Goal: Task Accomplishment & Management: Use online tool/utility

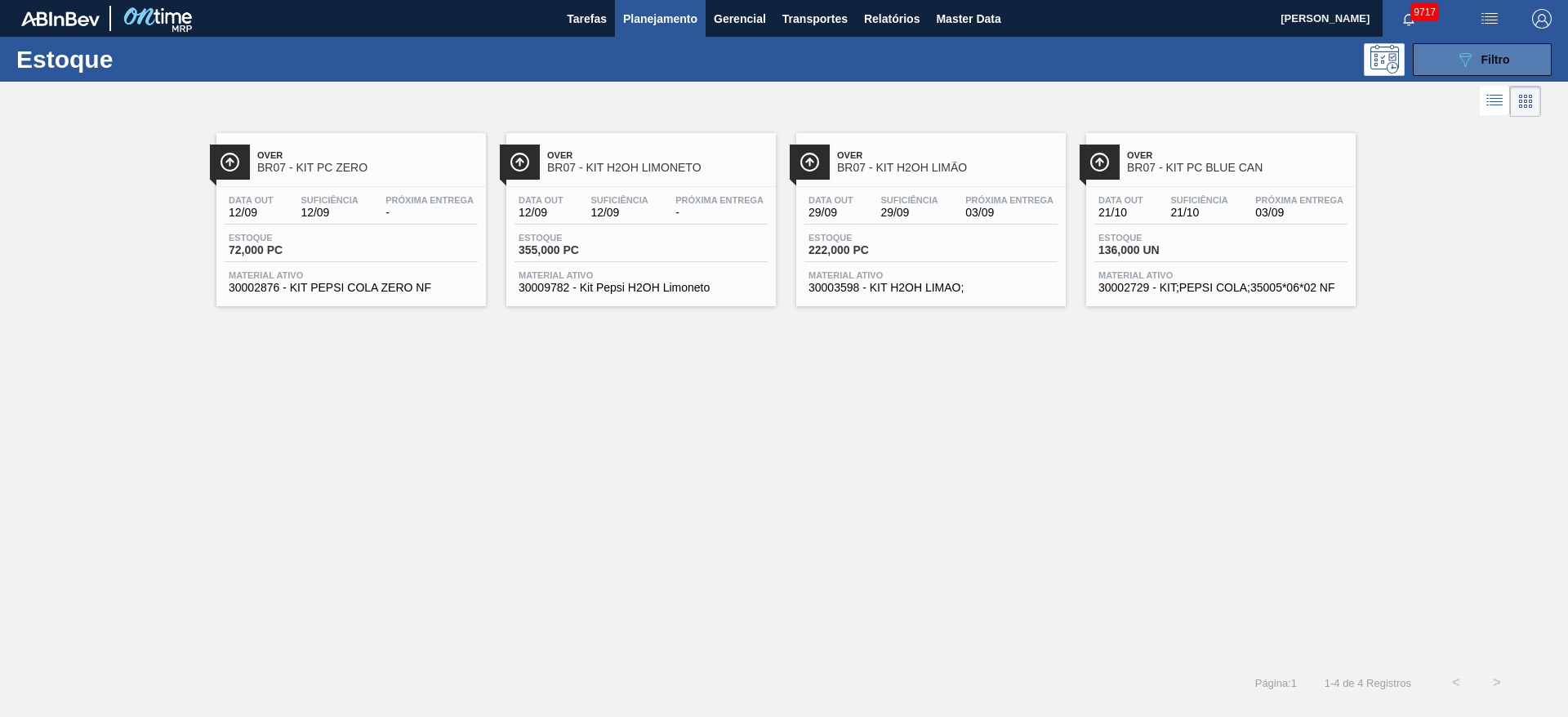
click at [1508, 63] on span "Filtro" at bounding box center [1496, 59] width 29 height 13
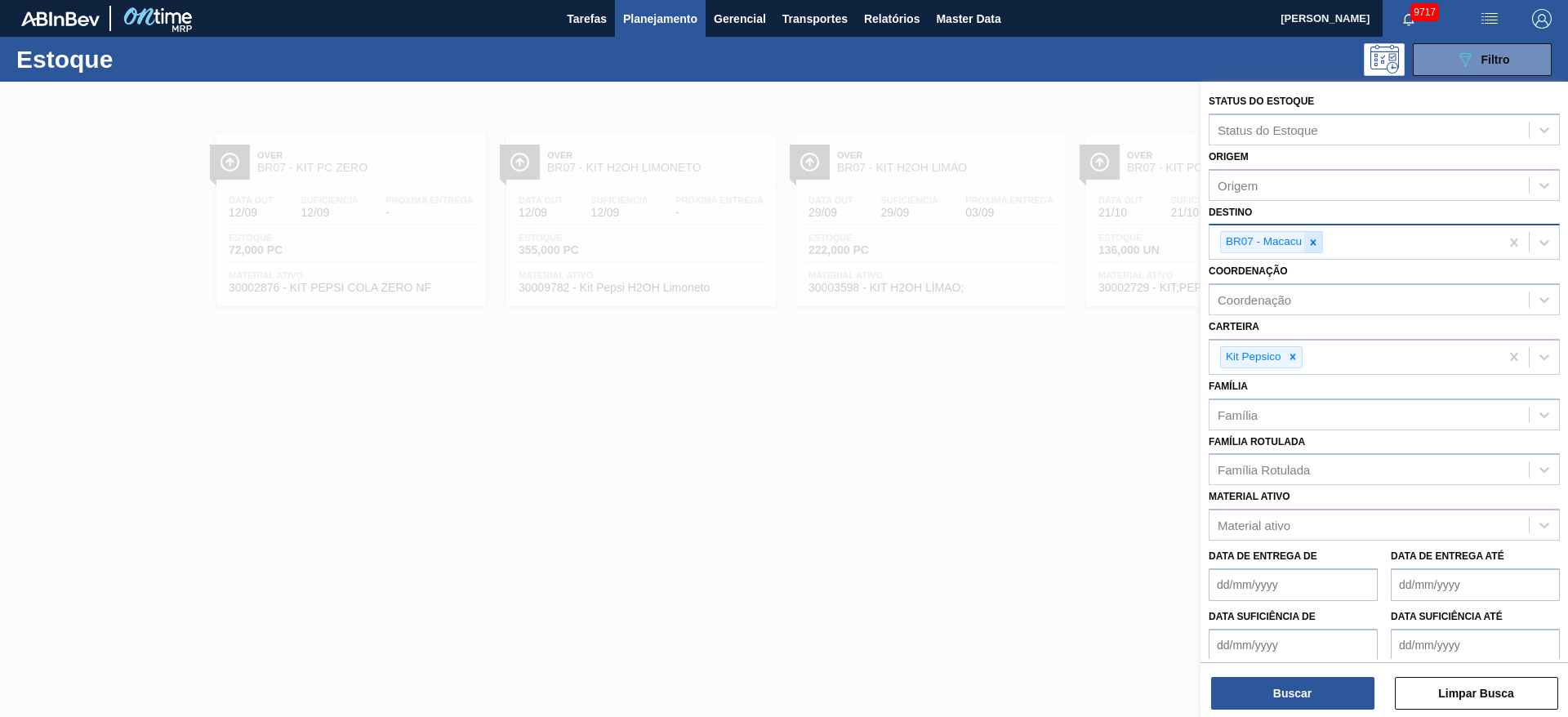
click at [1304, 235] on div at bounding box center [1313, 242] width 18 height 20
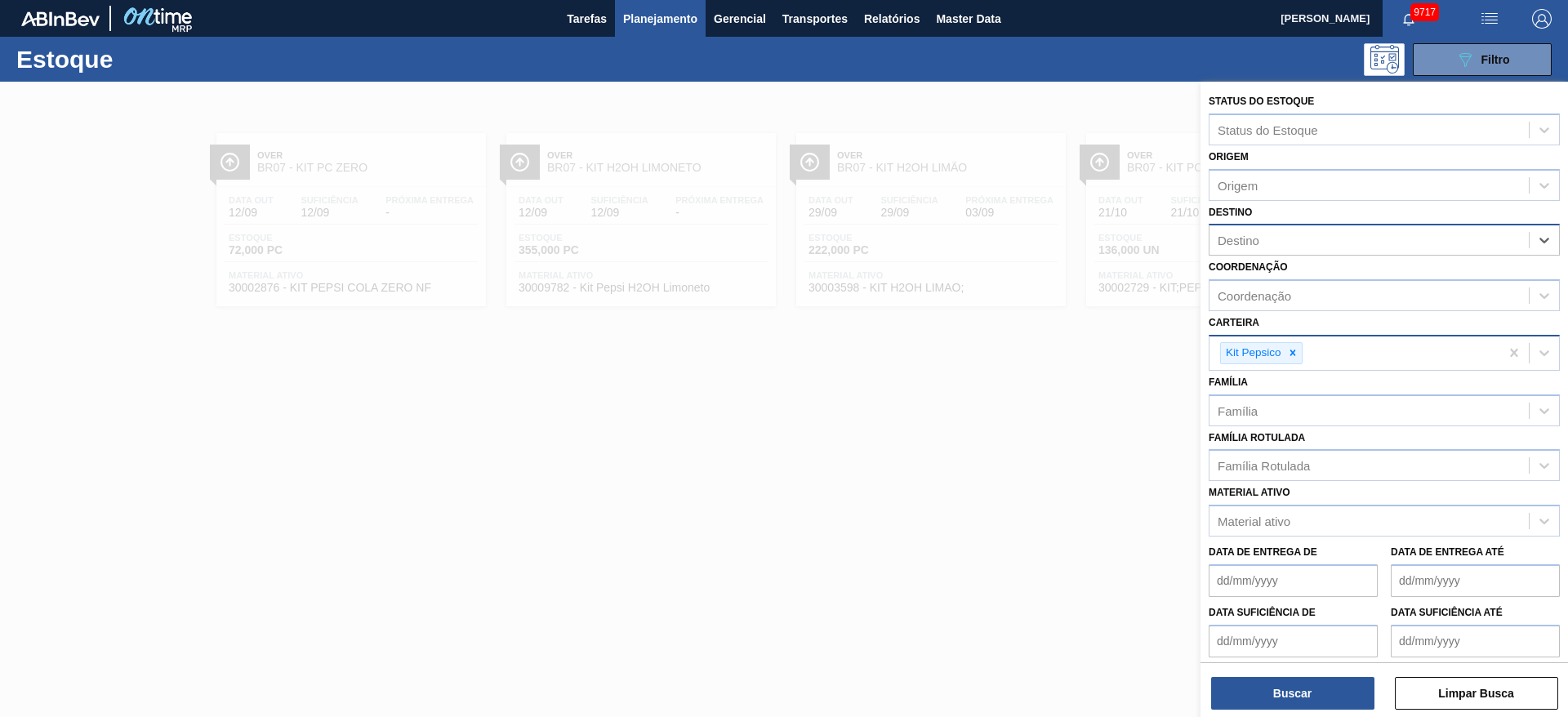
click at [1282, 361] on div "Kit Pepsico" at bounding box center [1252, 353] width 63 height 20
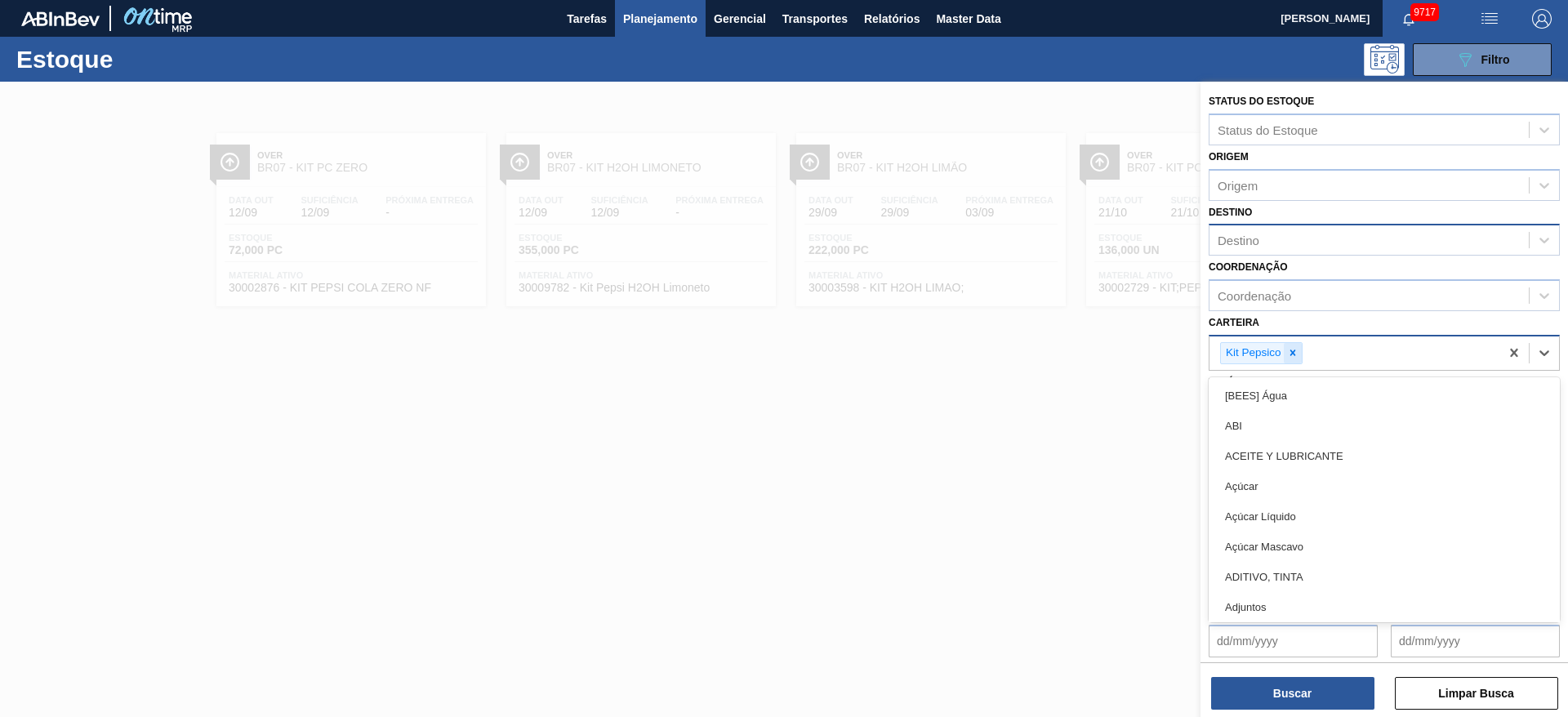
click at [1298, 349] on icon at bounding box center [1293, 353] width 11 height 11
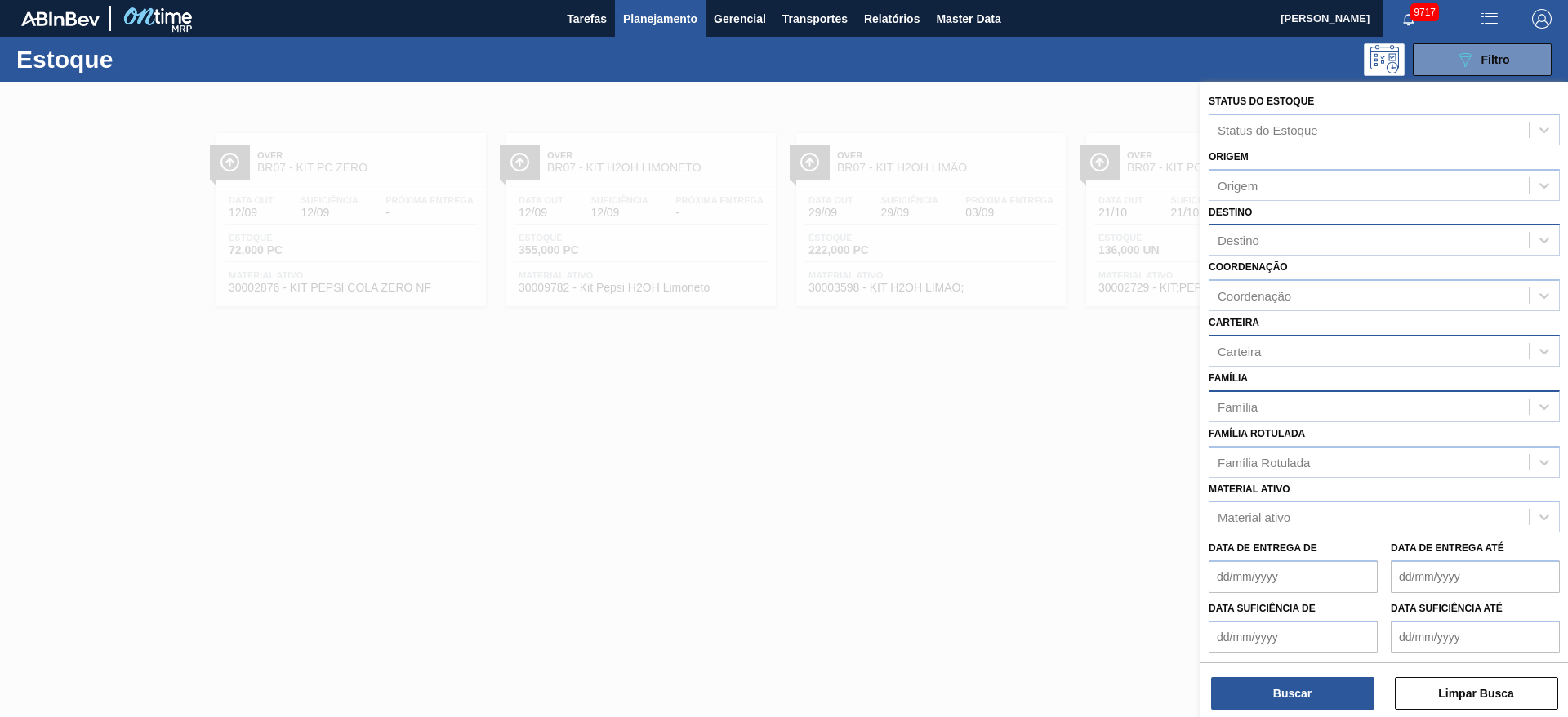
drag, startPoint x: 1363, startPoint y: 325, endPoint x: 1317, endPoint y: 404, distance: 91.4
click at [1362, 324] on div "Carteira Carteira" at bounding box center [1383, 339] width 351 height 55
click at [1295, 455] on div "Família Rotulada" at bounding box center [1264, 462] width 92 height 14
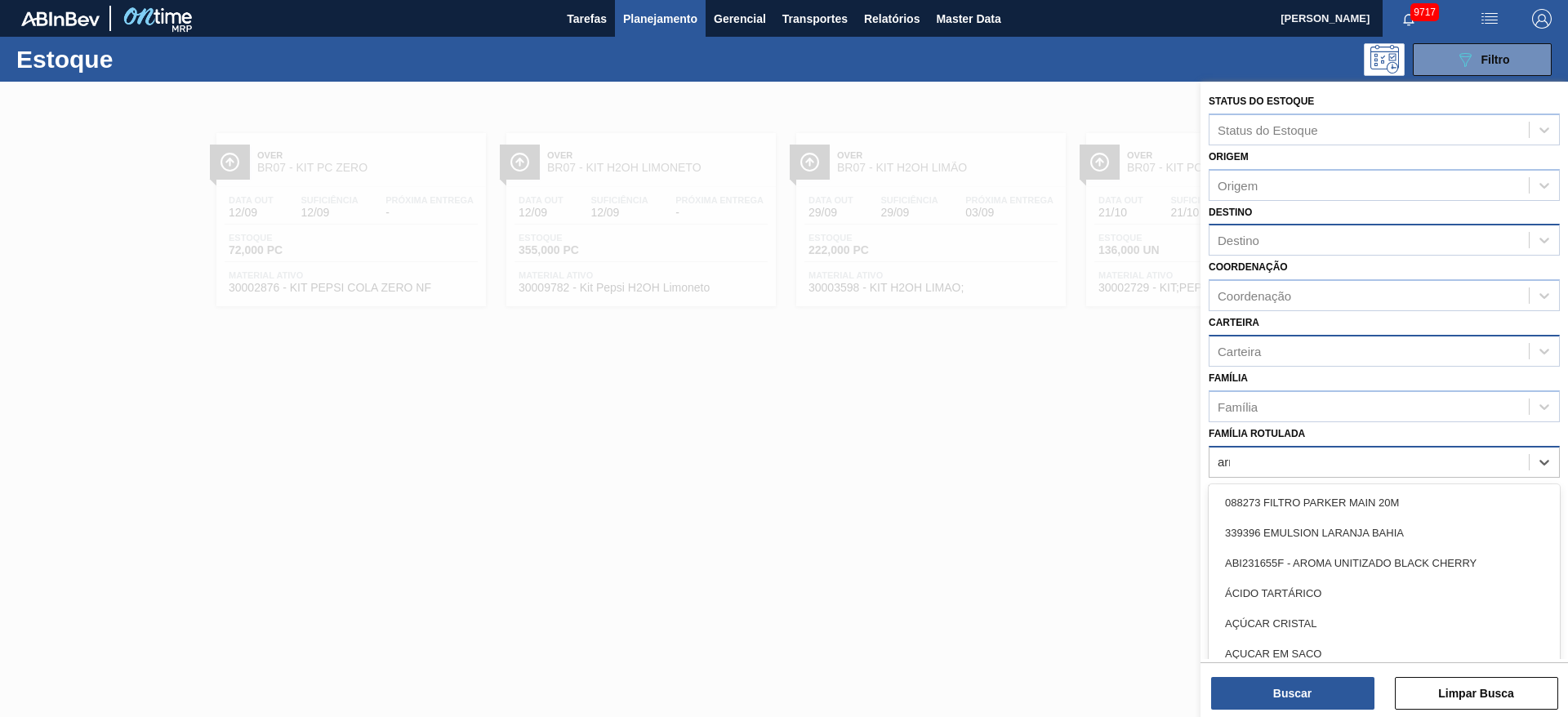
type Rotulada "arro"
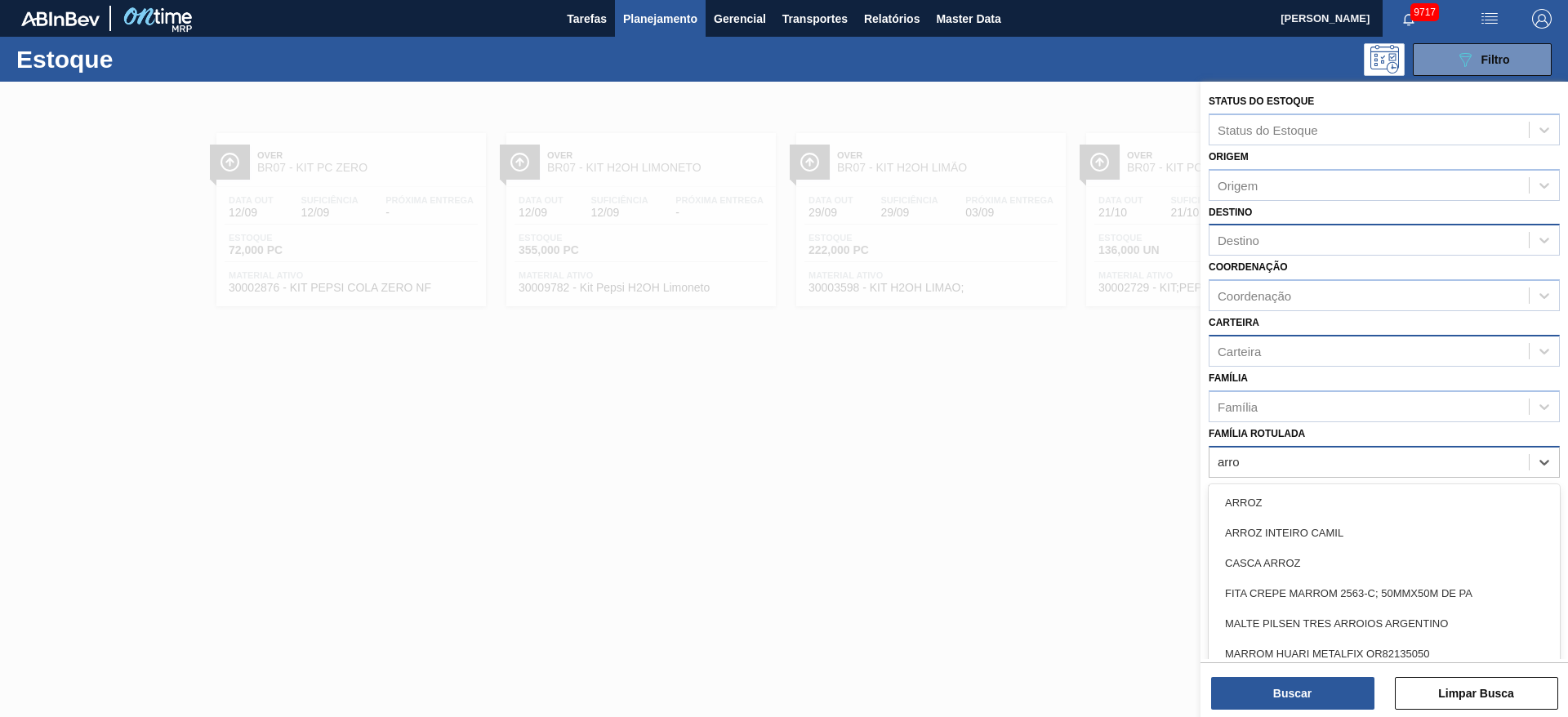
drag, startPoint x: 1302, startPoint y: 499, endPoint x: 1302, endPoint y: 534, distance: 35.0
click at [1301, 500] on div "ARROZ" at bounding box center [1383, 502] width 351 height 30
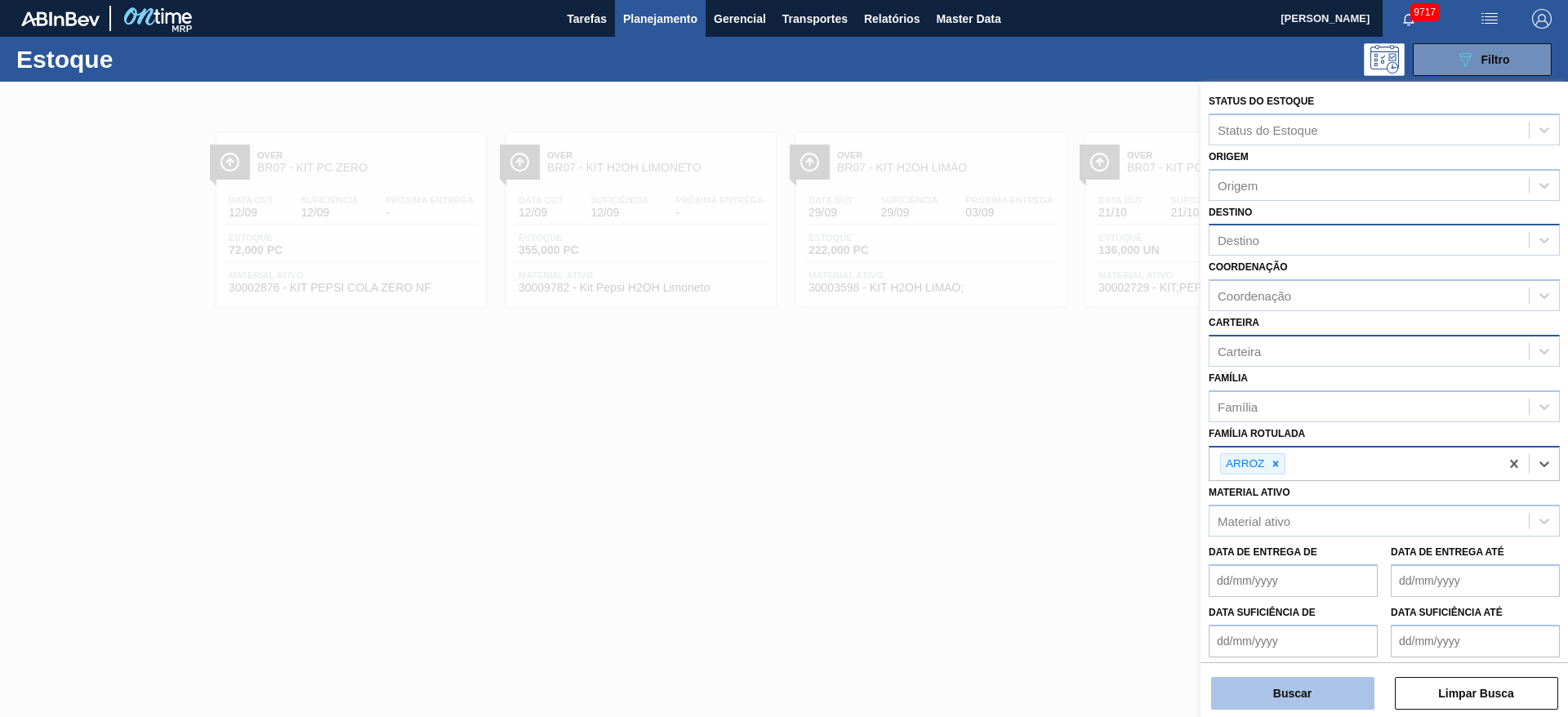
click at [1302, 702] on button "Buscar" at bounding box center [1293, 693] width 164 height 33
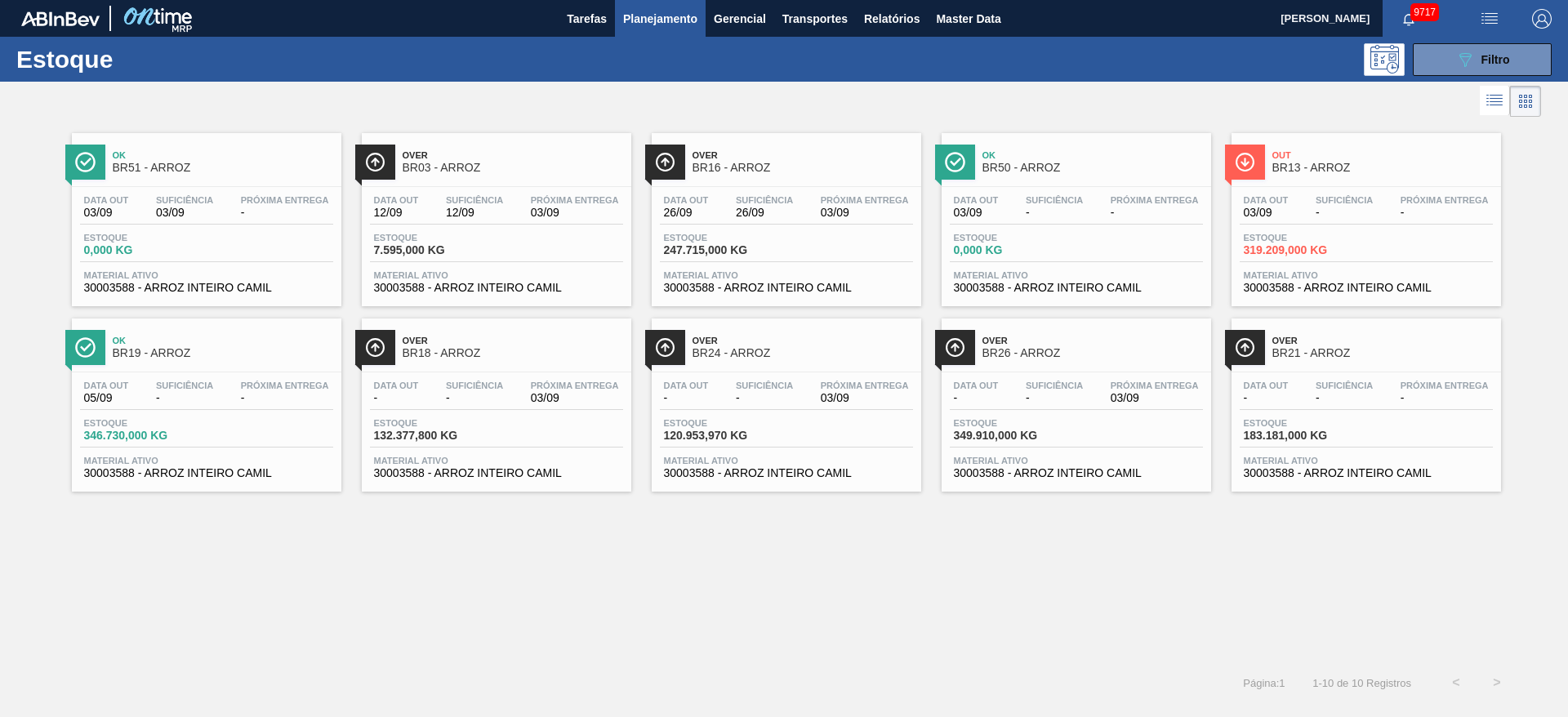
click at [512, 593] on div "Ok BR51 - ARROZ Data out 03/09 Suficiência 03/09 Próxima Entrega - Estoque 0,00…" at bounding box center [784, 391] width 1568 height 542
click at [1482, 57] on span "Filtro" at bounding box center [1496, 59] width 29 height 13
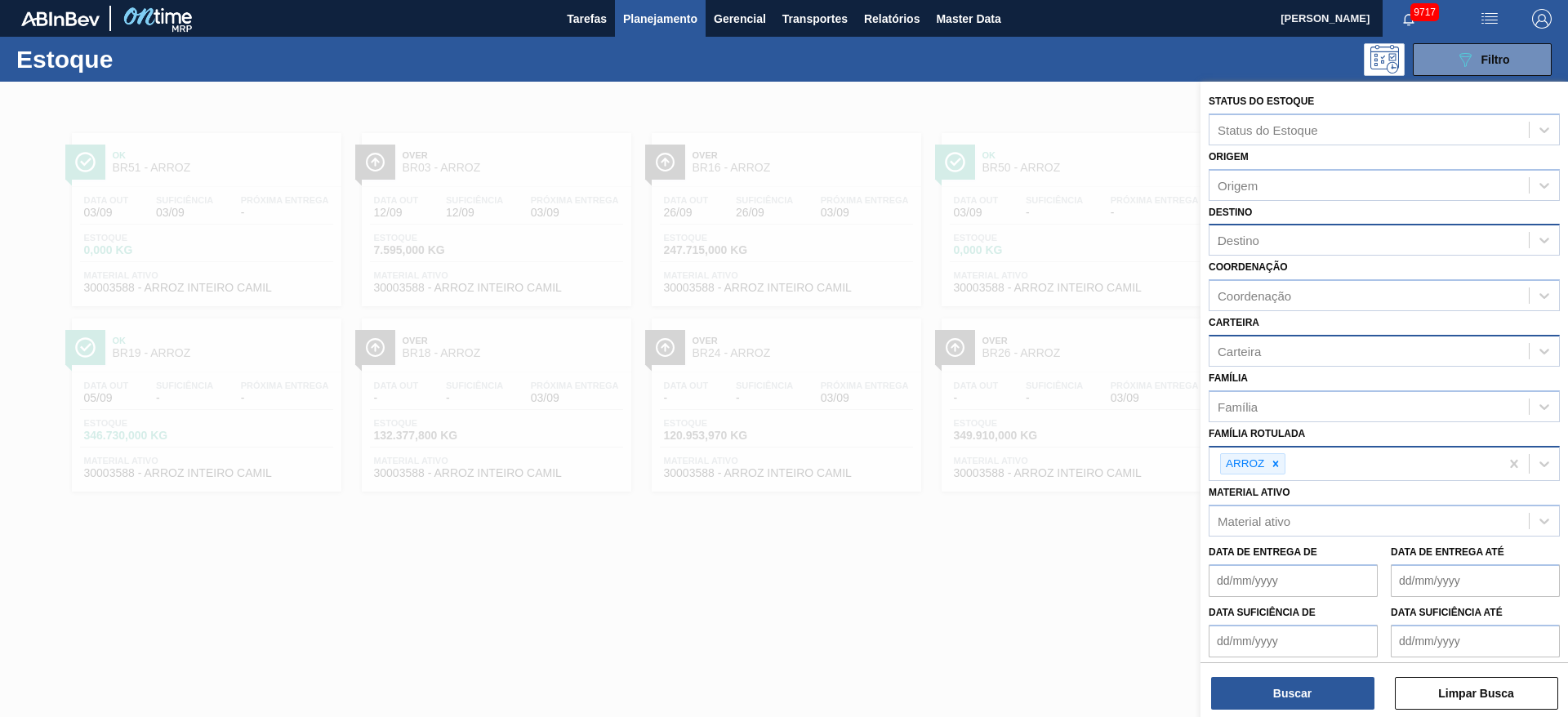
click at [1294, 246] on div "Destino 2" at bounding box center [1368, 240] width 319 height 24
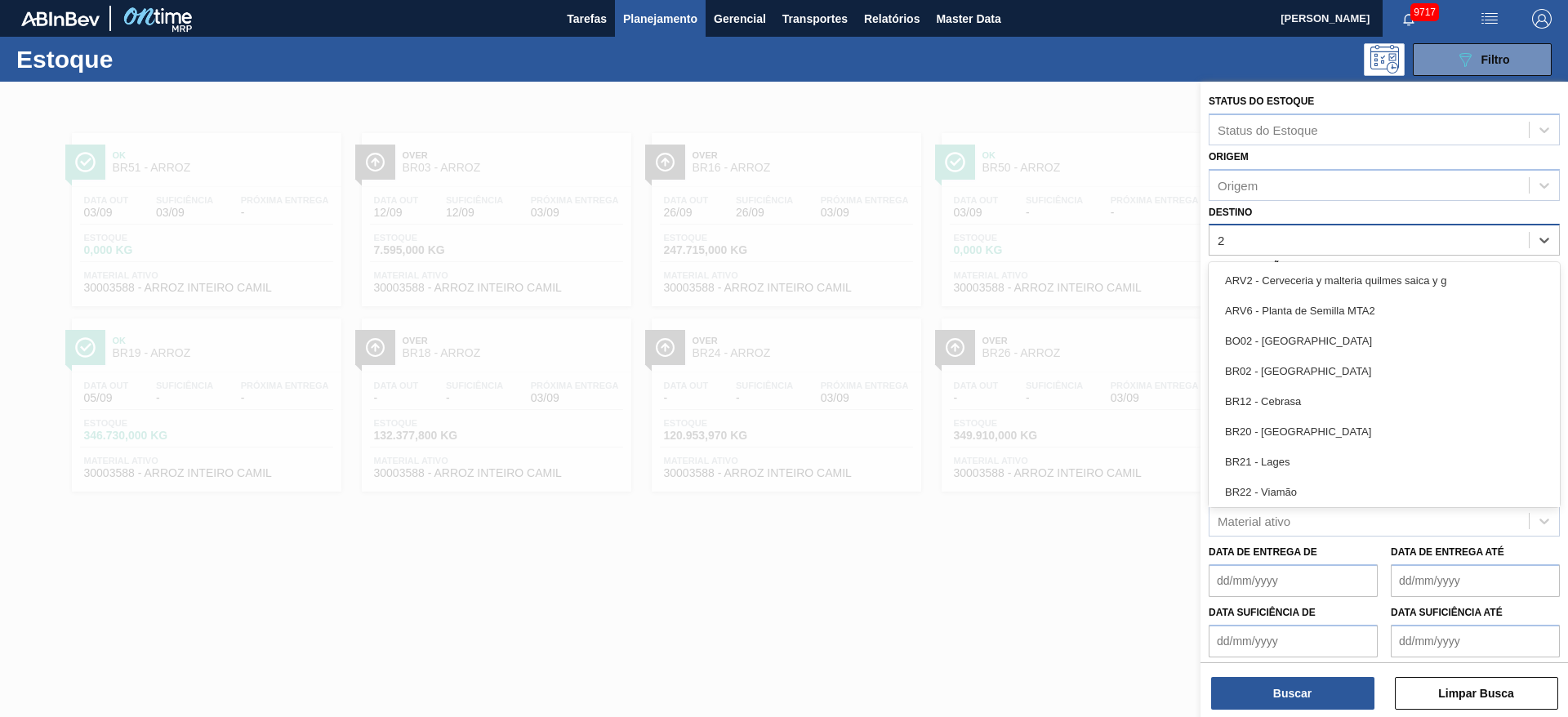
type input "26"
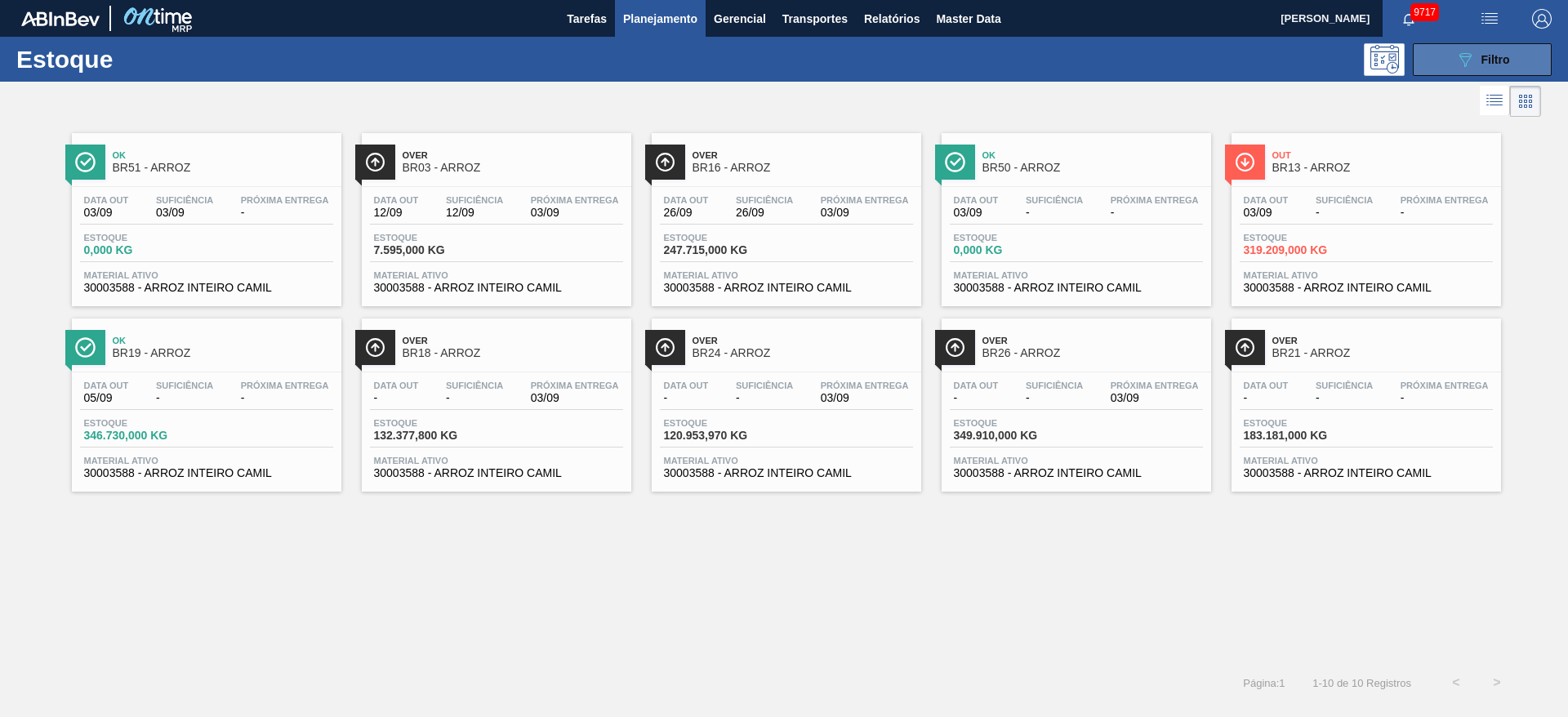
click at [1466, 43] on button "089F7B8B-B2A5-4AFE-B5C0-19BA573D28AC Filtro" at bounding box center [1483, 59] width 139 height 33
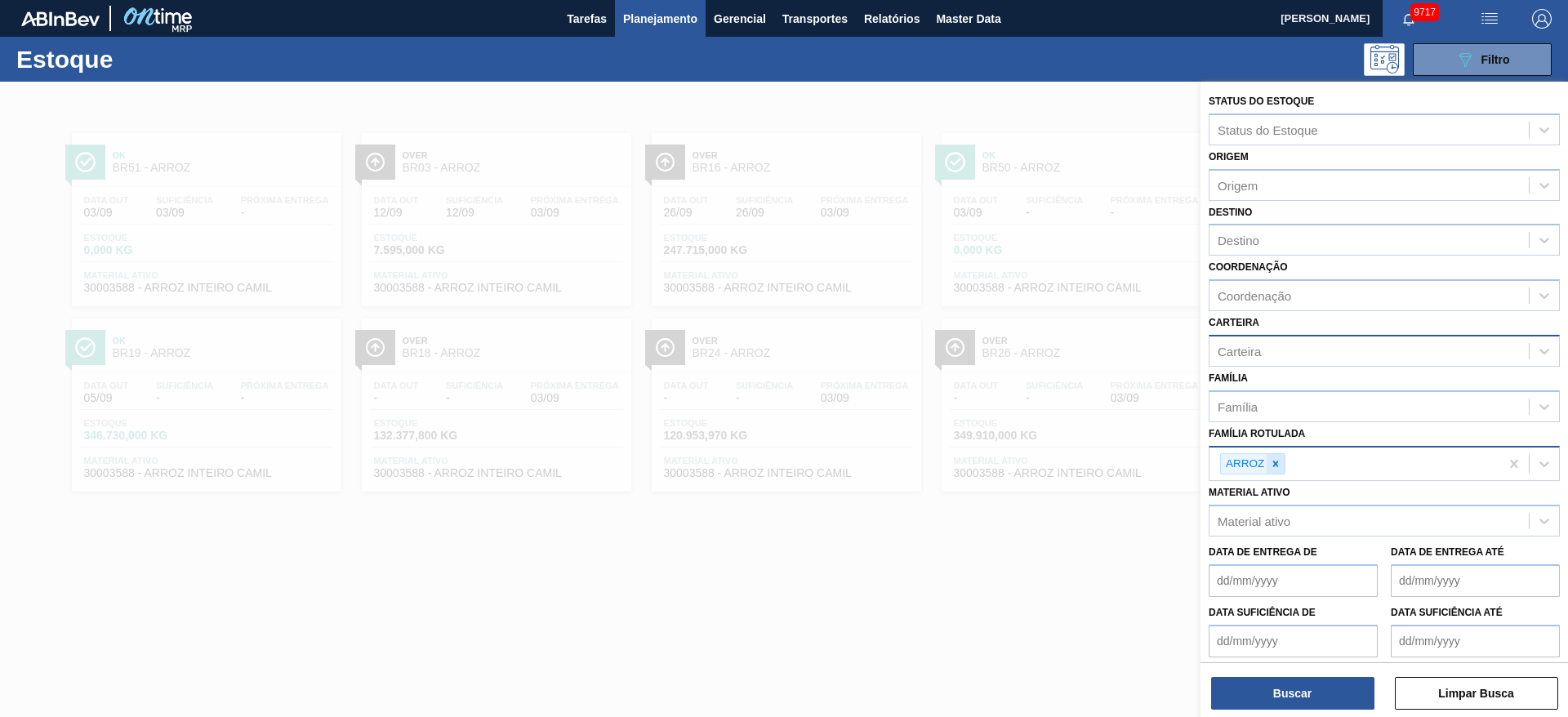
click at [1273, 465] on icon at bounding box center [1275, 464] width 11 height 11
click at [1278, 348] on div "Carteira" at bounding box center [1368, 350] width 319 height 24
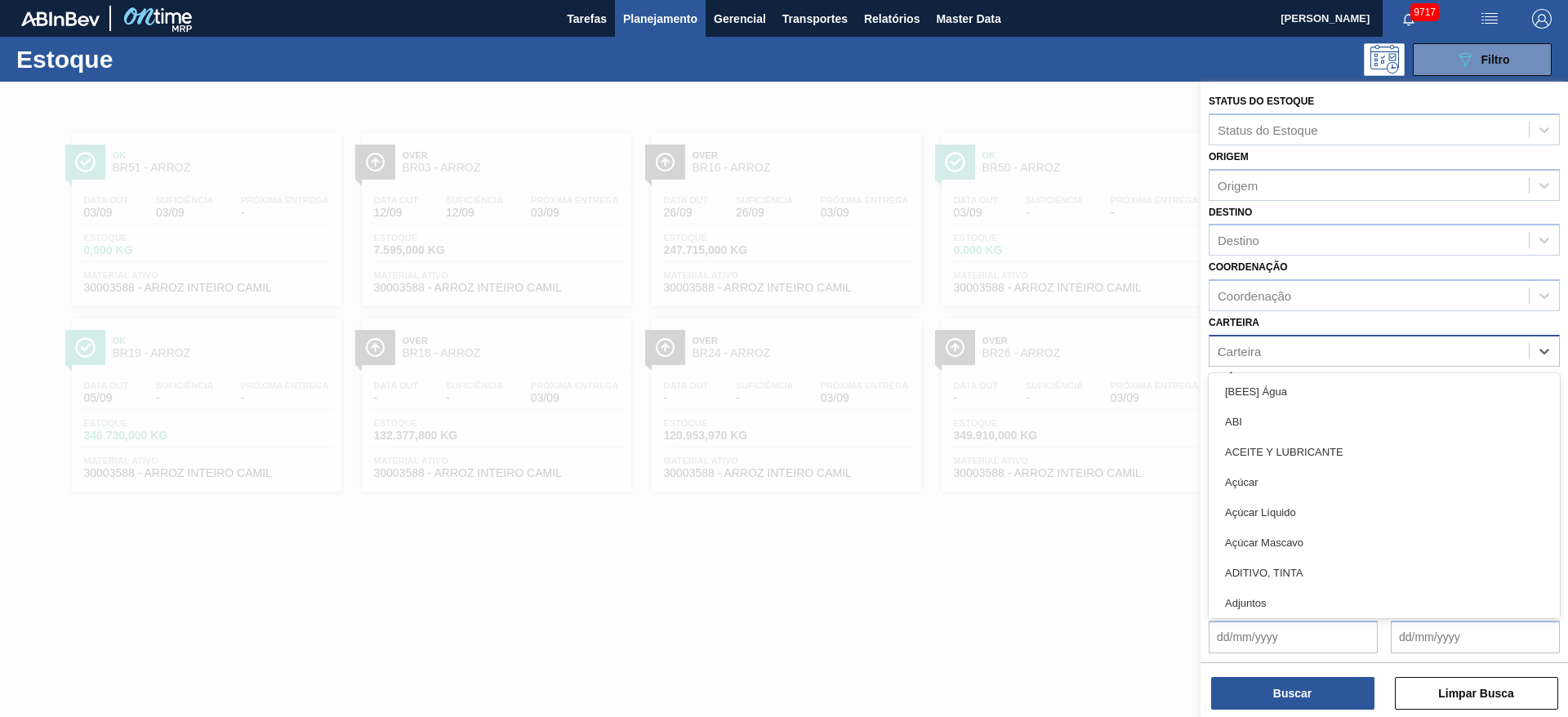
type input "ad"
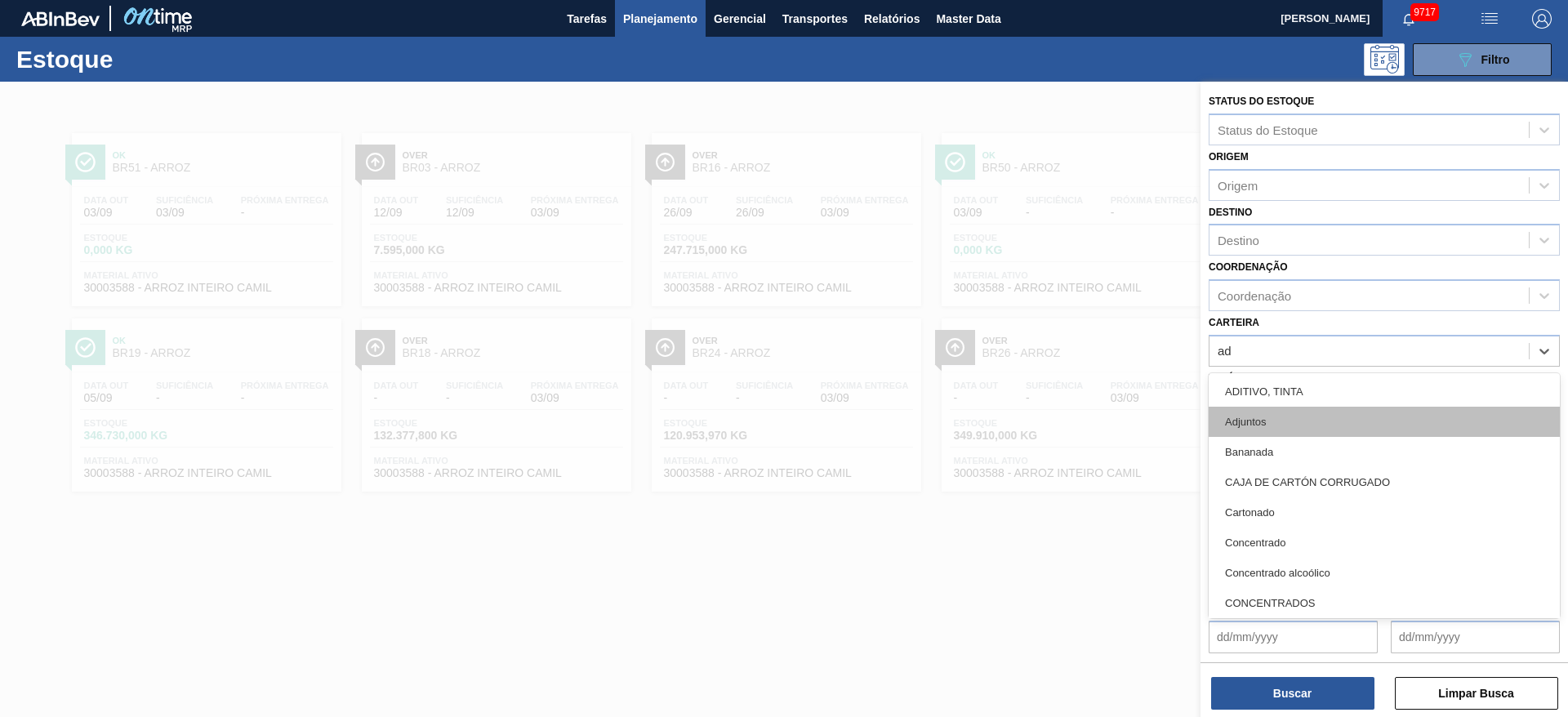
click at [1277, 421] on div "Adjuntos" at bounding box center [1383, 421] width 351 height 30
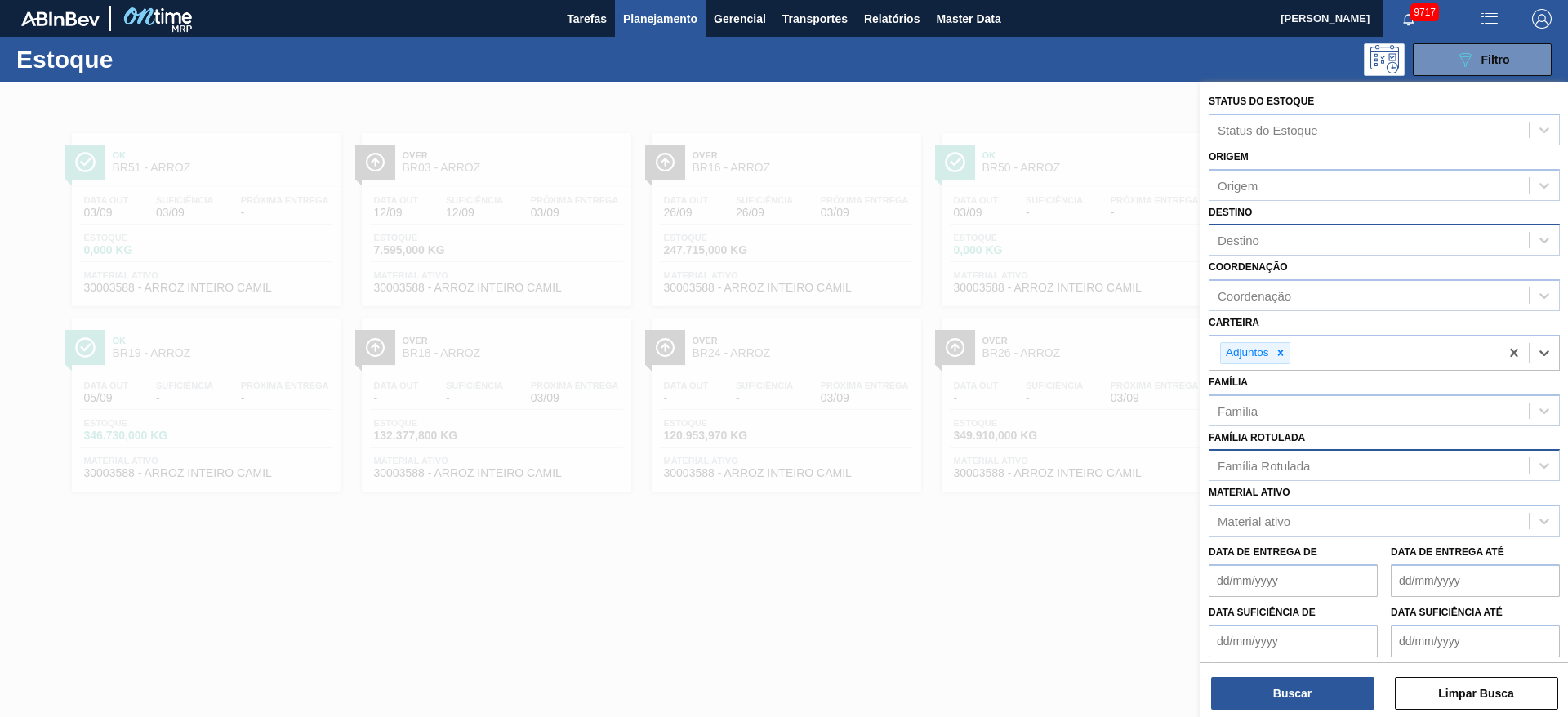
click at [1264, 238] on div "Destino" at bounding box center [1368, 240] width 319 height 24
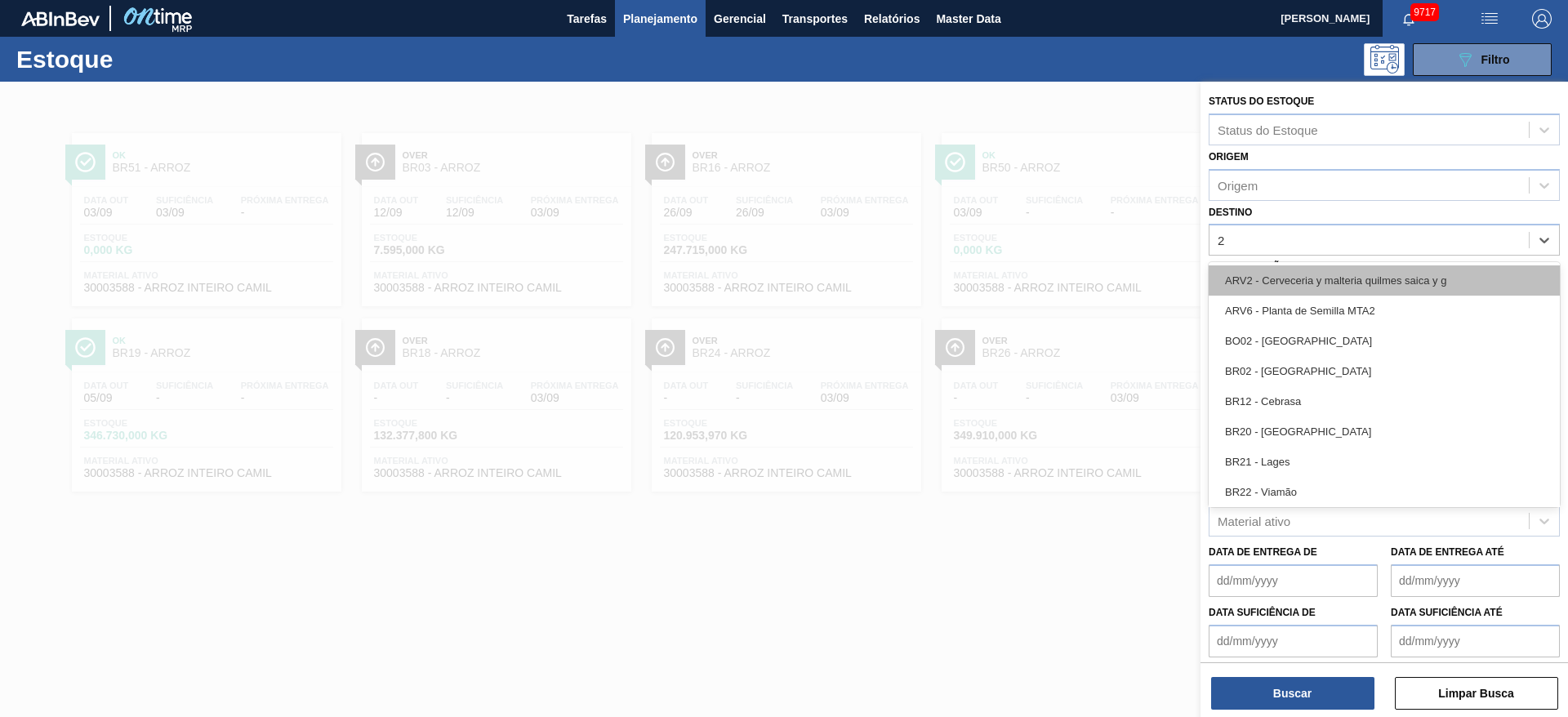
type input "26"
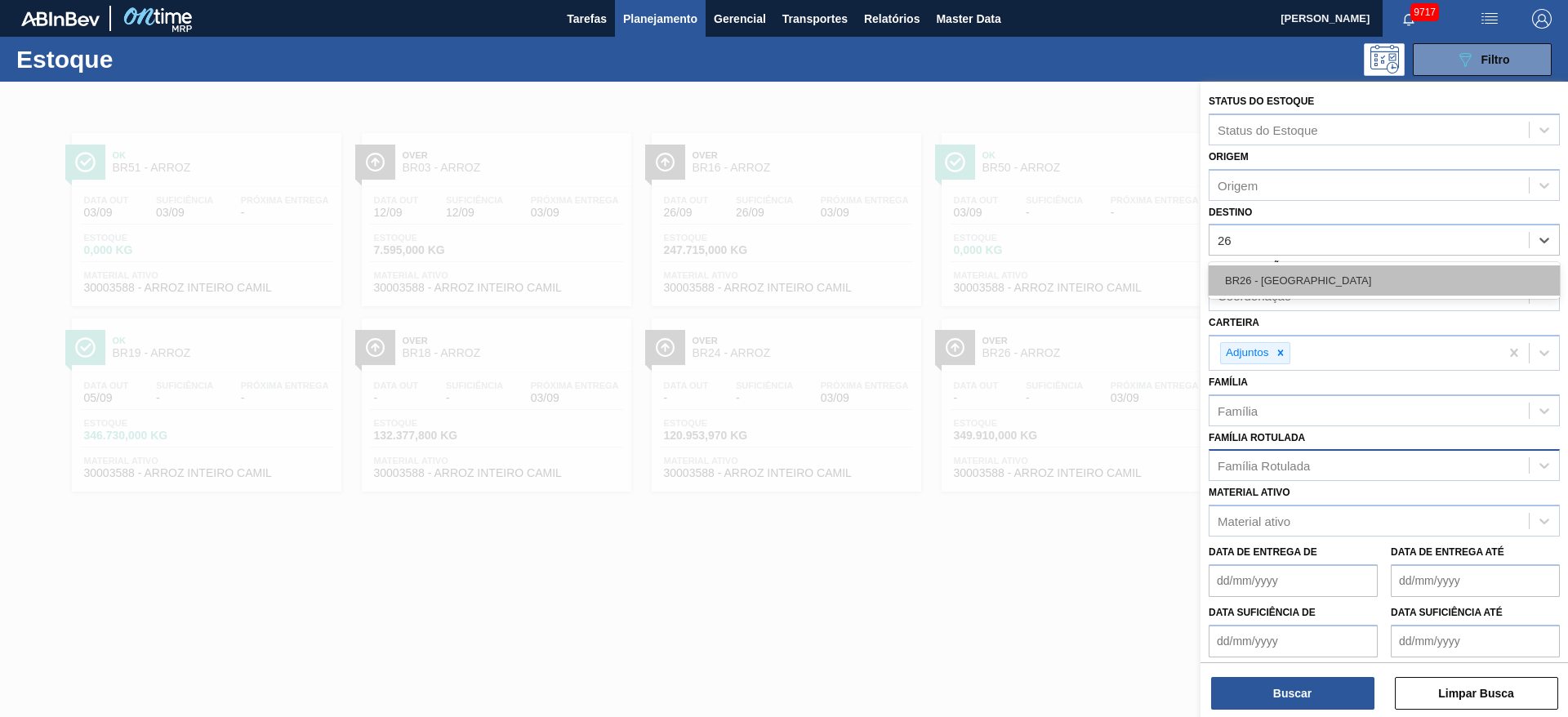
click at [1257, 281] on div "BR26 - [GEOGRAPHIC_DATA]" at bounding box center [1383, 281] width 351 height 30
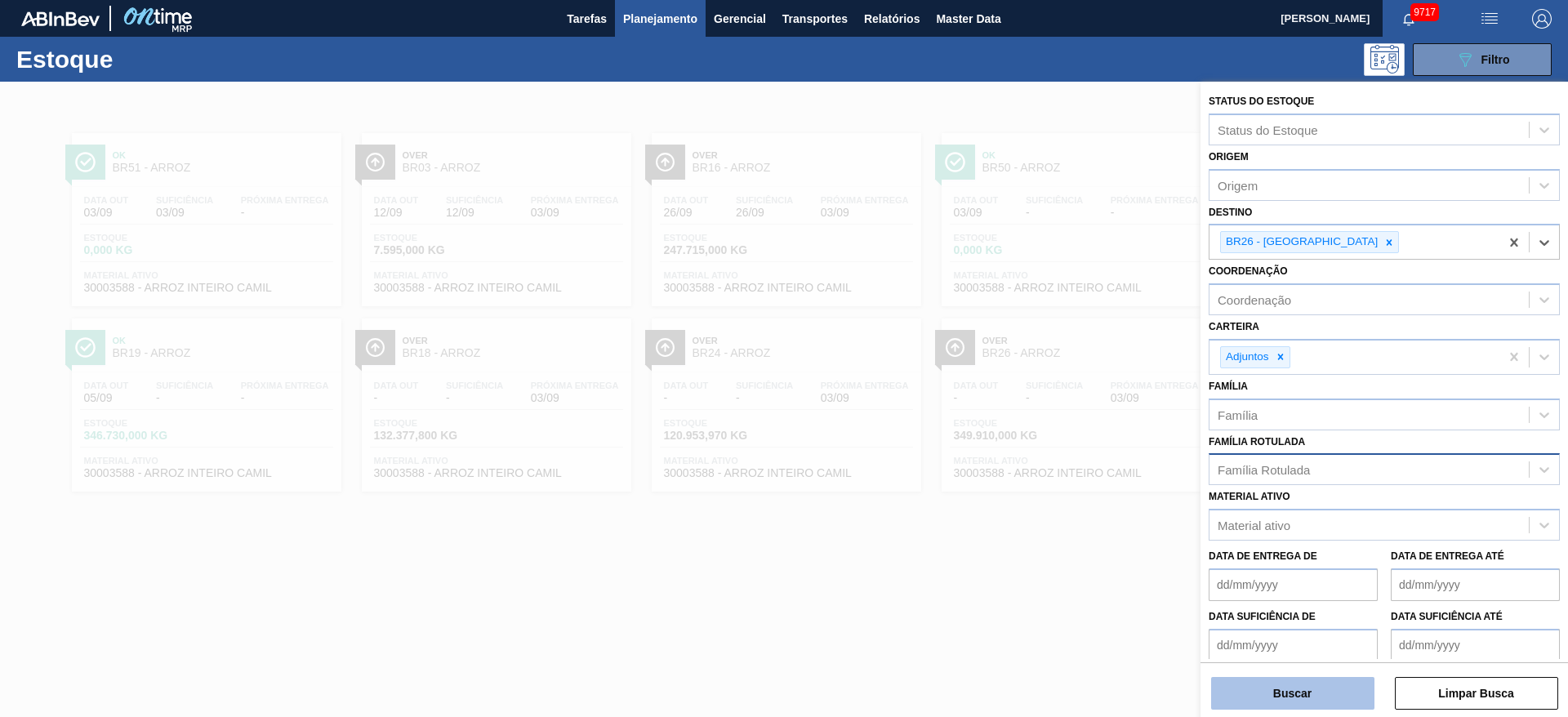
click at [1264, 696] on button "Buscar" at bounding box center [1293, 693] width 164 height 33
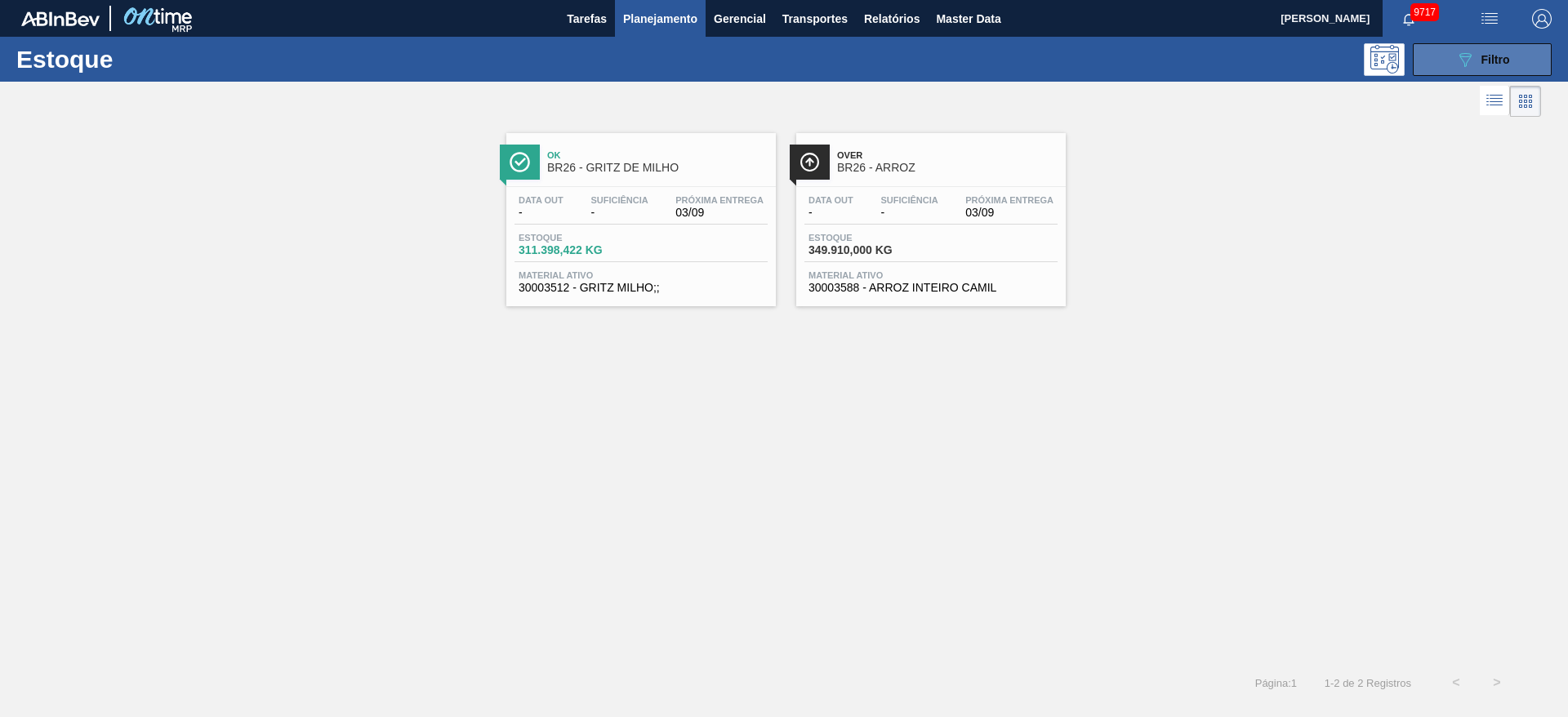
click at [1489, 43] on button "089F7B8B-B2A5-4AFE-B5C0-19BA573D28AC Filtro" at bounding box center [1483, 59] width 139 height 33
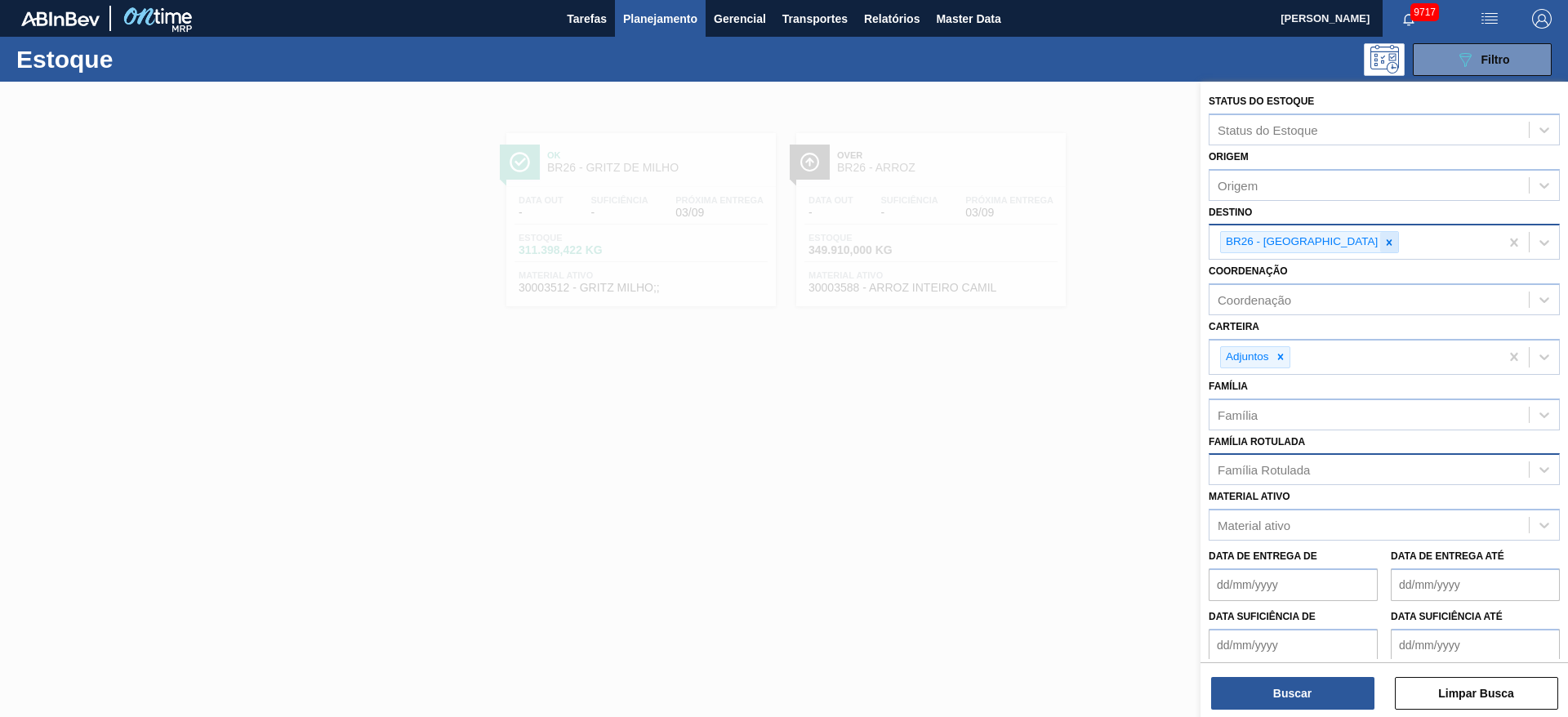
click at [1380, 247] on div at bounding box center [1389, 242] width 18 height 20
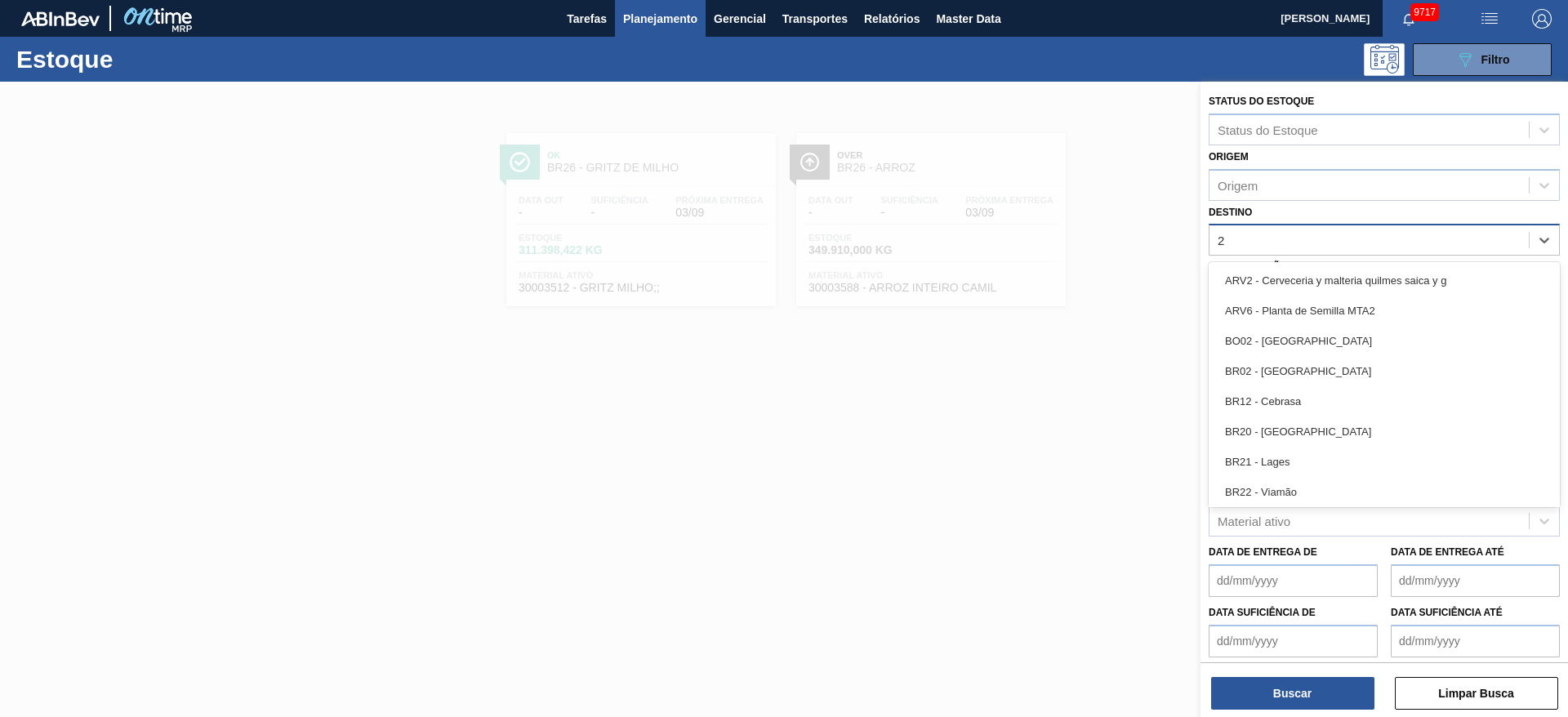
type input "22"
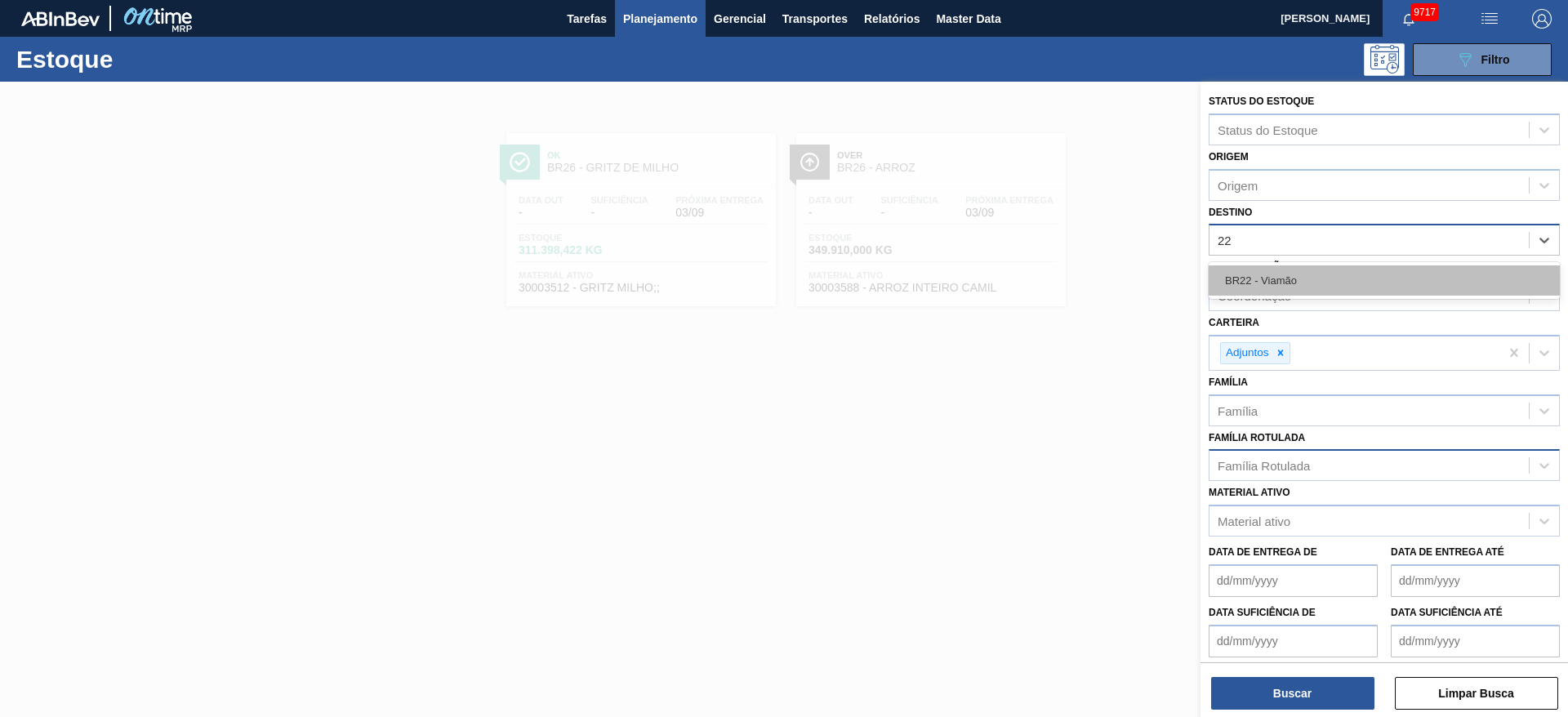
click at [1302, 273] on div "BR22 - Viamão" at bounding box center [1383, 281] width 351 height 30
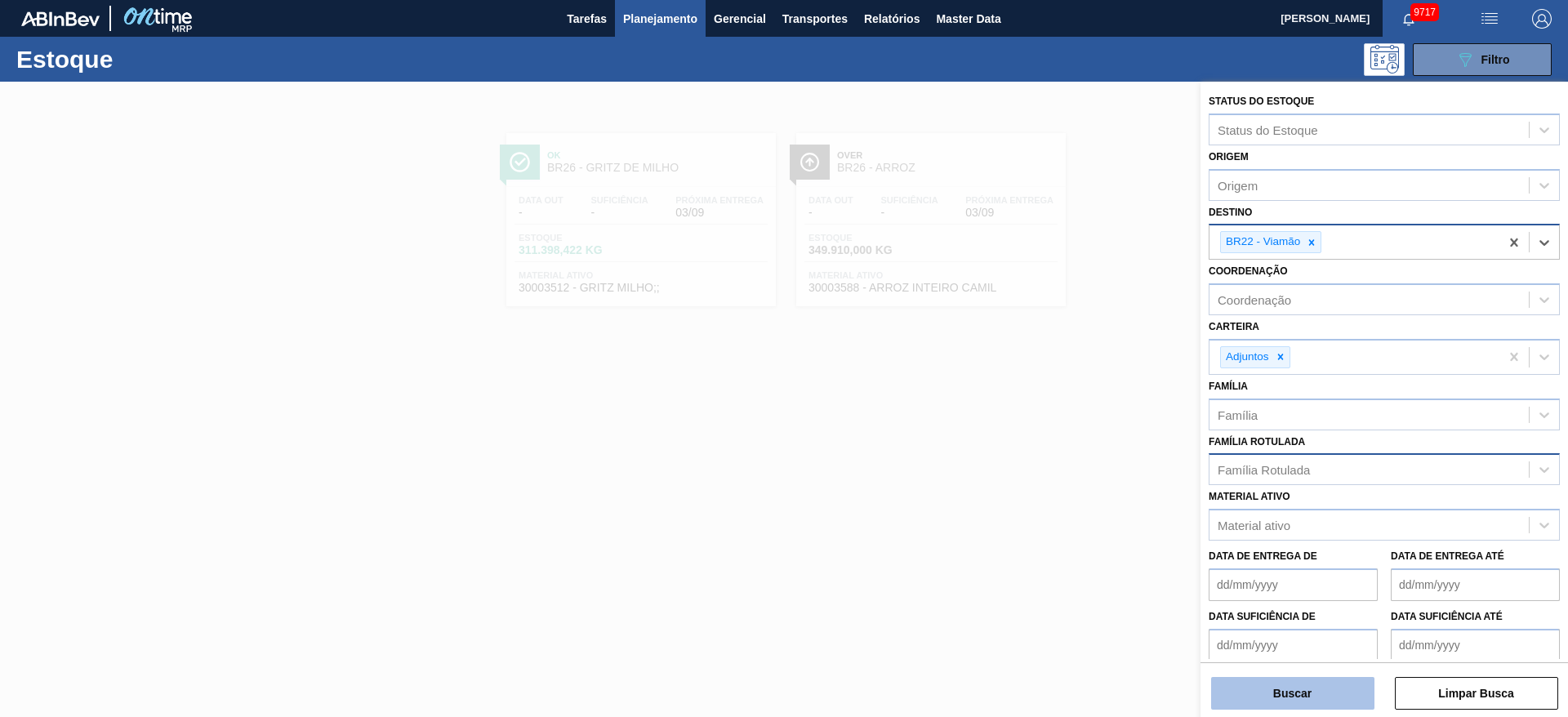
click at [1290, 677] on div "Buscar Limpar Busca" at bounding box center [1384, 685] width 368 height 46
click at [1280, 679] on button "Buscar" at bounding box center [1293, 693] width 164 height 33
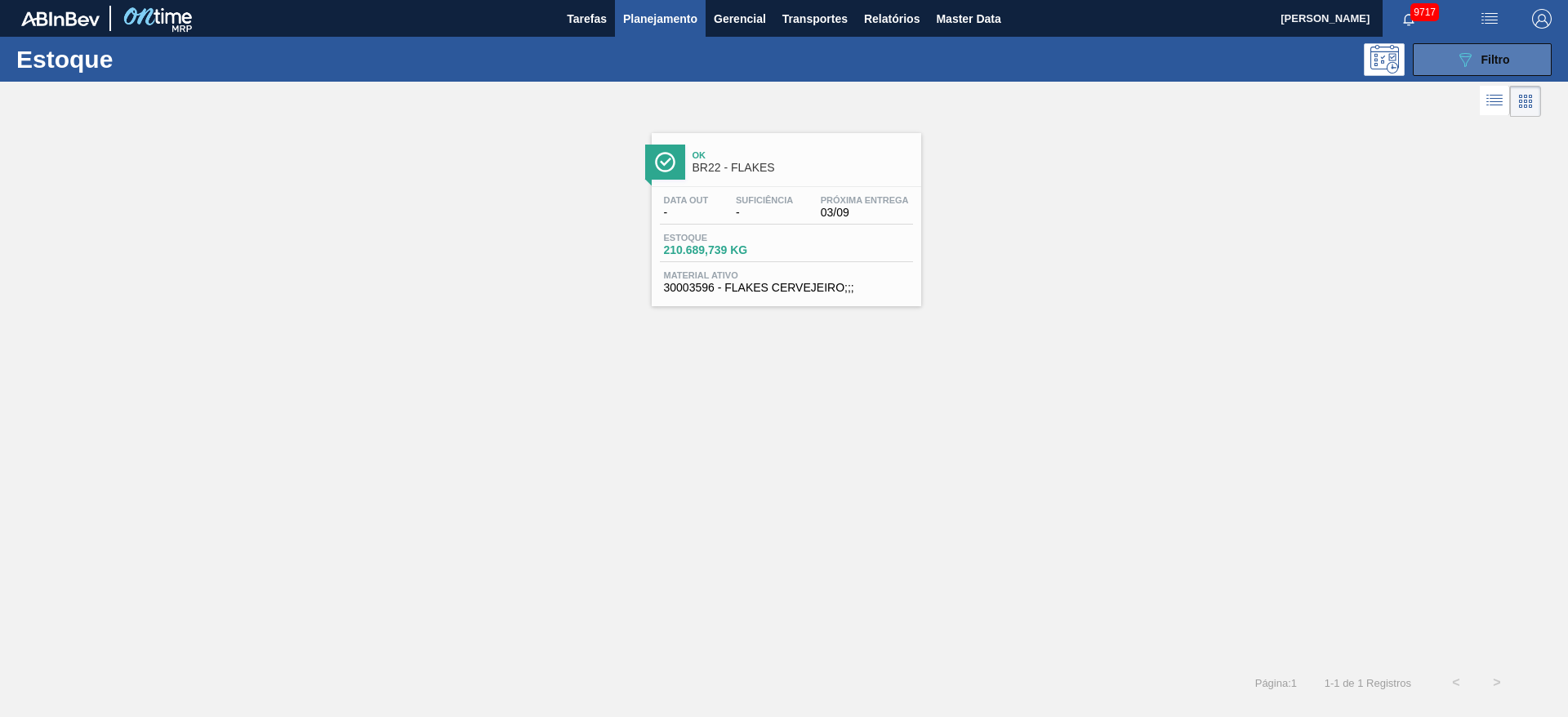
click at [1505, 53] on span "Filtro" at bounding box center [1496, 59] width 29 height 13
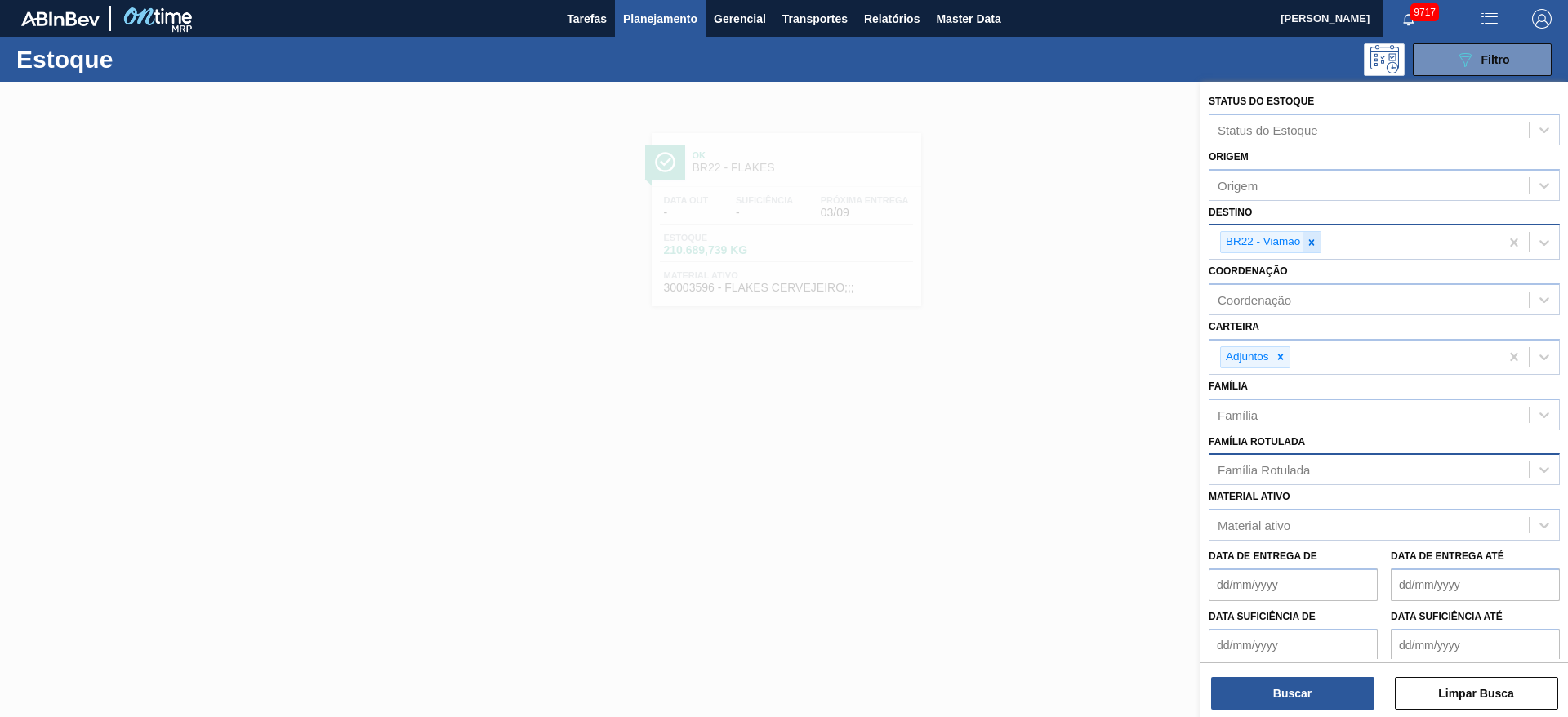
click at [1312, 240] on icon at bounding box center [1311, 242] width 11 height 11
type input "21"
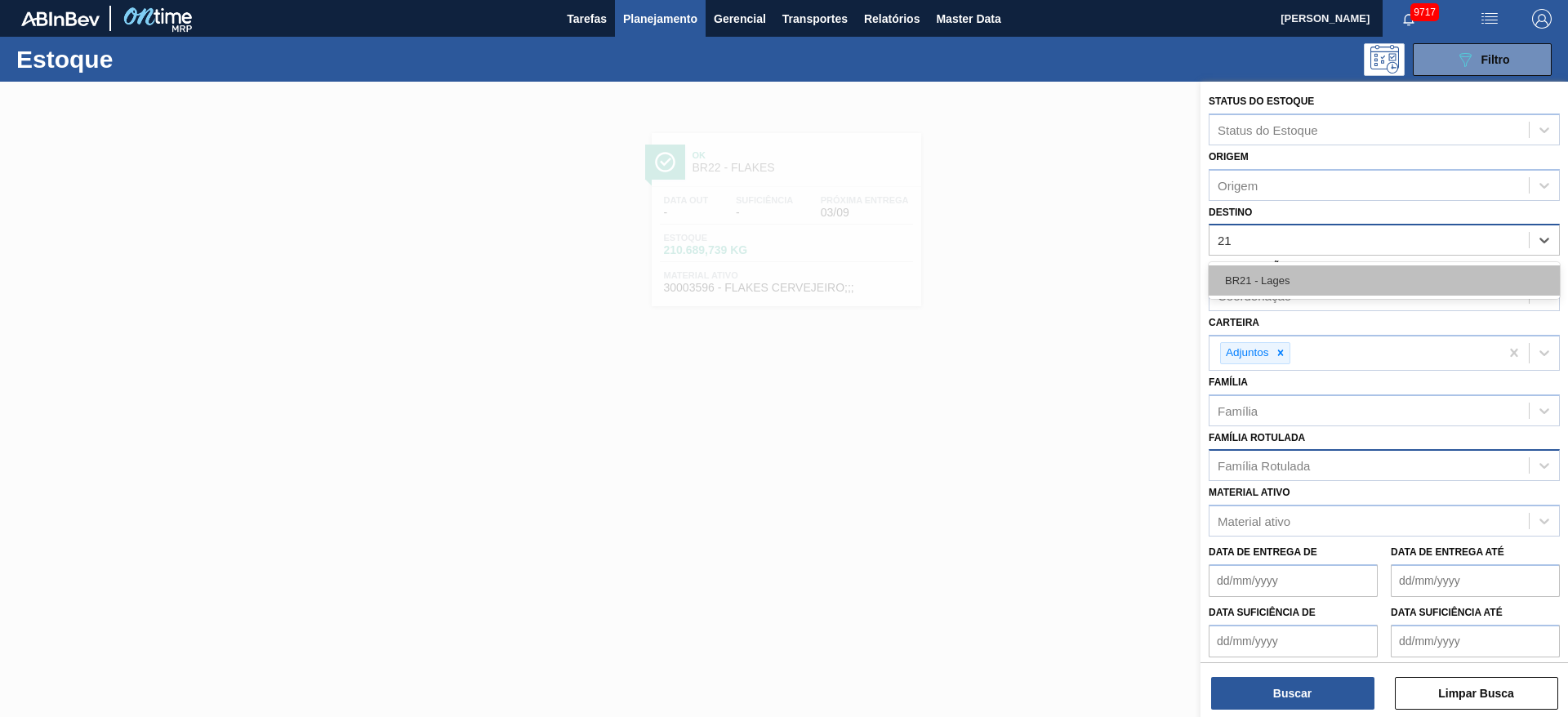
click at [1295, 269] on div "BR21 - Lages" at bounding box center [1383, 281] width 351 height 30
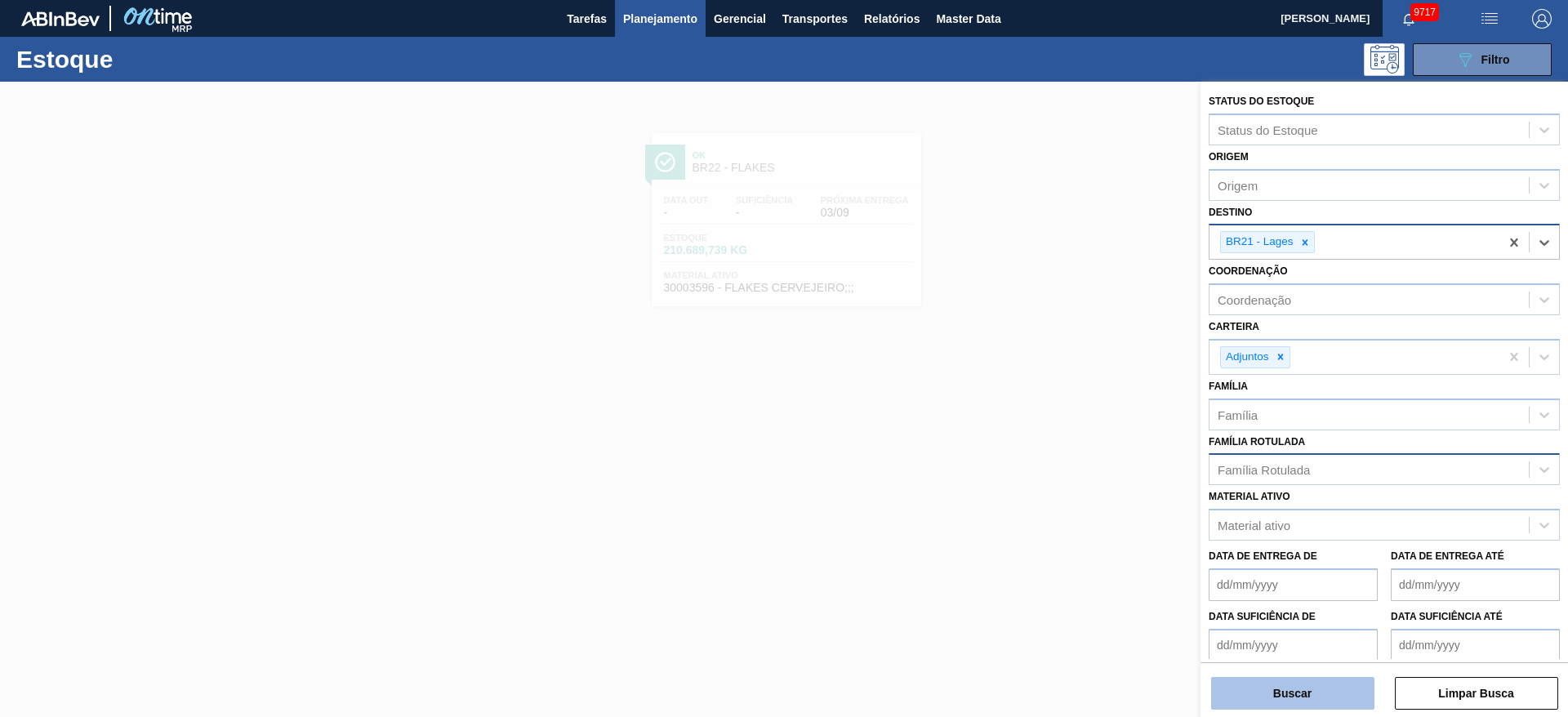
click at [1287, 692] on button "Buscar" at bounding box center [1293, 693] width 164 height 33
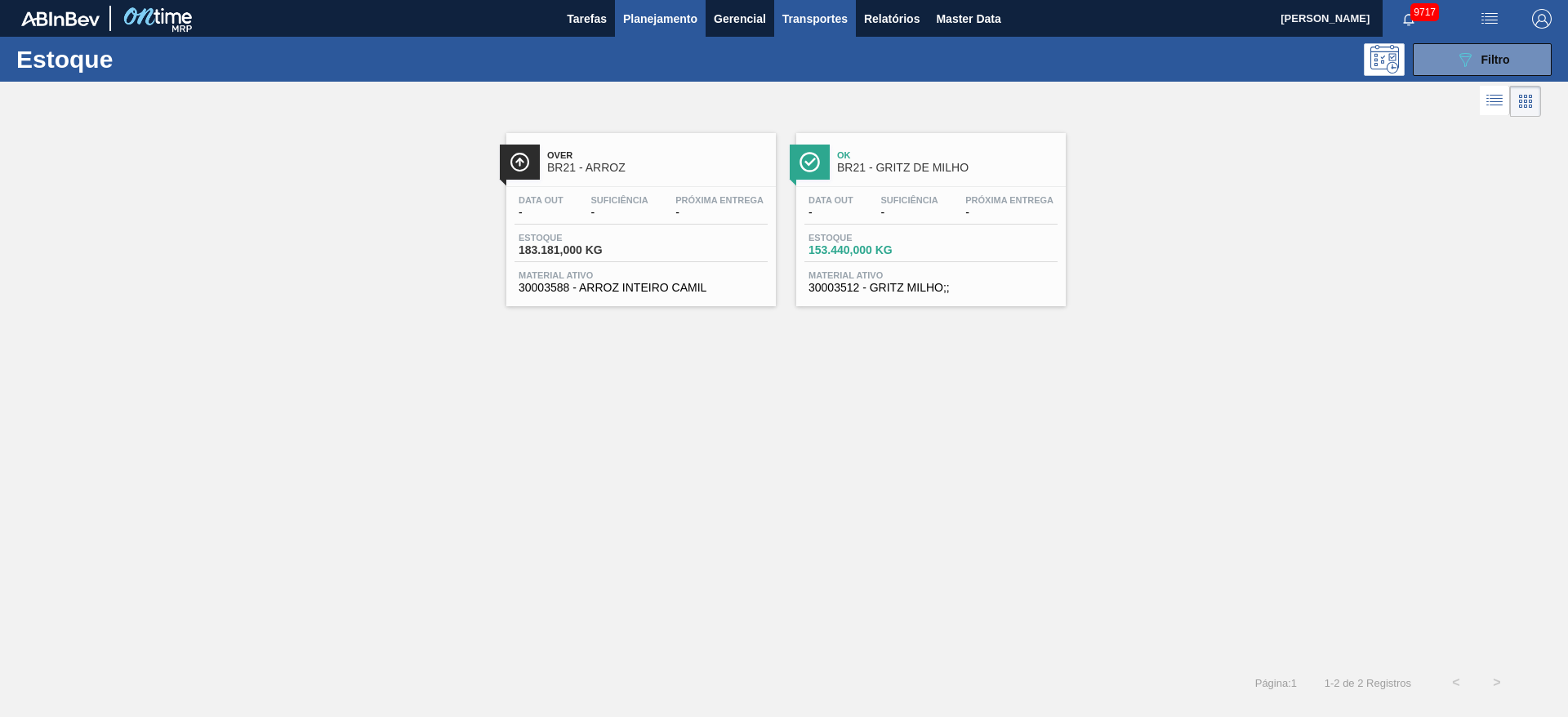
click at [823, 26] on span "Transportes" at bounding box center [815, 18] width 65 height 19
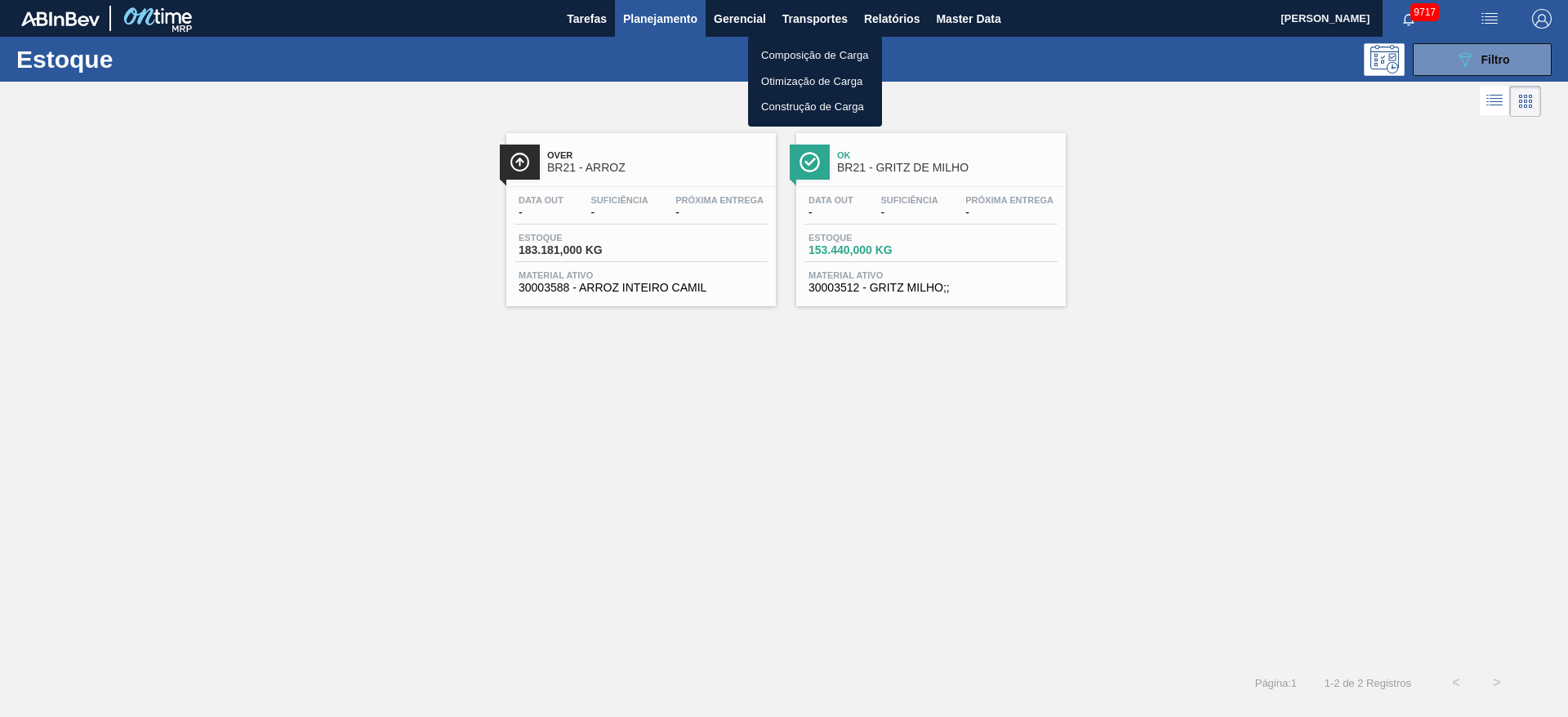
click at [827, 76] on li "Otimização de Carga" at bounding box center [815, 82] width 134 height 26
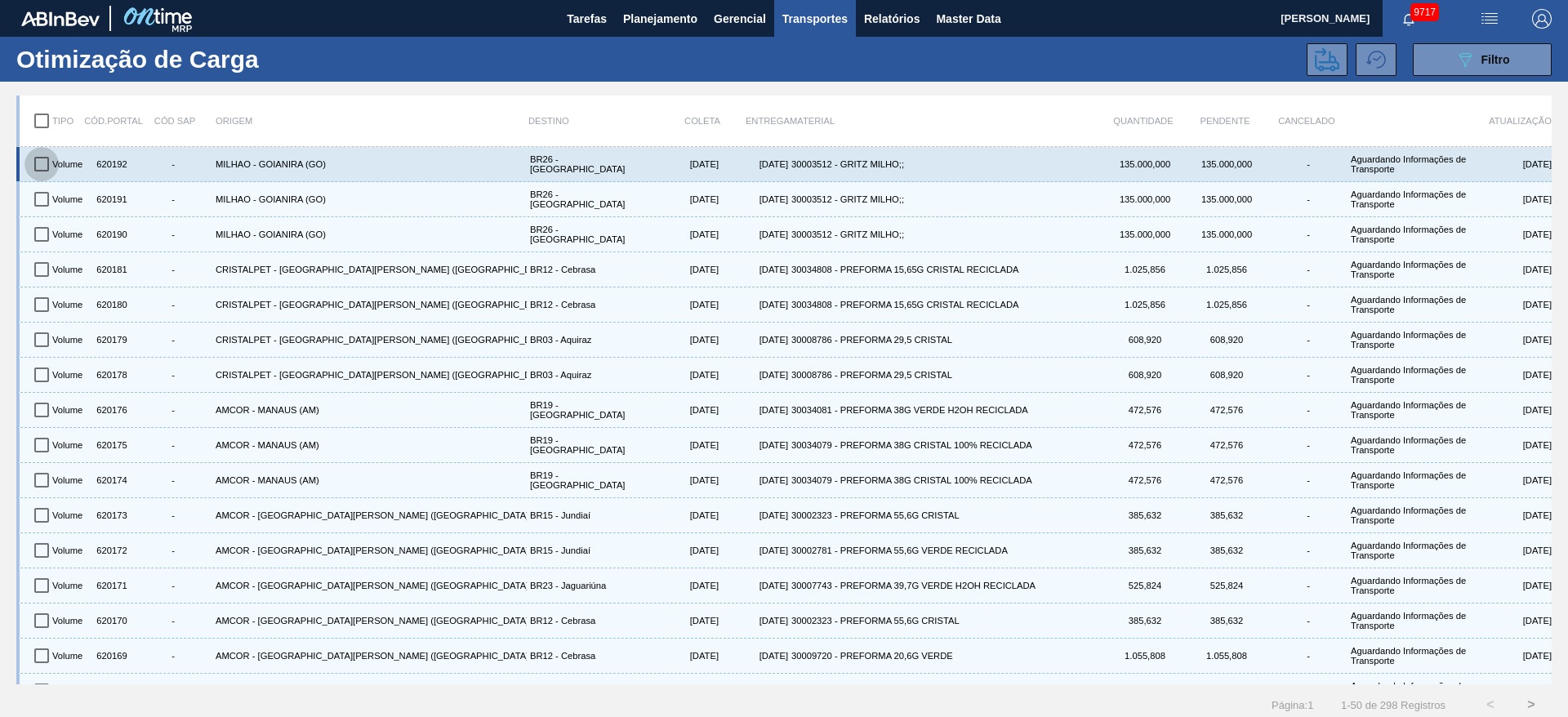
click at [40, 166] on input "checkbox" at bounding box center [41, 164] width 34 height 34
checkbox input "true"
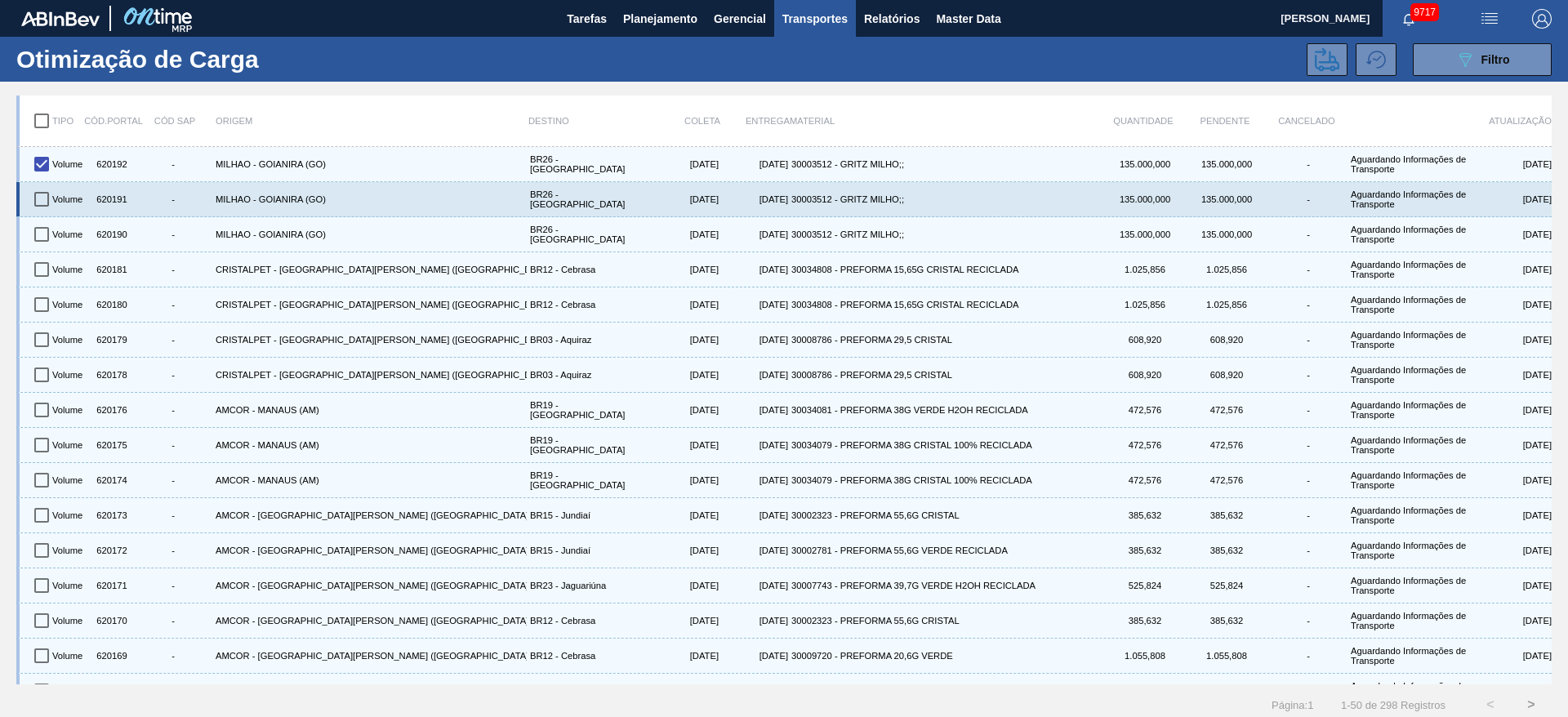
click at [59, 199] on div "Volume" at bounding box center [69, 200] width 40 height 28
click at [47, 203] on input "checkbox" at bounding box center [41, 199] width 34 height 34
checkbox input "true"
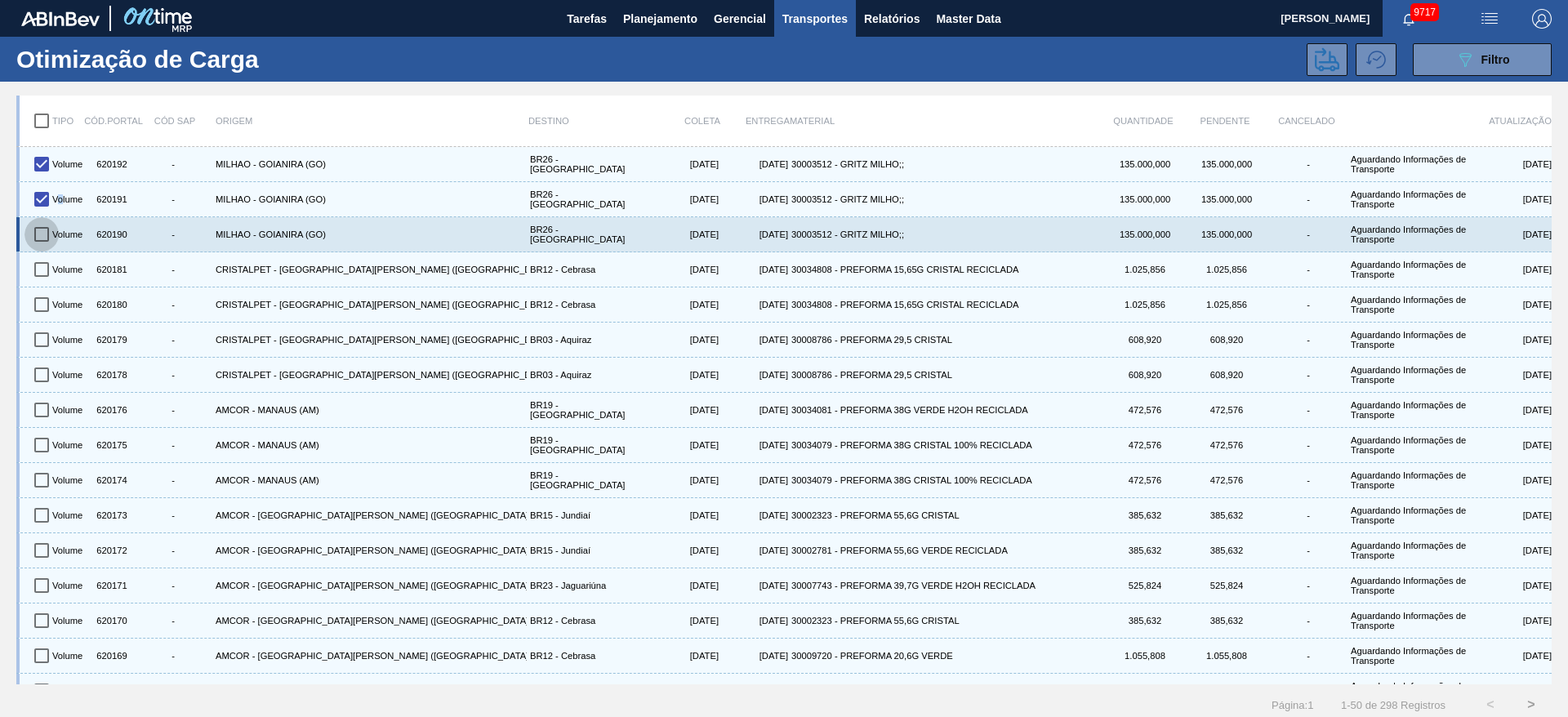
drag, startPoint x: 44, startPoint y: 230, endPoint x: 61, endPoint y: 235, distance: 17.7
click at [43, 232] on input "checkbox" at bounding box center [41, 234] width 34 height 34
checkbox input "true"
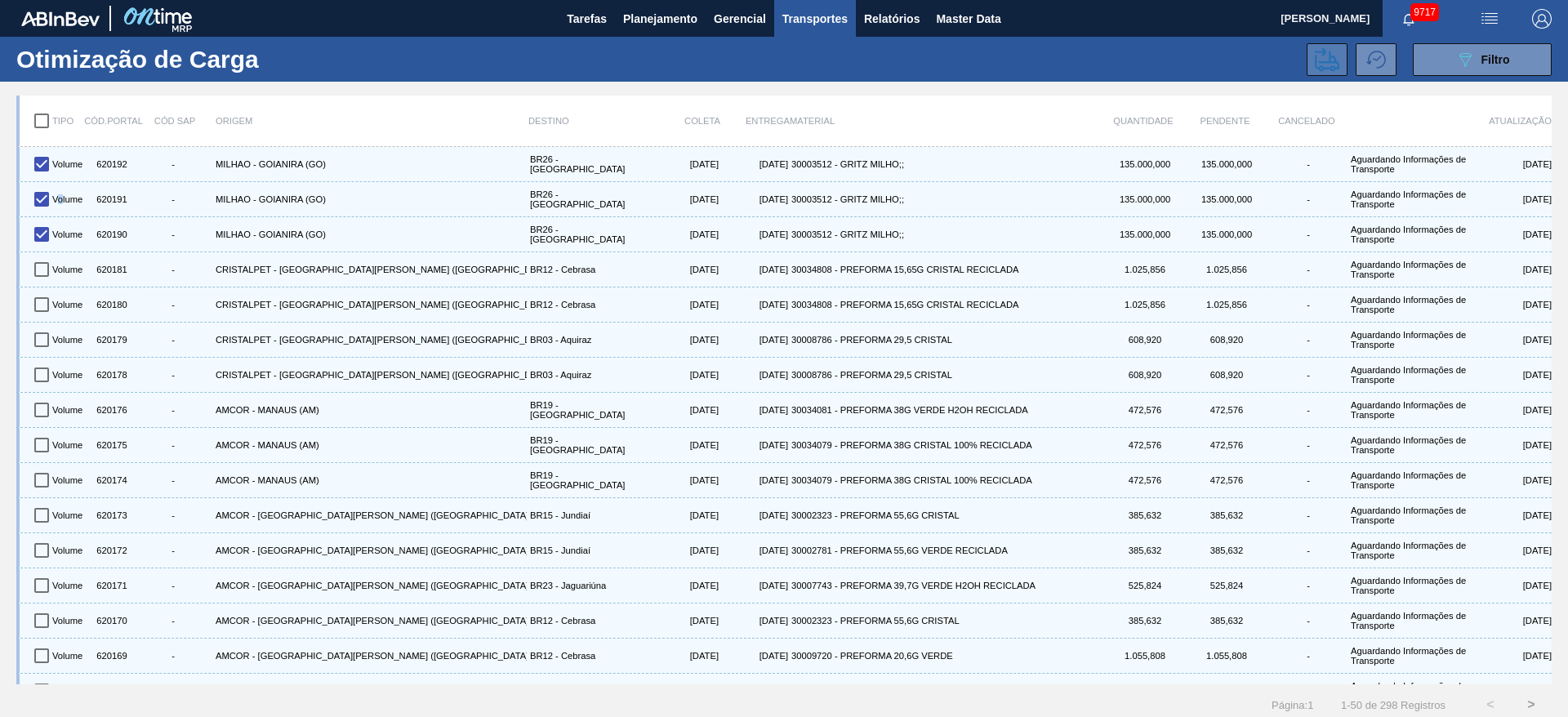
click at [1323, 66] on icon at bounding box center [1327, 60] width 25 height 25
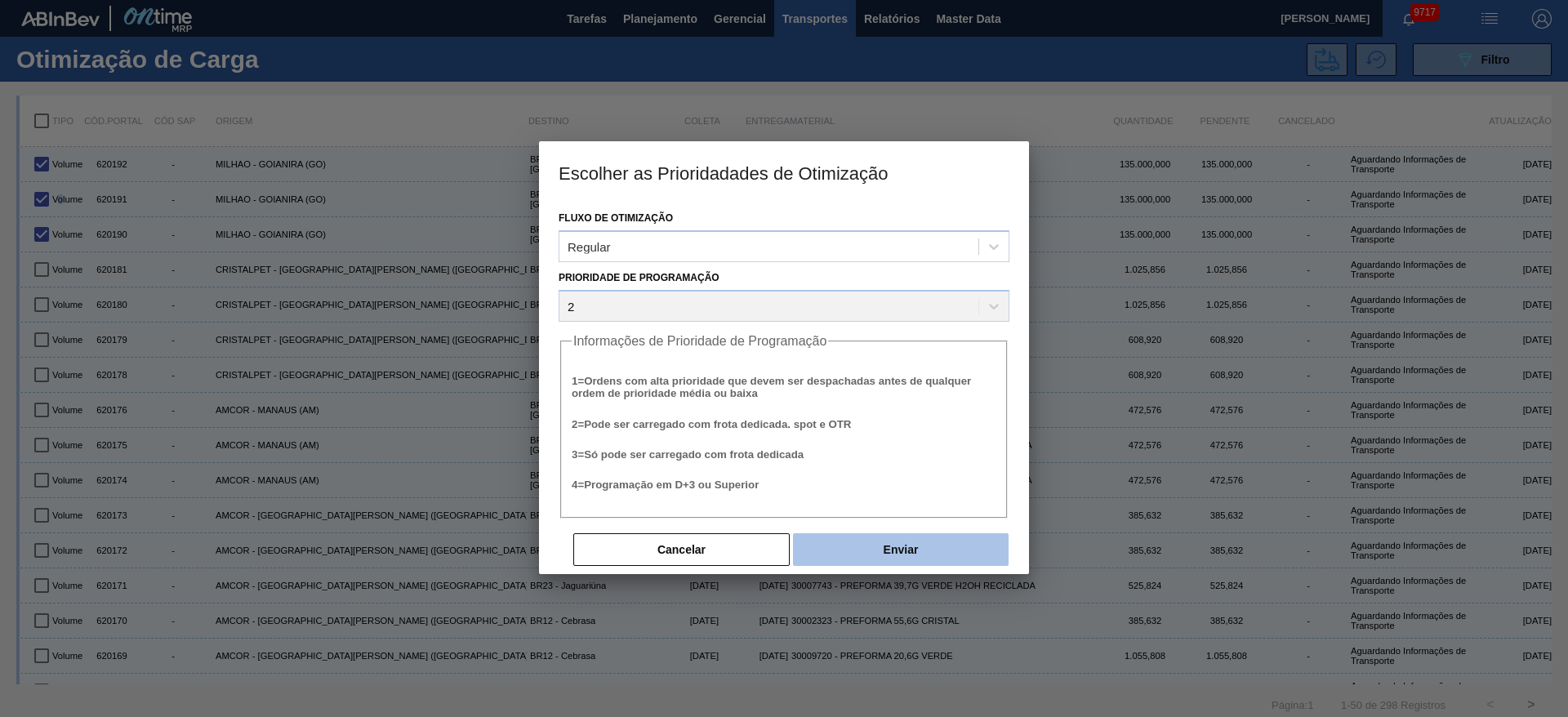
click at [886, 545] on button "Enviar" at bounding box center [901, 549] width 215 height 33
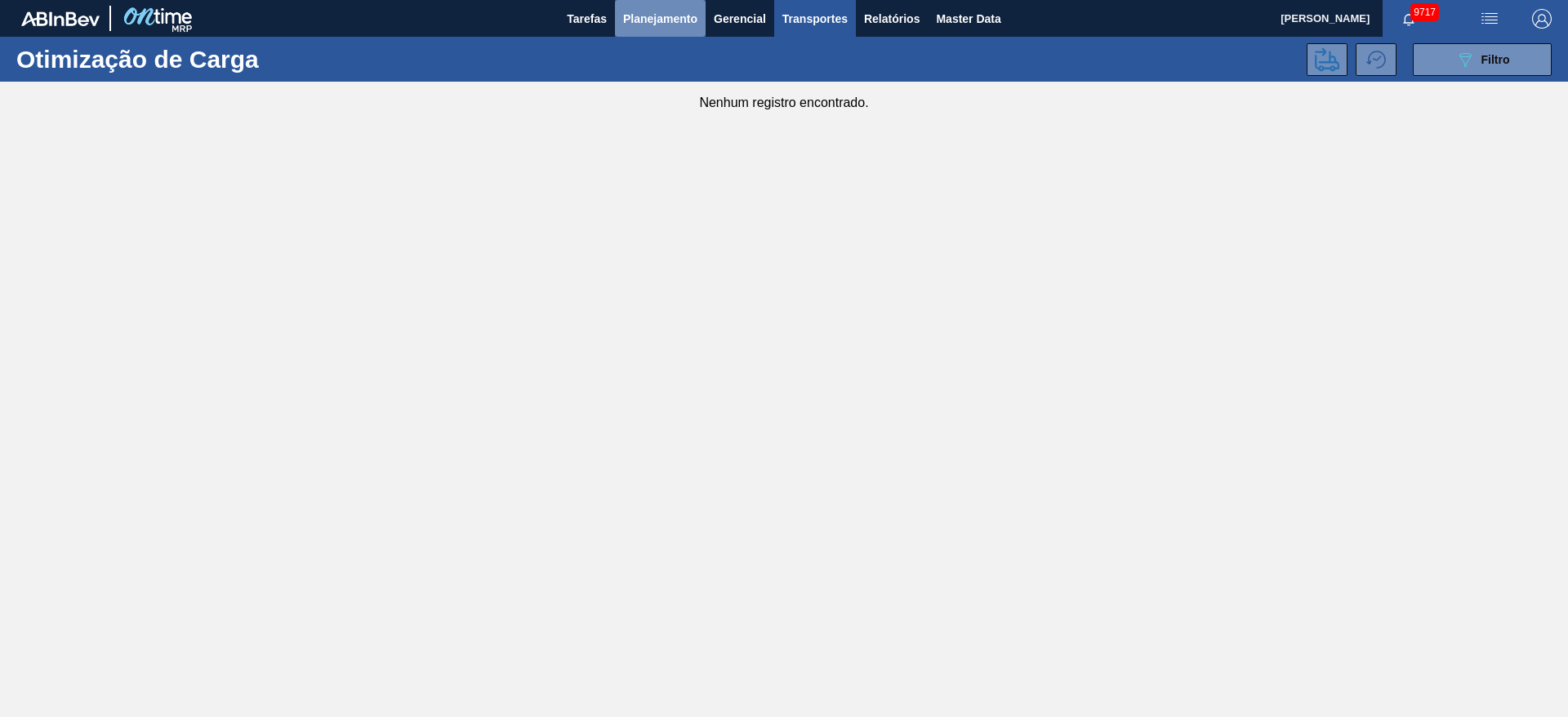
click at [690, 20] on span "Planejamento" at bounding box center [660, 18] width 75 height 19
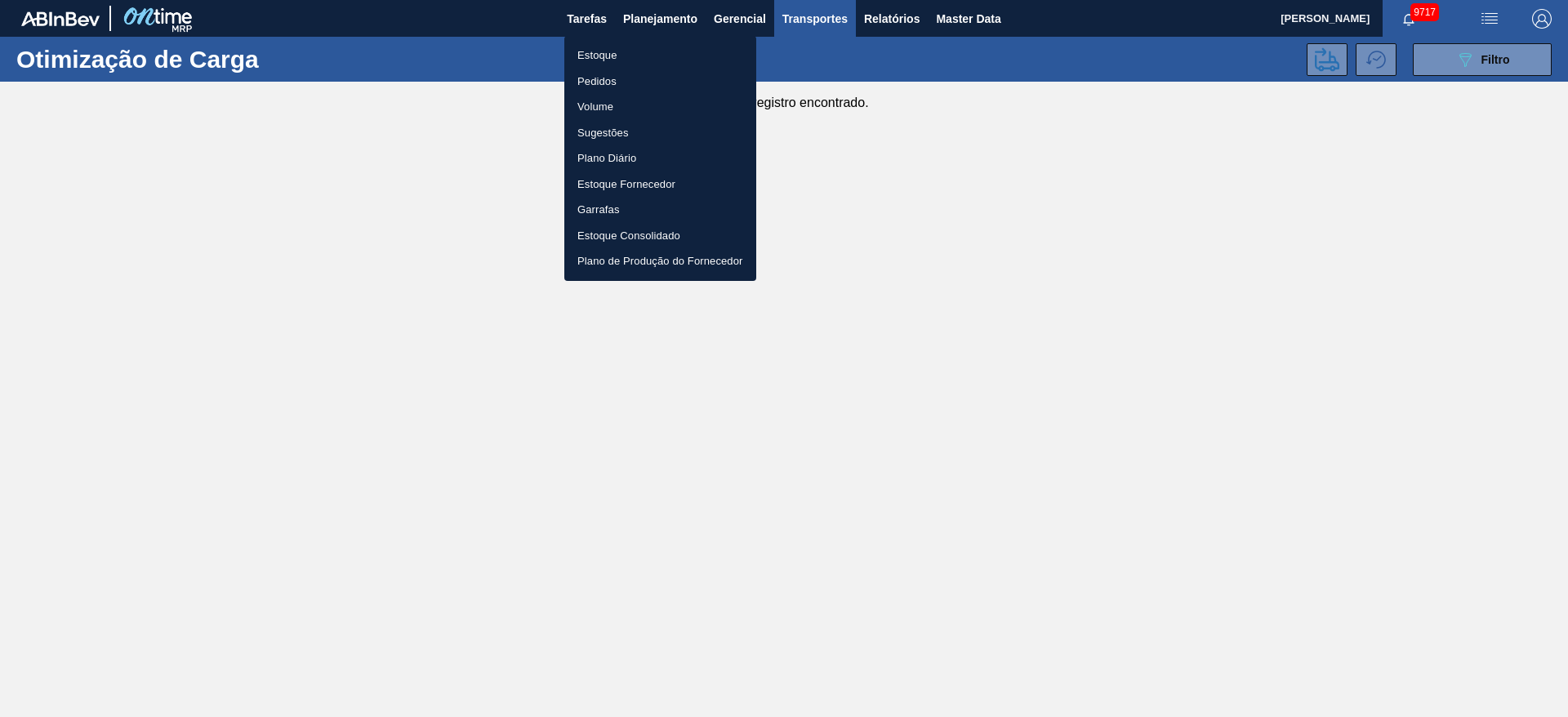
click at [638, 40] on ul "Estoque Pedidos Volume Sugestões Plano Diário Estoque Fornecedor Garrafas Estoq…" at bounding box center [660, 158] width 192 height 245
click at [682, 51] on li "Estoque" at bounding box center [660, 55] width 192 height 26
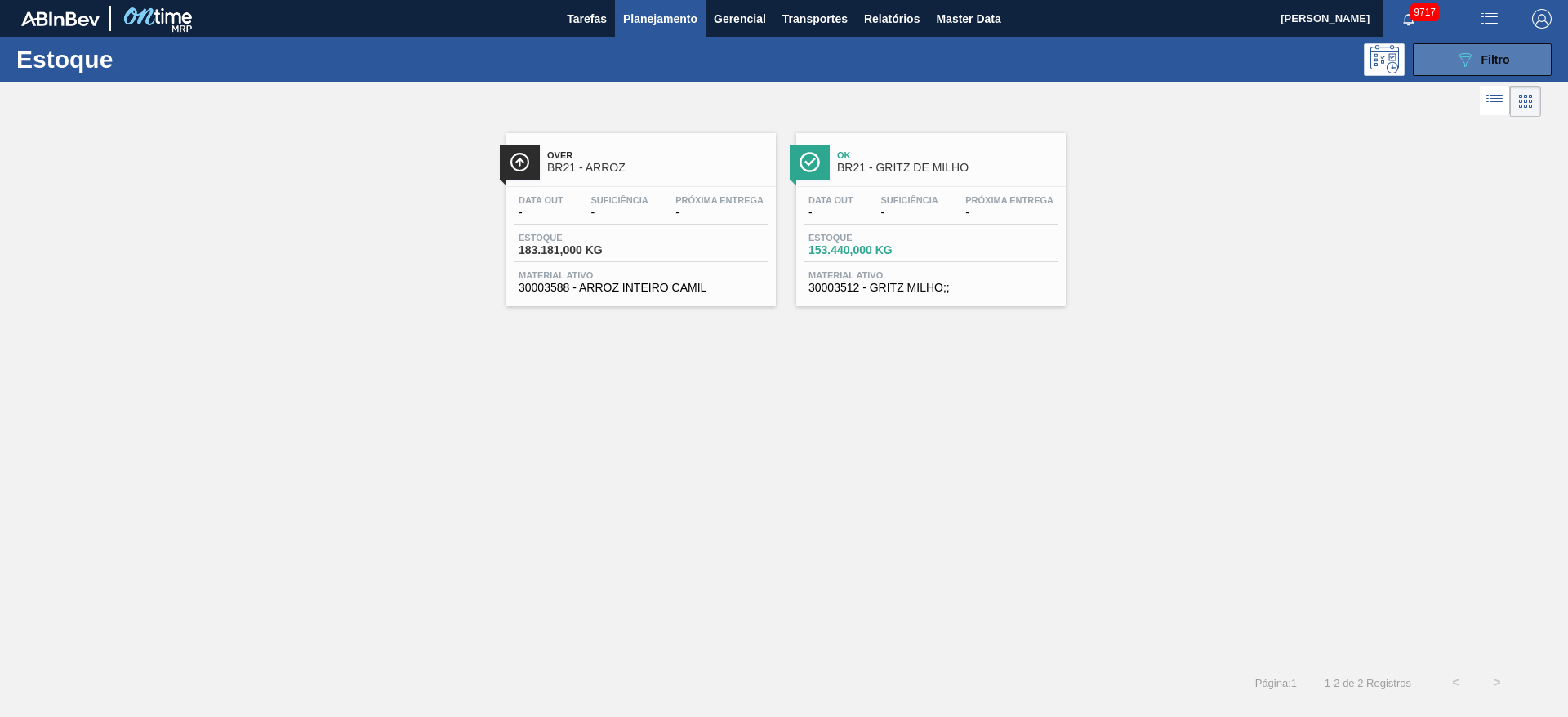
click at [1420, 63] on button "089F7B8B-B2A5-4AFE-B5C0-19BA573D28AC Filtro" at bounding box center [1483, 59] width 139 height 33
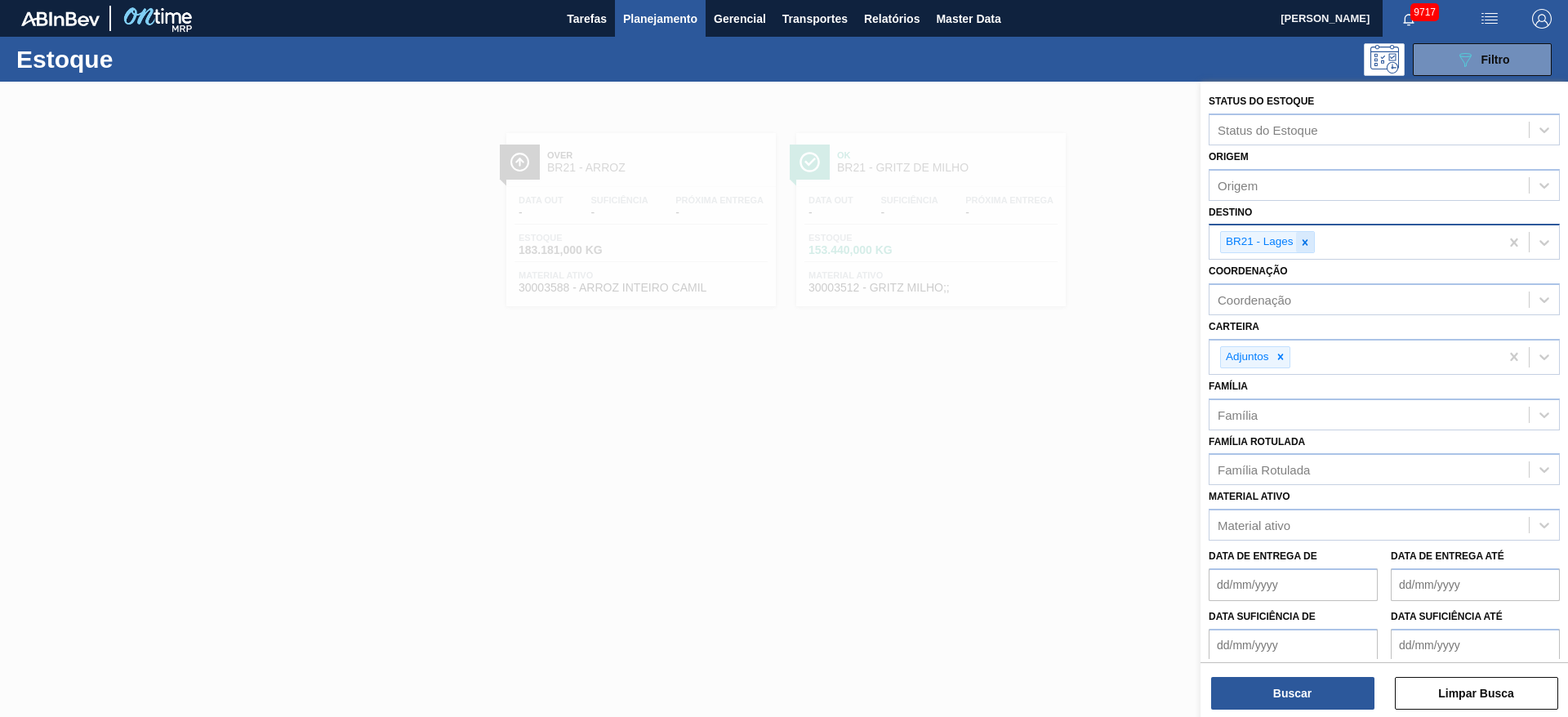
click at [1310, 248] on div at bounding box center [1305, 242] width 18 height 20
type input "2"
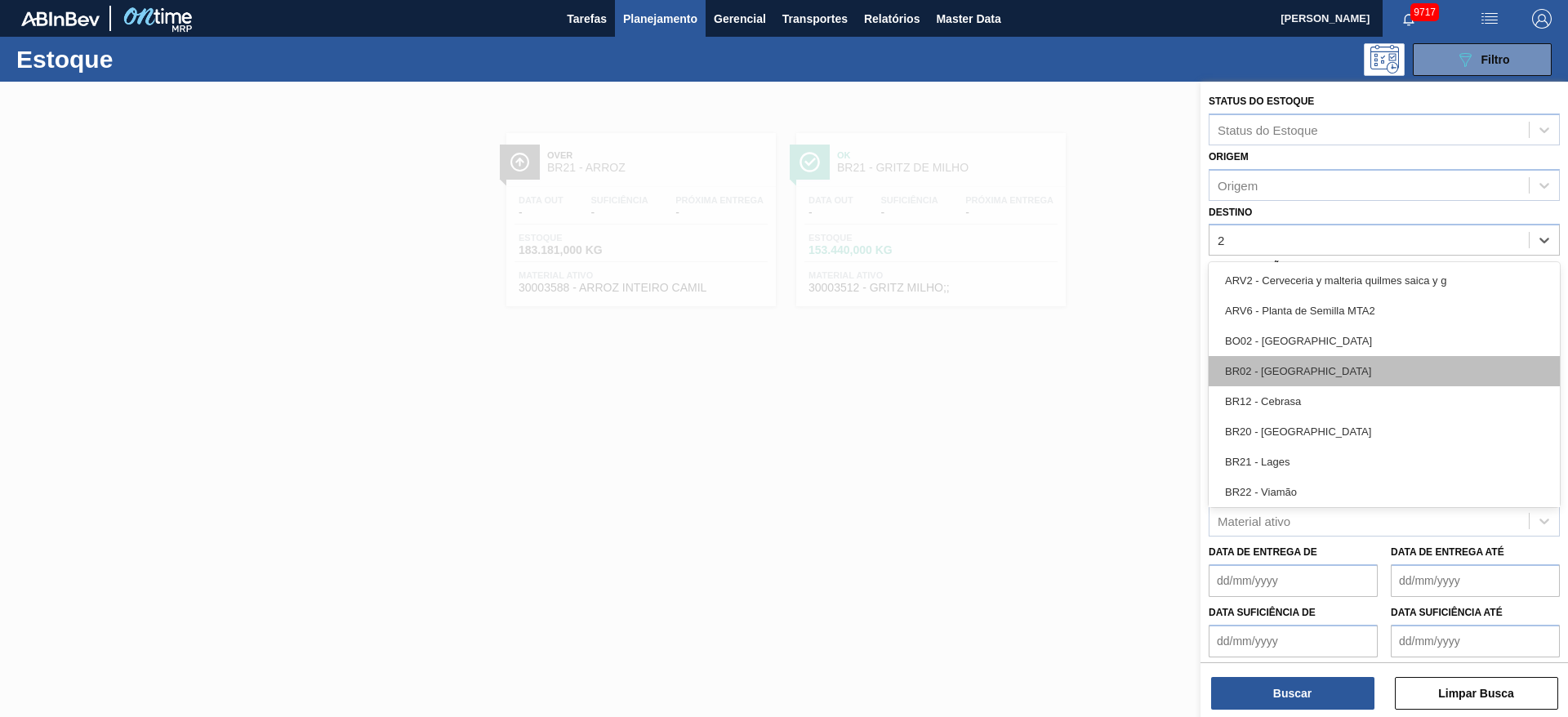
click at [1300, 369] on div "BR02 - Sergipe" at bounding box center [1383, 371] width 351 height 30
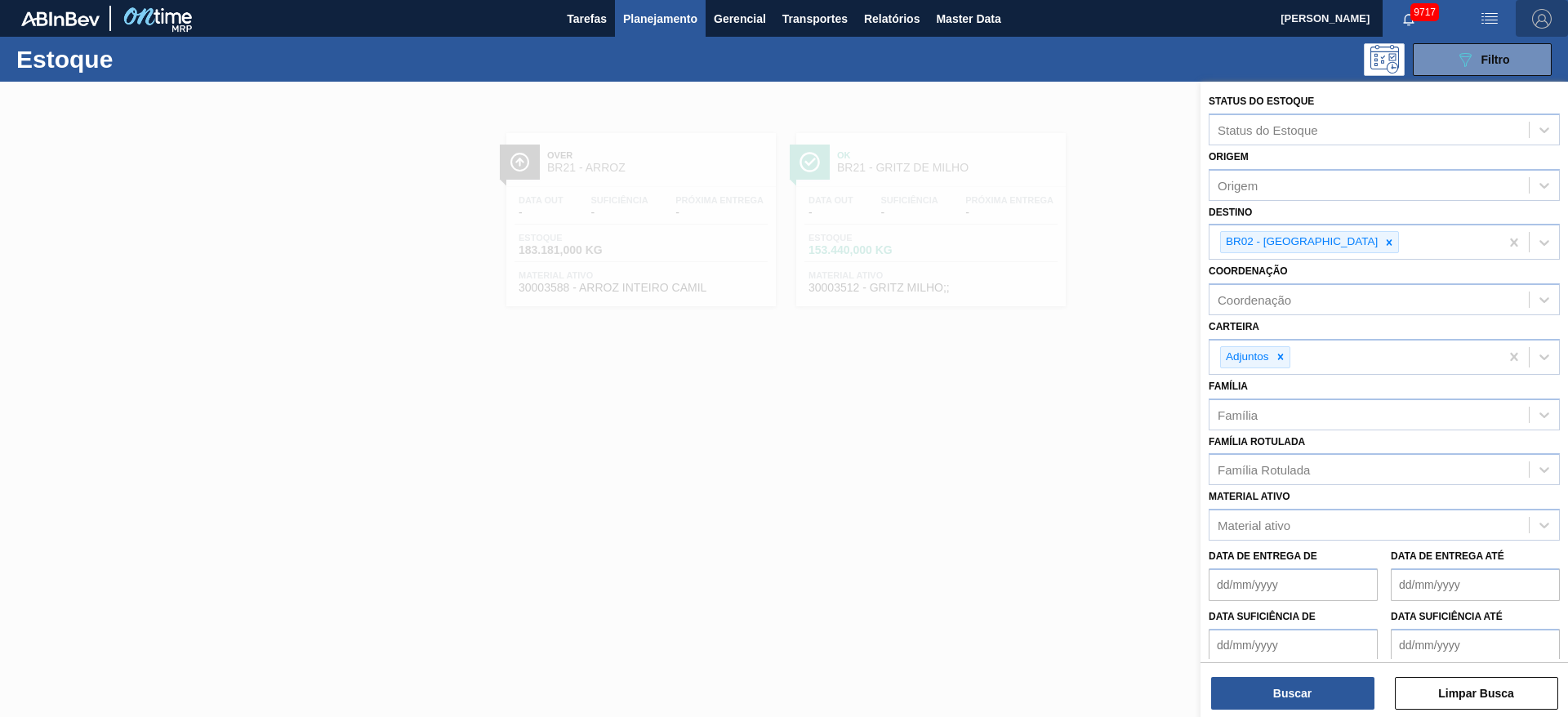
click at [1537, 23] on img "button" at bounding box center [1542, 18] width 19 height 19
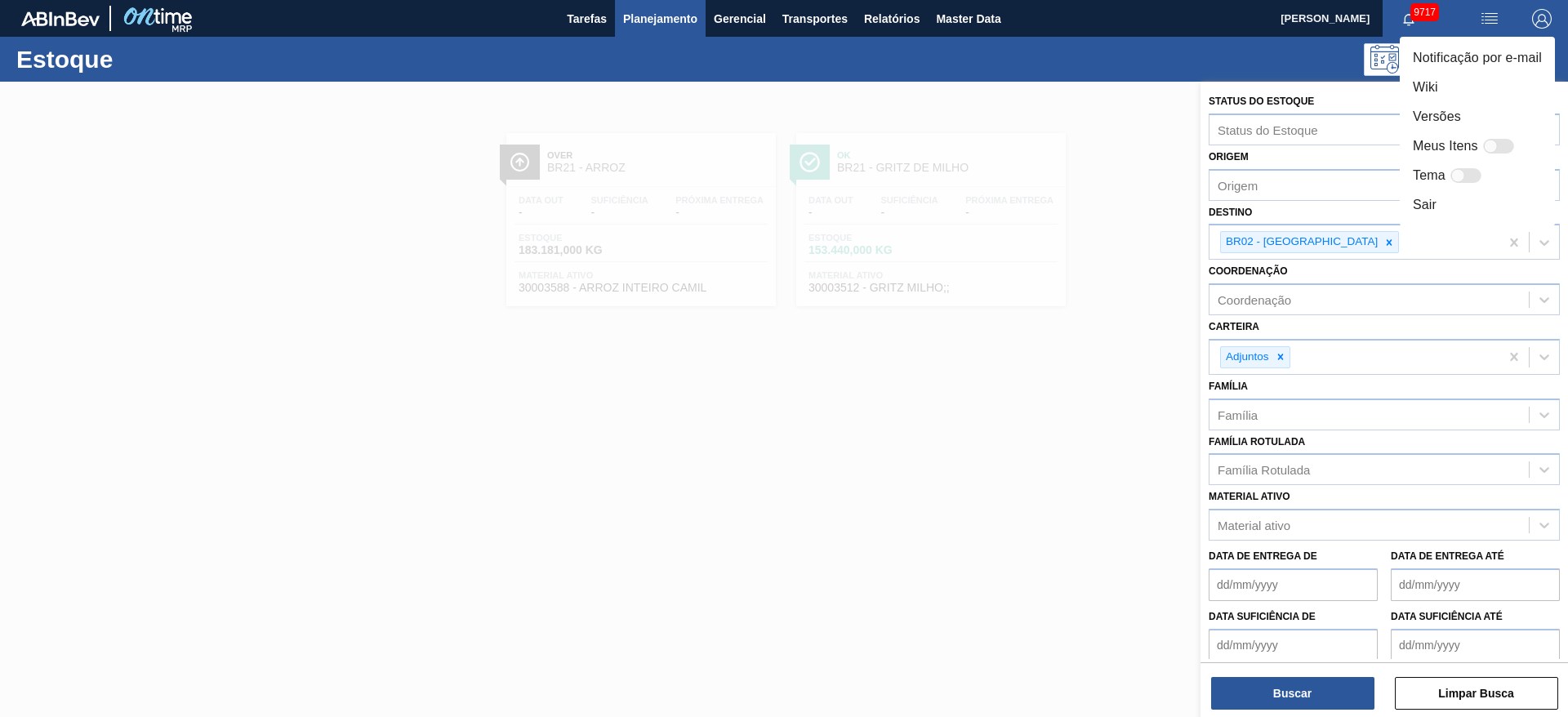
click at [1495, 139] on div at bounding box center [1498, 146] width 31 height 15
checkbox input "false"
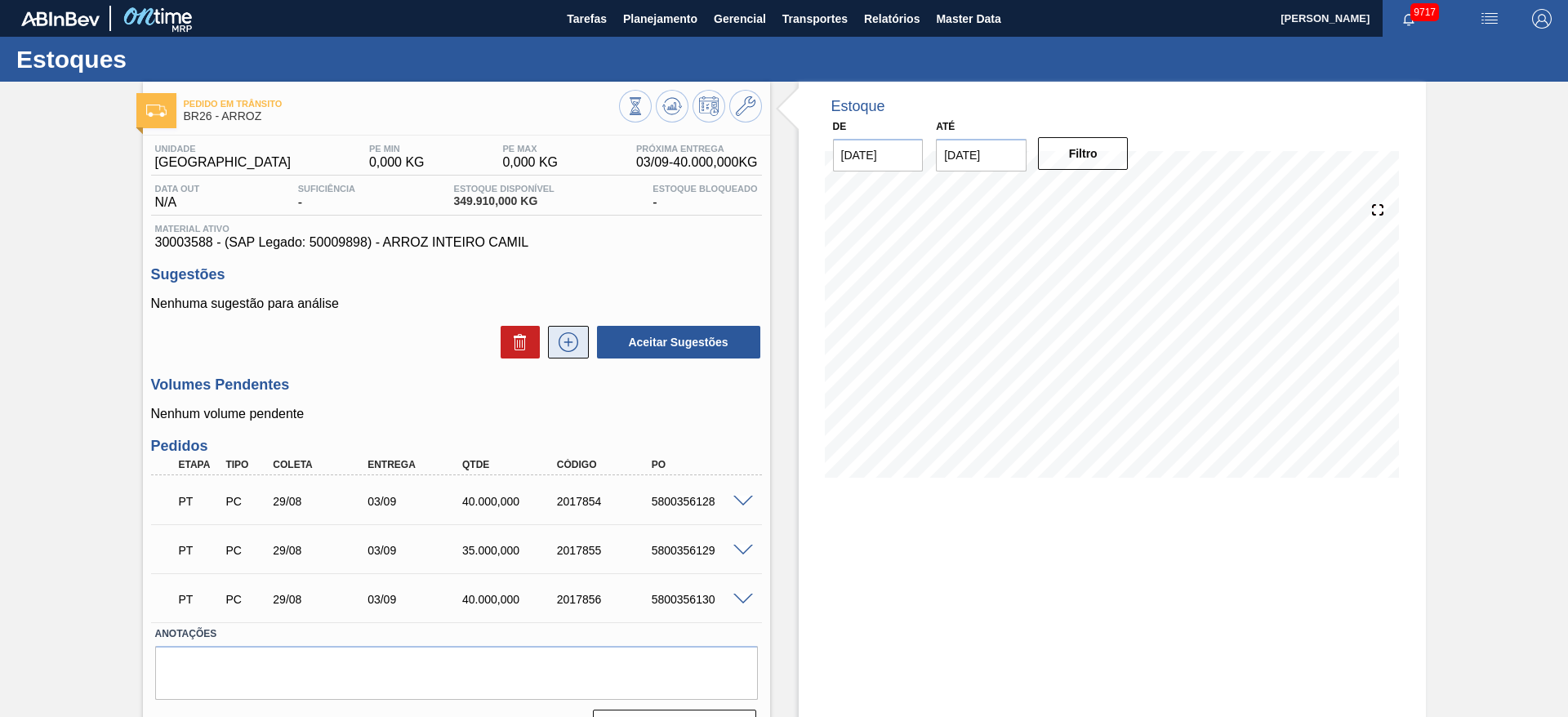
click at [569, 333] on icon at bounding box center [568, 342] width 19 height 19
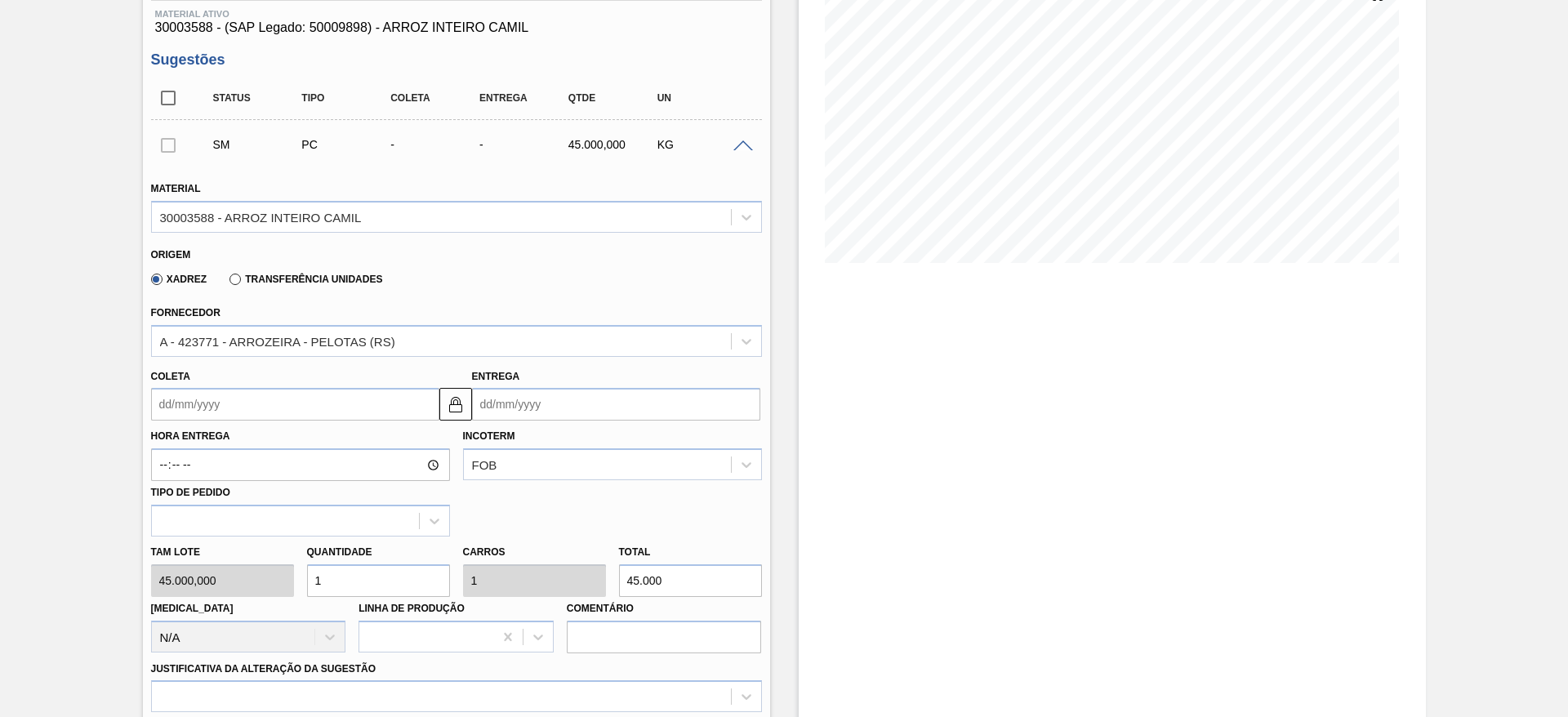
scroll to position [245, 0]
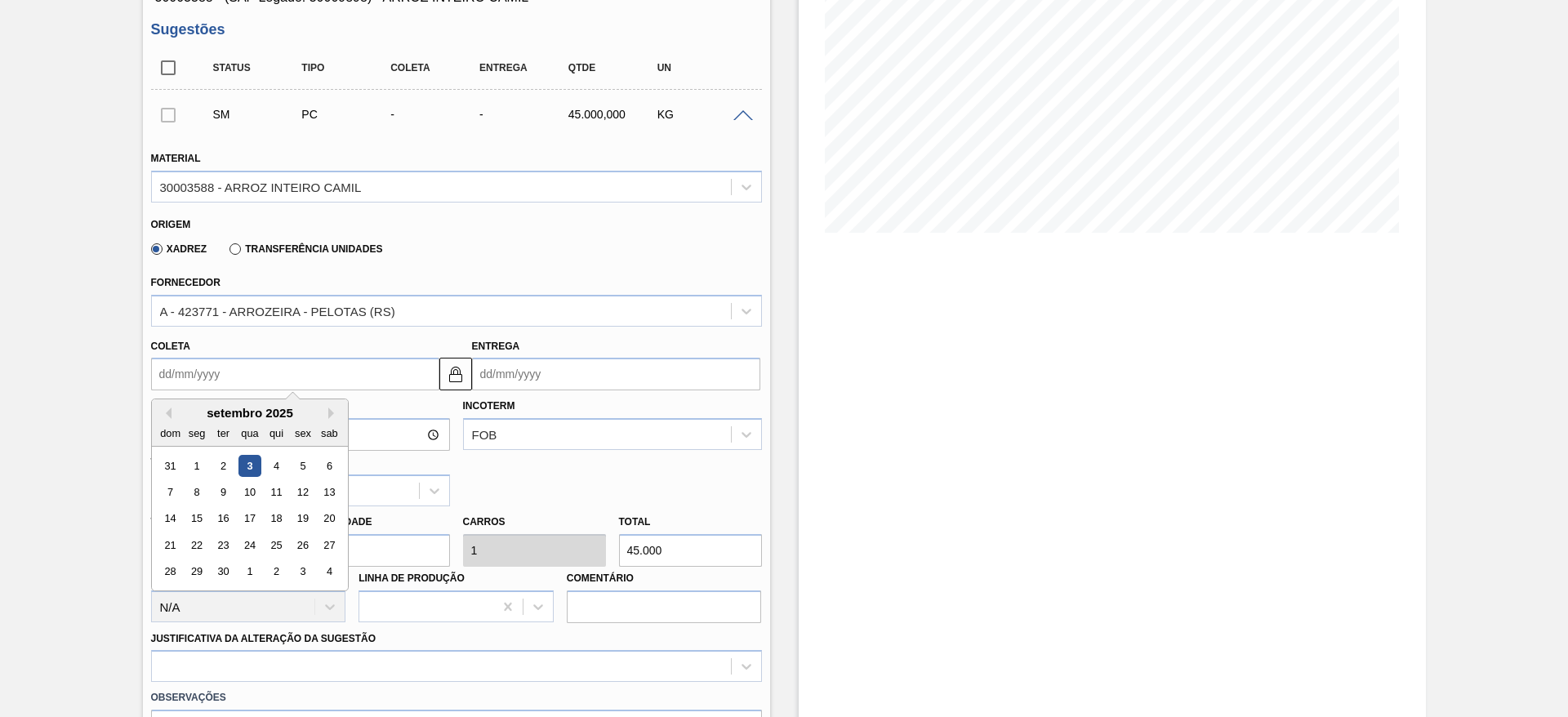
click at [205, 380] on input "Coleta" at bounding box center [295, 374] width 288 height 33
click at [288, 472] on div "31 1 2 3 4 5 6" at bounding box center [249, 465] width 186 height 26
click at [280, 464] on div "4" at bounding box center [275, 465] width 22 height 22
type input "[DATE]"
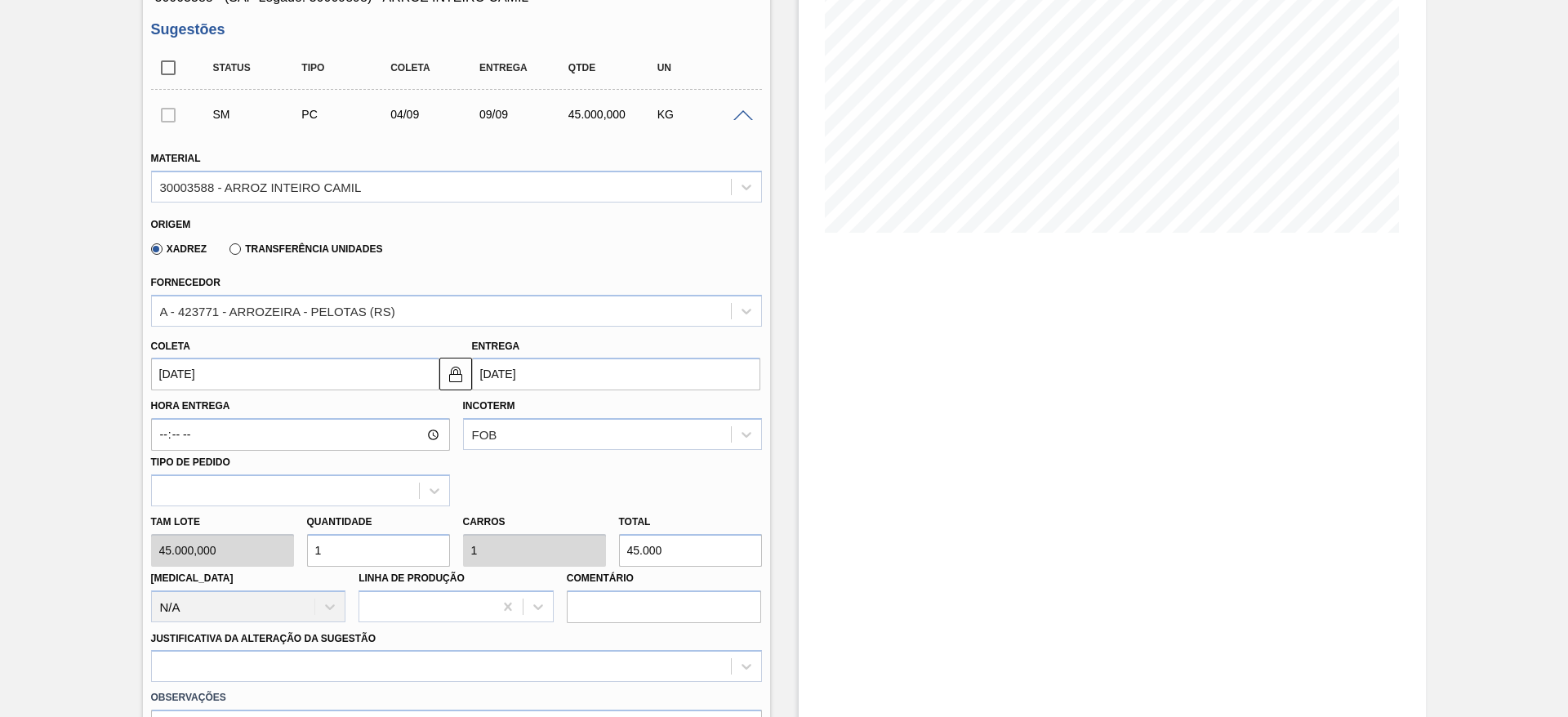
click at [310, 557] on input "1" at bounding box center [378, 550] width 143 height 33
type input "2"
type input "90.000"
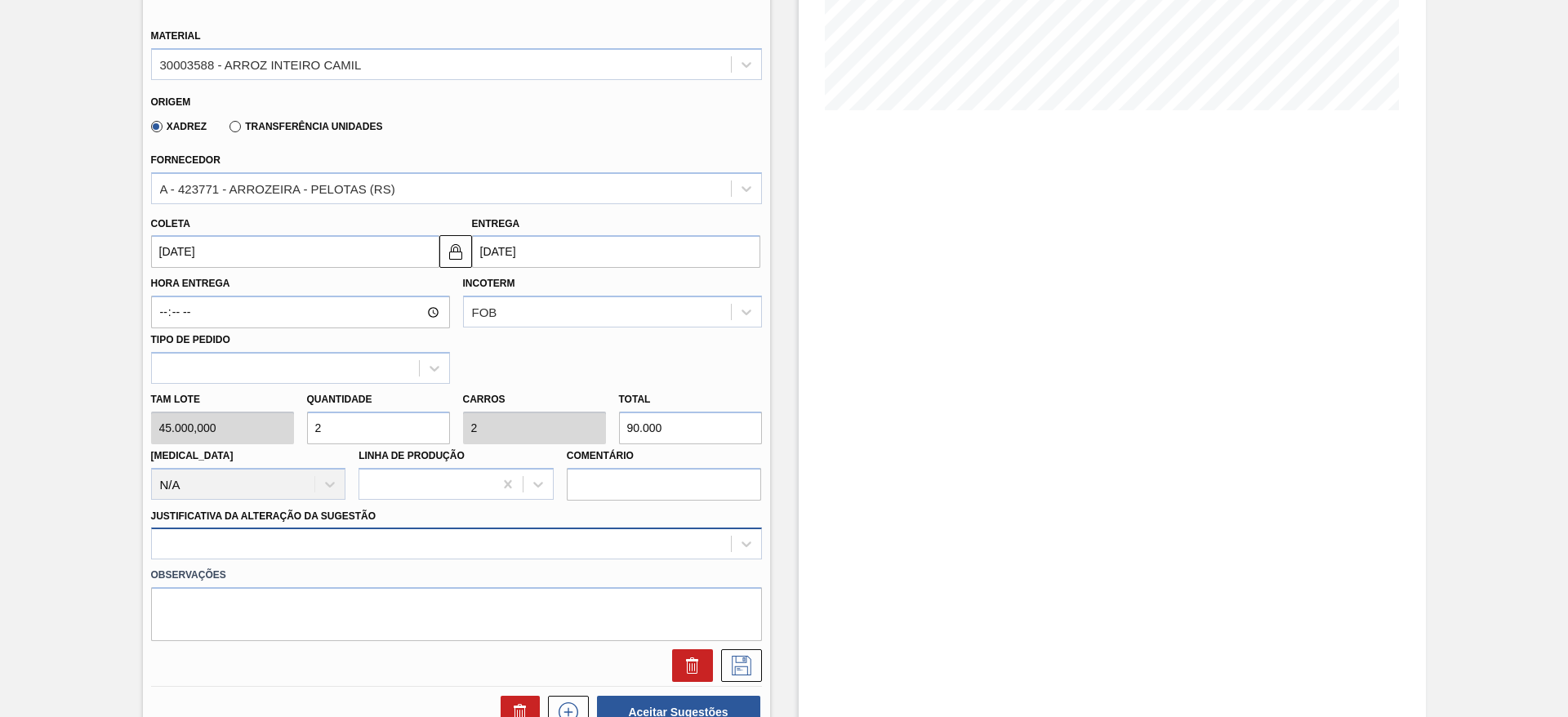
type input "2"
click at [590, 537] on div at bounding box center [456, 544] width 611 height 32
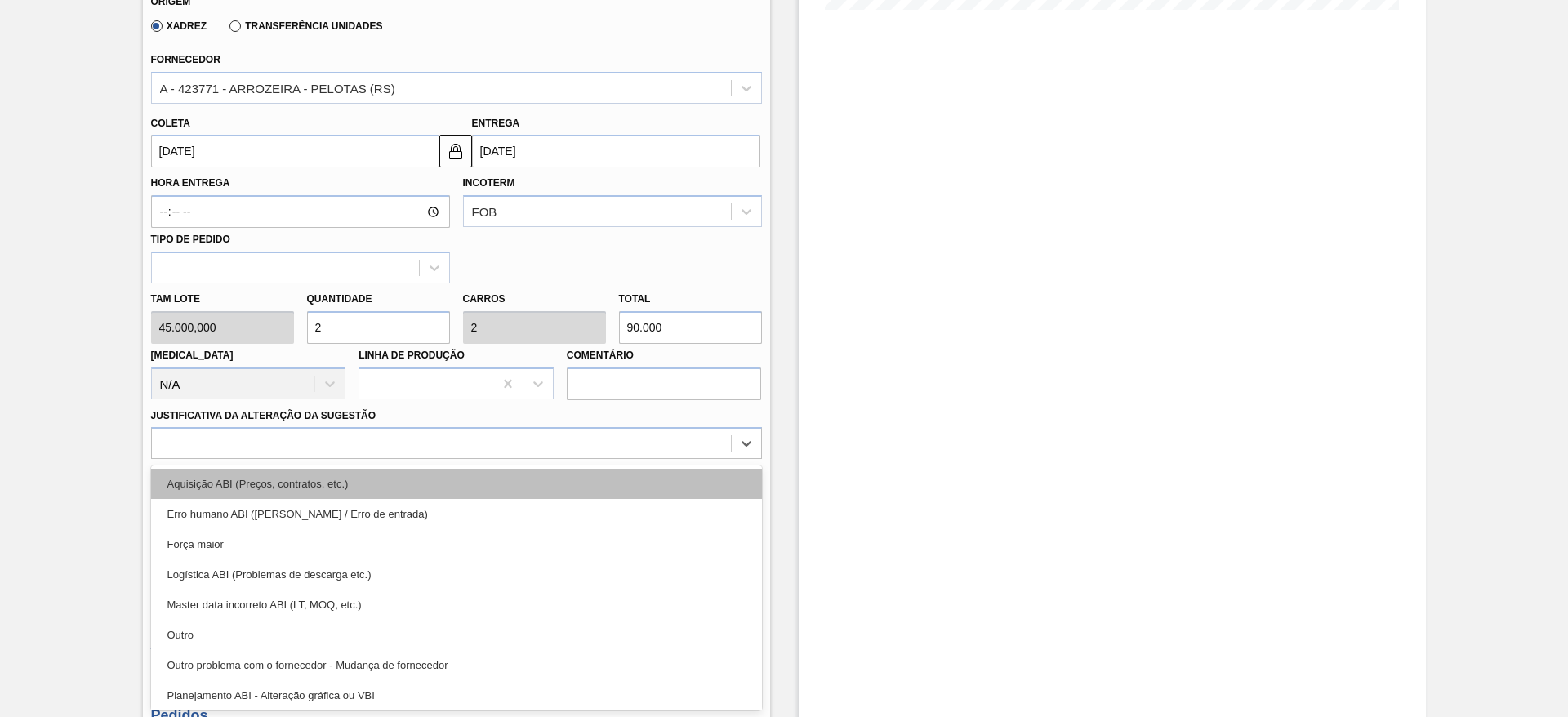
click at [578, 494] on div "Aquisição ABI (Preços, contratos, etc.)" at bounding box center [456, 484] width 611 height 30
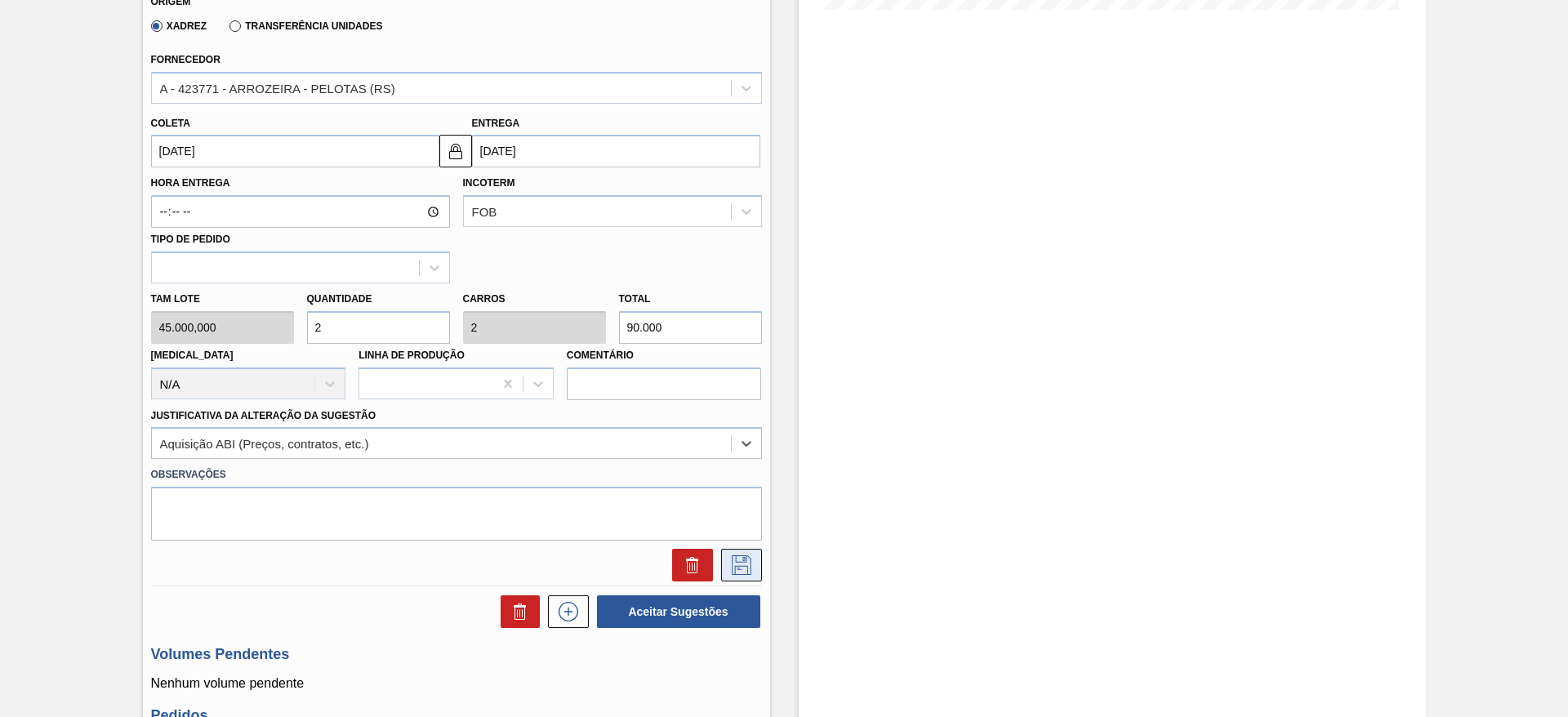
click at [728, 560] on icon at bounding box center [741, 566] width 26 height 19
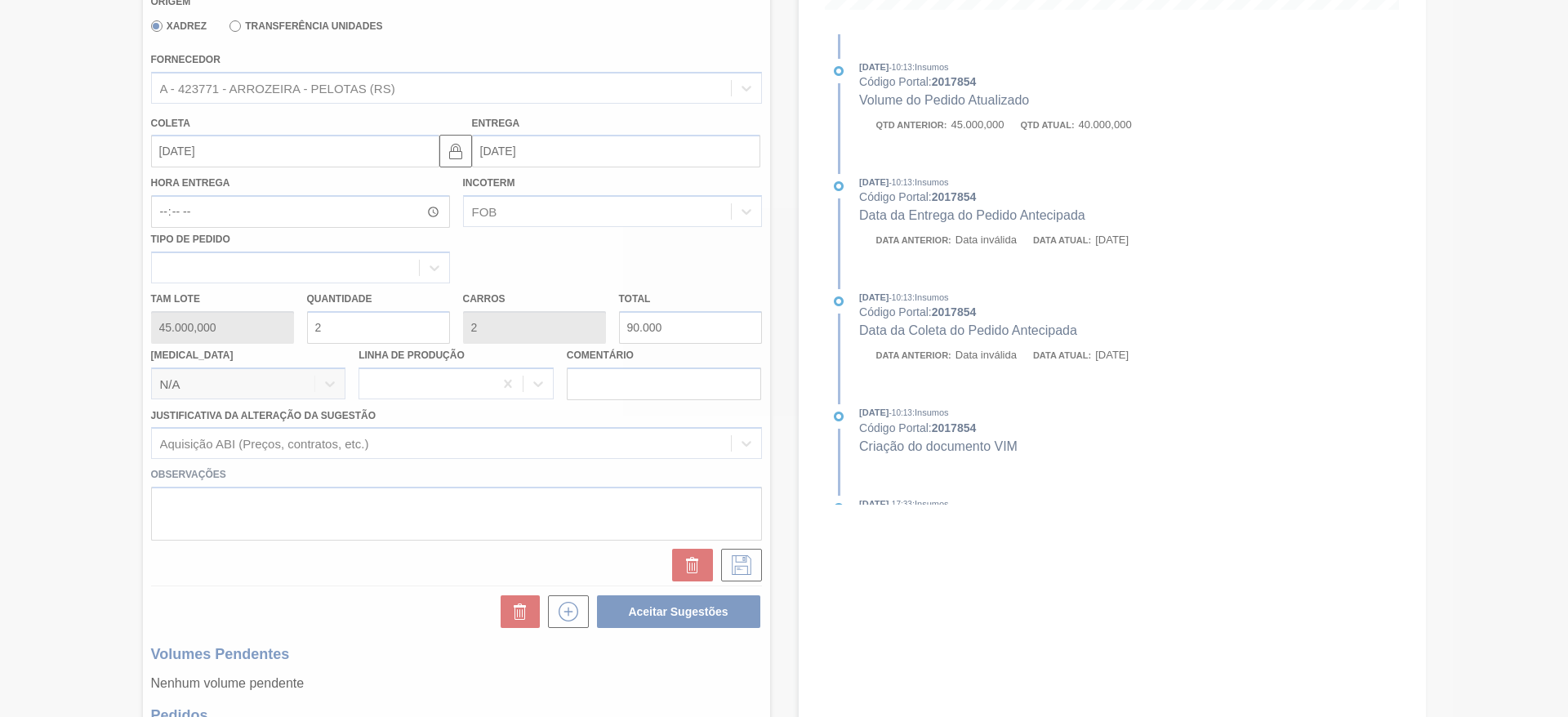
scroll to position [107, 0]
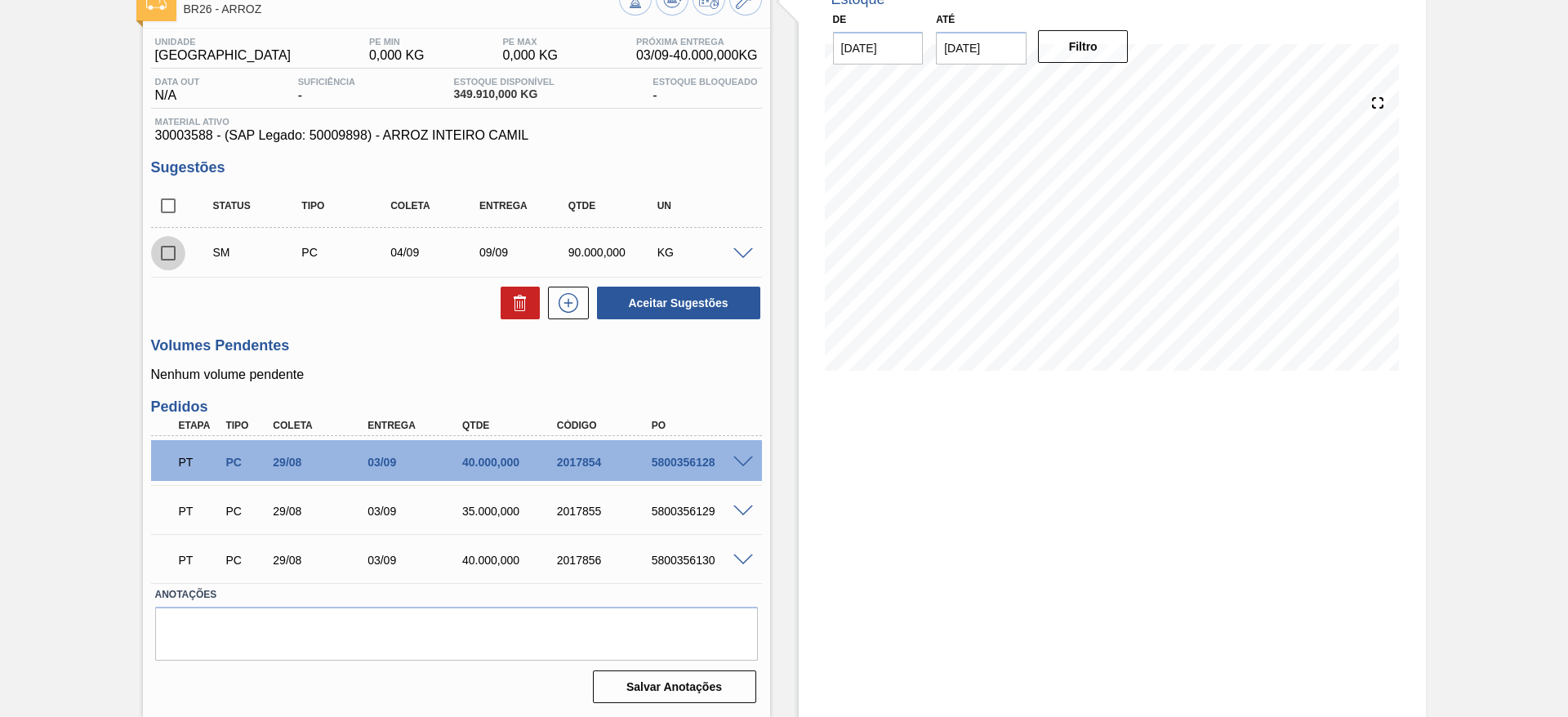
click at [165, 263] on input "checkbox" at bounding box center [168, 252] width 34 height 34
click at [664, 308] on button "Aceitar Sugestões" at bounding box center [679, 303] width 164 height 33
checkbox input "false"
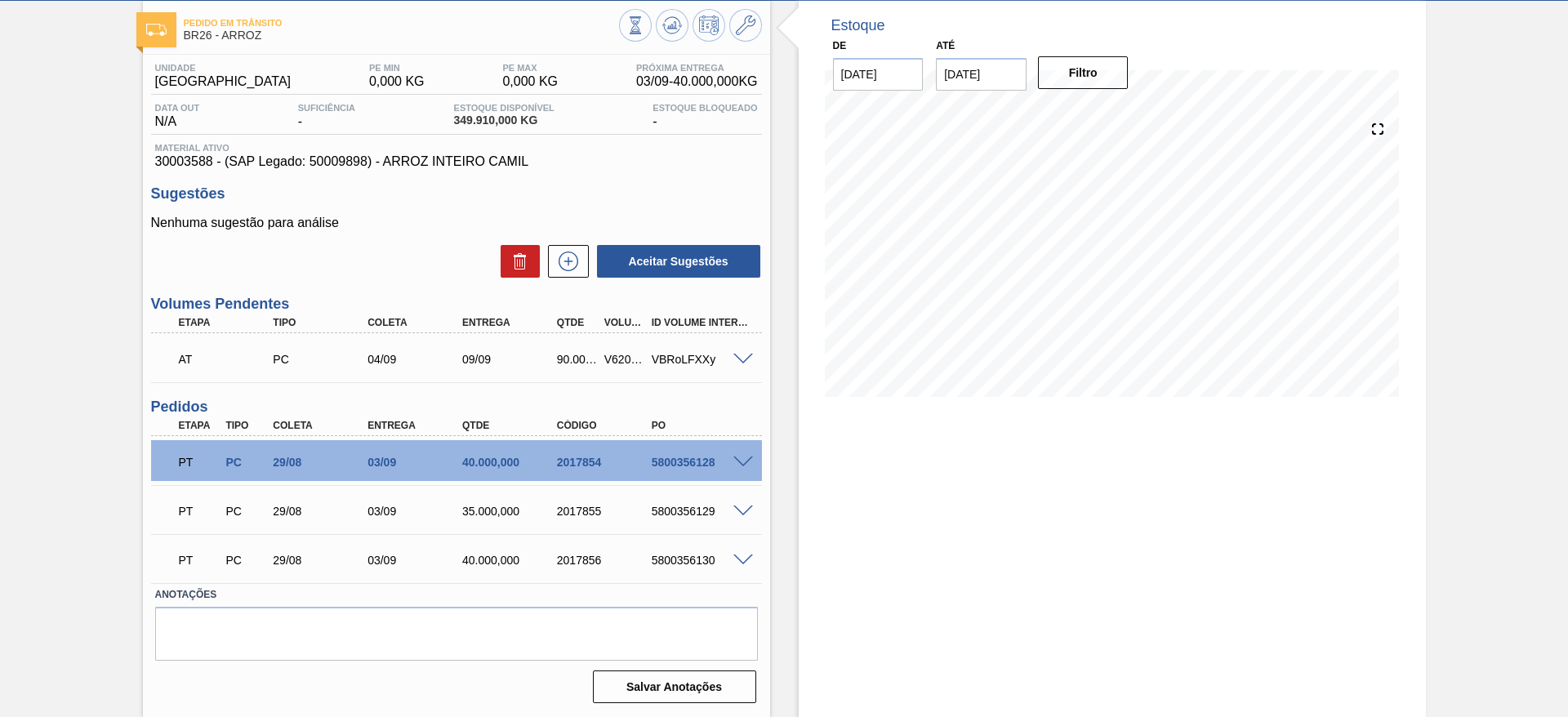
scroll to position [81, 0]
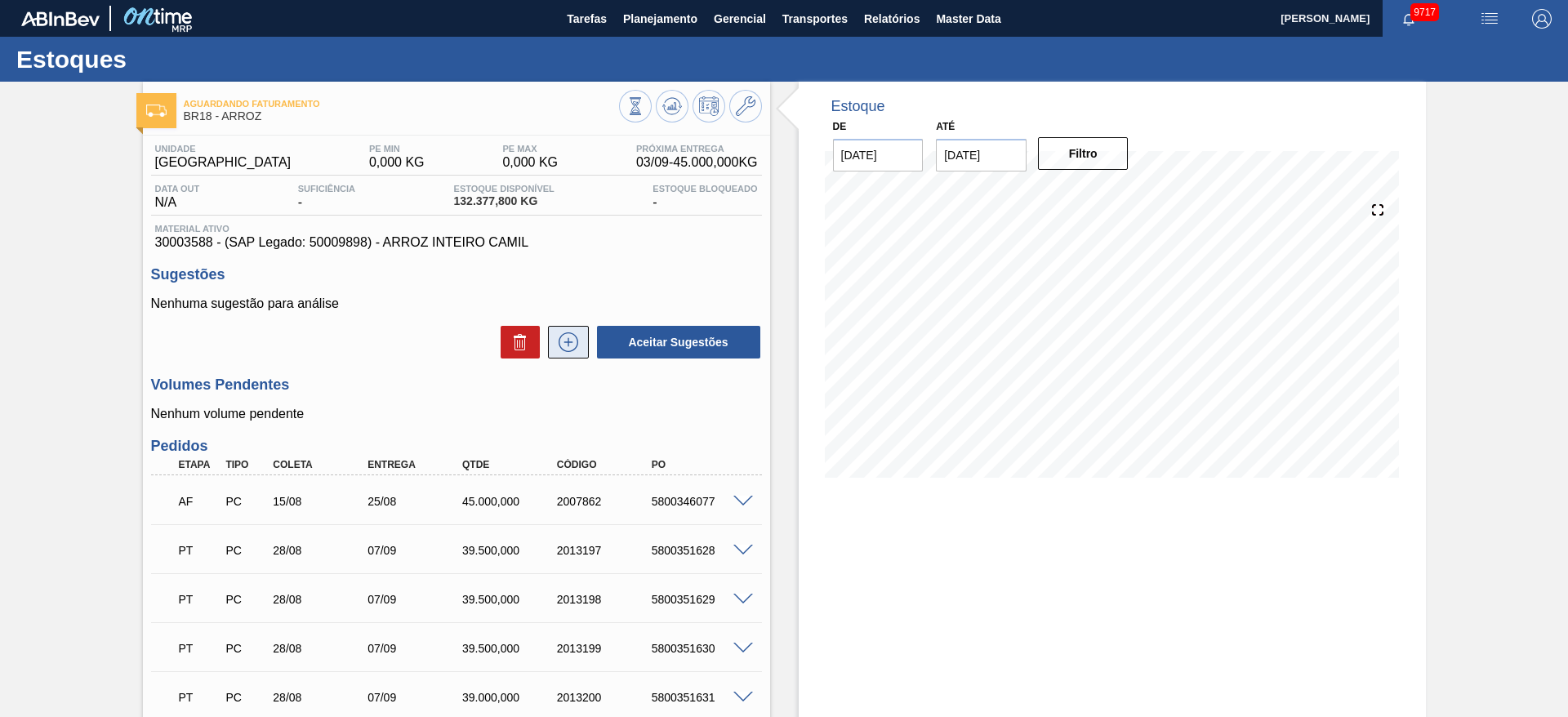
click at [567, 340] on icon at bounding box center [567, 342] width 1 height 9
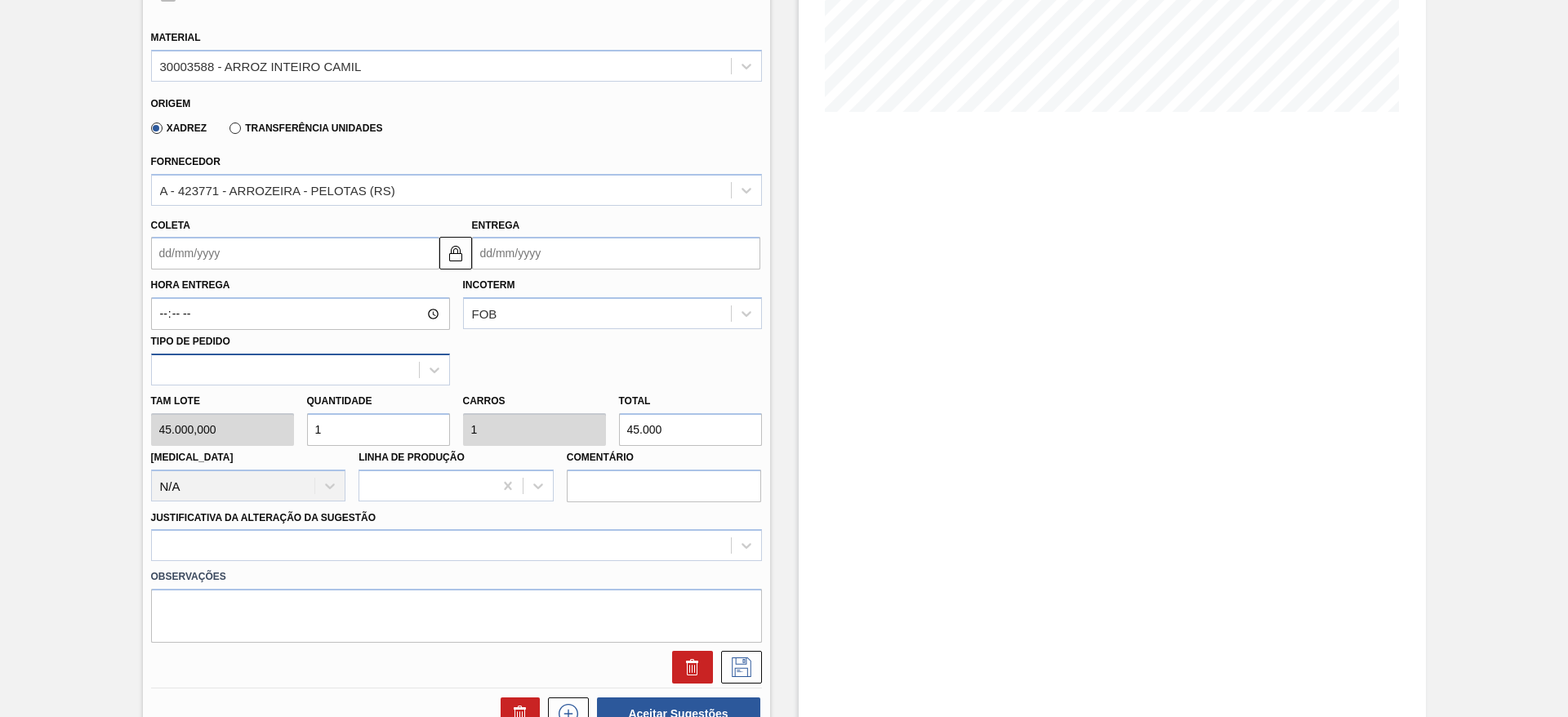
scroll to position [368, 0]
click at [289, 433] on div "Tam lote 45.000,000 Quantidade 1 Carros 1 Total 45.000 Doca N/A Linha de Produç…" at bounding box center [456, 442] width 624 height 117
type input "4"
type input "180.000"
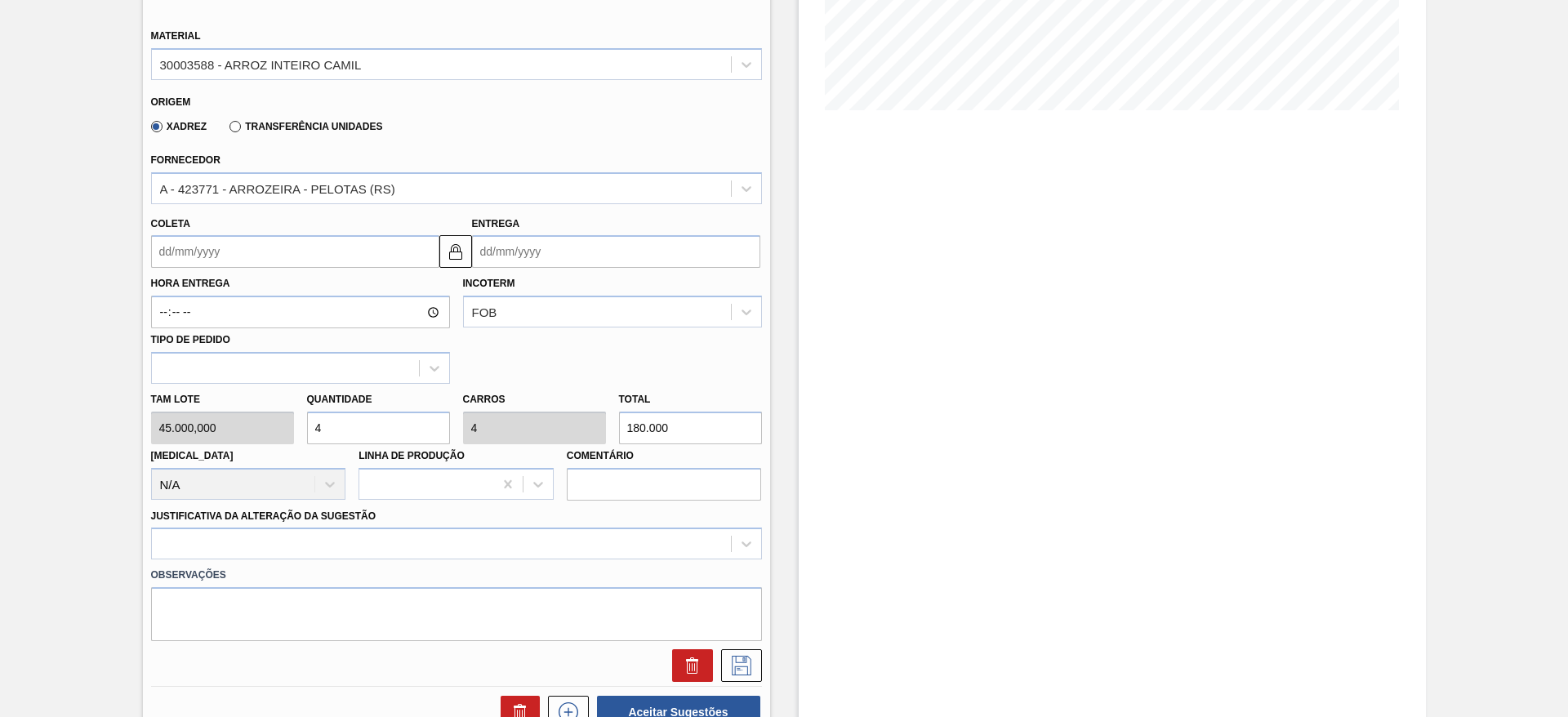
type input "4"
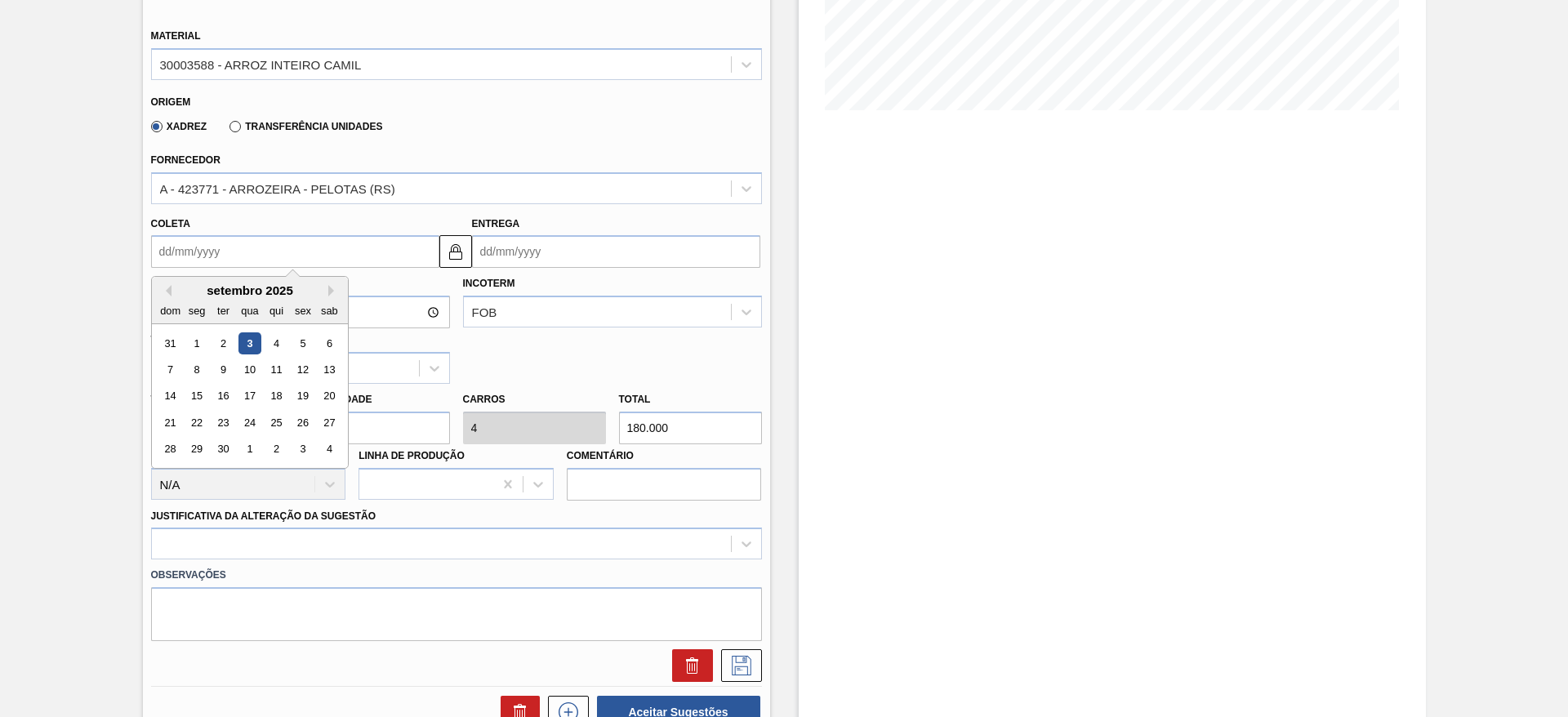
click at [182, 245] on input "Coleta" at bounding box center [295, 251] width 288 height 33
click at [326, 336] on div "6" at bounding box center [328, 343] width 22 height 22
type input "[DATE]"
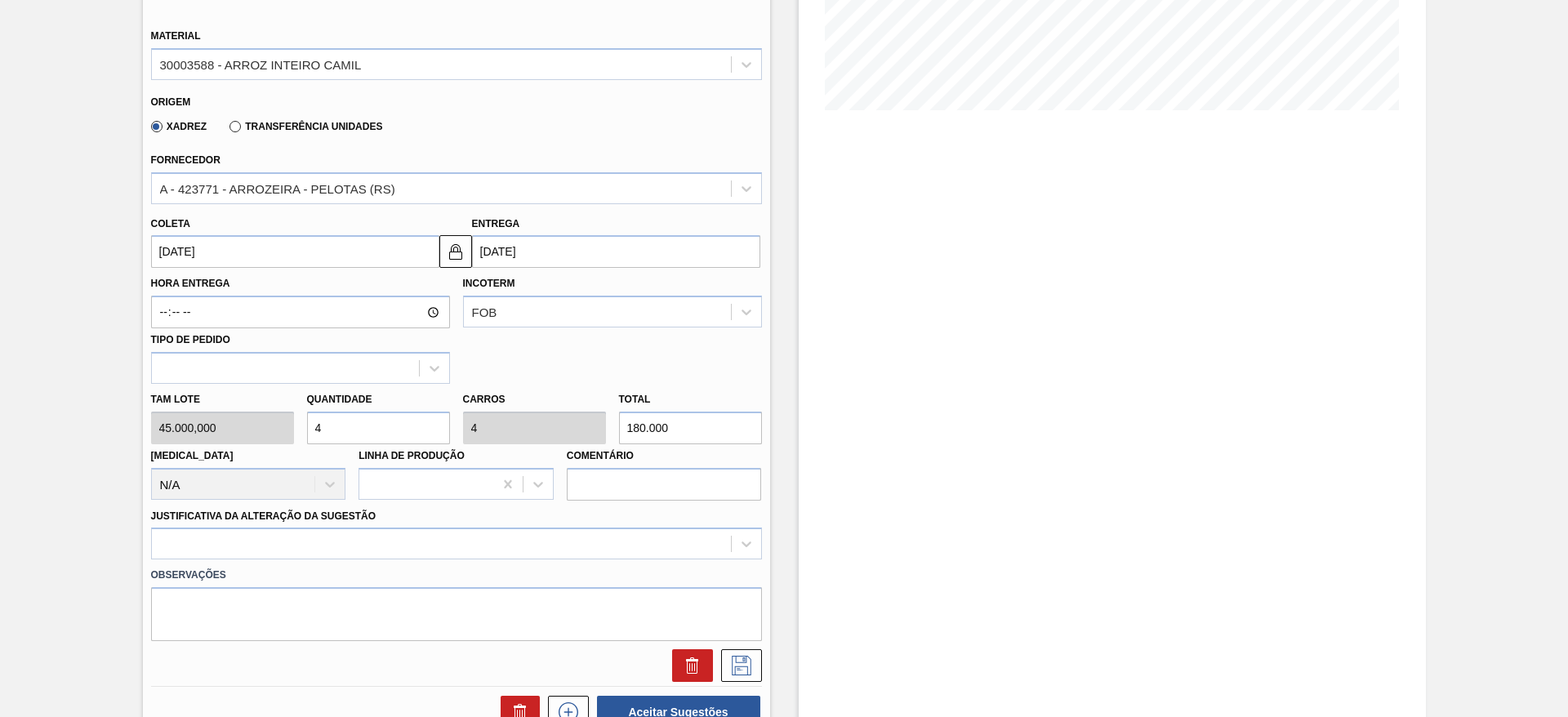
click at [423, 564] on label "Observações" at bounding box center [456, 575] width 611 height 24
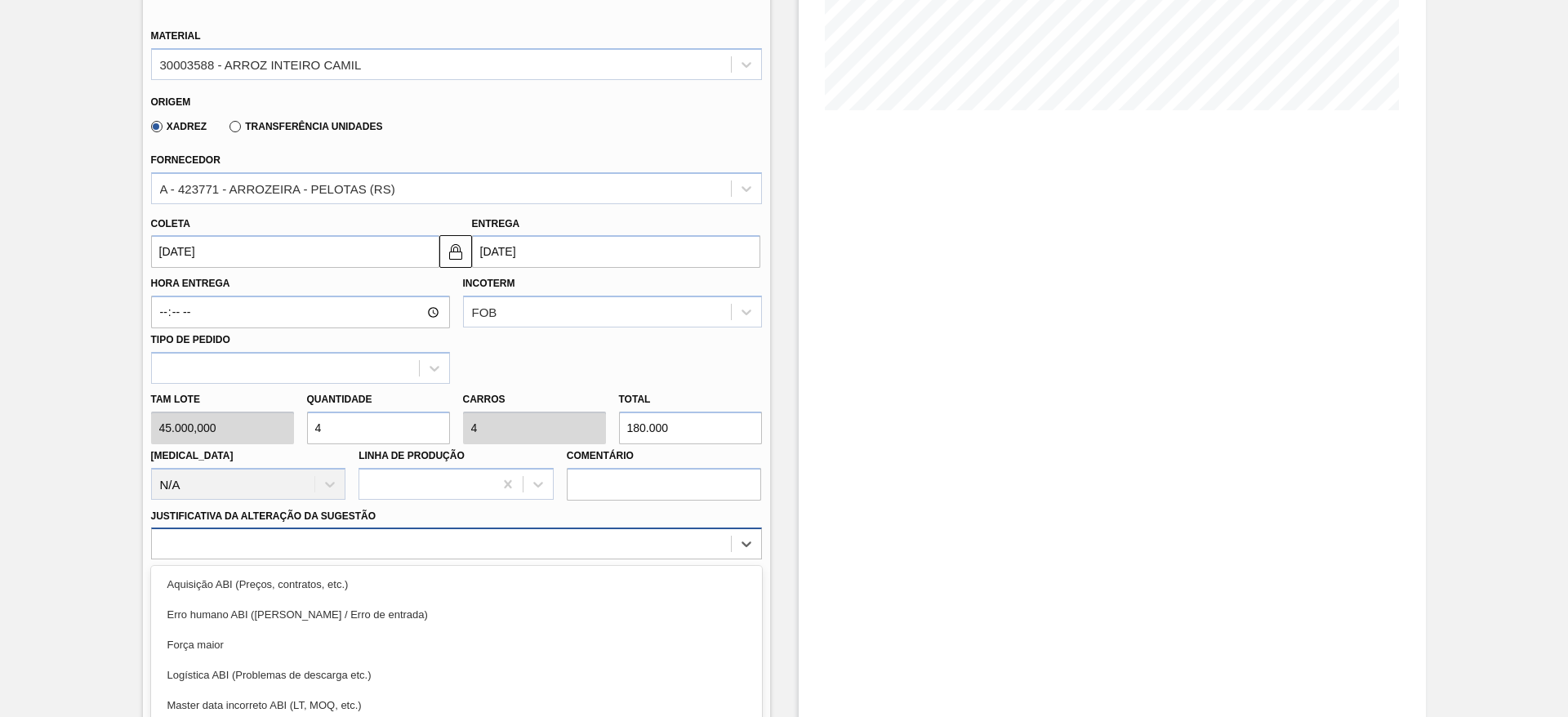
click at [432, 536] on div "option Força maior focused, 3 of 18. 18 results available. Use Up and Down to c…" at bounding box center [456, 544] width 611 height 32
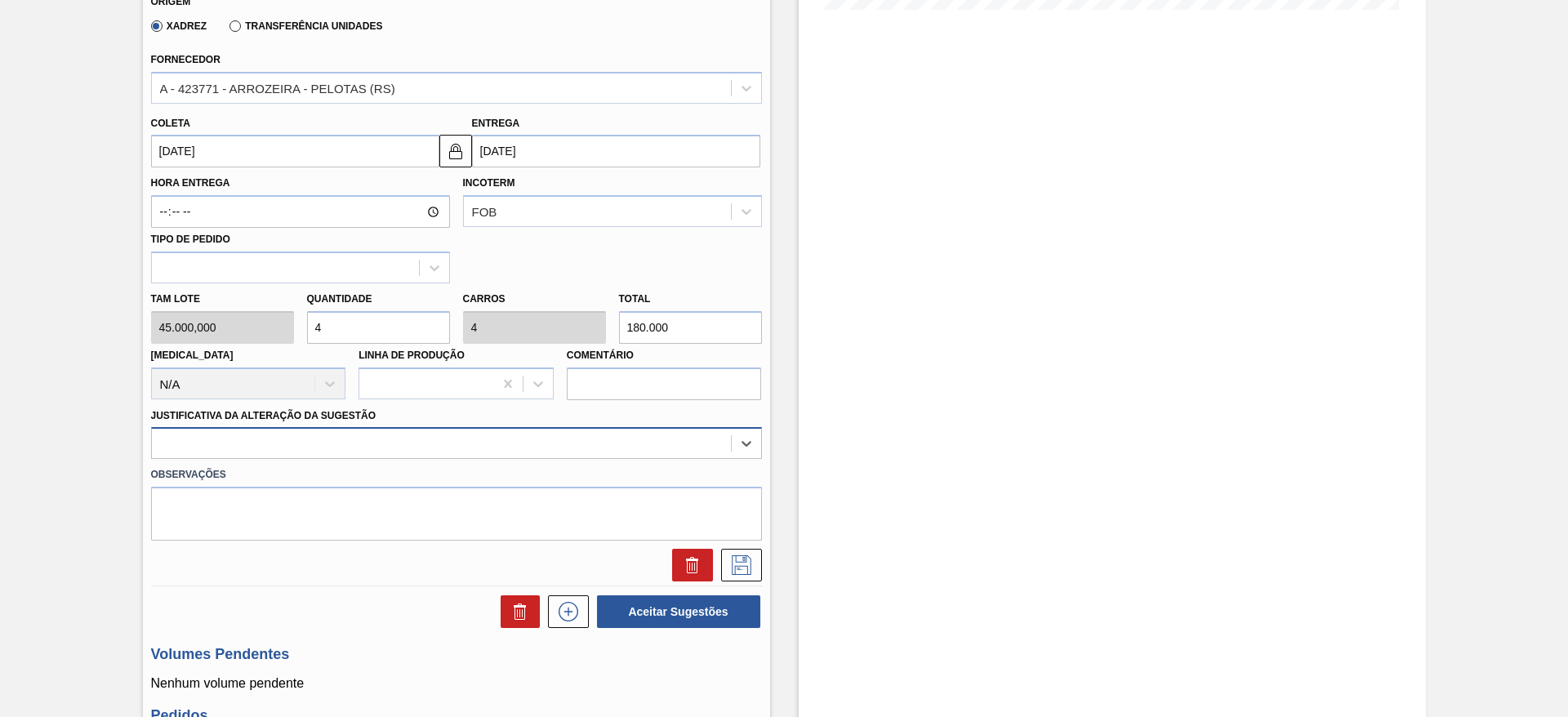
click at [462, 457] on div at bounding box center [456, 443] width 611 height 32
click at [461, 464] on label "Observações" at bounding box center [456, 475] width 611 height 24
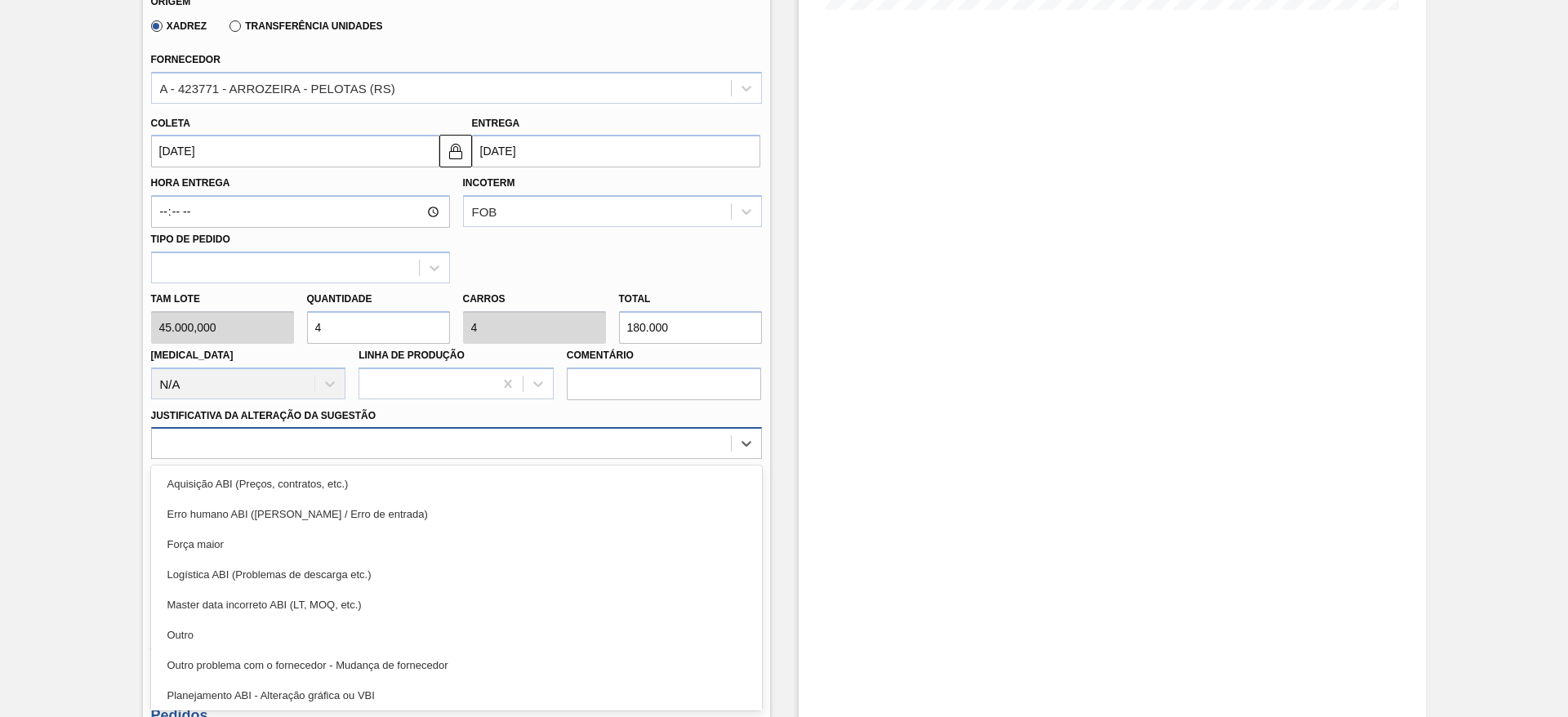
click at [461, 453] on div at bounding box center [441, 443] width 579 height 24
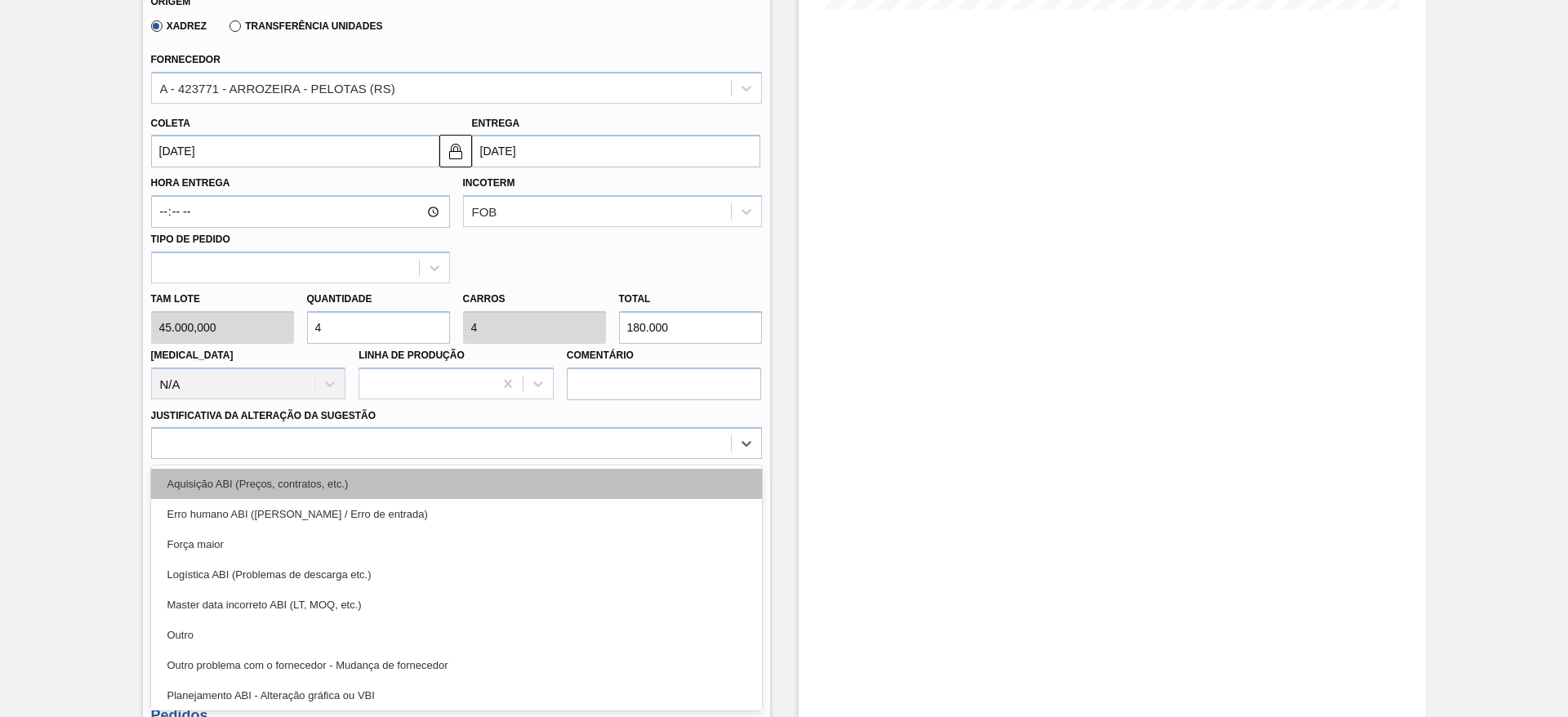
click at [452, 477] on div "Aquisição ABI (Preços, contratos, etc.)" at bounding box center [456, 484] width 611 height 30
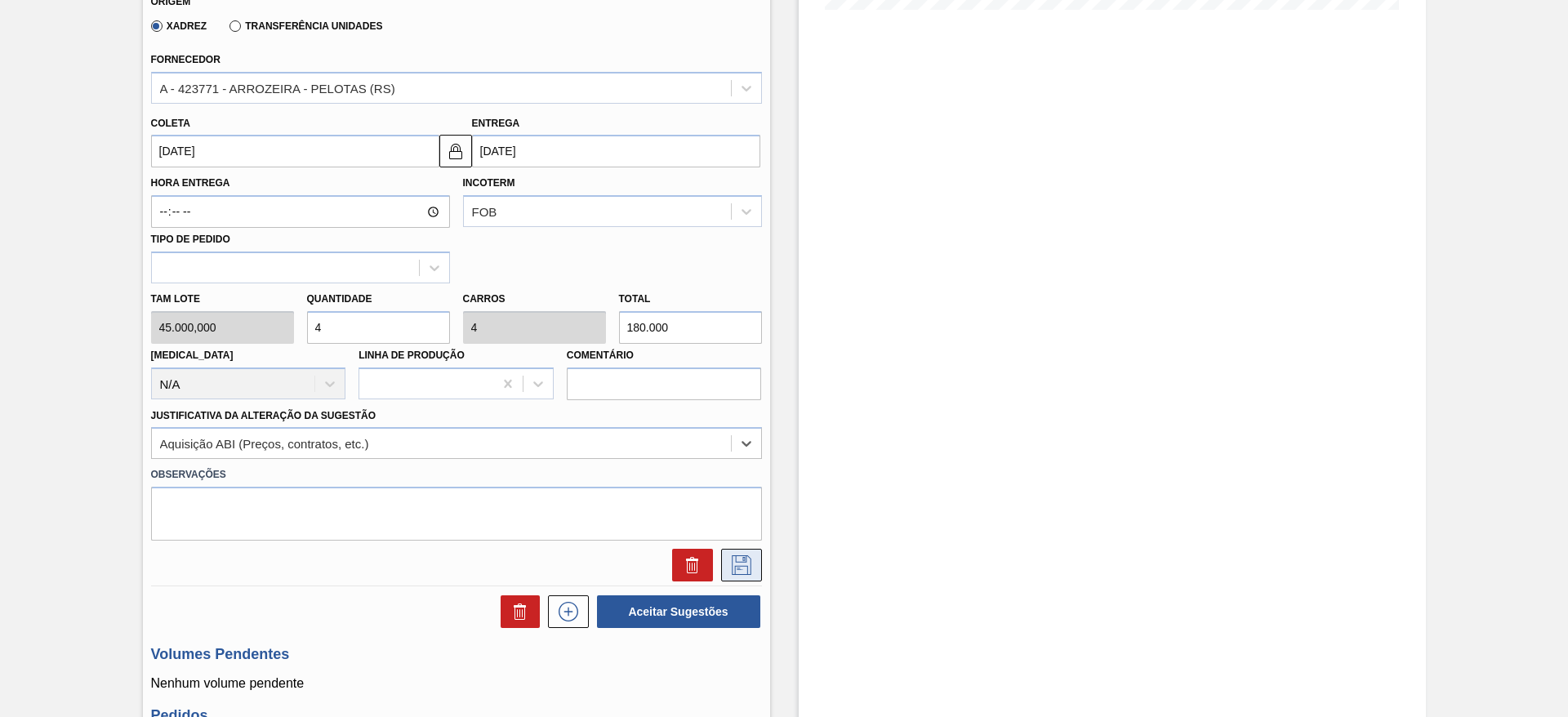
click at [738, 559] on icon at bounding box center [741, 566] width 26 height 19
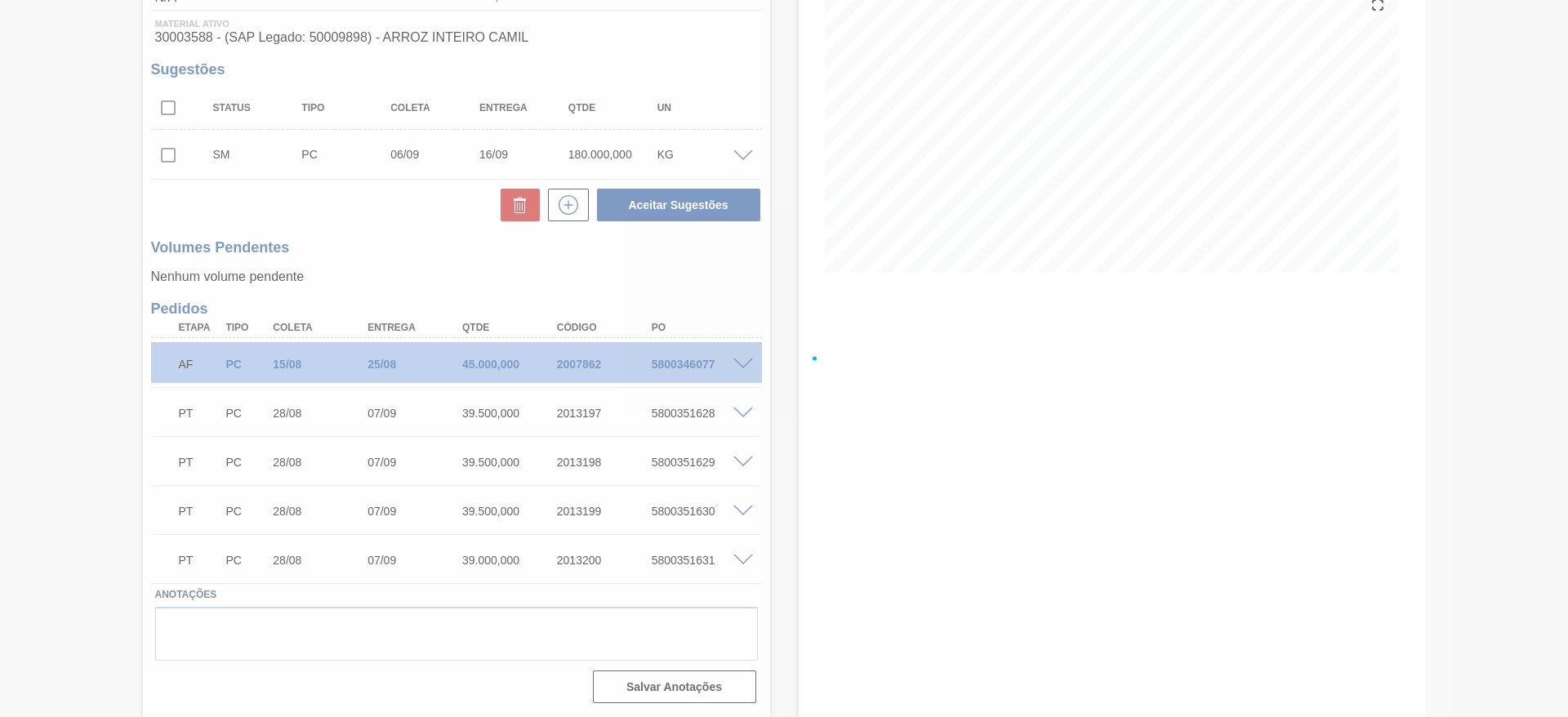
scroll to position [205, 0]
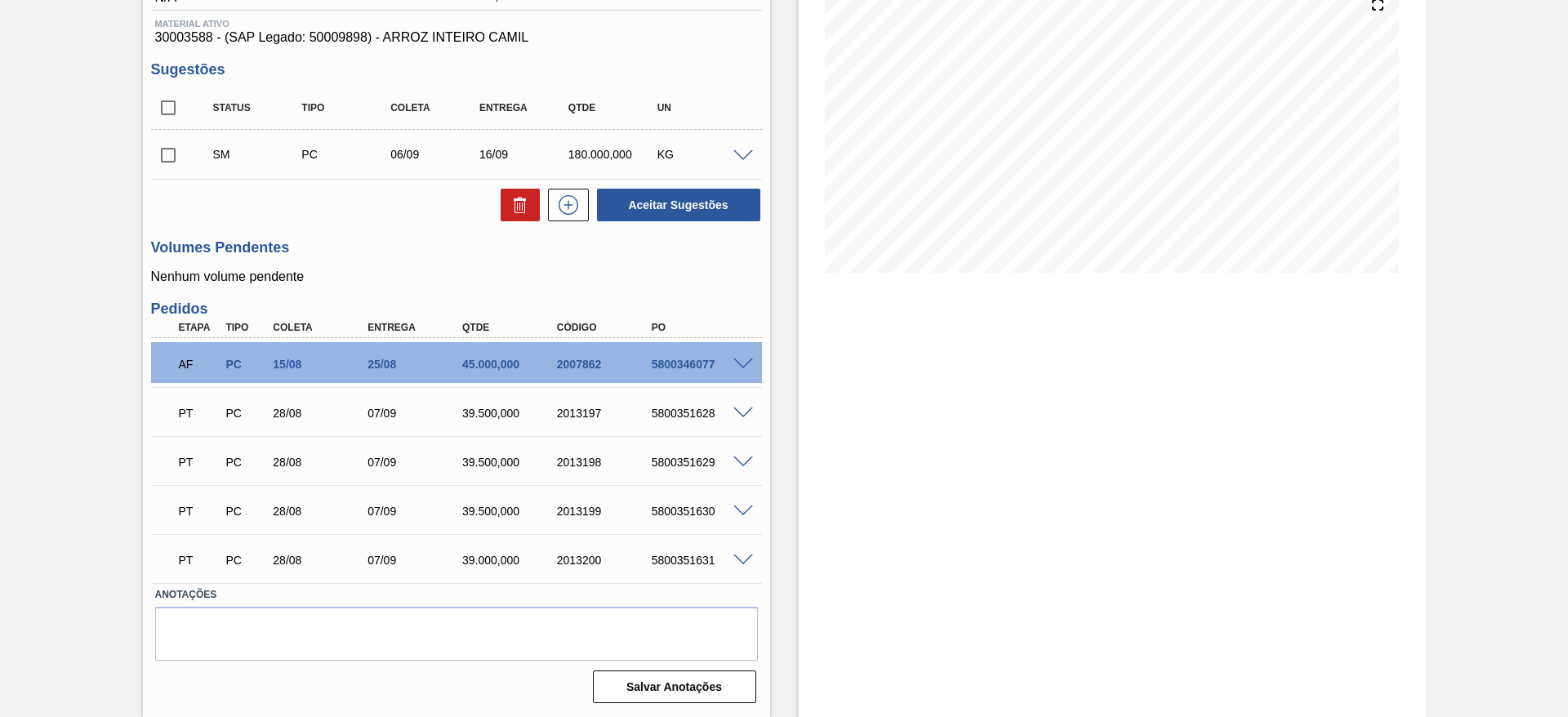
click at [164, 163] on input "checkbox" at bounding box center [168, 155] width 34 height 34
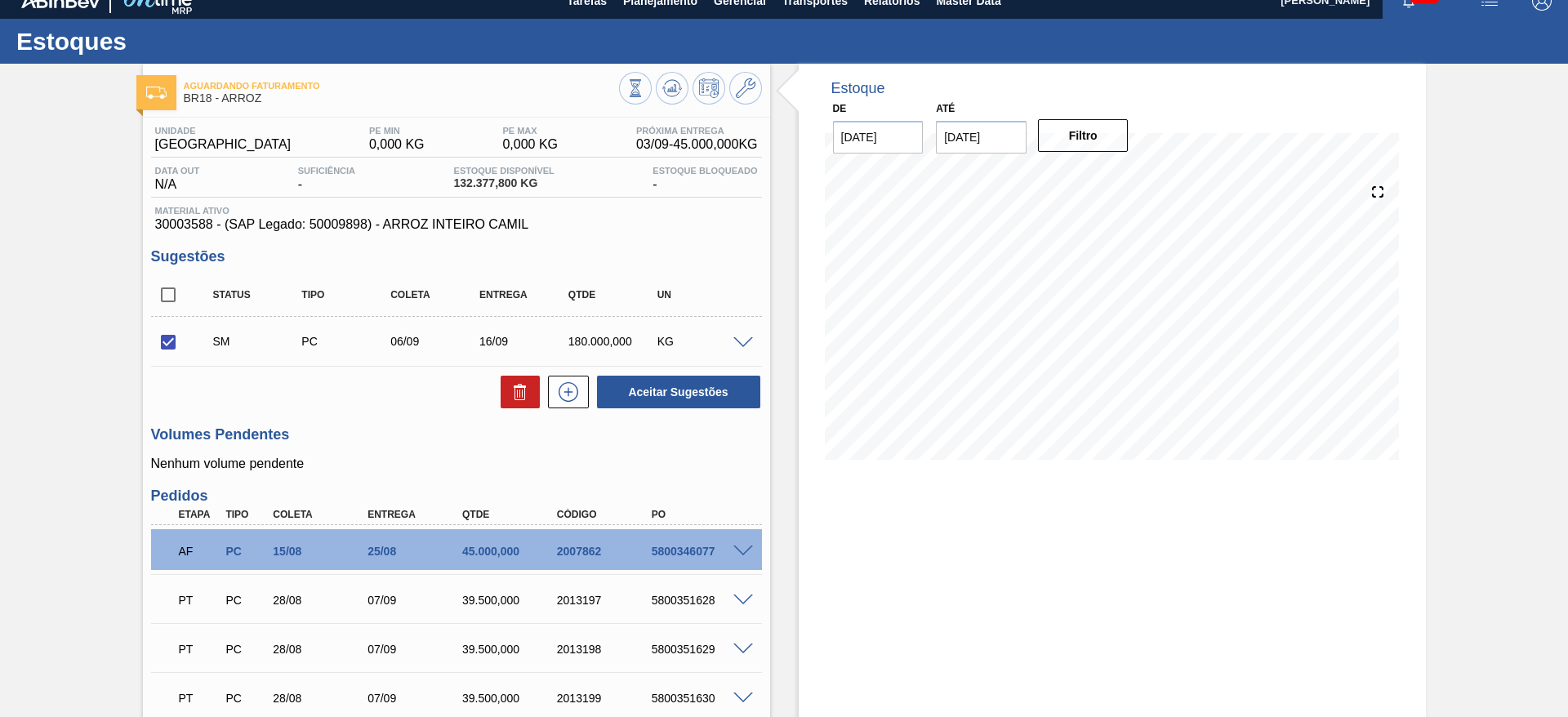
scroll to position [0, 0]
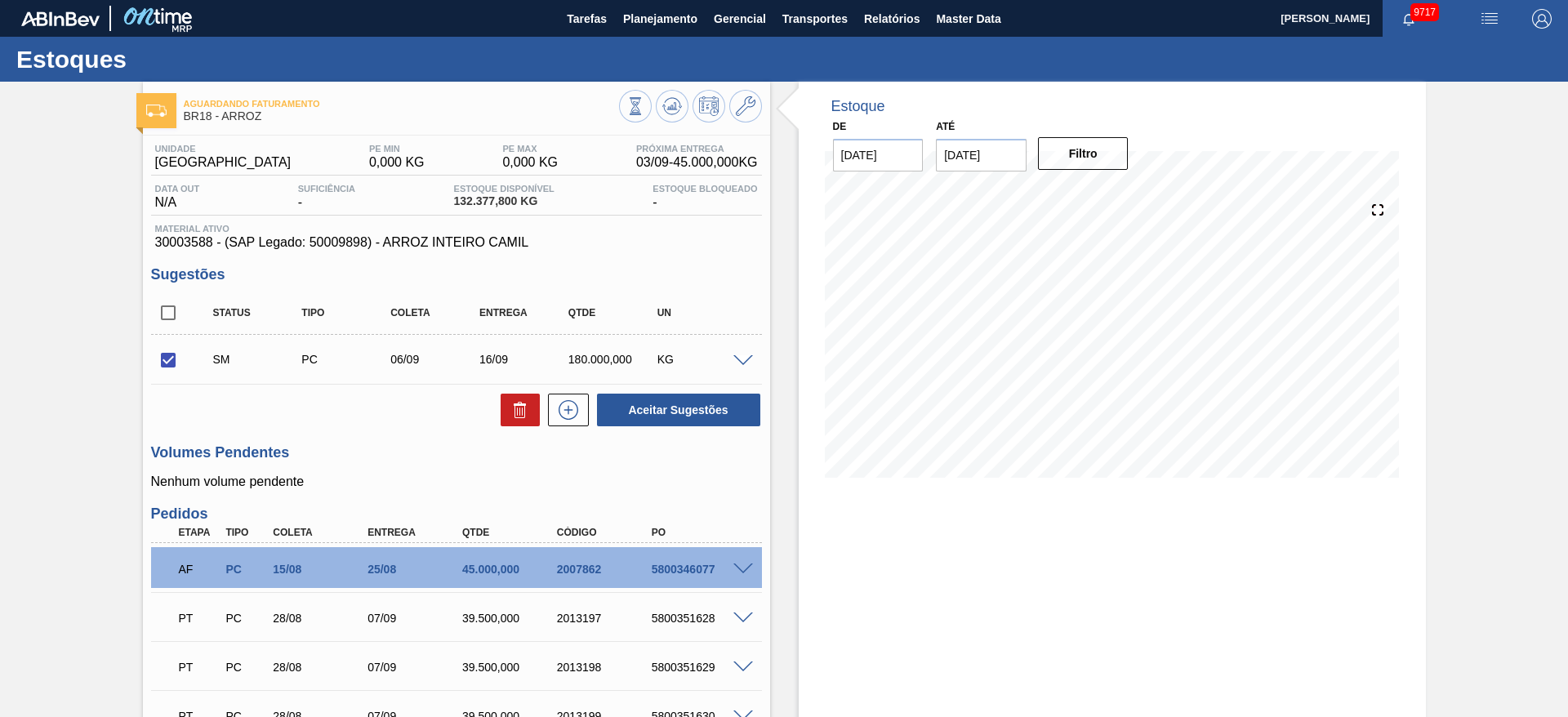
click at [680, 385] on div "Status Tipo Coleta Entrega Qtde UN SM PC 06/09 16/09 180.000,000 KG Material 30…" at bounding box center [456, 360] width 611 height 136
click at [680, 397] on button "Aceitar Sugestões" at bounding box center [679, 410] width 164 height 33
checkbox input "false"
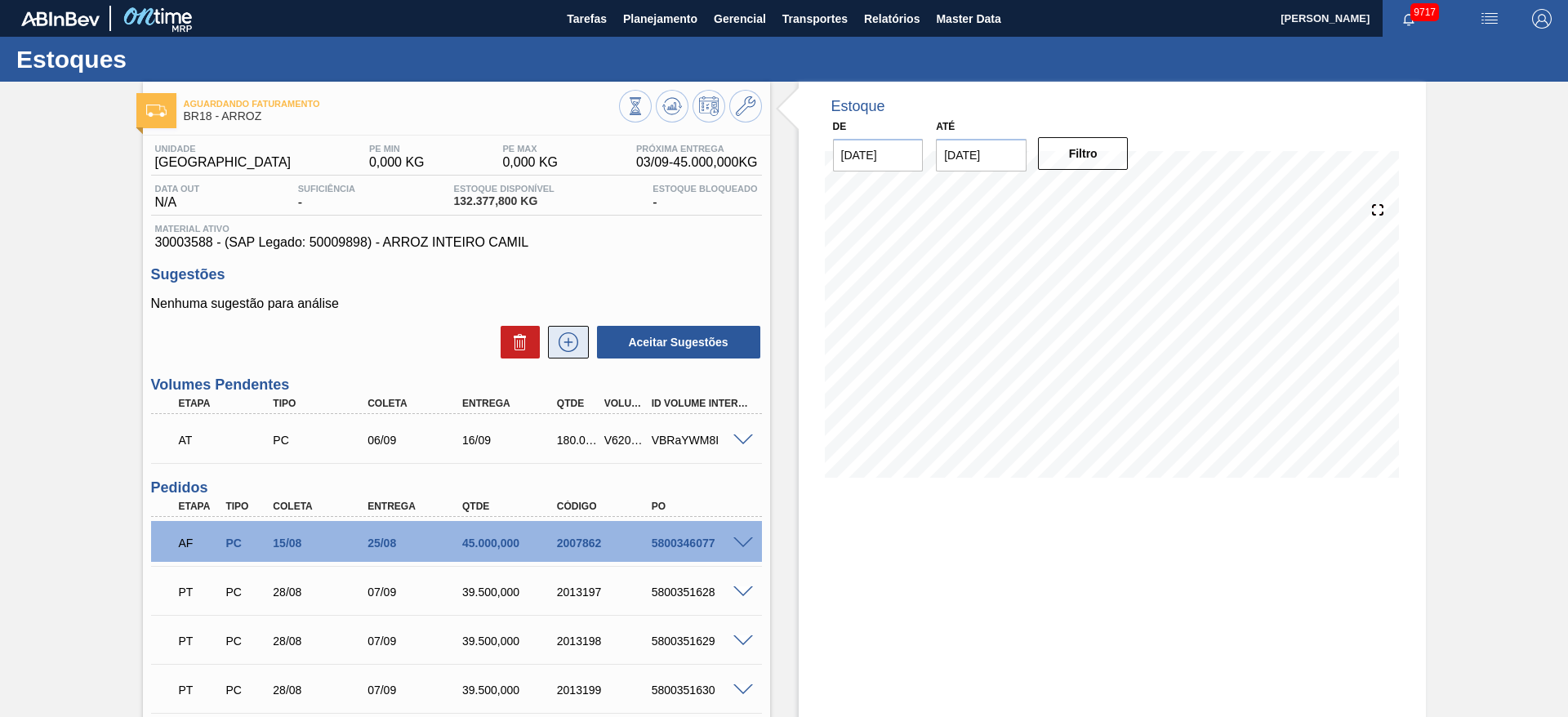
click at [565, 349] on icon at bounding box center [569, 342] width 26 height 19
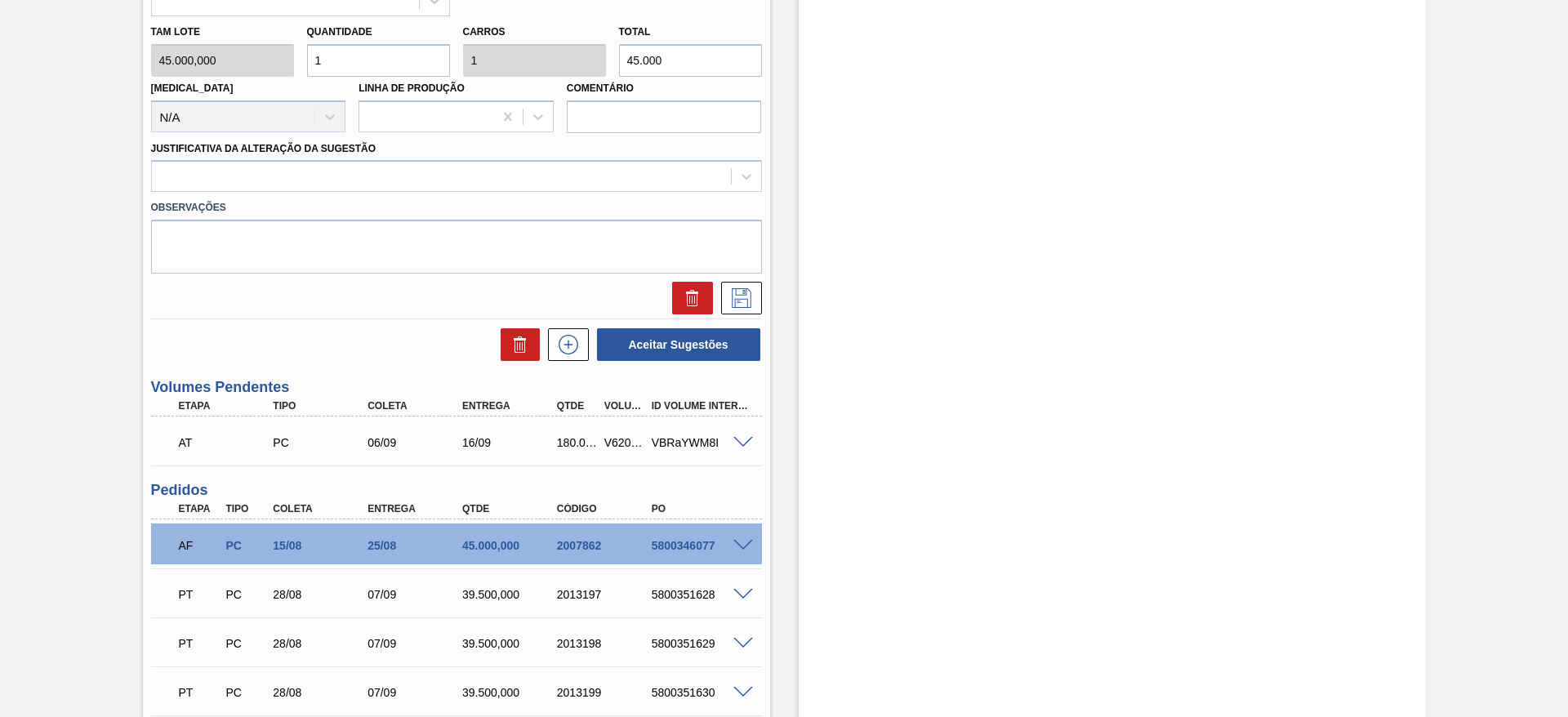
scroll to position [368, 0]
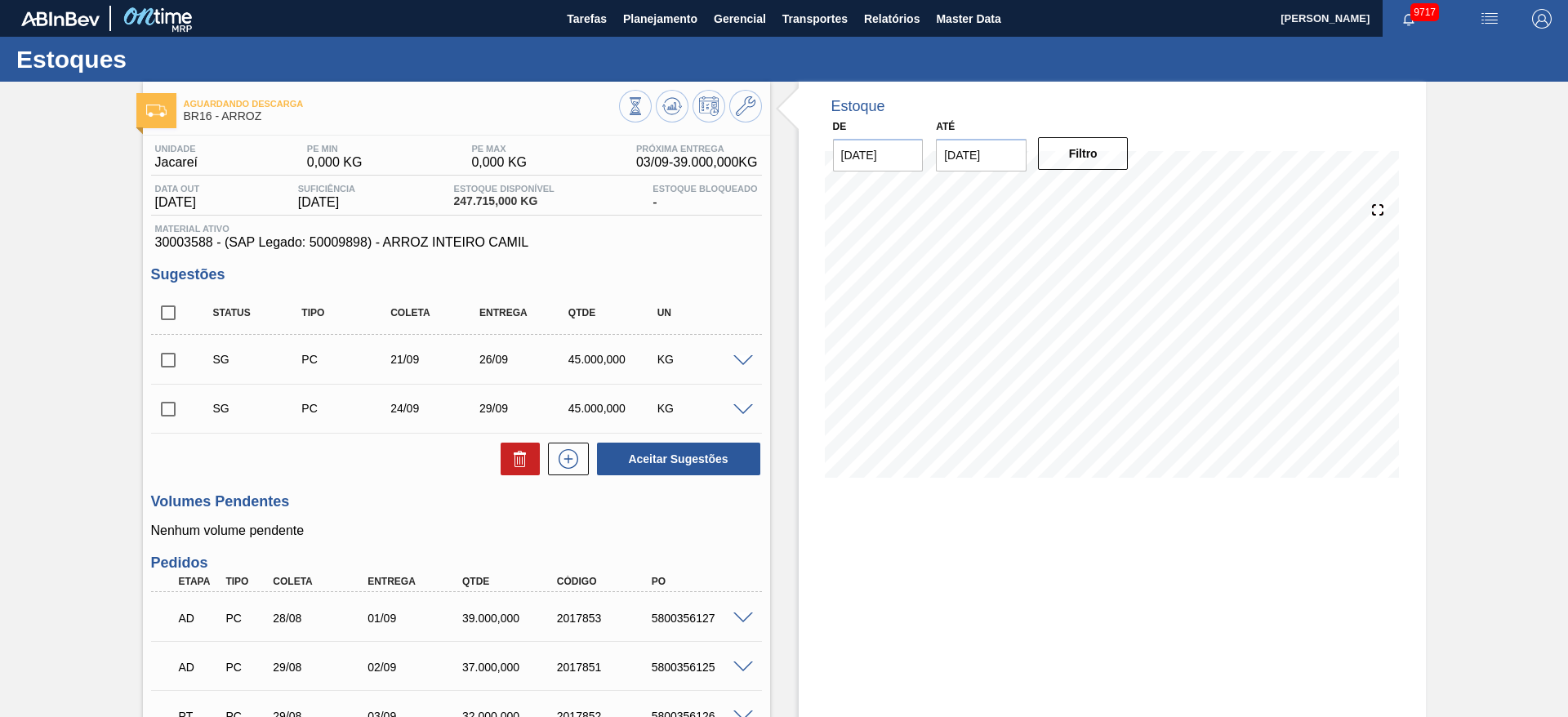
click at [747, 360] on span at bounding box center [743, 362] width 19 height 12
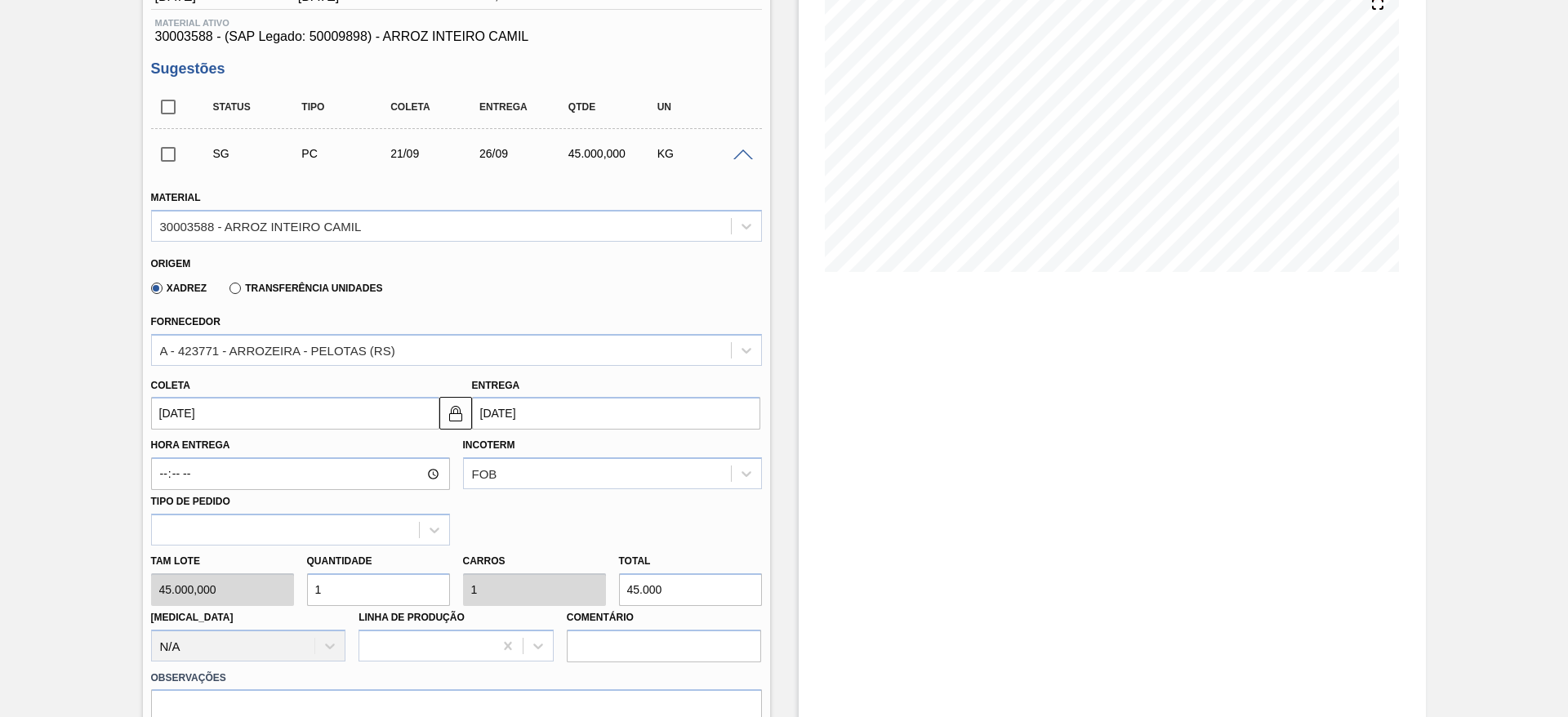
scroll to position [245, 0]
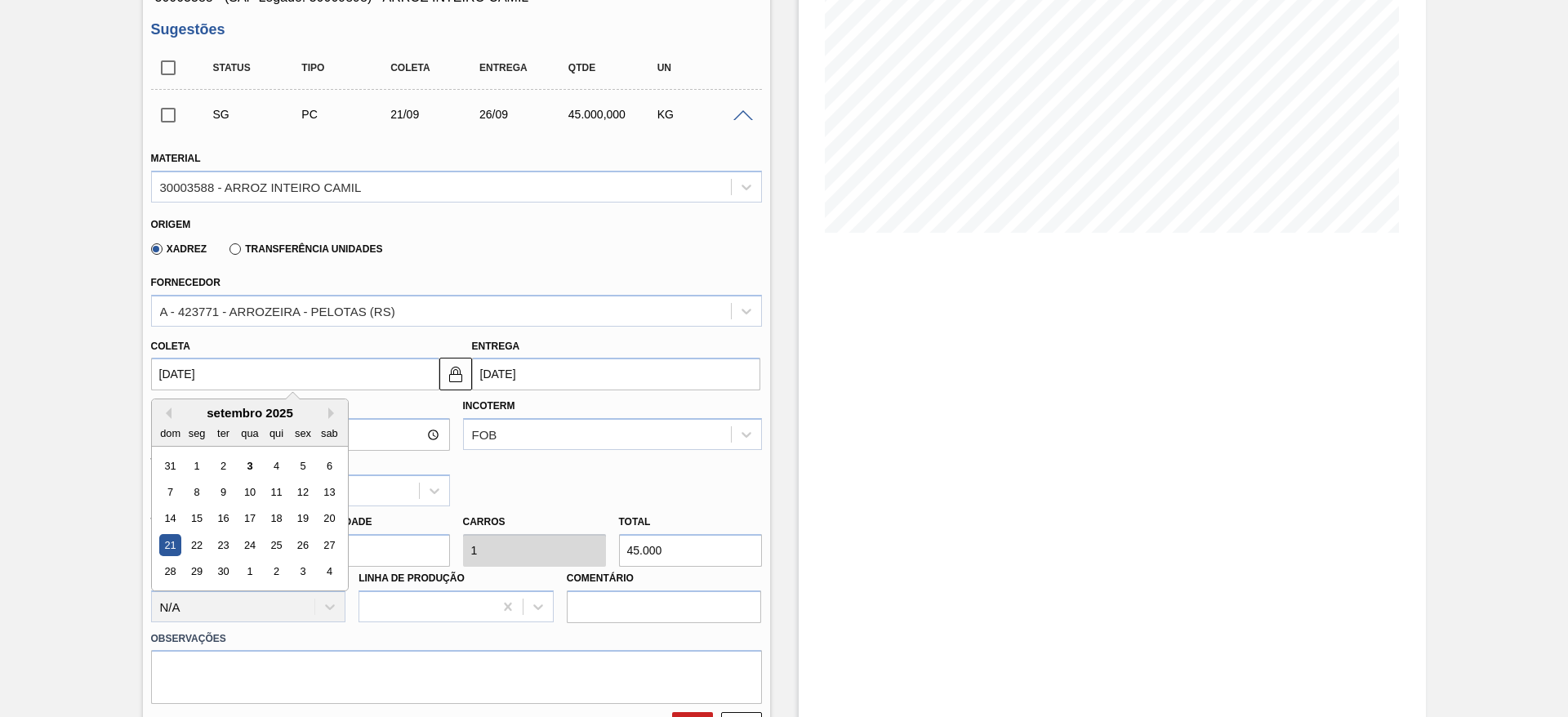
click at [173, 368] on input "[DATE]" at bounding box center [295, 374] width 288 height 33
click at [310, 465] on div "5" at bounding box center [303, 465] width 22 height 22
type input "[DATE]"
type input "10/09/2025"
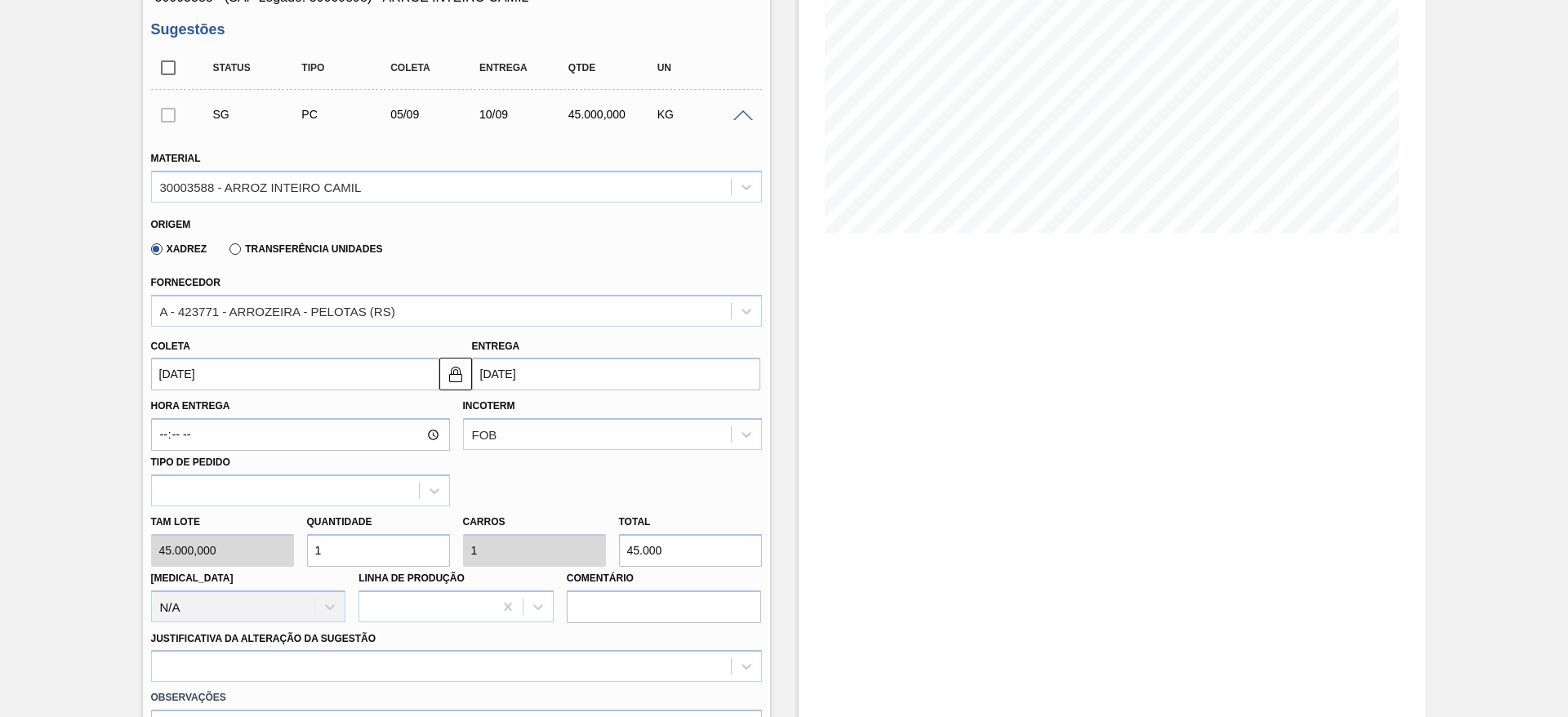
drag, startPoint x: 343, startPoint y: 556, endPoint x: 296, endPoint y: 556, distance: 47.0
click at [296, 556] on div "Tam lote 45.000,000 Quantidade 1 Carros 1 Total 45.000 Doca N/A Linha de Produç…" at bounding box center [456, 565] width 624 height 117
type input "3"
type input "135.000"
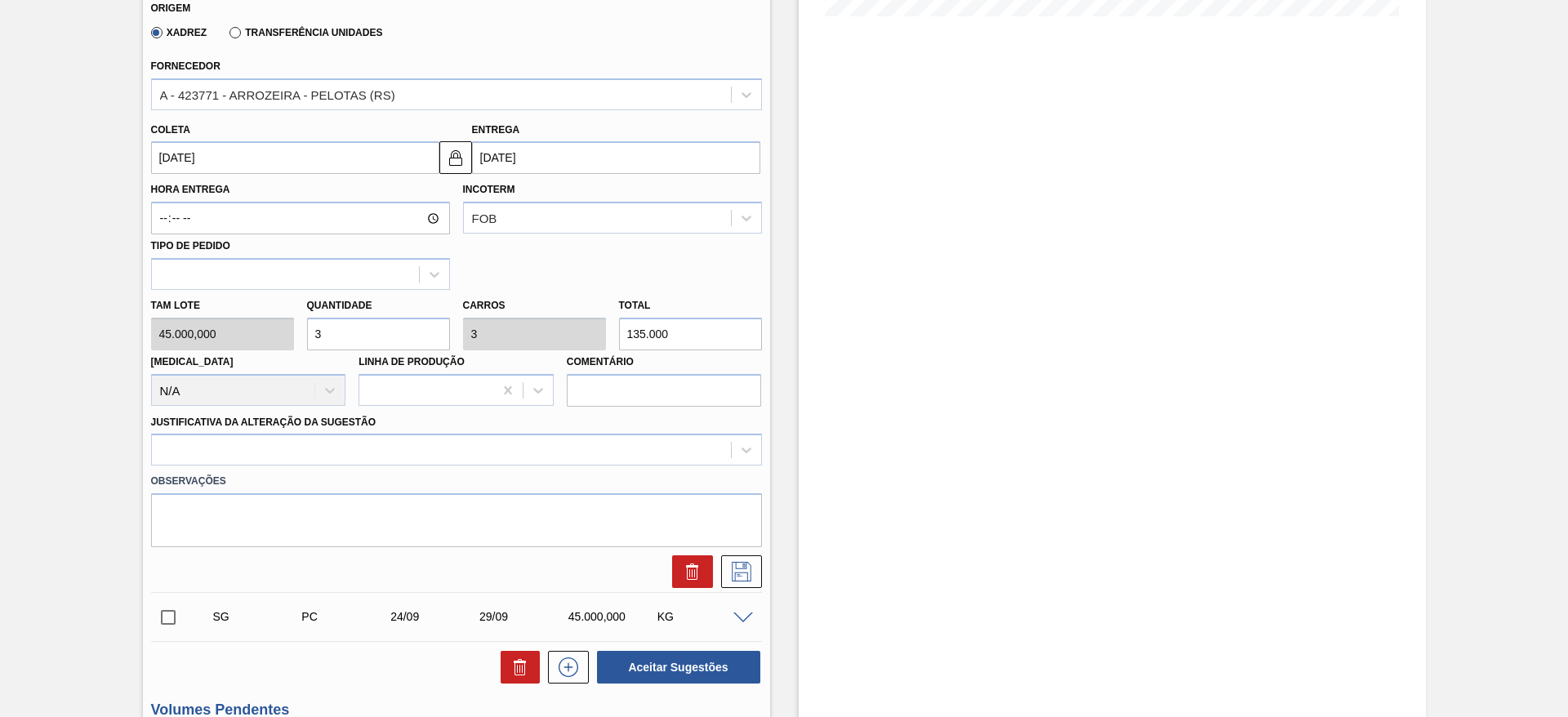
scroll to position [490, 0]
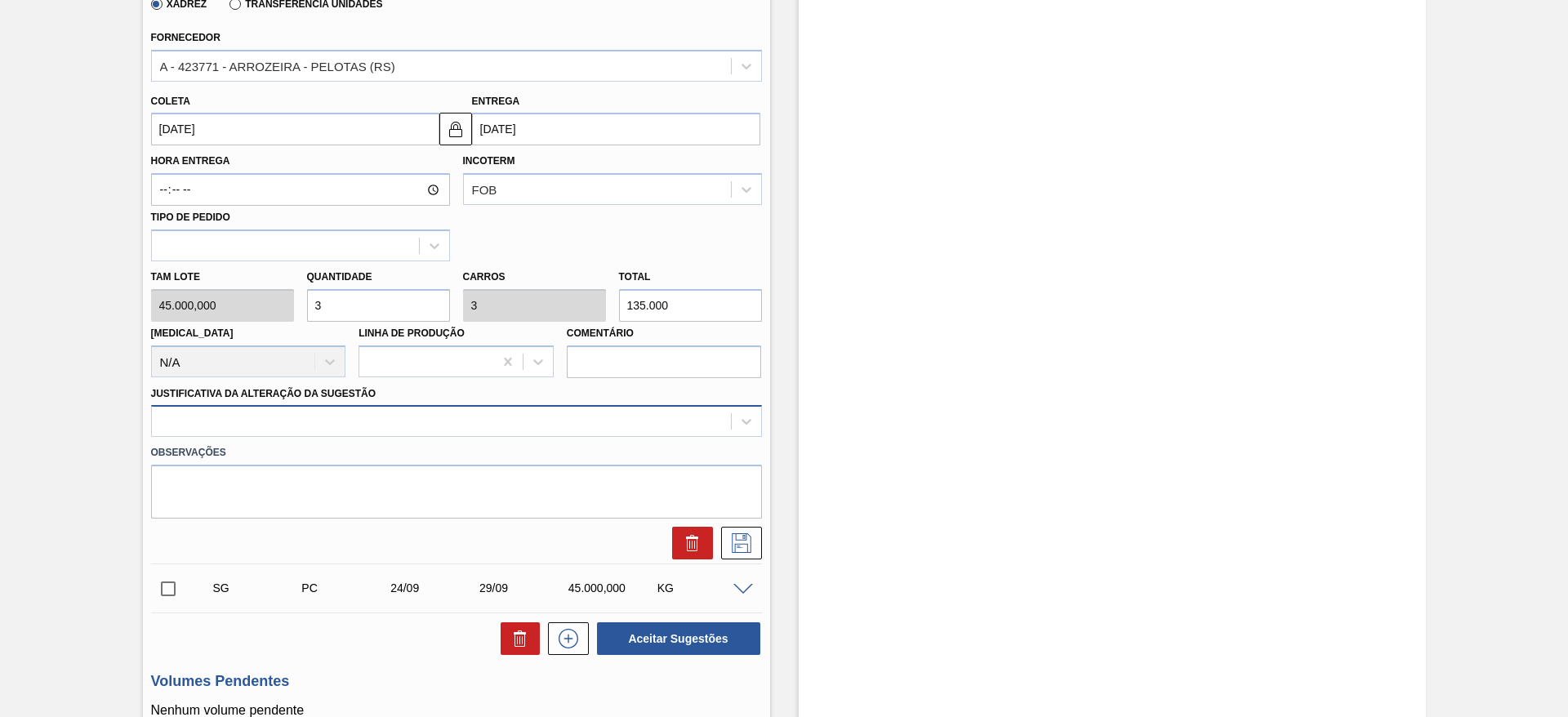
type input "3"
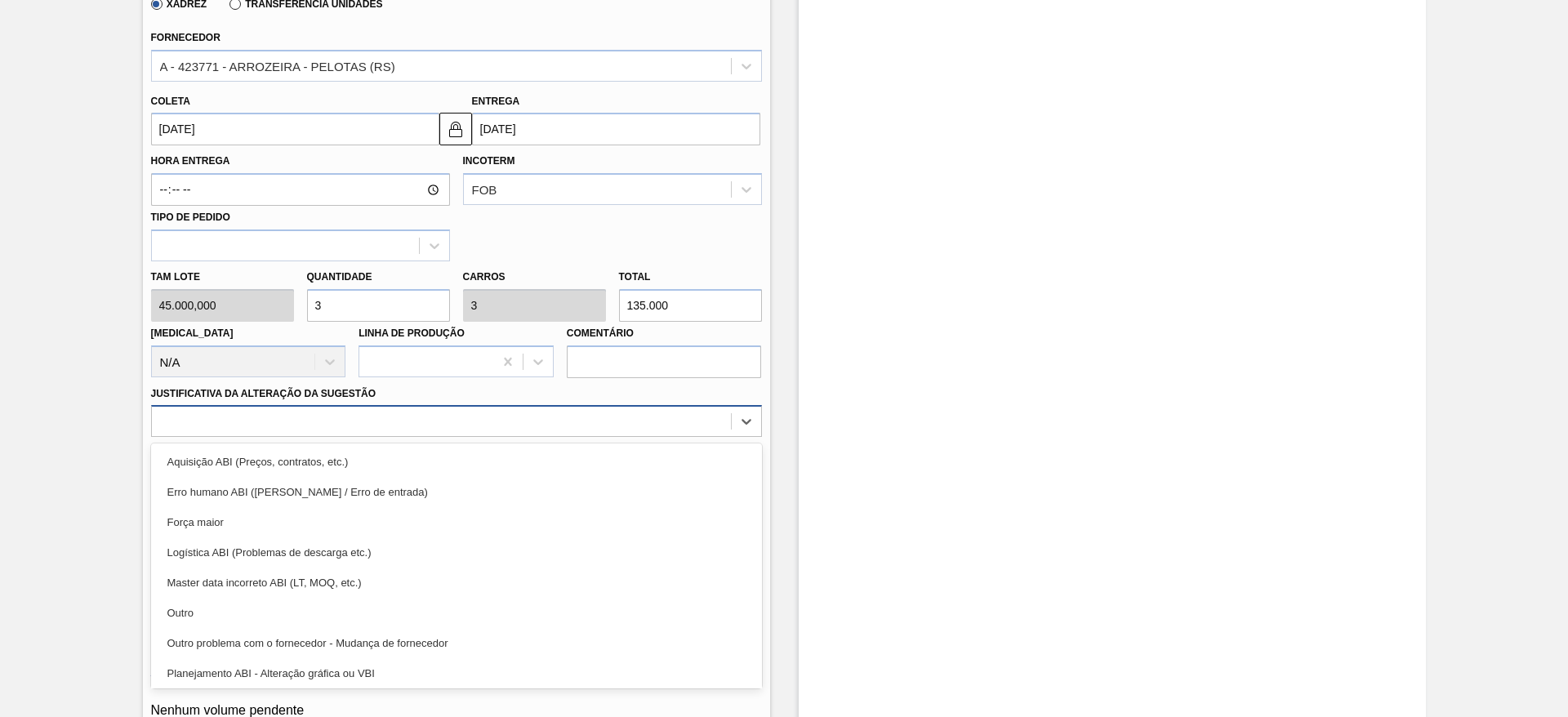
drag, startPoint x: 650, startPoint y: 420, endPoint x: 642, endPoint y: 426, distance: 10.0
click at [648, 419] on div at bounding box center [441, 421] width 579 height 24
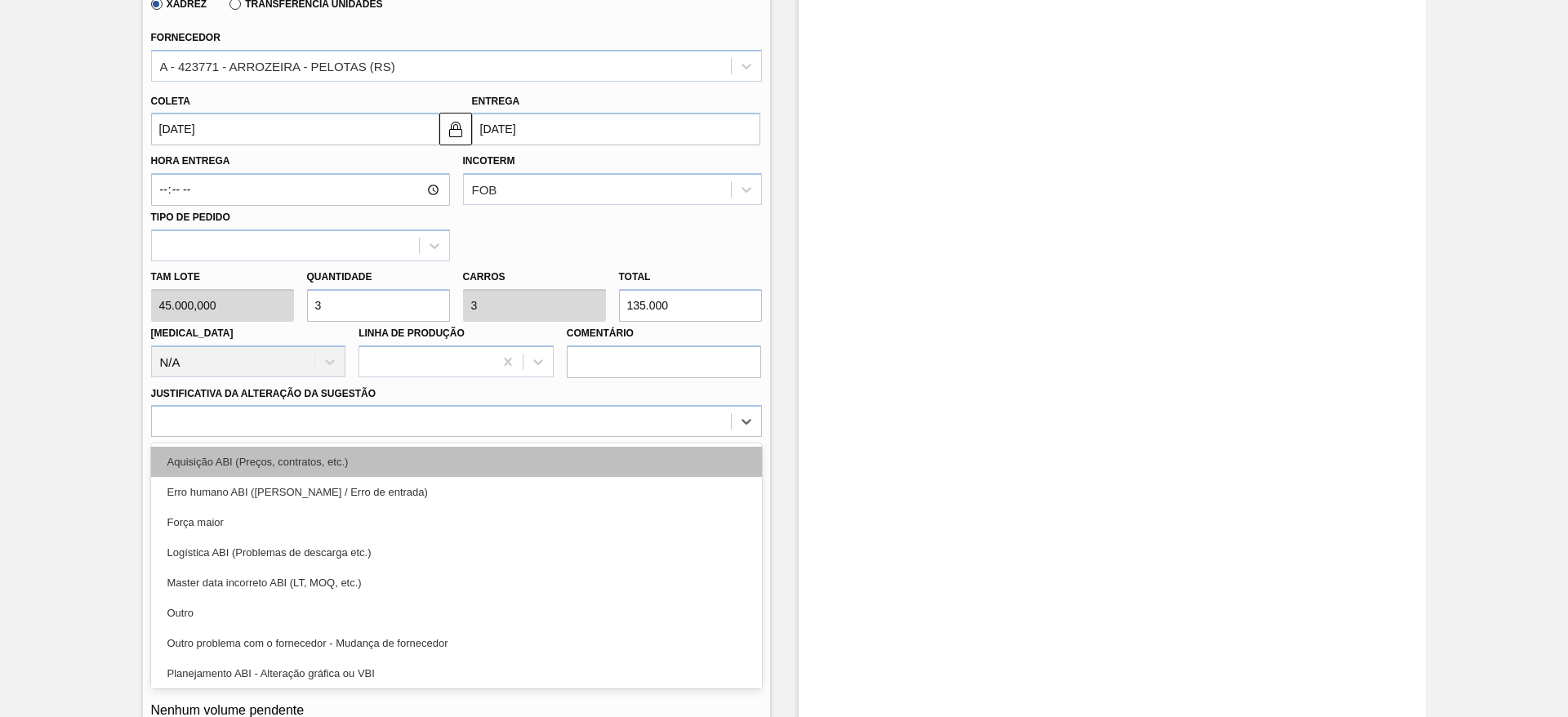
click at [636, 453] on div "Aquisição ABI (Preços, contratos, etc.)" at bounding box center [456, 462] width 611 height 30
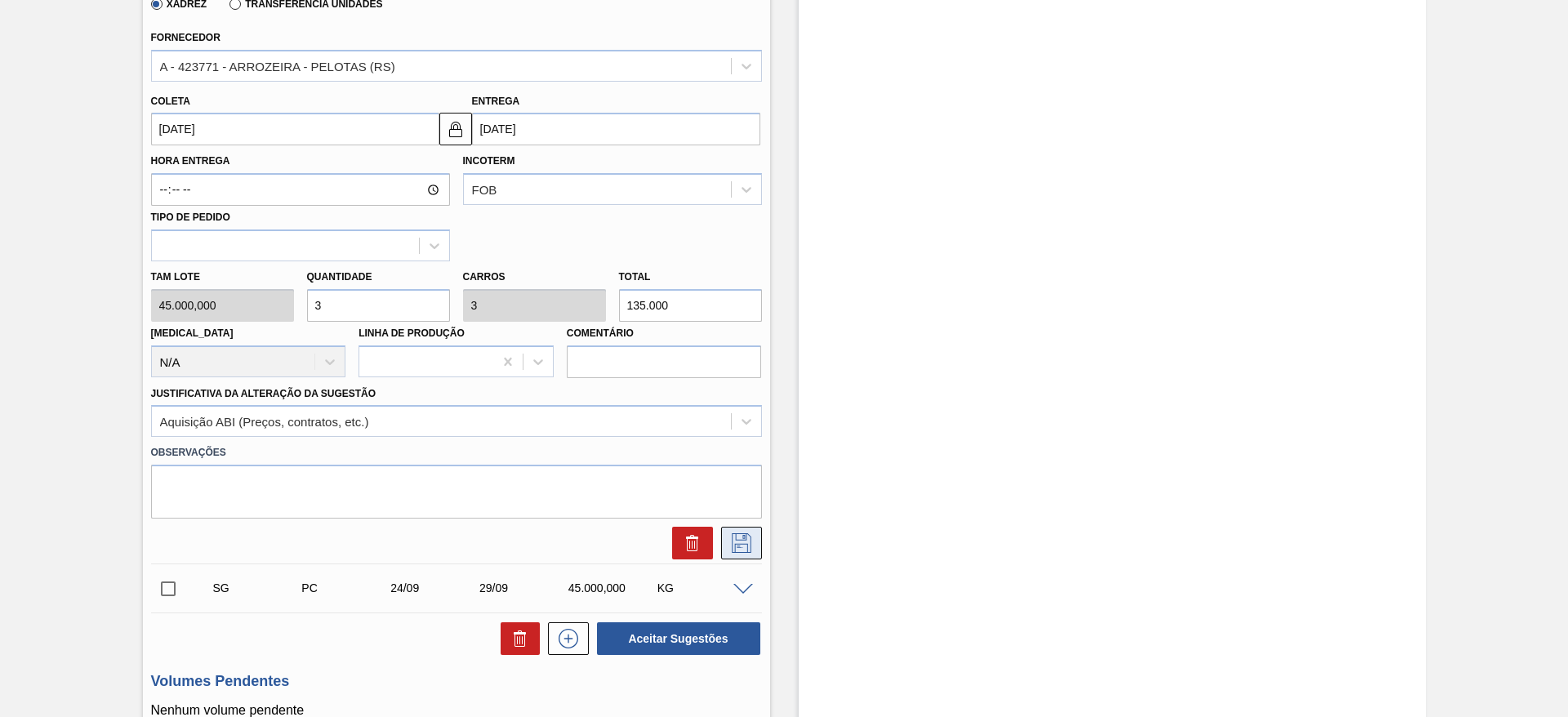
drag, startPoint x: 766, startPoint y: 508, endPoint x: 734, endPoint y: 531, distance: 39.4
click at [761, 513] on div "Observações" at bounding box center [456, 479] width 624 height 77
click at [733, 533] on icon at bounding box center [741, 543] width 26 height 19
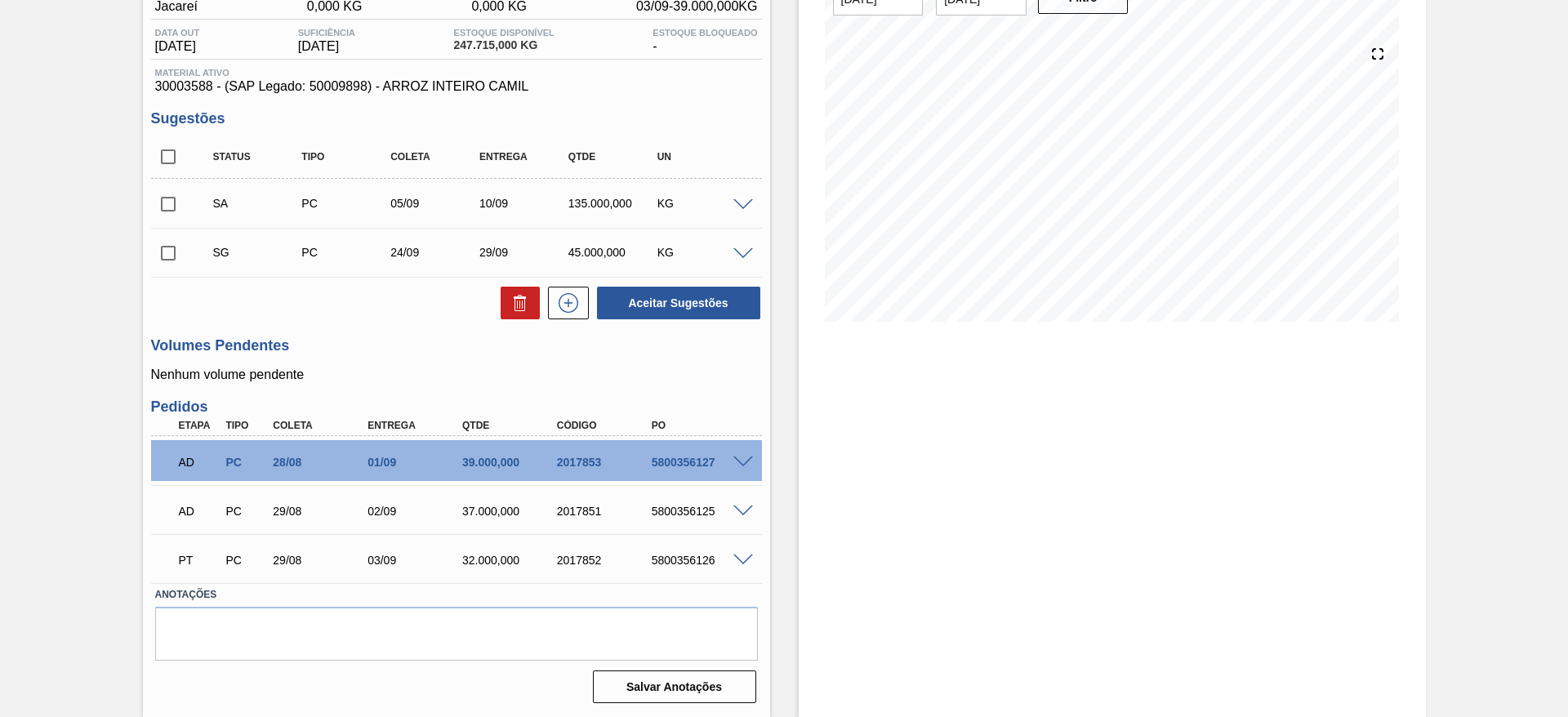
scroll to position [33, 0]
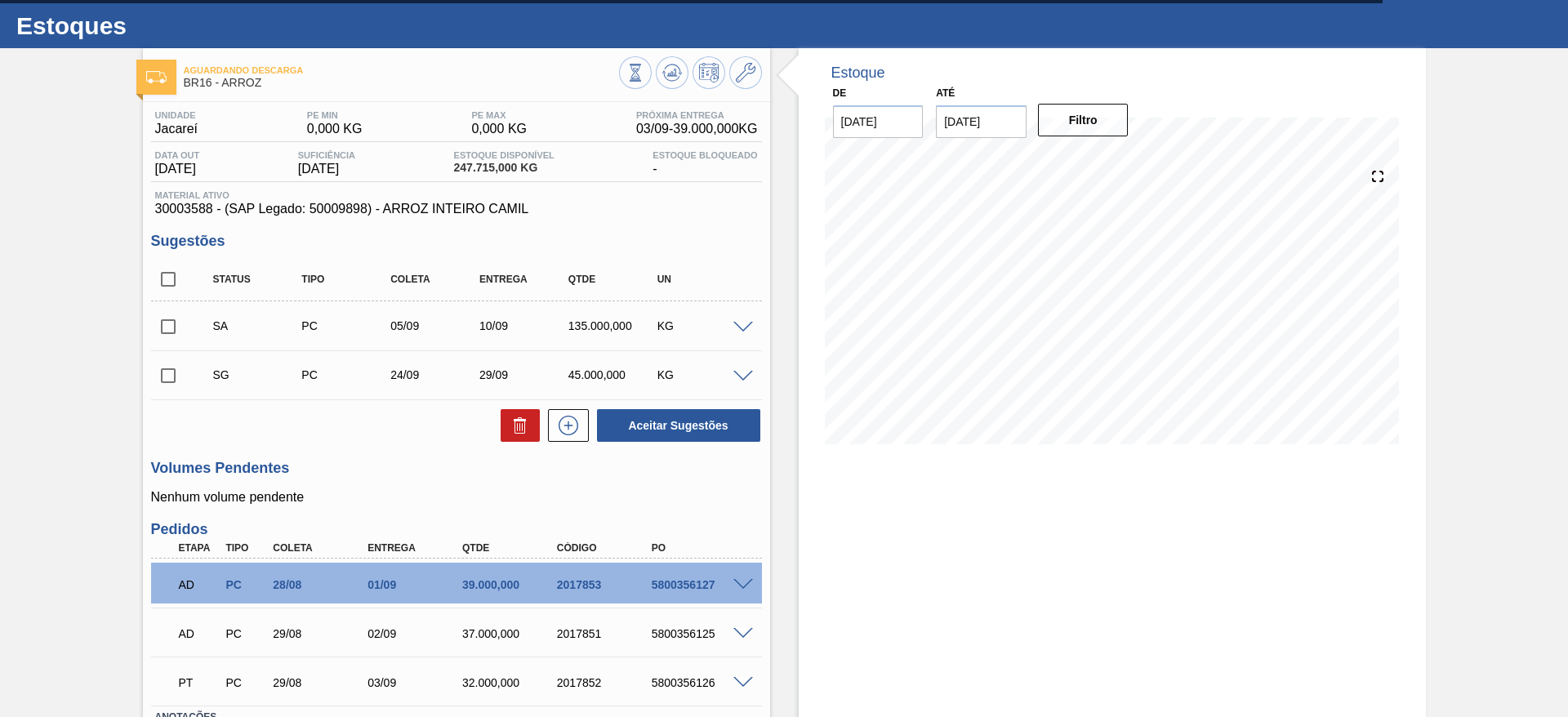
click at [961, 128] on input "17/09/2025" at bounding box center [981, 121] width 91 height 33
click at [1104, 319] on div "4" at bounding box center [1114, 318] width 22 height 22
type input "[DATE]"
click at [1096, 132] on button "Filtro" at bounding box center [1083, 120] width 91 height 33
click at [158, 335] on input "checkbox" at bounding box center [168, 326] width 34 height 34
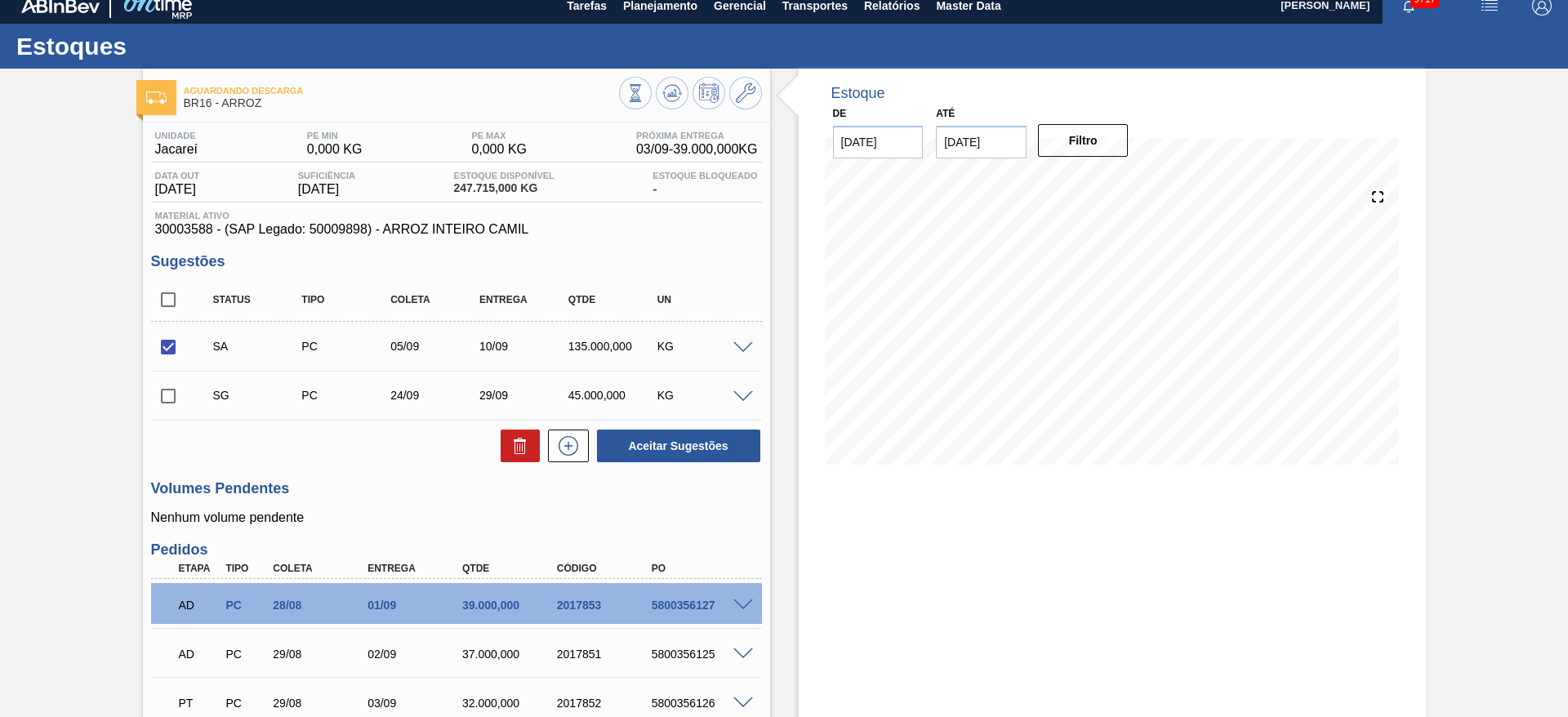
scroll to position [0, 0]
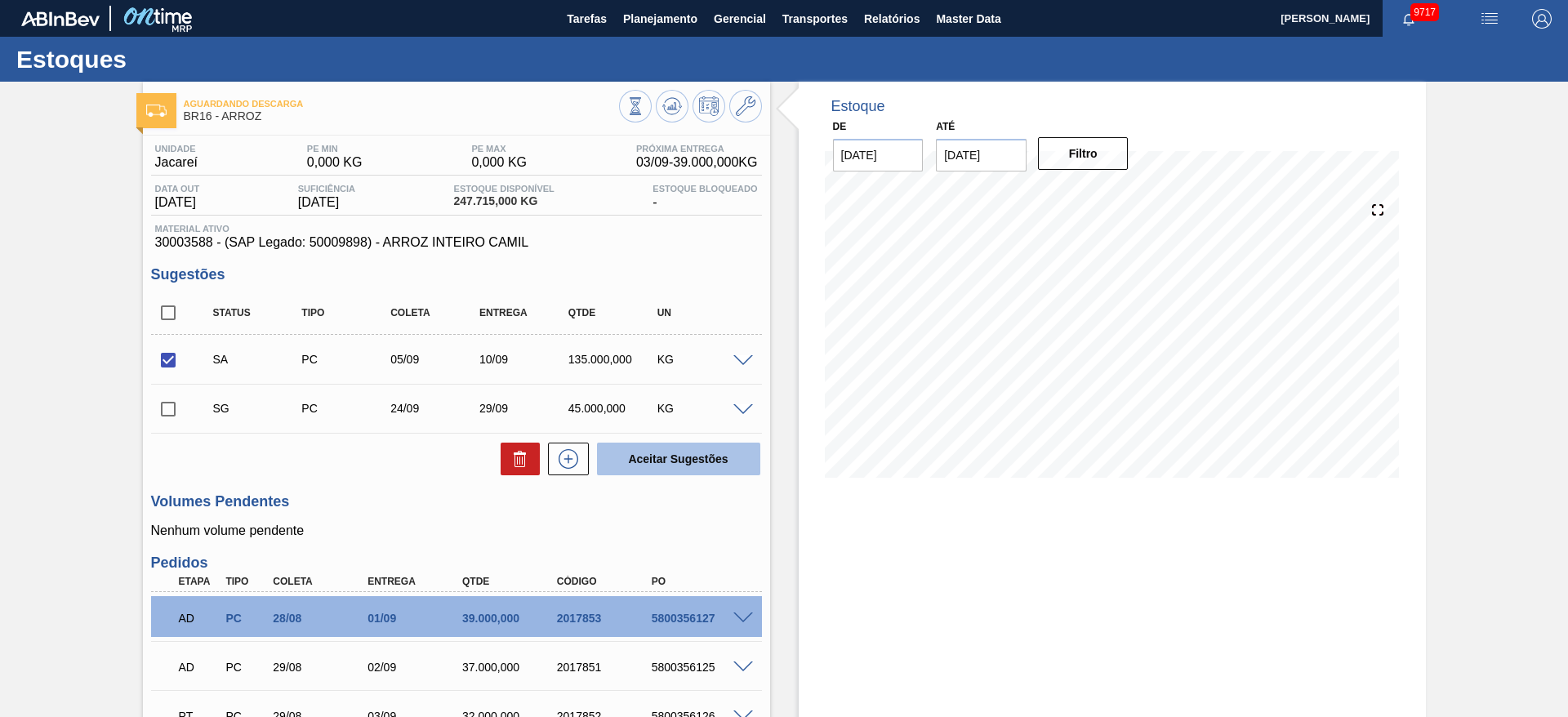
click at [685, 472] on button "Aceitar Sugestões" at bounding box center [679, 458] width 164 height 33
checkbox input "false"
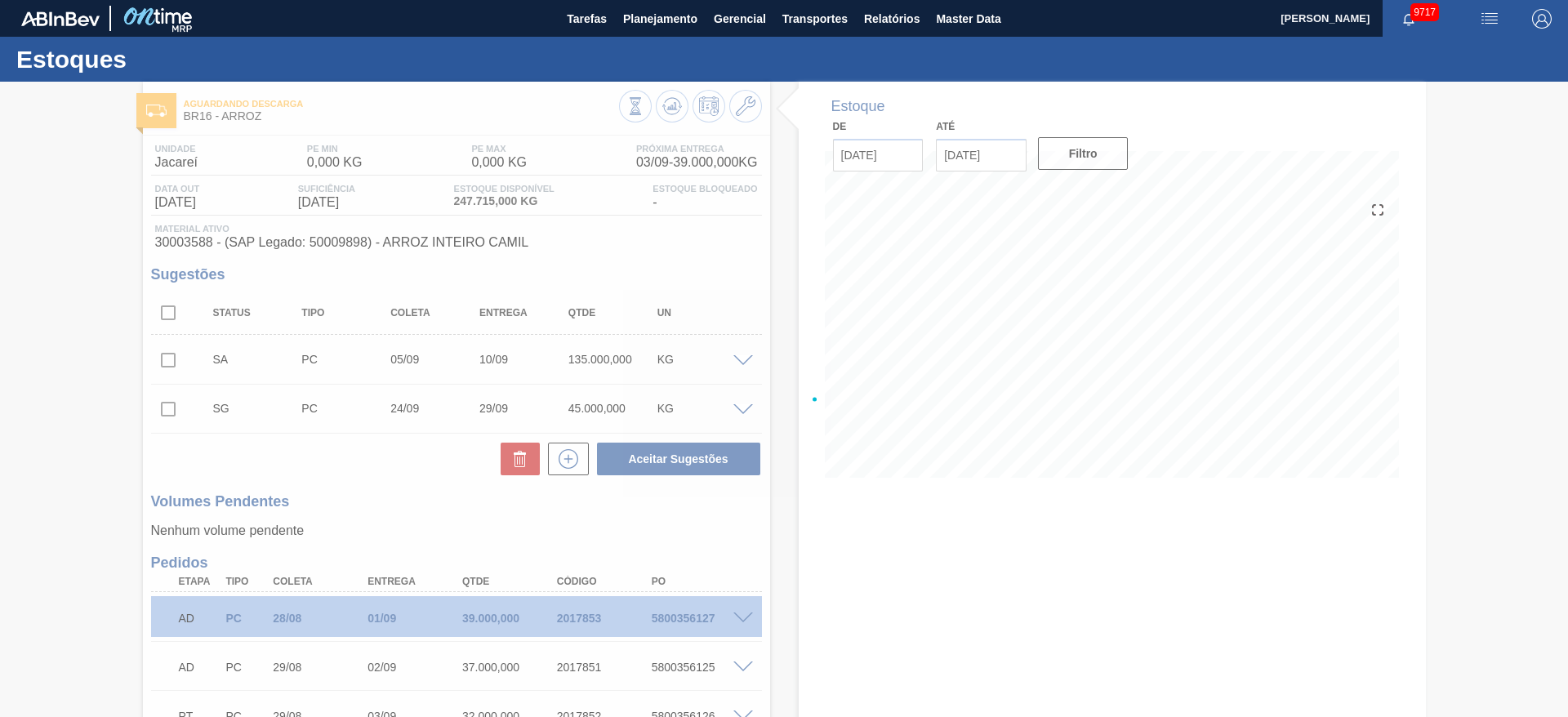
click at [694, 450] on div at bounding box center [784, 399] width 1568 height 636
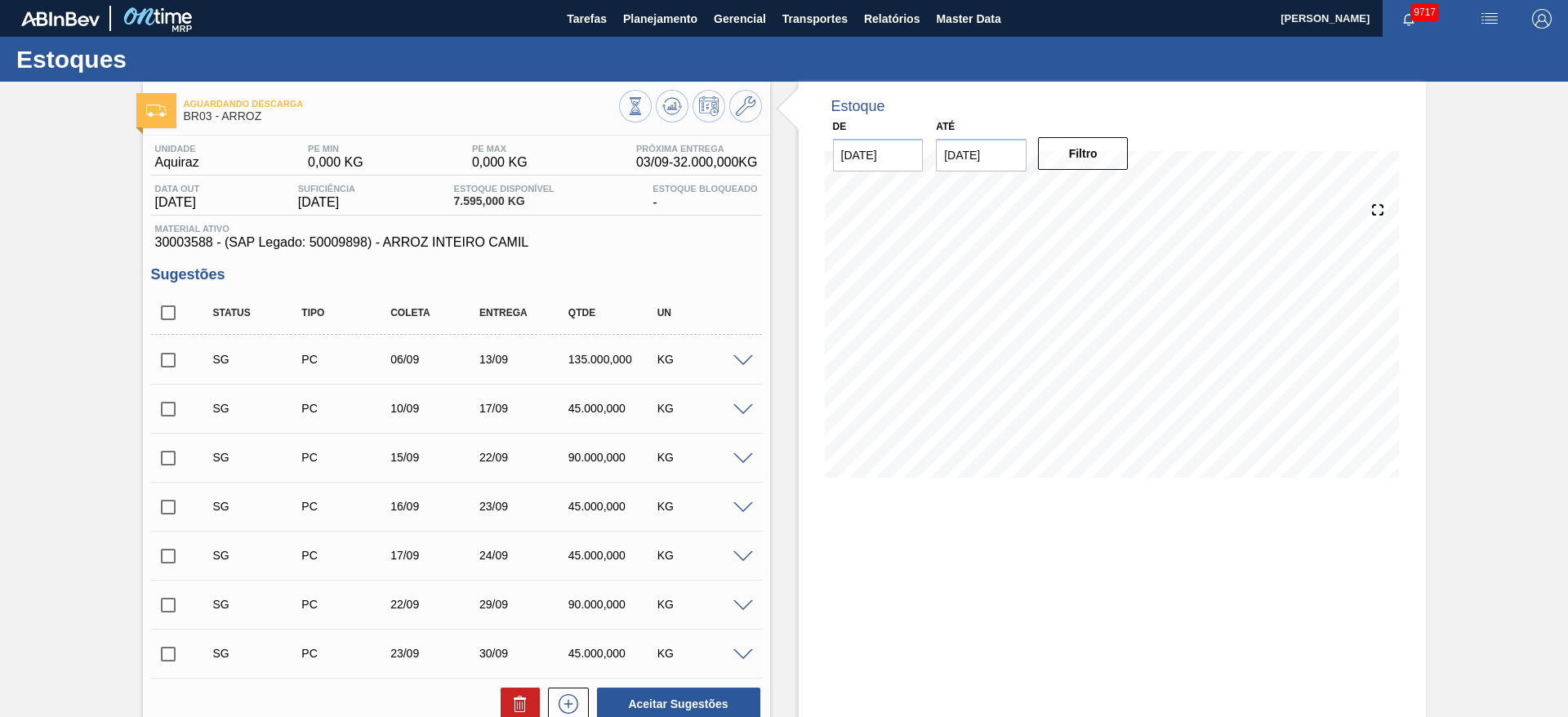
click at [740, 357] on span at bounding box center [743, 362] width 19 height 12
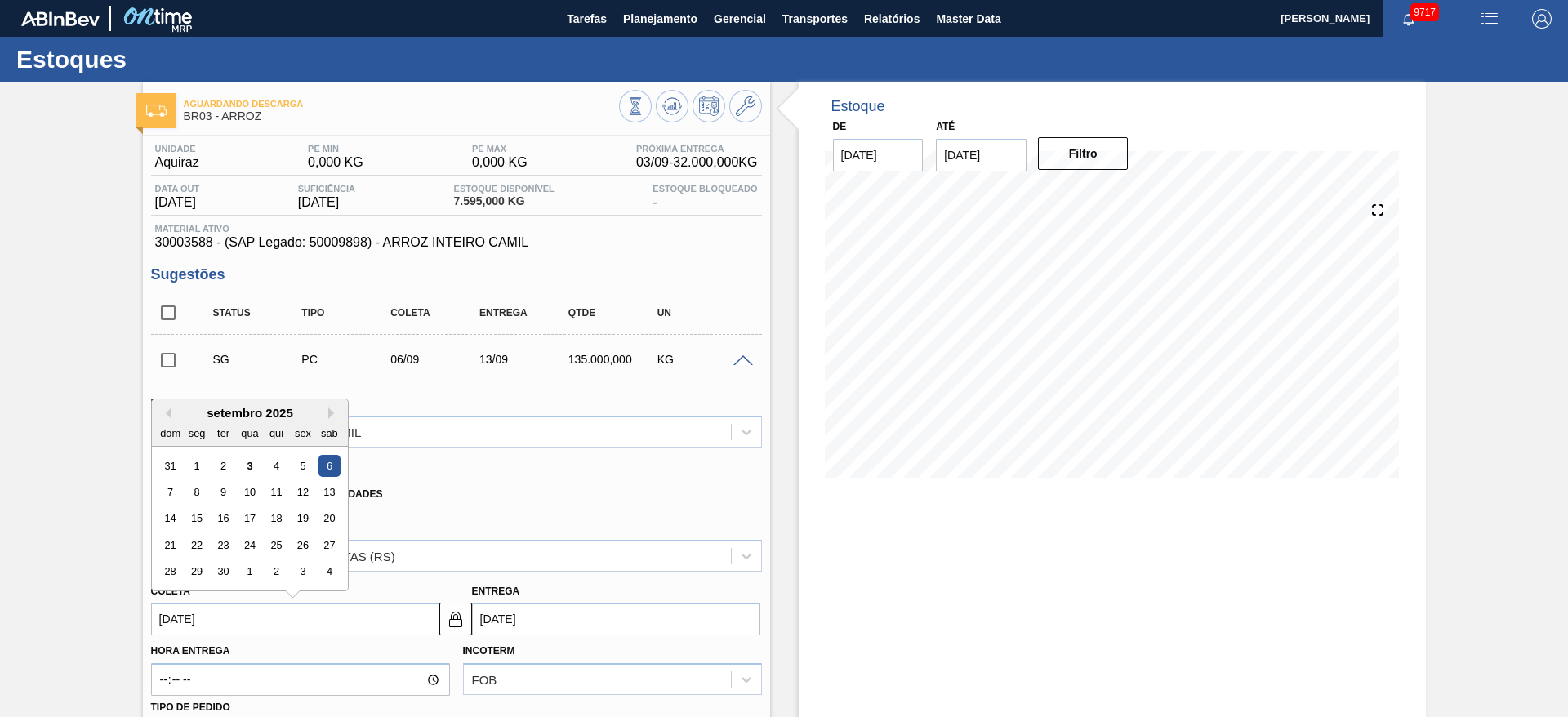
click at [191, 636] on div "Material 30003588 - ARROZ INTEIRO CAMIL Origem Xadrez Transferência Unidades Fo…" at bounding box center [456, 685] width 611 height 611
click at [268, 459] on div "4" at bounding box center [275, 465] width 22 height 22
type input "[DATE]"
type input "11/09/2025"
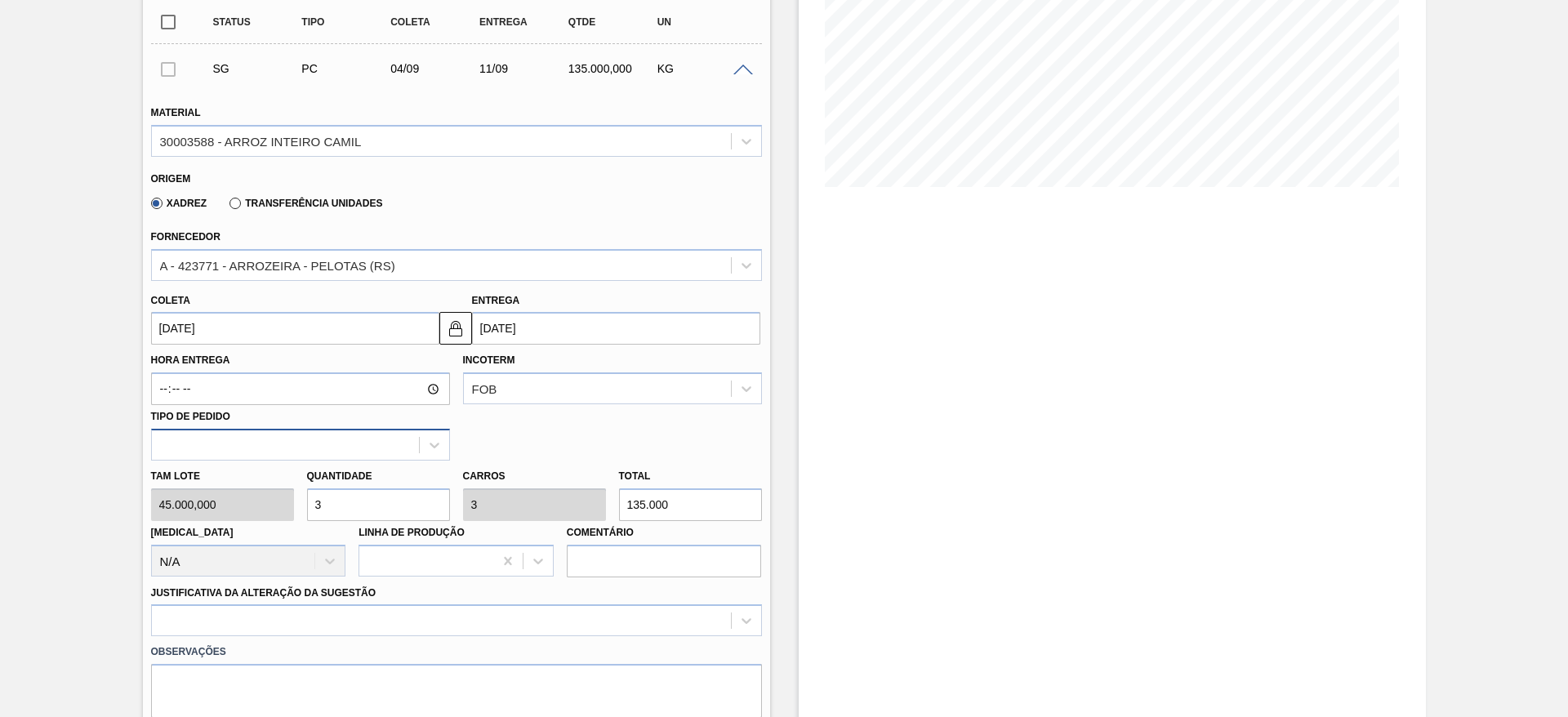
scroll to position [245, 0]
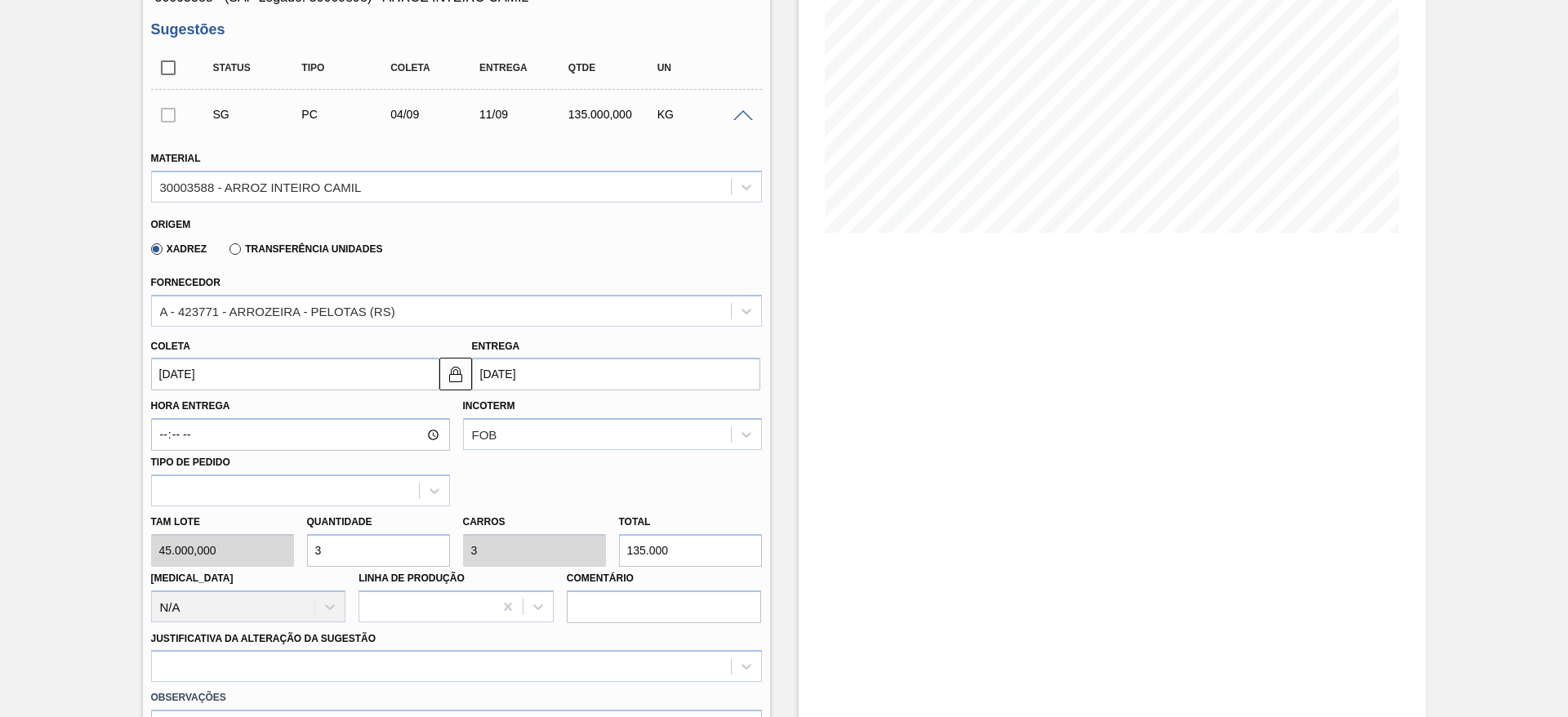
click at [284, 545] on div "Tam lote 45.000,000 Quantidade 3 Carros 3 Total 135.000 Doca N/A Linha de Produ…" at bounding box center [456, 565] width 624 height 117
type input "2"
type input "90.000"
type input "2"
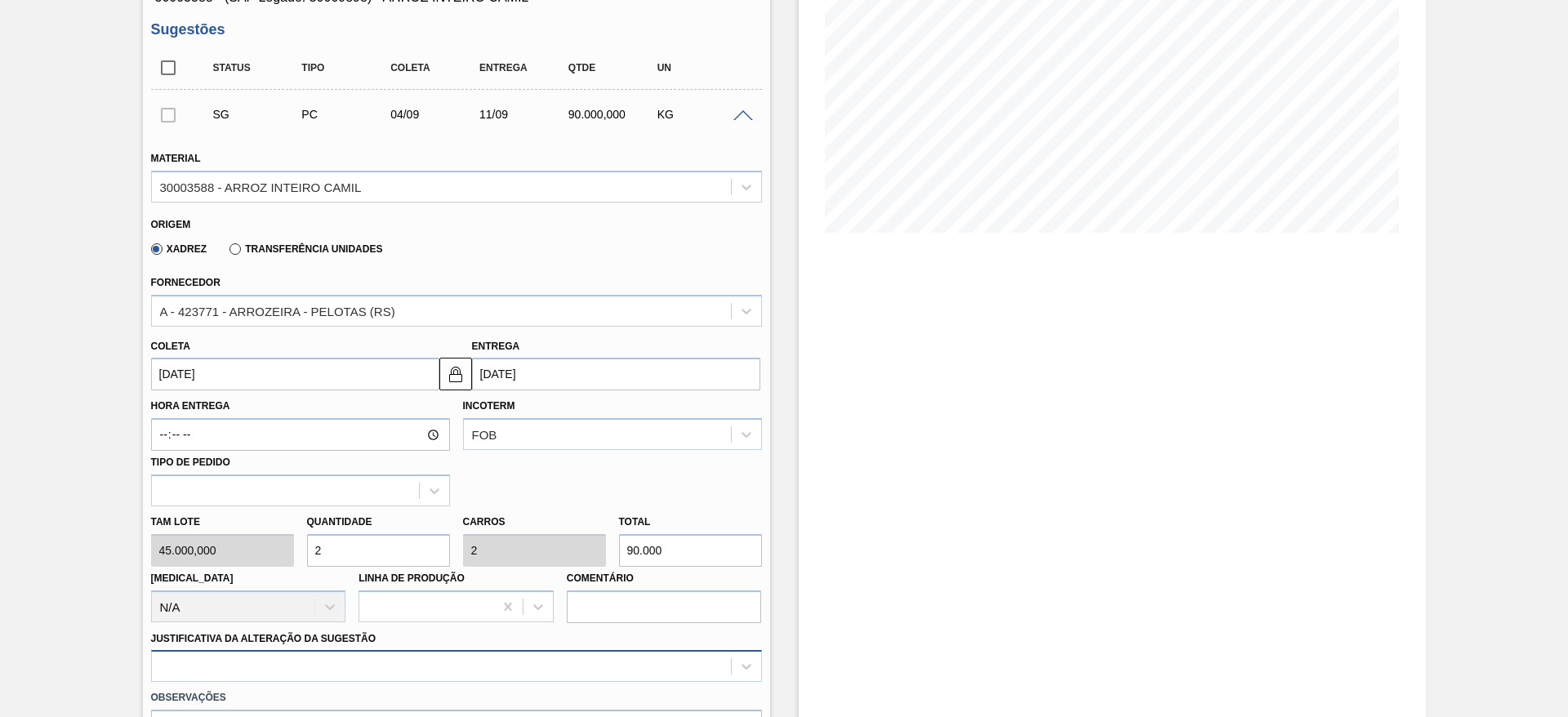
click at [593, 670] on div at bounding box center [456, 666] width 611 height 32
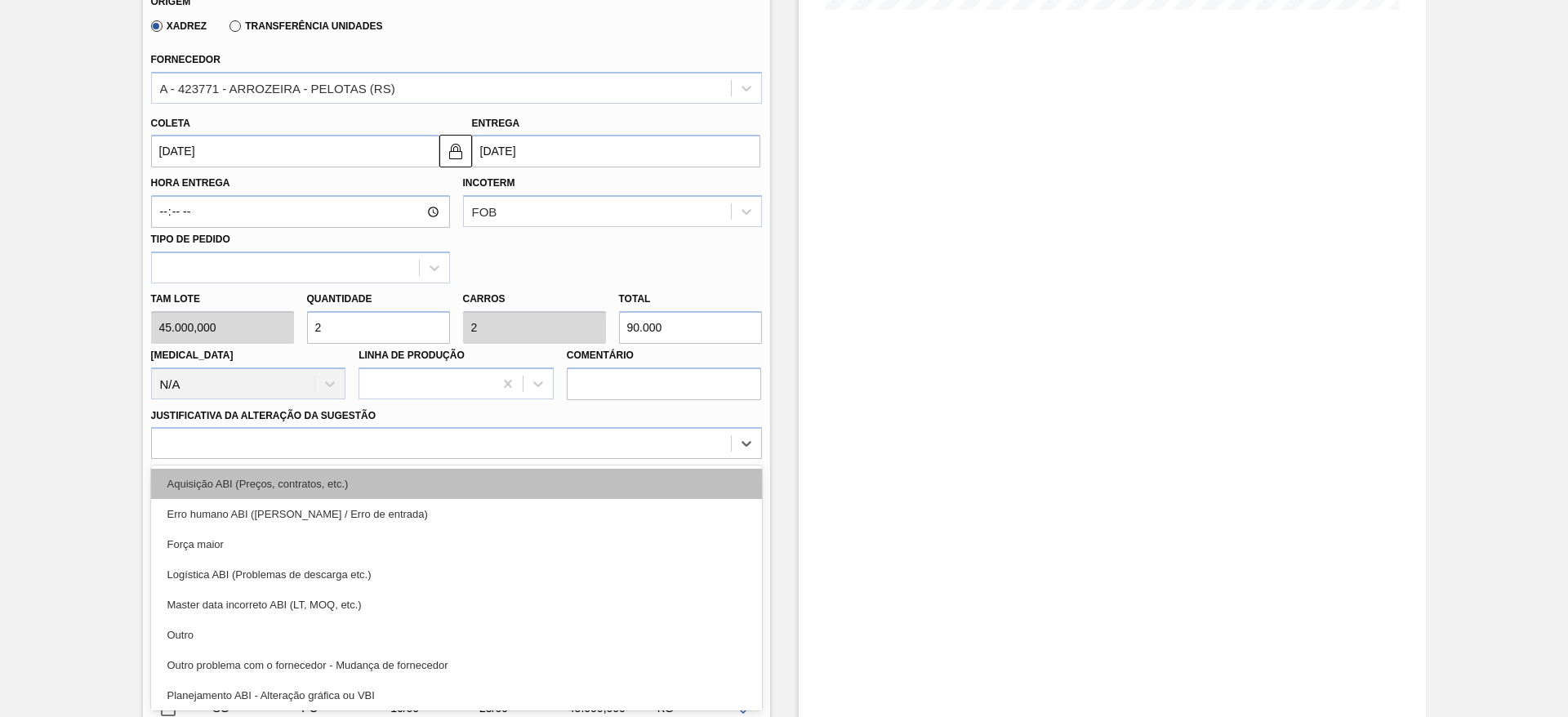
click at [601, 492] on div "Aquisição ABI (Preços, contratos, etc.)" at bounding box center [456, 484] width 611 height 30
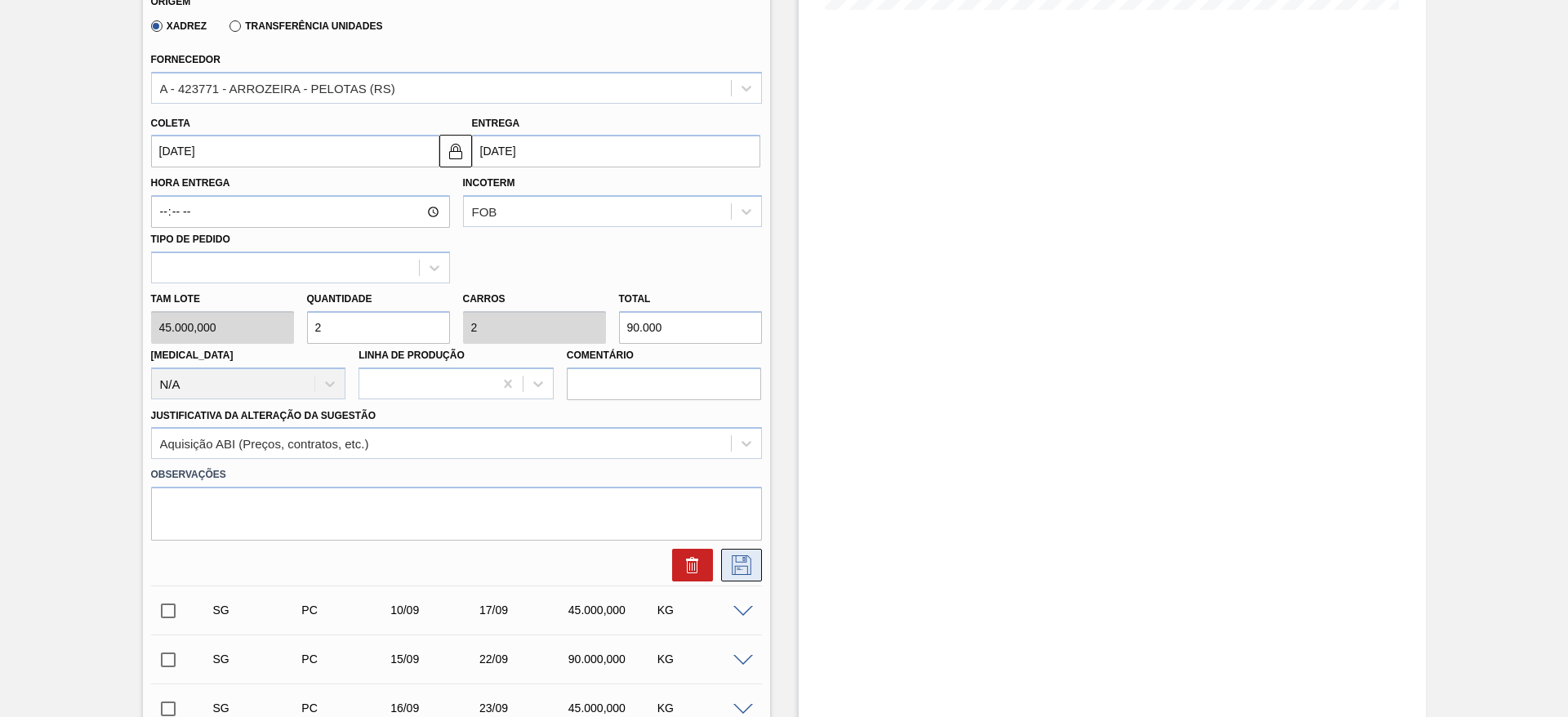
click at [747, 561] on icon at bounding box center [741, 566] width 26 height 19
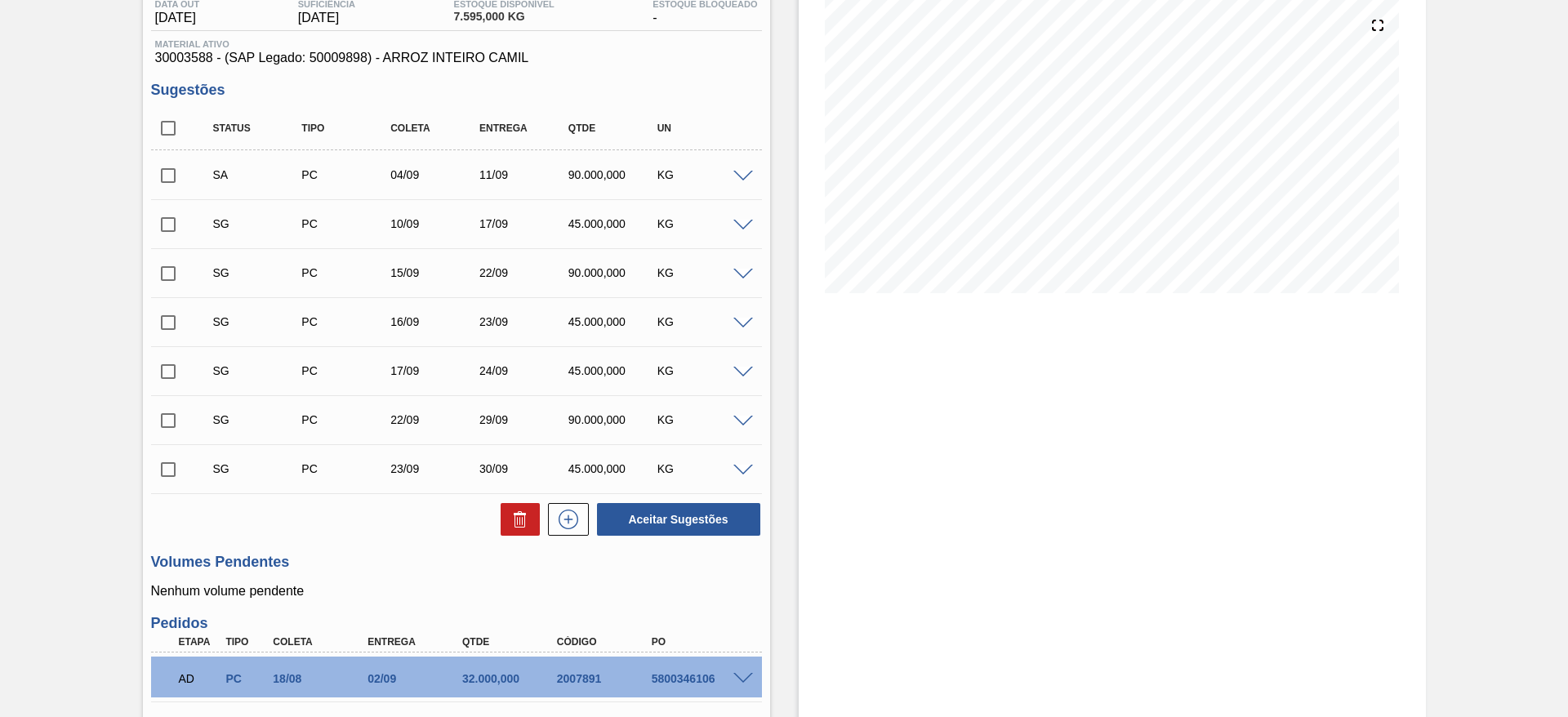
scroll to position [135, 0]
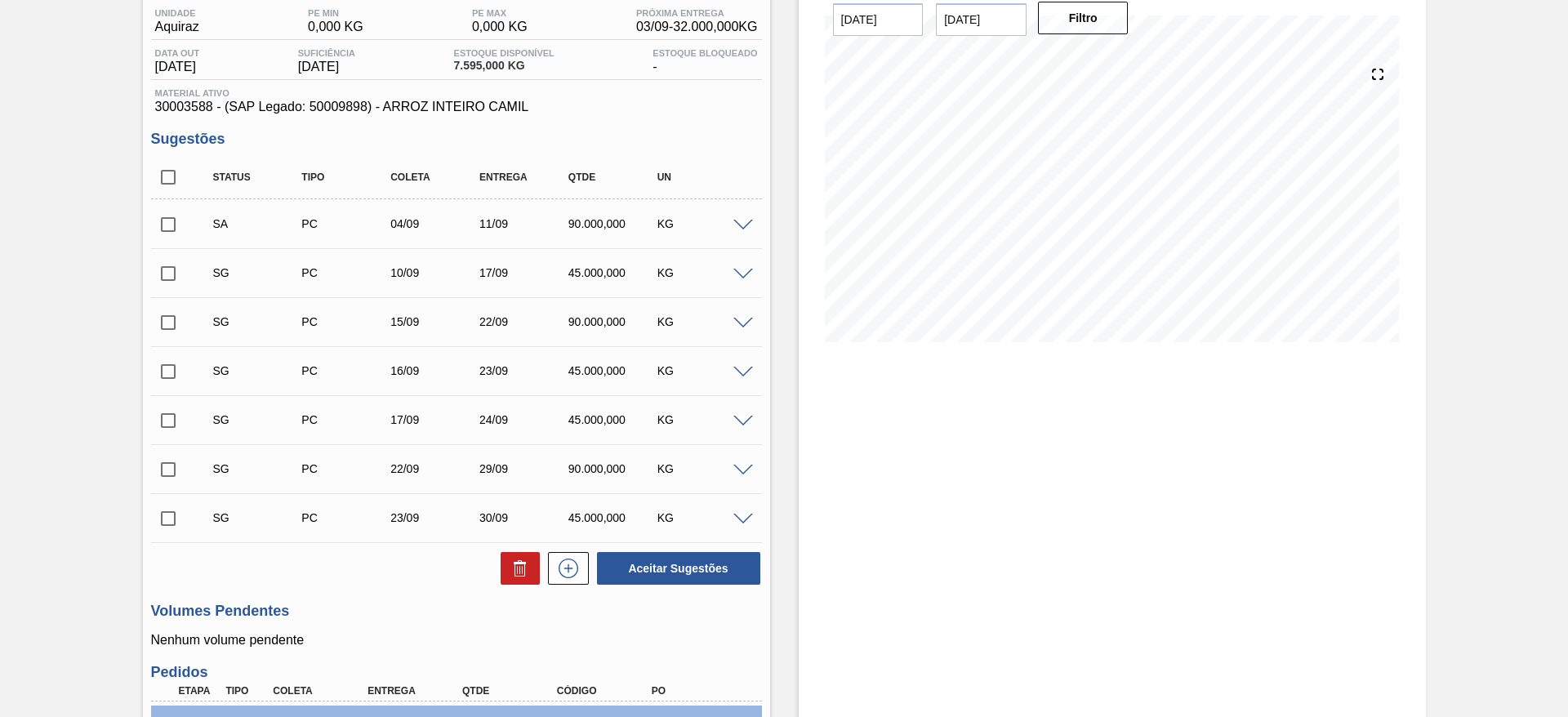
click at [734, 278] on span at bounding box center [743, 275] width 19 height 12
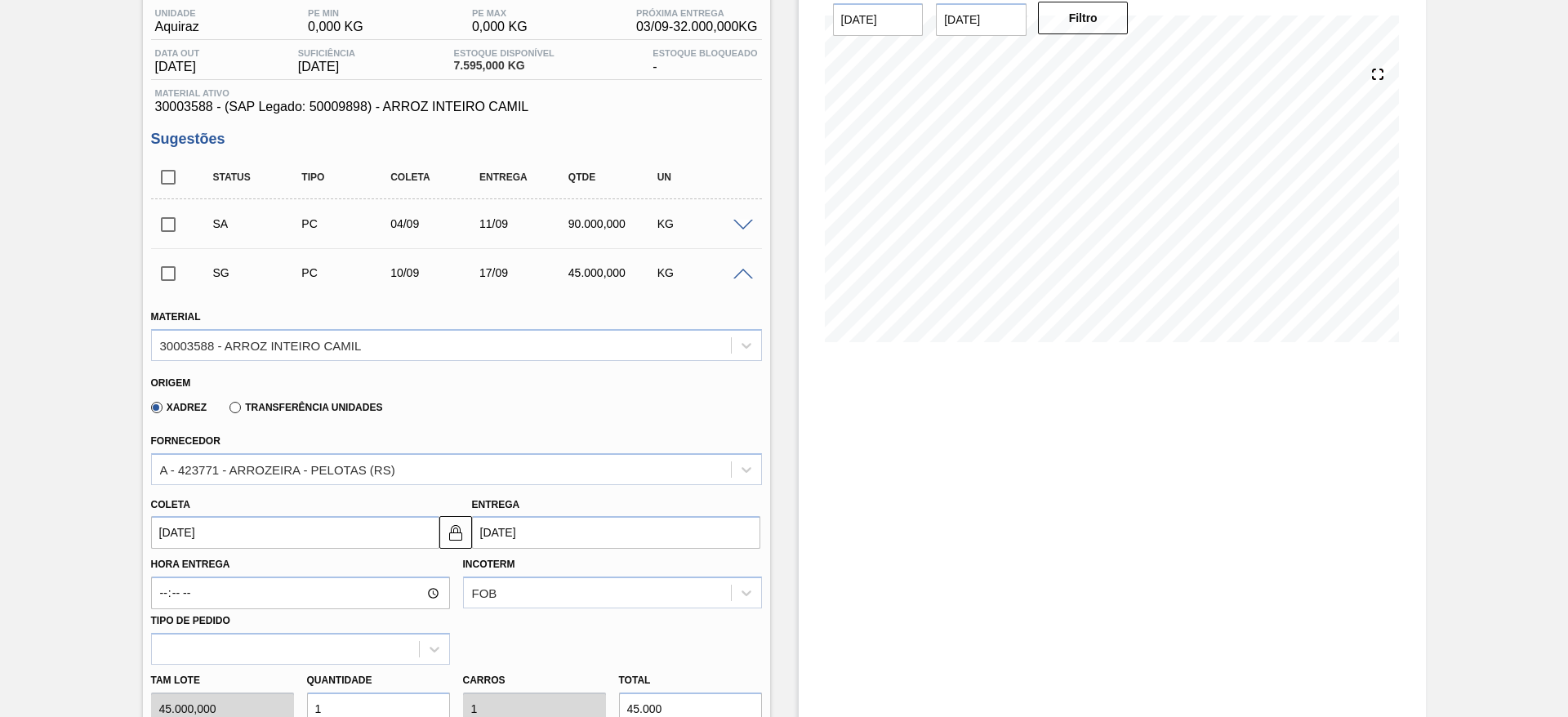
click at [181, 521] on input "10/09/2025" at bounding box center [295, 532] width 288 height 33
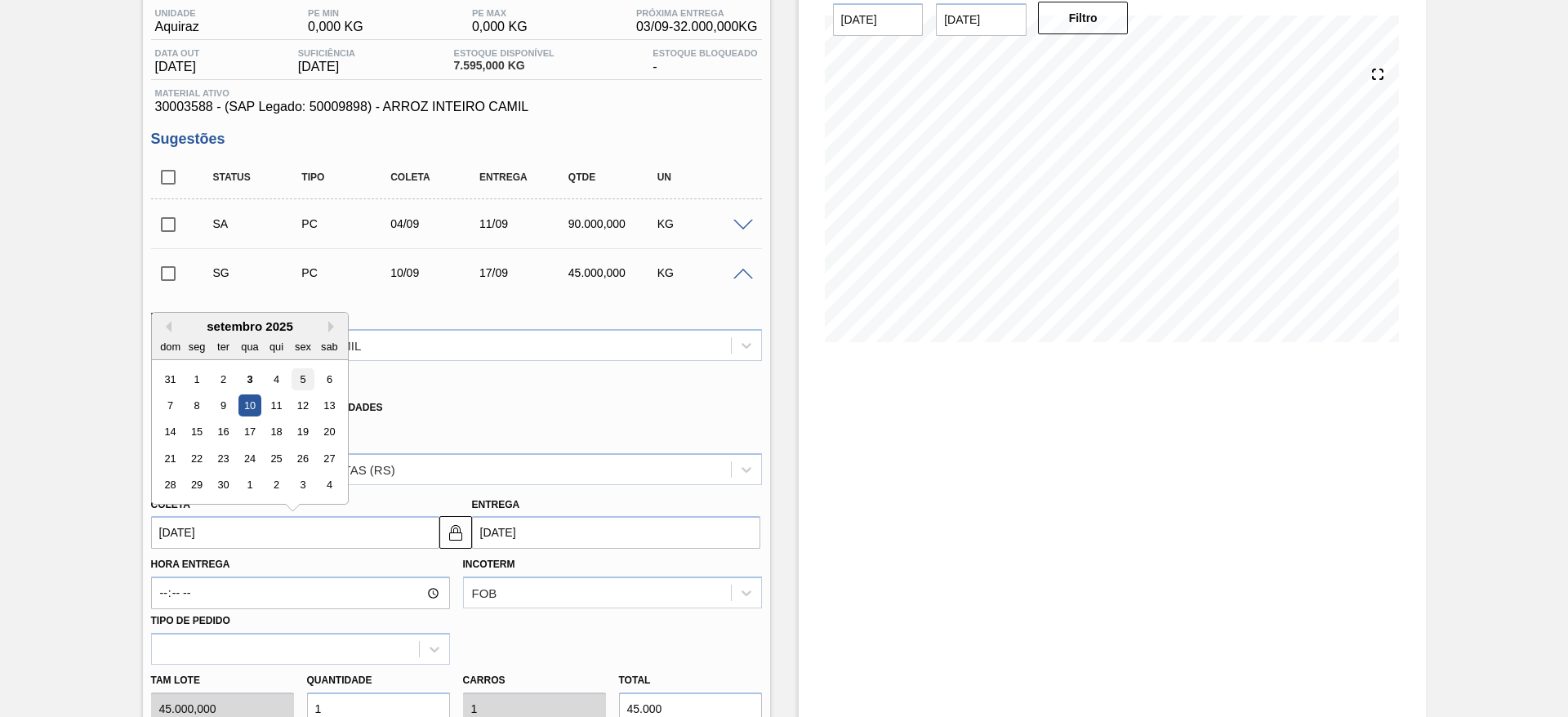
click at [300, 372] on div "5" at bounding box center [303, 379] width 22 height 22
type input "05/09/2025"
type input "12/09/2025"
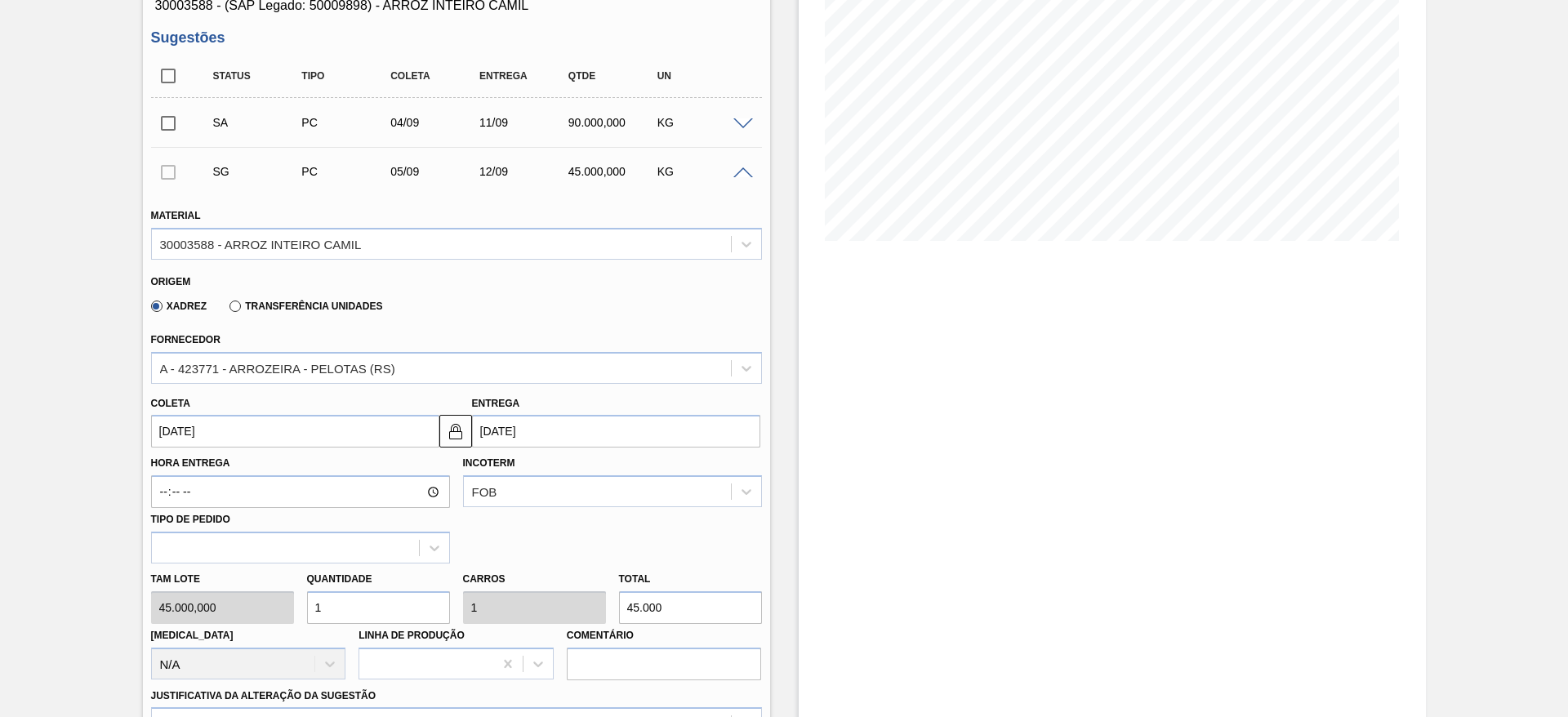
scroll to position [381, 0]
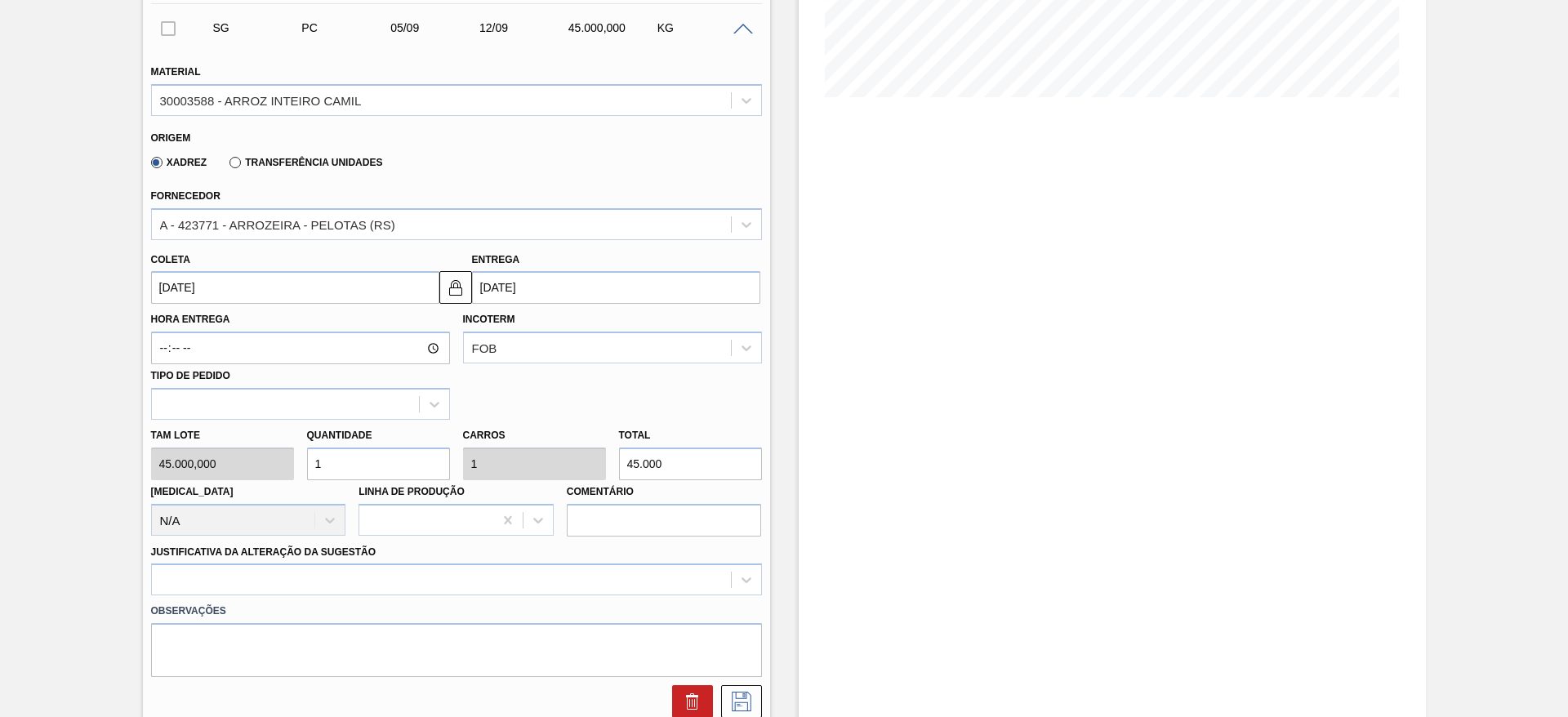
click at [281, 464] on div "Tam lote 45.000,000 Quantidade 1 Carros 1 Total 45.000 Doca N/A Linha de Produç…" at bounding box center [456, 478] width 624 height 117
type input "2"
type input "90.000"
type input "2"
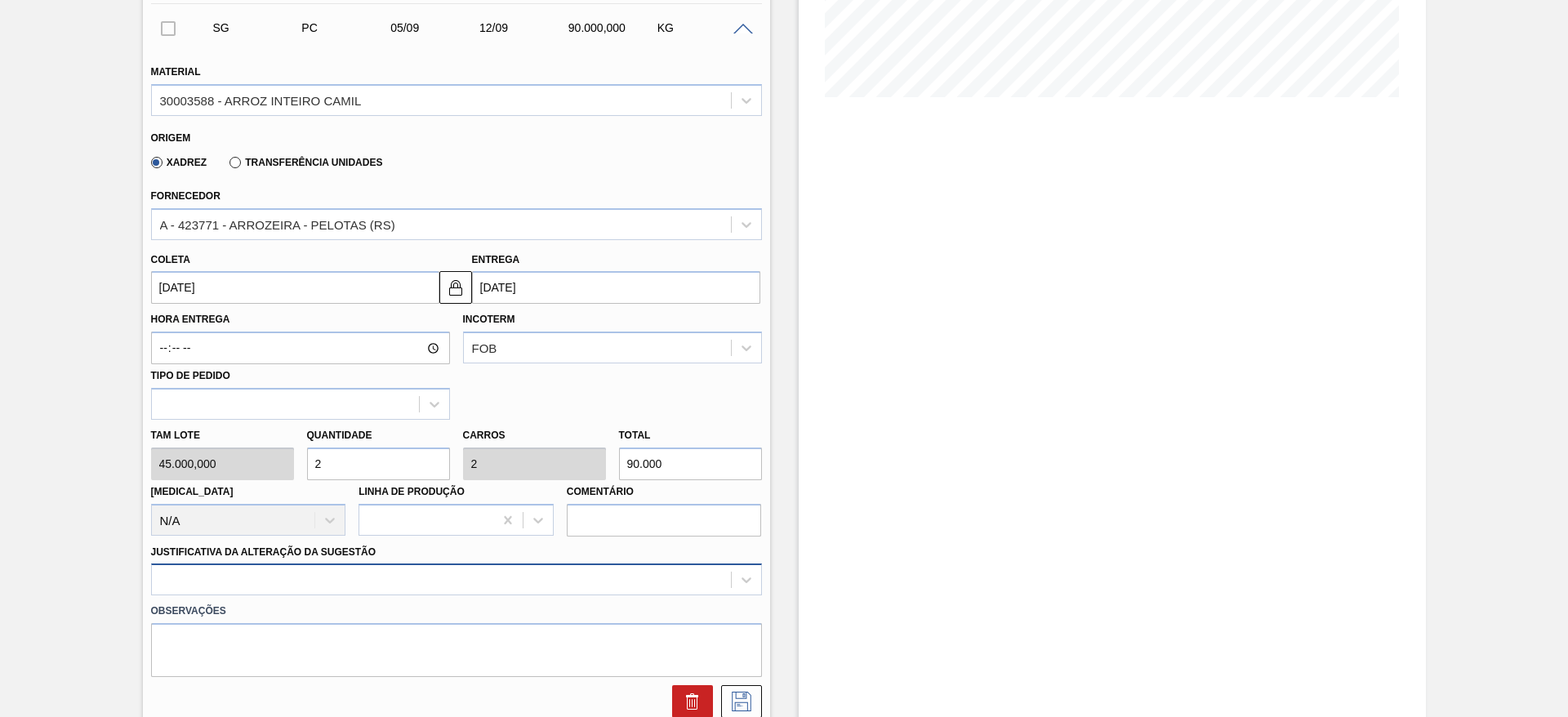
click at [474, 566] on div at bounding box center [456, 580] width 611 height 32
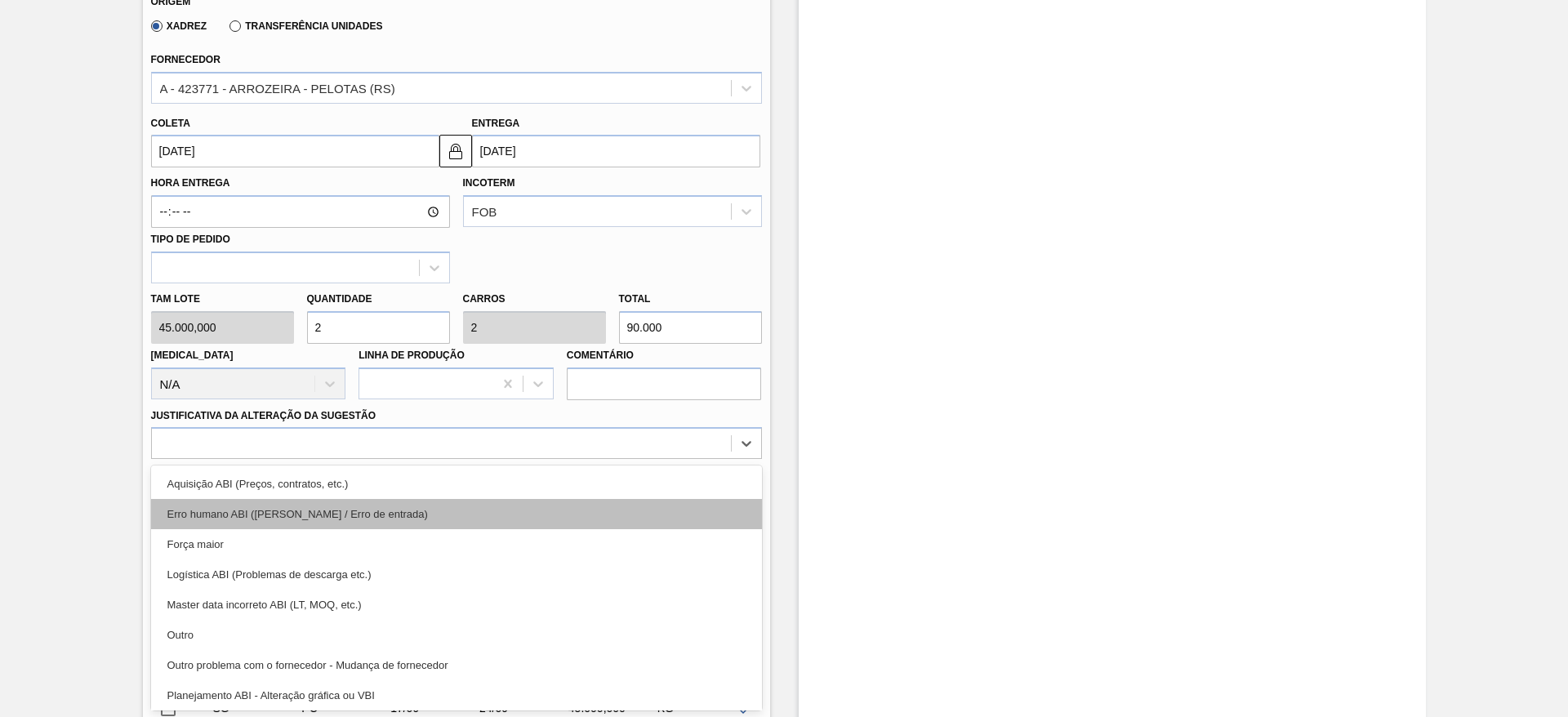
click at [500, 503] on div "Erro humano ABI (Cálculo / Erro de entrada)" at bounding box center [456, 514] width 611 height 30
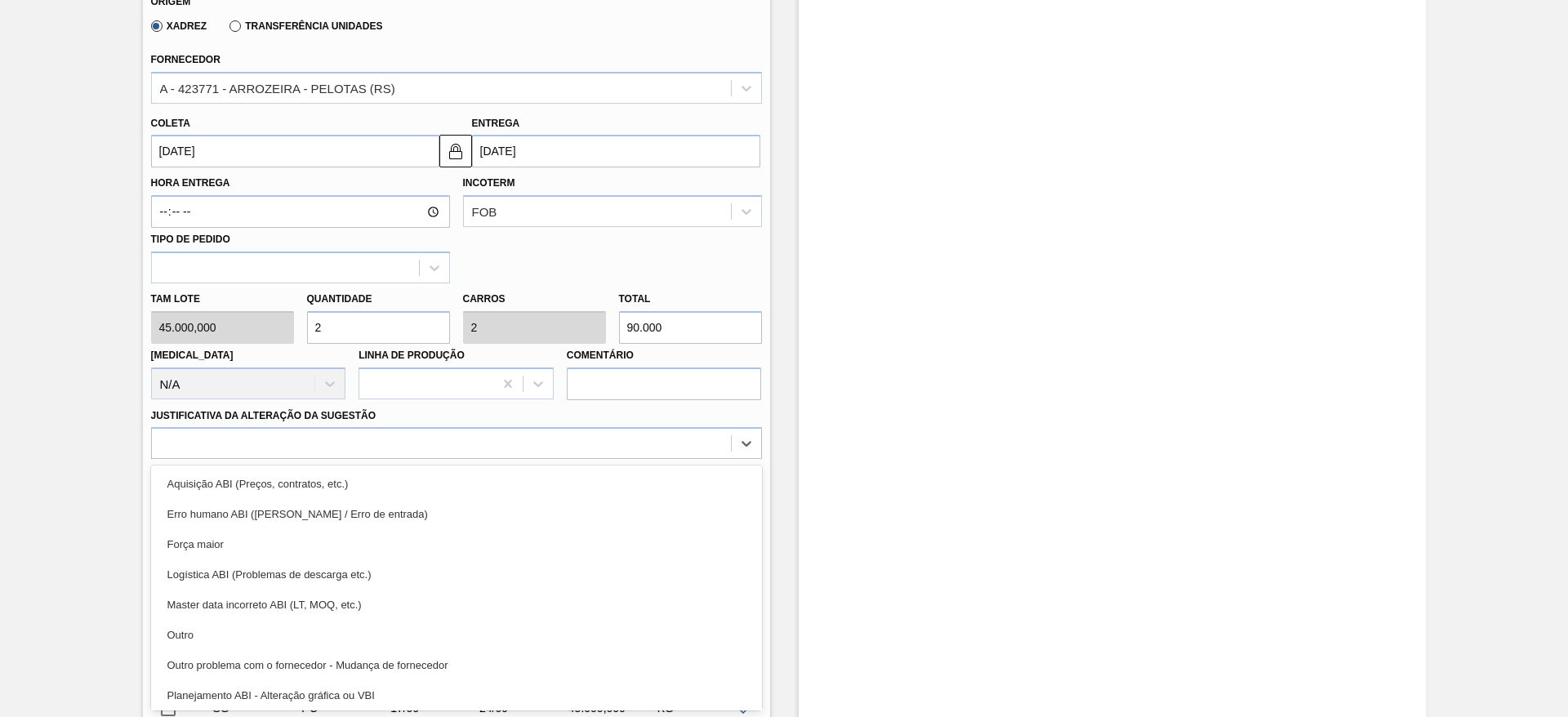
click at [500, 499] on textarea at bounding box center [456, 513] width 611 height 54
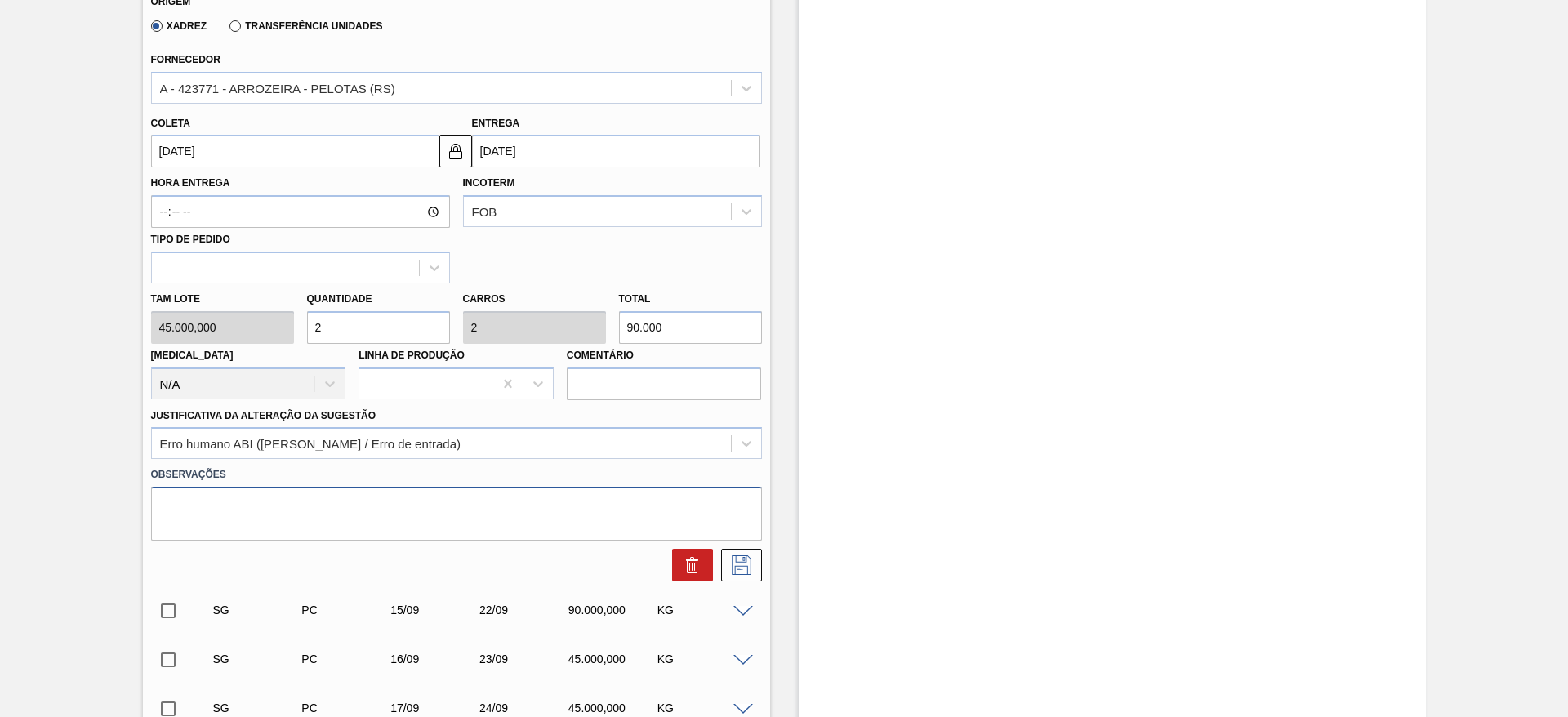
click at [500, 494] on textarea at bounding box center [456, 513] width 611 height 54
click at [523, 470] on label "Observações" at bounding box center [456, 475] width 611 height 24
click at [557, 450] on div "Erro humano ABI (Cálculo / Erro de entrada)" at bounding box center [441, 443] width 579 height 24
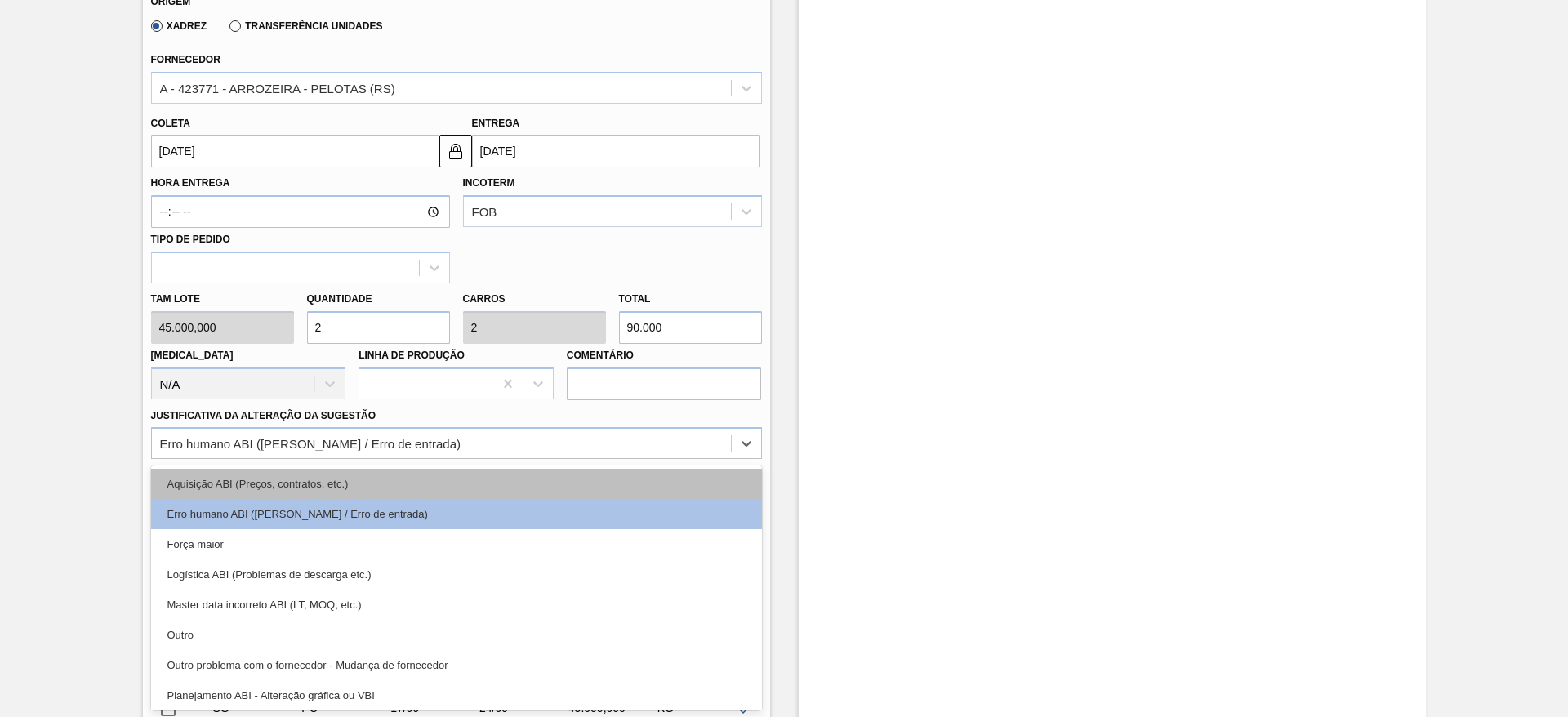
click at [564, 472] on div "Aquisição ABI (Preços, contratos, etc.)" at bounding box center [456, 484] width 611 height 30
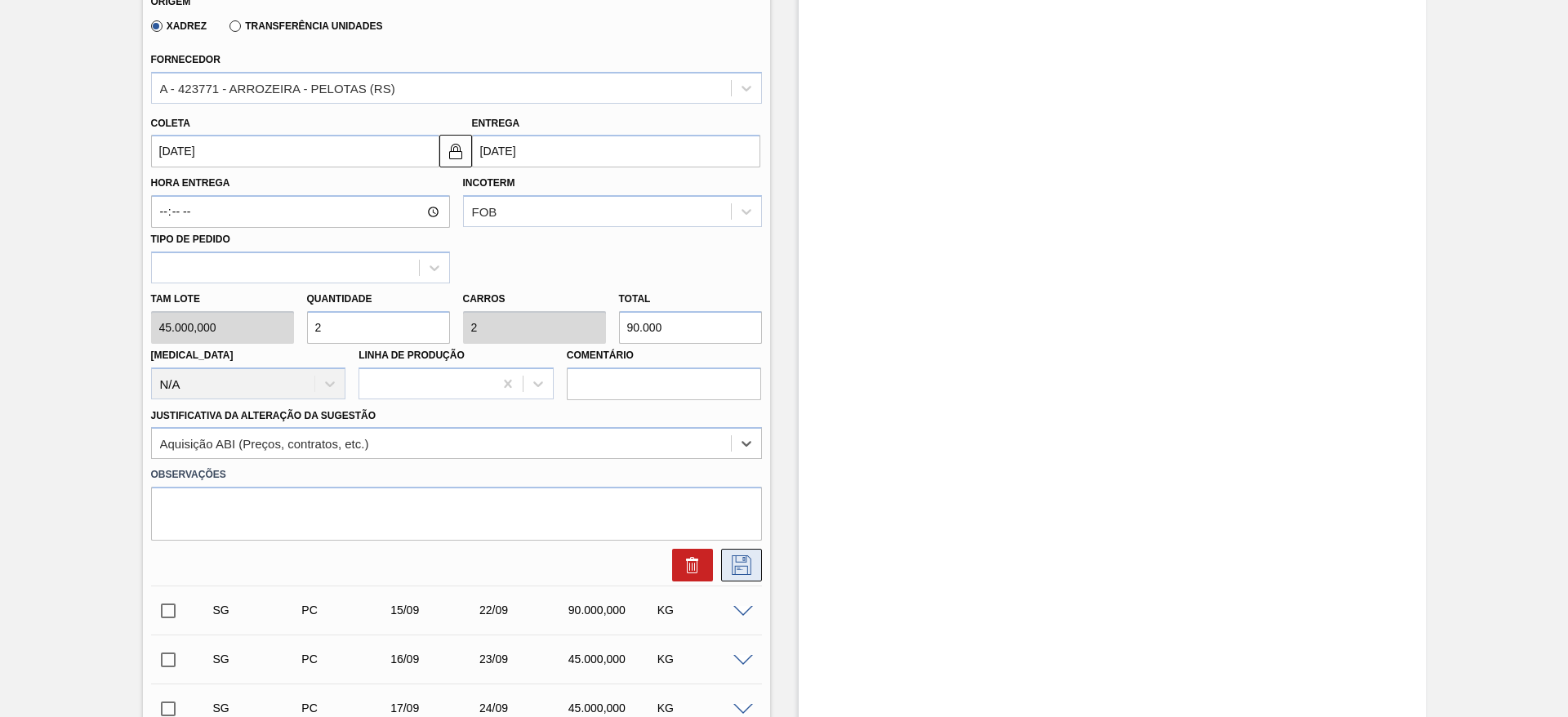
click at [745, 573] on icon at bounding box center [741, 566] width 26 height 19
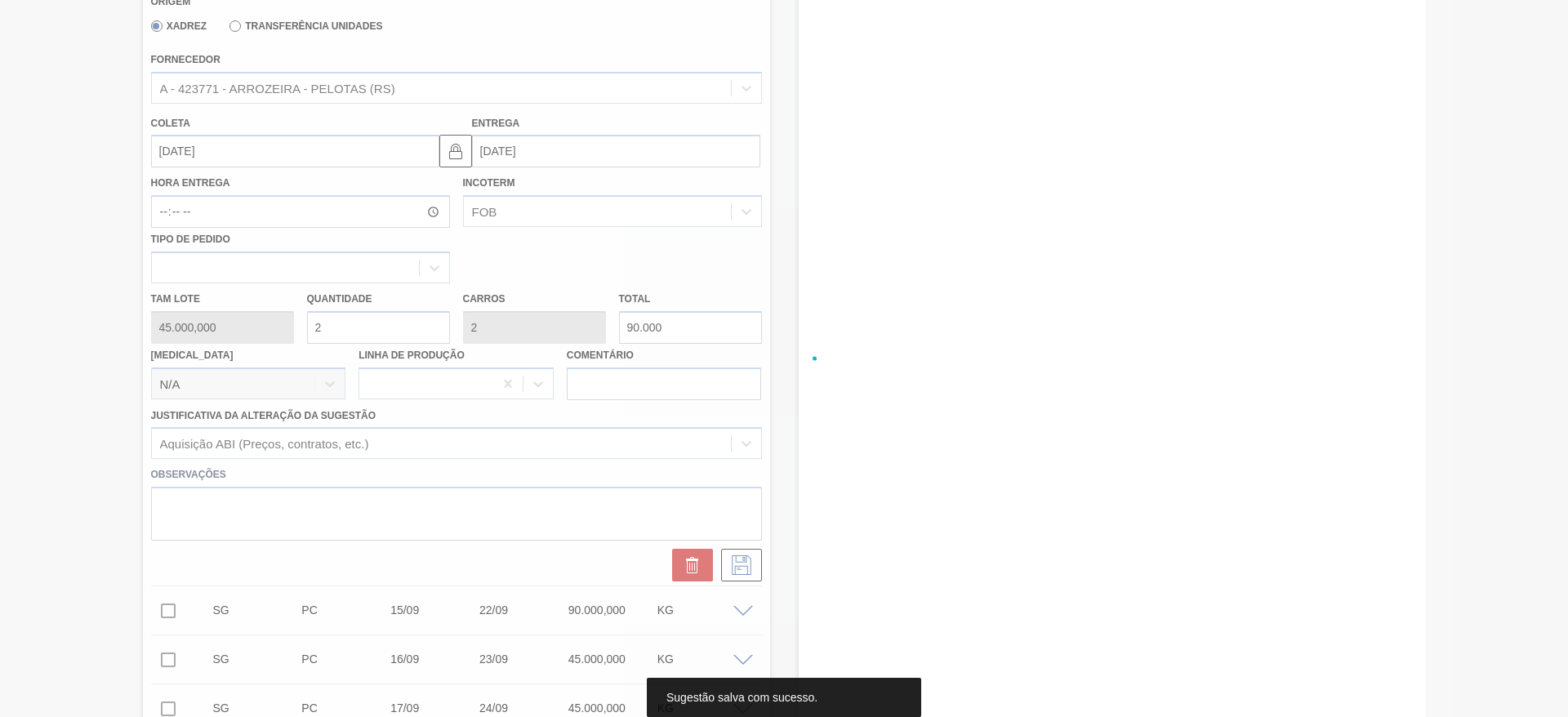
scroll to position [0, 0]
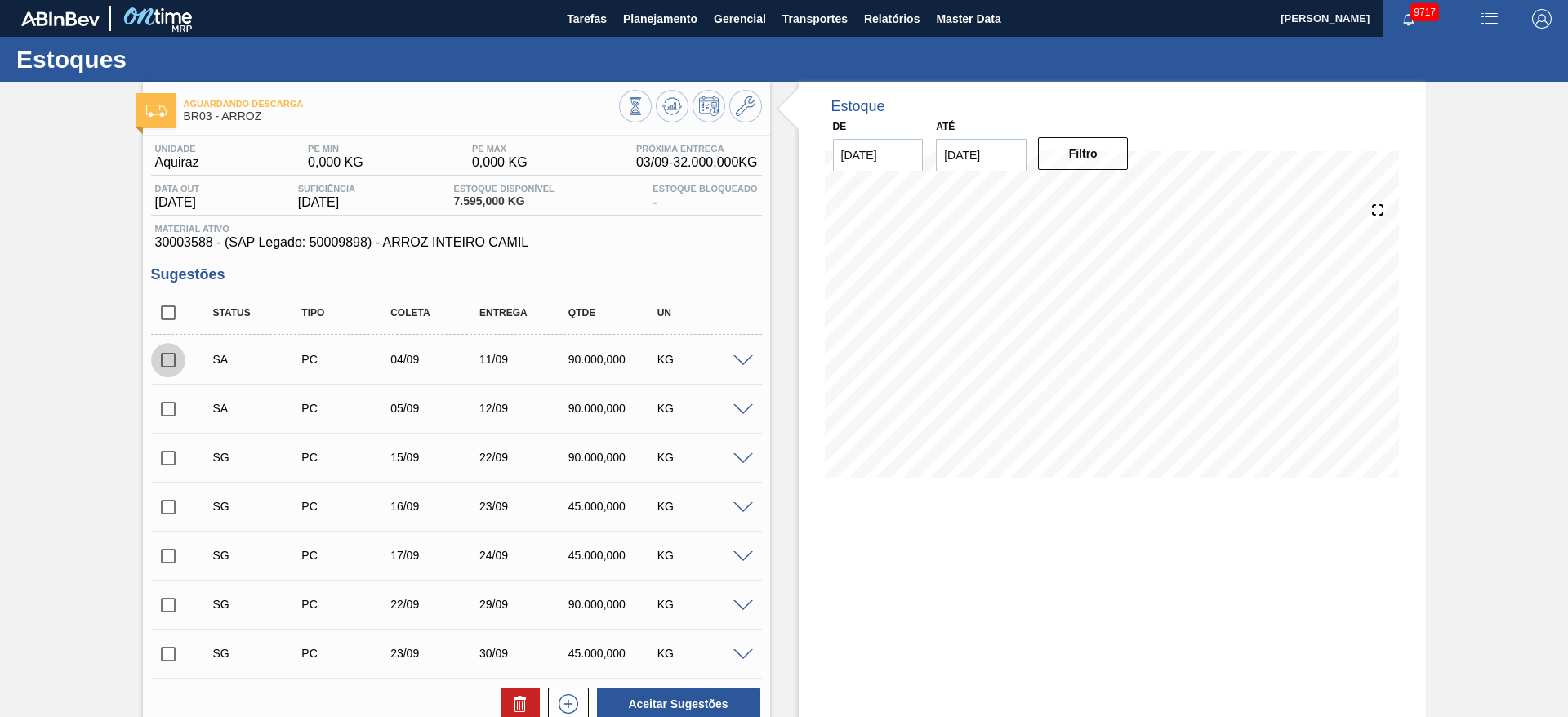
click at [169, 357] on input "checkbox" at bounding box center [168, 360] width 34 height 34
checkbox input "true"
drag, startPoint x: 169, startPoint y: 400, endPoint x: 194, endPoint y: 416, distance: 29.7
click at [171, 401] on input "checkbox" at bounding box center [168, 409] width 34 height 34
checkbox input "true"
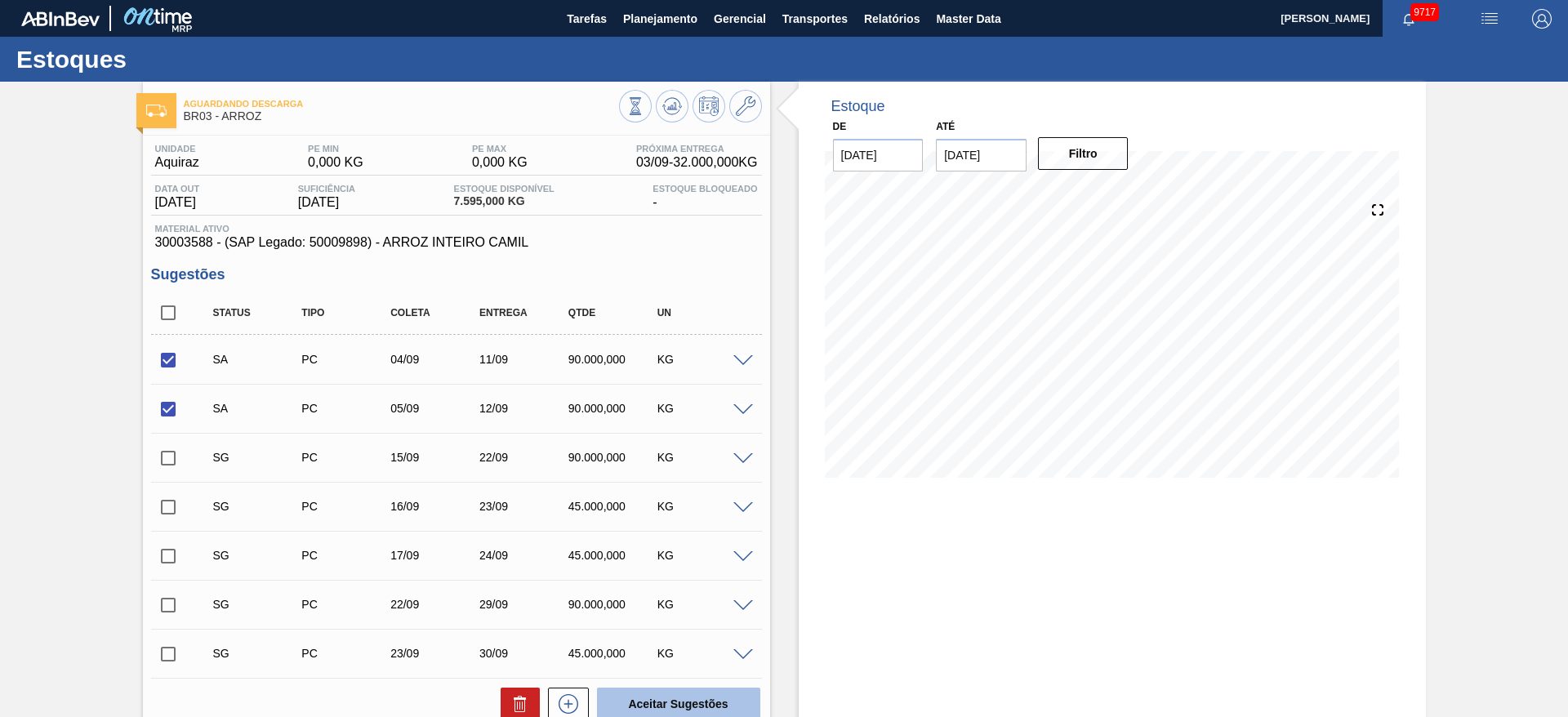
click at [744, 702] on button "Aceitar Sugestões" at bounding box center [679, 704] width 164 height 33
checkbox input "false"
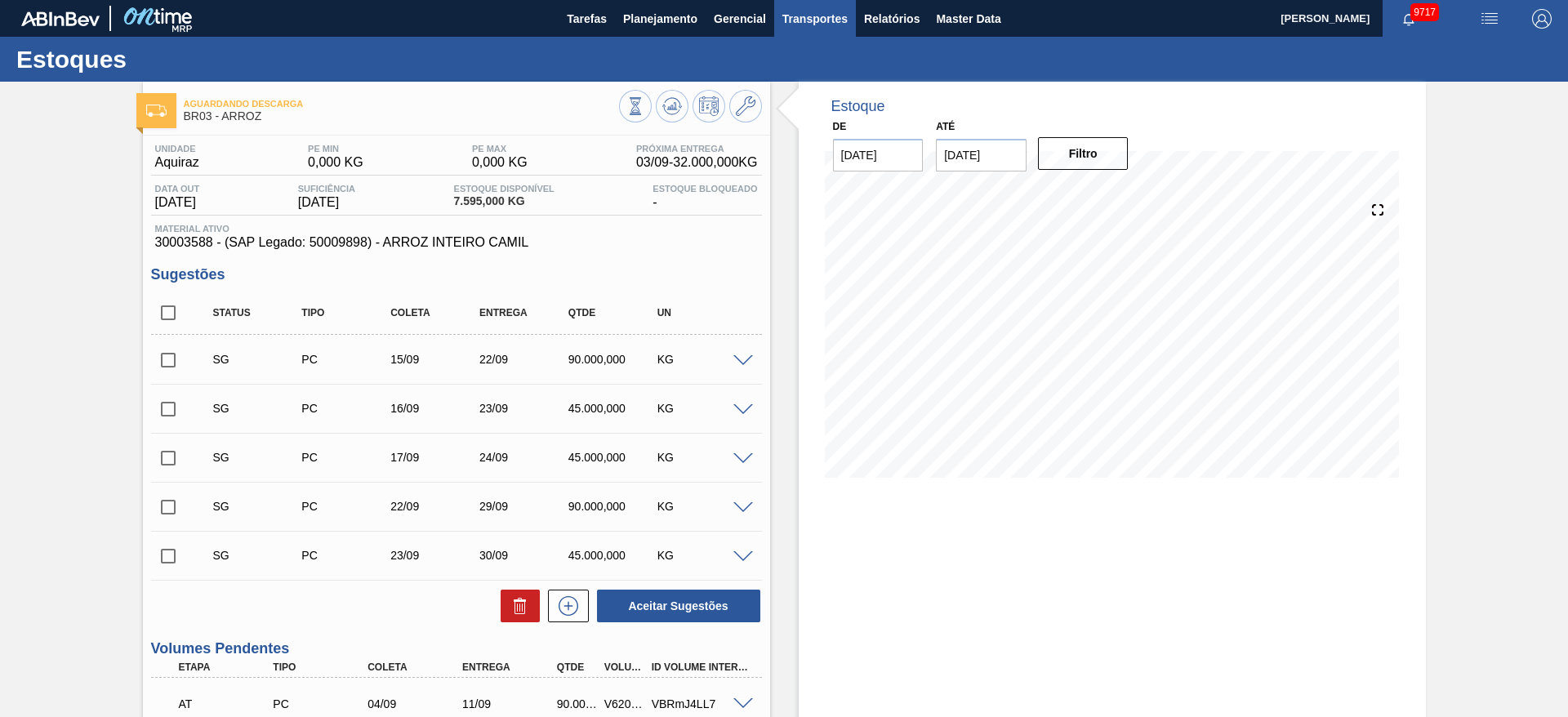
click at [814, 27] on span "Transportes" at bounding box center [815, 18] width 65 height 19
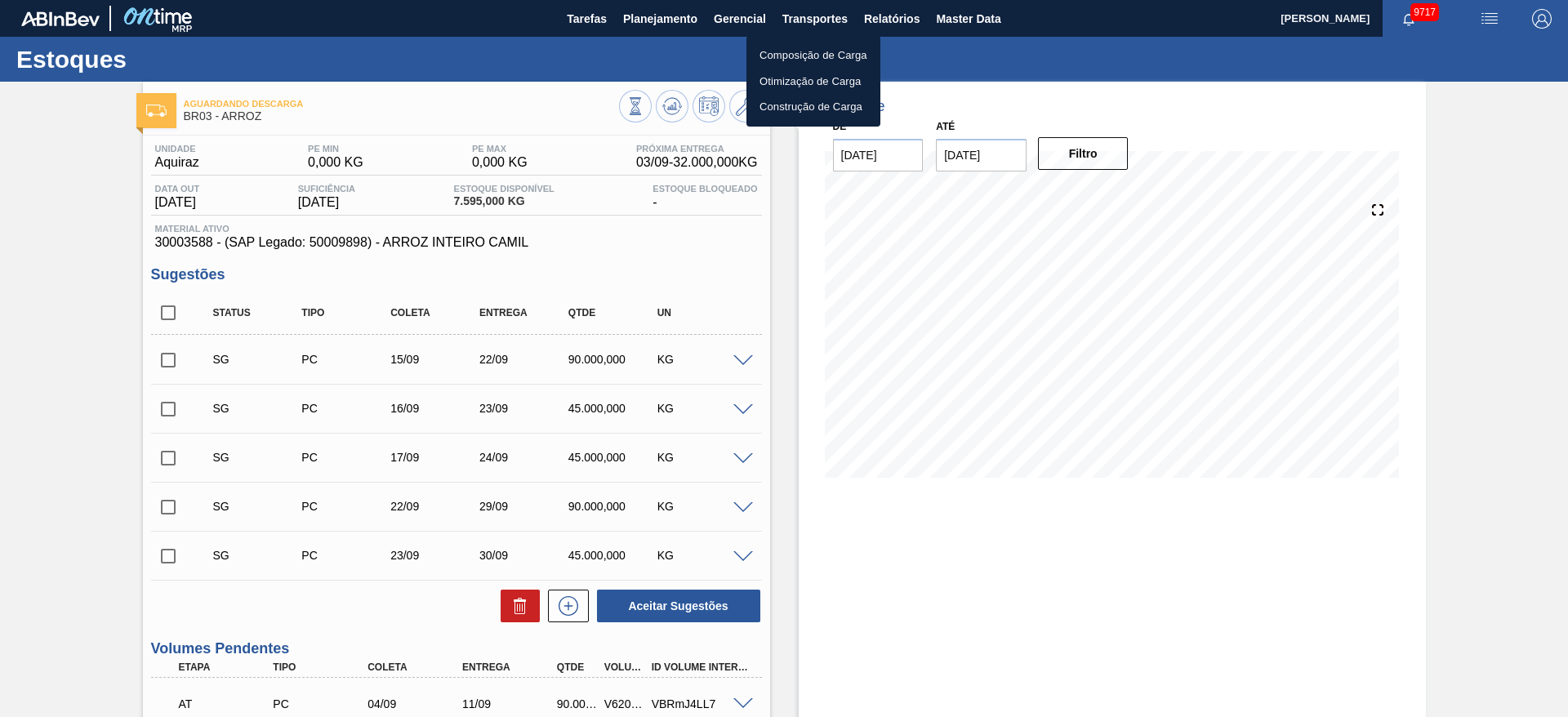
click at [807, 76] on li "Otimização de Carga" at bounding box center [813, 82] width 134 height 26
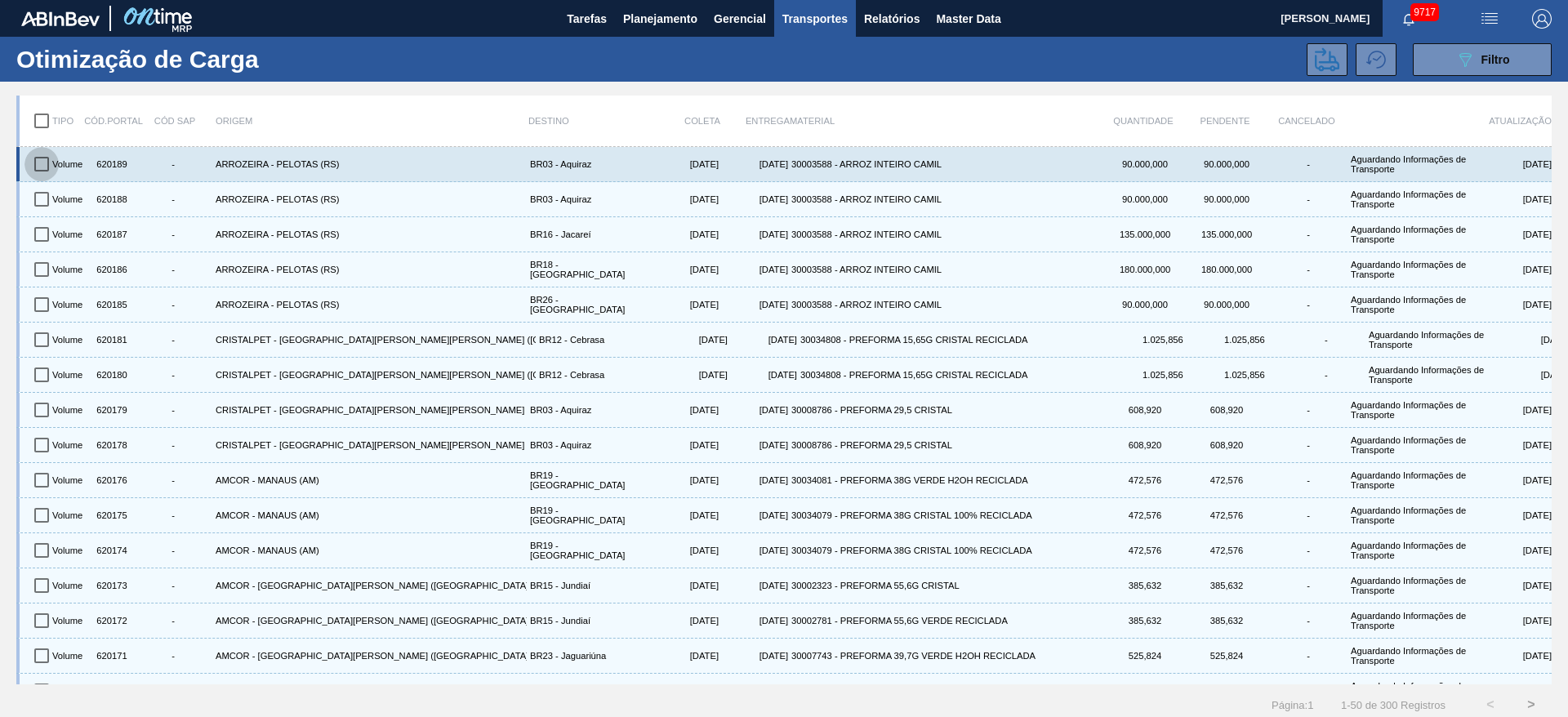
click at [42, 151] on input "checkbox" at bounding box center [41, 164] width 34 height 34
checkbox input "true"
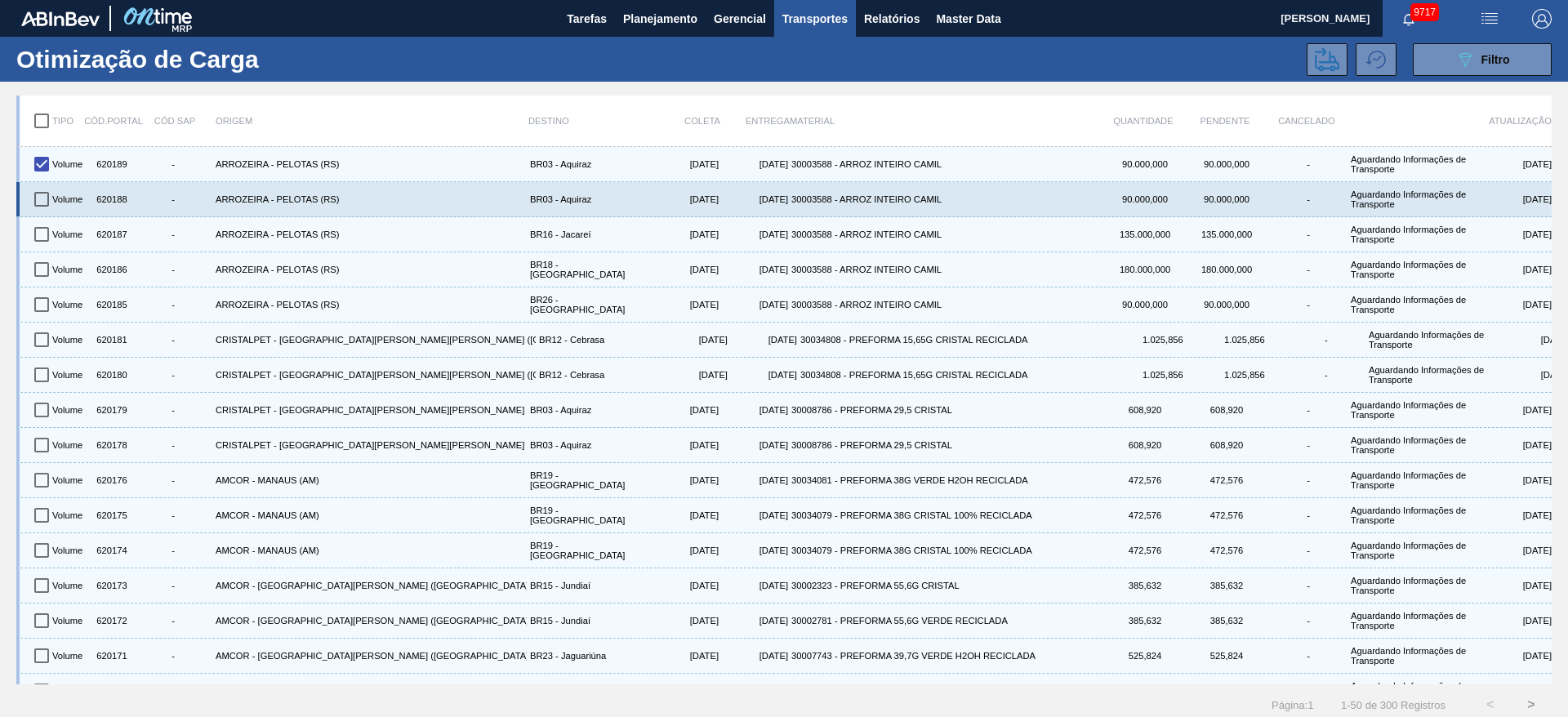
click at [43, 201] on input "checkbox" at bounding box center [41, 199] width 34 height 34
checkbox input "true"
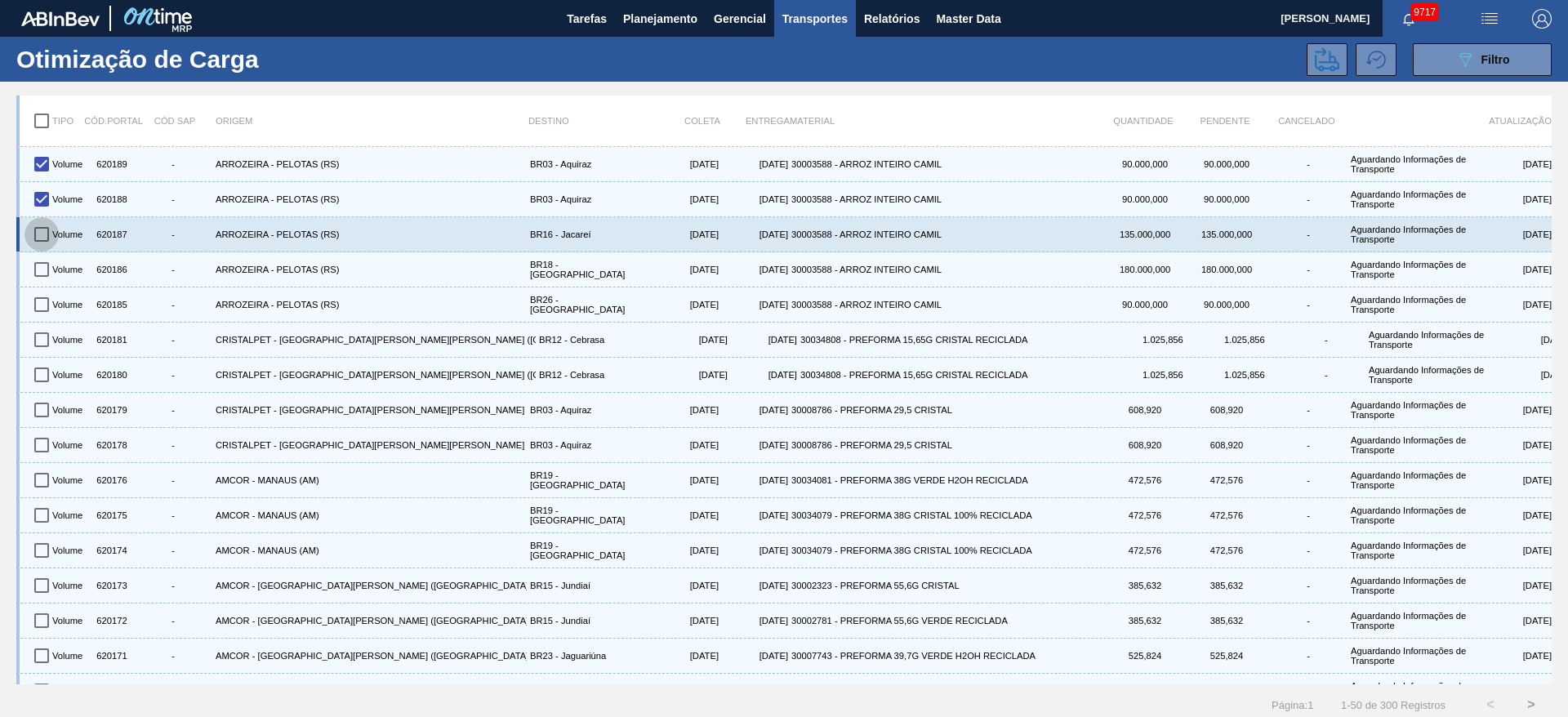
click at [43, 240] on input "checkbox" at bounding box center [41, 234] width 34 height 34
checkbox input "true"
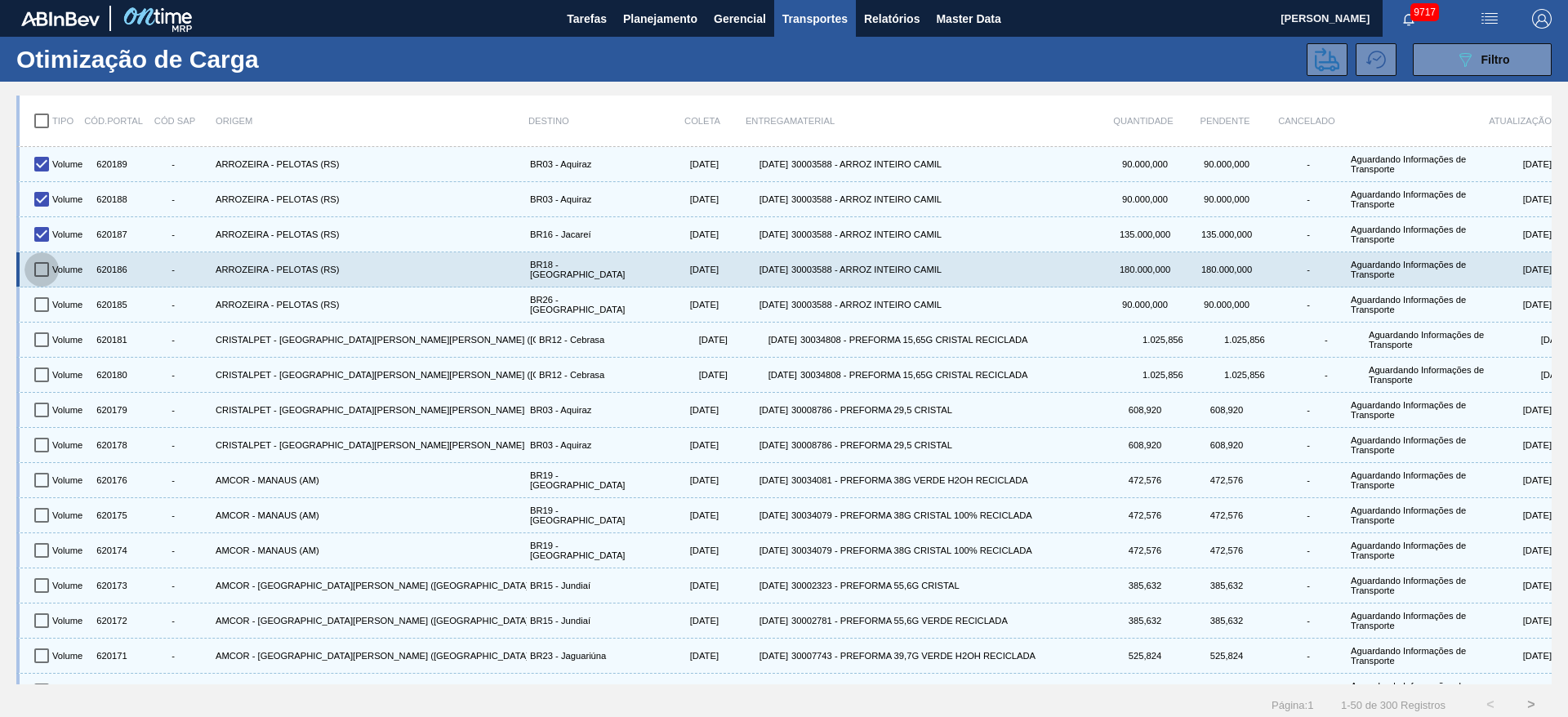
click at [47, 274] on input "checkbox" at bounding box center [41, 269] width 34 height 34
checkbox input "true"
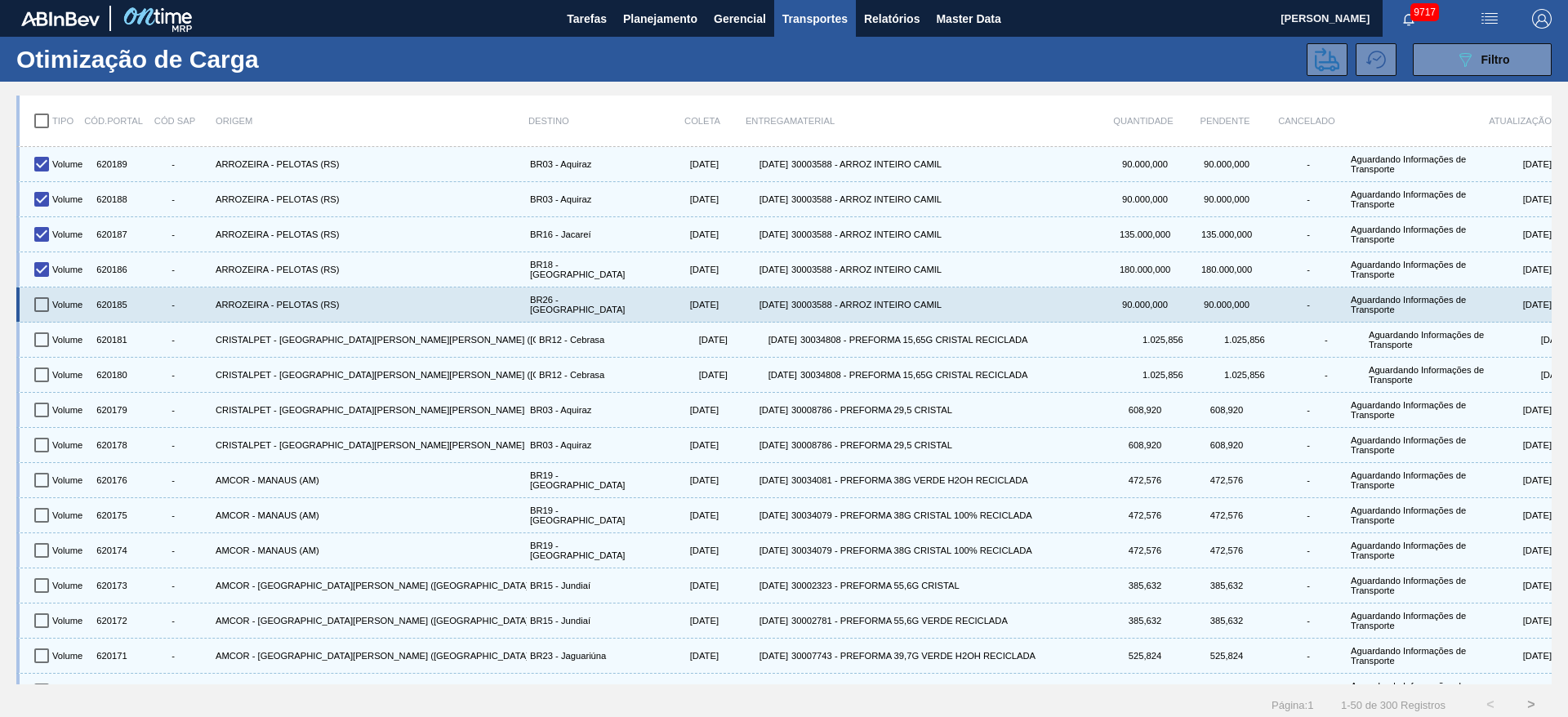
click at [37, 310] on input "checkbox" at bounding box center [41, 304] width 34 height 34
checkbox input "true"
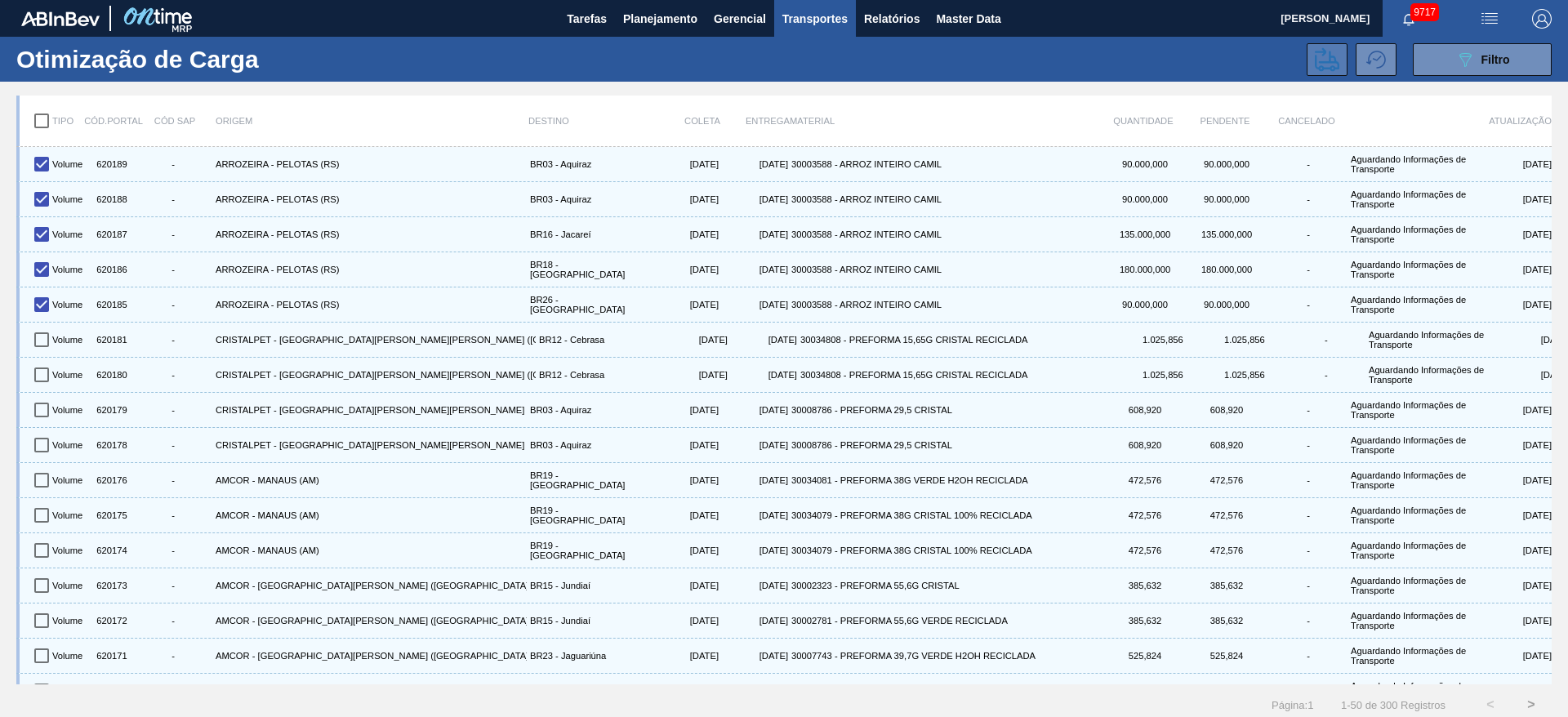
click at [1328, 64] on icon at bounding box center [1327, 60] width 25 height 25
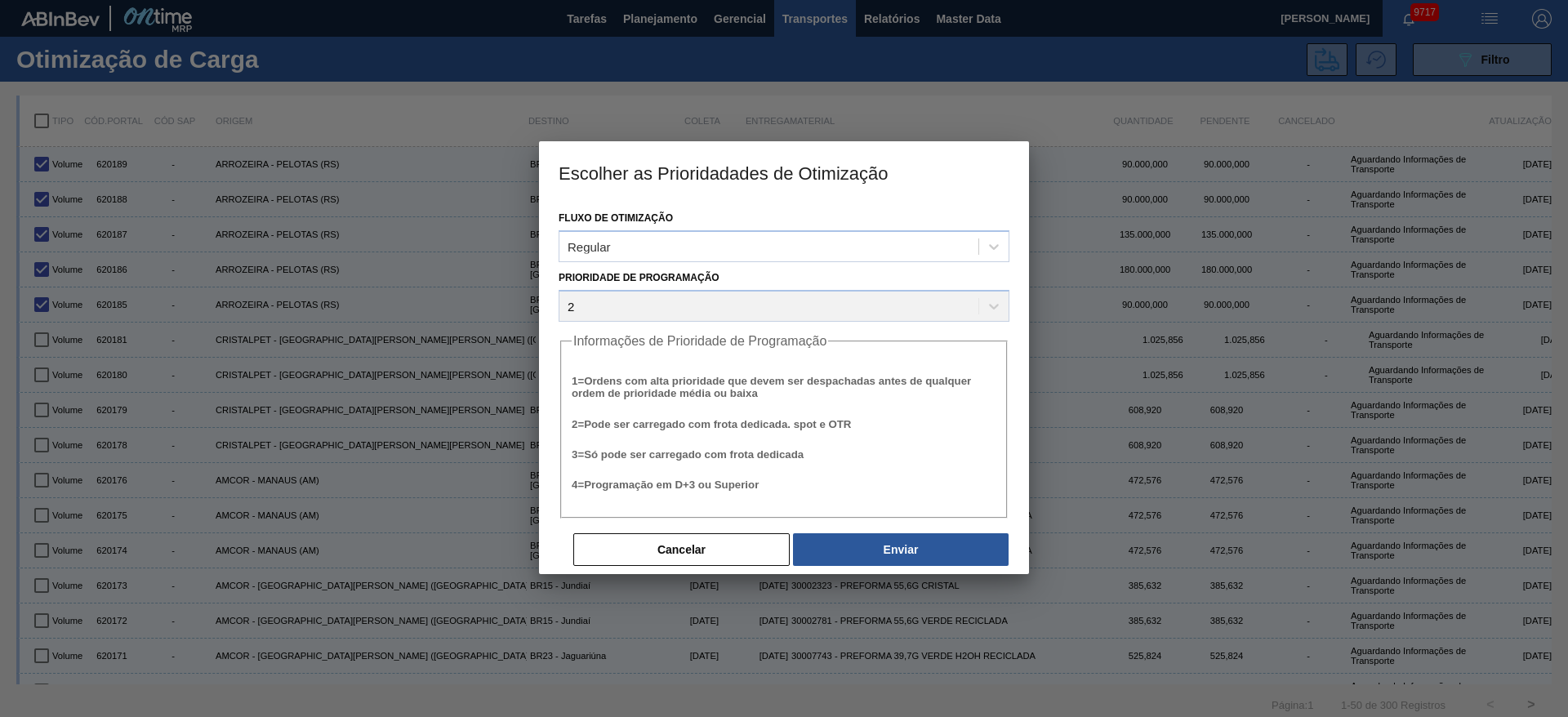
click at [835, 530] on div "Cancelar Enviar" at bounding box center [784, 537] width 451 height 36
click at [842, 537] on button "Enviar" at bounding box center [901, 549] width 215 height 33
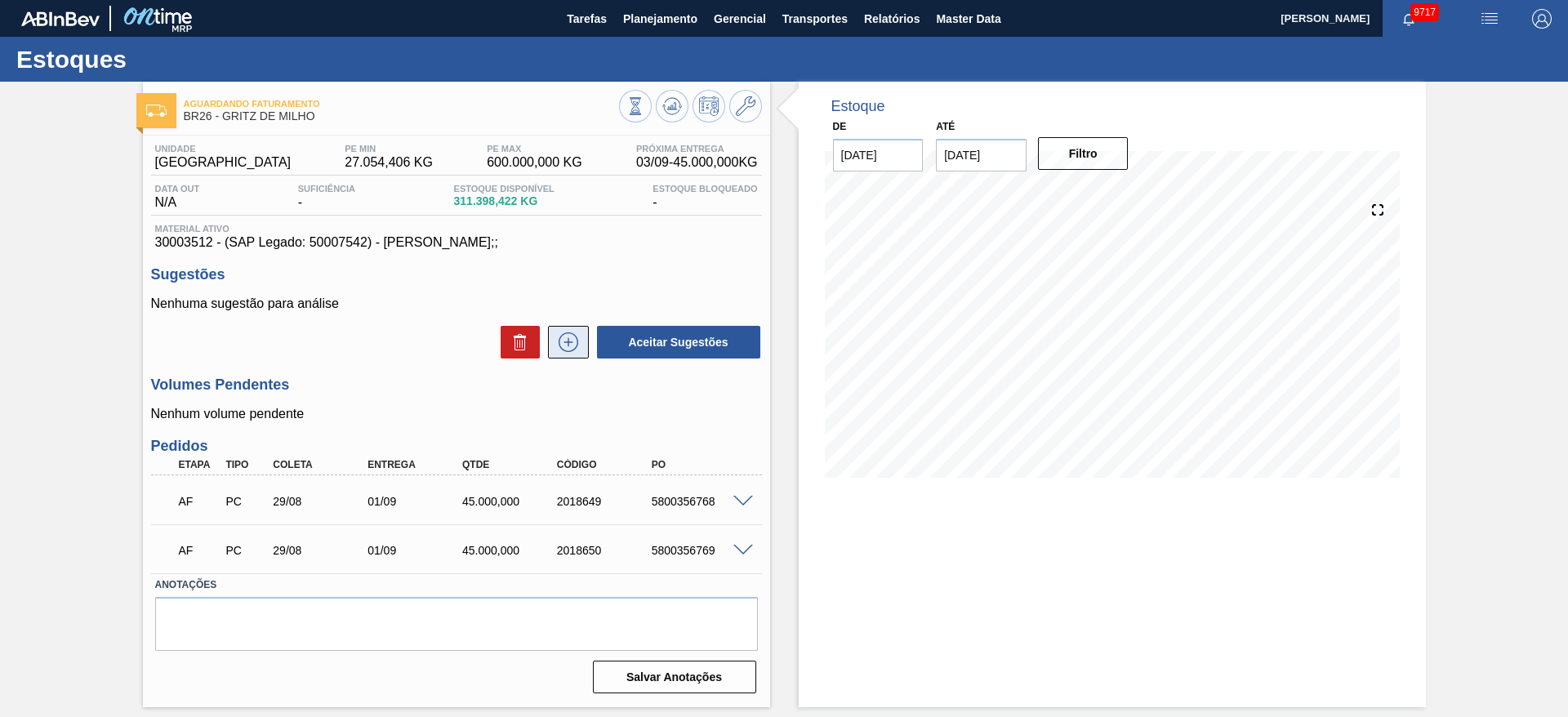
click at [571, 338] on icon at bounding box center [569, 342] width 26 height 19
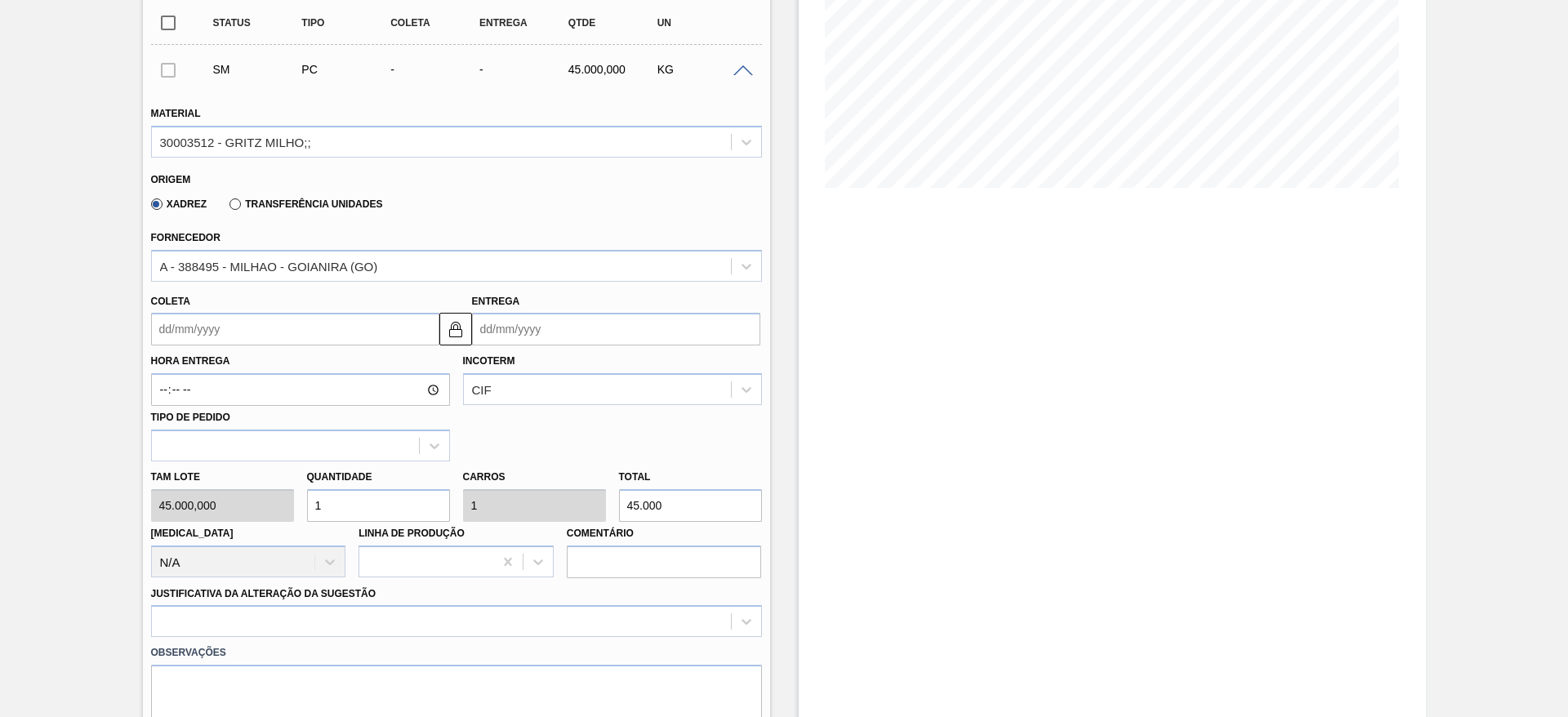
scroll to position [368, 0]
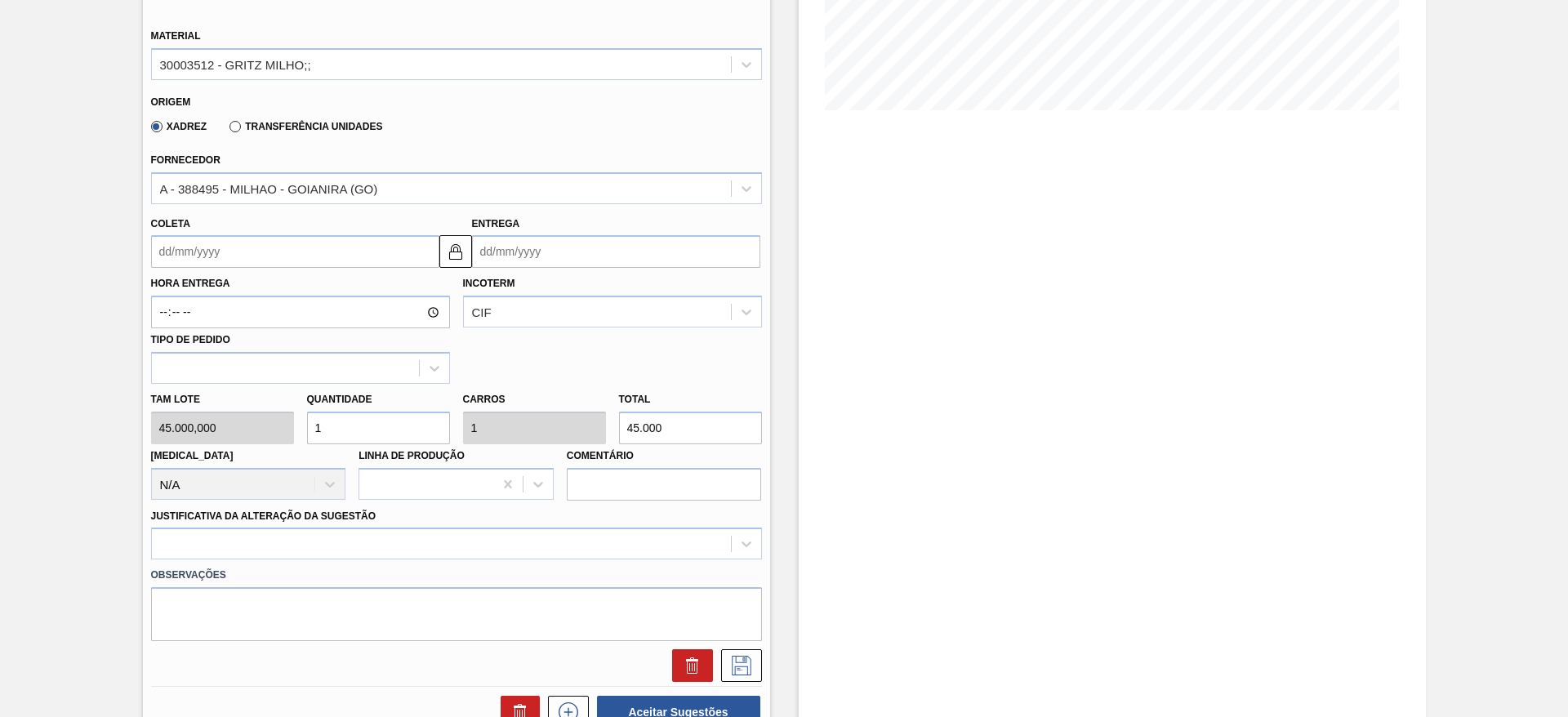
click at [189, 239] on input "Coleta" at bounding box center [295, 251] width 288 height 33
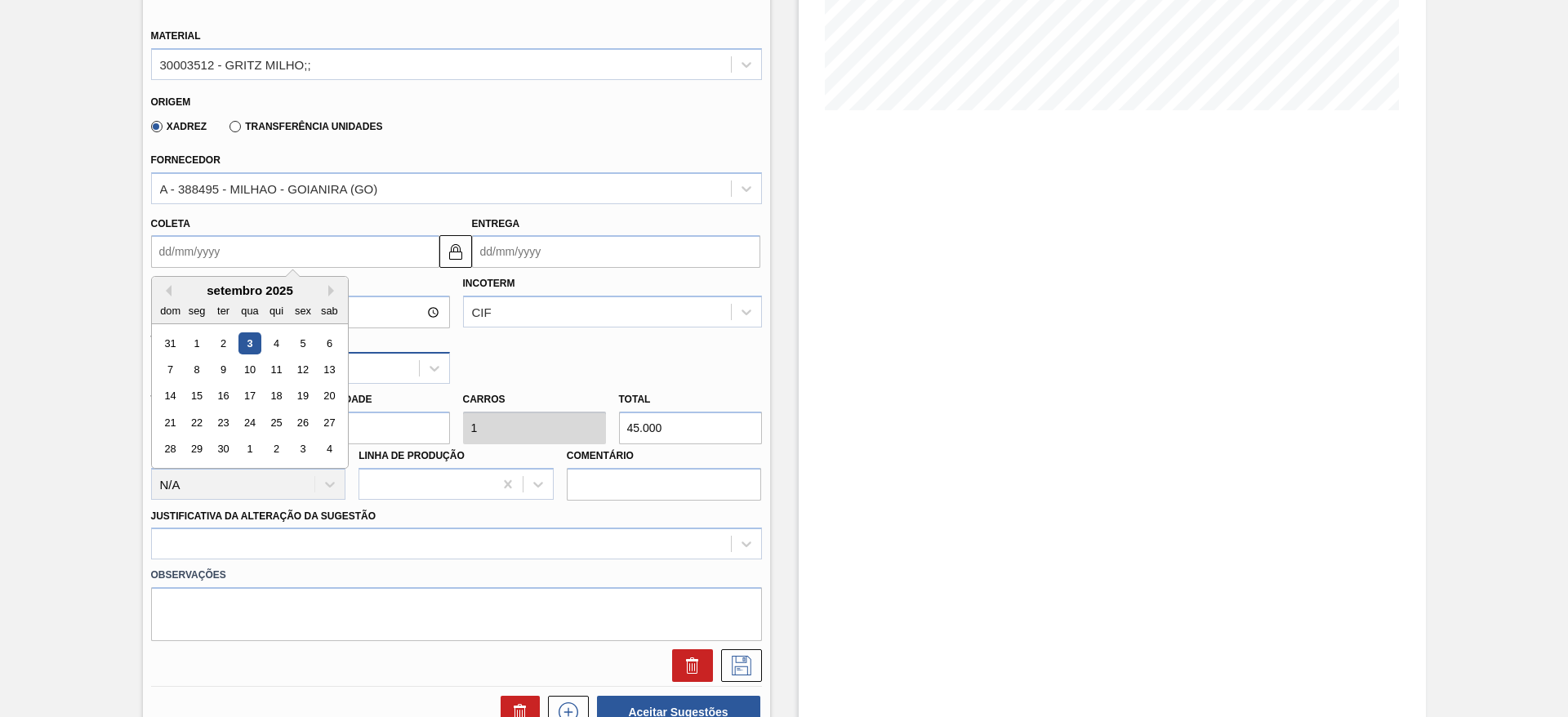
drag, startPoint x: 283, startPoint y: 344, endPoint x: 353, endPoint y: 377, distance: 77.4
click at [285, 345] on div "4" at bounding box center [275, 343] width 22 height 22
type input "[DATE]"
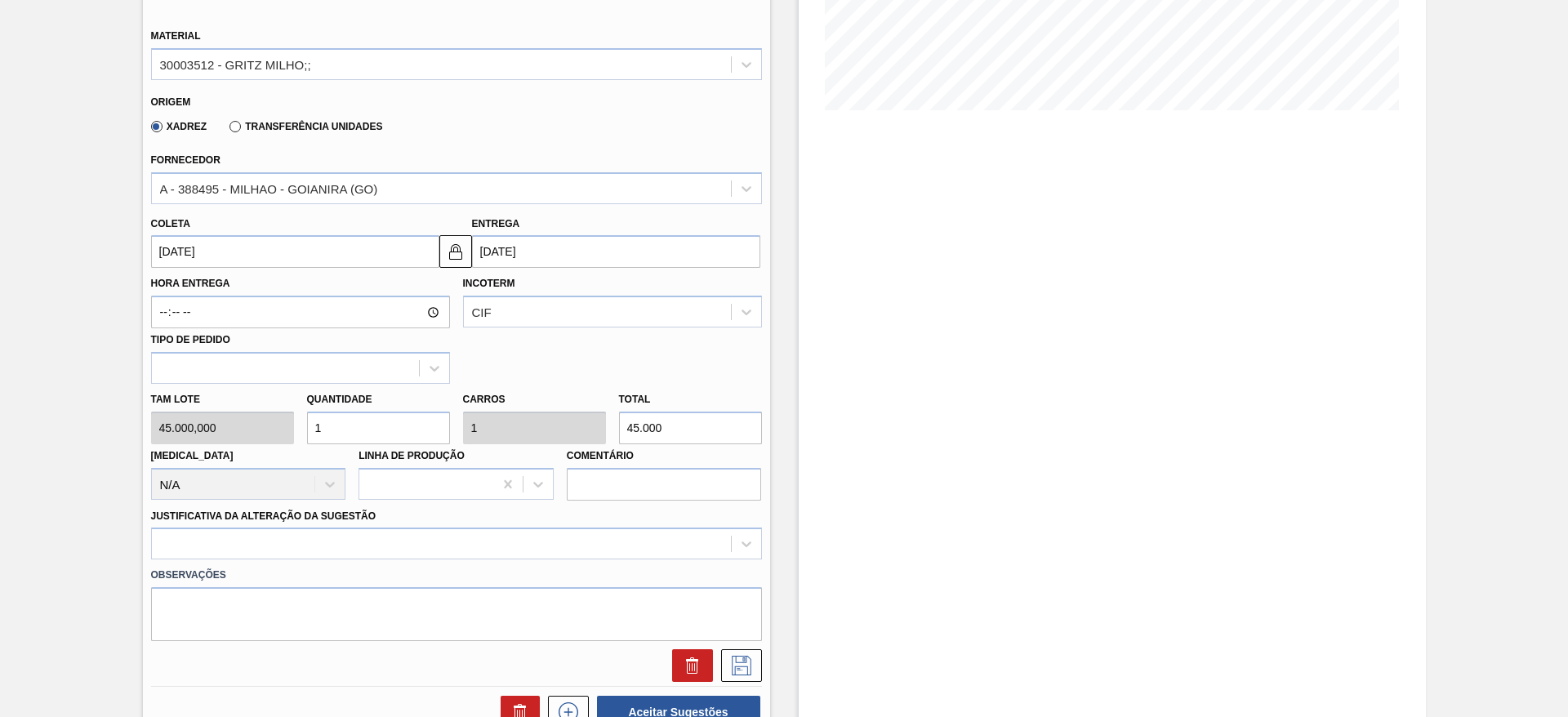
click at [287, 429] on div "Tam lote 45.000,000 Quantidade 1 Carros 1 Total 45.000 [MEDICAL_DATA] N/A Linha…" at bounding box center [456, 442] width 624 height 117
type input "3"
type input "135.000"
type input "3"
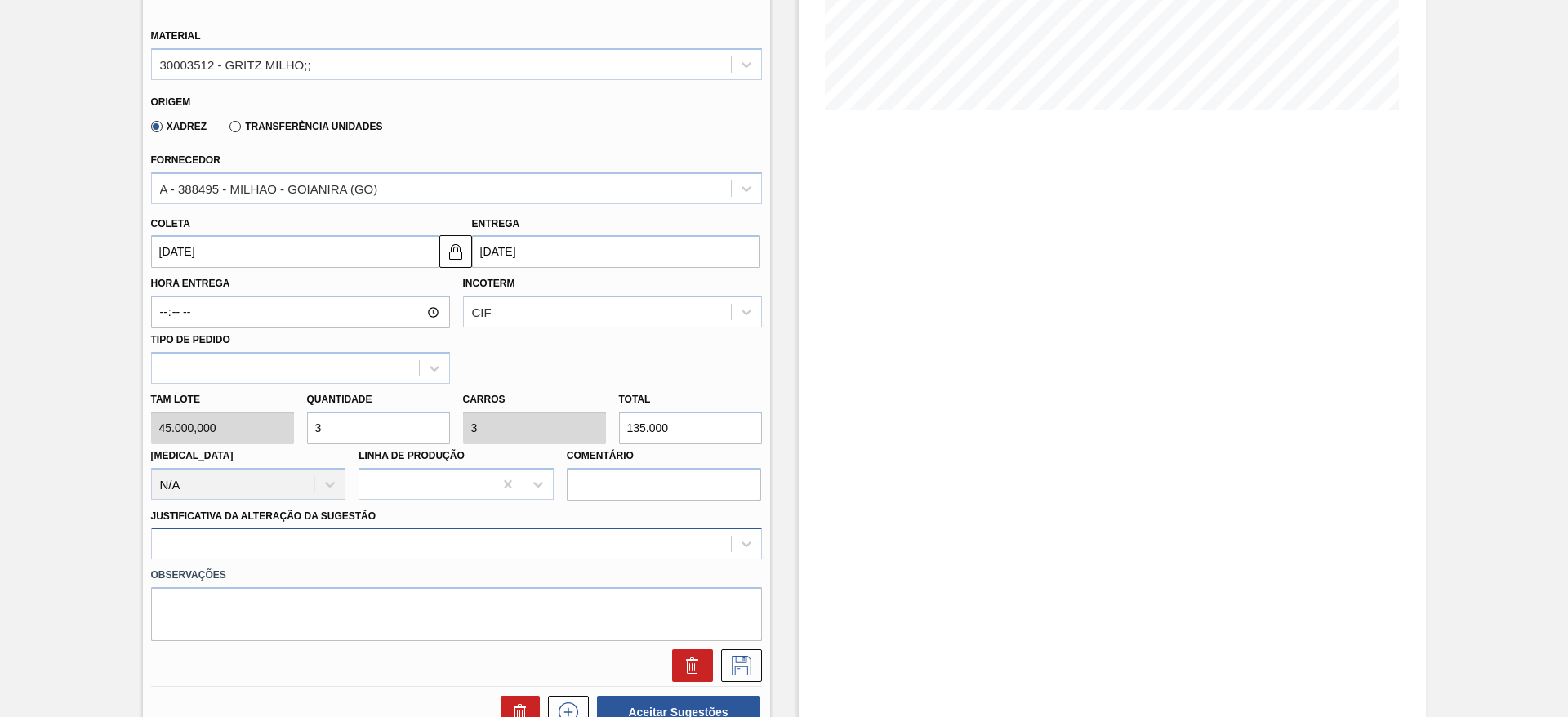
click at [554, 544] on div at bounding box center [456, 544] width 611 height 32
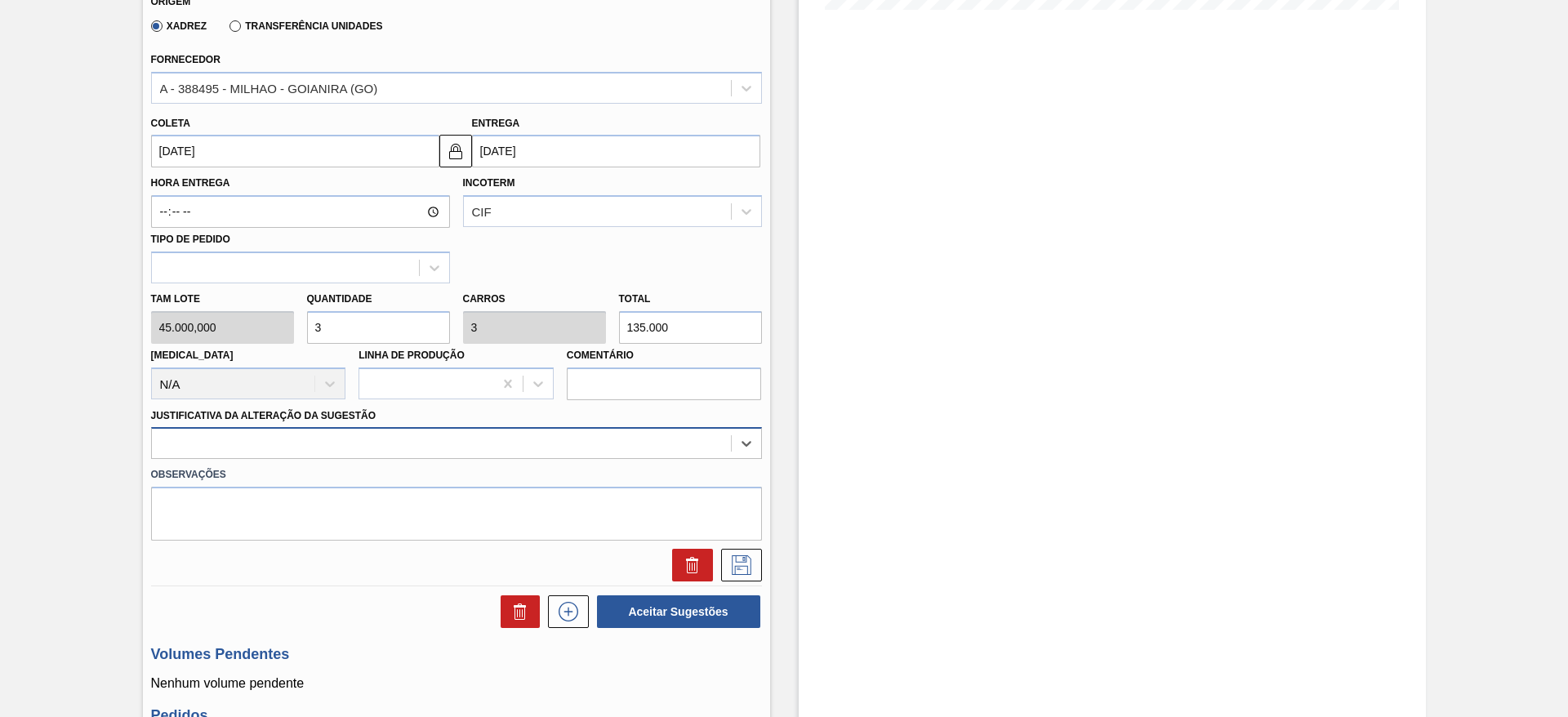
click at [557, 440] on div at bounding box center [441, 443] width 579 height 24
drag, startPoint x: 556, startPoint y: 451, endPoint x: 565, endPoint y: 470, distance: 21.0
click at [562, 464] on div "Material 30003512 - GRITZ MILHO;; Origem Xadrez Transferência Unidades Forneced…" at bounding box center [456, 247] width 611 height 670
click at [567, 473] on label "Observações" at bounding box center [456, 475] width 611 height 24
click at [571, 448] on div at bounding box center [441, 443] width 579 height 24
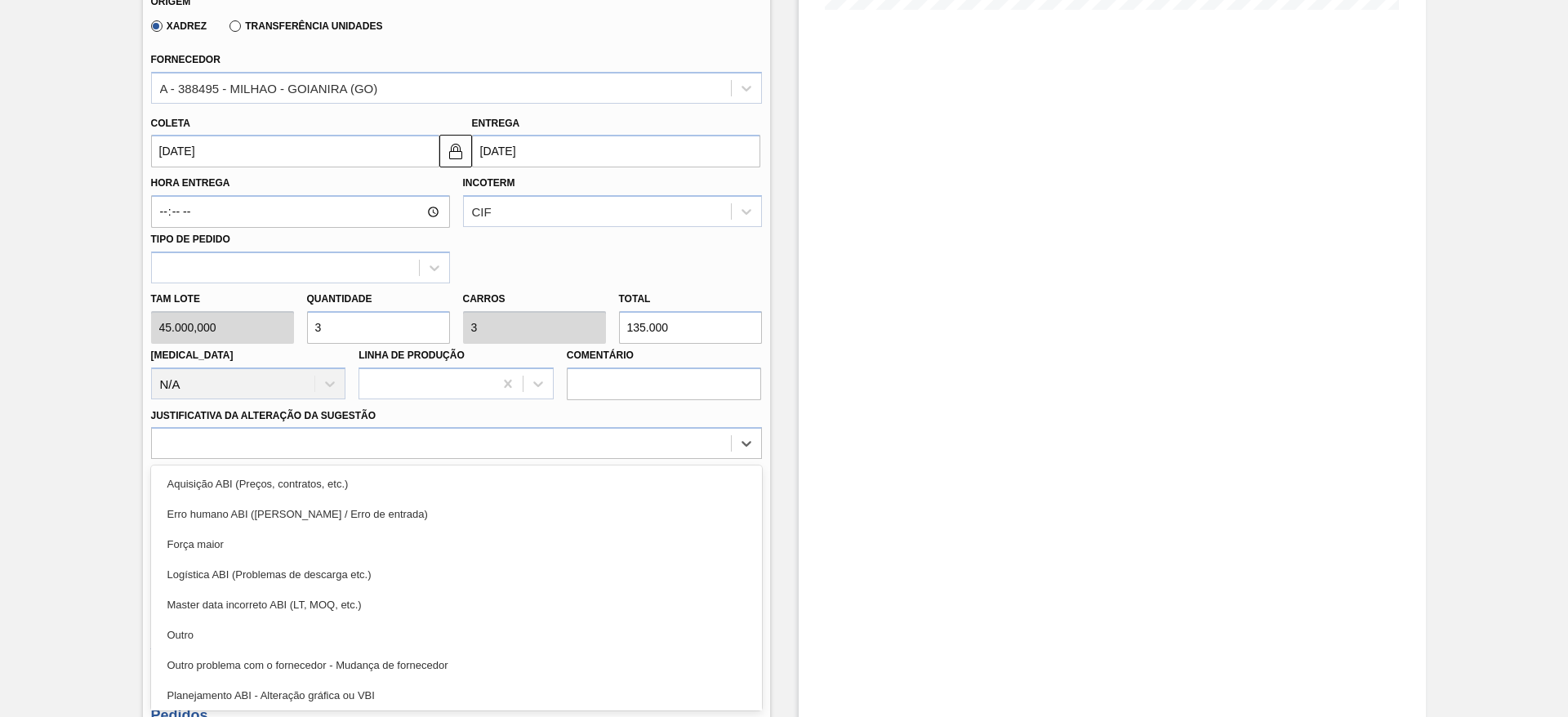
drag, startPoint x: 579, startPoint y: 473, endPoint x: 641, endPoint y: 500, distance: 67.6
click at [579, 476] on div "Aquisição ABI (Preços, contratos, etc.)" at bounding box center [456, 484] width 611 height 30
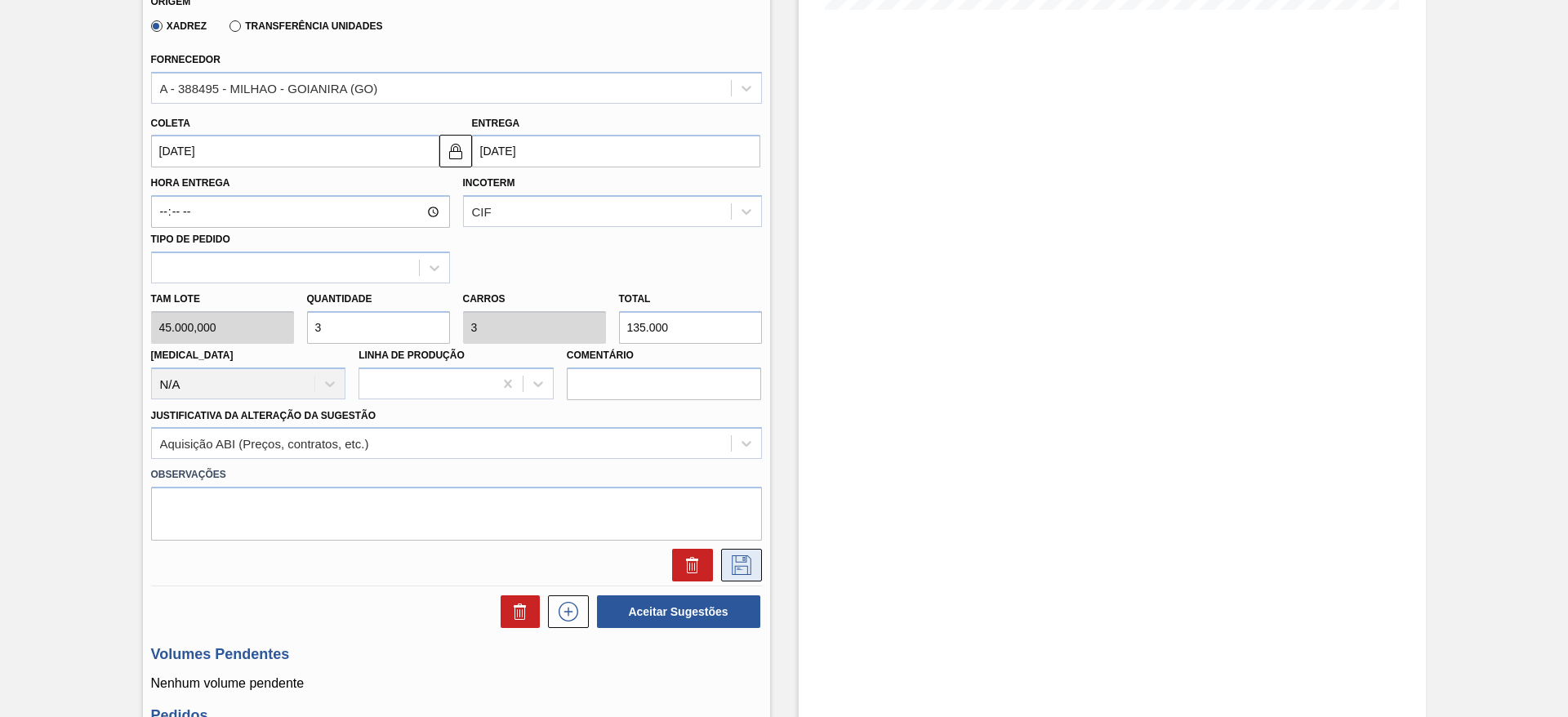
click at [739, 561] on icon at bounding box center [741, 566] width 26 height 19
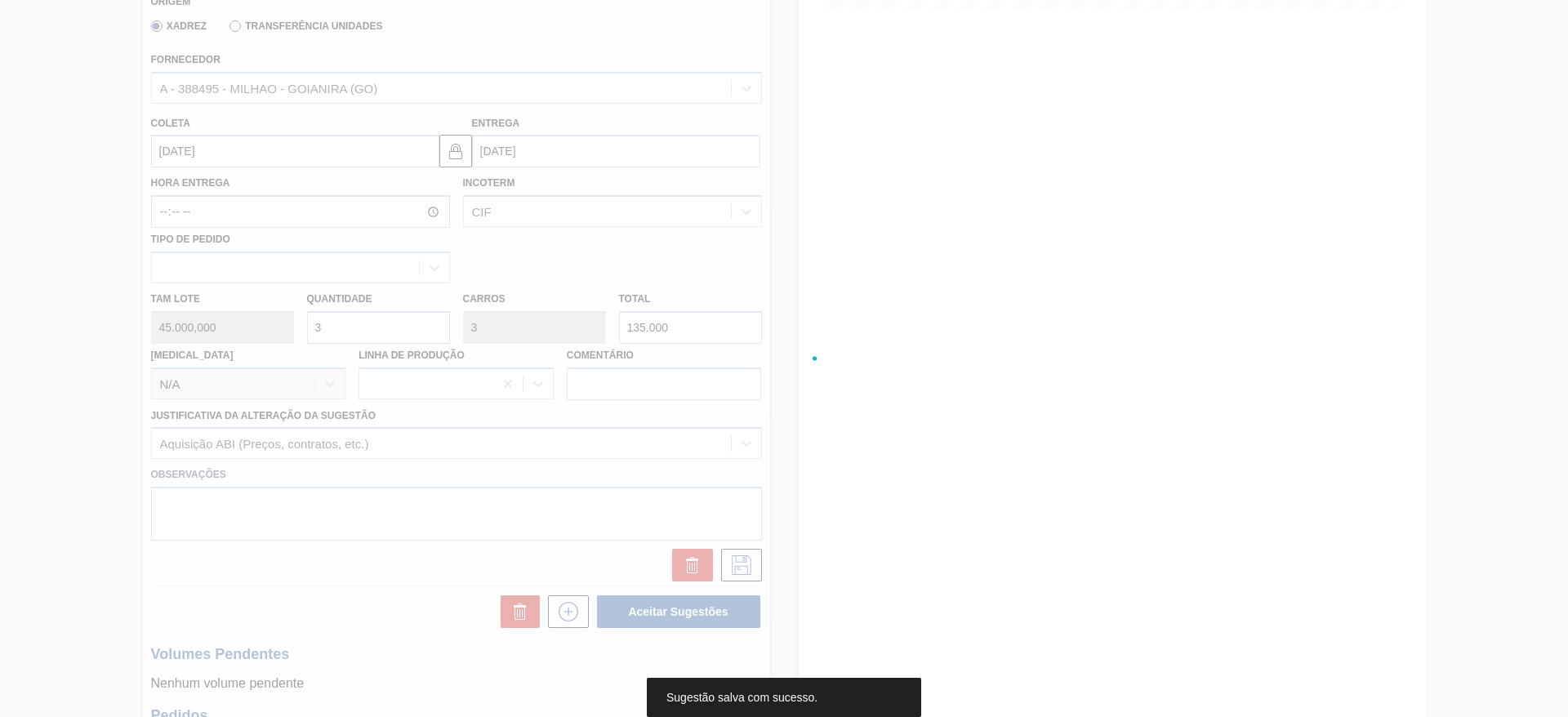
scroll to position [0, 0]
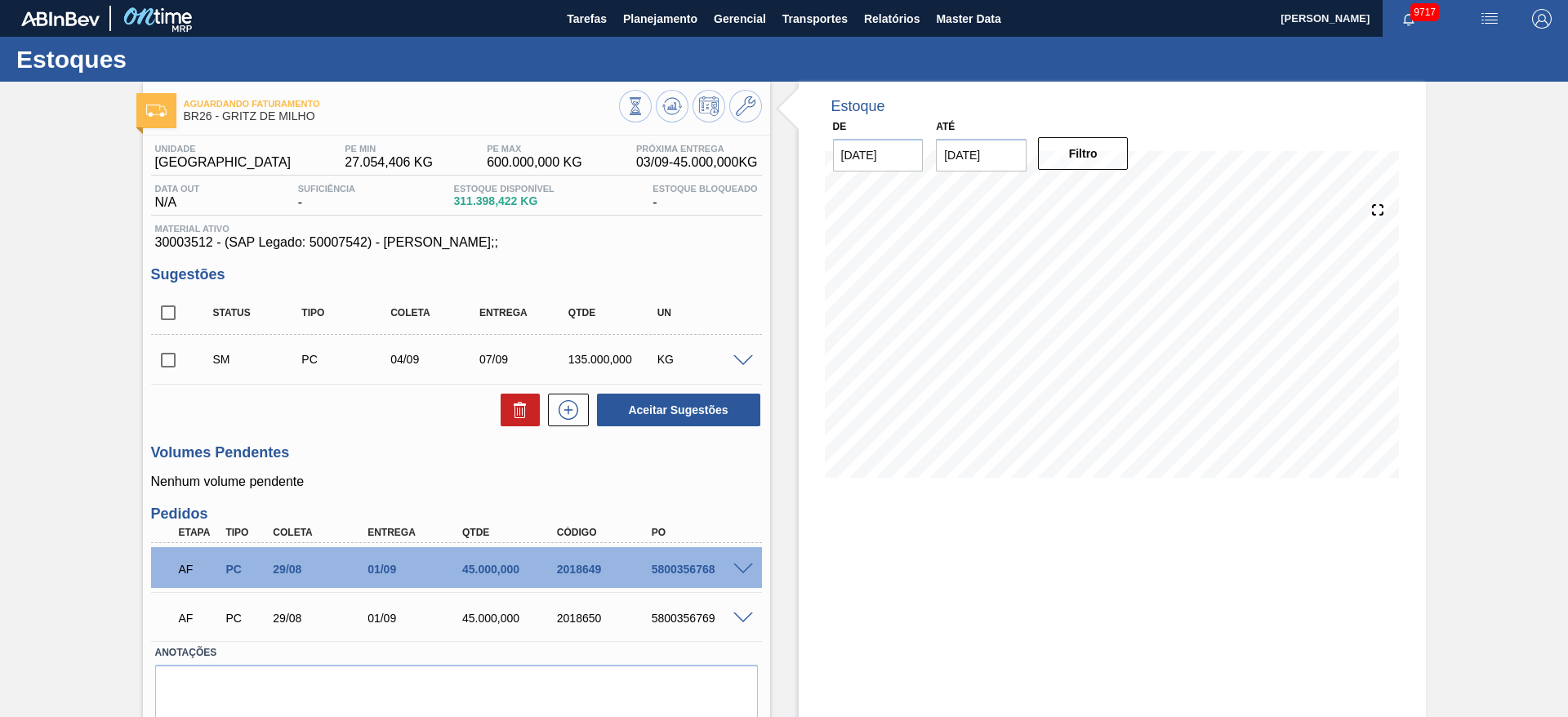
click at [591, 409] on div "Aceitar Sugestões" at bounding box center [675, 410] width 173 height 36
click at [583, 414] on button at bounding box center [568, 410] width 40 height 33
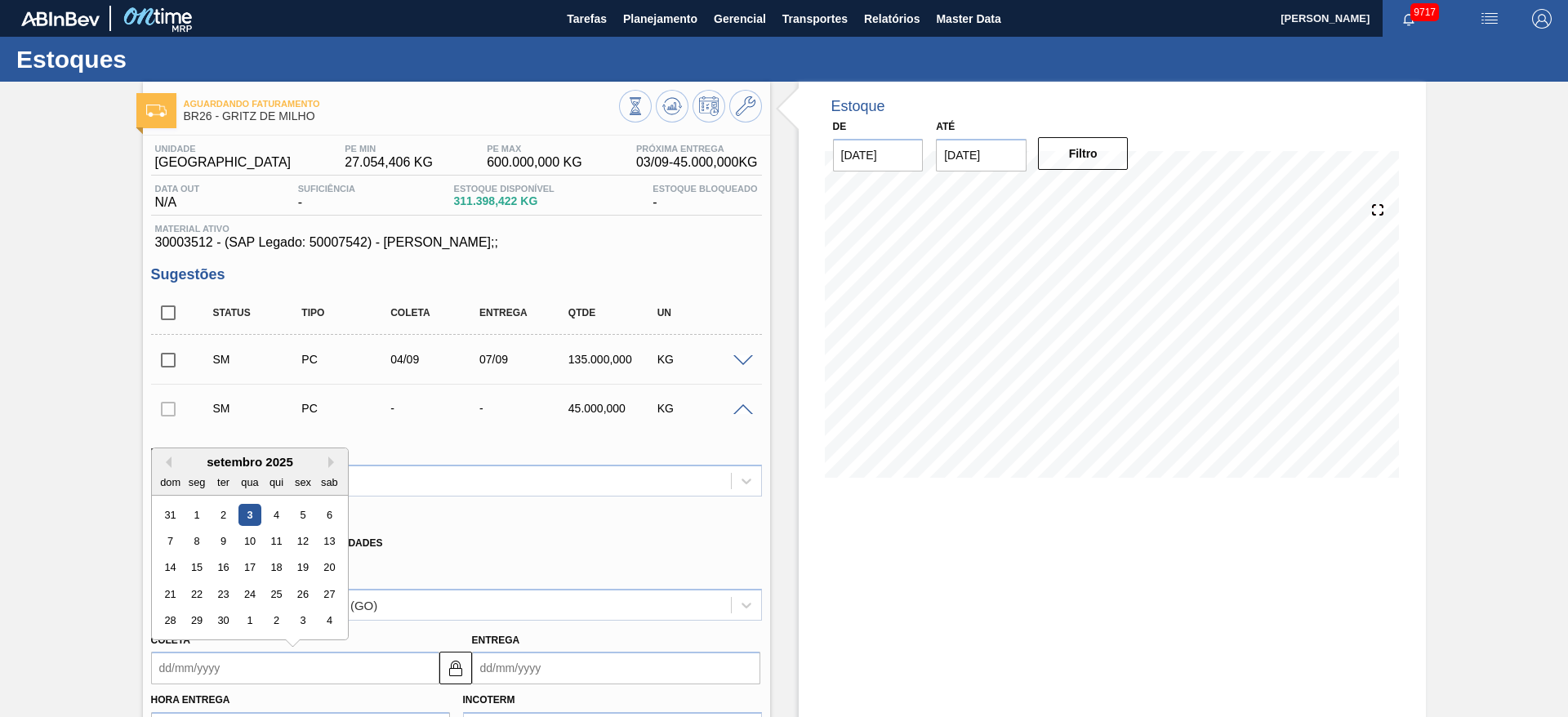
click at [219, 677] on input "Coleta" at bounding box center [295, 668] width 288 height 33
click at [305, 512] on div "5" at bounding box center [303, 515] width 22 height 22
type input "05/09/2025"
type input "08/09/2025"
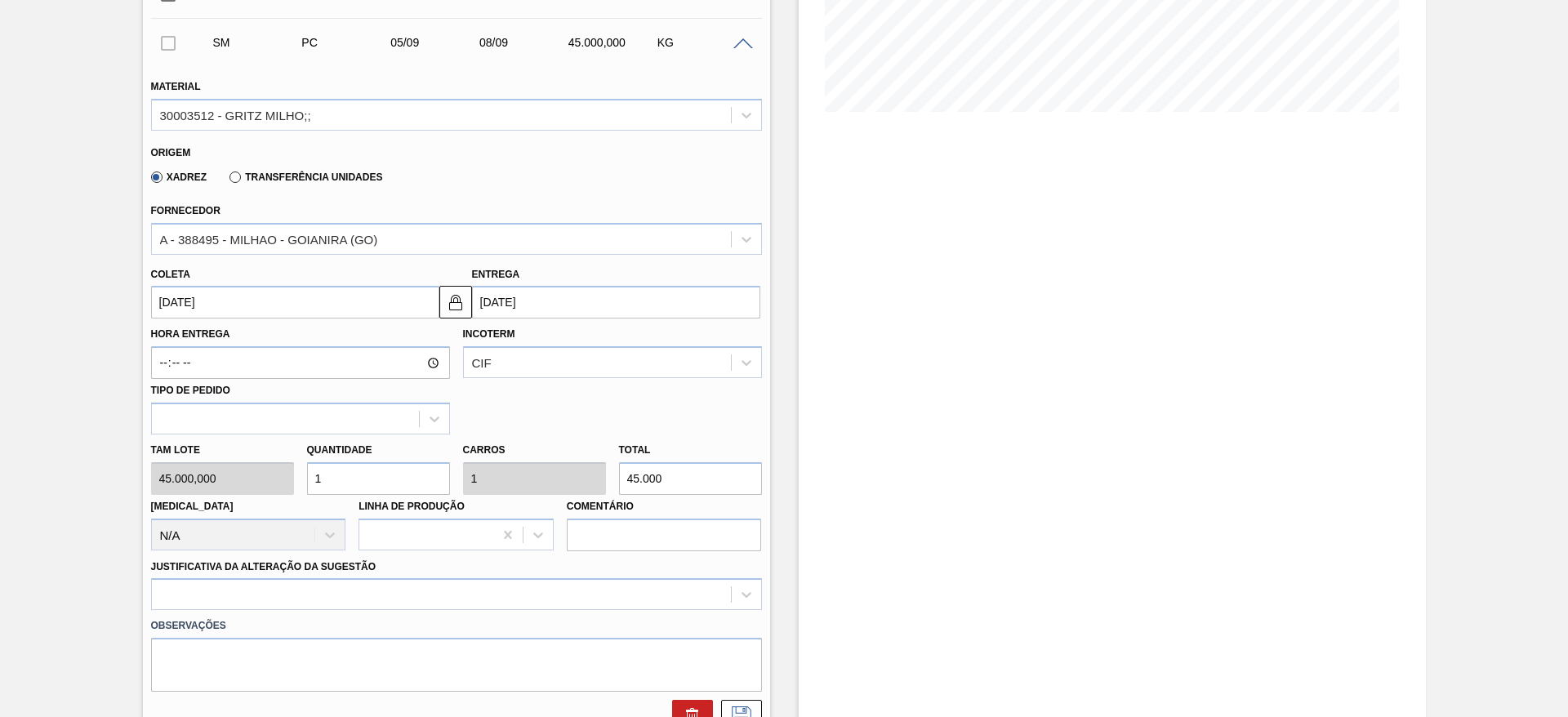
scroll to position [368, 0]
drag, startPoint x: 330, startPoint y: 480, endPoint x: 396, endPoint y: 530, distance: 82.8
click at [295, 501] on div "Tam lote 45.000,000 Quantidade 1 Carros 1 Total 45.000 Doca N/A Linha de Produç…" at bounding box center [456, 491] width 624 height 117
type input "3"
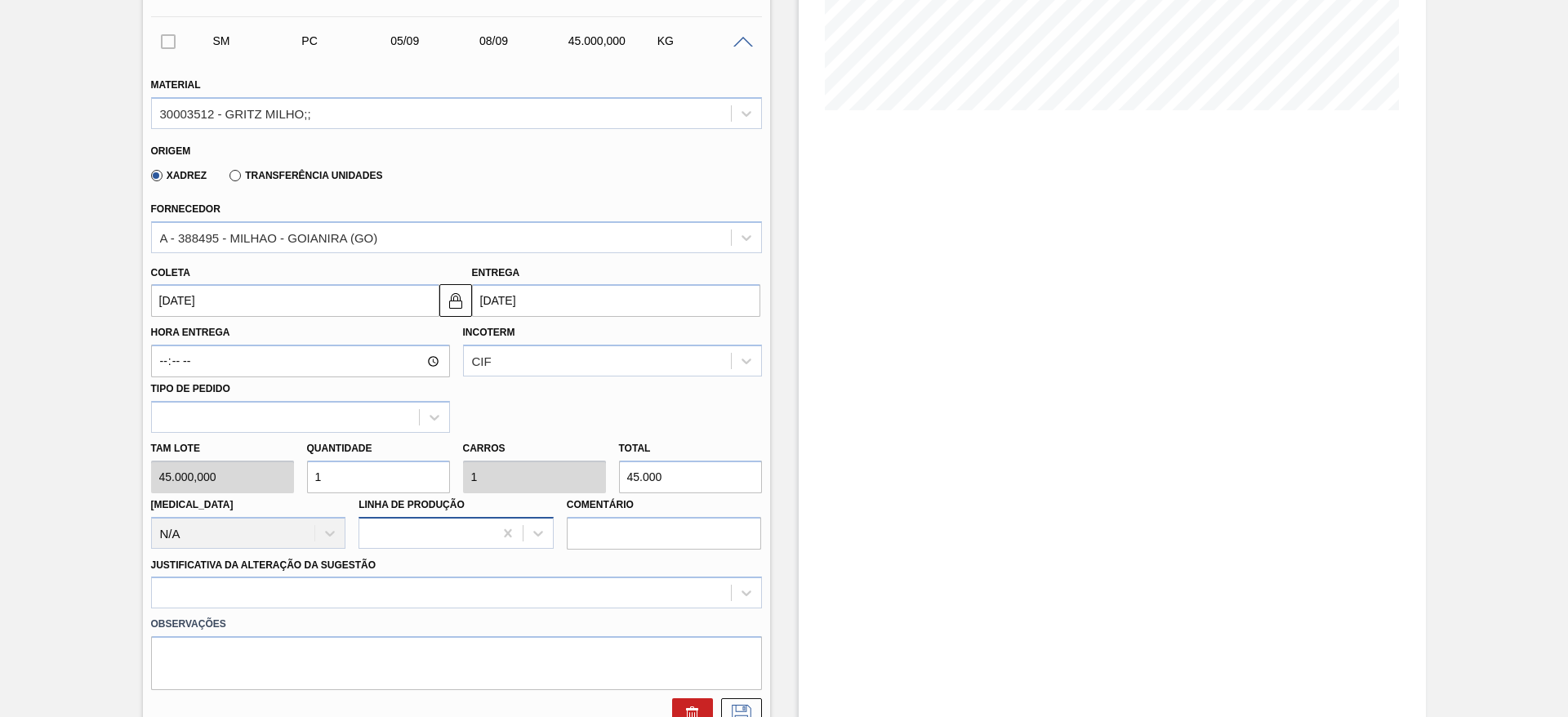
type input "135.000"
type input "3"
click at [659, 600] on div at bounding box center [456, 593] width 611 height 32
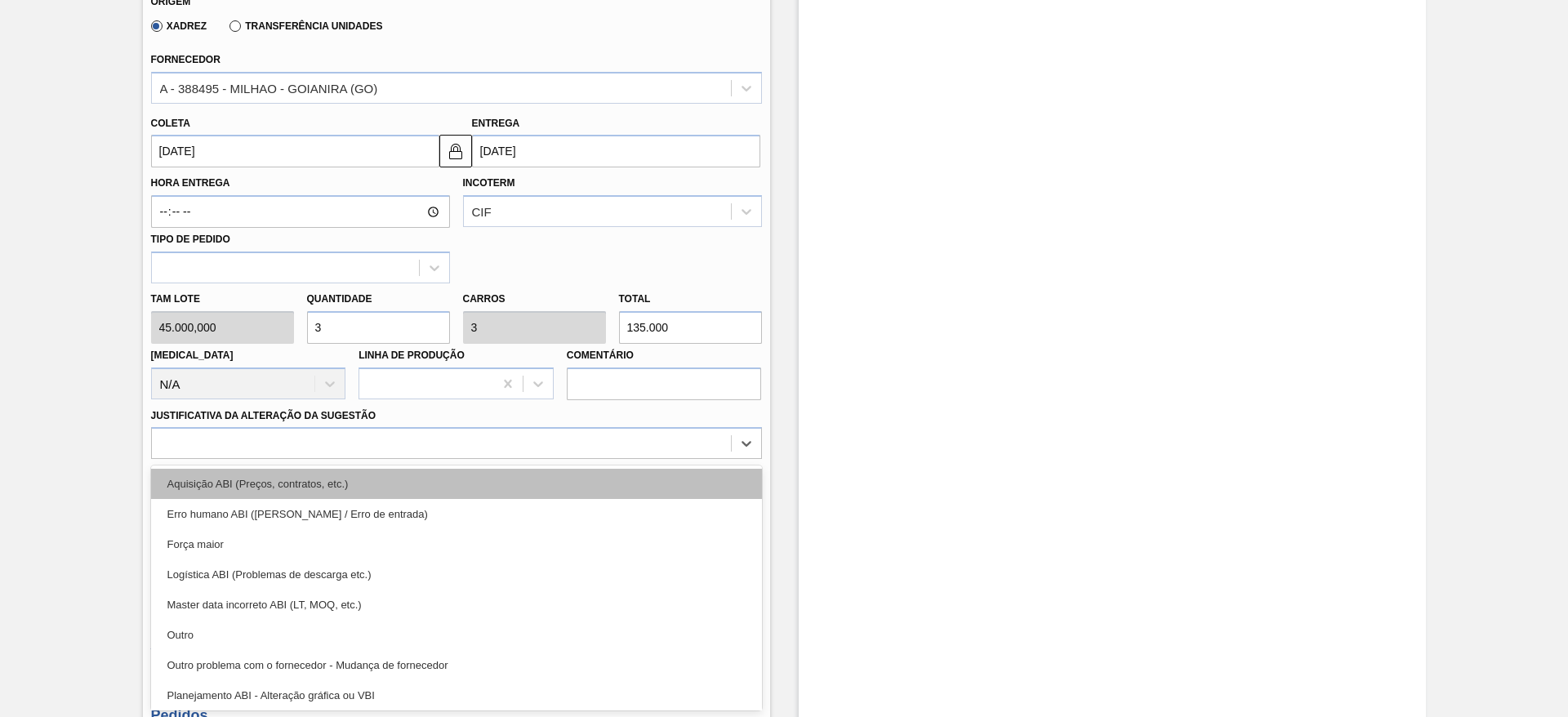
click at [654, 487] on div "Aquisição ABI (Preços, contratos, etc.)" at bounding box center [456, 484] width 611 height 30
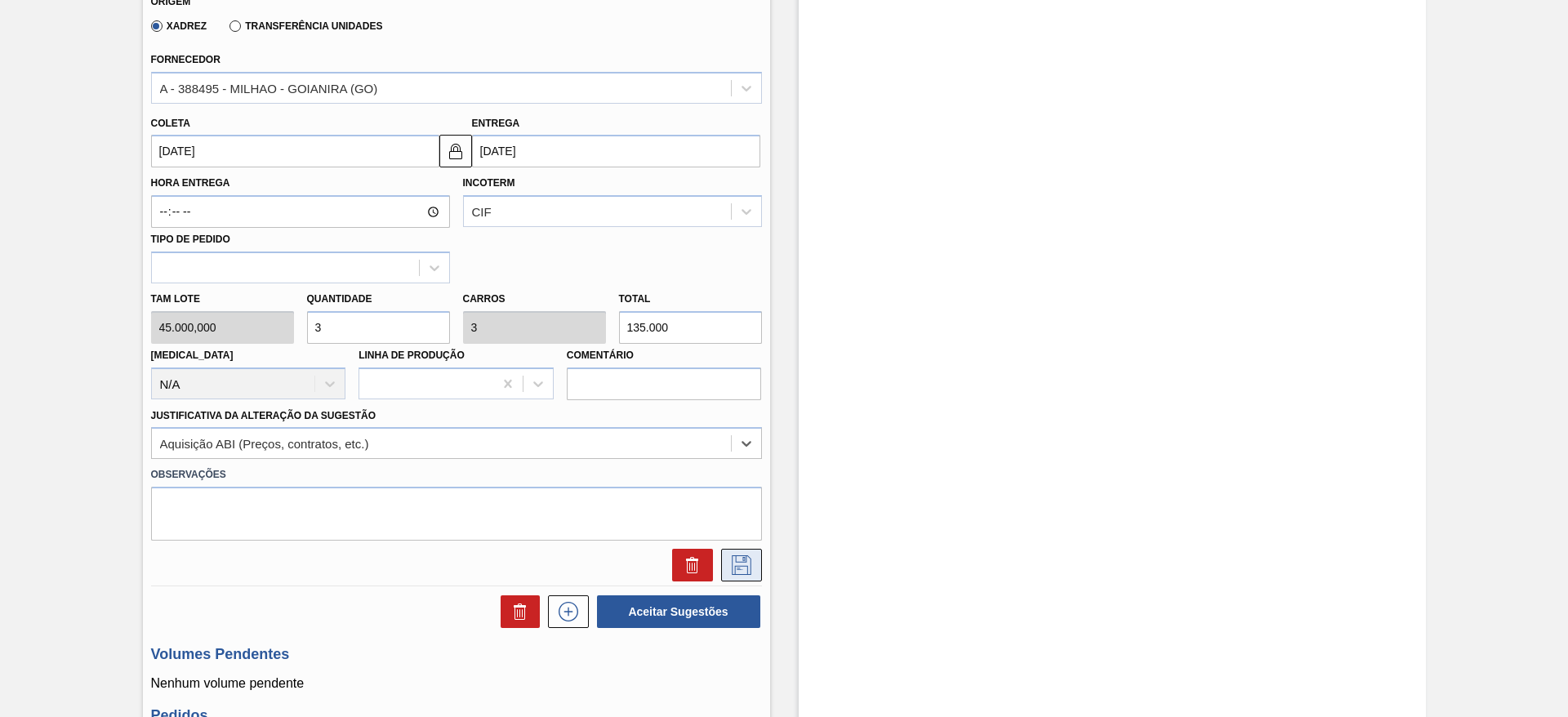
click at [740, 569] on icon at bounding box center [741, 566] width 26 height 19
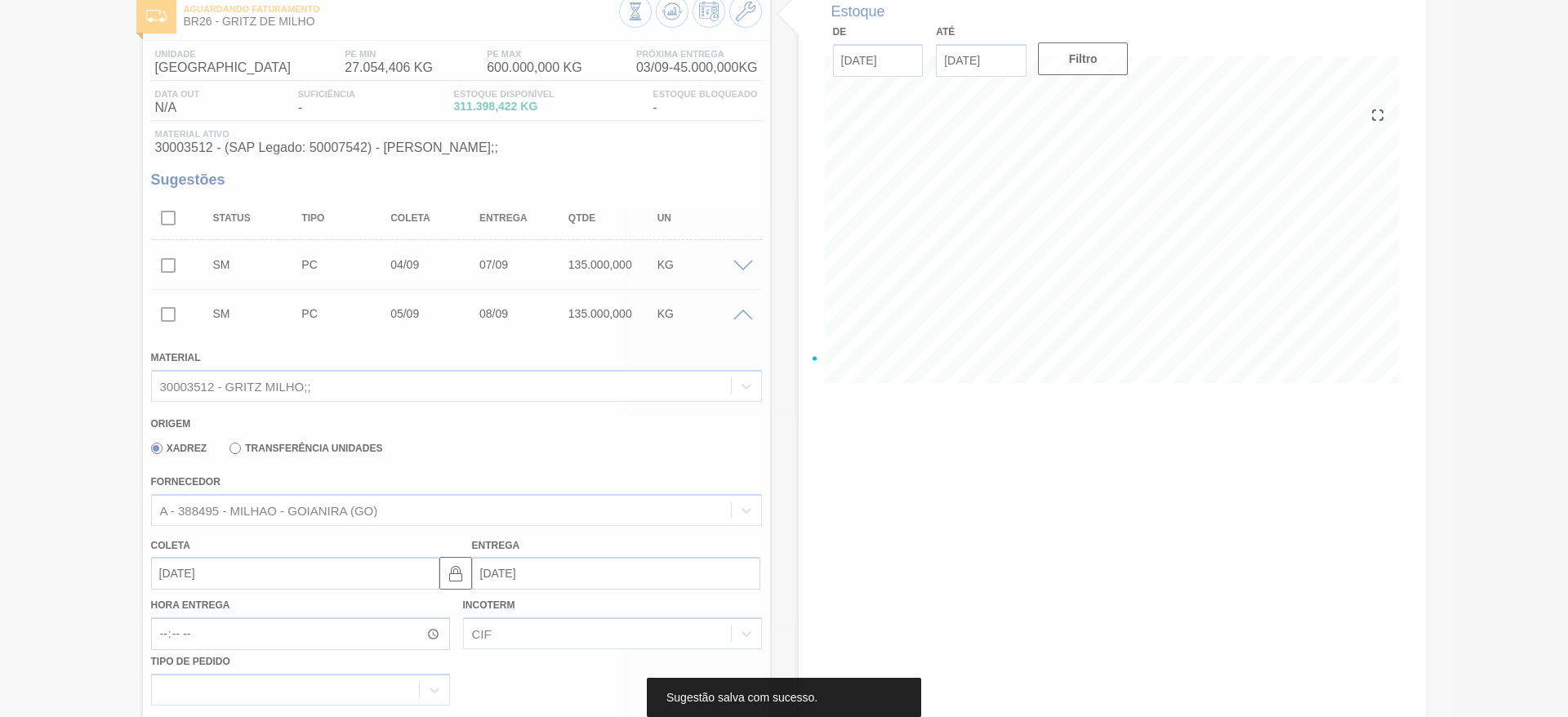
scroll to position [0, 0]
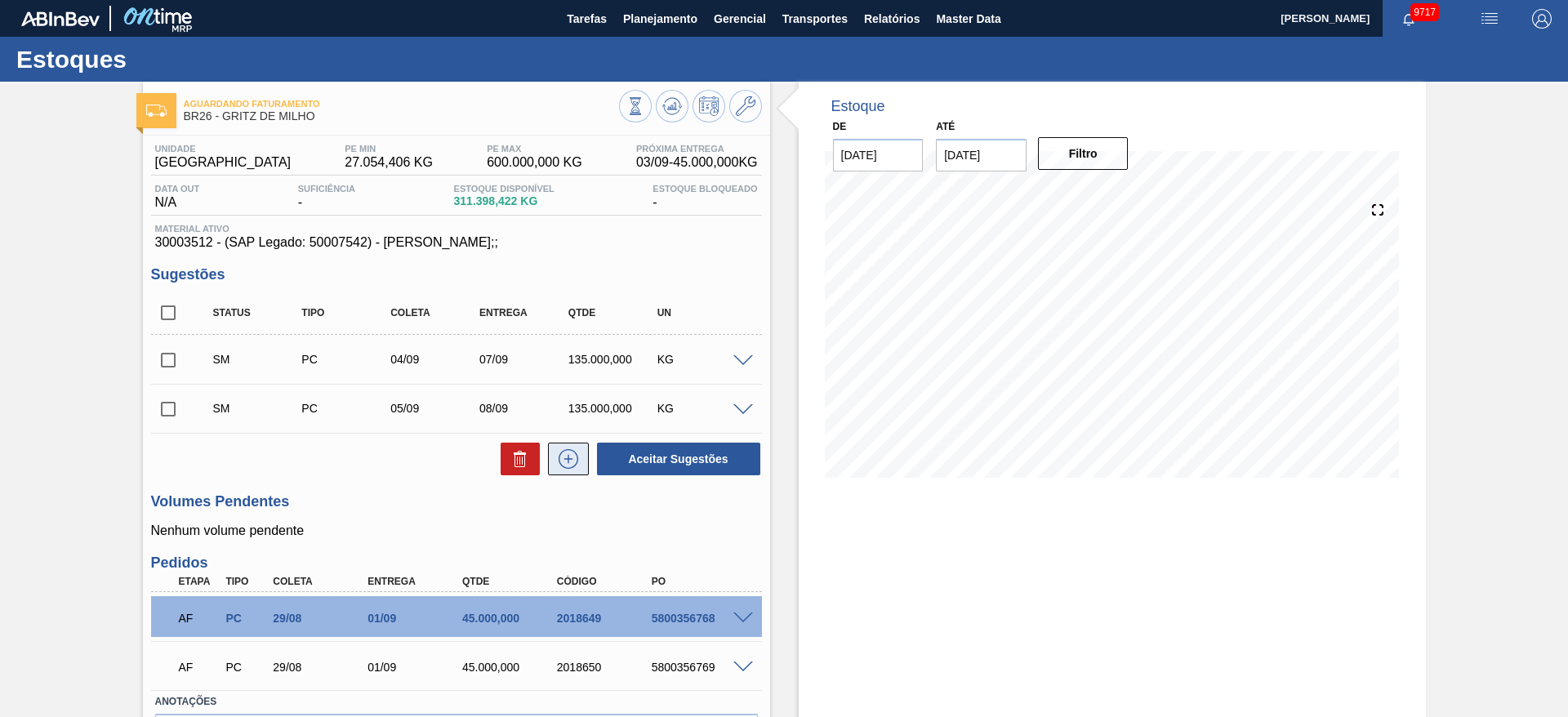
click at [574, 452] on icon at bounding box center [568, 459] width 19 height 19
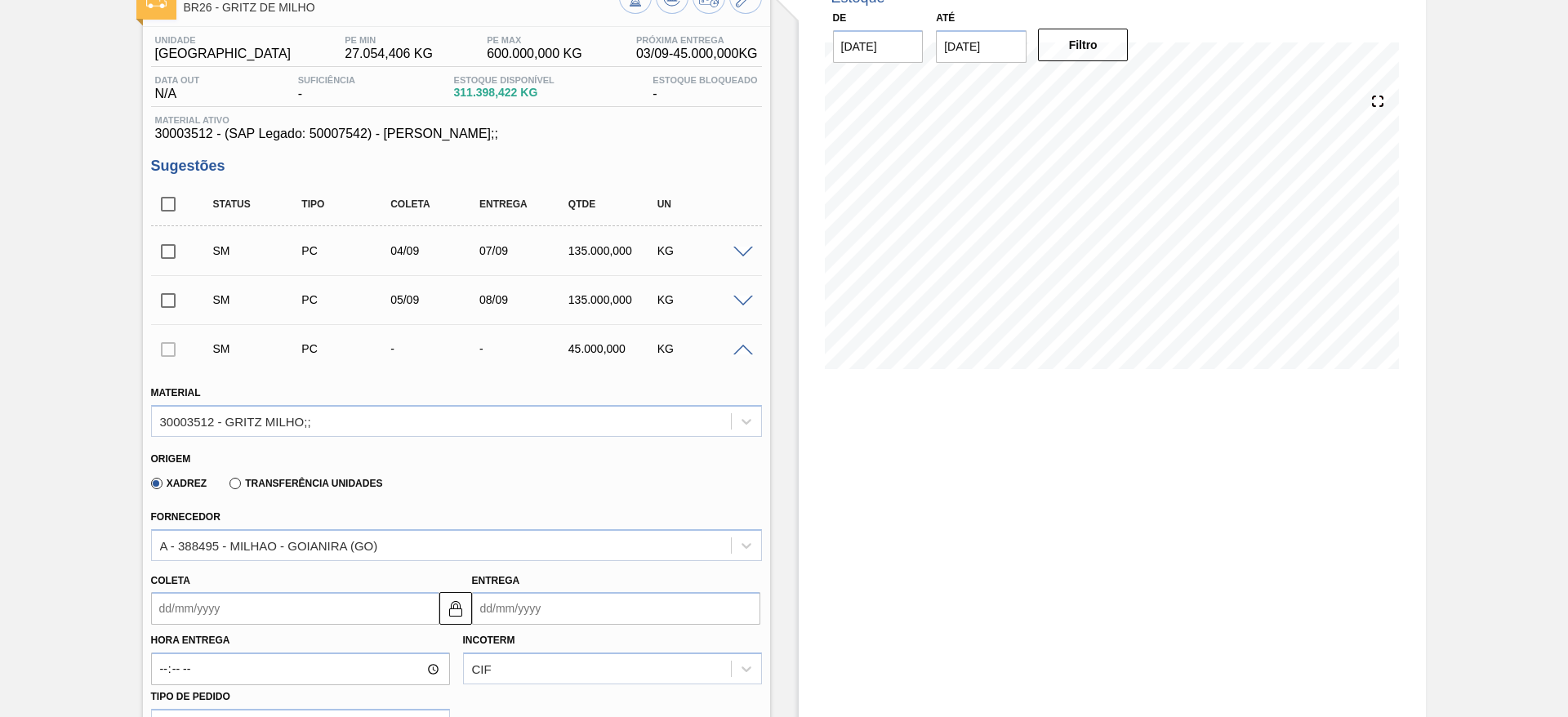
scroll to position [245, 0]
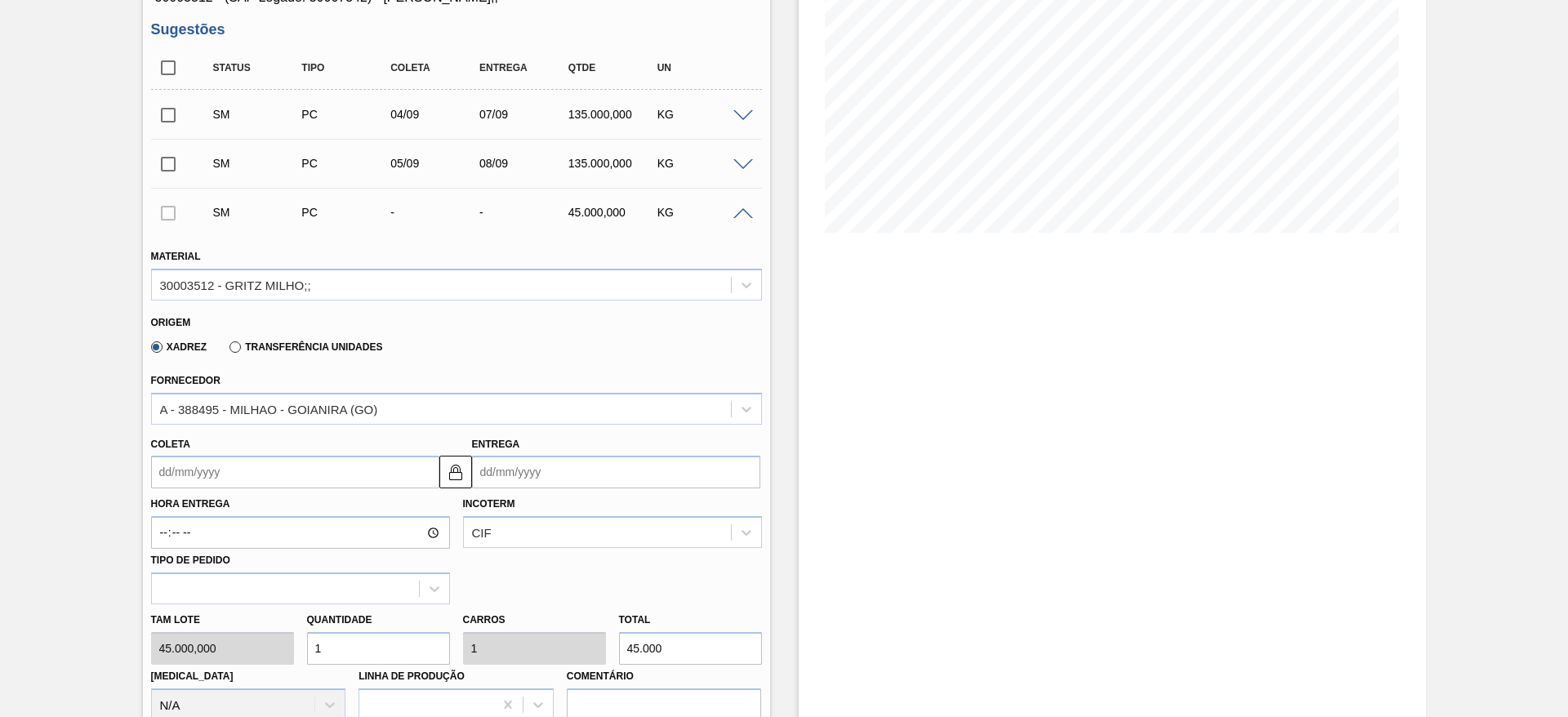
click at [192, 436] on div "Coleta" at bounding box center [295, 461] width 288 height 56
click at [194, 483] on input "Coleta" at bounding box center [295, 472] width 288 height 33
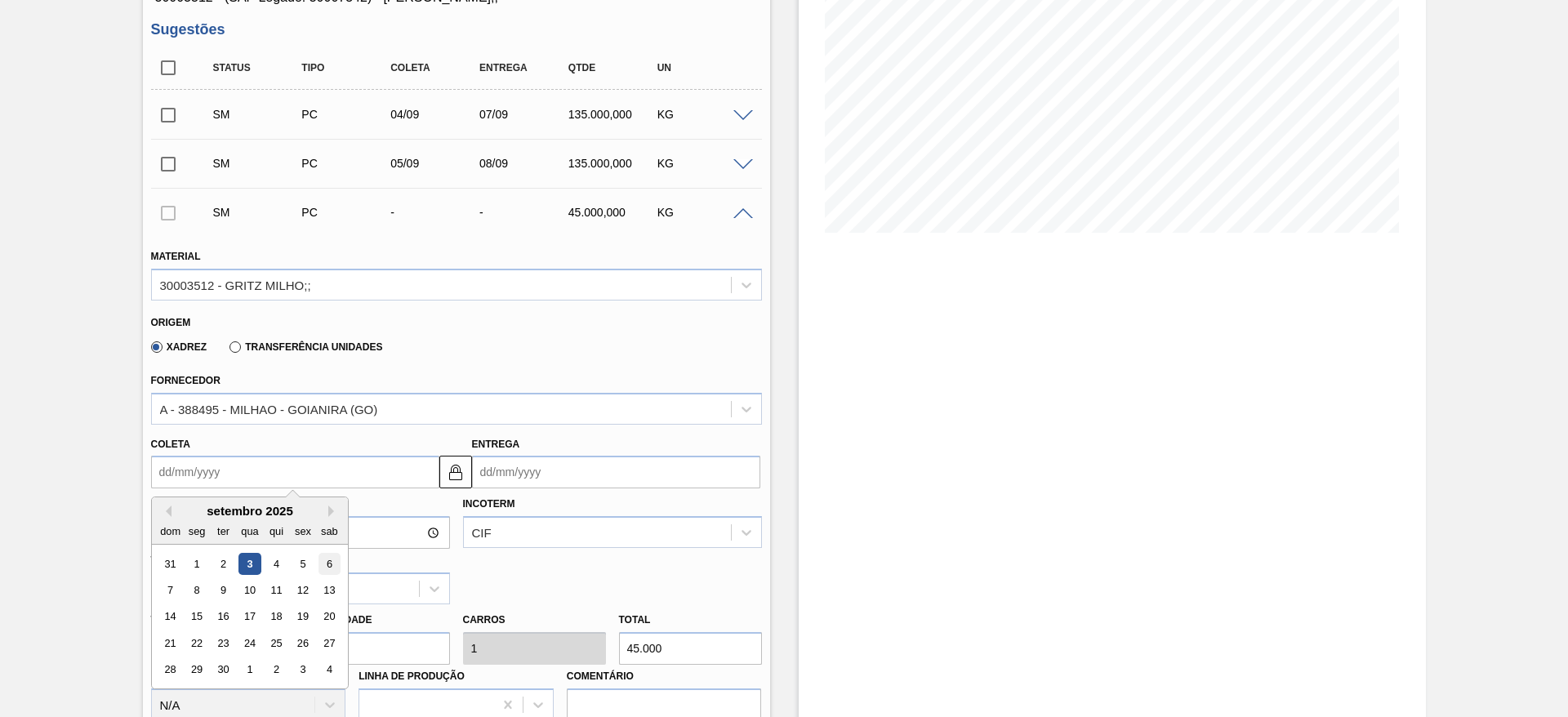
click at [329, 568] on div "6" at bounding box center [328, 564] width 22 height 22
type input "06/09/2025"
type input "09/09/2025"
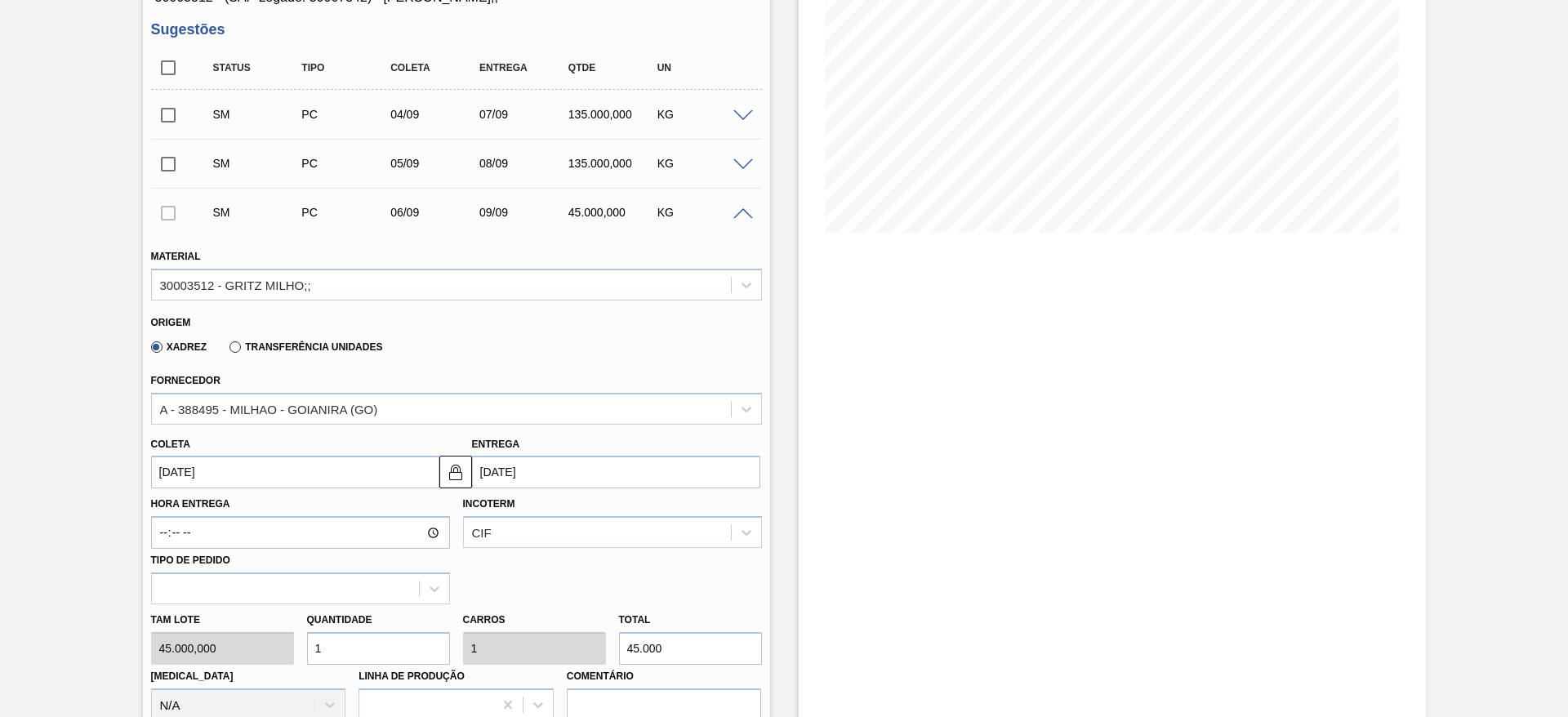
click at [345, 649] on input "1" at bounding box center [378, 648] width 143 height 33
type input "3"
type input "135.000"
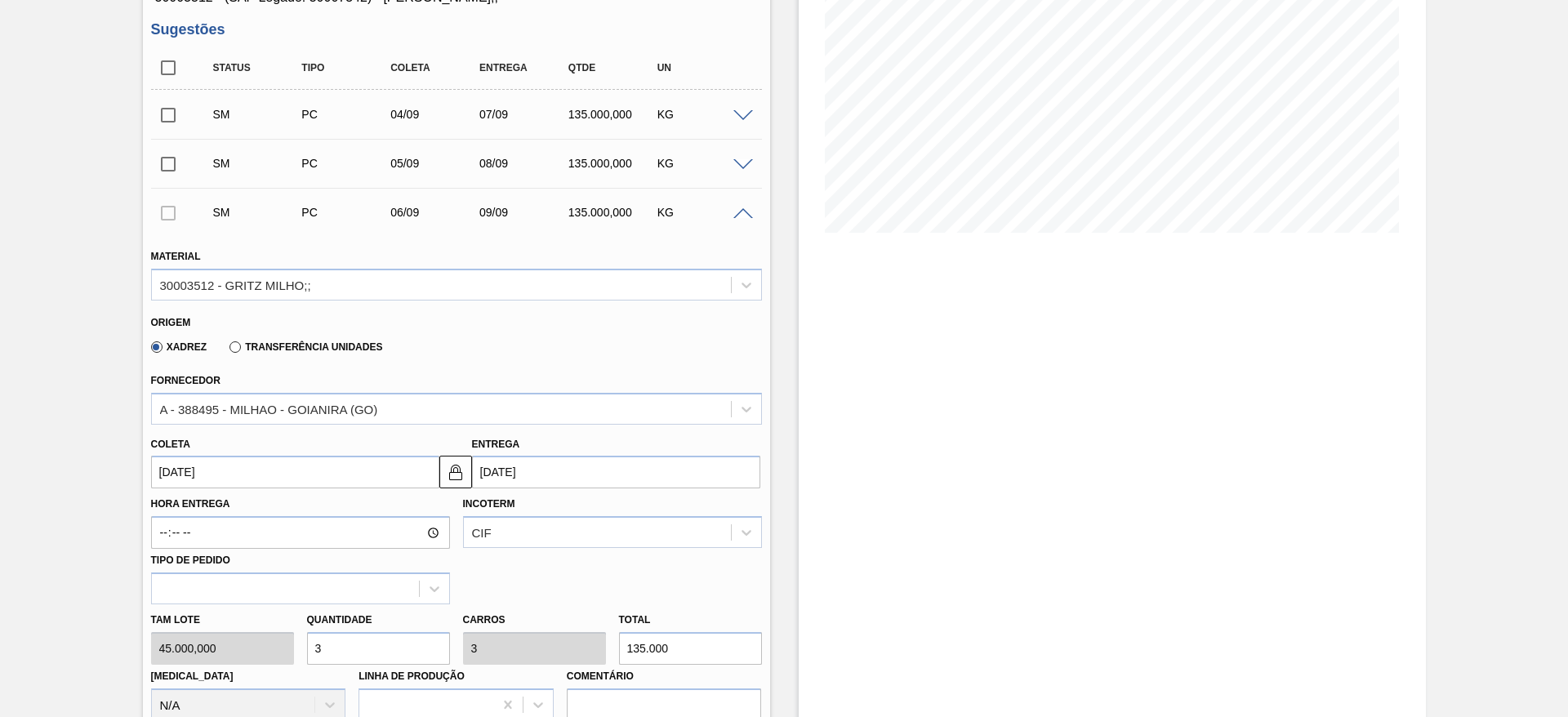
type input "3"
click at [186, 503] on label "Hora Entrega" at bounding box center [301, 504] width 299 height 24
click at [0, 0] on input "Hora Entrega" at bounding box center [0, 0] width 0 height 0
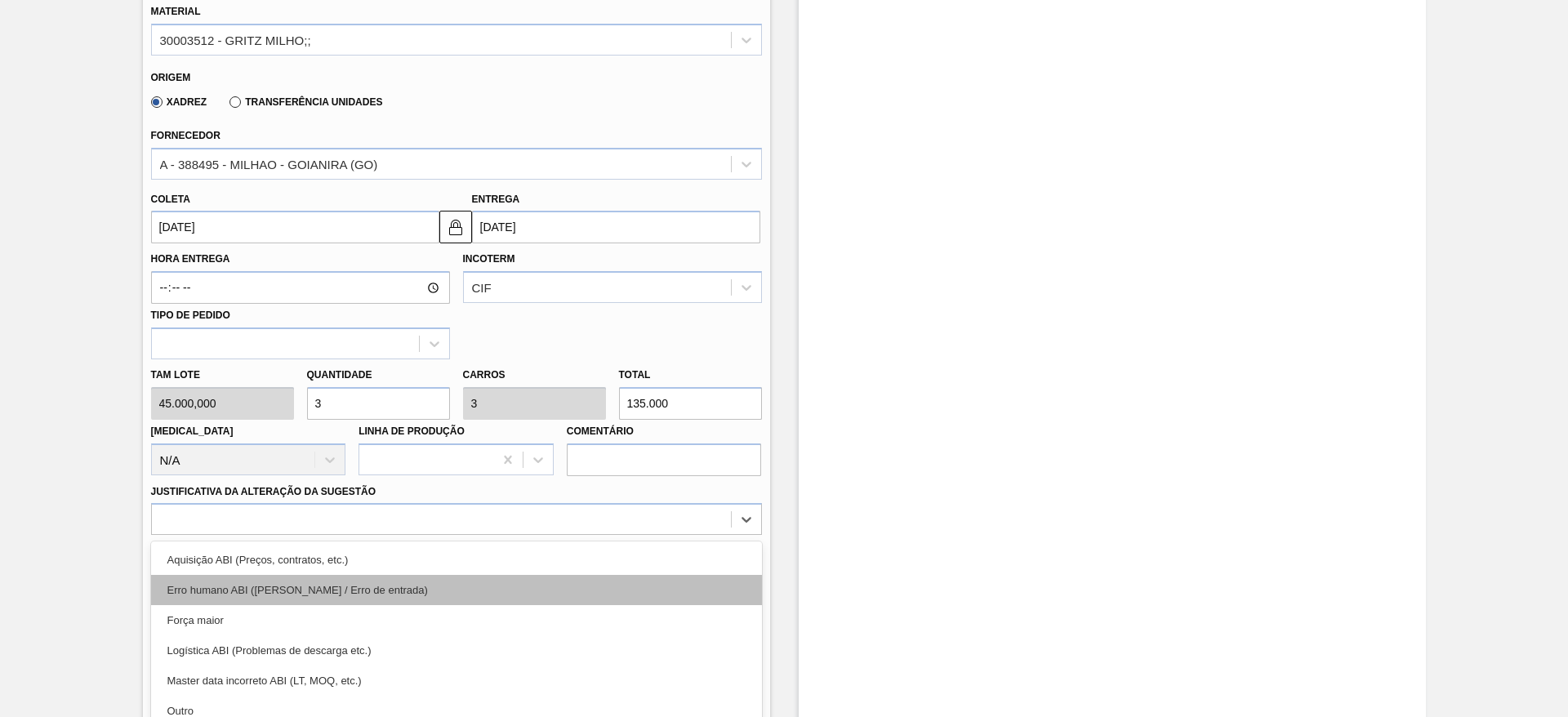
click at [532, 524] on div "option Erro humano ABI (Cálculo / Erro de entrada) focused, 2 of 18. 18 results…" at bounding box center [456, 519] width 611 height 32
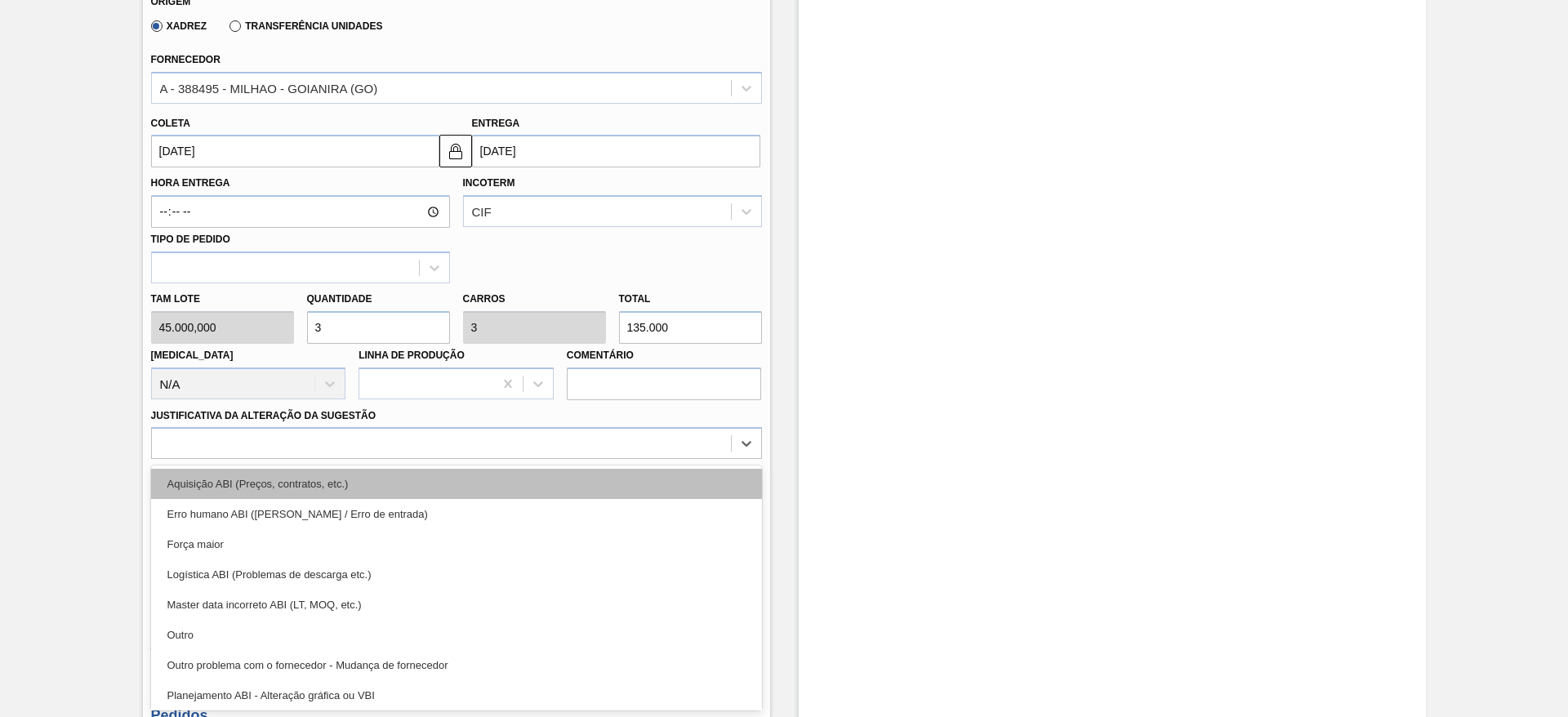
drag, startPoint x: 532, startPoint y: 524, endPoint x: 548, endPoint y: 486, distance: 41.2
click at [541, 495] on div "Aquisição ABI (Preços, contratos, etc.) Erro humano ABI (Cálculo / Erro de entr…" at bounding box center [456, 588] width 611 height 245
click at [548, 486] on div "Aquisição ABI (Preços, contratos, etc.)" at bounding box center [456, 484] width 611 height 30
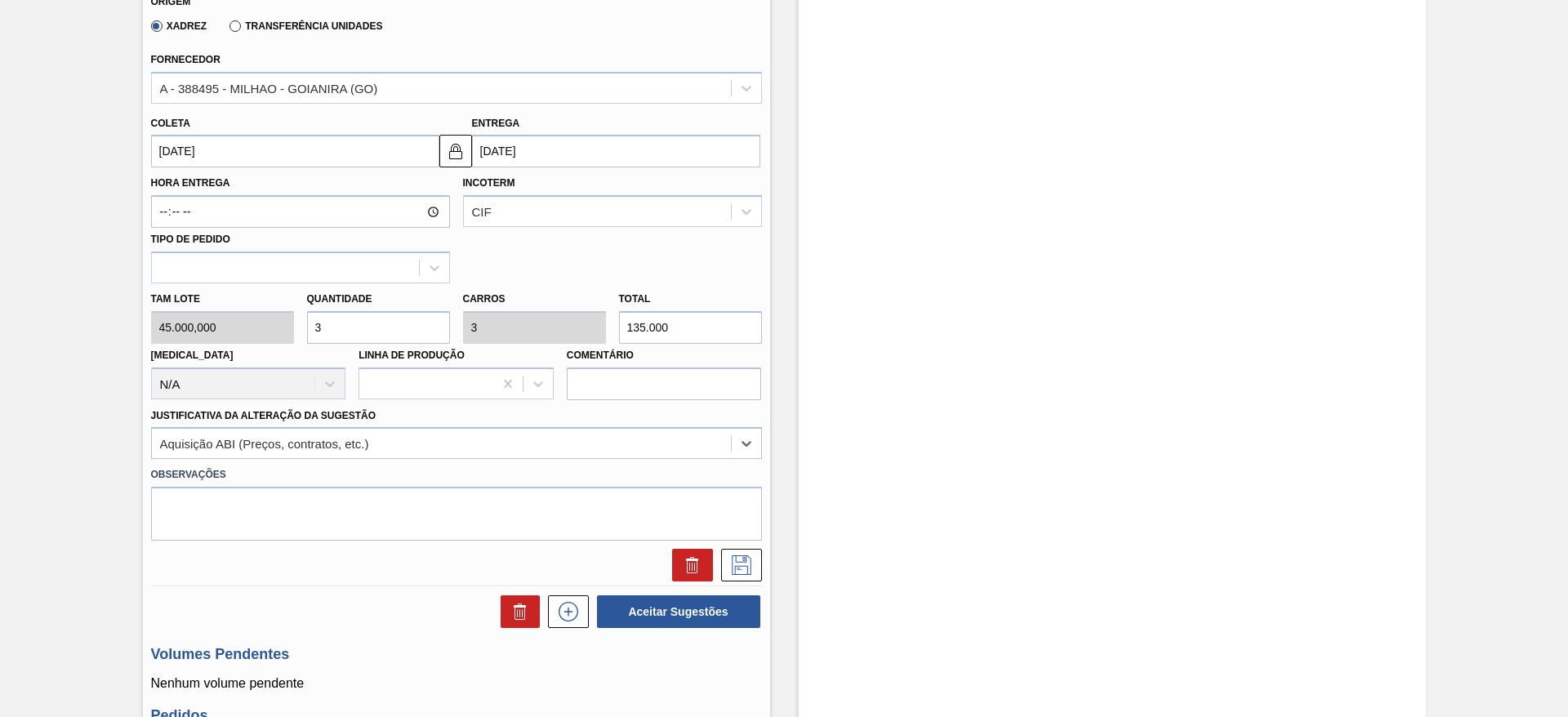
click at [763, 571] on div at bounding box center [456, 565] width 624 height 33
drag, startPoint x: 772, startPoint y: 543, endPoint x: 746, endPoint y: 548, distance: 26.5
click at [768, 543] on div "Aguardando Faturamento BR26 - GRITZ DE MILHO Unidade Uberlândia PE MIN 27.054,4…" at bounding box center [784, 245] width 1568 height 1461
click at [746, 549] on button at bounding box center [741, 565] width 40 height 33
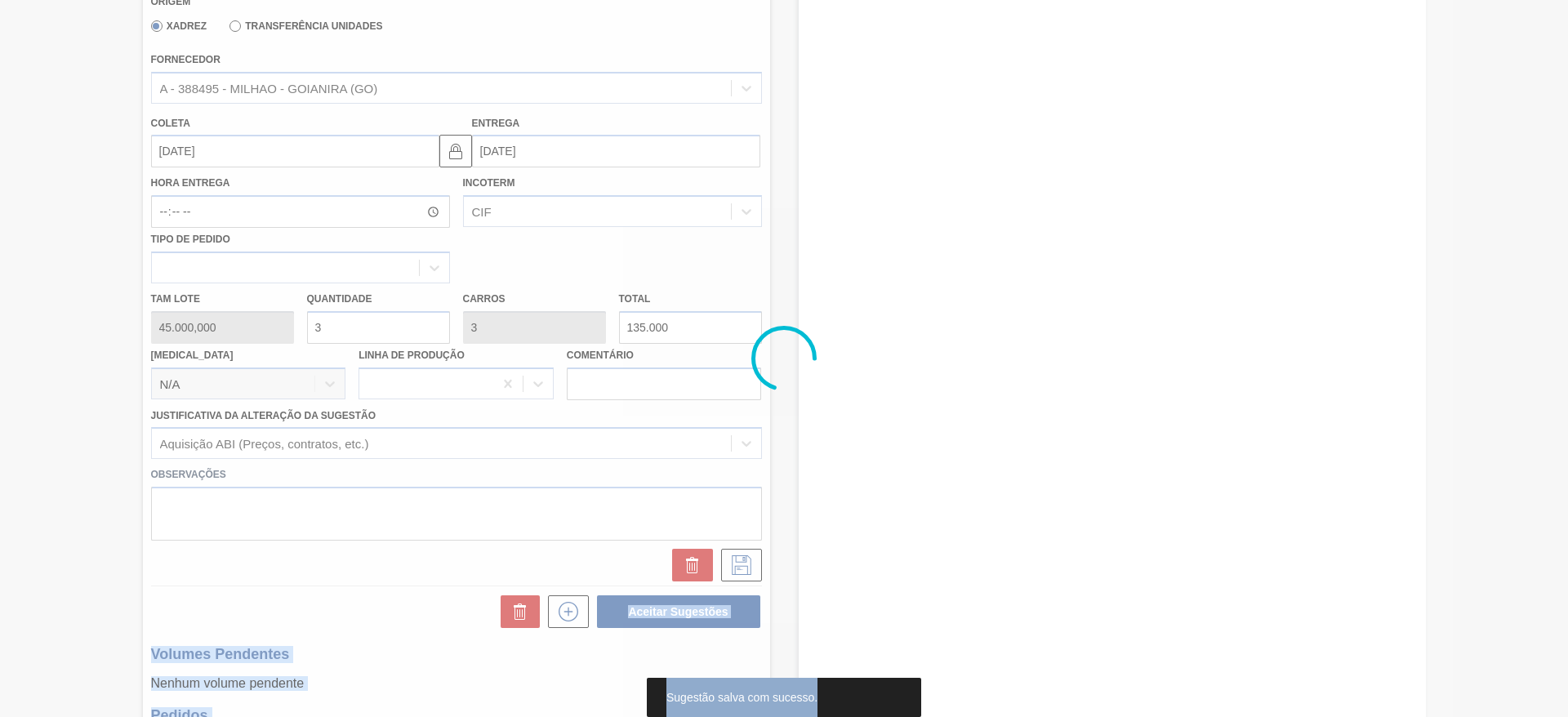
scroll to position [0, 0]
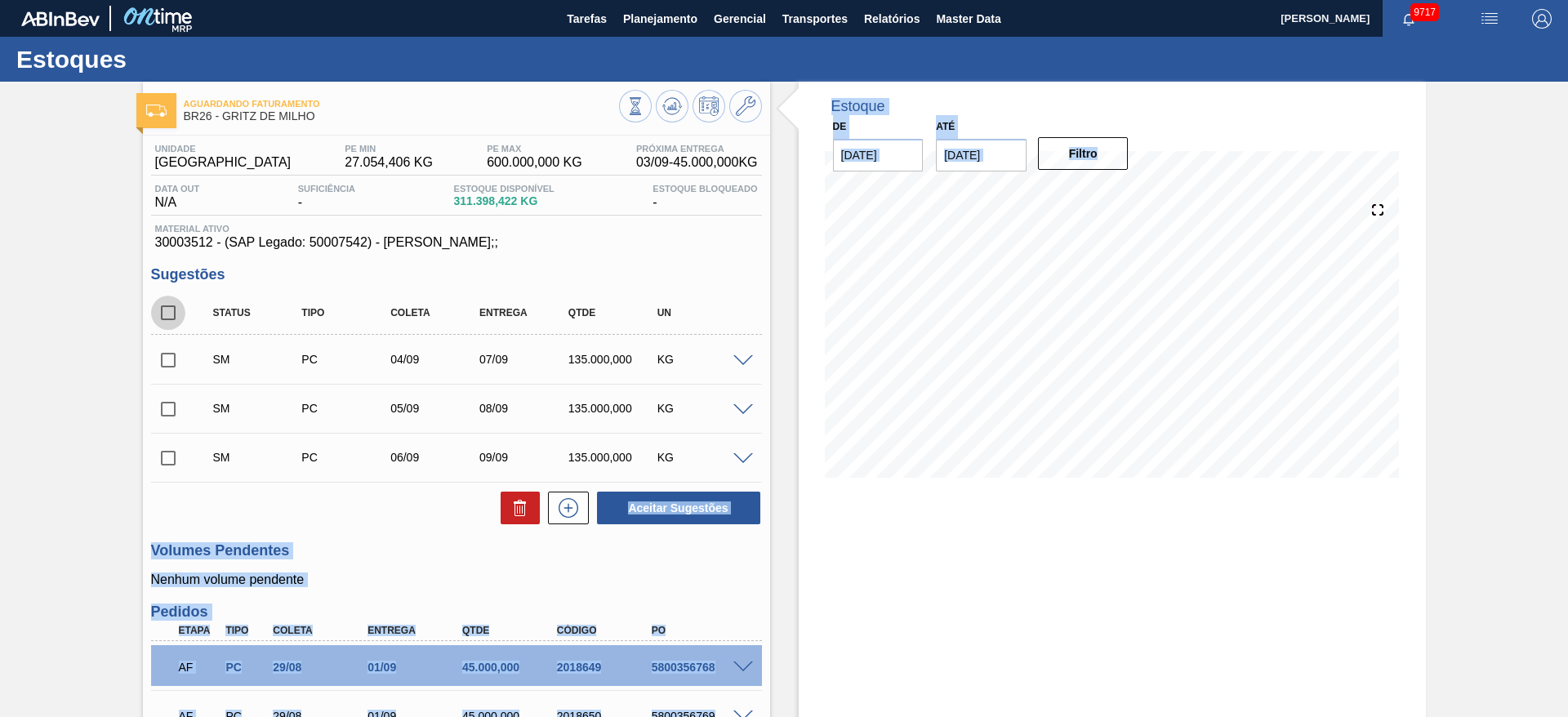
click at [177, 310] on input "checkbox" at bounding box center [168, 312] width 34 height 34
checkbox input "true"
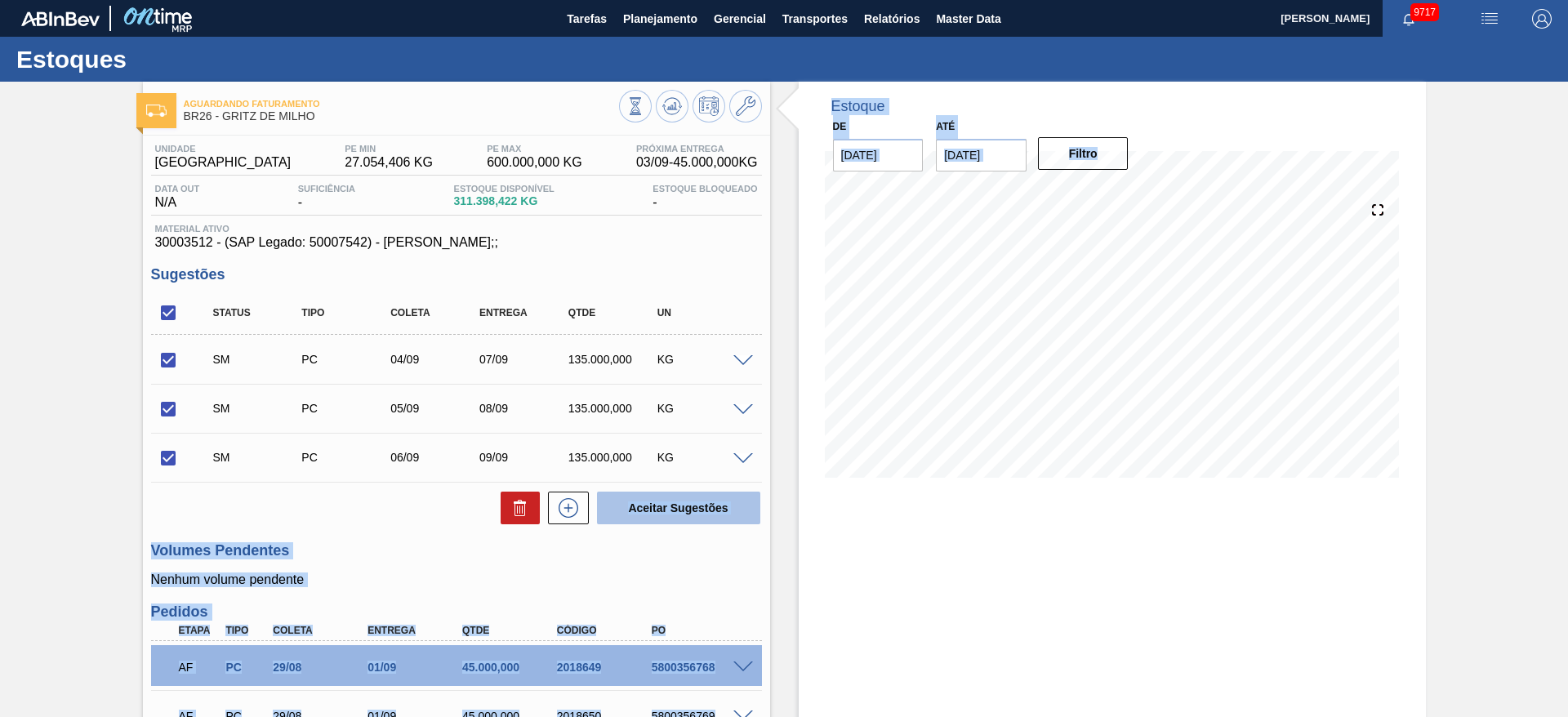
click at [671, 496] on button "Aceitar Sugestões" at bounding box center [679, 508] width 164 height 33
checkbox input "false"
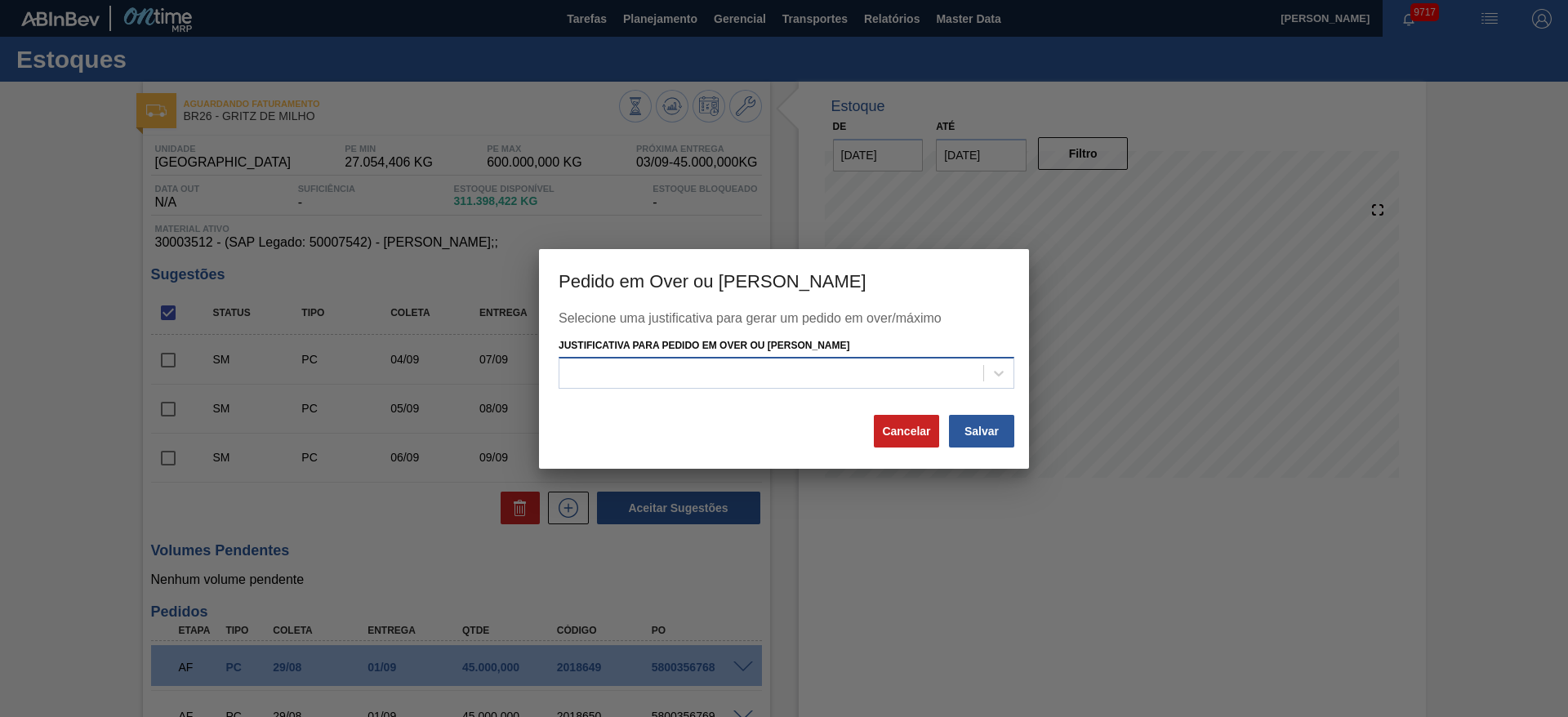
click at [818, 357] on div at bounding box center [786, 373] width 456 height 32
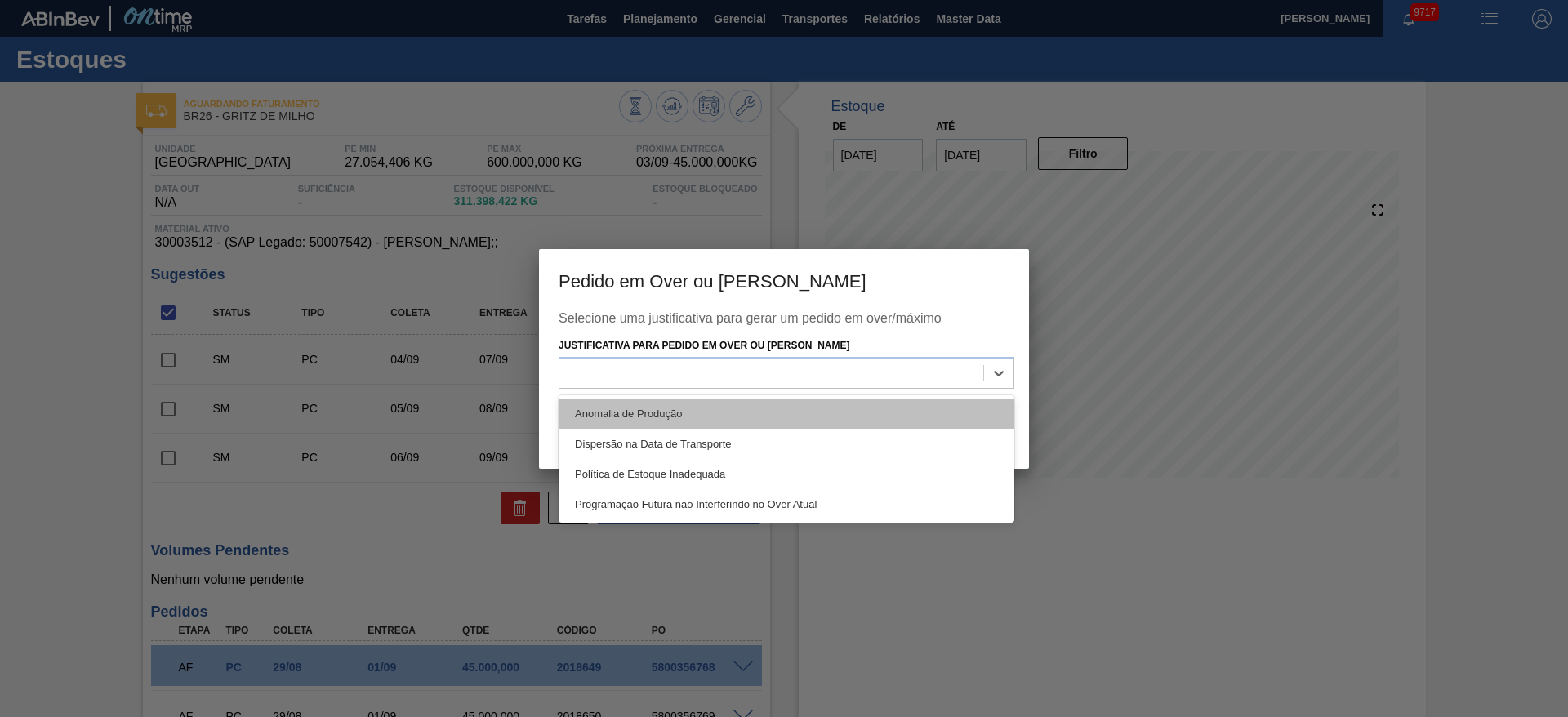
click at [817, 401] on div "Anomalia de Produção" at bounding box center [786, 413] width 456 height 30
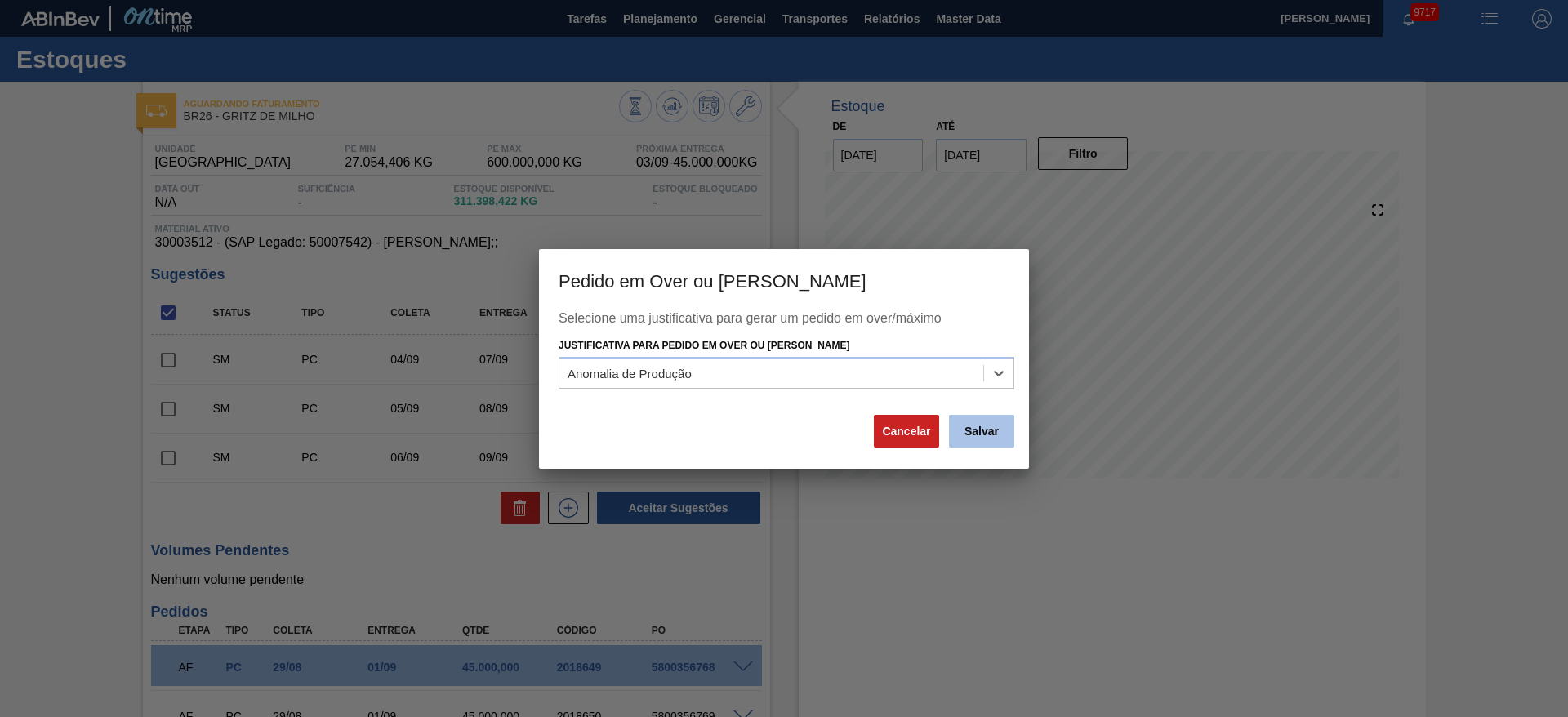
click at [984, 441] on button "Salvar" at bounding box center [981, 431] width 65 height 33
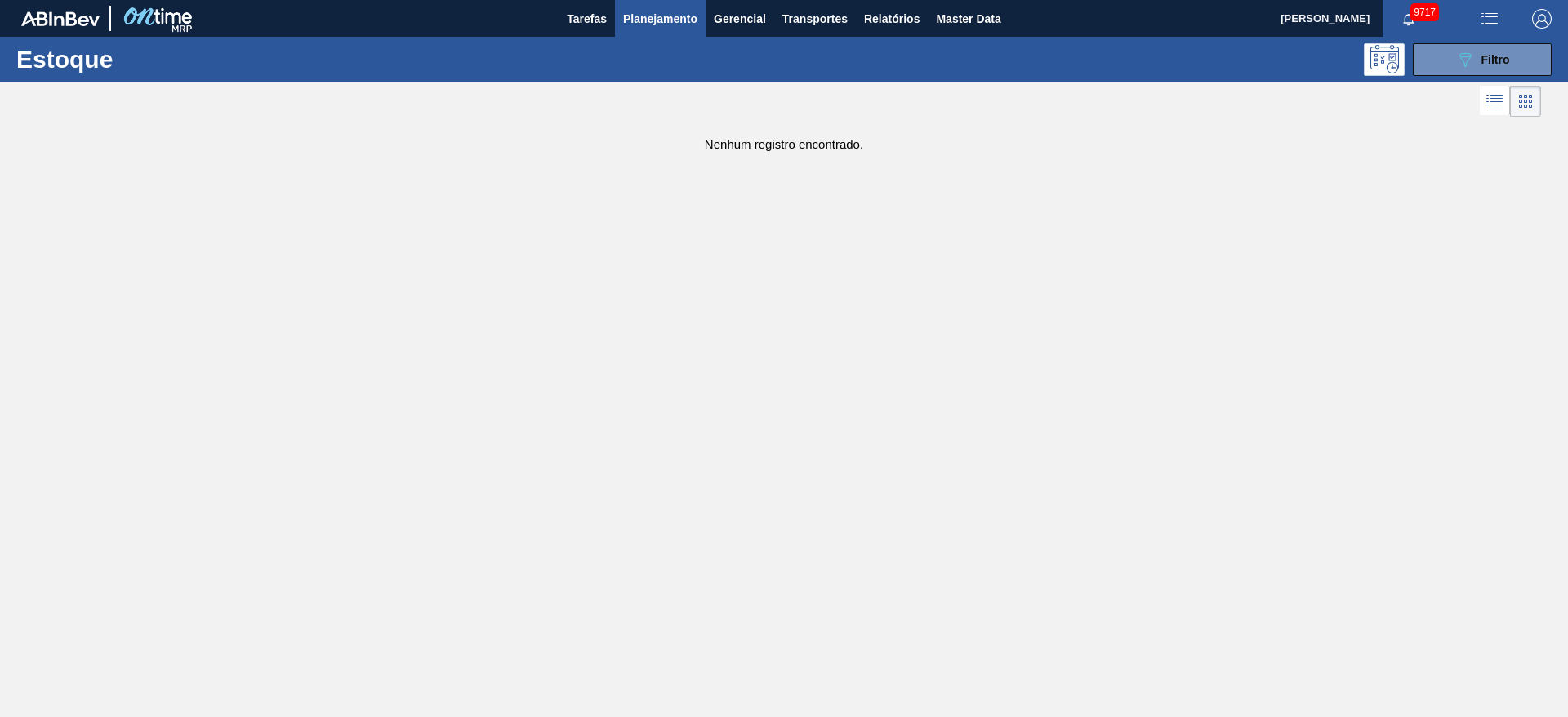
click at [1542, 19] on img "button" at bounding box center [1542, 18] width 19 height 19
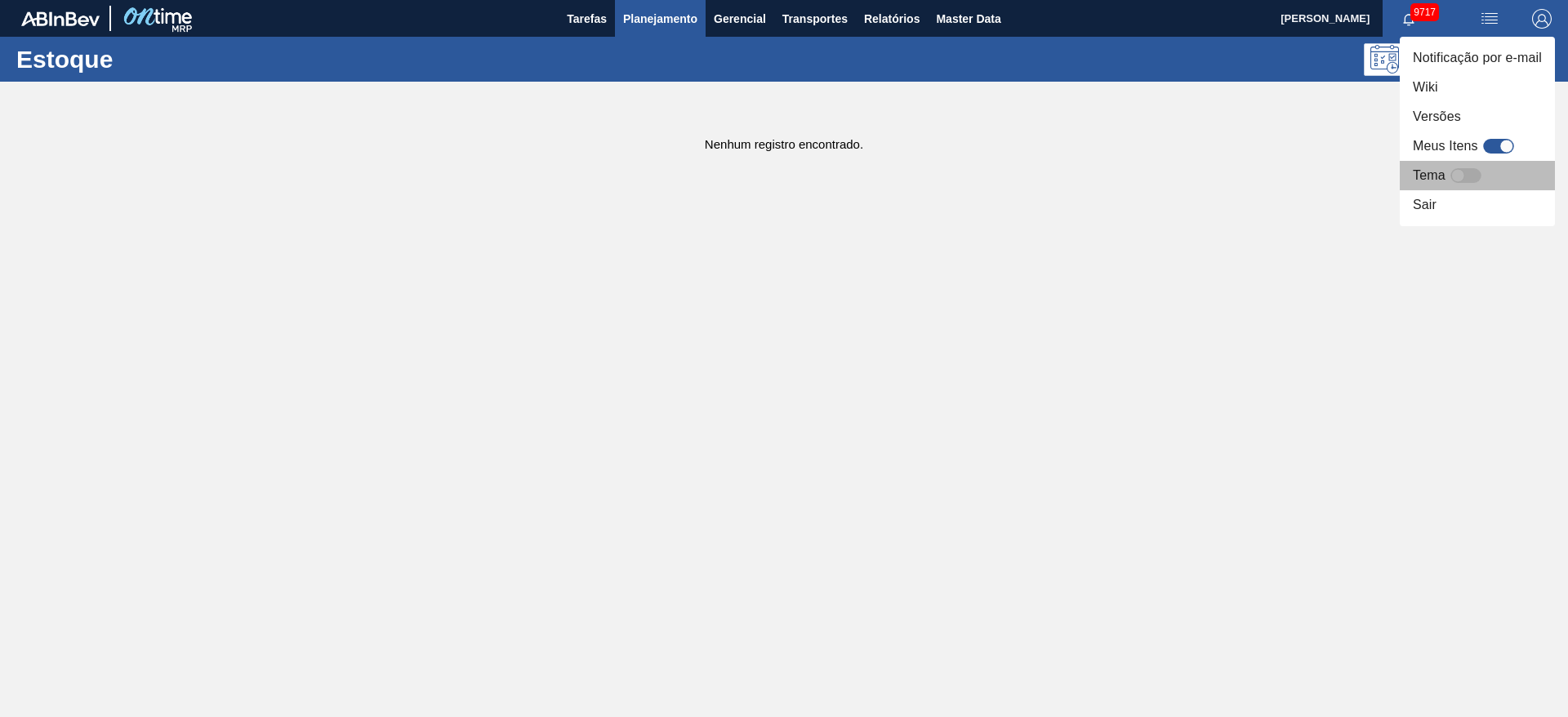
click at [1471, 178] on div at bounding box center [1465, 175] width 31 height 15
checkbox input "true"
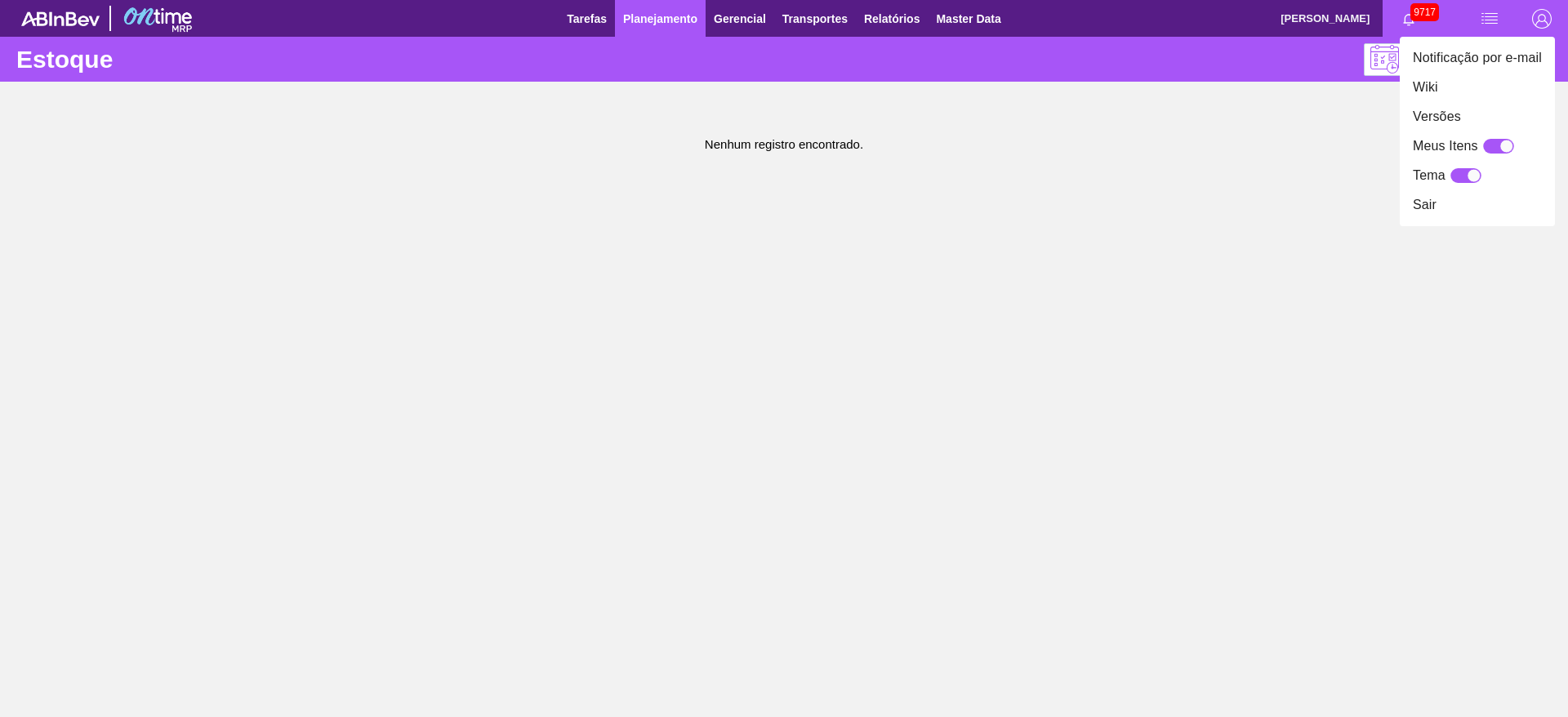
drag, startPoint x: 1267, startPoint y: 176, endPoint x: 1435, endPoint y: 75, distance: 196.0
click at [1267, 174] on div at bounding box center [784, 358] width 1568 height 717
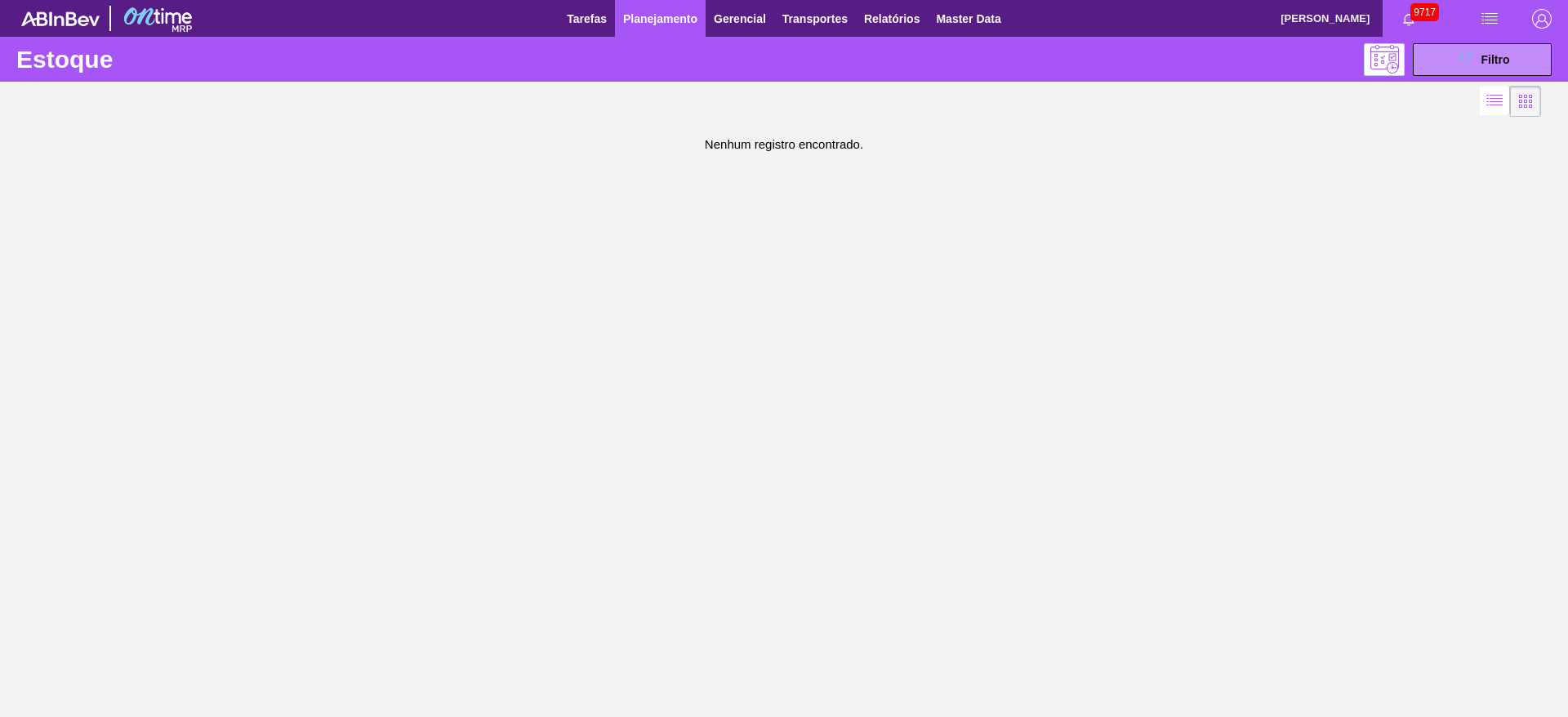
click at [1453, 77] on div "Estoque 089F7B8B-B2A5-4AFE-B5C0-19BA573D28AC Filtro" at bounding box center [784, 59] width 1568 height 45
drag, startPoint x: 1446, startPoint y: 67, endPoint x: 1422, endPoint y: 89, distance: 32.6
click at [1445, 67] on button "089F7B8B-B2A5-4AFE-B5C0-19BA573D28AC Filtro" at bounding box center [1483, 59] width 139 height 33
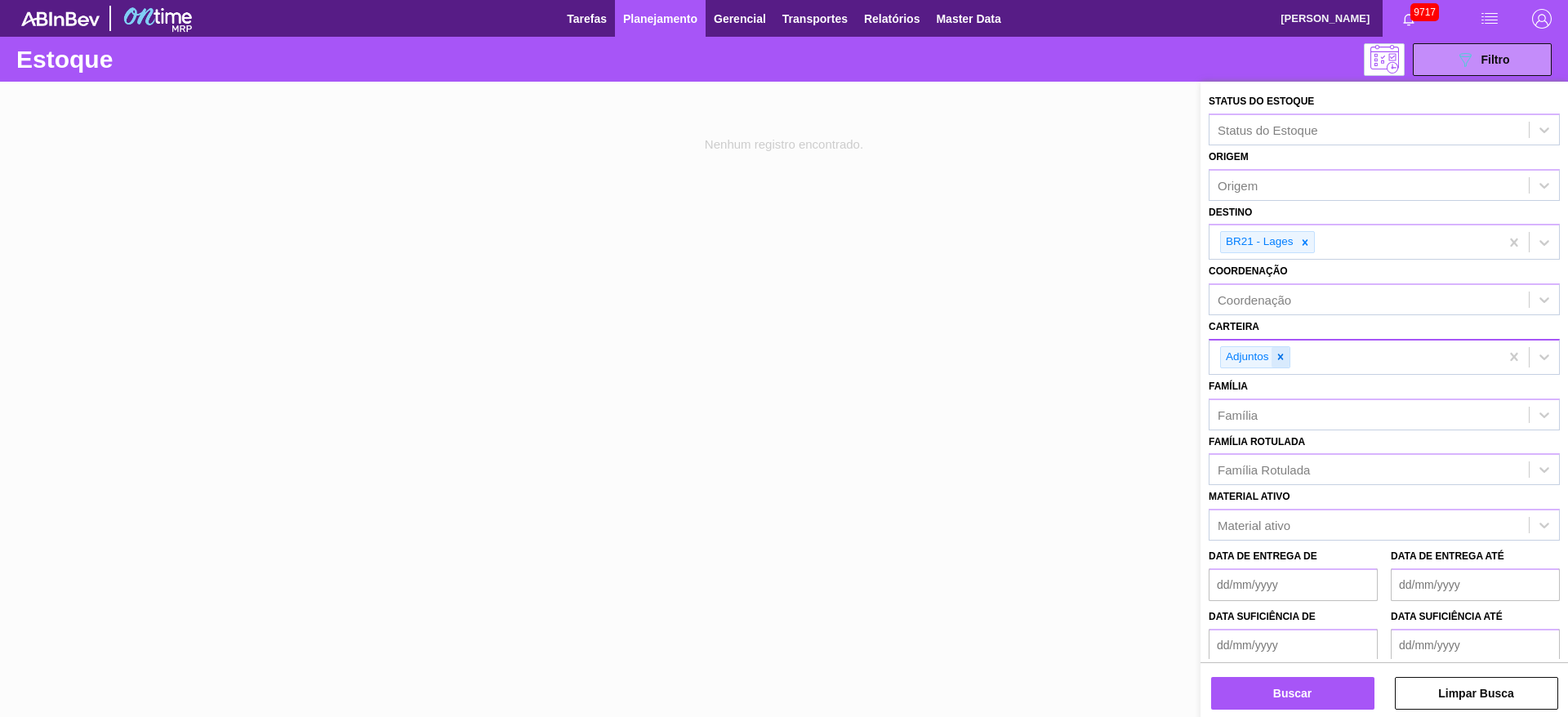
click at [1280, 354] on icon at bounding box center [1280, 356] width 11 height 11
drag, startPoint x: 1257, startPoint y: 358, endPoint x: 1265, endPoint y: 356, distance: 8.2
click at [1265, 356] on div "Carteira" at bounding box center [1368, 355] width 319 height 24
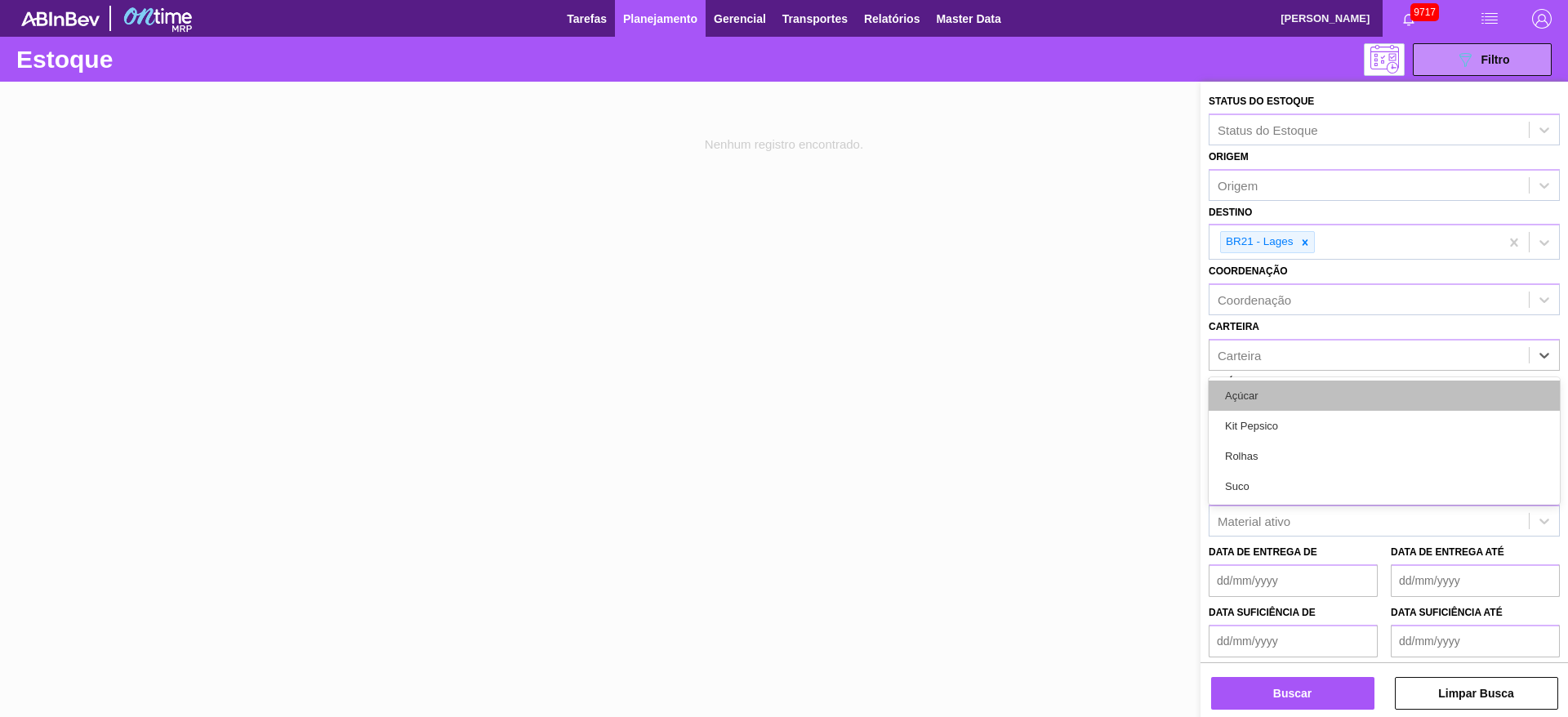
click at [1275, 403] on div "Açúcar" at bounding box center [1383, 396] width 351 height 30
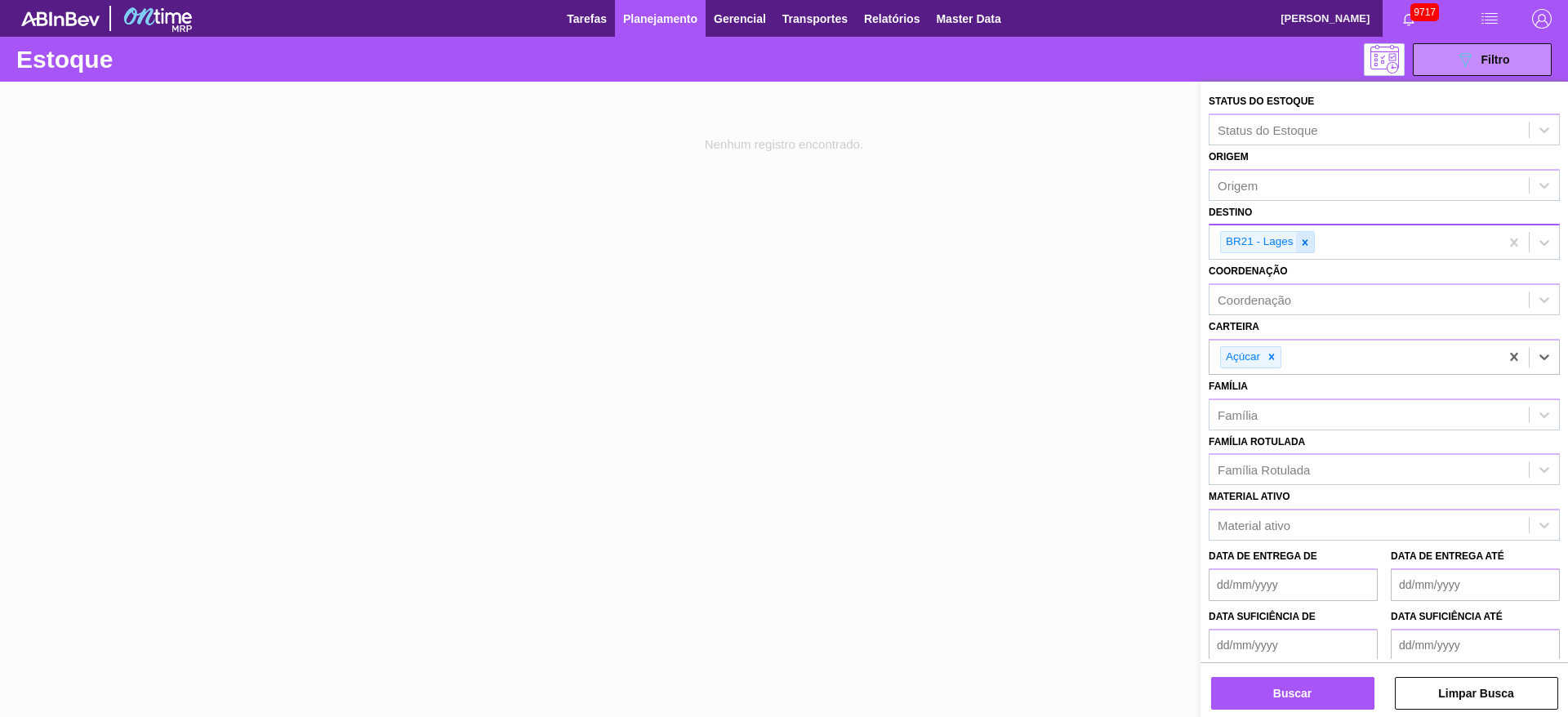
click at [1302, 247] on icon at bounding box center [1305, 242] width 11 height 11
type input "2"
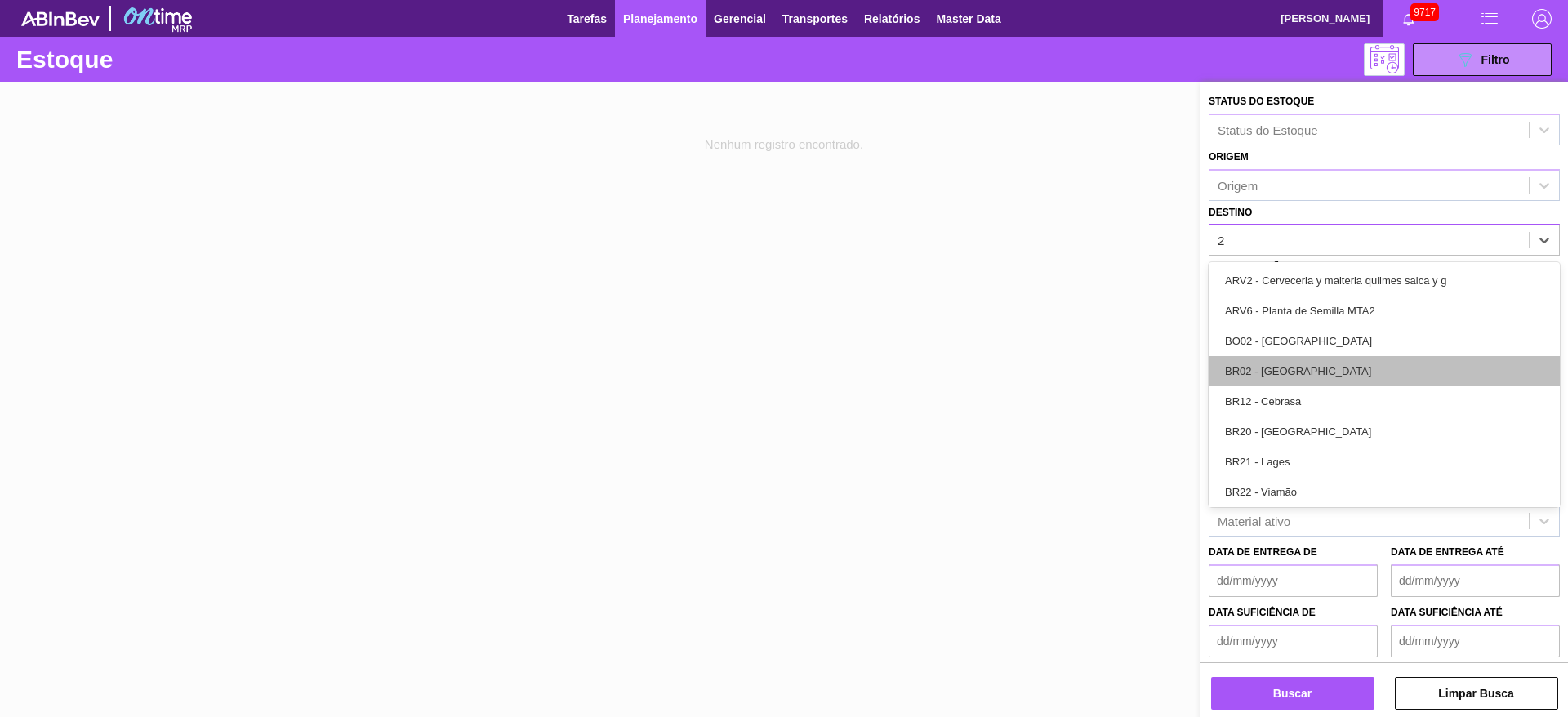
click at [1292, 373] on div "BR02 - [GEOGRAPHIC_DATA]" at bounding box center [1383, 371] width 351 height 30
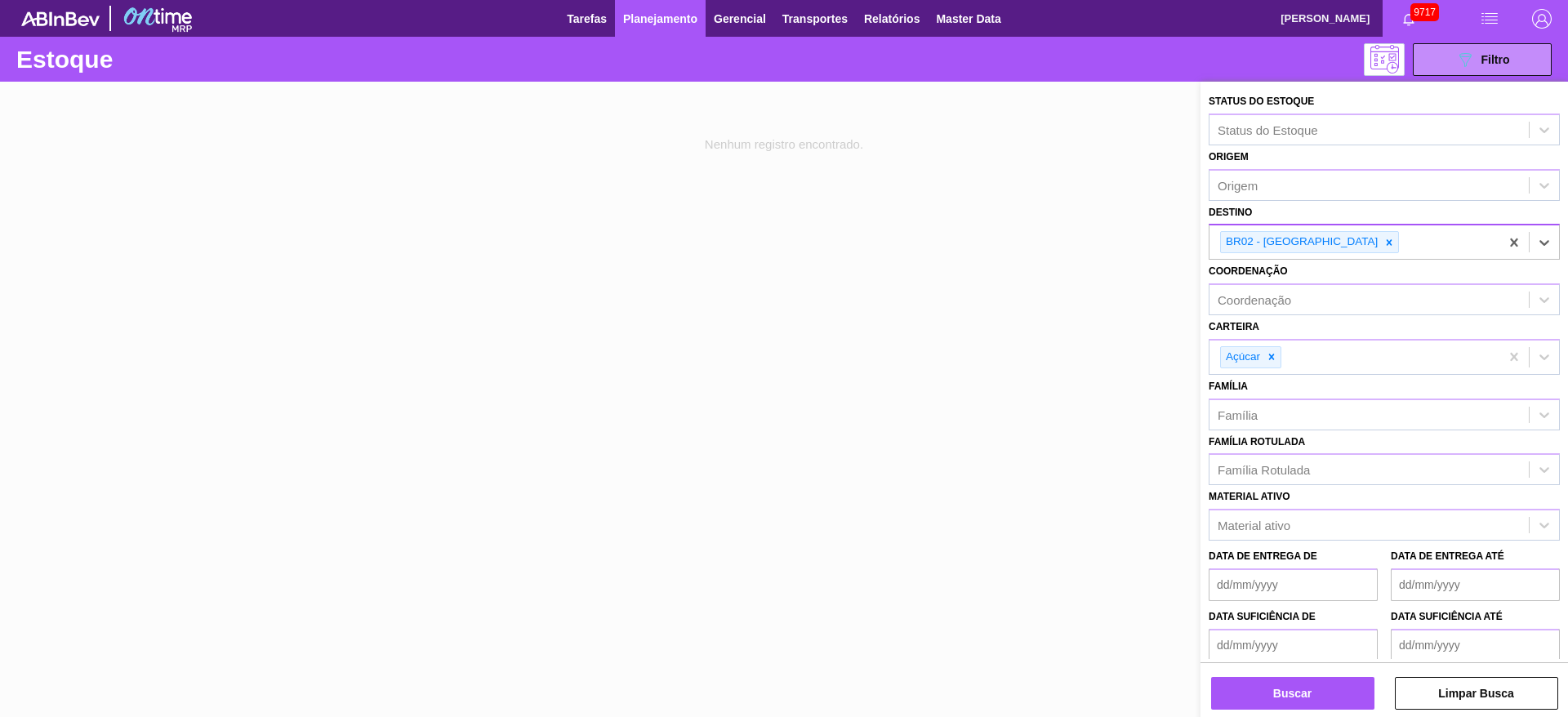
click at [1288, 568] on de "Data de Entrega de" at bounding box center [1293, 584] width 169 height 33
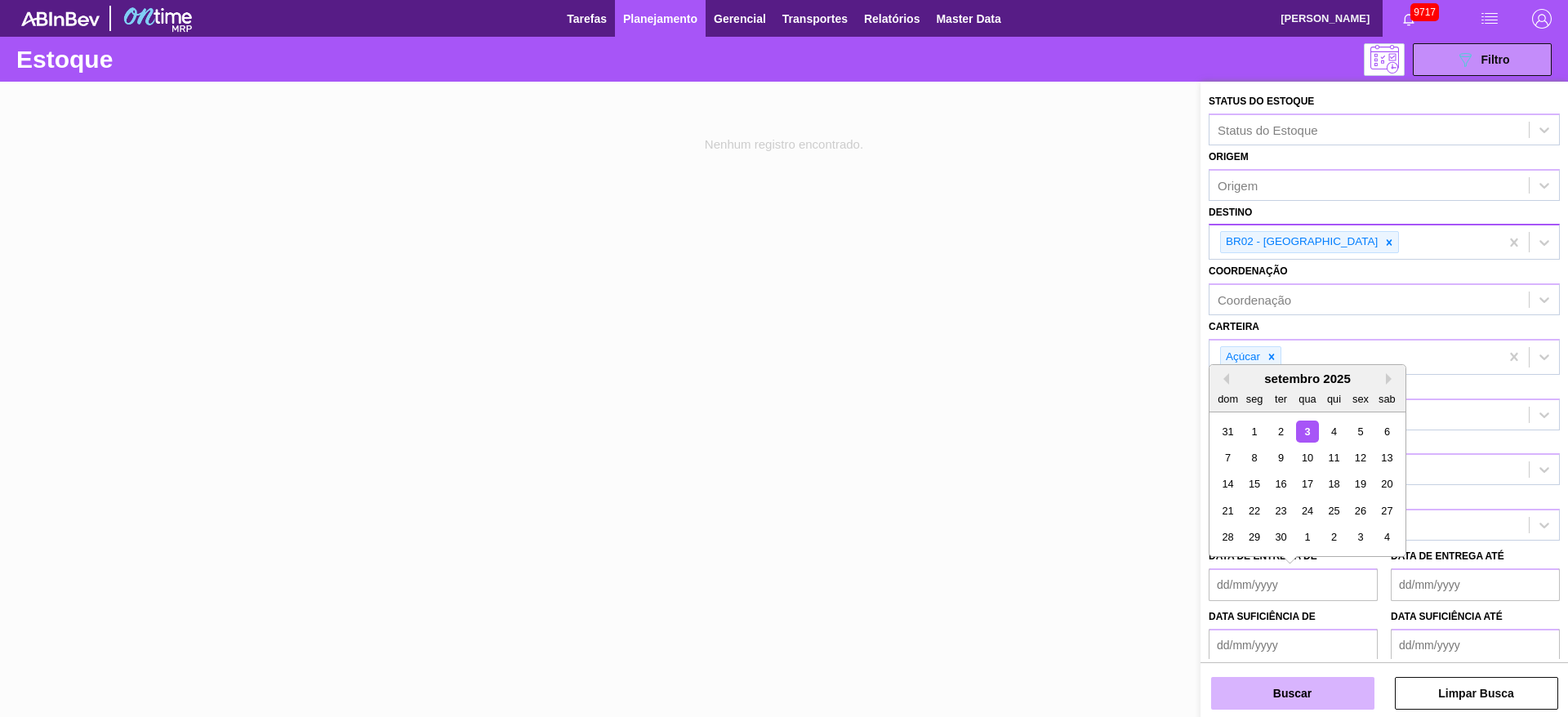
click at [1283, 698] on button "Buscar" at bounding box center [1293, 693] width 164 height 33
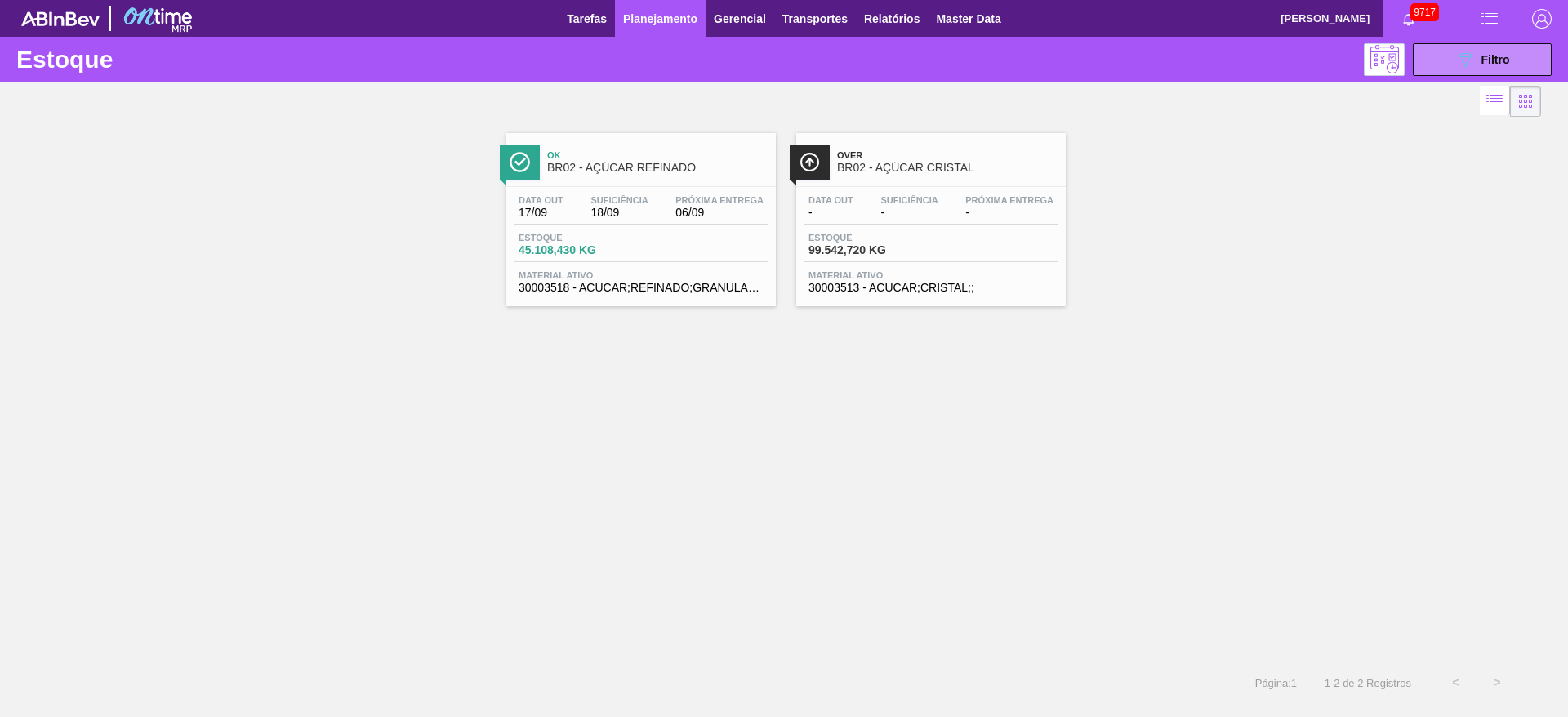
drag, startPoint x: 868, startPoint y: 181, endPoint x: 855, endPoint y: 167, distance: 19.1
click at [1476, 52] on div "089F7B8B-B2A5-4AFE-B5C0-19BA573D28AC Filtro" at bounding box center [1483, 60] width 55 height 19
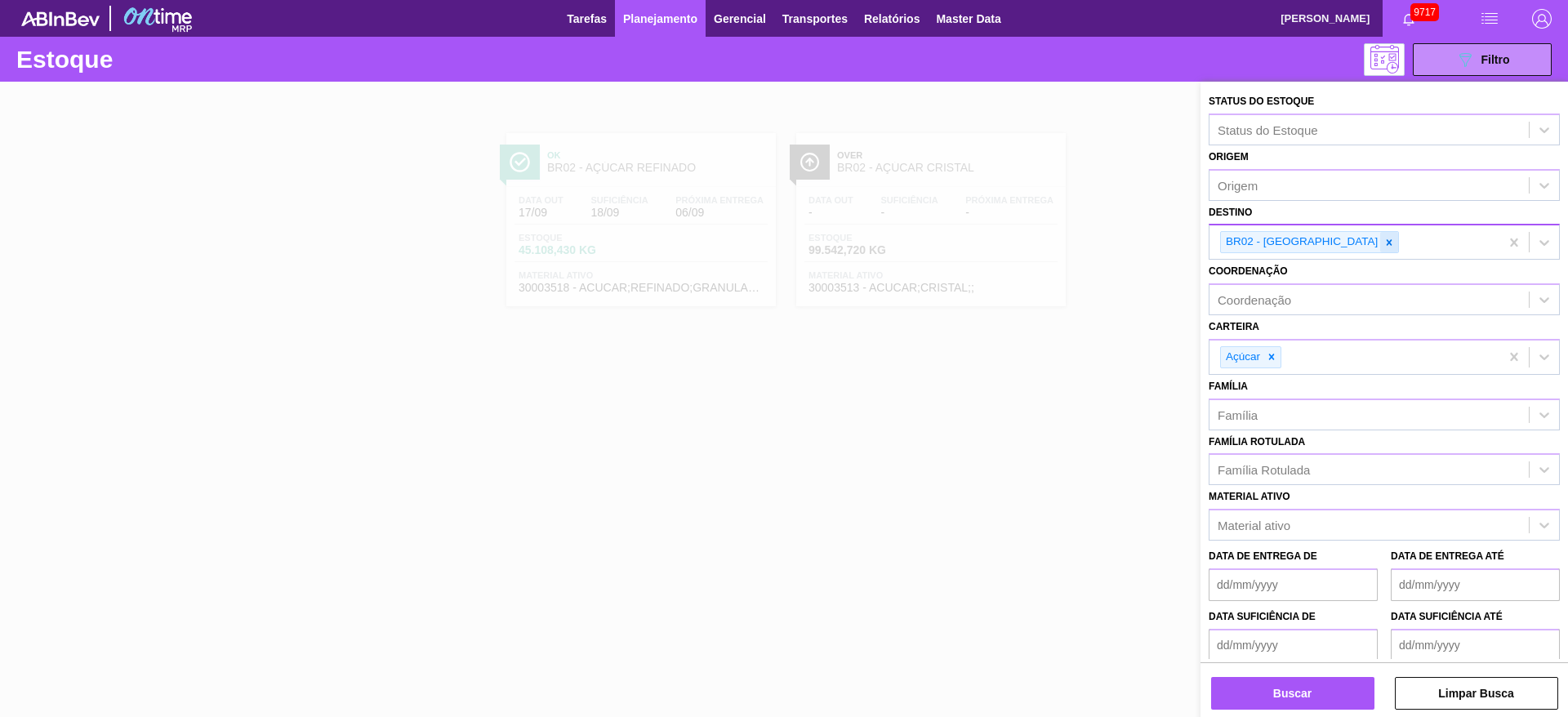
click at [1380, 240] on div at bounding box center [1389, 242] width 18 height 20
click at [1319, 240] on div "BR02 - [GEOGRAPHIC_DATA]" at bounding box center [1354, 242] width 290 height 33
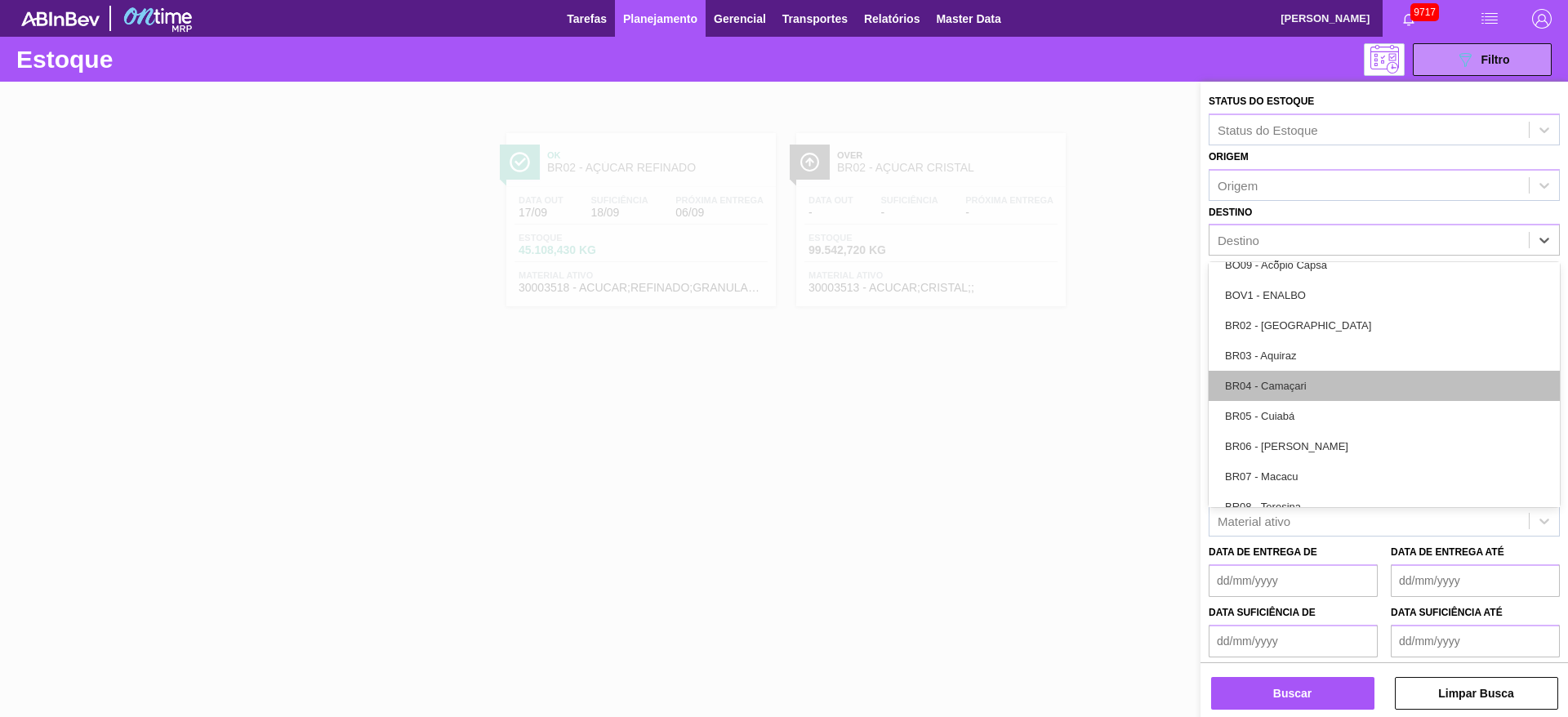
scroll to position [735, 0]
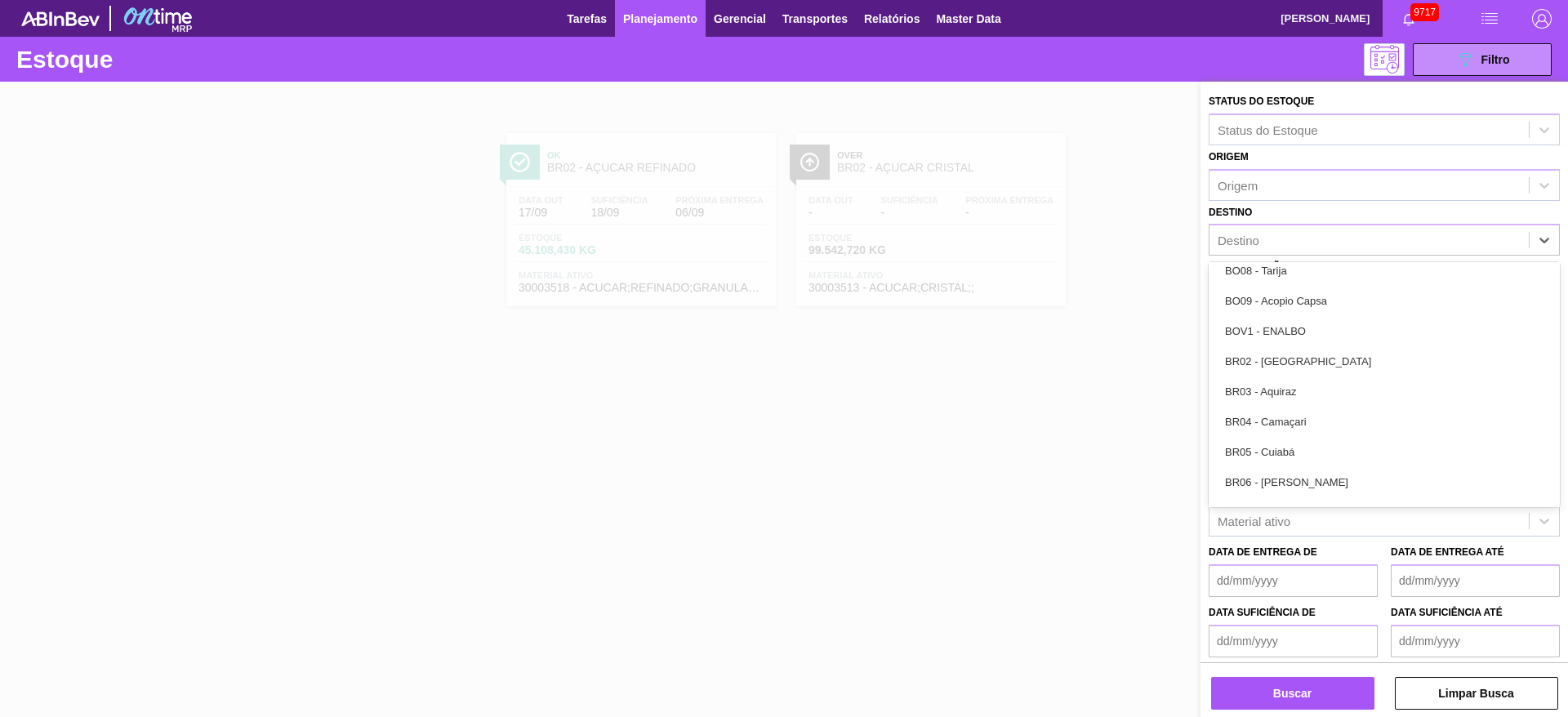
drag, startPoint x: 1325, startPoint y: 379, endPoint x: 1322, endPoint y: 389, distance: 10.4
click at [1325, 382] on div "BR03 - Aquiraz" at bounding box center [1383, 391] width 351 height 30
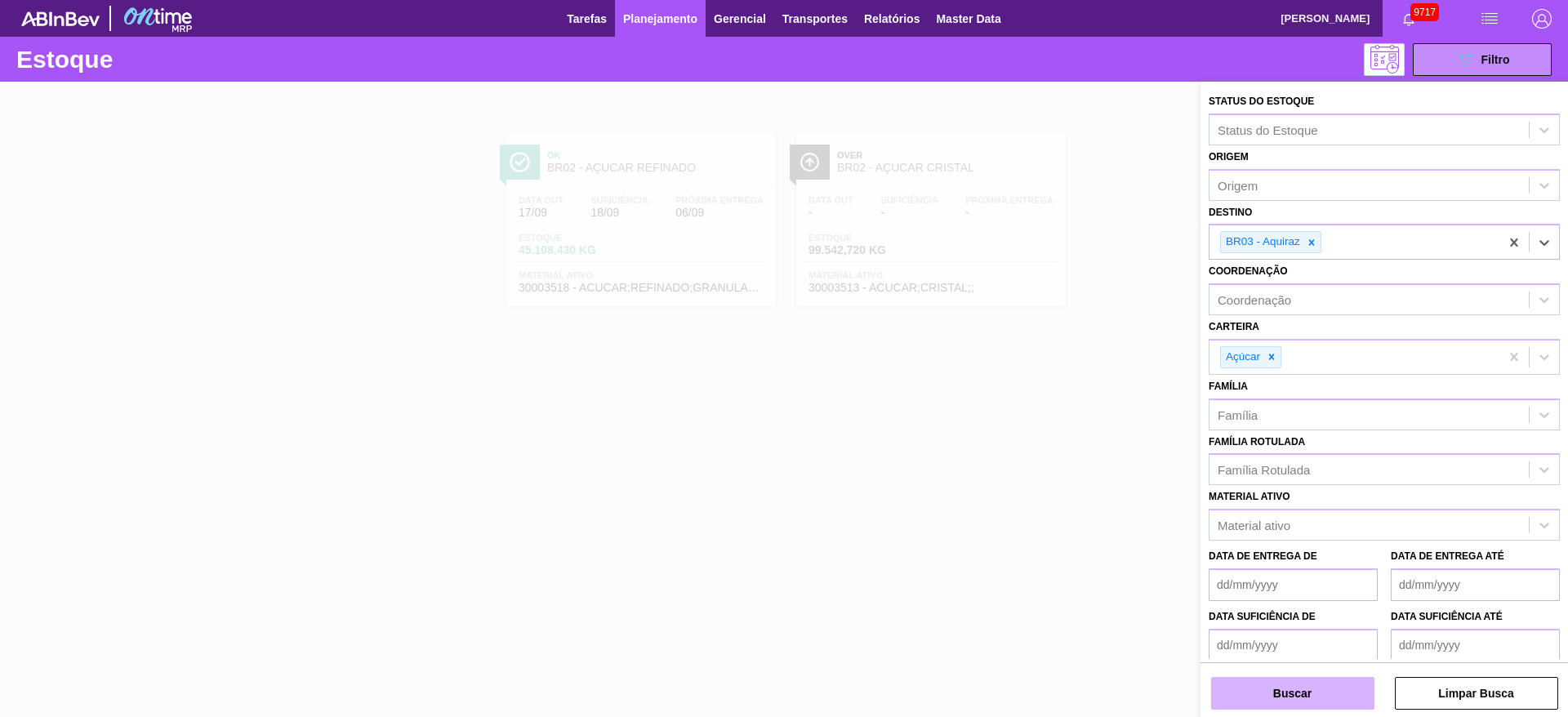
click at [1283, 703] on button "Buscar" at bounding box center [1293, 693] width 164 height 33
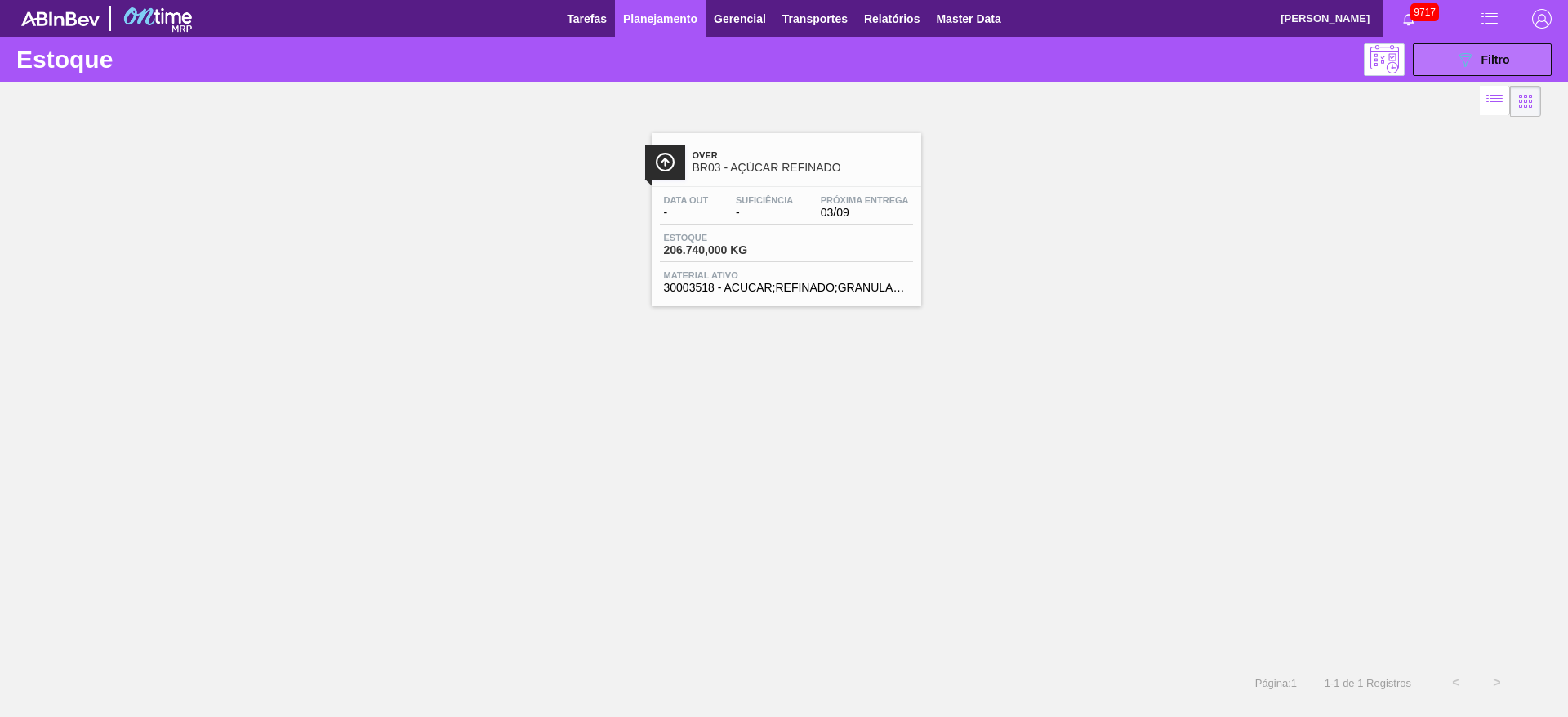
click at [1478, 57] on div "089F7B8B-B2A5-4AFE-B5C0-19BA573D28AC Filtro" at bounding box center [1483, 60] width 55 height 19
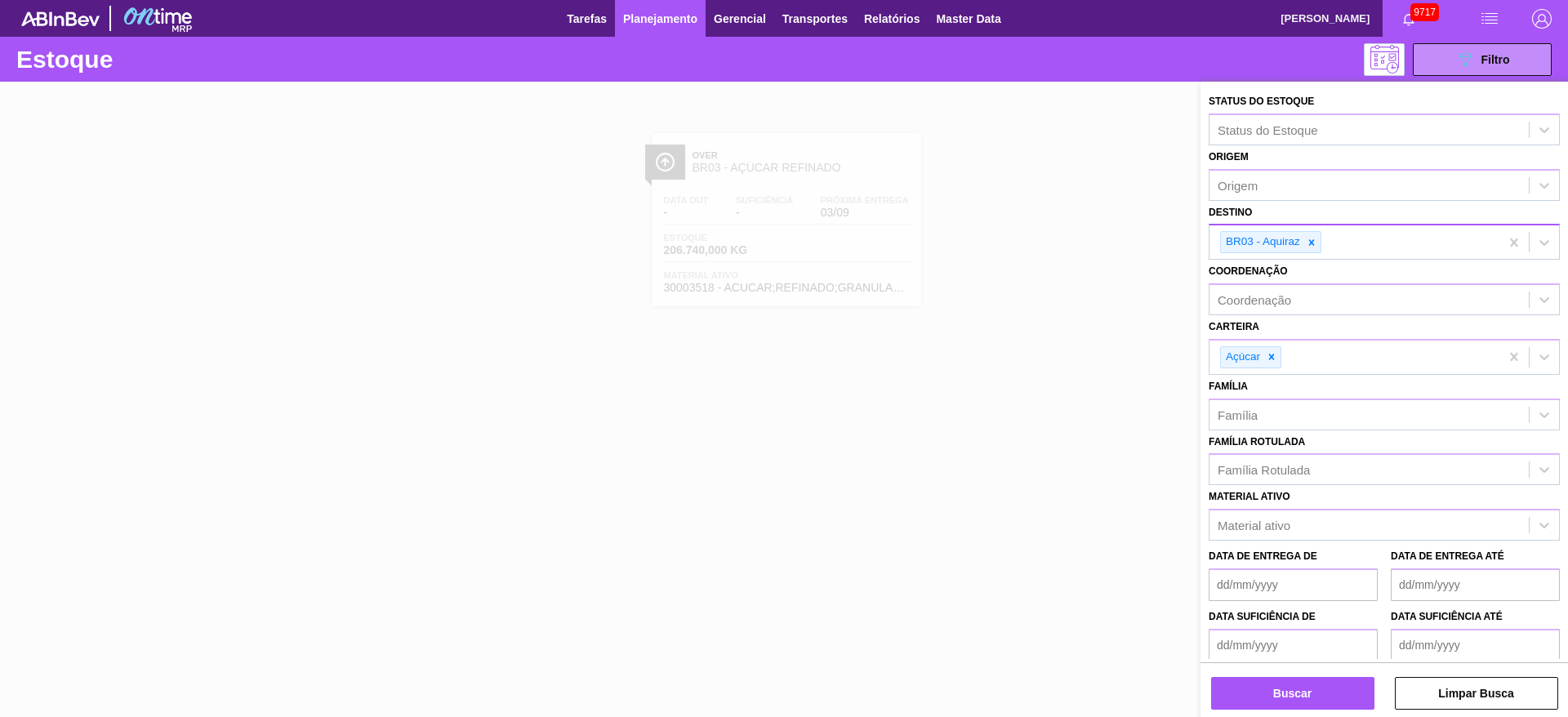
click at [1316, 249] on div at bounding box center [1311, 242] width 18 height 20
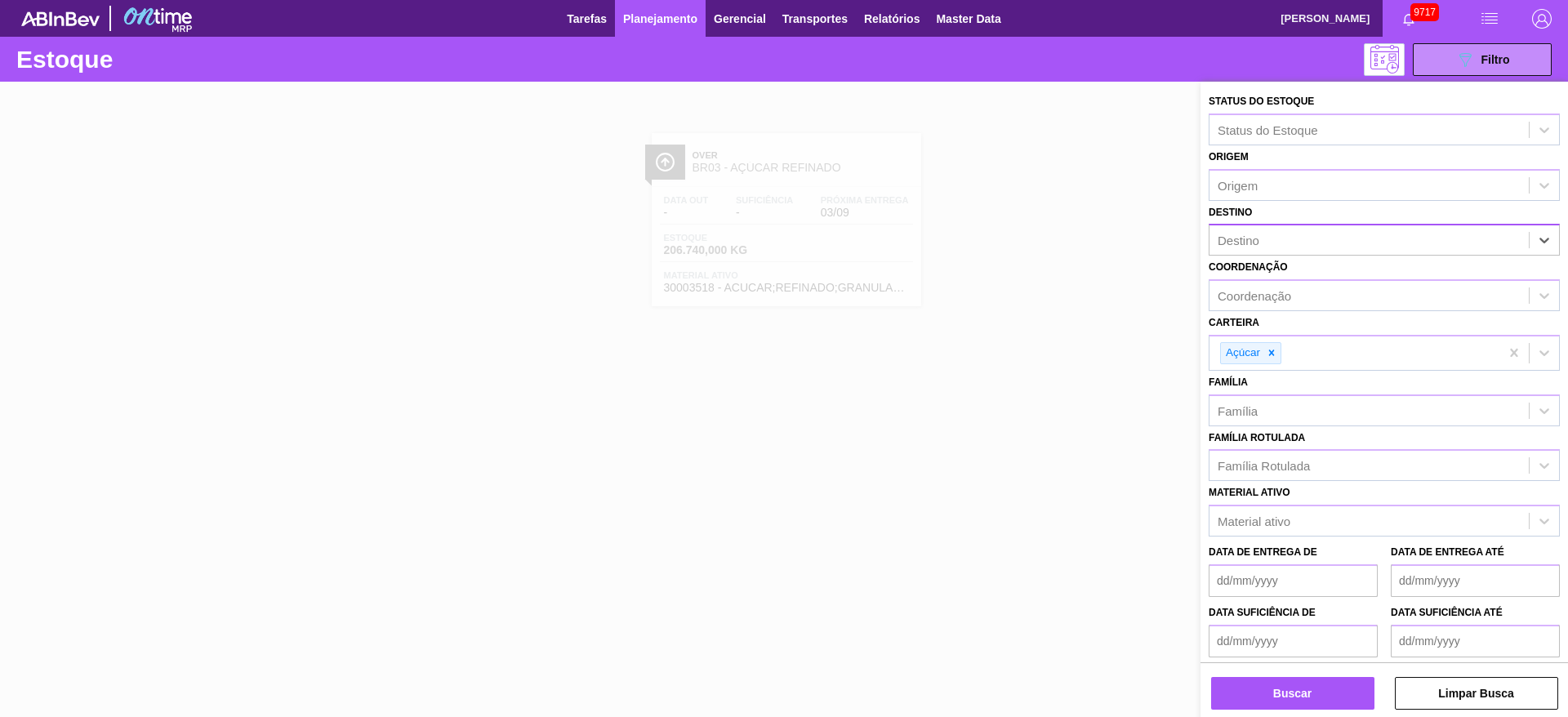
type input "4"
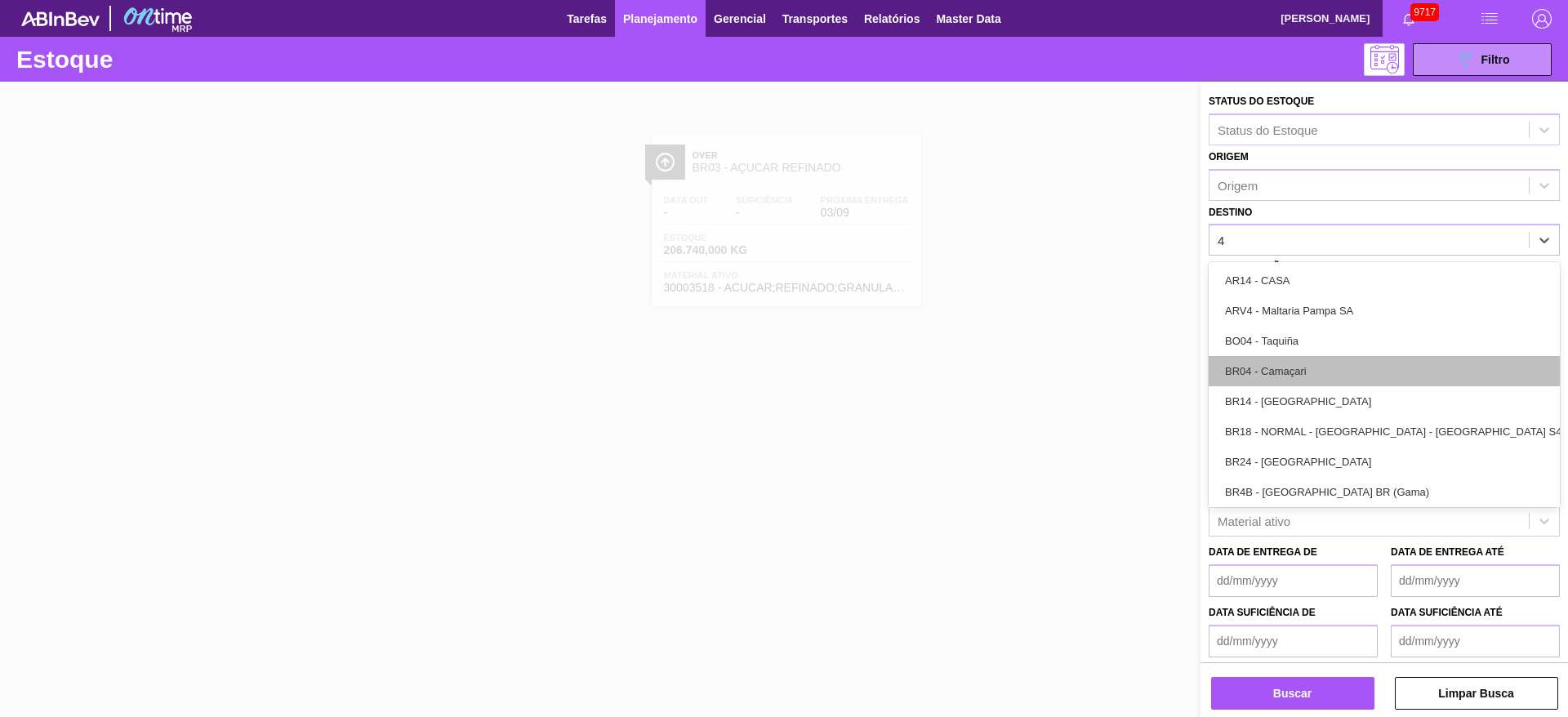
click at [1297, 381] on div "BR04 - Camaçari" at bounding box center [1383, 371] width 351 height 30
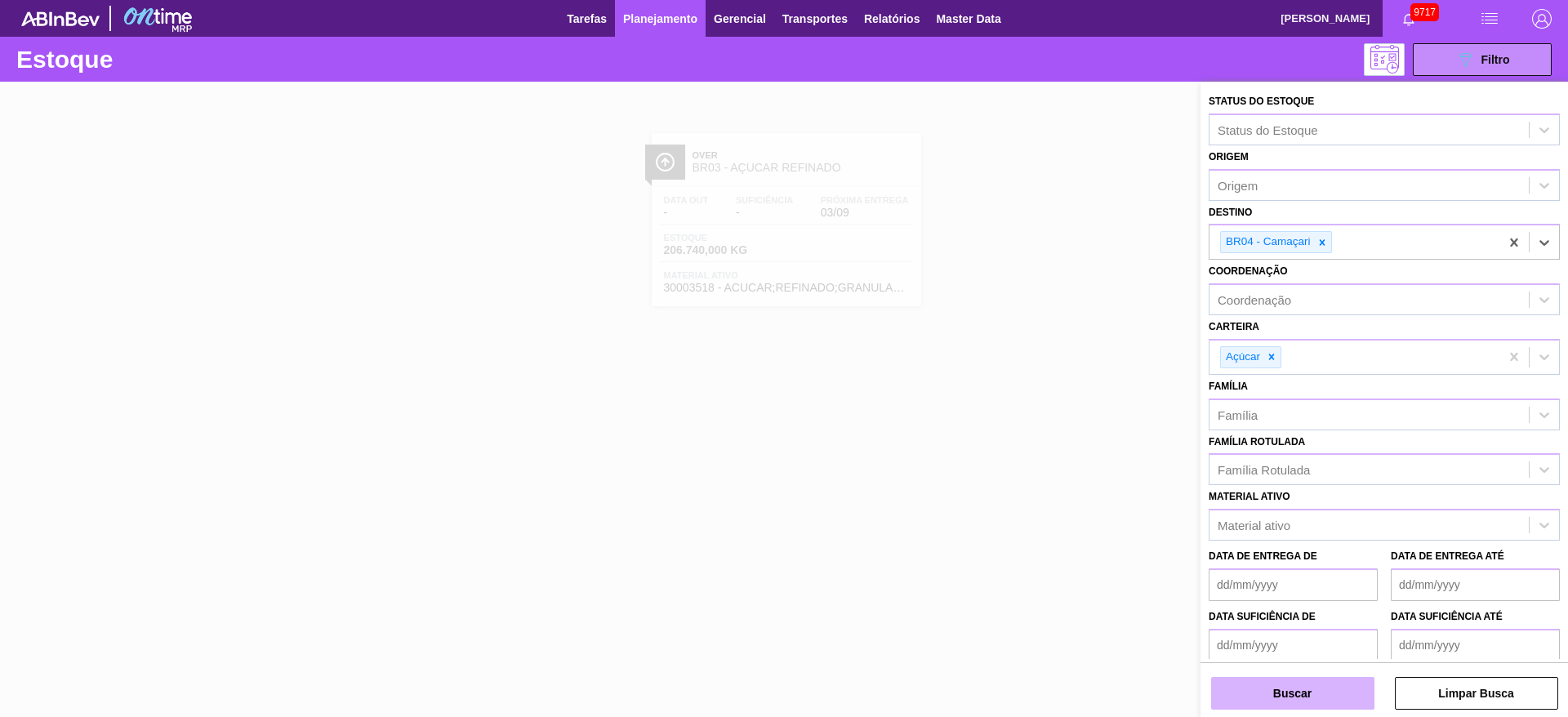
click at [1271, 684] on button "Buscar" at bounding box center [1293, 693] width 164 height 33
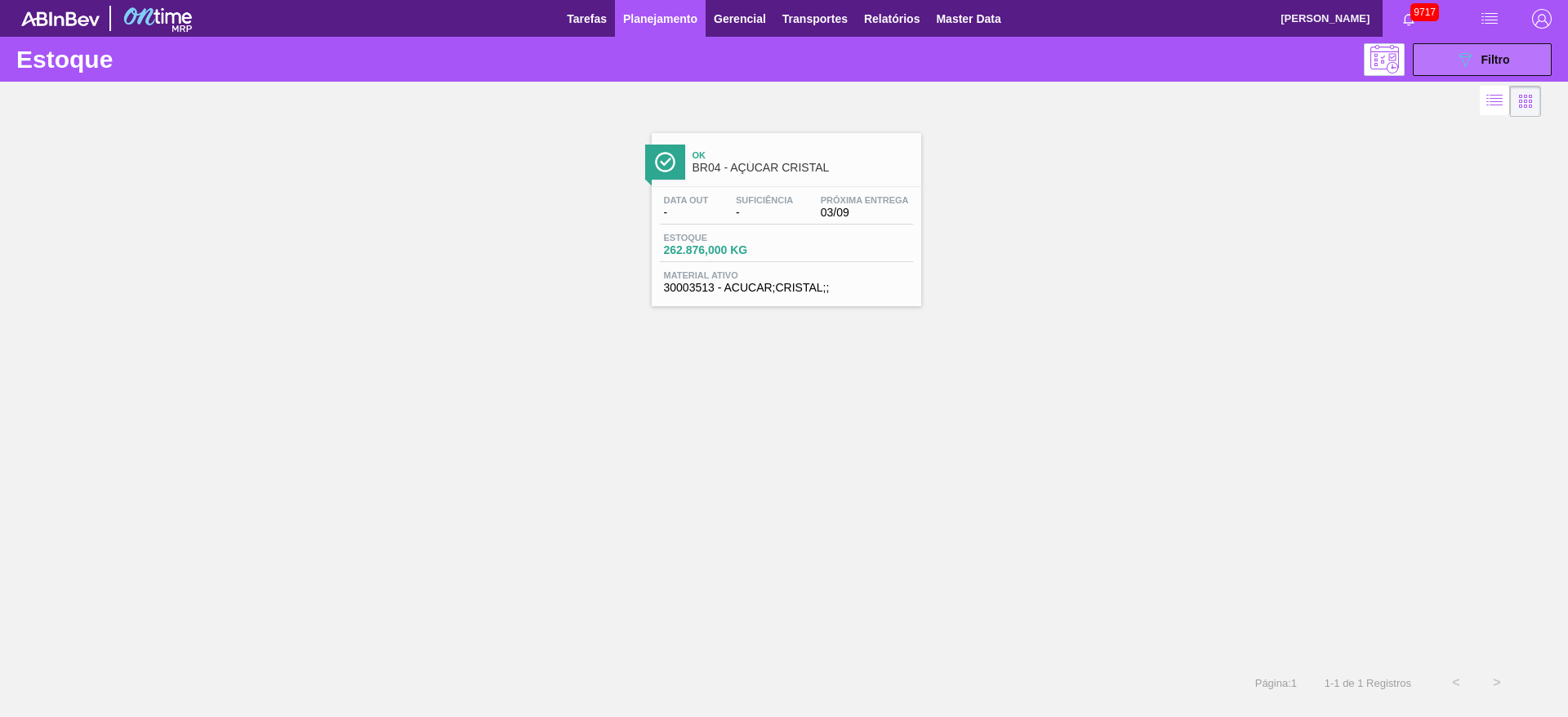
click at [1429, 57] on button "089F7B8B-B2A5-4AFE-B5C0-19BA573D28AC Filtro" at bounding box center [1483, 59] width 139 height 33
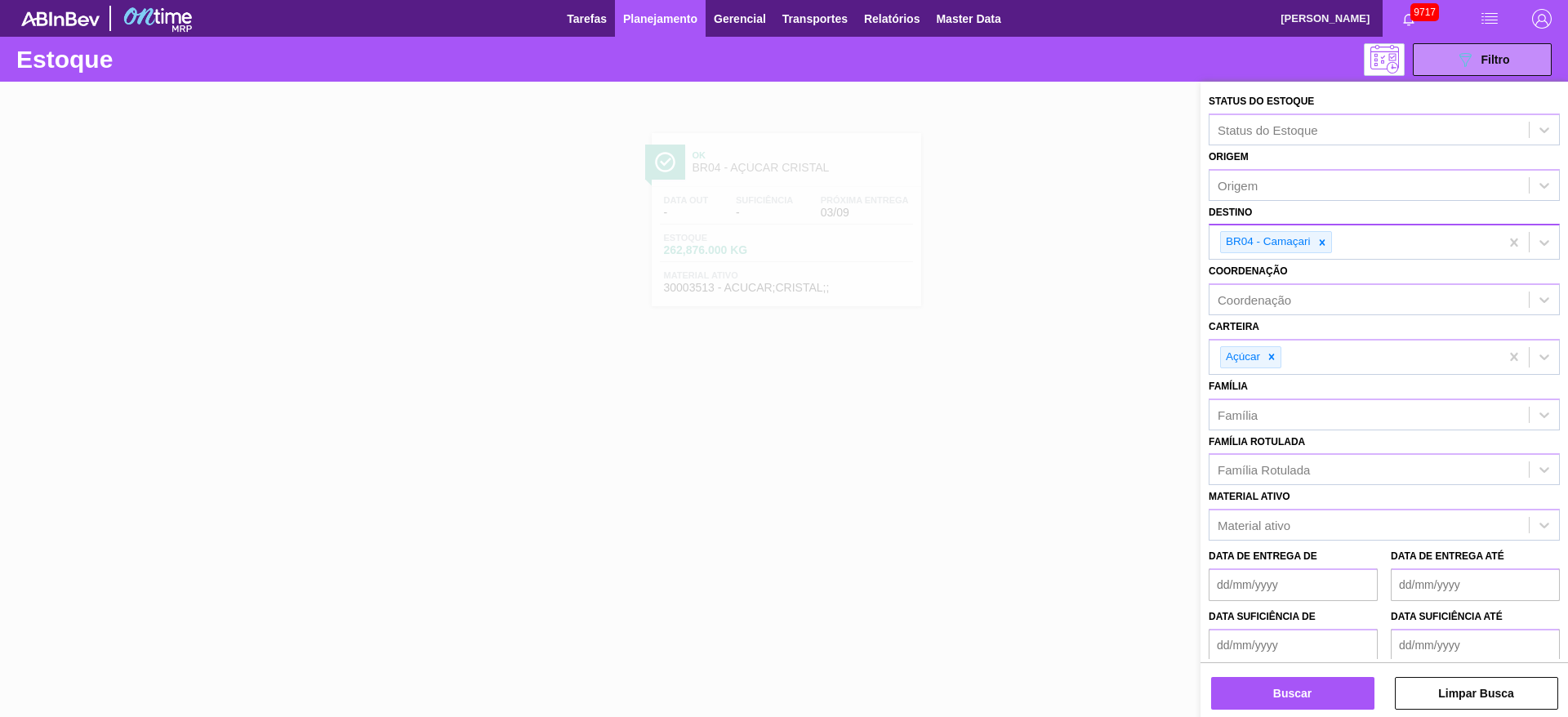
click at [1324, 240] on icon at bounding box center [1322, 242] width 11 height 11
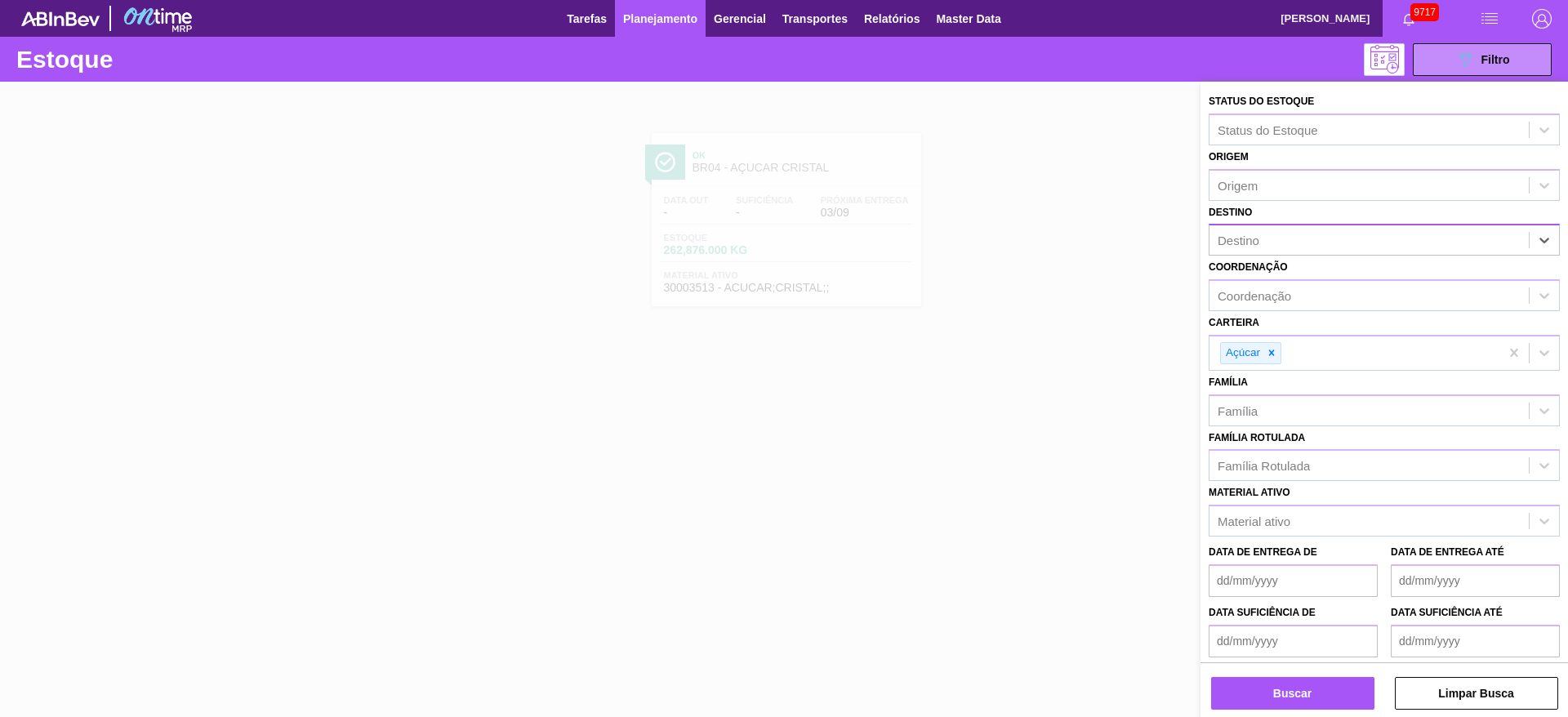
type input "5"
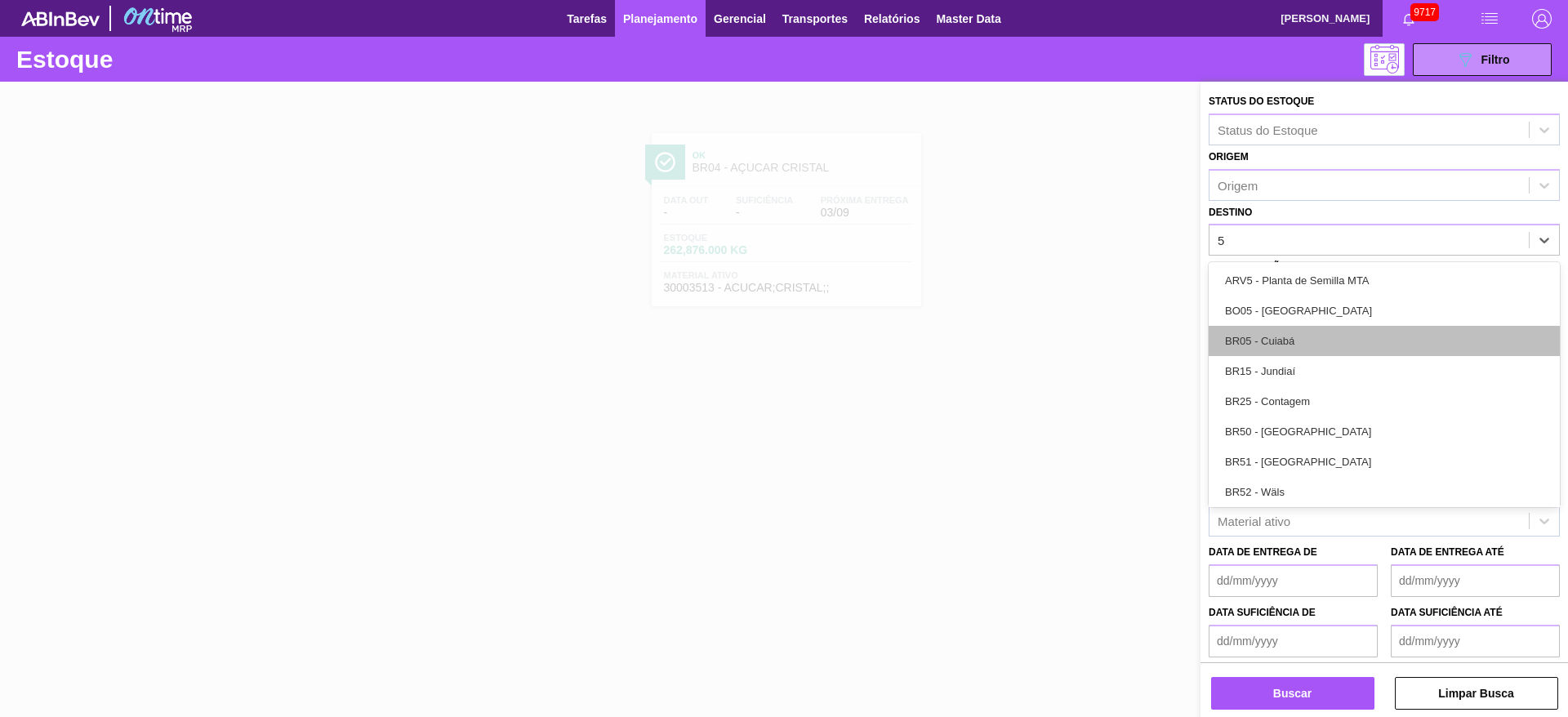
click at [1295, 342] on div "BR05 - Cuiabá" at bounding box center [1383, 341] width 351 height 30
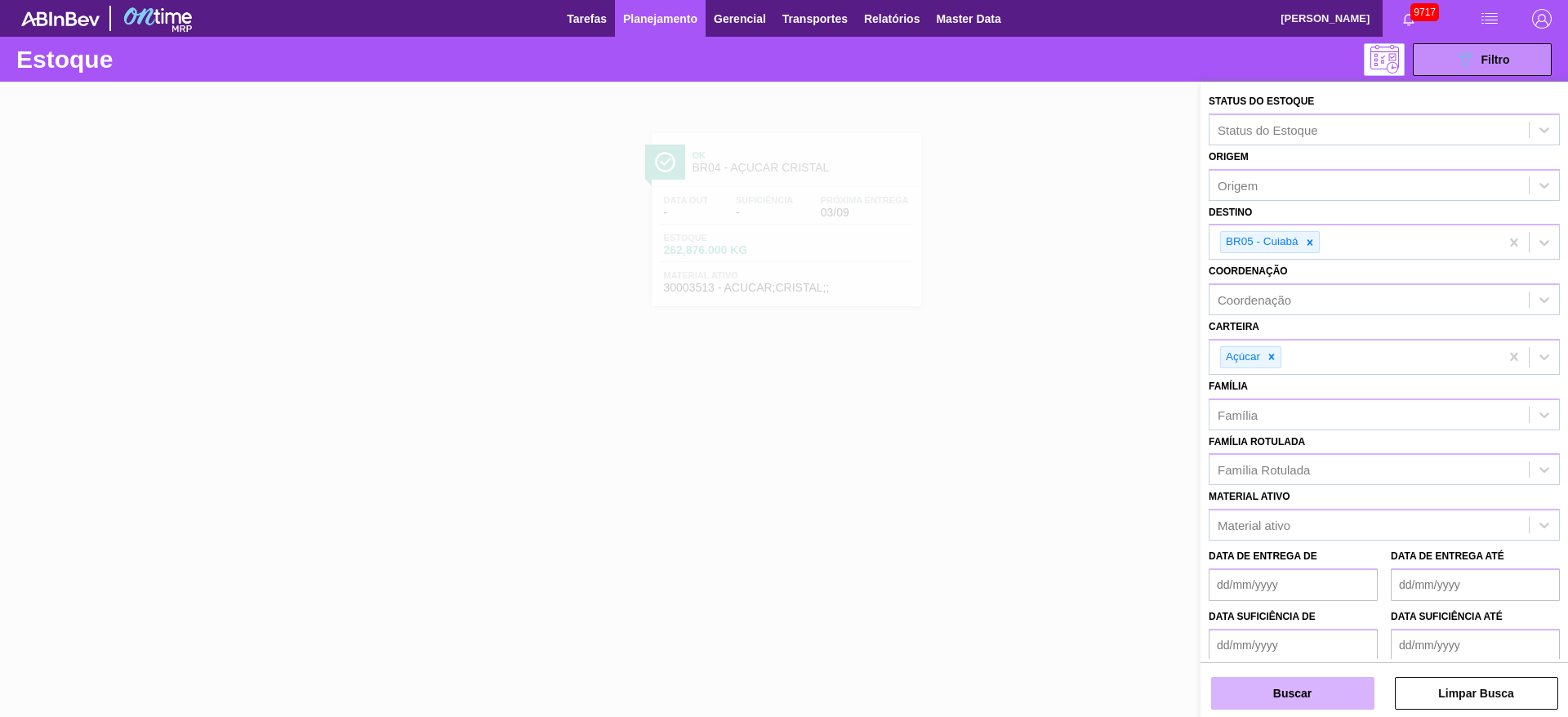
click at [1299, 704] on button "Buscar" at bounding box center [1293, 693] width 164 height 33
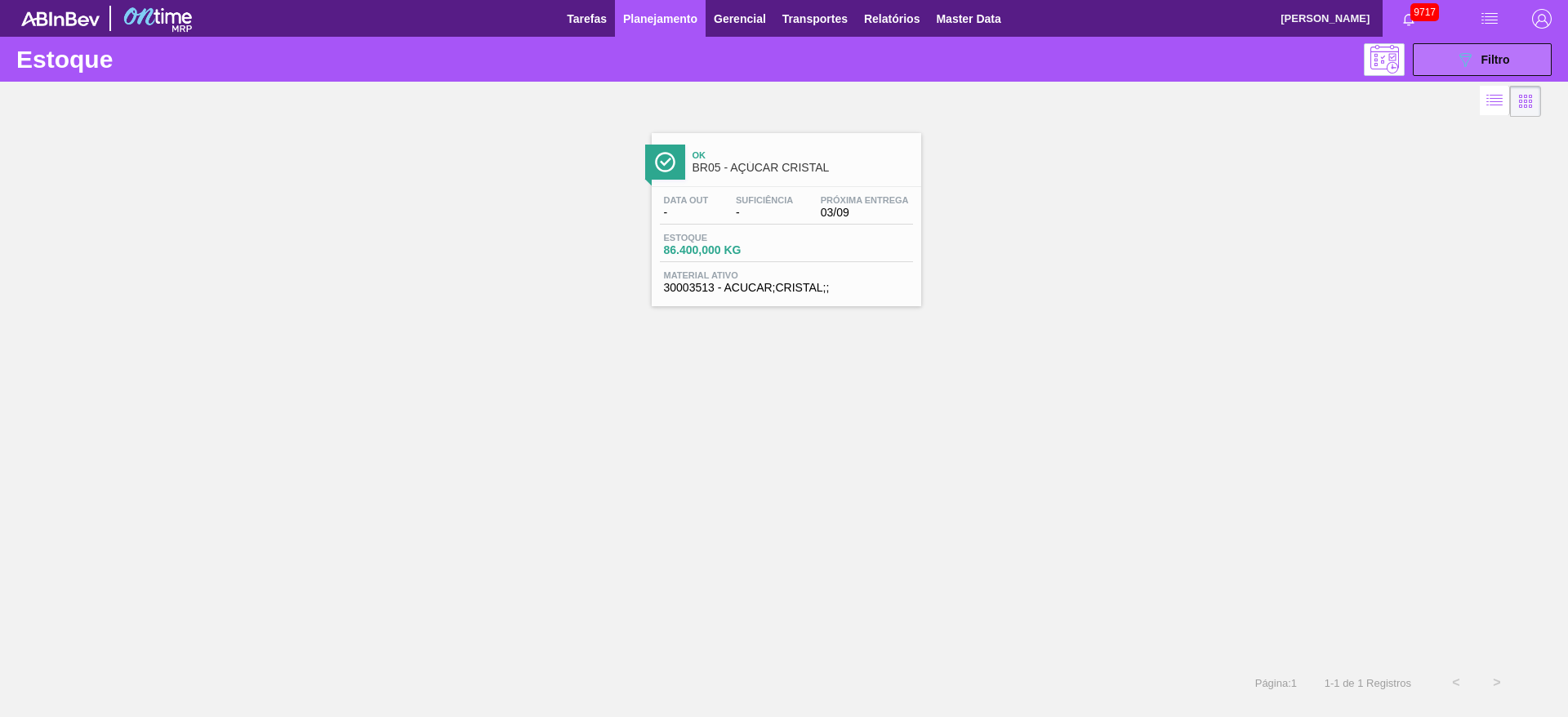
click at [1460, 70] on button "089F7B8B-B2A5-4AFE-B5C0-19BA573D28AC Filtro" at bounding box center [1483, 59] width 139 height 33
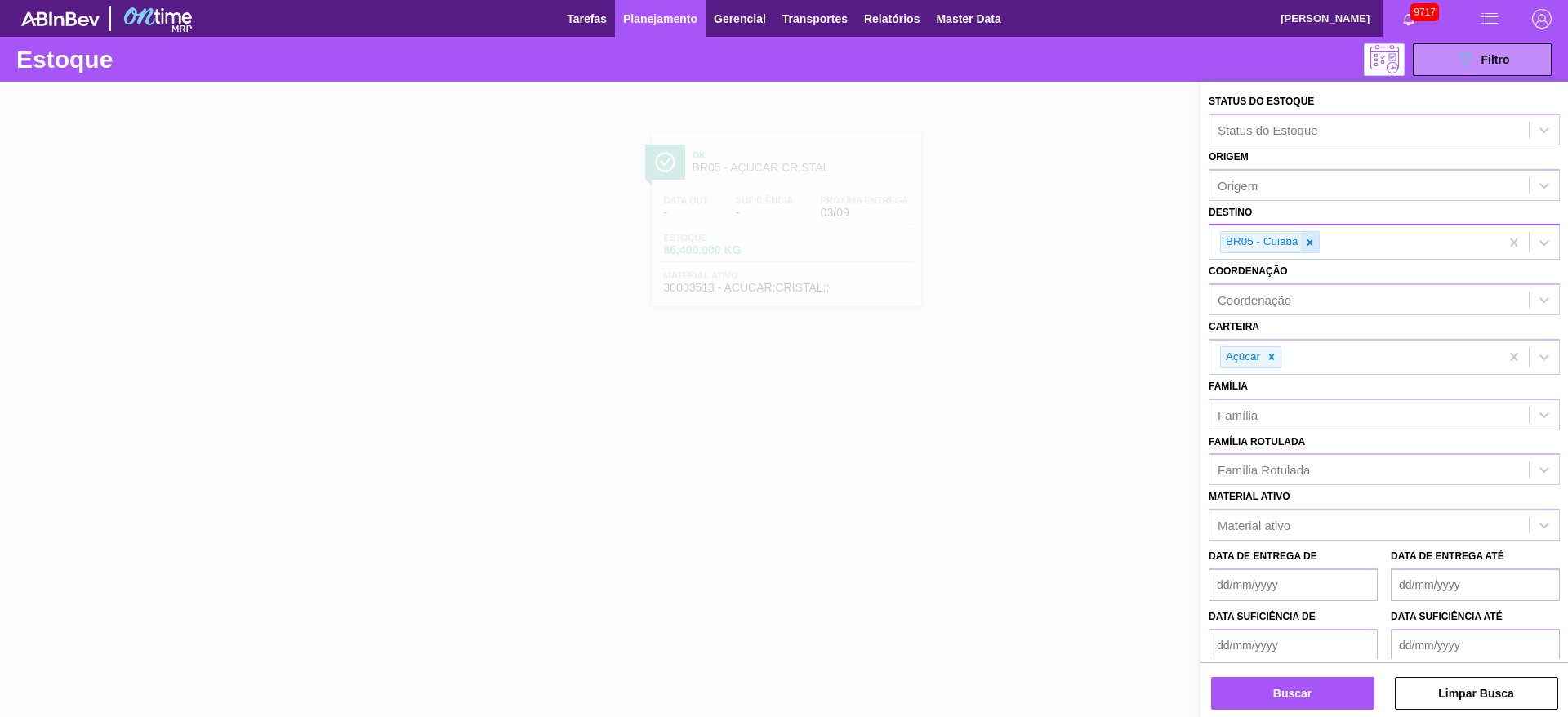
click at [1312, 248] on div at bounding box center [1309, 242] width 18 height 20
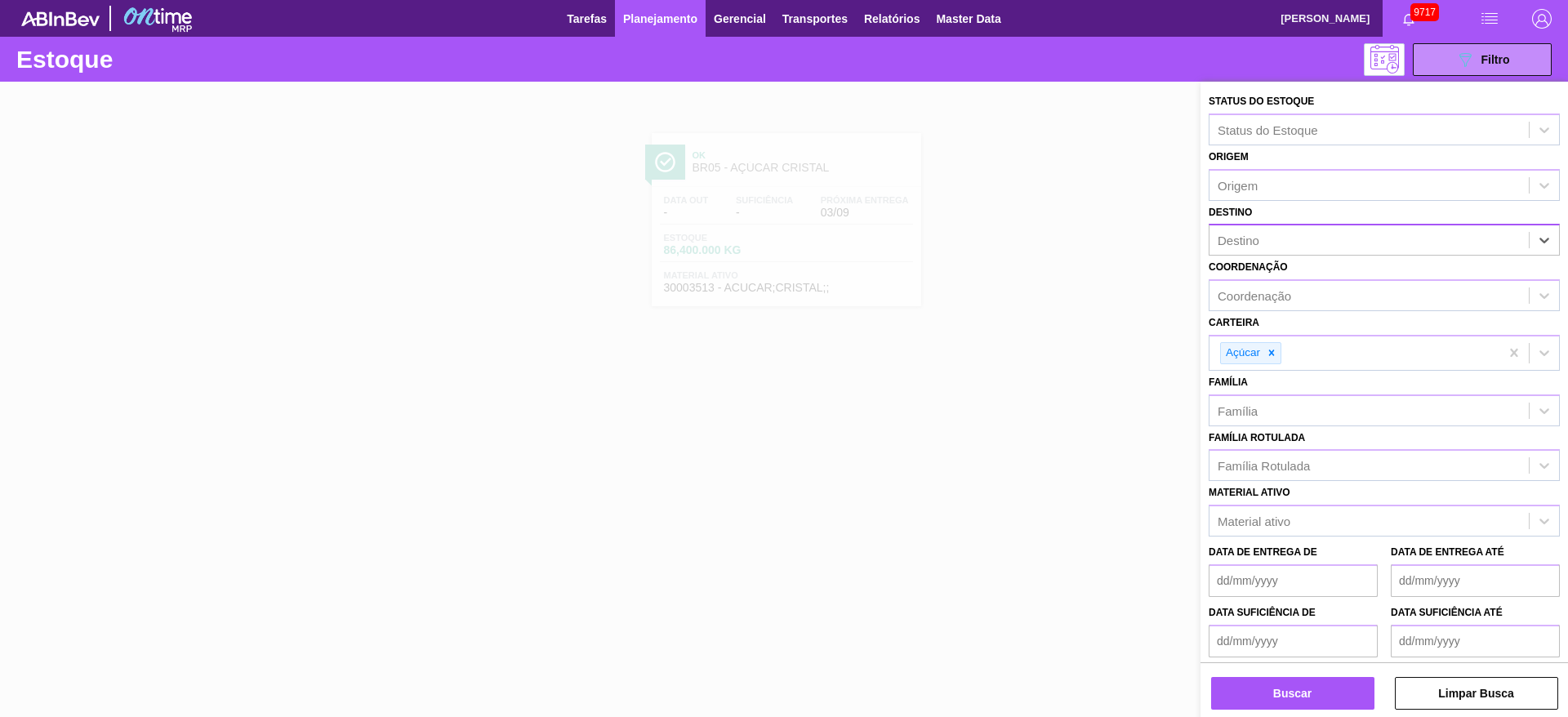
type input "12"
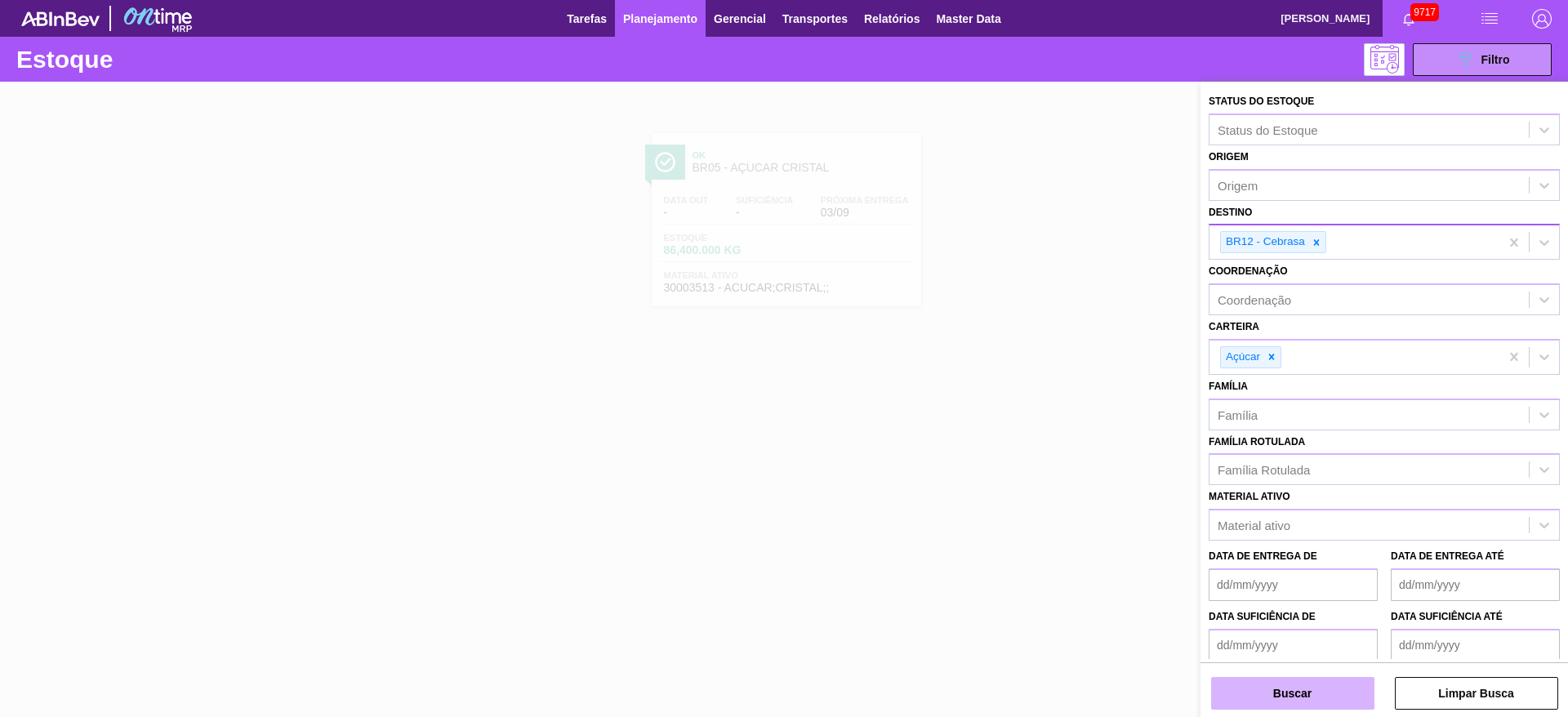
click at [1296, 692] on button "Buscar" at bounding box center [1293, 693] width 164 height 33
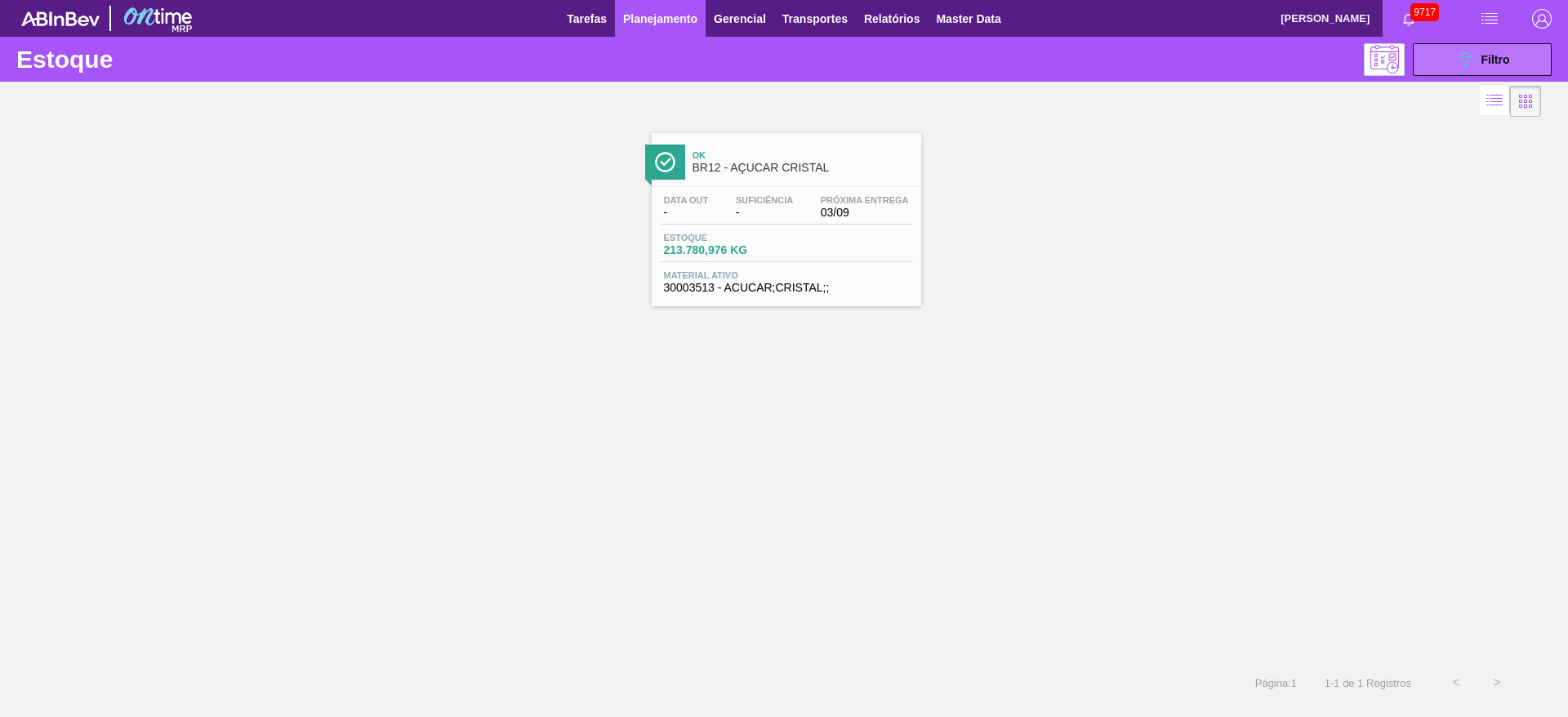
click at [1434, 49] on button "089F7B8B-B2A5-4AFE-B5C0-19BA573D28AC Filtro" at bounding box center [1483, 59] width 139 height 33
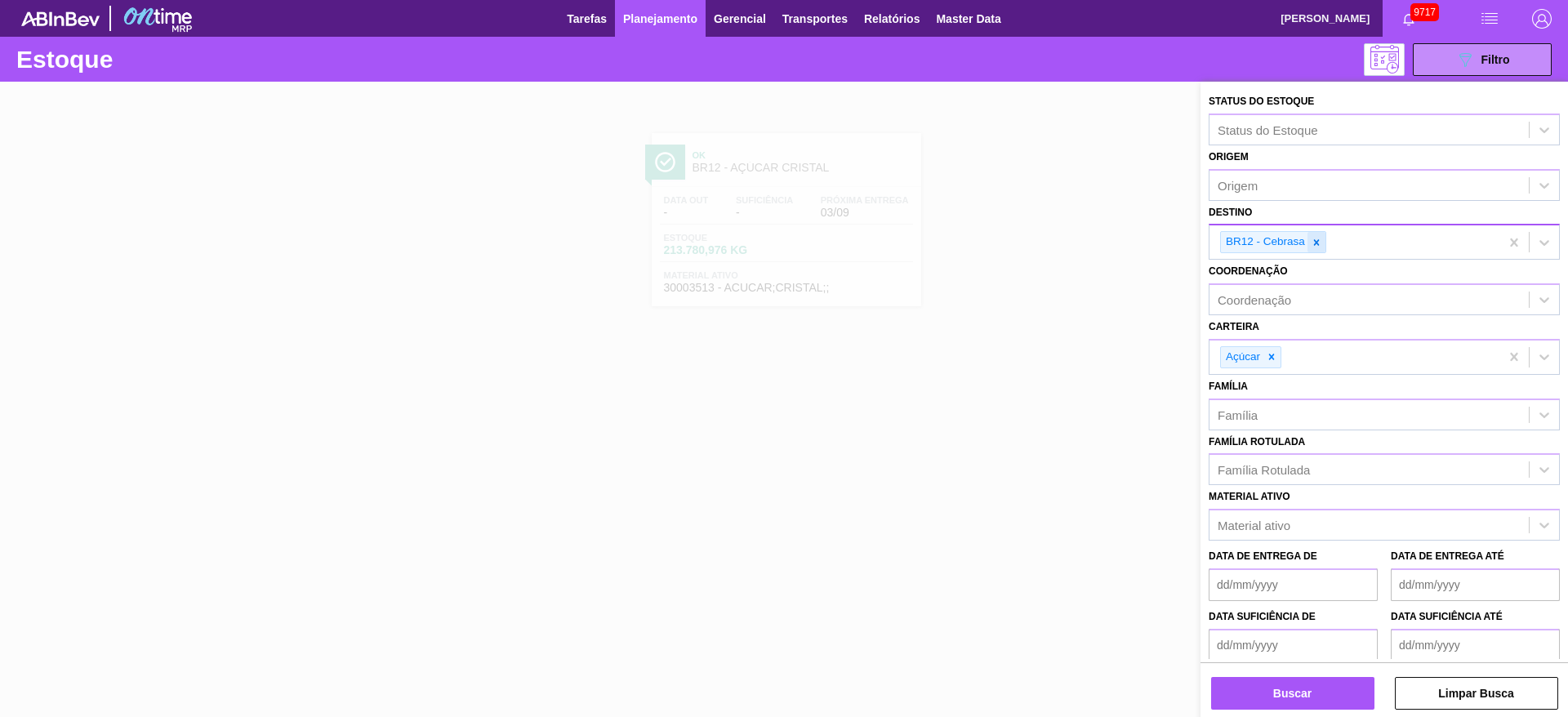
click at [1311, 244] on icon at bounding box center [1316, 242] width 11 height 11
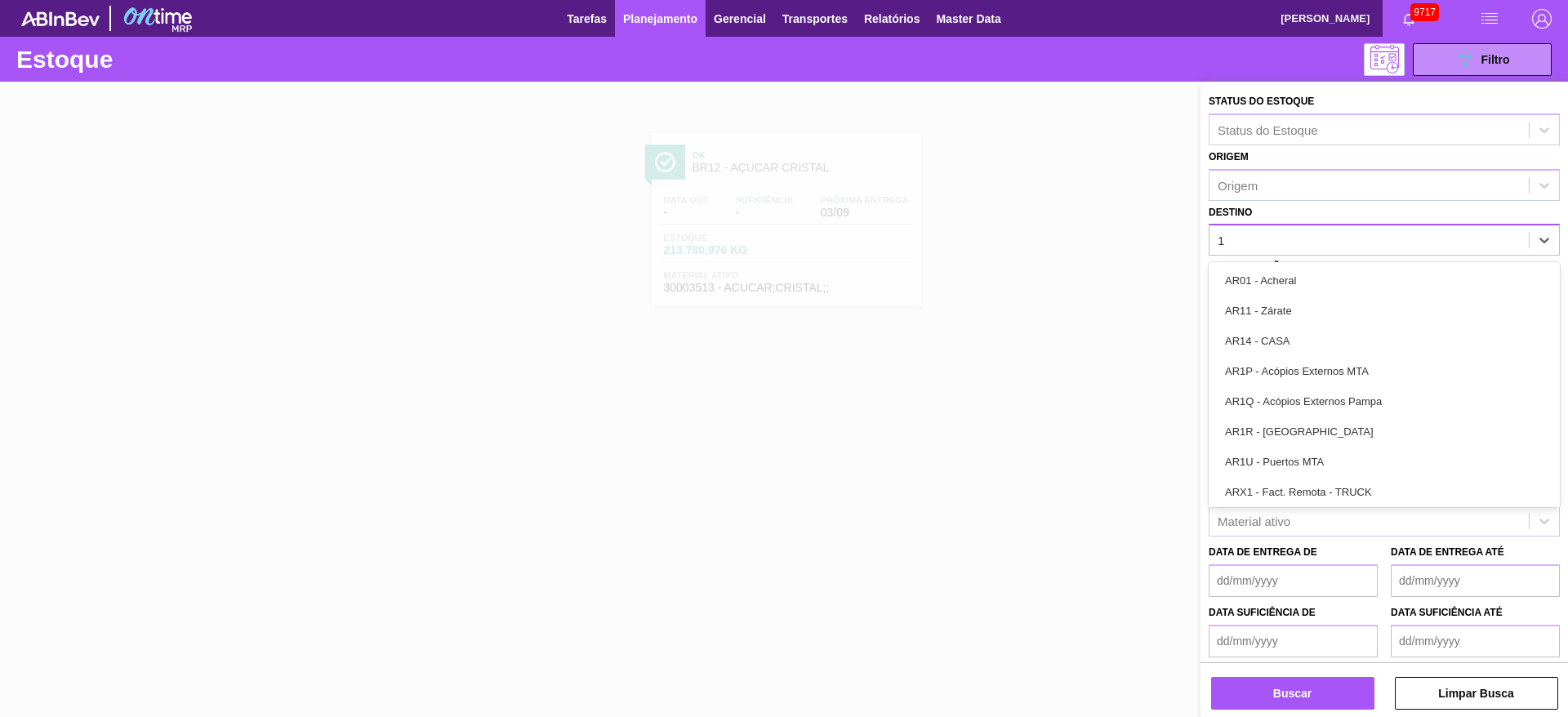
type input "14"
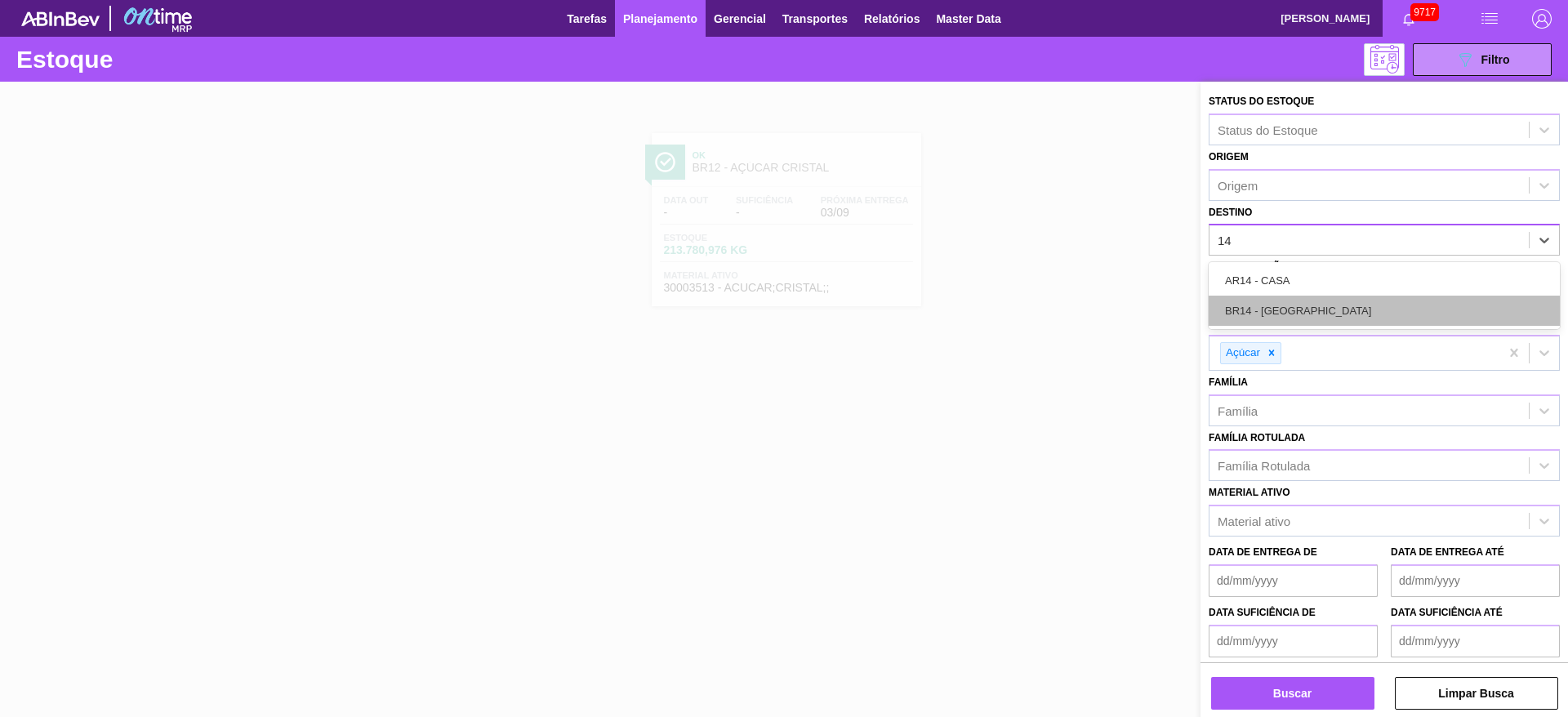
click at [1309, 297] on div "BR14 - [GEOGRAPHIC_DATA]" at bounding box center [1383, 311] width 351 height 30
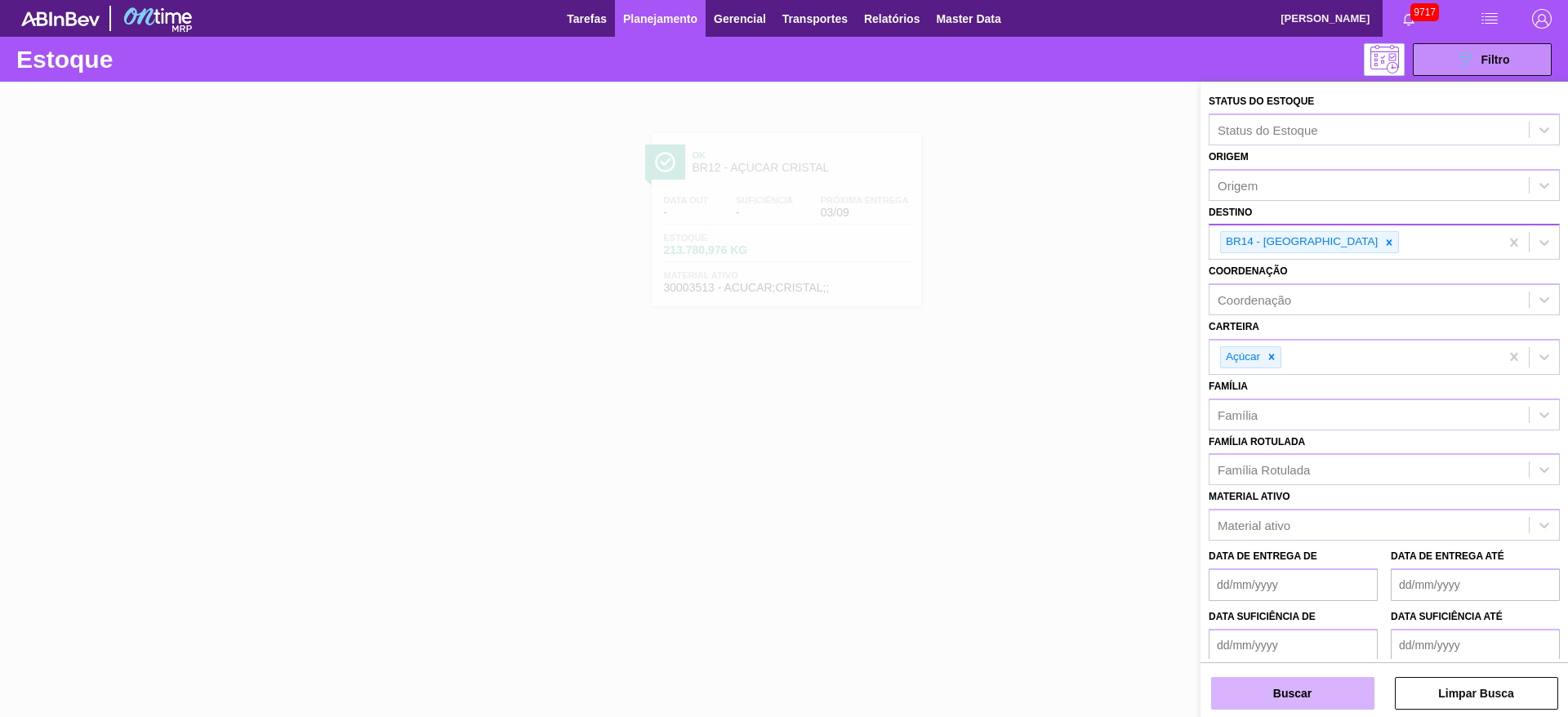
click at [1269, 705] on button "Buscar" at bounding box center [1293, 693] width 164 height 33
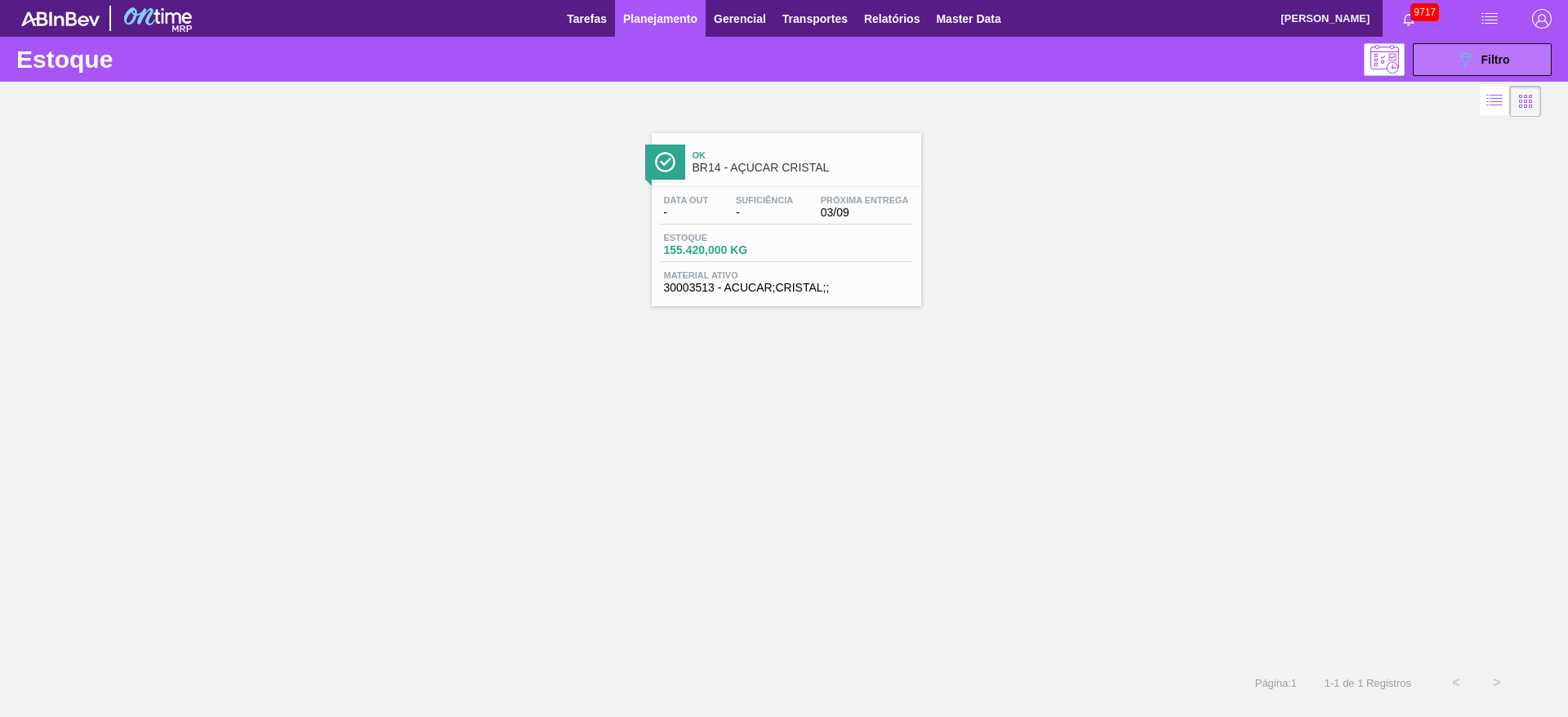
click at [1449, 49] on button "089F7B8B-B2A5-4AFE-B5C0-19BA573D28AC Filtro" at bounding box center [1483, 59] width 139 height 33
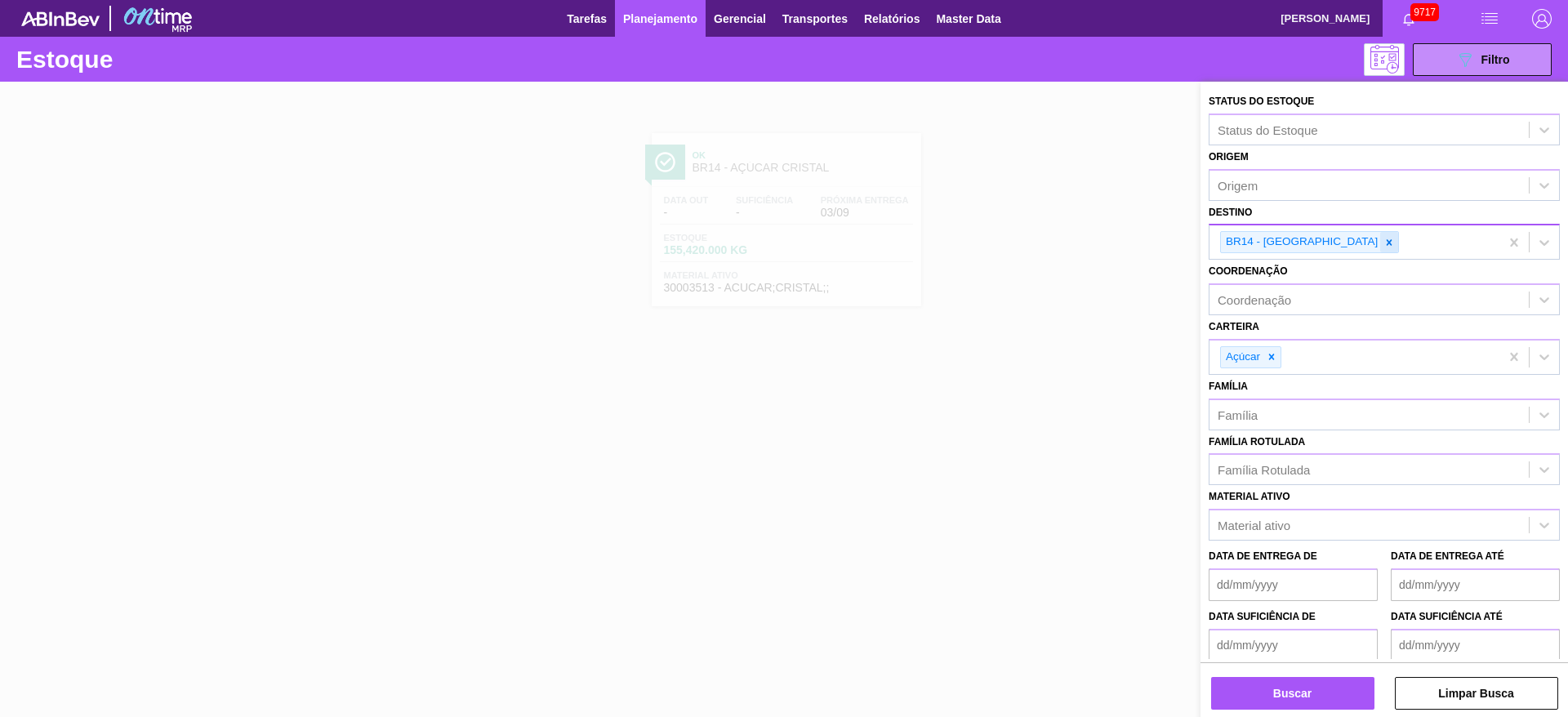
click at [1380, 249] on div at bounding box center [1389, 242] width 18 height 20
type input "19"
click at [1280, 689] on button "Buscar" at bounding box center [1293, 693] width 164 height 33
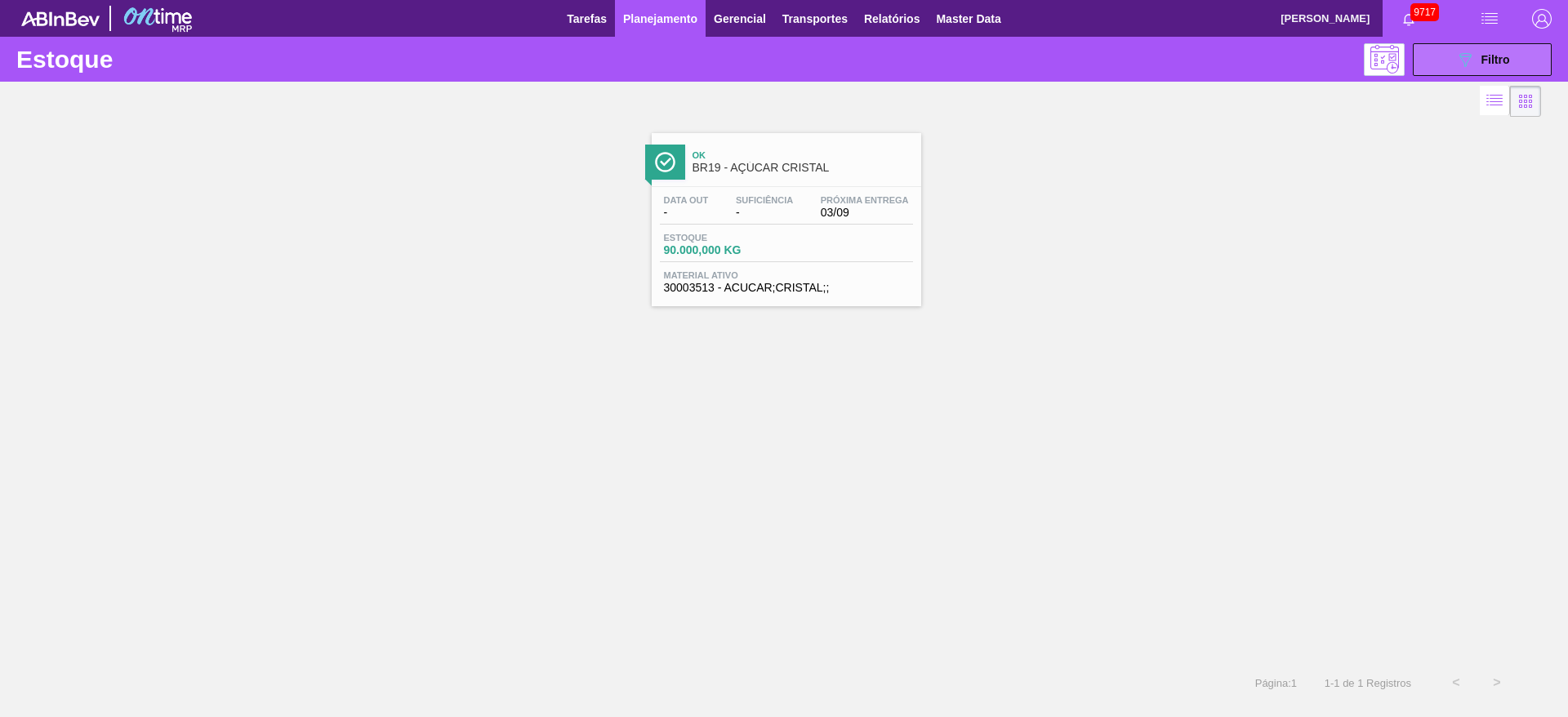
click at [1491, 54] on span "Filtro" at bounding box center [1496, 59] width 29 height 13
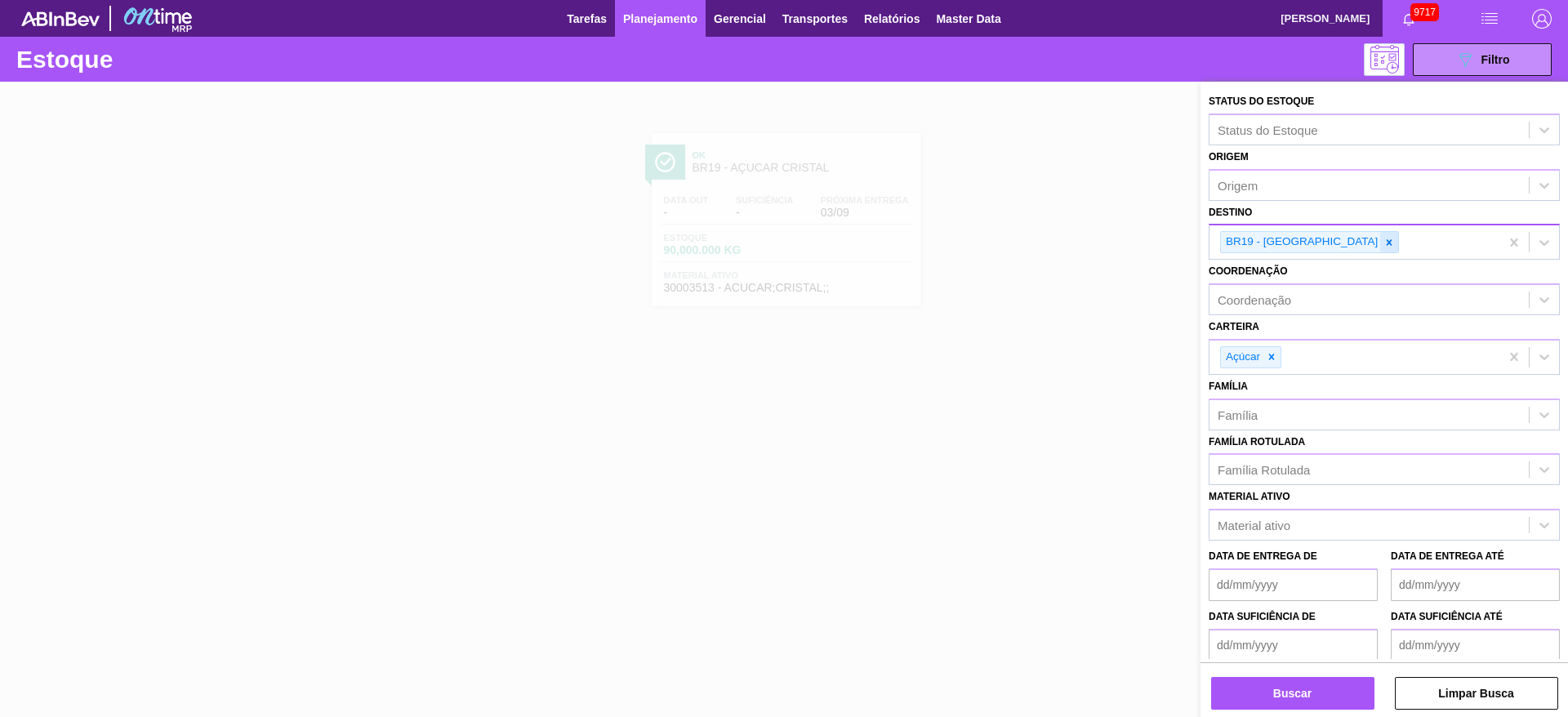
click at [1380, 248] on div at bounding box center [1389, 242] width 18 height 20
click at [1323, 248] on div "BR19 - [GEOGRAPHIC_DATA]" at bounding box center [1354, 242] width 290 height 33
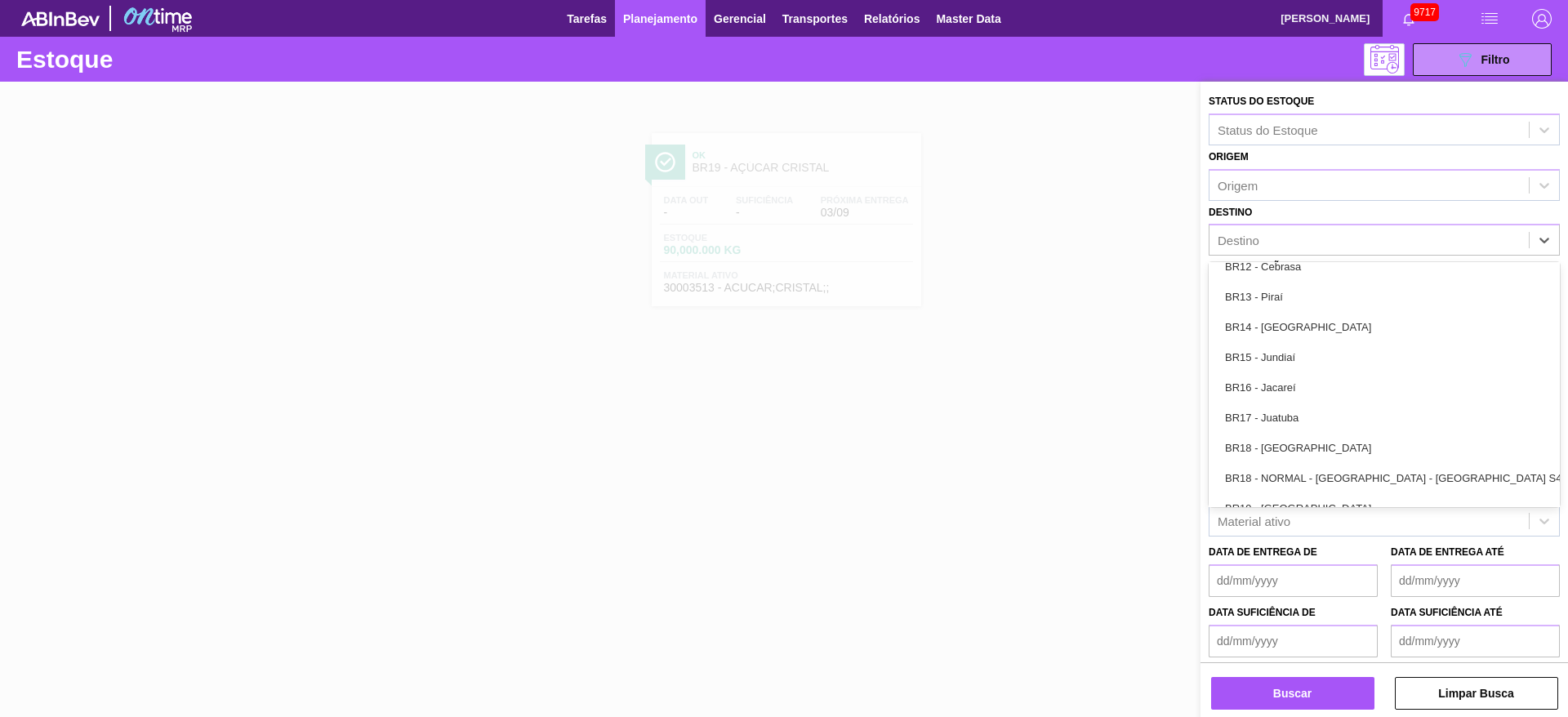
scroll to position [1220, 0]
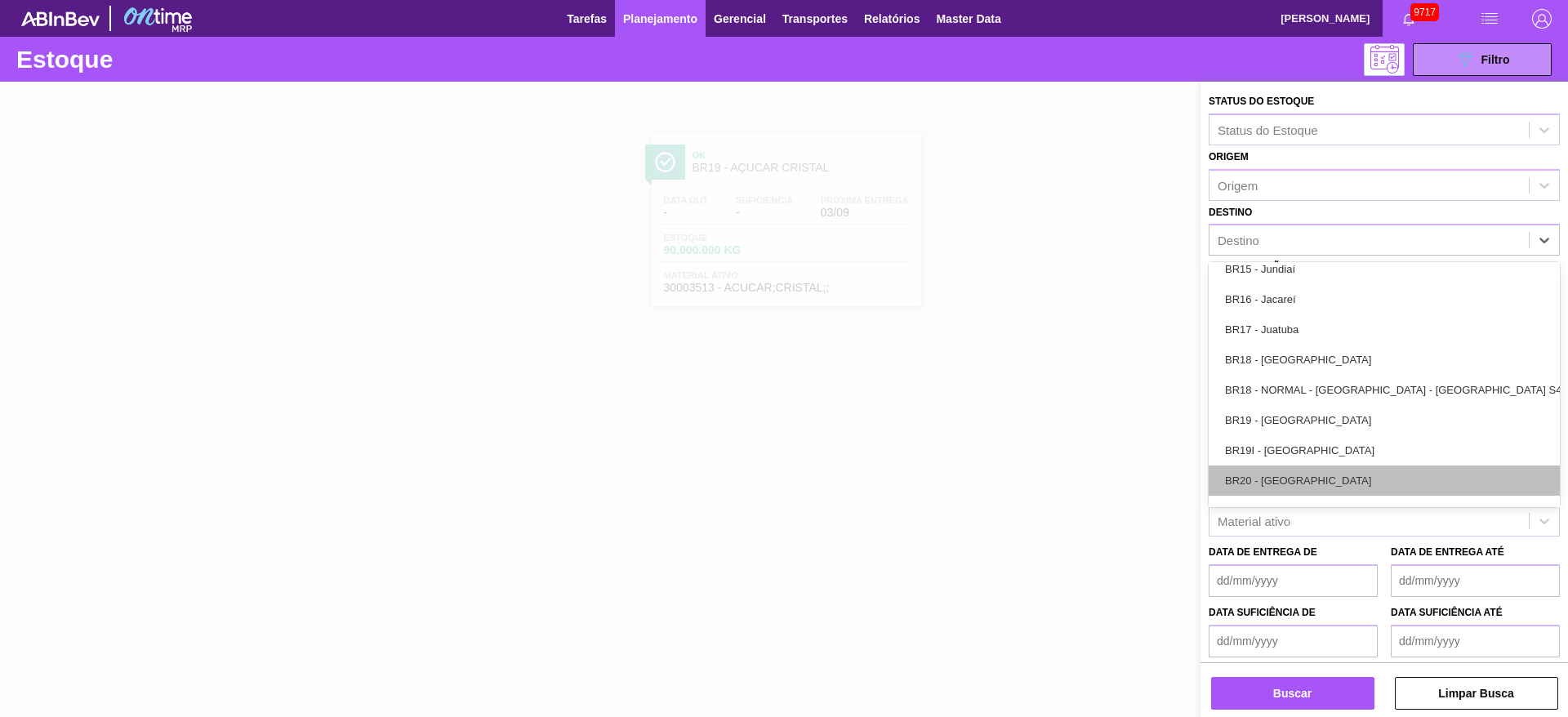
click at [1287, 491] on div "BR20 - [GEOGRAPHIC_DATA]" at bounding box center [1383, 480] width 351 height 30
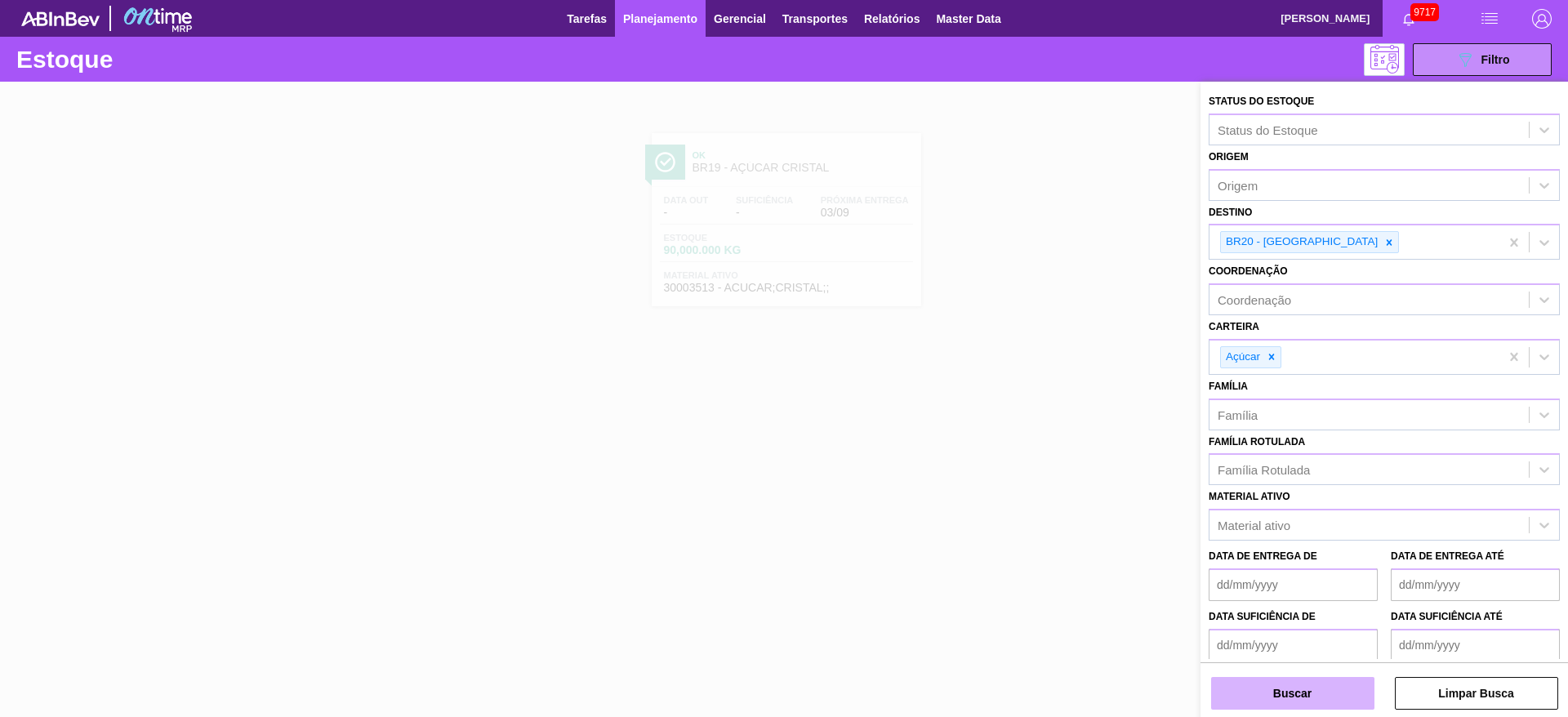
click at [1277, 697] on button "Buscar" at bounding box center [1293, 693] width 164 height 33
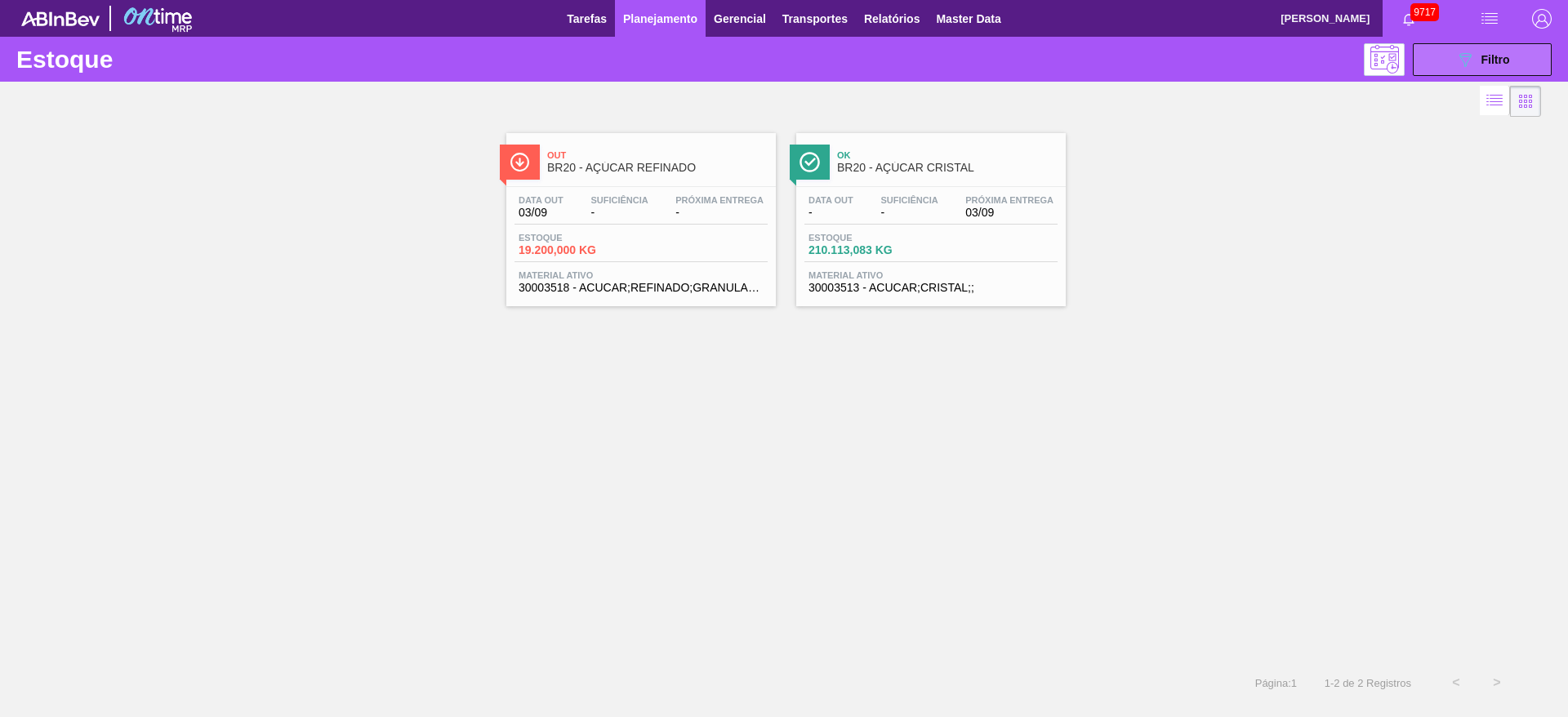
click at [1463, 73] on button "089F7B8B-B2A5-4AFE-B5C0-19BA573D28AC Filtro" at bounding box center [1483, 59] width 139 height 33
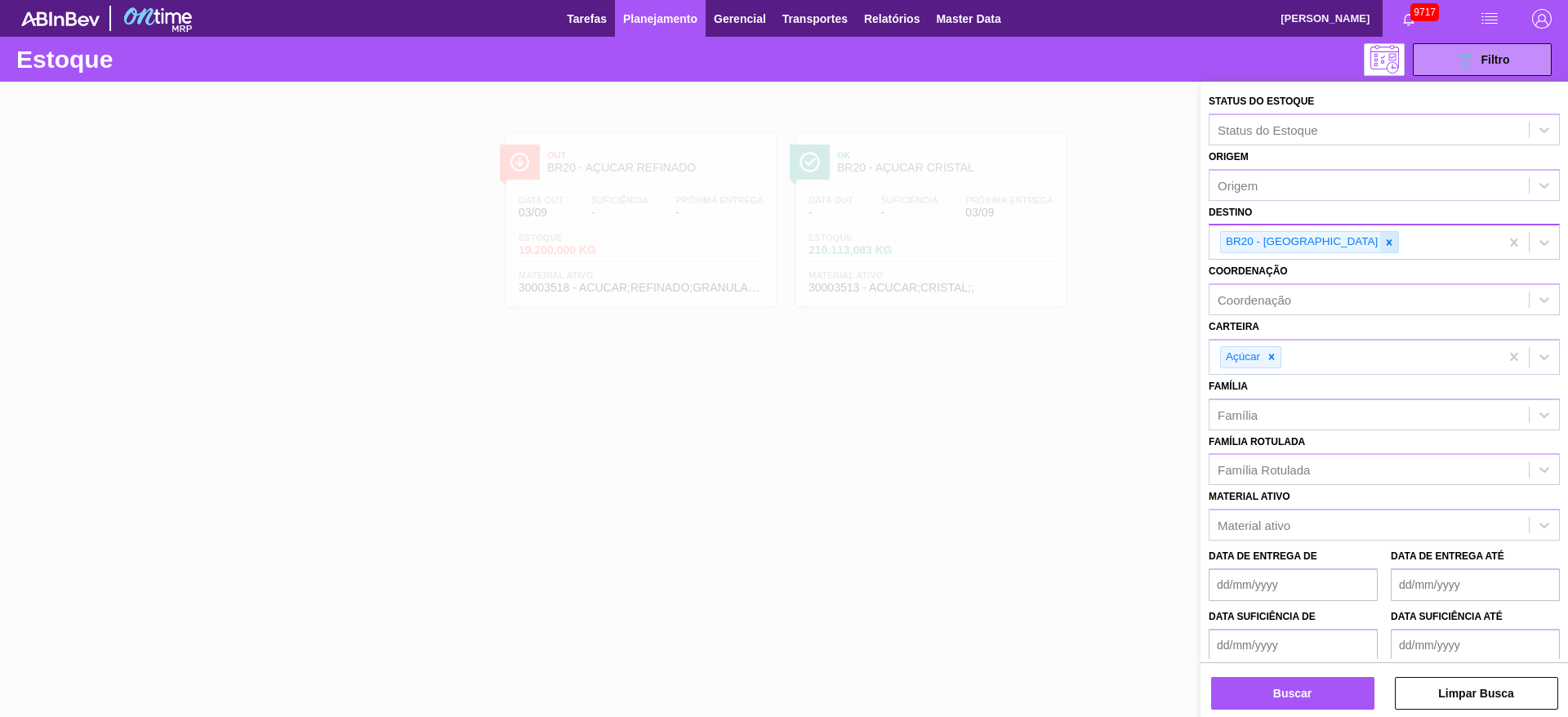
click at [1383, 246] on icon at bounding box center [1389, 242] width 11 height 11
click at [1324, 246] on div "BR20 - [GEOGRAPHIC_DATA]" at bounding box center [1354, 242] width 290 height 33
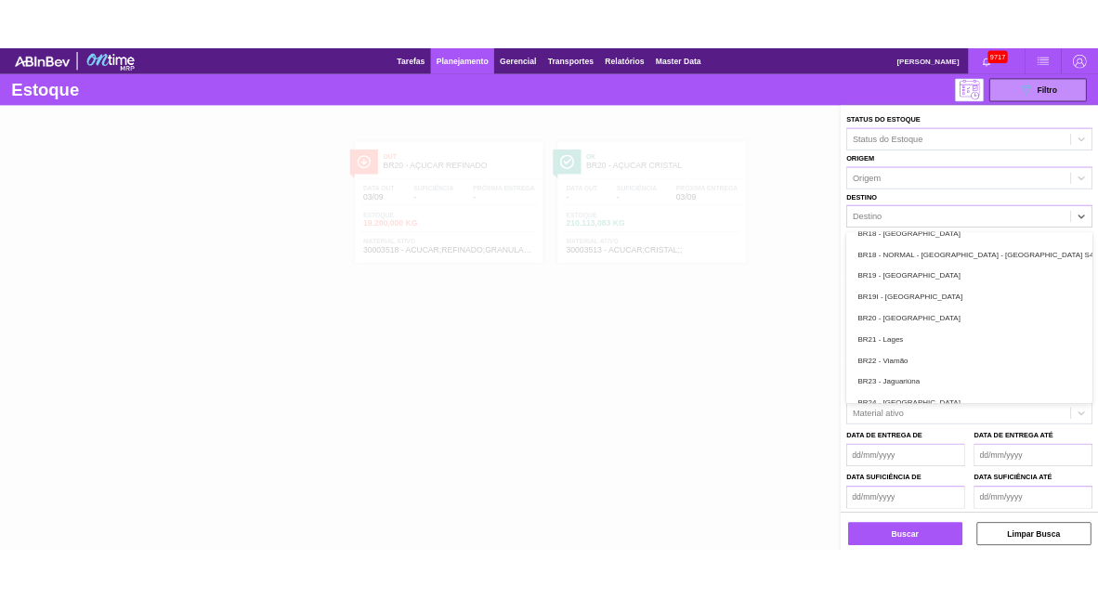
scroll to position [1560, 0]
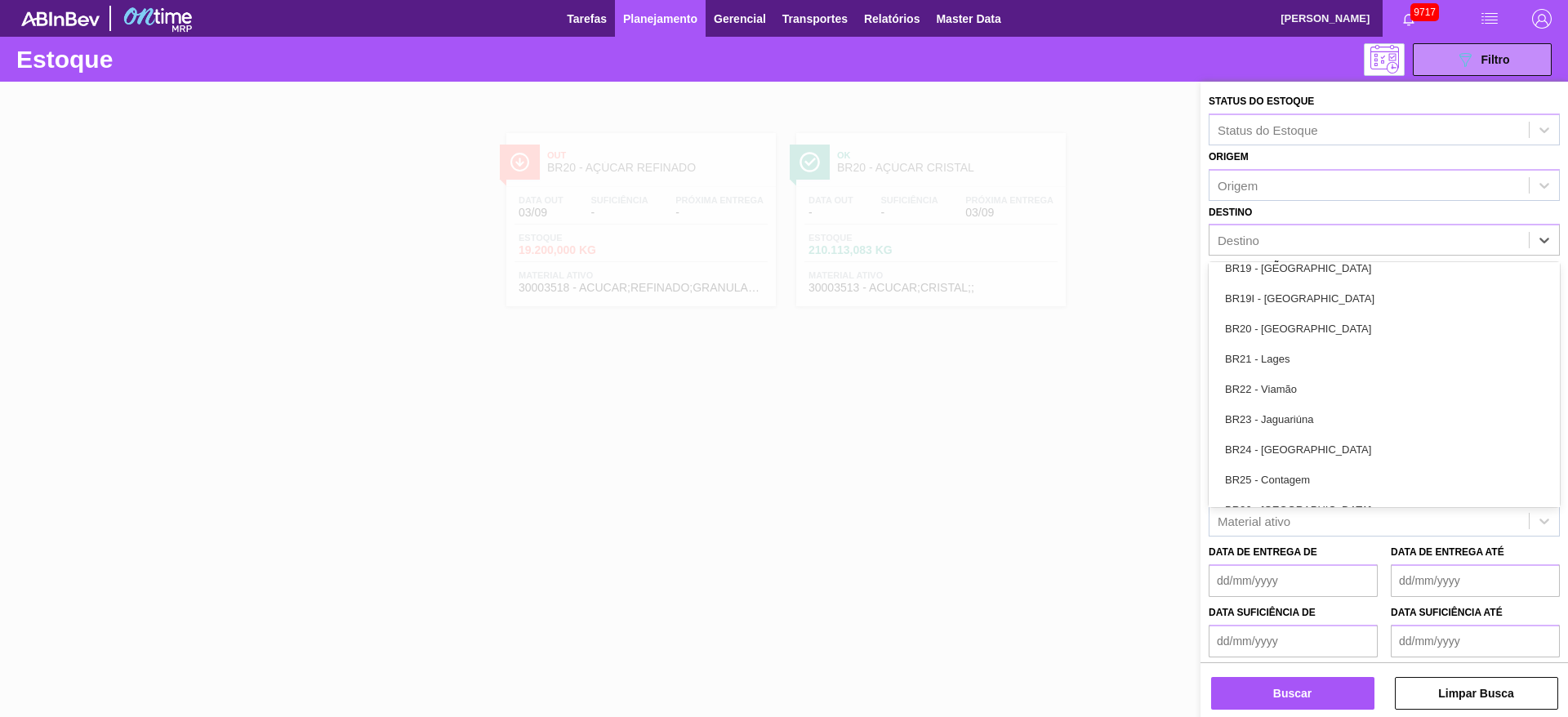
click at [1321, 391] on div "BR22 - Viamão" at bounding box center [1383, 389] width 351 height 30
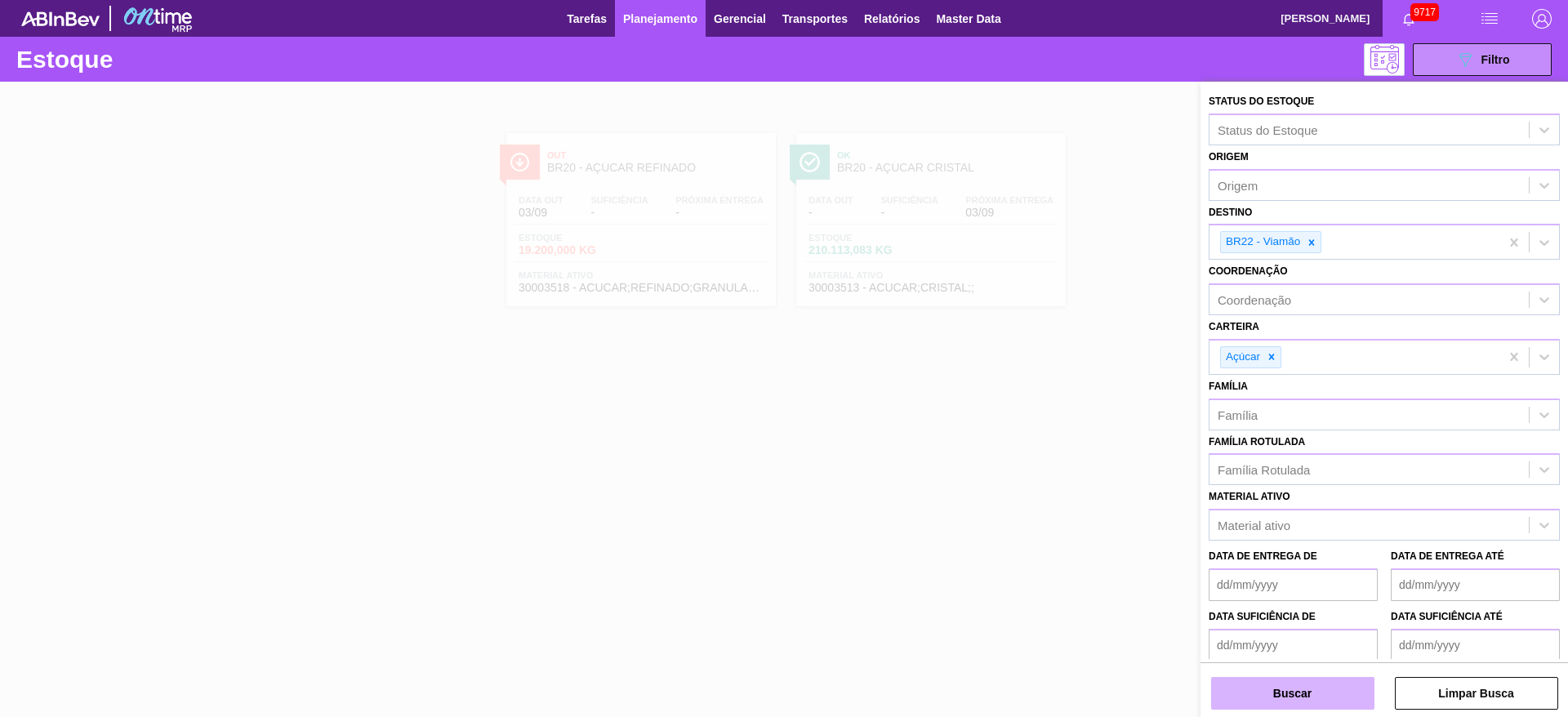
click at [1279, 685] on button "Buscar" at bounding box center [1293, 693] width 164 height 33
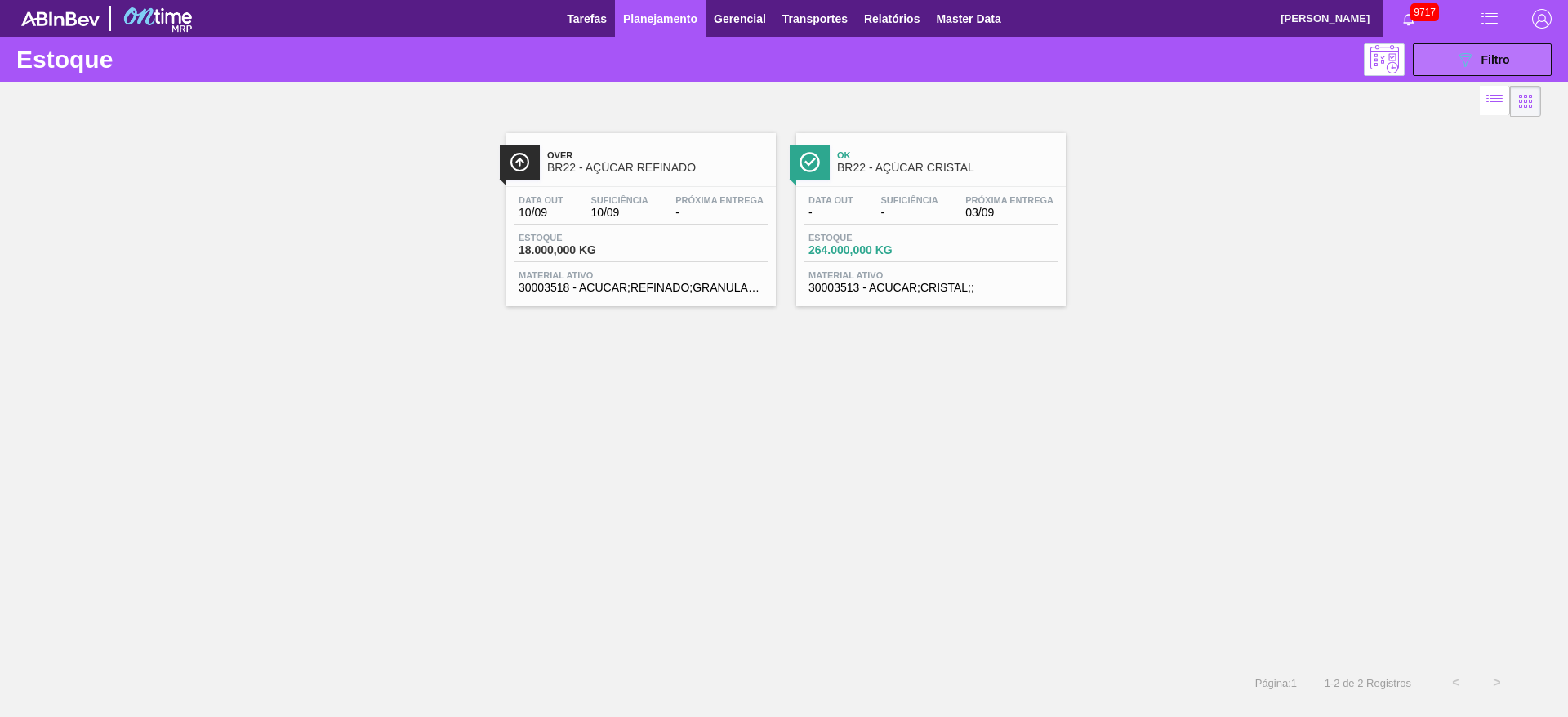
click at [1485, 58] on span "Filtro" at bounding box center [1496, 59] width 29 height 13
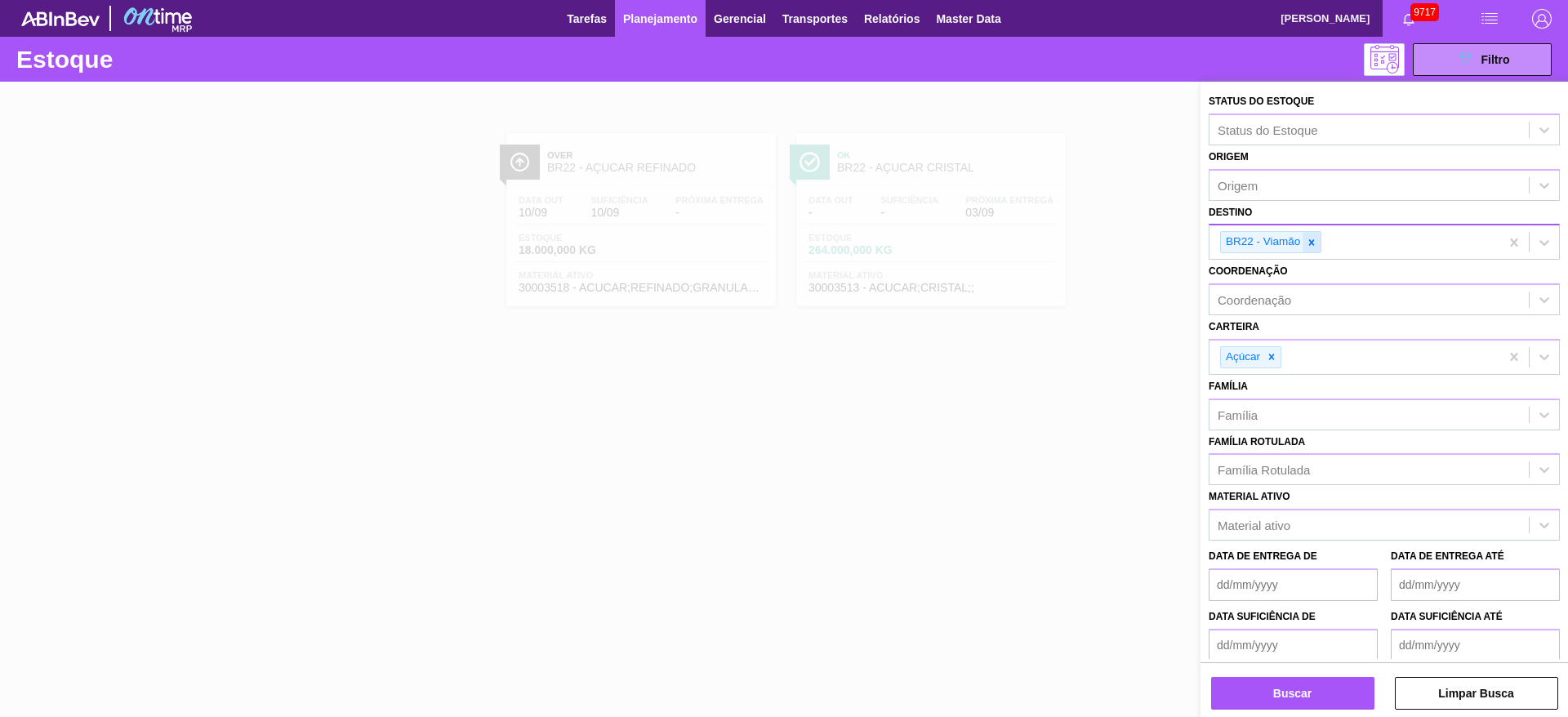
click at [1311, 237] on icon at bounding box center [1311, 242] width 11 height 11
type input "27"
click at [1273, 689] on button "Buscar" at bounding box center [1293, 693] width 164 height 33
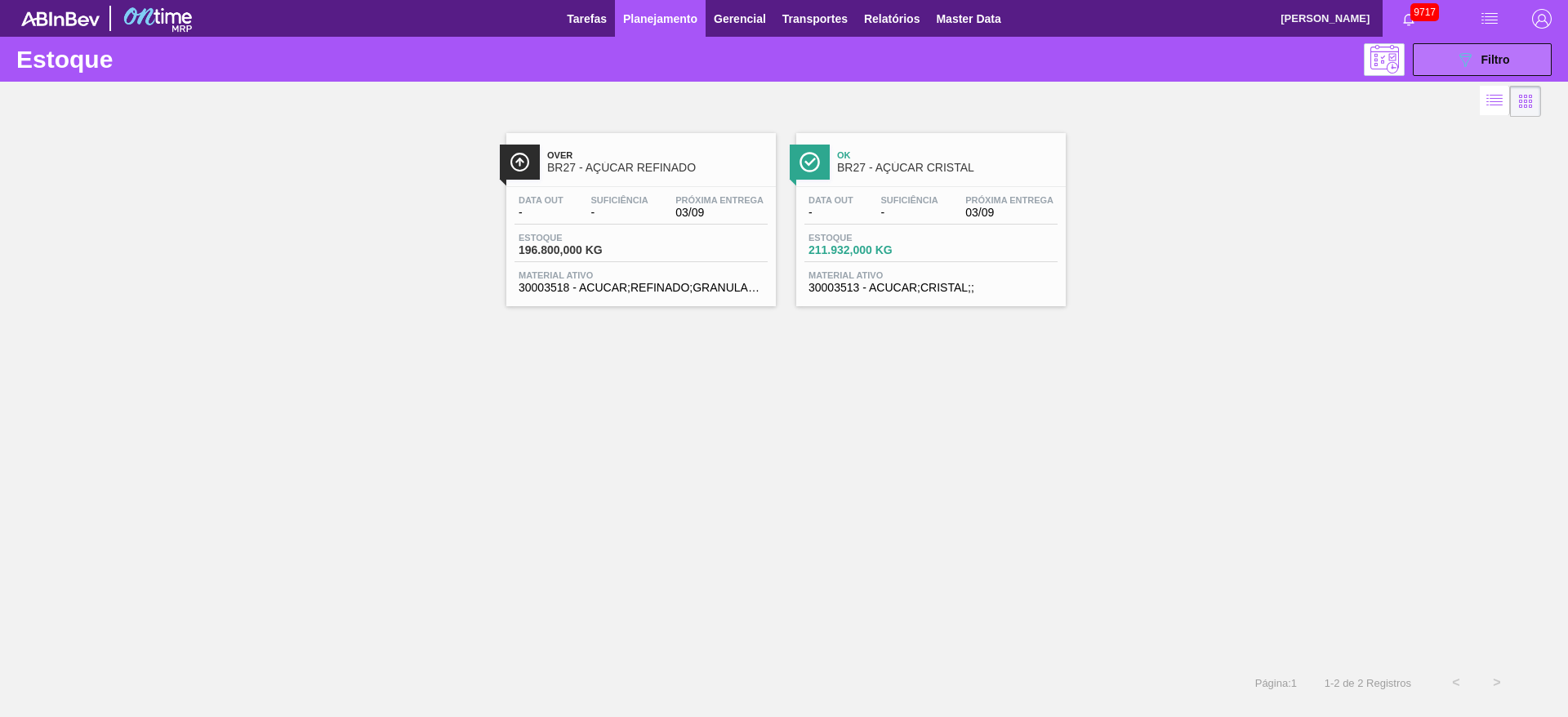
click at [1455, 58] on icon "089F7B8B-B2A5-4AFE-B5C0-19BA573D28AC" at bounding box center [1465, 60] width 19 height 19
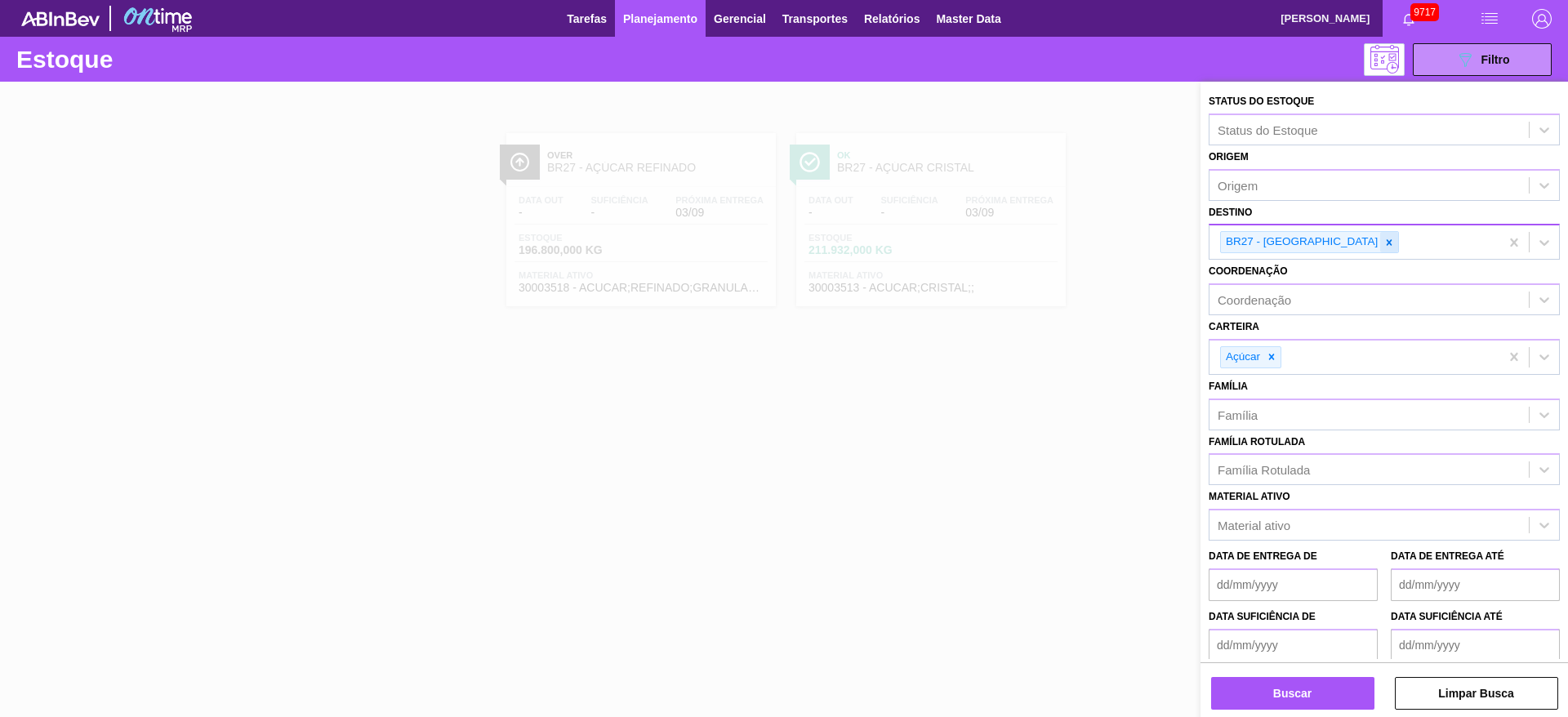
click at [1380, 252] on div at bounding box center [1389, 242] width 18 height 20
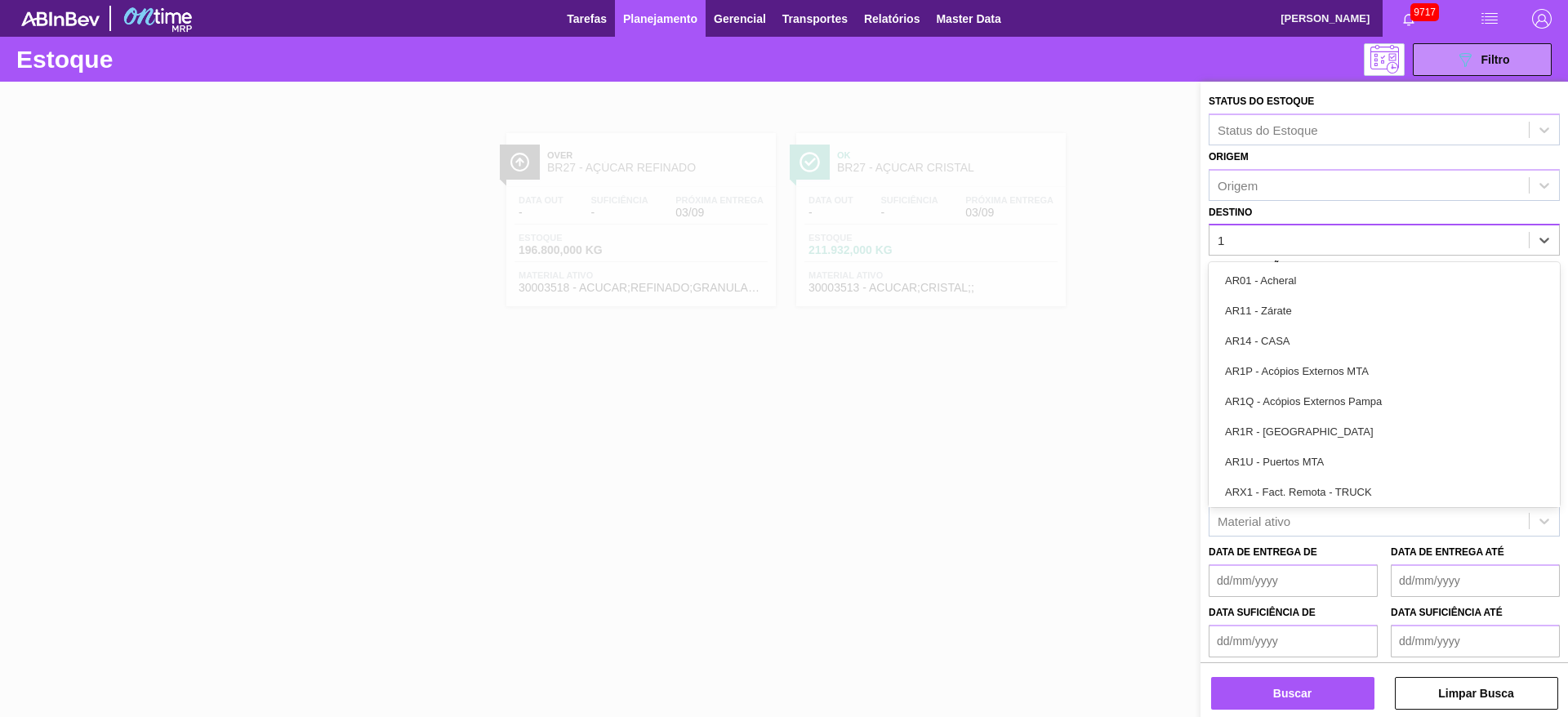
type input "18"
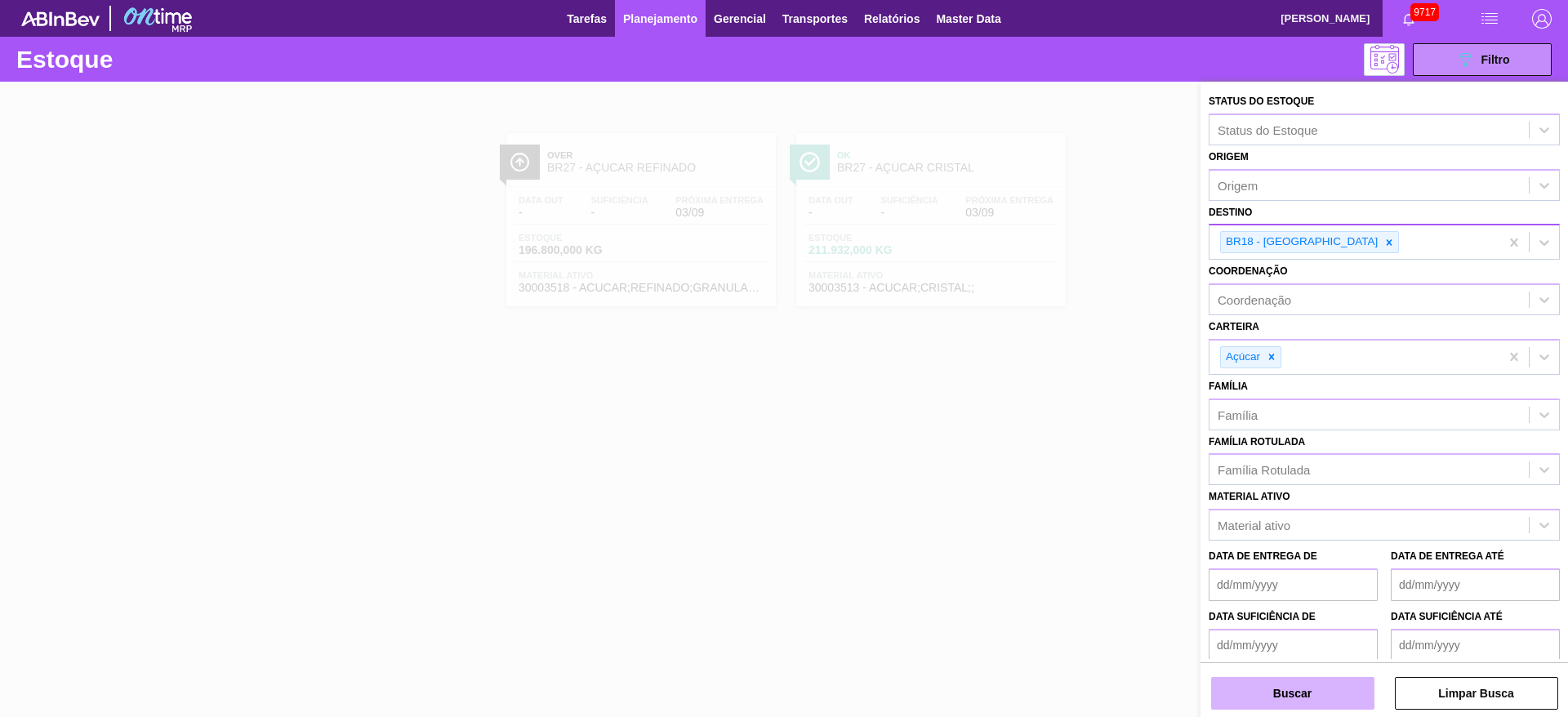
click at [1288, 683] on button "Buscar" at bounding box center [1293, 693] width 164 height 33
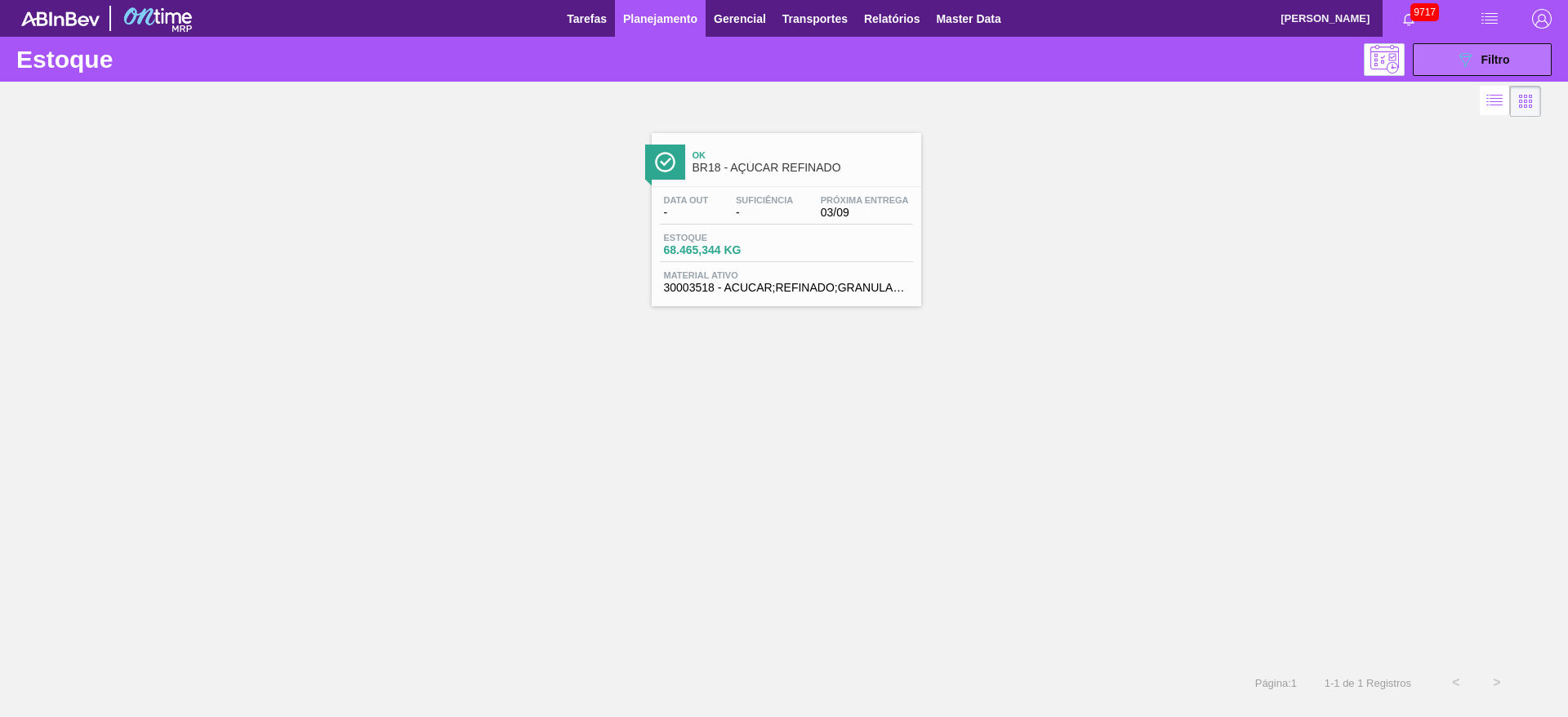
click at [1432, 64] on button "089F7B8B-B2A5-4AFE-B5C0-19BA573D28AC Filtro" at bounding box center [1483, 59] width 139 height 33
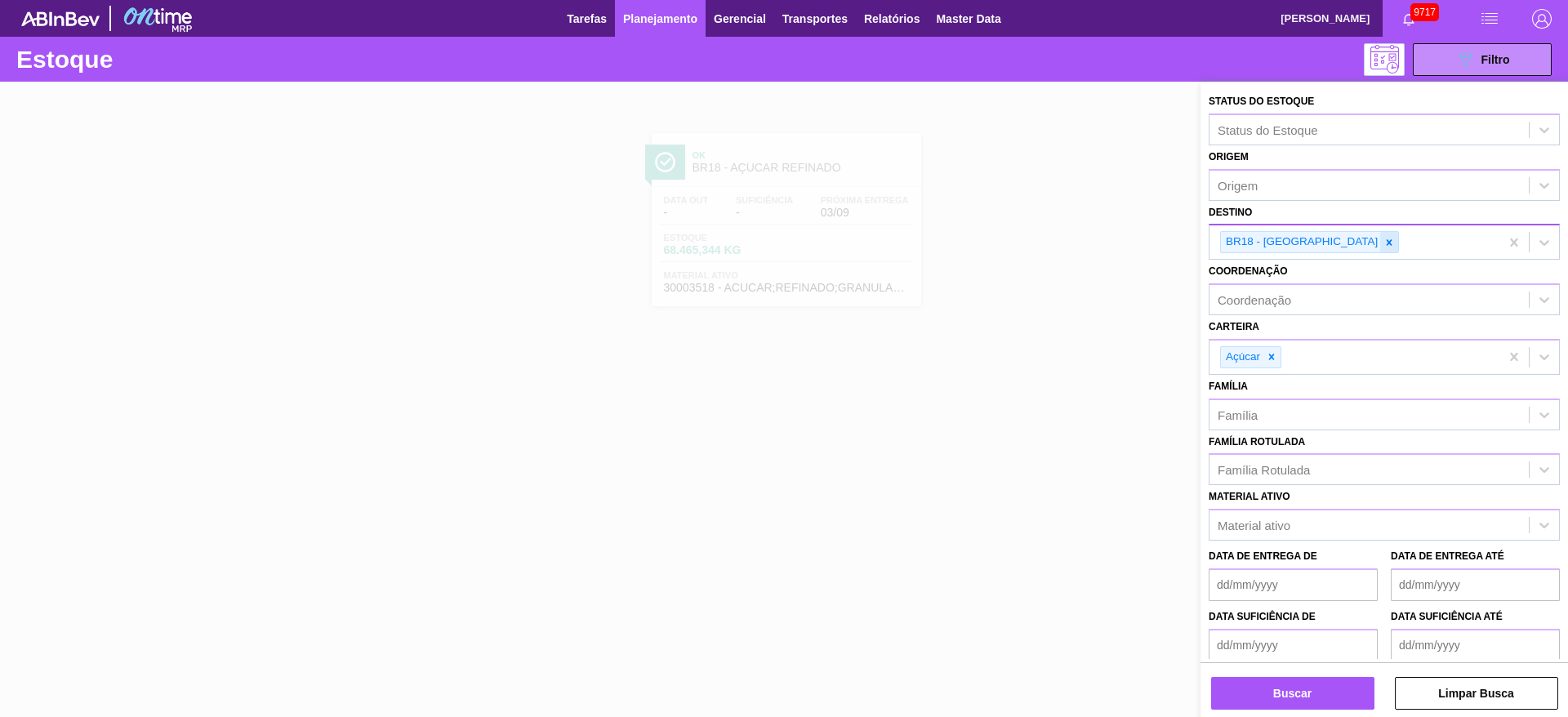
click at [1387, 243] on icon at bounding box center [1389, 242] width 6 height 6
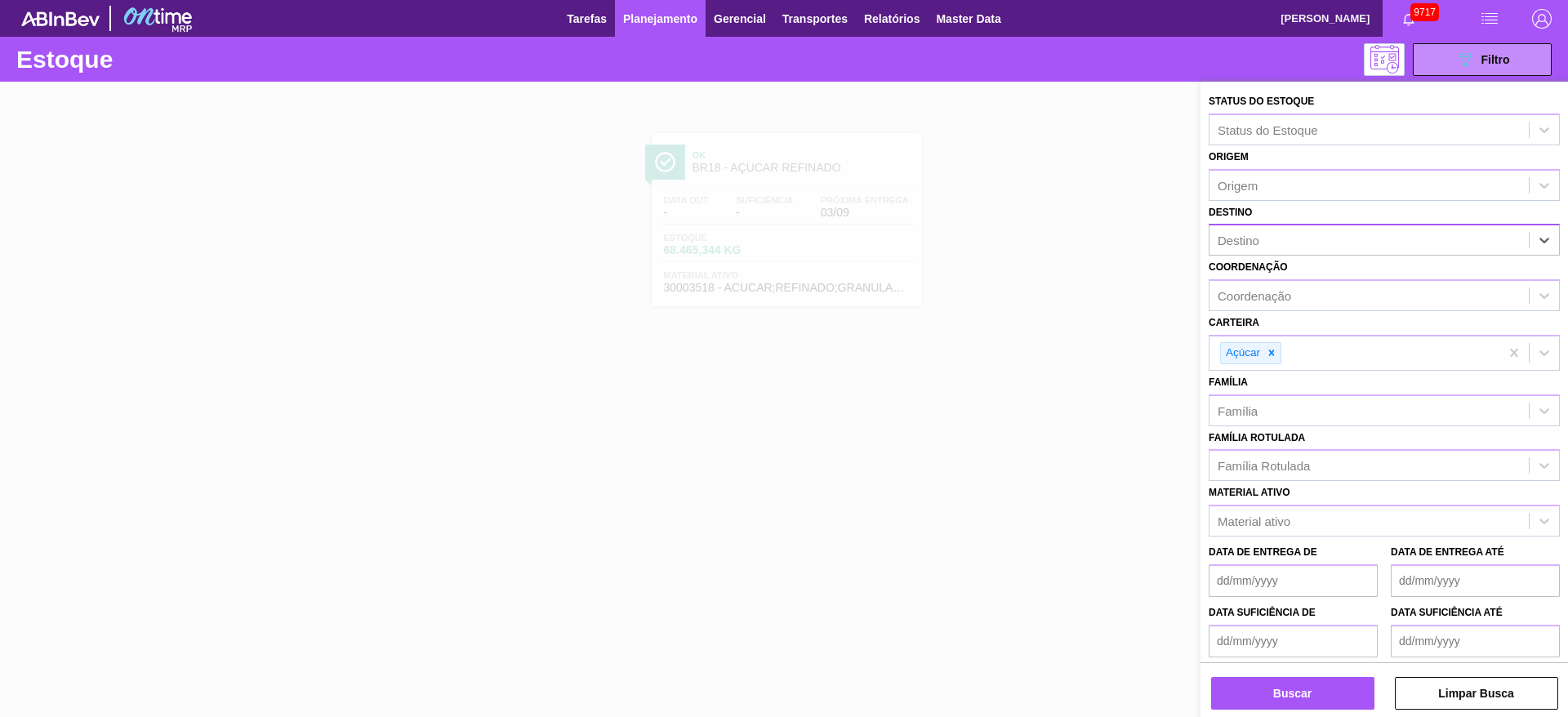
type input "13"
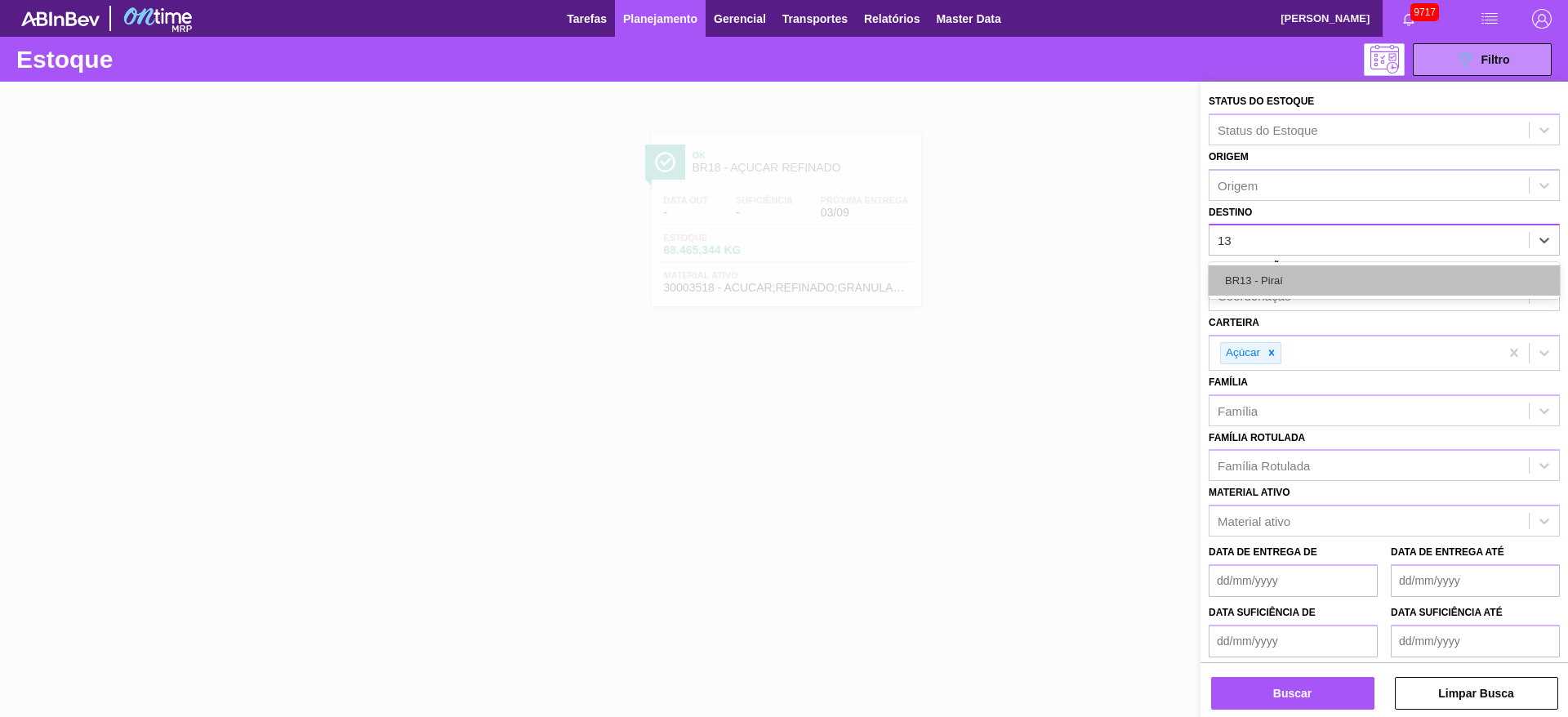
click at [1309, 272] on div "BR13 - Piraí" at bounding box center [1383, 281] width 351 height 30
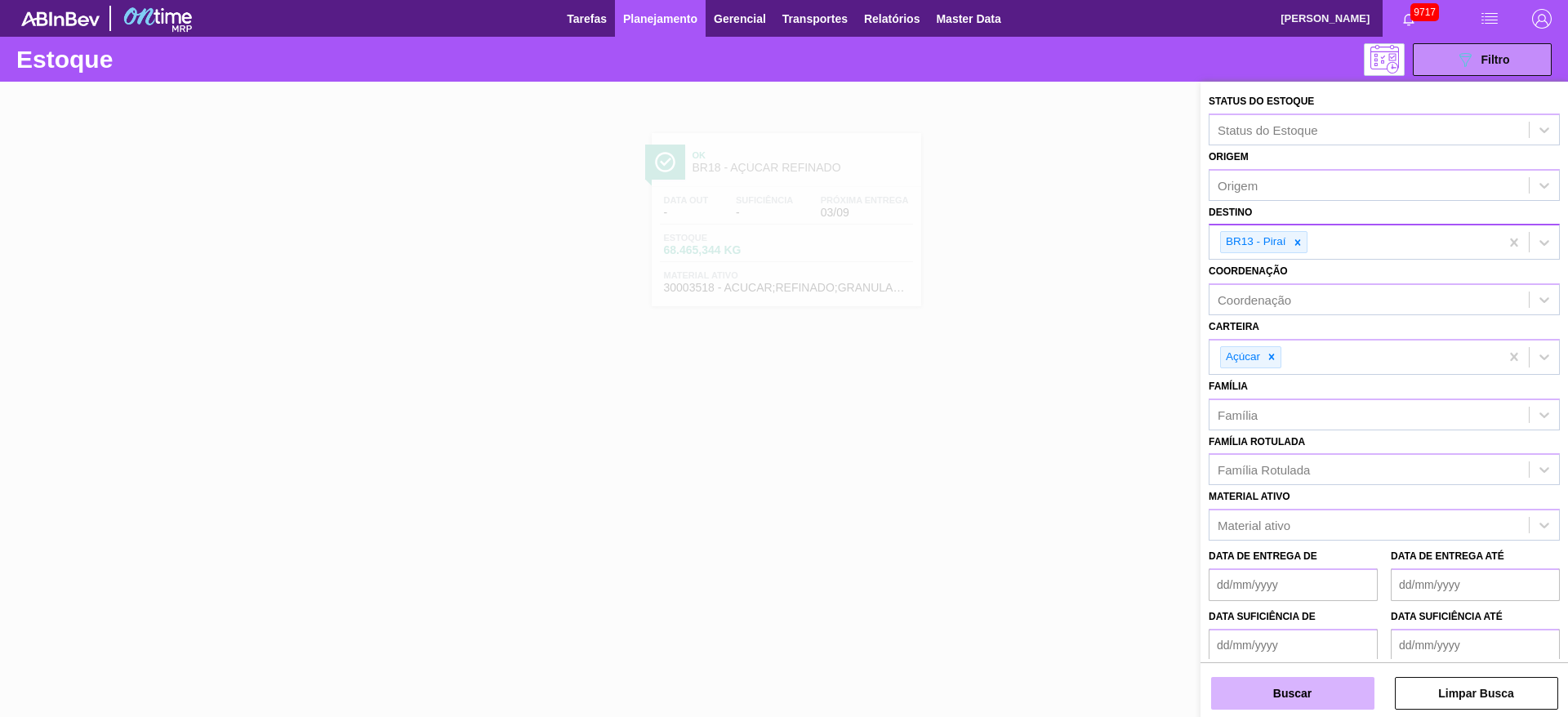
click at [1280, 679] on button "Buscar" at bounding box center [1293, 693] width 164 height 33
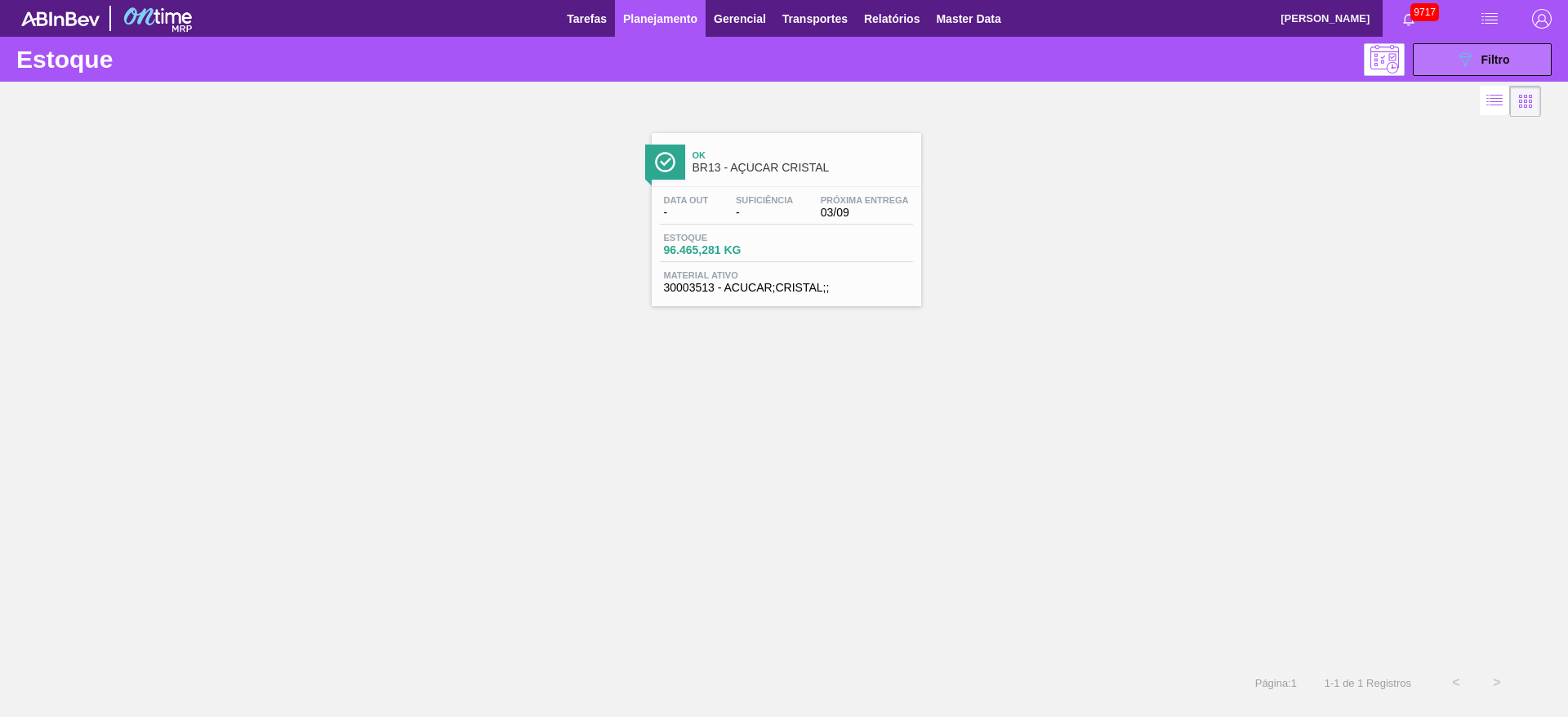
click at [1452, 53] on button "089F7B8B-B2A5-4AFE-B5C0-19BA573D28AC Filtro" at bounding box center [1483, 59] width 139 height 33
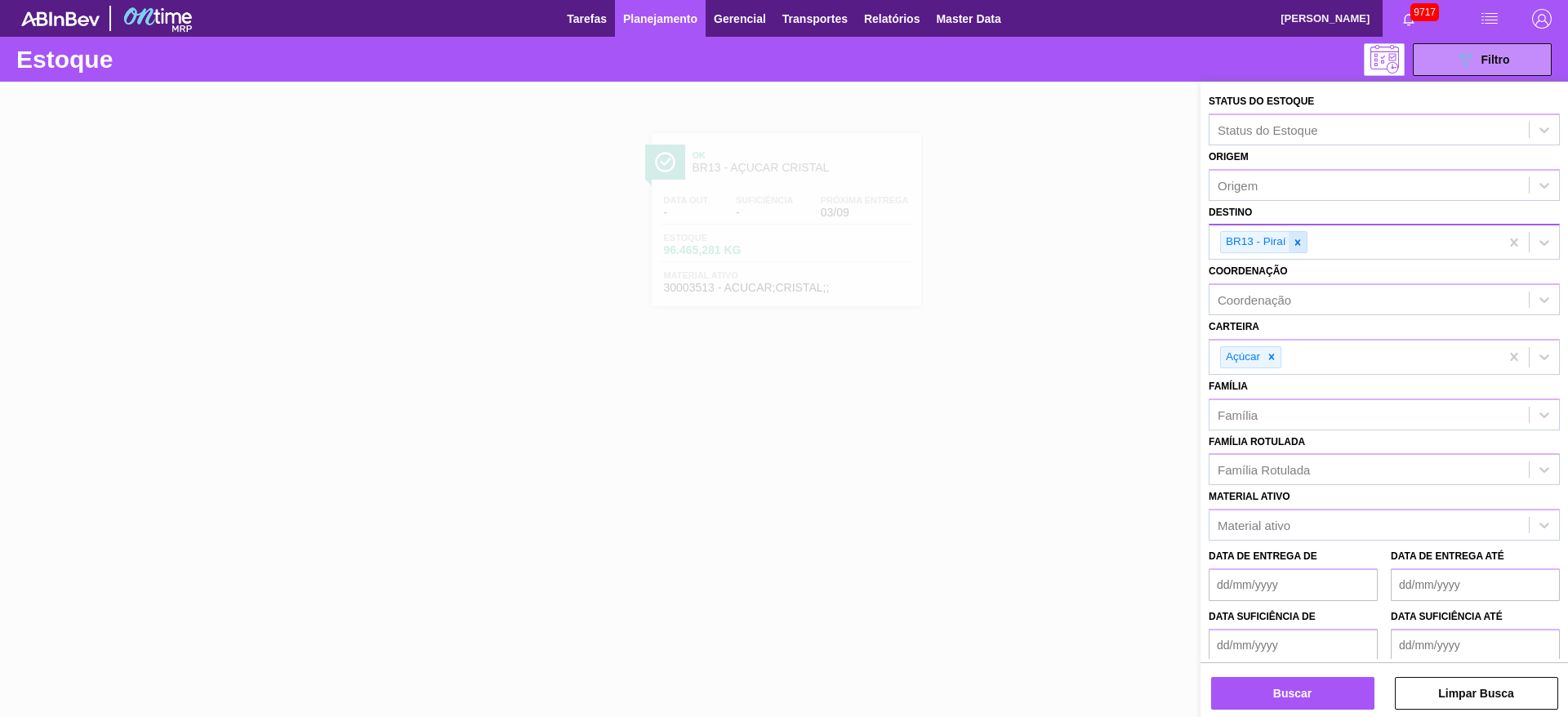
click at [1294, 246] on icon at bounding box center [1297, 242] width 11 height 11
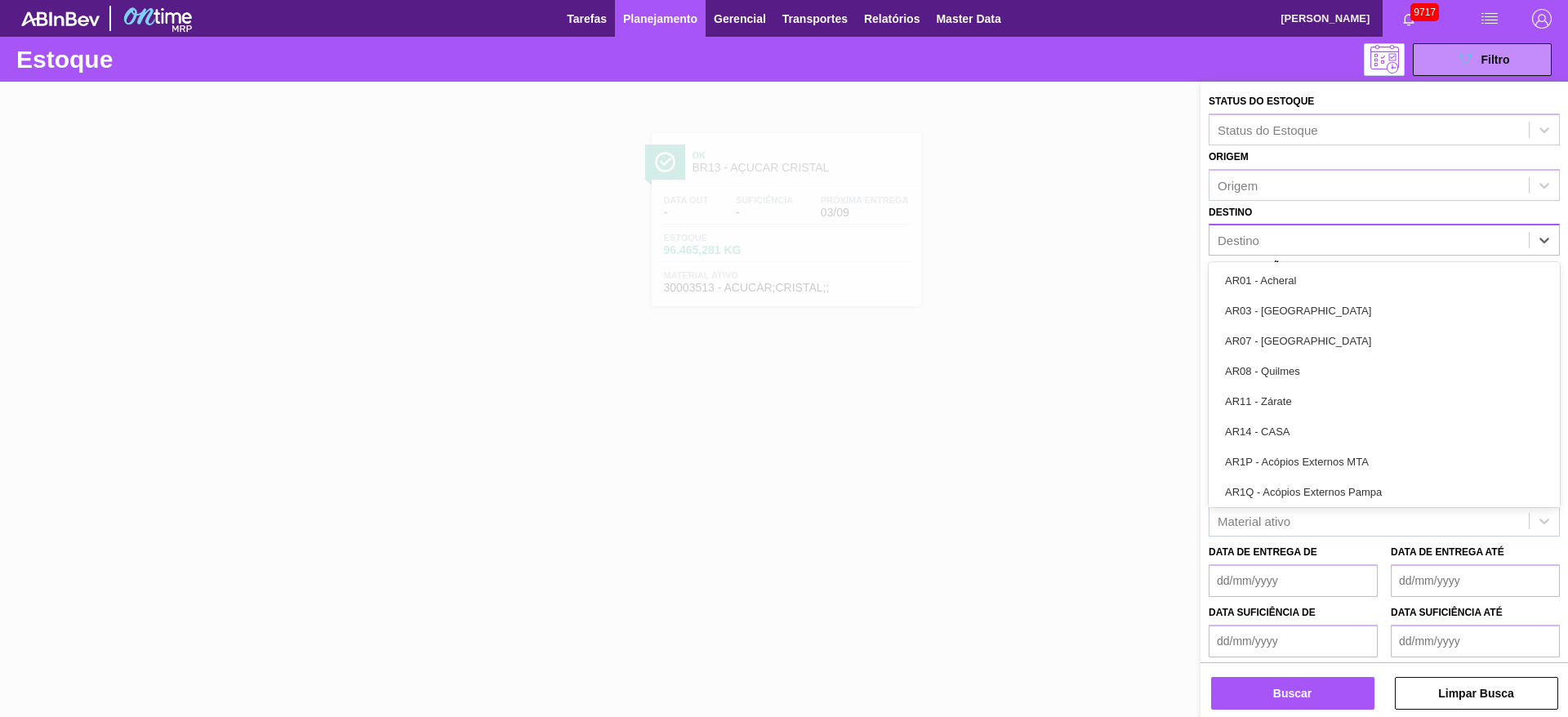
type input "7"
click at [1294, 246] on div "Destino 7" at bounding box center [1368, 240] width 319 height 24
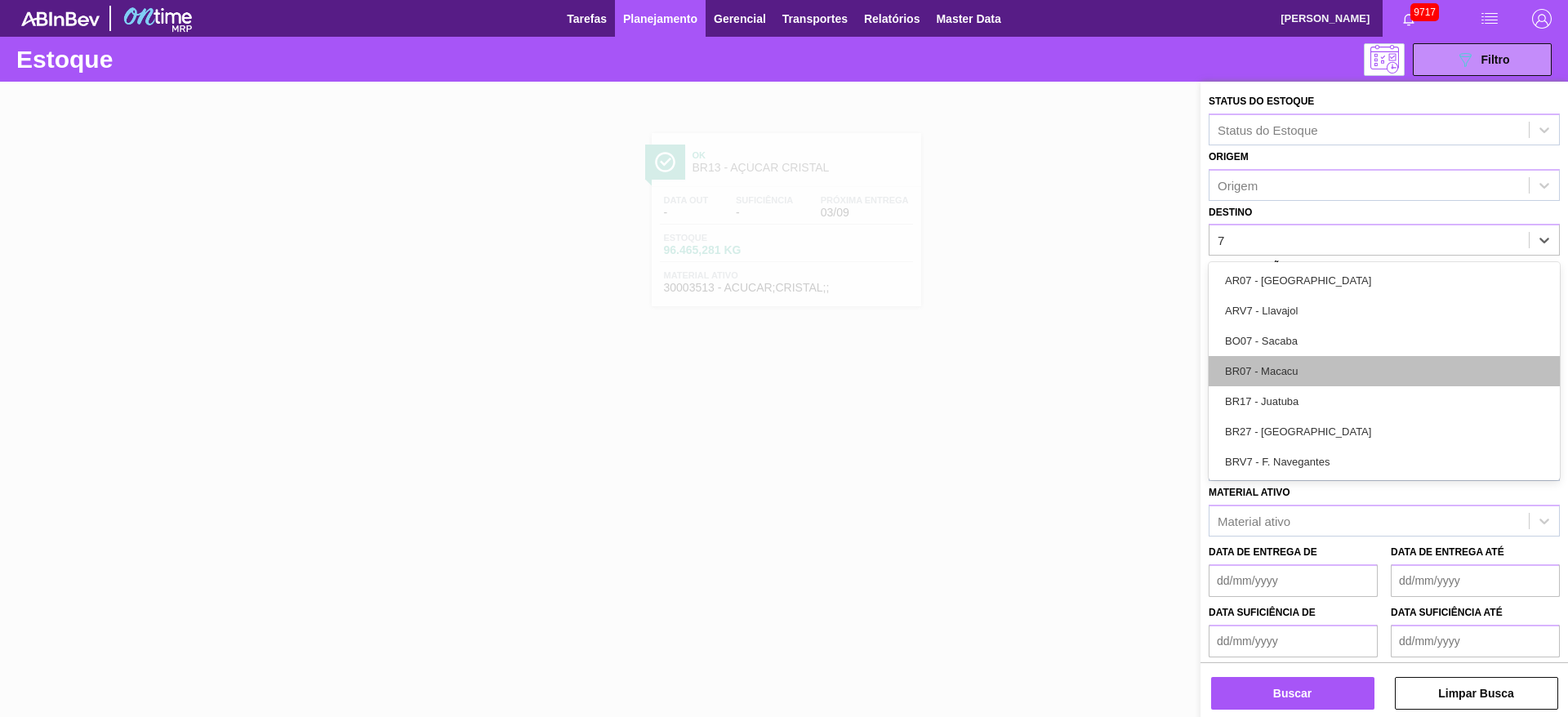
click at [1301, 371] on div "BR07 - Macacu" at bounding box center [1383, 371] width 351 height 30
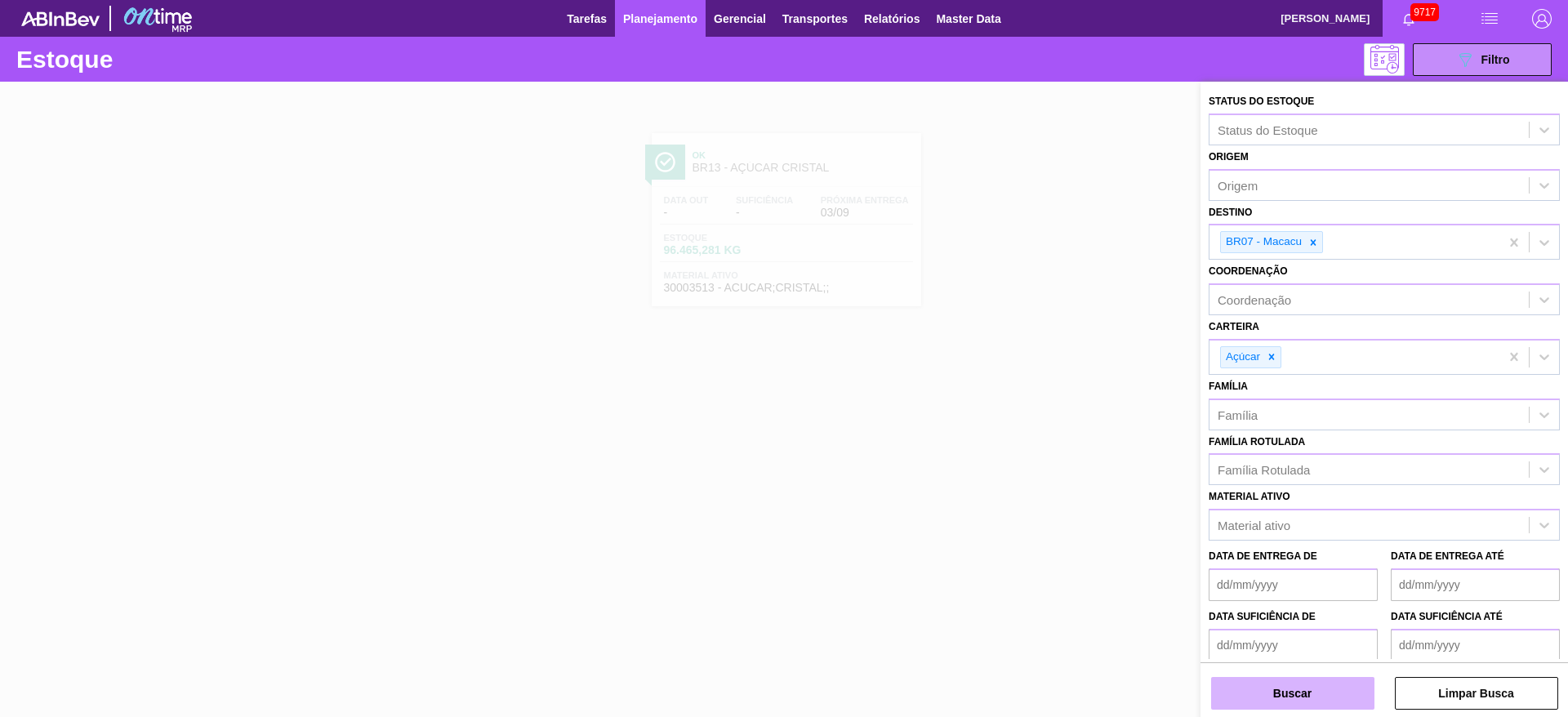
click at [1273, 693] on button "Buscar" at bounding box center [1293, 693] width 164 height 33
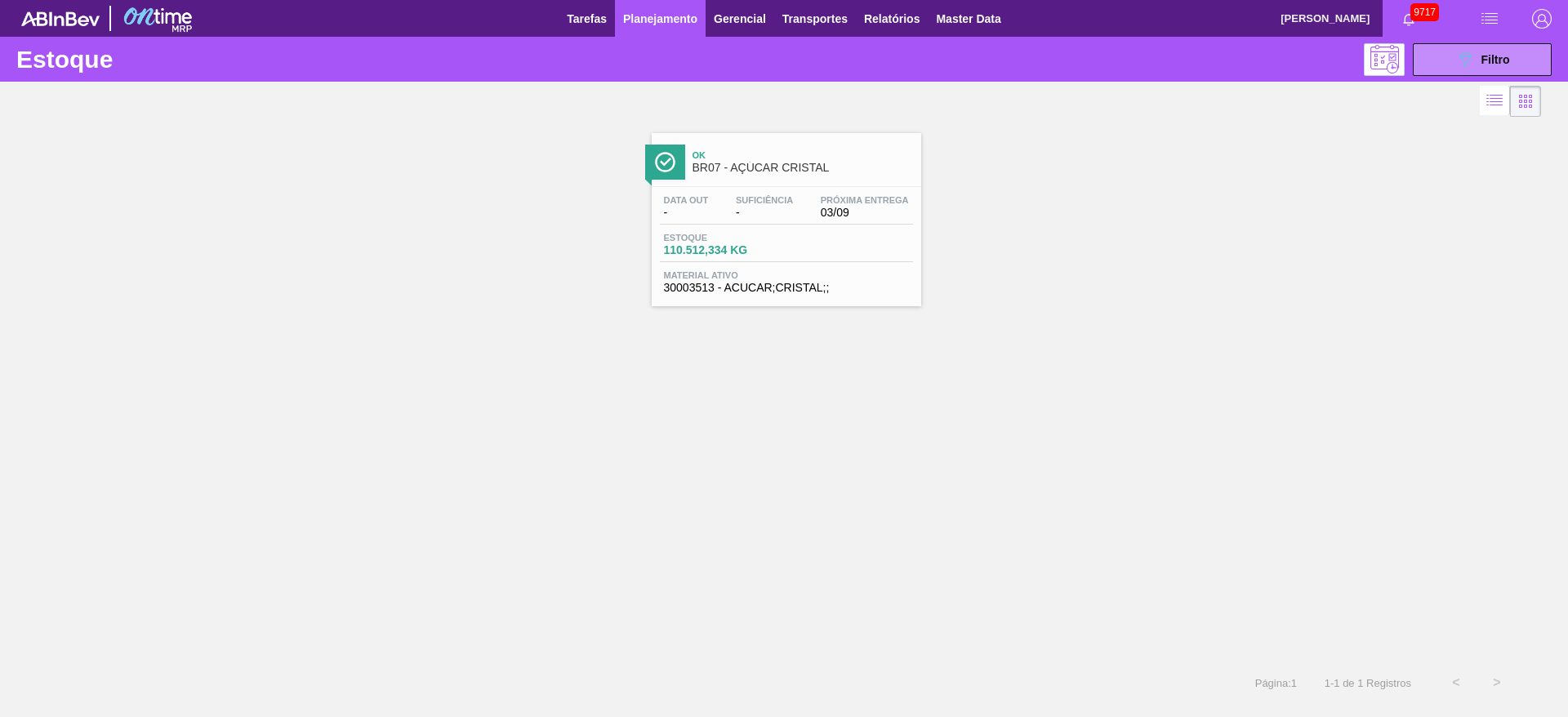
click at [484, 192] on div "Ok BR07 - AÇÚCAR CRISTAL Data out - Suficiência - Próxima Entrega 03/09 Estoque…" at bounding box center [784, 213] width 1568 height 186
click at [1494, 52] on div "089F7B8B-B2A5-4AFE-B5C0-19BA573D28AC Filtro" at bounding box center [1483, 60] width 55 height 19
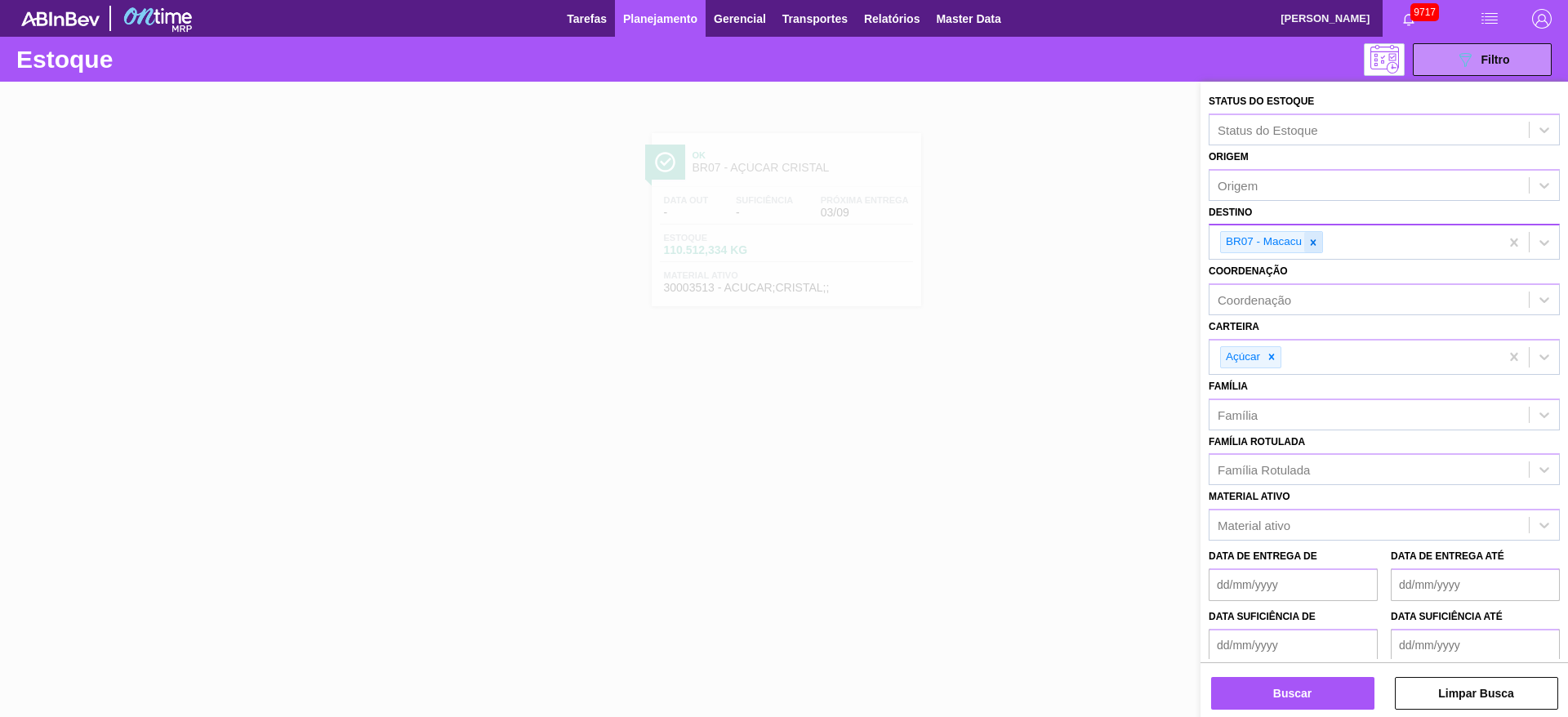
click at [1318, 245] on icon at bounding box center [1313, 242] width 11 height 11
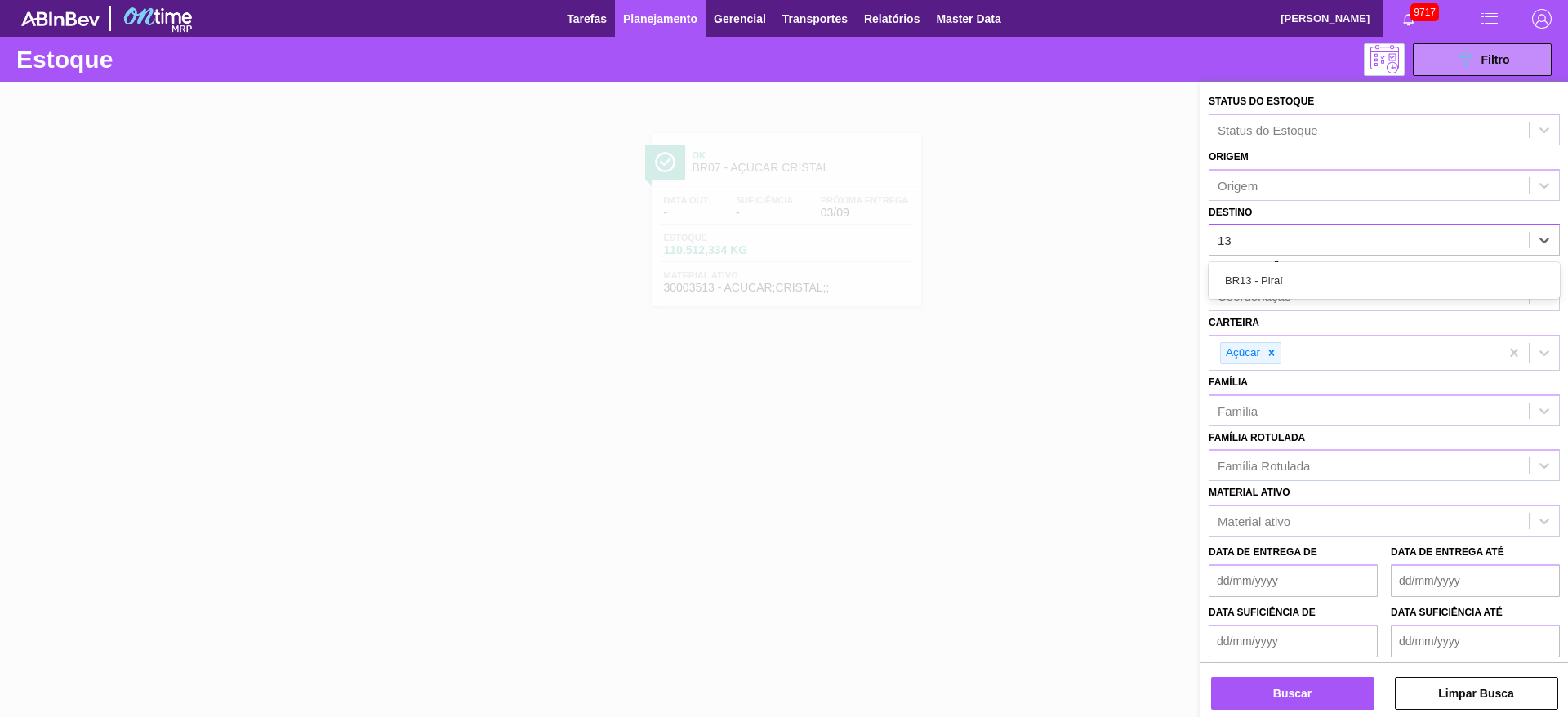
type input "1"
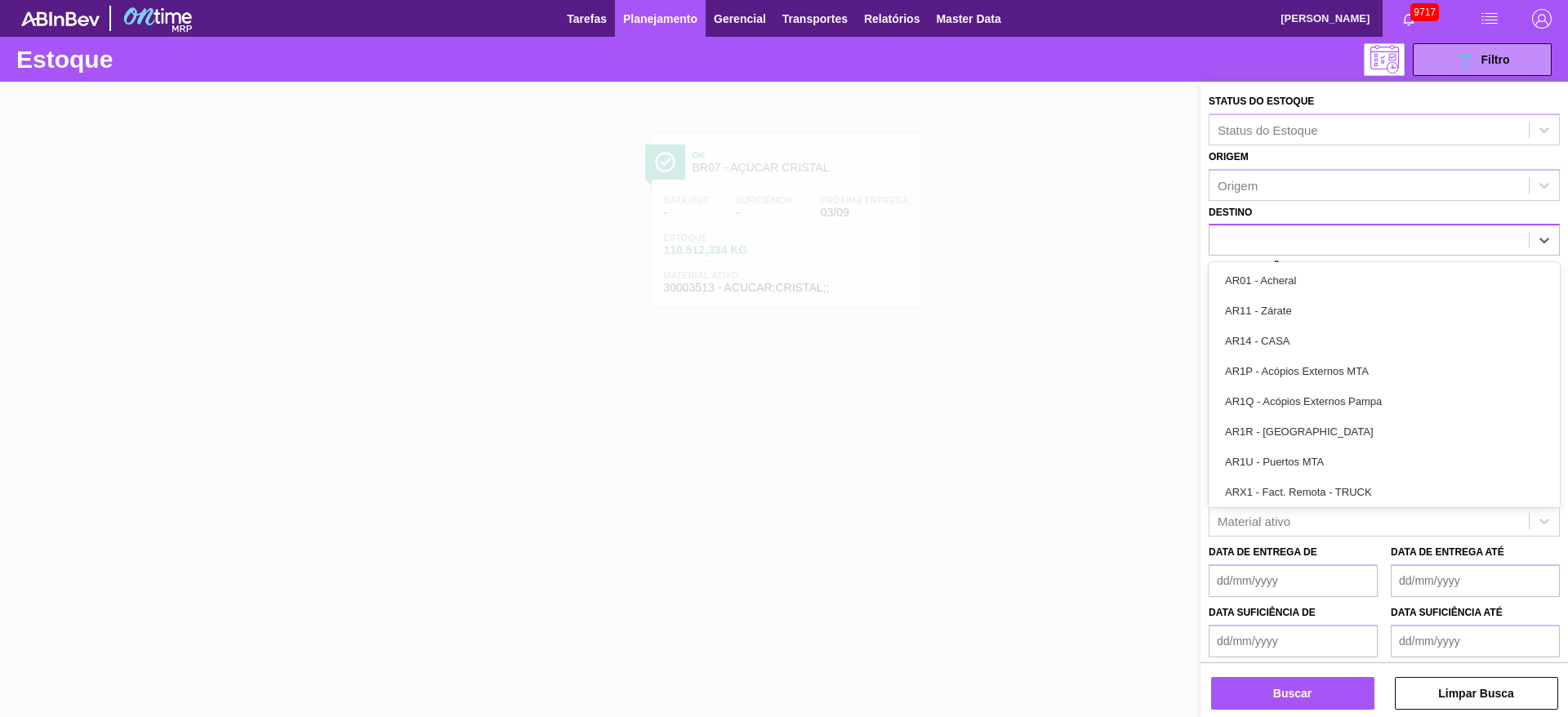
type input "7"
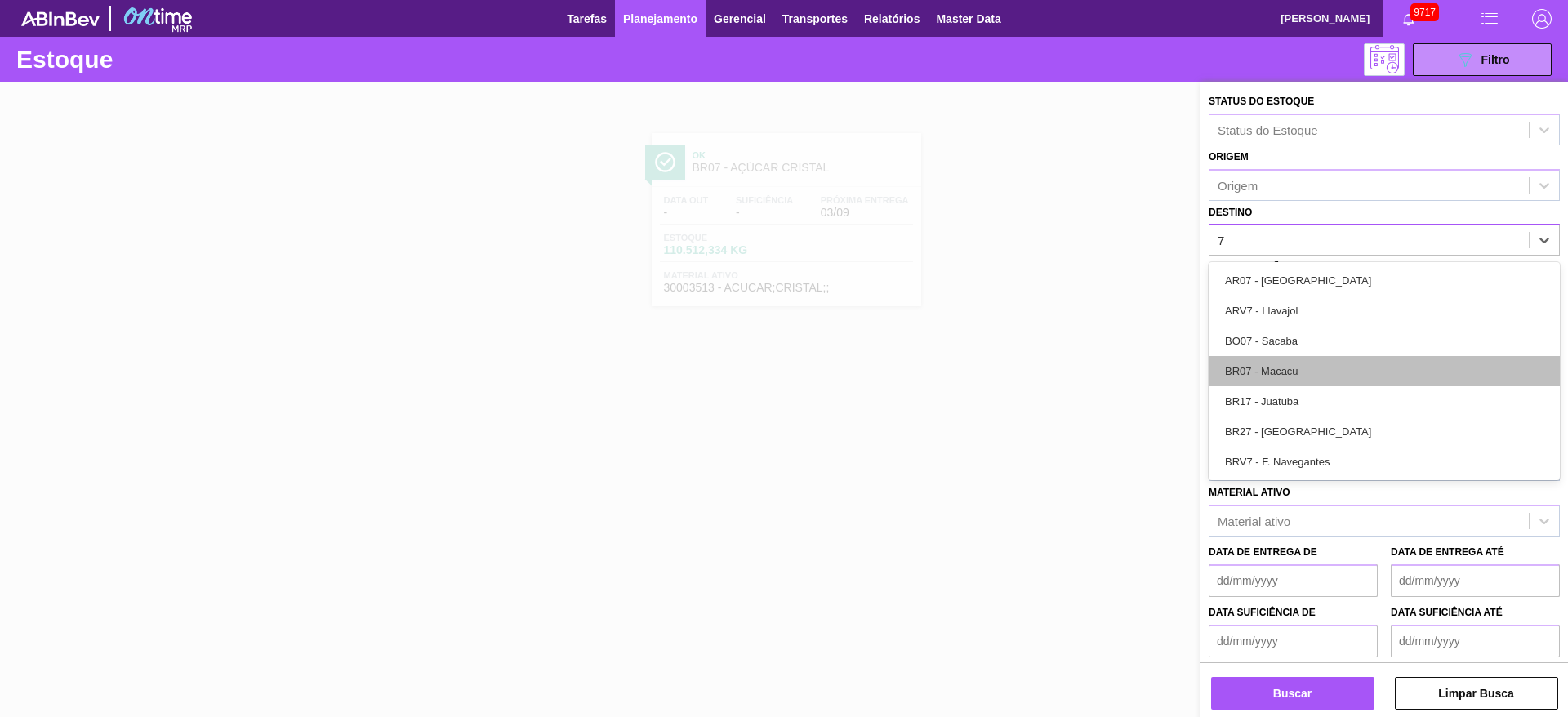
click at [1302, 376] on div "BR07 - Macacu" at bounding box center [1383, 371] width 351 height 30
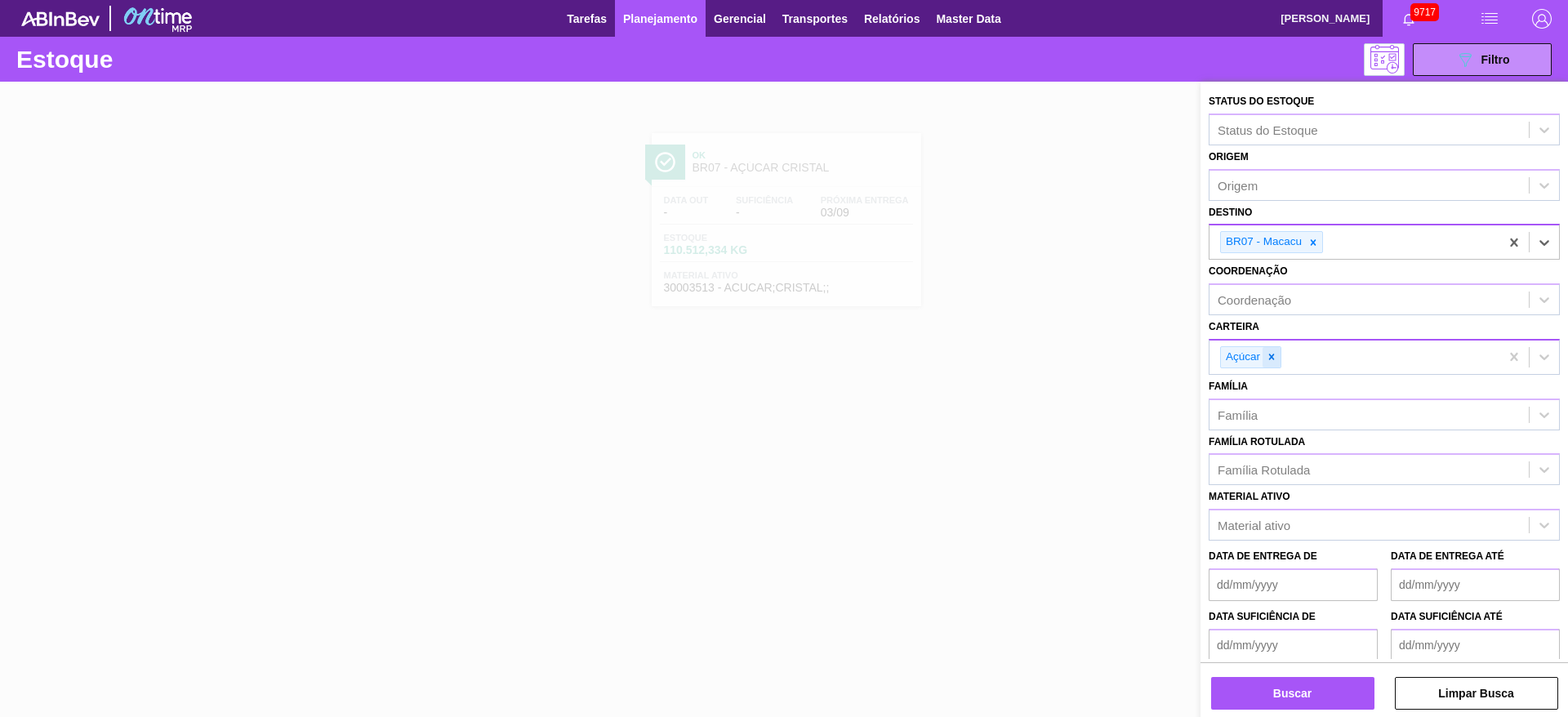
click at [1270, 363] on div at bounding box center [1272, 357] width 18 height 20
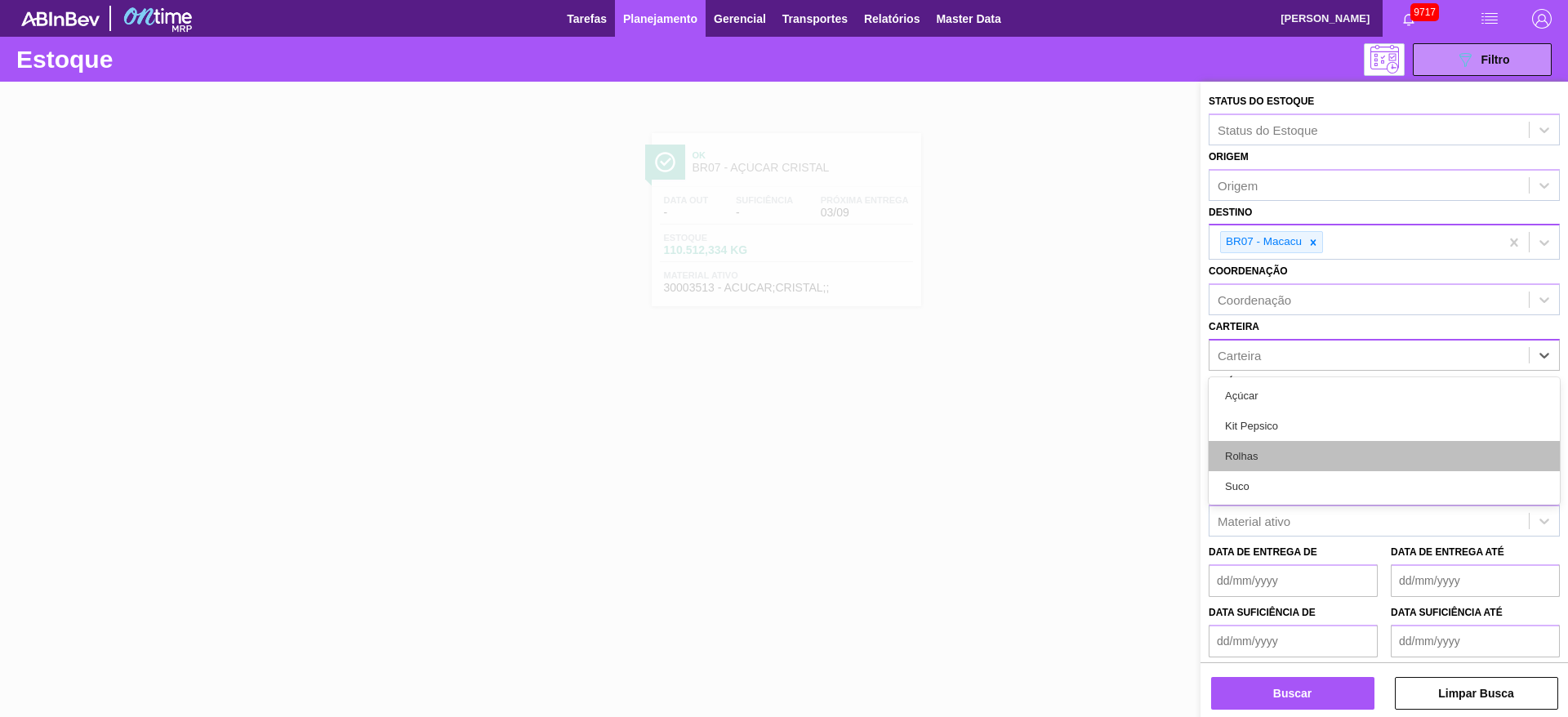
drag, startPoint x: 1270, startPoint y: 363, endPoint x: 1274, endPoint y: 444, distance: 81.1
click at [1274, 371] on div "option Açúcar, deselected. option Kit Pepsico focused, 2 of 4. 4 results availa…" at bounding box center [1383, 355] width 351 height 32
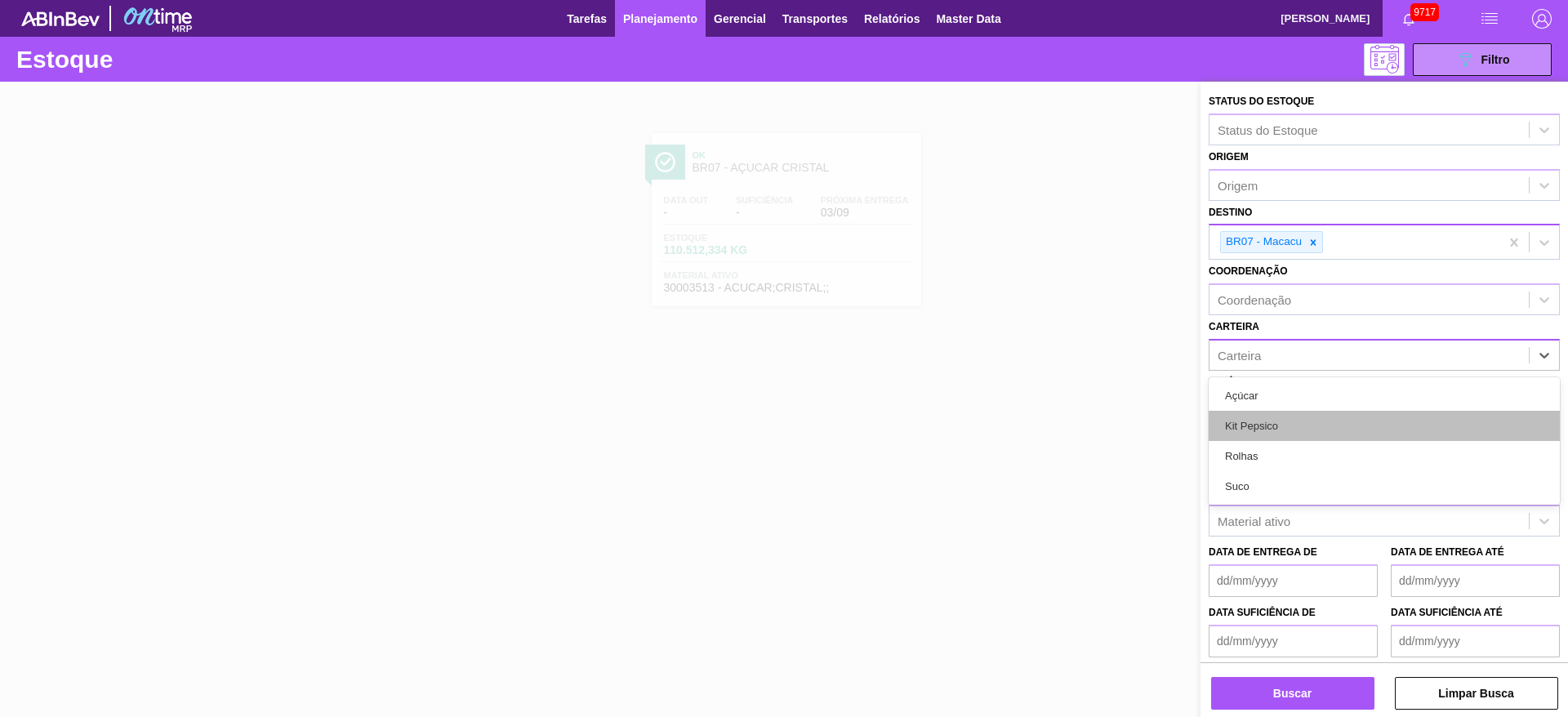
click at [1277, 428] on div "Kit Pepsico" at bounding box center [1383, 426] width 351 height 30
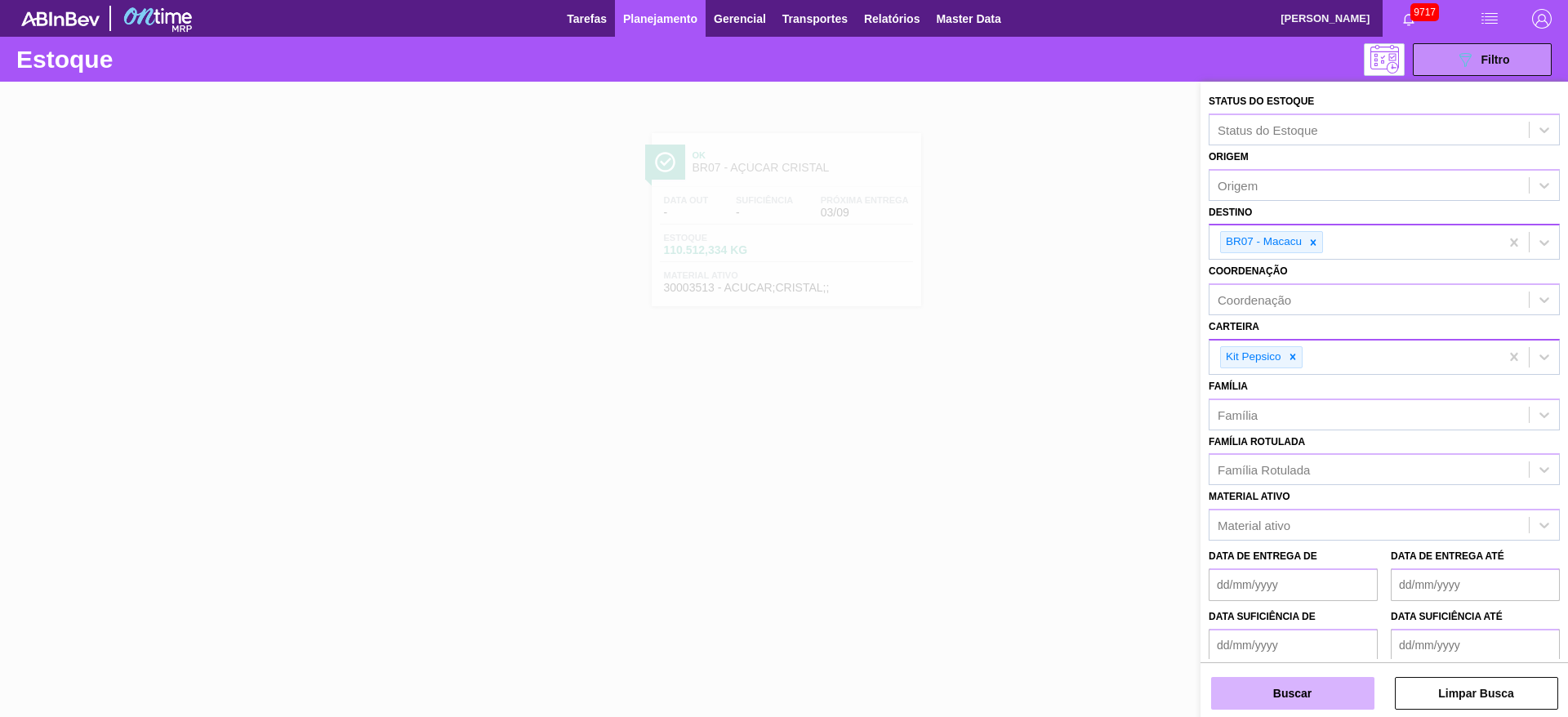
click at [1287, 686] on button "Buscar" at bounding box center [1293, 693] width 164 height 33
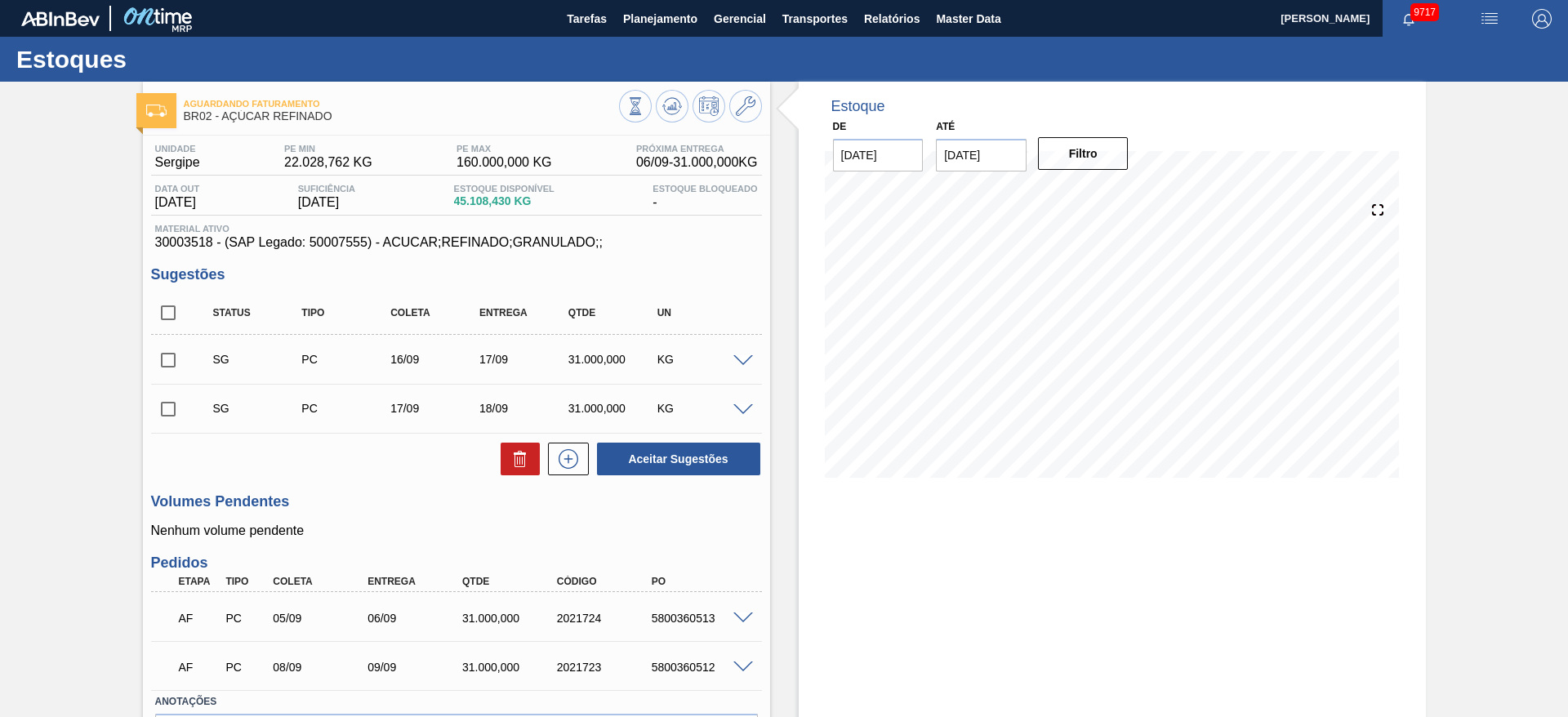
click at [744, 356] on span at bounding box center [743, 362] width 19 height 12
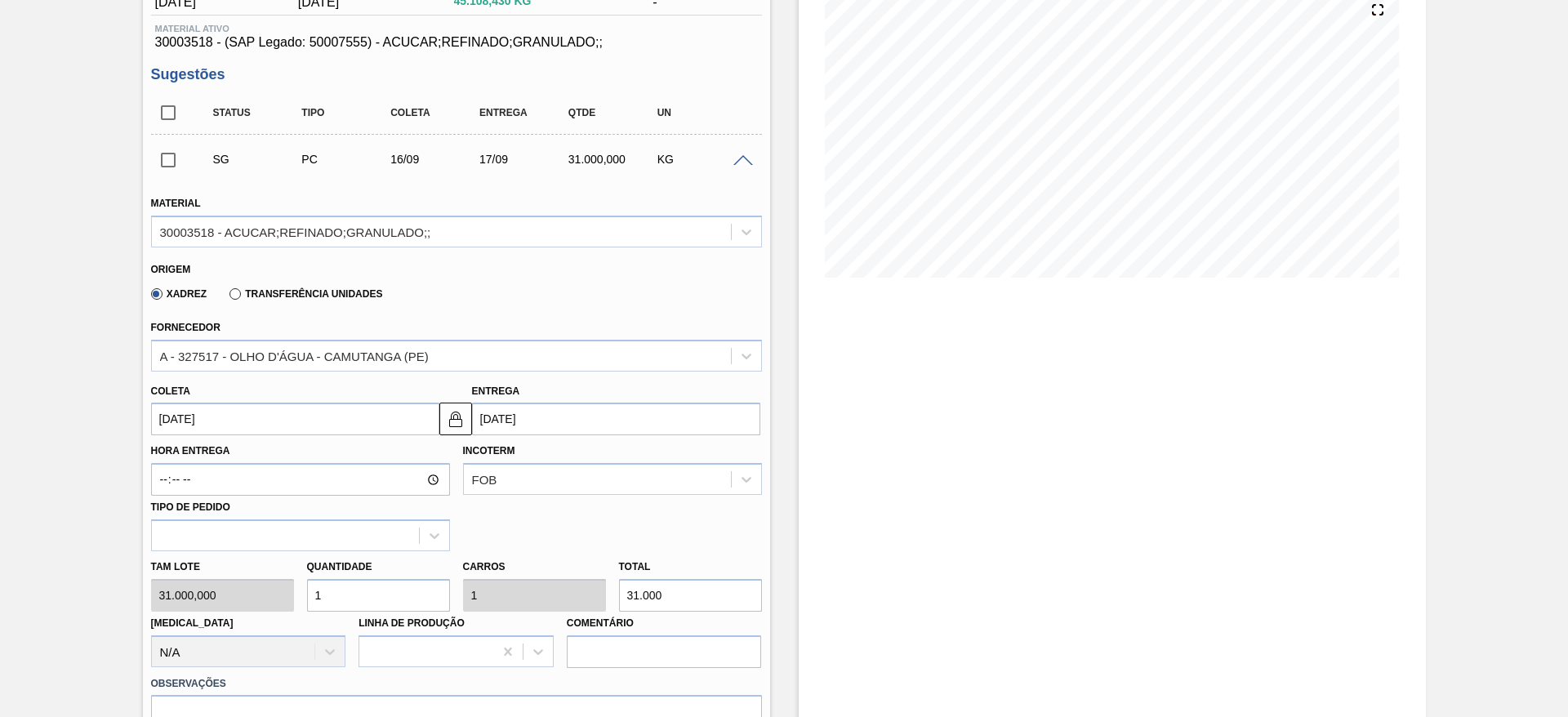
scroll to position [245, 0]
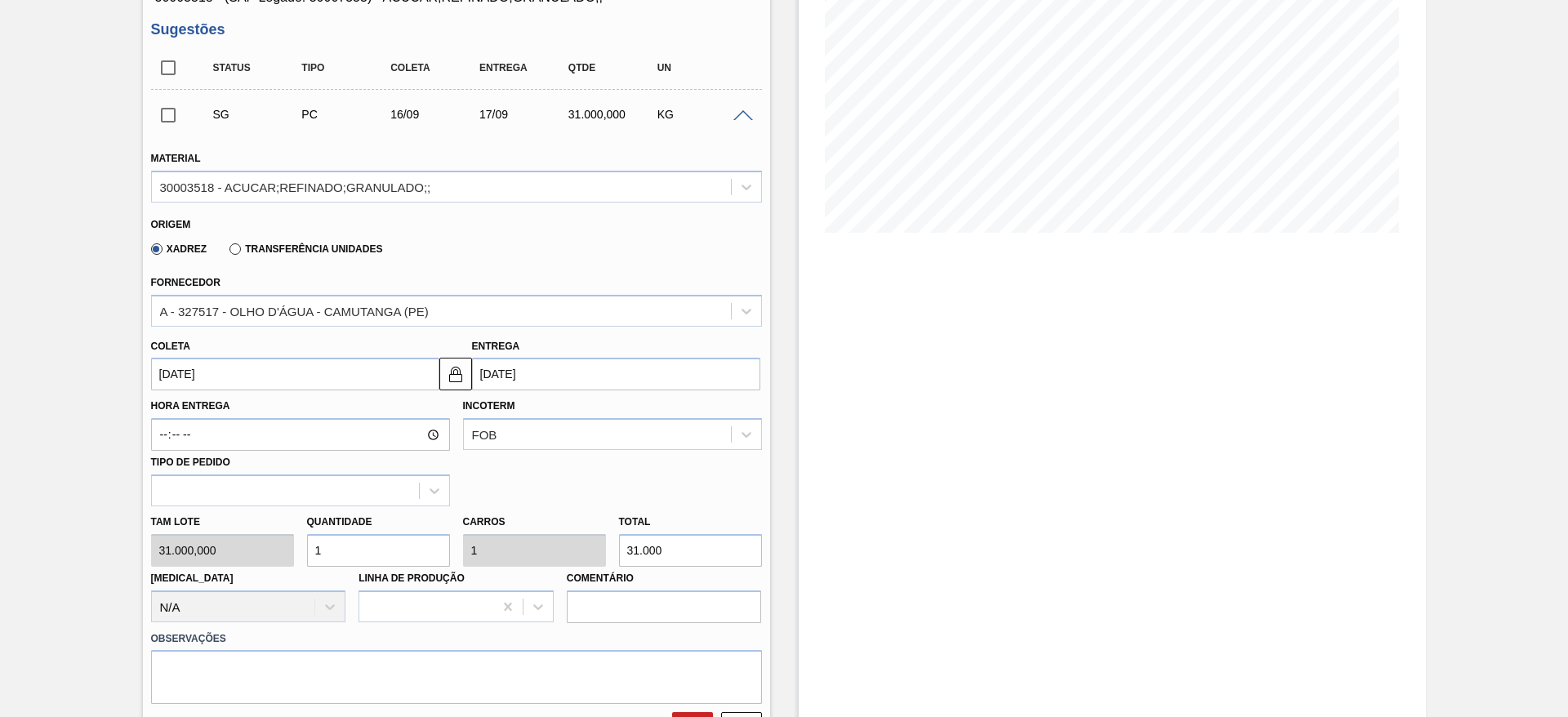
click at [188, 355] on div "Coleta 16/09/2025" at bounding box center [295, 363] width 288 height 56
click at [197, 372] on input "16/09/2025" at bounding box center [295, 374] width 288 height 33
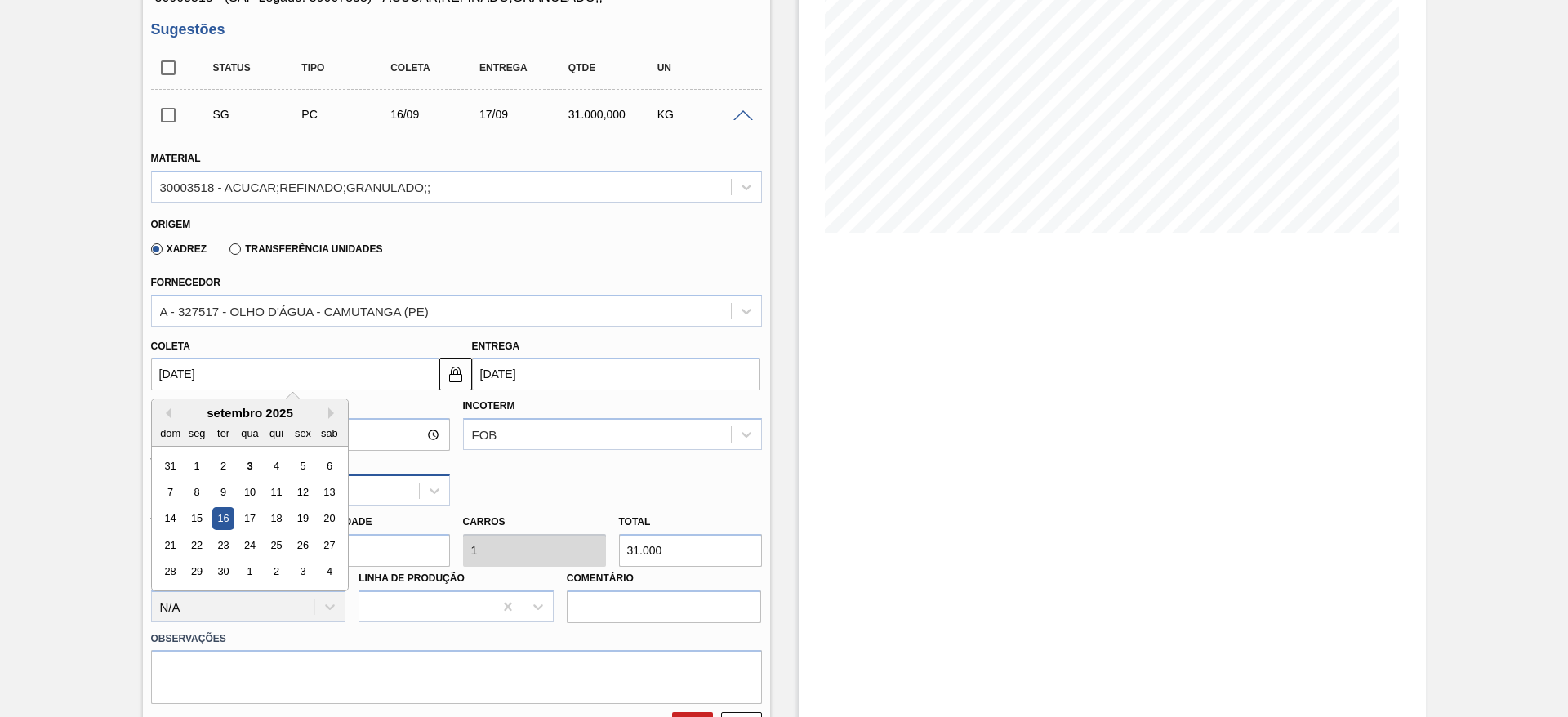
click at [227, 485] on div "9" at bounding box center [222, 492] width 22 height 22
type input "[DATE]"
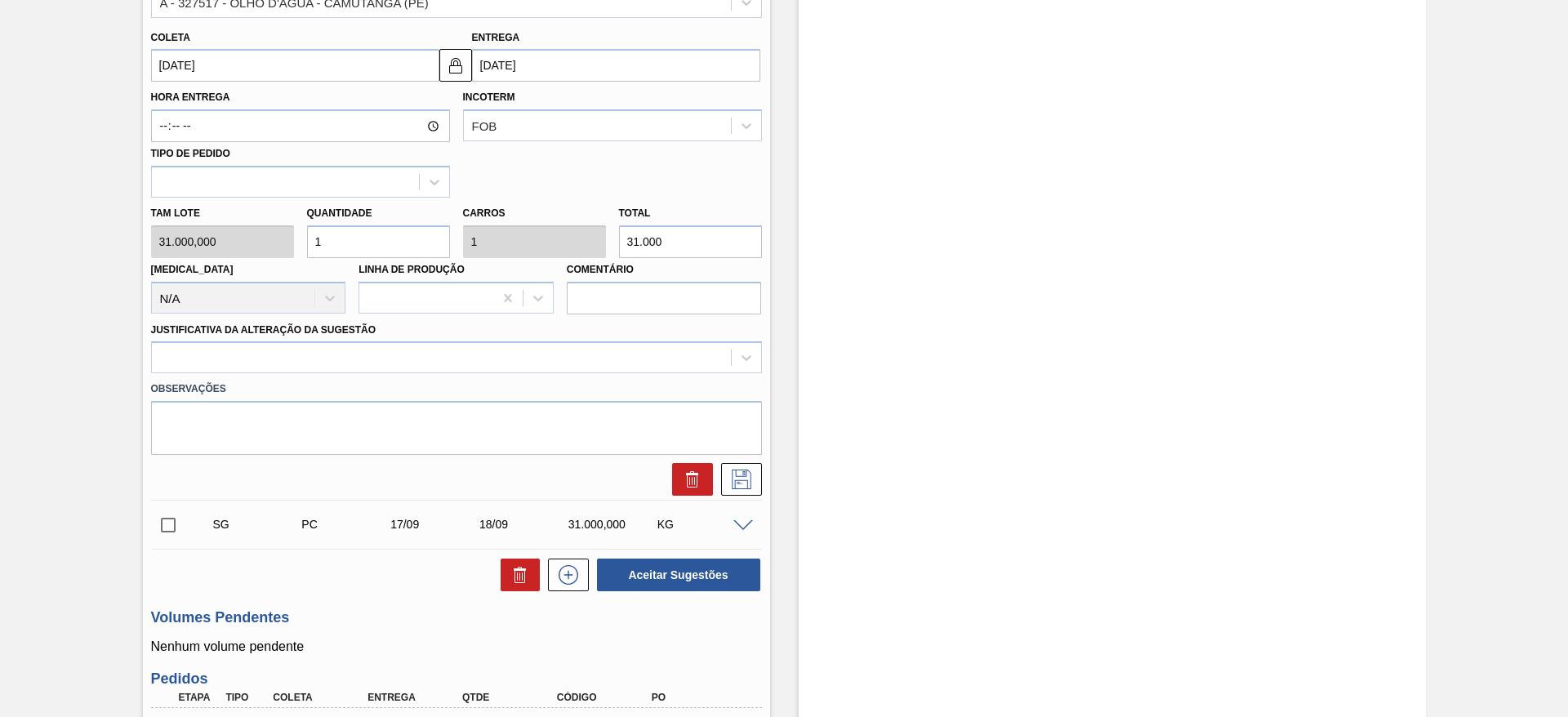
scroll to position [613, 0]
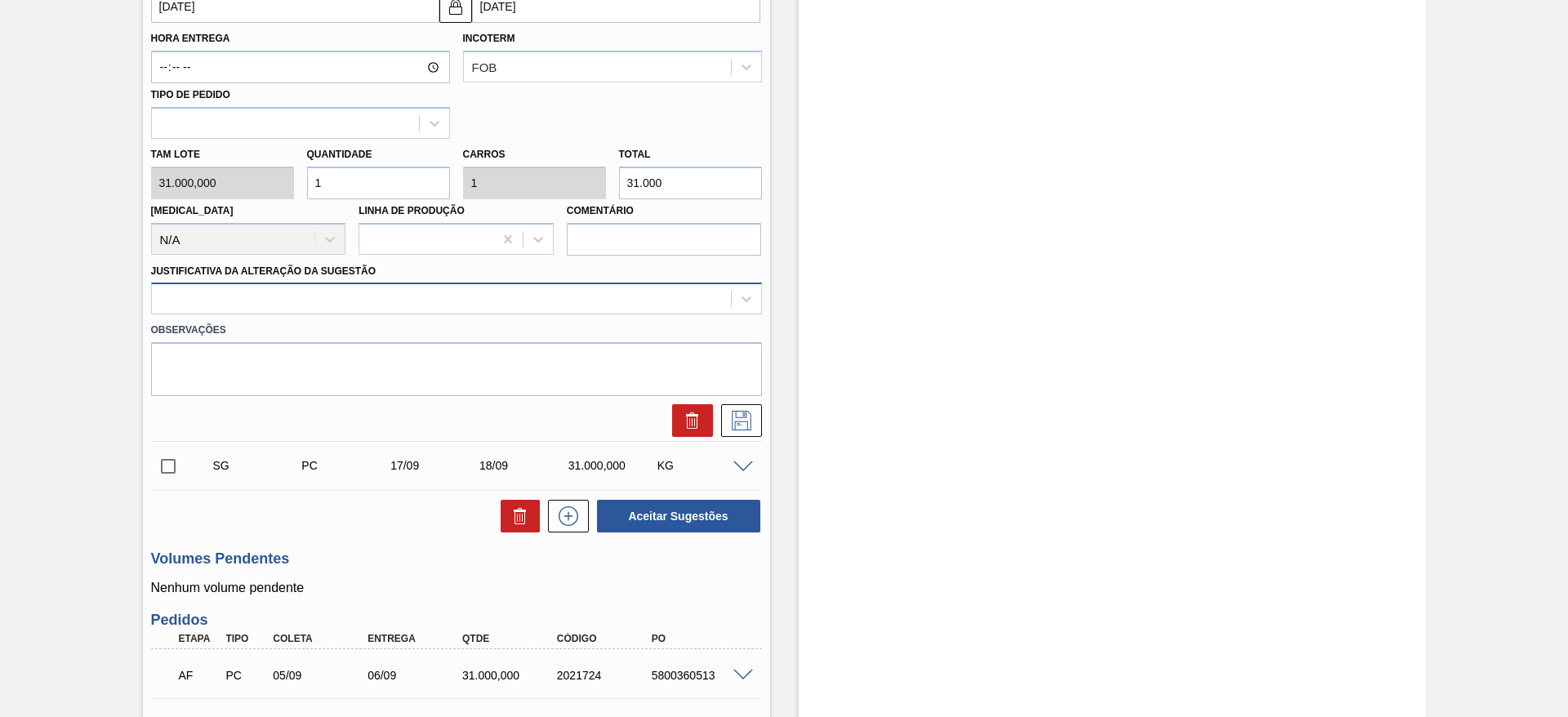
click at [637, 296] on div at bounding box center [441, 299] width 579 height 24
click at [647, 315] on div "Observações" at bounding box center [456, 355] width 624 height 82
click at [652, 304] on div at bounding box center [441, 299] width 579 height 24
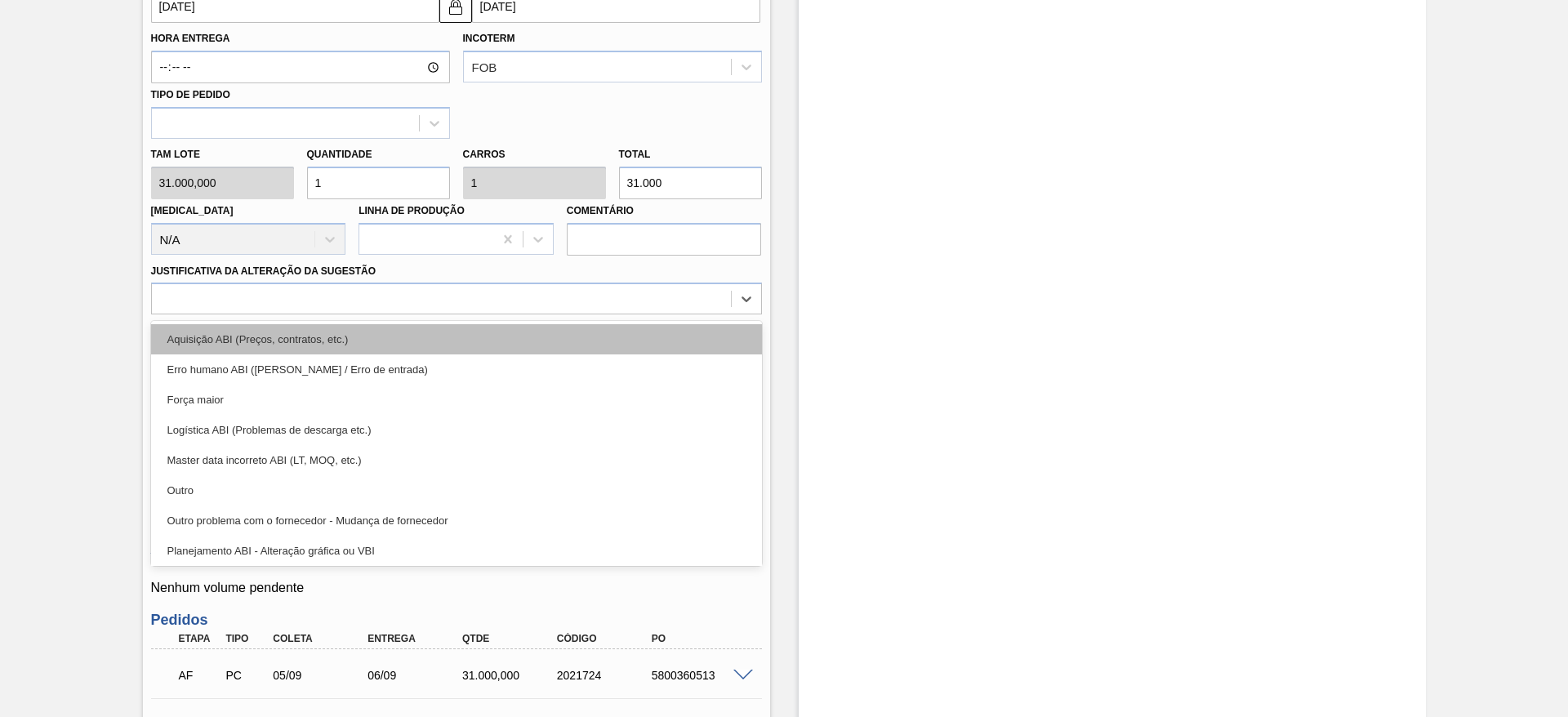
click at [646, 343] on div "Aquisição ABI (Preços, contratos, etc.)" at bounding box center [456, 340] width 611 height 30
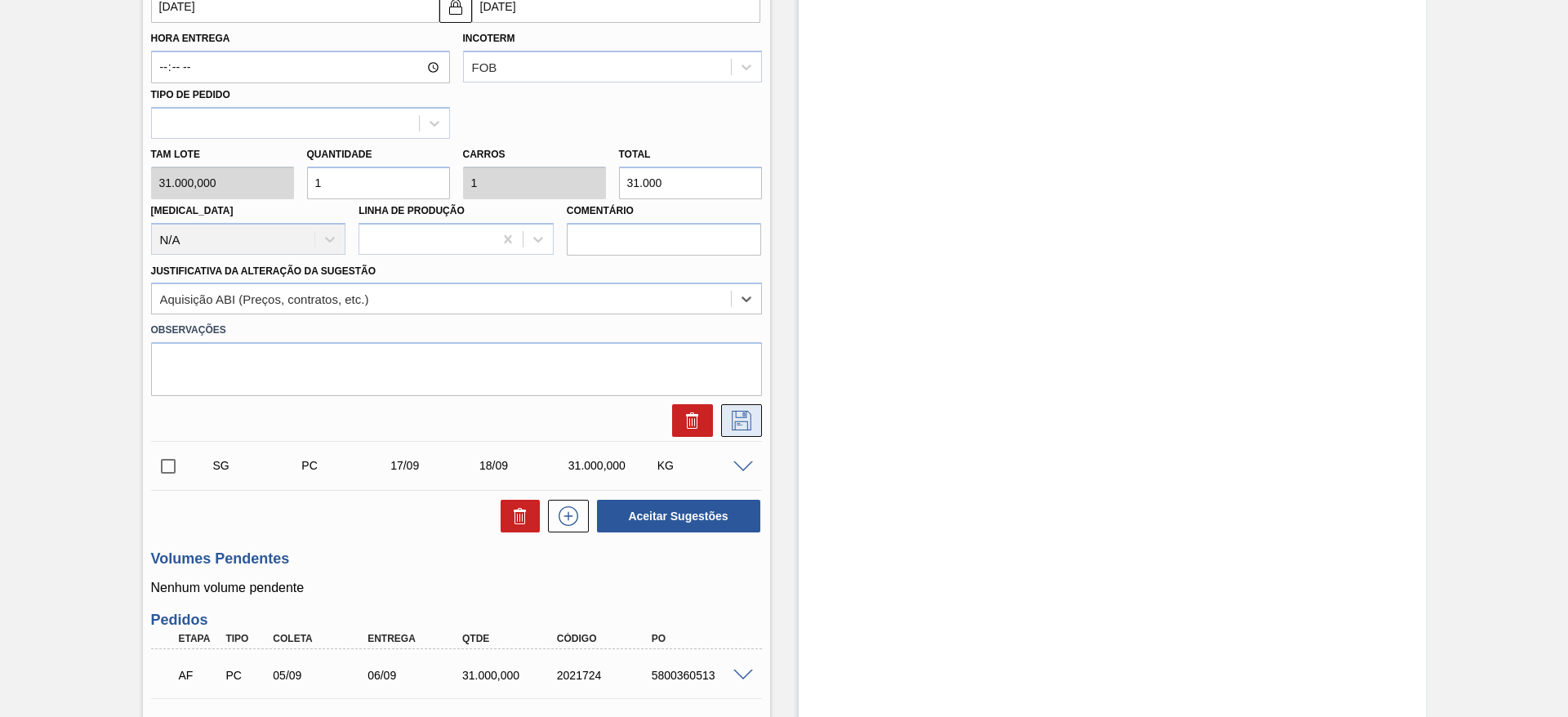
click at [739, 427] on icon at bounding box center [741, 421] width 26 height 19
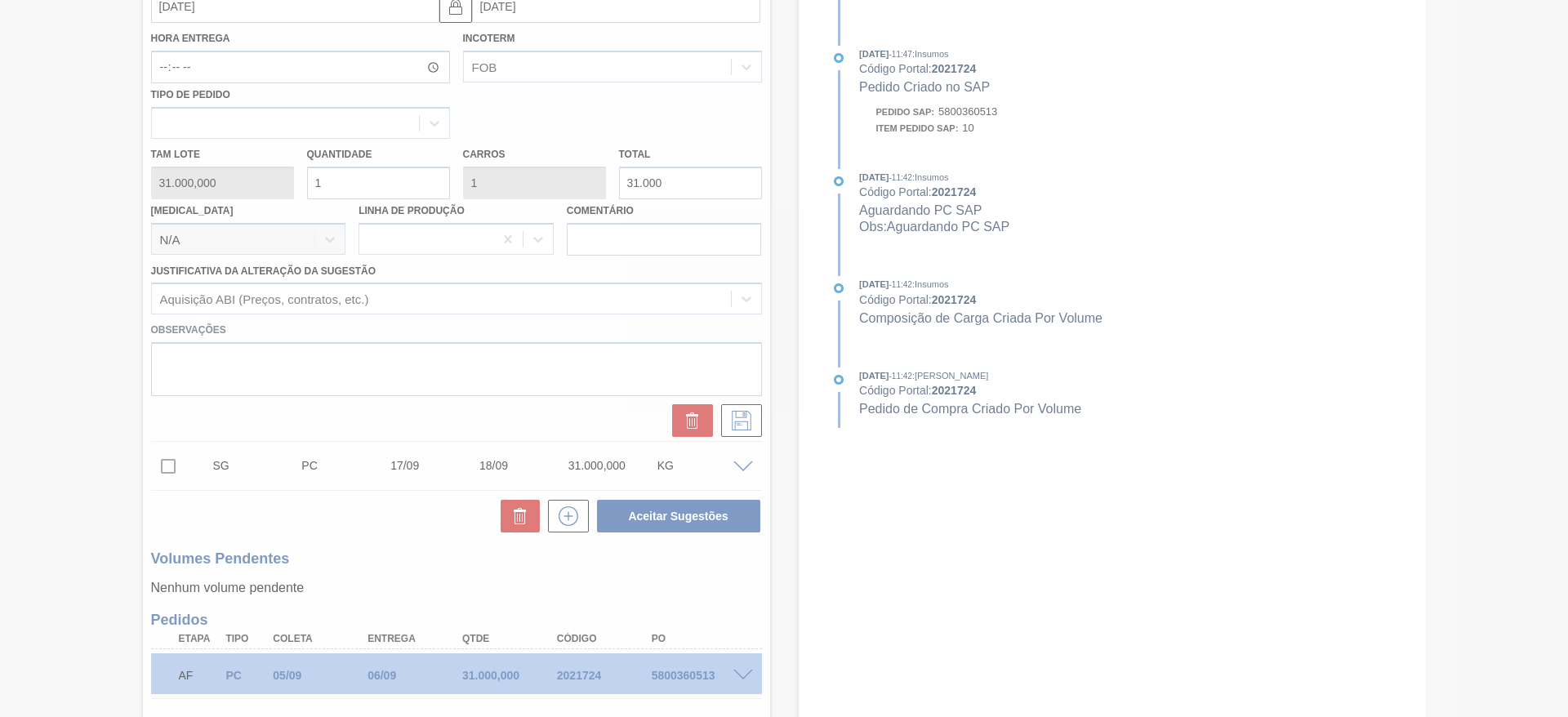
scroll to position [107, 0]
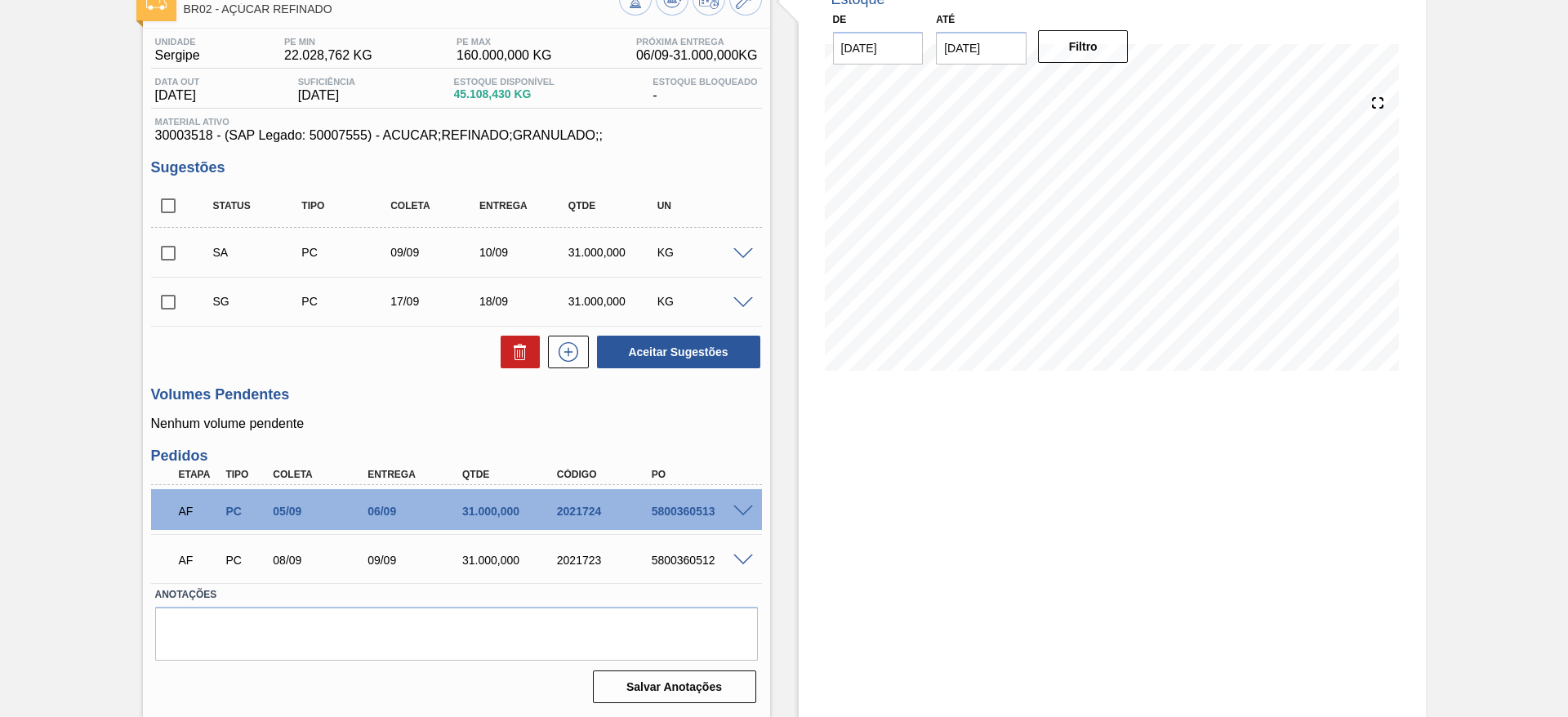
click at [147, 261] on div "Unidade Sergipe PE MIN 22.028,762 KG PE MAX 160.000,000 KG Próxima Entrega 06/0…" at bounding box center [456, 369] width 627 height 681
click at [157, 258] on input "checkbox" at bounding box center [168, 252] width 34 height 34
click at [705, 355] on button "Aceitar Sugestões" at bounding box center [679, 352] width 164 height 33
checkbox input "false"
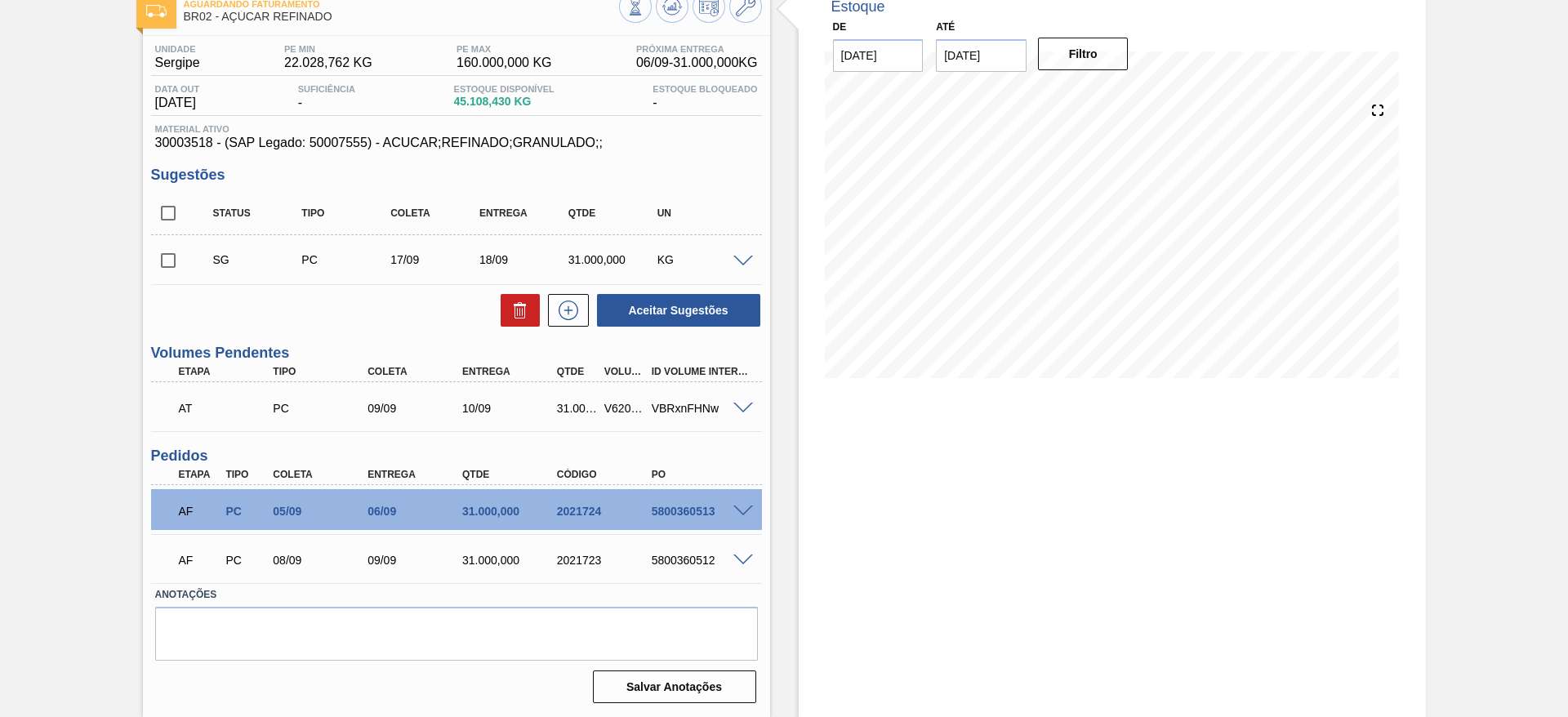
scroll to position [0, 0]
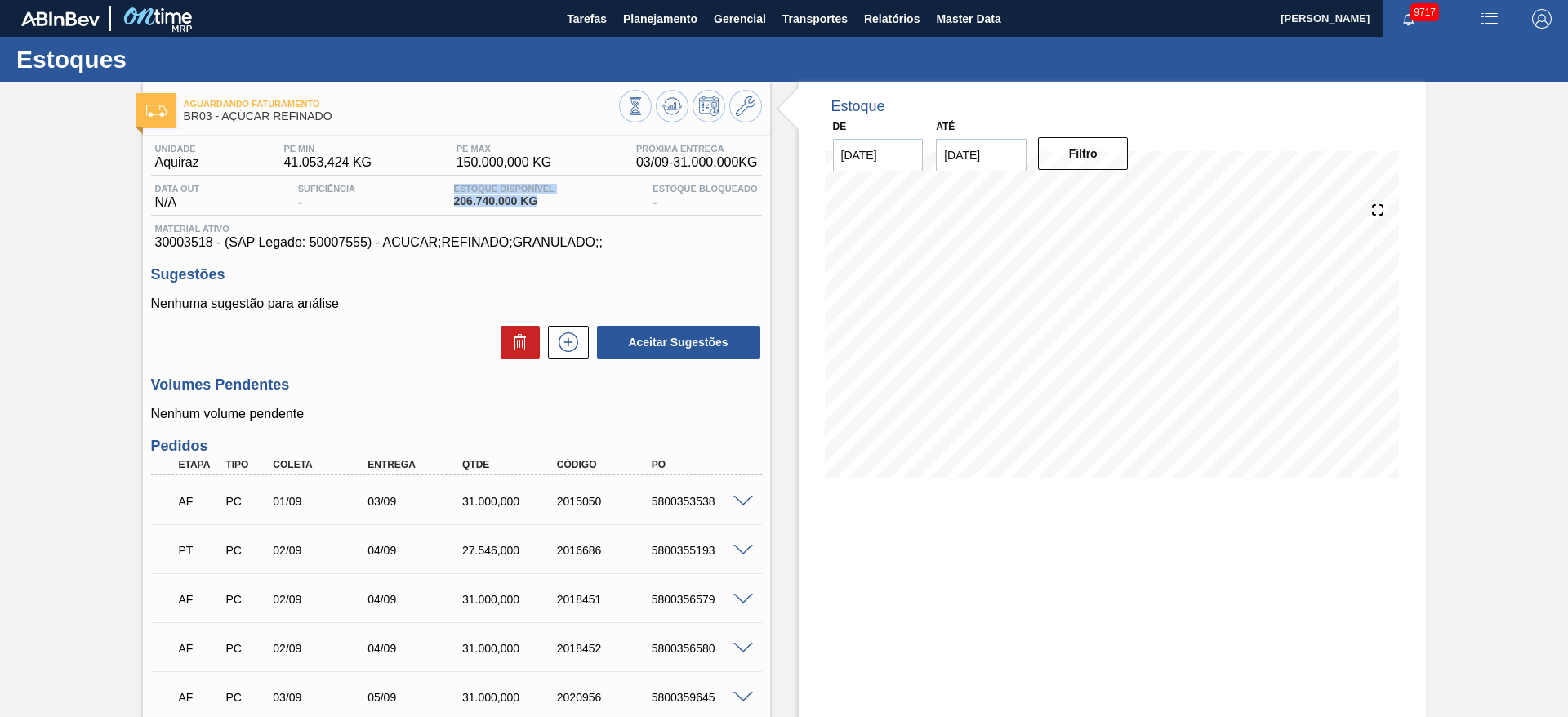
drag, startPoint x: 551, startPoint y: 201, endPoint x: 299, endPoint y: 202, distance: 252.0
click at [332, 203] on div "Data out N/A Suficiência - Estoque Disponível 206.740,000 KG Estoque Bloqueado -" at bounding box center [456, 200] width 611 height 32
click at [423, 249] on span "30003518 - (SAP Legado: 50007555) - ACUCAR;REFINADO;GRANULADO;;" at bounding box center [456, 242] width 602 height 15
drag, startPoint x: 720, startPoint y: 545, endPoint x: 286, endPoint y: 580, distance: 435.4
click at [323, 581] on div "AF PC 01/09 03/09 31.000,000 2015050 5800353538 Material 30003518 - ACUCAR;REFI…" at bounding box center [456, 647] width 611 height 343
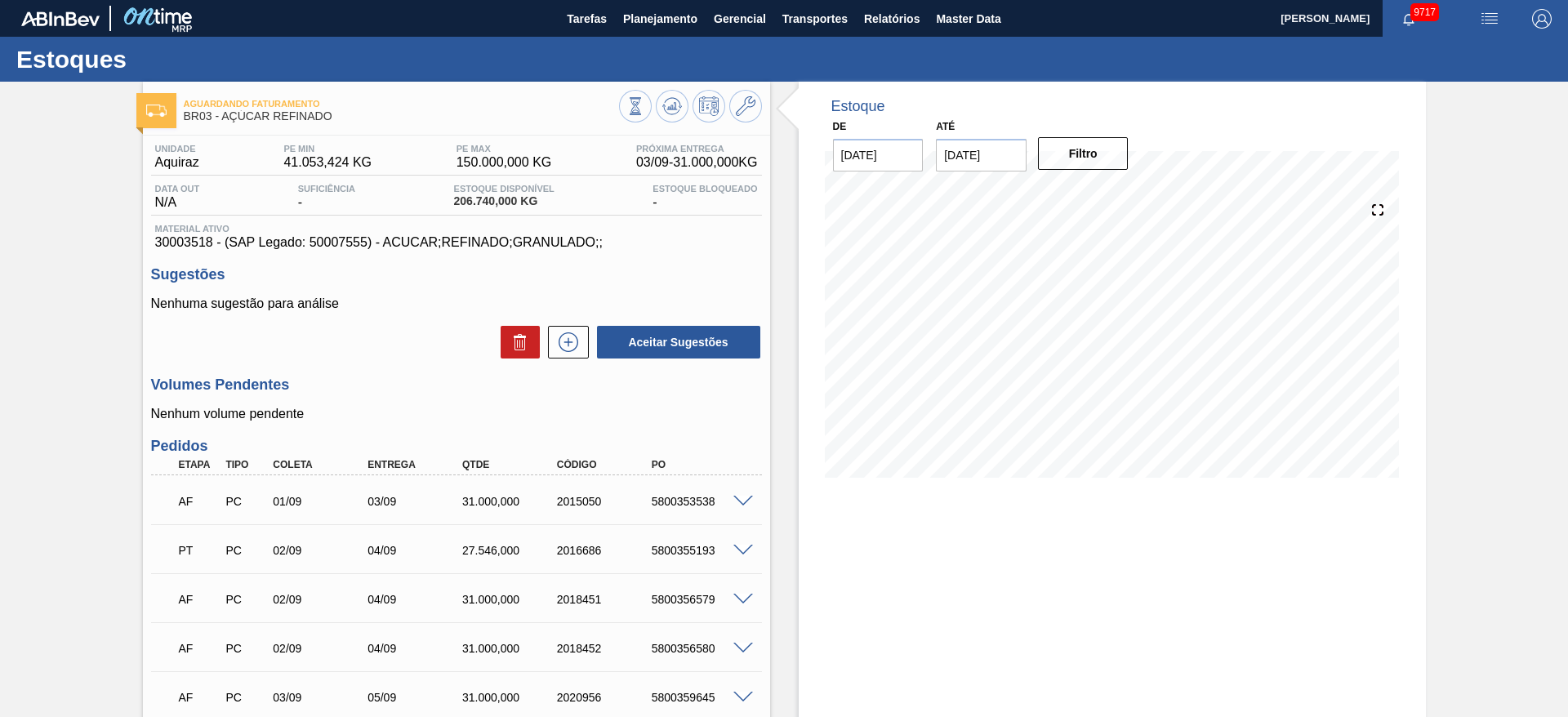
drag, startPoint x: 84, startPoint y: 545, endPoint x: 92, endPoint y: 541, distance: 8.9
click at [92, 541] on div "Aguardando Faturamento BR03 - AÇÚCAR REFINADO Unidade Aquiraz PE MIN 41.053,424…" at bounding box center [784, 517] width 1568 height 871
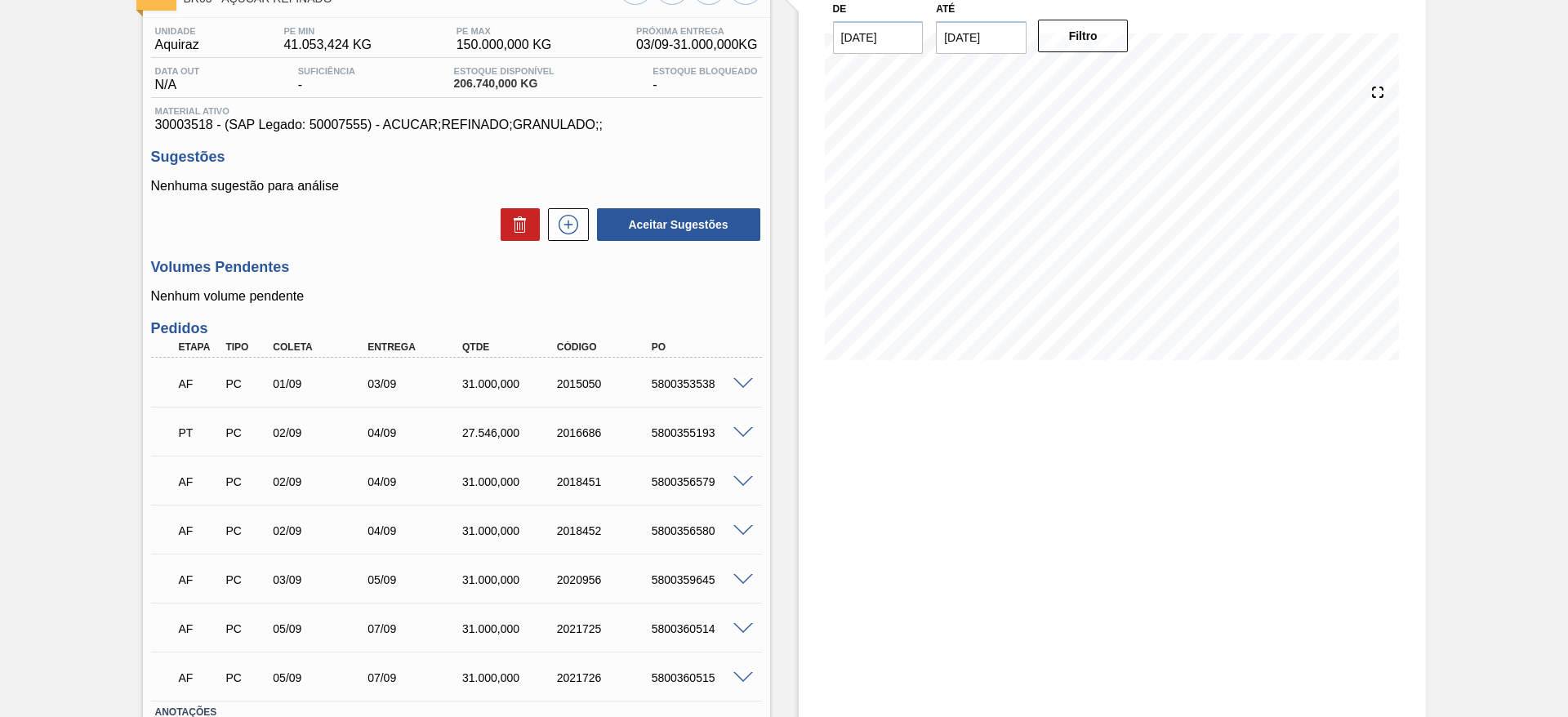
scroll to position [235, 0]
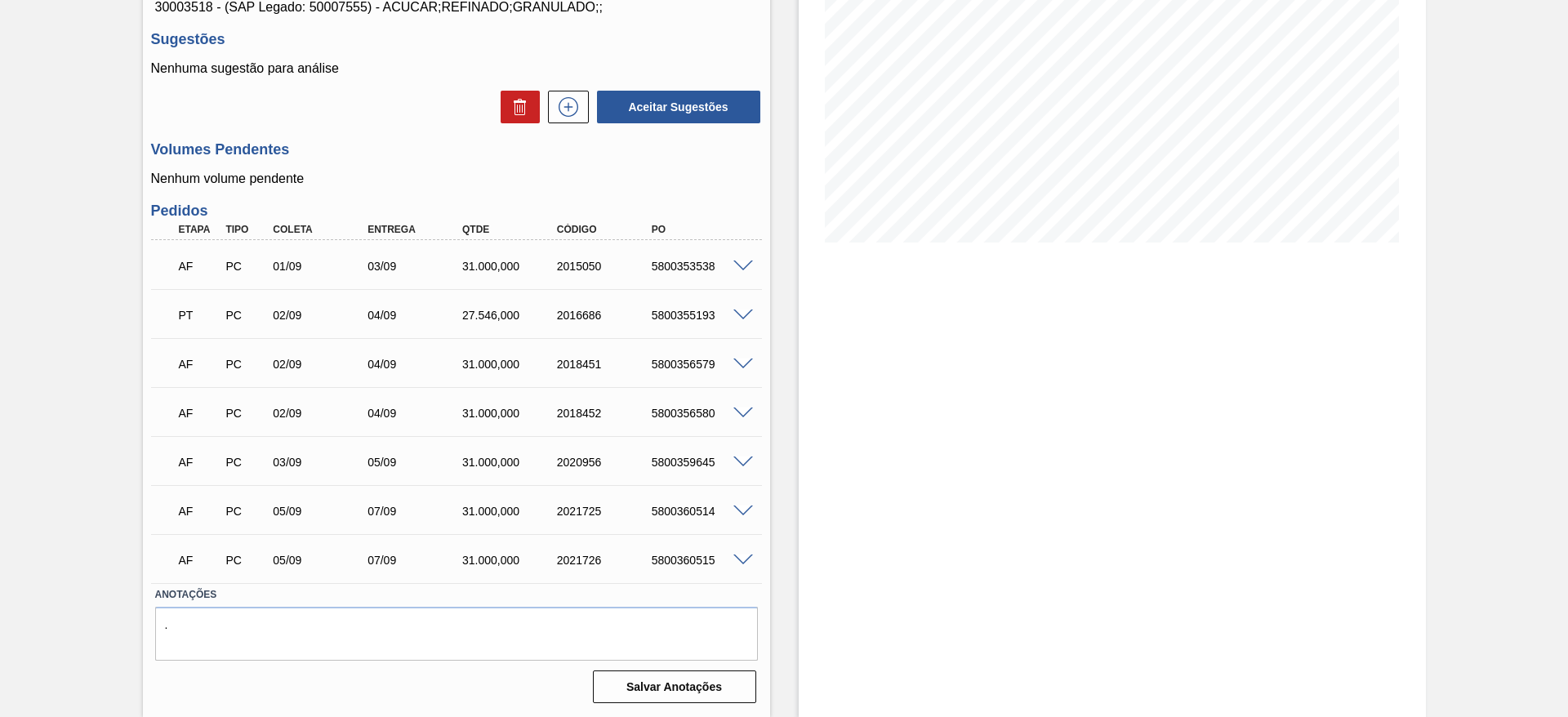
drag, startPoint x: 736, startPoint y: 465, endPoint x: 726, endPoint y: 470, distance: 11.2
click at [726, 470] on div "AF PC 03/09 05/09 31.000,000 2020956 5800359645" at bounding box center [456, 461] width 611 height 40
click at [740, 511] on span at bounding box center [743, 512] width 19 height 12
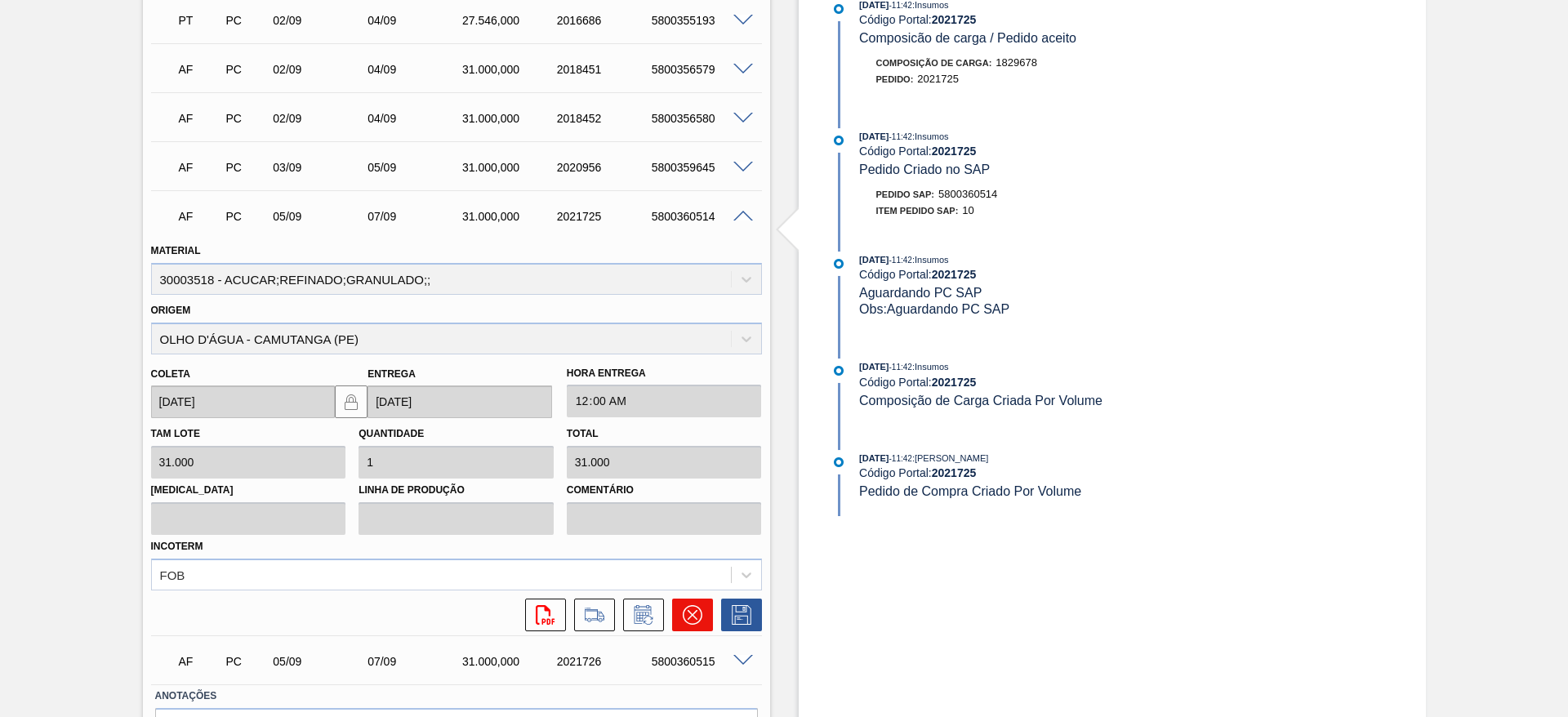
scroll to position [603, 0]
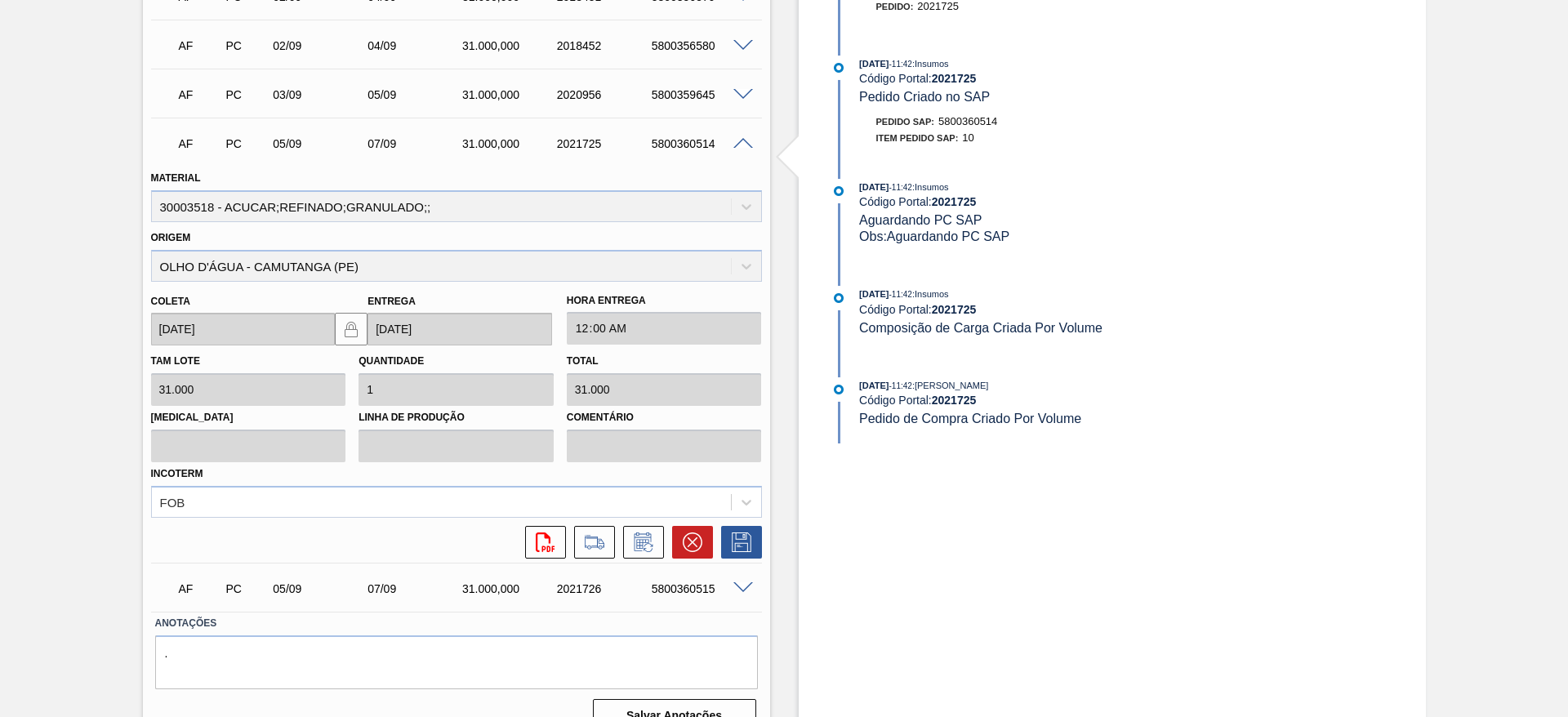
click at [667, 537] on div at bounding box center [689, 542] width 49 height 33
click at [659, 539] on button at bounding box center [644, 542] width 40 height 33
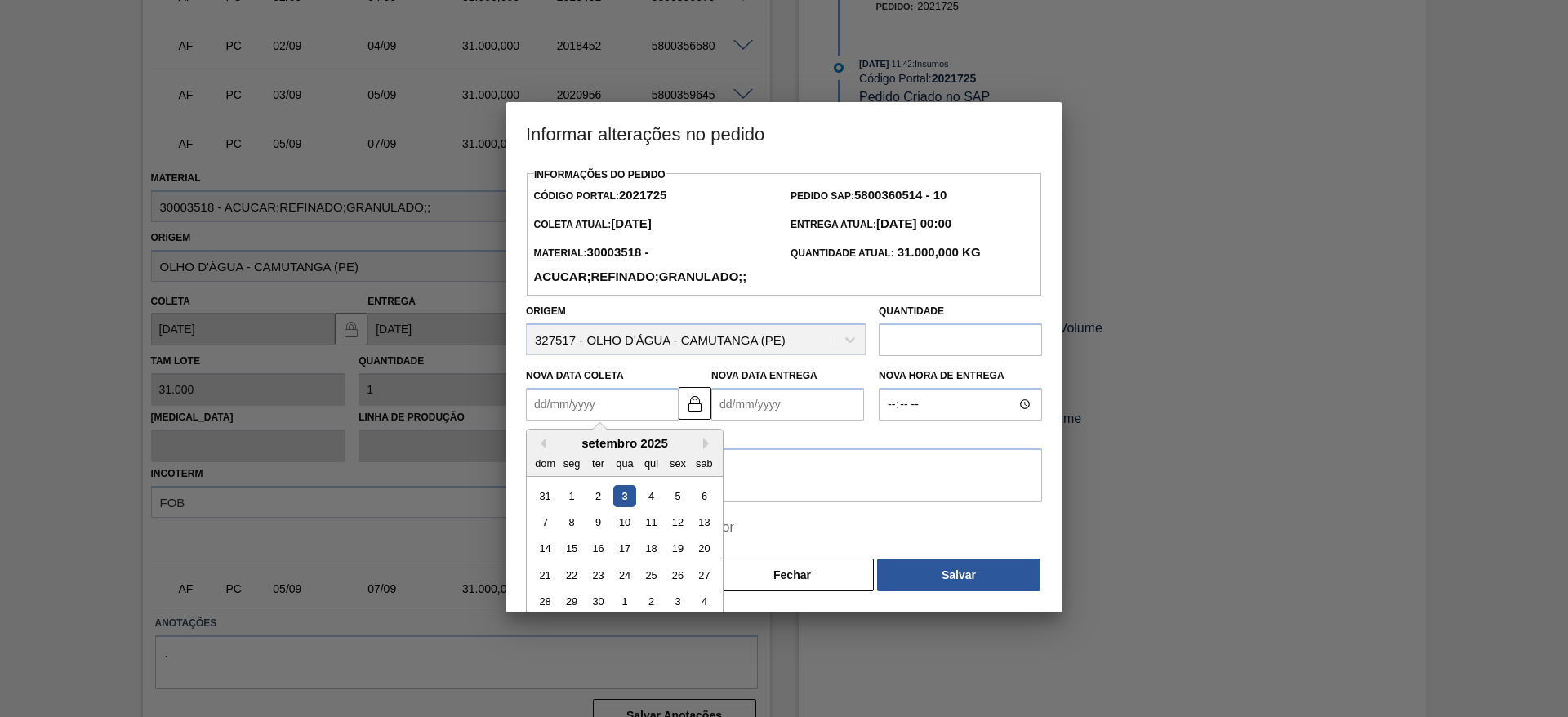
click at [573, 415] on Coleta2021725 "Nova Data Coleta" at bounding box center [602, 404] width 153 height 33
click at [599, 524] on div "9" at bounding box center [598, 522] width 22 height 22
type Coleta2021725 "[DATE]"
type Entrega2021725 "[DATE]"
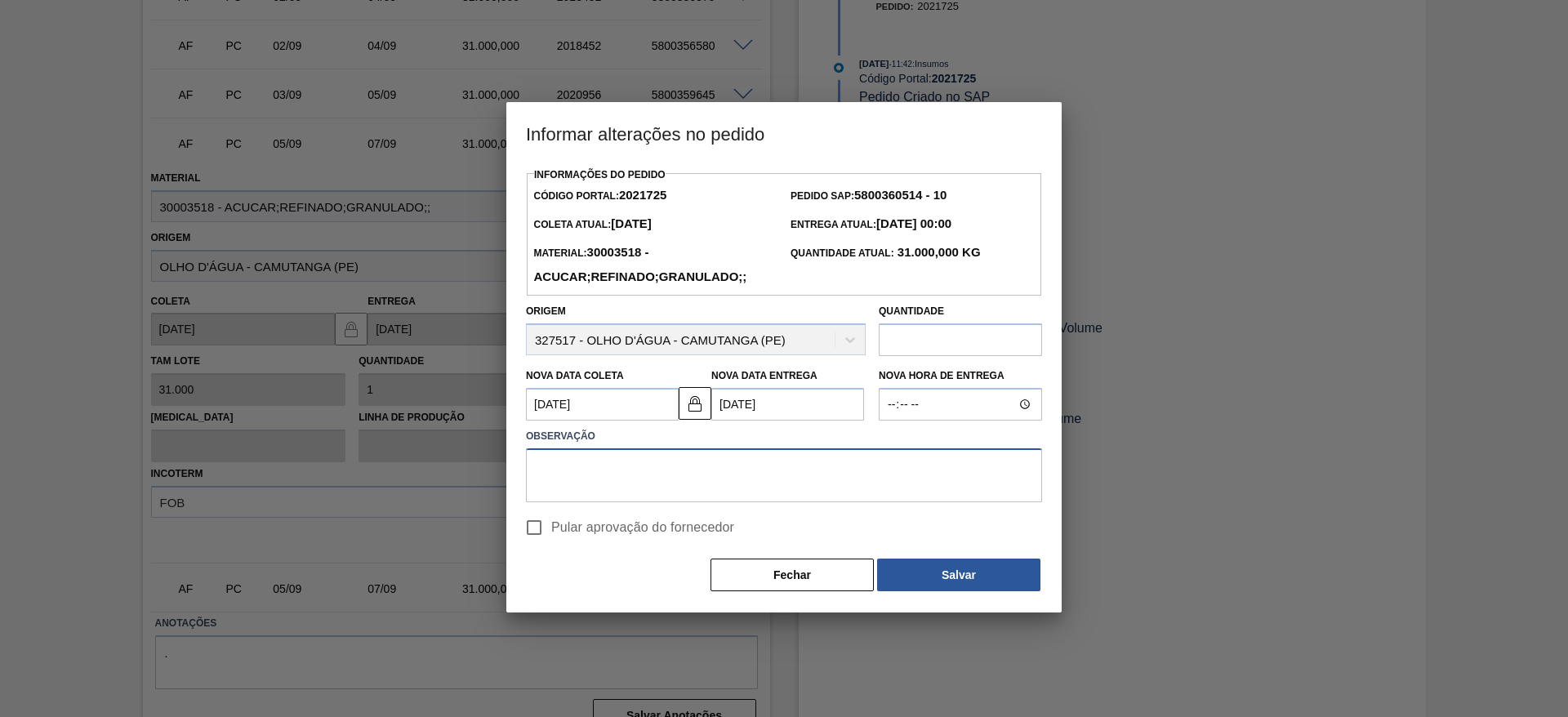
click at [600, 484] on textarea at bounding box center [784, 475] width 516 height 54
drag, startPoint x: 579, startPoint y: 519, endPoint x: 569, endPoint y: 521, distance: 10.2
click at [573, 520] on label "Pular aprovação do fornecedor" at bounding box center [625, 527] width 217 height 34
click at [567, 530] on span "Pular aprovação do fornecedor" at bounding box center [643, 528] width 183 height 19
click at [551, 530] on input "Pular aprovação do fornecedor" at bounding box center [534, 527] width 34 height 34
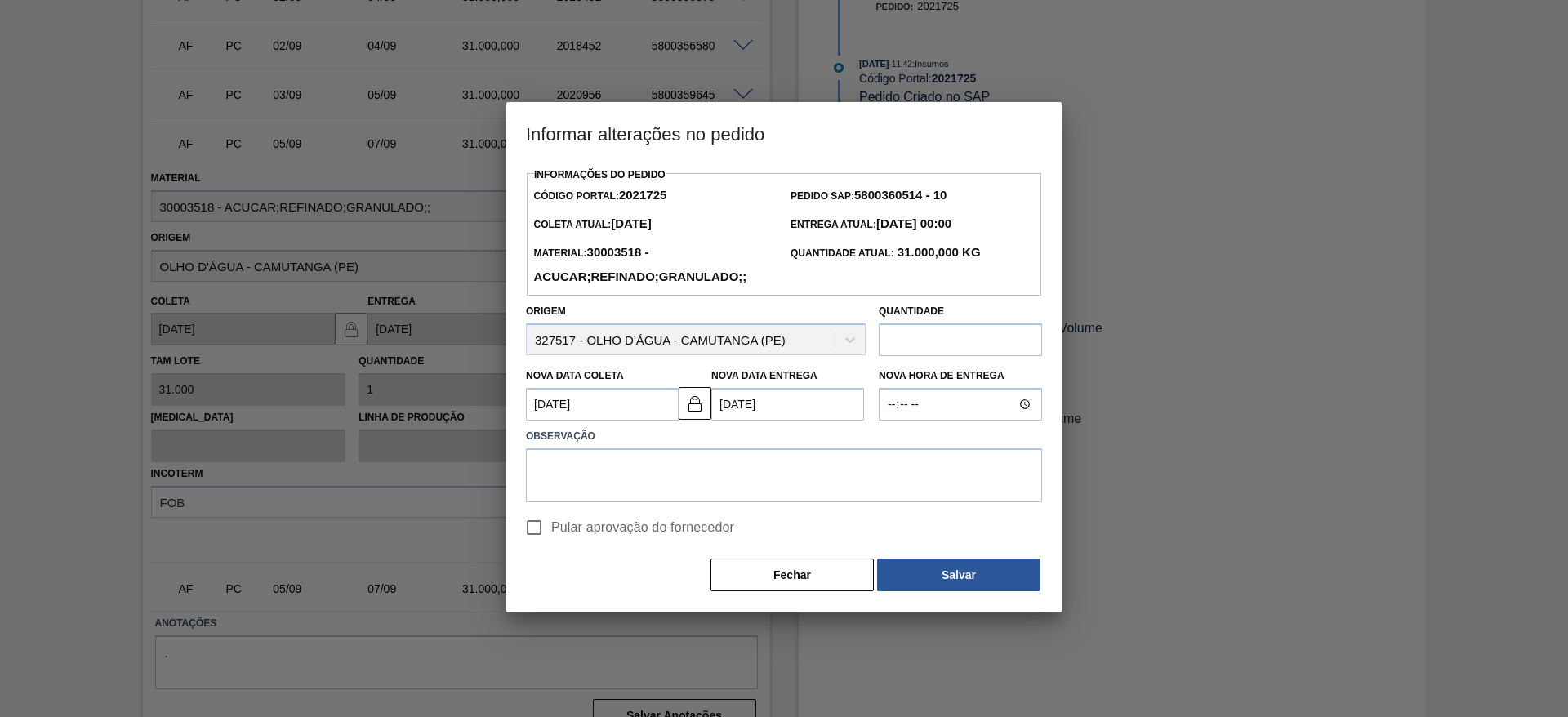
checkbox input "true"
click at [667, 472] on textarea at bounding box center [784, 475] width 516 height 54
type textarea "."
drag, startPoint x: 857, startPoint y: 565, endPoint x: 867, endPoint y: 565, distance: 10.0
click at [865, 565] on button "Fechar" at bounding box center [792, 574] width 164 height 33
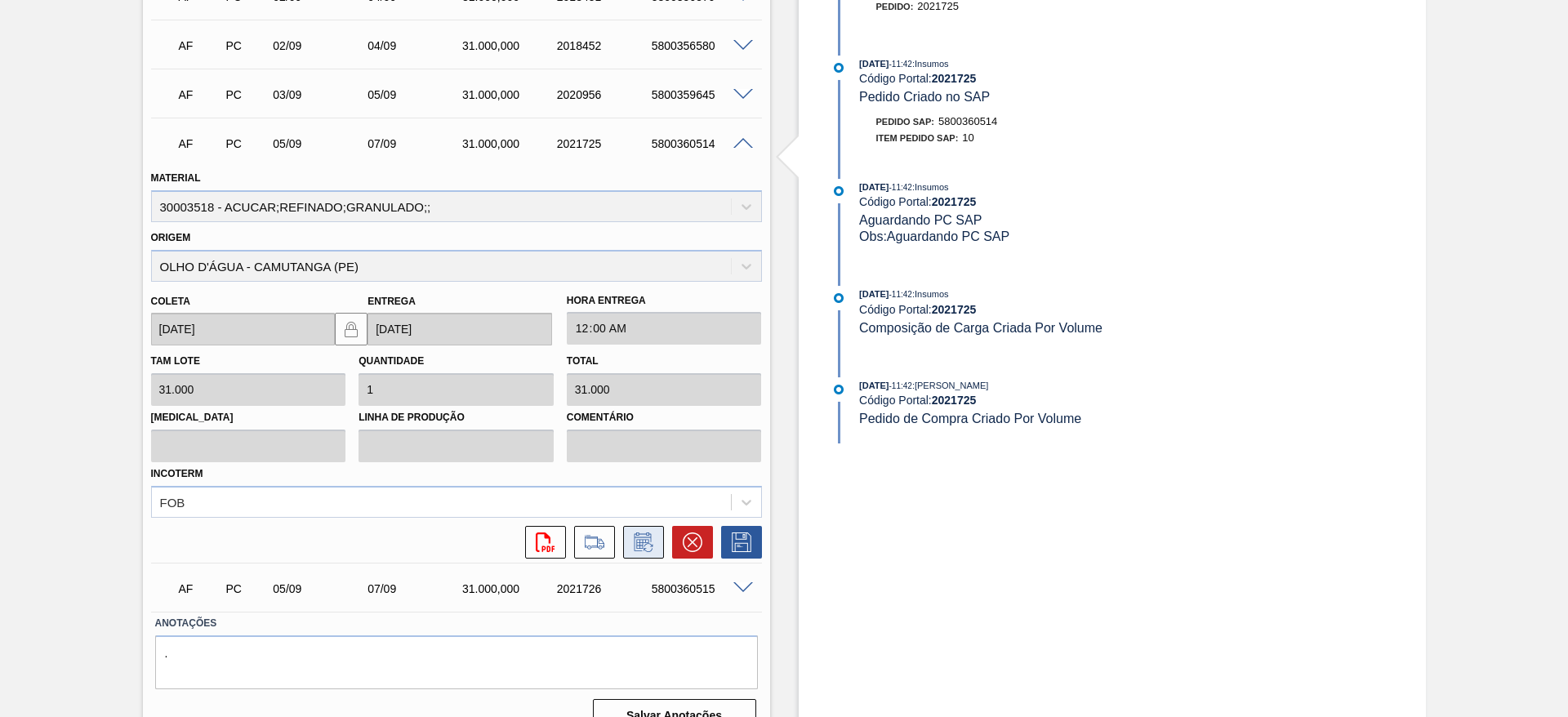
click at [644, 539] on icon at bounding box center [642, 544] width 12 height 10
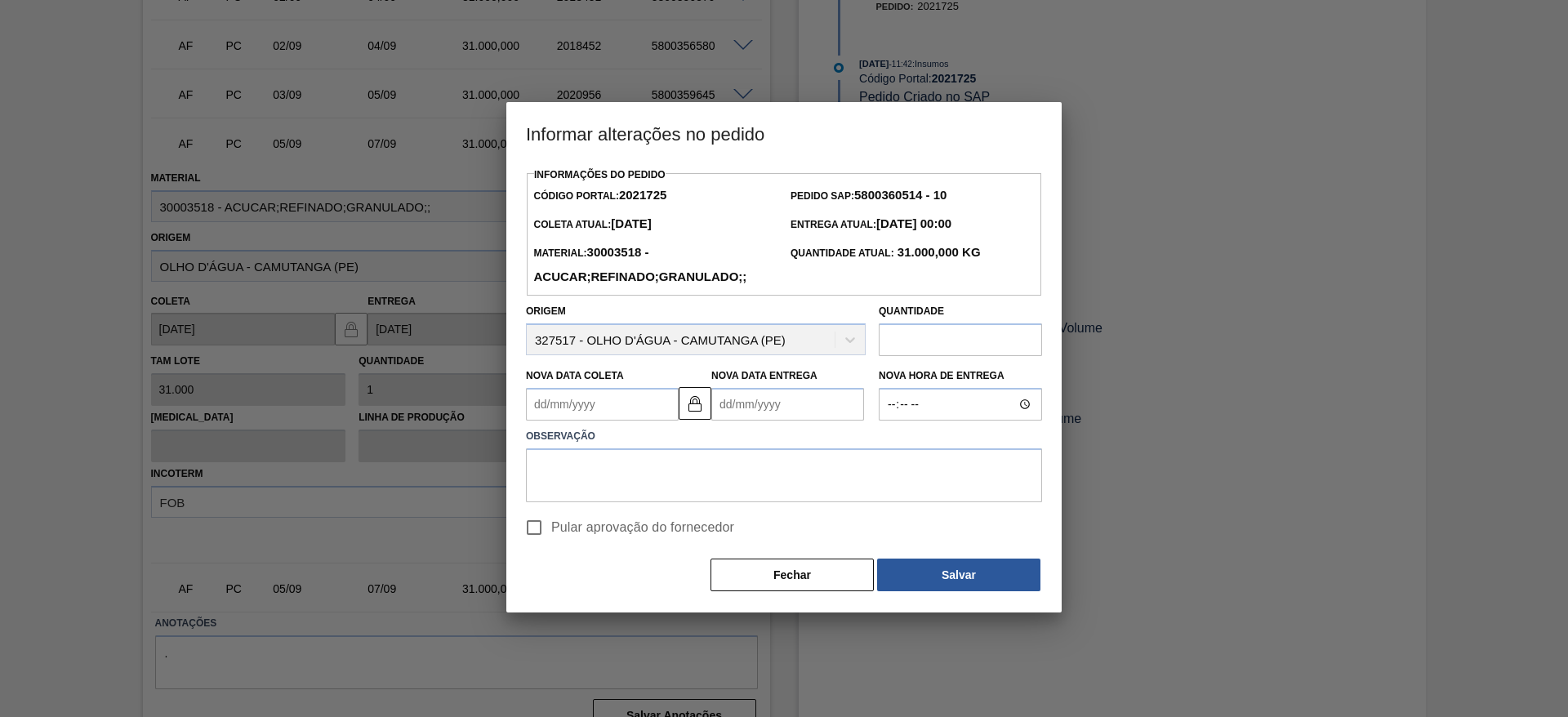
click at [549, 406] on Coleta2021725 "Nova Data Coleta" at bounding box center [602, 404] width 153 height 33
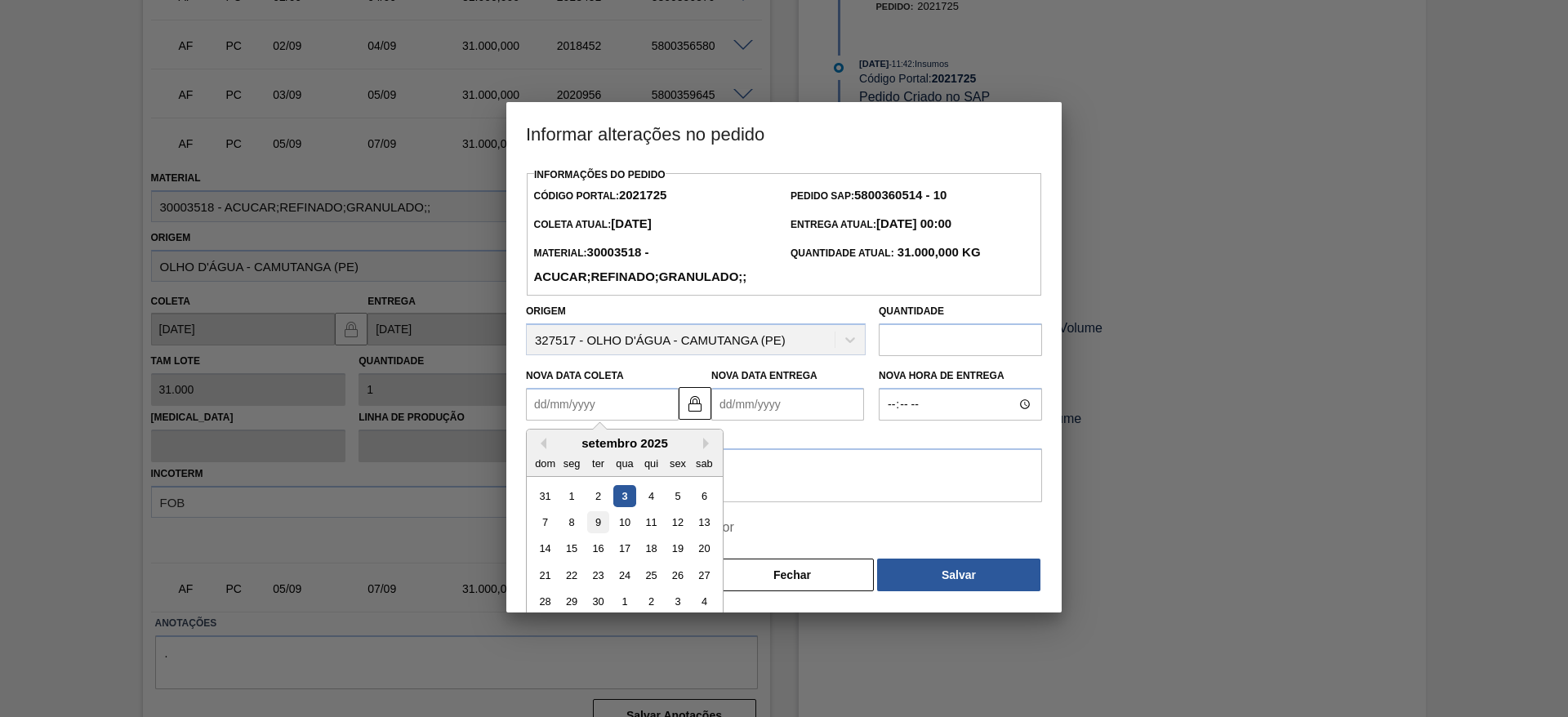
click at [599, 523] on div "9" at bounding box center [598, 522] width 22 height 22
type Coleta2021725 "[DATE]"
type Entrega2021725 "[DATE]"
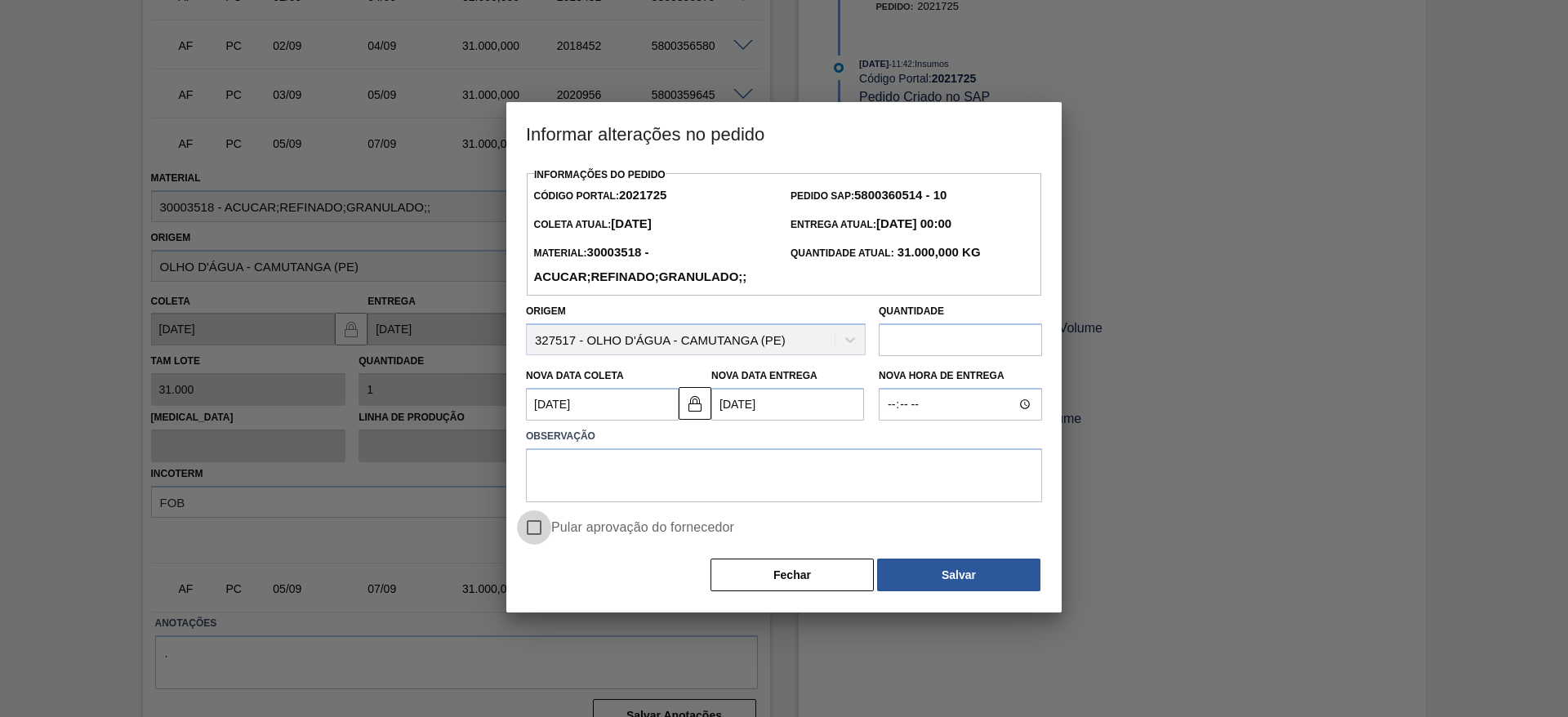
click at [535, 530] on input "Pular aprovação do fornecedor" at bounding box center [534, 527] width 34 height 34
checkbox input "true"
click at [641, 449] on label "Observação" at bounding box center [784, 436] width 516 height 24
click at [692, 487] on textarea at bounding box center [784, 475] width 516 height 54
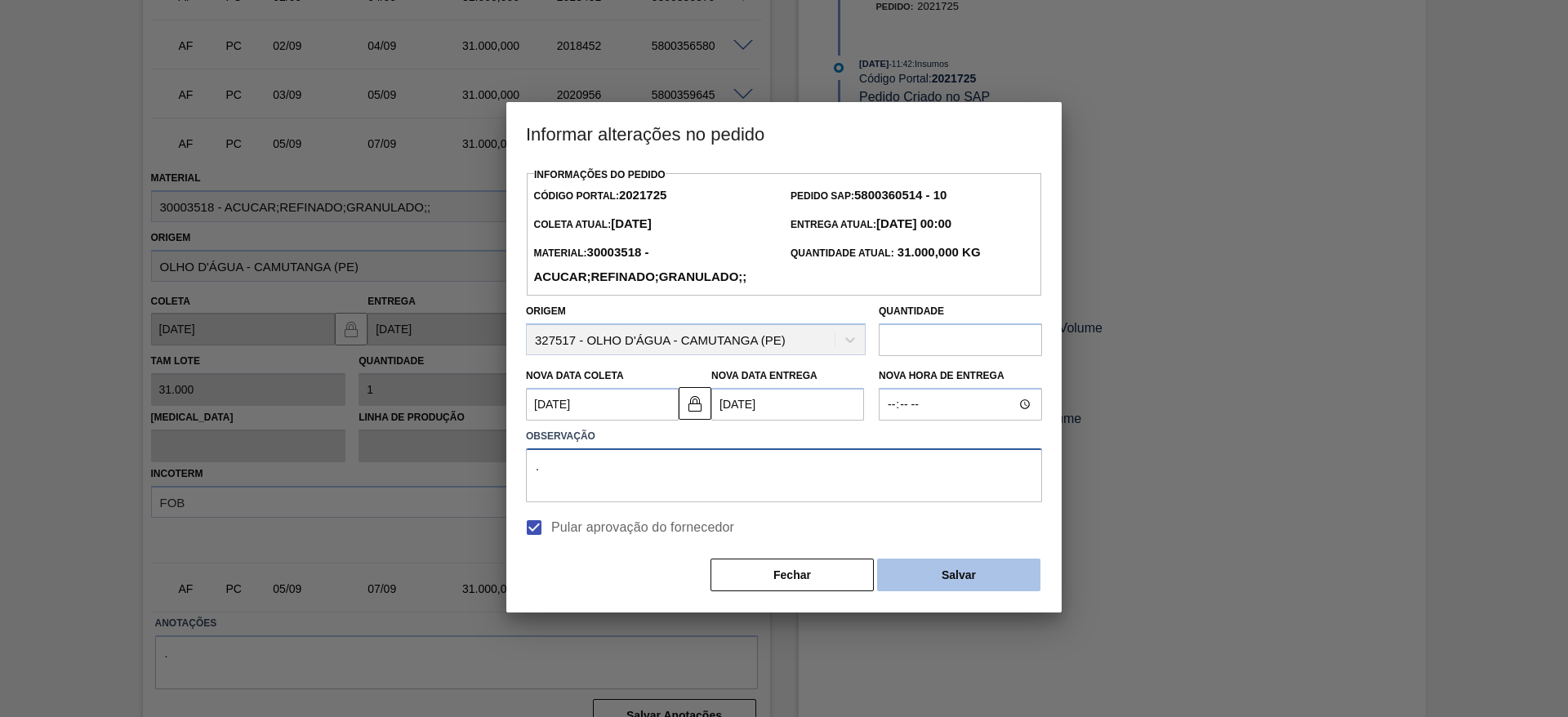
type textarea "."
click at [937, 567] on button "Salvar" at bounding box center [959, 574] width 164 height 33
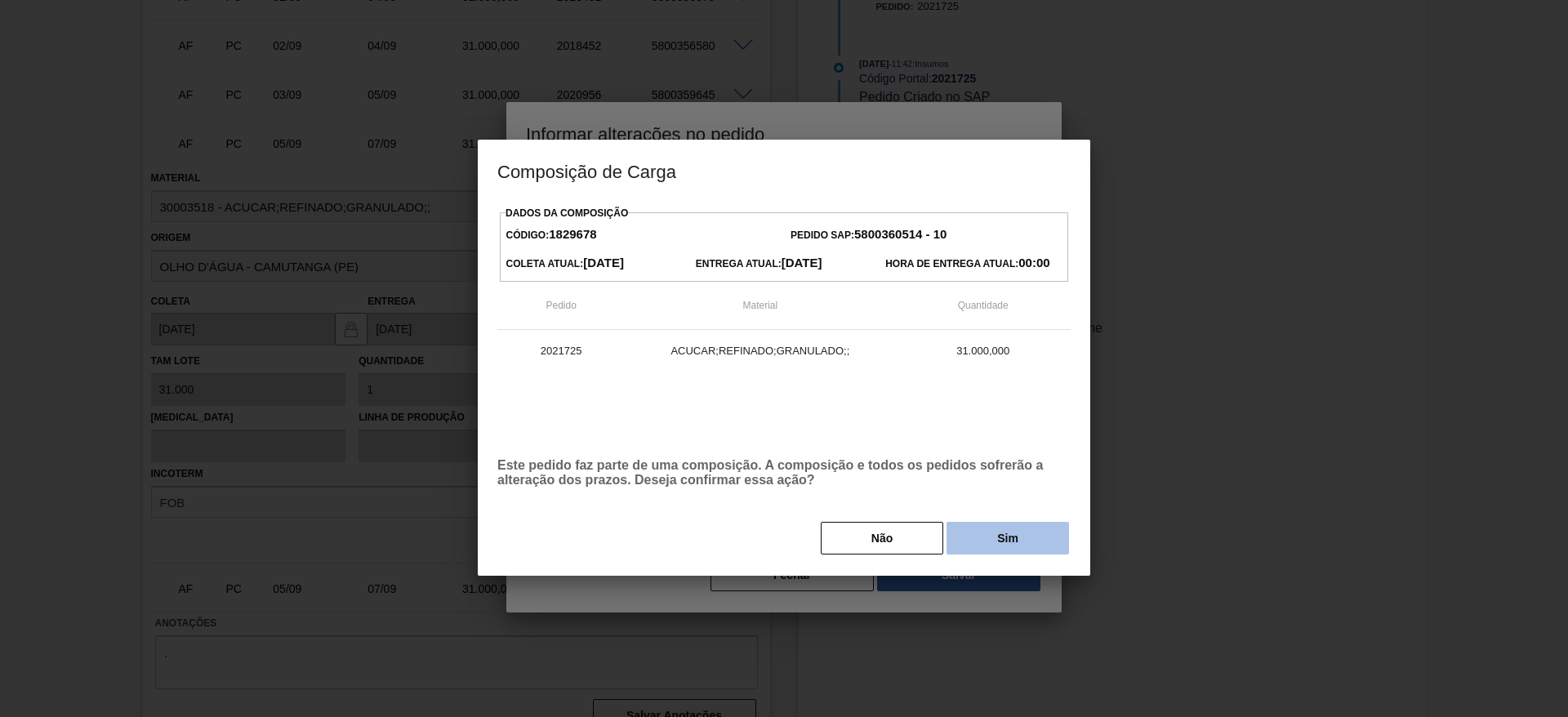
click at [970, 531] on button "Sim" at bounding box center [1007, 538] width 122 height 33
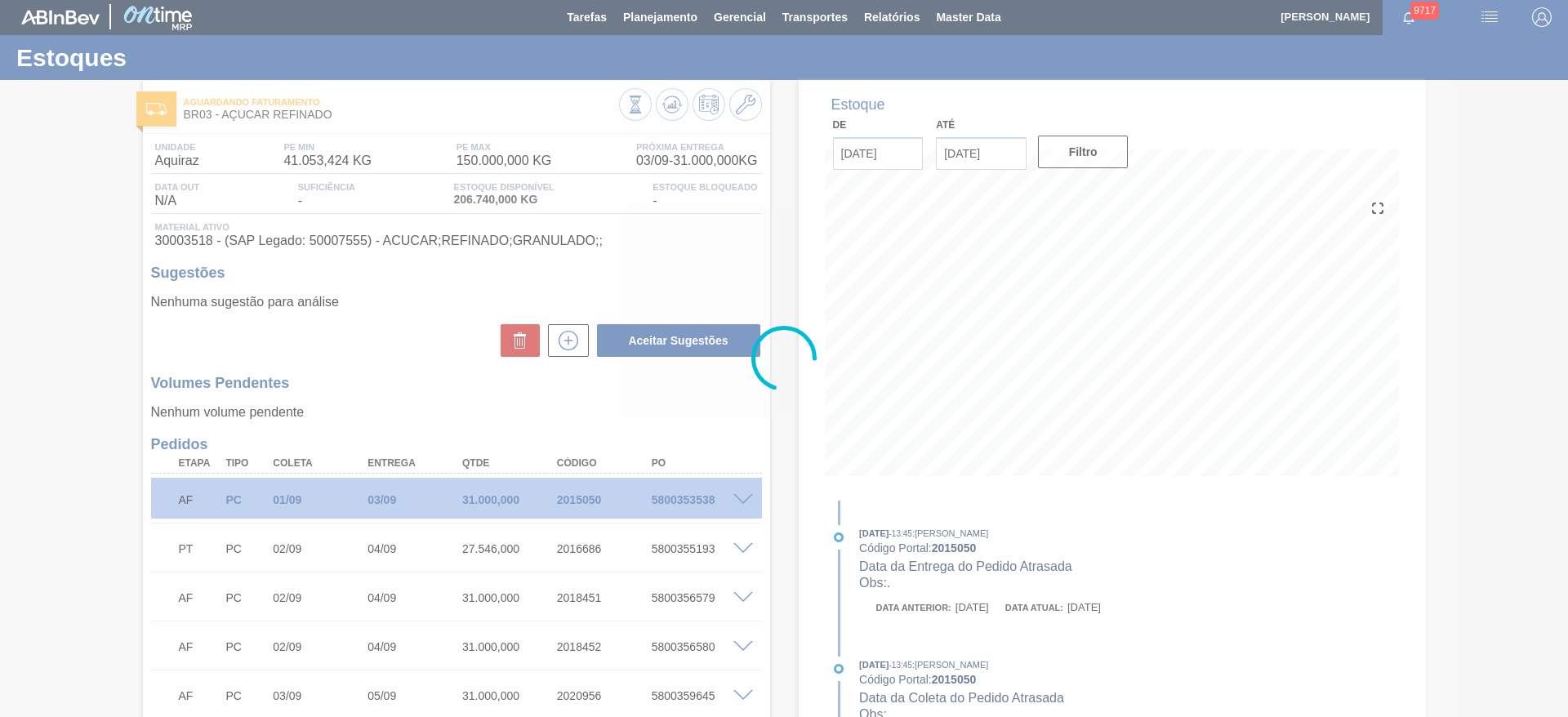
scroll to position [0, 0]
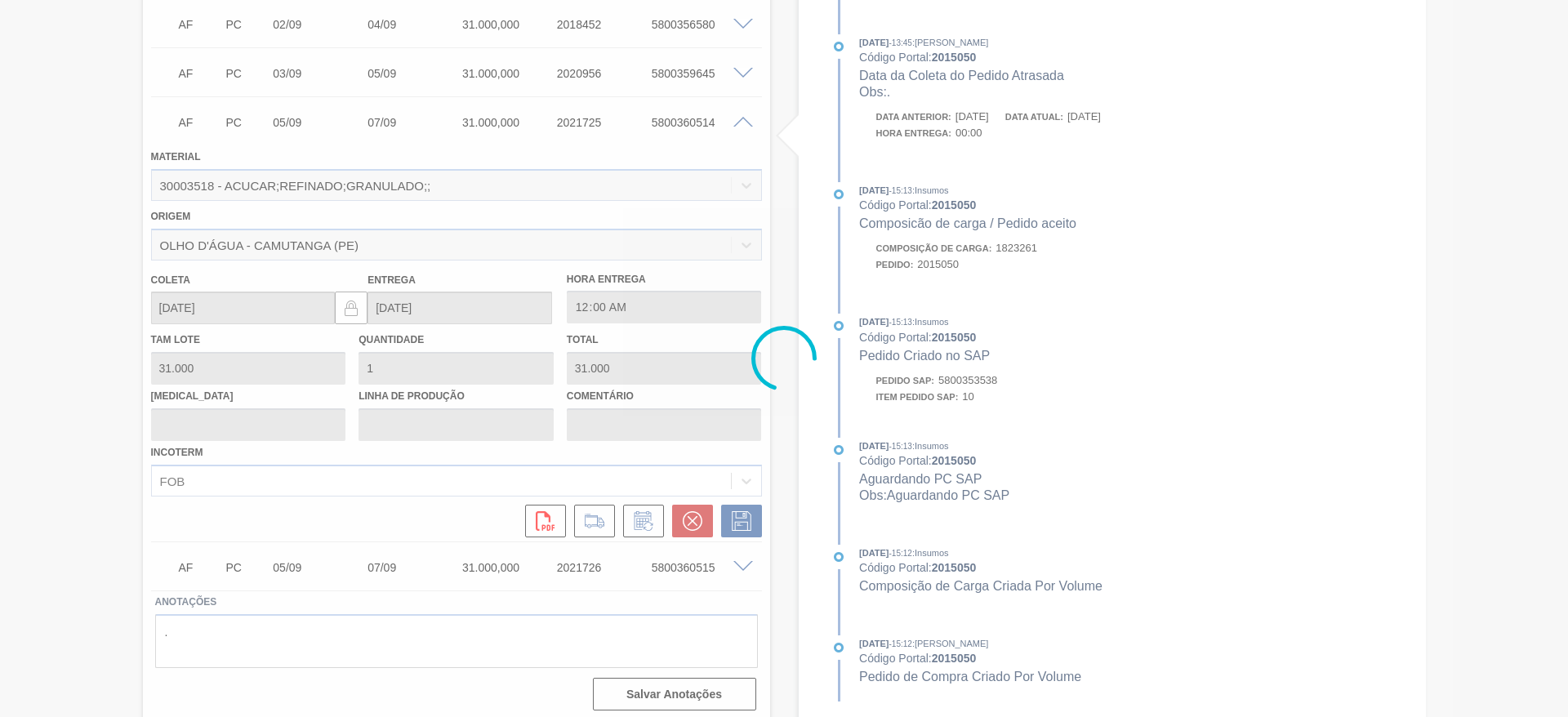
type input "."
type input "[DATE]"
type input "11/09/2025"
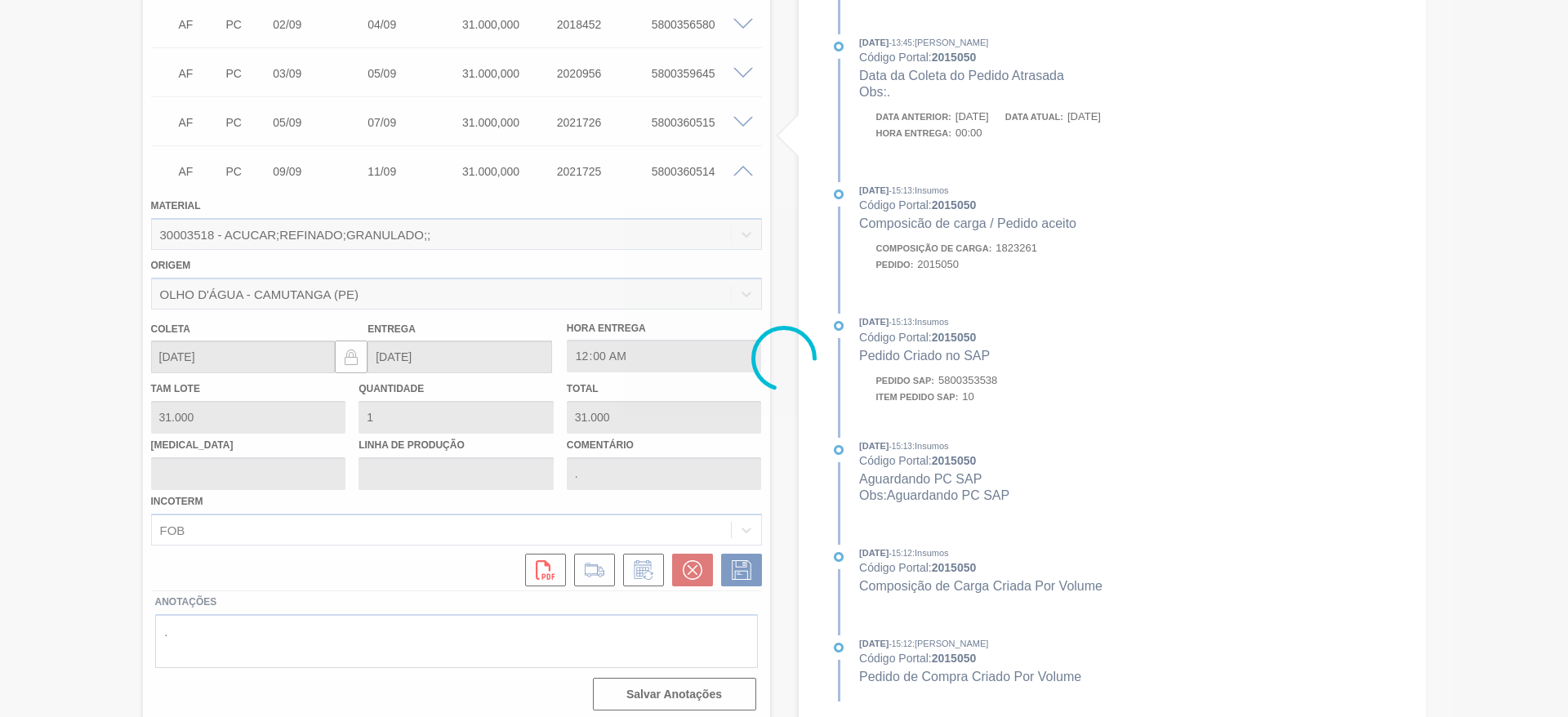
scroll to position [235, 0]
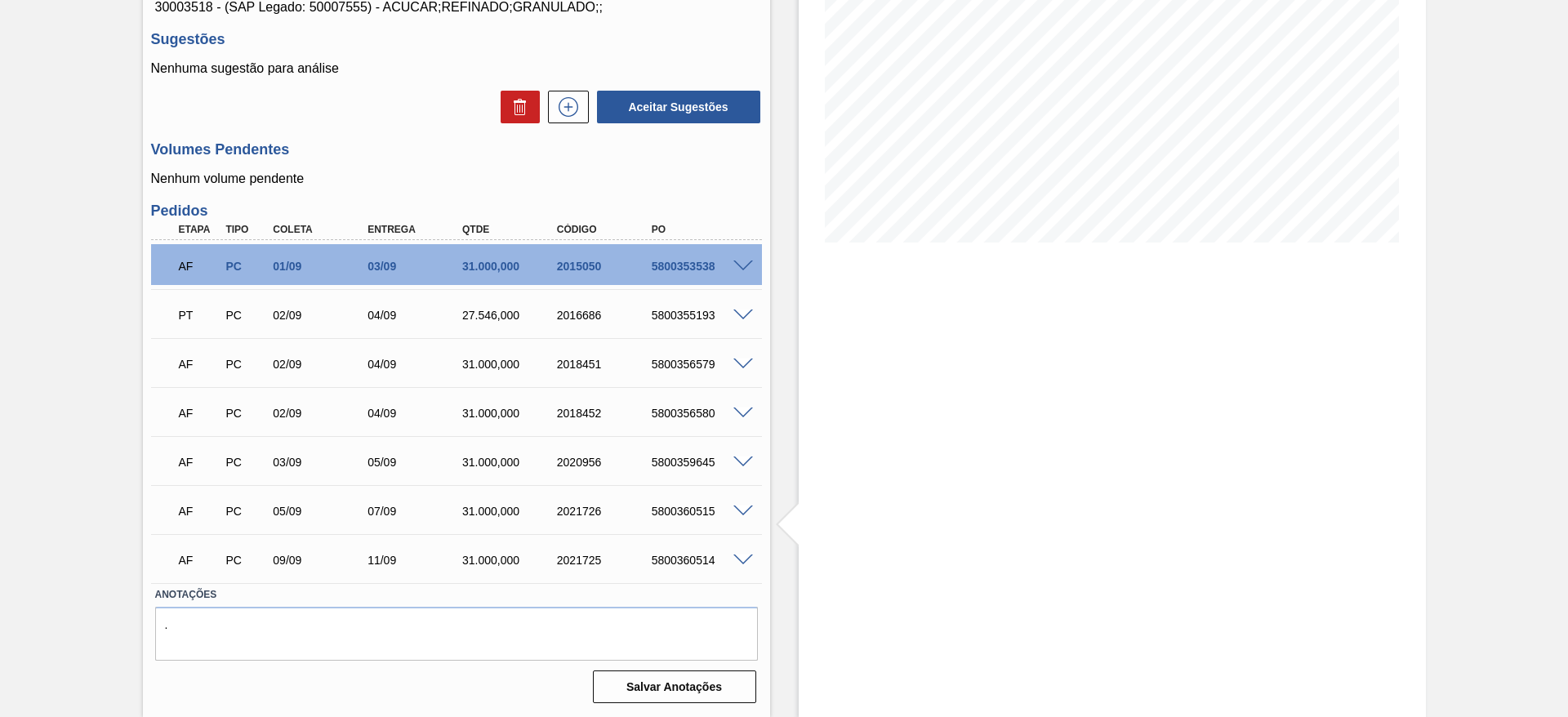
click at [748, 509] on span at bounding box center [743, 512] width 19 height 12
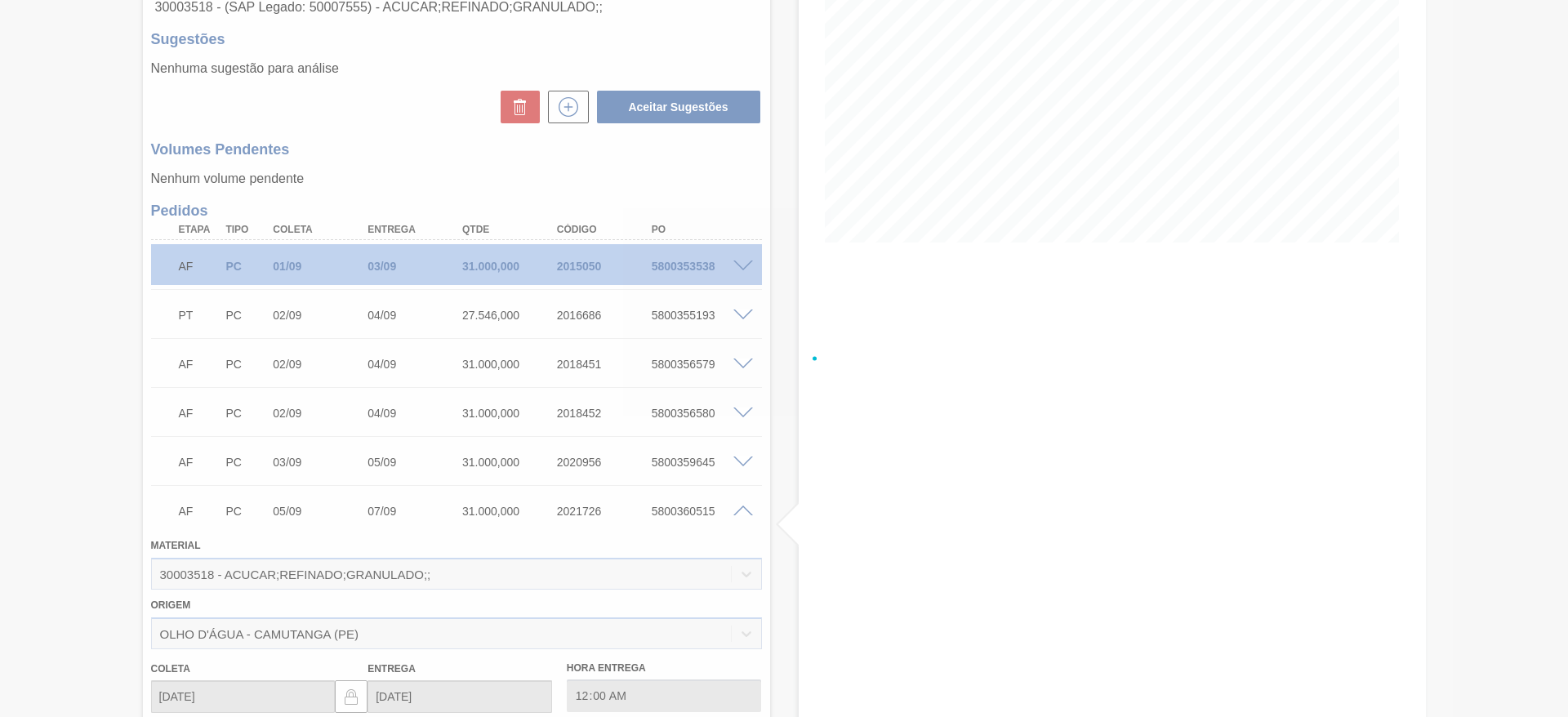
scroll to position [625, 0]
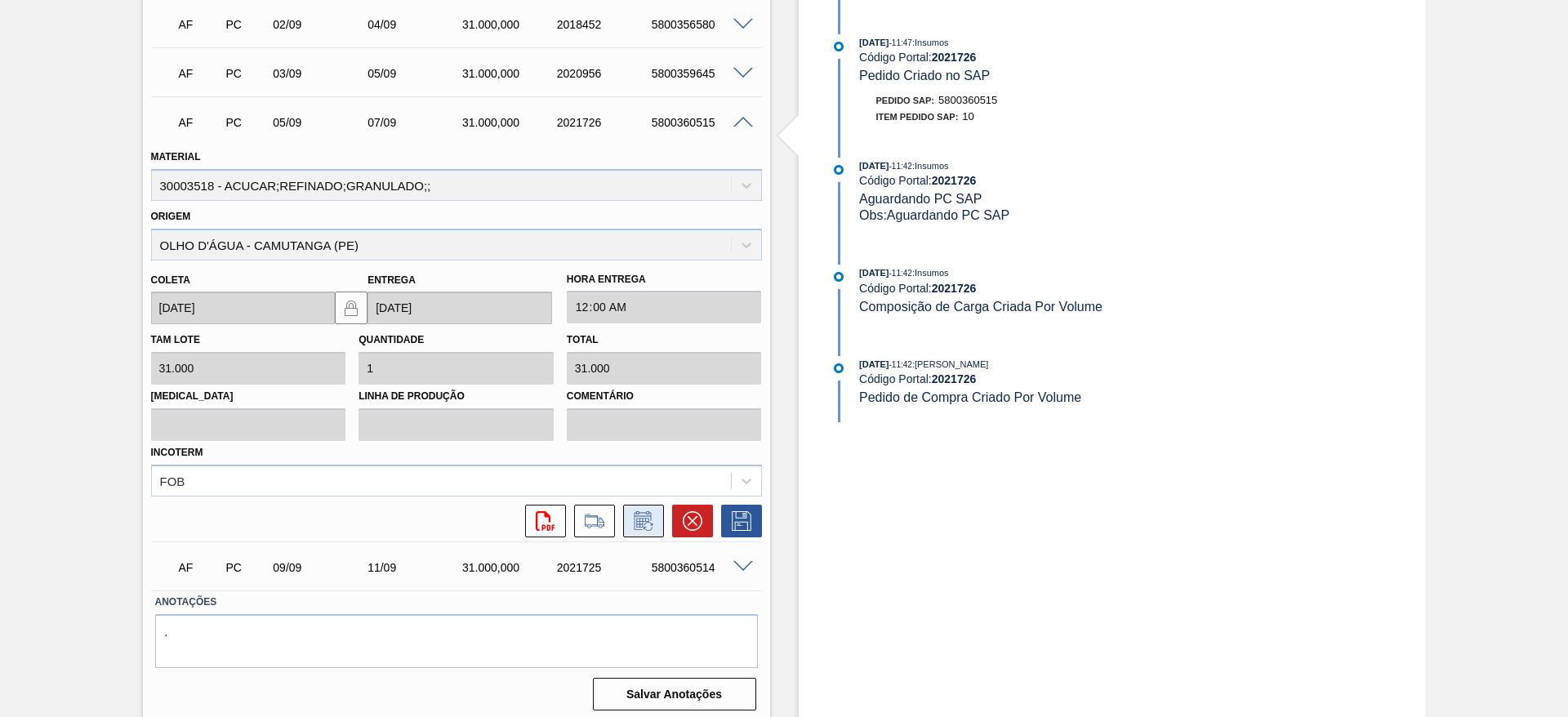
click at [649, 516] on icon at bounding box center [644, 521] width 26 height 19
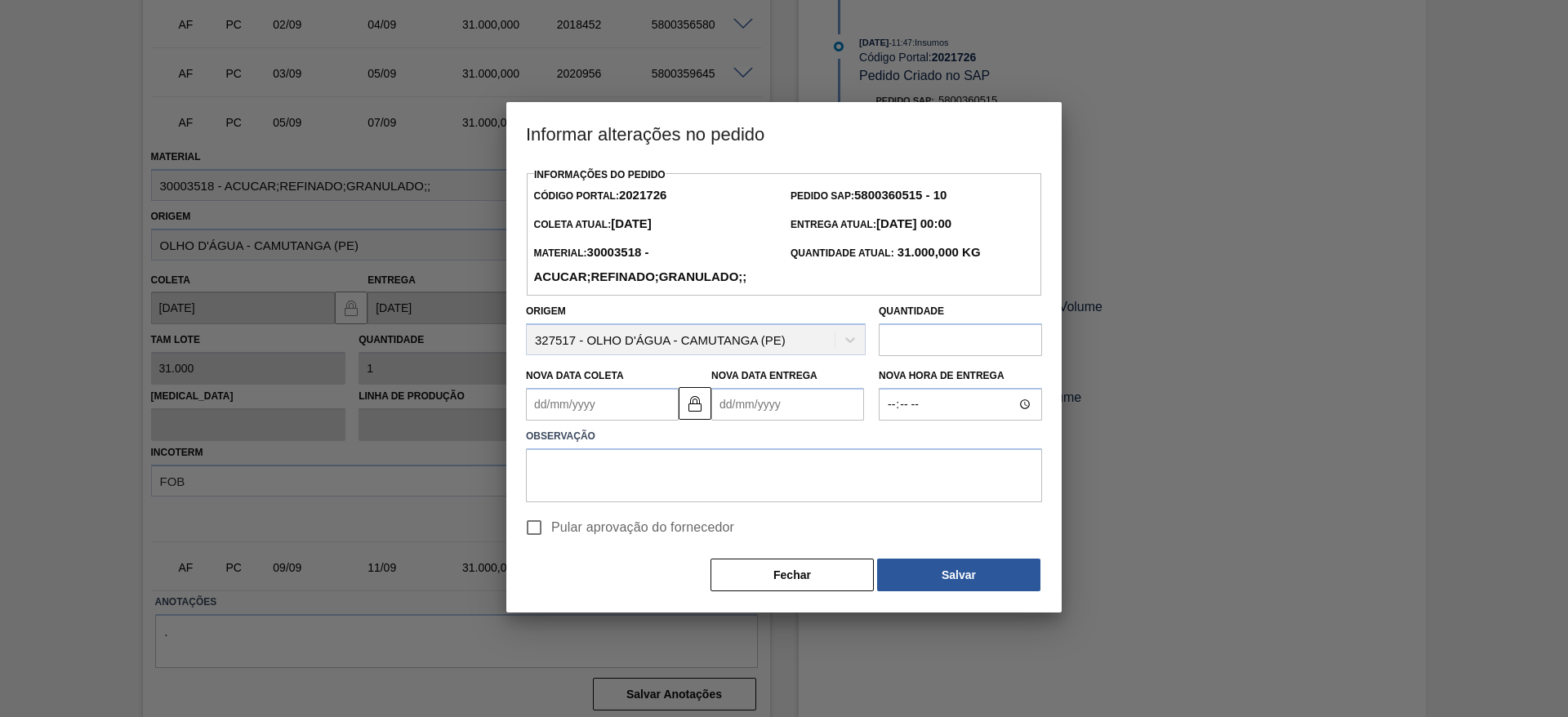
click at [526, 538] on input "Pular aprovação do fornecedor" at bounding box center [534, 527] width 34 height 34
checkbox input "true"
click at [566, 417] on Coleta2021726 "Nova Data Coleta" at bounding box center [602, 404] width 153 height 33
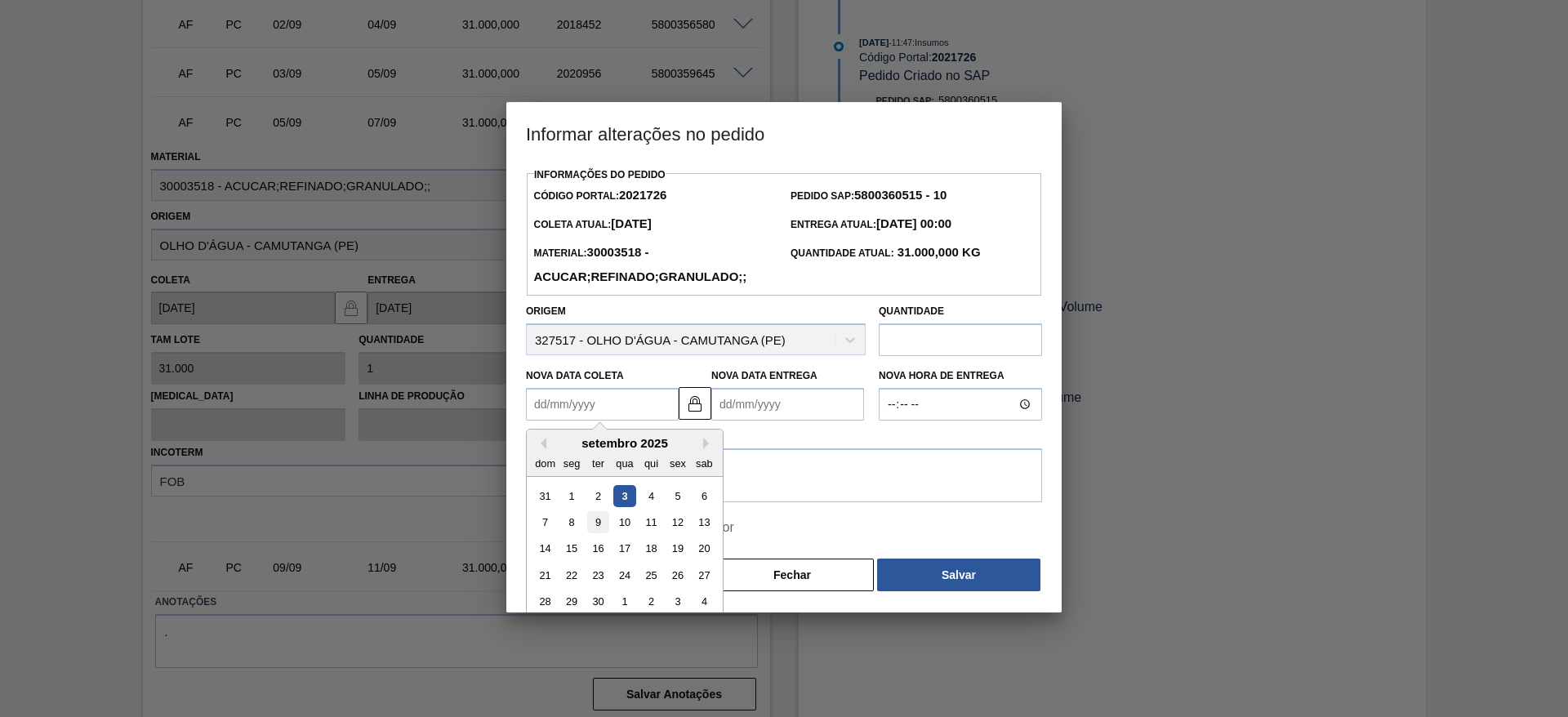
click at [604, 521] on div "9" at bounding box center [598, 522] width 22 height 22
type Coleta2021726 "[DATE]"
type Entrega2021726 "11/09/2025"
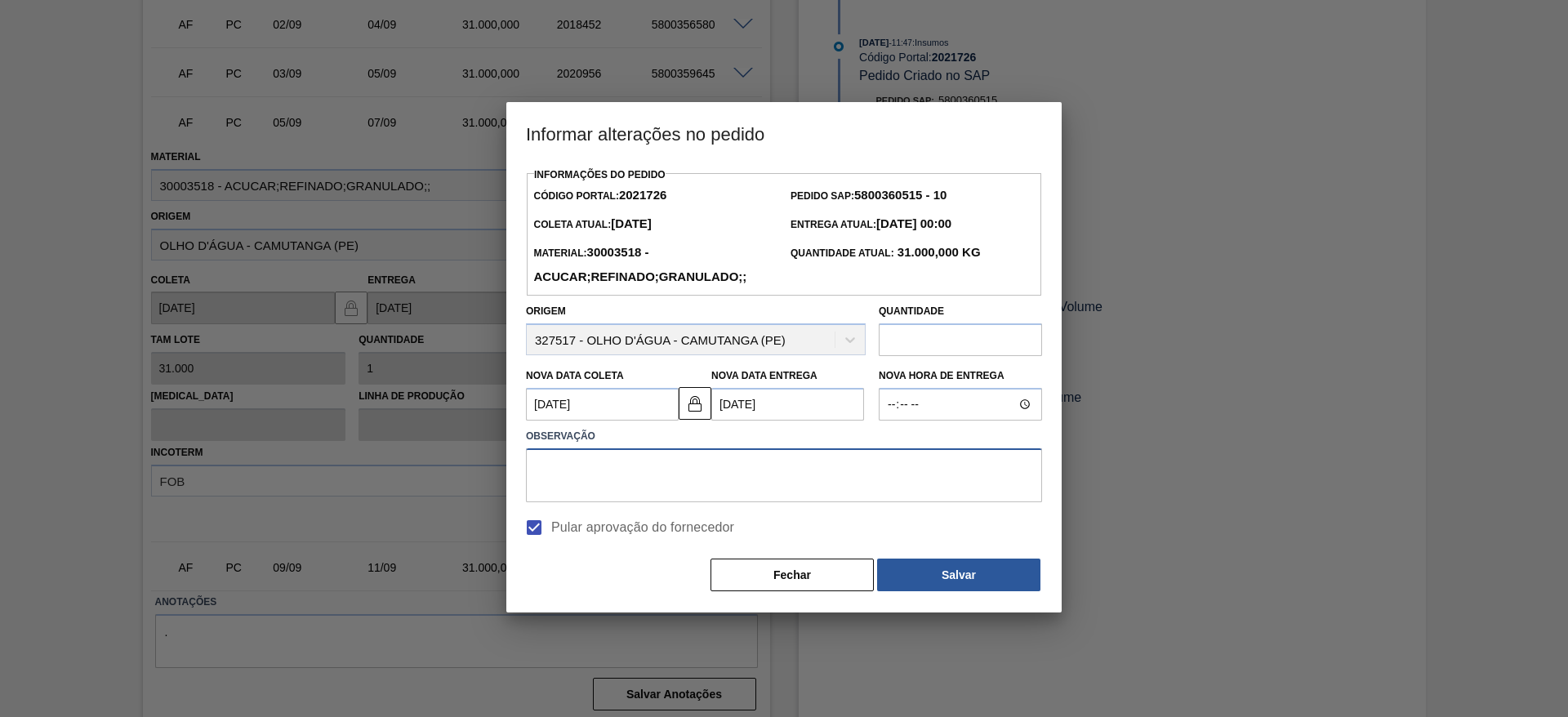
click at [622, 479] on textarea at bounding box center [784, 475] width 516 height 54
type textarea "."
click at [962, 582] on button "Salvar" at bounding box center [959, 574] width 164 height 33
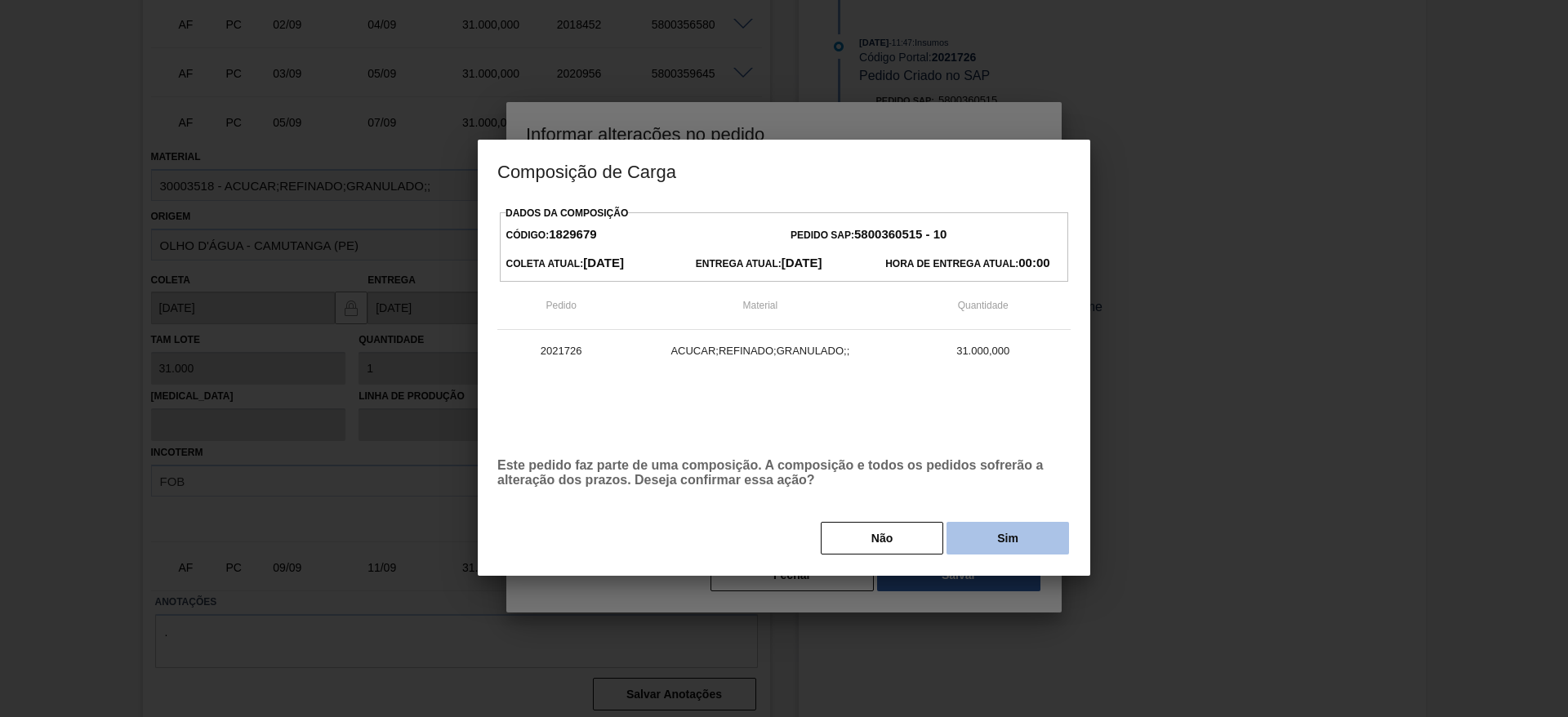
click at [1027, 553] on button "Sim" at bounding box center [1007, 538] width 122 height 33
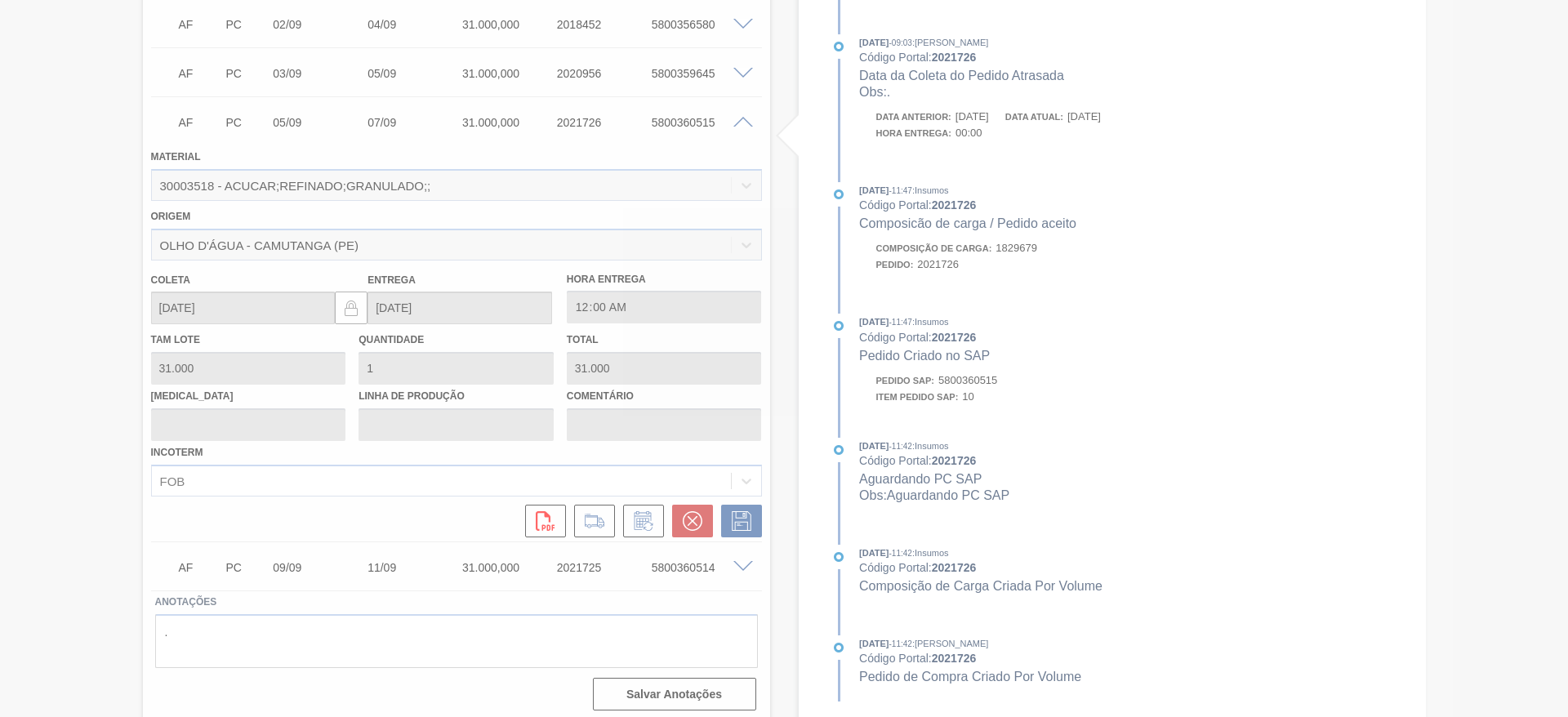
type input "."
type input "[DATE]"
type input "11/09/2025"
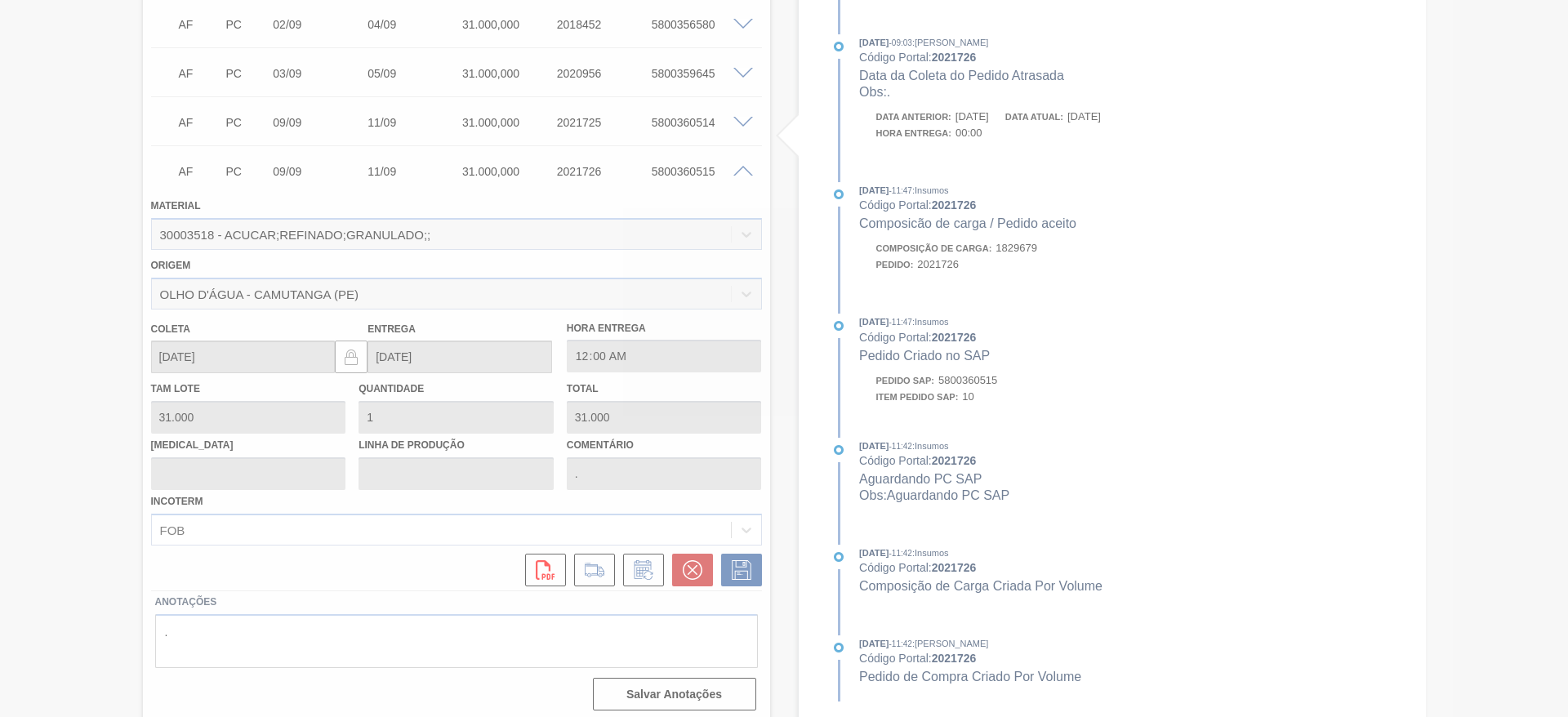
scroll to position [235, 0]
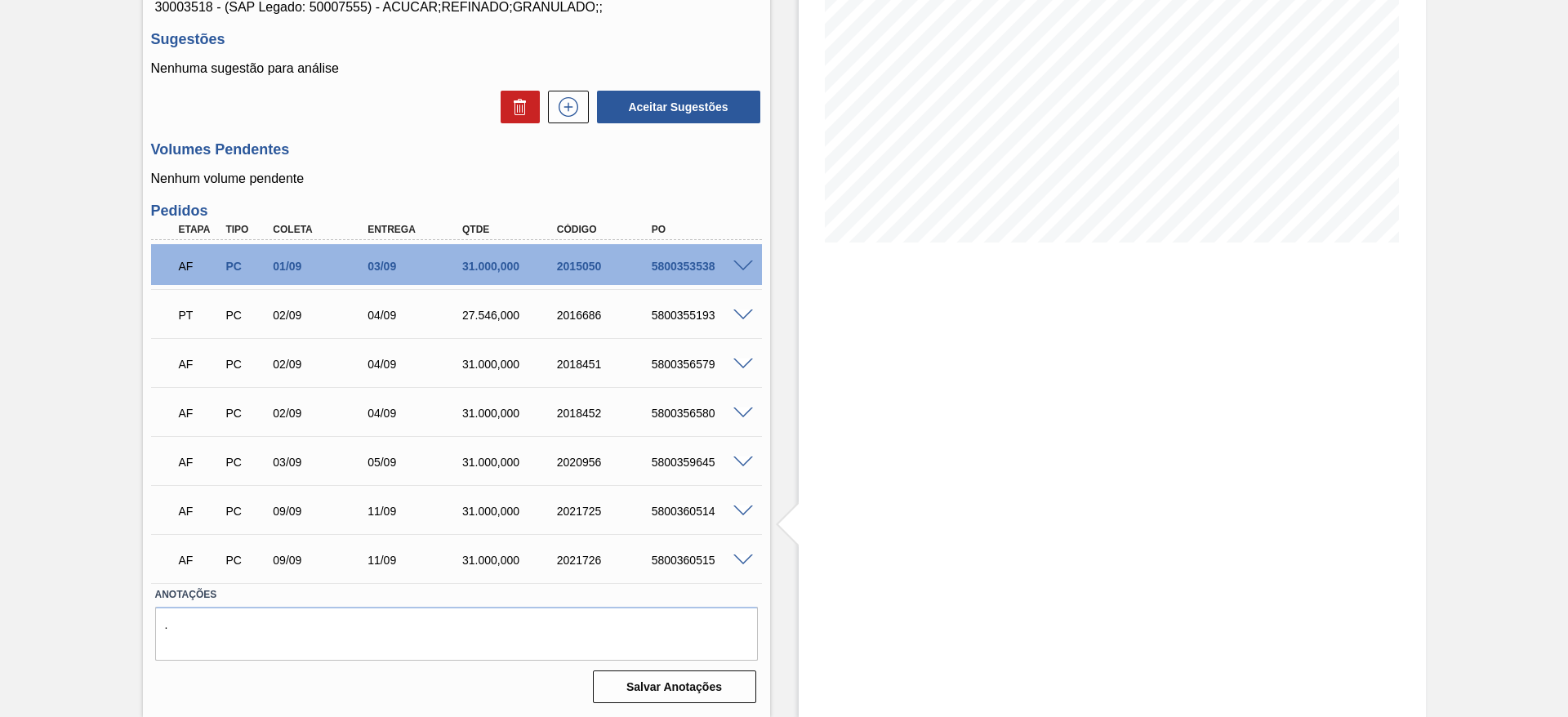
click at [739, 463] on span at bounding box center [743, 463] width 19 height 12
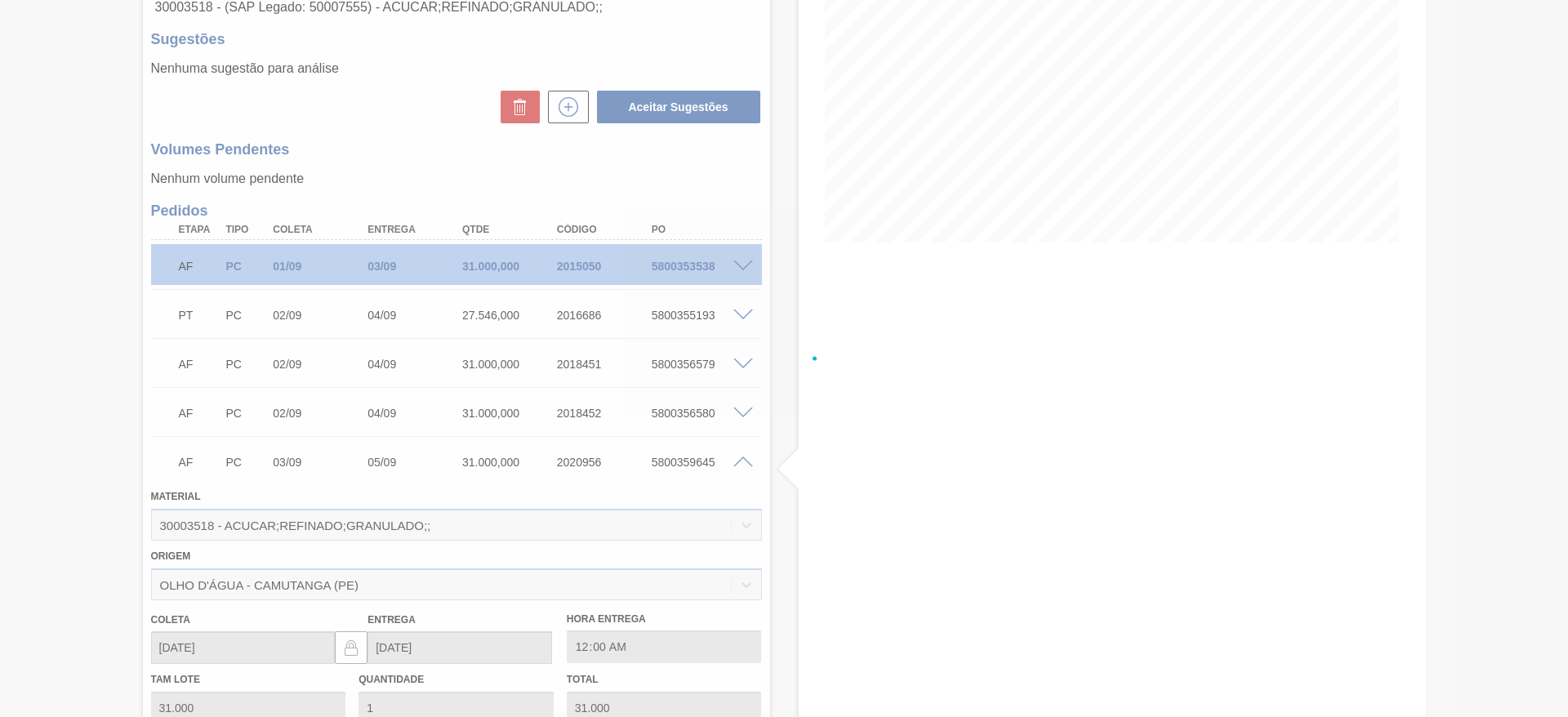
scroll to position [625, 0]
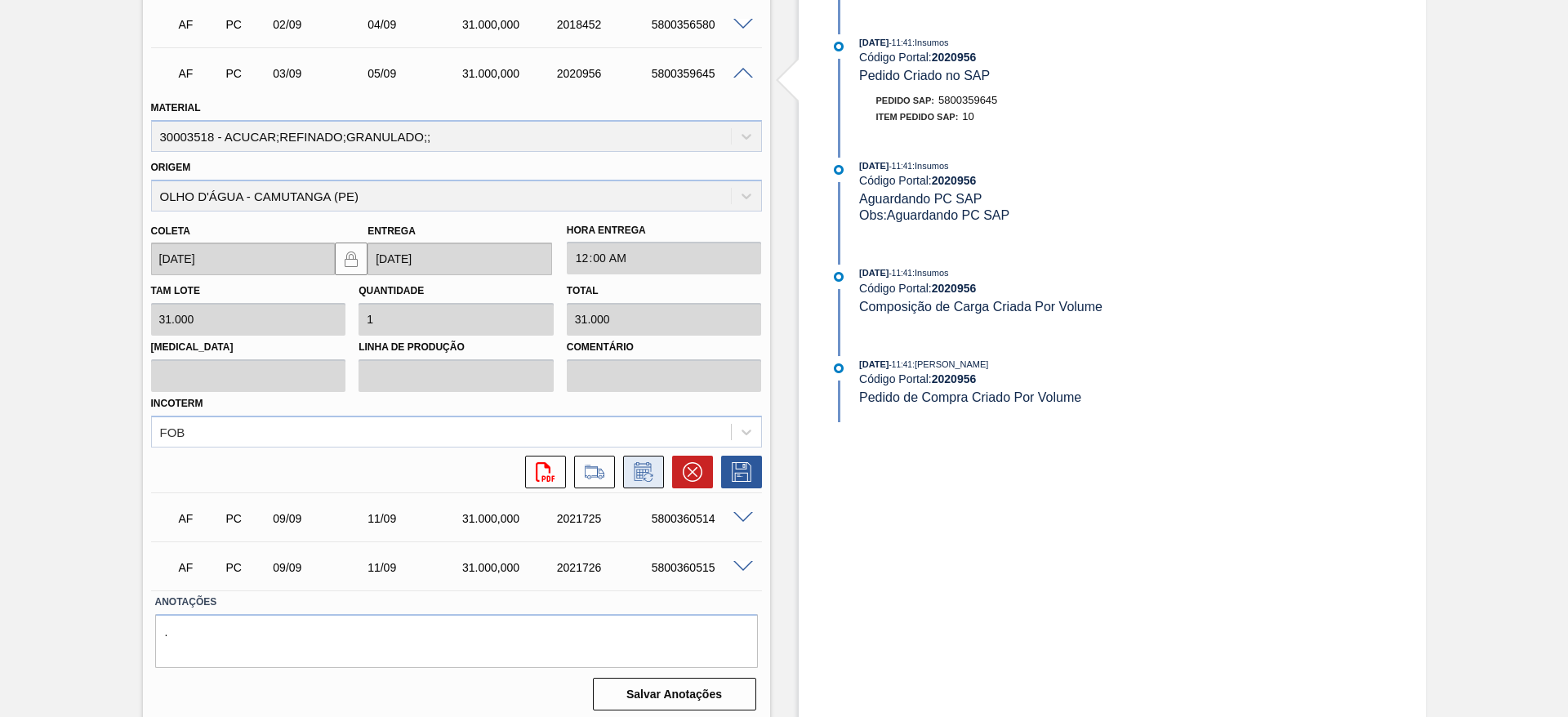
click at [646, 470] on icon at bounding box center [644, 472] width 26 height 19
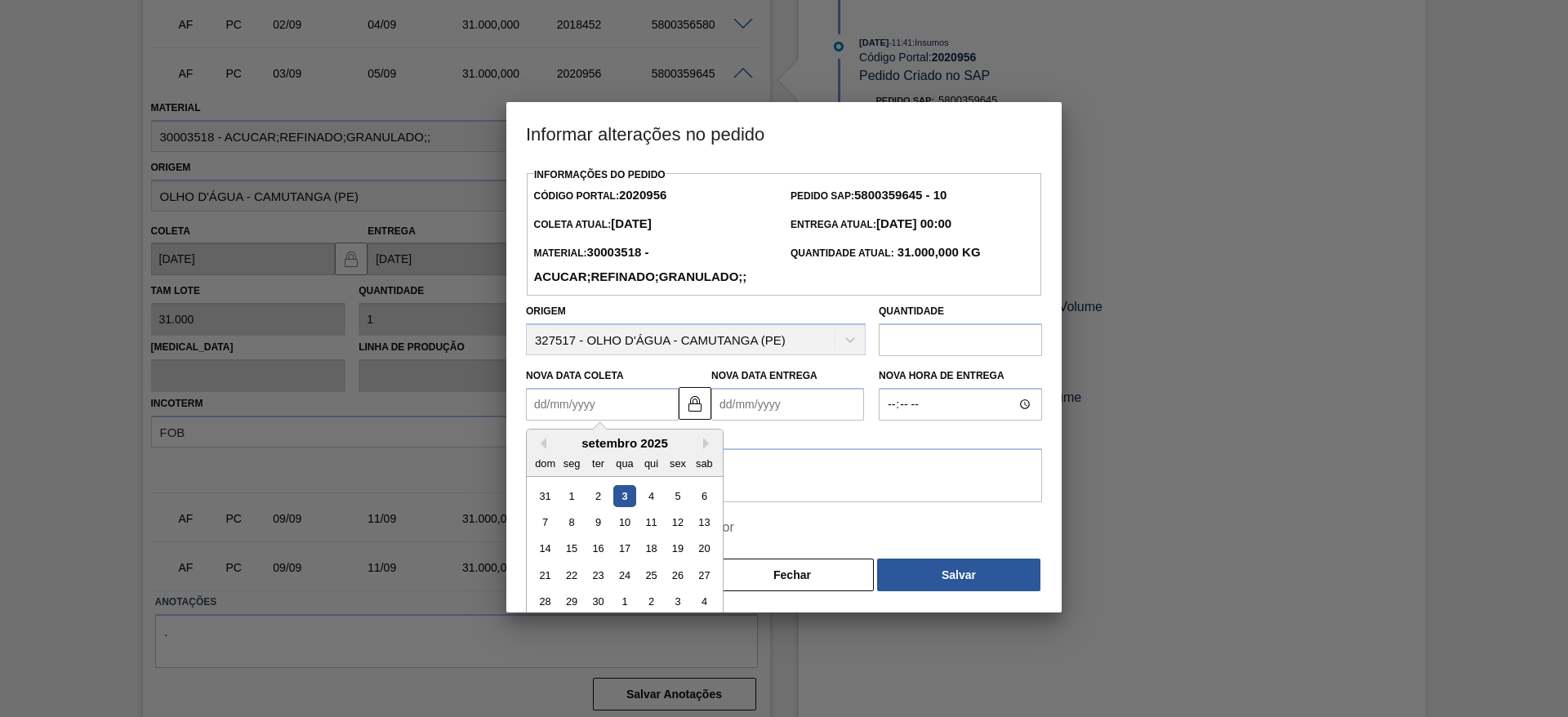
click at [562, 414] on Coleta2020956 "Nova Data Coleta" at bounding box center [602, 404] width 153 height 33
click at [569, 521] on div "8" at bounding box center [572, 522] width 22 height 22
type Coleta2020956 "[DATE]"
type Entrega2020956 "[DATE]"
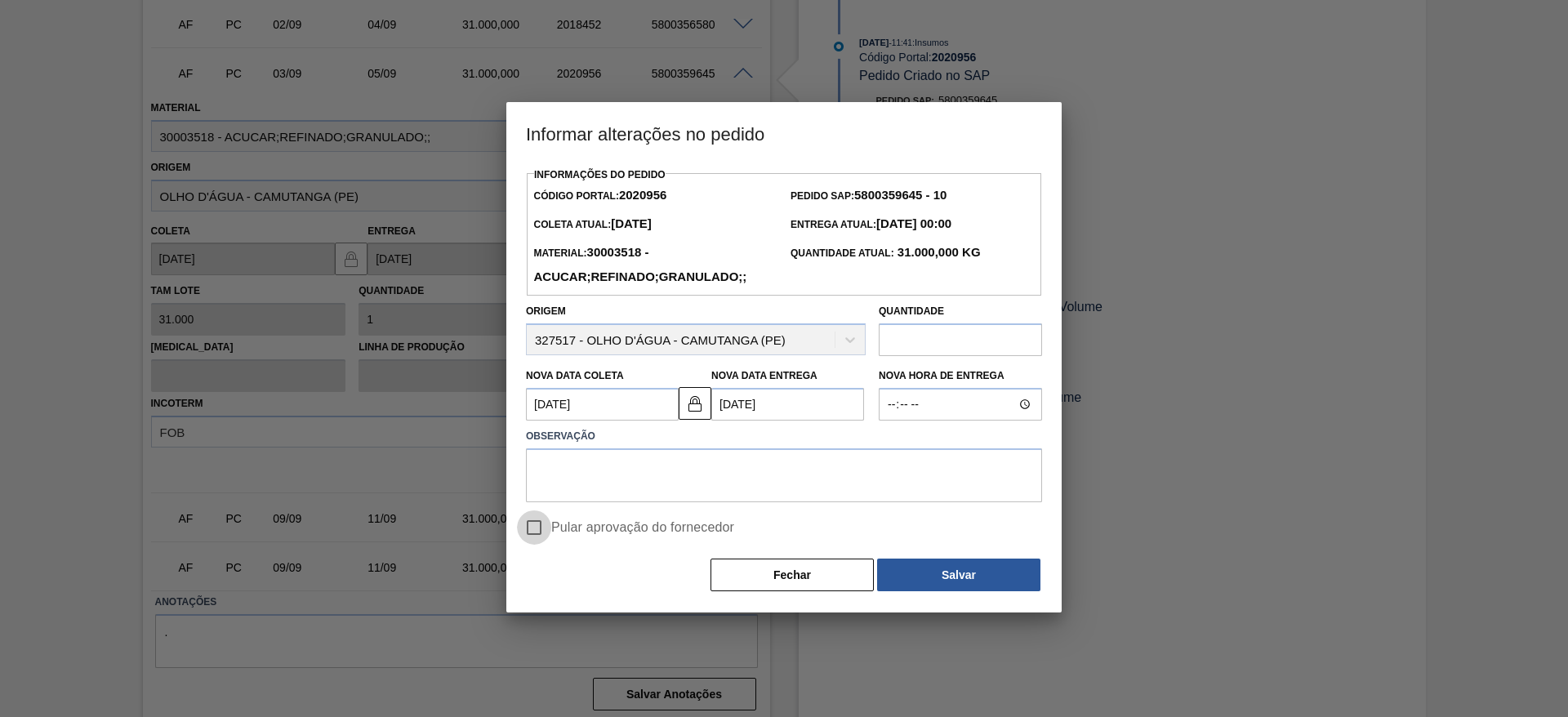
click at [540, 536] on input "Pular aprovação do fornecedor" at bounding box center [534, 527] width 34 height 34
checkbox input "true"
click at [597, 487] on textarea at bounding box center [784, 475] width 516 height 54
type textarea "."
drag, startPoint x: 916, startPoint y: 558, endPoint x: 912, endPoint y: 567, distance: 9.8
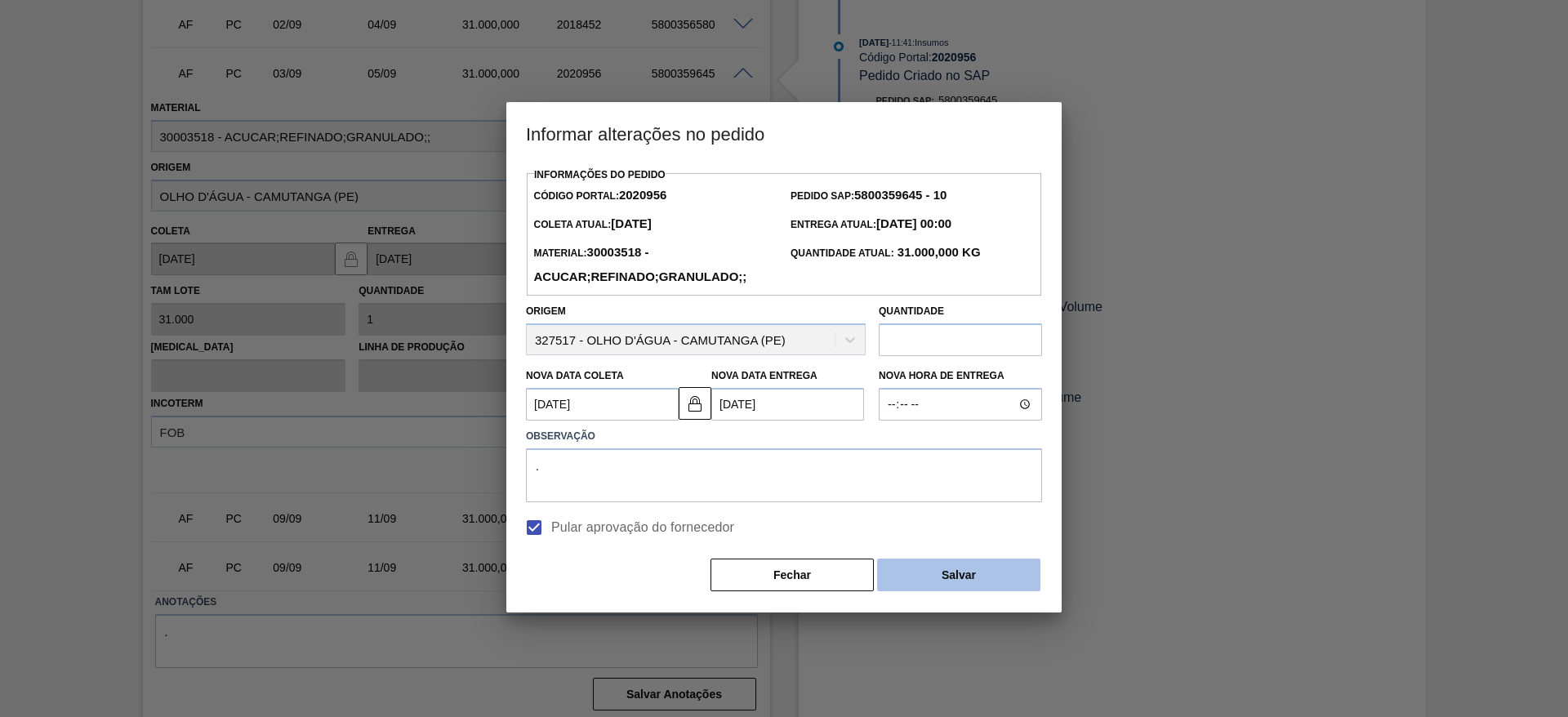
click at [915, 560] on div "Informações do Pedido Código Portal: 2020956 Pedido SAP: 5800359645 - 10 Coleta…" at bounding box center [784, 378] width 516 height 429
click at [915, 567] on button "Salvar" at bounding box center [959, 574] width 164 height 33
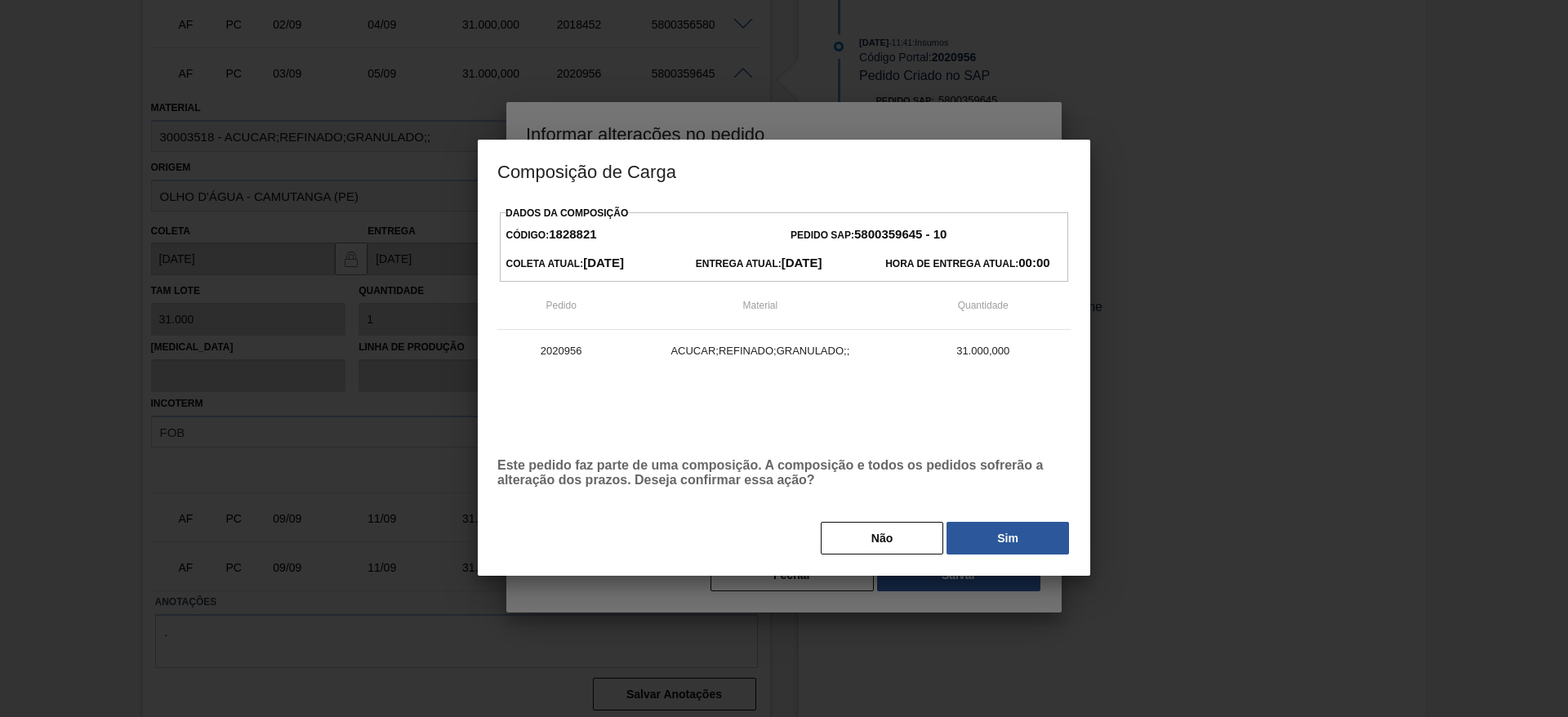
click at [990, 548] on button "Sim" at bounding box center [1007, 538] width 122 height 33
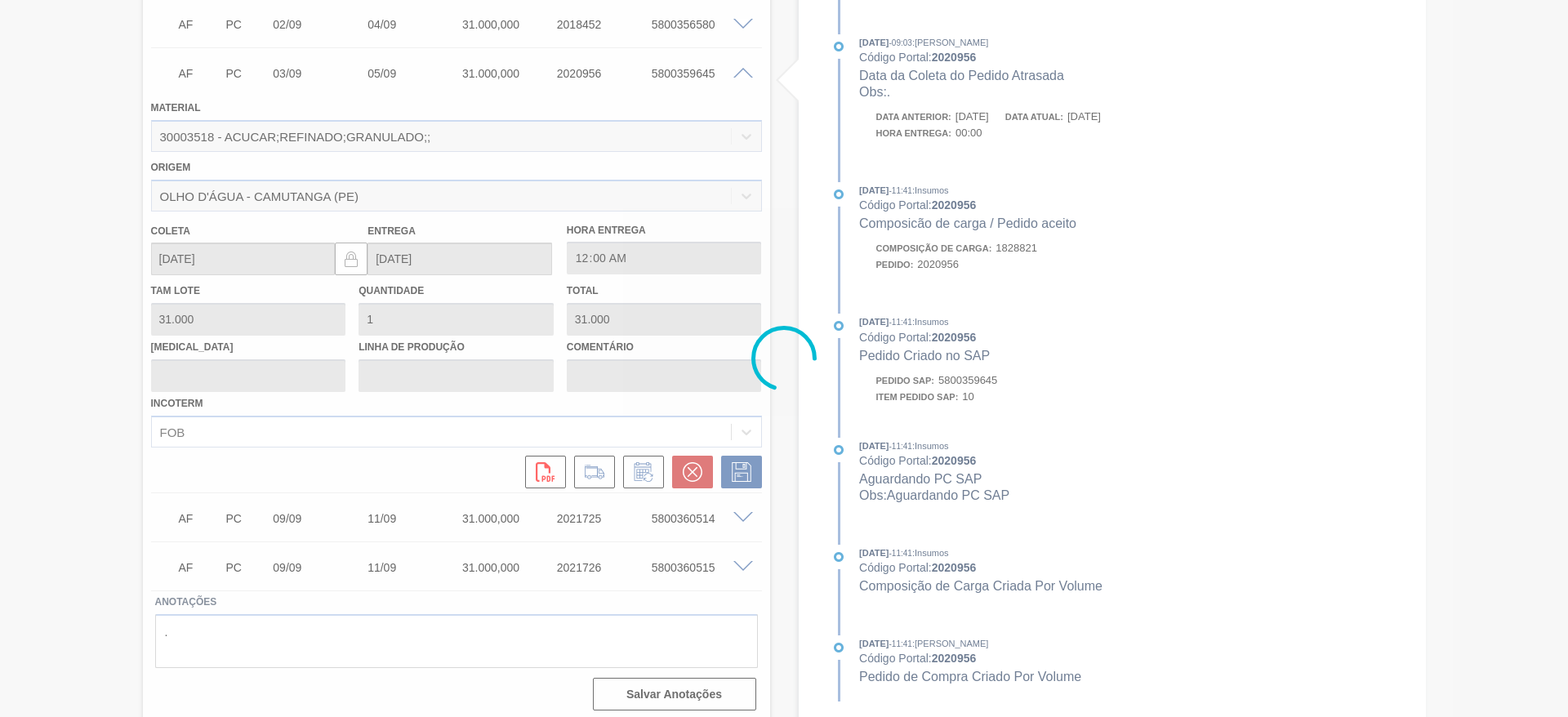
type input "."
type input "[DATE]"
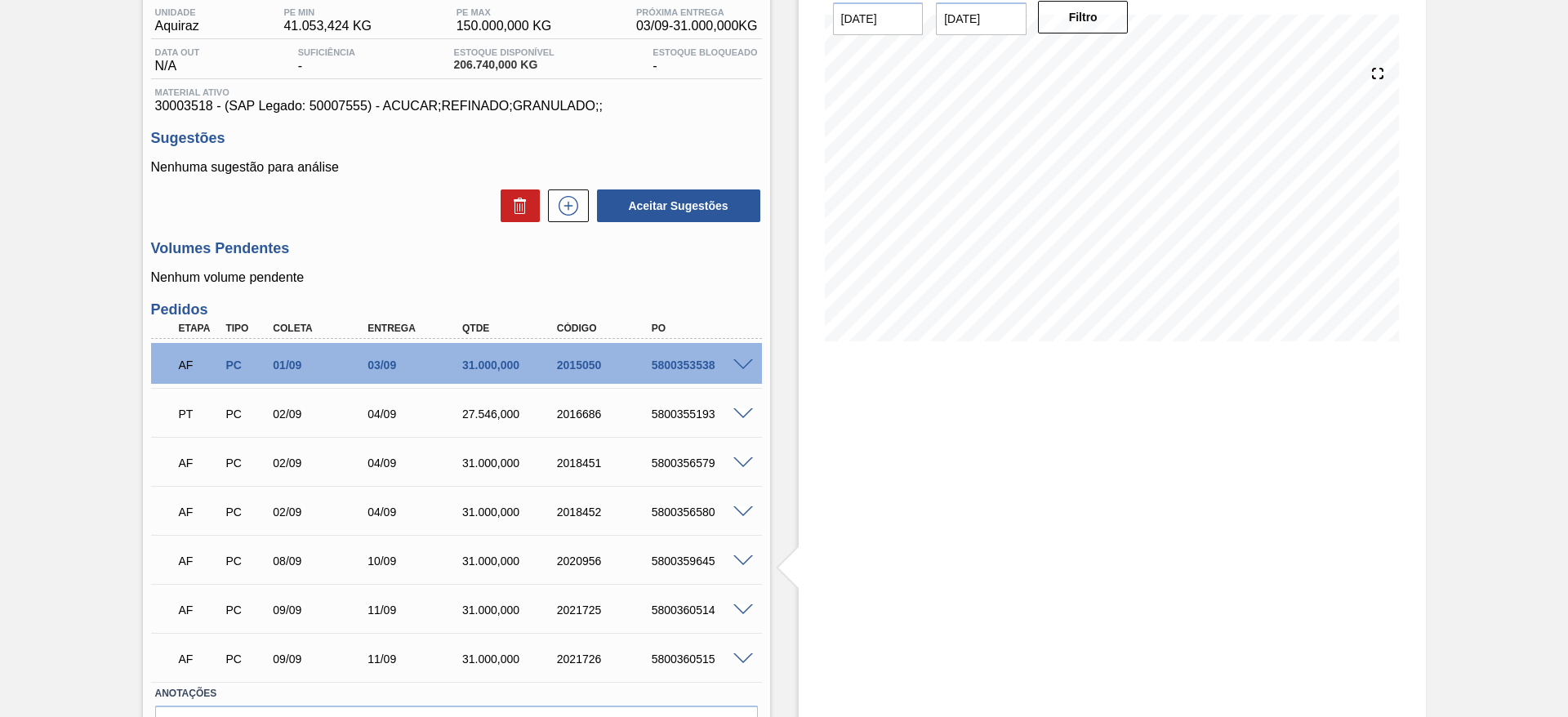
scroll to position [235, 0]
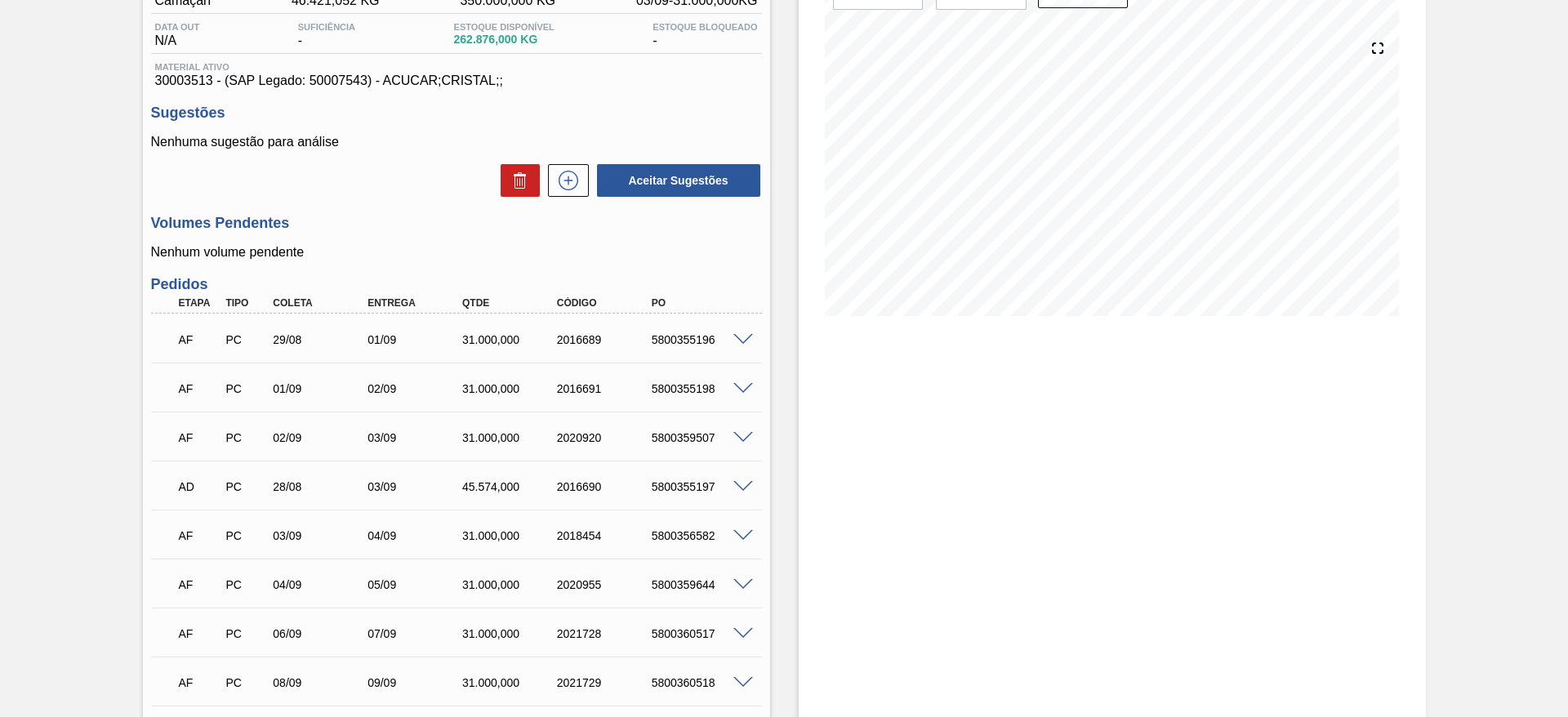
scroll to position [154, 0]
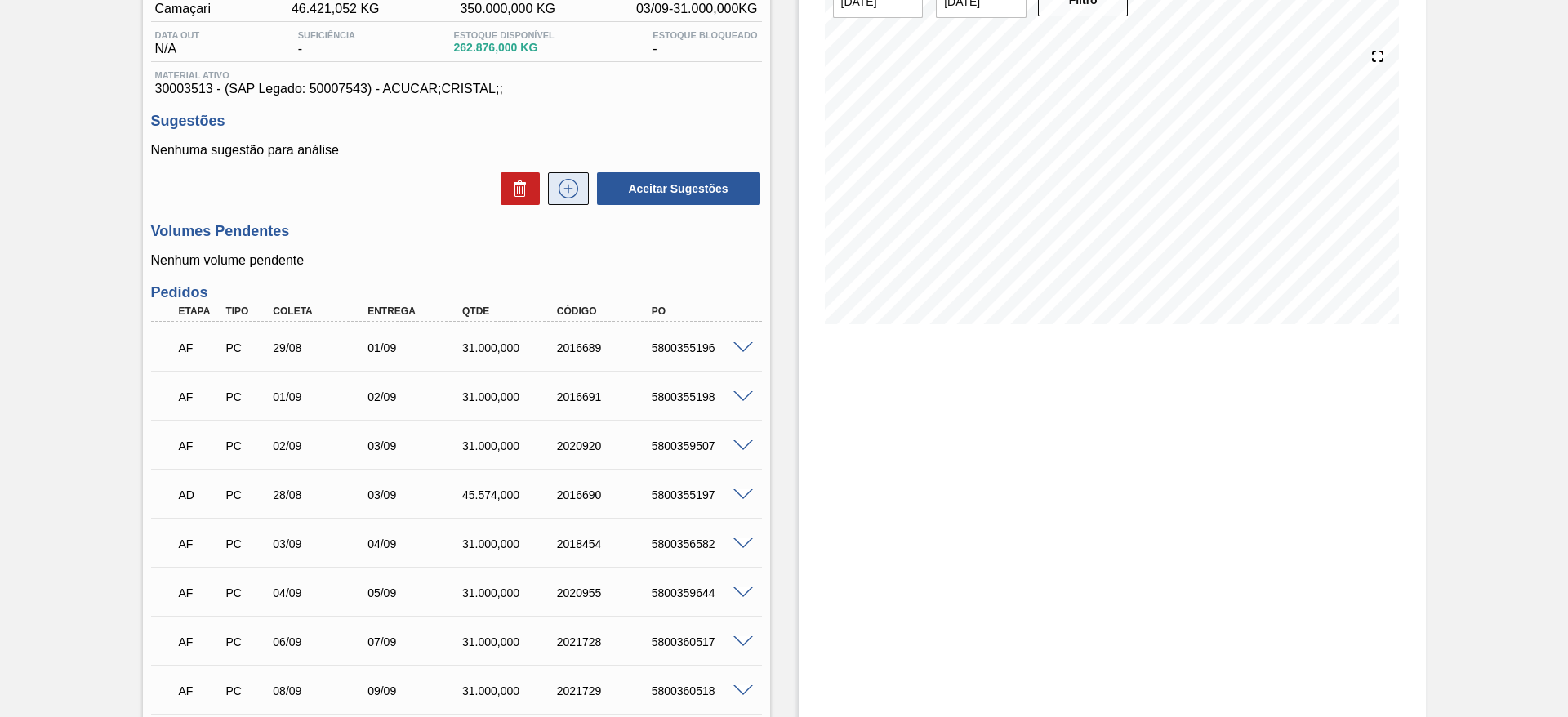
click at [575, 202] on button at bounding box center [568, 188] width 40 height 33
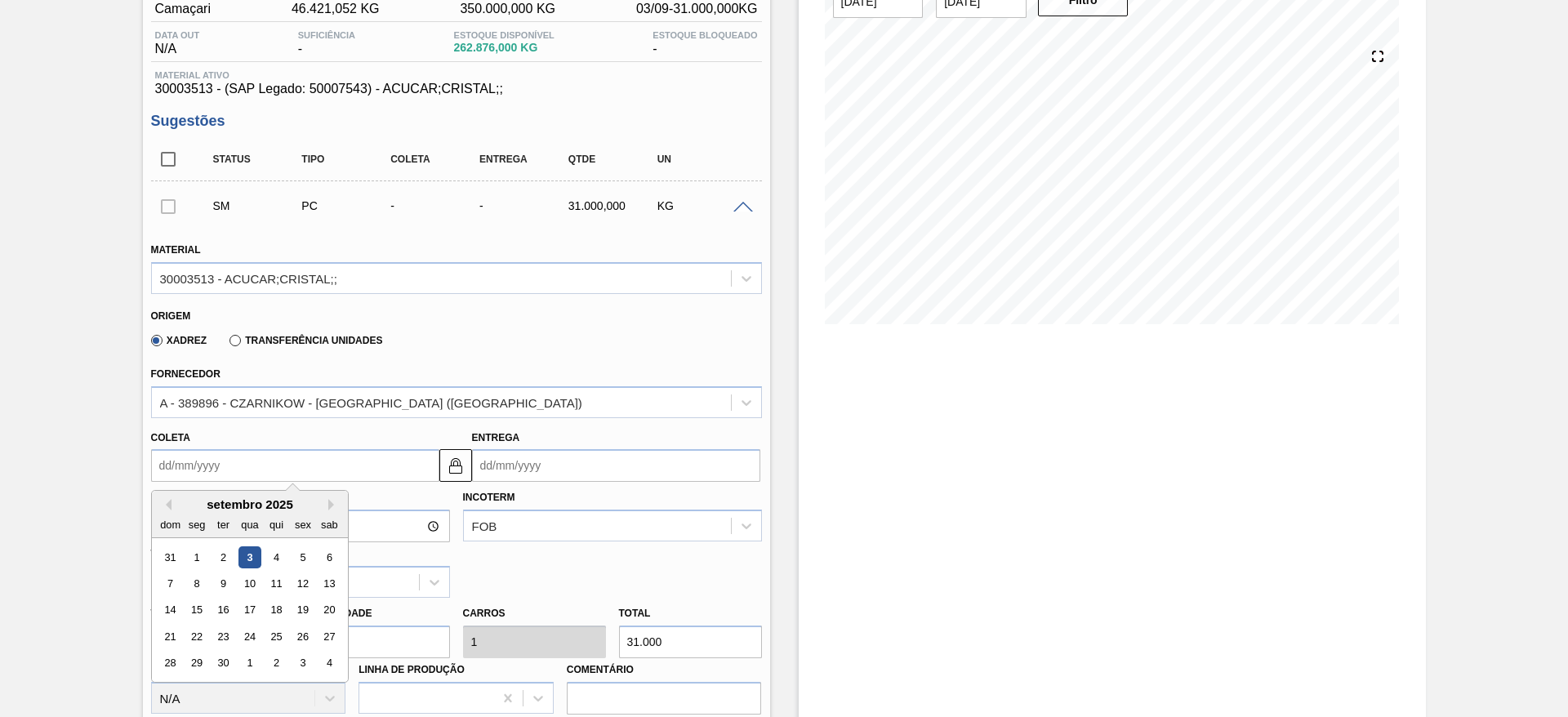
click at [207, 469] on input "Coleta" at bounding box center [295, 465] width 288 height 33
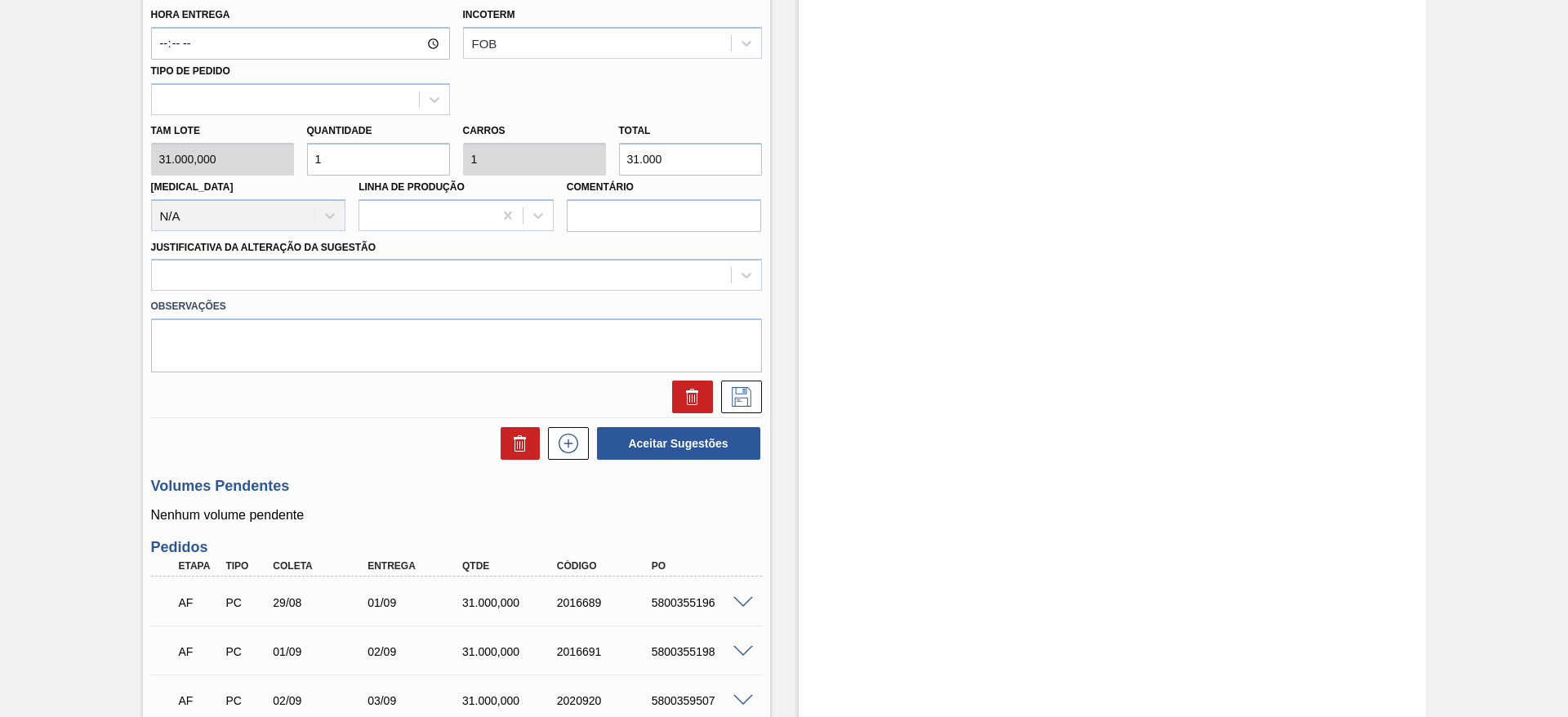
scroll to position [1072, 0]
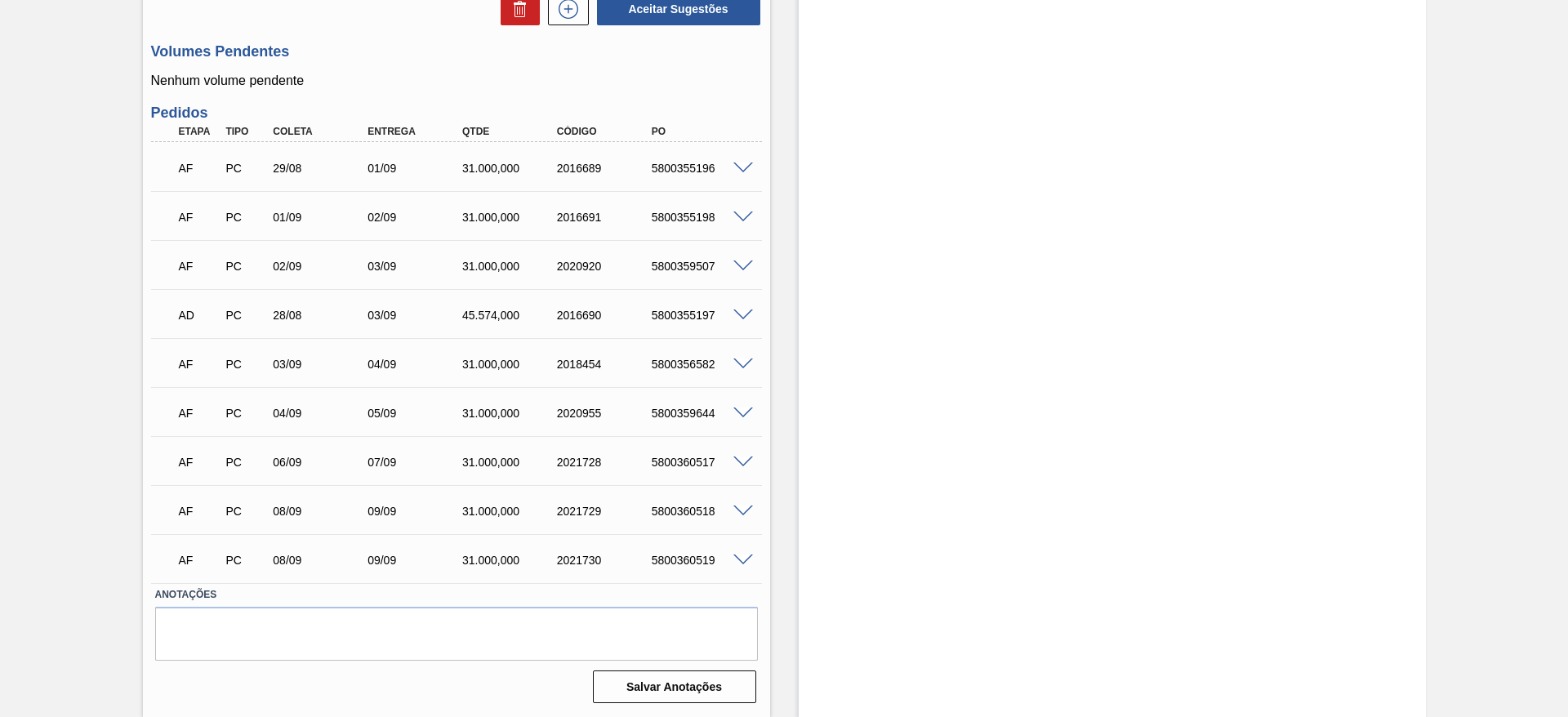
click at [743, 560] on span at bounding box center [743, 561] width 19 height 12
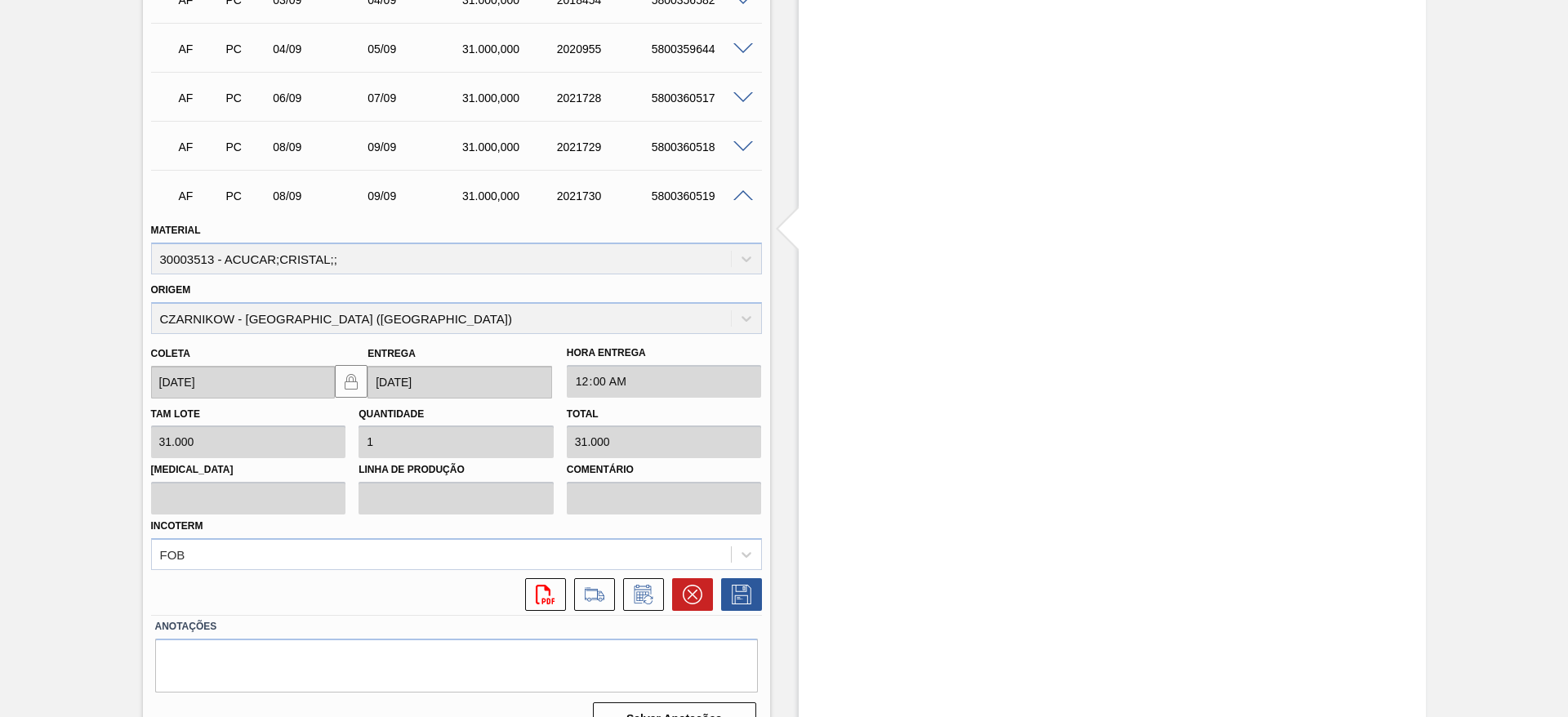
scroll to position [1438, 0]
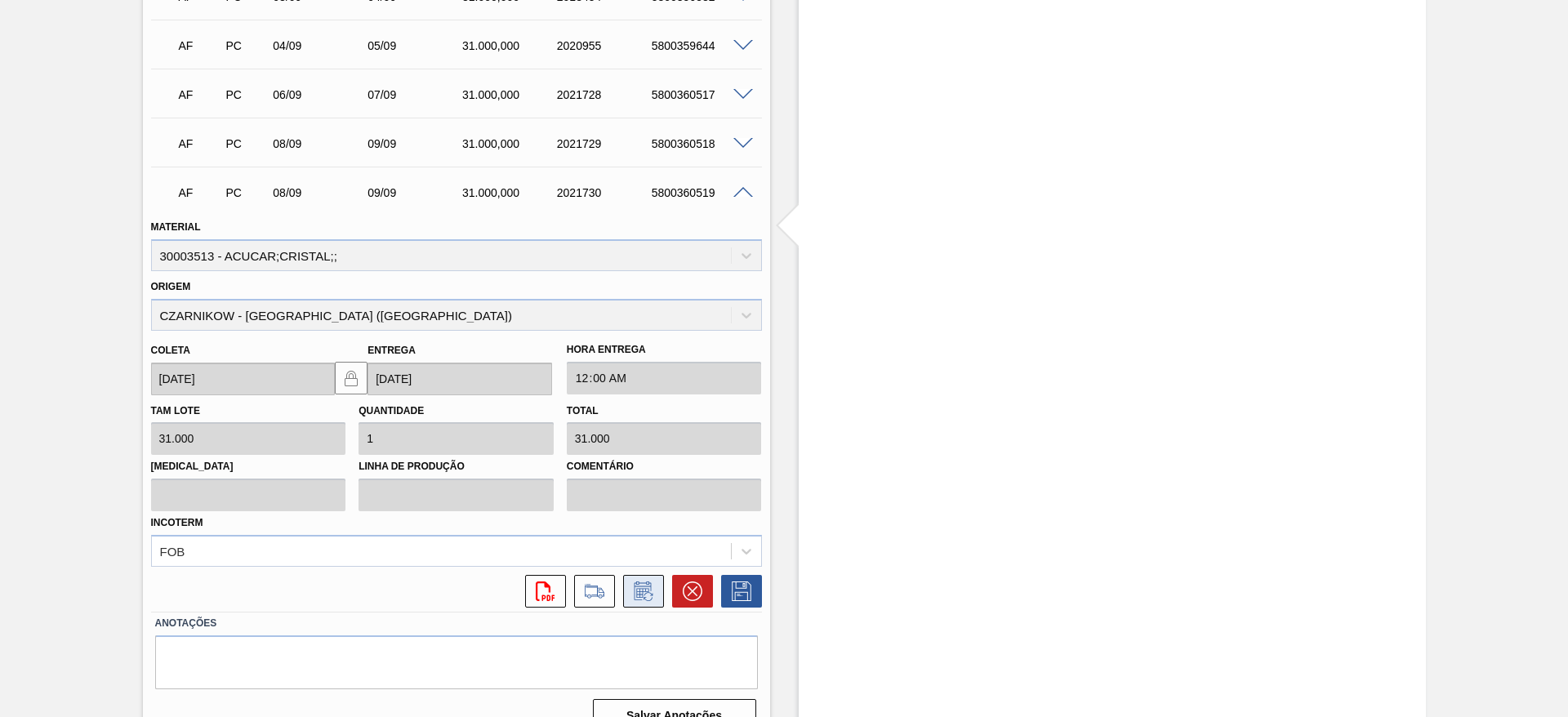
click at [661, 595] on button at bounding box center [644, 591] width 40 height 33
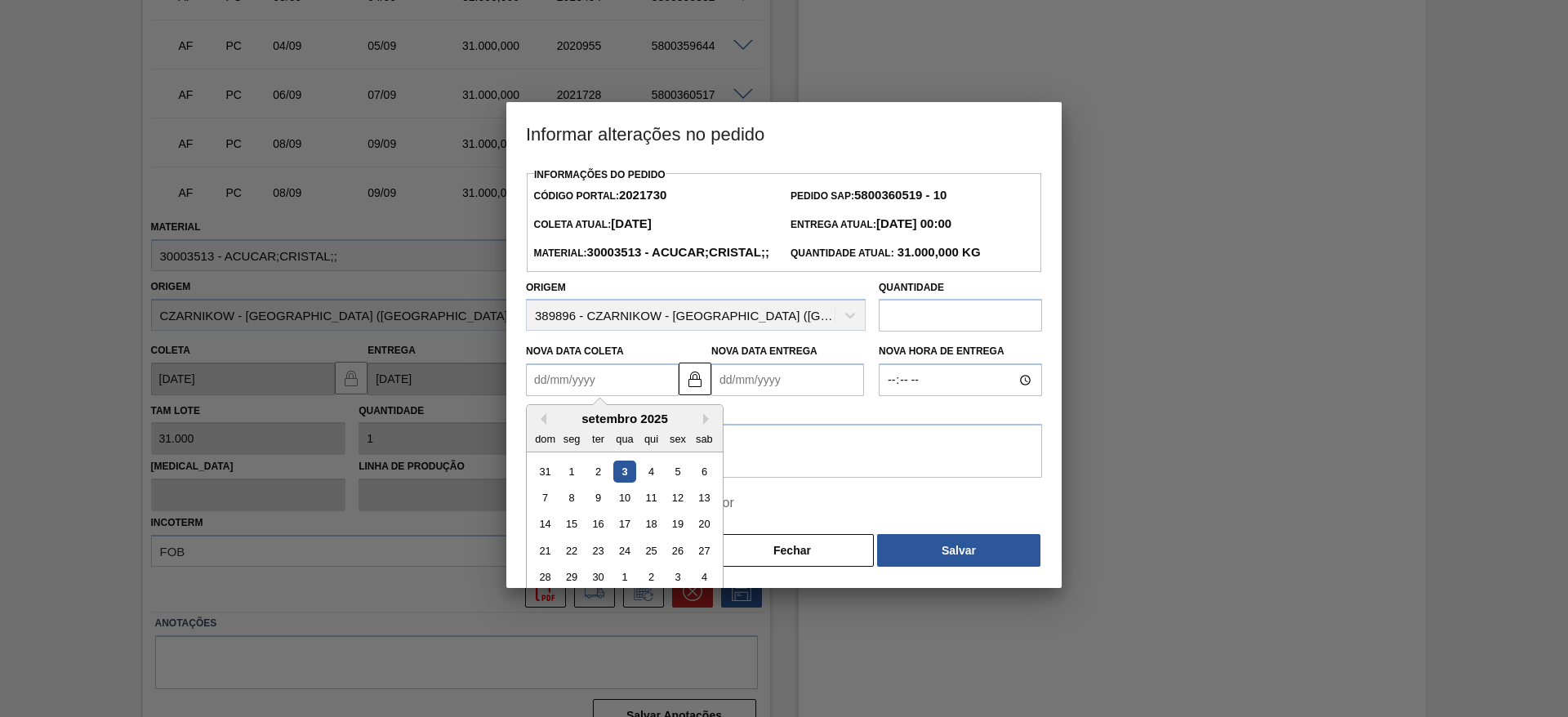
click at [586, 396] on Coleta2021730 "Nova Data Coleta" at bounding box center [602, 379] width 153 height 33
click at [592, 509] on div "9" at bounding box center [598, 497] width 22 height 22
type Coleta2021730 "[DATE]"
type Entrega2021730 "[DATE]"
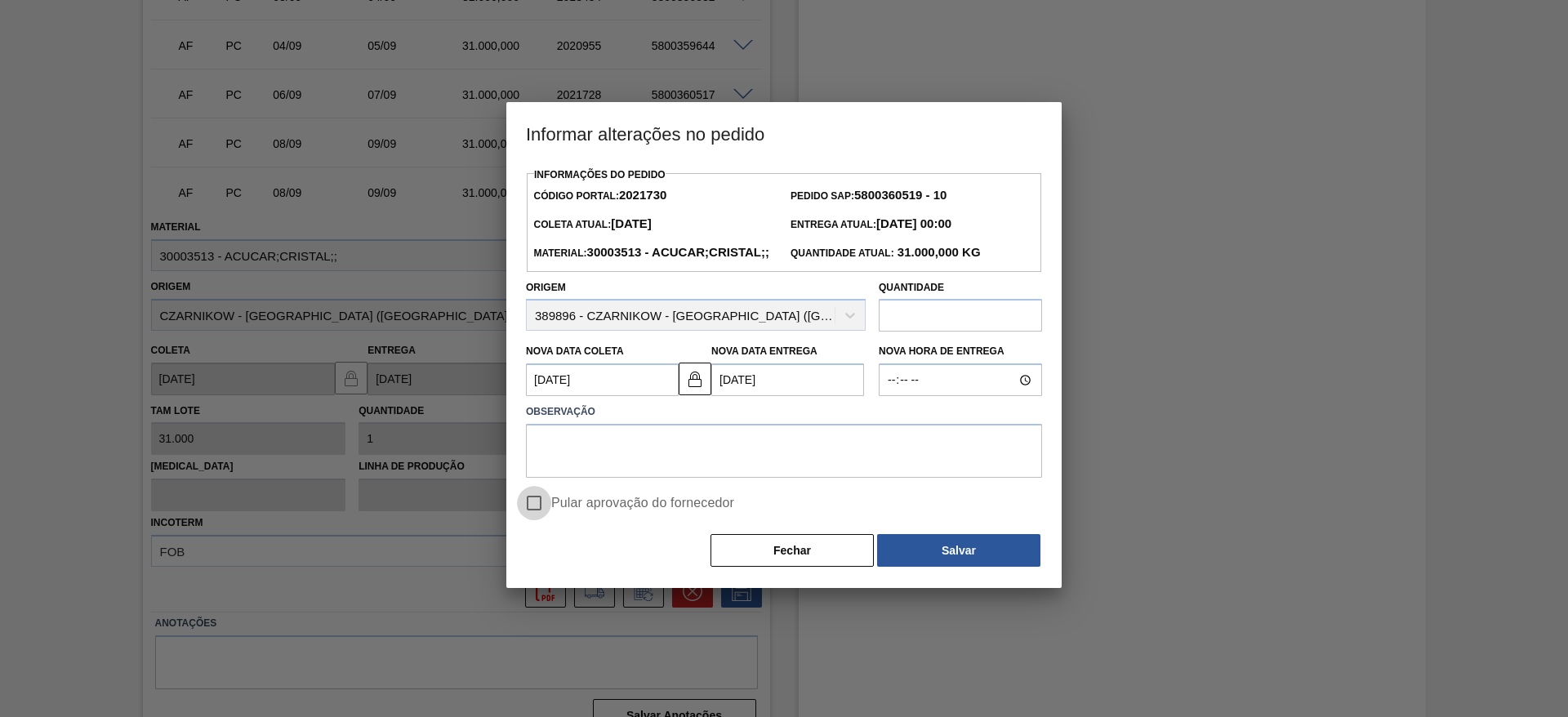
click at [540, 521] on input "Pular aprovação do fornecedor" at bounding box center [534, 503] width 34 height 34
checkbox input "true"
click at [602, 478] on textarea at bounding box center [784, 450] width 516 height 54
type textarea "."
click at [920, 567] on button "Salvar" at bounding box center [959, 550] width 164 height 33
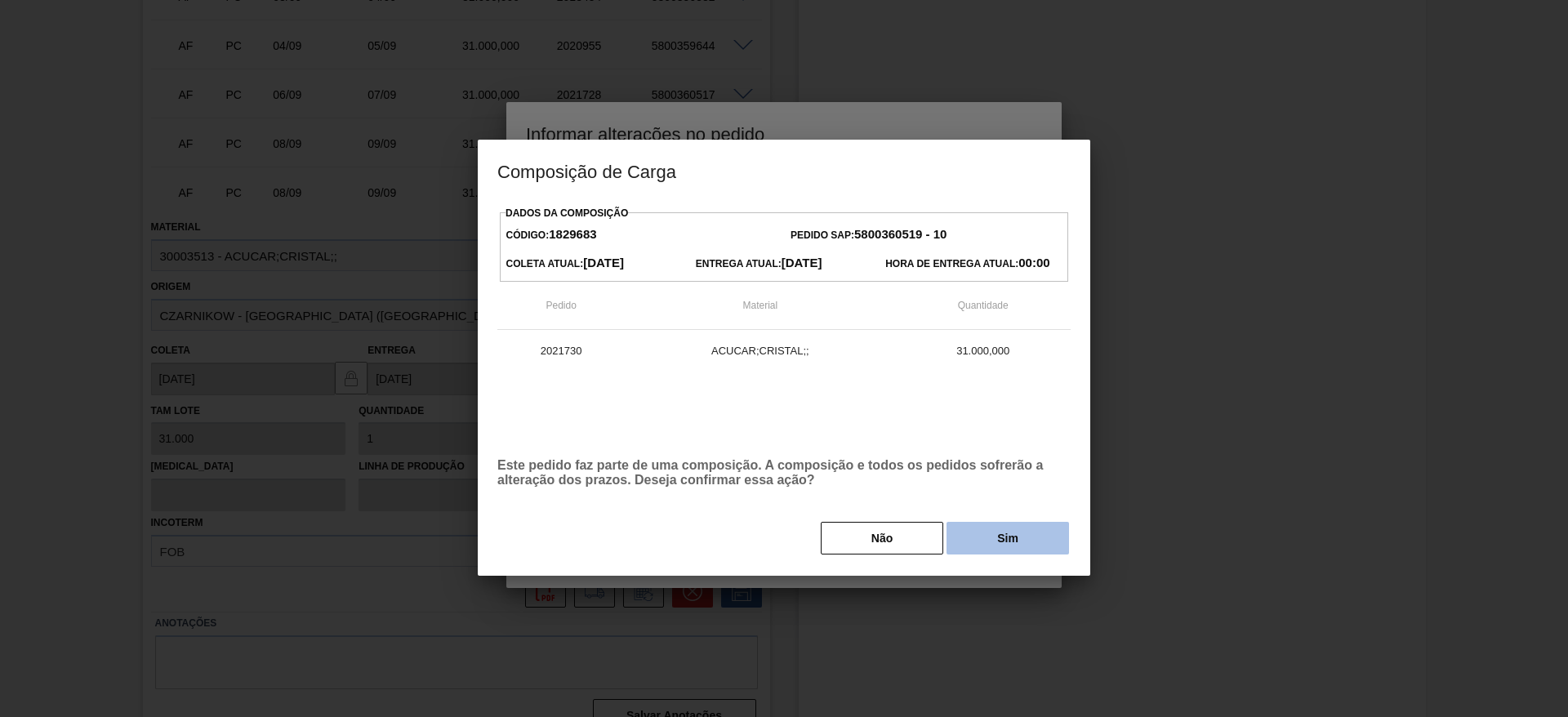
click at [1008, 529] on button "Sim" at bounding box center [1007, 538] width 122 height 33
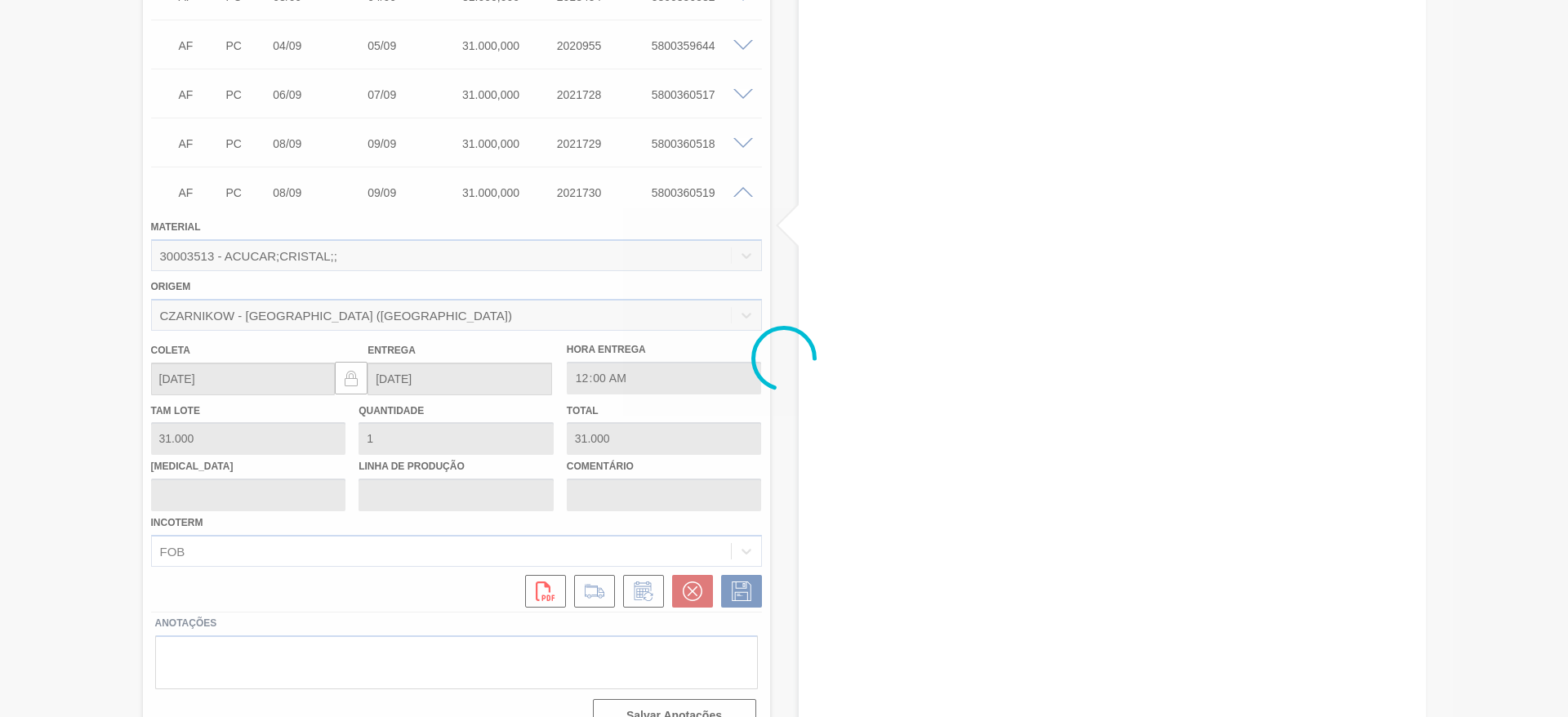
type input "."
type input "[DATE]"
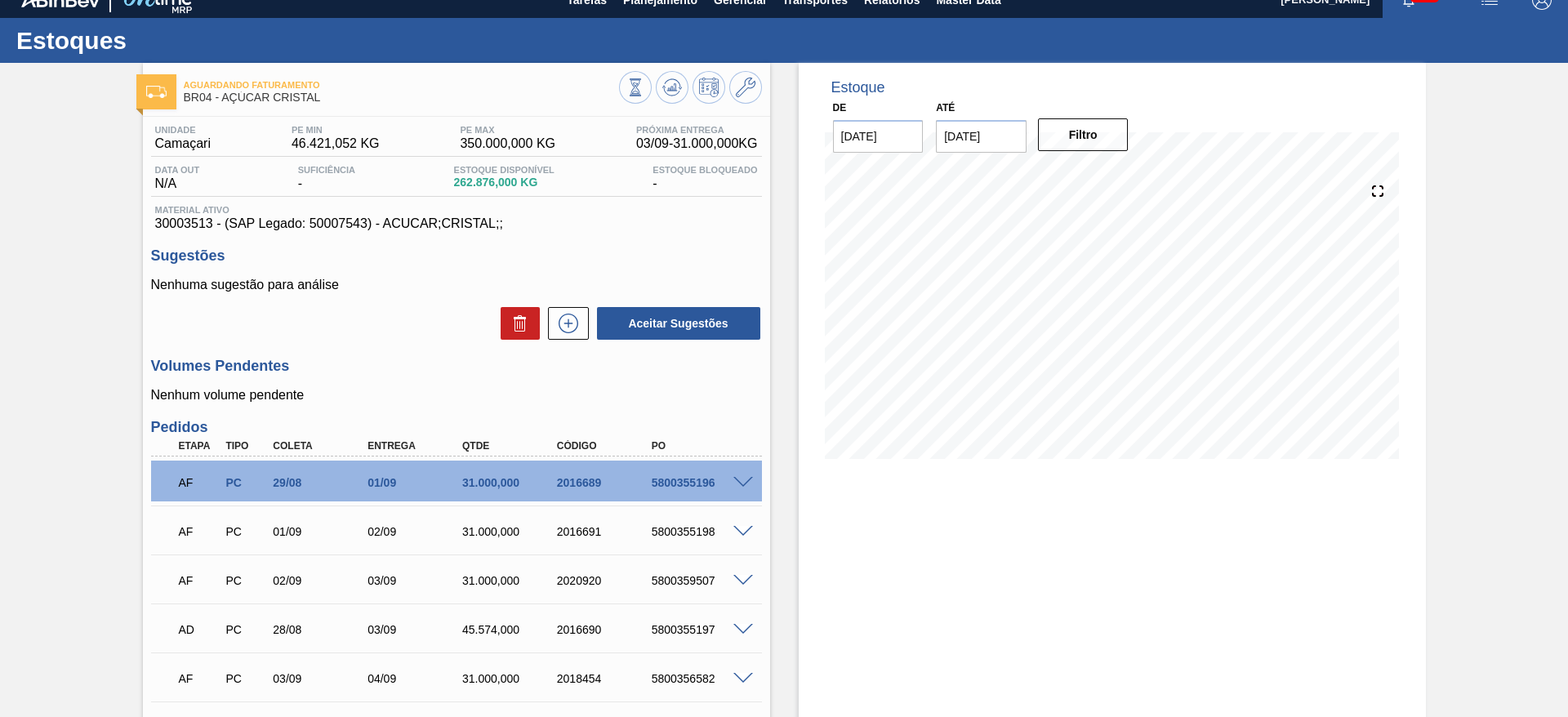
scroll to position [0, 0]
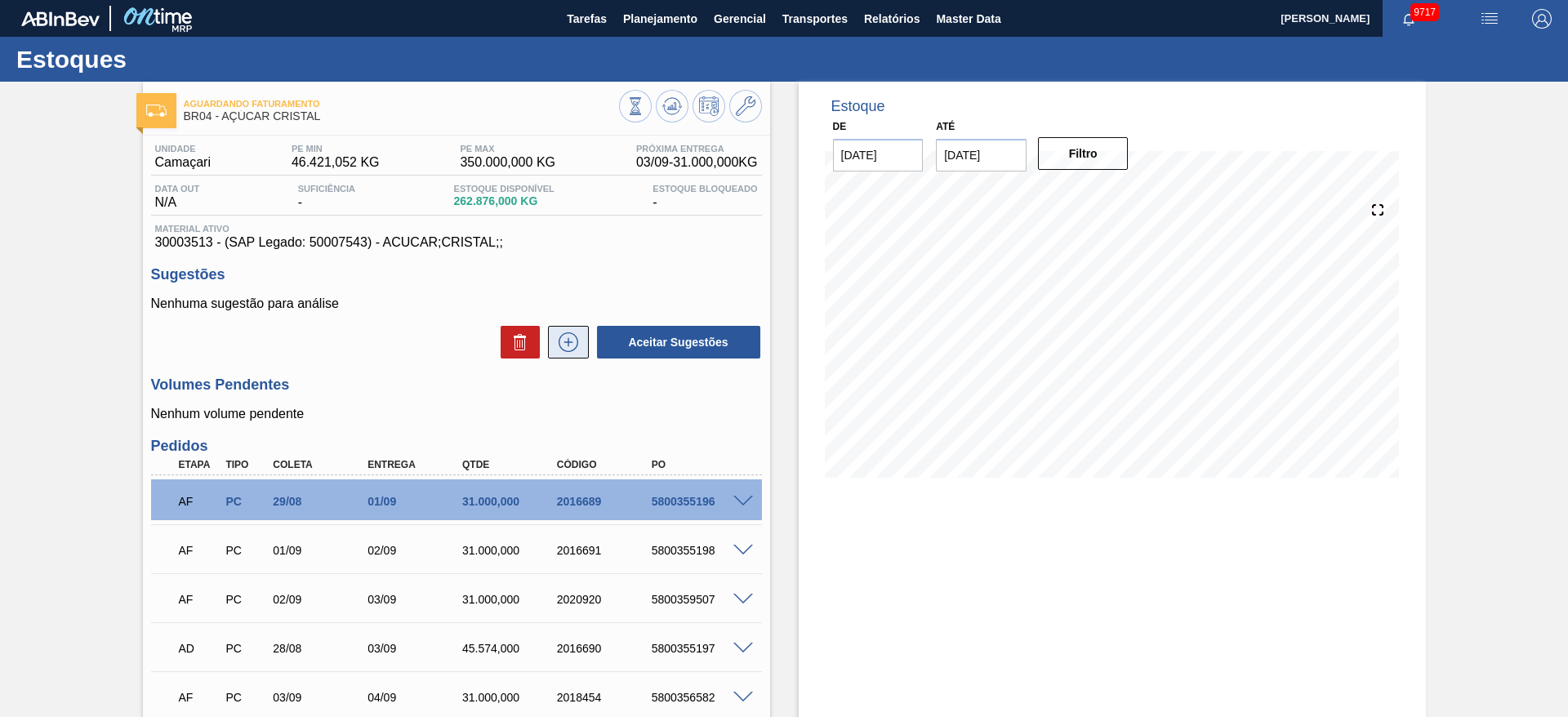
click at [567, 341] on icon at bounding box center [567, 342] width 1 height 9
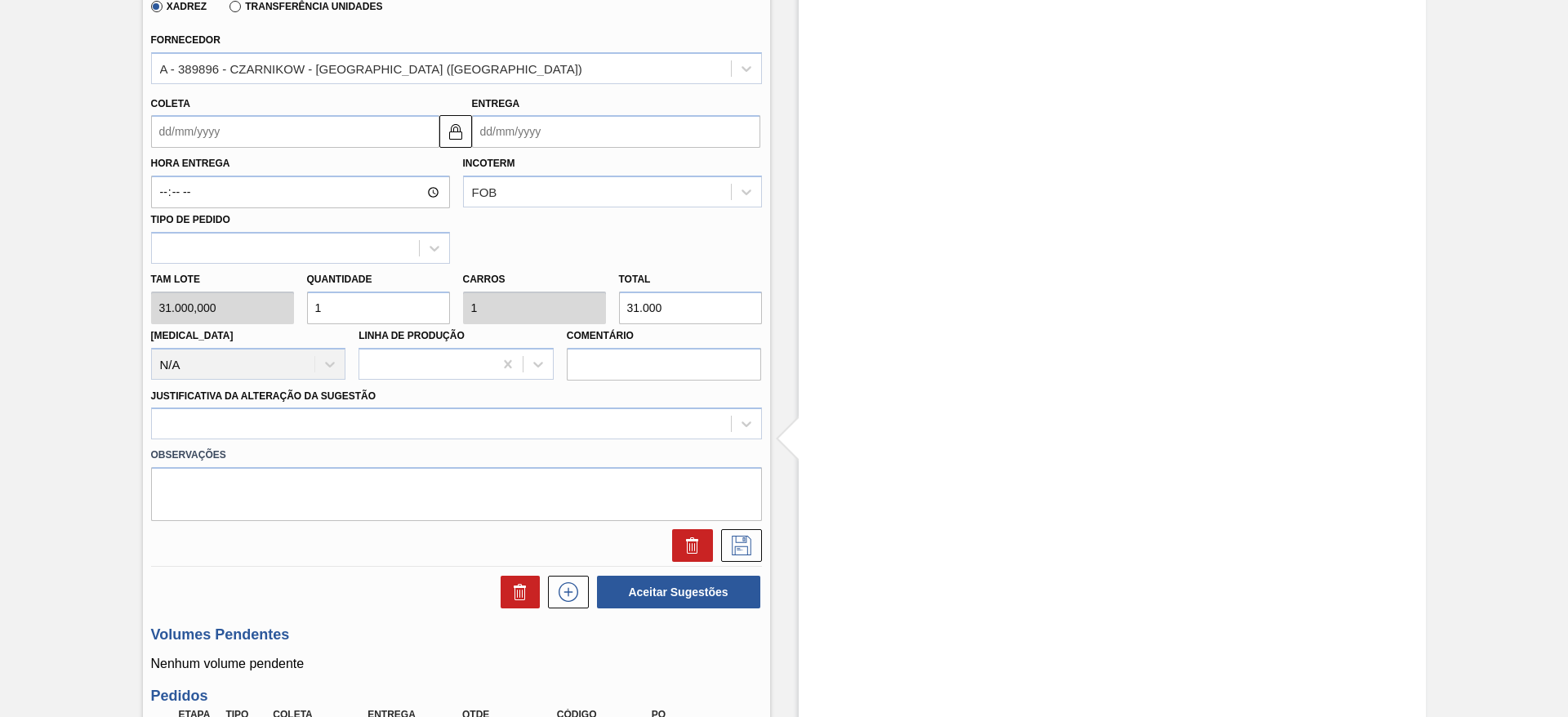
scroll to position [465, 0]
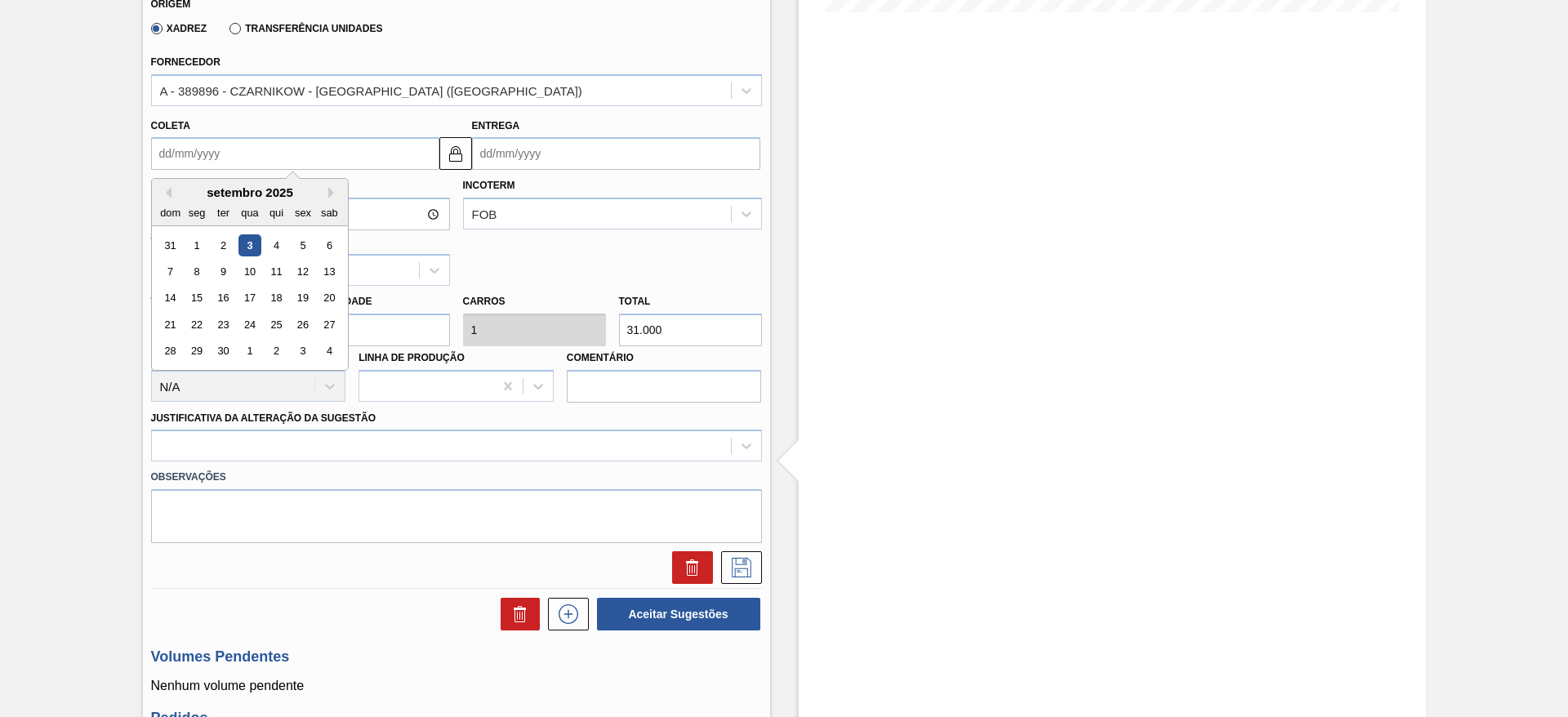
click at [179, 158] on input "Coleta" at bounding box center [295, 153] width 288 height 33
click at [244, 266] on div "10" at bounding box center [249, 271] width 22 height 22
type input "[DATE]"
type input "11/09/2025"
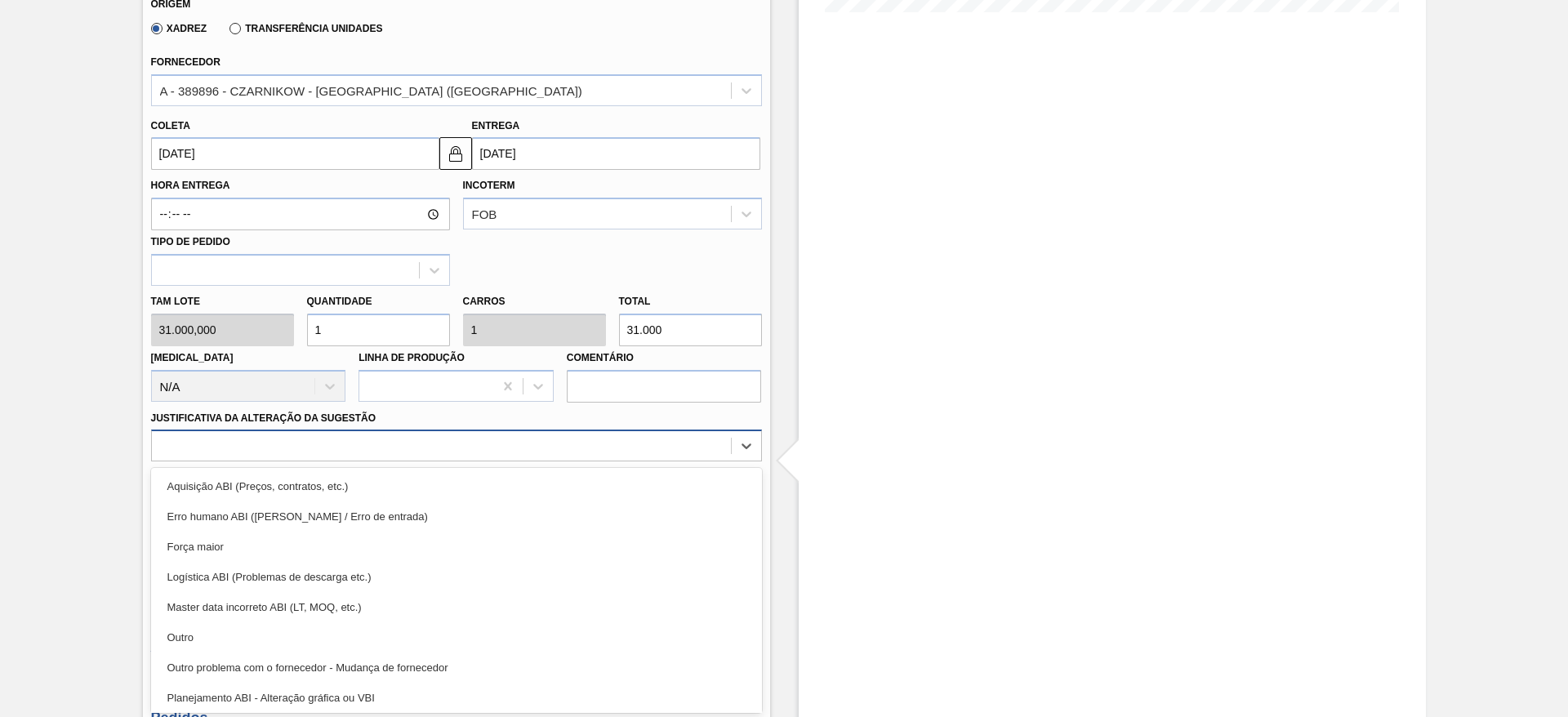
click at [507, 429] on div at bounding box center [456, 445] width 611 height 32
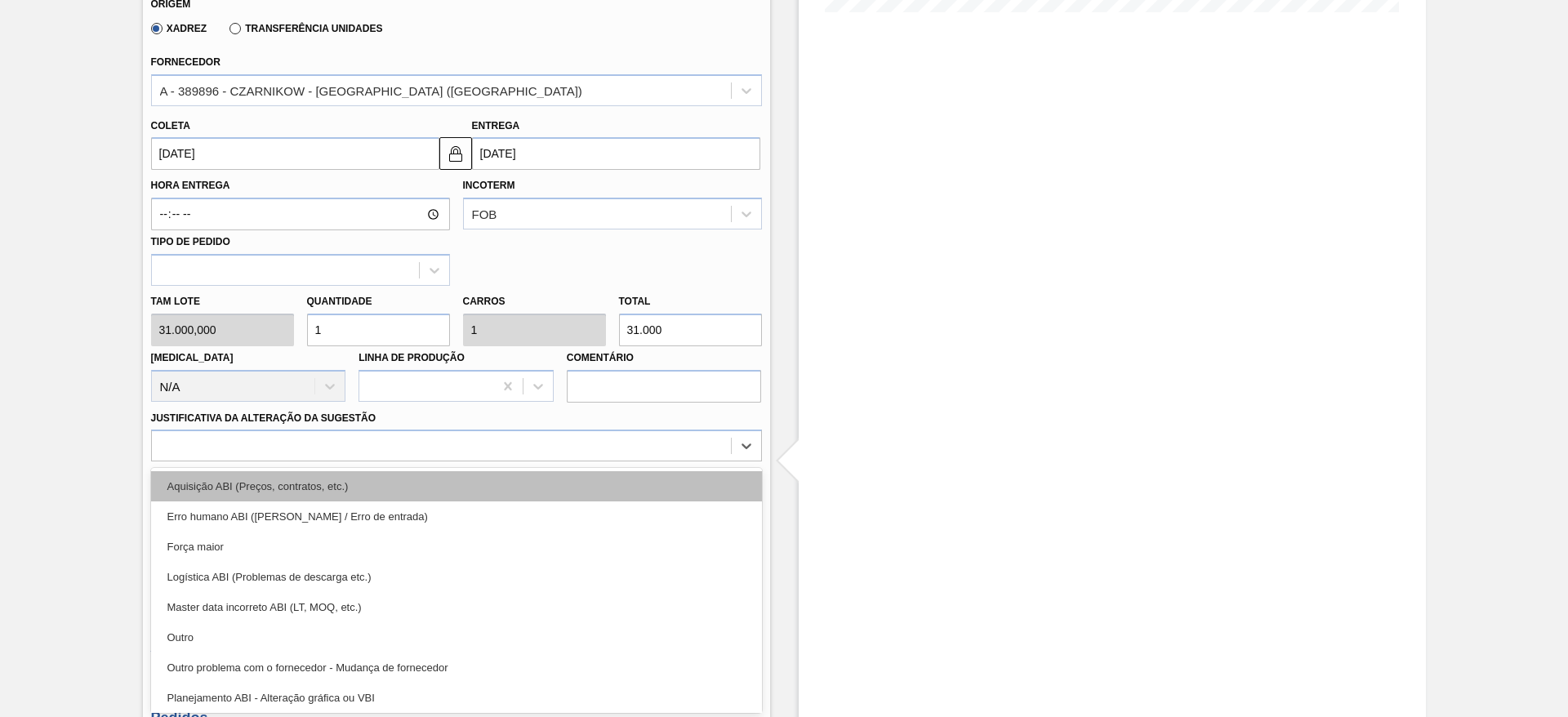
click at [528, 475] on div "Aquisição ABI (Preços, contratos, etc.)" at bounding box center [456, 487] width 611 height 30
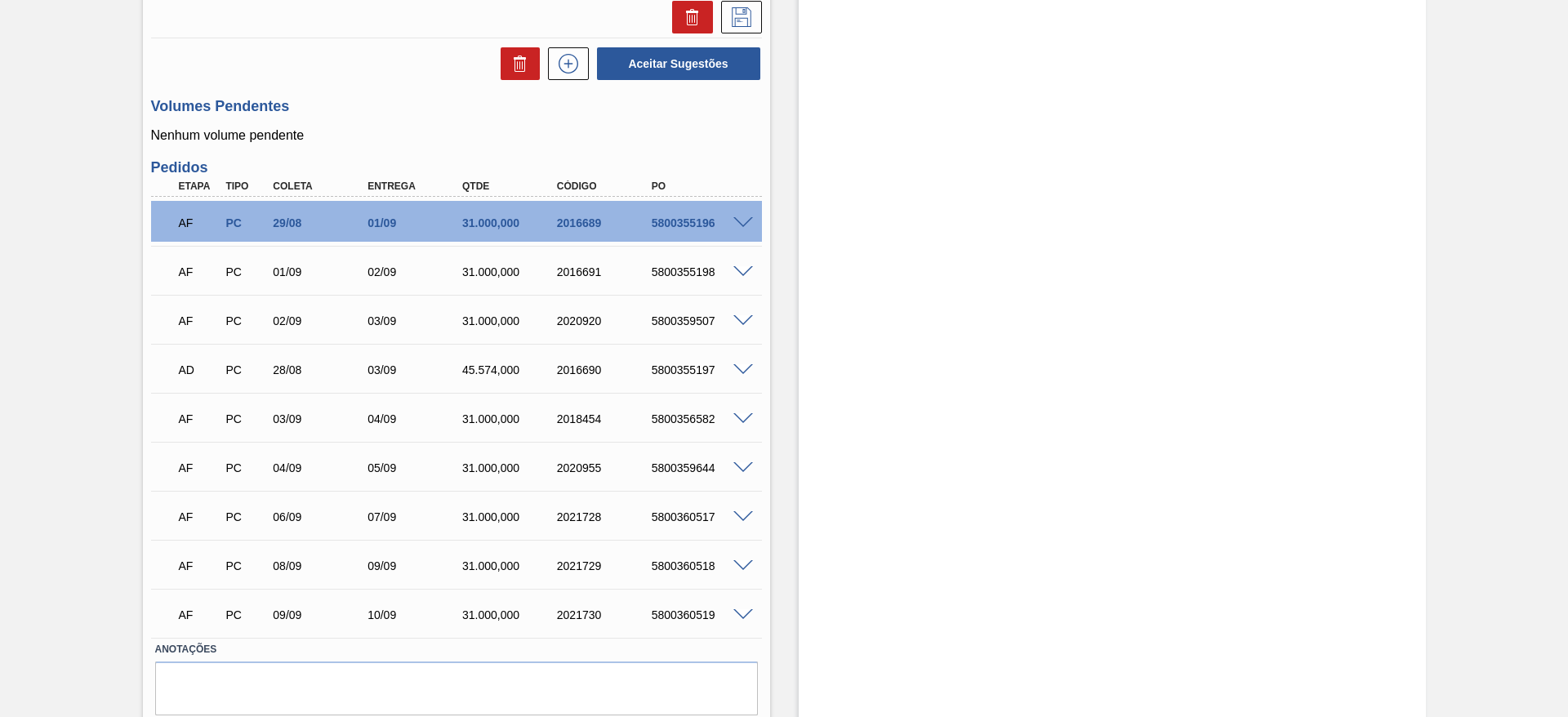
scroll to position [1072, 0]
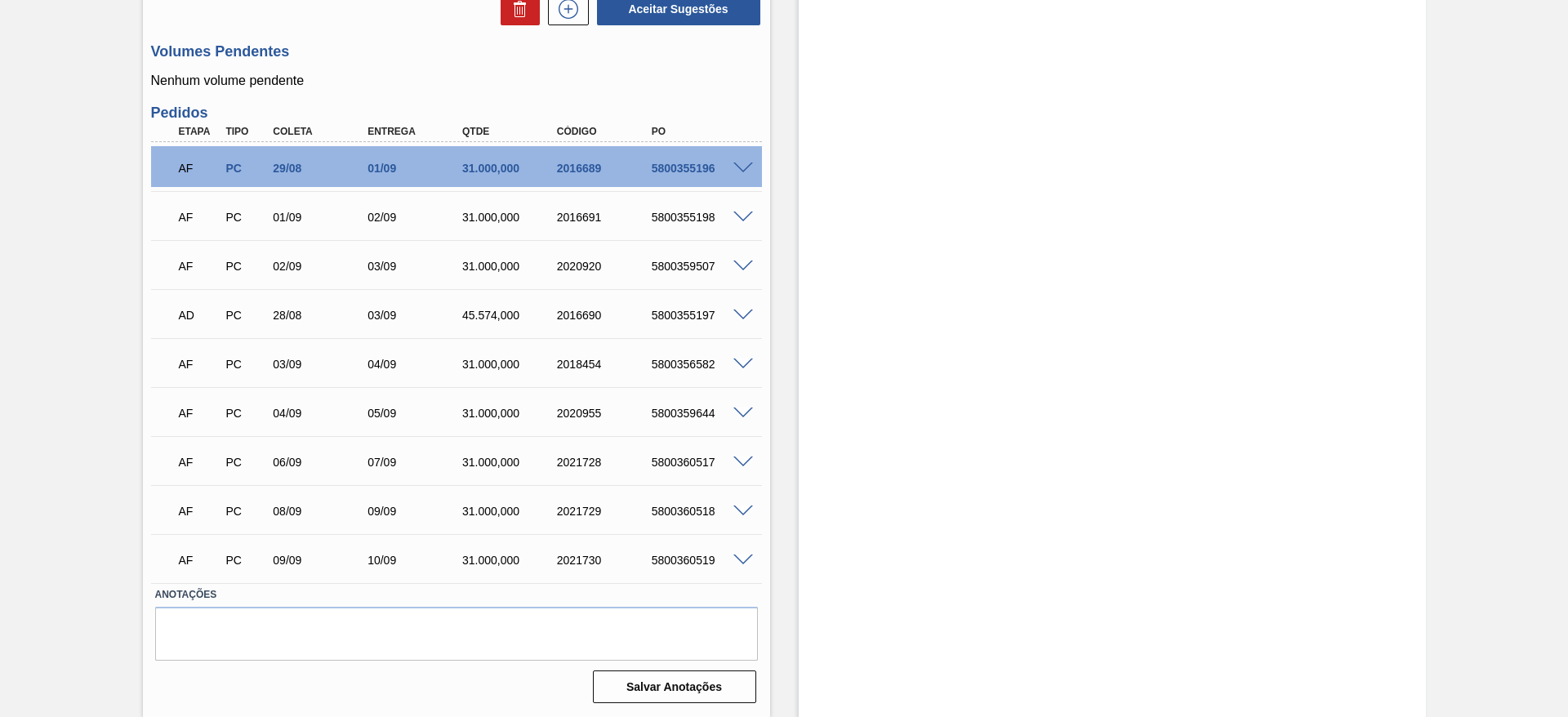
click at [741, 465] on span at bounding box center [743, 463] width 19 height 12
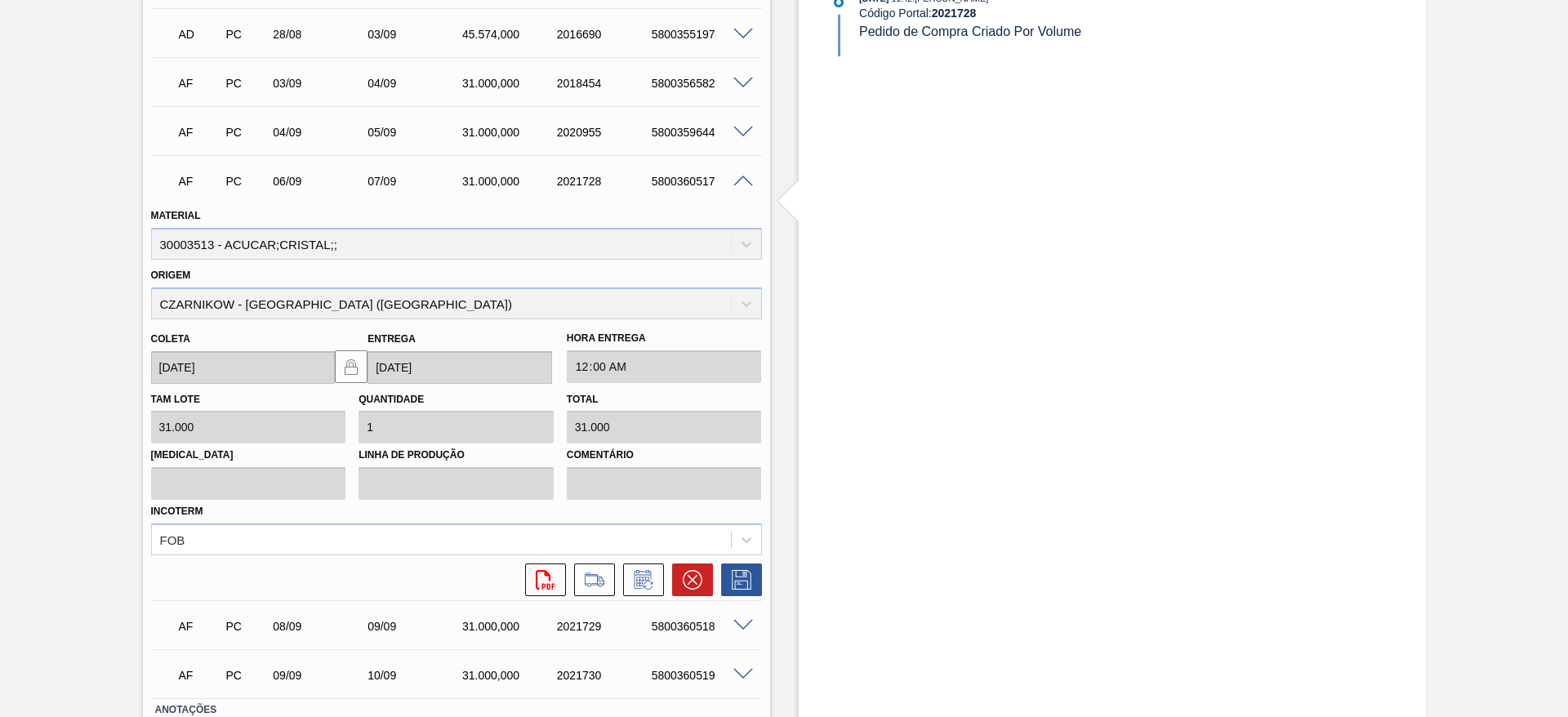
scroll to position [1400, 0]
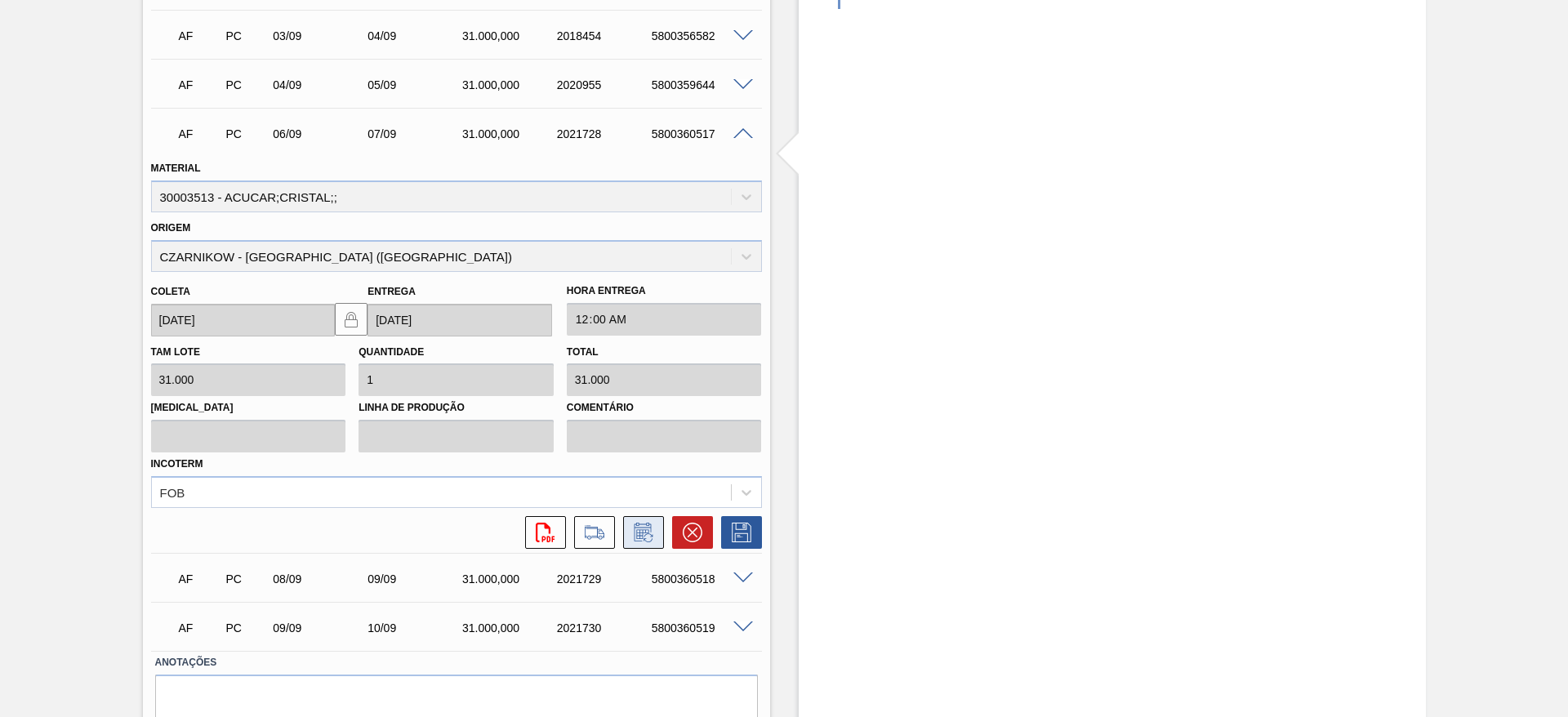
click at [651, 533] on icon at bounding box center [644, 532] width 26 height 19
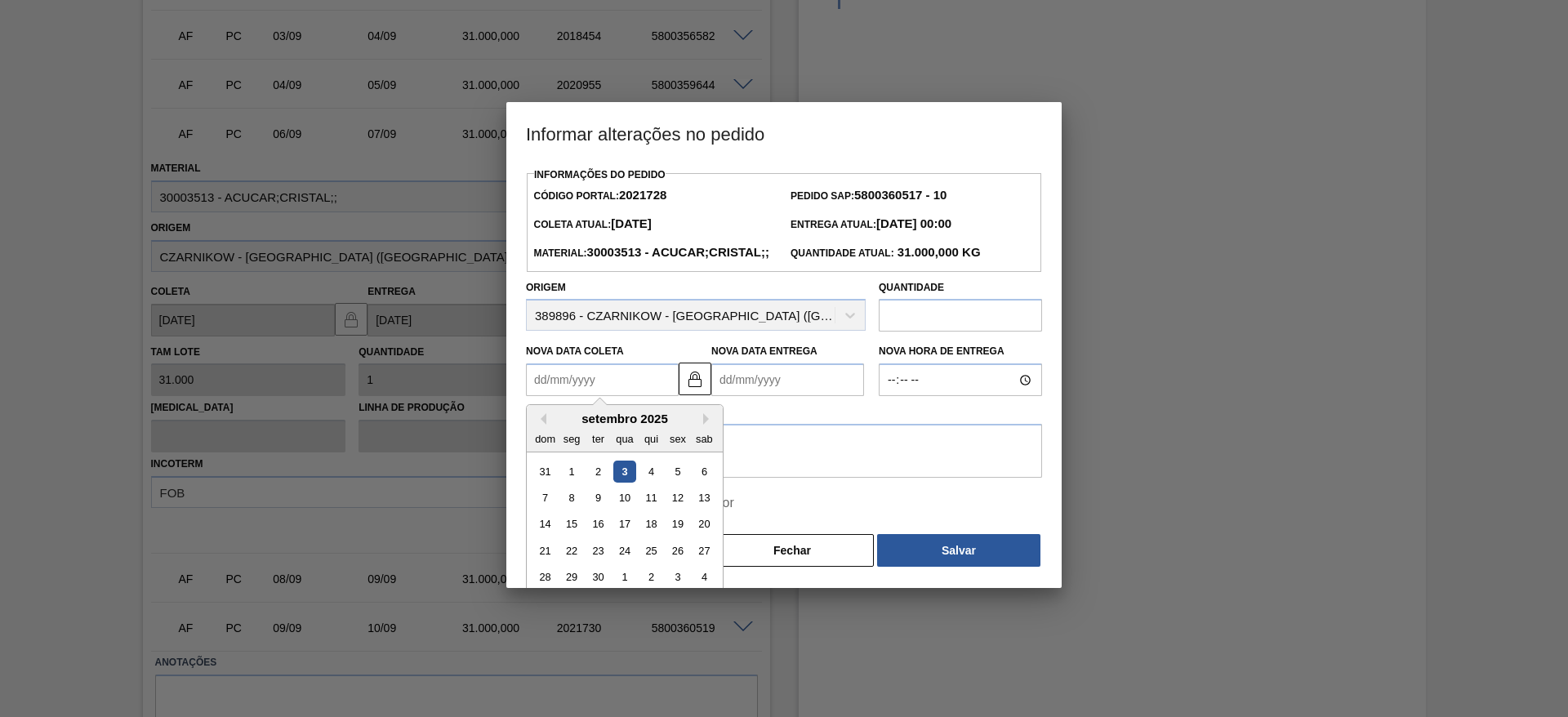
click at [581, 396] on Coleta2021728 "Nova Data Coleta" at bounding box center [602, 379] width 153 height 33
click at [629, 509] on div "10" at bounding box center [624, 497] width 22 height 22
type Coleta2021728 "[DATE]"
type Entrega2021728 "[DATE]"
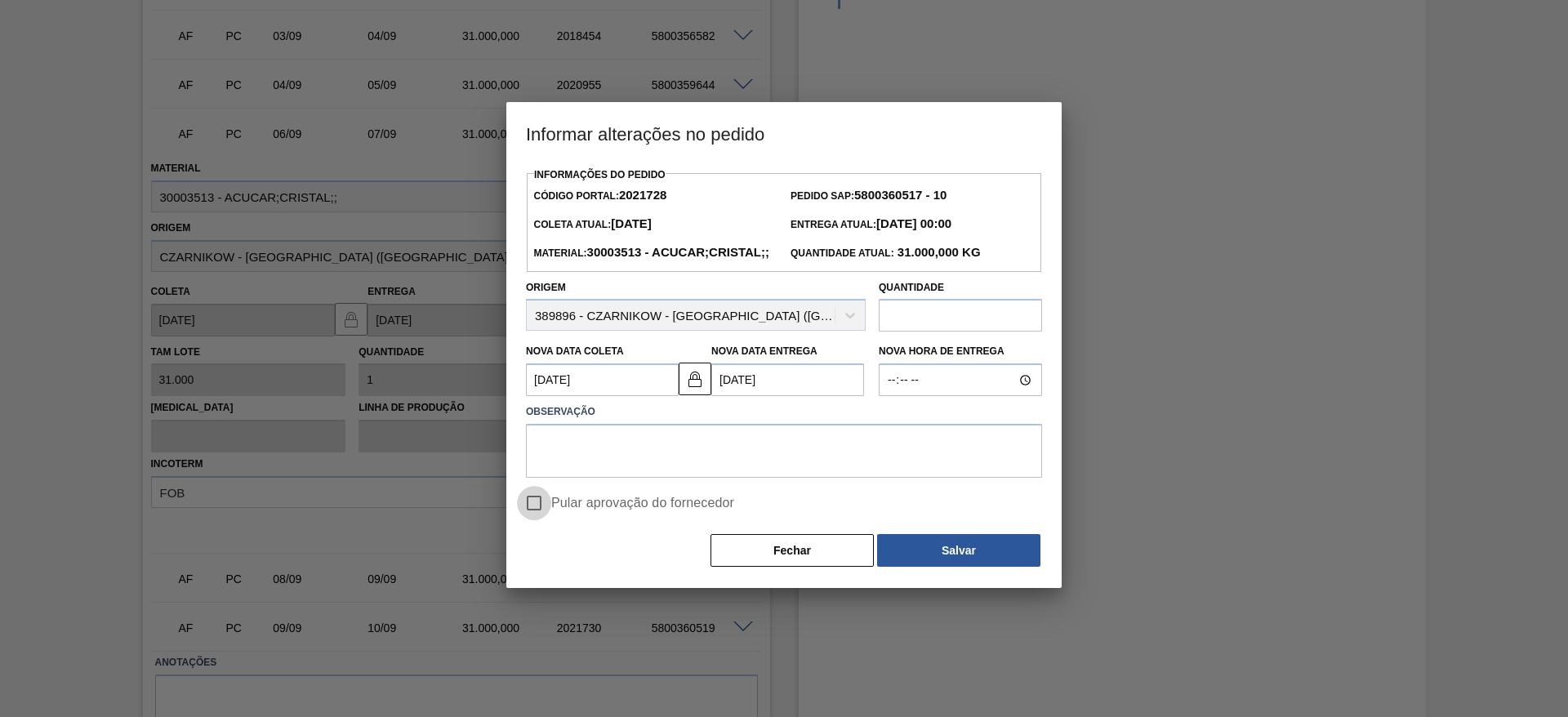
click at [542, 521] on input "Pular aprovação do fornecedor" at bounding box center [534, 503] width 34 height 34
checkbox input "true"
click at [601, 478] on textarea at bounding box center [784, 450] width 516 height 54
type textarea "."
click at [921, 567] on button "Salvar" at bounding box center [959, 550] width 164 height 33
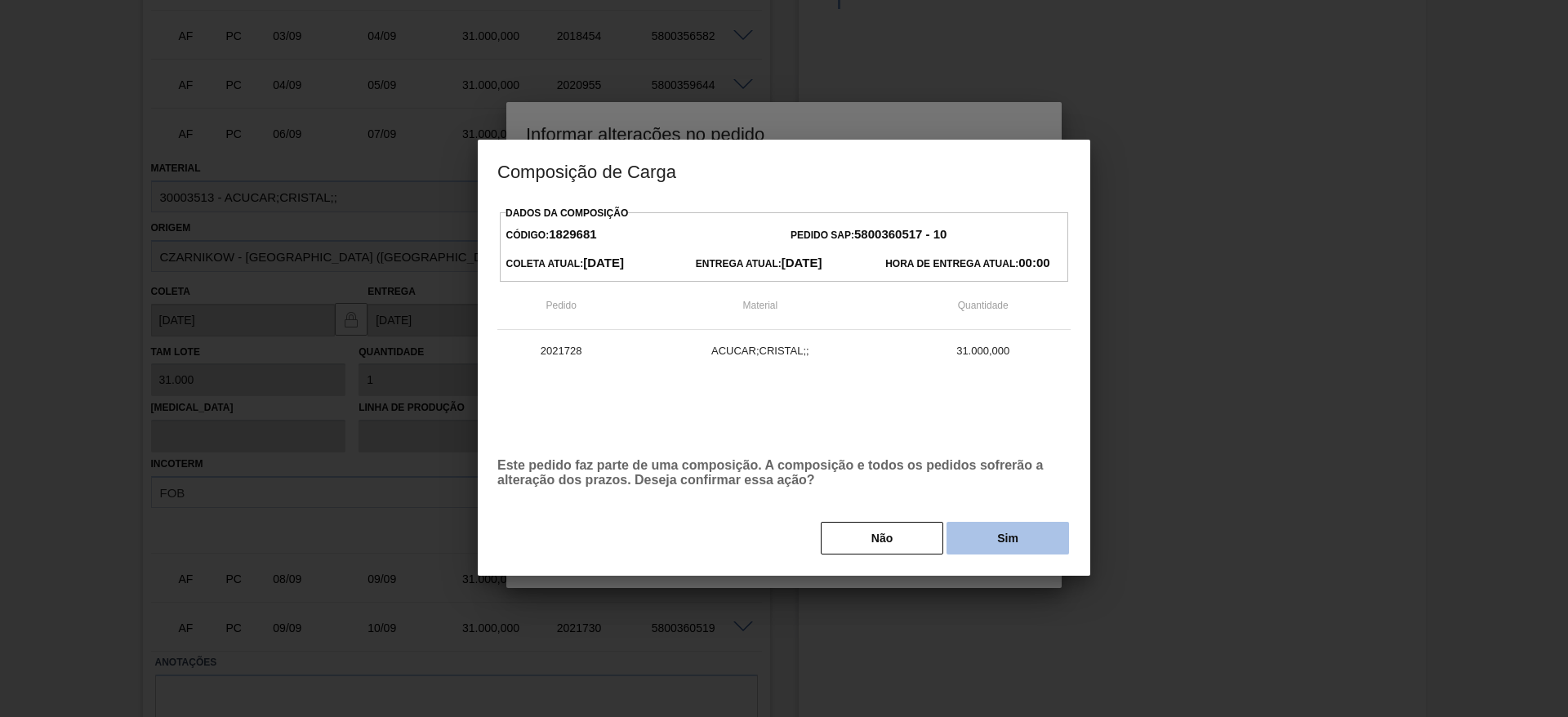
click at [1002, 551] on button "Sim" at bounding box center [1007, 538] width 122 height 33
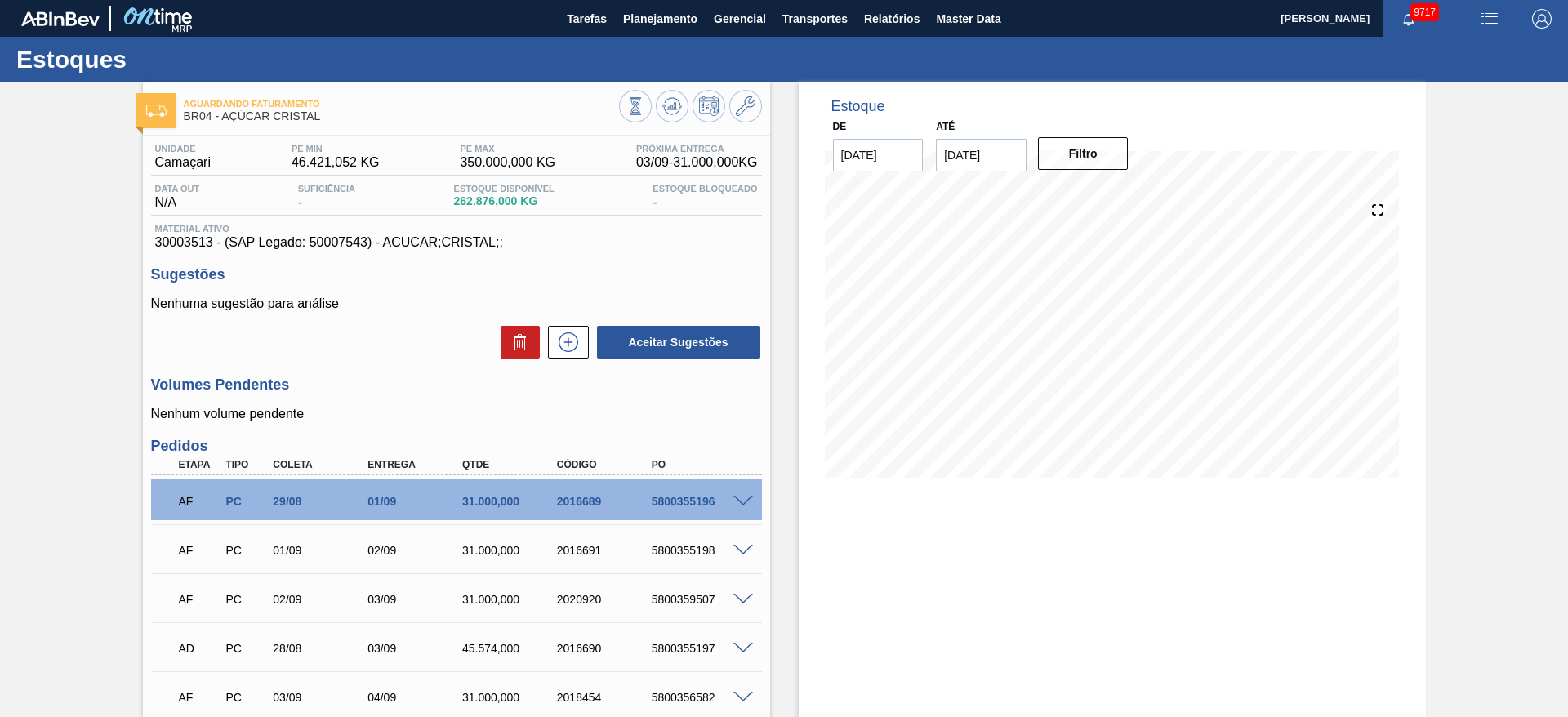
scroll to position [9, 0]
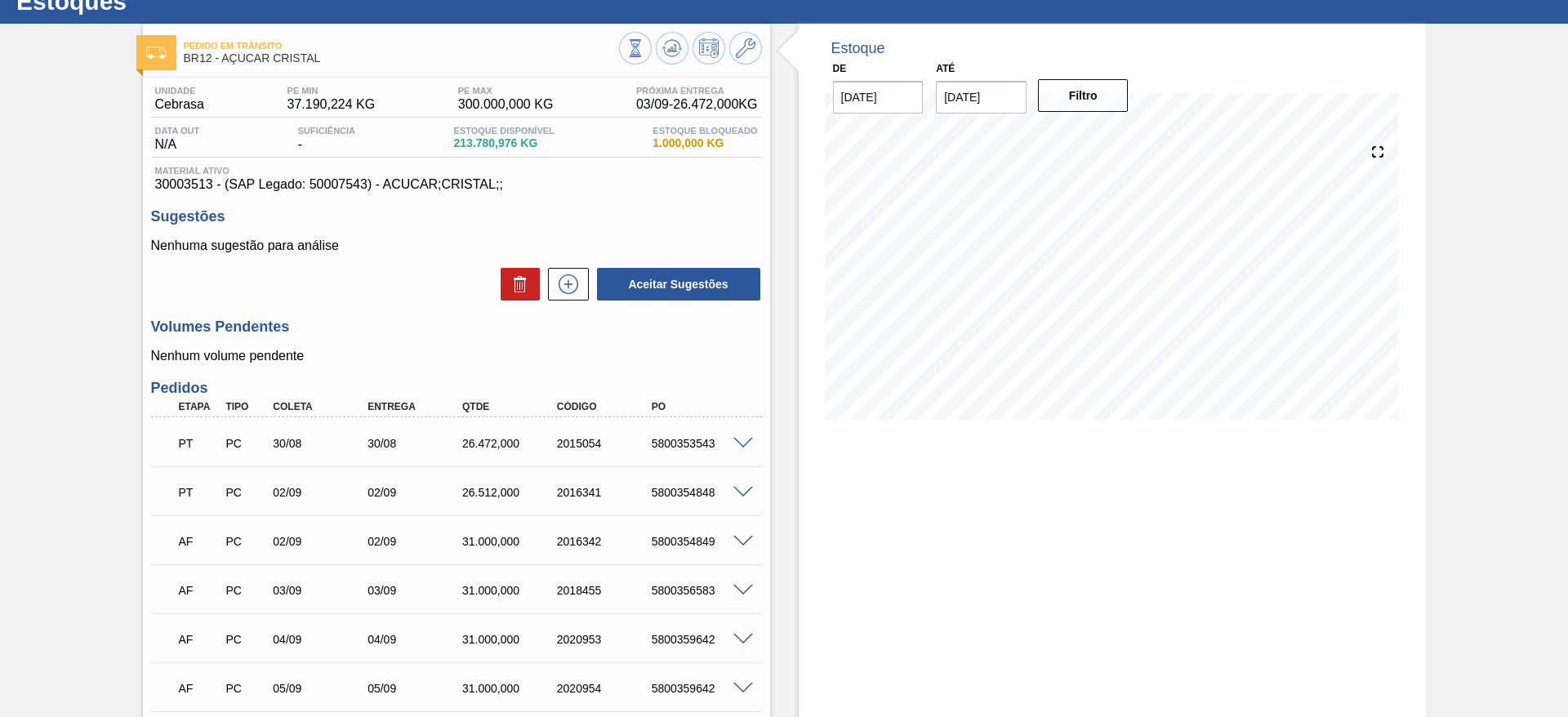
scroll to position [56, 0]
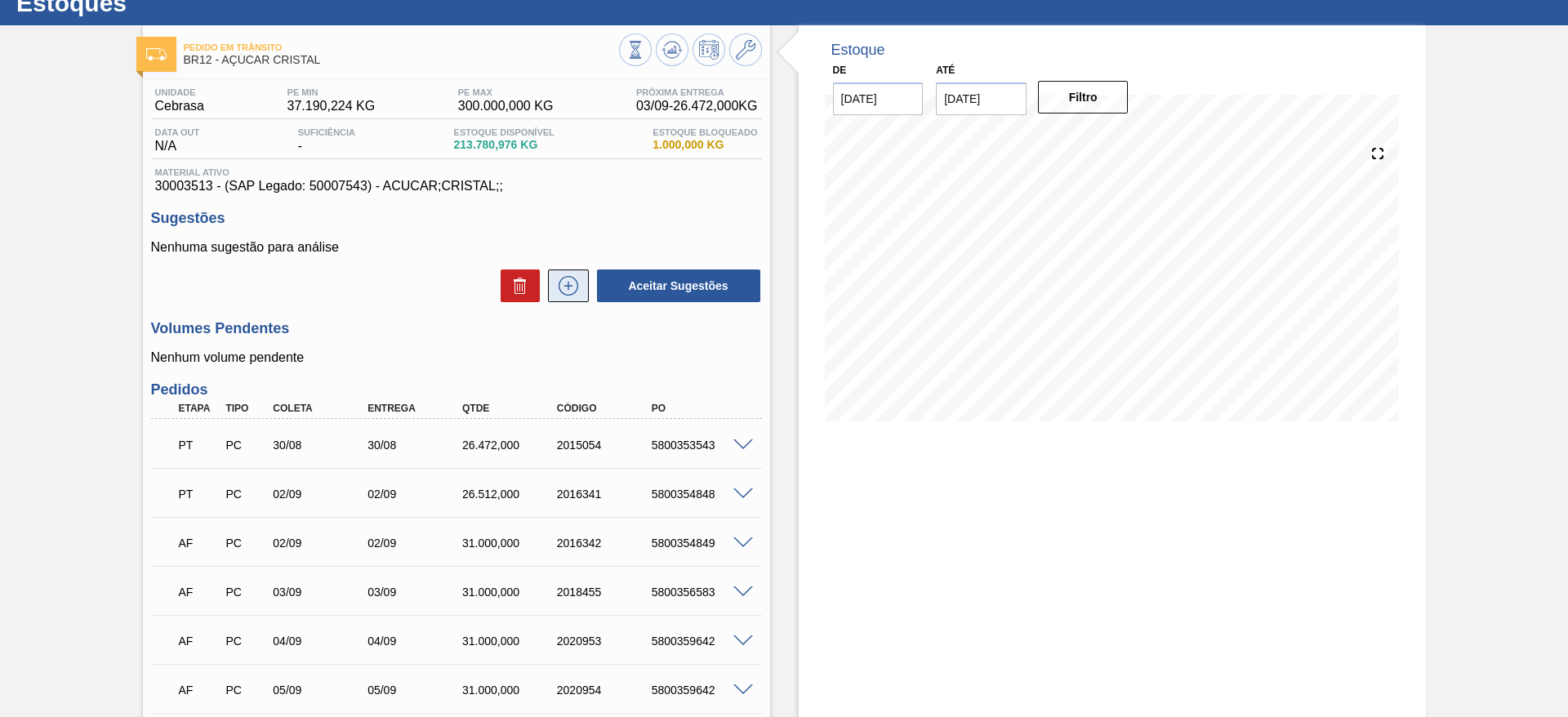
click at [572, 288] on icon at bounding box center [569, 286] width 26 height 19
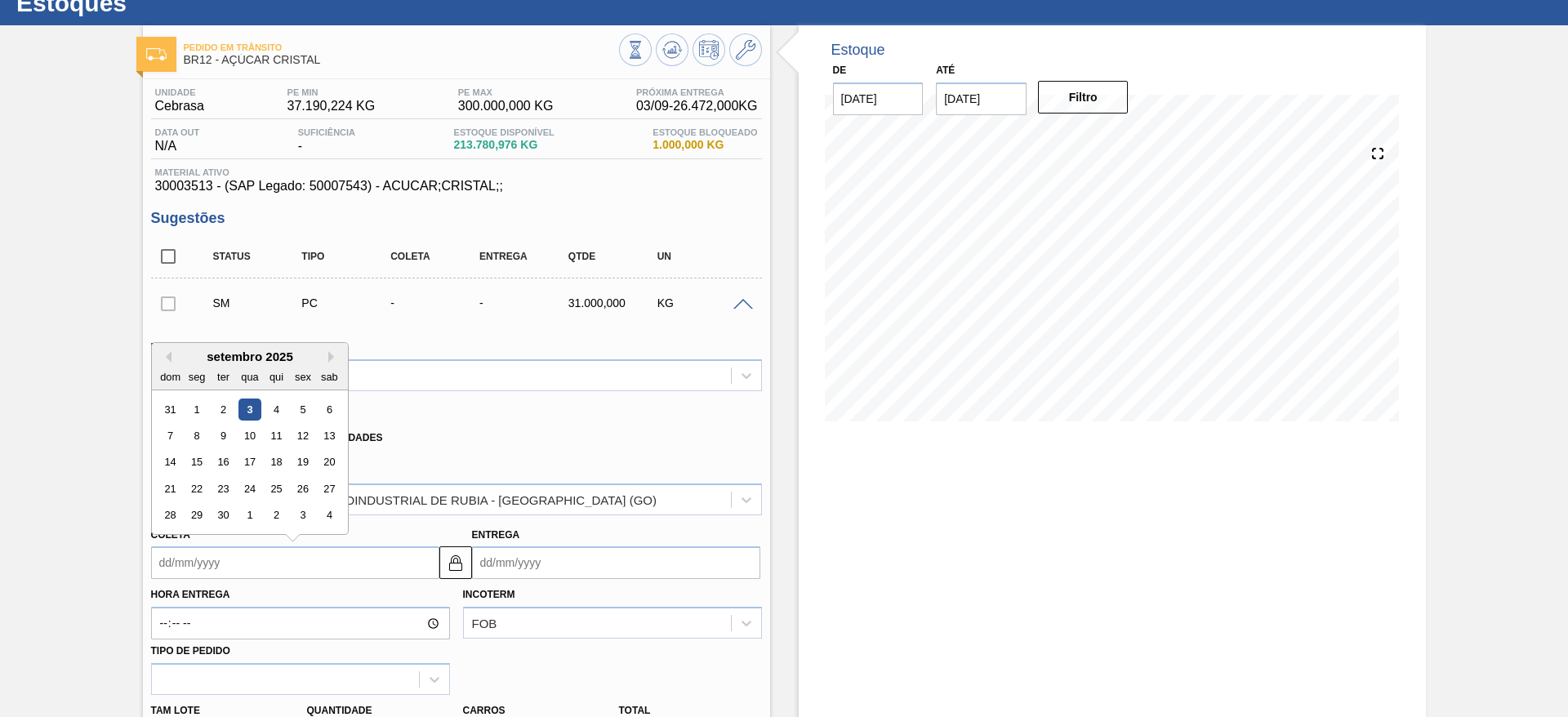
click at [208, 563] on input "Coleta" at bounding box center [295, 562] width 288 height 33
click at [258, 431] on div "10" at bounding box center [249, 435] width 22 height 22
type input "[DATE]"
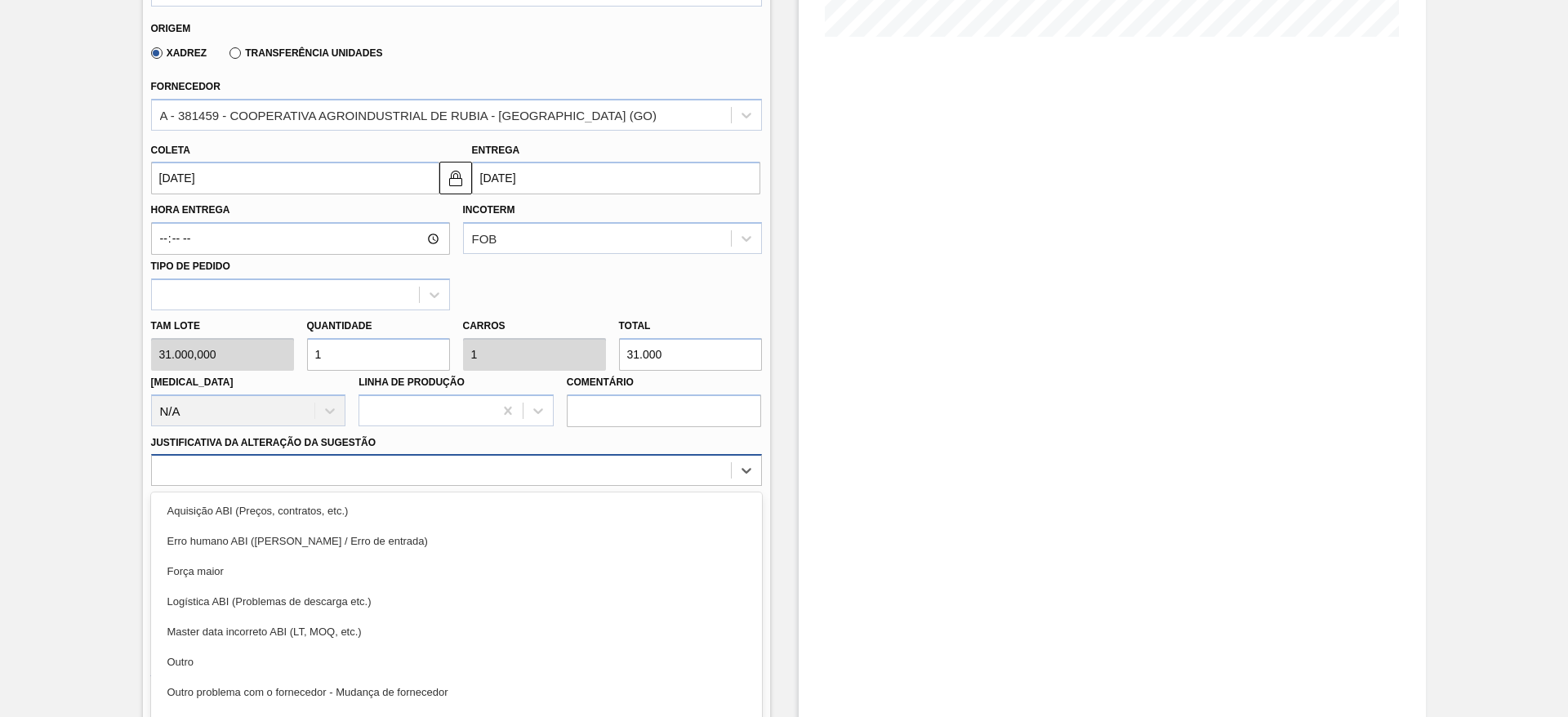
scroll to position [468, 0]
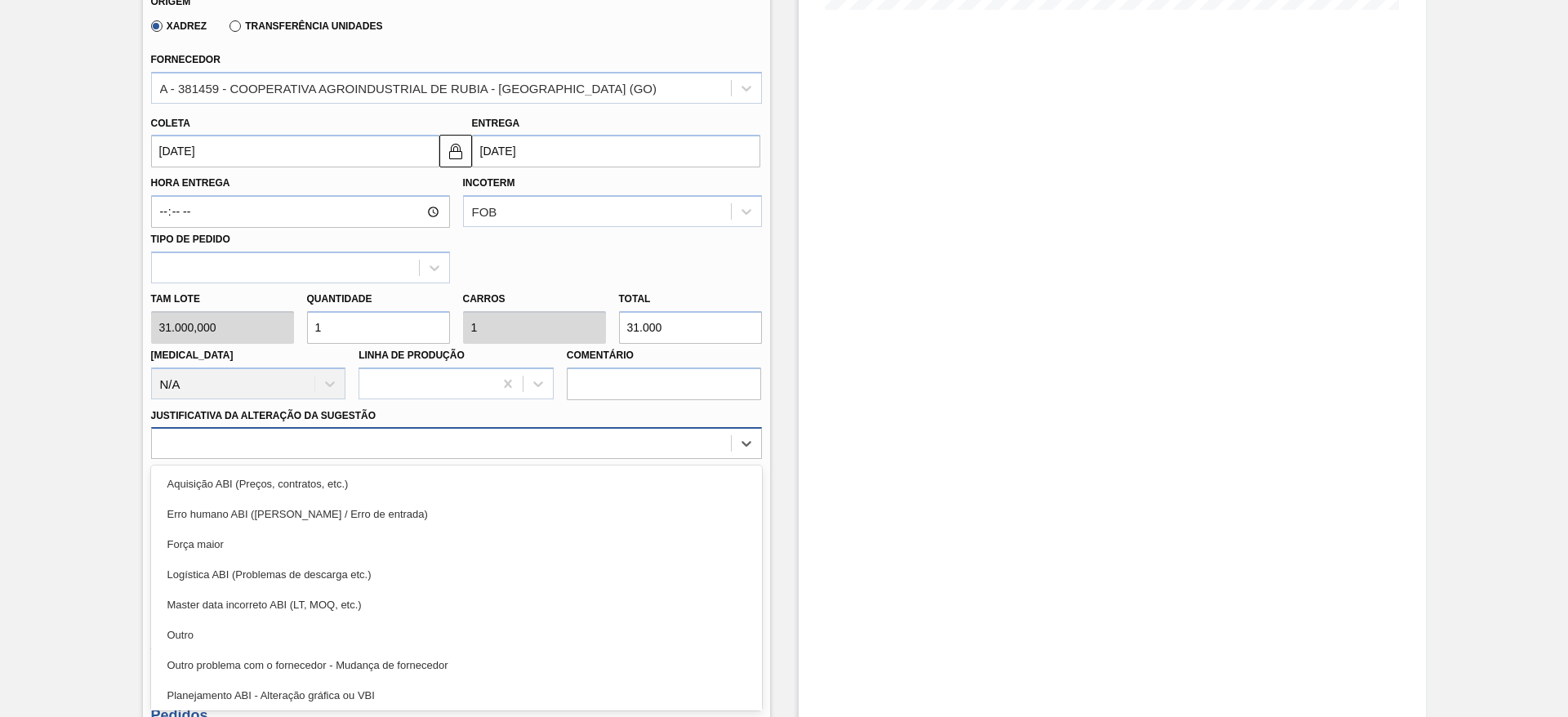
click at [604, 458] on div at bounding box center [456, 443] width 611 height 32
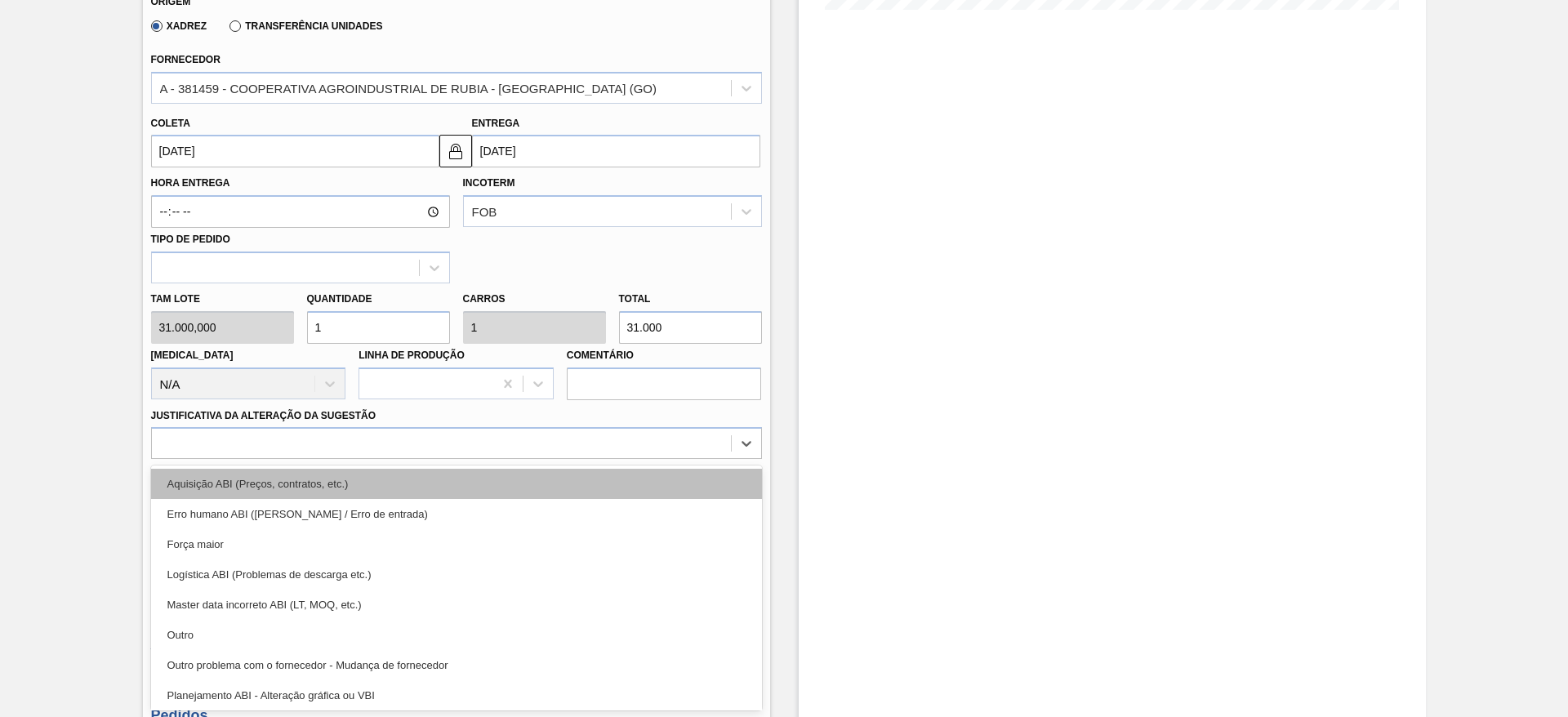
click at [624, 475] on div "Aquisição ABI (Preços, contratos, etc.)" at bounding box center [456, 484] width 611 height 30
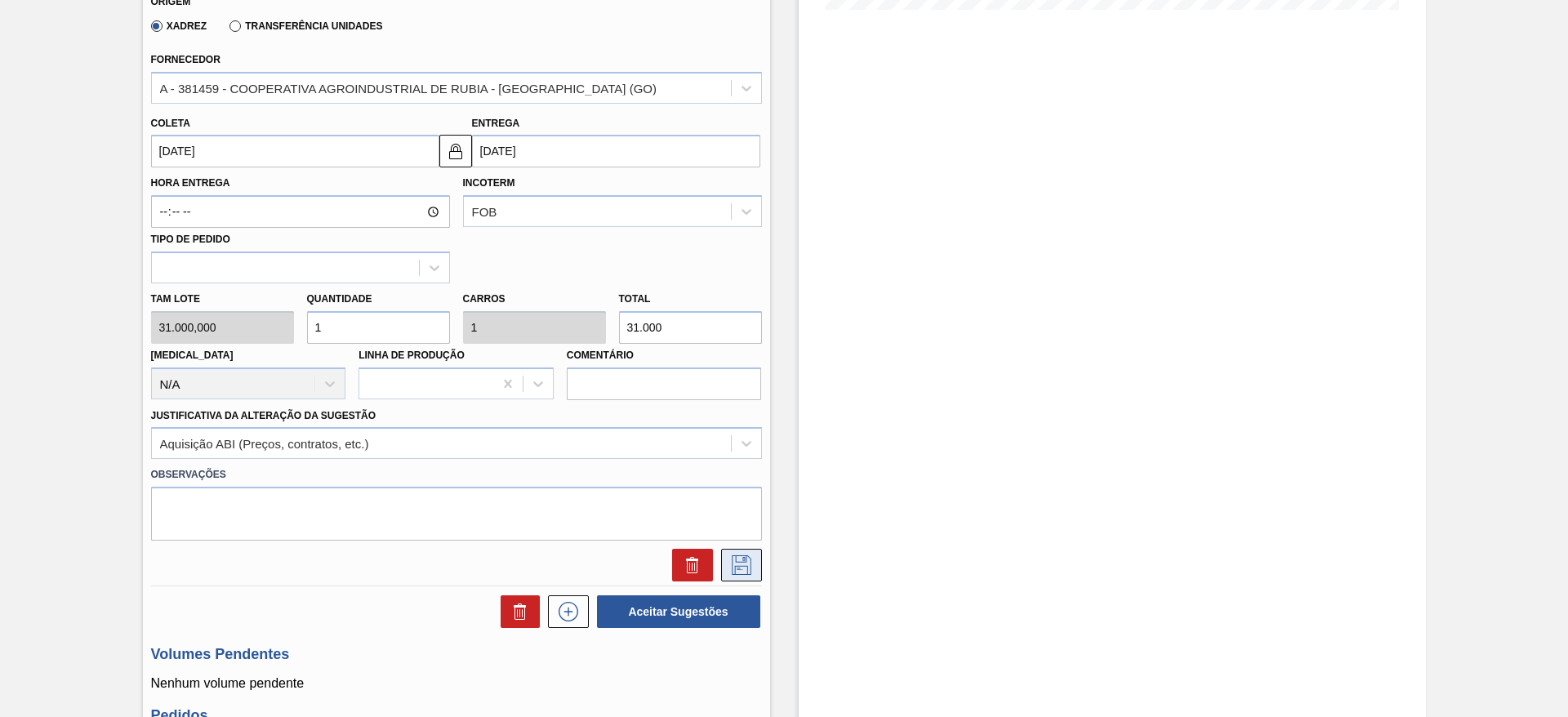
click at [740, 562] on icon at bounding box center [741, 566] width 19 height 19
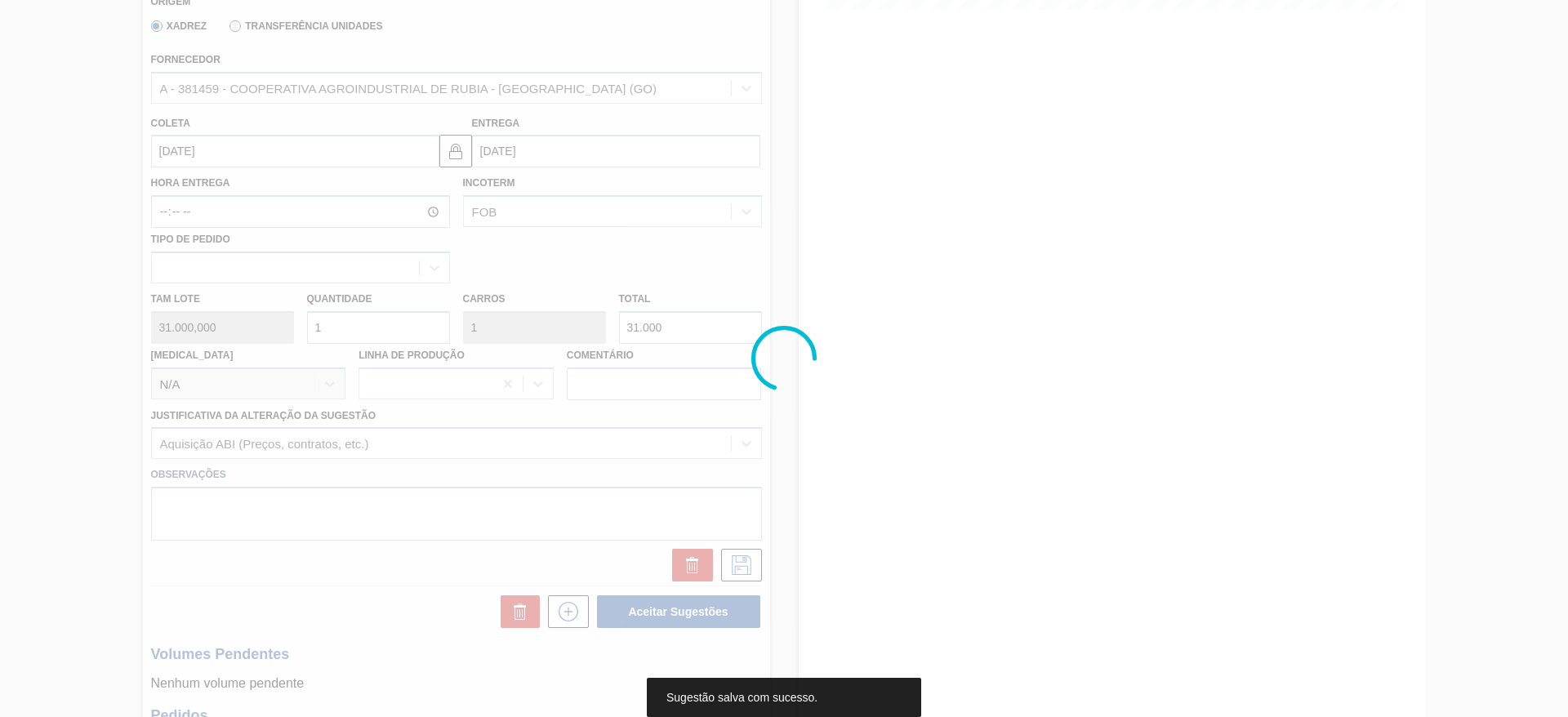
scroll to position [0, 0]
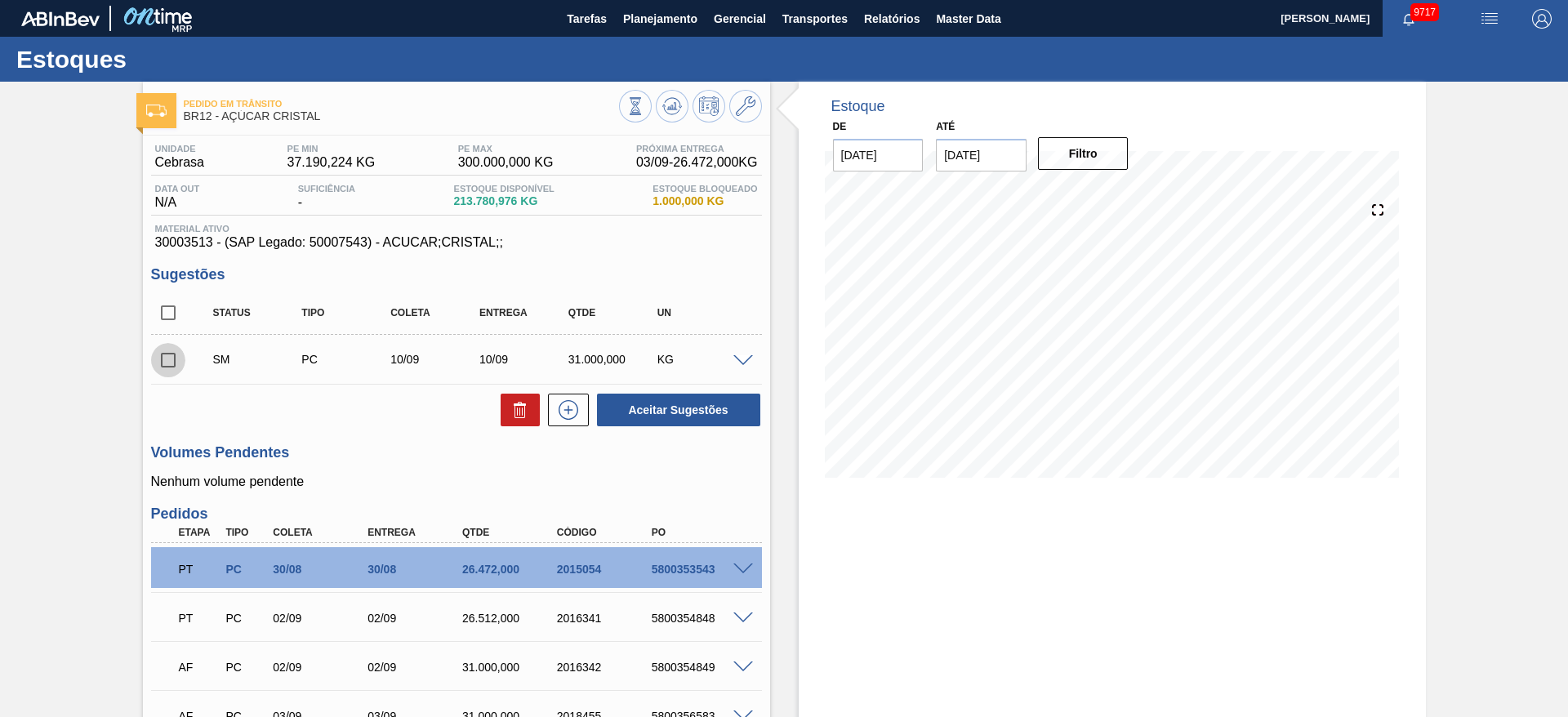
click at [163, 355] on input "checkbox" at bounding box center [168, 360] width 34 height 34
click at [661, 422] on button "Aceitar Sugestões" at bounding box center [679, 410] width 164 height 33
checkbox input "false"
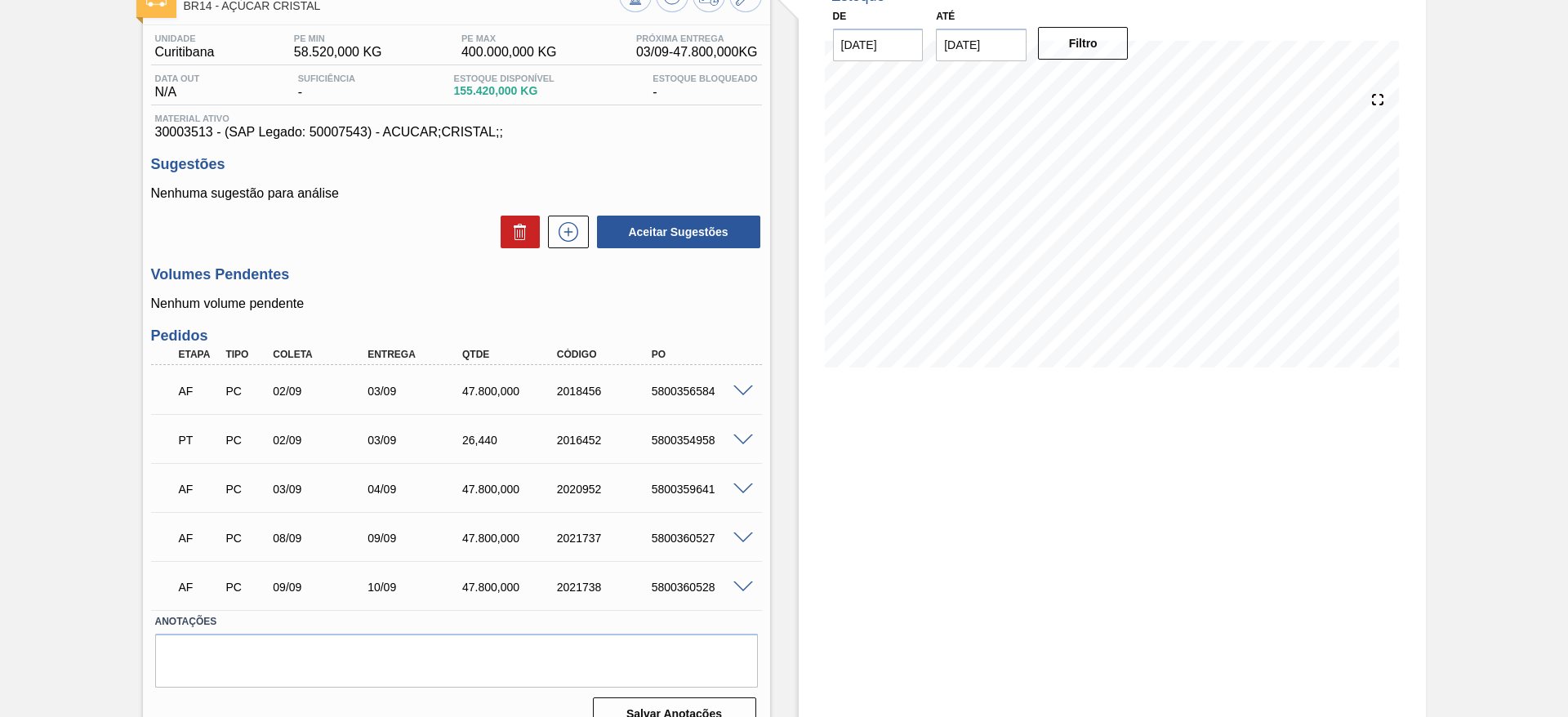
scroll to position [137, 0]
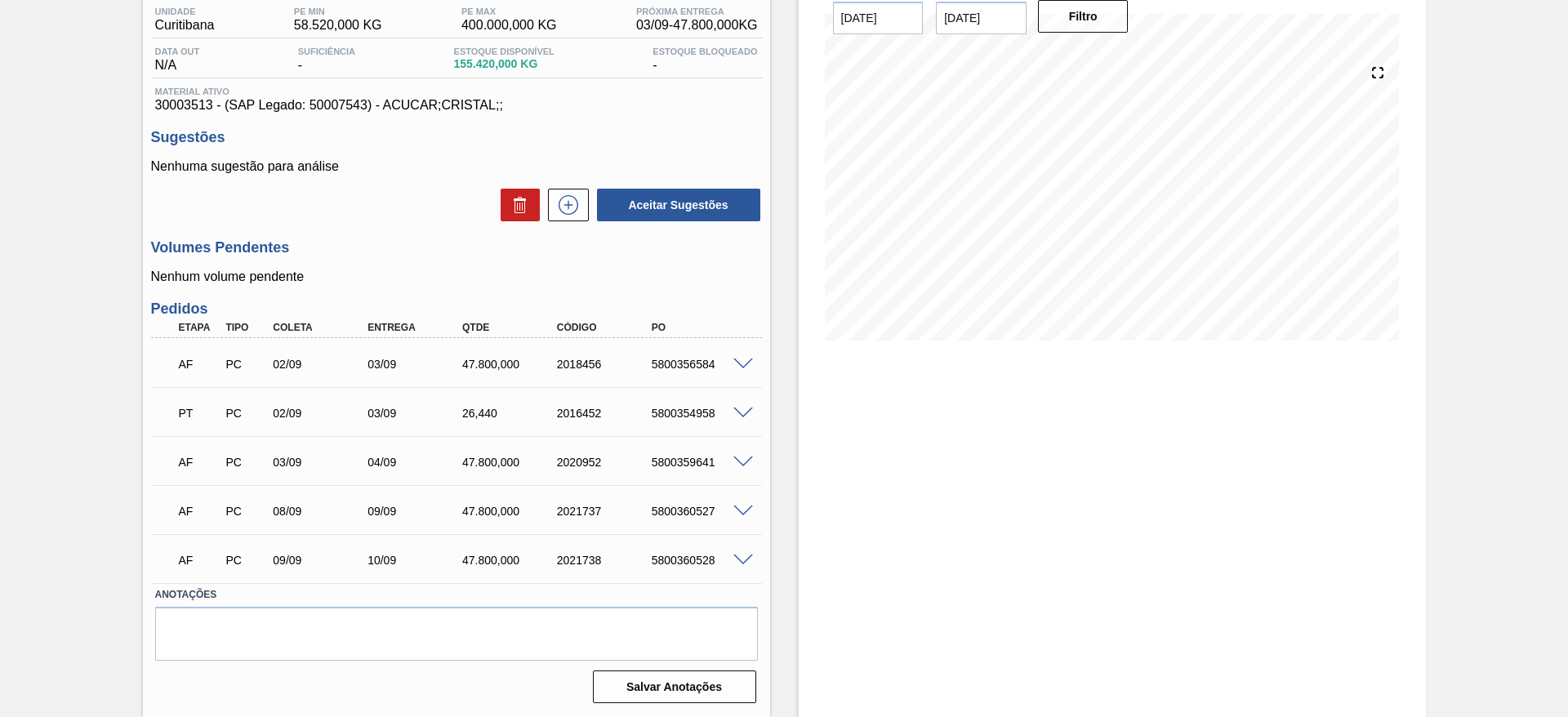
click at [423, 264] on div "Volumes Pendentes Nenhum volume pendente" at bounding box center [456, 261] width 611 height 45
click at [578, 204] on icon at bounding box center [569, 205] width 26 height 19
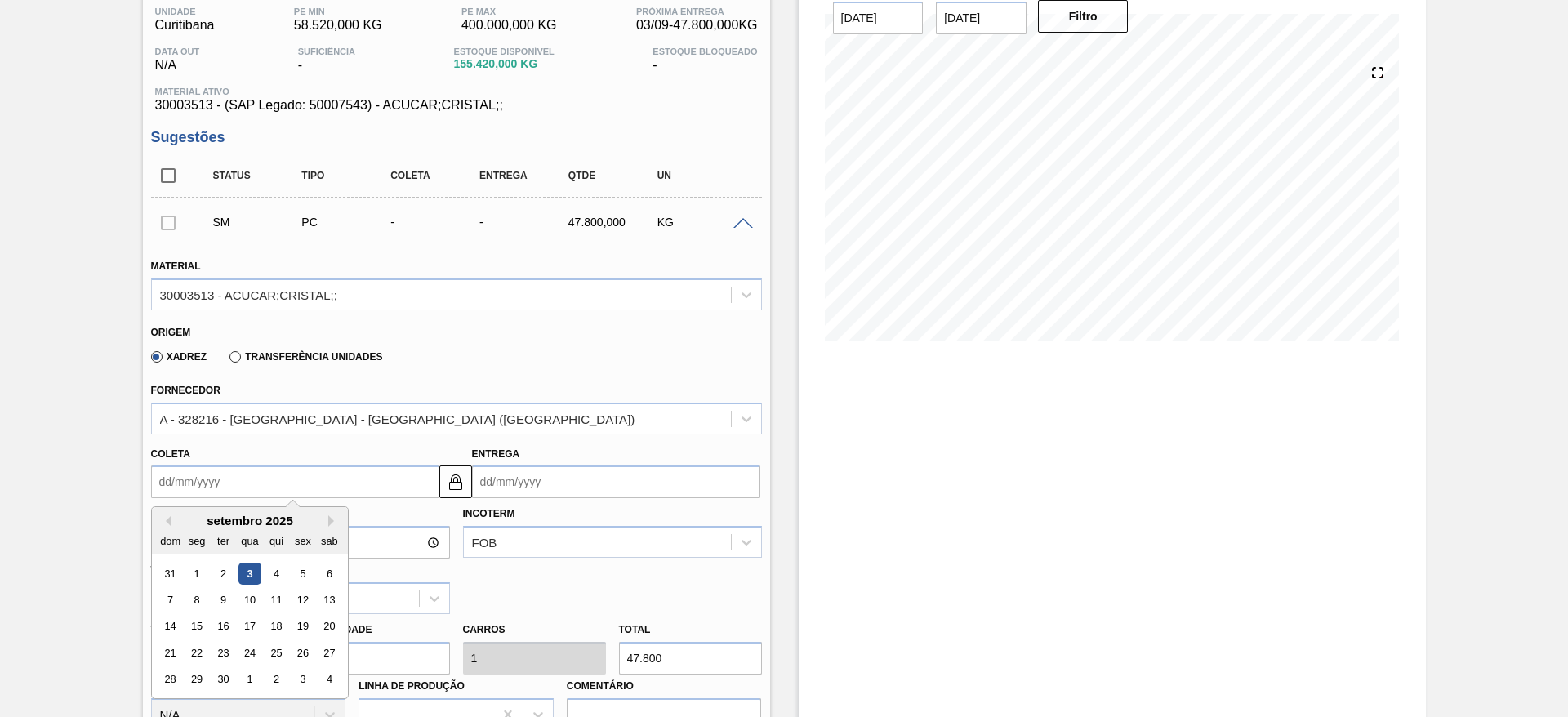
click at [214, 473] on input "Coleta" at bounding box center [295, 481] width 288 height 33
click at [248, 610] on div "10" at bounding box center [249, 600] width 22 height 22
type input "[DATE]"
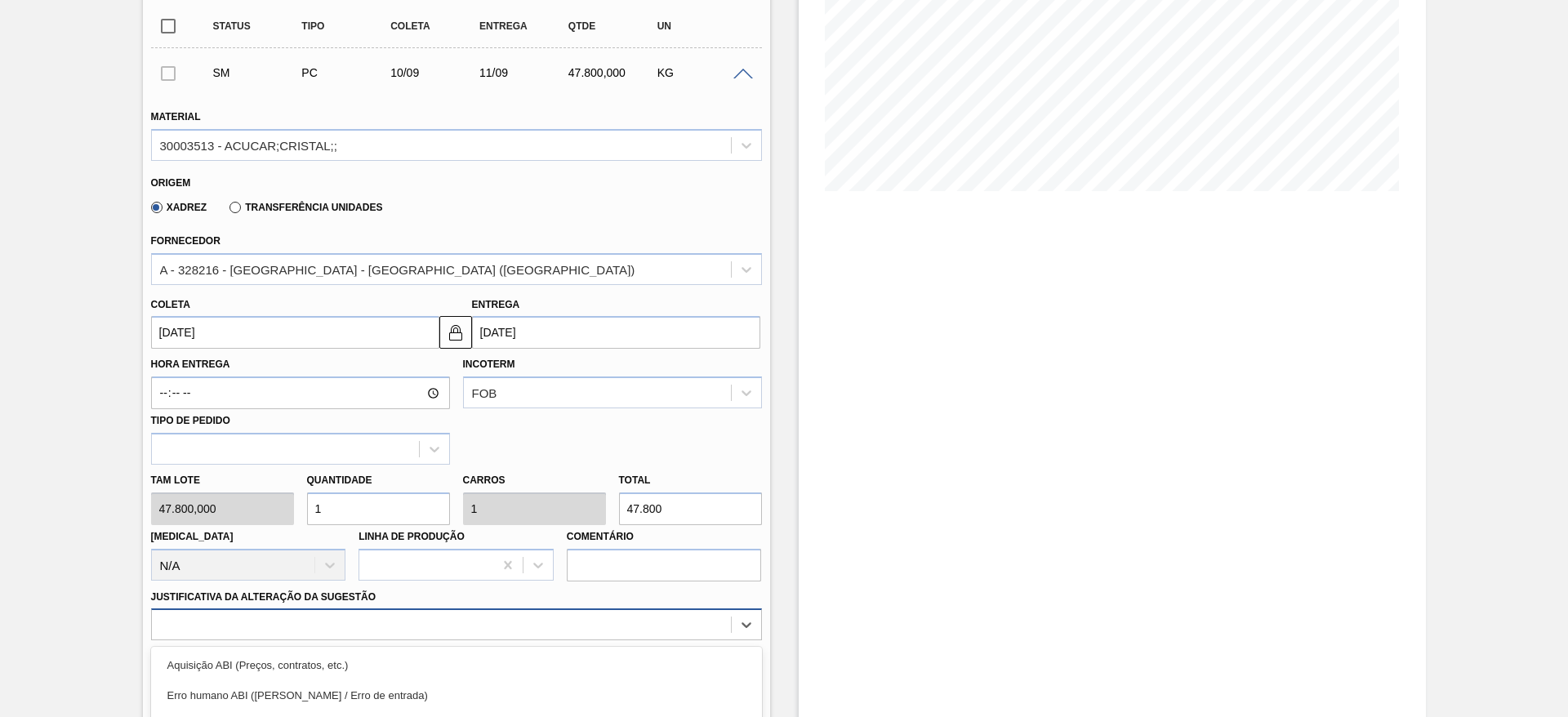
scroll to position [468, 0]
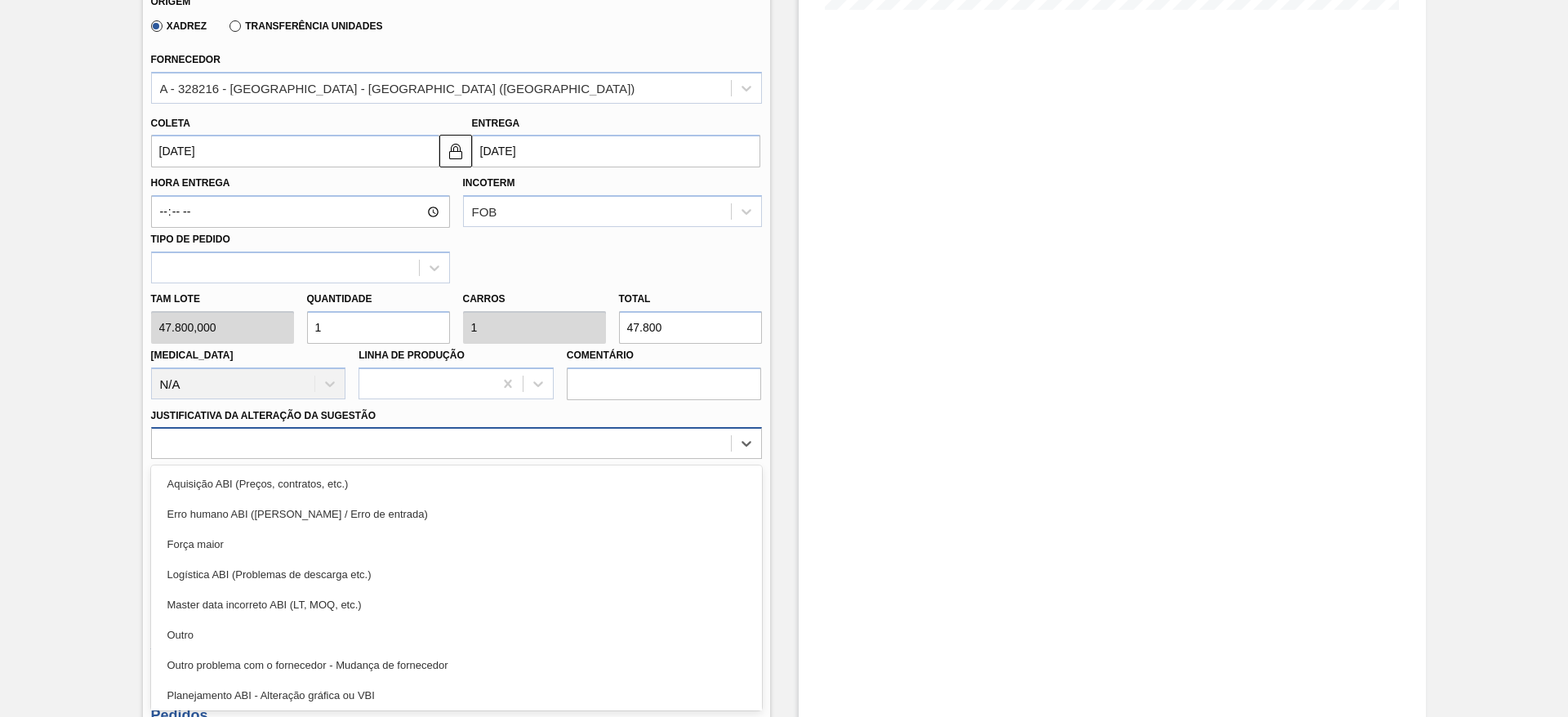
click at [456, 459] on div "option Aquisição ABI (Preços, contratos, etc.) focused, 1 of 18. 18 results ava…" at bounding box center [456, 443] width 611 height 32
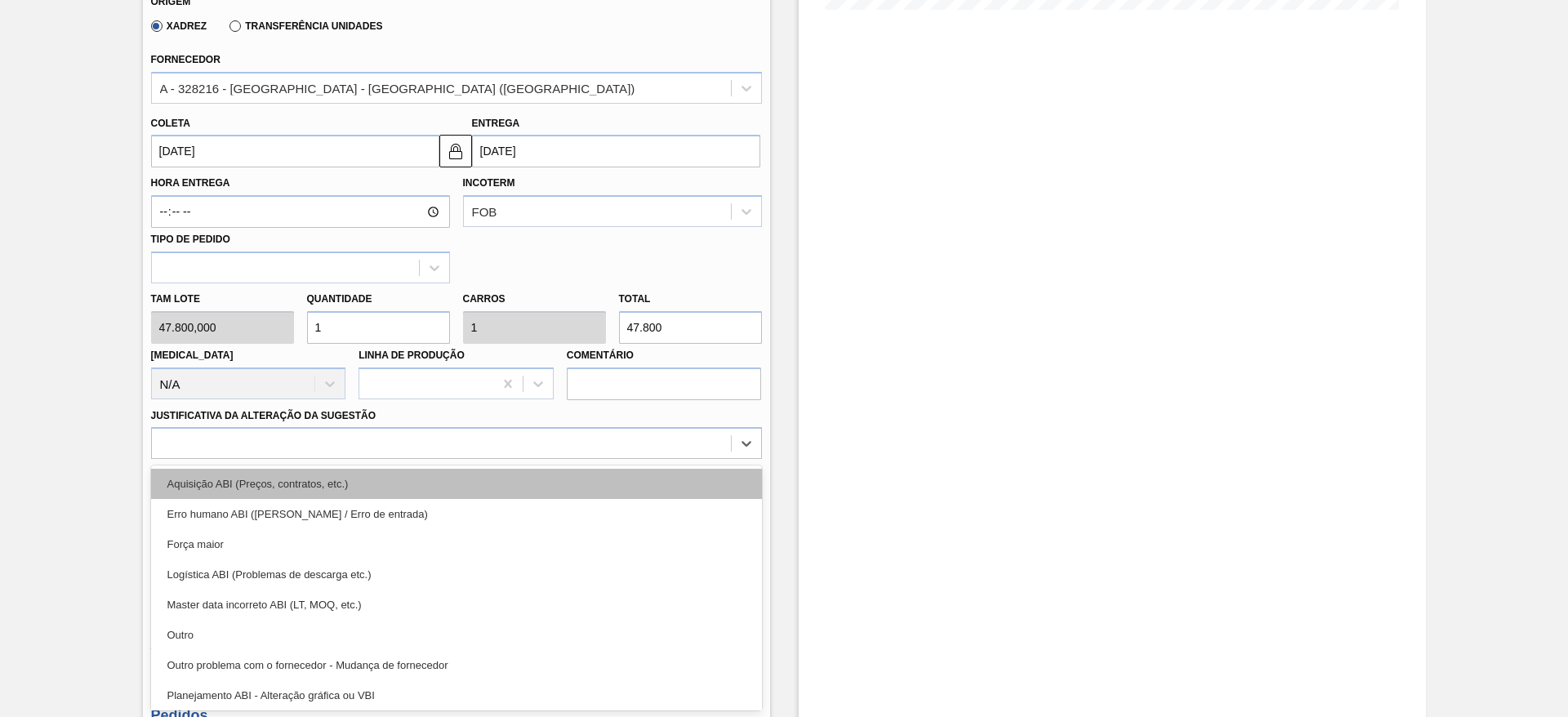
click at [545, 470] on div "Aquisição ABI (Preços, contratos, etc.)" at bounding box center [456, 484] width 611 height 30
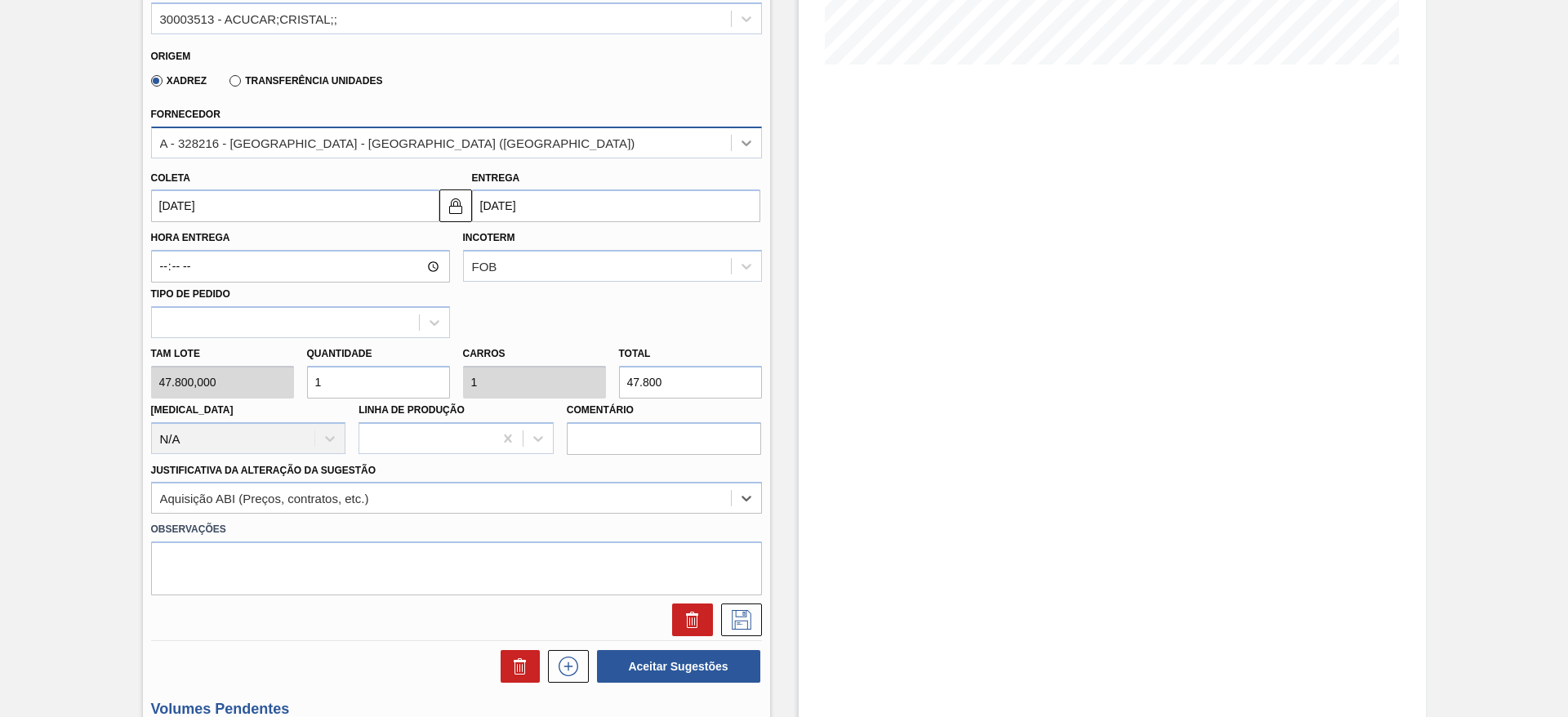
scroll to position [416, 0]
click at [737, 622] on icon at bounding box center [740, 616] width 8 height 13
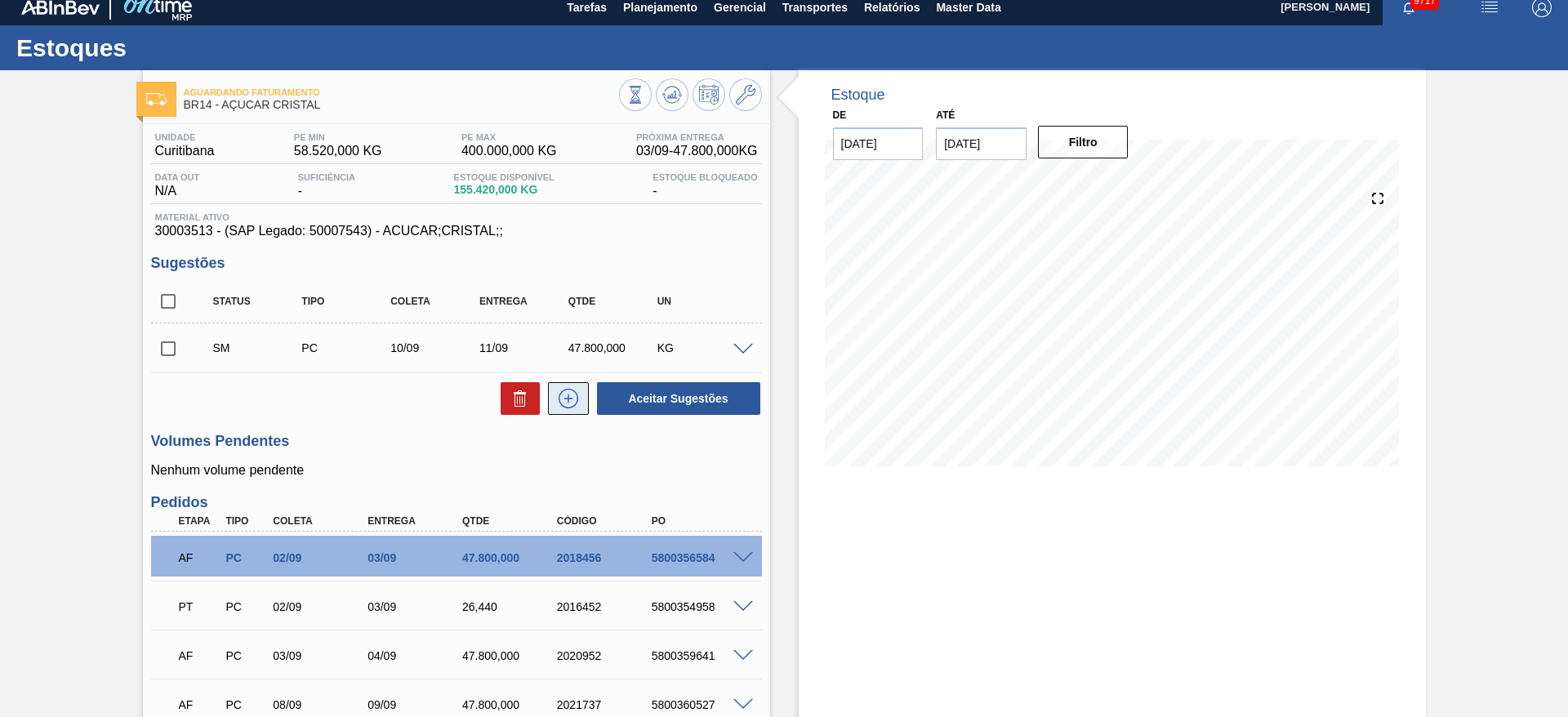
scroll to position [13, 0]
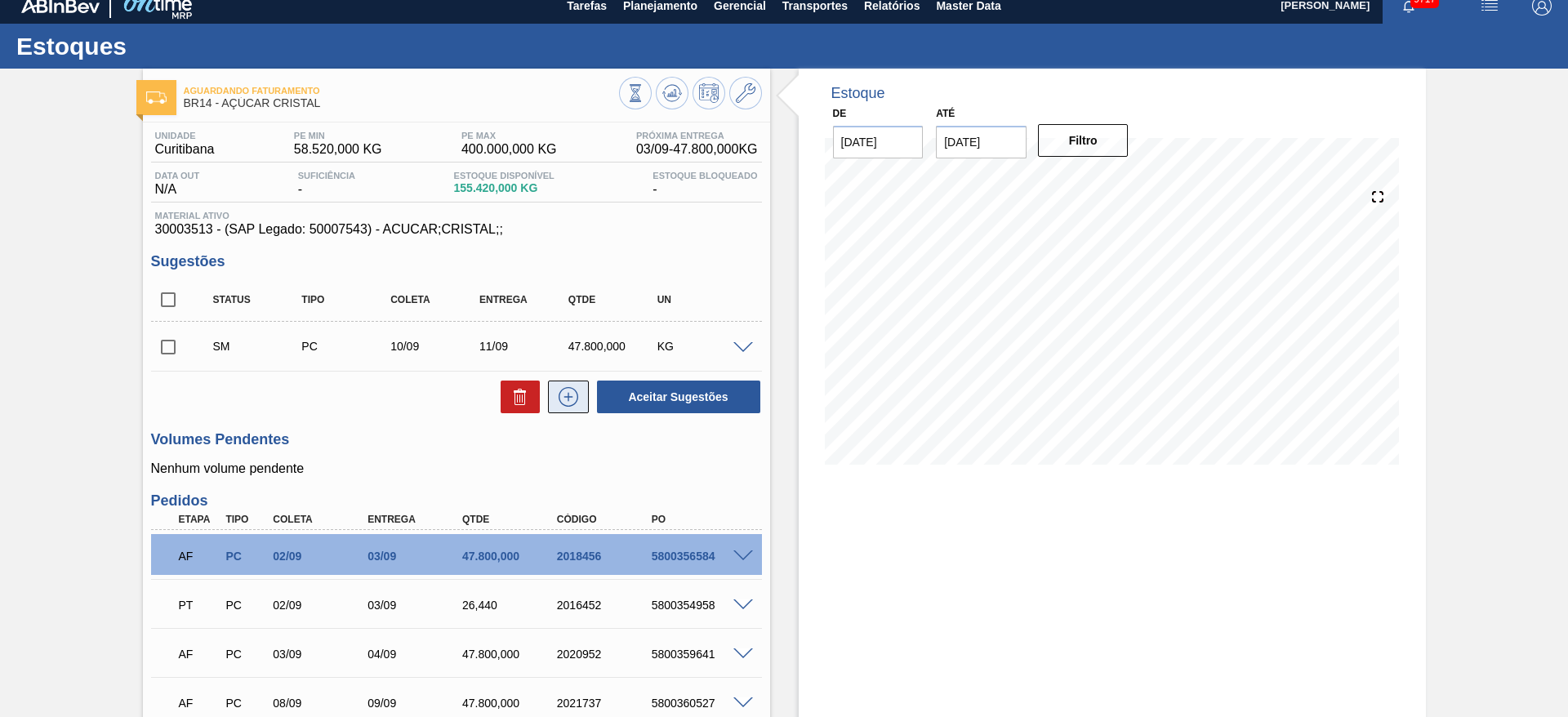
click at [572, 388] on icon at bounding box center [569, 397] width 26 height 19
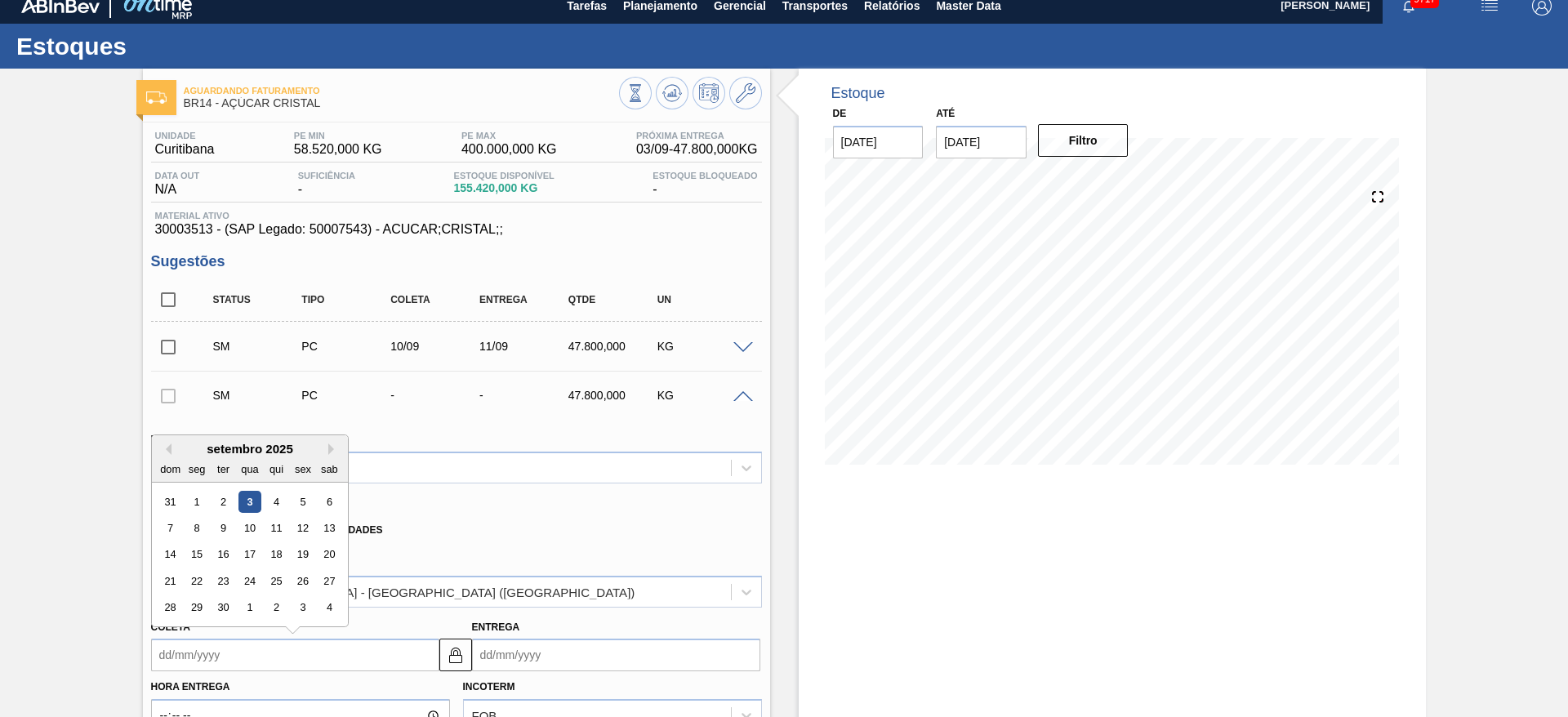
click at [215, 661] on input "Coleta" at bounding box center [295, 655] width 288 height 33
click at [273, 527] on div "11" at bounding box center [275, 528] width 22 height 22
type input "[DATE]"
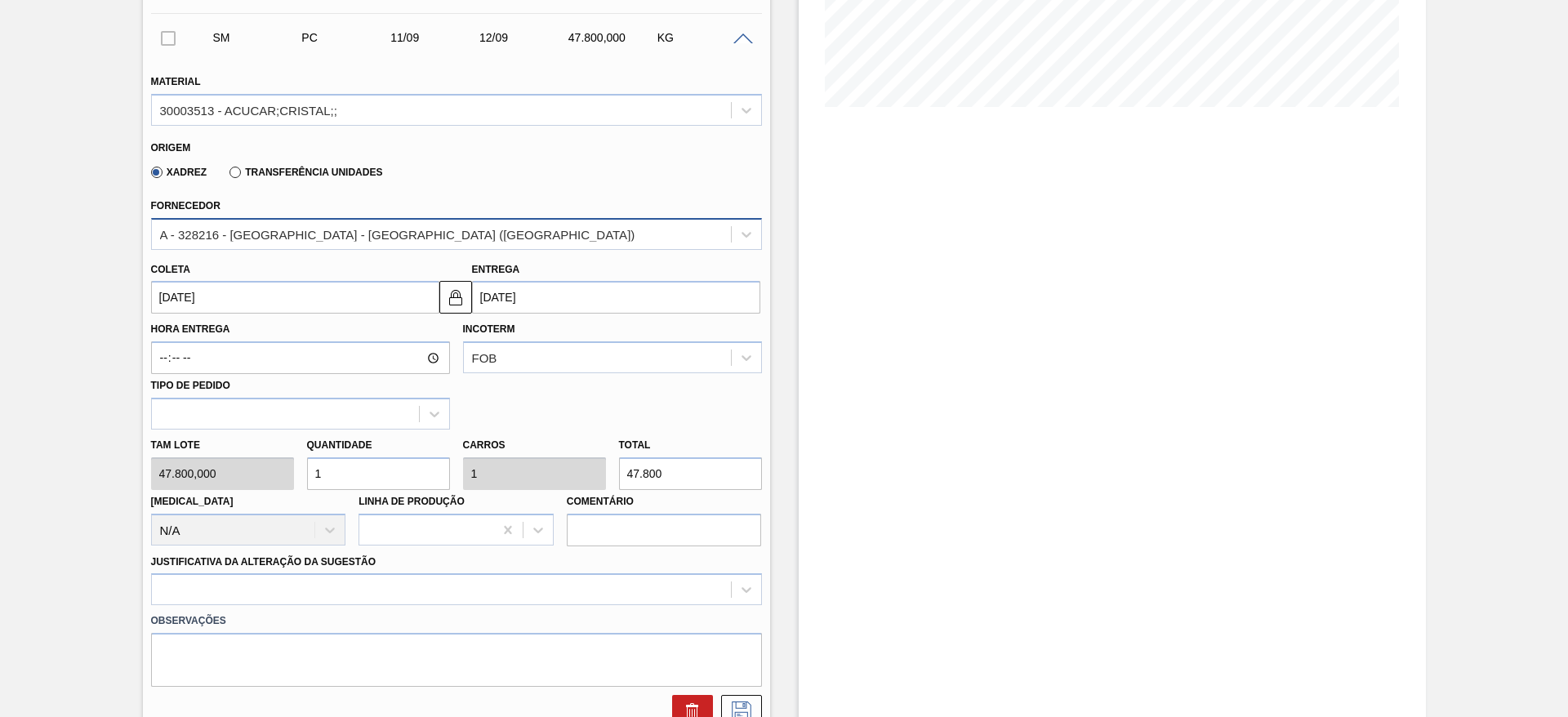
scroll to position [372, 0]
drag, startPoint x: 643, startPoint y: 611, endPoint x: 665, endPoint y: 586, distance: 33.3
click at [665, 586] on div "Material 30003513 - ACUCAR;CRISTAL;; Origem Xadrez Transferência Unidades Forne…" at bounding box center [456, 392] width 611 height 670
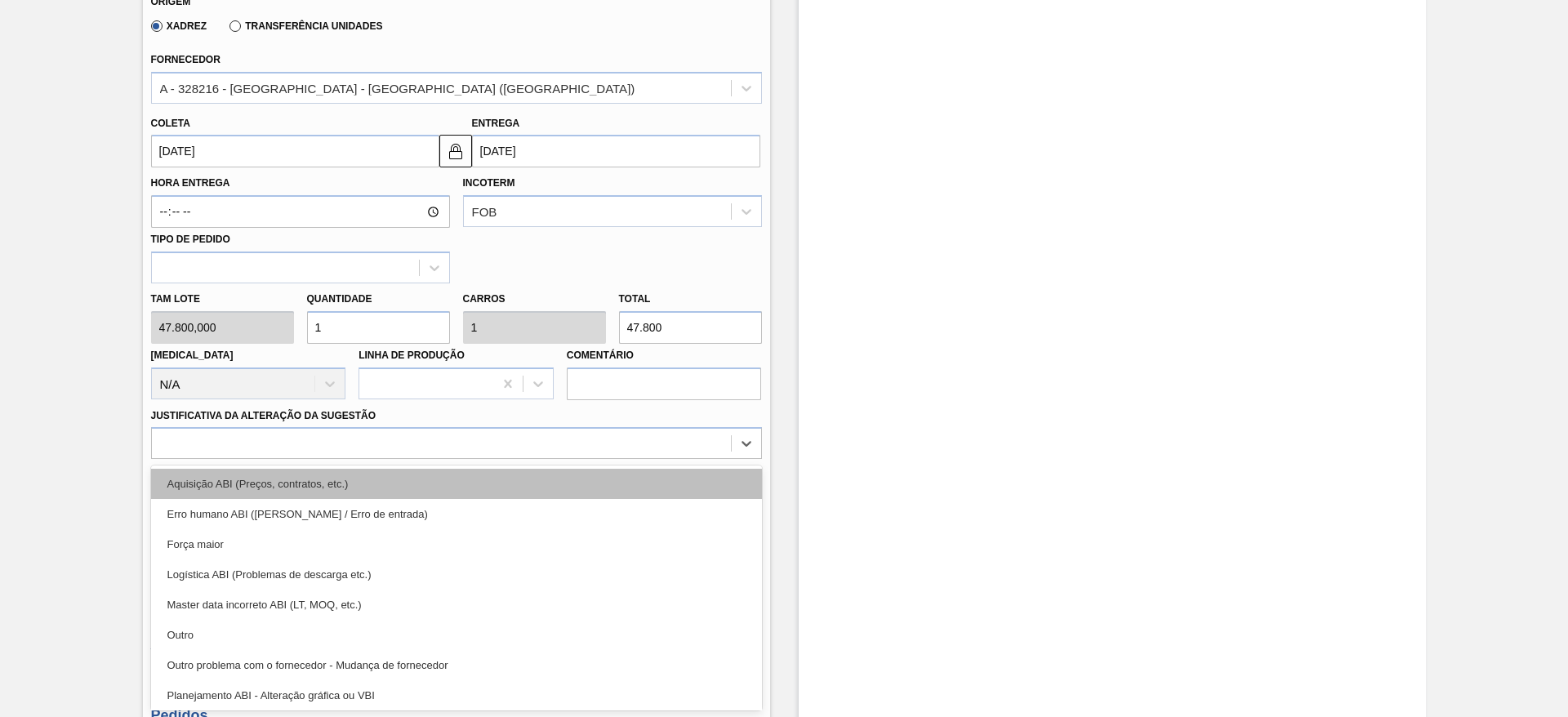
drag, startPoint x: 665, startPoint y: 586, endPoint x: 573, endPoint y: 493, distance: 130.8
click at [573, 493] on div "Aquisição ABI (Preços, contratos, etc.)" at bounding box center [456, 484] width 611 height 30
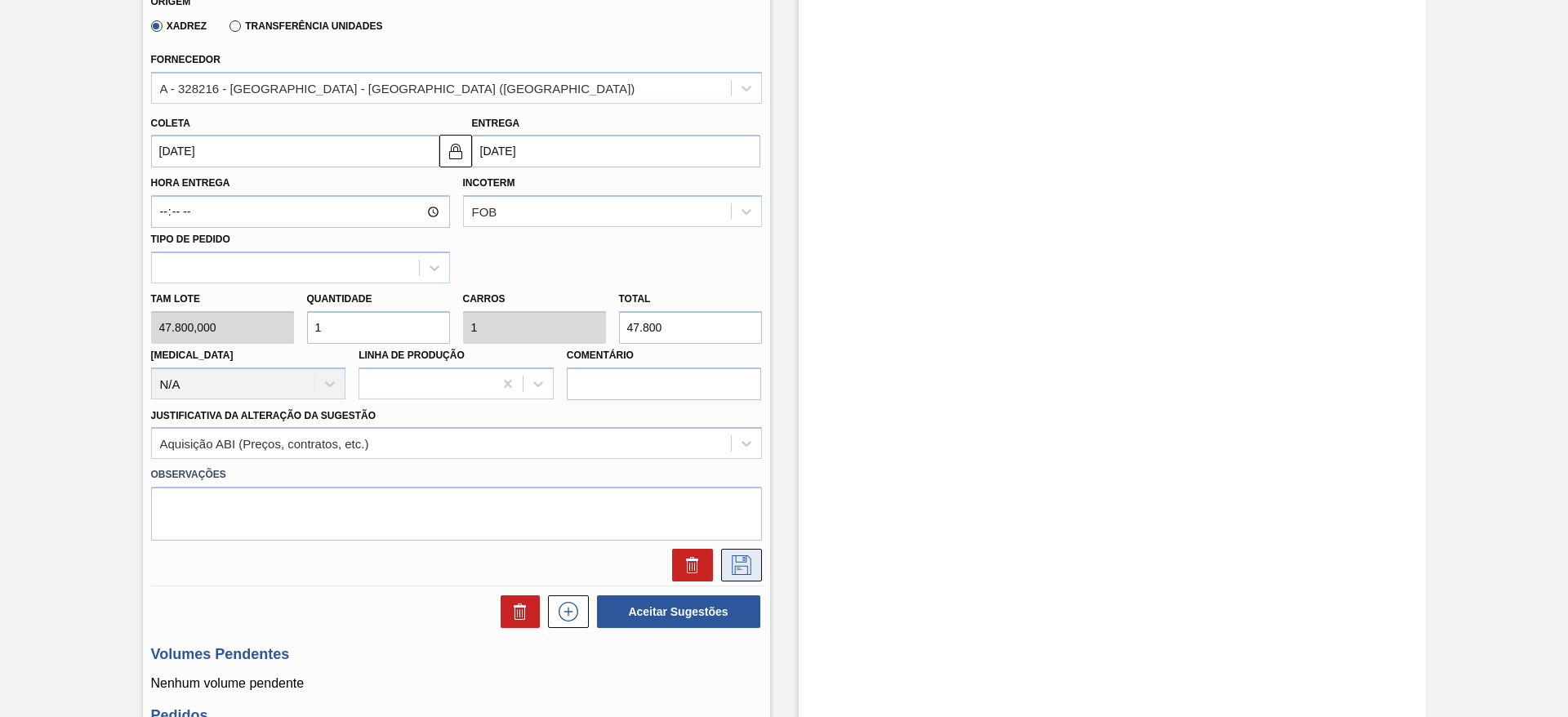
click at [738, 566] on icon at bounding box center [741, 566] width 26 height 19
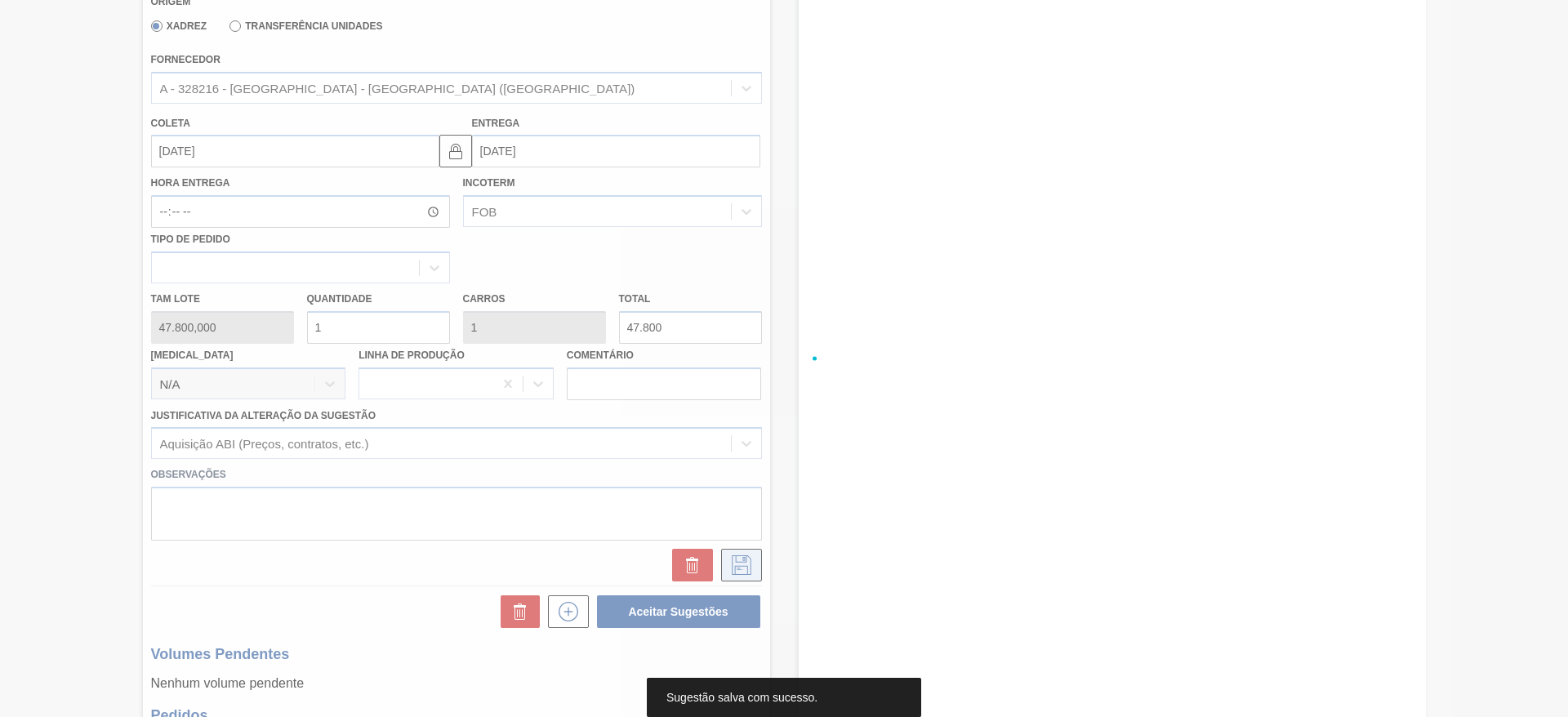
click at [738, 566] on div at bounding box center [784, 358] width 1568 height 717
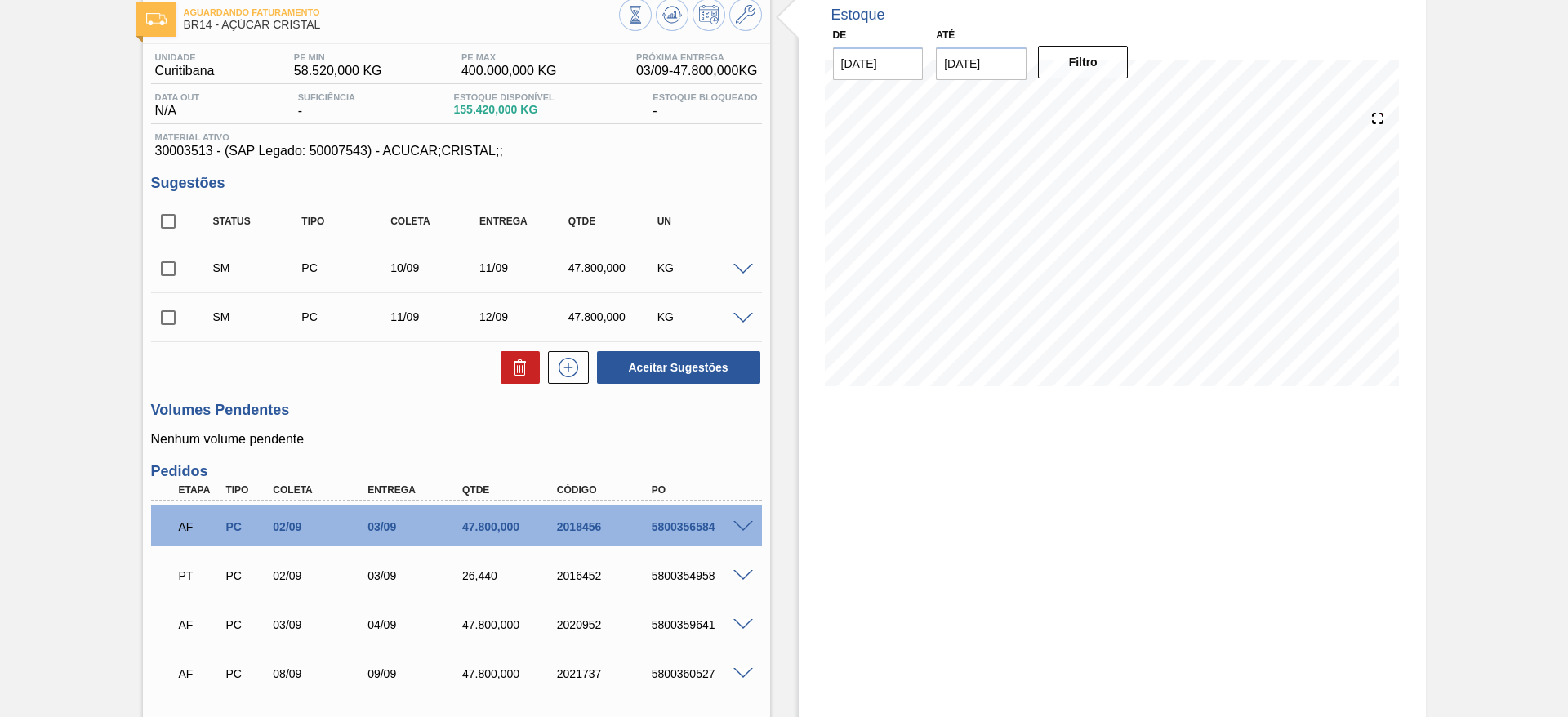
scroll to position [85, 0]
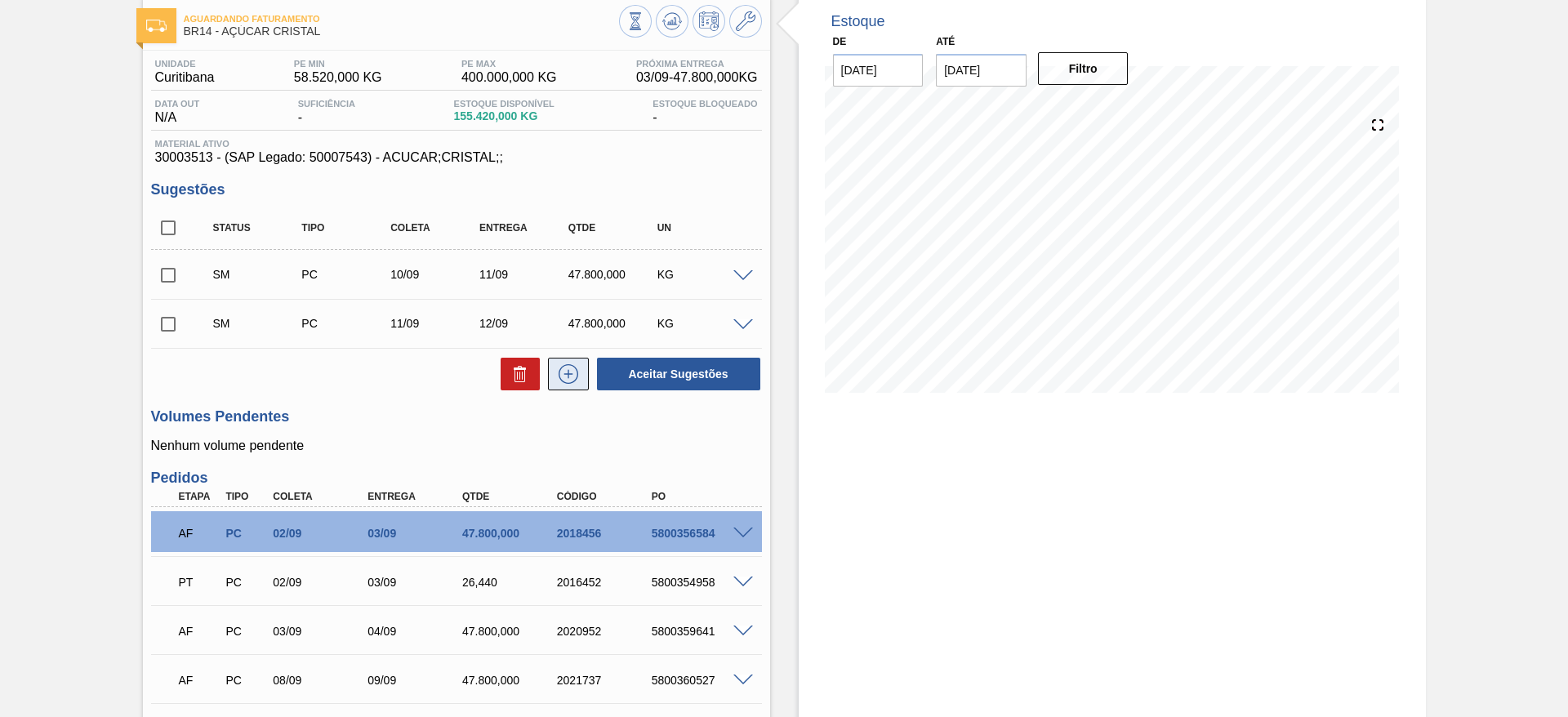
click at [567, 367] on icon at bounding box center [569, 374] width 26 height 19
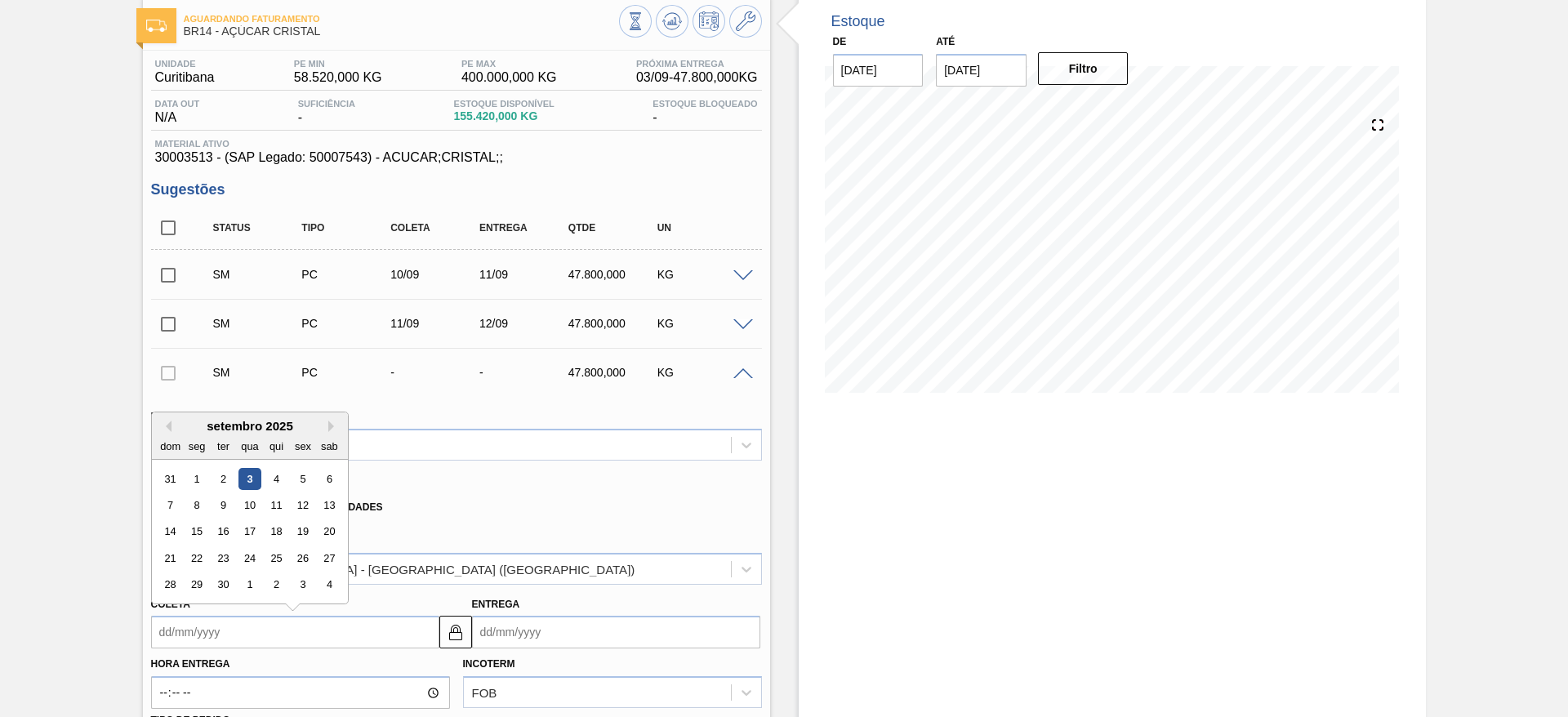
click at [216, 631] on input "Coleta" at bounding box center [295, 632] width 288 height 33
click at [221, 499] on div "9" at bounding box center [222, 505] width 22 height 22
type input "[DATE]"
click at [182, 625] on input "[DATE]" at bounding box center [295, 632] width 288 height 33
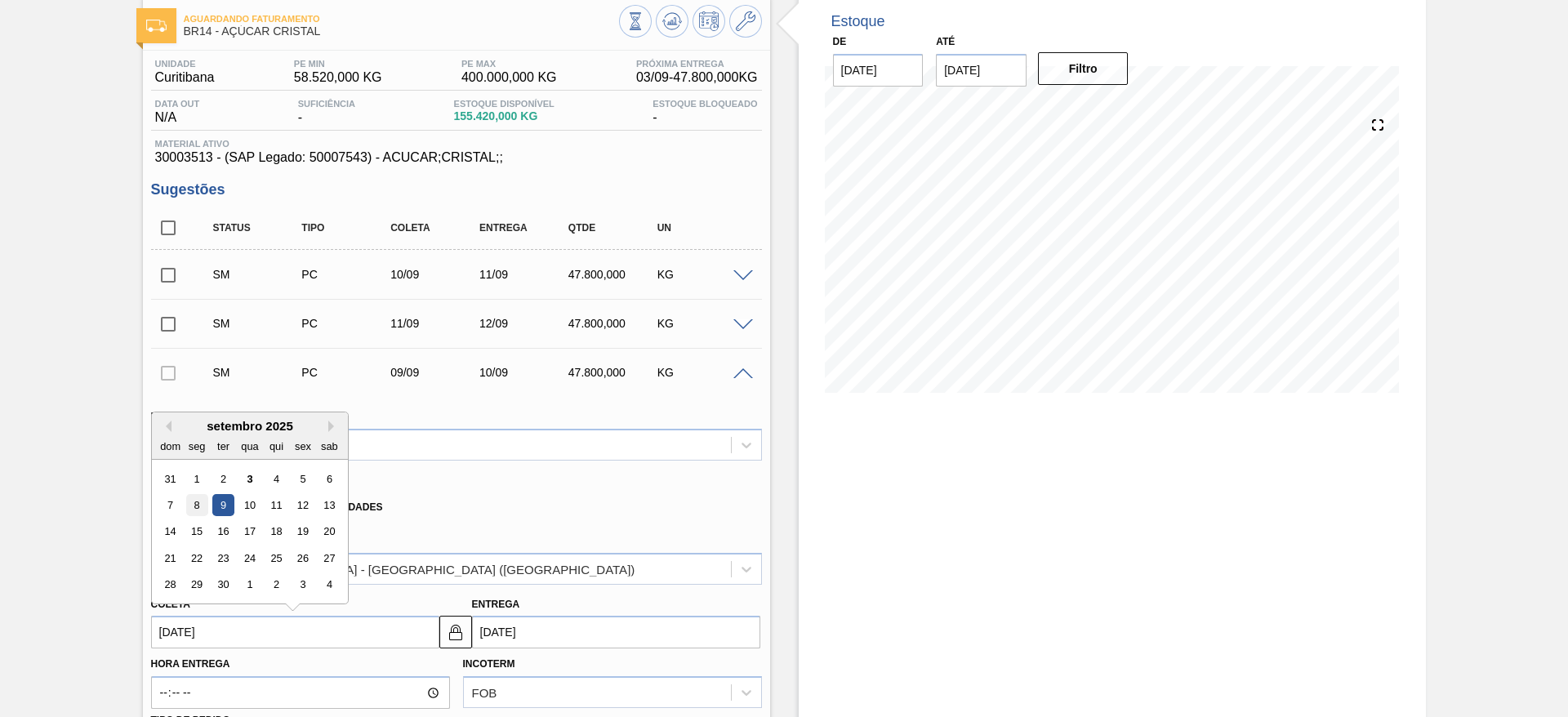
click at [201, 495] on div "8" at bounding box center [196, 505] width 22 height 22
type input "[DATE]"
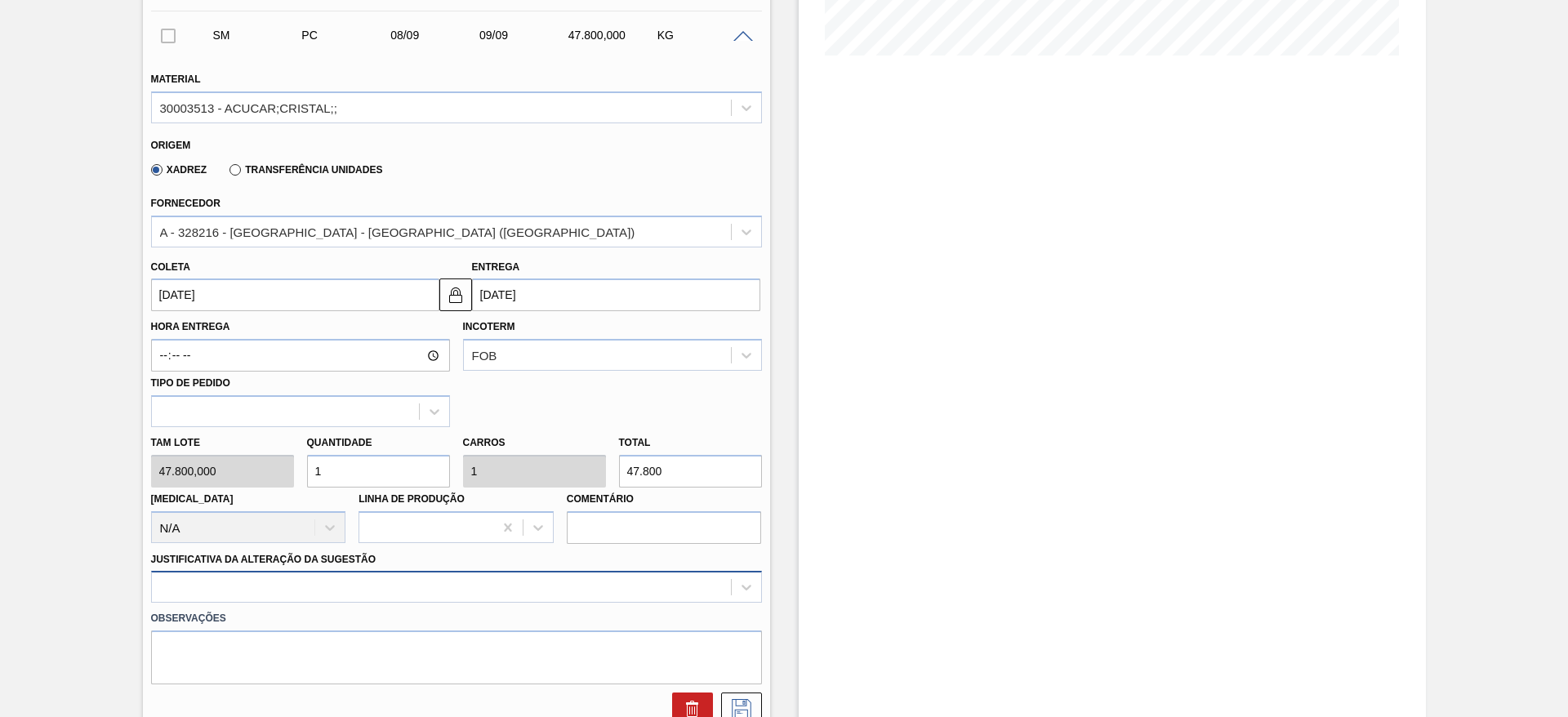
scroll to position [567, 0]
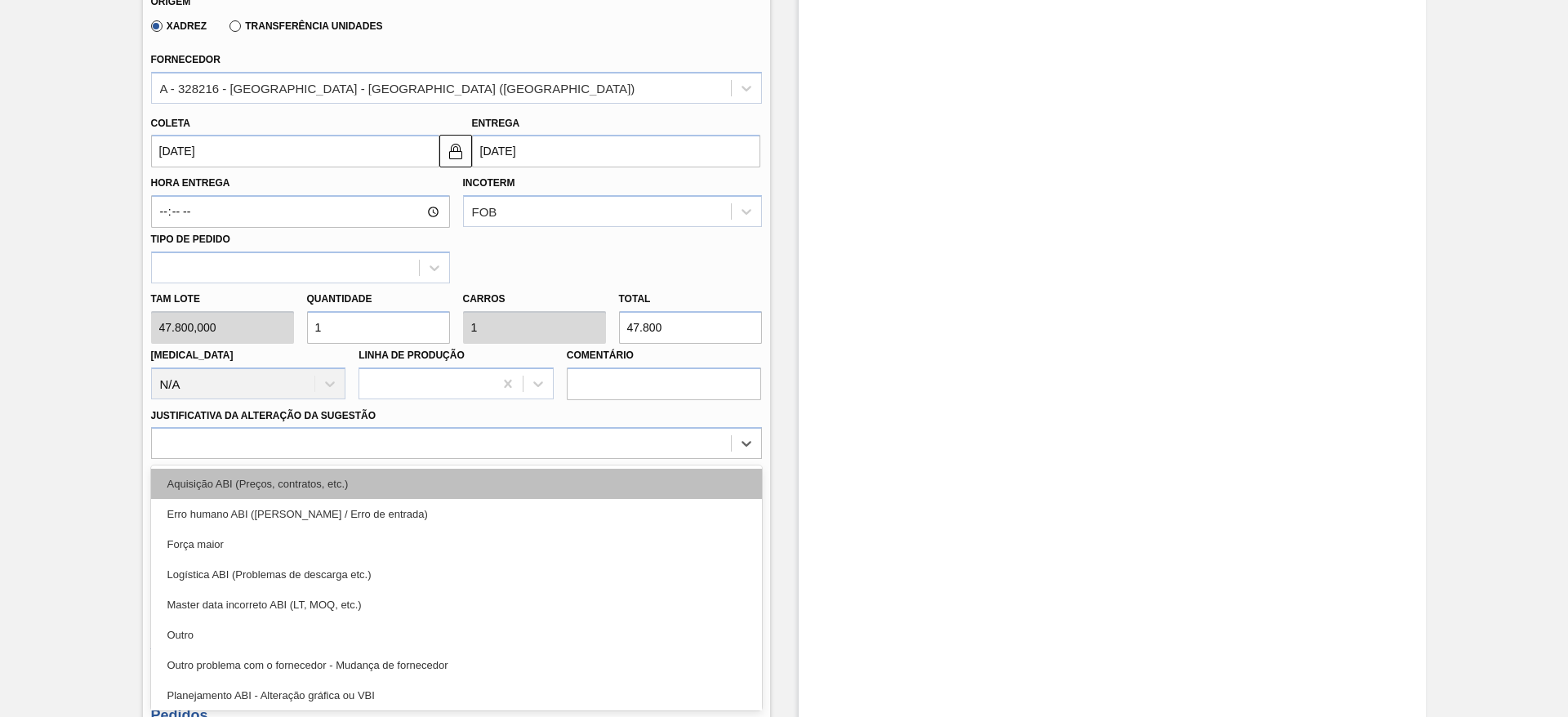
drag, startPoint x: 529, startPoint y: 580, endPoint x: 616, endPoint y: 485, distance: 128.8
click at [616, 459] on div "option Força maior focused, 3 of 18. 18 results available. Use Up and Down to c…" at bounding box center [456, 443] width 611 height 32
click at [616, 485] on div "Aquisição ABI (Preços, contratos, etc.)" at bounding box center [456, 484] width 611 height 30
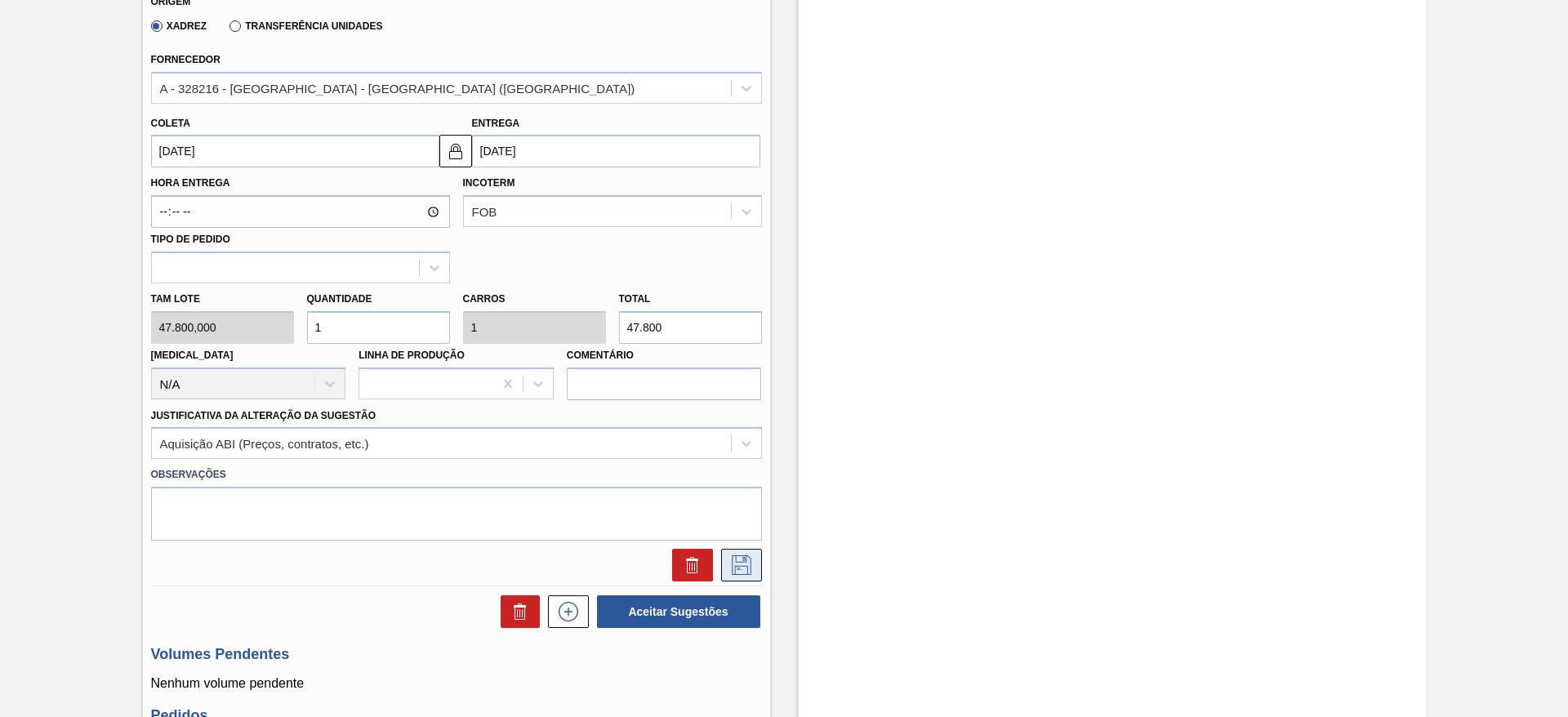
click at [741, 567] on icon at bounding box center [741, 566] width 19 height 19
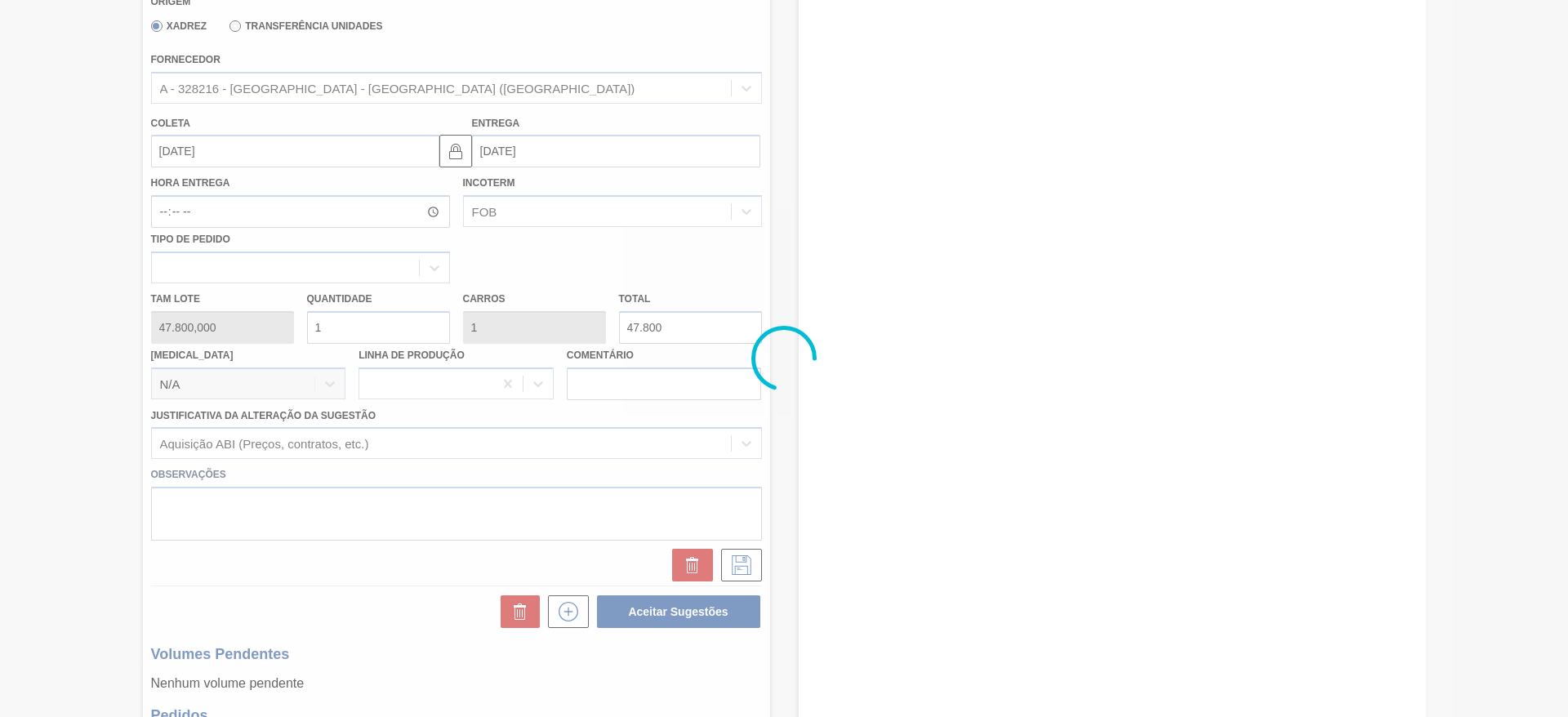
scroll to position [0, 0]
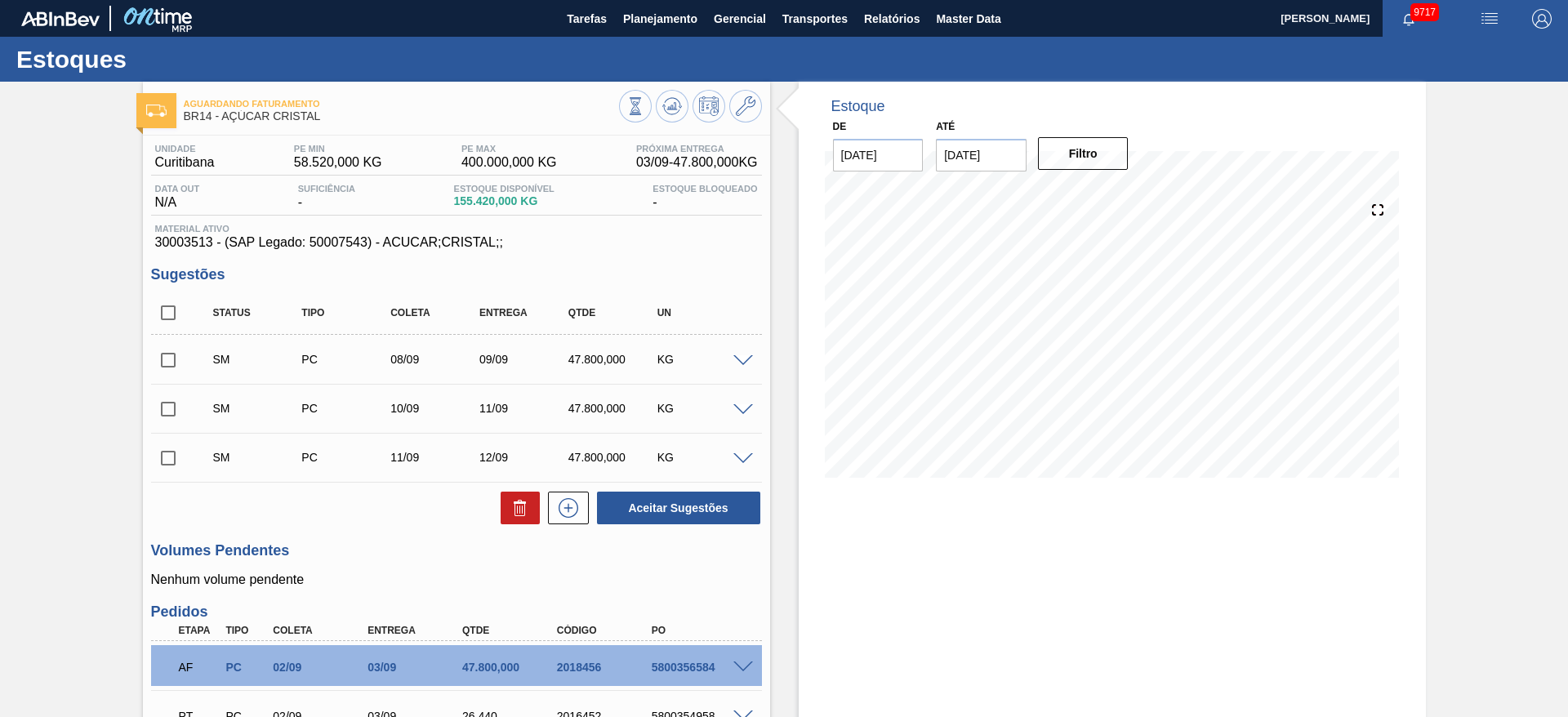
click at [176, 312] on input "checkbox" at bounding box center [168, 312] width 34 height 34
checkbox input "true"
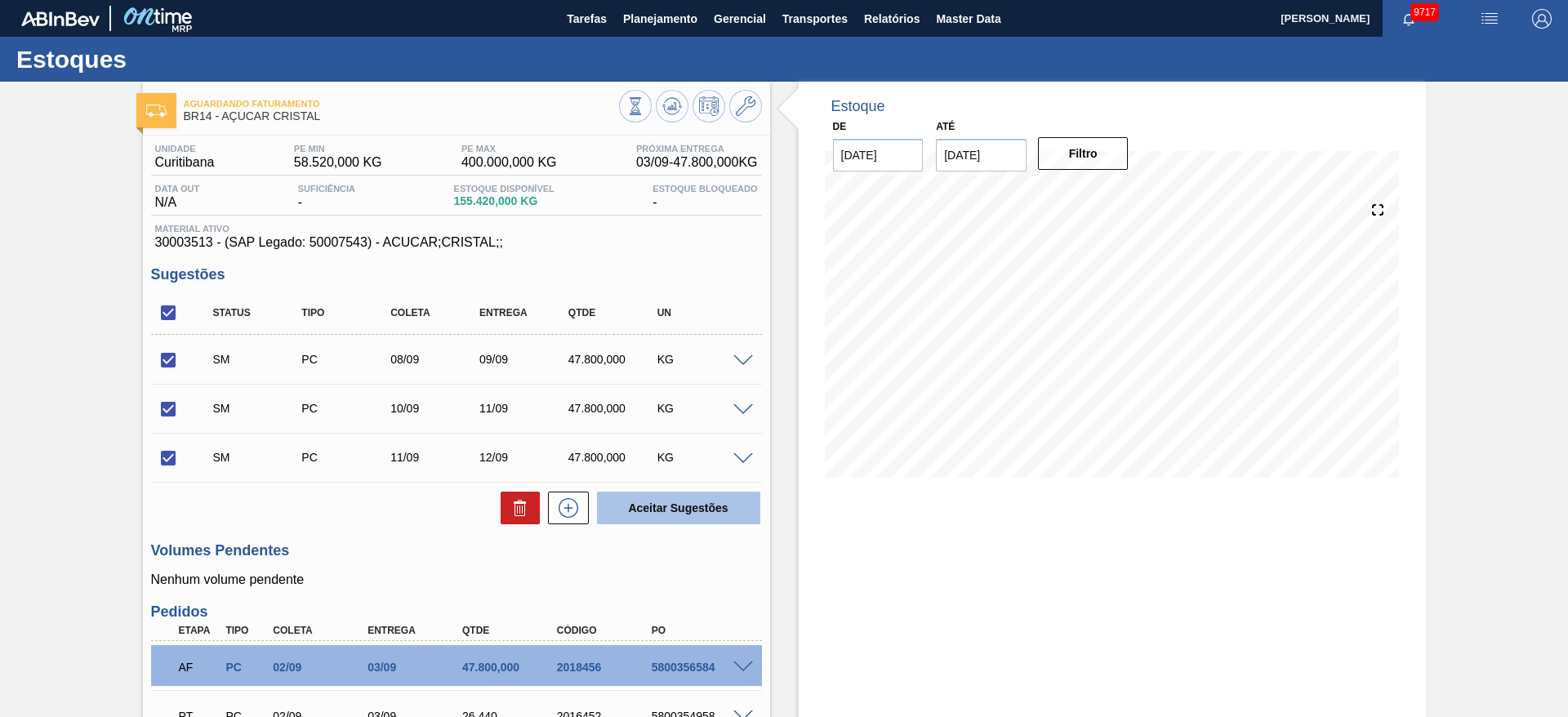
click at [660, 509] on button "Aceitar Sugestões" at bounding box center [679, 508] width 164 height 33
checkbox input "false"
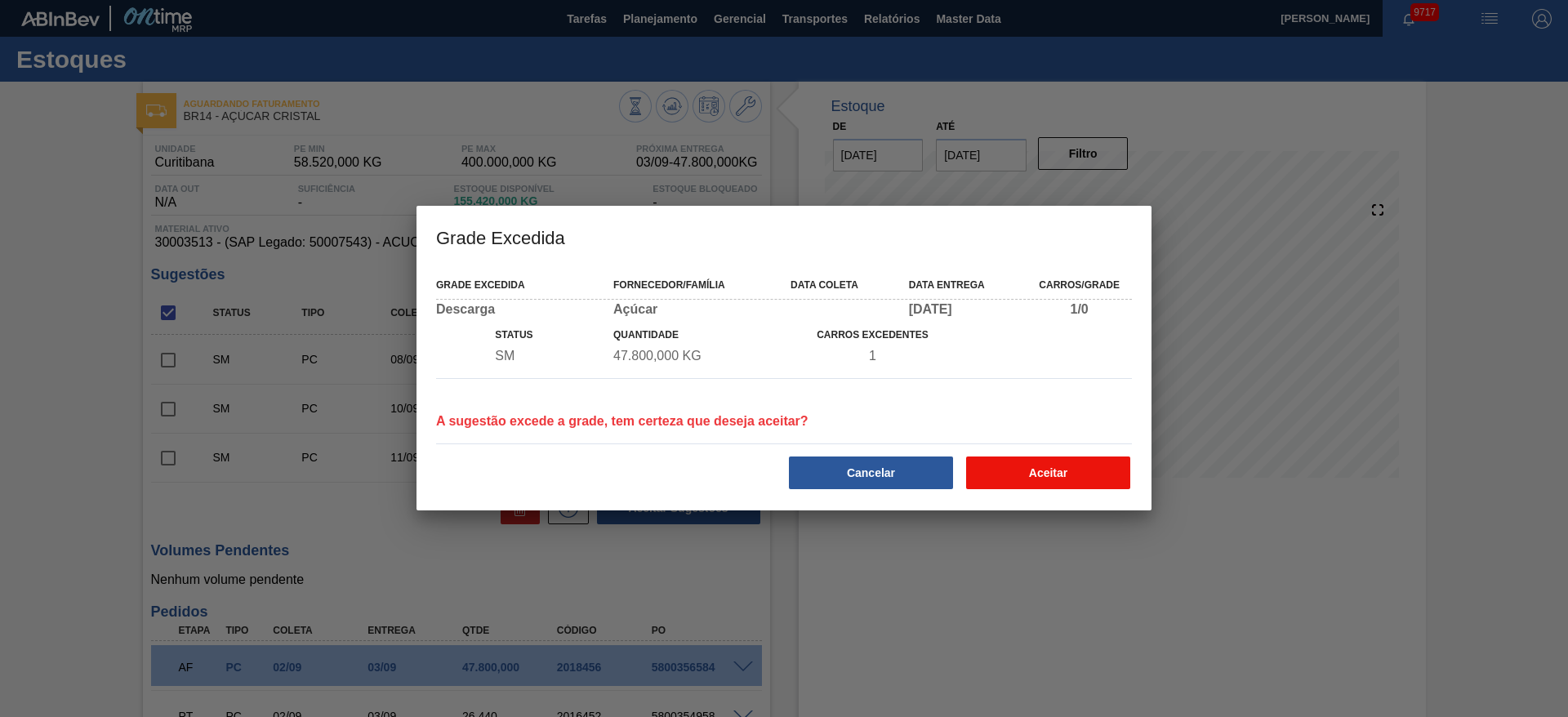
click at [1047, 486] on button "Aceitar" at bounding box center [1048, 472] width 164 height 33
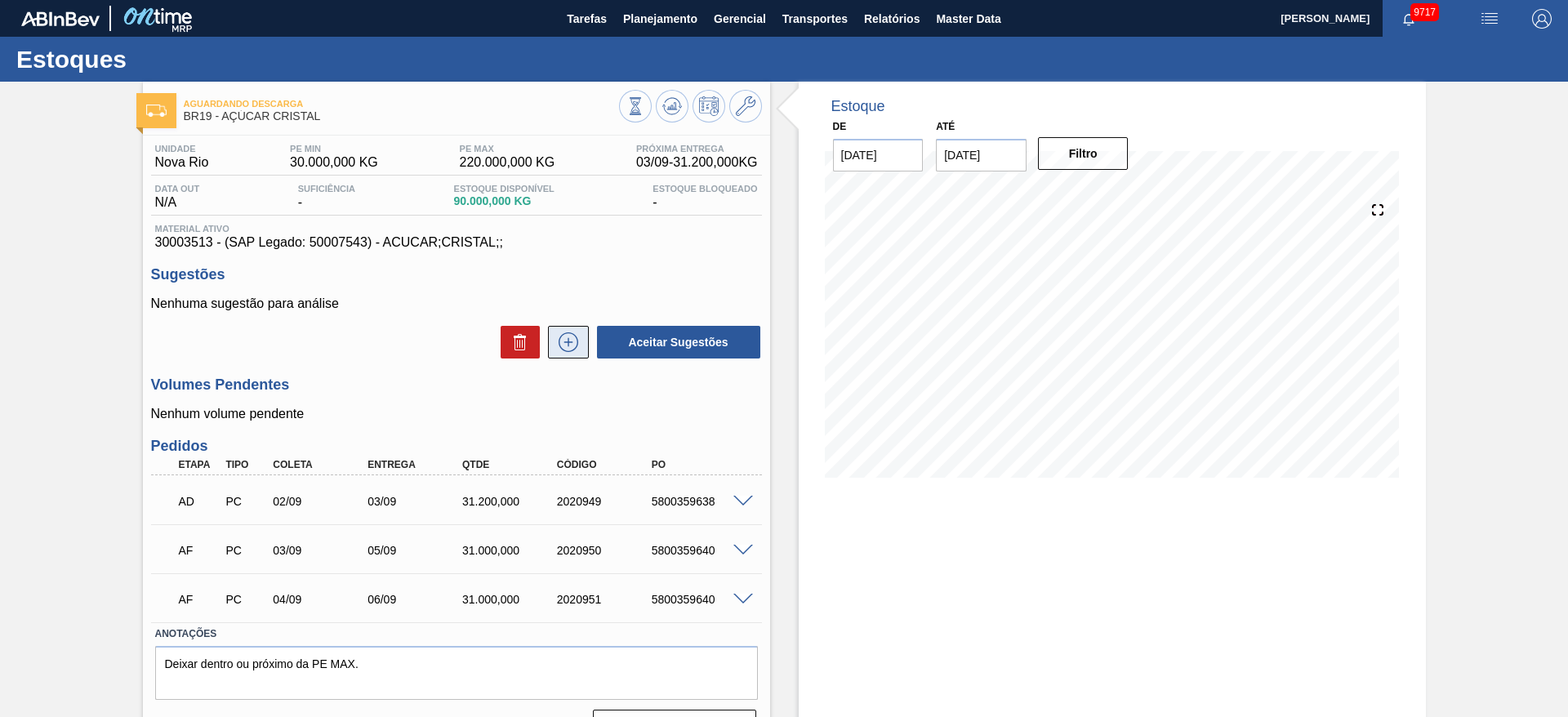
click at [567, 340] on icon at bounding box center [569, 342] width 26 height 19
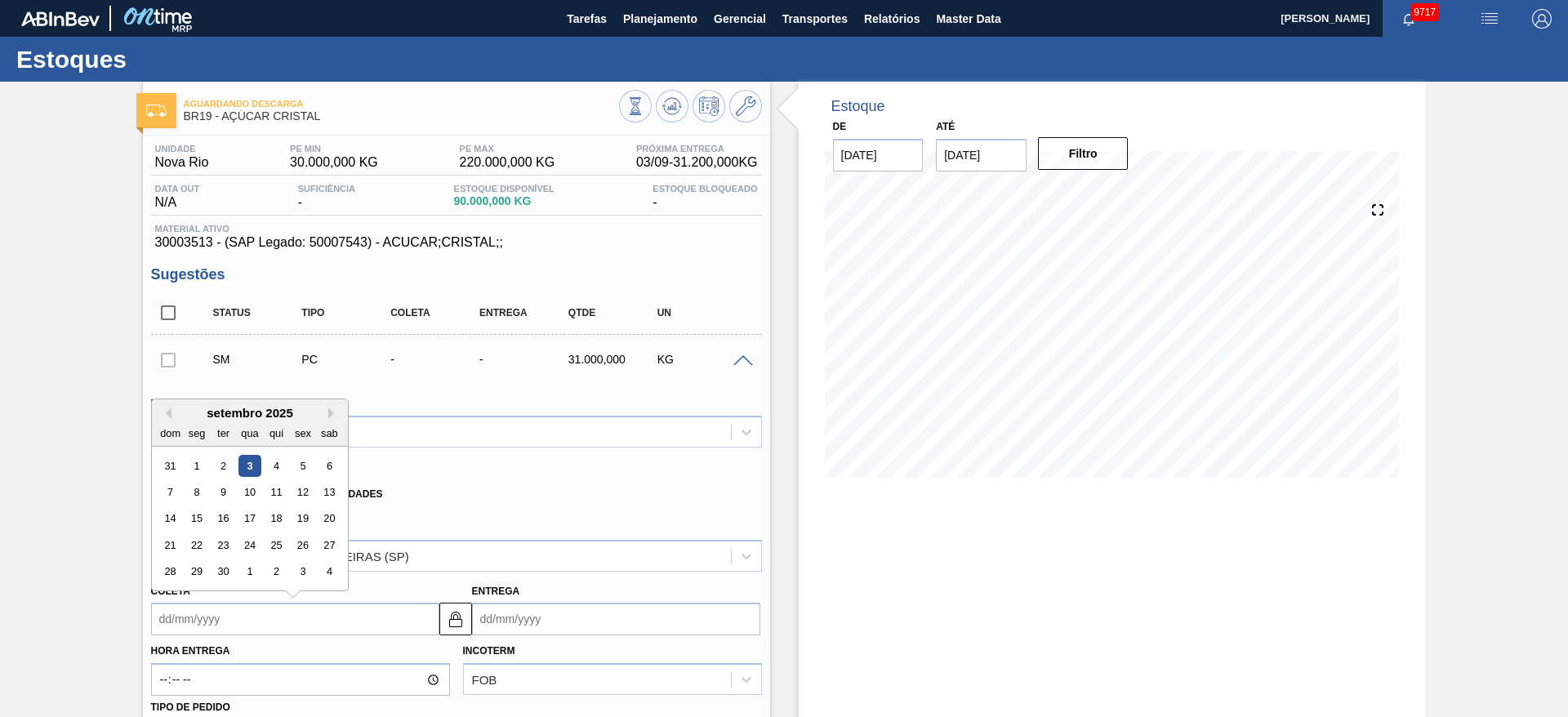
click at [182, 615] on input "Coleta" at bounding box center [295, 618] width 288 height 33
click at [334, 465] on div "6" at bounding box center [328, 465] width 22 height 22
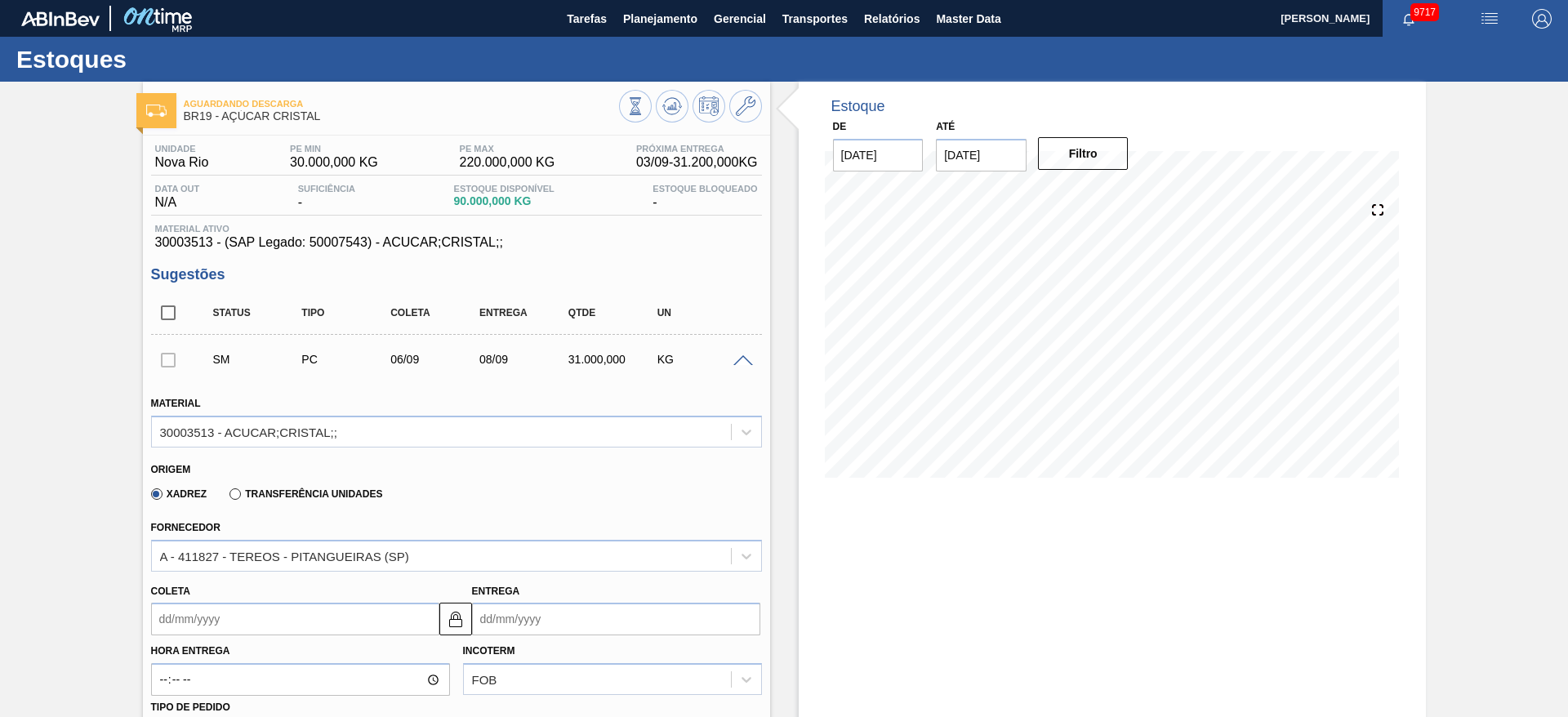
type input "06/09/2025"
type input "[DATE]"
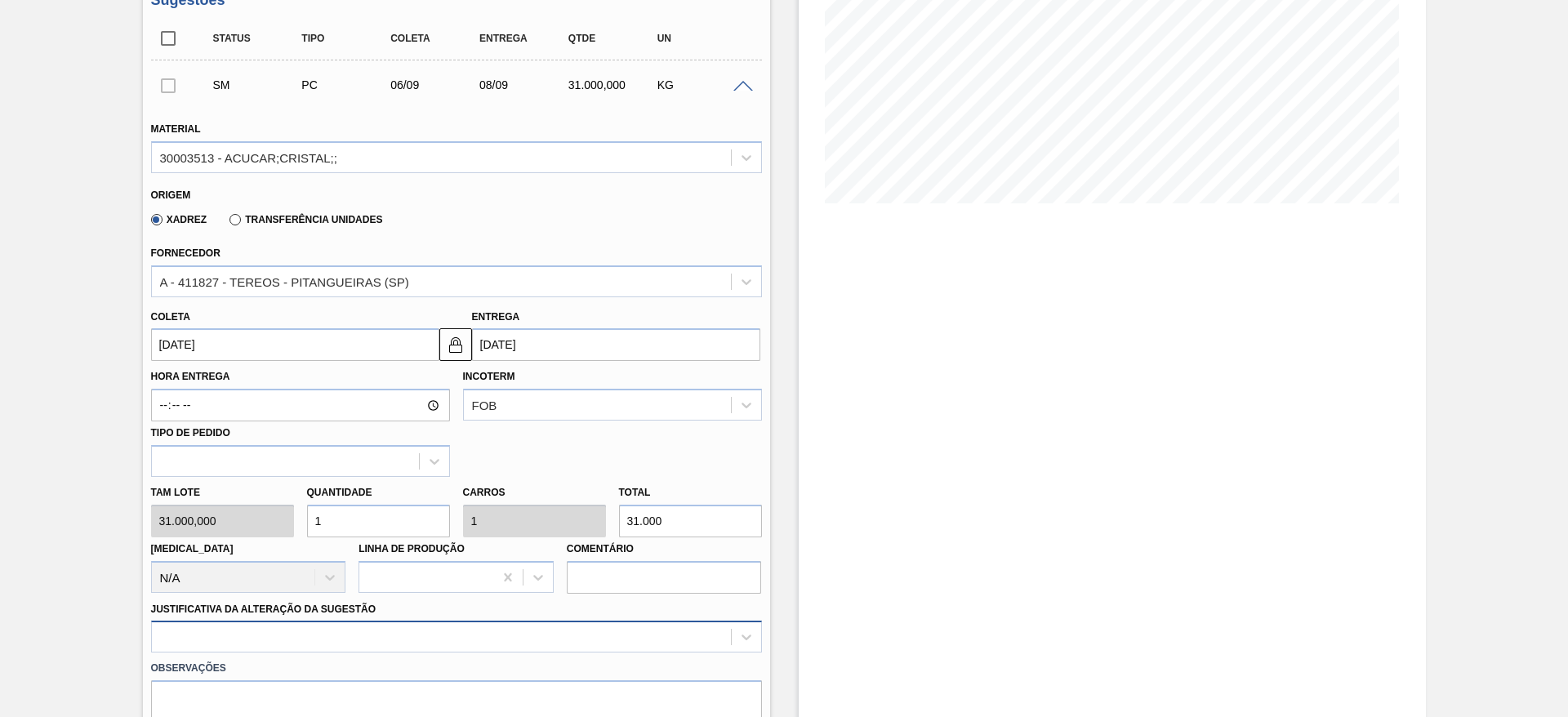
scroll to position [468, 0]
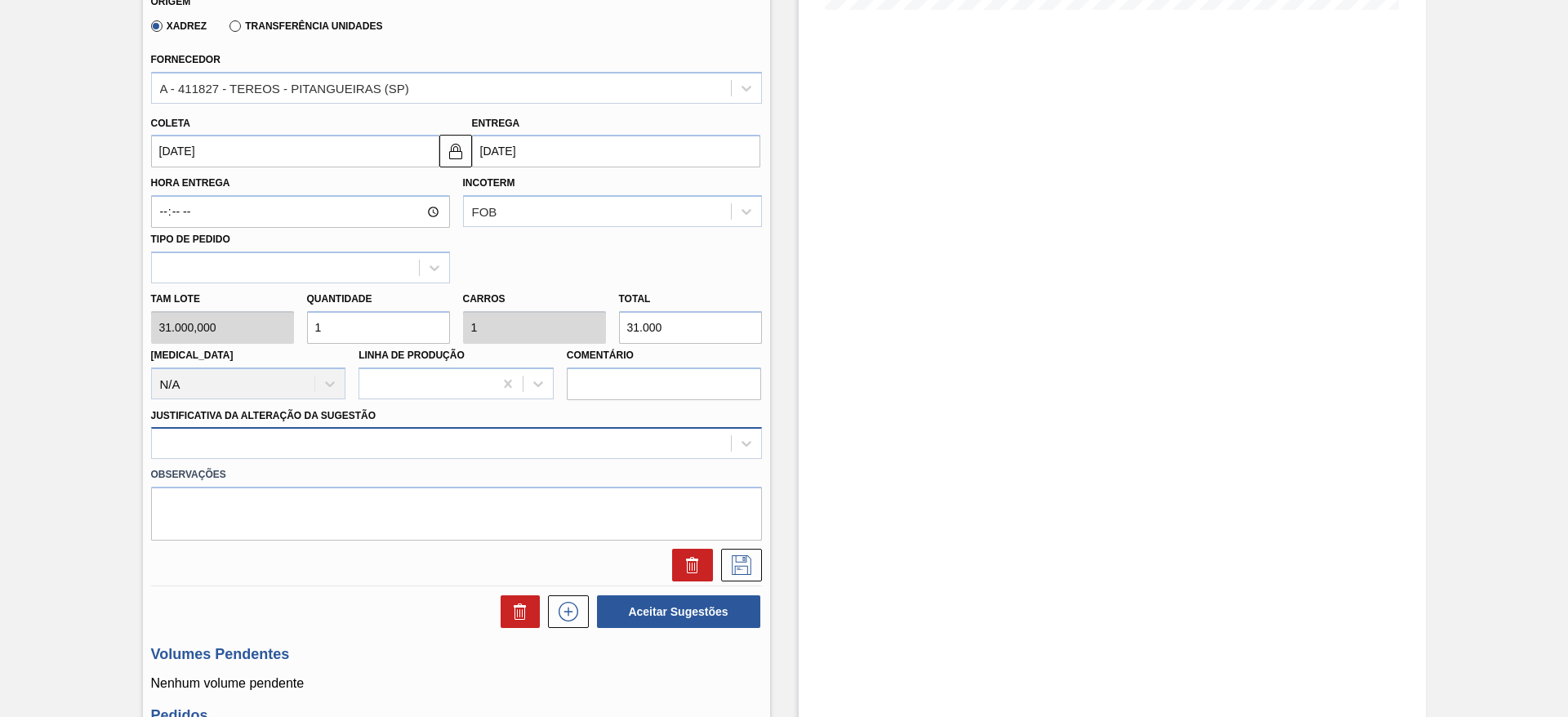
click at [384, 459] on div at bounding box center [456, 443] width 611 height 32
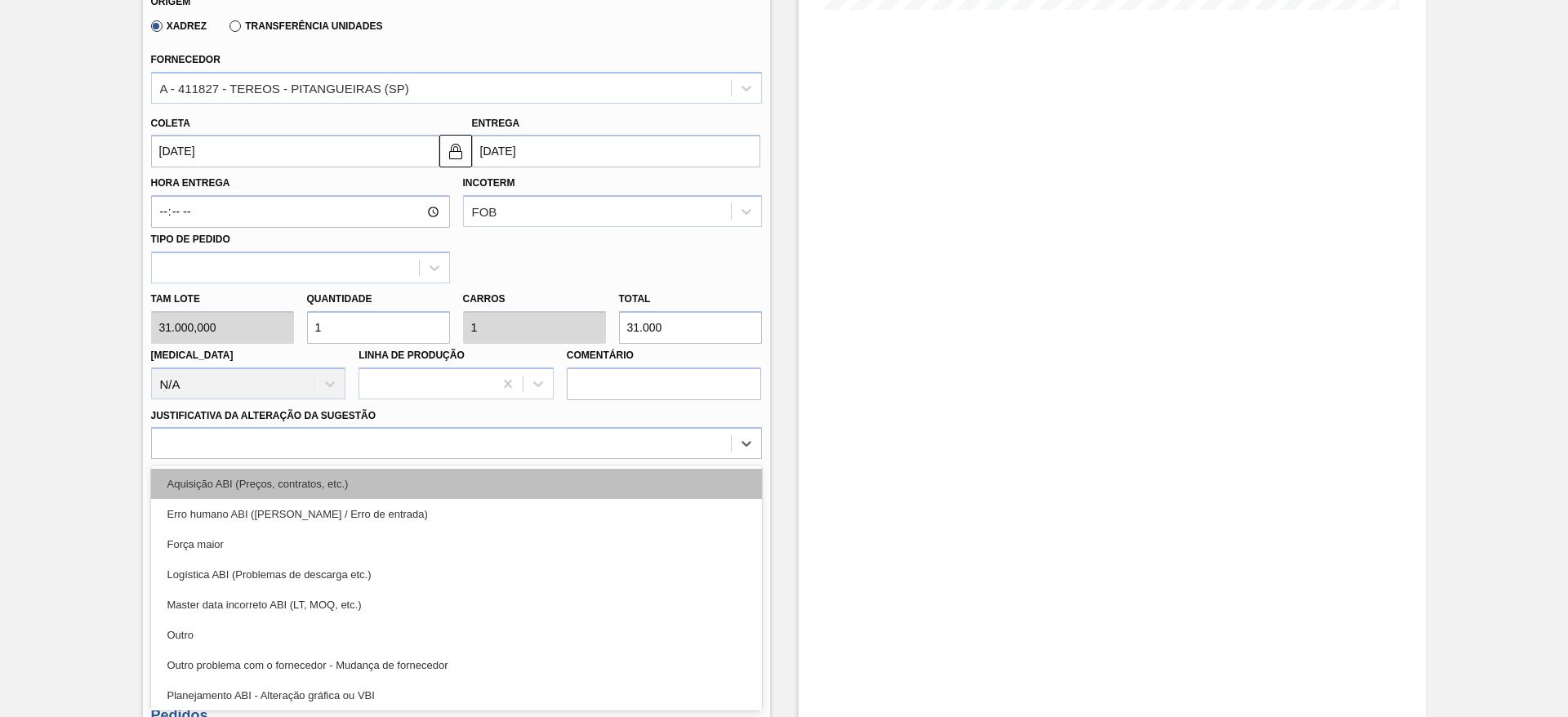
click at [456, 475] on div "Aquisição ABI (Preços, contratos, etc.)" at bounding box center [456, 484] width 611 height 30
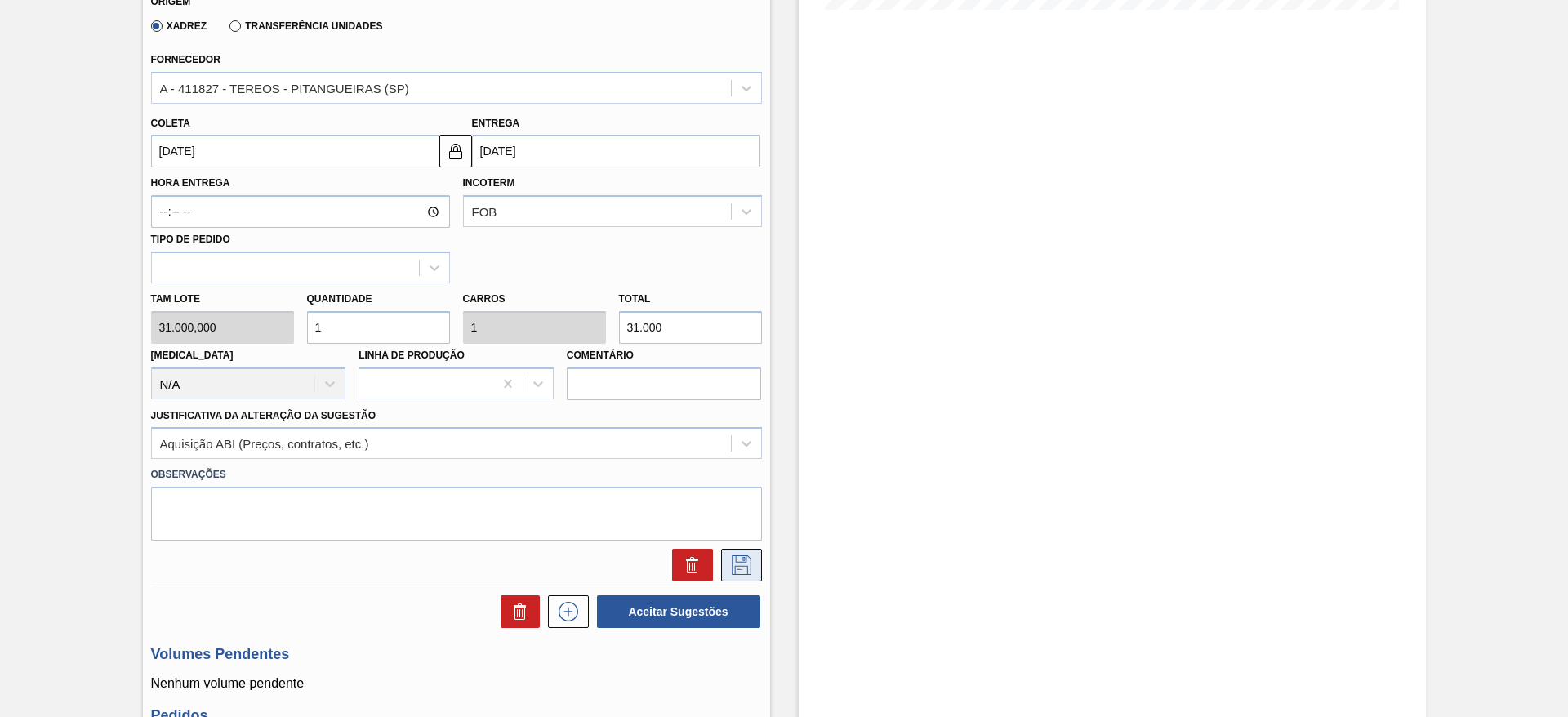
click at [746, 561] on icon at bounding box center [741, 566] width 26 height 19
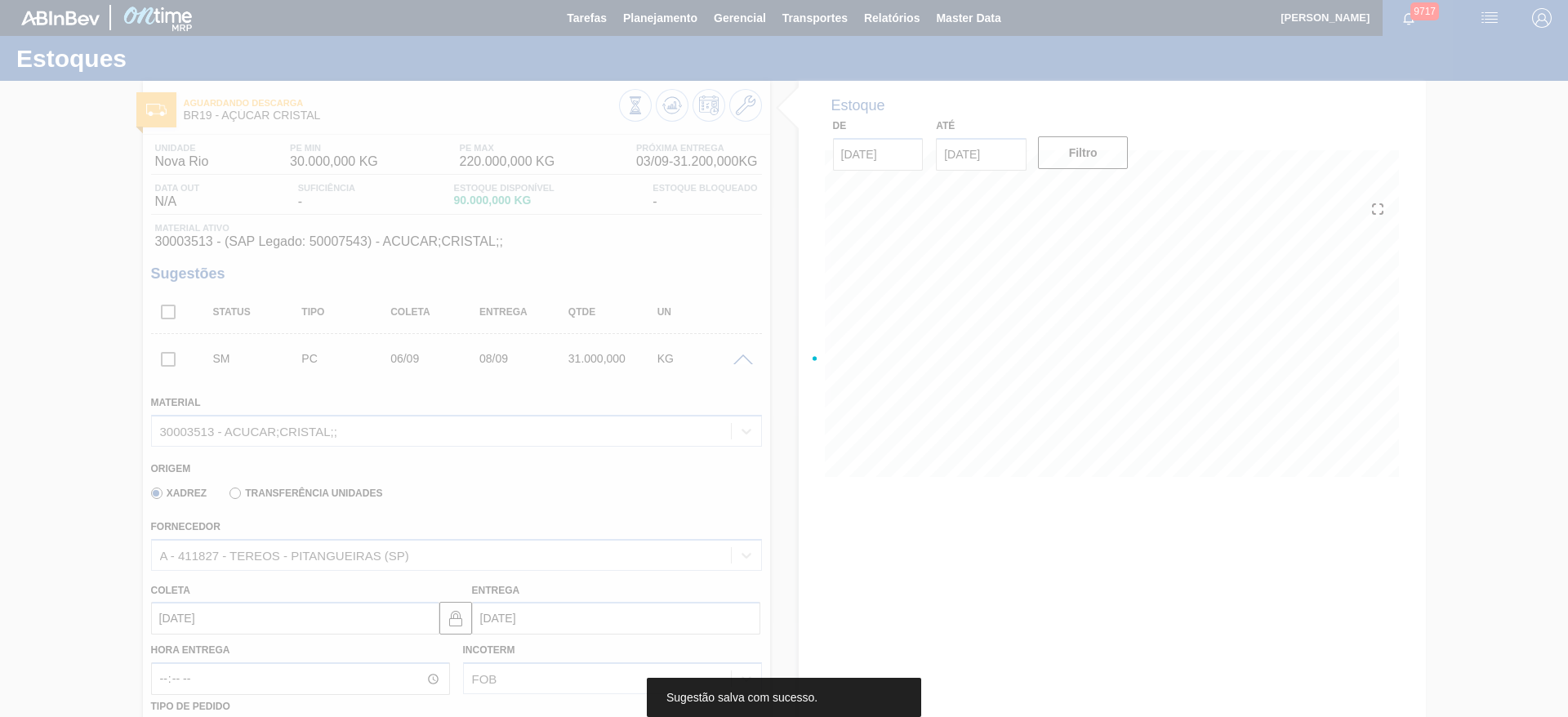
scroll to position [0, 0]
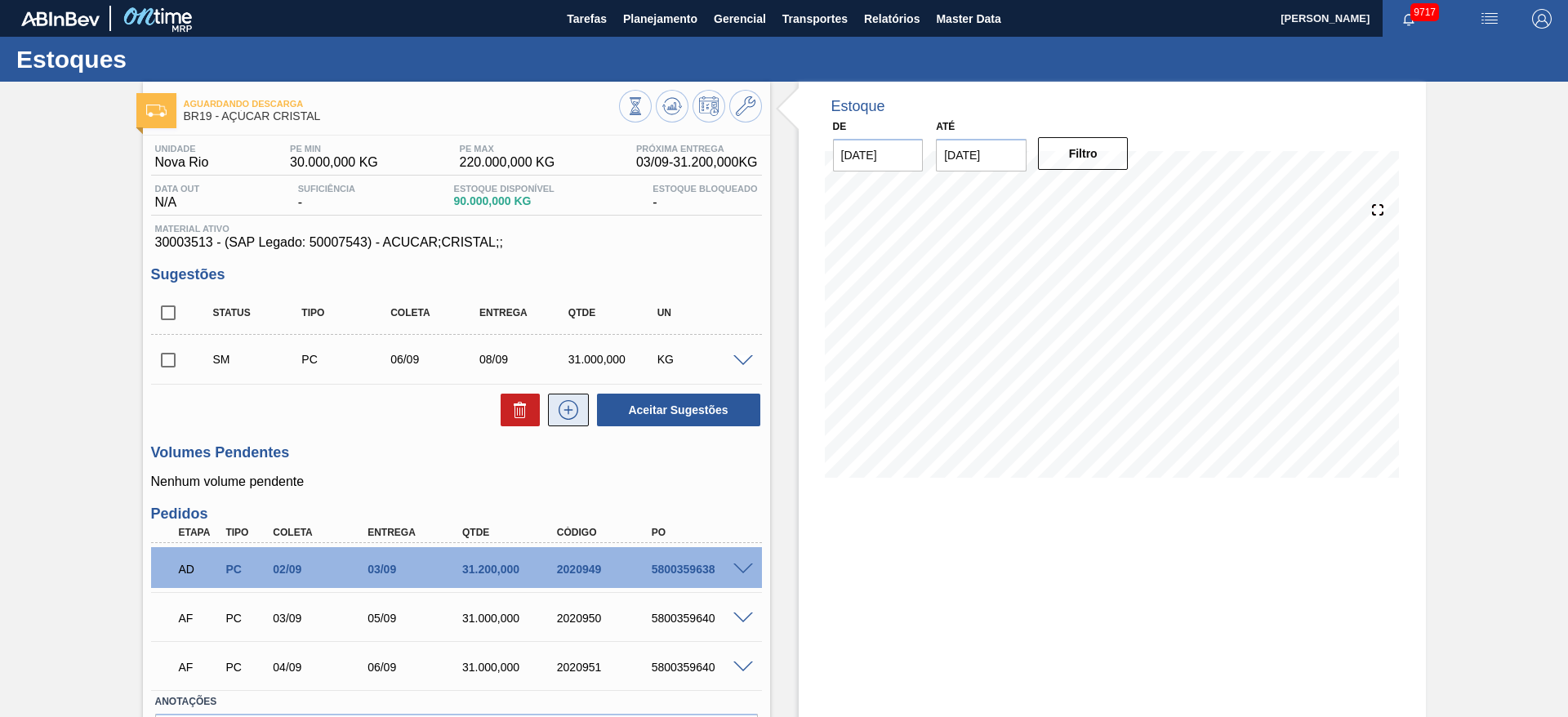
click at [583, 414] on button at bounding box center [568, 410] width 40 height 33
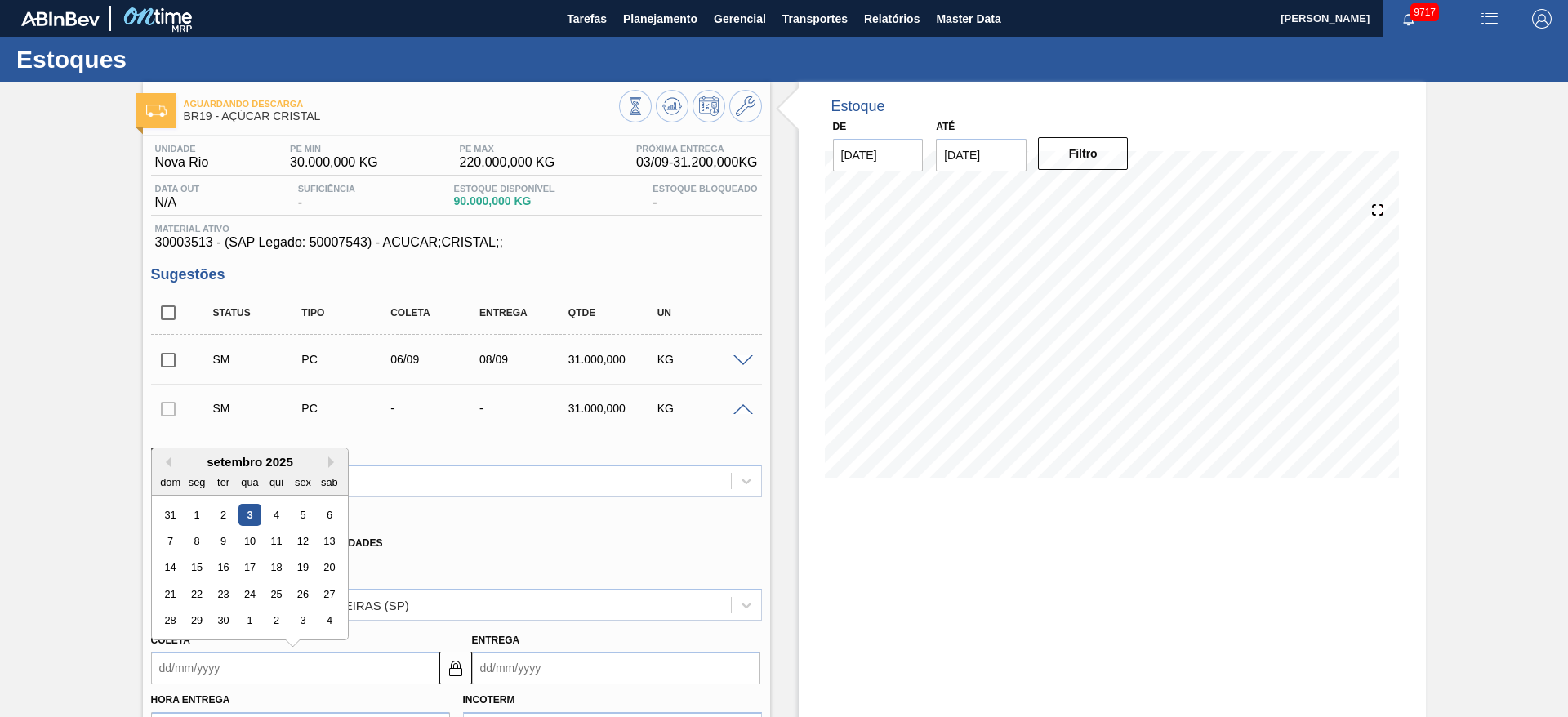
click at [175, 657] on input "Coleta" at bounding box center [295, 668] width 288 height 33
click at [203, 545] on div "8" at bounding box center [196, 541] width 22 height 22
type input "[DATE]"
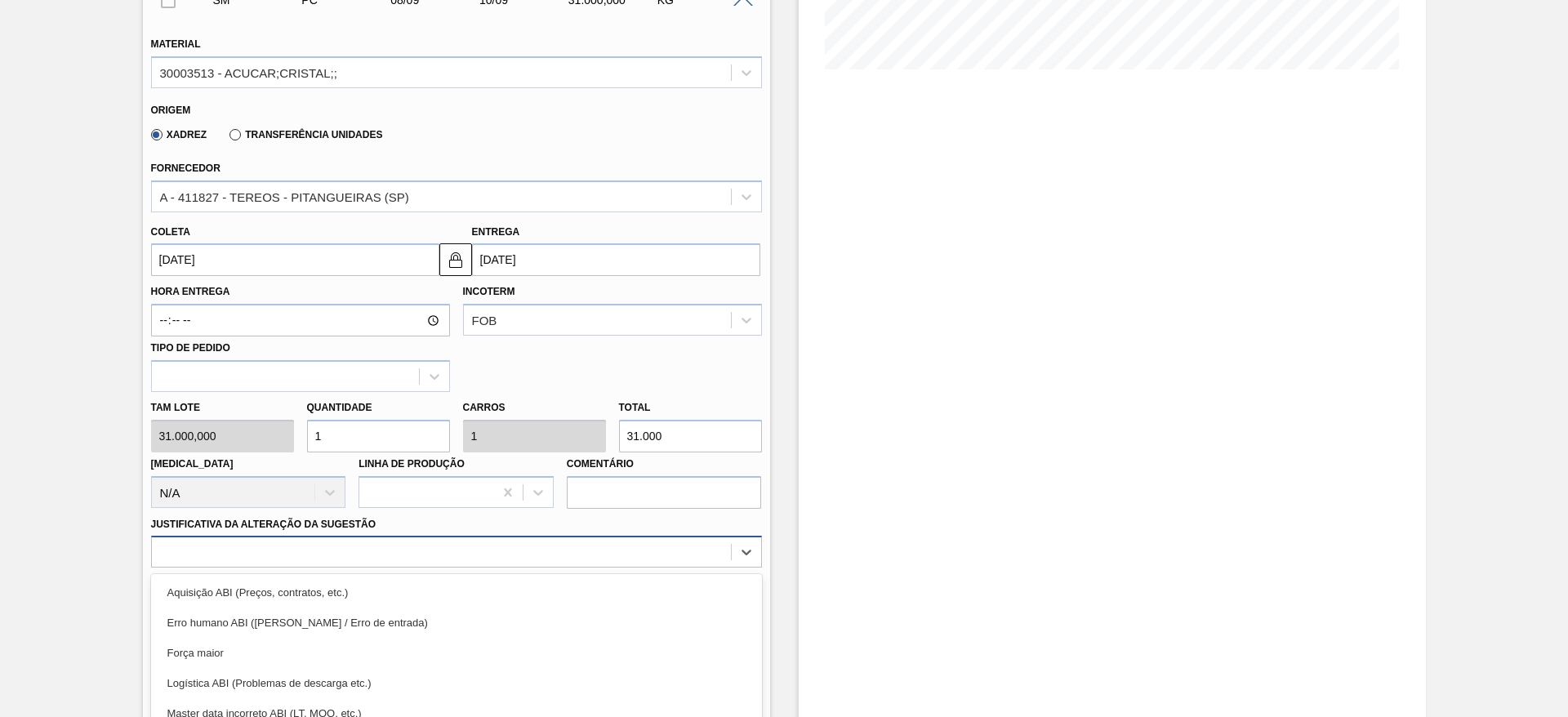
scroll to position [517, 0]
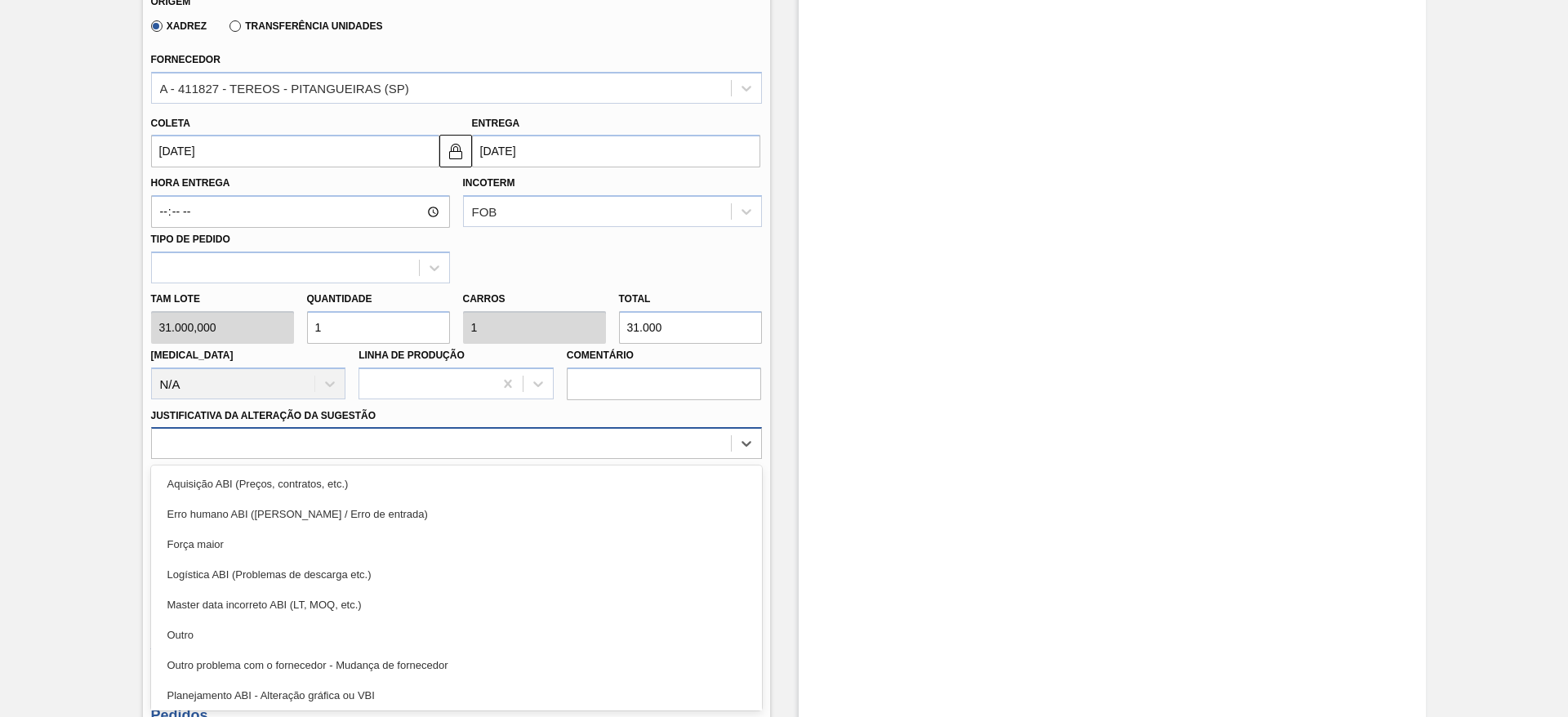
click at [658, 459] on div "option Força maior focused, 3 of 18. 18 results available. Use Up and Down to c…" at bounding box center [456, 443] width 611 height 32
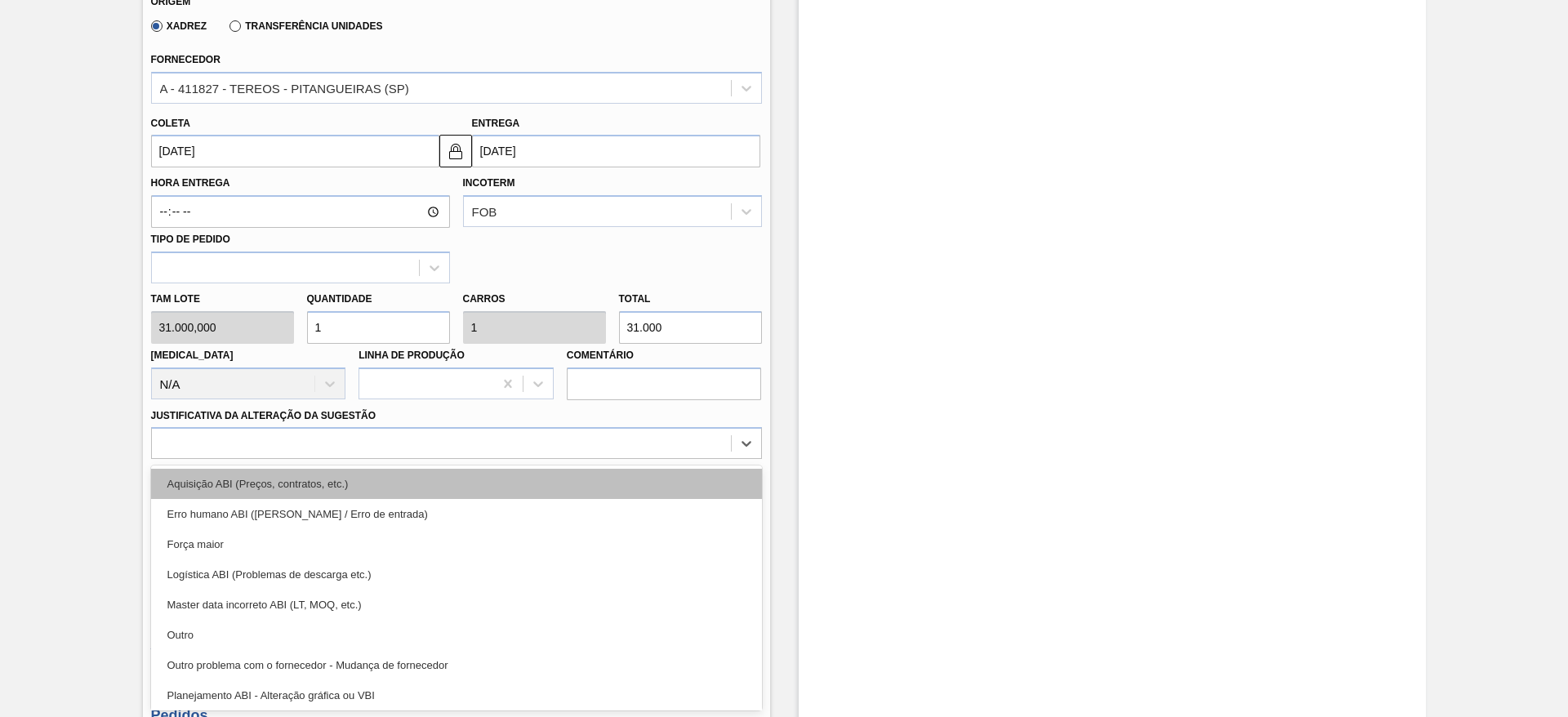
click at [677, 479] on div "Aquisição ABI (Preços, contratos, etc.)" at bounding box center [456, 484] width 611 height 30
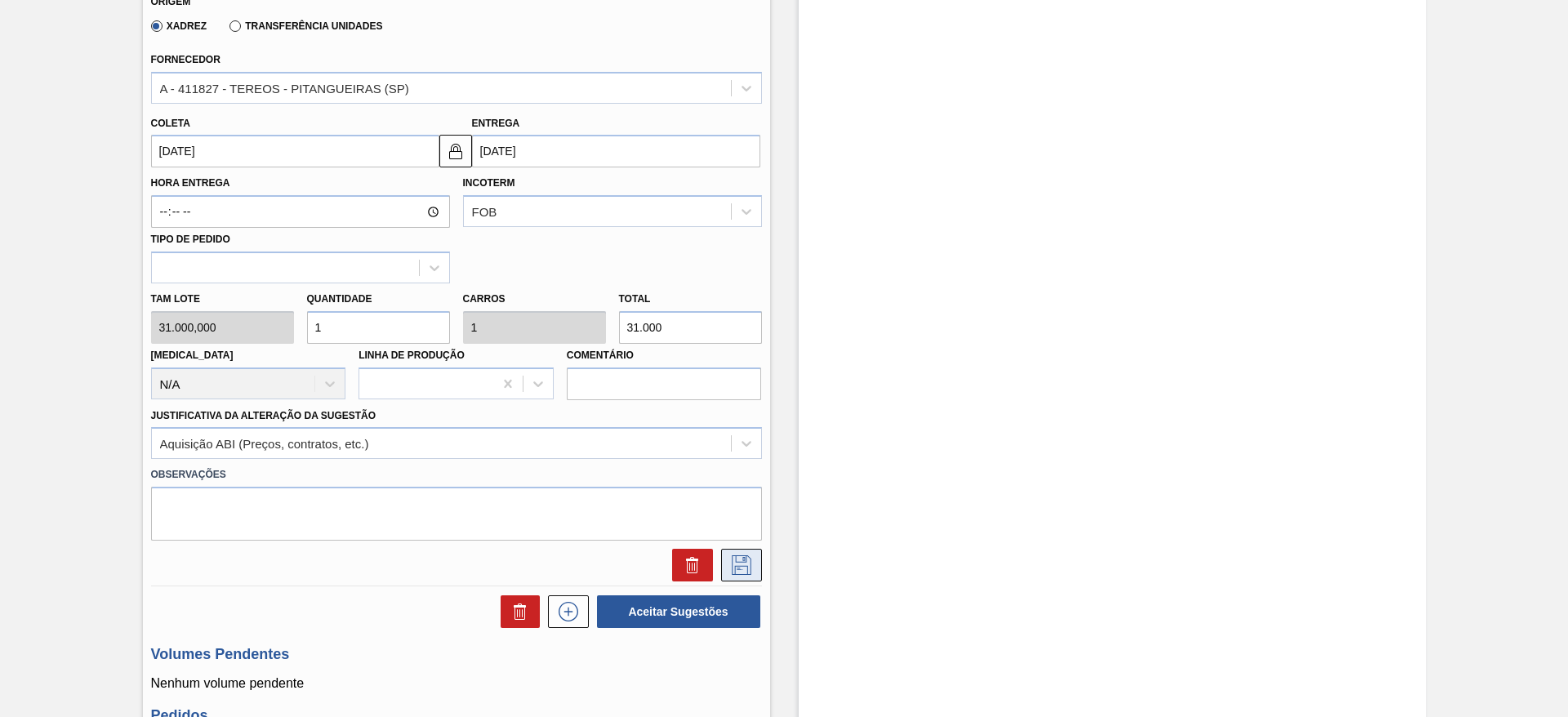
click at [755, 565] on button at bounding box center [741, 565] width 40 height 33
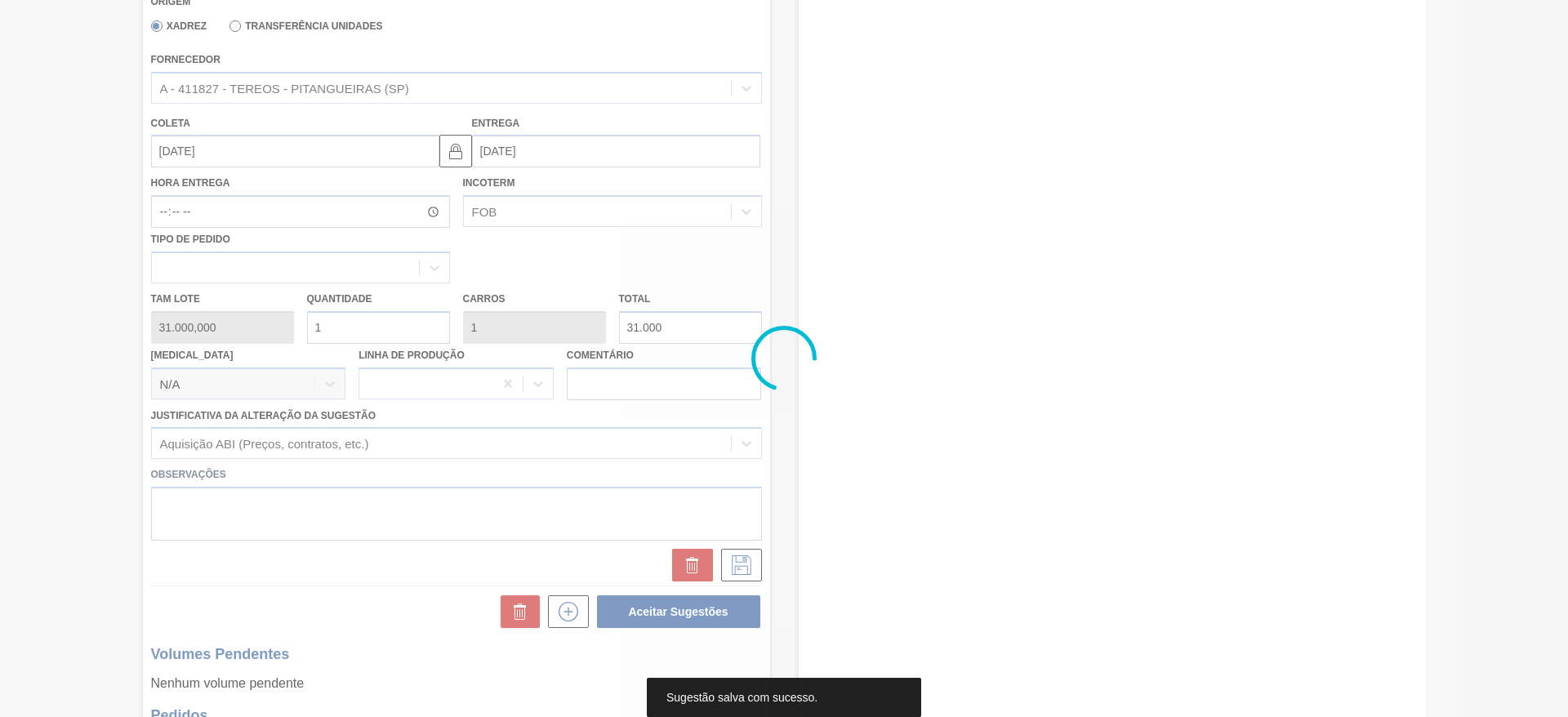
scroll to position [0, 0]
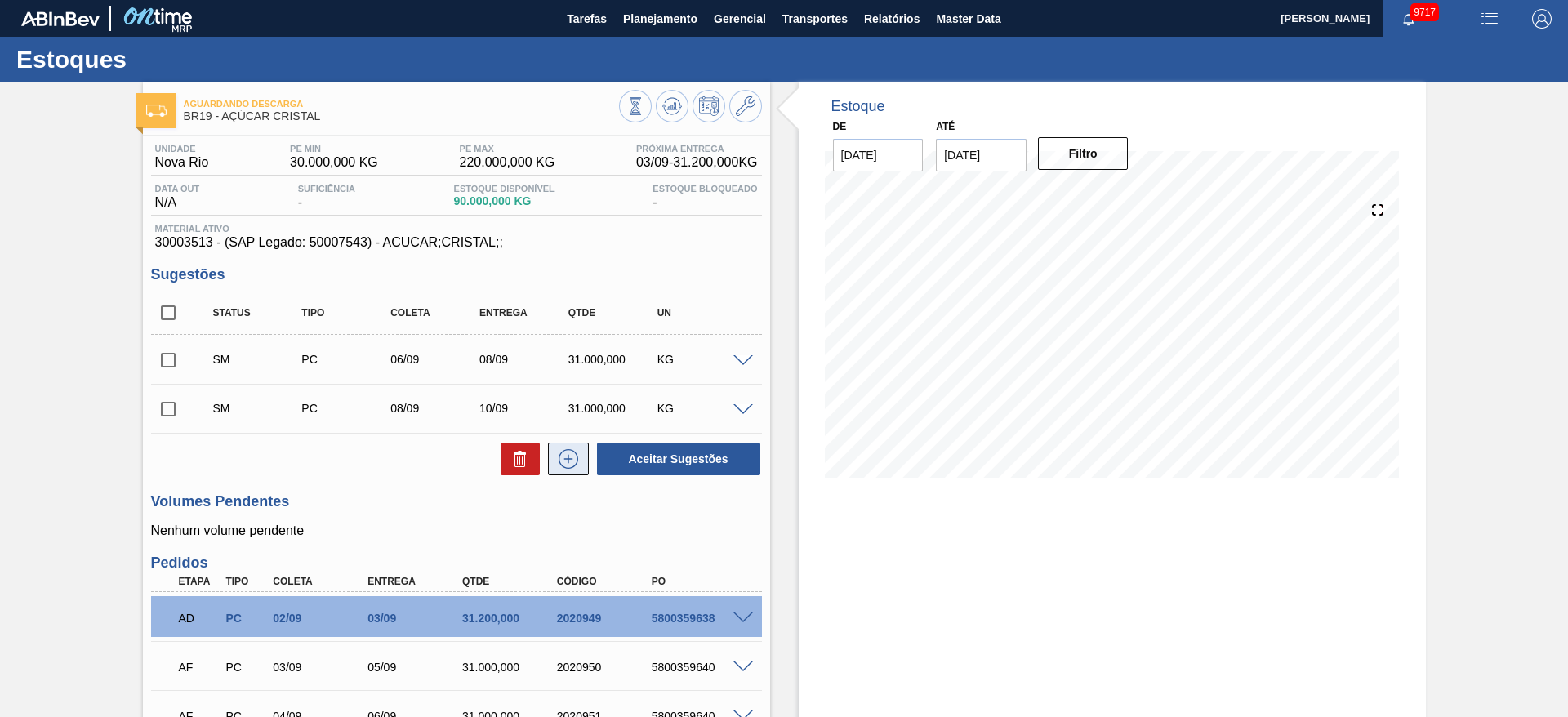
click at [556, 464] on icon at bounding box center [569, 459] width 26 height 19
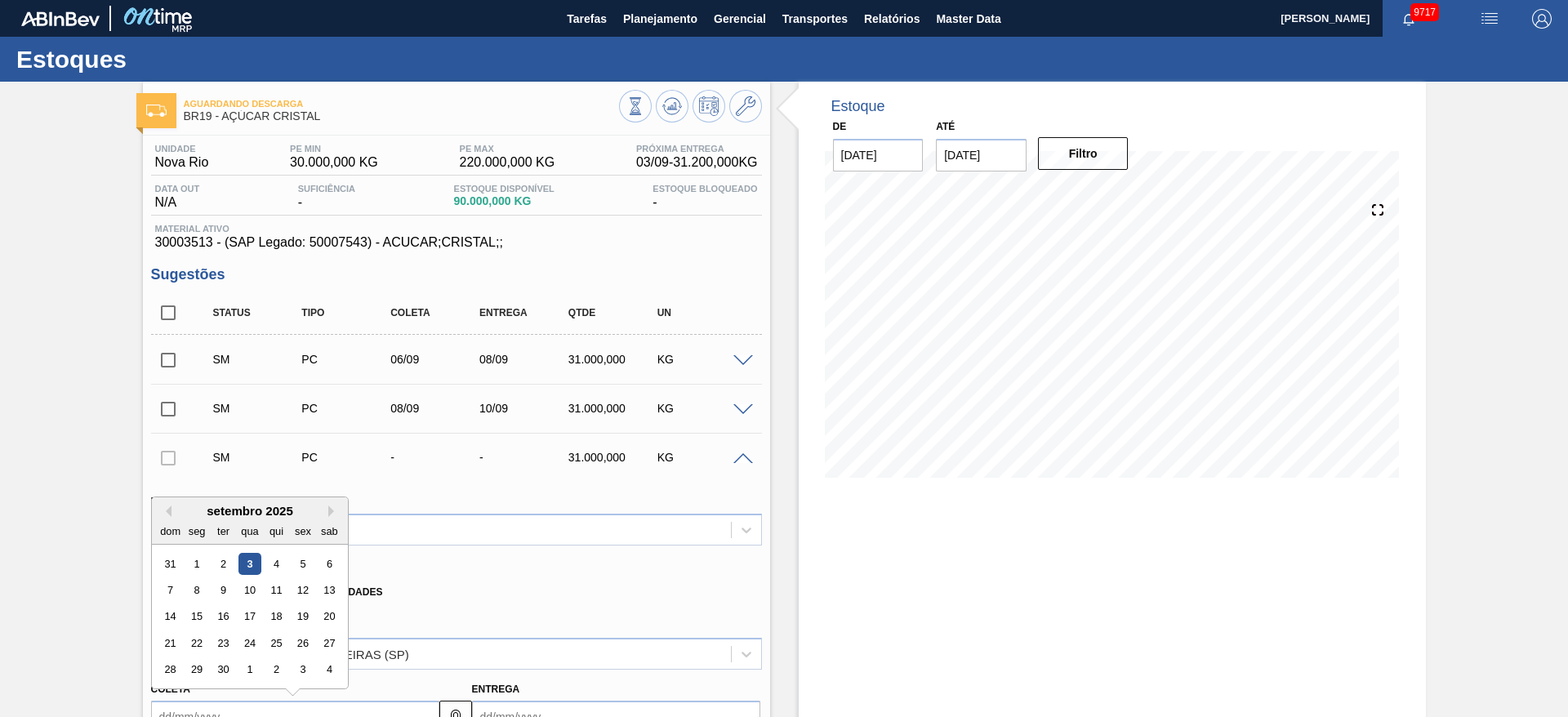
click at [190, 711] on input "Coleta" at bounding box center [295, 717] width 288 height 33
click at [218, 600] on div "9" at bounding box center [222, 589] width 22 height 22
type input "[DATE]"
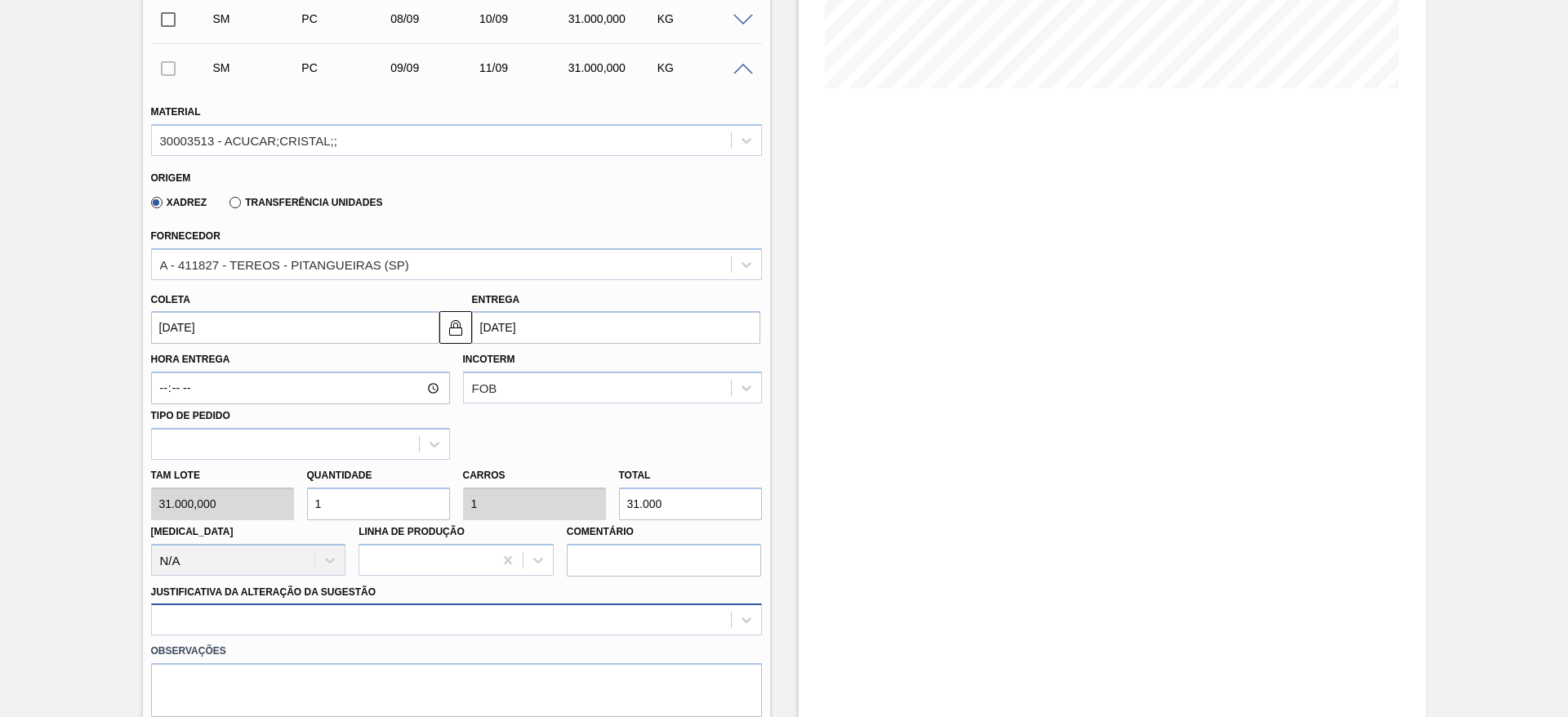
scroll to position [567, 0]
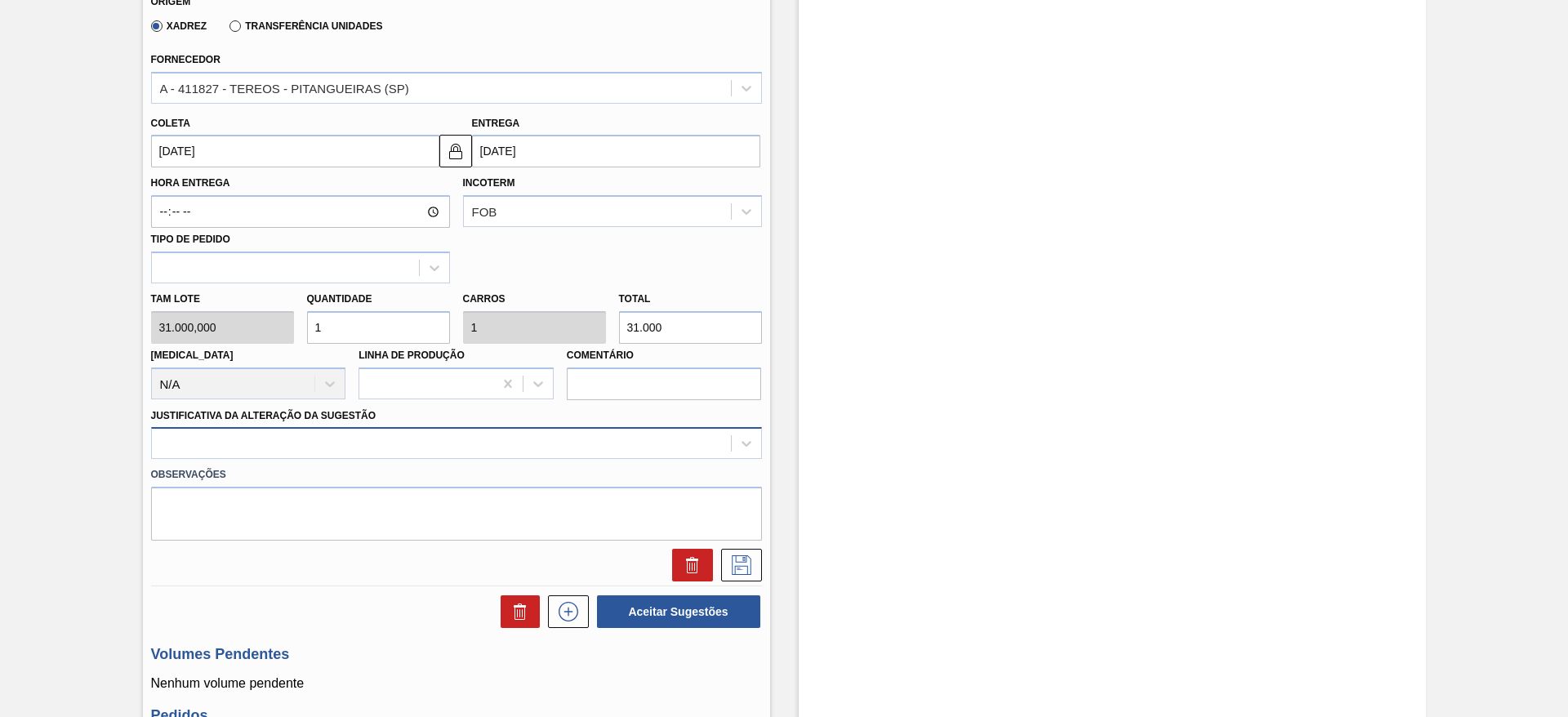
click at [567, 459] on div at bounding box center [456, 443] width 611 height 32
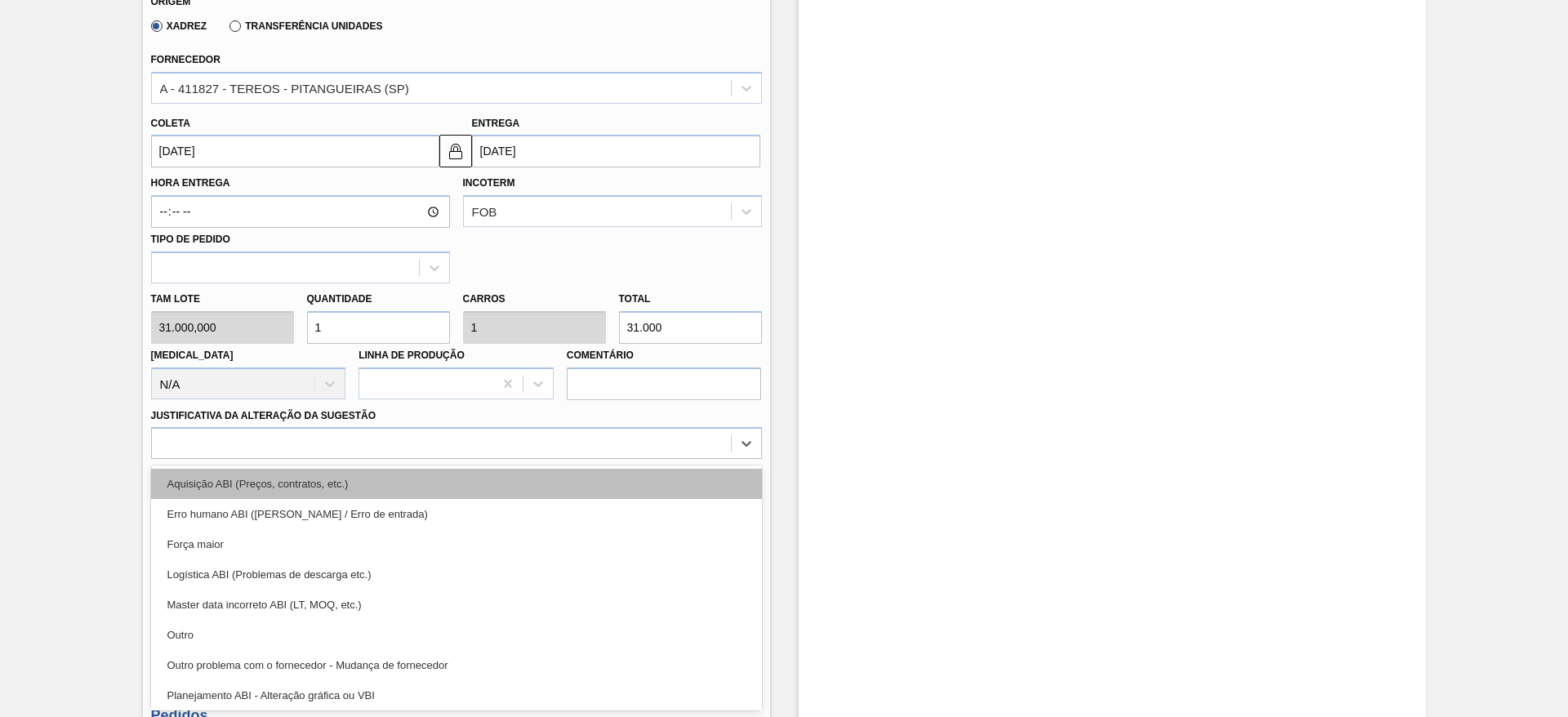
click at [673, 482] on div "Aquisição ABI (Preços, contratos, etc.)" at bounding box center [456, 484] width 611 height 30
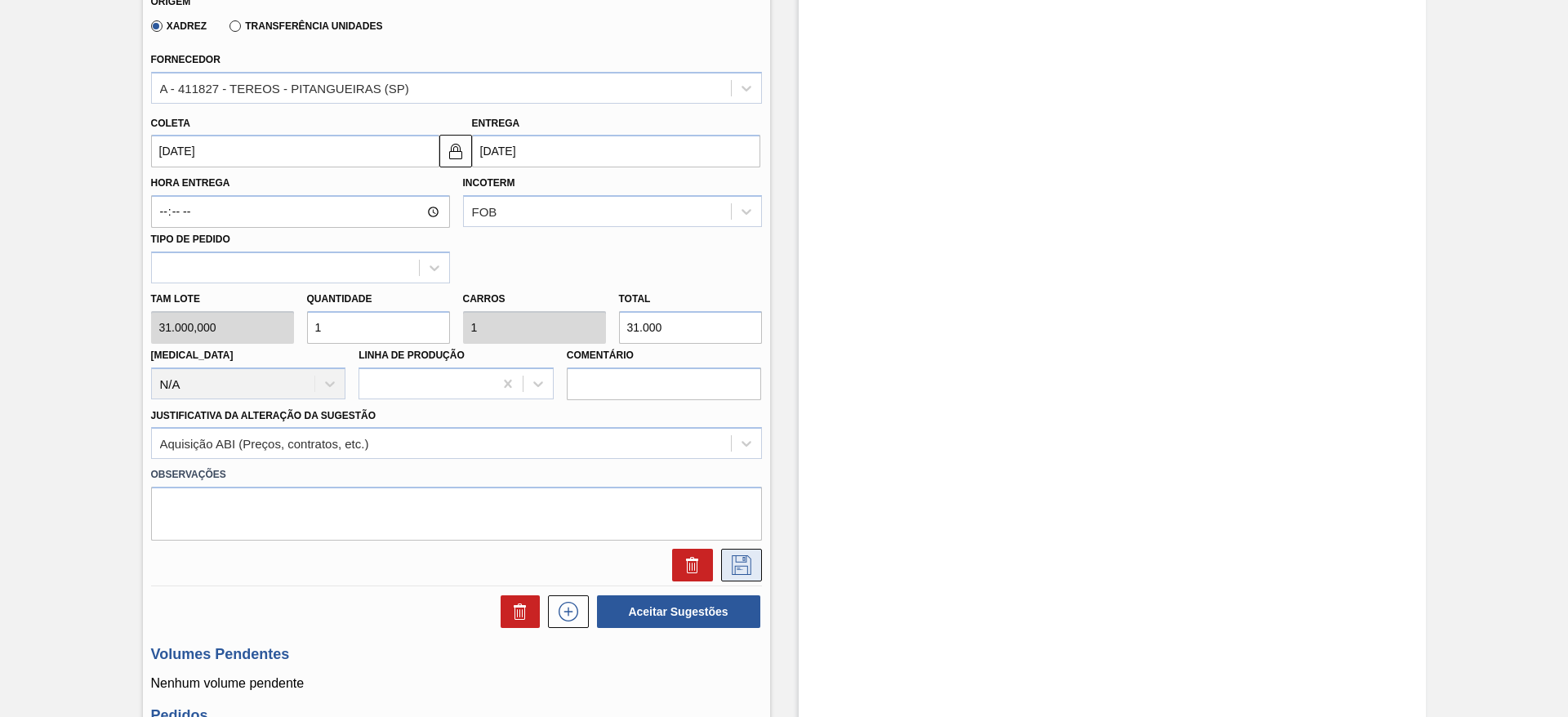
click at [742, 571] on icon at bounding box center [741, 566] width 26 height 19
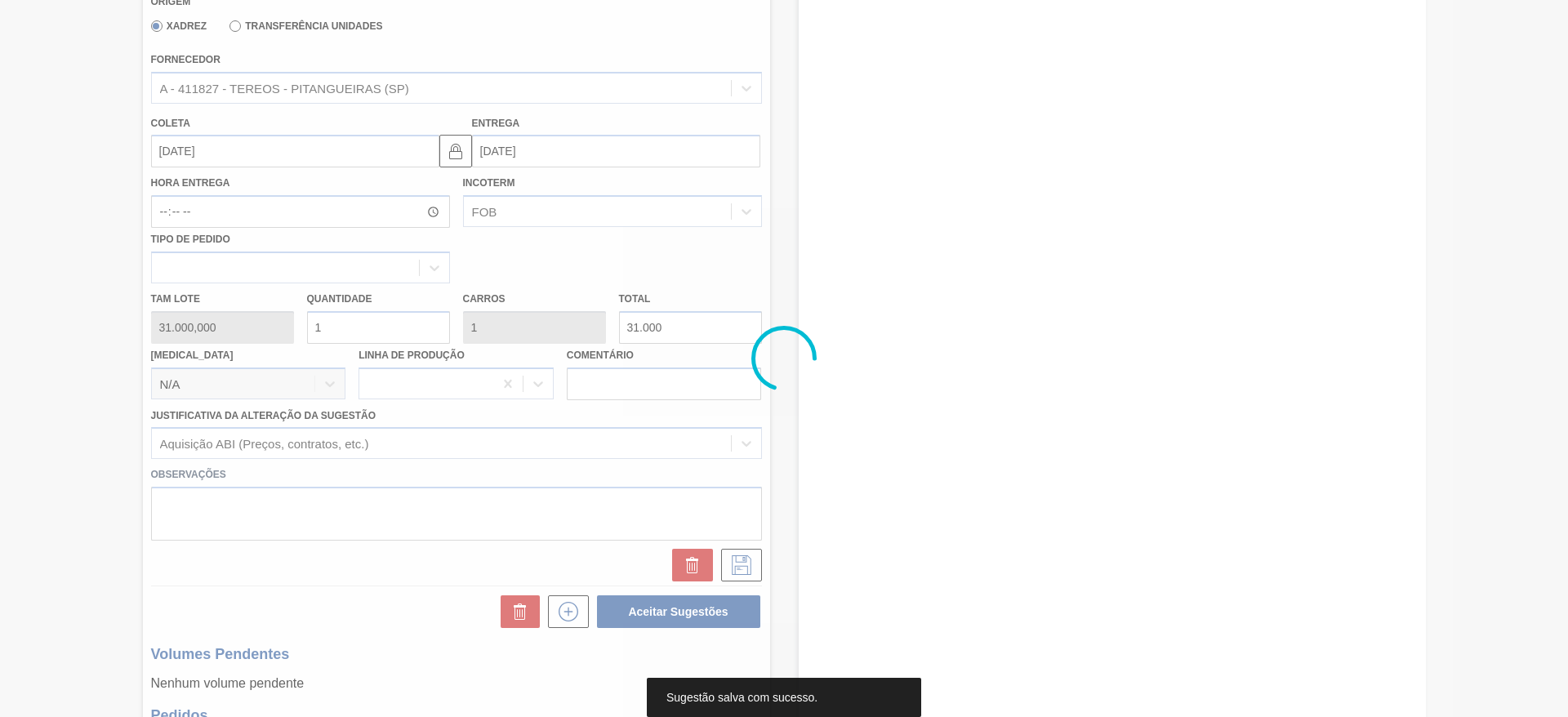
scroll to position [0, 0]
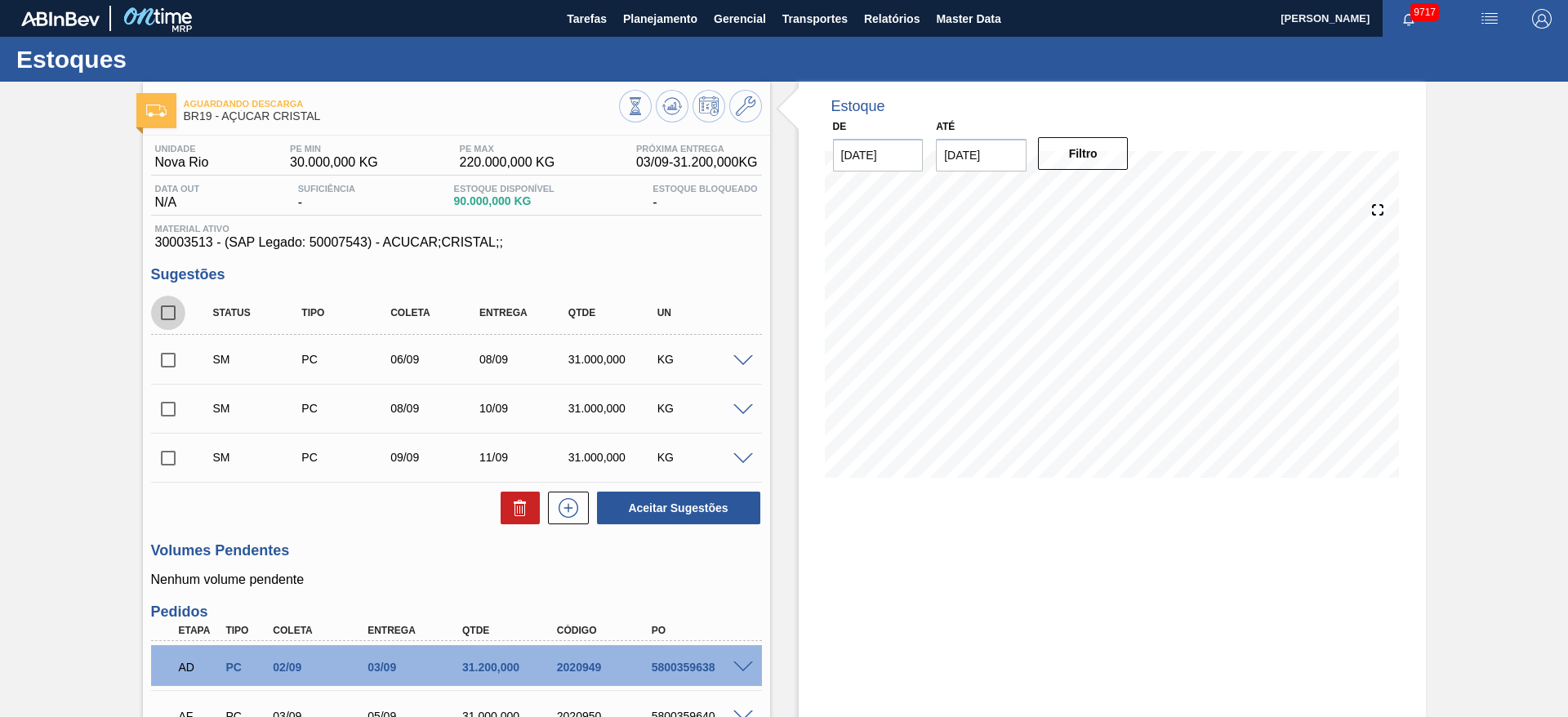
click at [172, 304] on input "checkbox" at bounding box center [168, 312] width 34 height 34
checkbox input "true"
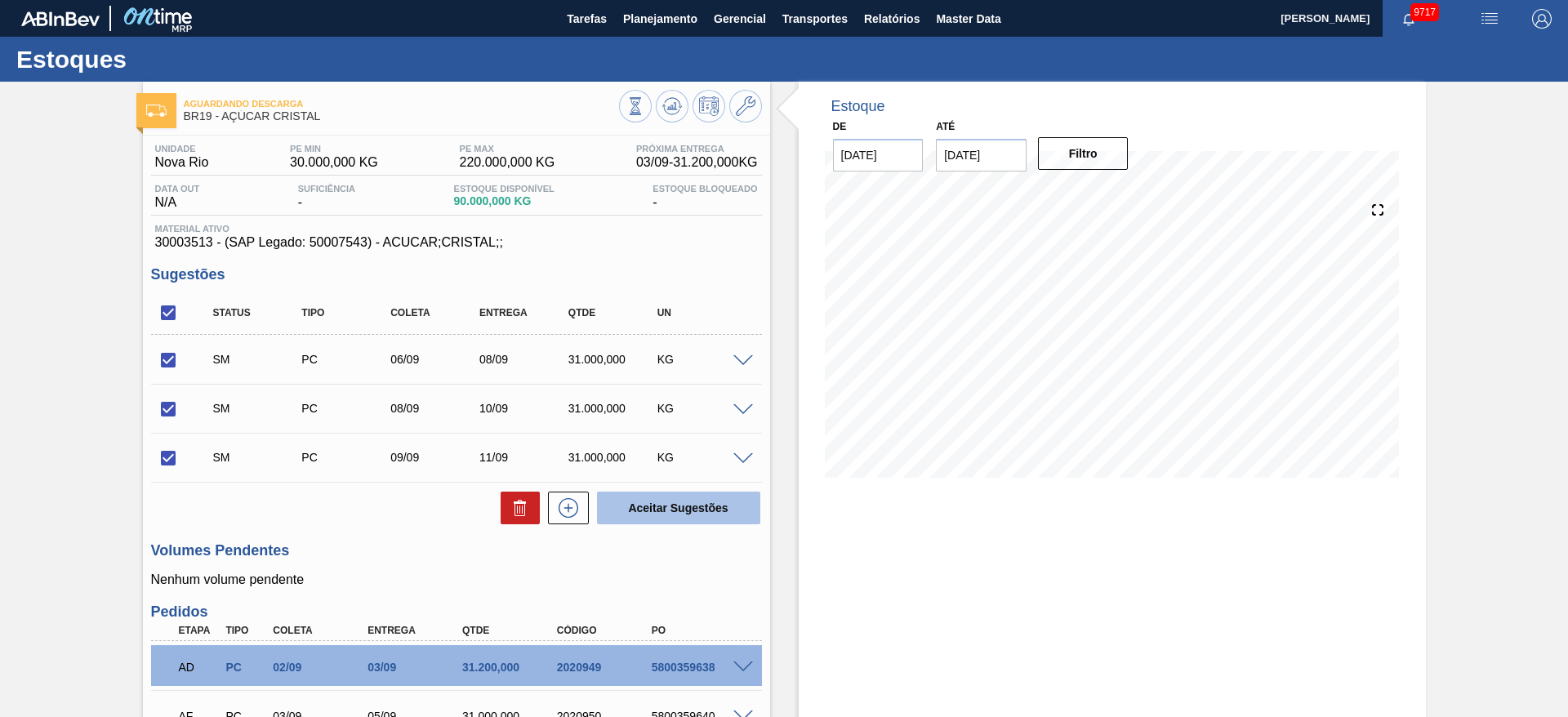
click at [715, 502] on button "Aceitar Sugestões" at bounding box center [679, 508] width 164 height 33
checkbox input "false"
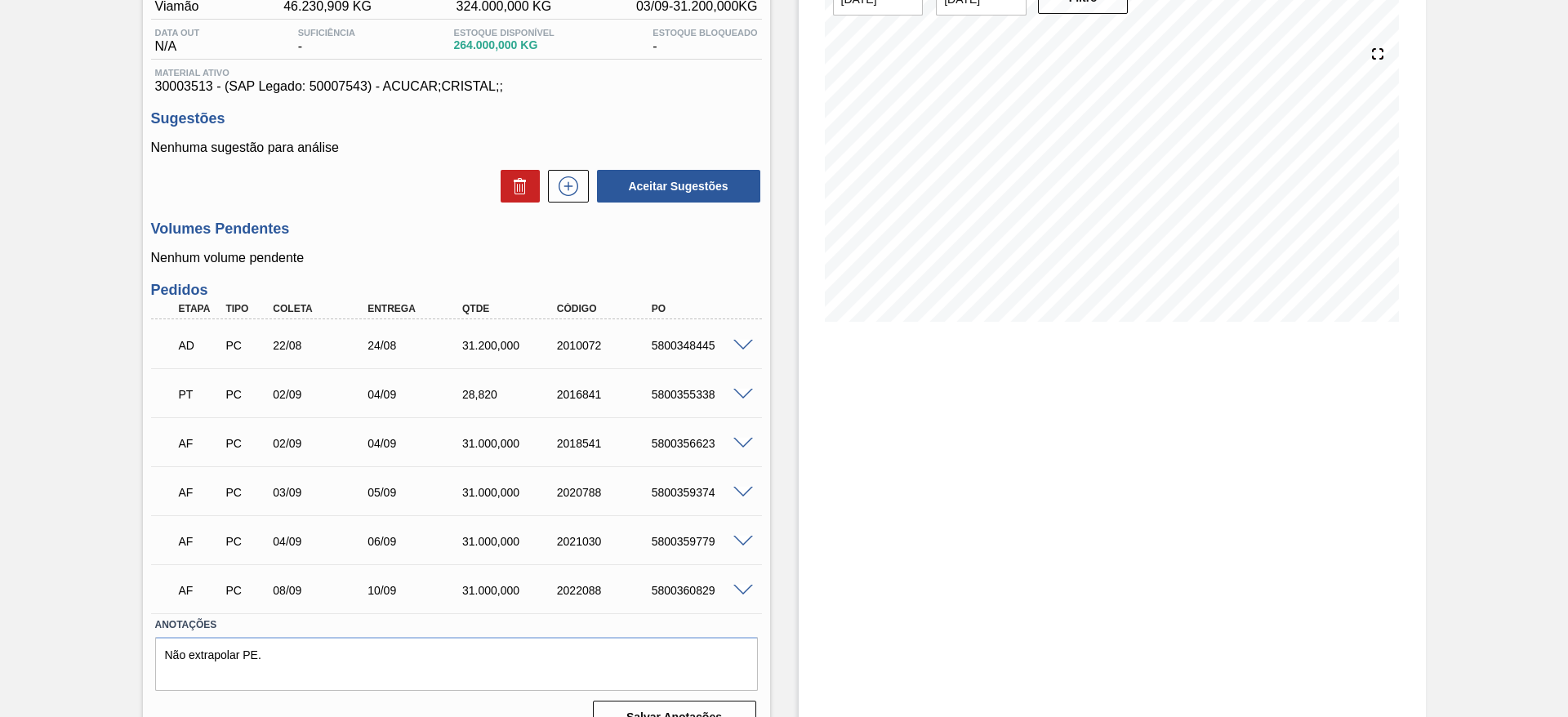
scroll to position [157, 0]
click at [741, 347] on span at bounding box center [743, 345] width 19 height 12
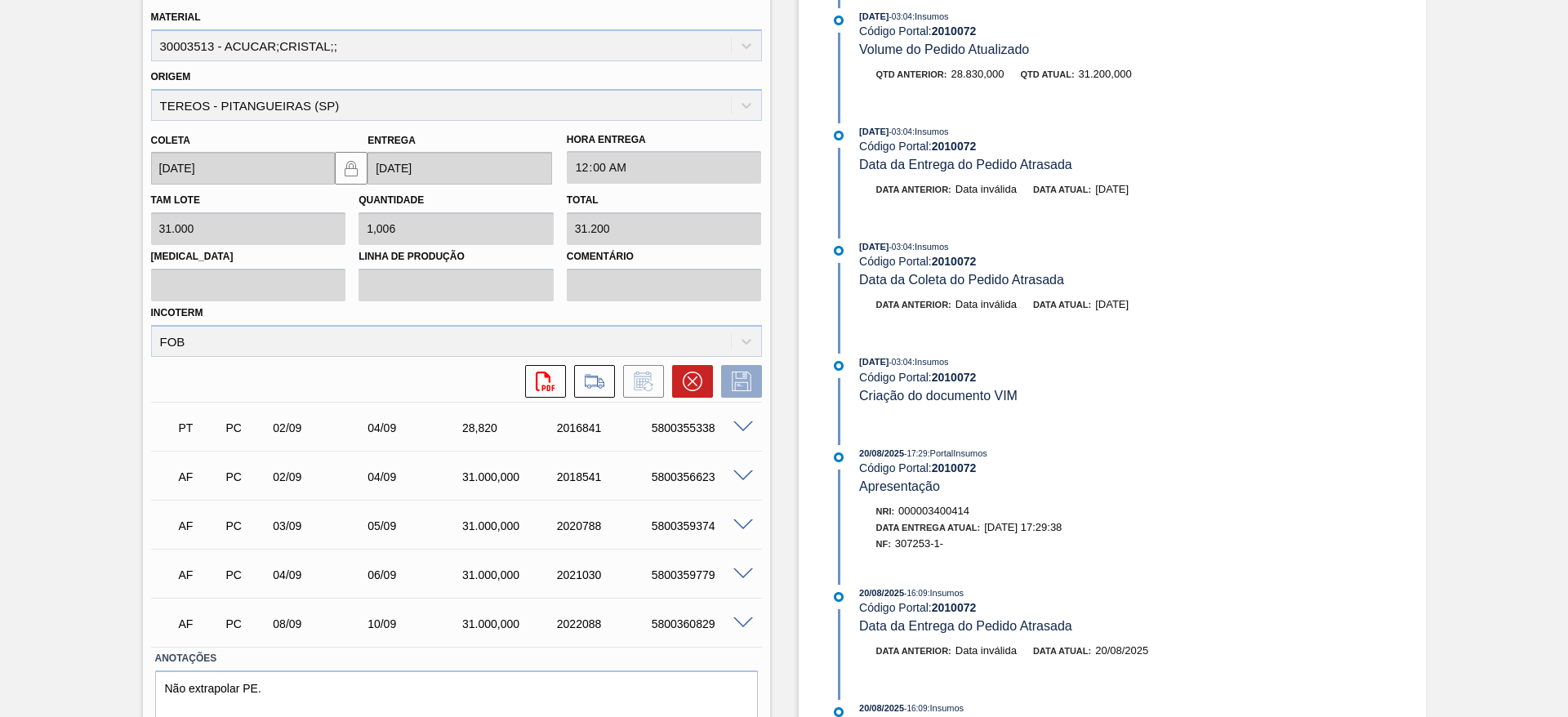
scroll to position [520, 0]
click at [703, 372] on button at bounding box center [692, 380] width 40 height 33
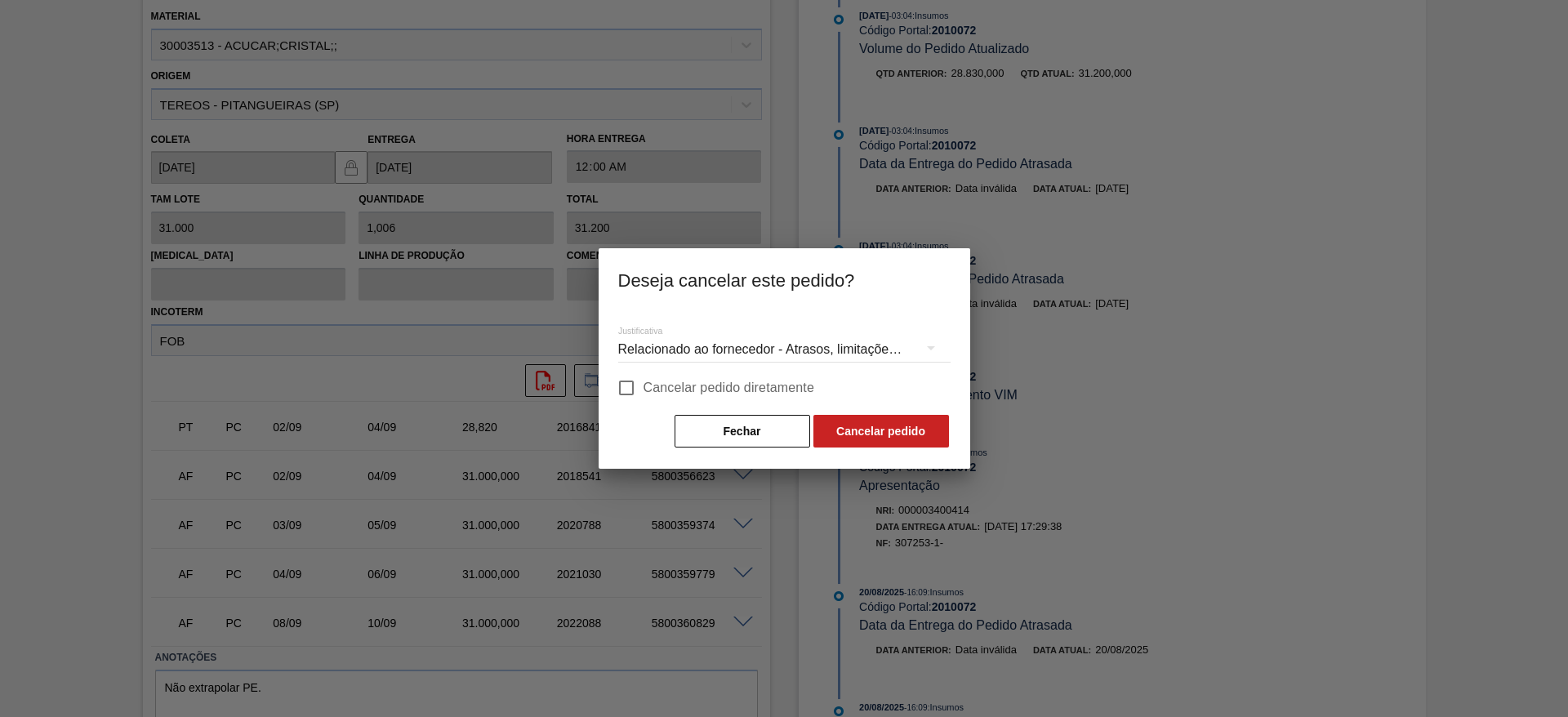
click at [682, 385] on span "Cancelar pedido diretamente" at bounding box center [729, 388] width 171 height 19
click at [644, 385] on input "Cancelar pedido diretamente" at bounding box center [626, 388] width 34 height 34
checkbox input "true"
click at [879, 429] on button "Cancelar pedido" at bounding box center [881, 431] width 135 height 33
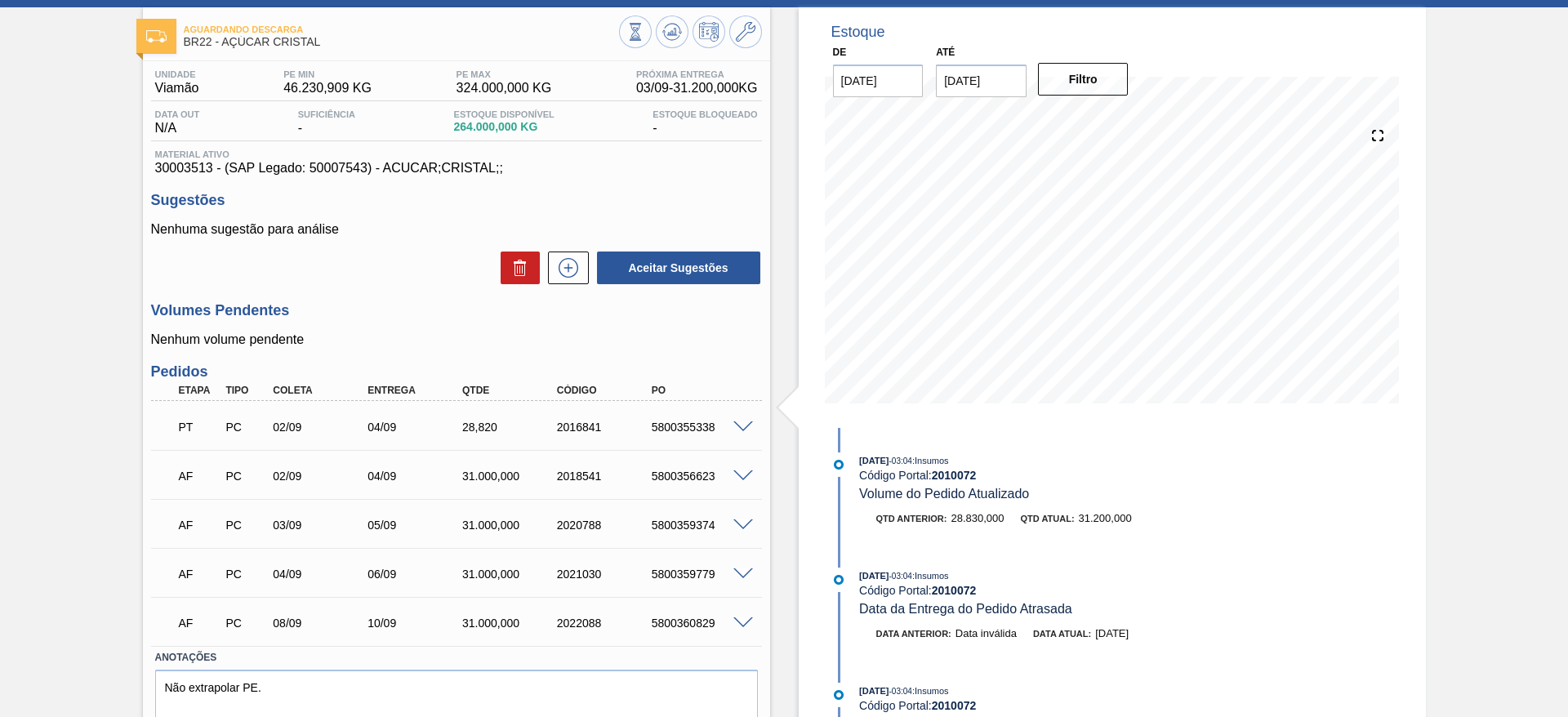
scroll to position [0, 0]
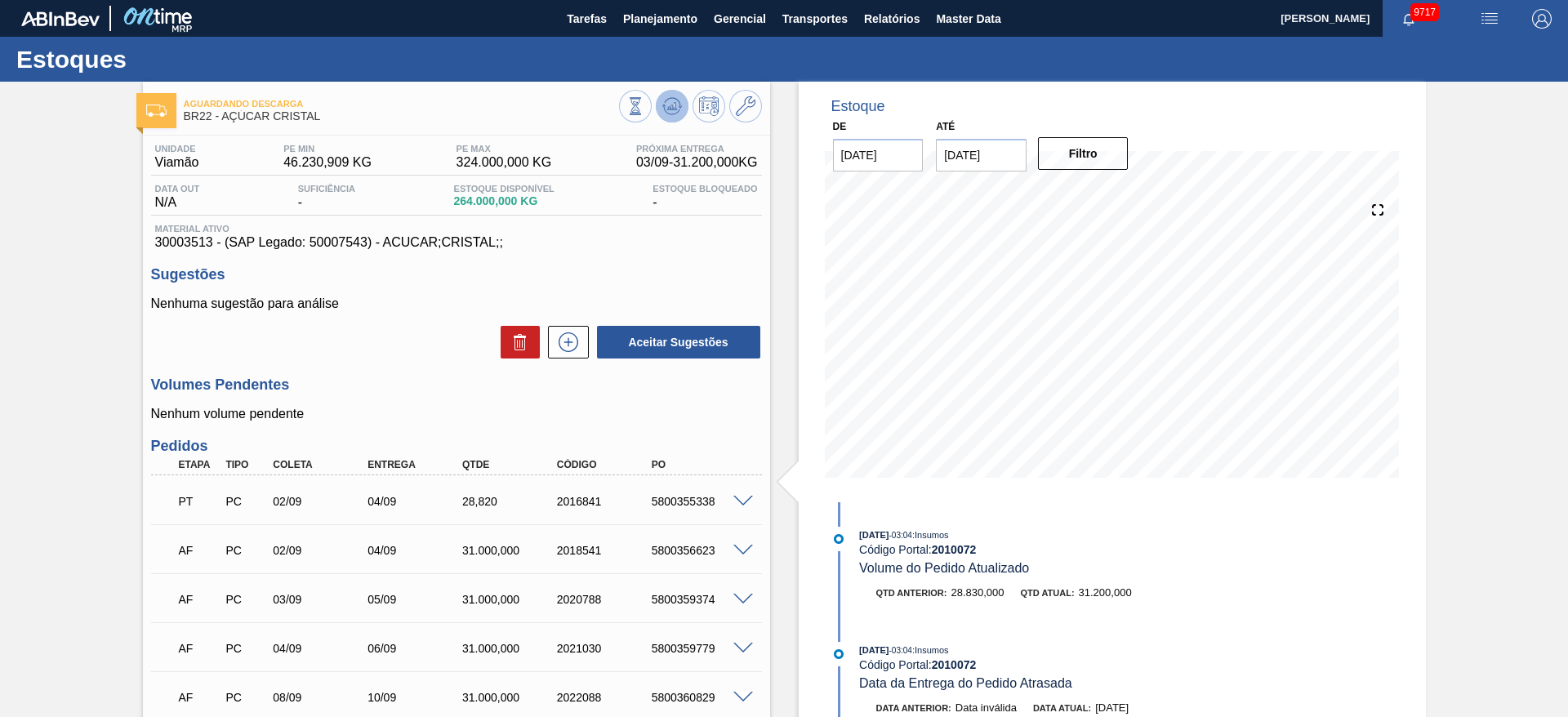
click at [682, 101] on button at bounding box center [672, 106] width 33 height 33
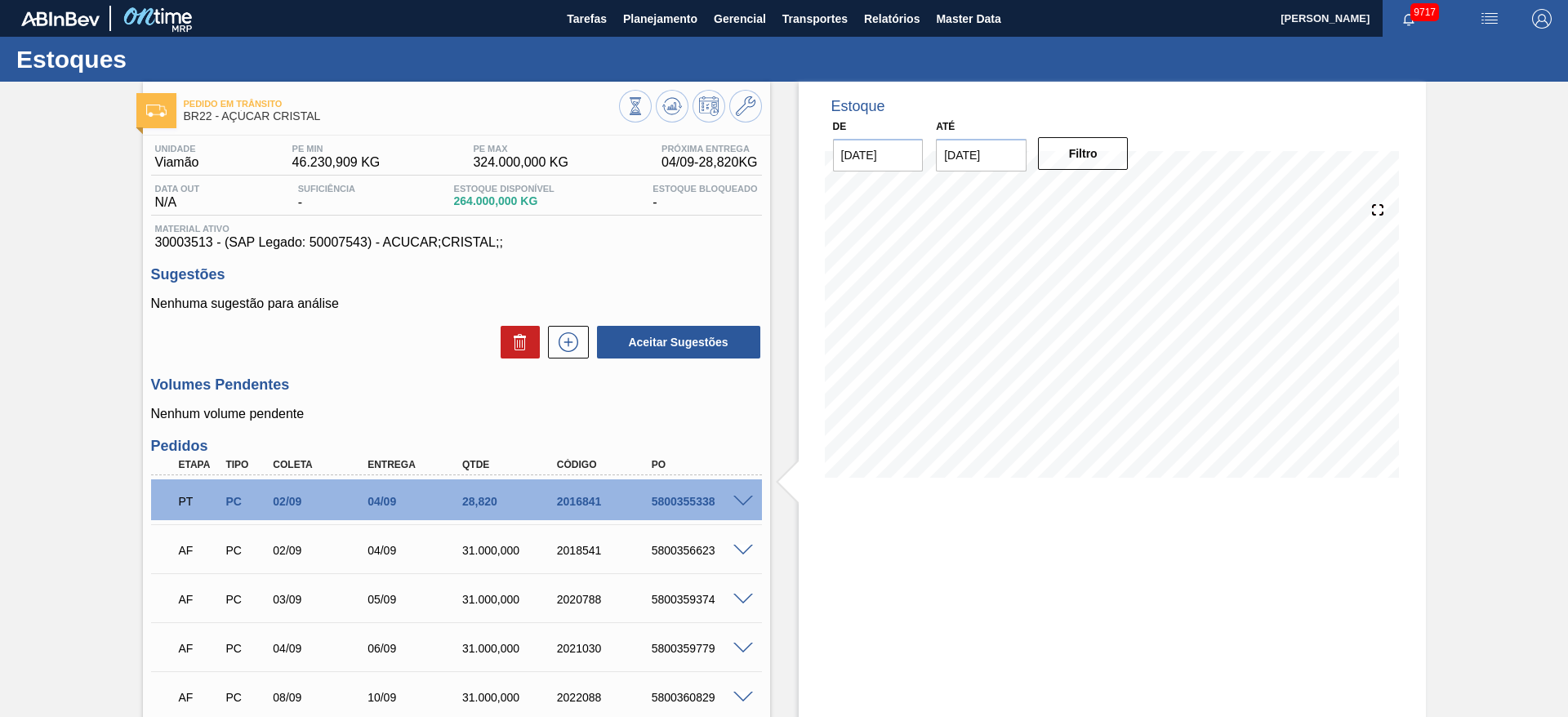
scroll to position [137, 0]
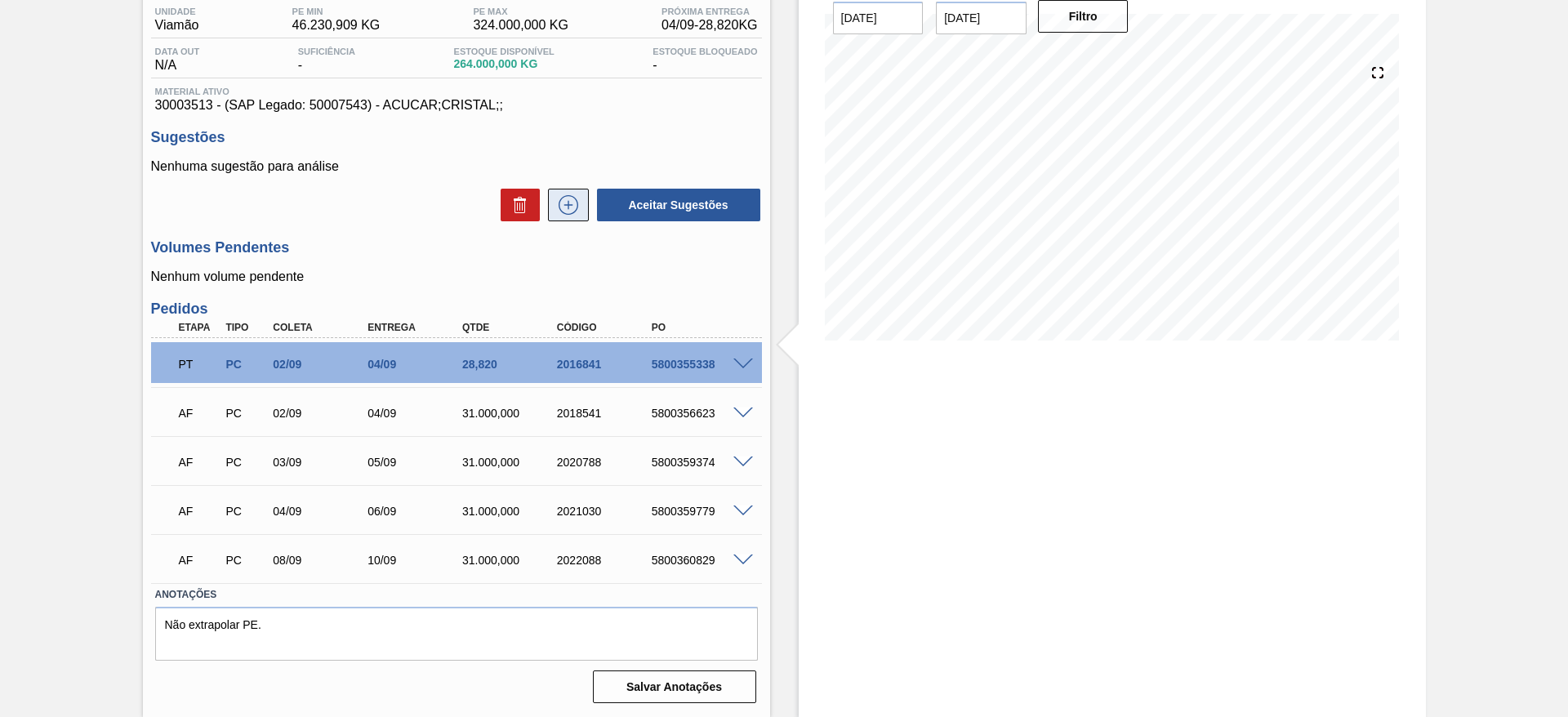
click at [584, 201] on button at bounding box center [568, 205] width 40 height 33
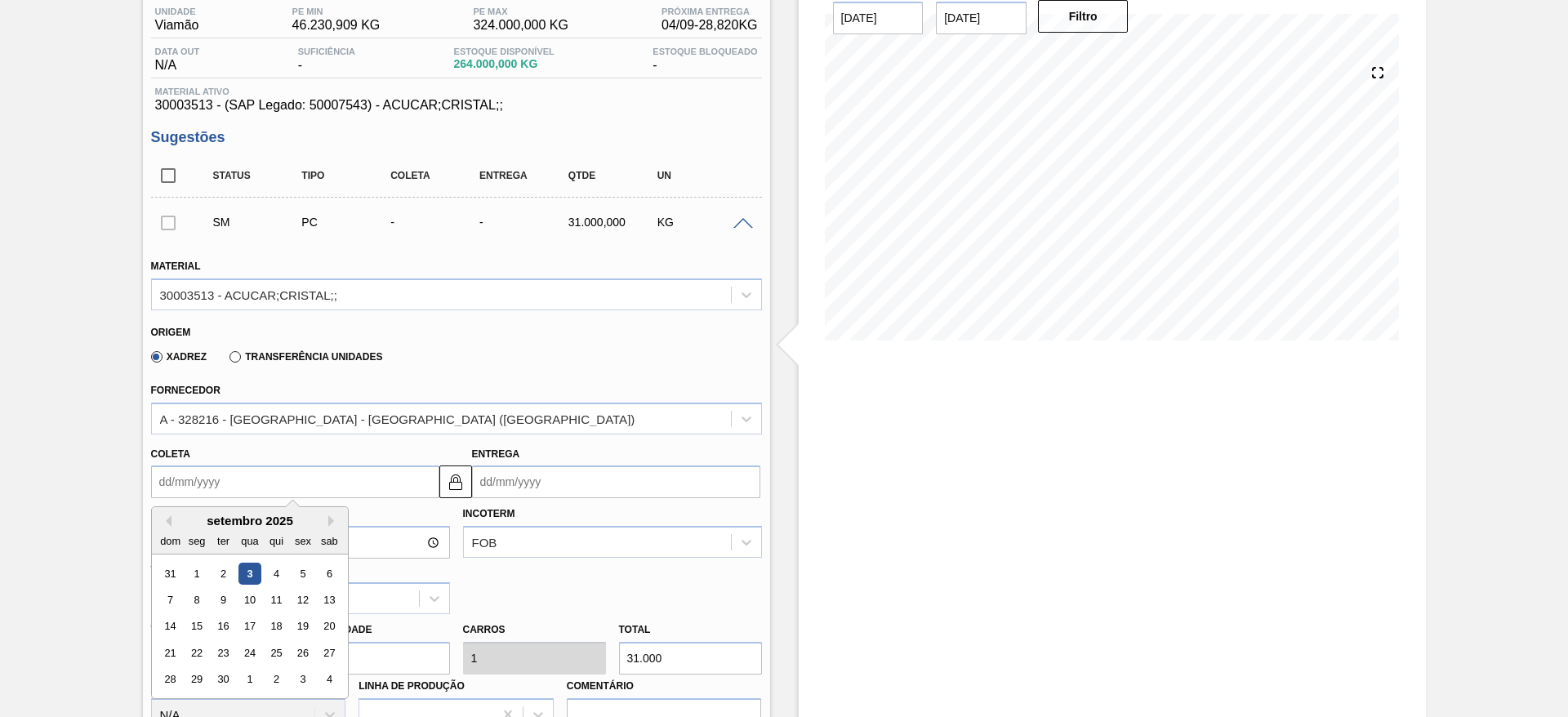
click at [193, 477] on input "Coleta" at bounding box center [295, 481] width 288 height 33
click at [216, 607] on div "9" at bounding box center [222, 600] width 22 height 22
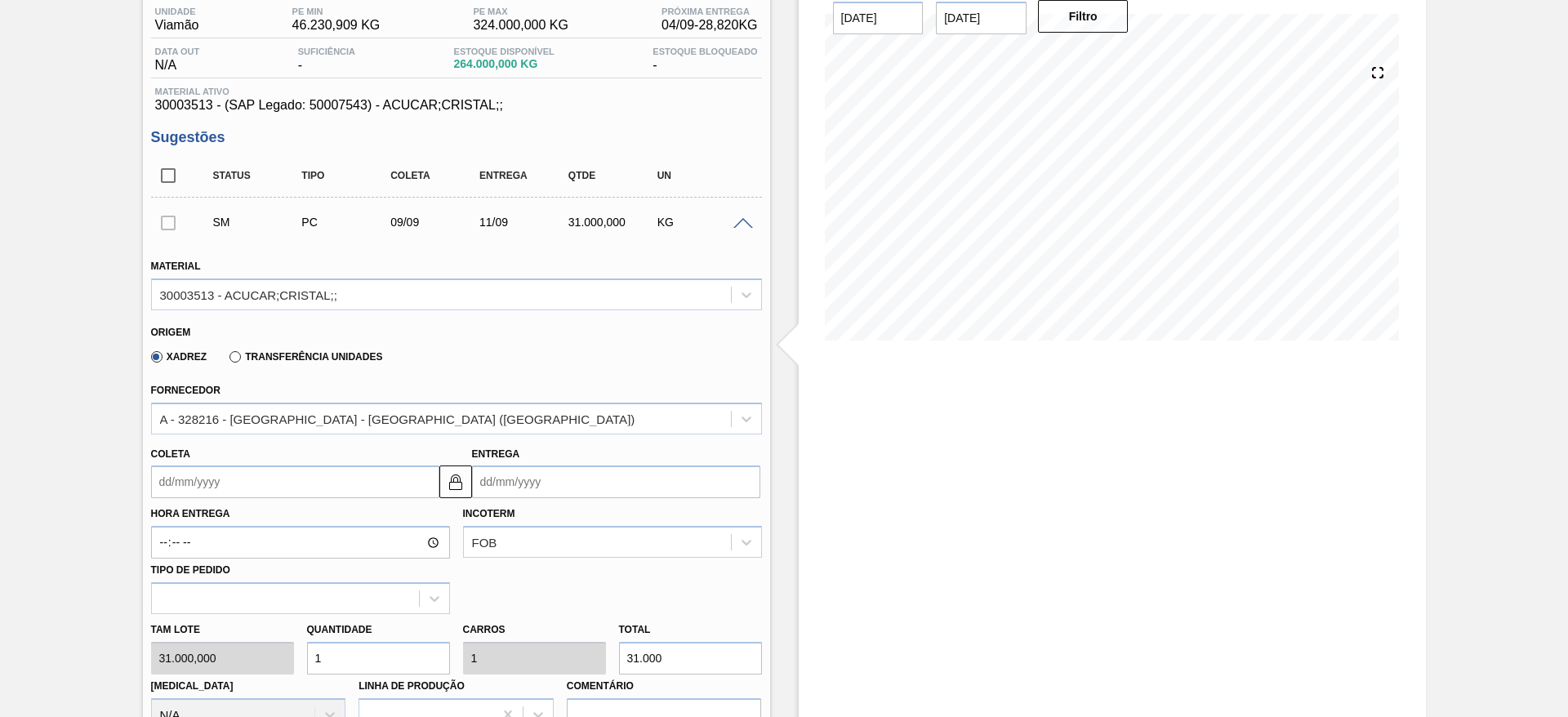
type input "09/09/2025"
type input "[DATE]"
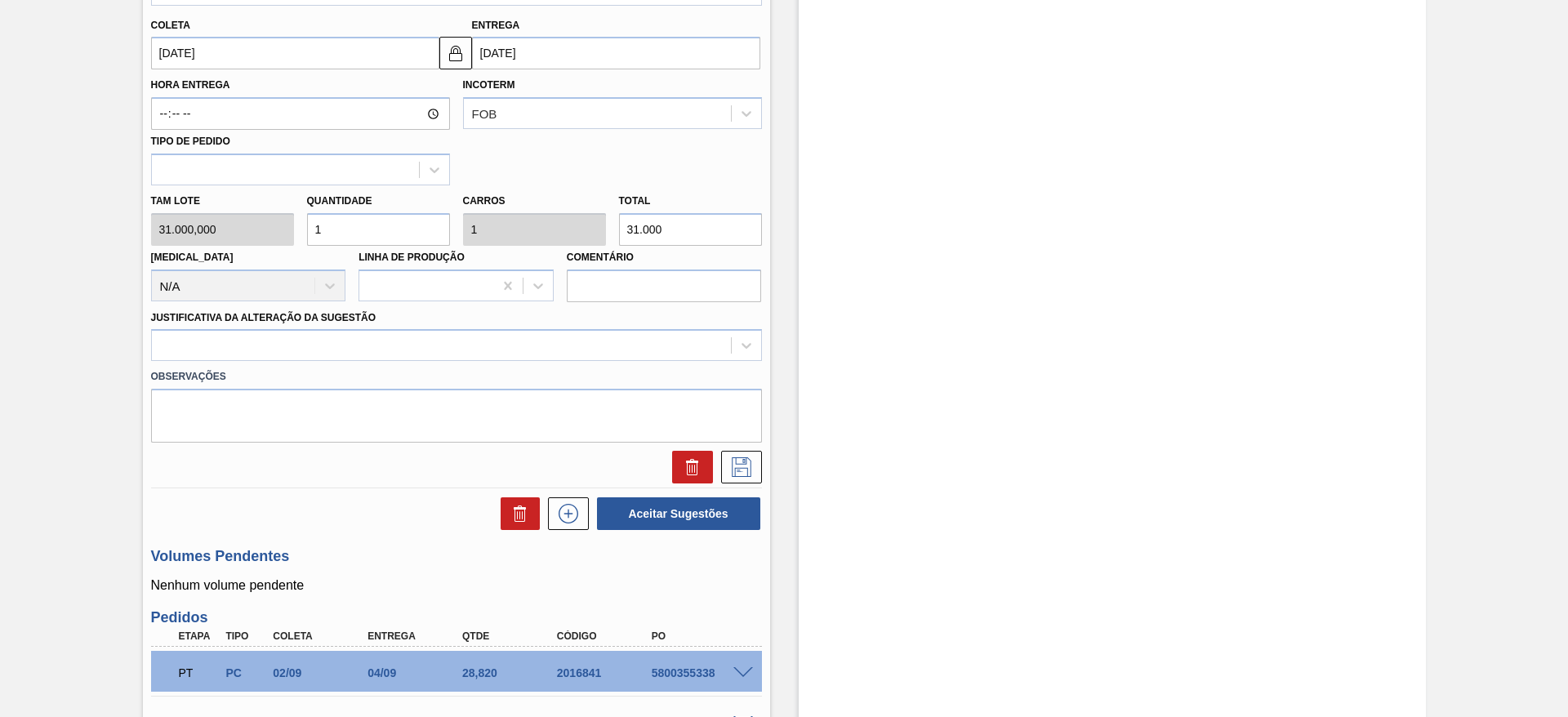
scroll to position [570, 0]
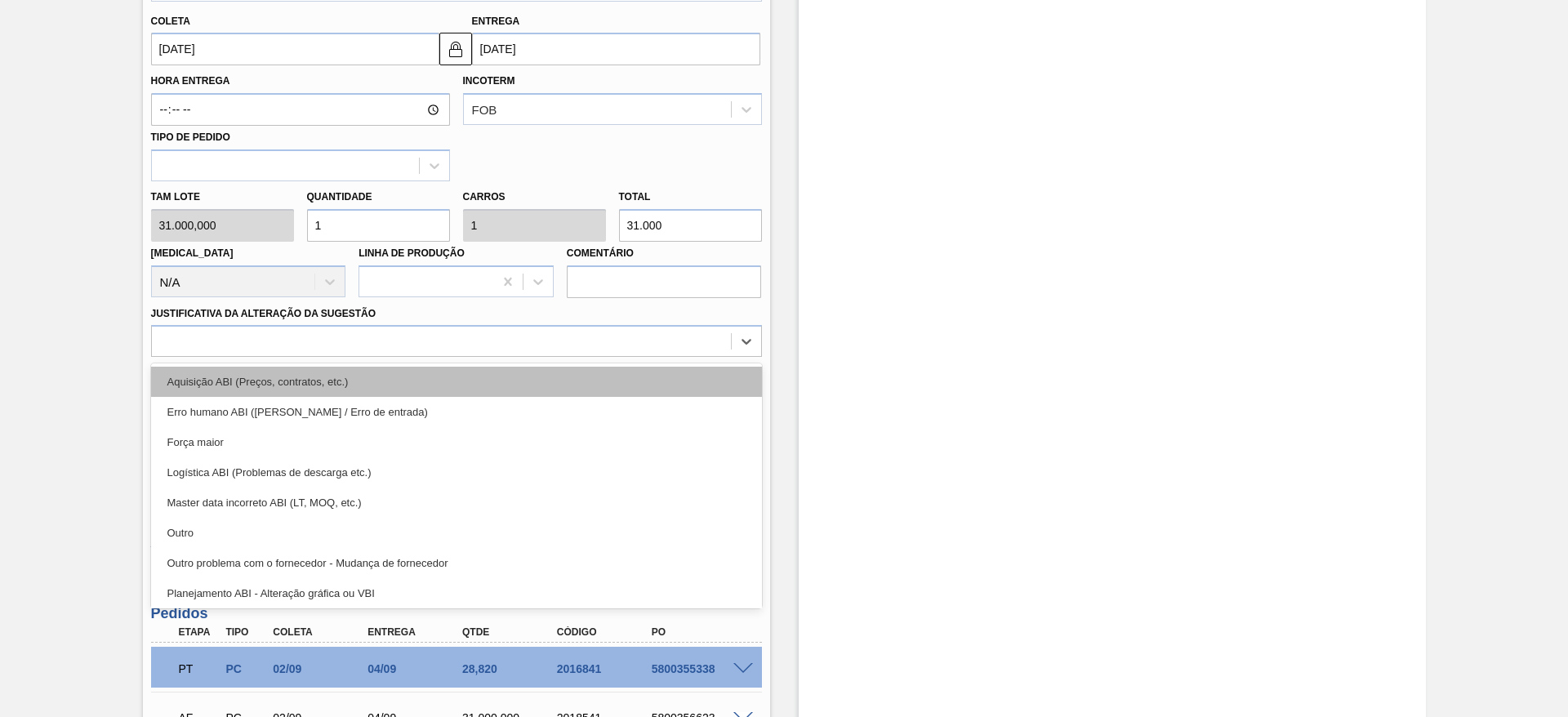
drag, startPoint x: 556, startPoint y: 347, endPoint x: 558, endPoint y: 386, distance: 39.1
click at [558, 357] on div "option Aquisição ABI (Preços, contratos, etc.) focused, 1 of 18. 18 results ava…" at bounding box center [456, 341] width 611 height 32
drag, startPoint x: 558, startPoint y: 386, endPoint x: 718, endPoint y: 389, distance: 160.0
click at [718, 389] on div "Aquisição ABI (Preços, contratos, etc.)" at bounding box center [456, 382] width 611 height 30
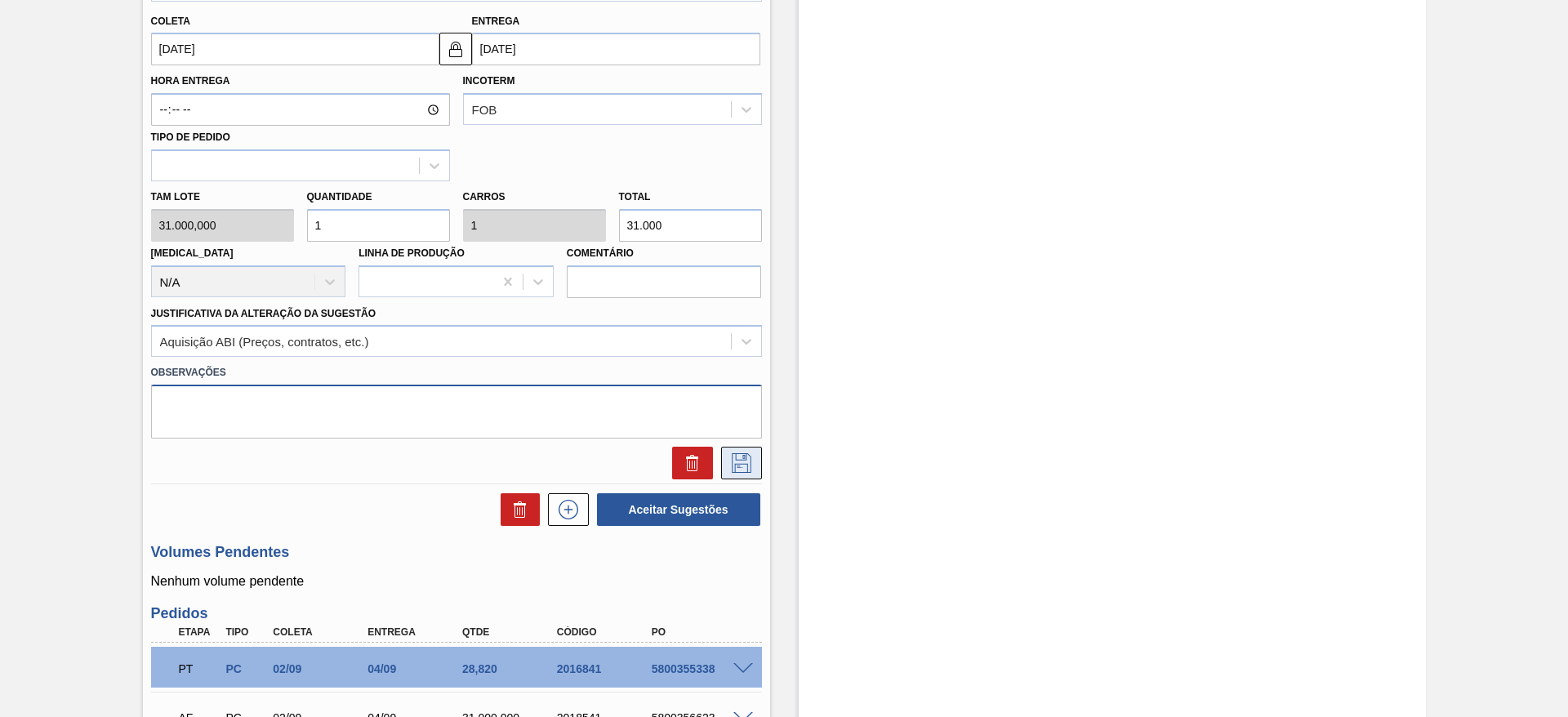
drag, startPoint x: 718, startPoint y: 389, endPoint x: 740, endPoint y: 464, distance: 78.2
click at [740, 464] on div "Material 30003513 - ACUCAR;CRISTAL;; Origem Xadrez Transferência Unidades Forne…" at bounding box center [456, 145] width 611 height 670
click at [740, 464] on icon at bounding box center [741, 463] width 26 height 19
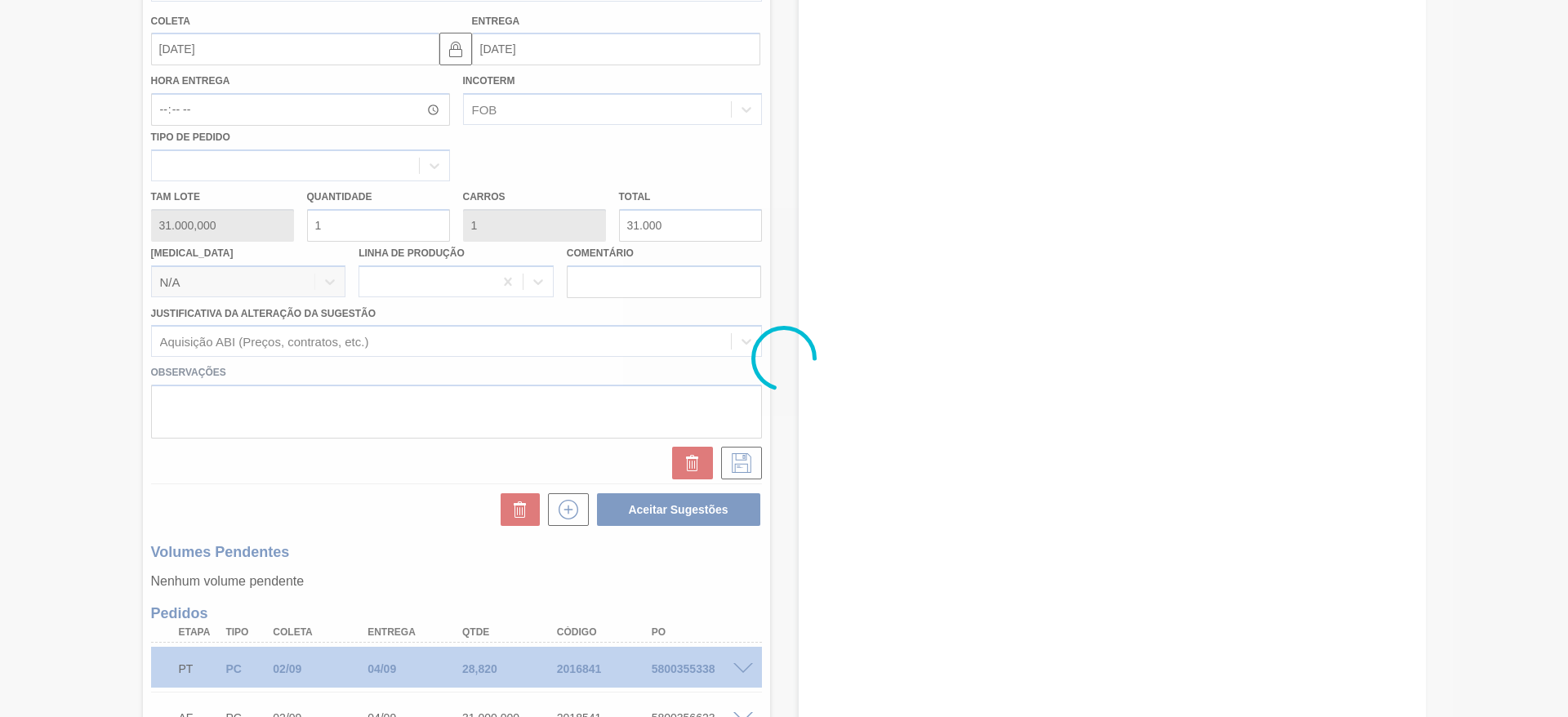
click at [766, 458] on div at bounding box center [784, 358] width 1568 height 717
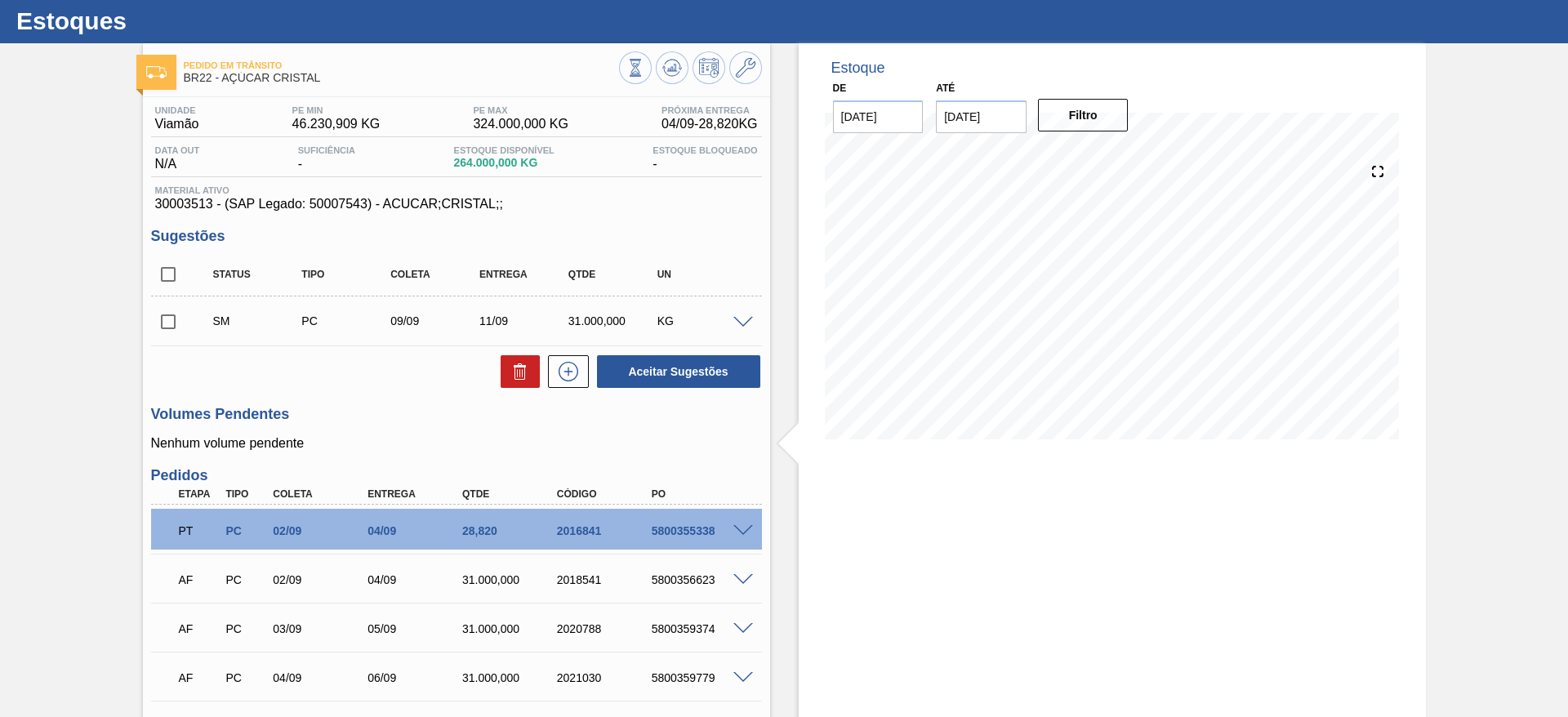
scroll to position [0, 0]
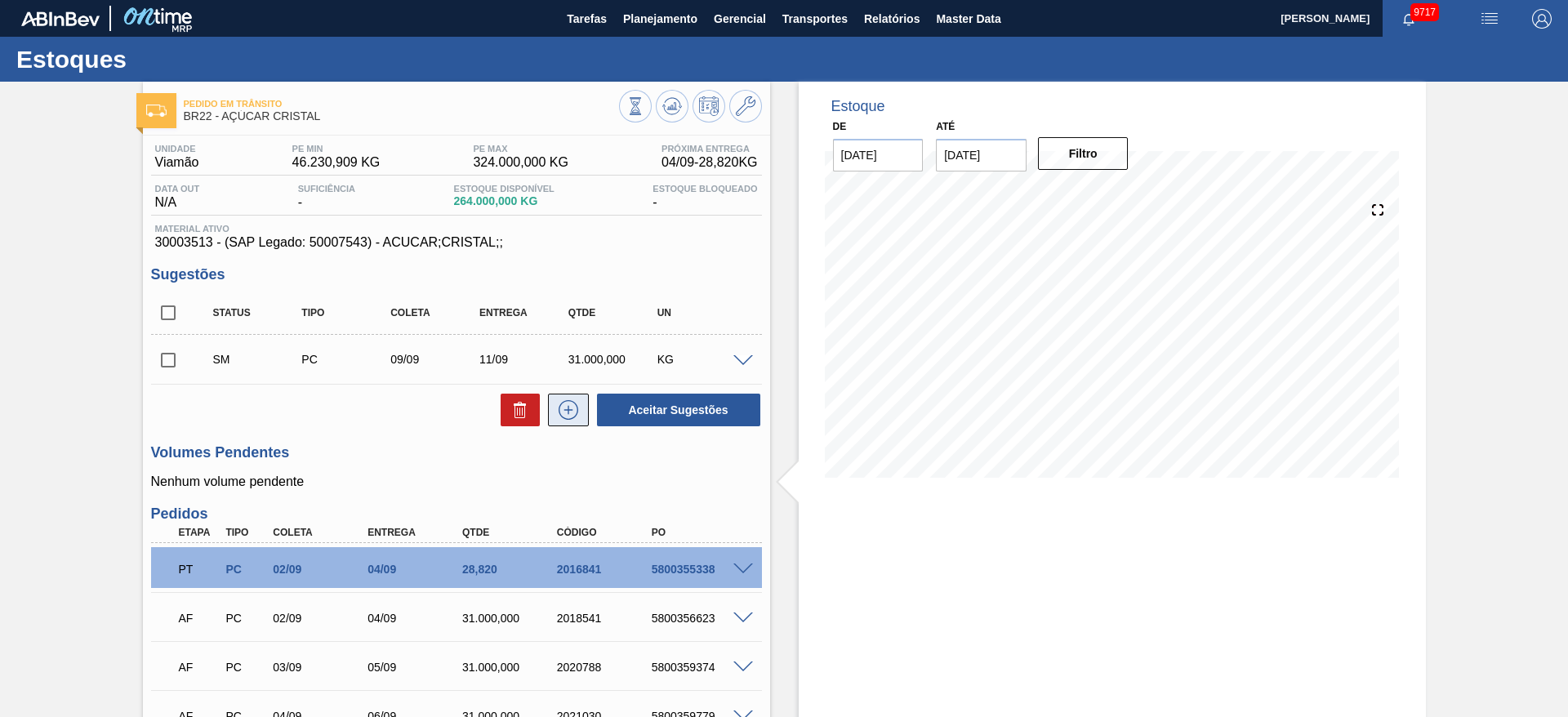
click at [580, 425] on button at bounding box center [568, 410] width 40 height 33
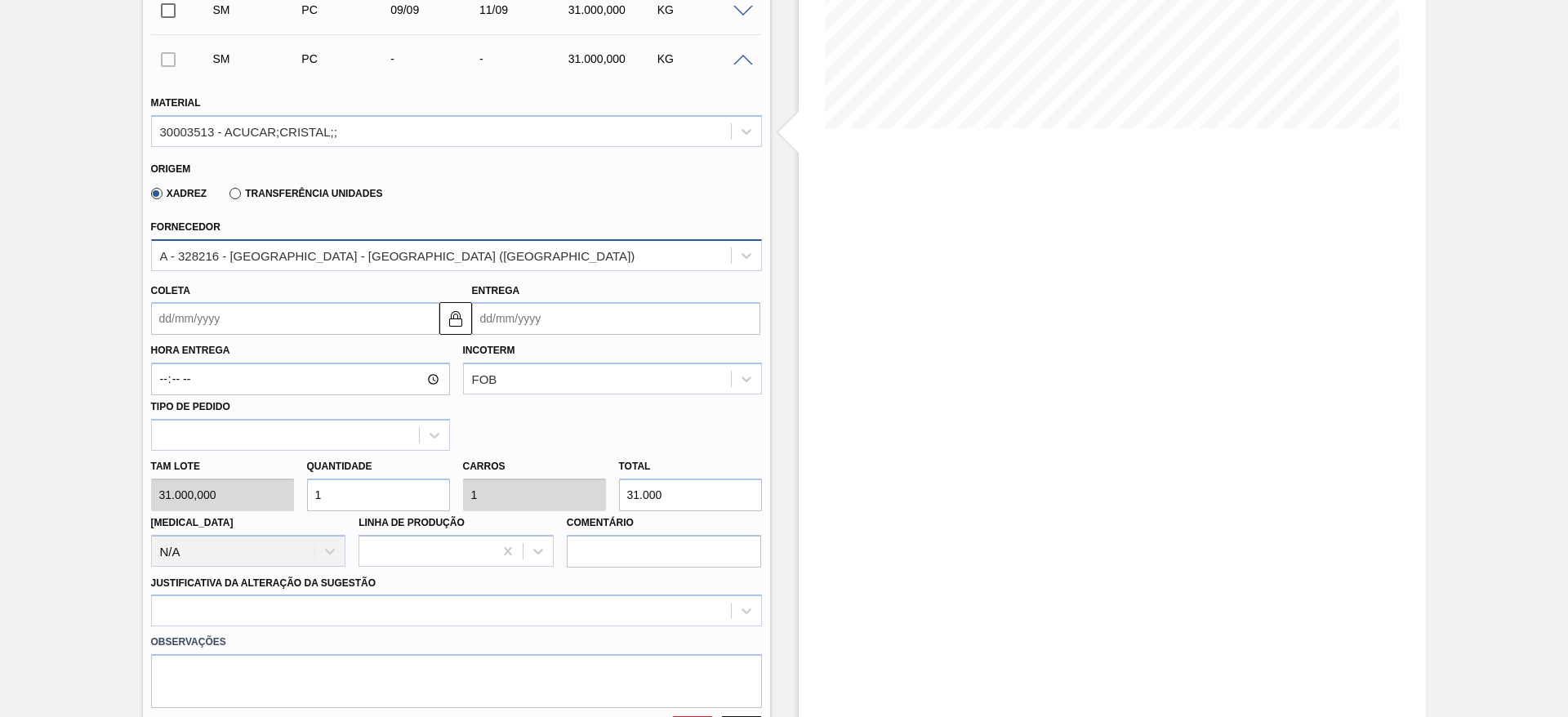
scroll to position [350, 0]
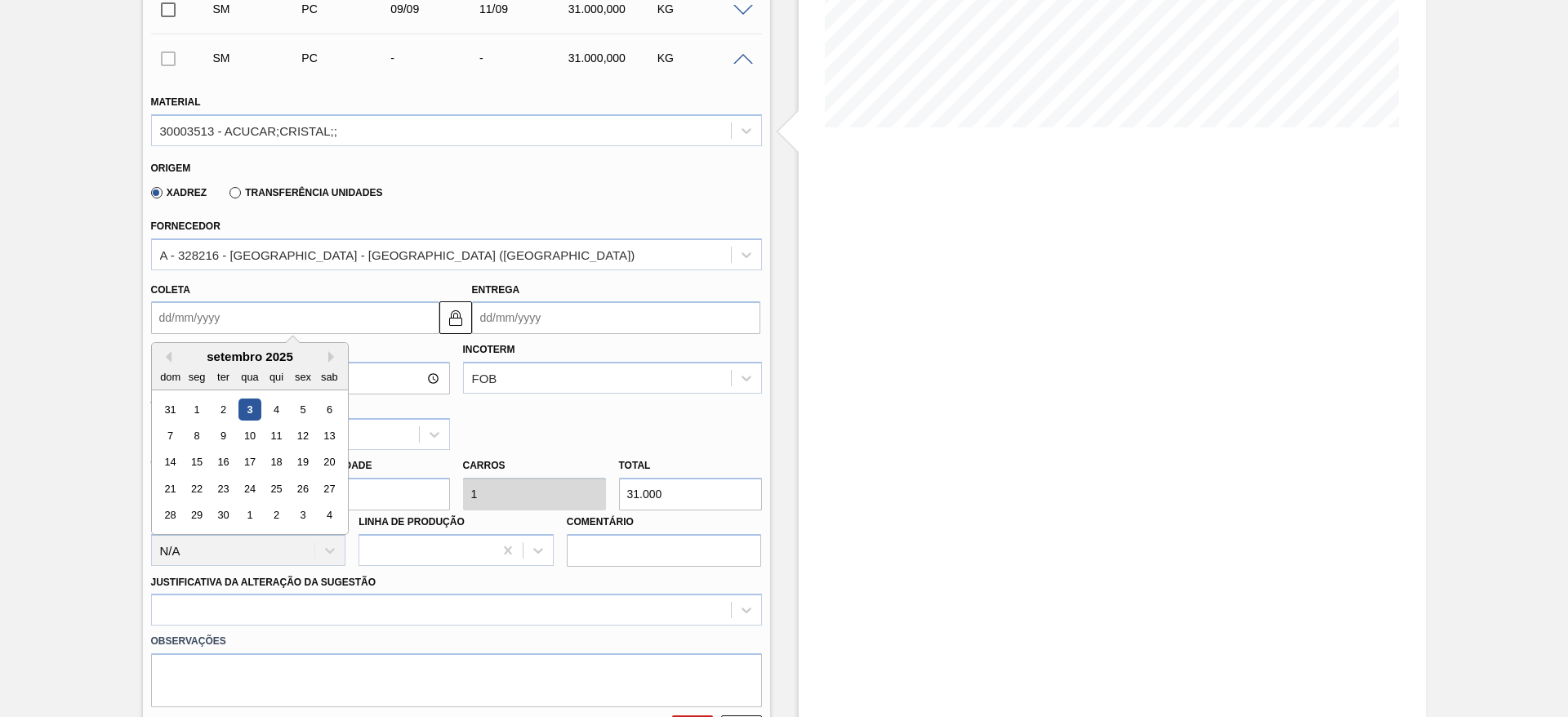
click at [201, 304] on input "Coleta" at bounding box center [295, 318] width 288 height 33
click at [245, 439] on div "10" at bounding box center [249, 435] width 22 height 22
type input "[DATE]"
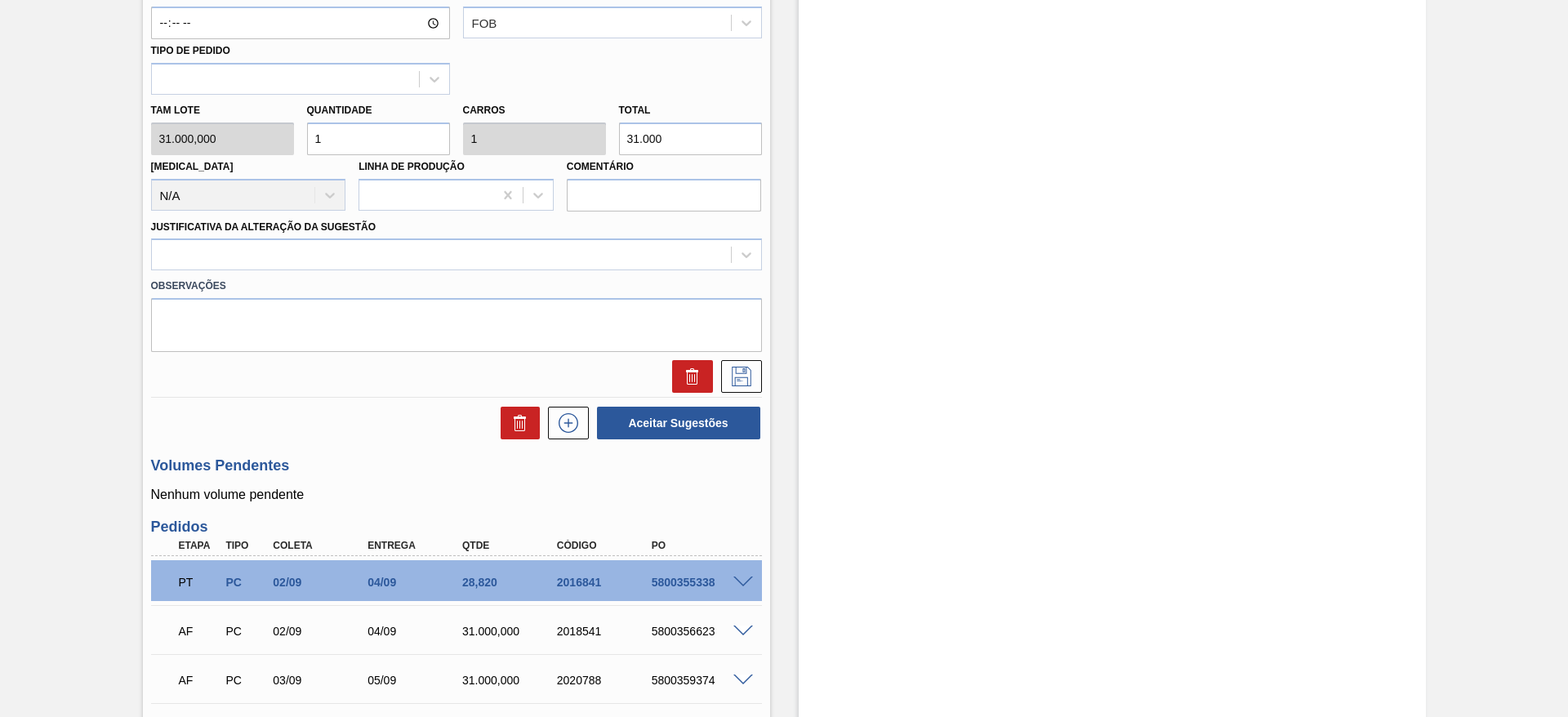
scroll to position [707, 0]
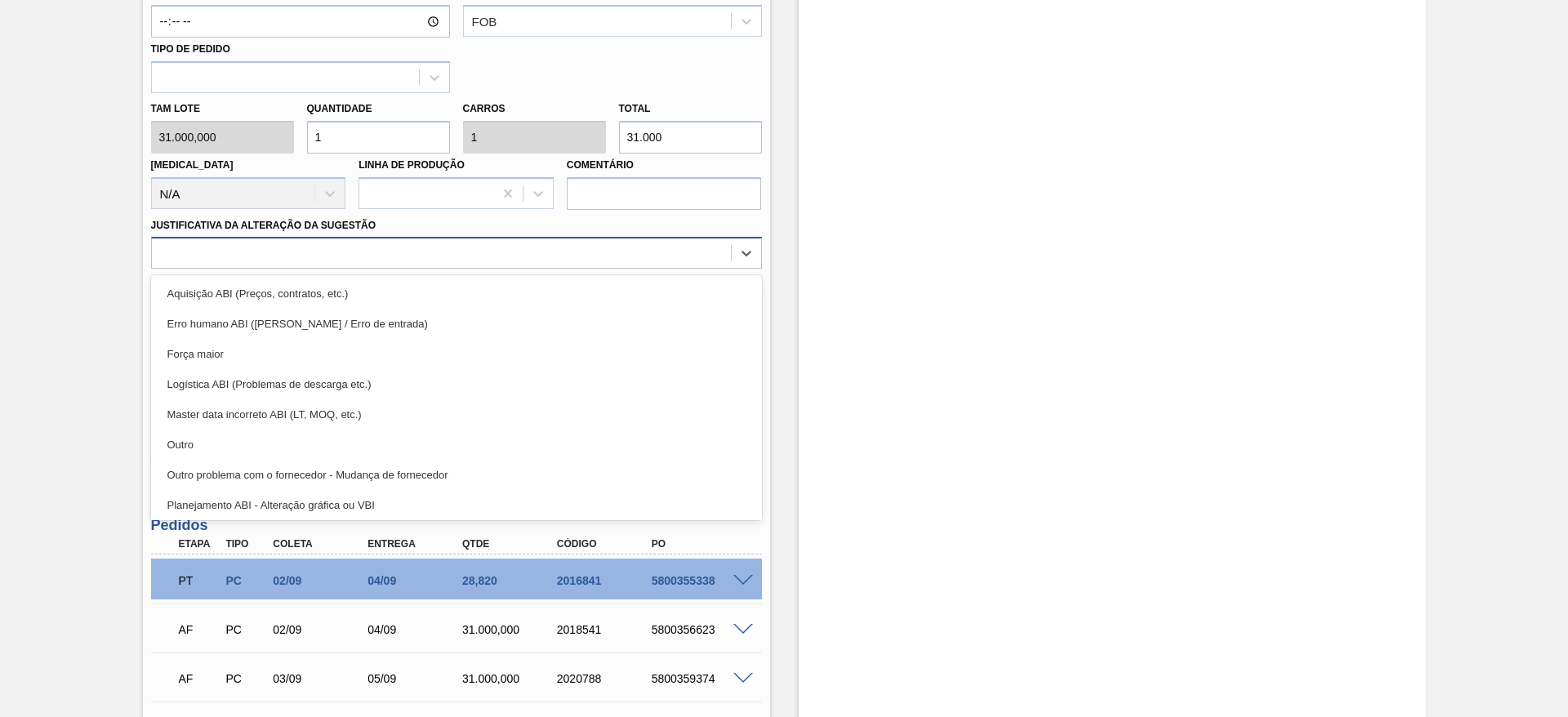
click at [574, 246] on div at bounding box center [441, 253] width 579 height 24
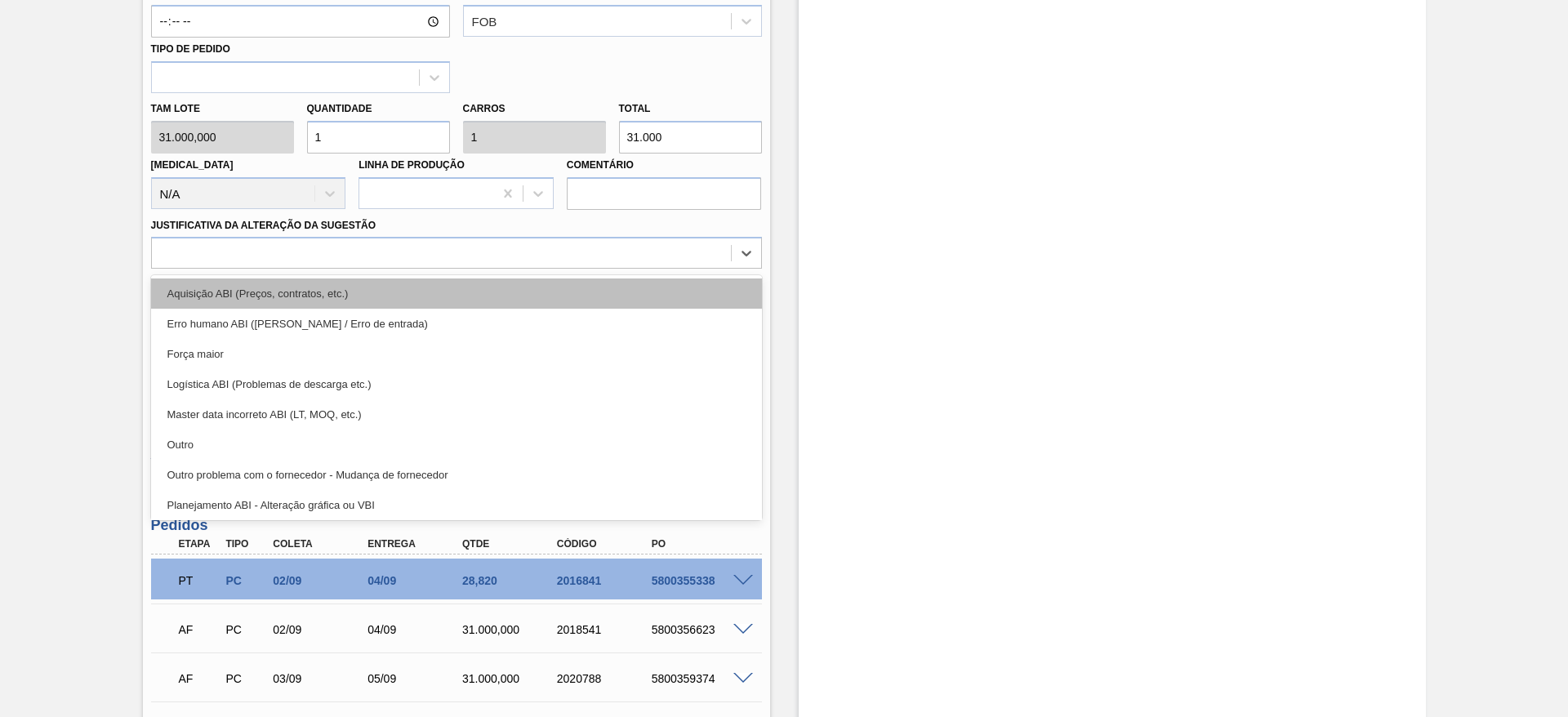
click at [573, 297] on div "Aquisição ABI (Preços, contratos, etc.)" at bounding box center [456, 294] width 611 height 30
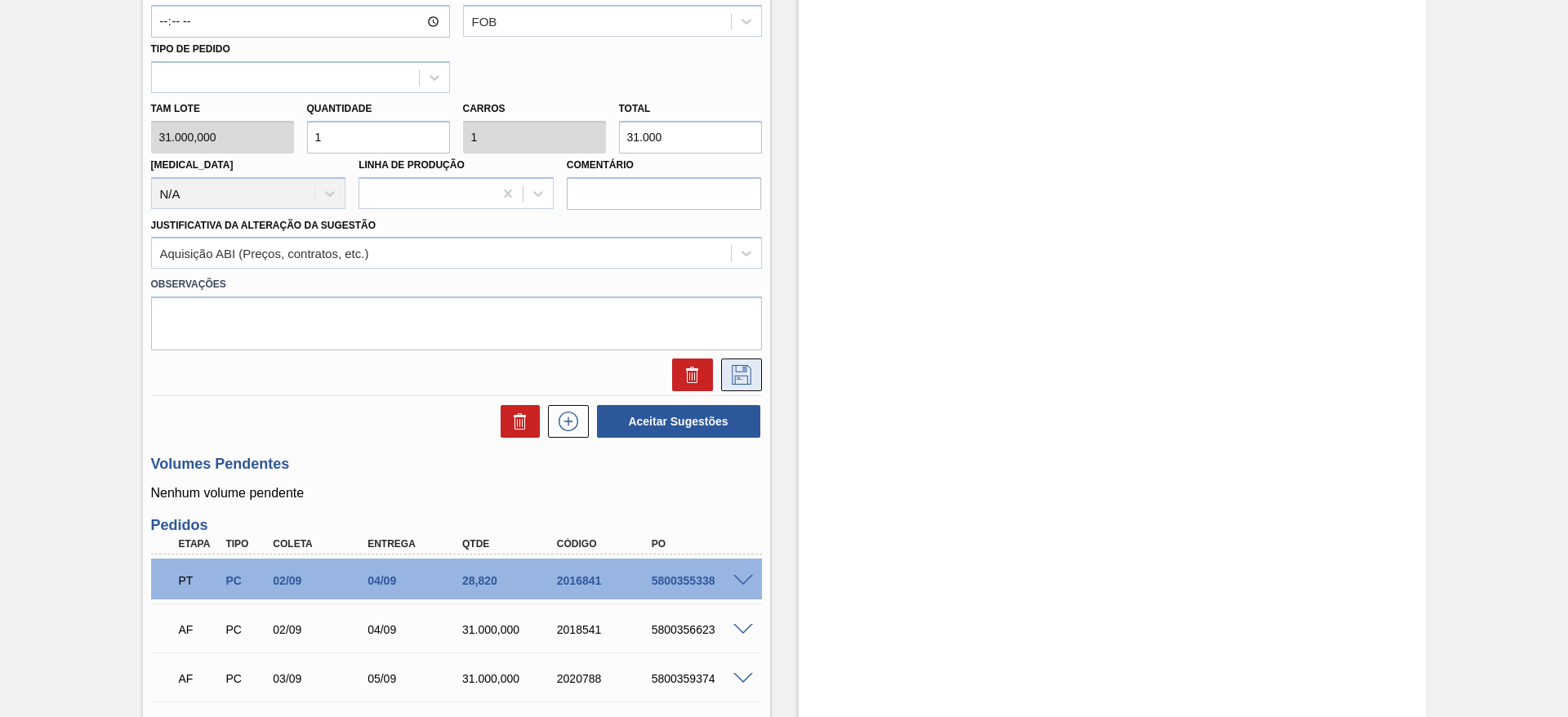
click at [731, 363] on button at bounding box center [741, 375] width 40 height 33
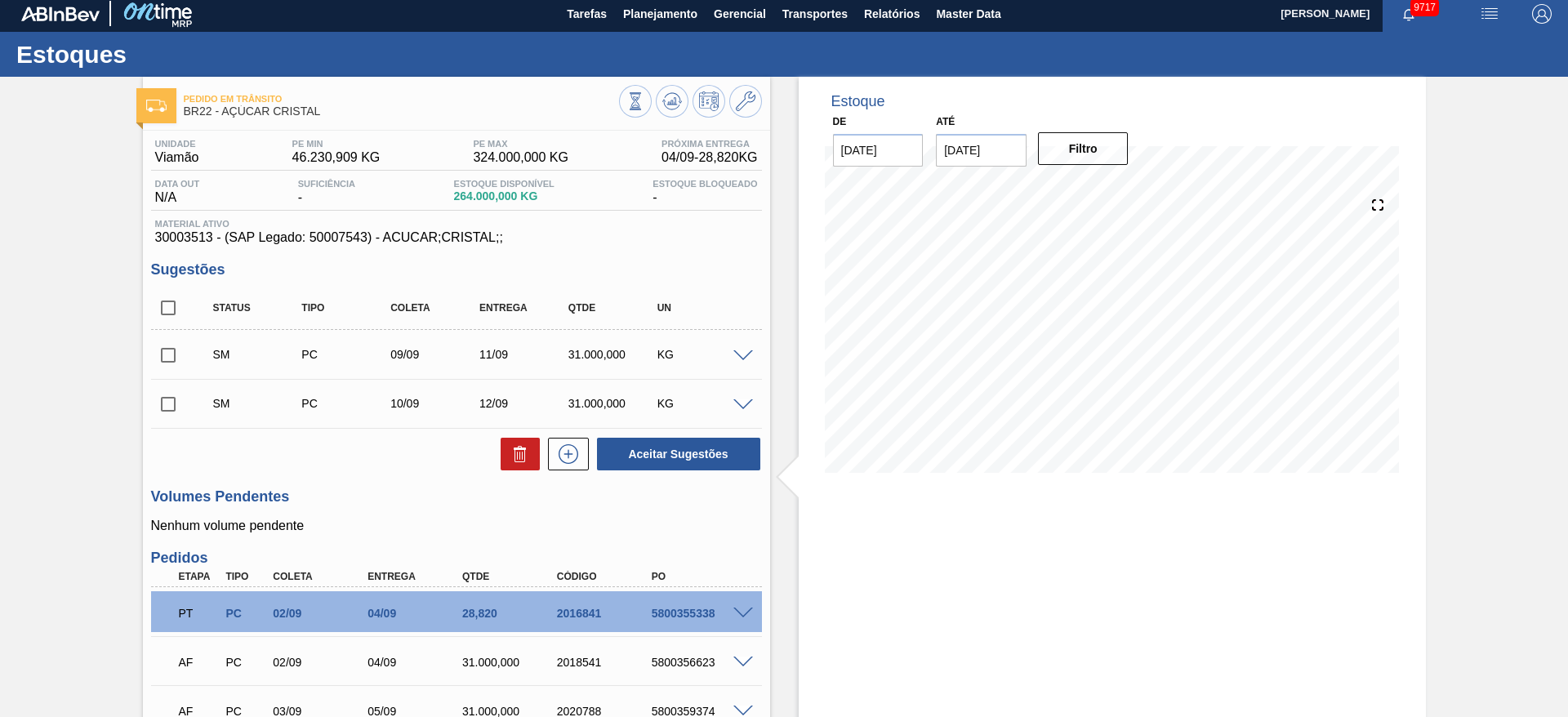
scroll to position [4, 0]
click at [176, 311] on input "checkbox" at bounding box center [168, 309] width 34 height 34
checkbox input "true"
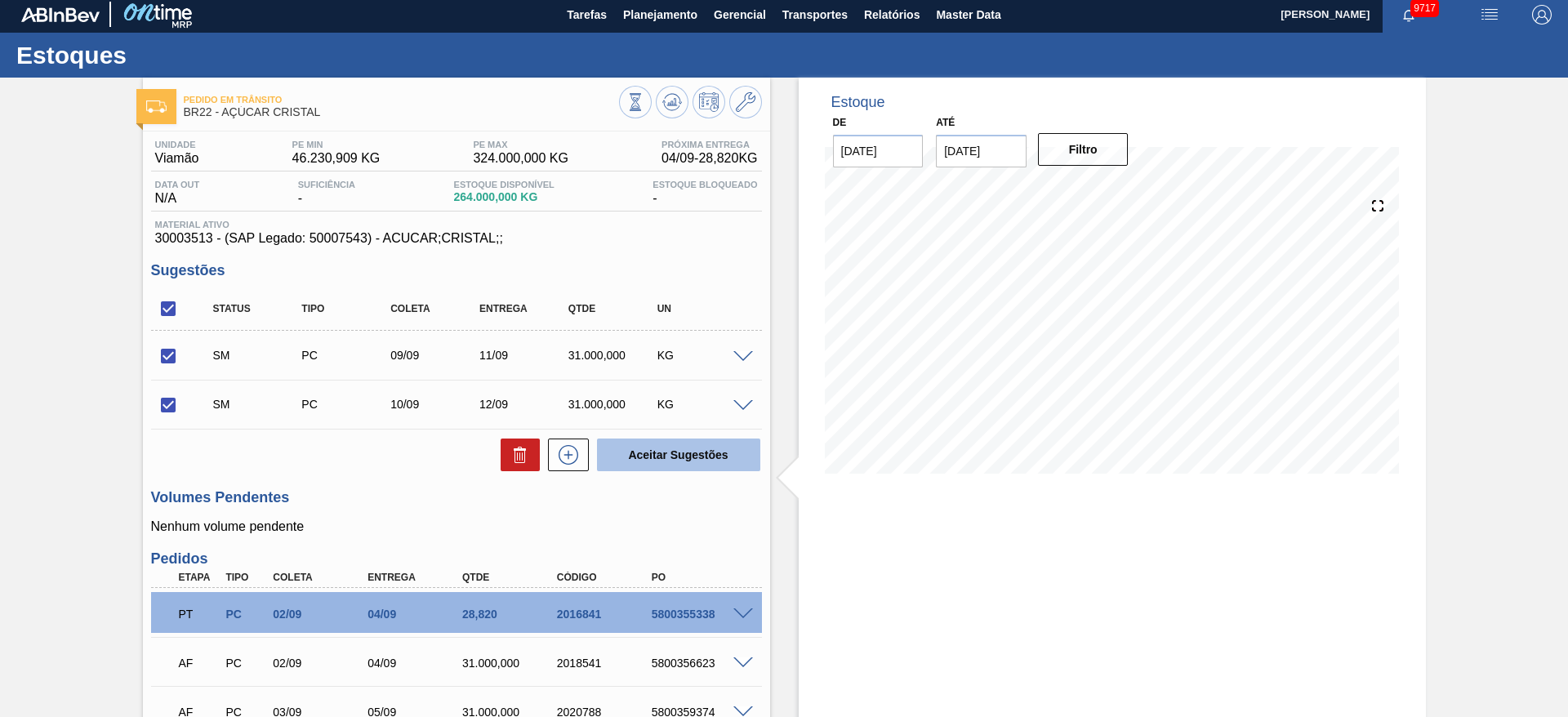
click at [660, 450] on button "Aceitar Sugestões" at bounding box center [679, 455] width 164 height 33
checkbox input "false"
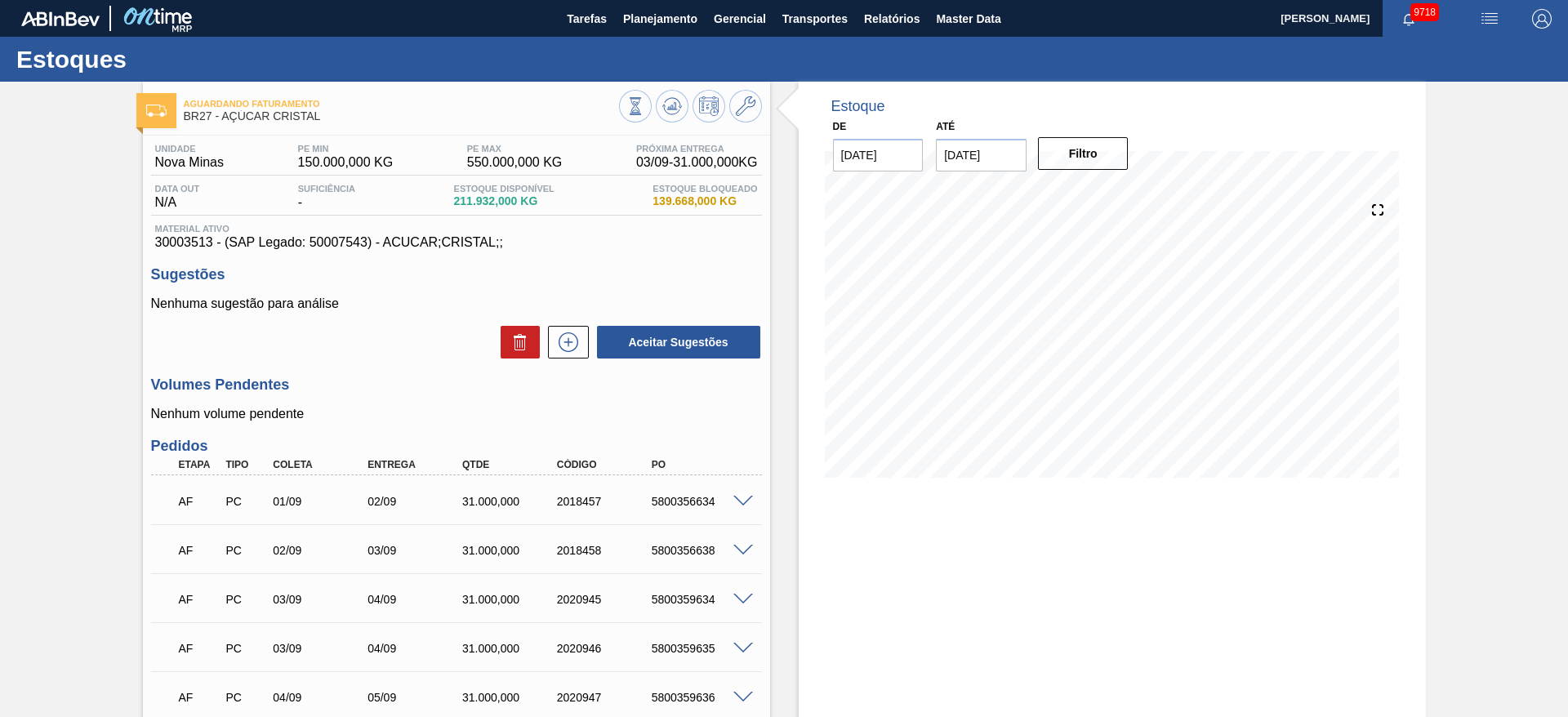
scroll to position [187, 0]
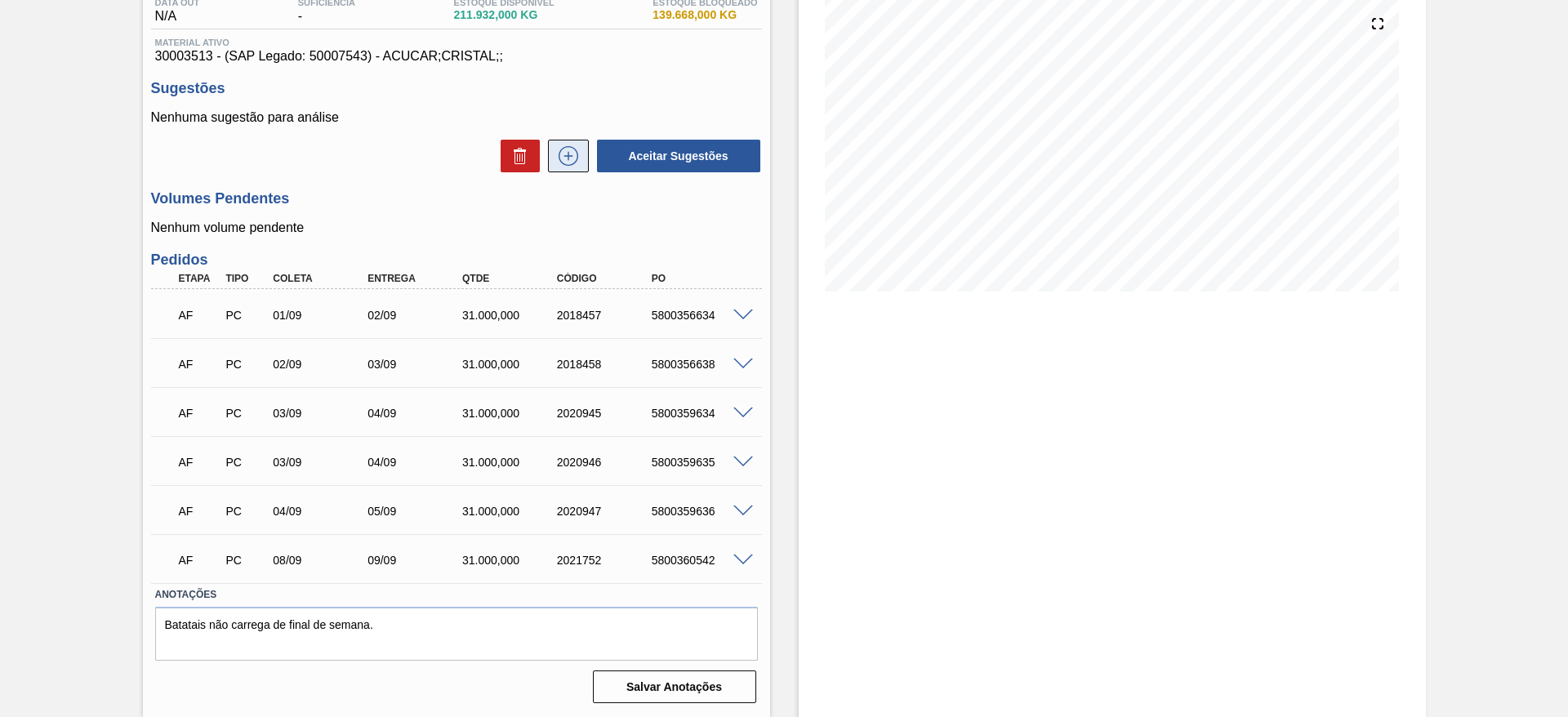
click at [566, 167] on button at bounding box center [568, 156] width 40 height 33
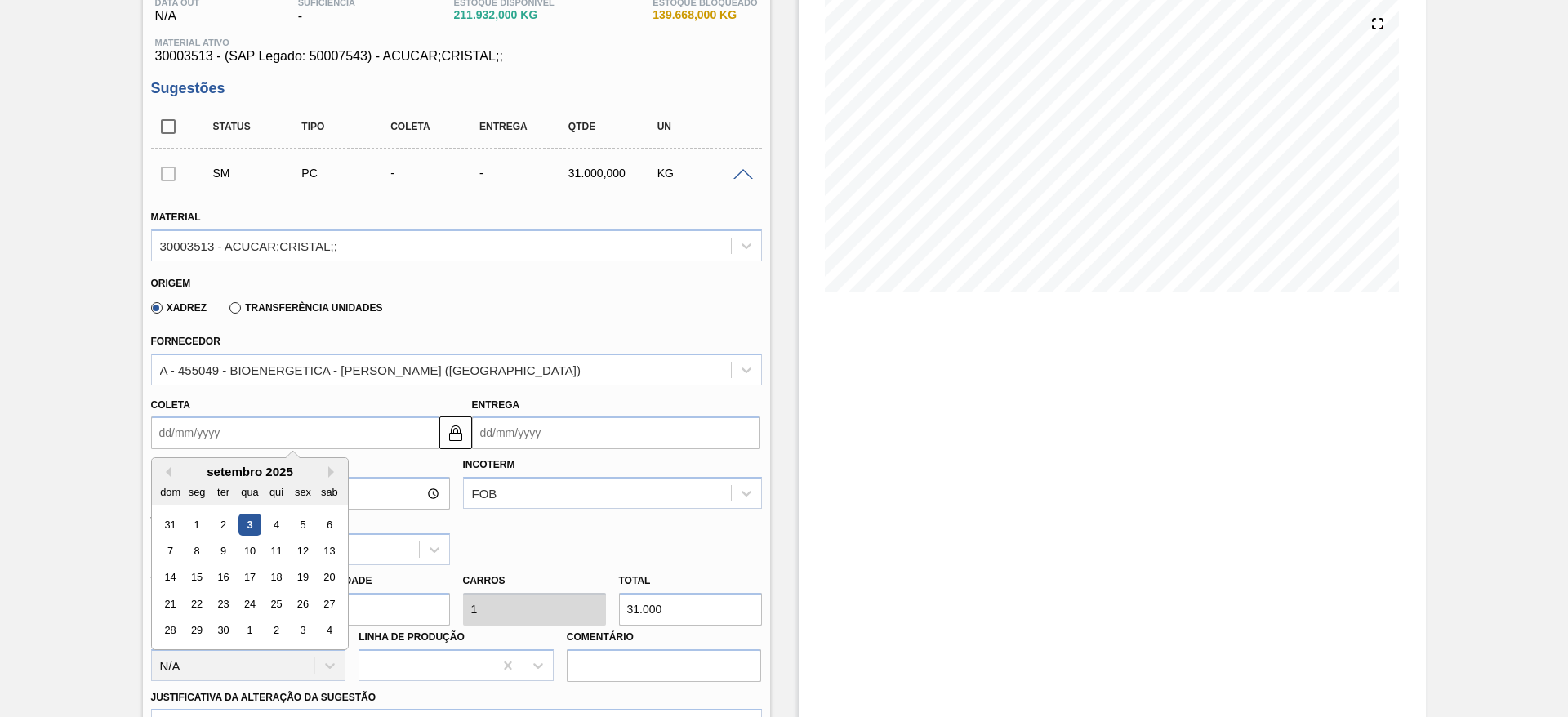
click at [192, 444] on input "Coleta" at bounding box center [295, 433] width 288 height 33
click at [226, 556] on div "9" at bounding box center [222, 551] width 22 height 22
type input "[DATE]"
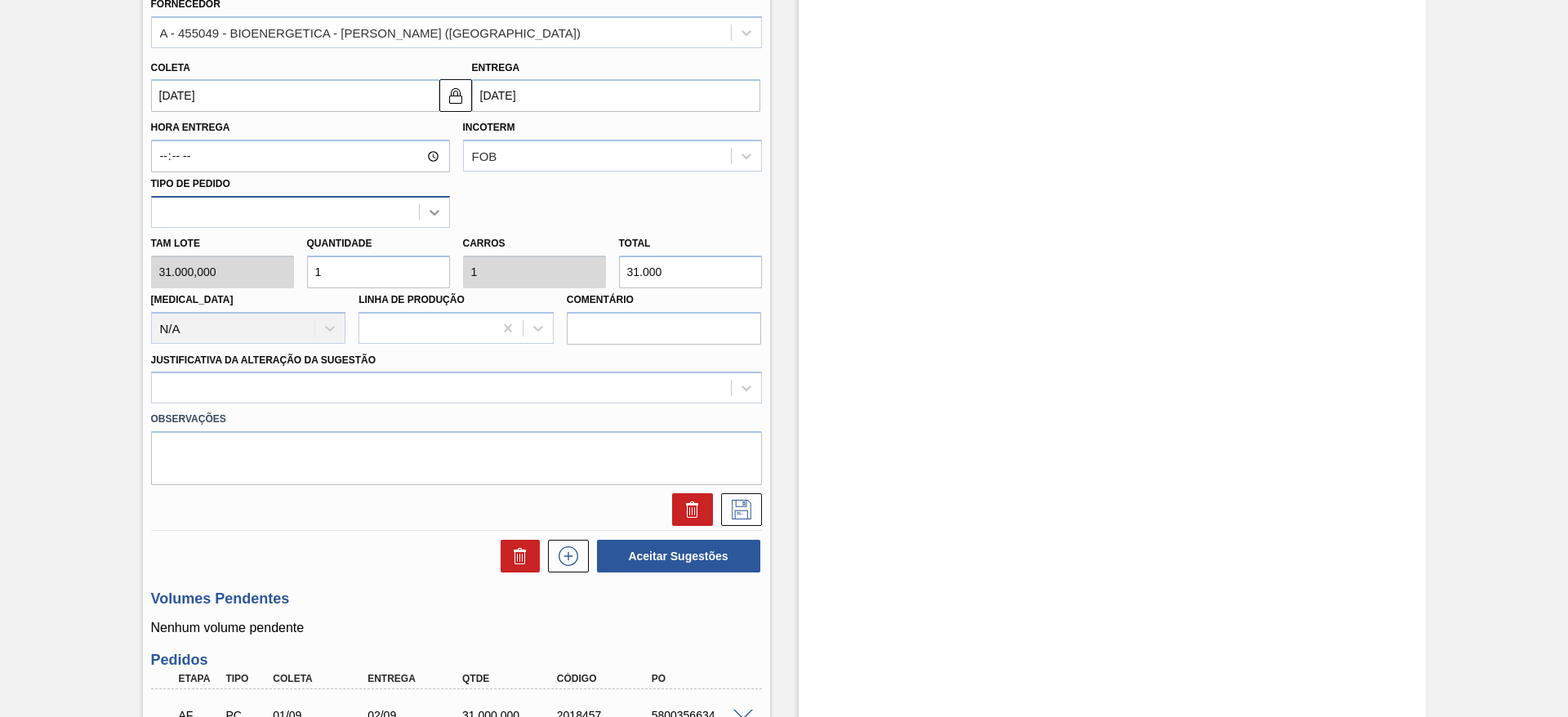
scroll to position [524, 0]
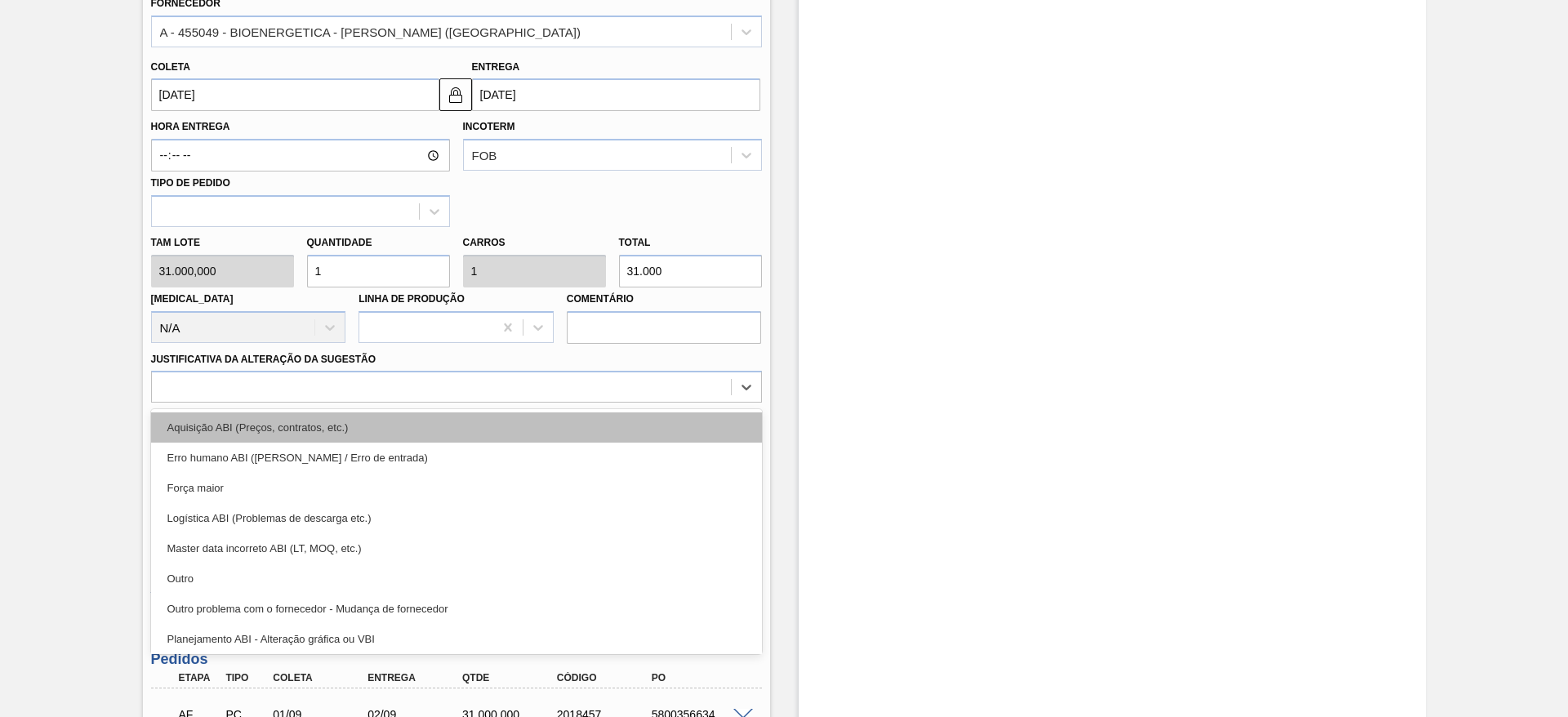
drag, startPoint x: 576, startPoint y: 391, endPoint x: 577, endPoint y: 429, distance: 38.0
click at [577, 403] on div "option Aquisição ABI (Preços, contratos, etc.) focused, 1 of 18. 18 results ava…" at bounding box center [456, 387] width 611 height 32
click at [577, 429] on div "Aquisição ABI (Preços, contratos, etc.)" at bounding box center [456, 428] width 611 height 30
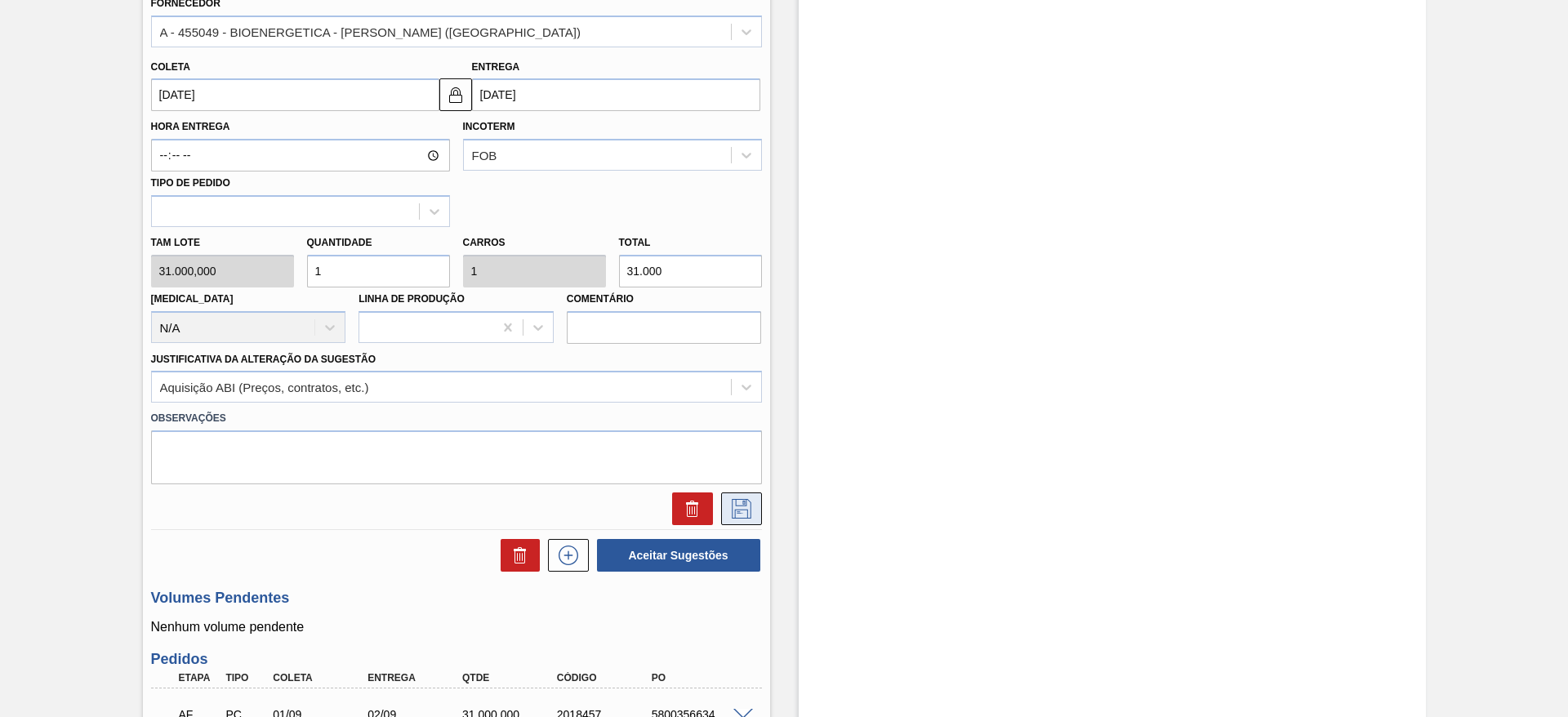
click at [747, 510] on icon at bounding box center [741, 508] width 26 height 19
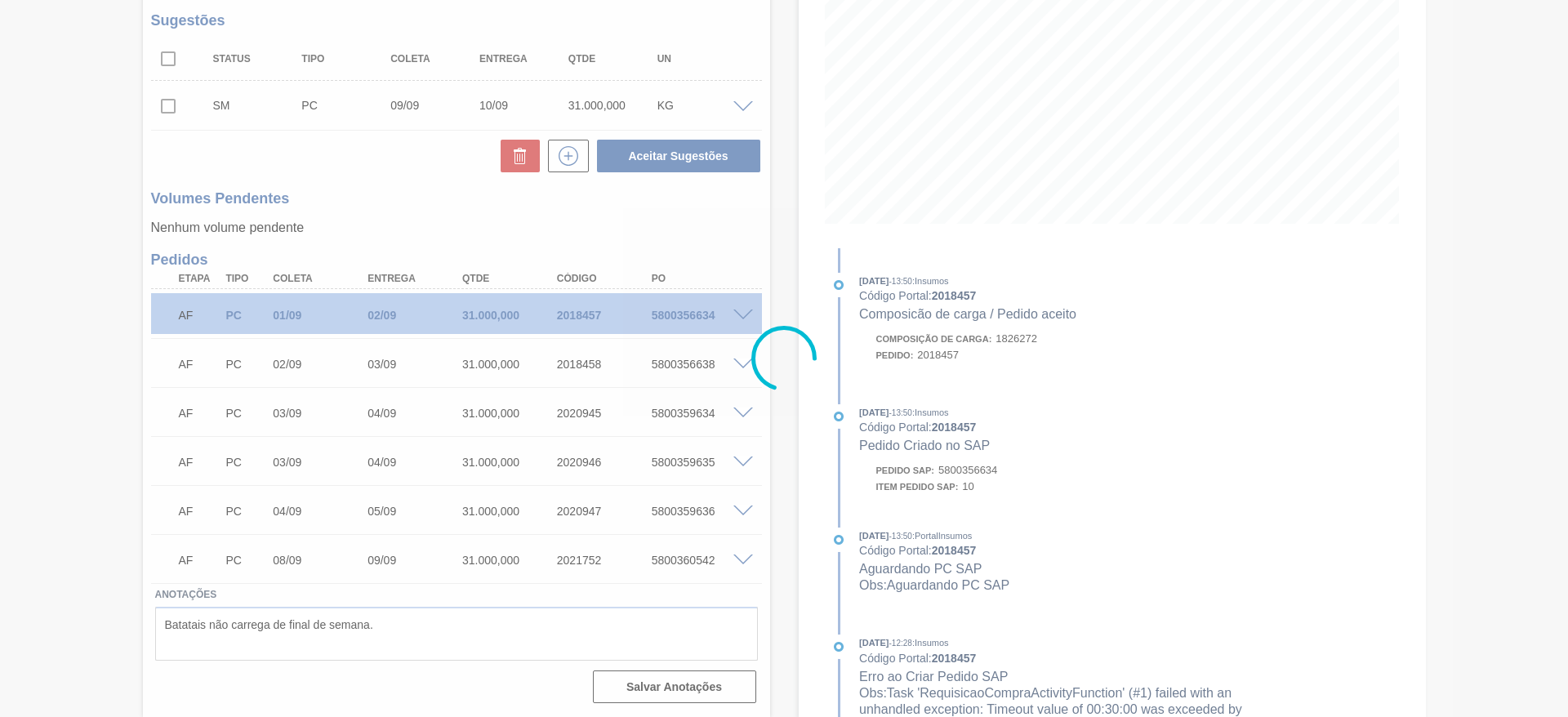
scroll to position [254, 0]
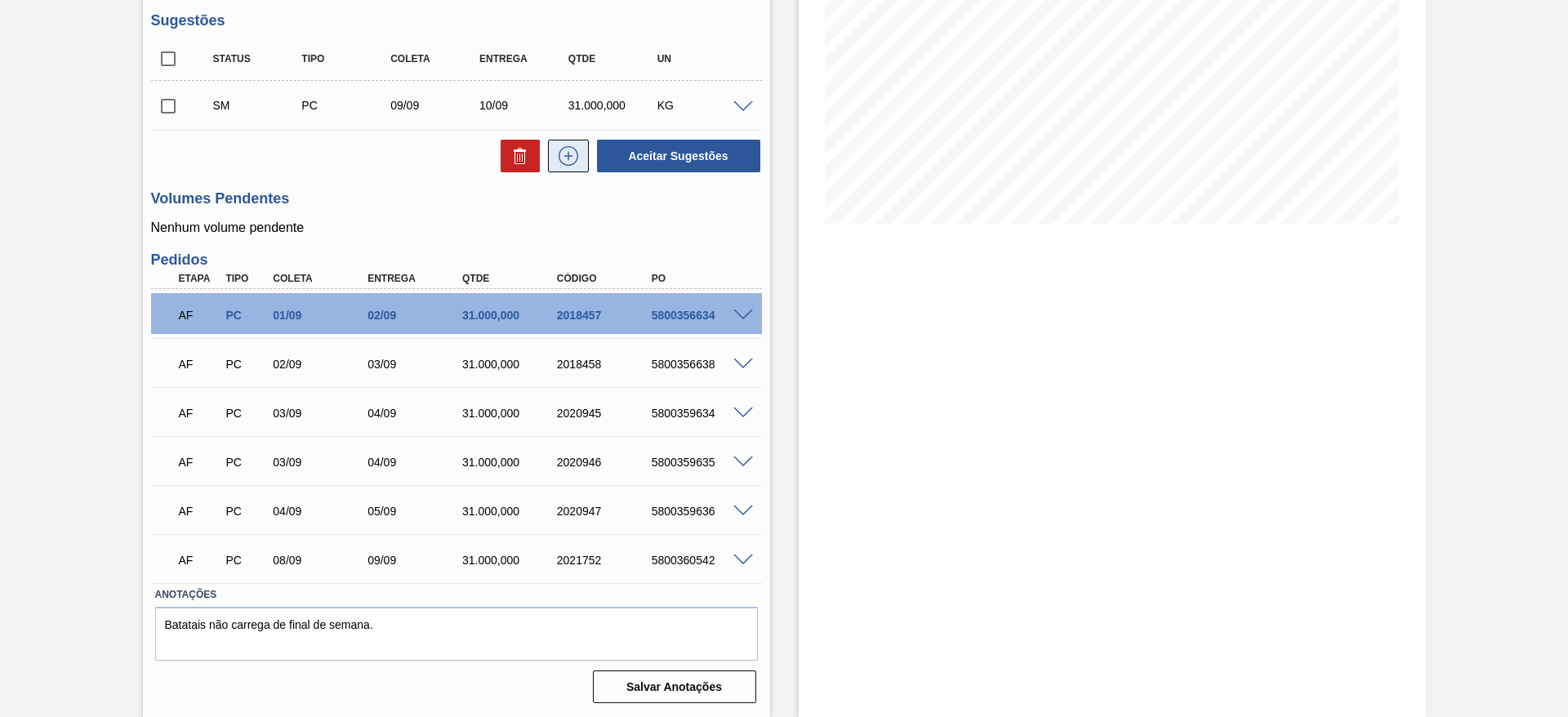
click at [568, 166] on button at bounding box center [568, 156] width 40 height 33
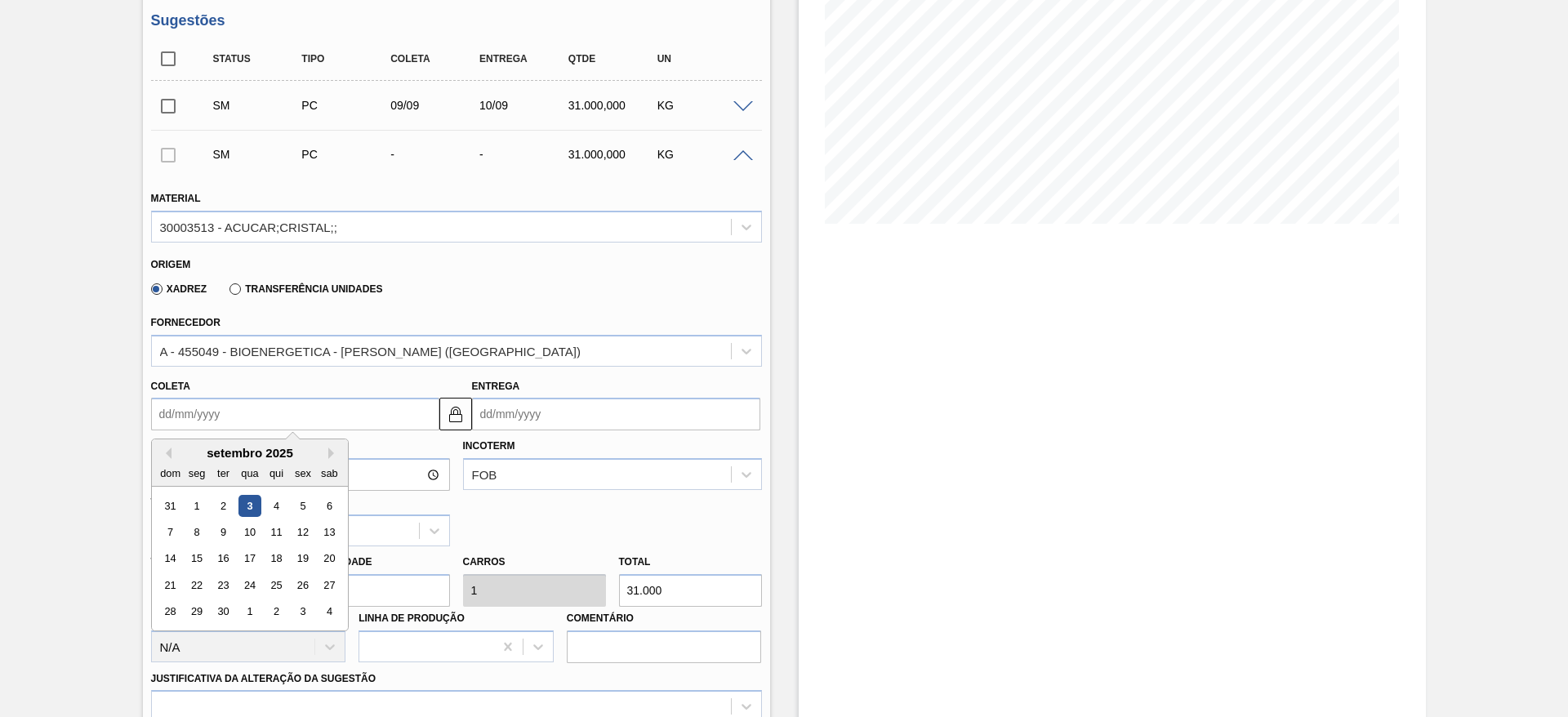
click at [174, 415] on input "Coleta" at bounding box center [295, 413] width 288 height 33
click at [243, 537] on div "10" at bounding box center [249, 531] width 22 height 22
type input "[DATE]"
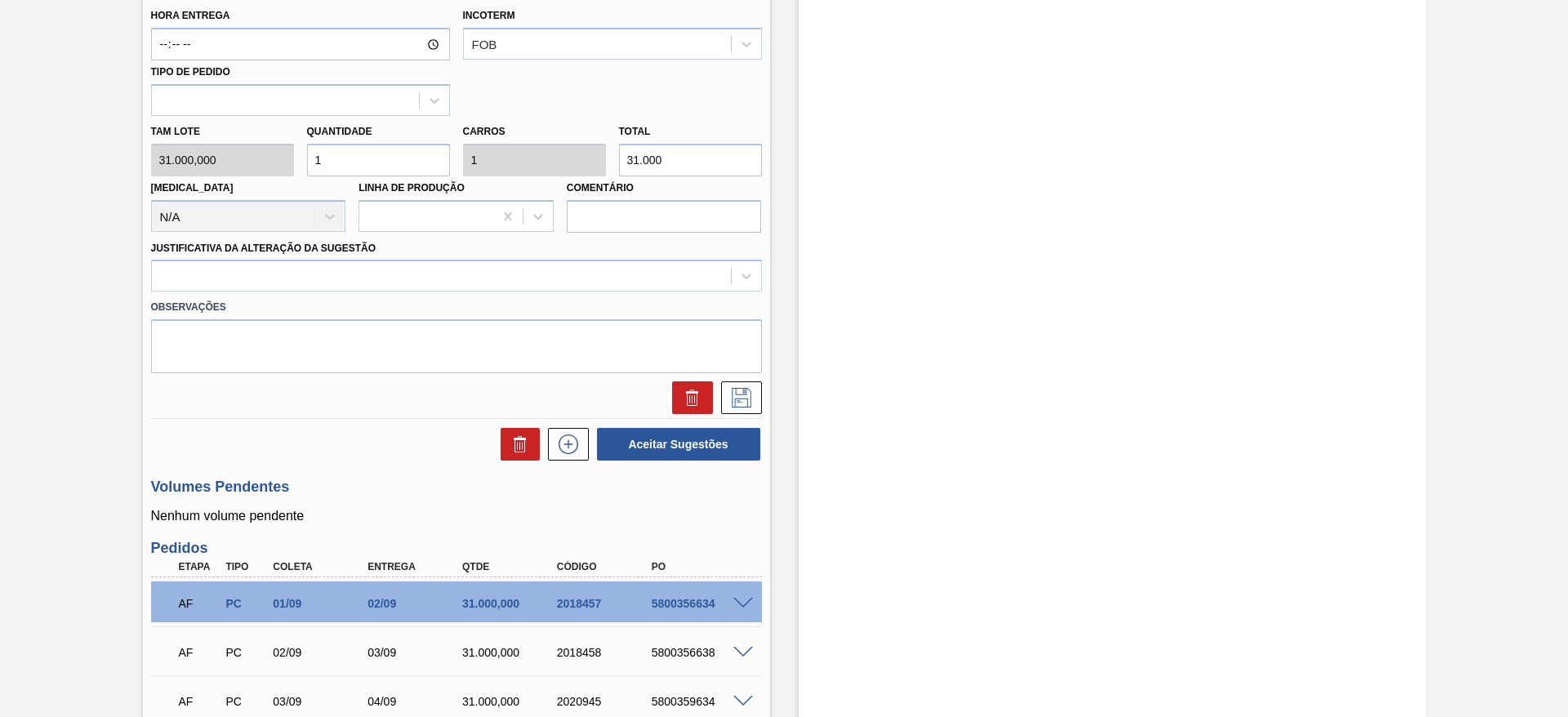
scroll to position [698, 0]
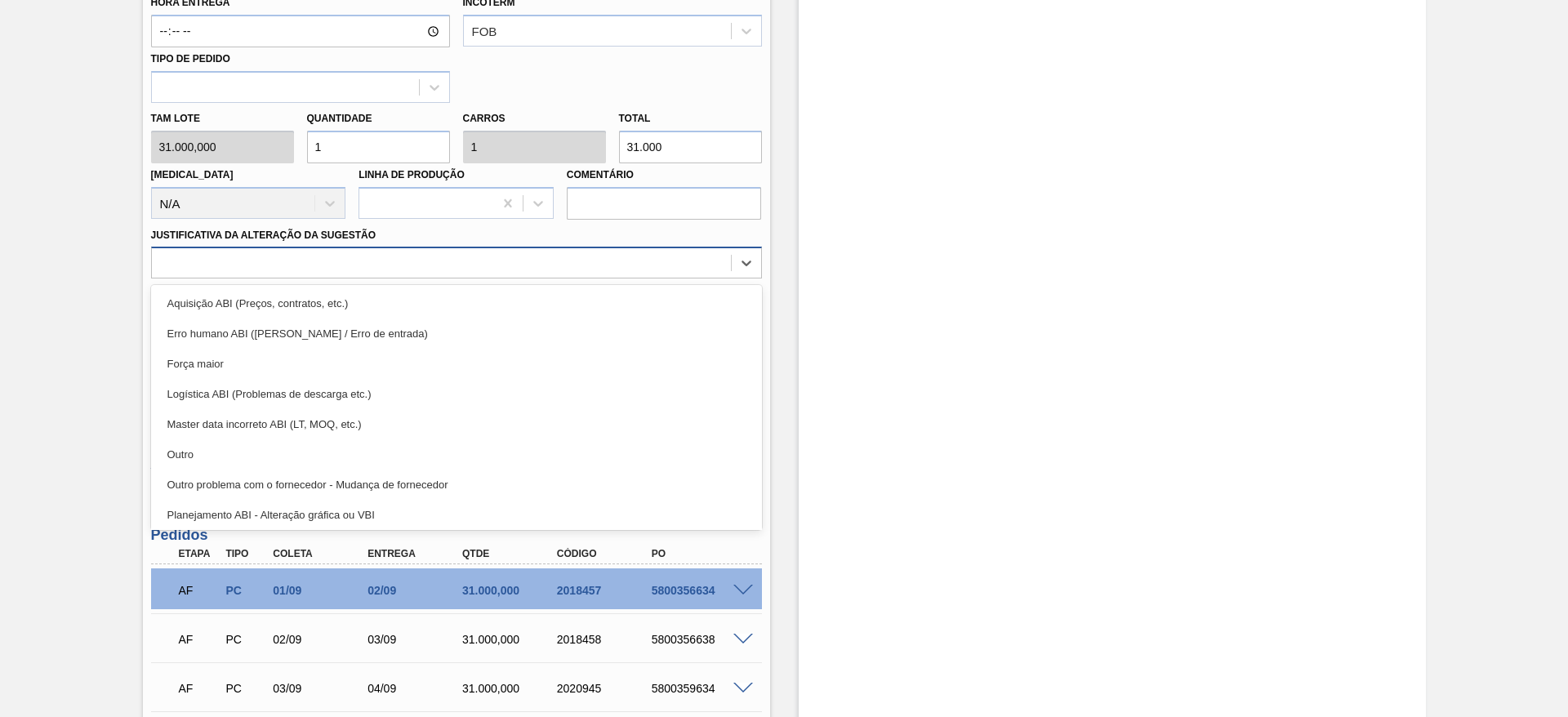
click at [555, 269] on div at bounding box center [441, 263] width 579 height 24
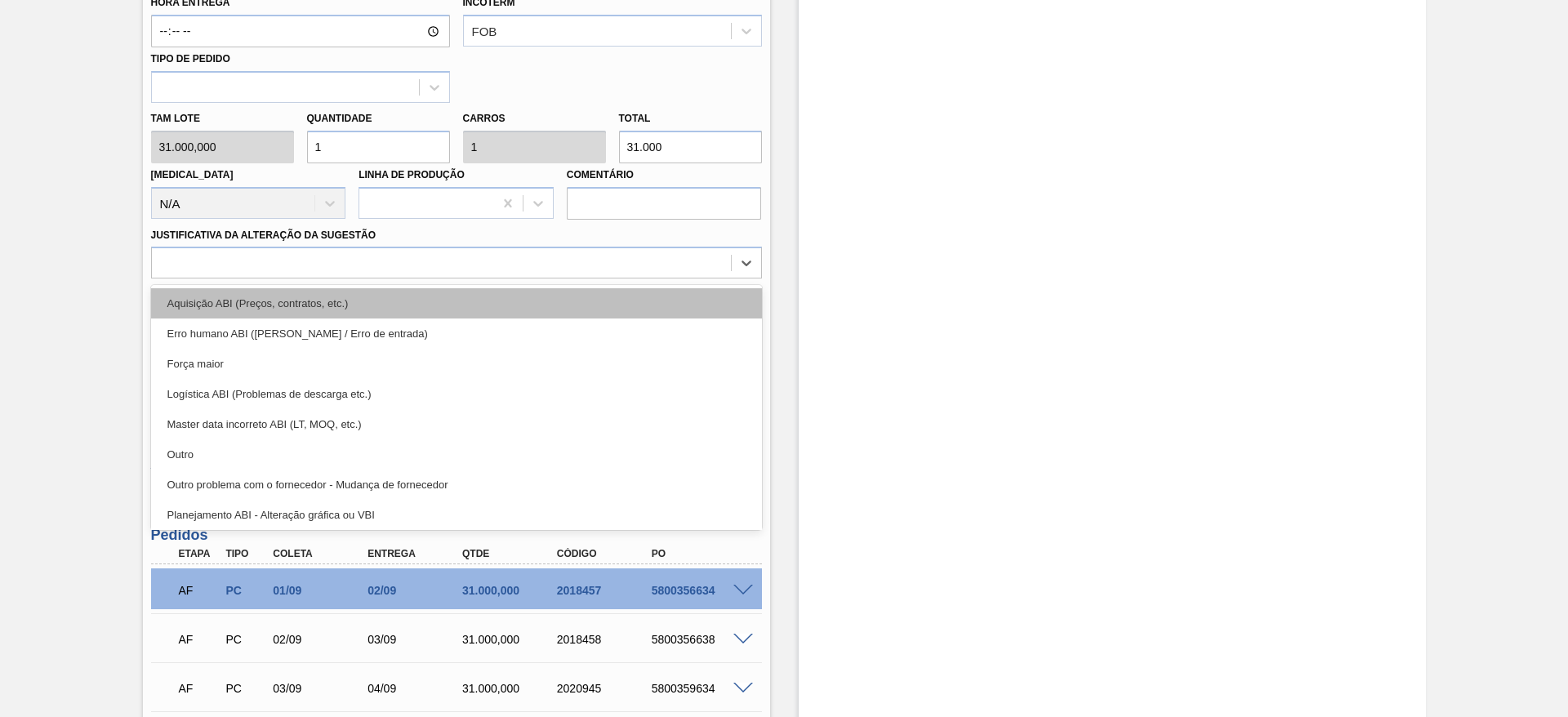
click at [556, 294] on div "Aquisição ABI (Preços, contratos, etc.)" at bounding box center [456, 304] width 611 height 30
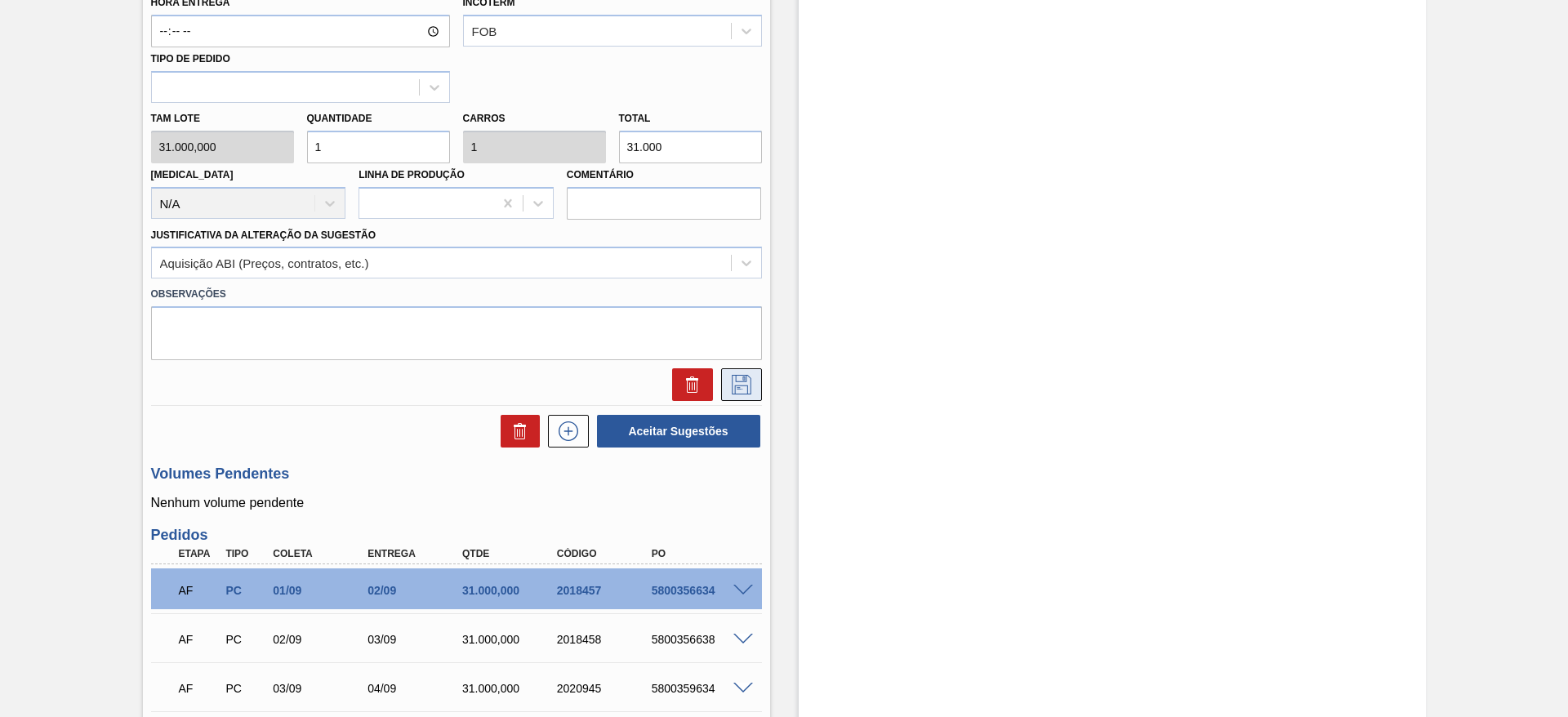
click at [735, 375] on icon at bounding box center [741, 384] width 26 height 19
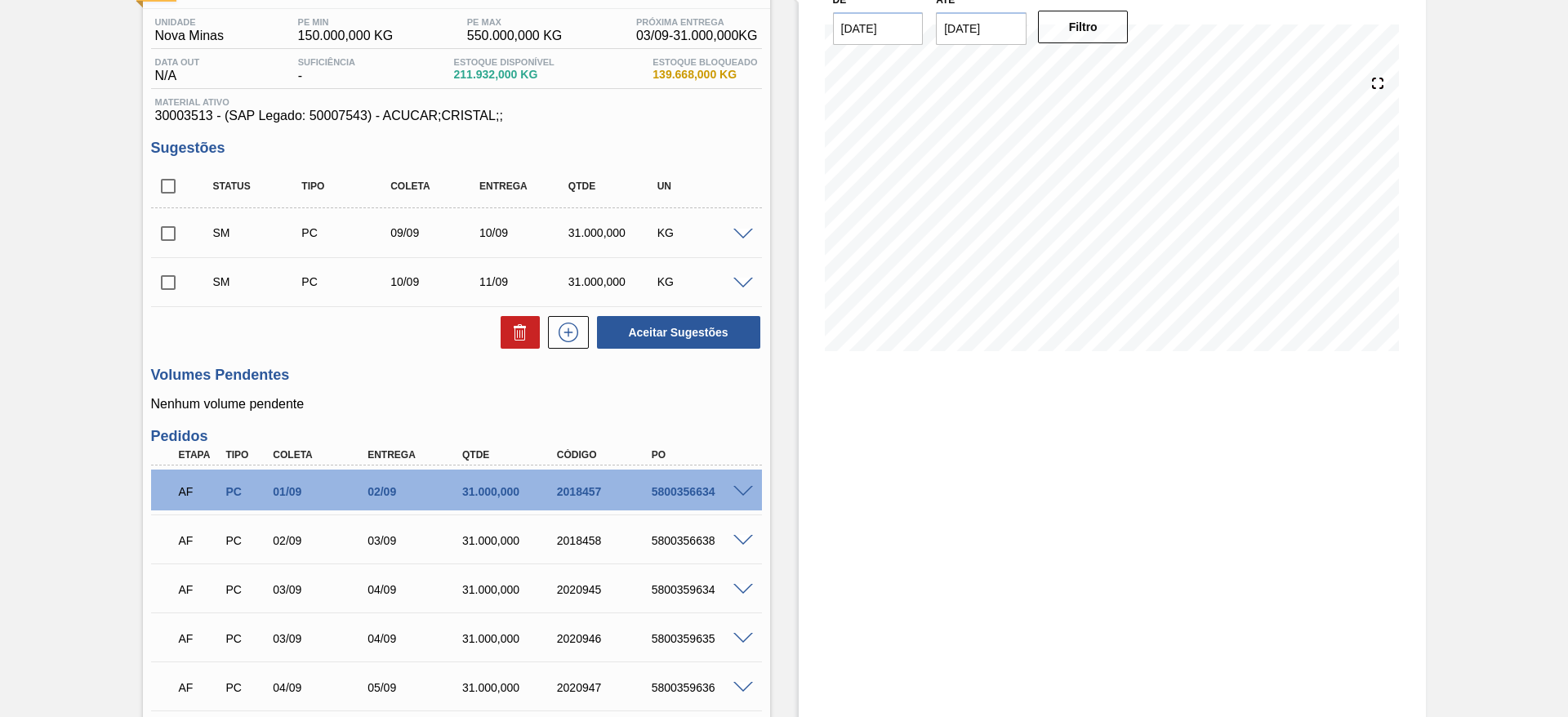
scroll to position [0, 0]
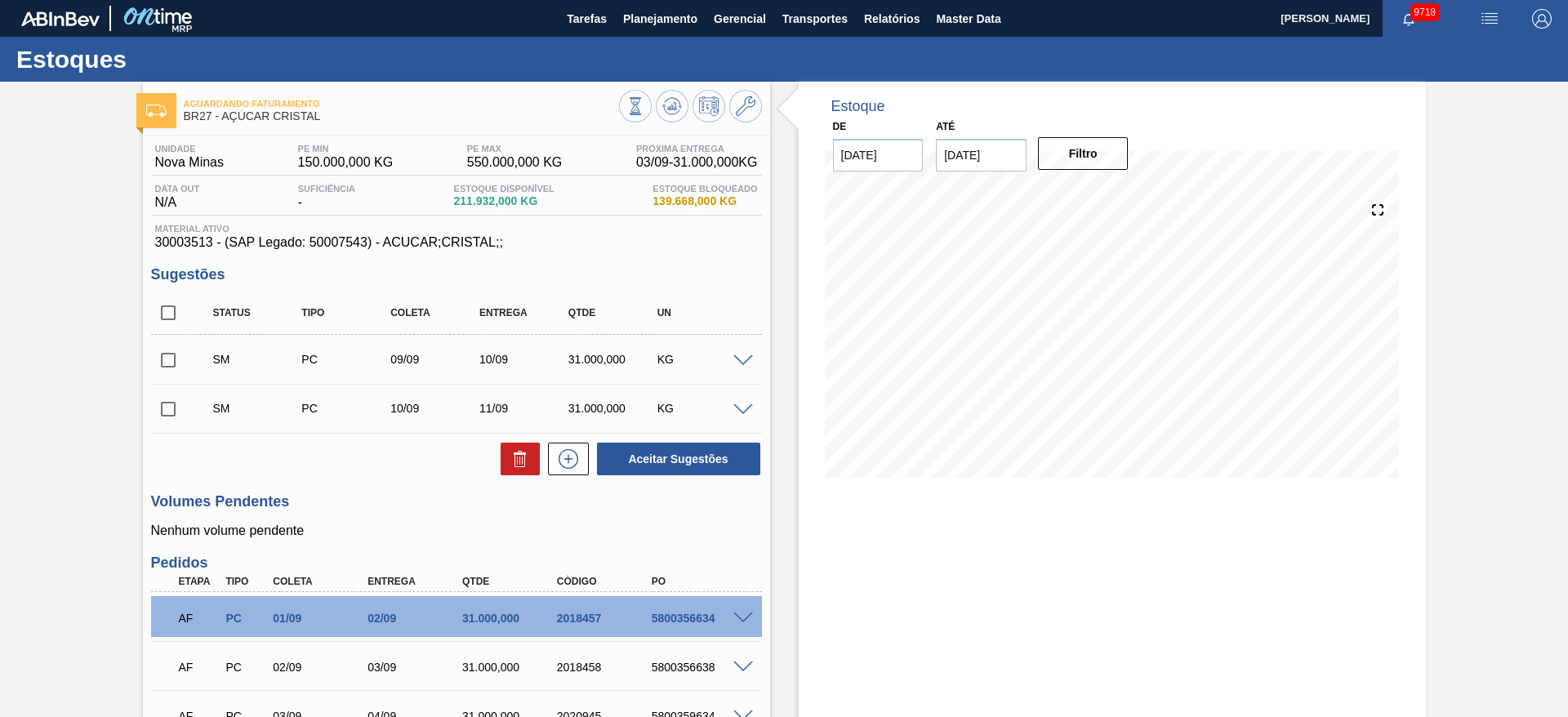
click at [743, 406] on span at bounding box center [743, 411] width 19 height 12
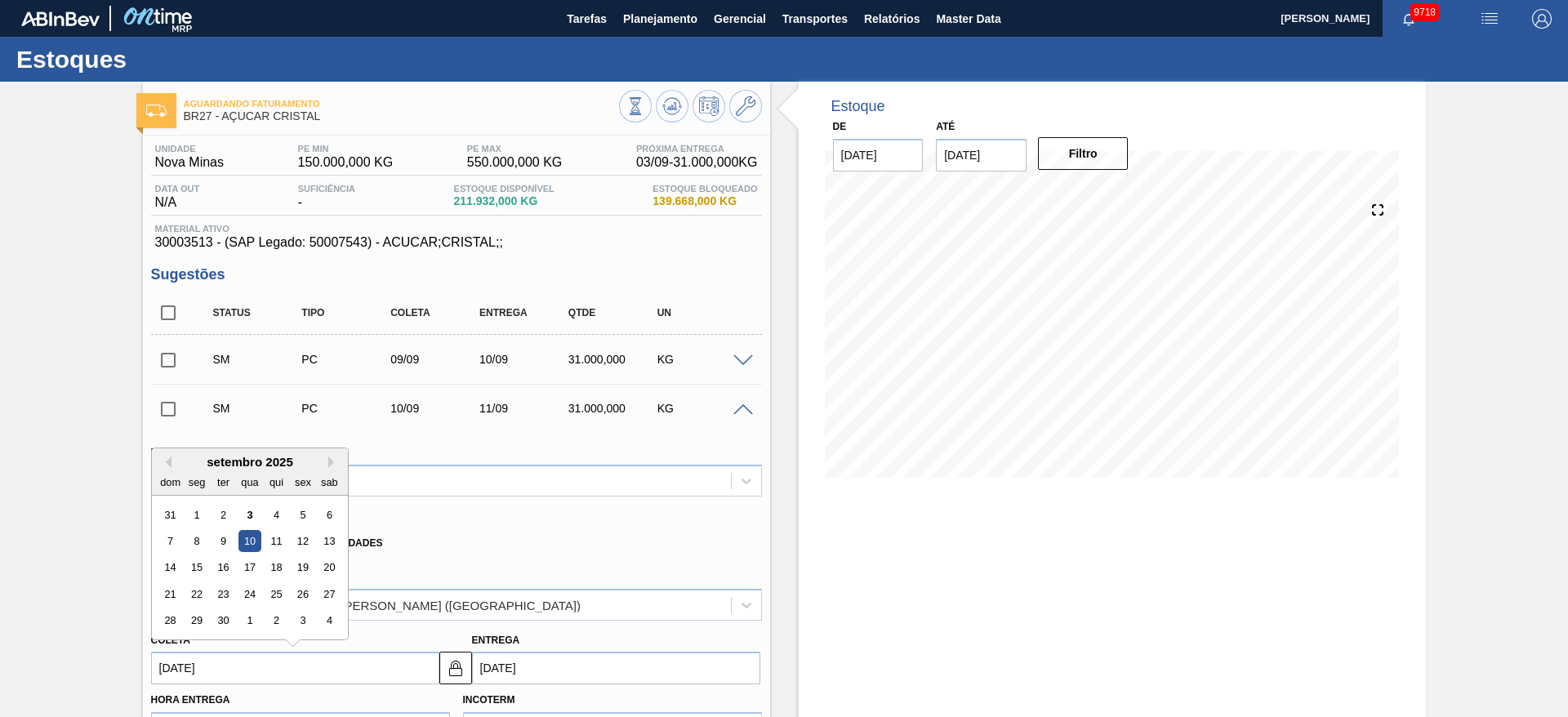
click at [197, 663] on input "[DATE]" at bounding box center [295, 668] width 288 height 33
click at [273, 547] on div "11" at bounding box center [275, 541] width 22 height 22
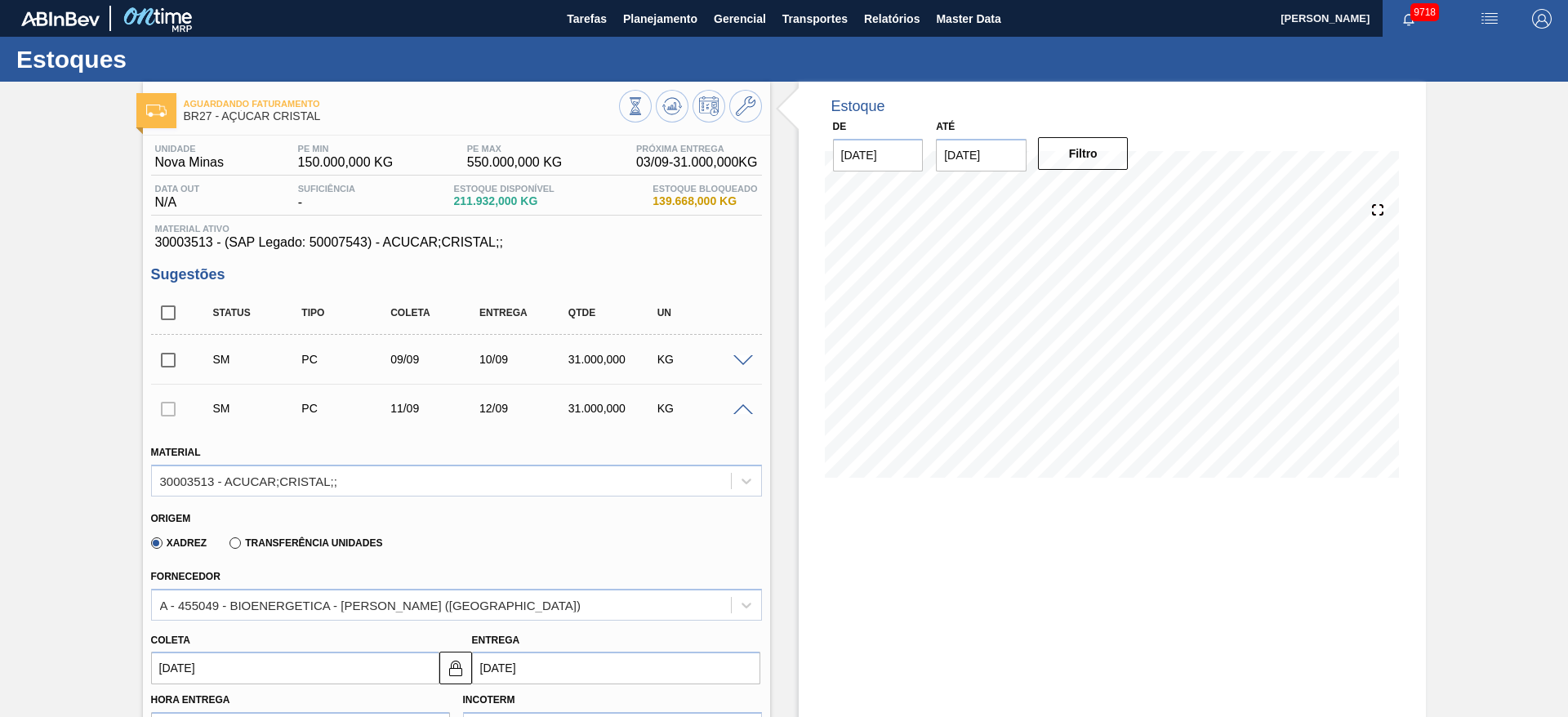
type input "[DATE]"
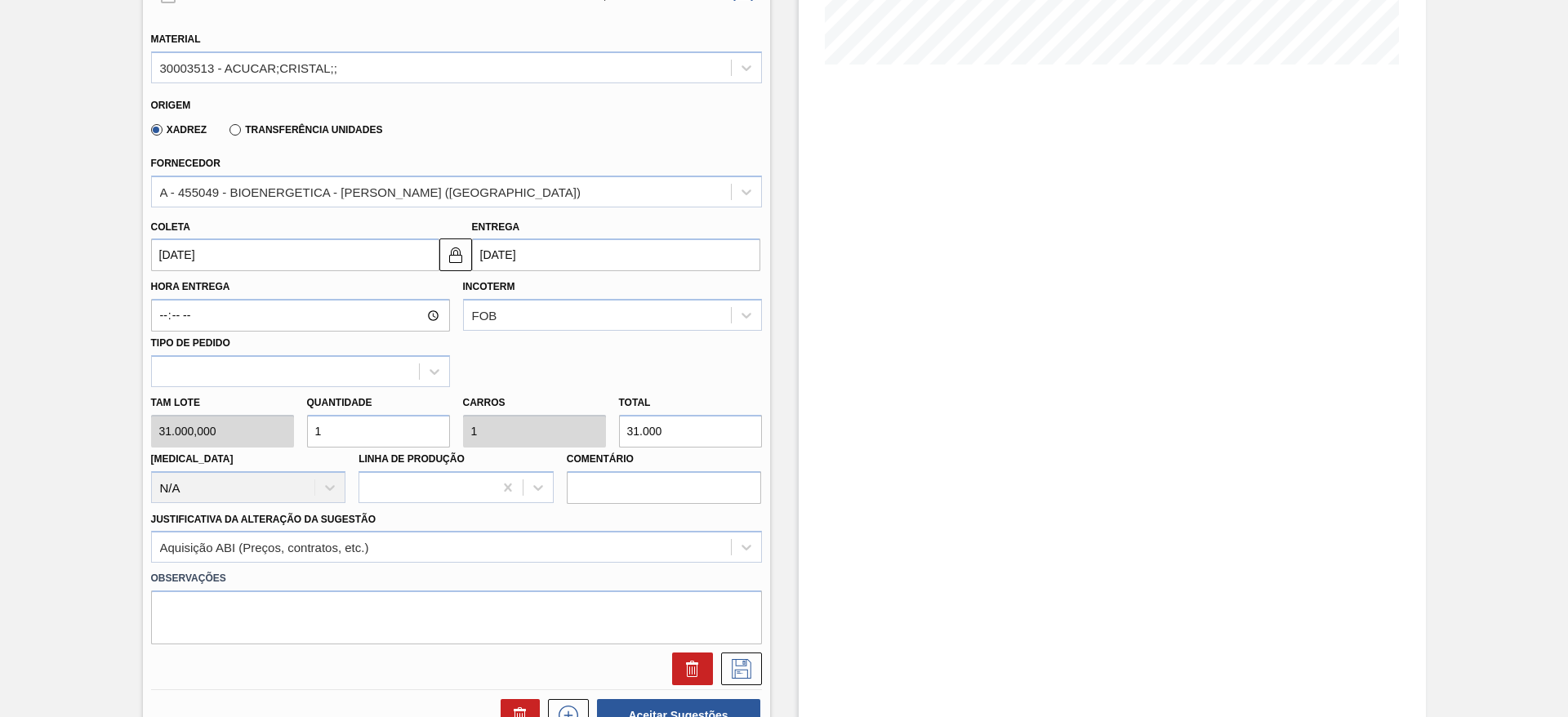
scroll to position [417, 0]
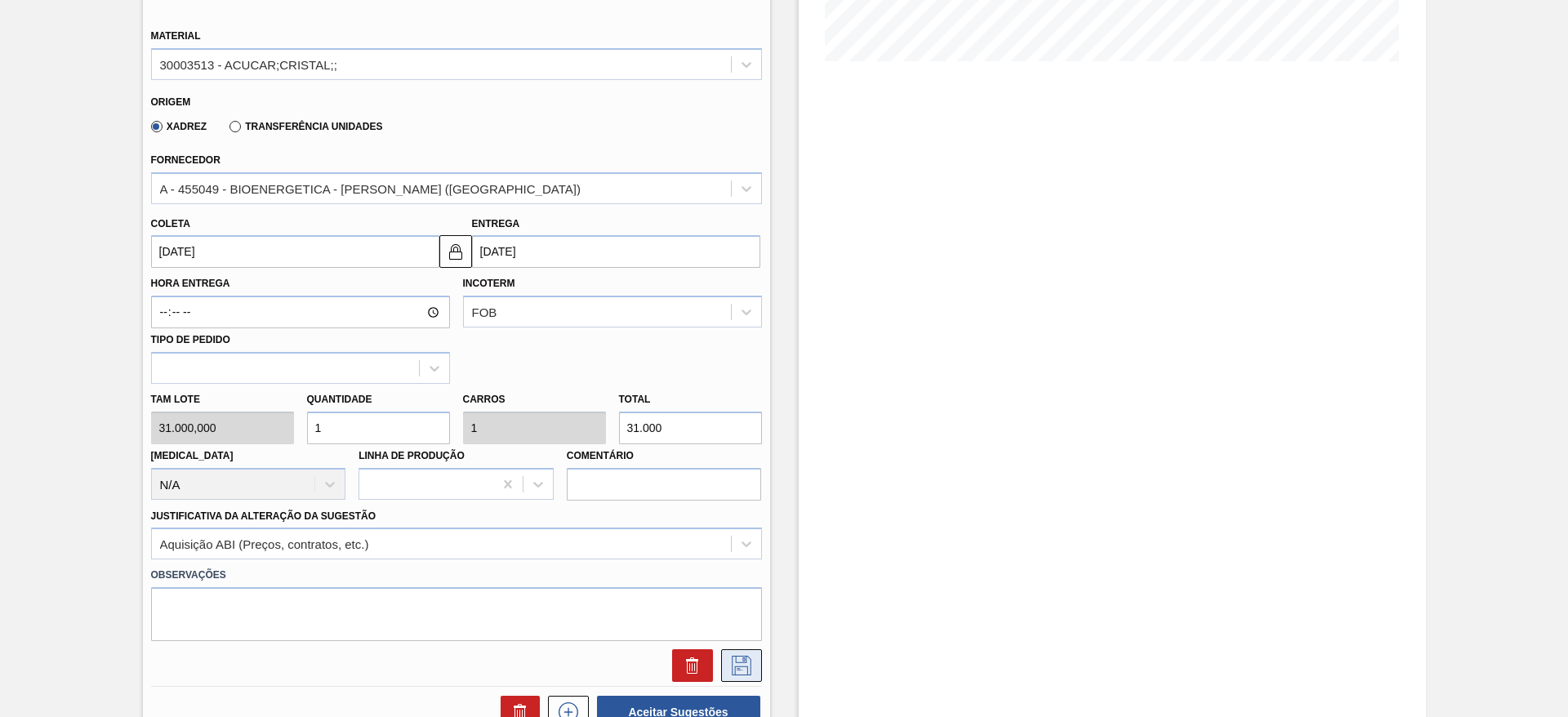
click at [743, 669] on icon at bounding box center [741, 666] width 26 height 19
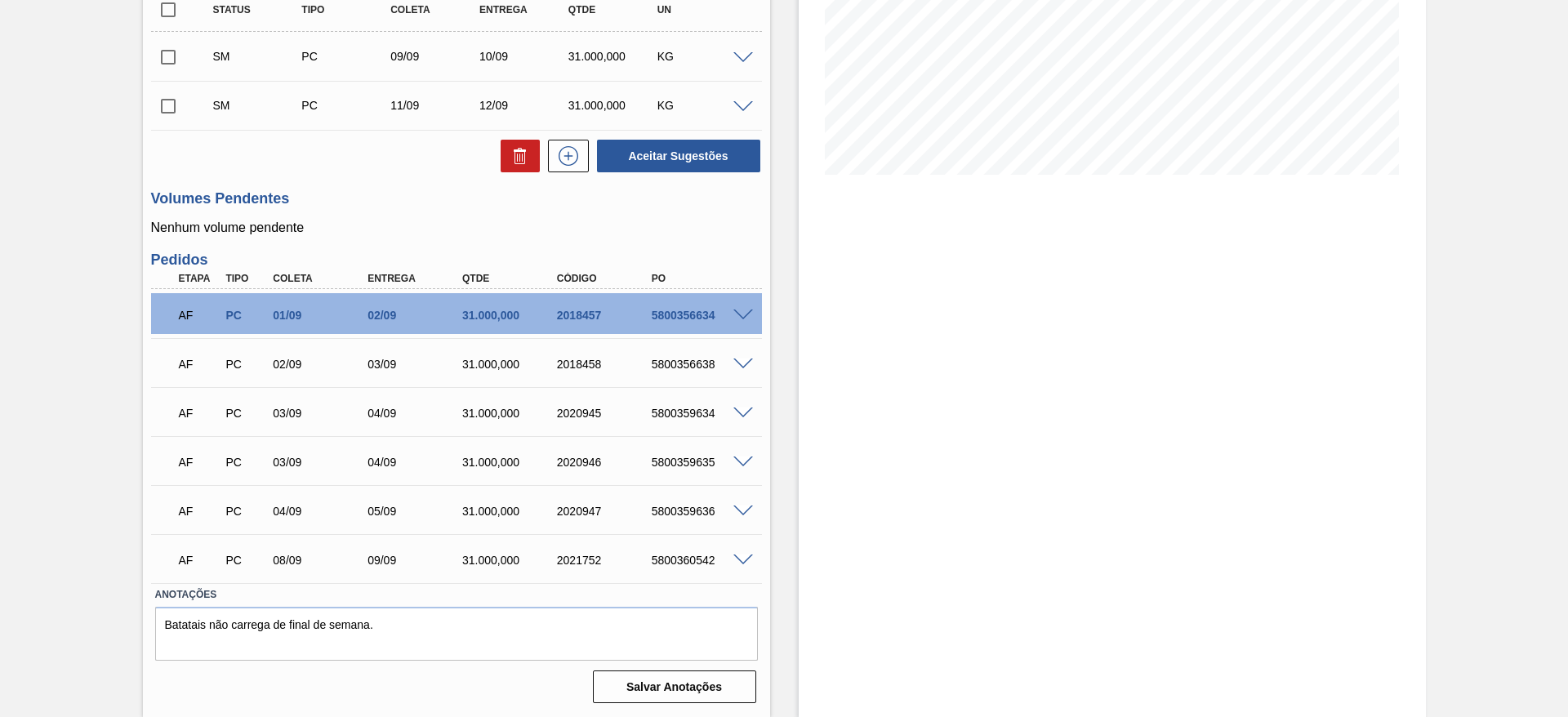
scroll to position [0, 0]
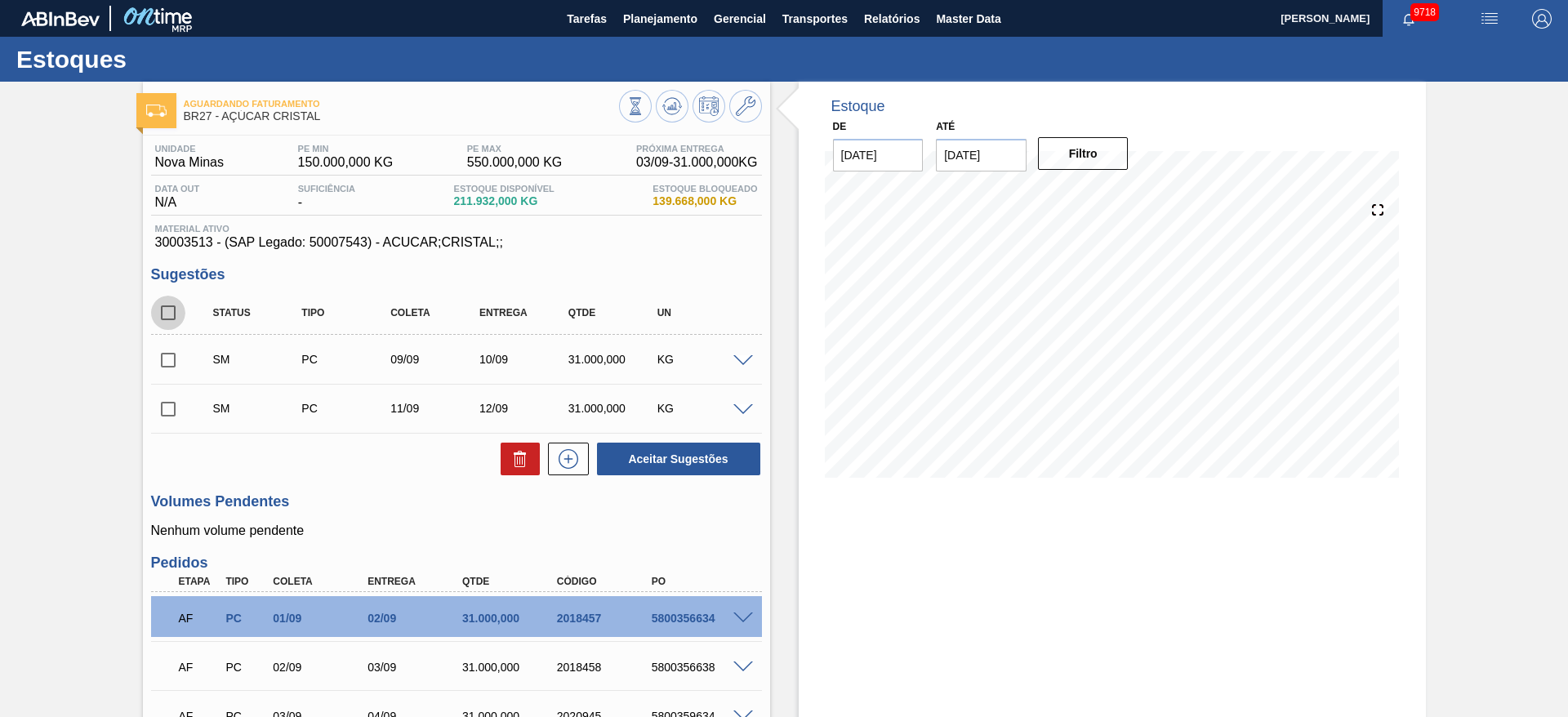
click at [173, 309] on input "checkbox" at bounding box center [168, 312] width 34 height 34
checkbox input "true"
click at [745, 464] on button "Aceitar Sugestões" at bounding box center [679, 458] width 164 height 33
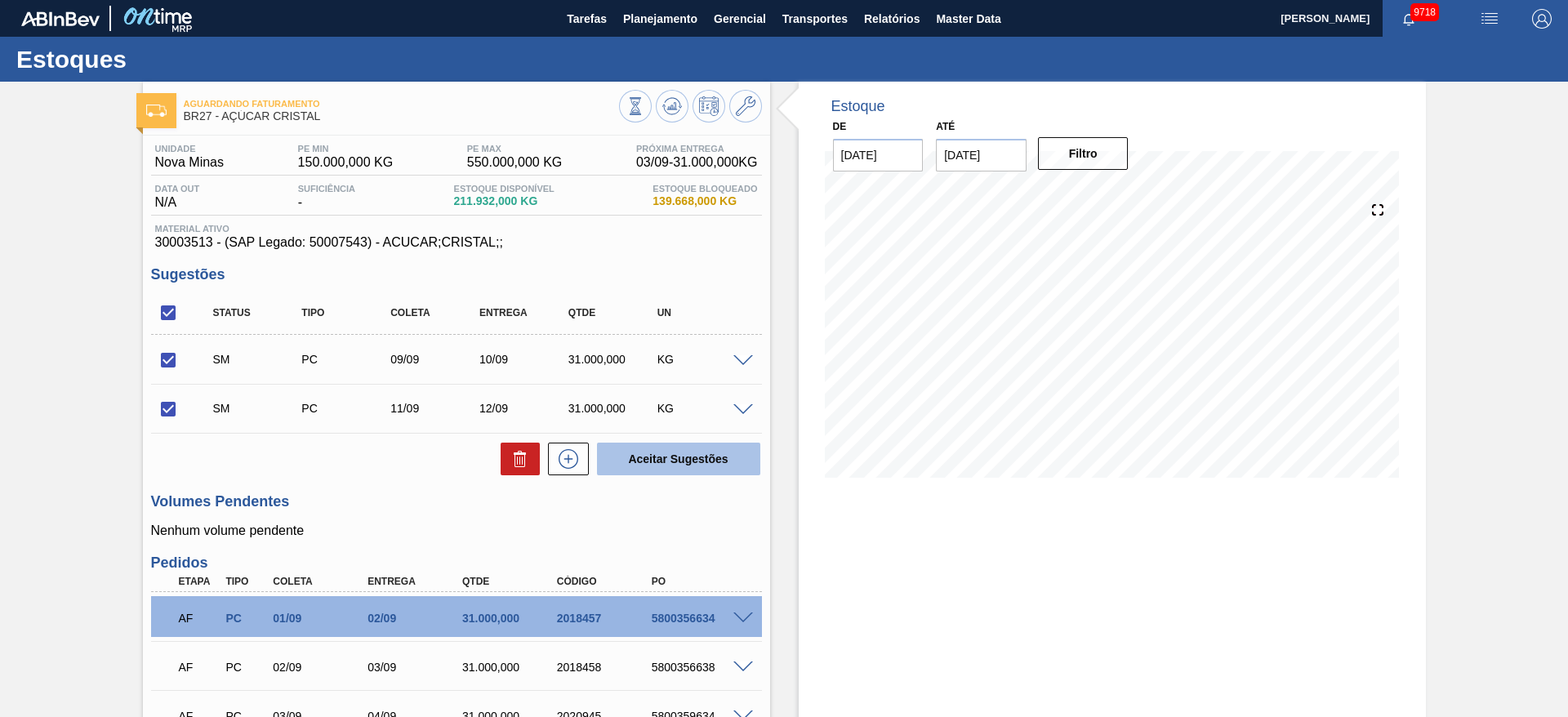
checkbox input "false"
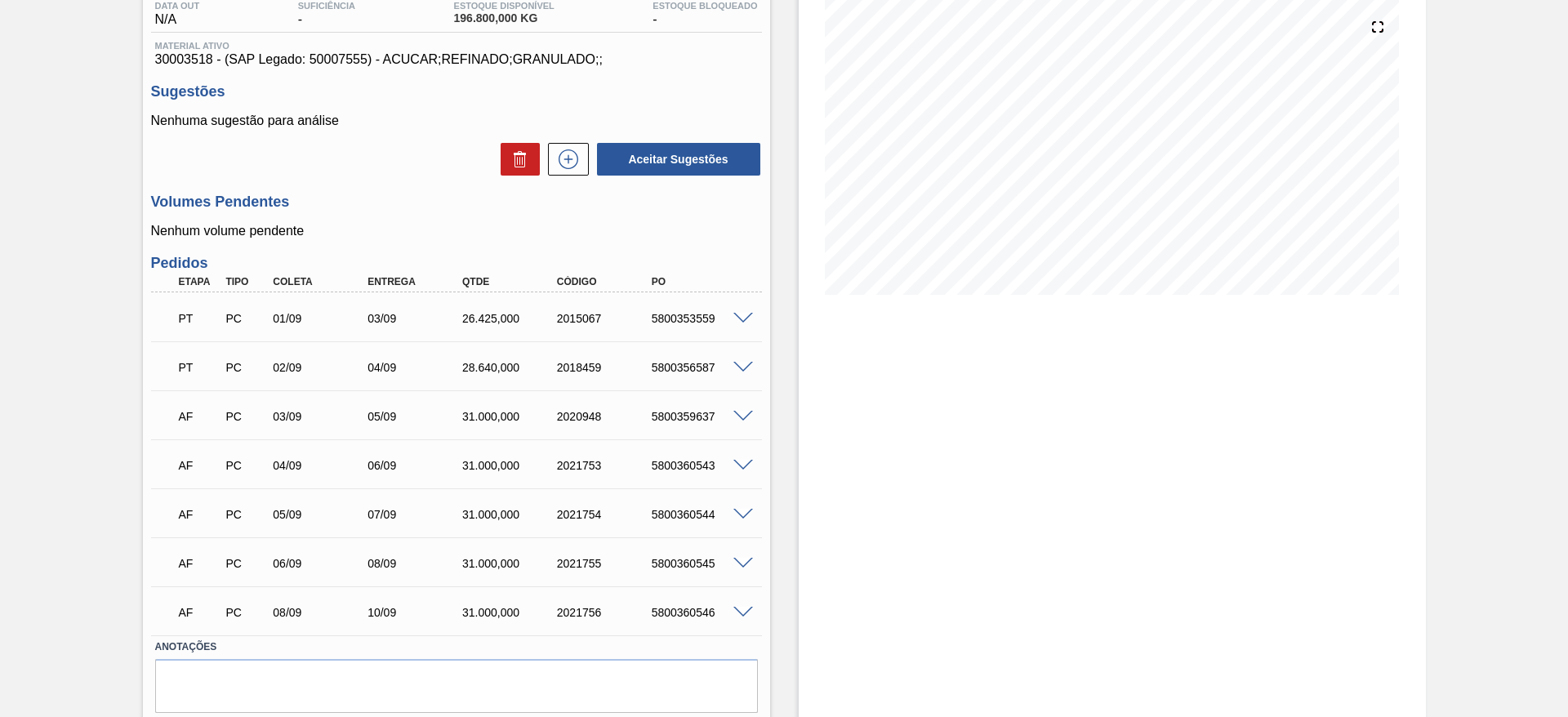
scroll to position [181, 0]
click at [559, 167] on icon at bounding box center [569, 161] width 26 height 19
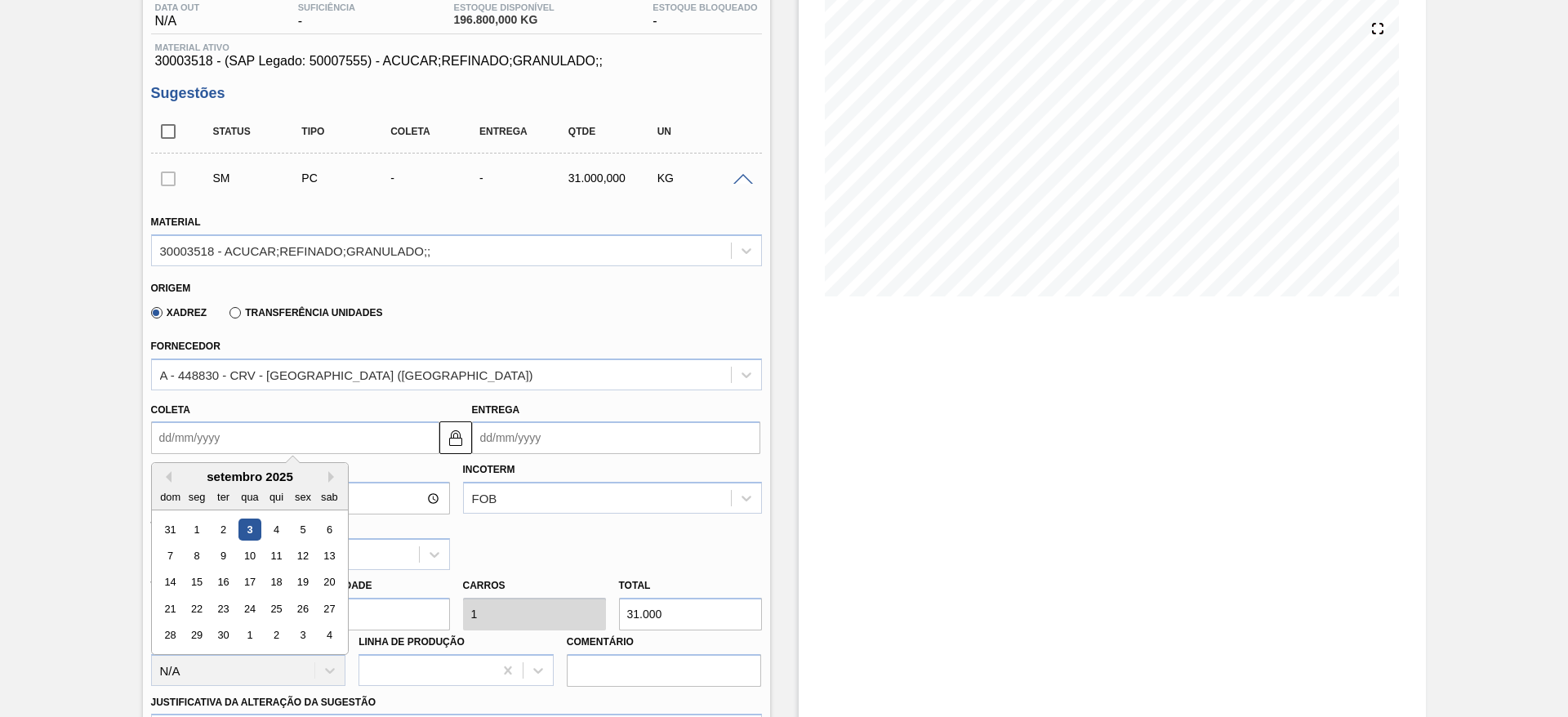
click at [186, 443] on input "Coleta" at bounding box center [295, 437] width 288 height 33
click at [258, 556] on div "10" at bounding box center [249, 555] width 22 height 22
type input "[DATE]"
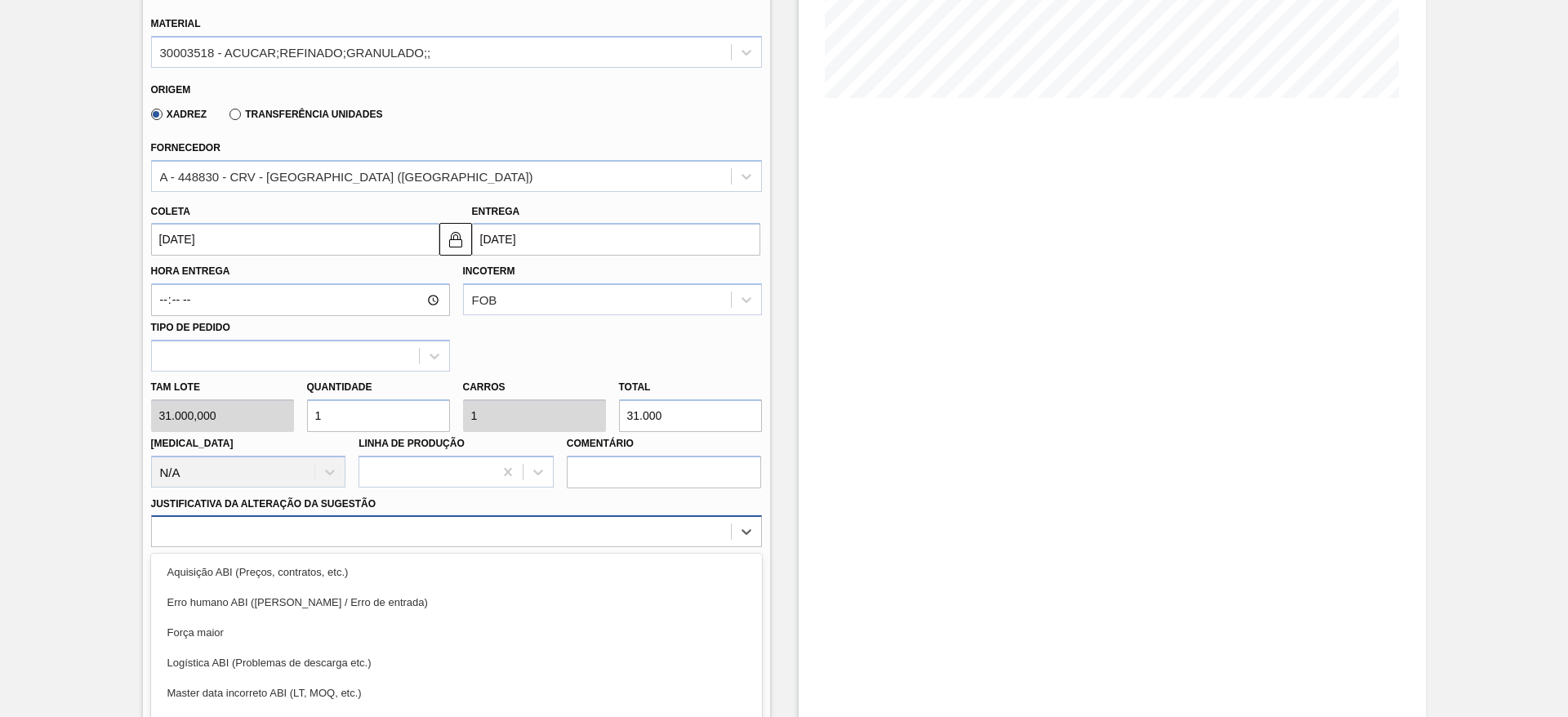
scroll to position [468, 0]
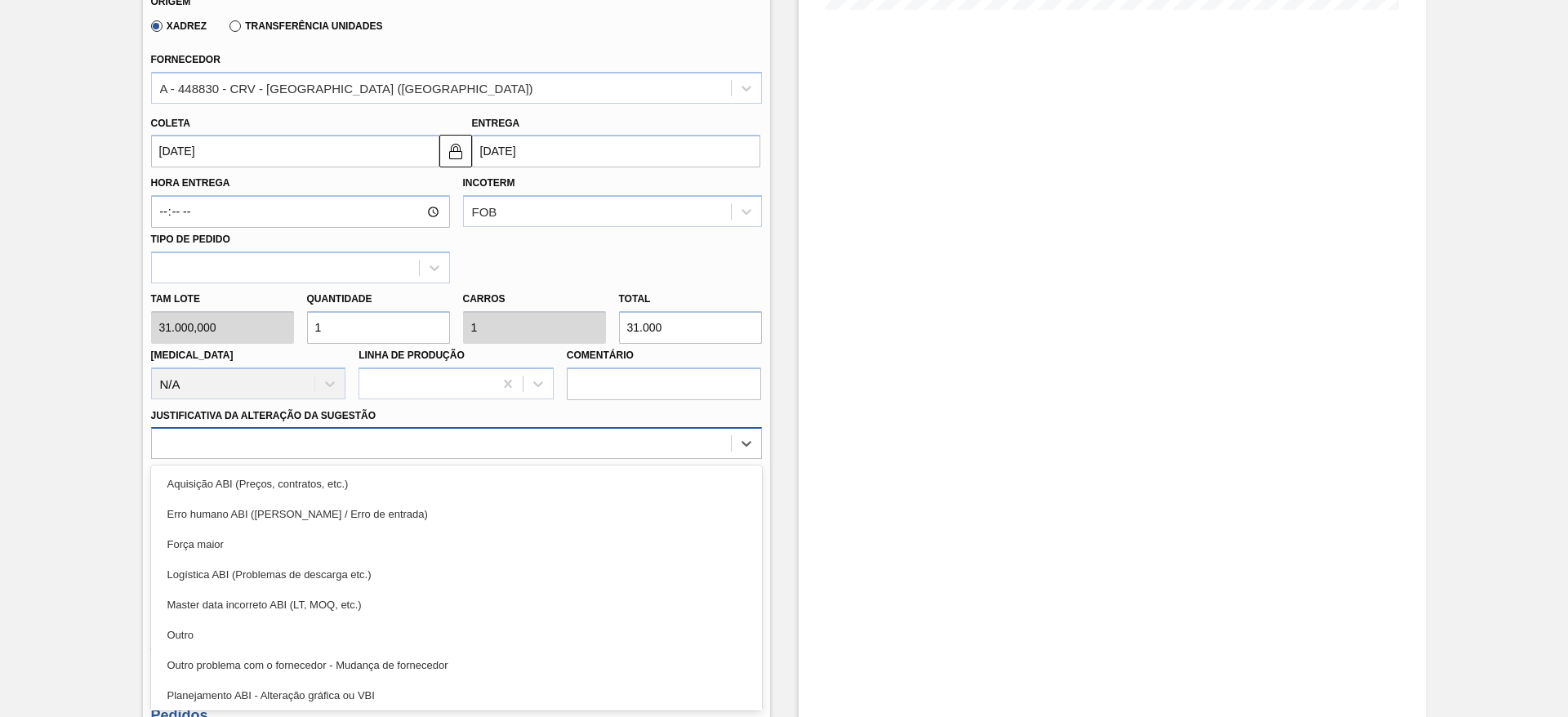
click at [601, 459] on div "option Aquisição ABI (Preços, contratos, etc.) focused, 1 of 18. 18 results ava…" at bounding box center [456, 443] width 611 height 32
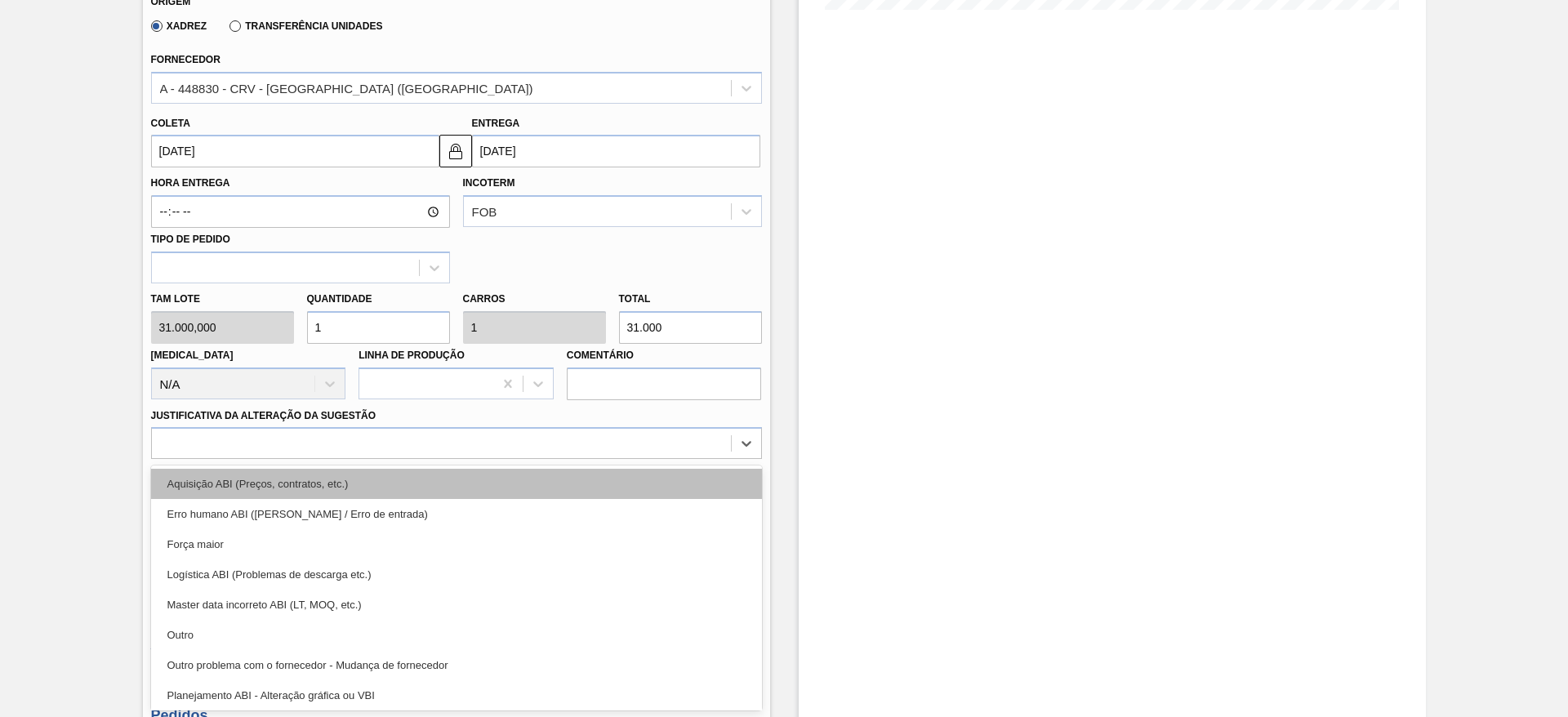
click at [654, 484] on div "Aquisição ABI (Preços, contratos, etc.)" at bounding box center [456, 484] width 611 height 30
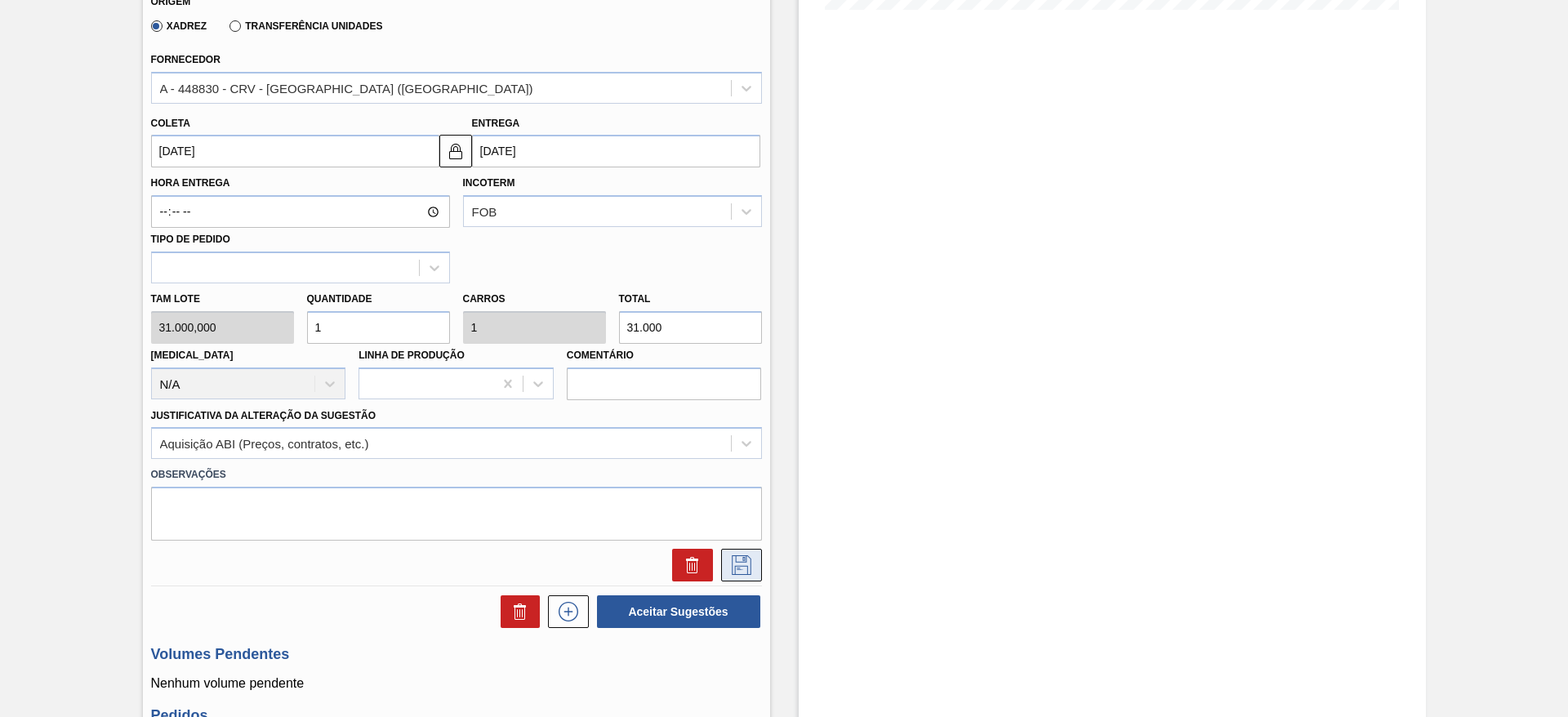
click at [746, 560] on icon at bounding box center [741, 566] width 26 height 19
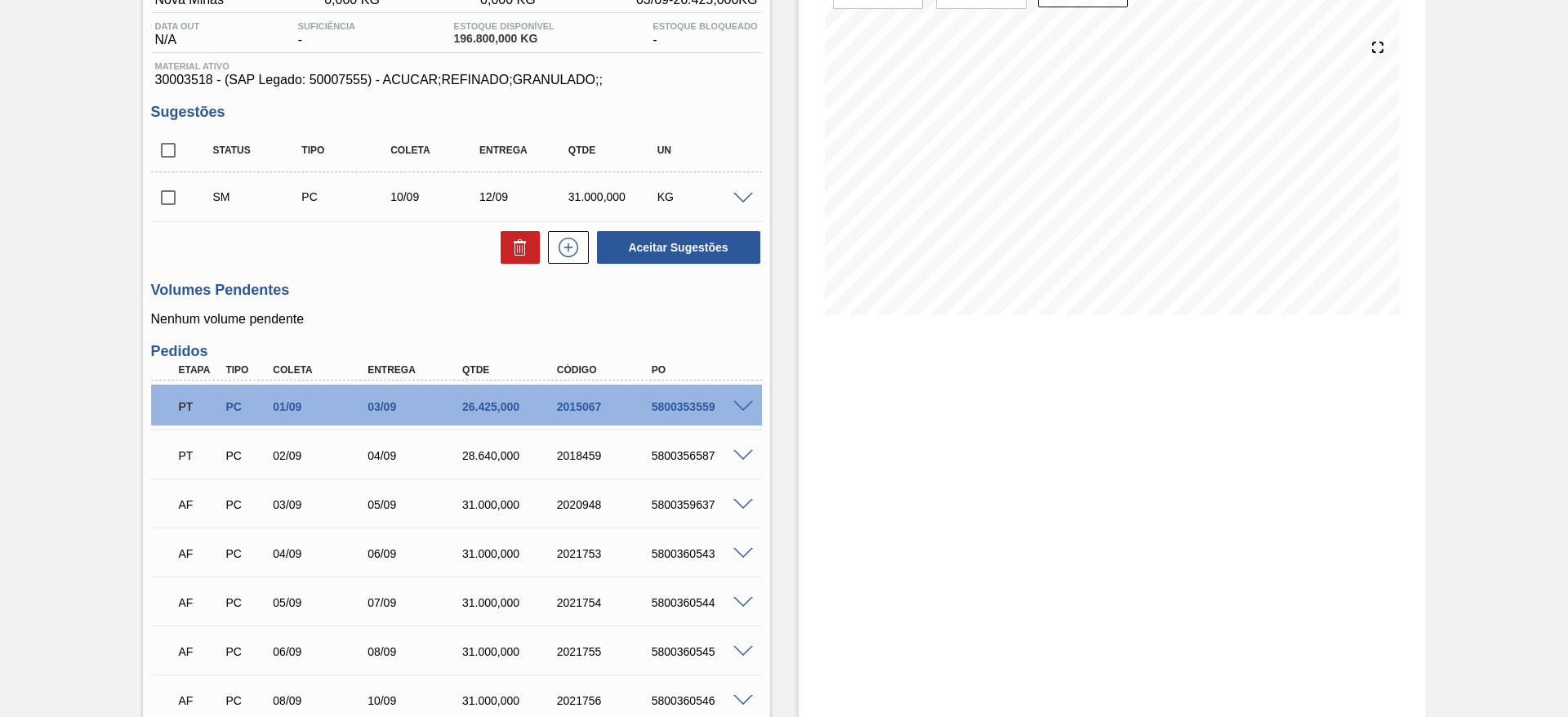
scroll to position [116, 0]
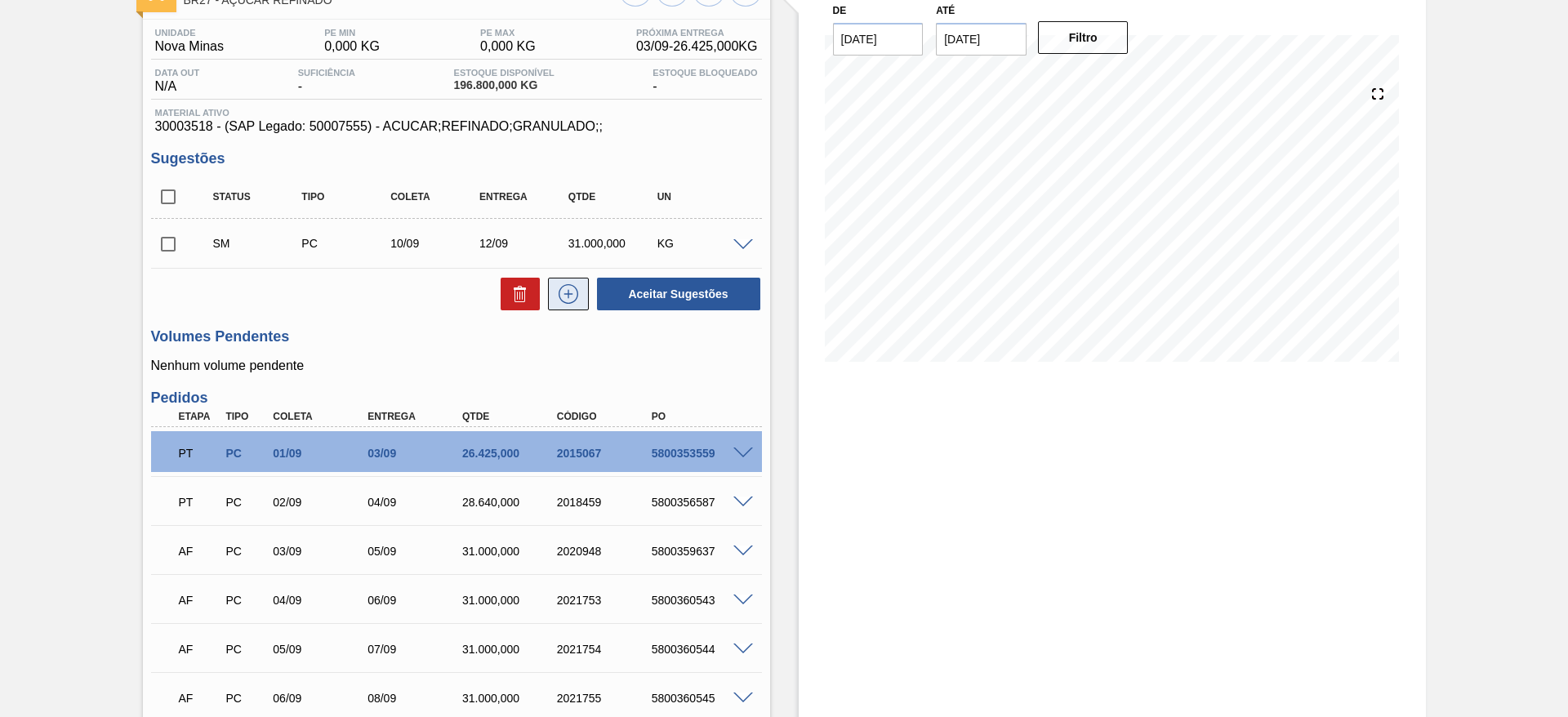
click at [575, 308] on button at bounding box center [568, 294] width 40 height 33
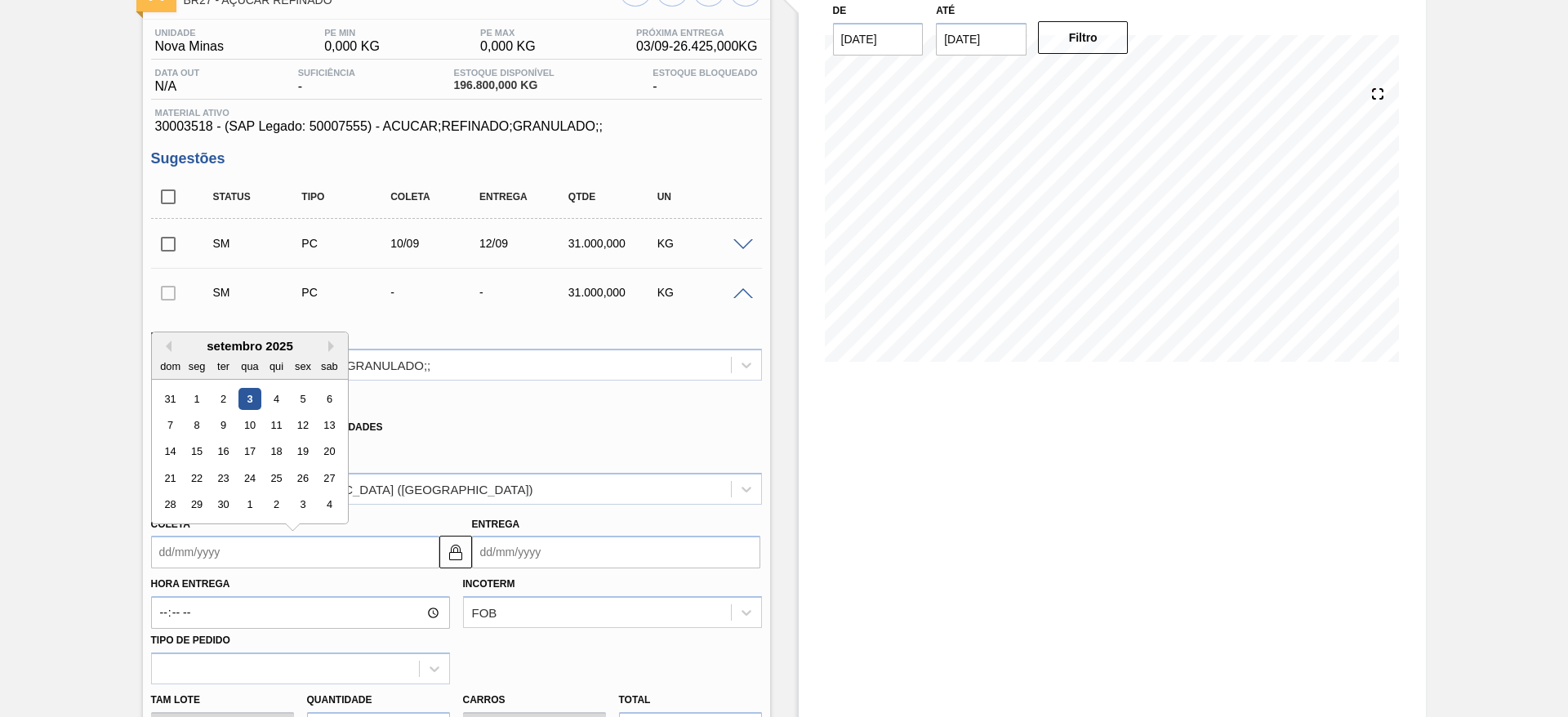
click at [192, 549] on input "Coleta" at bounding box center [295, 552] width 288 height 33
click at [280, 428] on div "11" at bounding box center [275, 425] width 22 height 22
type input "[DATE]"
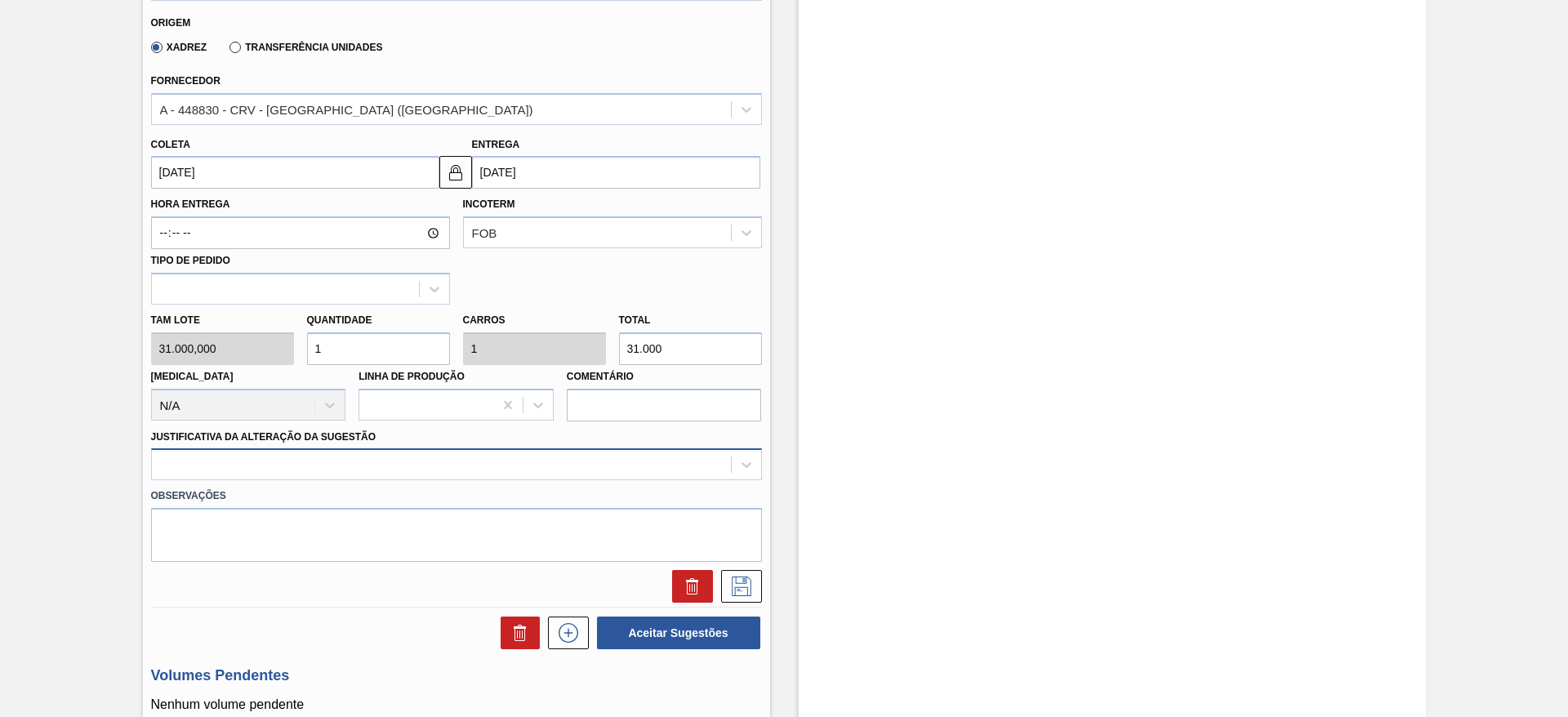
scroll to position [517, 0]
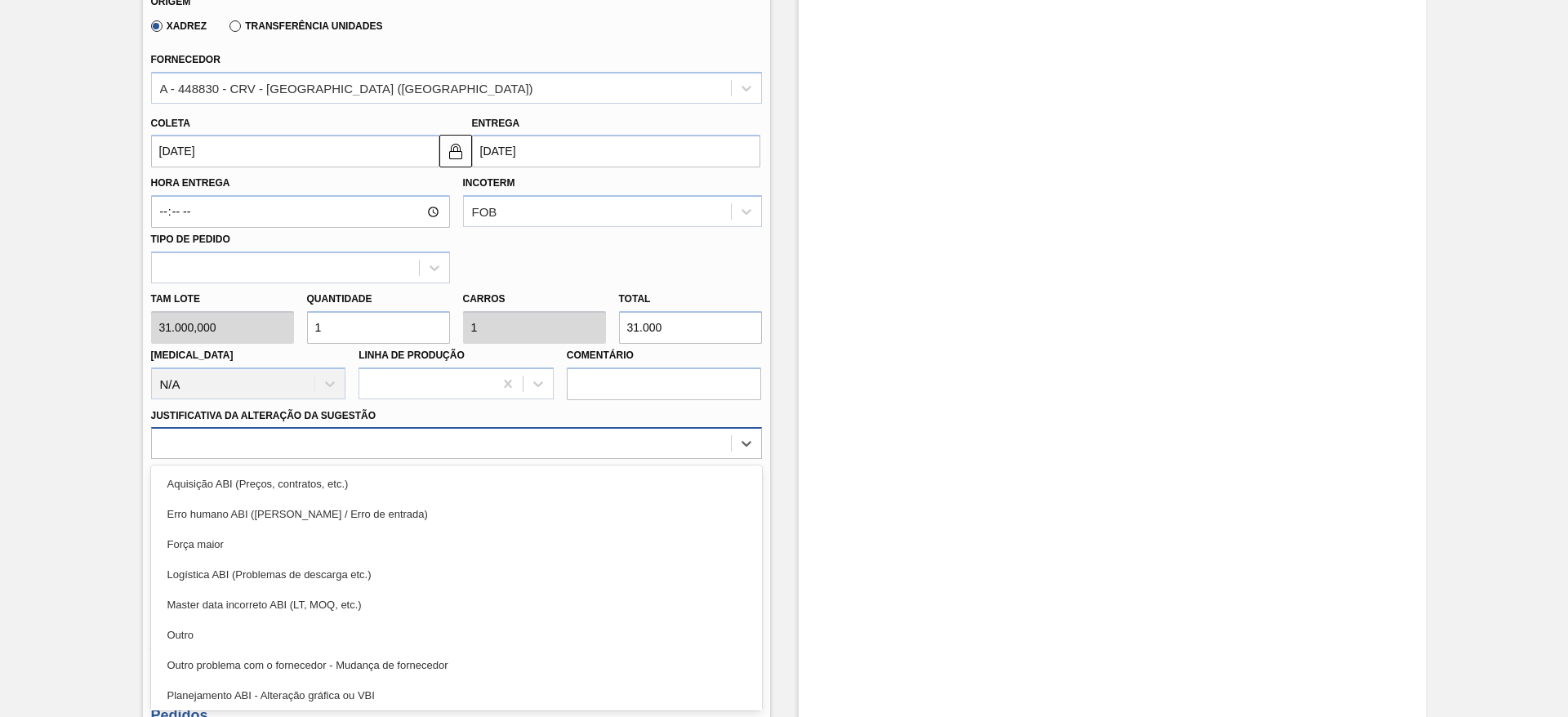
click at [551, 459] on div "option Aquisição ABI (Preços, contratos, etc.) focused, 1 of 18. 18 results ava…" at bounding box center [456, 443] width 611 height 32
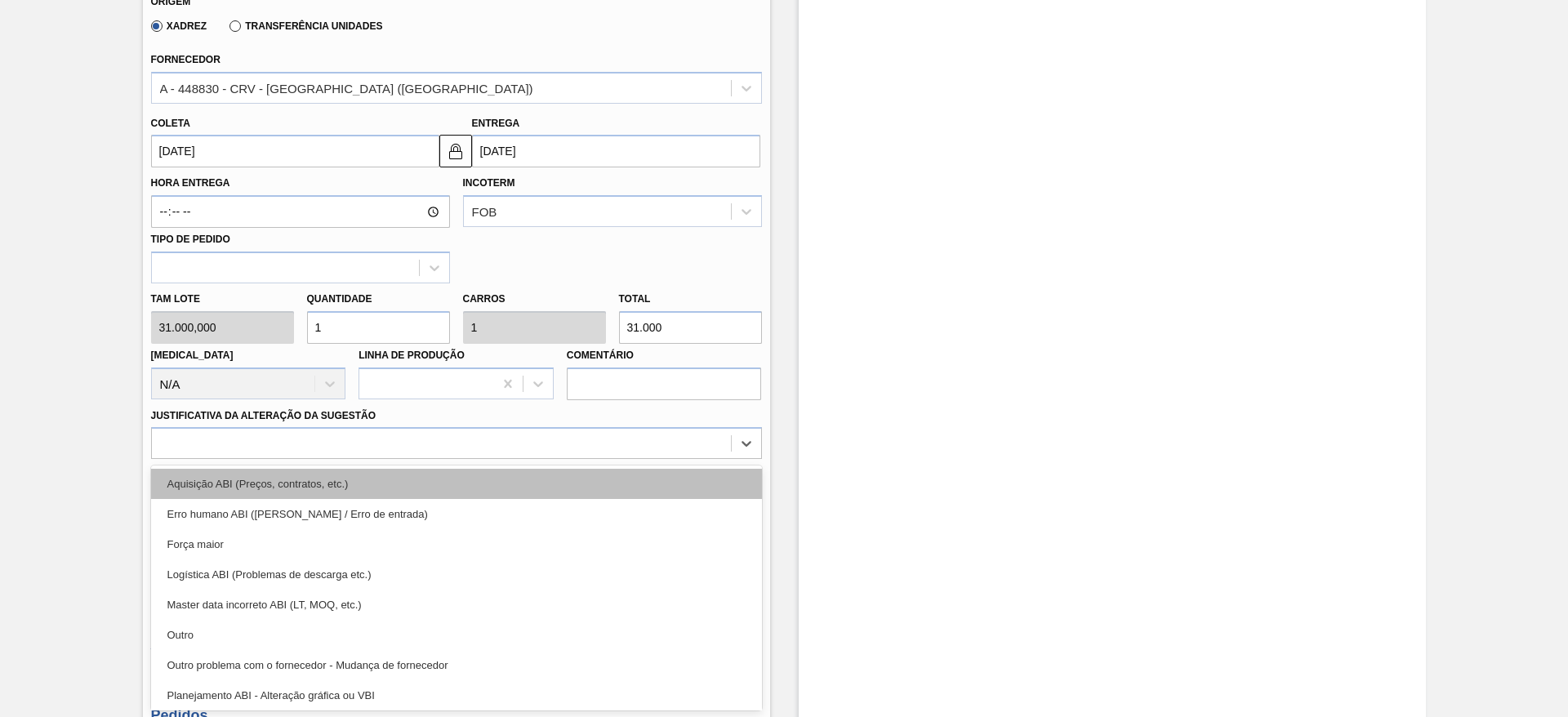
click at [567, 483] on div "Aquisição ABI (Preços, contratos, etc.)" at bounding box center [456, 484] width 611 height 30
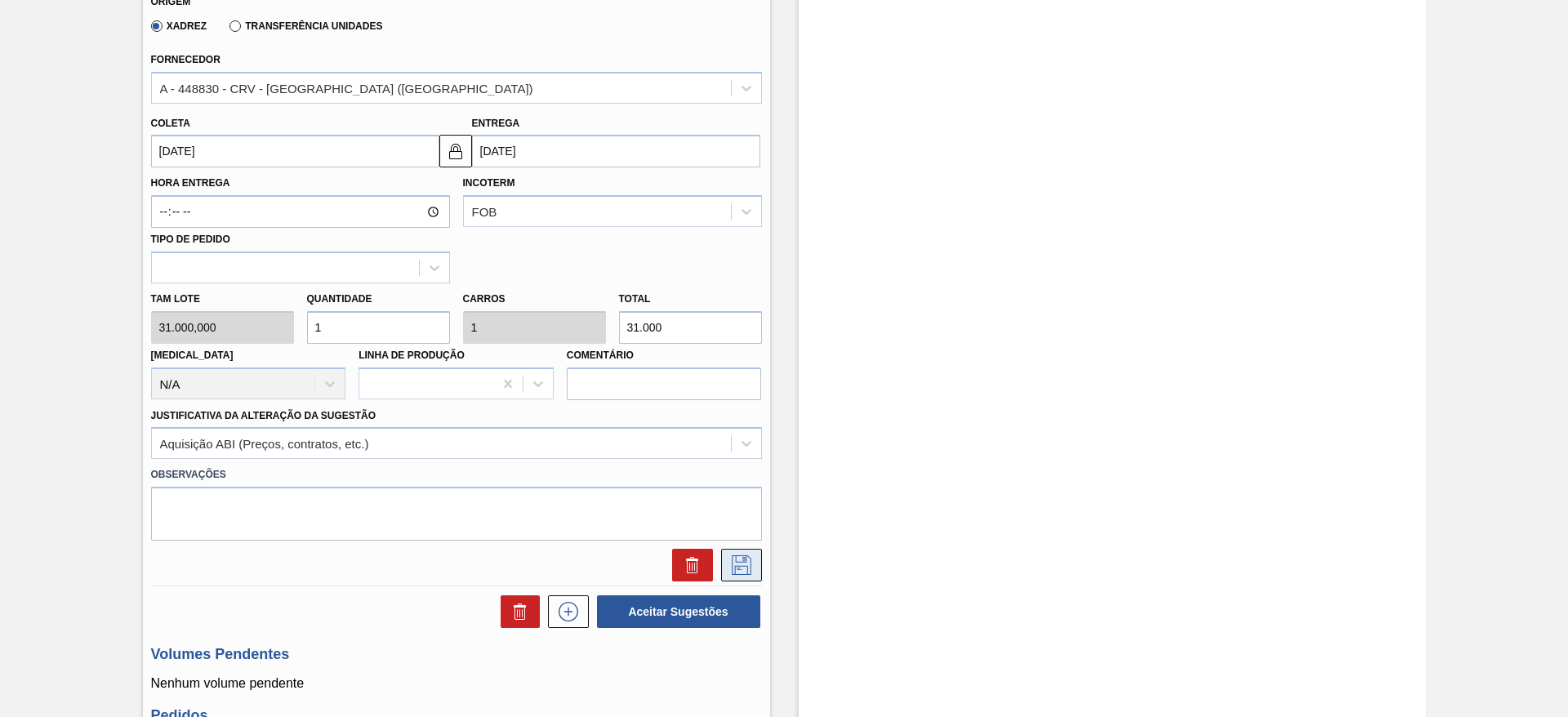
click at [748, 556] on icon at bounding box center [741, 566] width 26 height 19
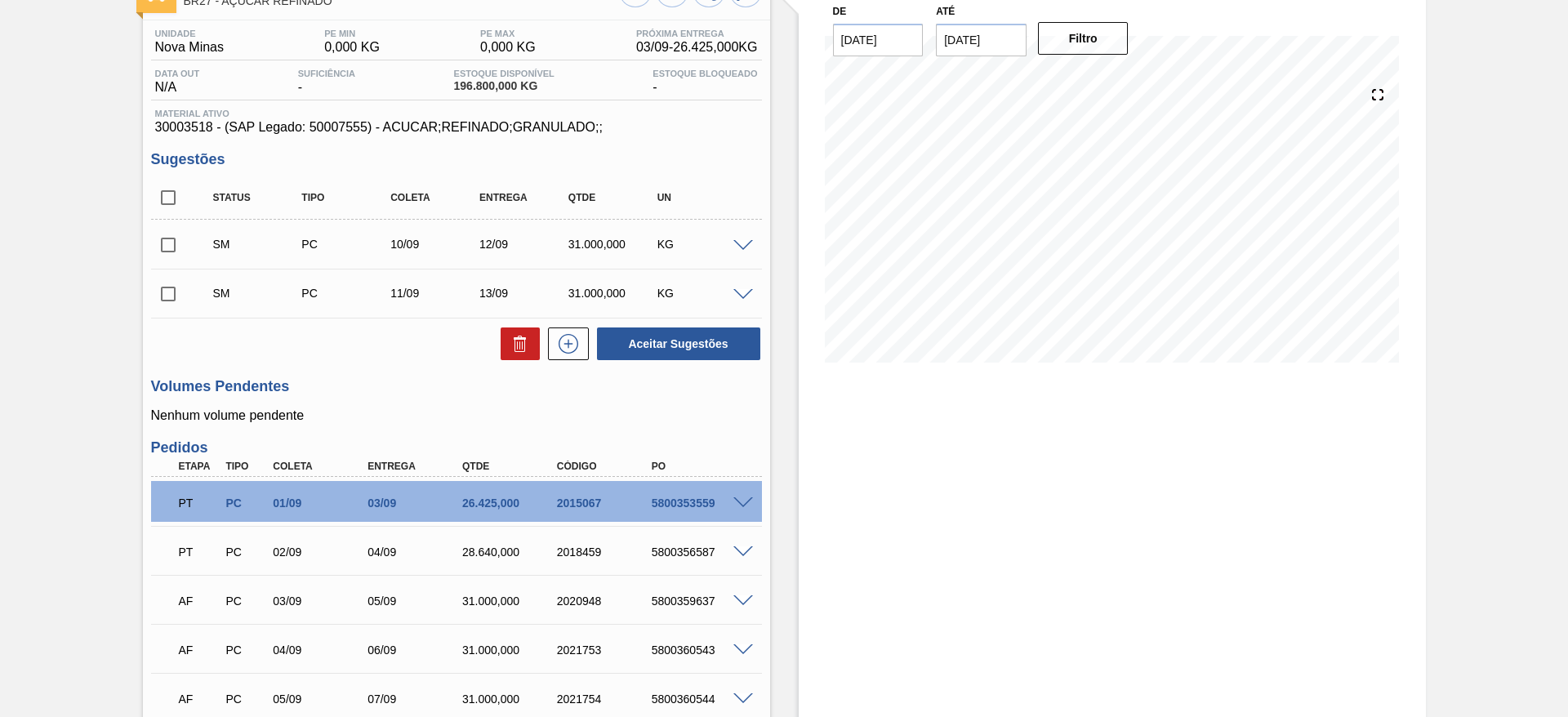
scroll to position [112, 0]
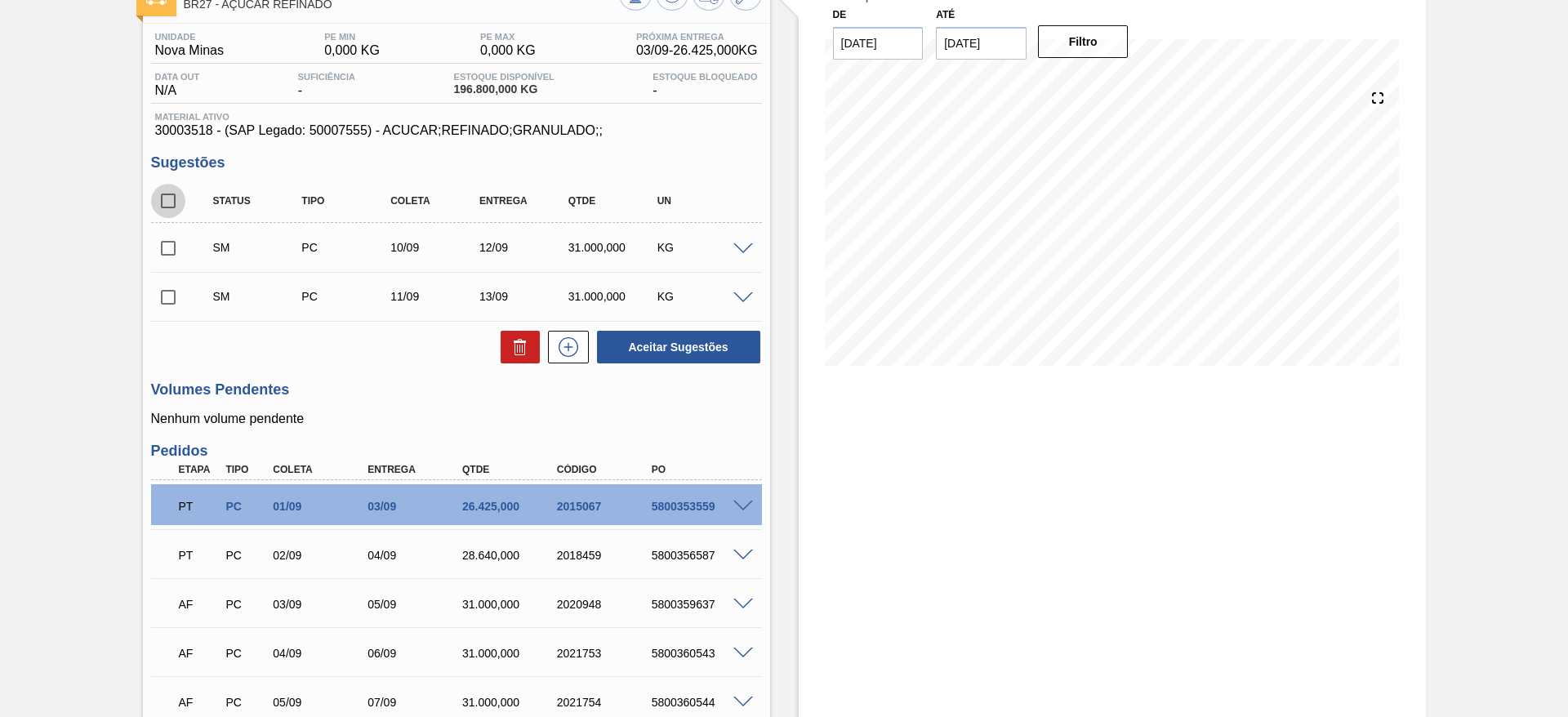
click at [174, 200] on input "checkbox" at bounding box center [168, 201] width 34 height 34
checkbox input "true"
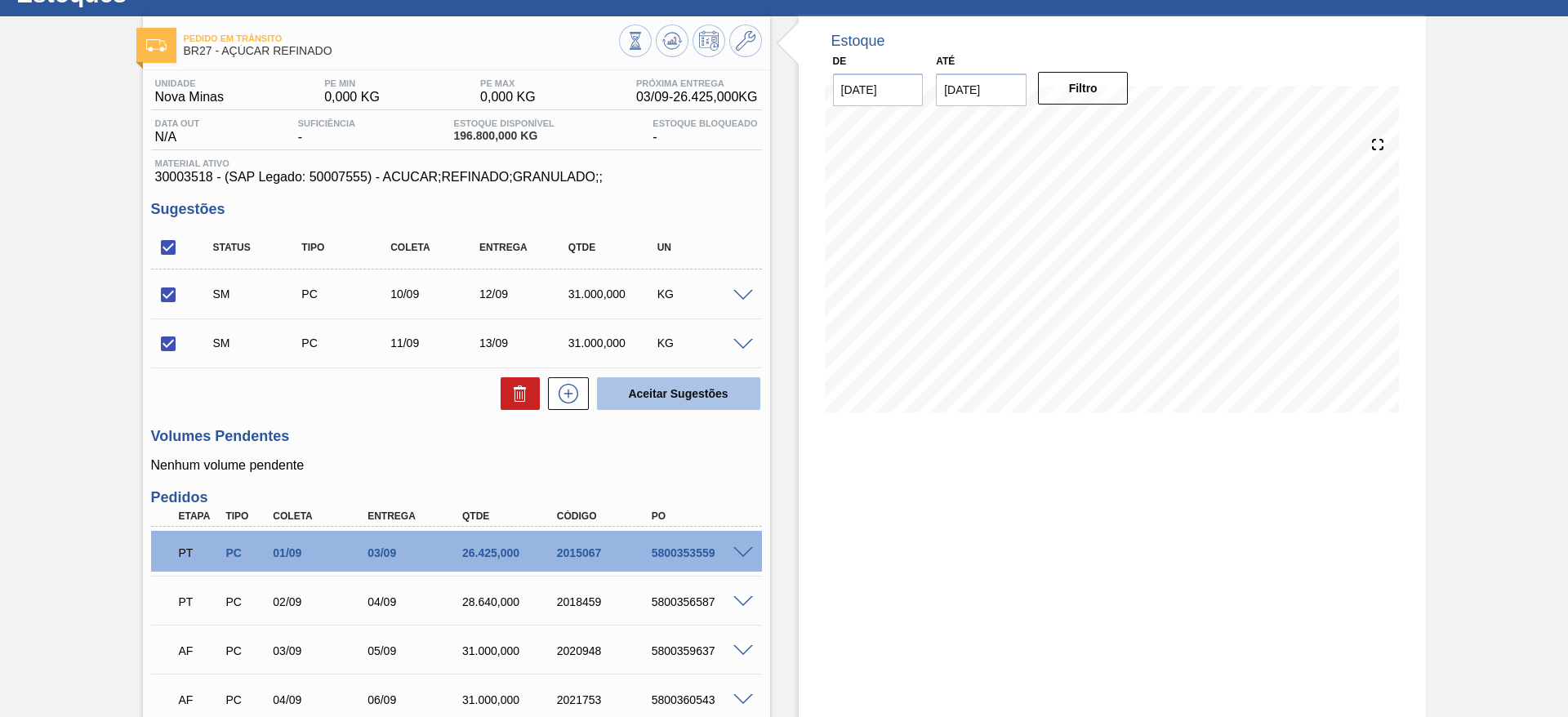
scroll to position [71, 0]
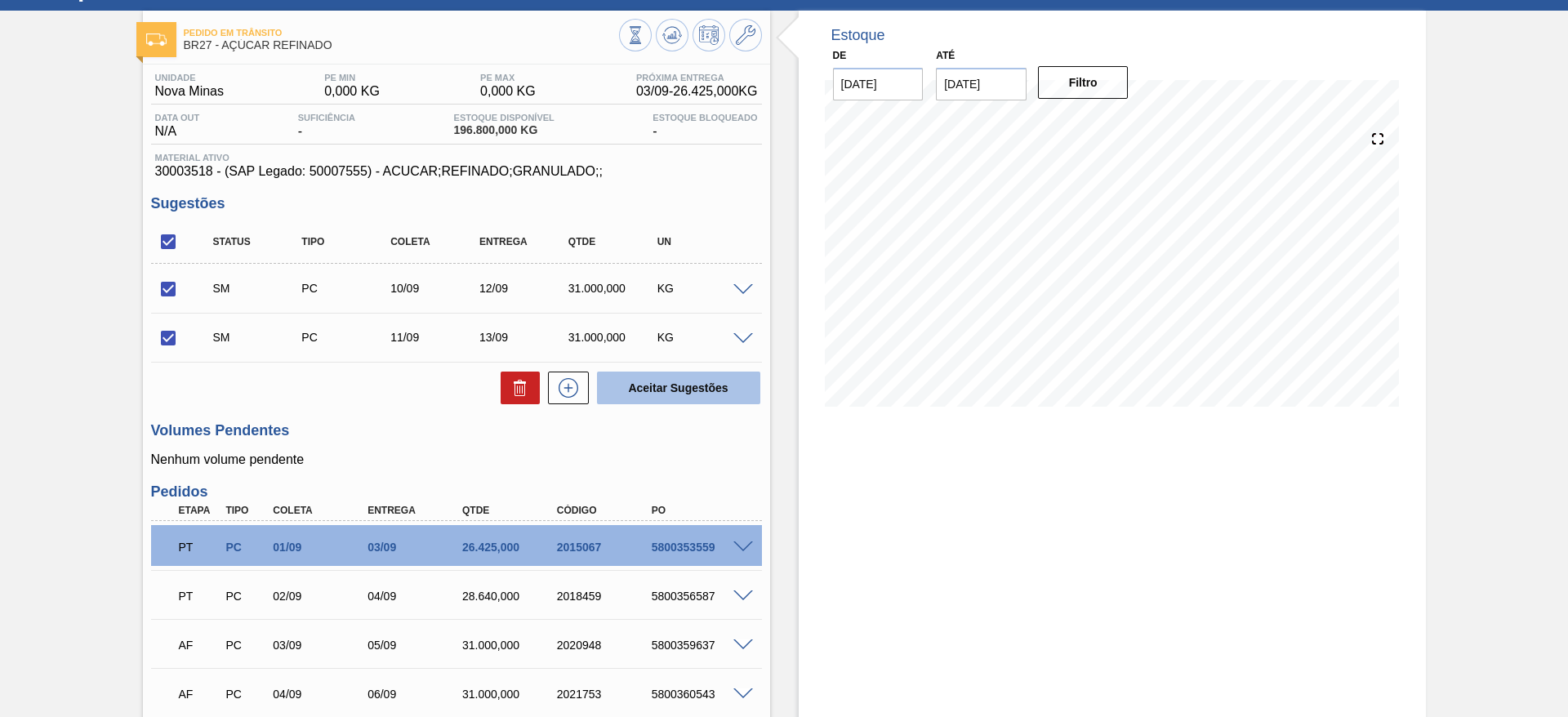
click at [670, 389] on button "Aceitar Sugestões" at bounding box center [679, 388] width 164 height 33
checkbox input "false"
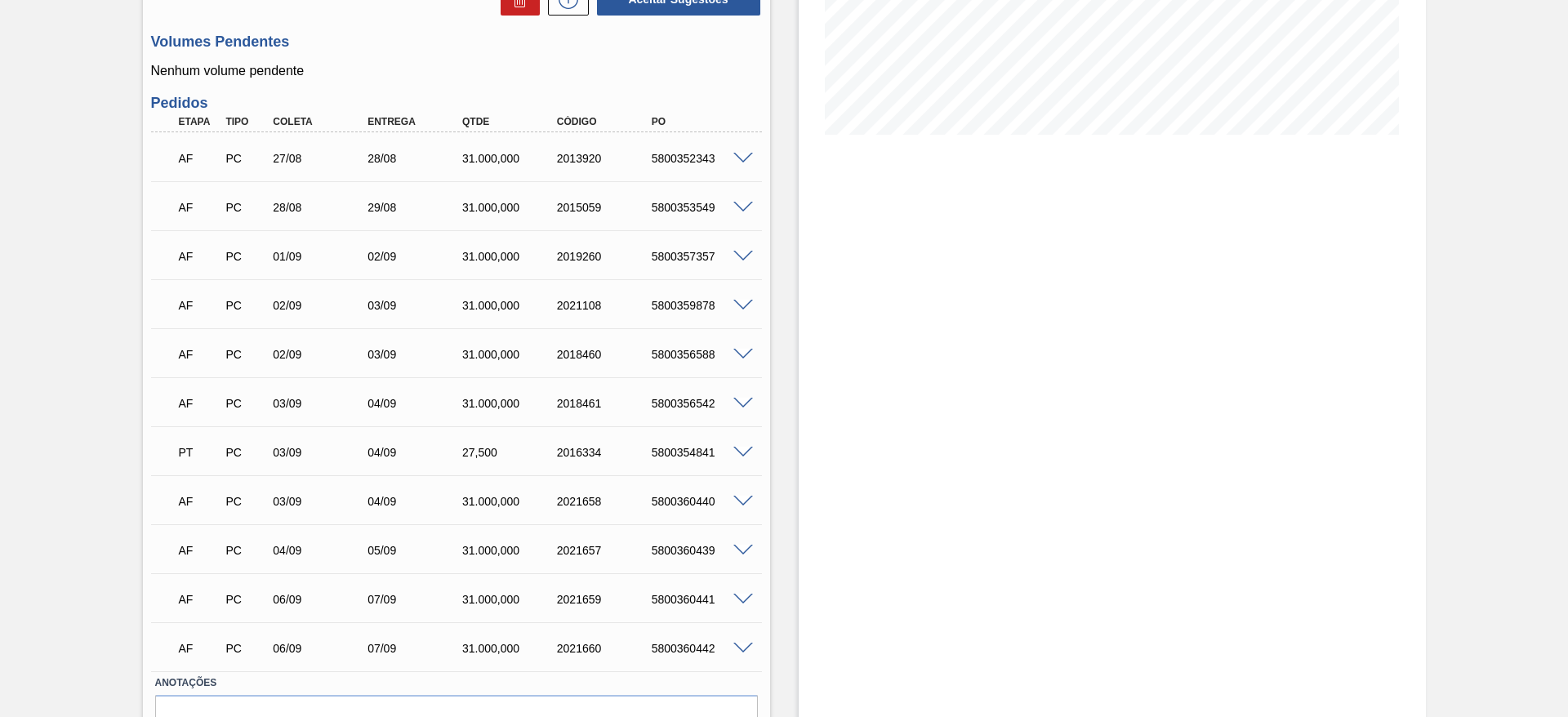
scroll to position [355, 0]
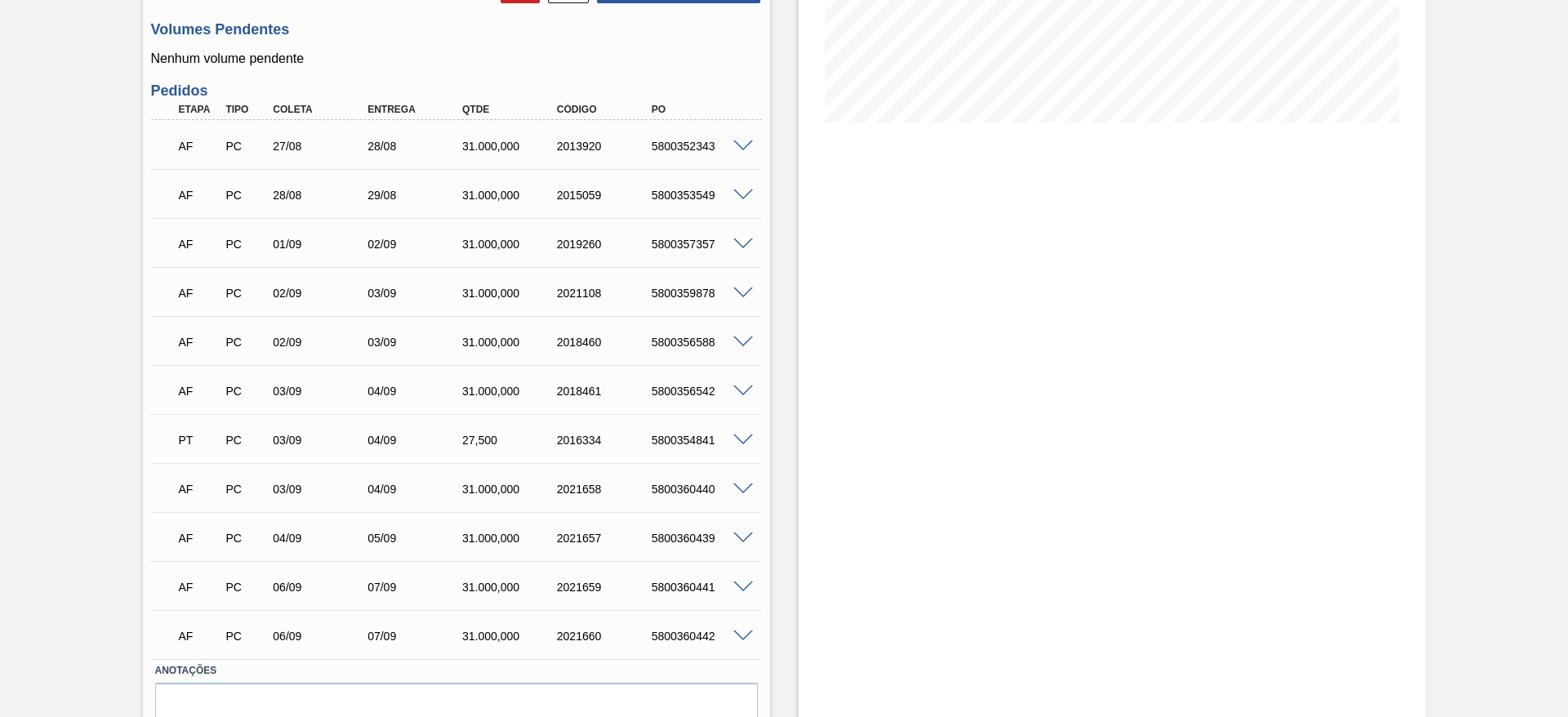
click at [747, 142] on span at bounding box center [743, 147] width 19 height 12
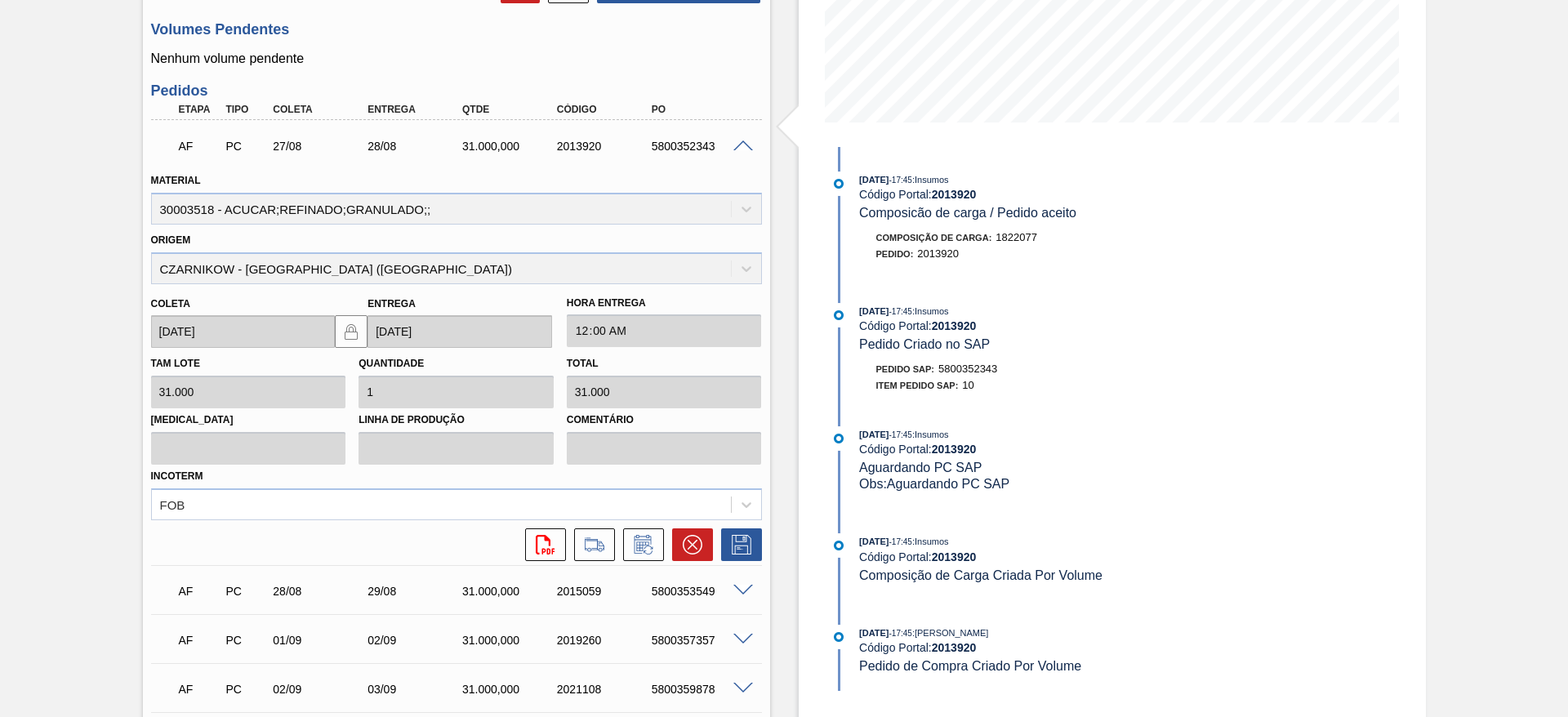
click at [747, 142] on span at bounding box center [743, 147] width 19 height 12
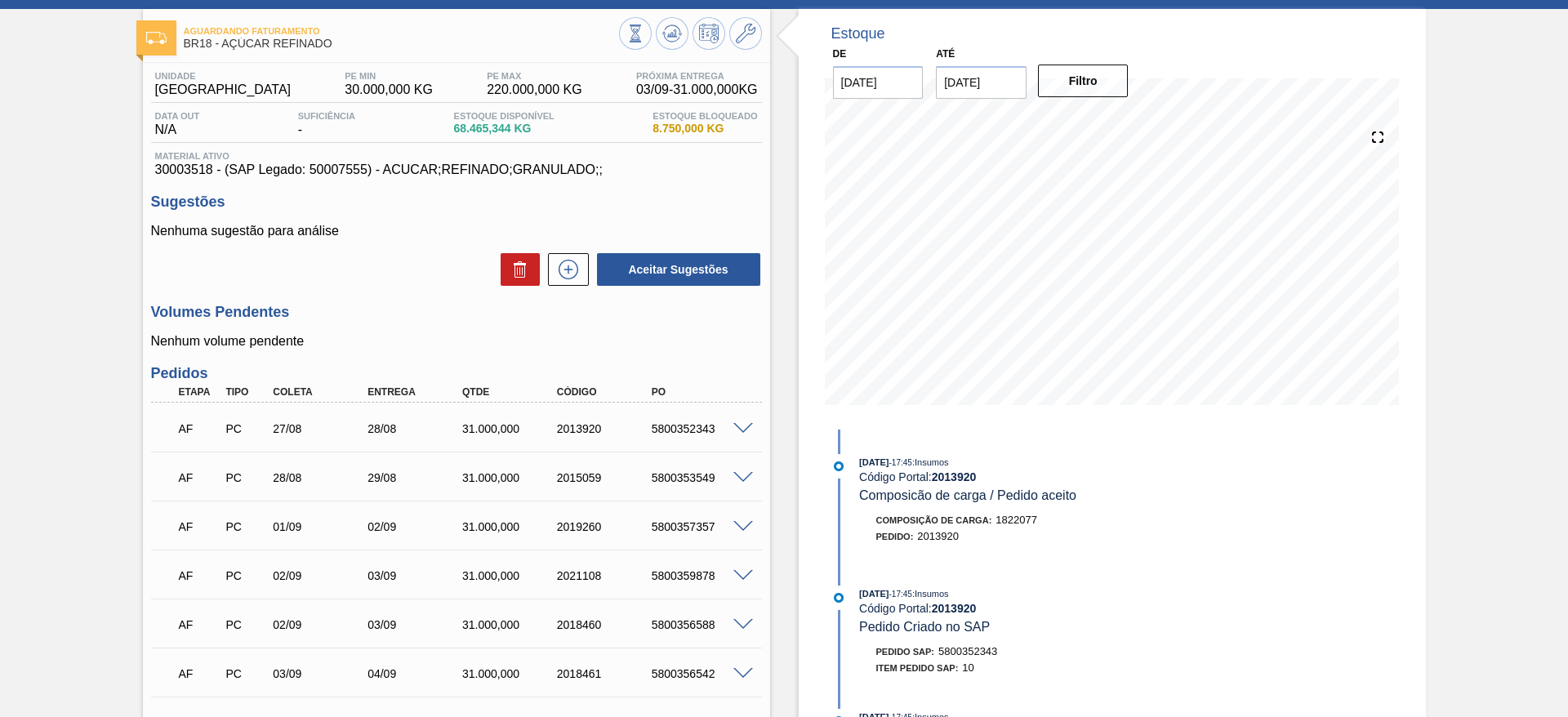
scroll to position [431, 0]
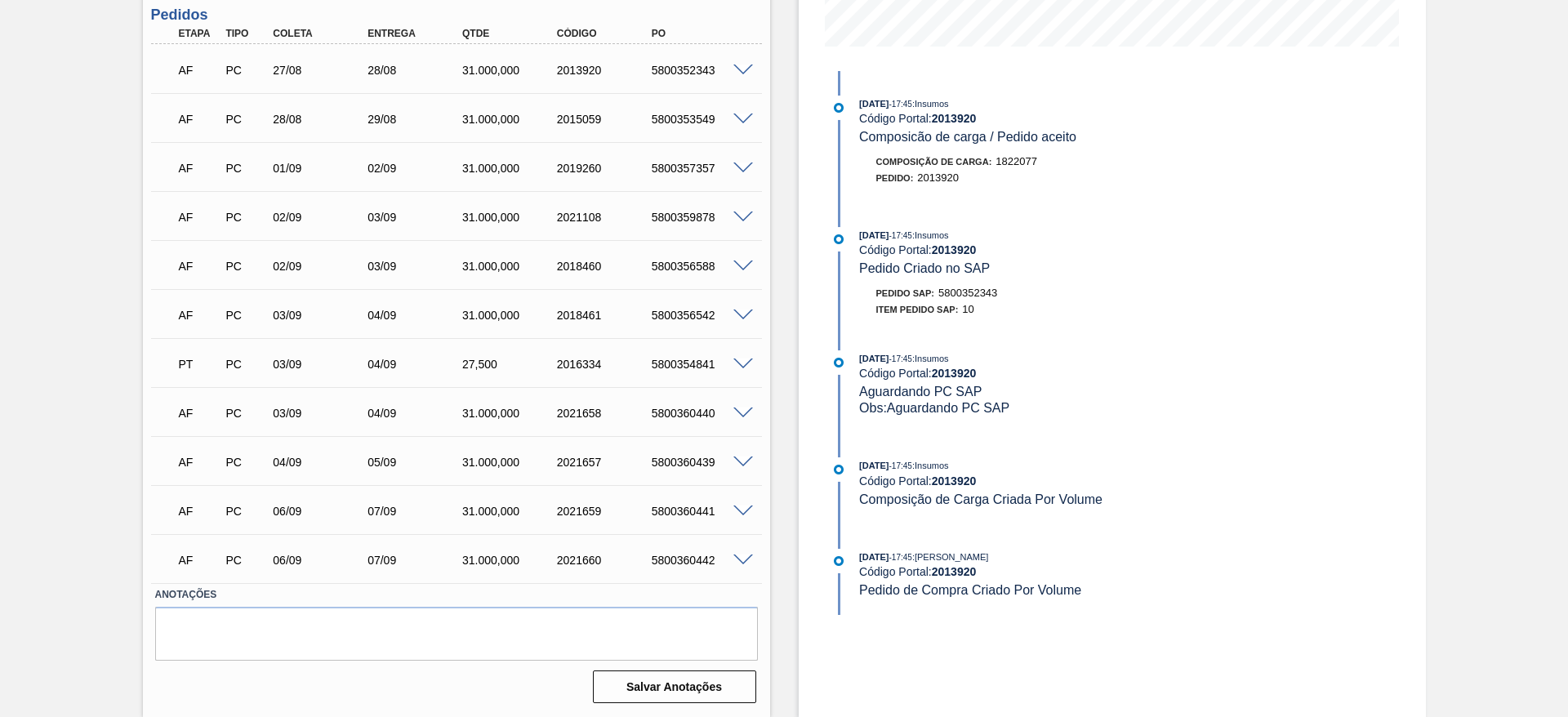
click at [739, 506] on span at bounding box center [743, 512] width 19 height 12
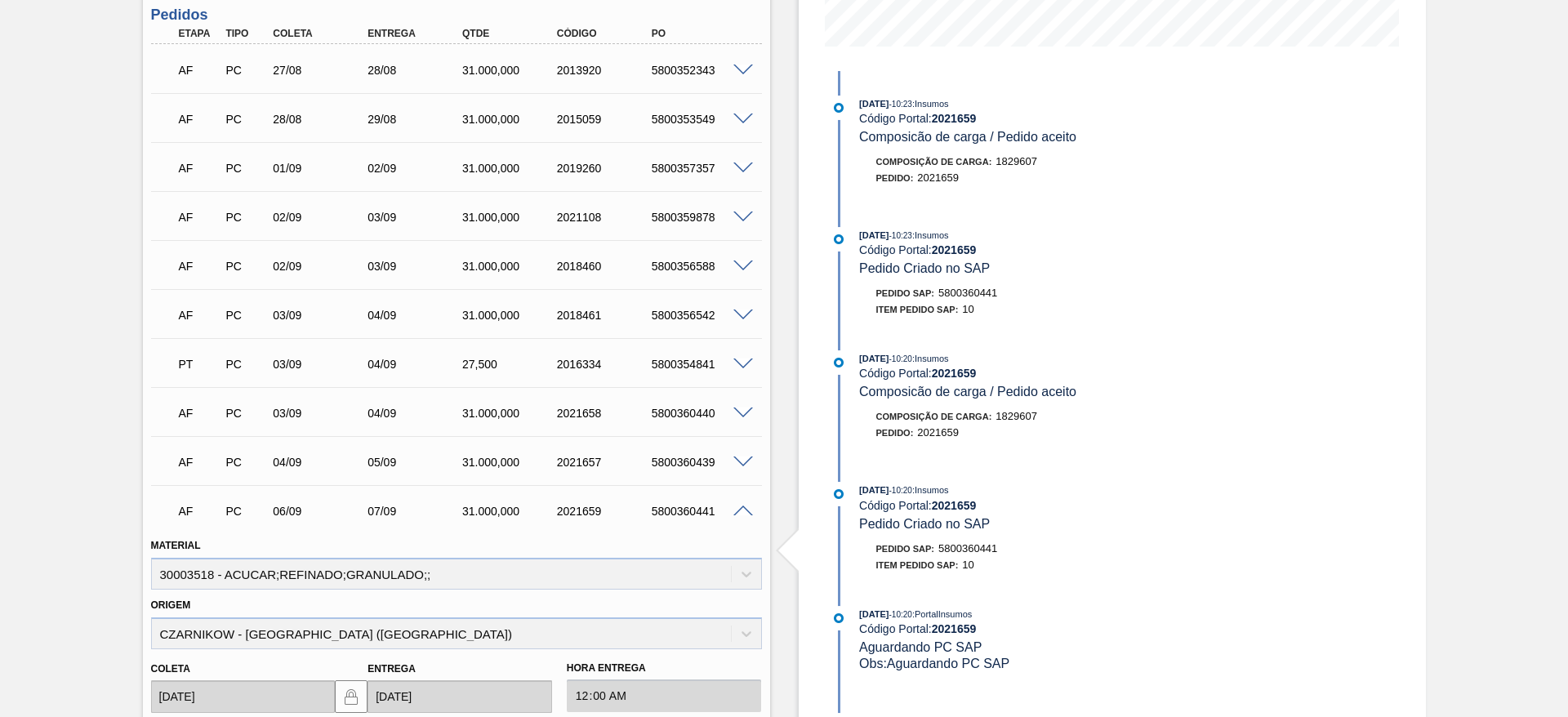
click at [741, 509] on span at bounding box center [743, 512] width 19 height 12
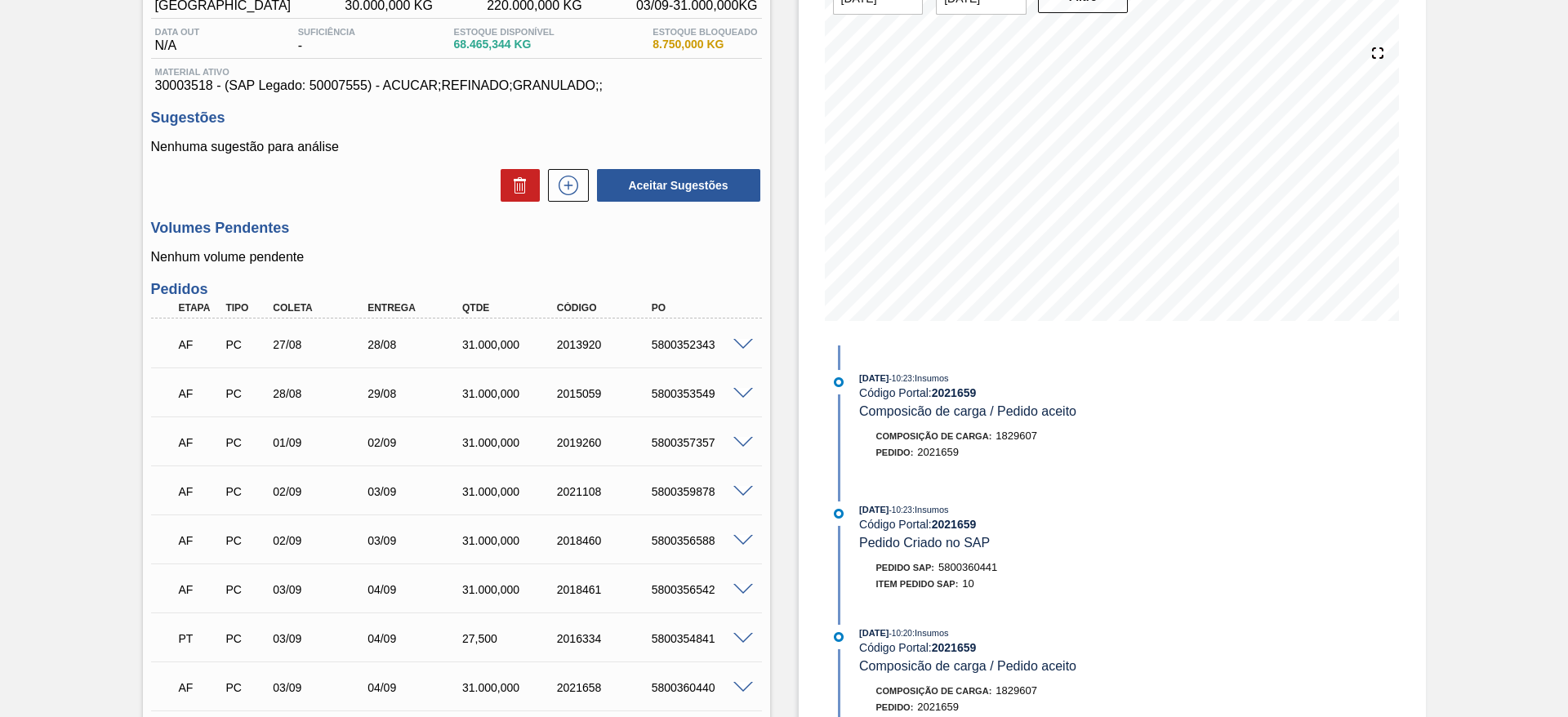
scroll to position [156, 0]
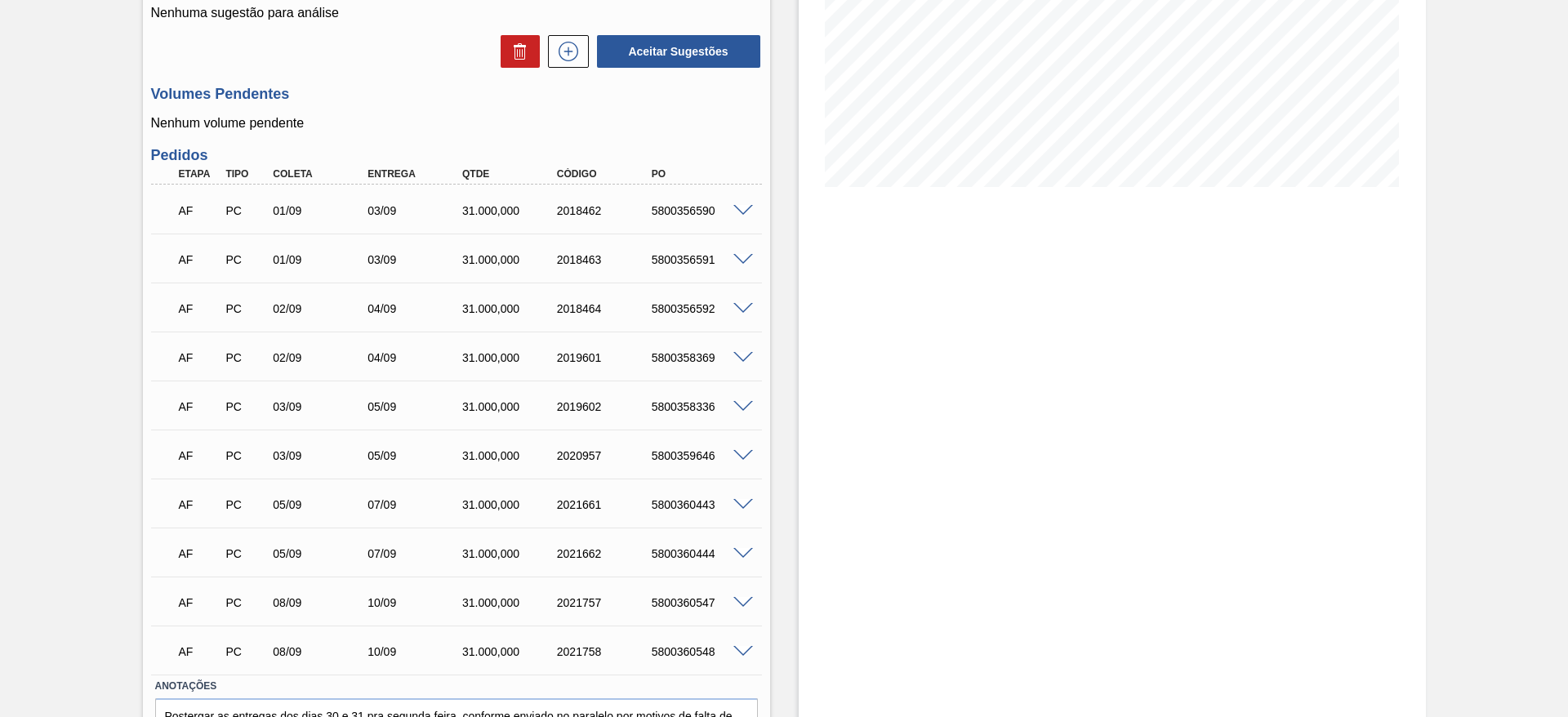
scroll to position [291, 0]
click at [573, 44] on icon at bounding box center [568, 51] width 19 height 19
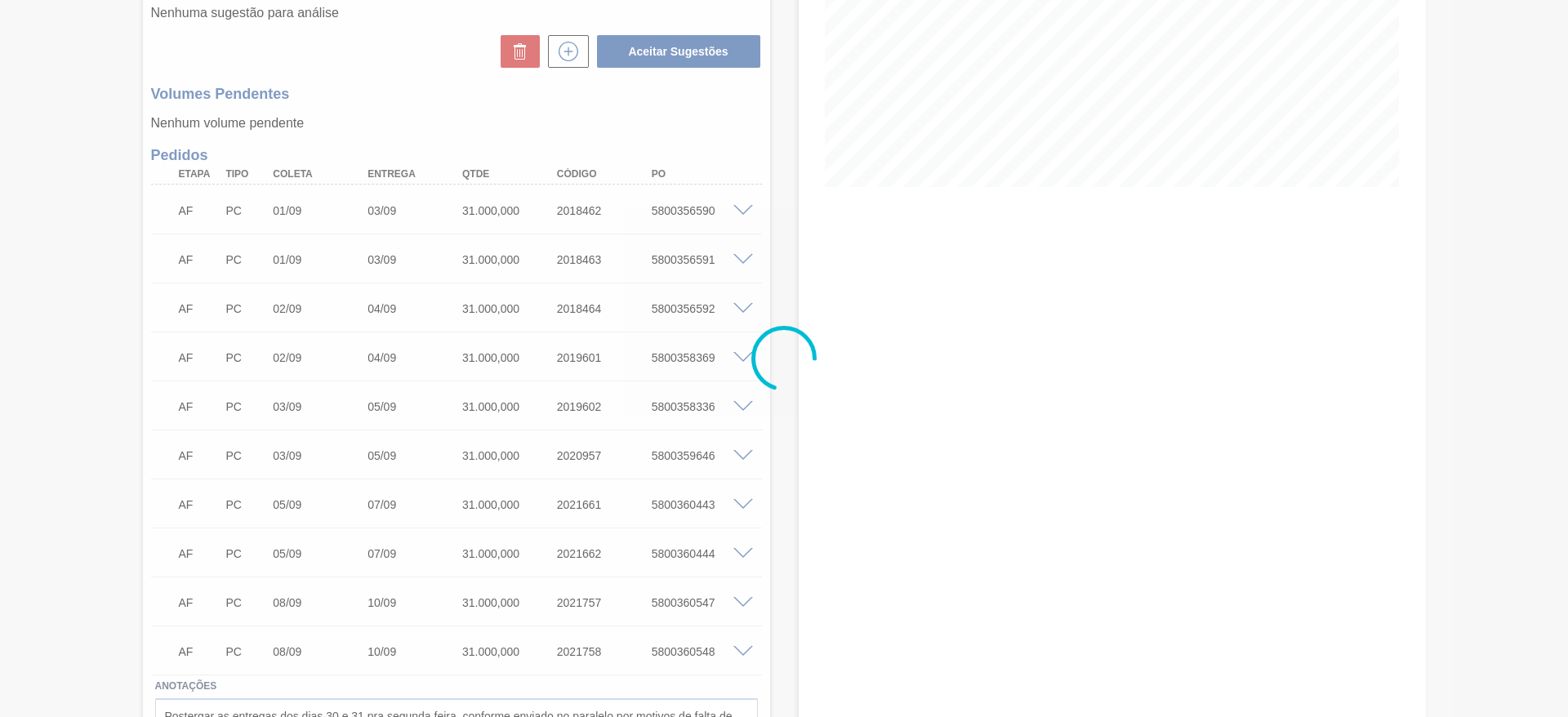
scroll to position [286, 0]
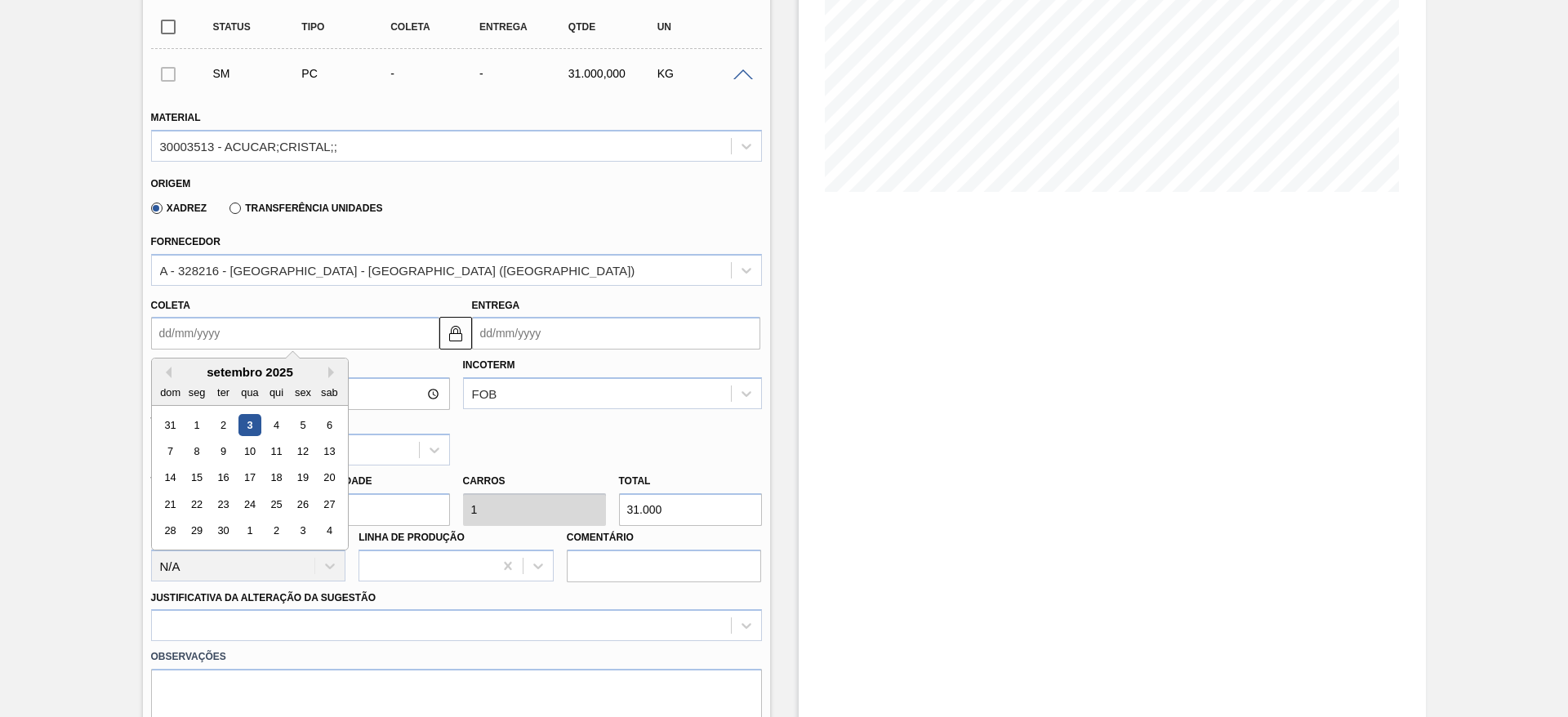
click at [206, 340] on input "Coleta" at bounding box center [295, 333] width 288 height 33
click at [228, 447] on div "9" at bounding box center [222, 451] width 22 height 22
type input "[DATE]"
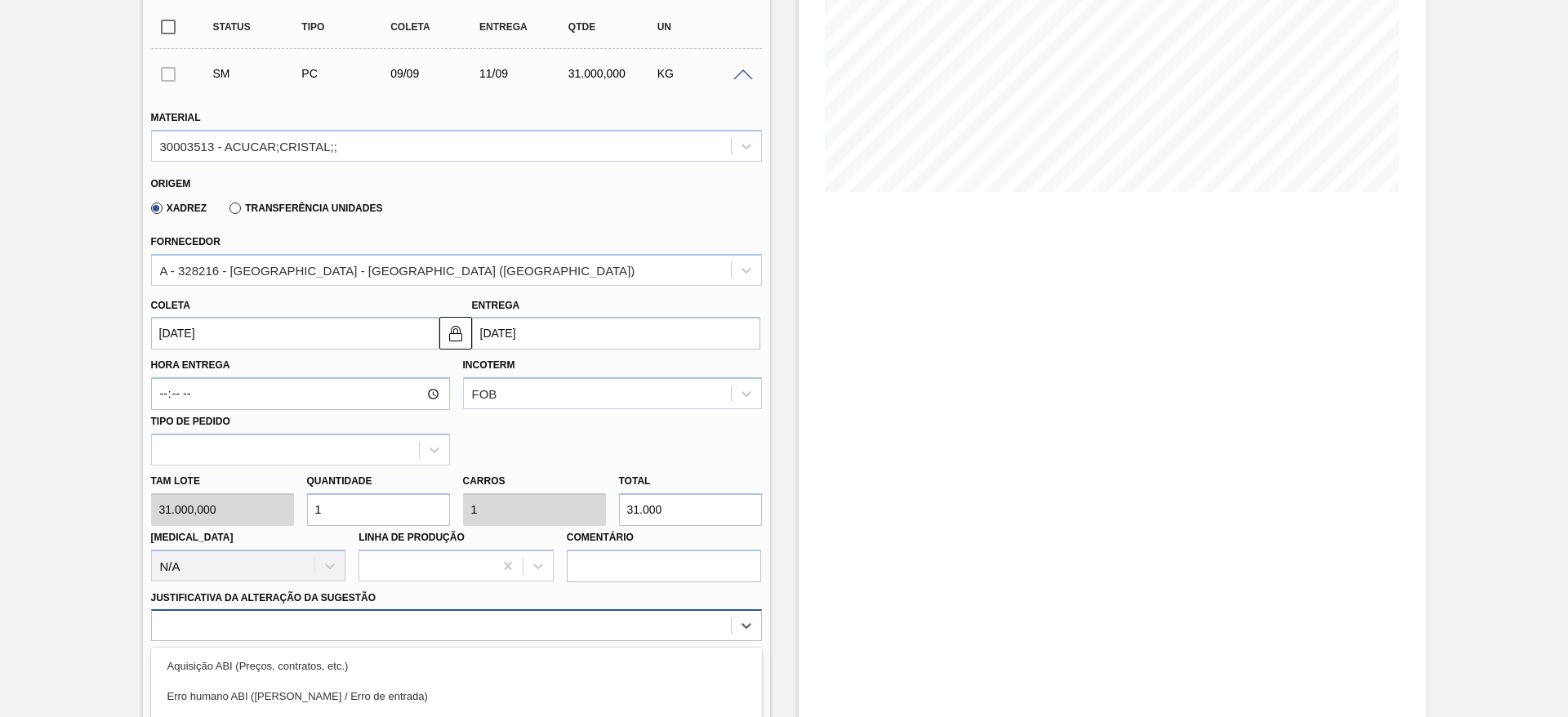
scroll to position [468, 0]
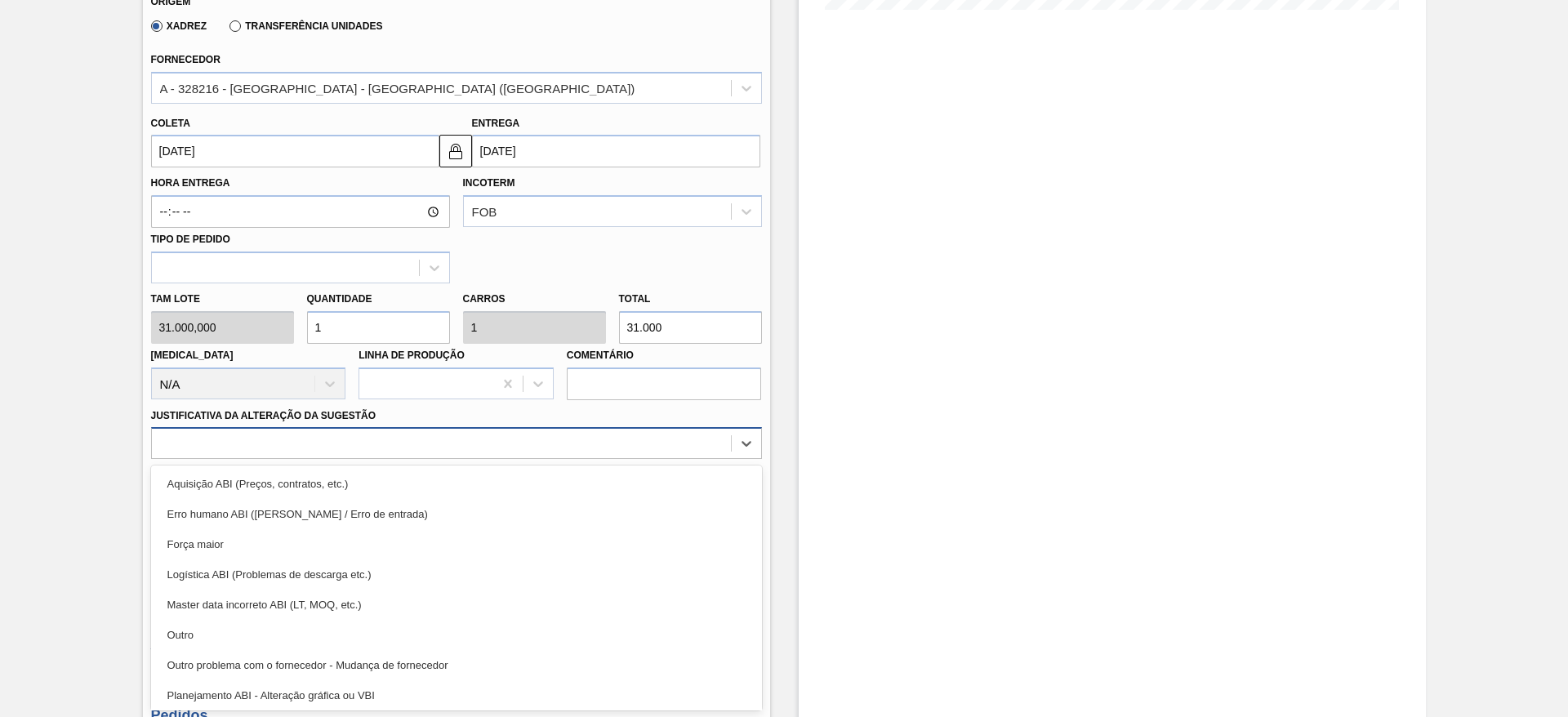
click at [590, 459] on div "option Outro focused, 6 of 18. 18 results available. Use Up and Down to choose …" at bounding box center [456, 443] width 611 height 32
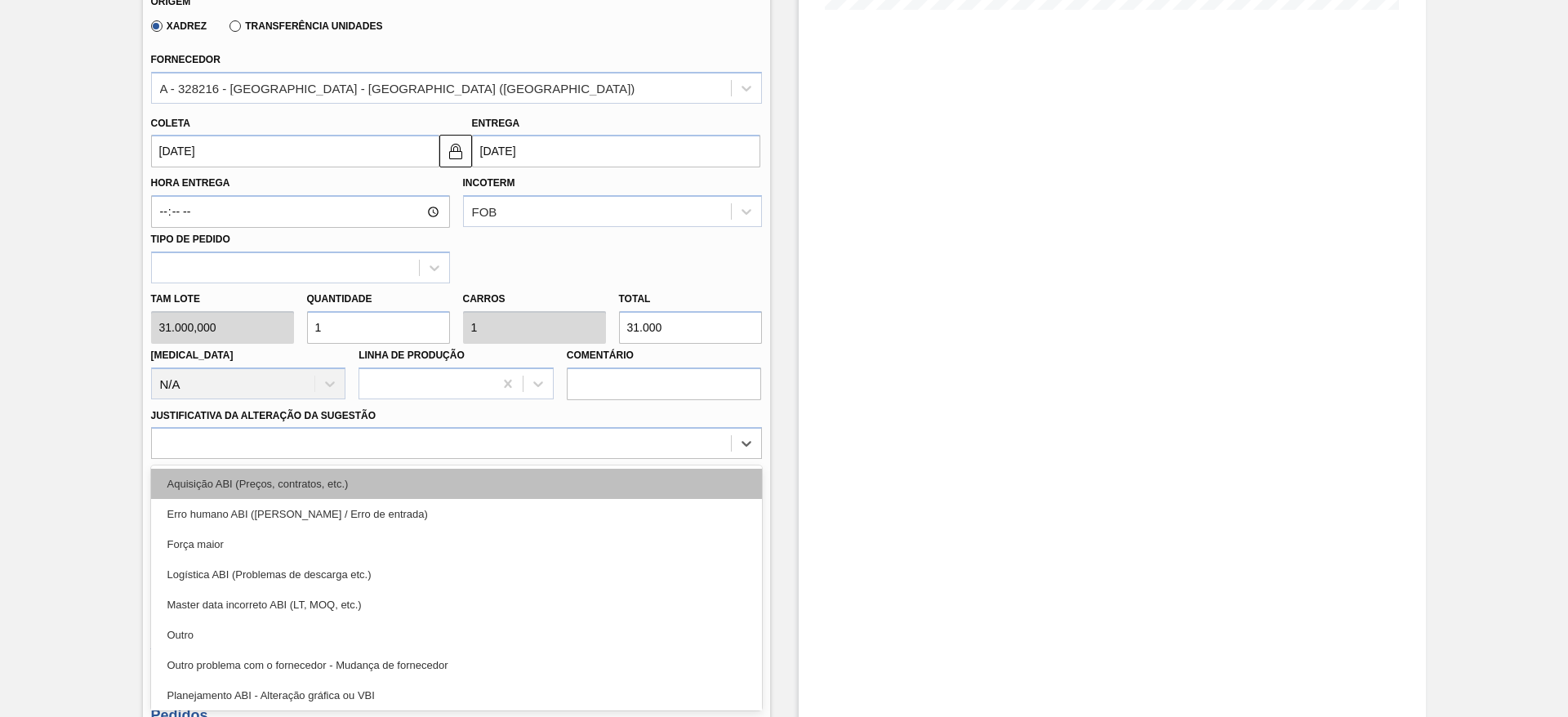
click at [659, 487] on div "Aquisição ABI (Preços, contratos, etc.)" at bounding box center [456, 484] width 611 height 30
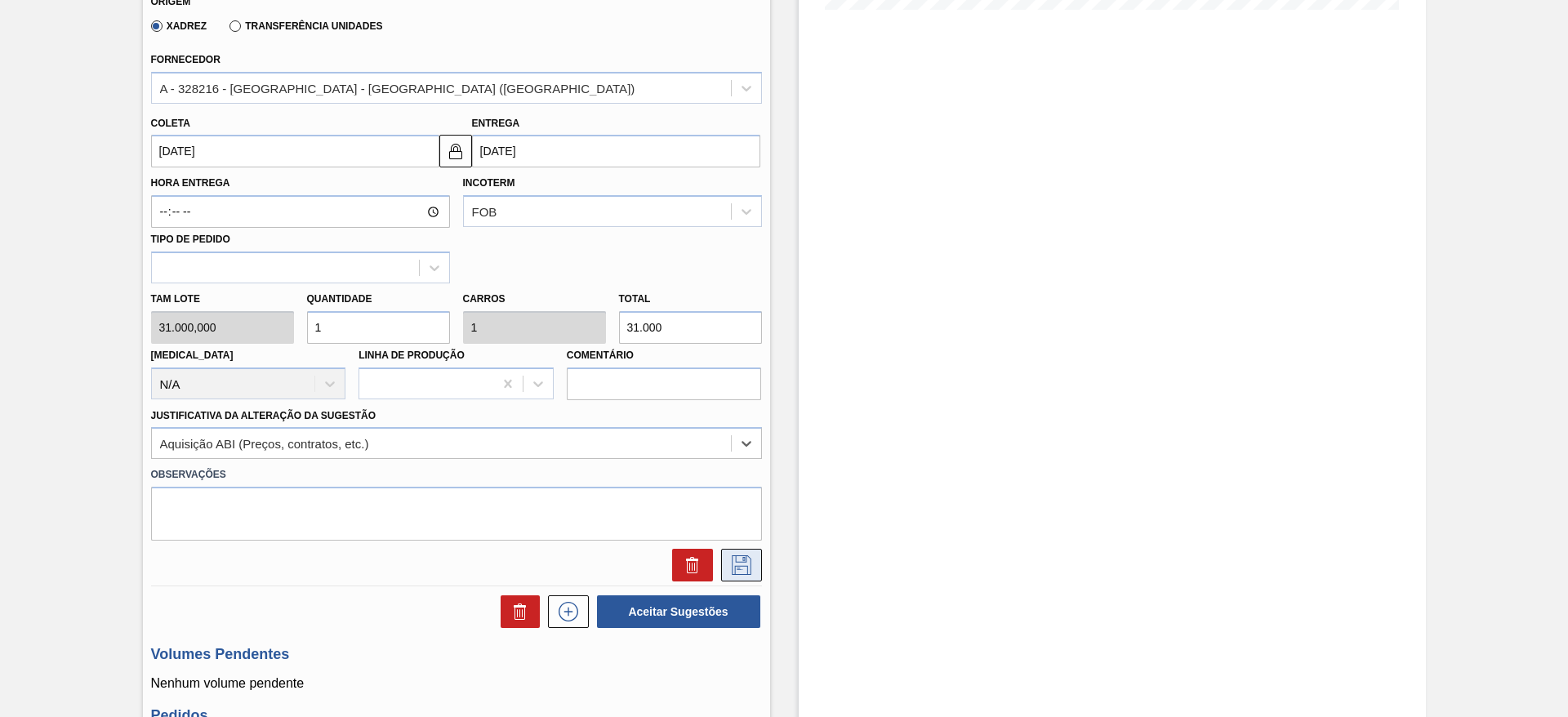
click at [755, 569] on button at bounding box center [741, 565] width 40 height 33
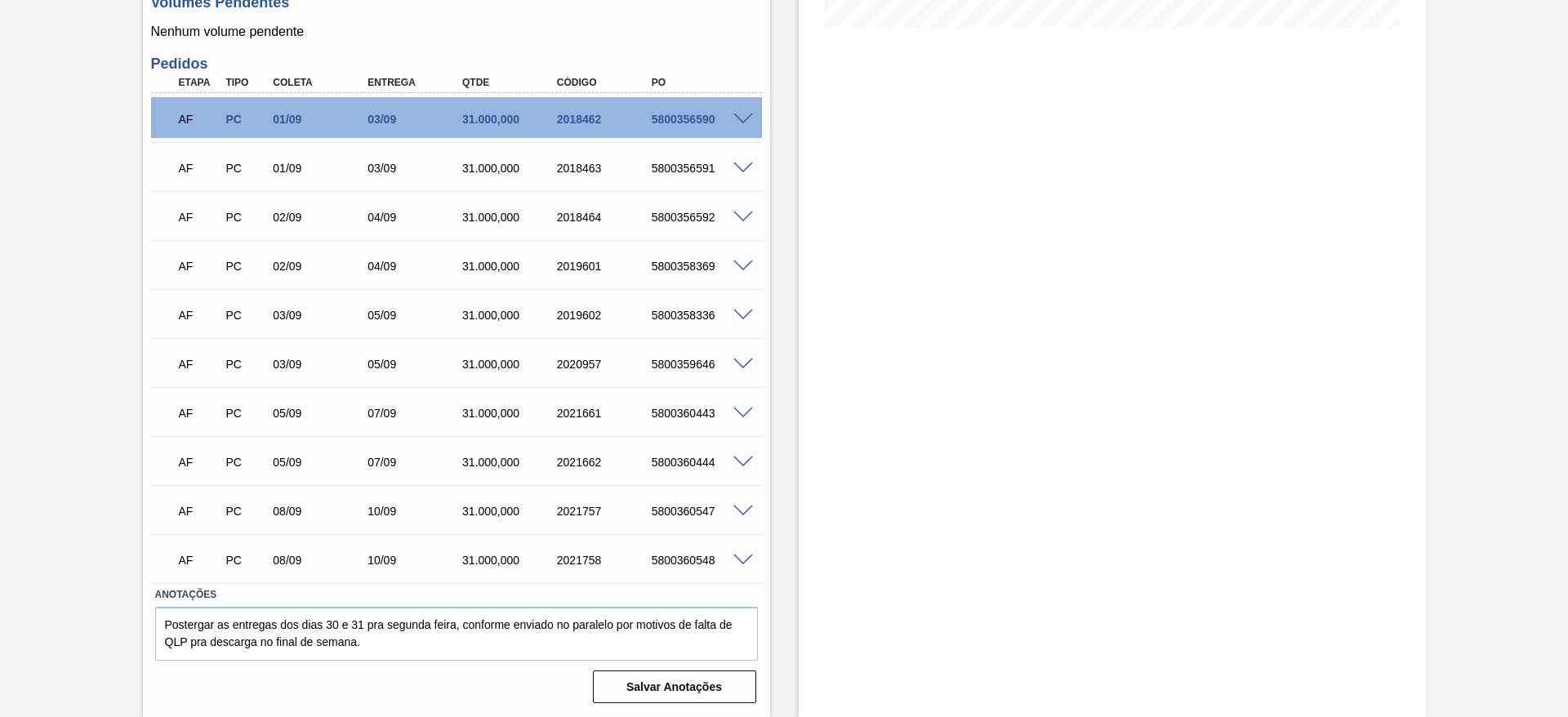
scroll to position [0, 0]
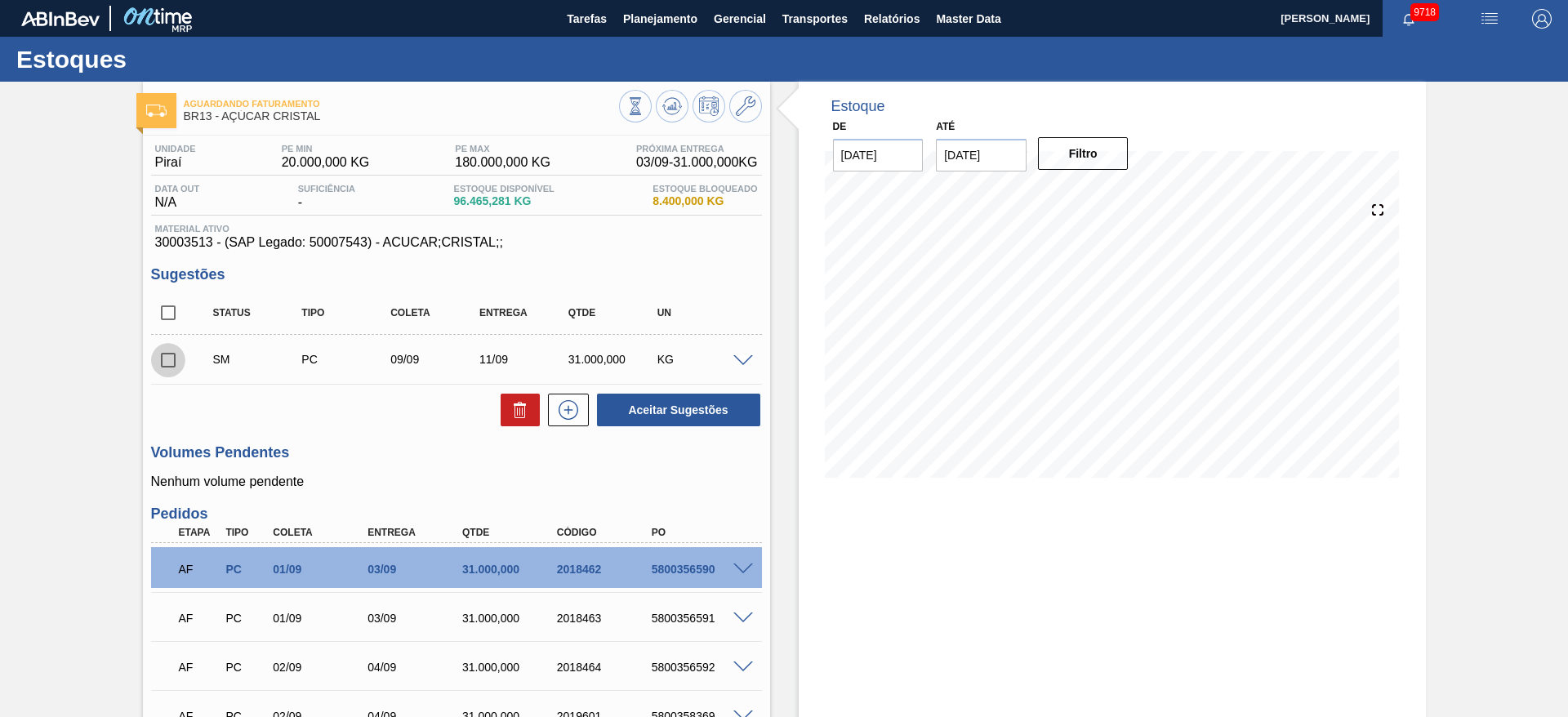
click at [178, 358] on input "checkbox" at bounding box center [168, 360] width 34 height 34
click at [698, 406] on button "Aceitar Sugestões" at bounding box center [679, 410] width 164 height 33
checkbox input "false"
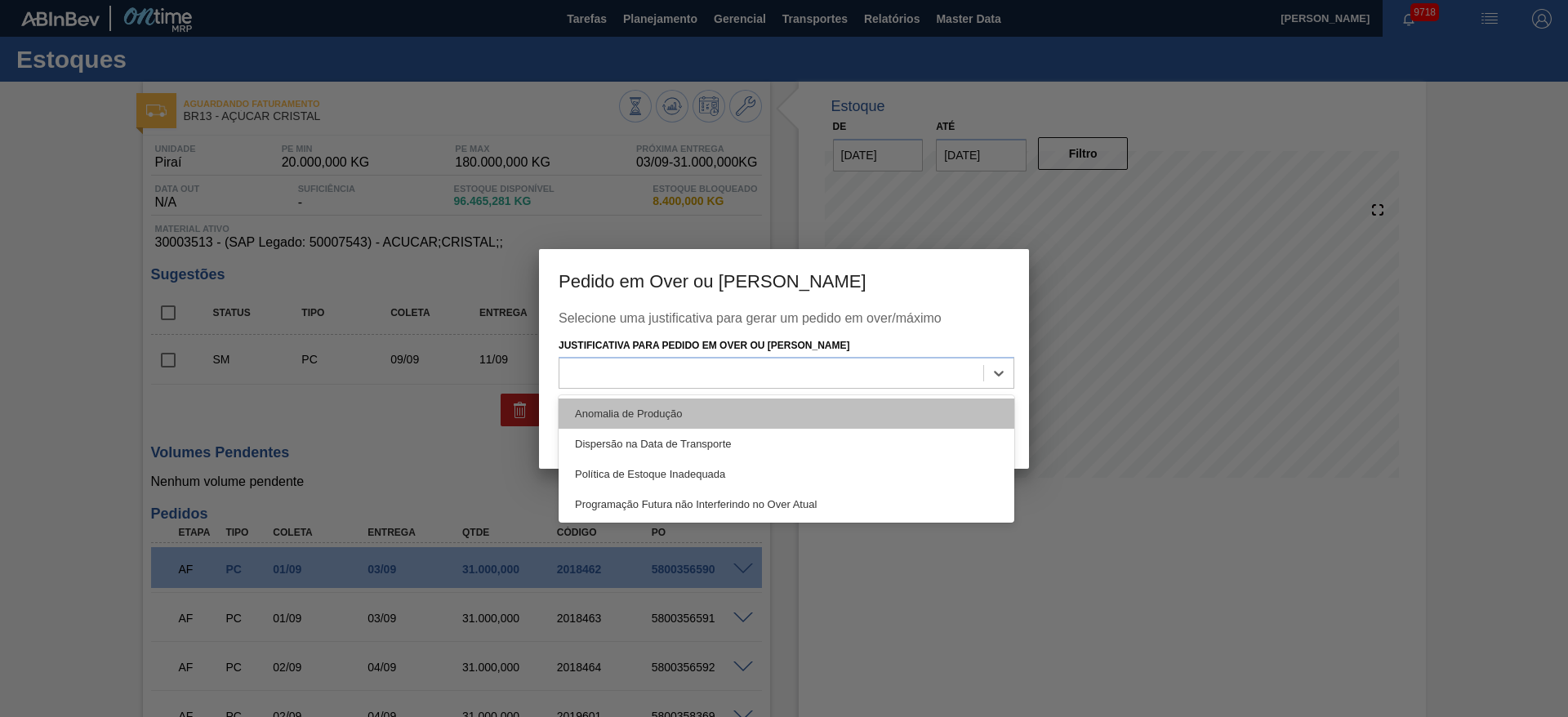
drag, startPoint x: 726, startPoint y: 369, endPoint x: 734, endPoint y: 409, distance: 40.8
click at [734, 389] on div "option Anomalia de Produção focused, 1 of 4. 4 results available. Use Up and Do…" at bounding box center [786, 373] width 456 height 32
drag, startPoint x: 734, startPoint y: 409, endPoint x: 992, endPoint y: 425, distance: 258.5
click at [992, 425] on div "Anomalia de Produção" at bounding box center [786, 413] width 456 height 30
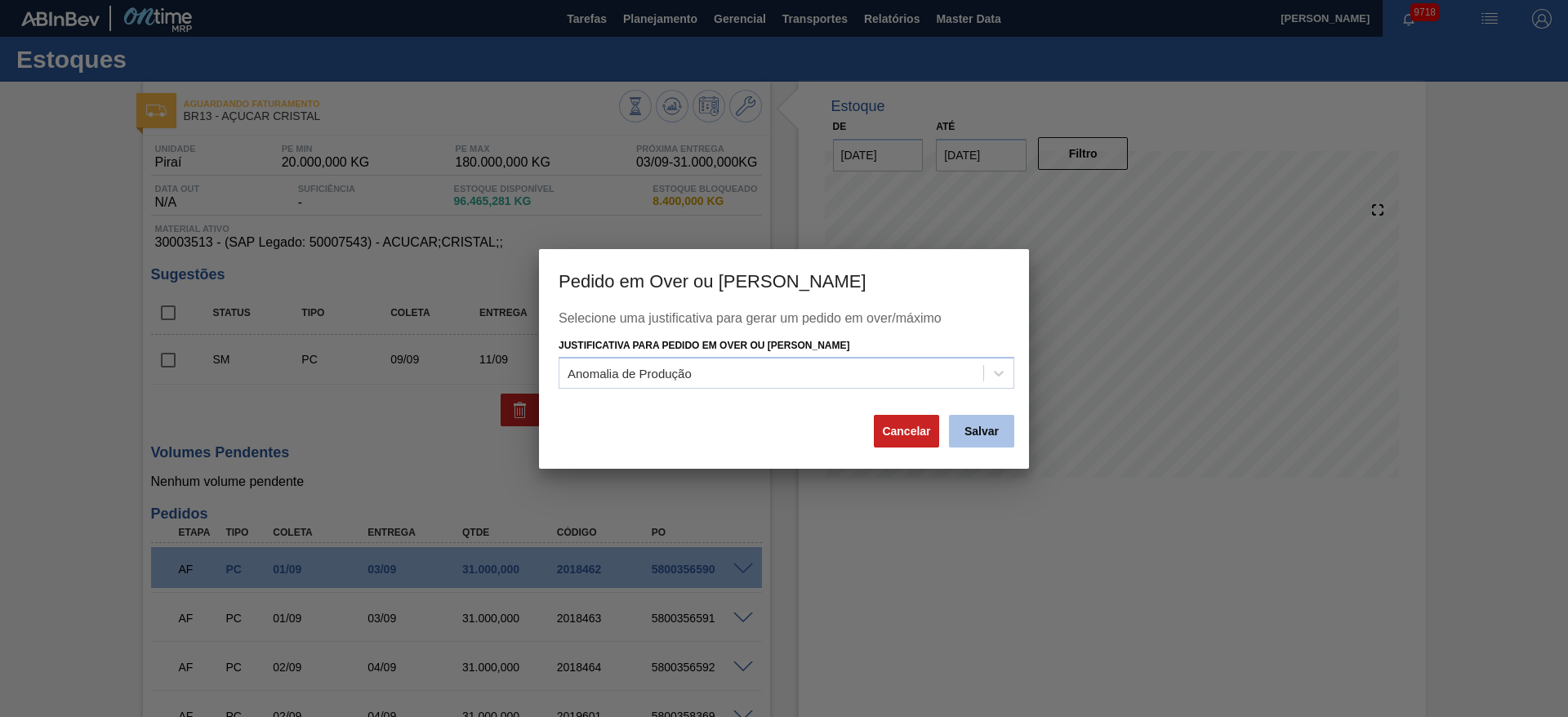
click at [992, 425] on button "Salvar" at bounding box center [981, 431] width 65 height 33
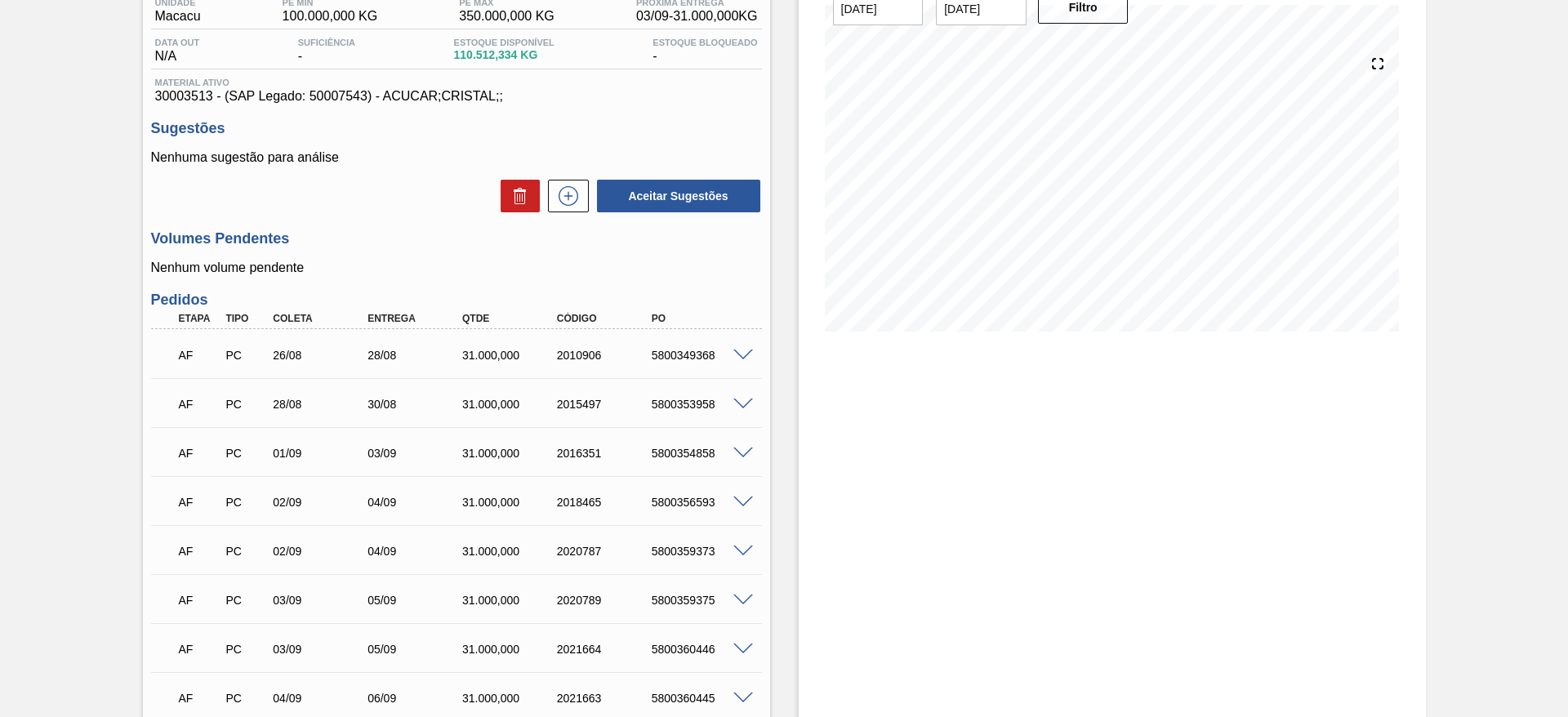
scroll to position [144, 0]
click at [564, 192] on icon at bounding box center [569, 198] width 26 height 19
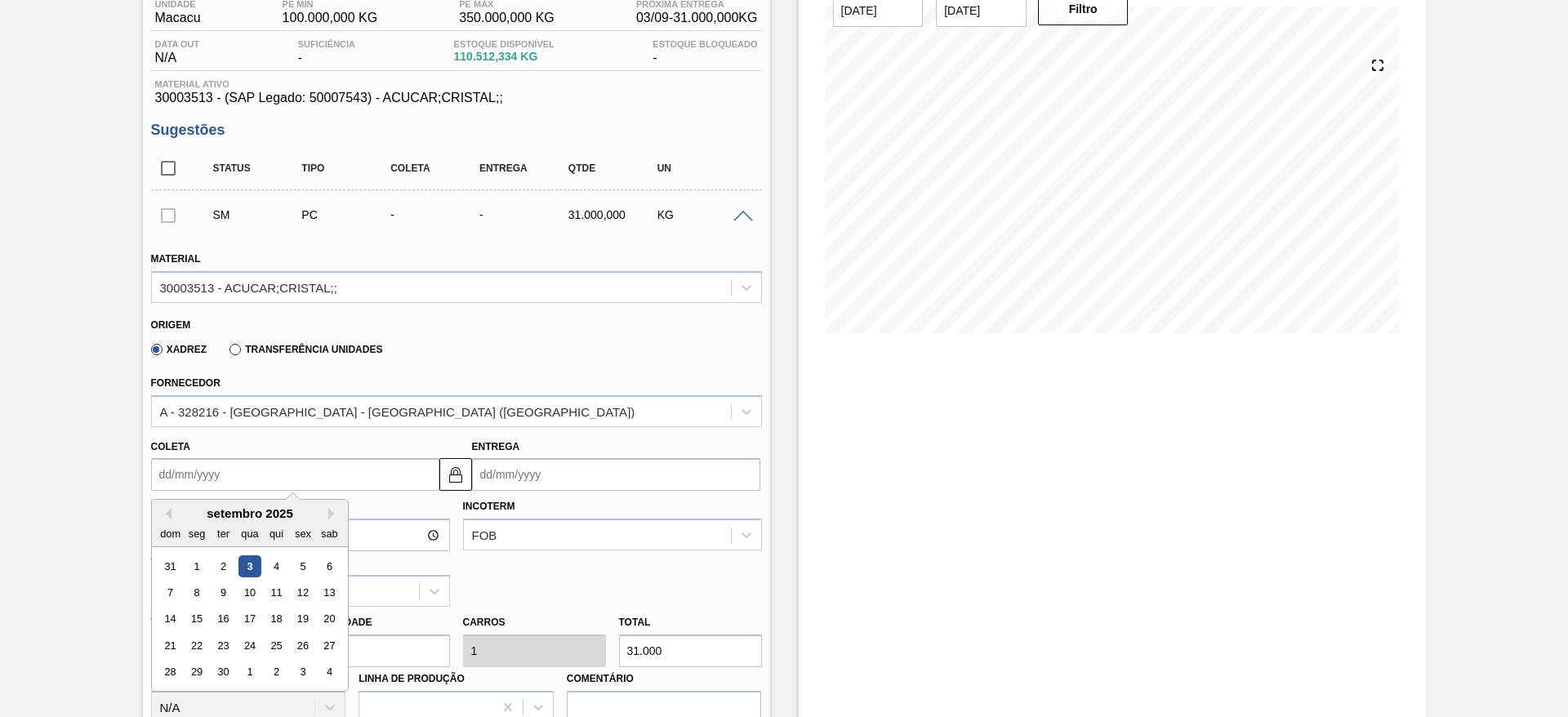
click at [193, 484] on input "Coleta" at bounding box center [295, 474] width 288 height 33
click at [295, 571] on div "5" at bounding box center [303, 567] width 22 height 22
type input "[DATE]"
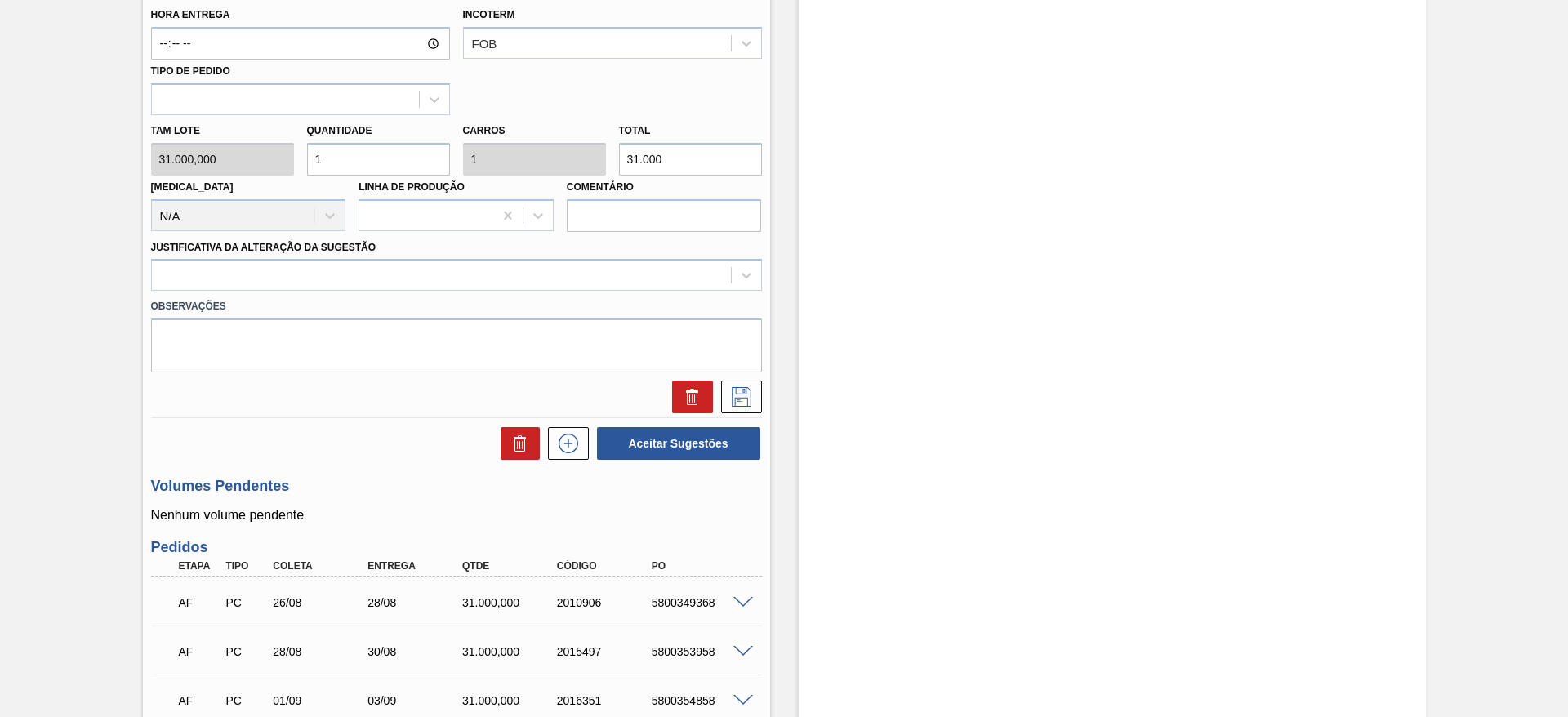
scroll to position [637, 0]
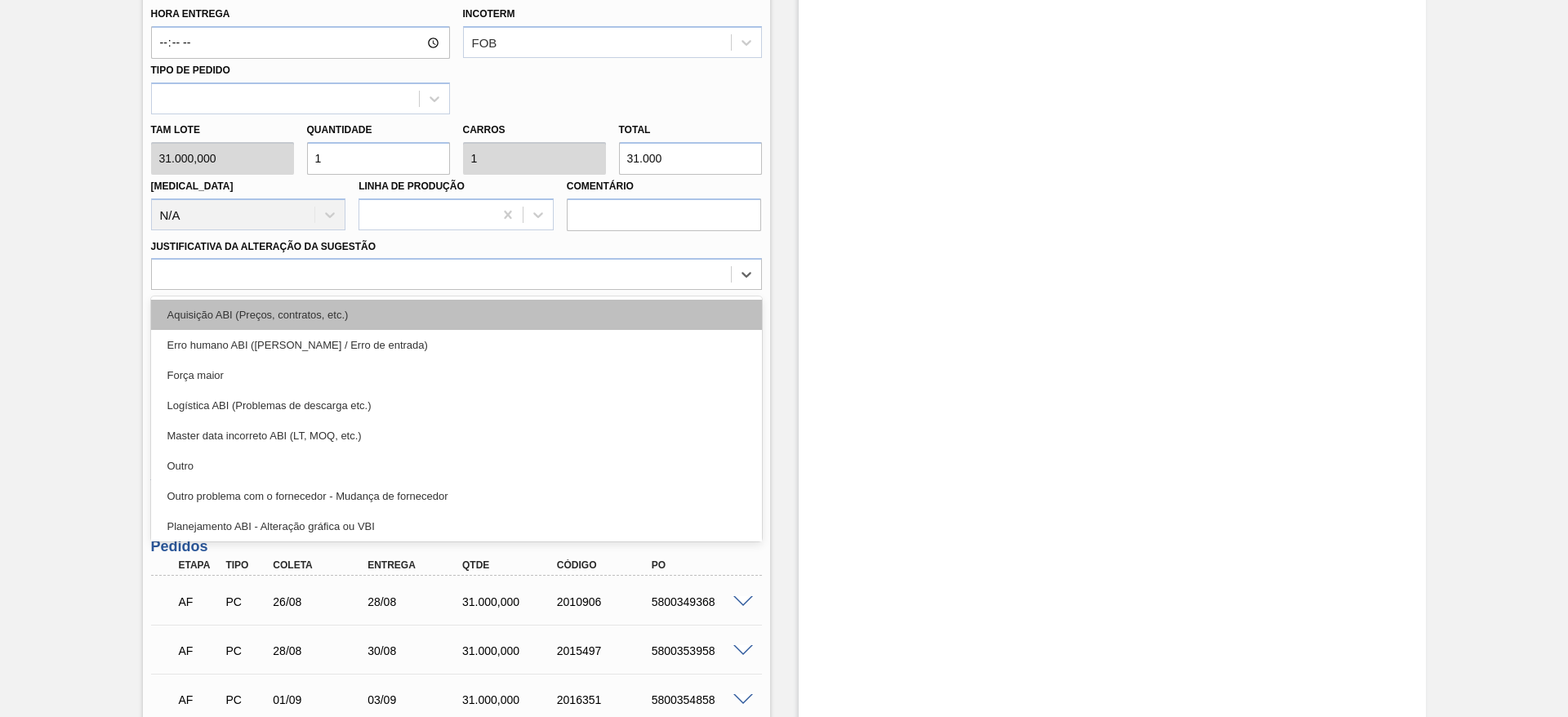
drag, startPoint x: 659, startPoint y: 274, endPoint x: 654, endPoint y: 312, distance: 38.3
click at [654, 290] on div "option Aquisição ABI (Preços, contratos, etc.) focused, 1 of 18. 18 results ava…" at bounding box center [456, 274] width 611 height 32
click at [654, 312] on div "Aquisição ABI (Preços, contratos, etc.)" at bounding box center [456, 315] width 611 height 30
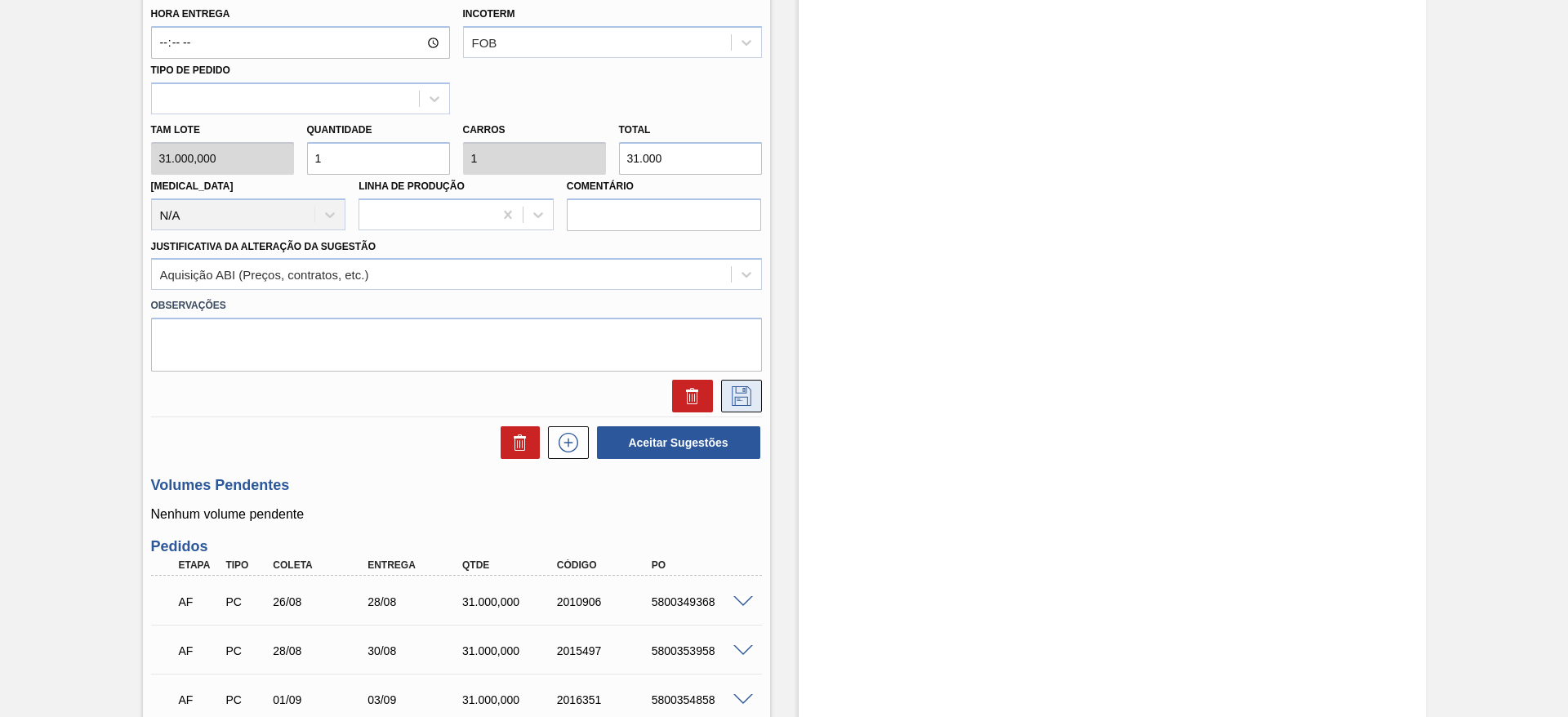
click at [751, 394] on icon at bounding box center [741, 396] width 26 height 19
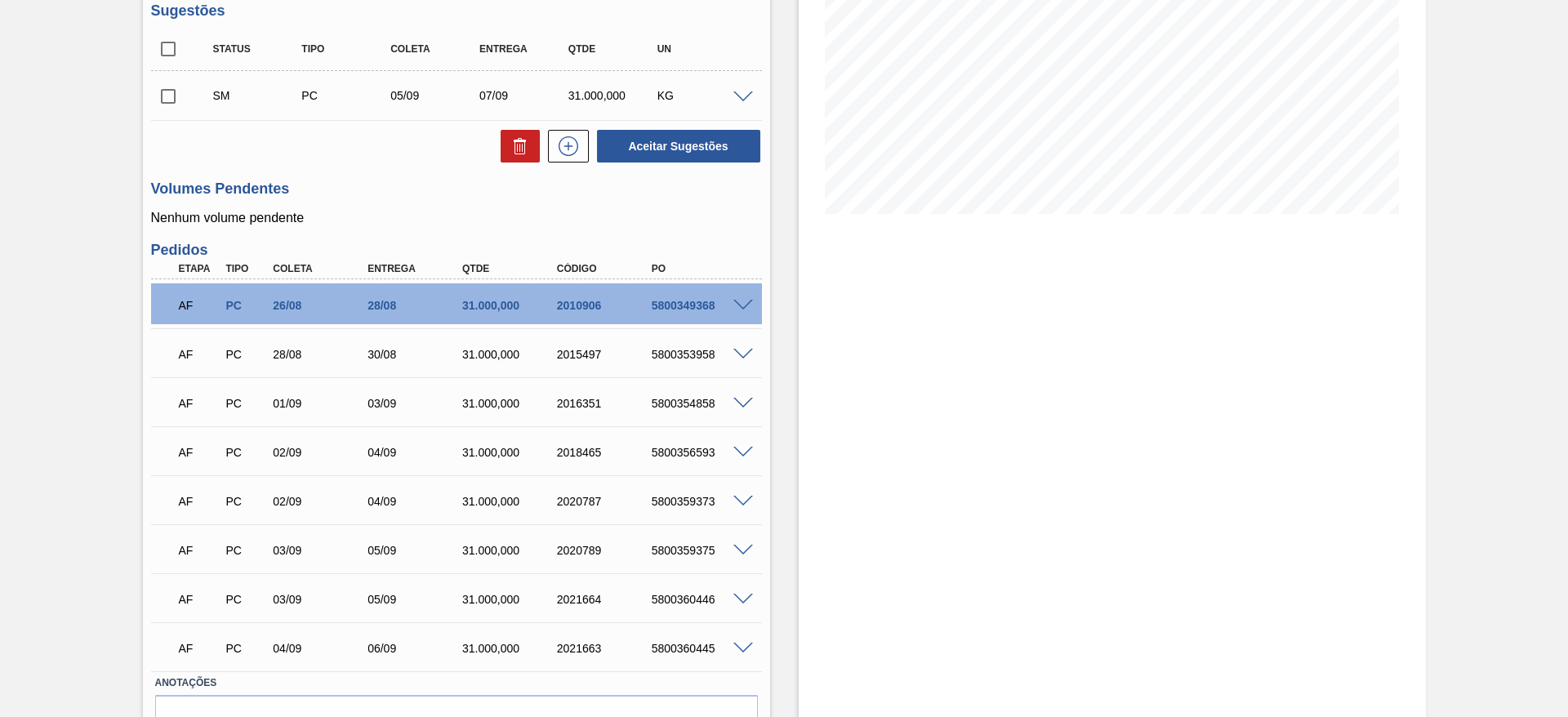
scroll to position [149, 0]
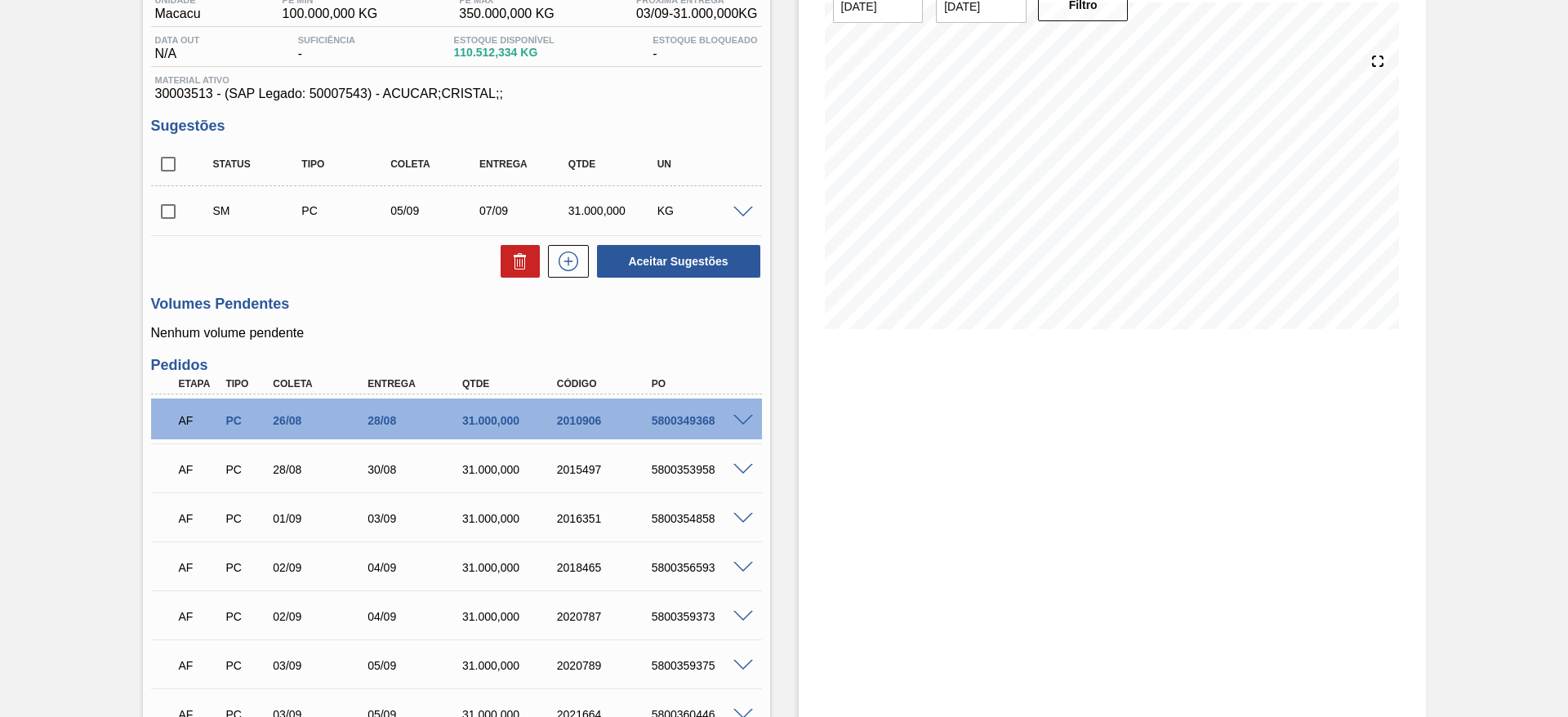
click at [734, 213] on span at bounding box center [743, 213] width 19 height 12
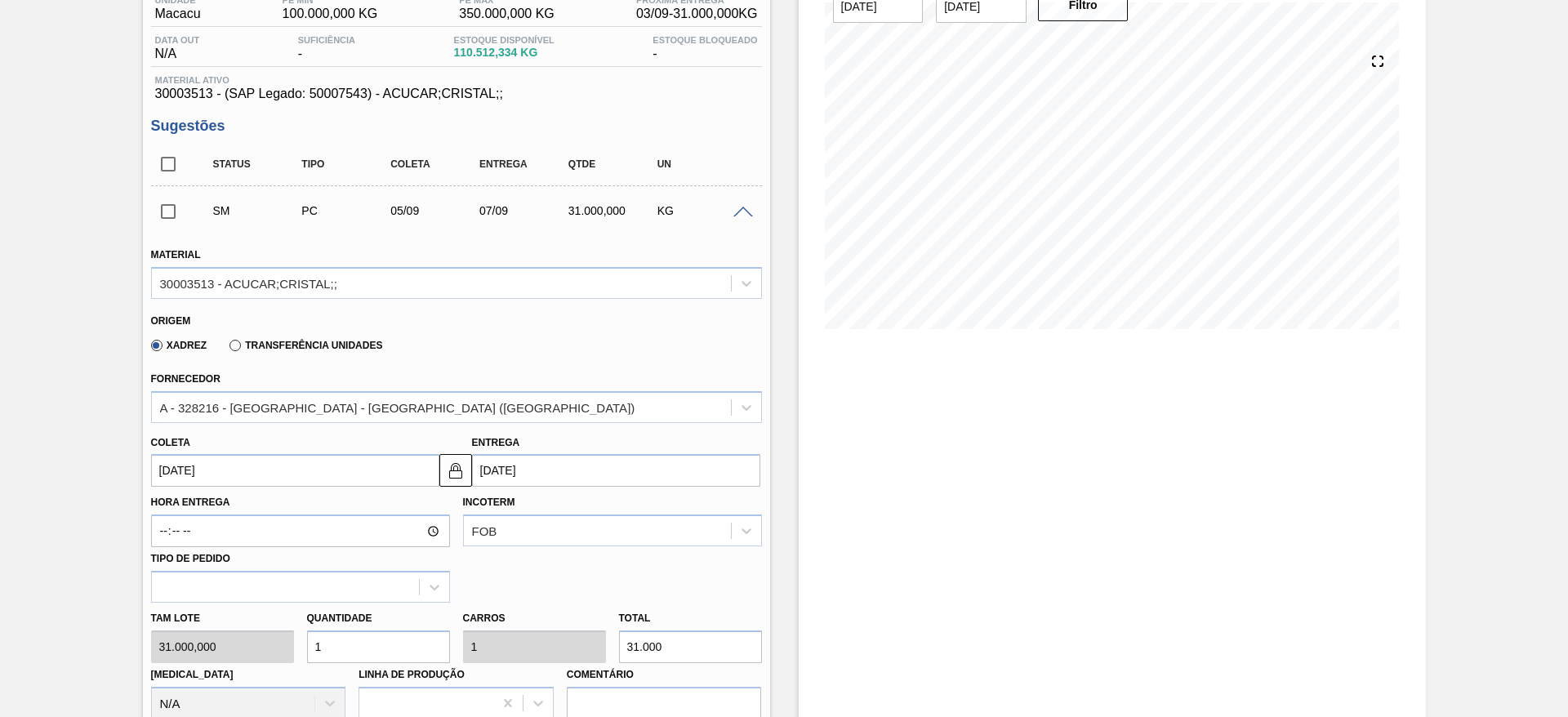
click at [329, 645] on input "1" at bounding box center [378, 647] width 143 height 33
type input "2"
type input "62.000"
click at [329, 645] on input "2" at bounding box center [378, 647] width 143 height 33
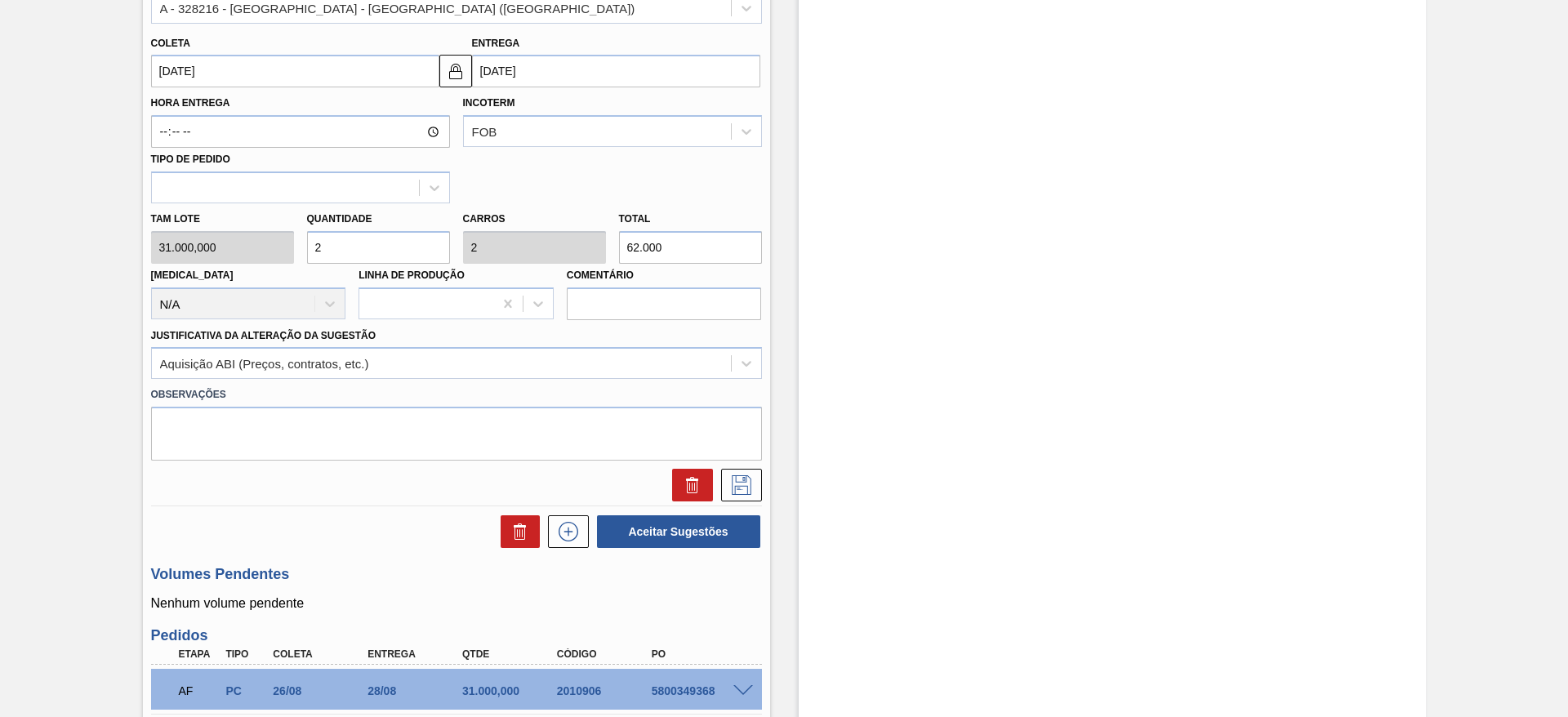
scroll to position [558, 0]
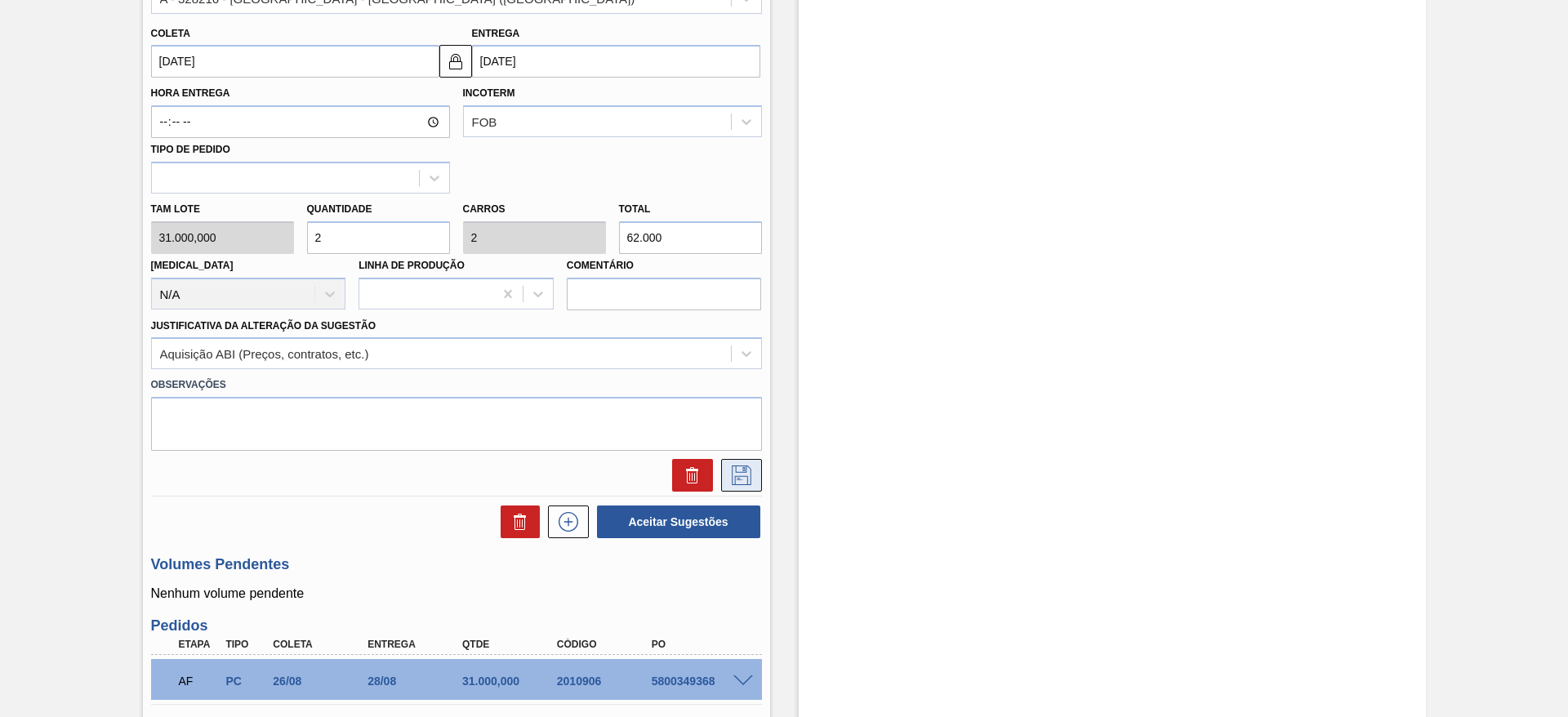
type input "2"
click at [749, 477] on icon at bounding box center [741, 475] width 19 height 19
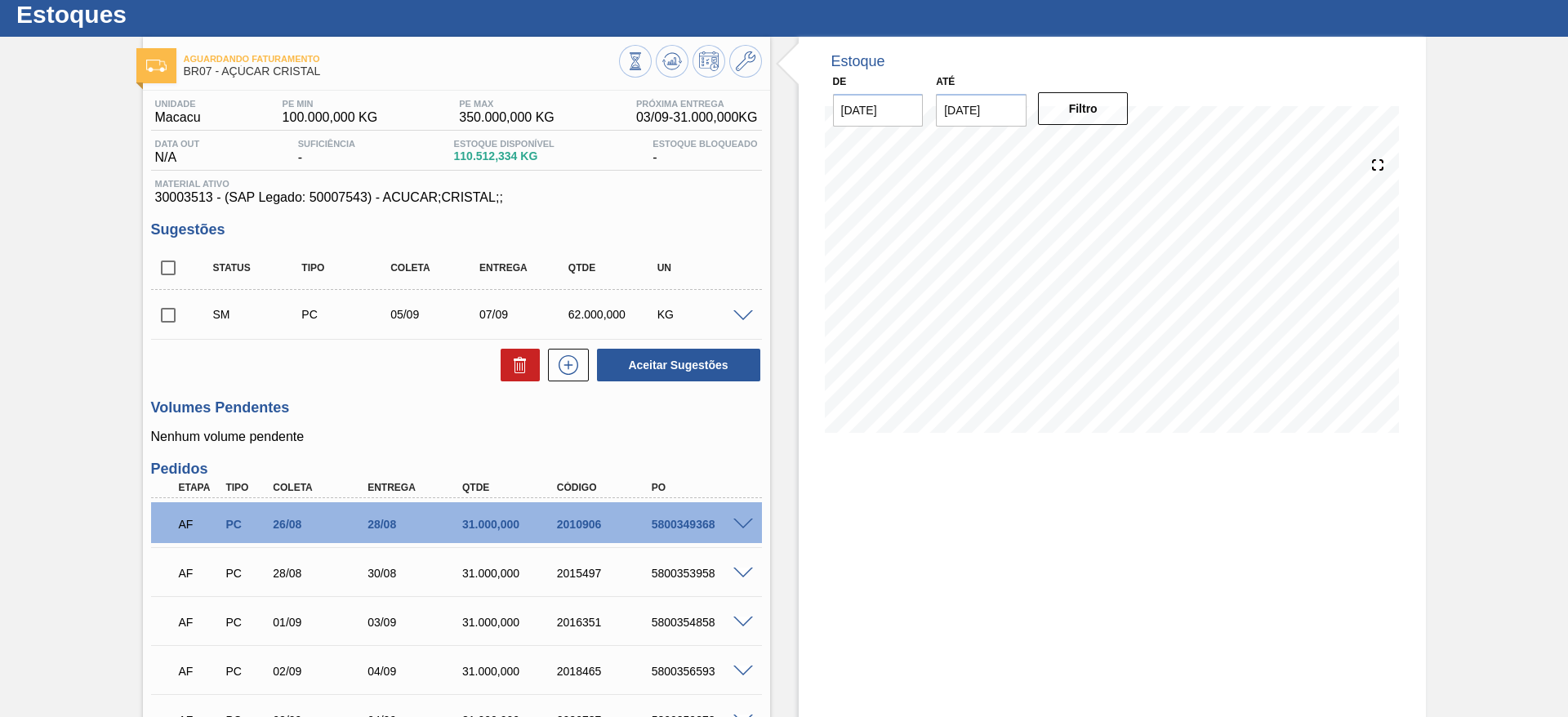
scroll to position [43, 0]
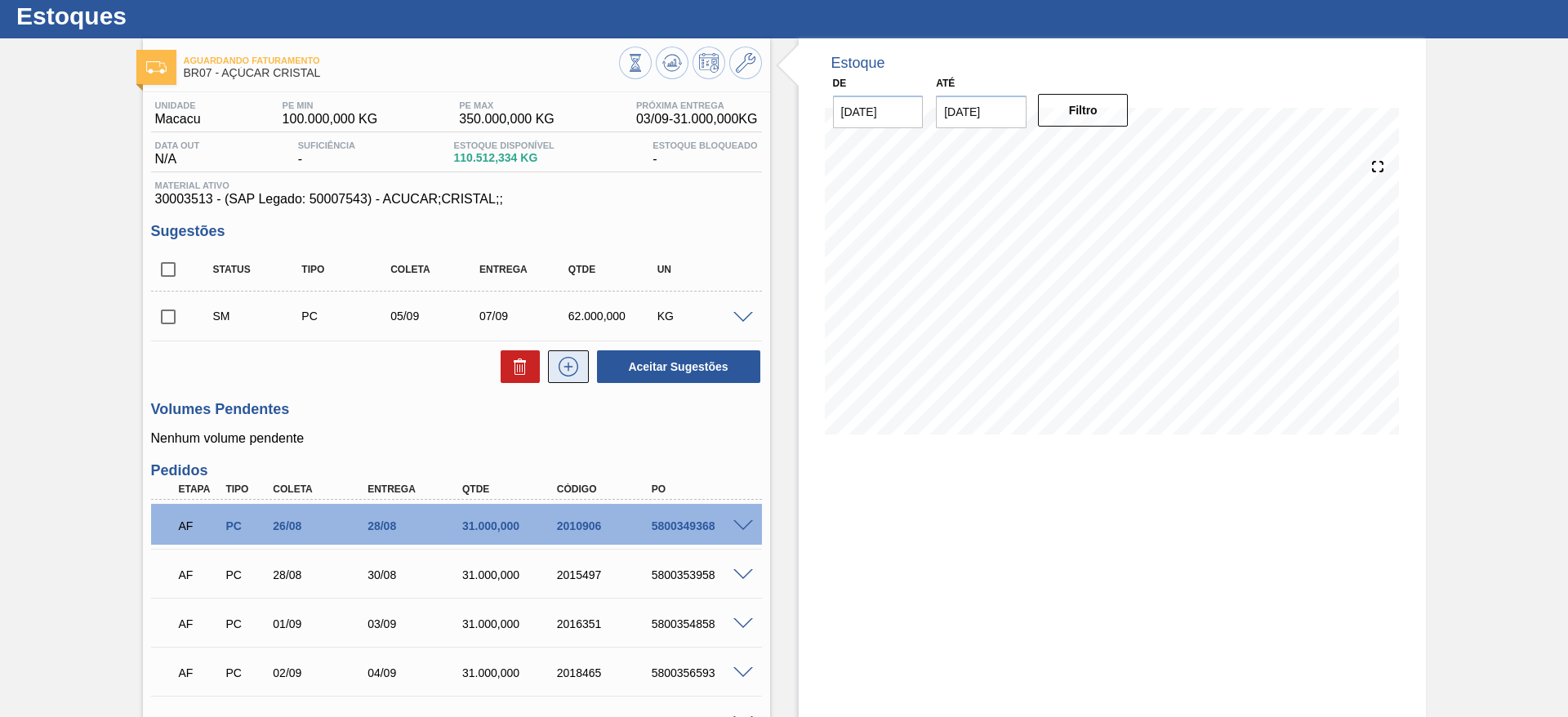
click at [581, 377] on button at bounding box center [568, 366] width 40 height 33
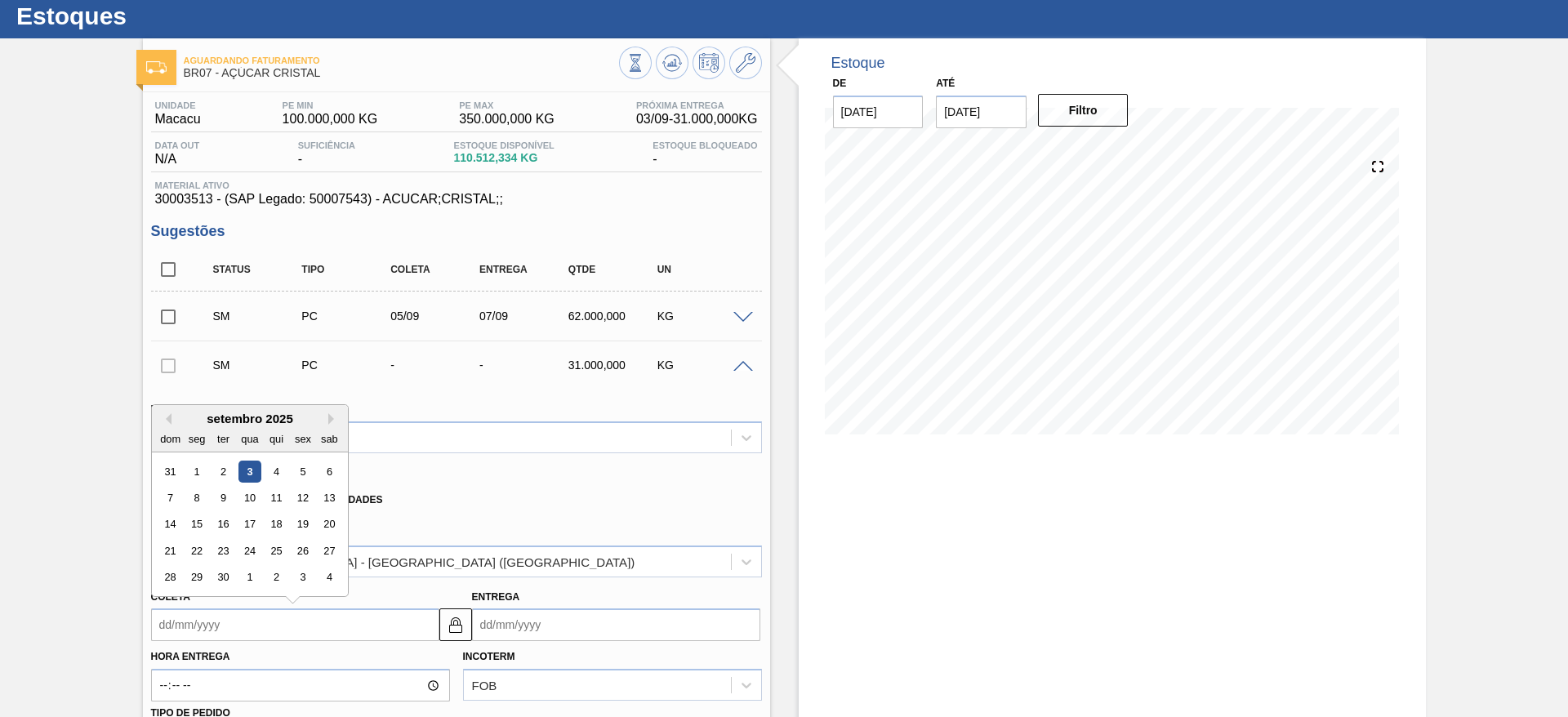
click at [203, 611] on input "Coleta" at bounding box center [295, 625] width 288 height 33
click at [199, 499] on div "8" at bounding box center [196, 497] width 22 height 22
type input "08/09/2025"
type input "[DATE]"
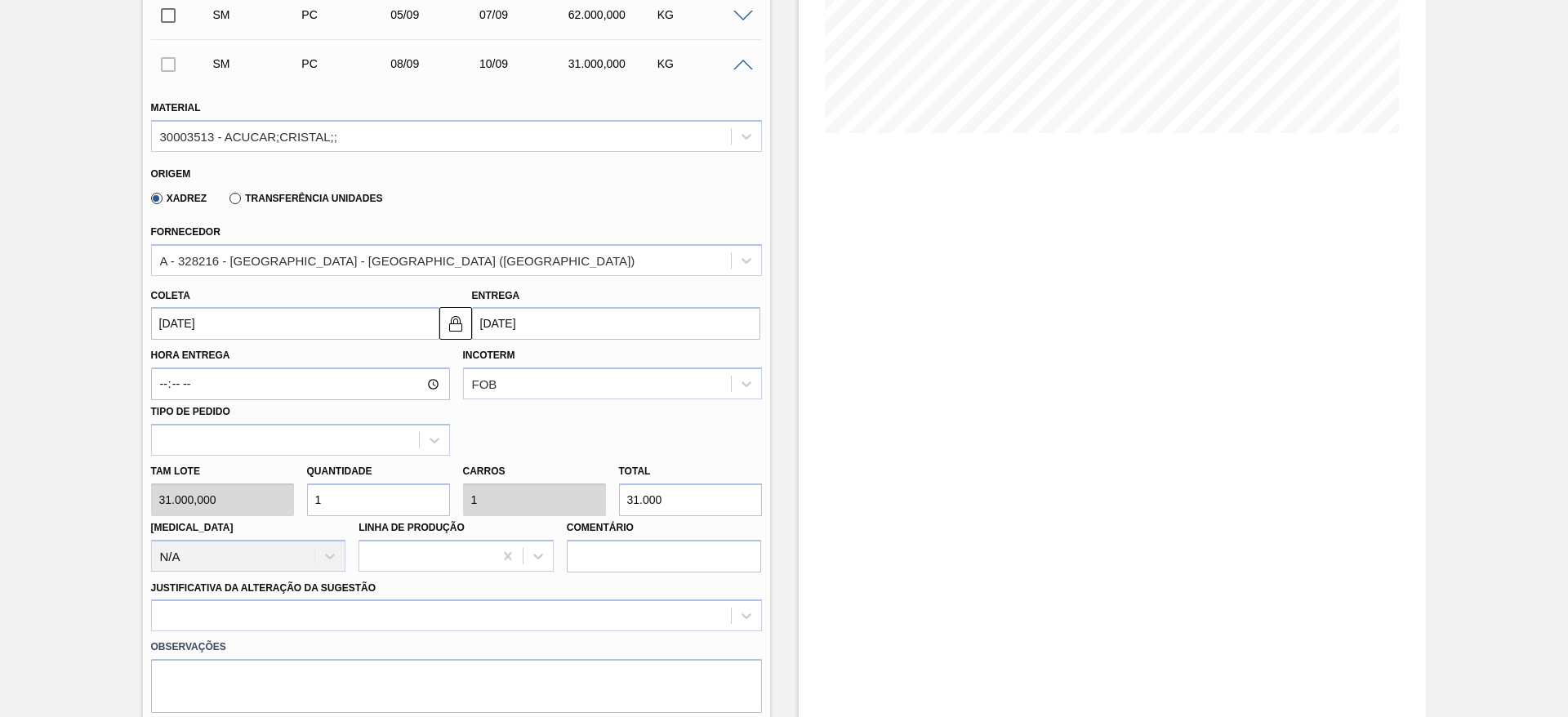
scroll to position [347, 0]
click at [380, 511] on input "1" at bounding box center [378, 498] width 143 height 33
type input "2"
type input "62.000"
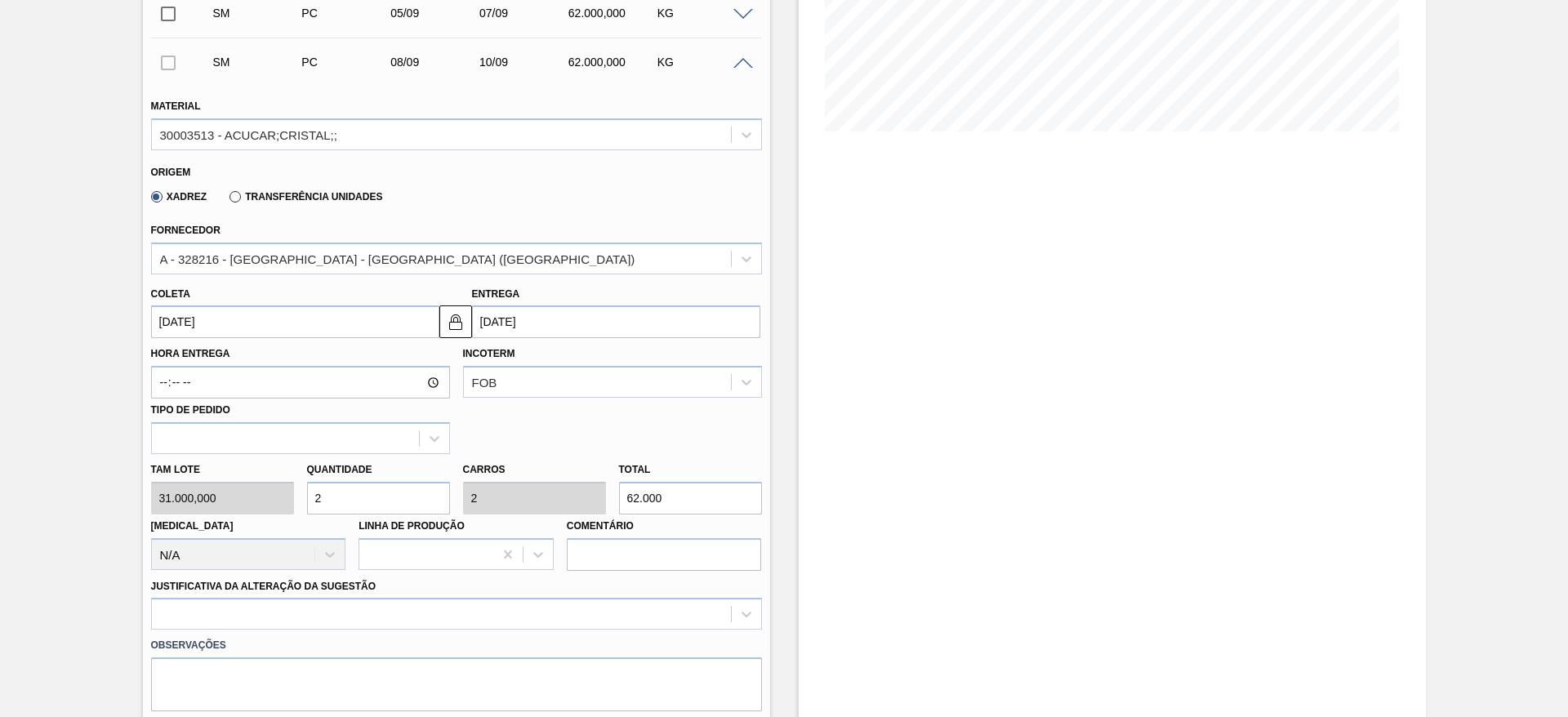
click at [380, 511] on input "2" at bounding box center [378, 498] width 143 height 33
type input "2"
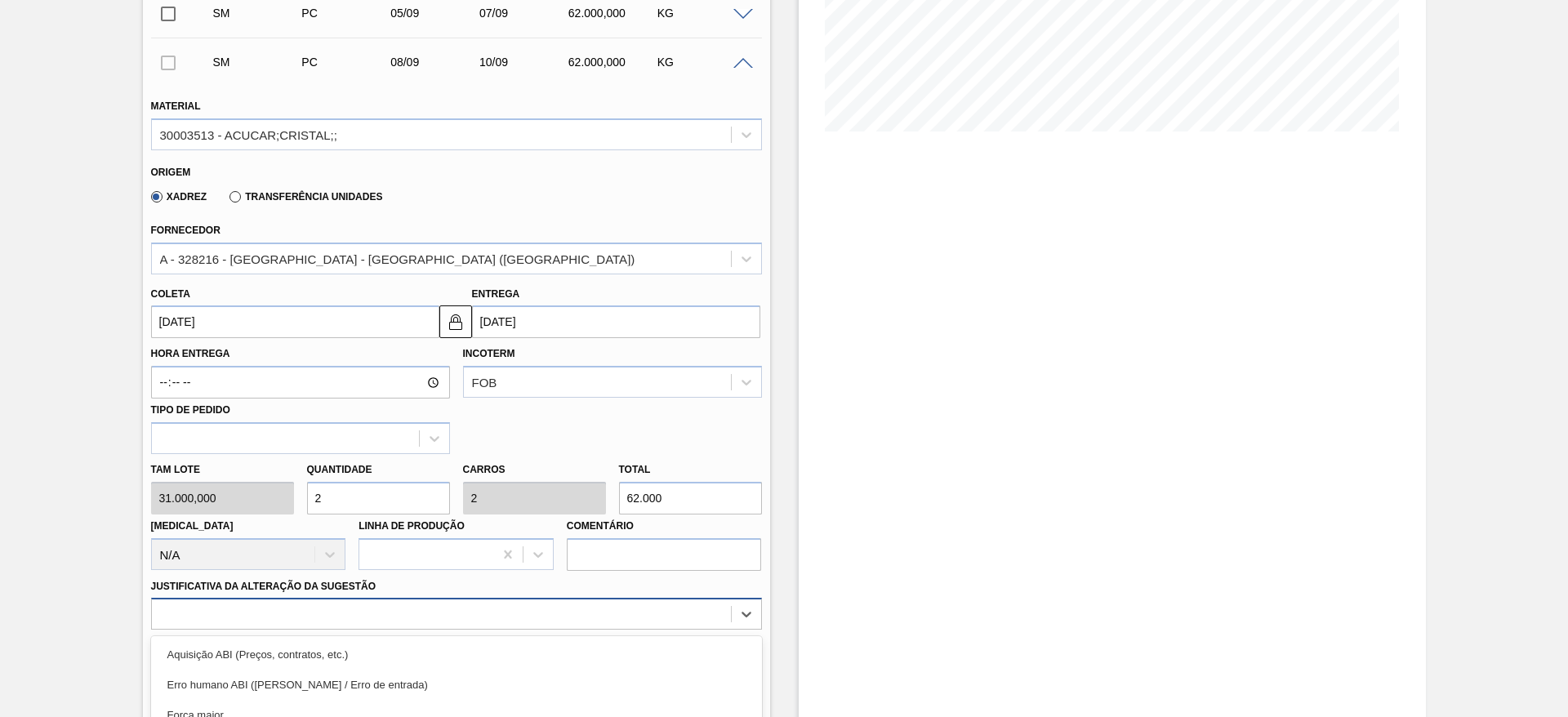
scroll to position [517, 0]
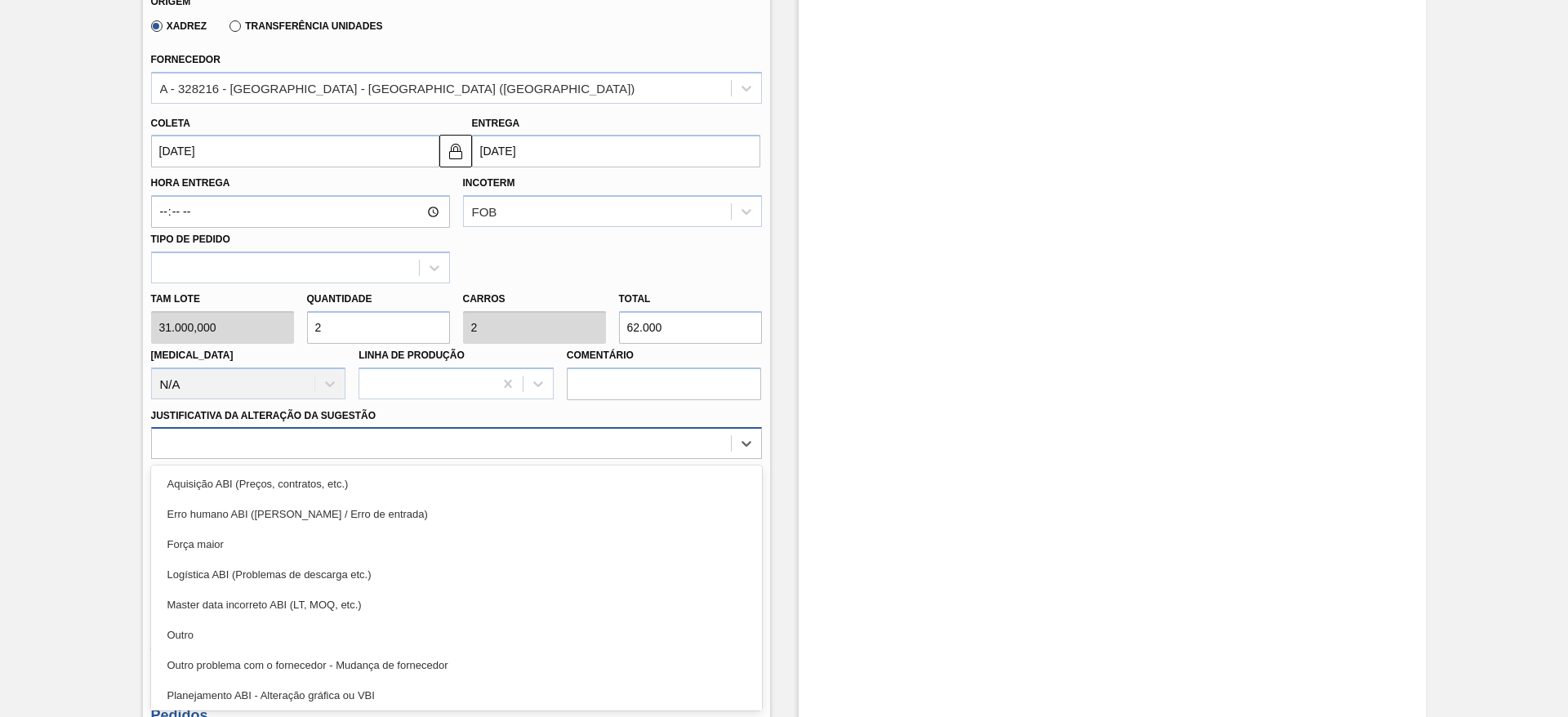
click at [647, 459] on div "option Master data incorreto ABI (LT, MOQ, etc.) focused, 5 of 18. 18 results a…" at bounding box center [456, 443] width 611 height 32
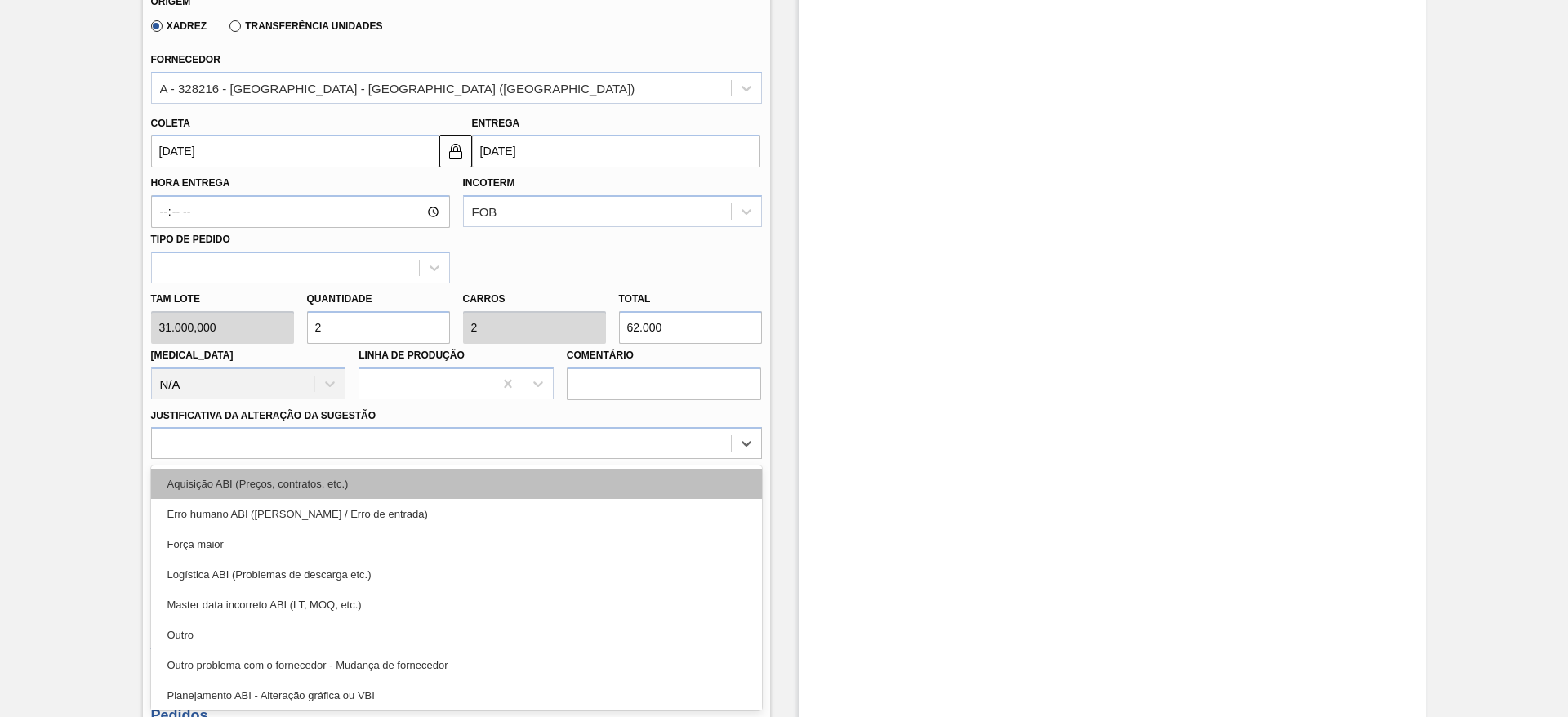
click at [690, 476] on div "Aquisição ABI (Preços, contratos, etc.)" at bounding box center [456, 484] width 611 height 30
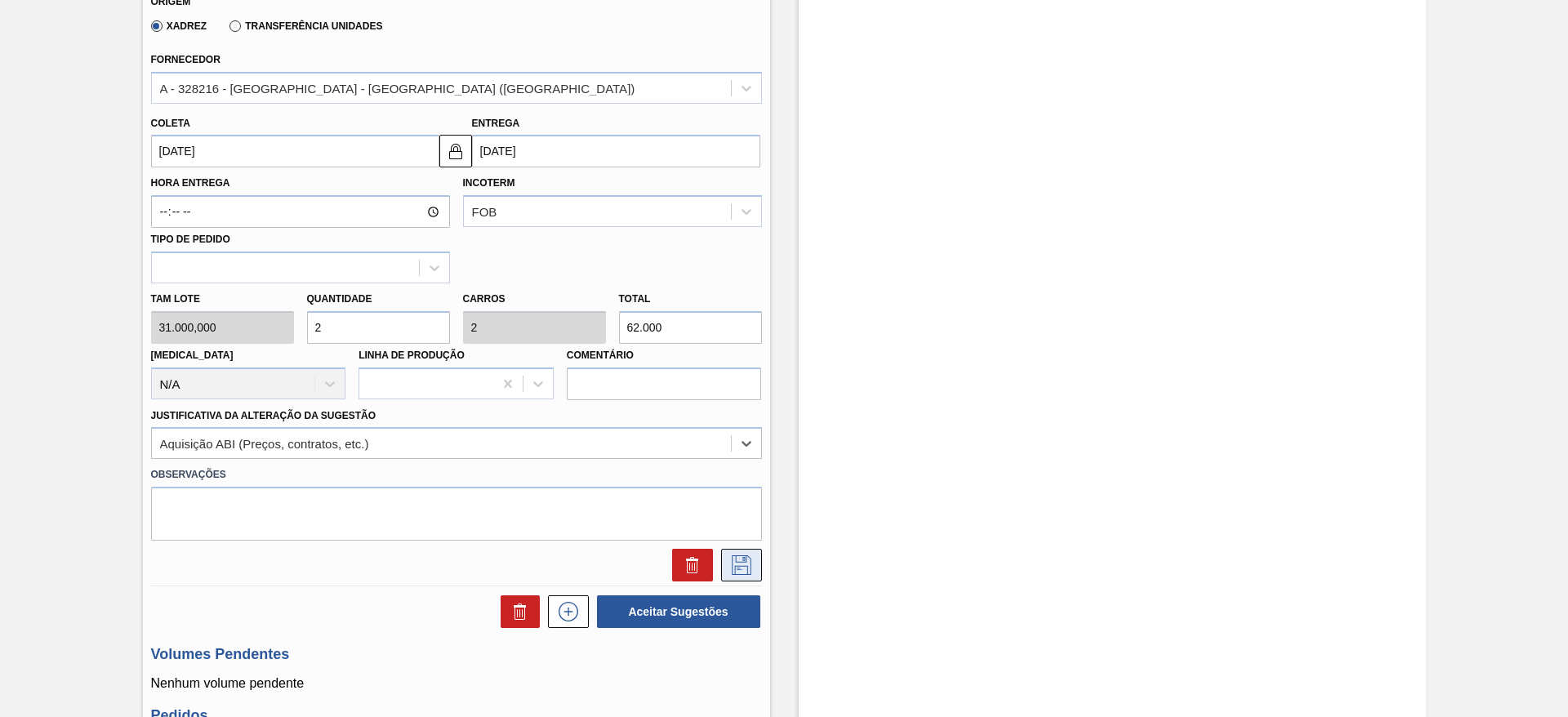
click at [744, 579] on button at bounding box center [741, 565] width 40 height 33
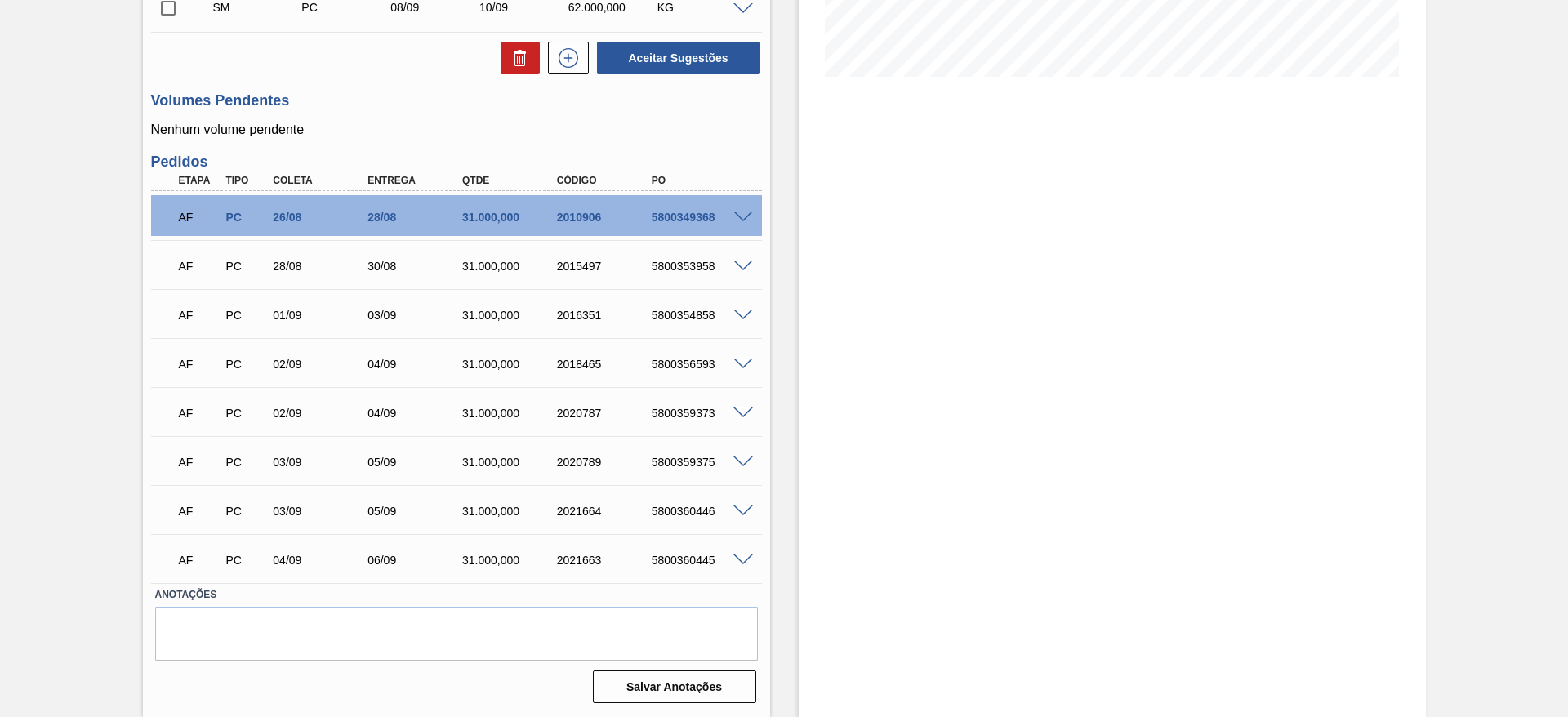
scroll to position [87, 0]
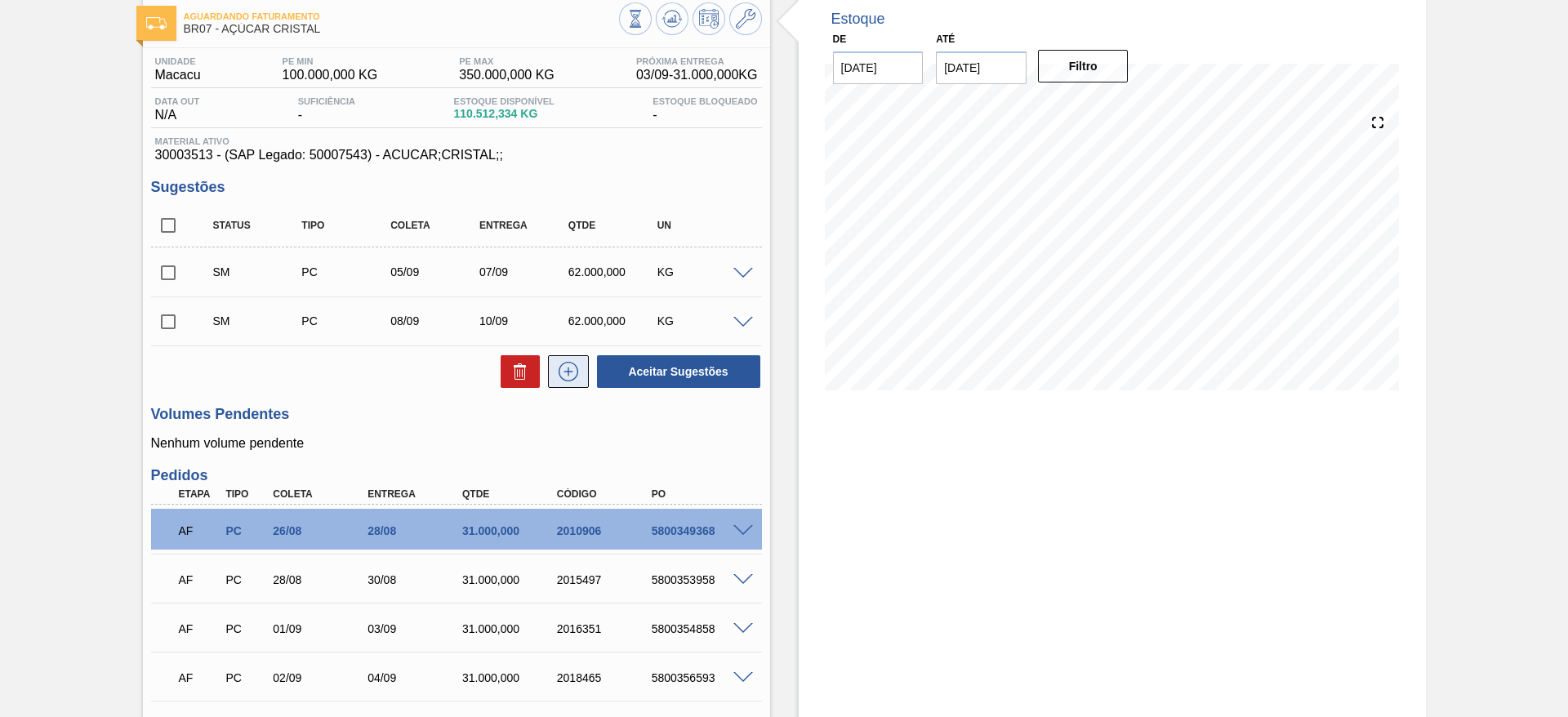
click at [584, 369] on button at bounding box center [568, 371] width 40 height 33
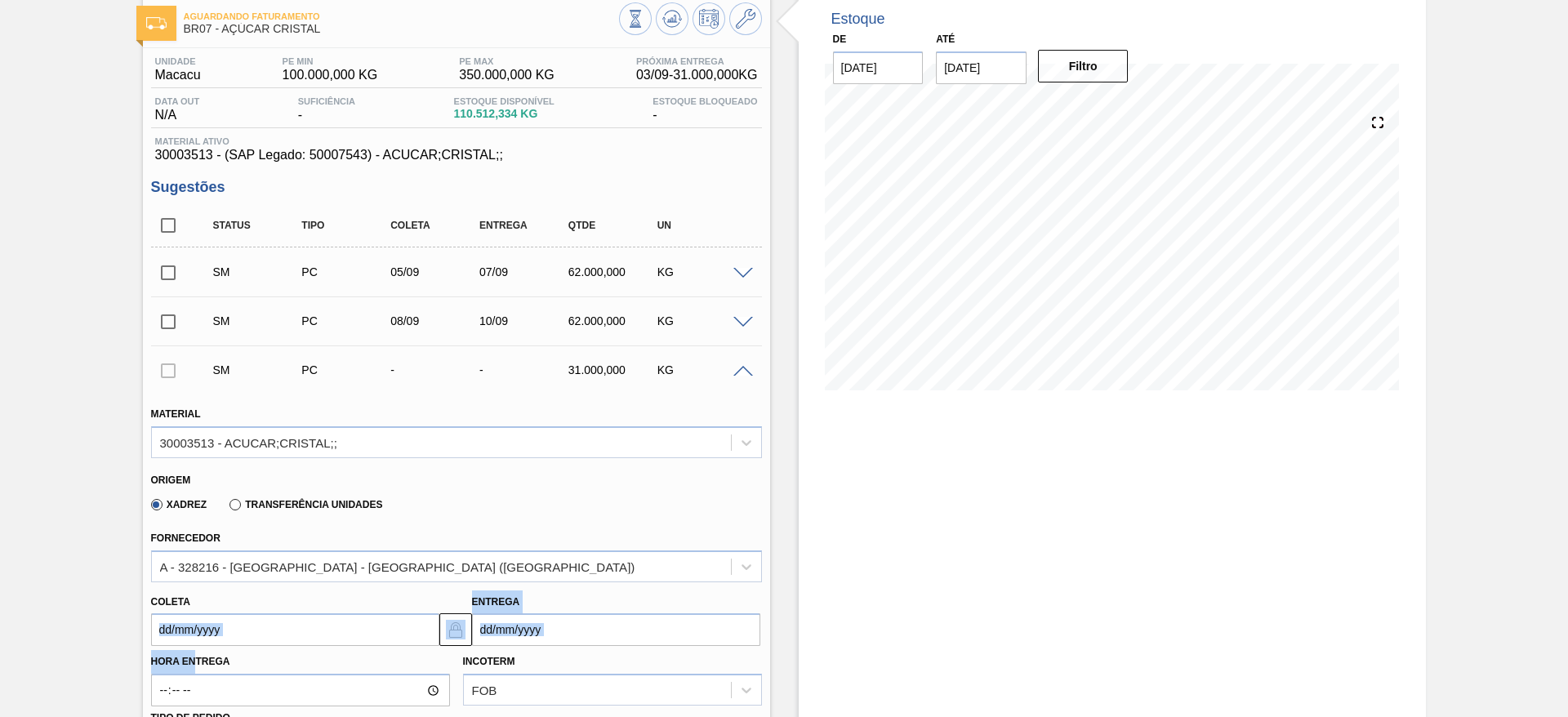
drag, startPoint x: 195, startPoint y: 647, endPoint x: 195, endPoint y: 636, distance: 11.0
click at [195, 636] on div "Material 30003513 - ACUCAR;CRISTAL;; Origem Xadrez Transferência Unidades Forne…" at bounding box center [456, 726] width 611 height 670
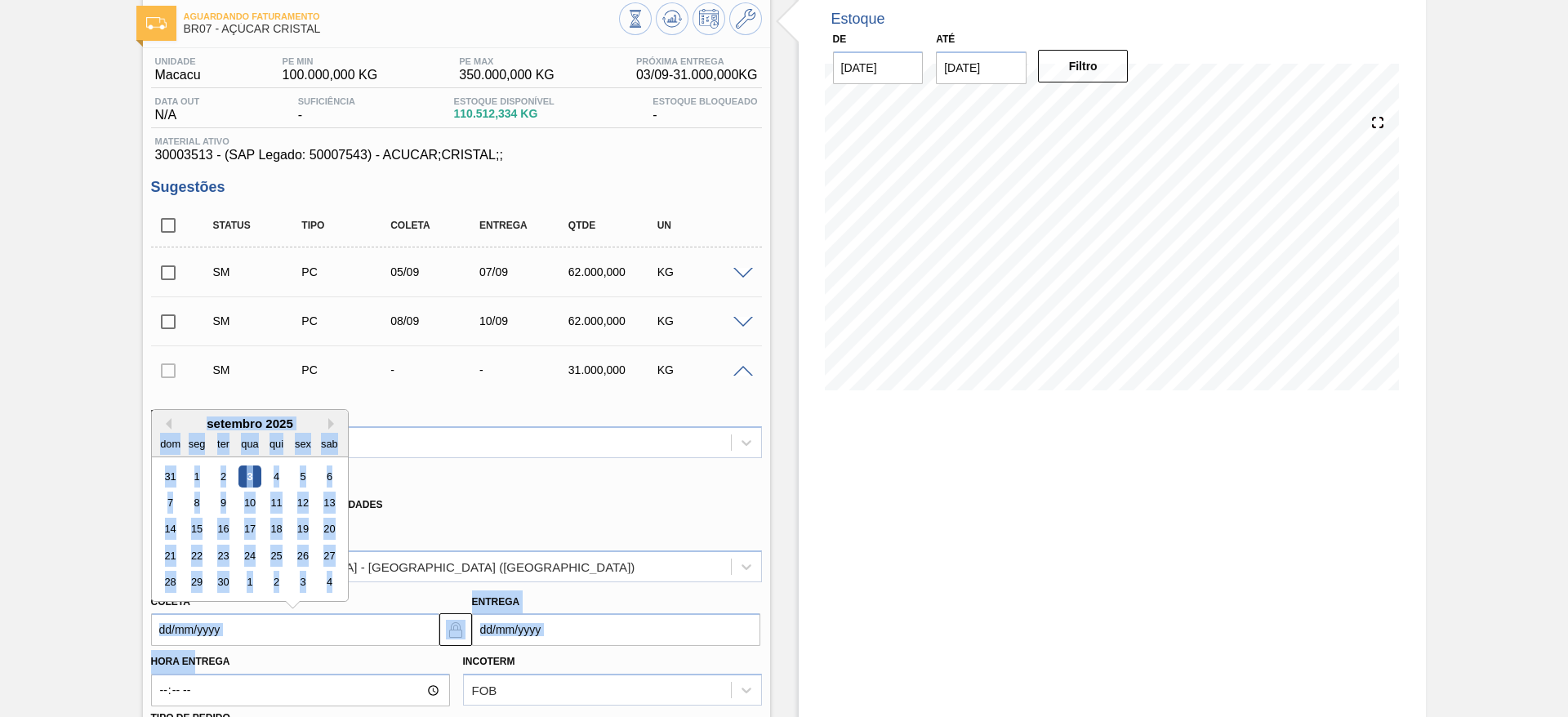
click at [195, 636] on input "Coleta" at bounding box center [295, 629] width 288 height 33
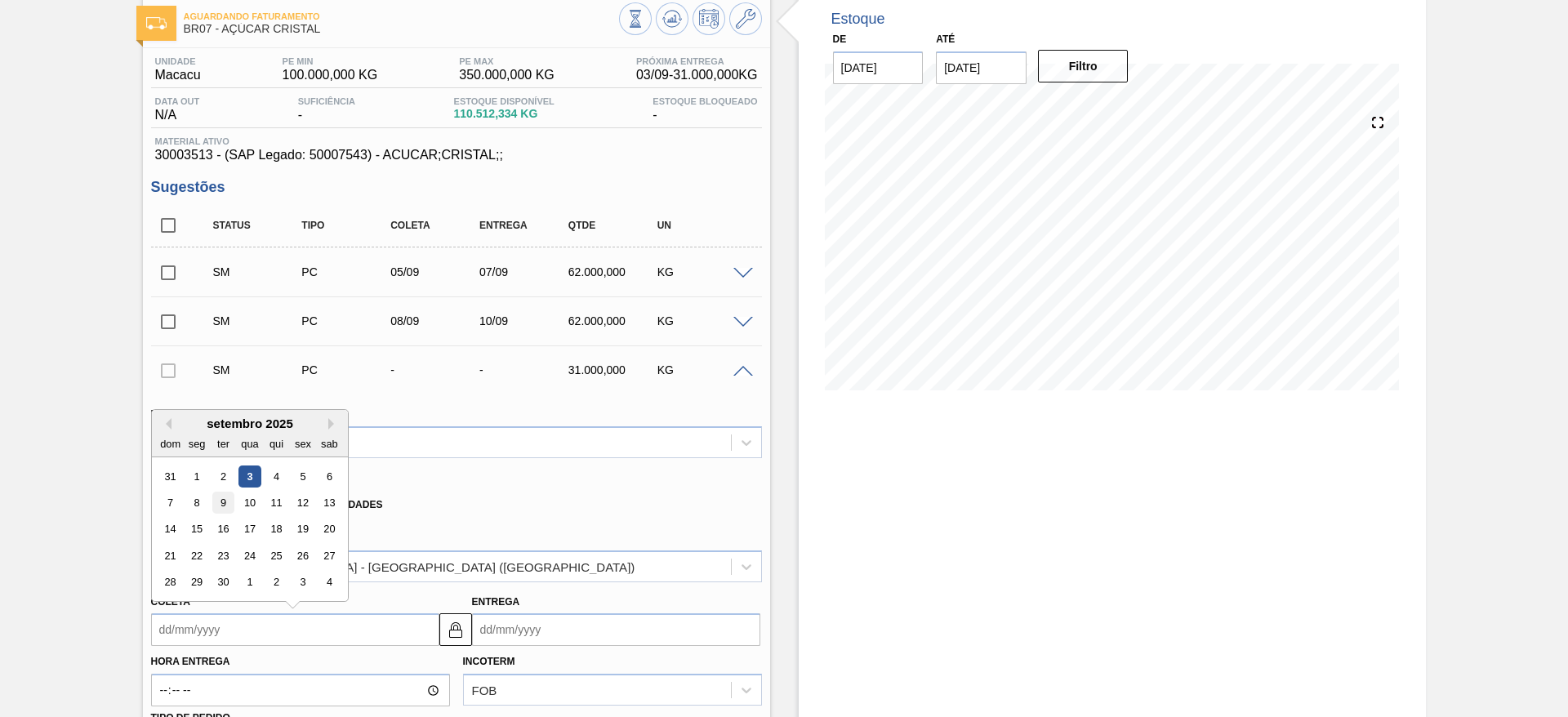
click at [223, 503] on div "9" at bounding box center [222, 502] width 22 height 22
type input "09/09/2025"
type input "[DATE]"
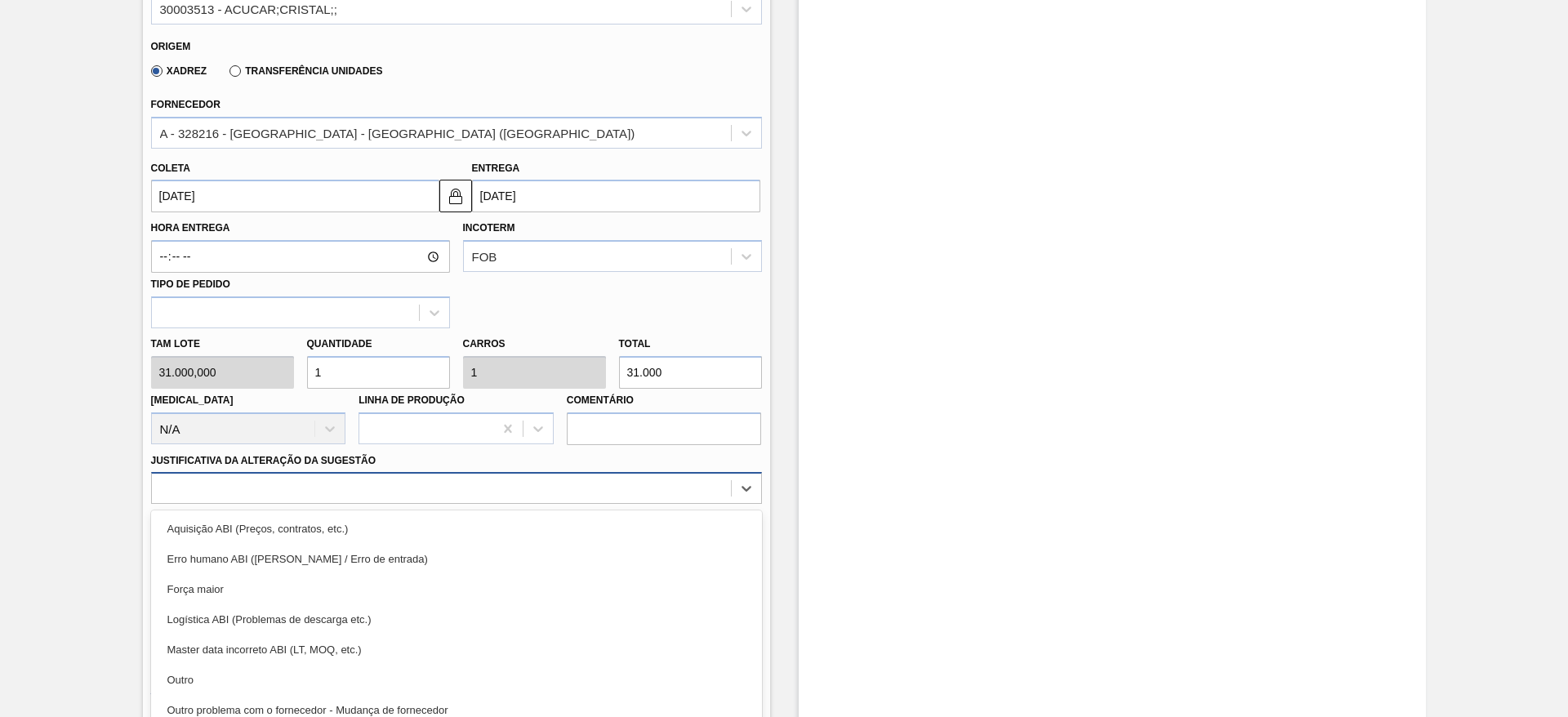
scroll to position [567, 0]
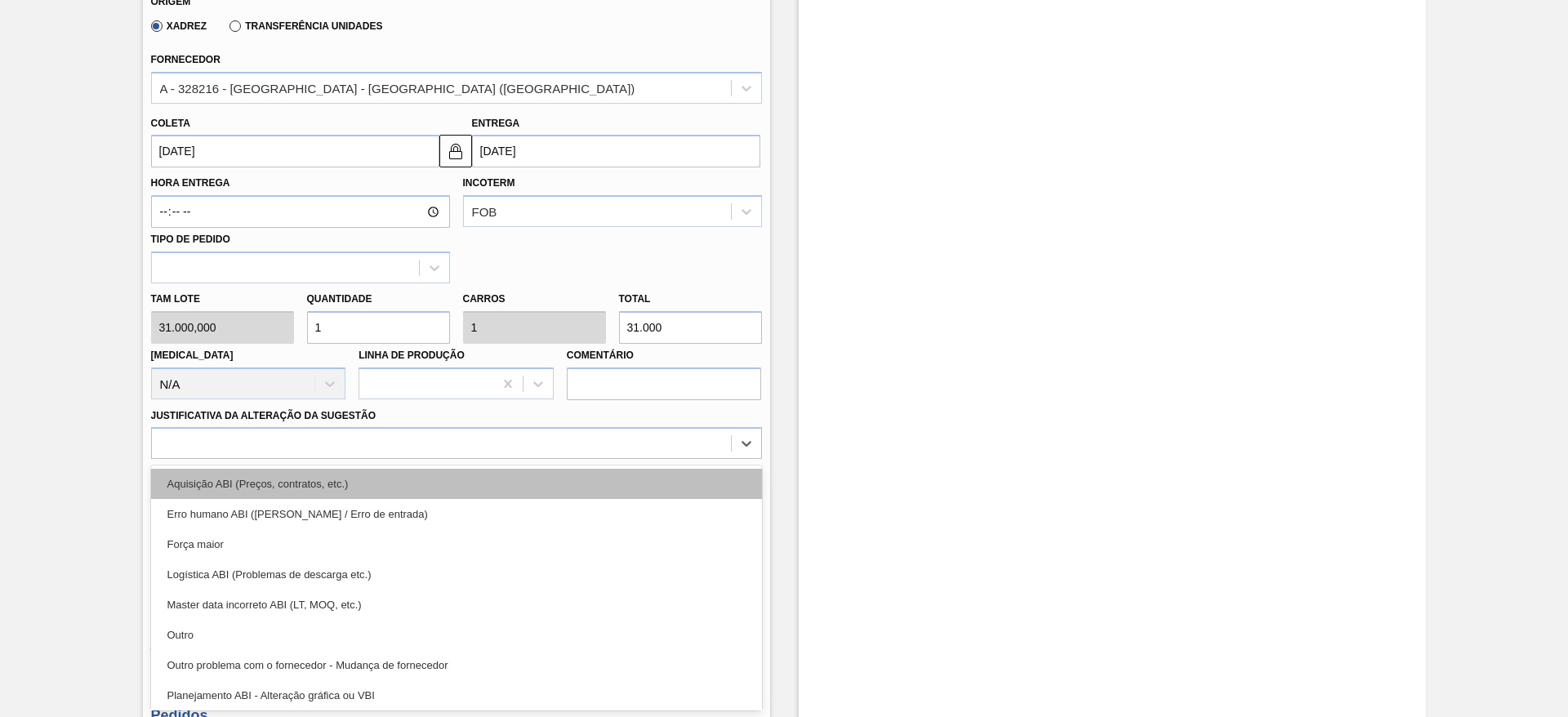
drag, startPoint x: 636, startPoint y: 486, endPoint x: 647, endPoint y: 489, distance: 11.4
click at [647, 459] on div "option Erro humano ABI (Cálculo / Erro de entrada) focused, 2 of 18. 18 results…" at bounding box center [456, 443] width 611 height 32
click at [647, 489] on div "Aquisição ABI (Preços, contratos, etc.)" at bounding box center [456, 484] width 611 height 30
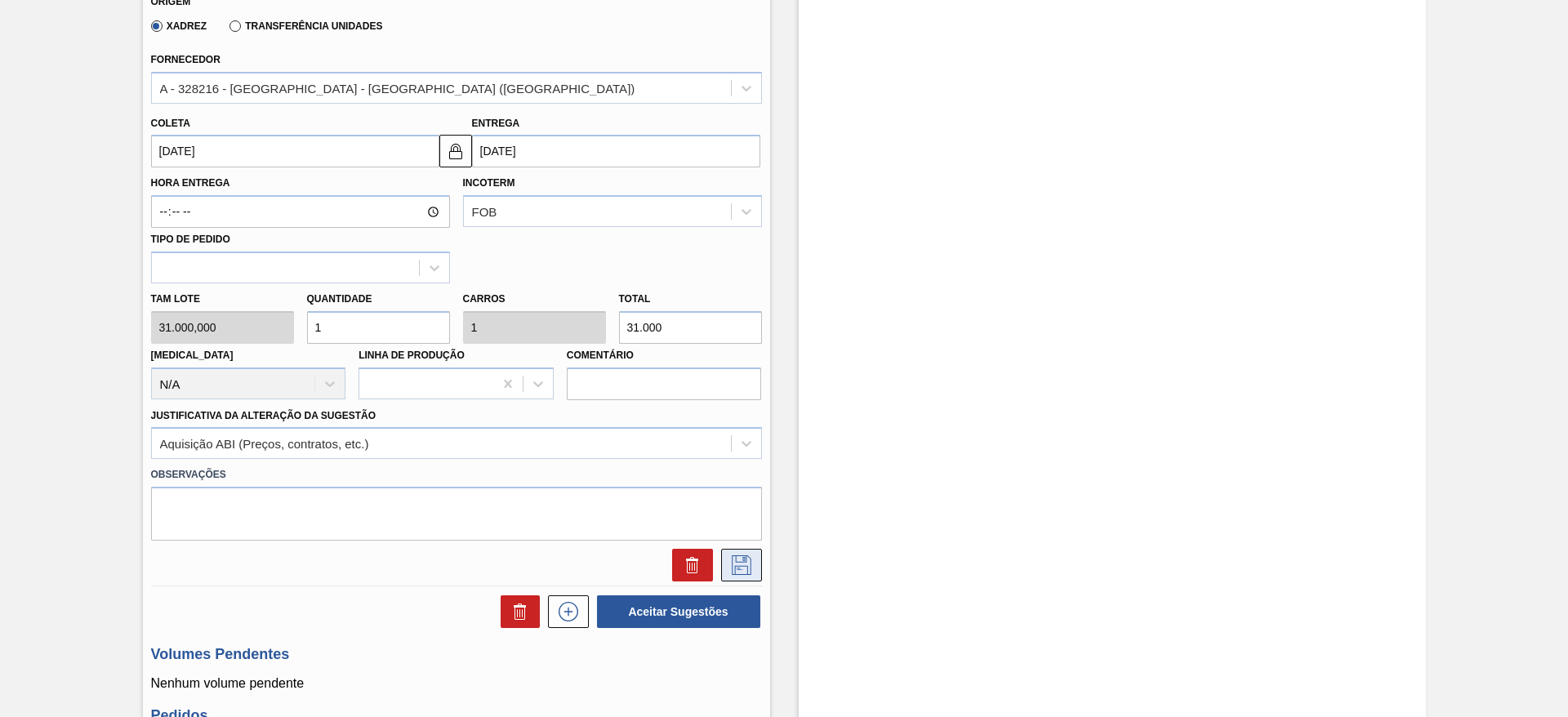
click at [733, 552] on button at bounding box center [741, 565] width 40 height 33
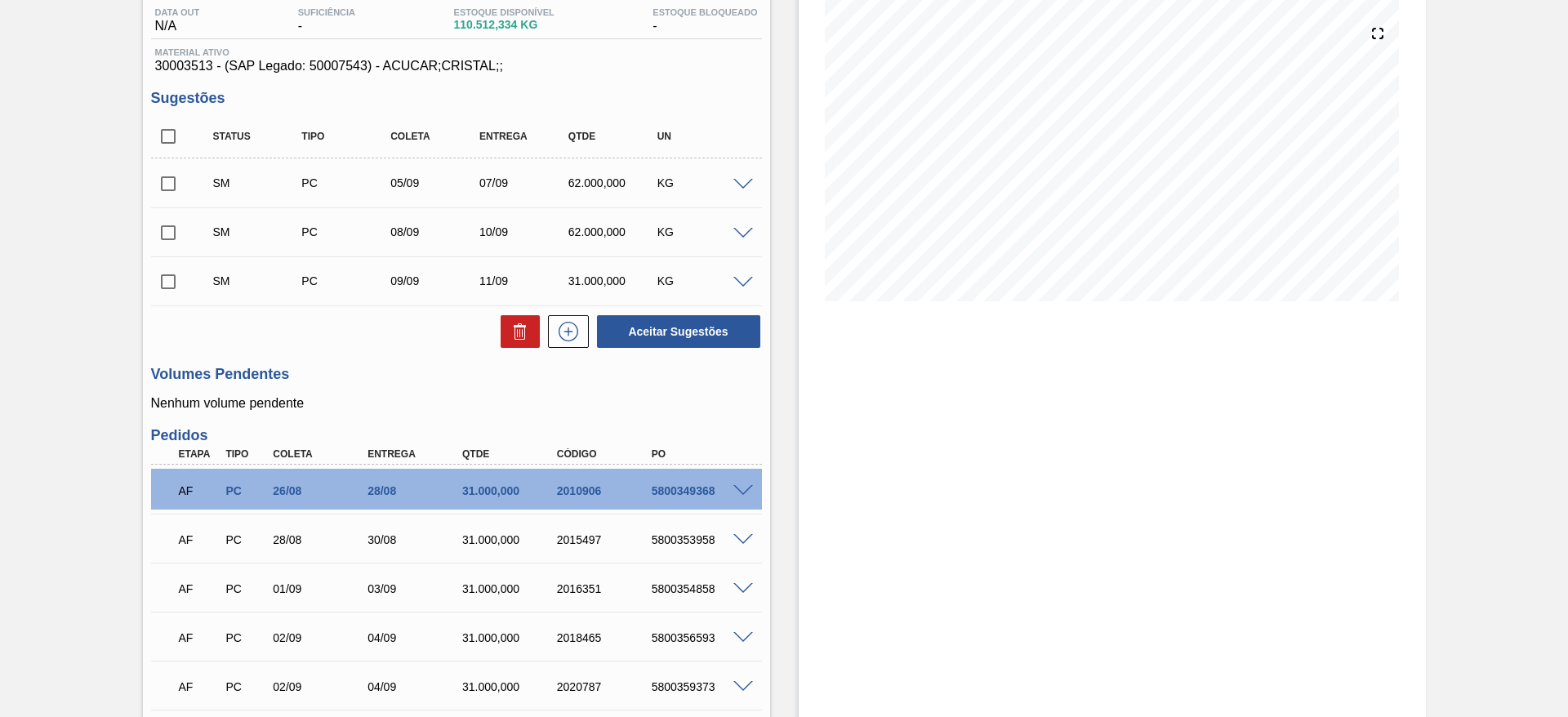
scroll to position [176, 0]
click at [164, 145] on input "checkbox" at bounding box center [168, 137] width 34 height 34
checkbox input "true"
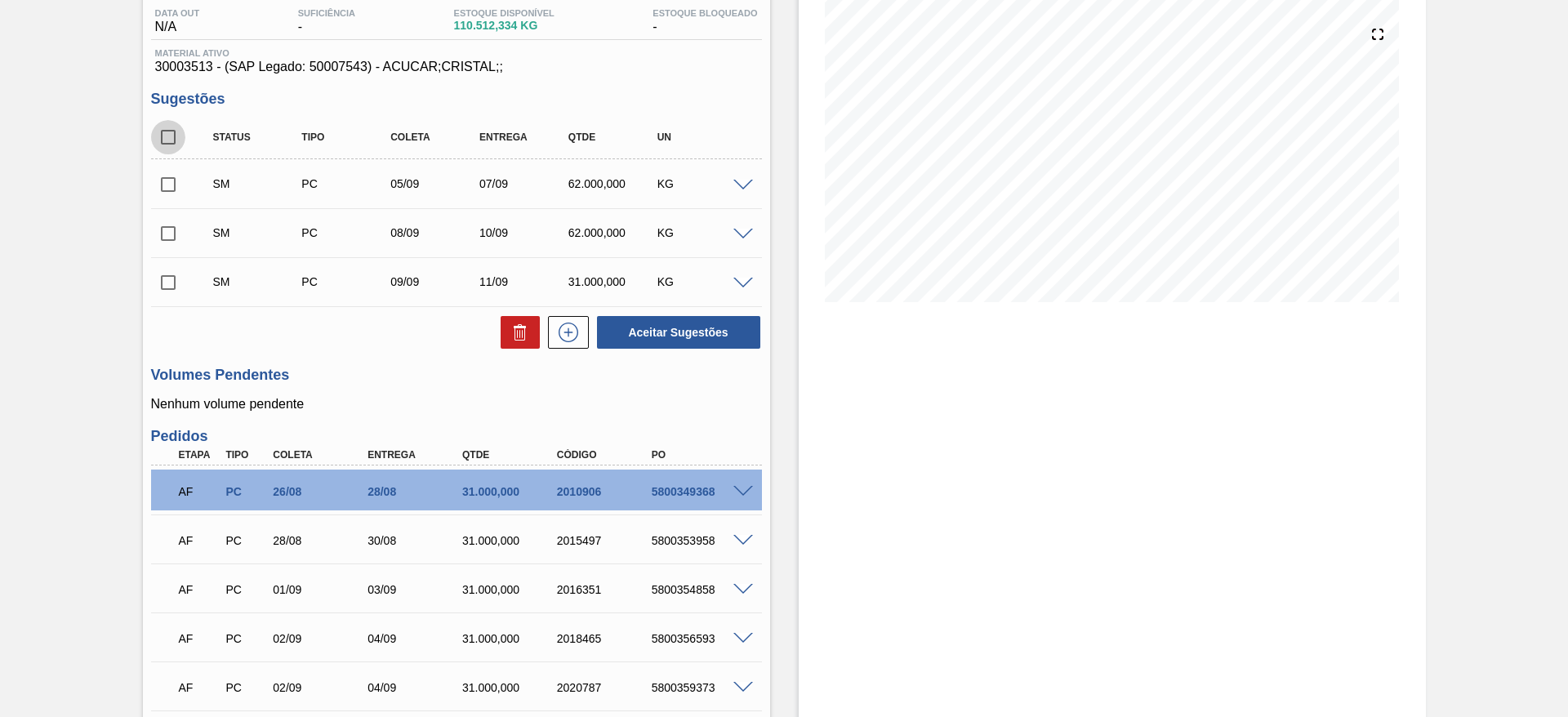
checkbox input "true"
click at [712, 348] on button "Aceitar Sugestões" at bounding box center [679, 332] width 164 height 33
checkbox input "false"
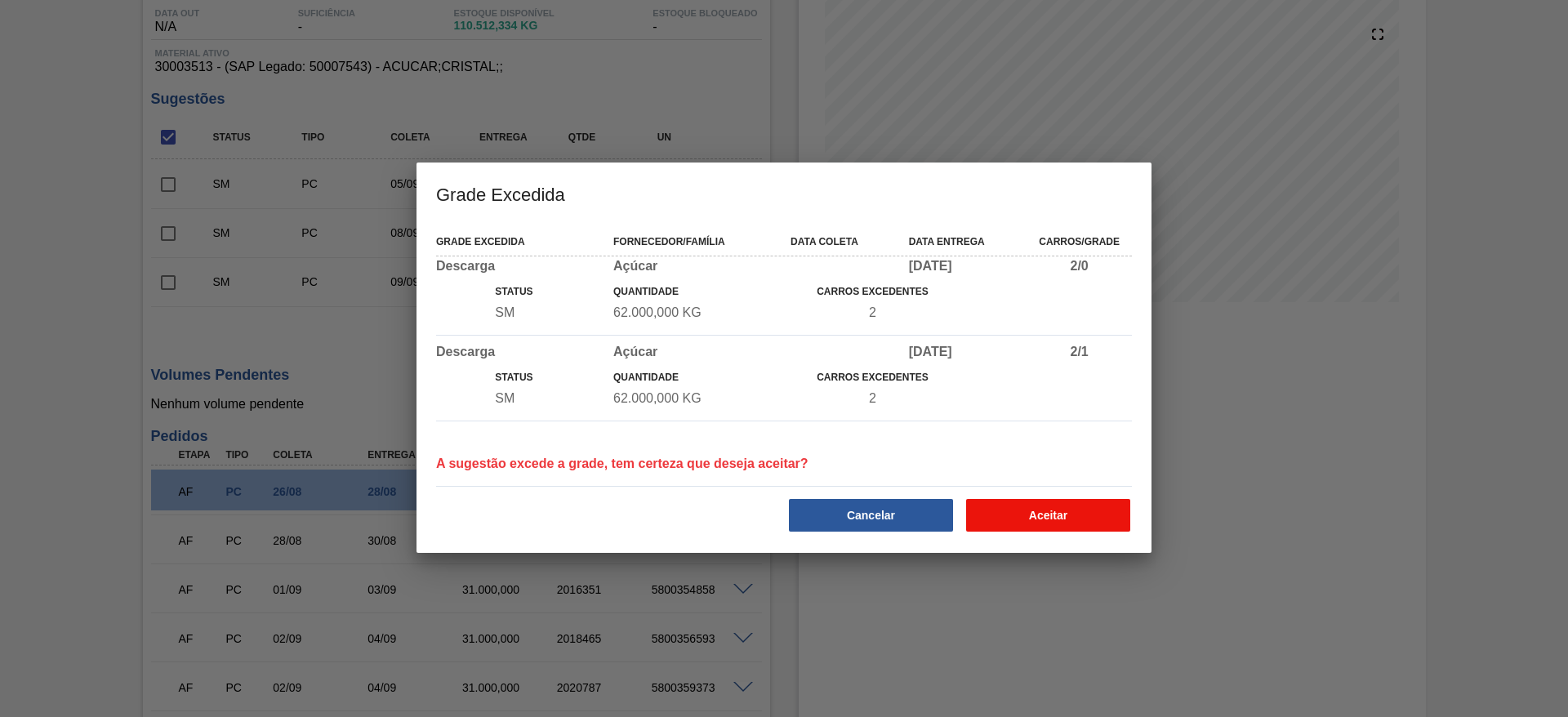
click at [1024, 526] on button "Aceitar" at bounding box center [1048, 515] width 164 height 33
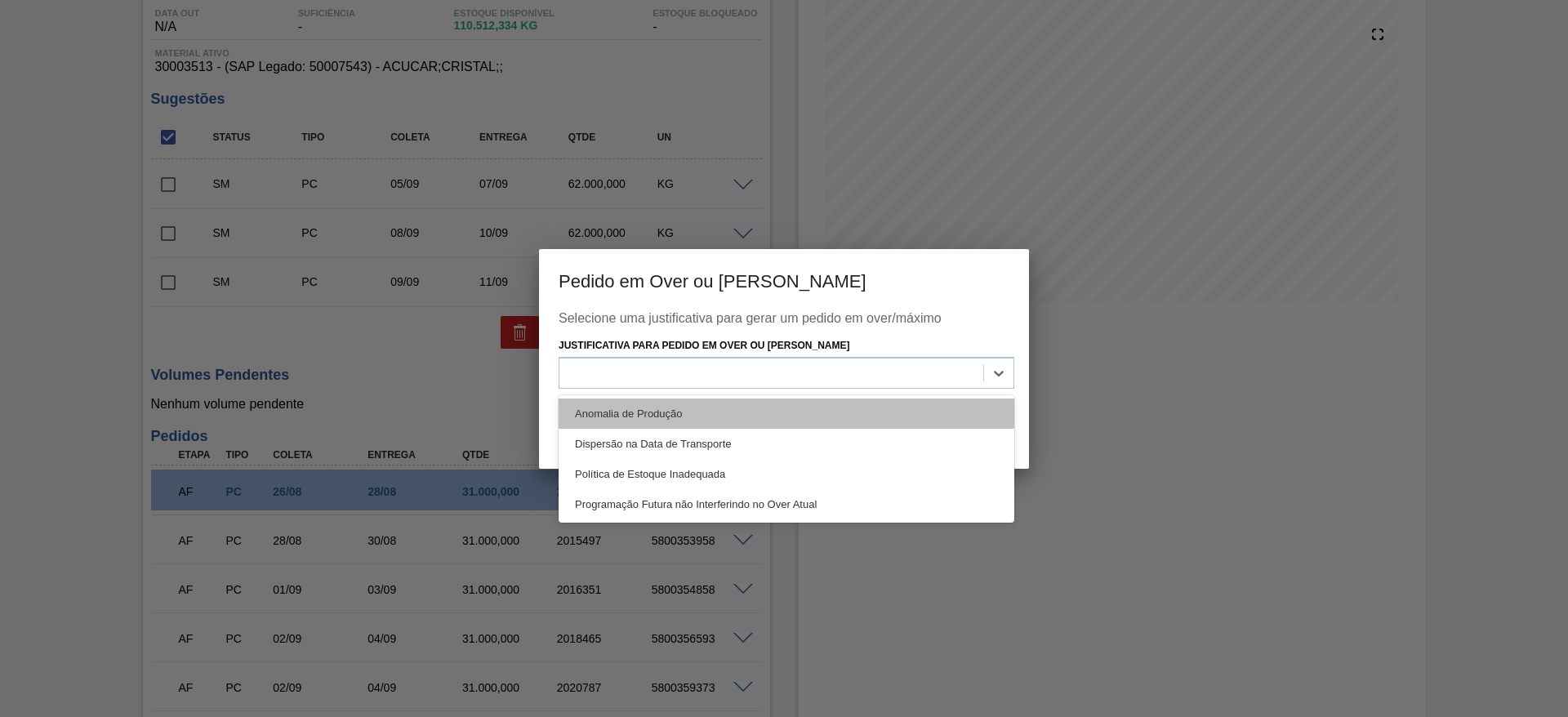
drag, startPoint x: 823, startPoint y: 369, endPoint x: 820, endPoint y: 407, distance: 38.1
click at [820, 389] on div "option Anomalia de Produção focused, 1 of 4. 4 results available. Use Up and Do…" at bounding box center [786, 373] width 456 height 32
click at [820, 407] on div "Anomalia de Produção" at bounding box center [786, 413] width 456 height 30
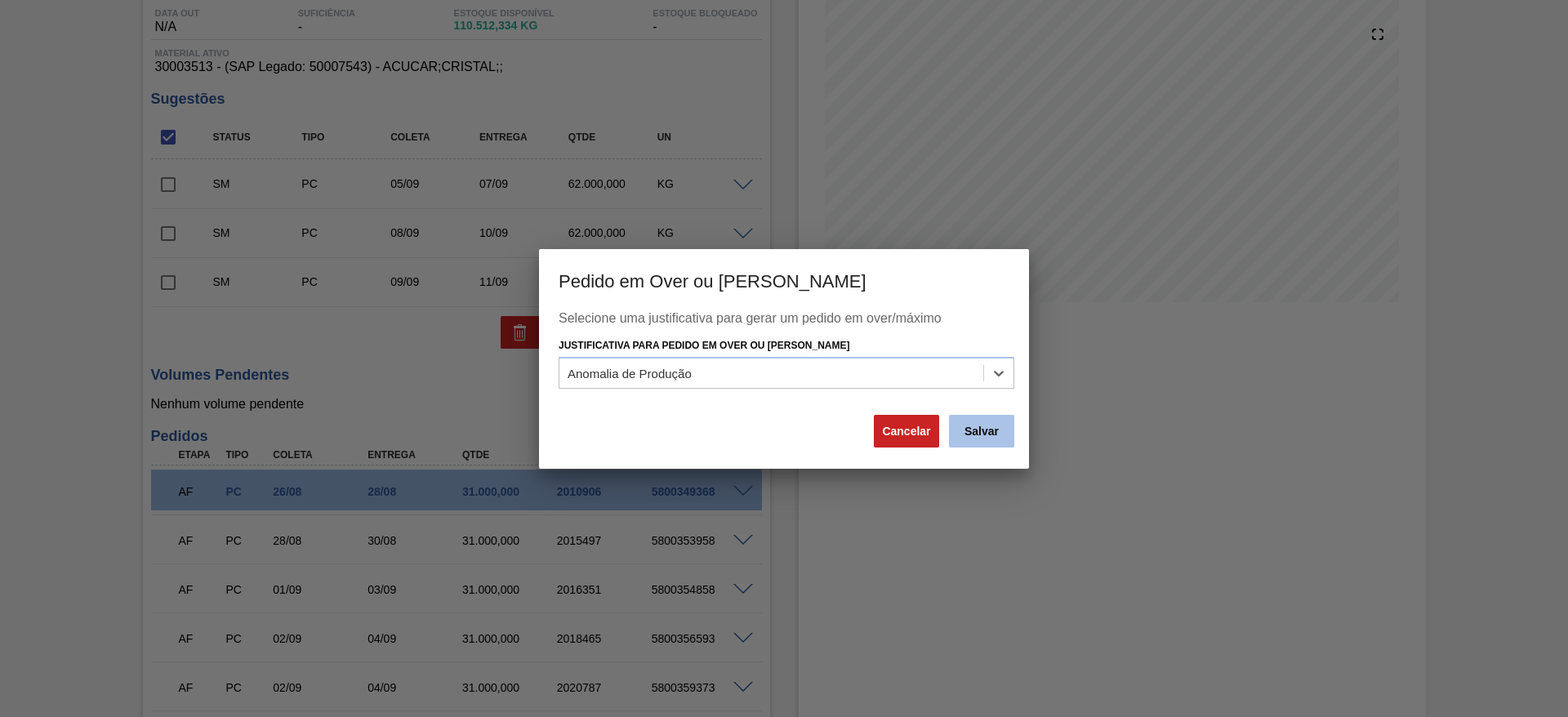
click at [990, 441] on button "Salvar" at bounding box center [981, 431] width 65 height 33
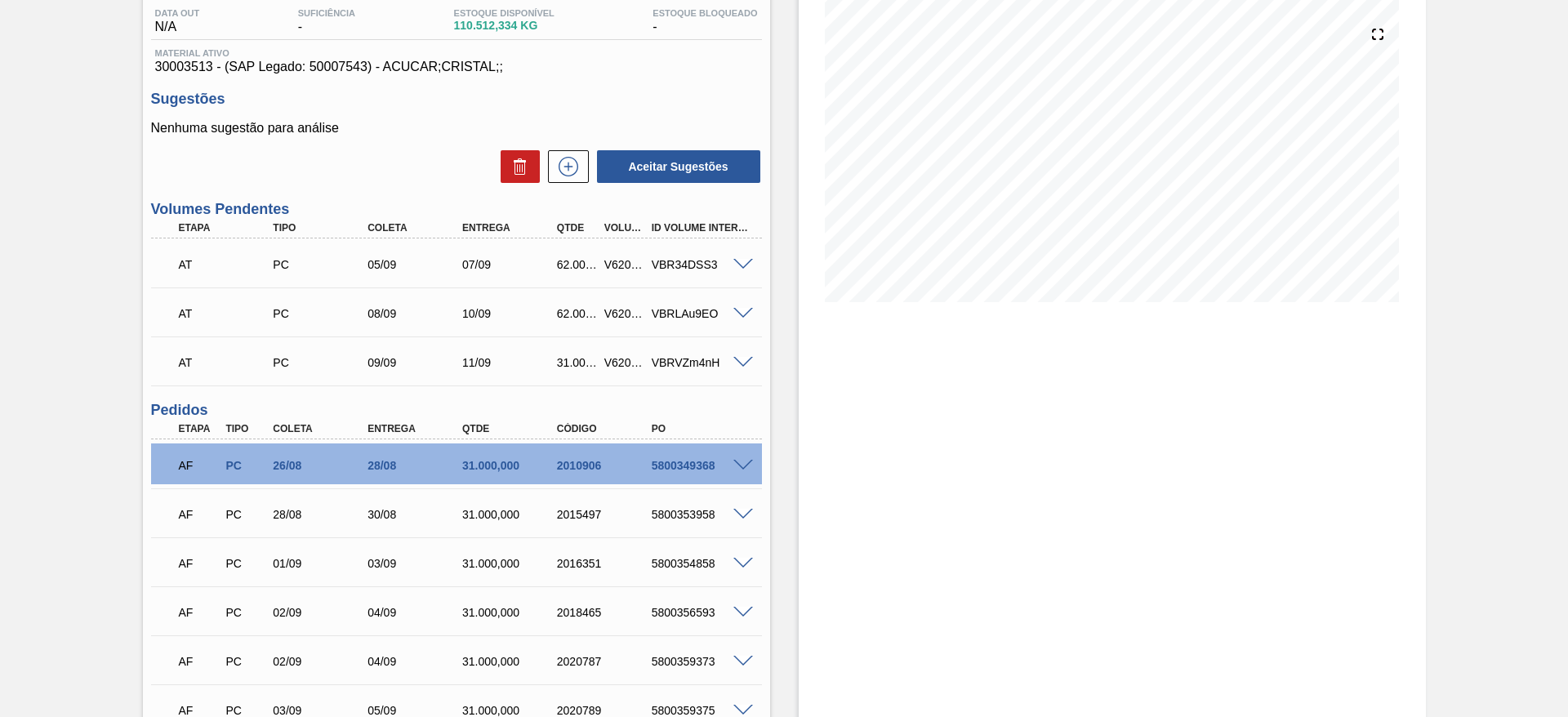
scroll to position [0, 0]
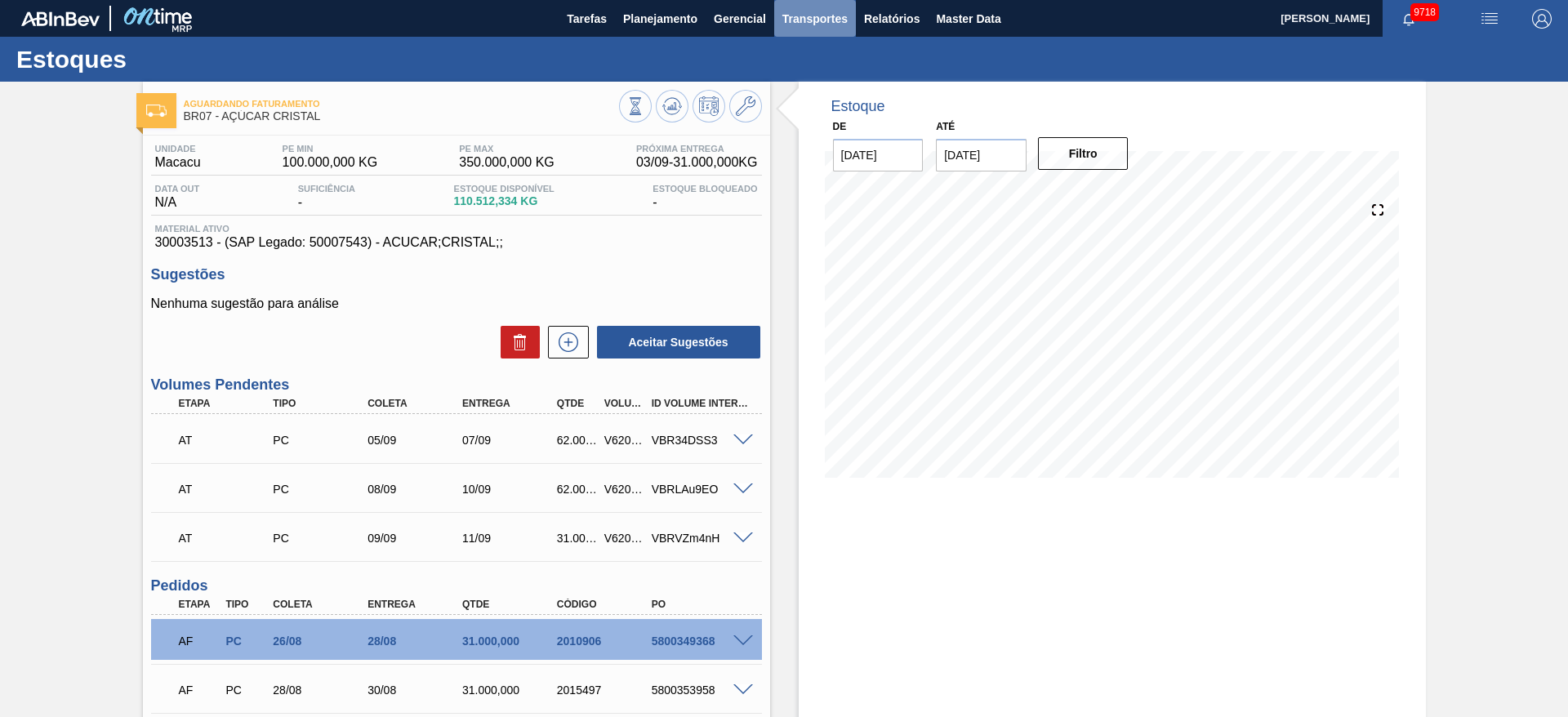
click at [827, 32] on button "Transportes" at bounding box center [814, 18] width 82 height 37
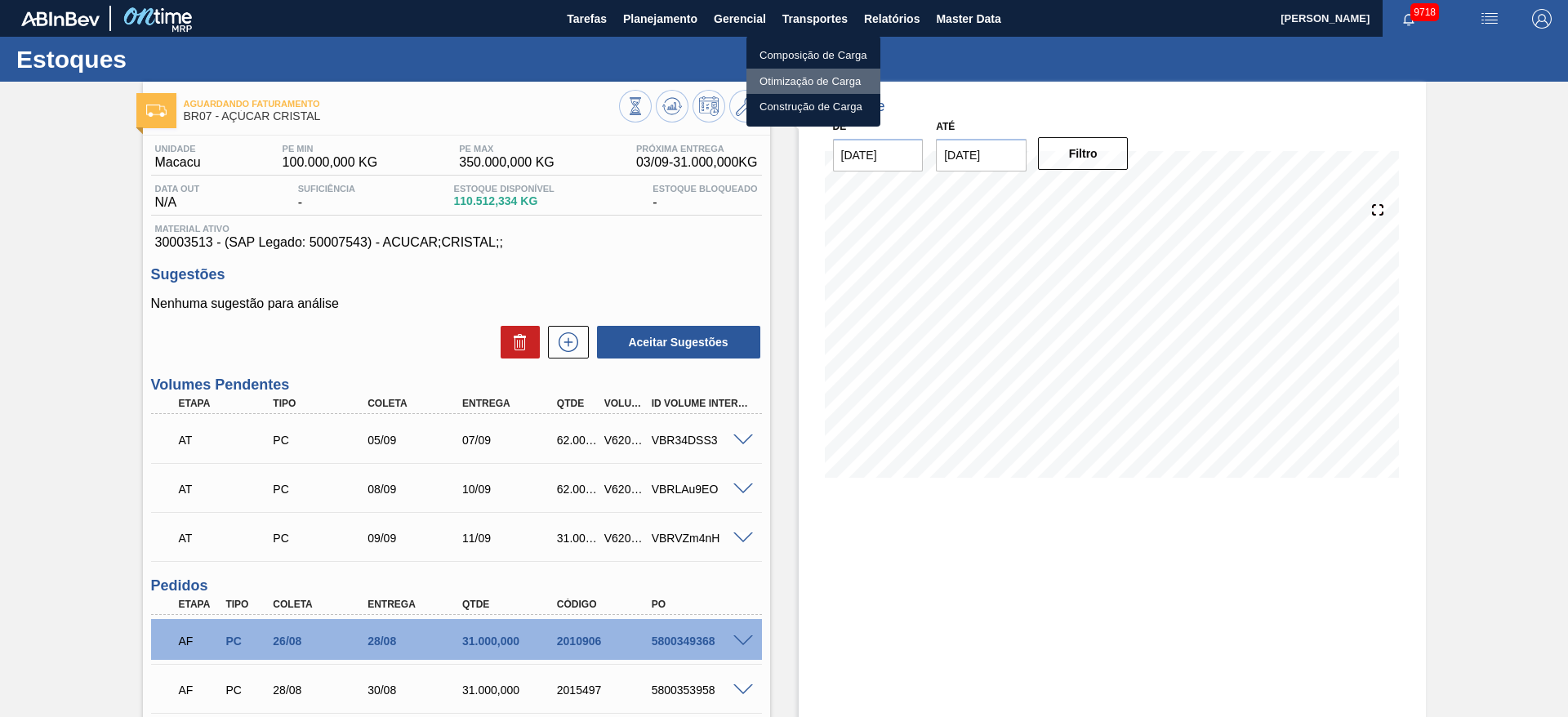
click at [807, 89] on li "Otimização de Carga" at bounding box center [813, 82] width 134 height 26
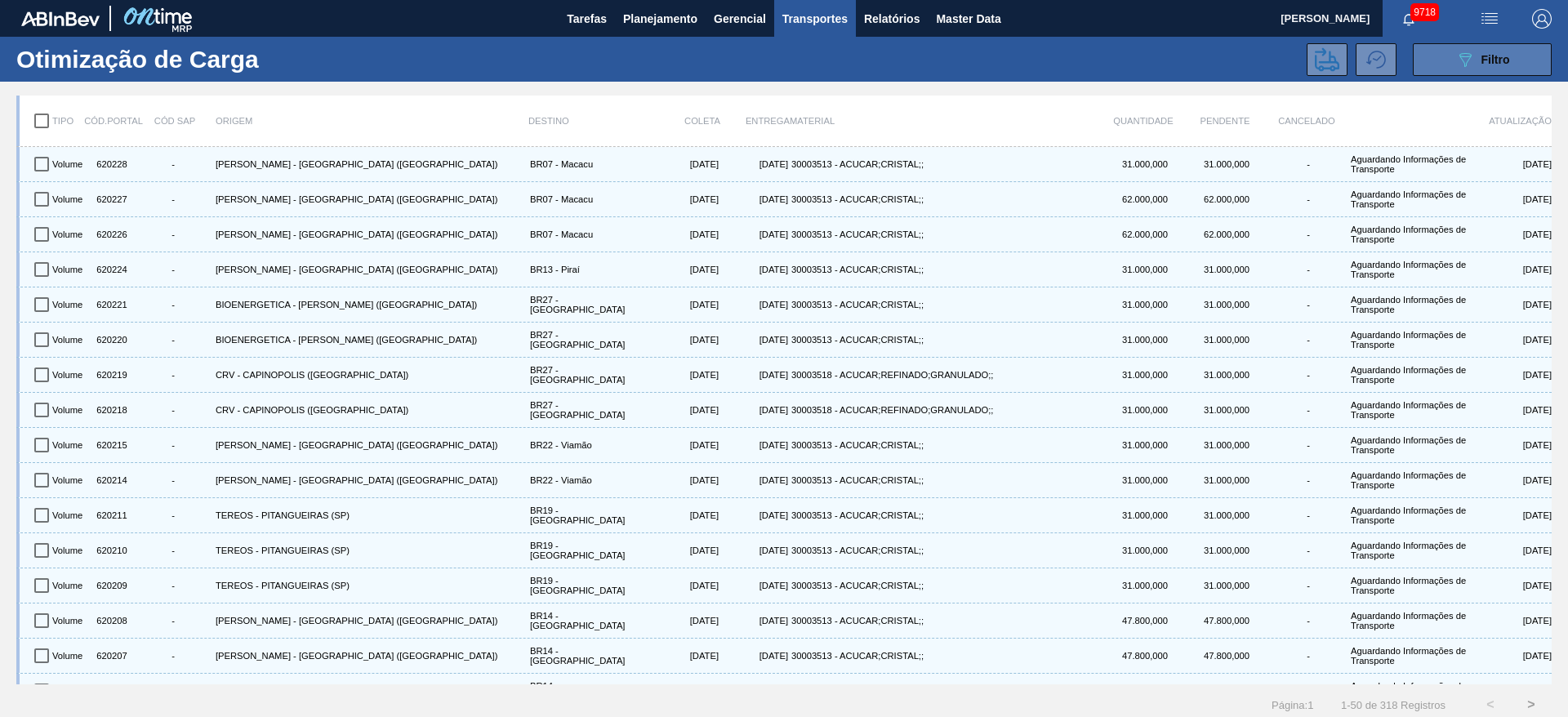
click at [1483, 60] on span "Filtro" at bounding box center [1496, 59] width 29 height 13
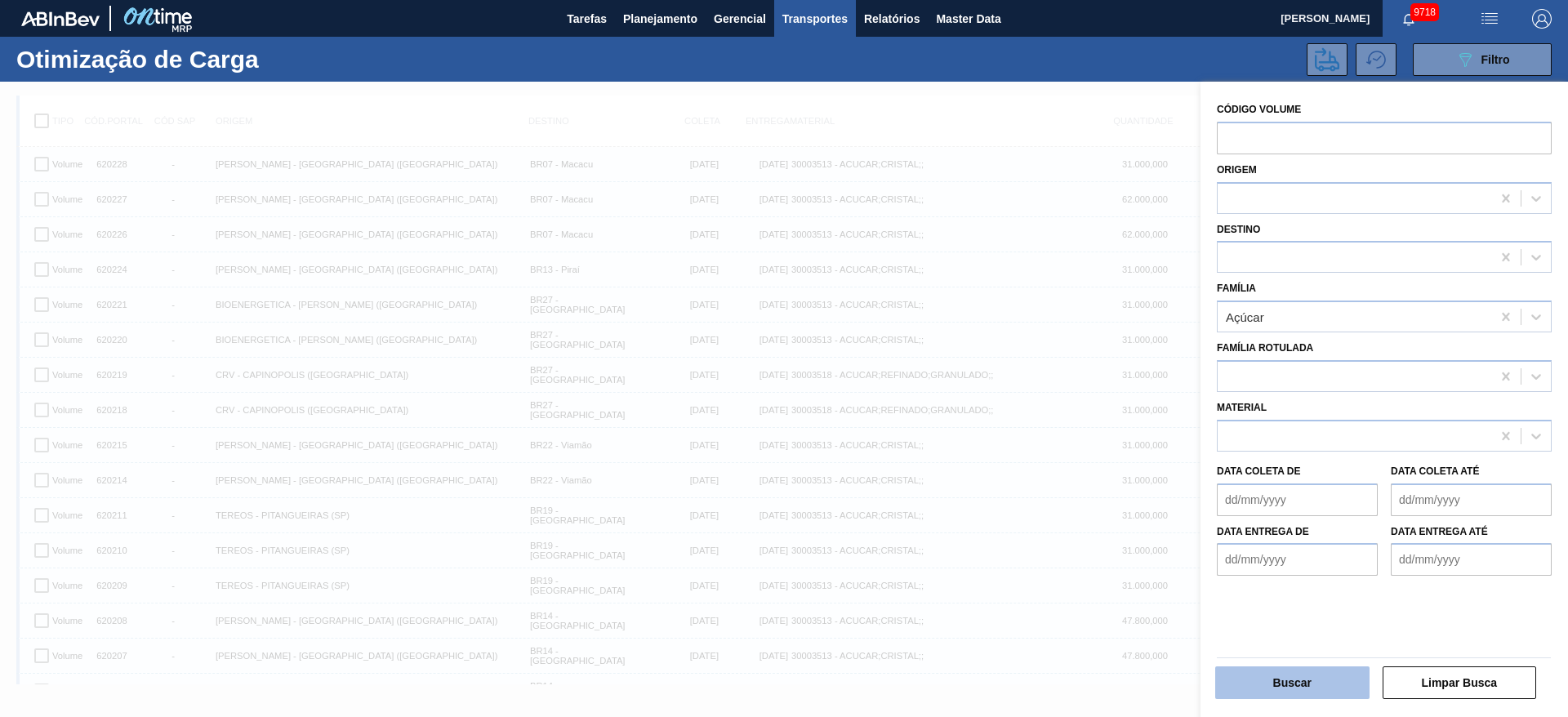
click at [1316, 684] on button "Buscar" at bounding box center [1293, 683] width 155 height 33
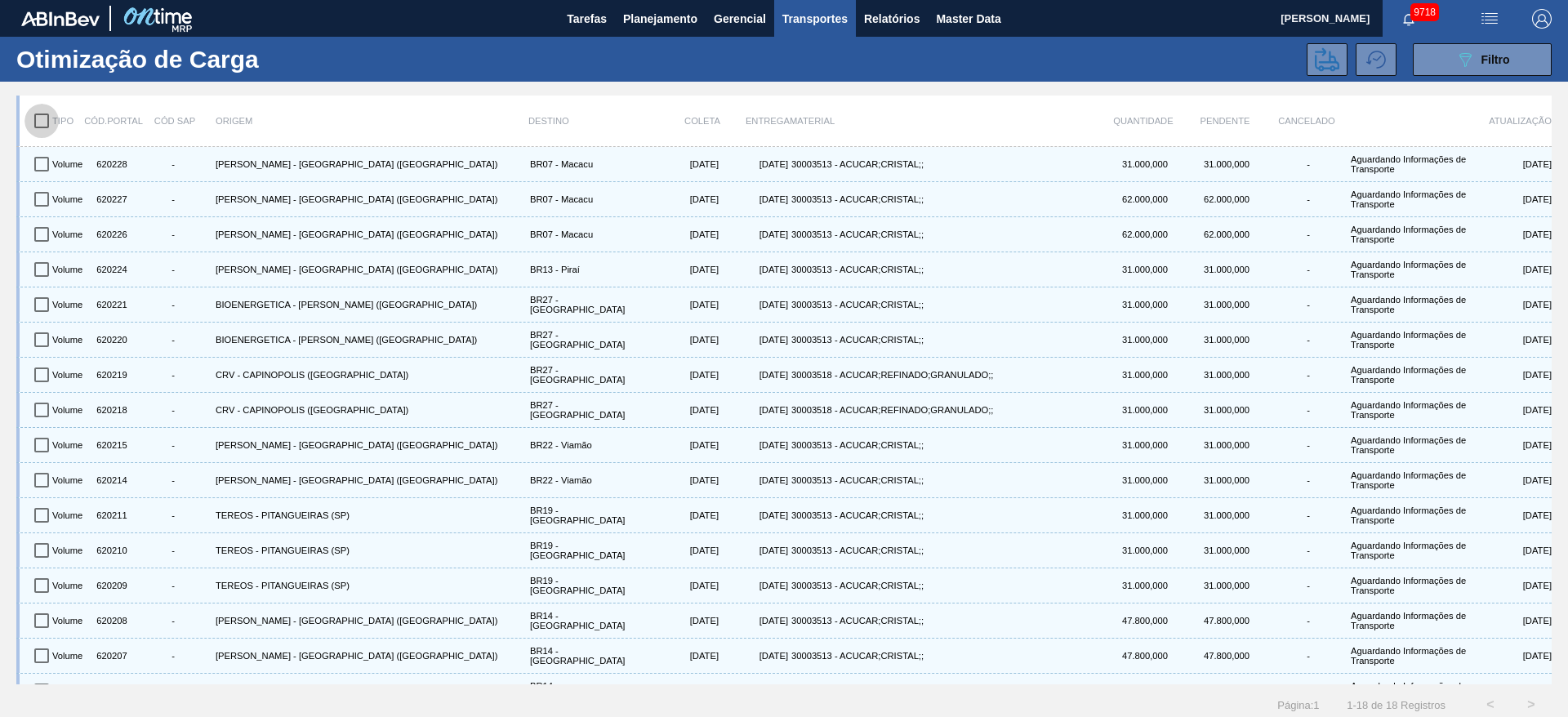
click at [40, 128] on input "checkbox" at bounding box center [41, 121] width 34 height 34
checkbox input "true"
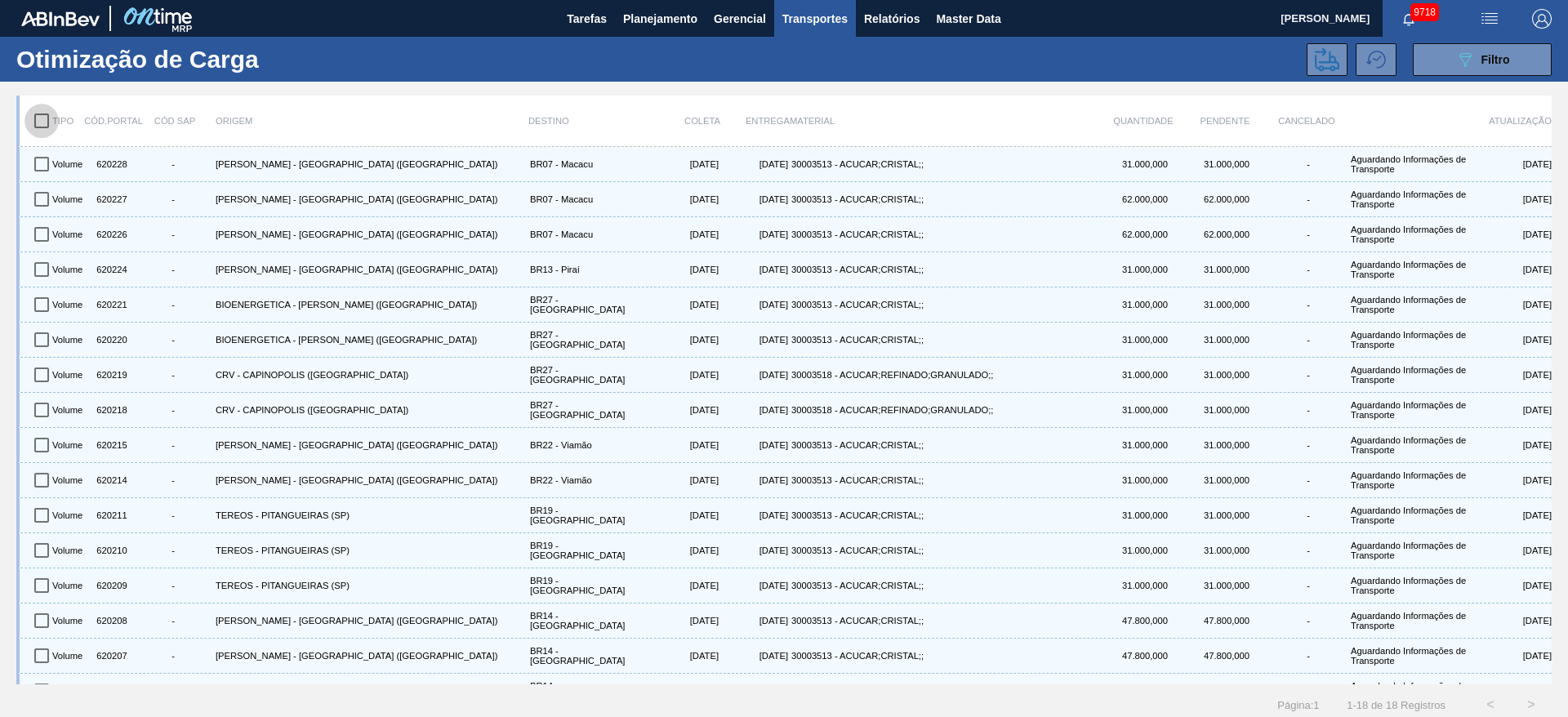
checkbox input "true"
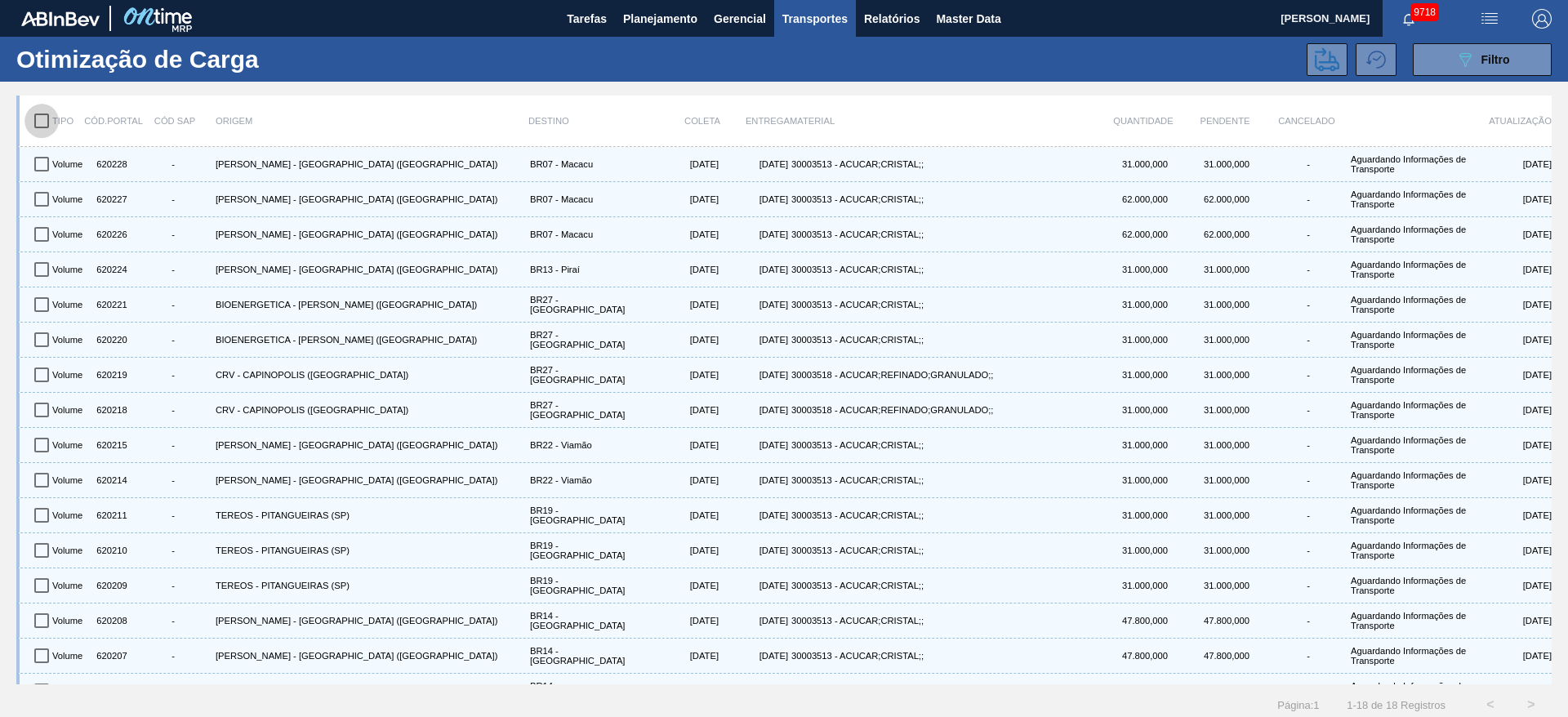
checkbox input "true"
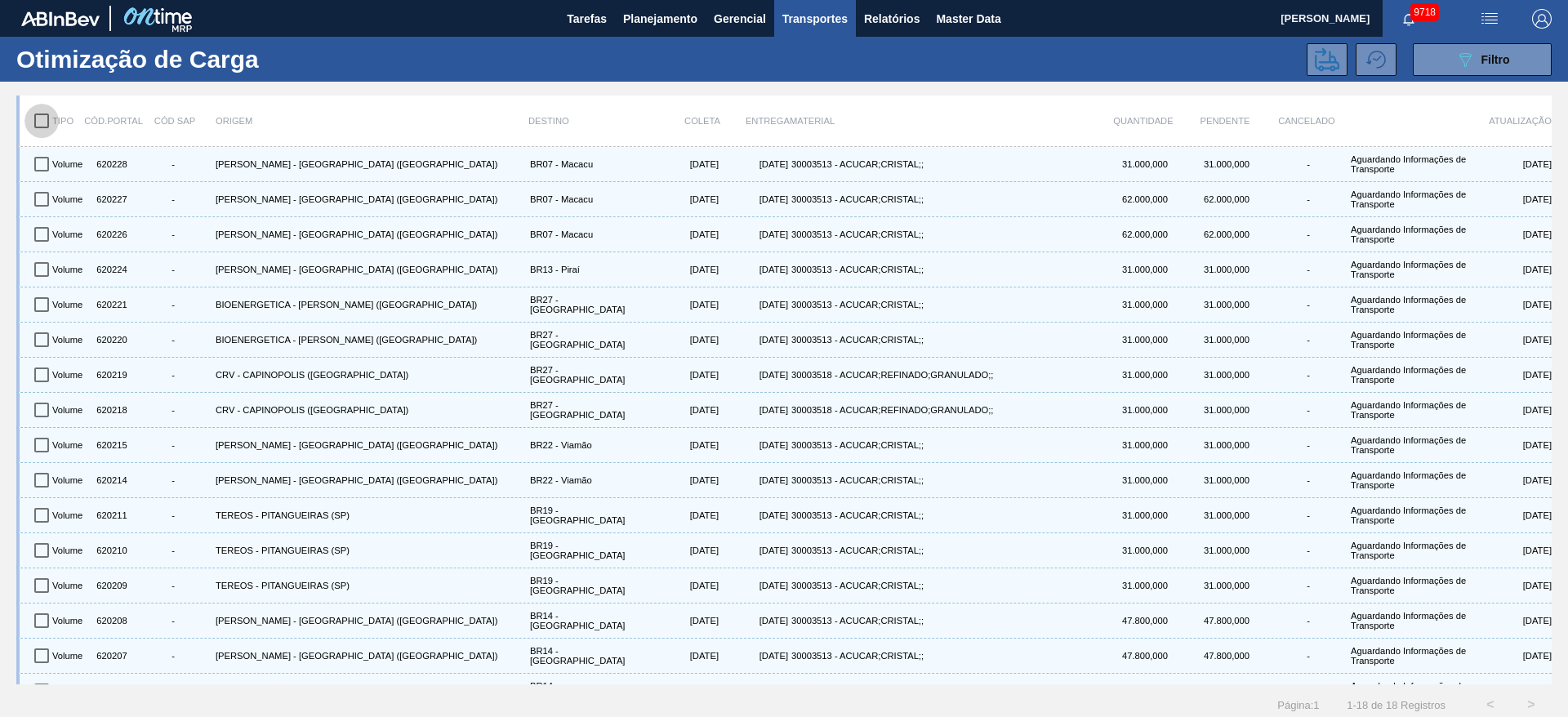
checkbox input "true"
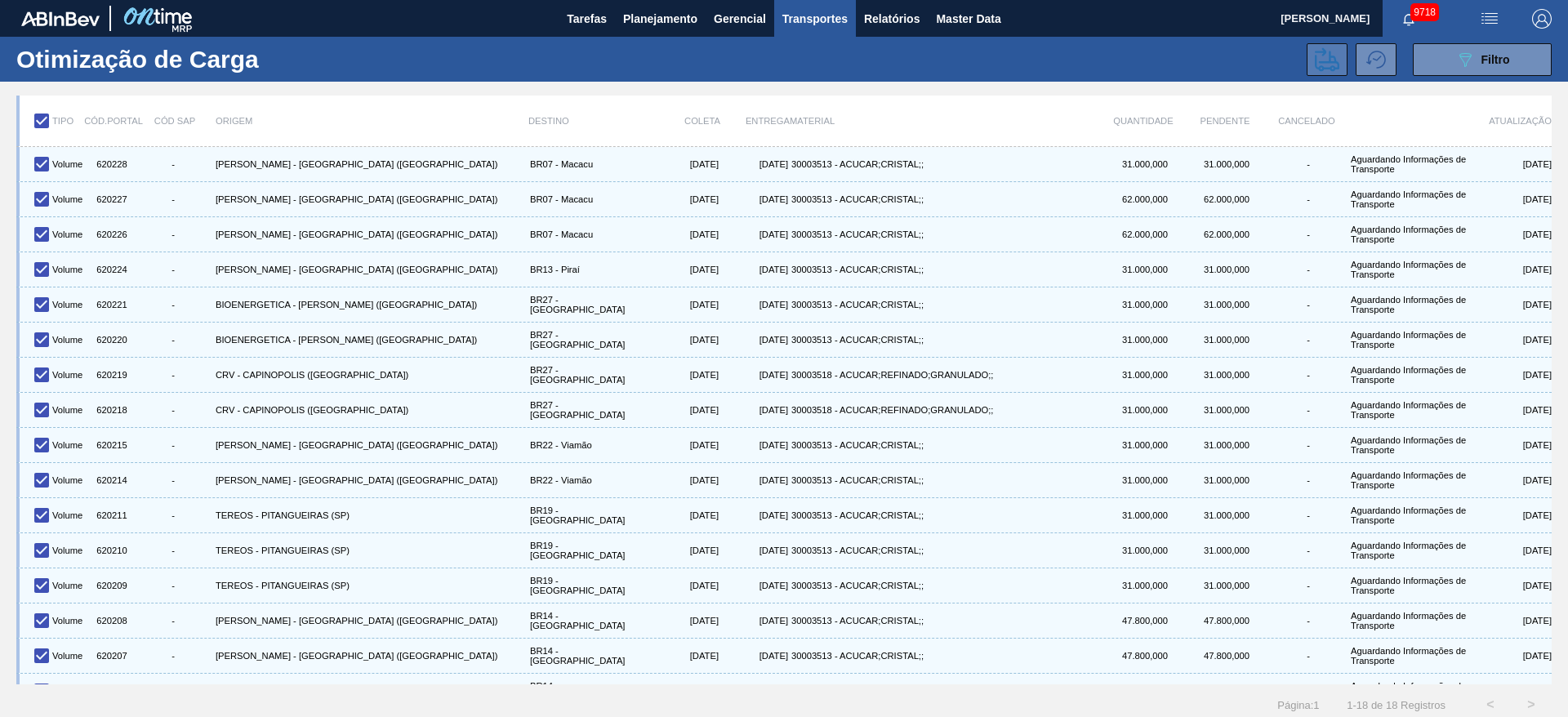
click at [1334, 65] on icon at bounding box center [1327, 60] width 25 height 25
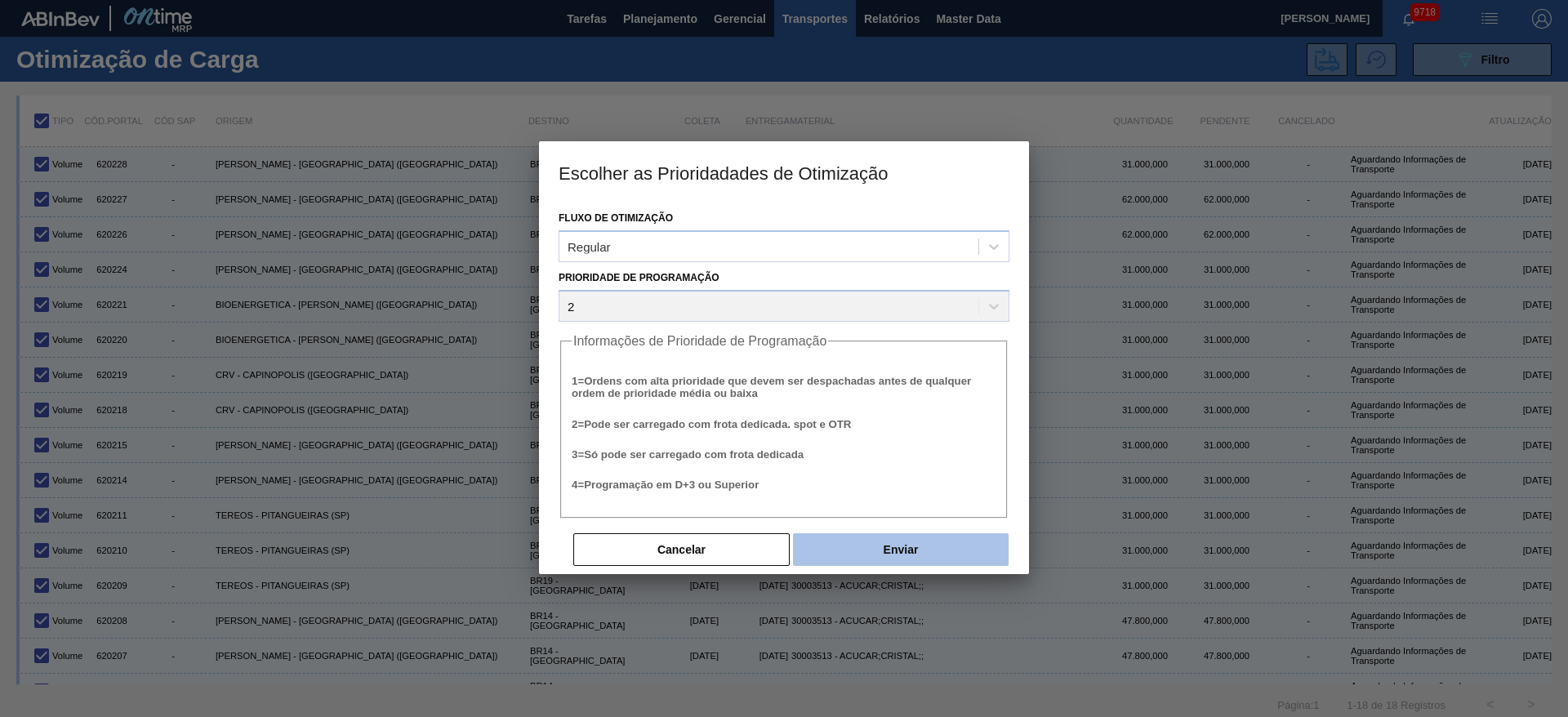
click at [922, 540] on button "Enviar" at bounding box center [901, 549] width 215 height 33
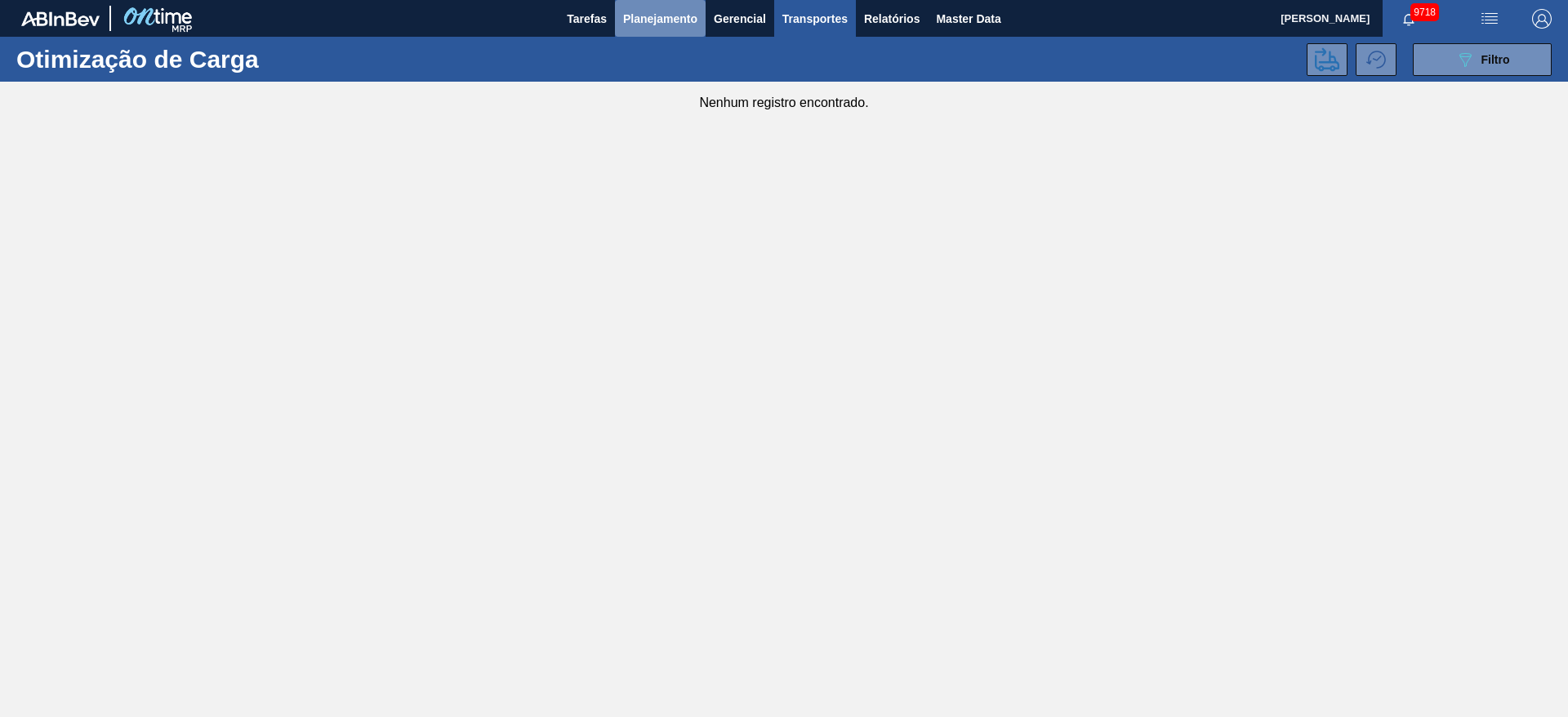
click at [647, 4] on button "Planejamento" at bounding box center [660, 18] width 91 height 37
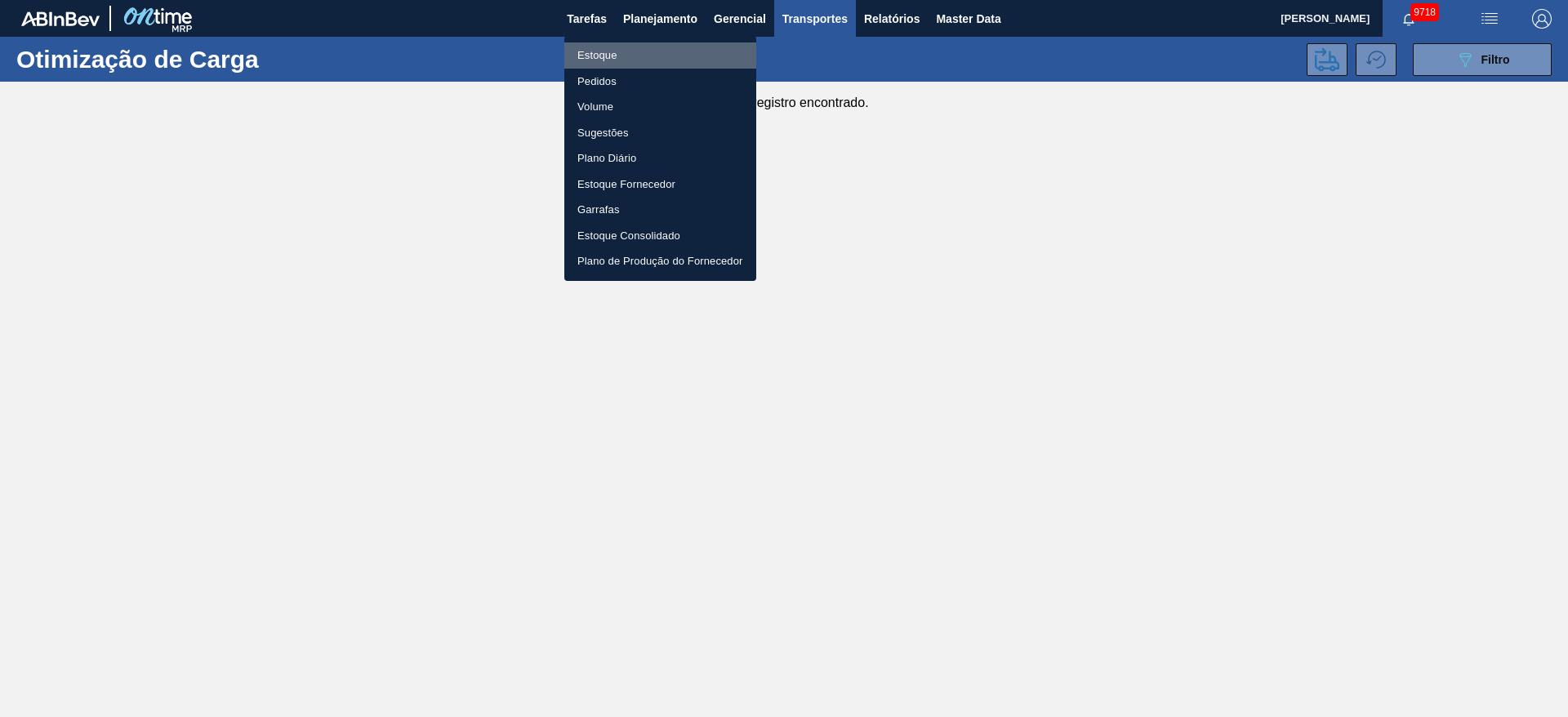
click at [641, 52] on li "Estoque" at bounding box center [660, 55] width 192 height 26
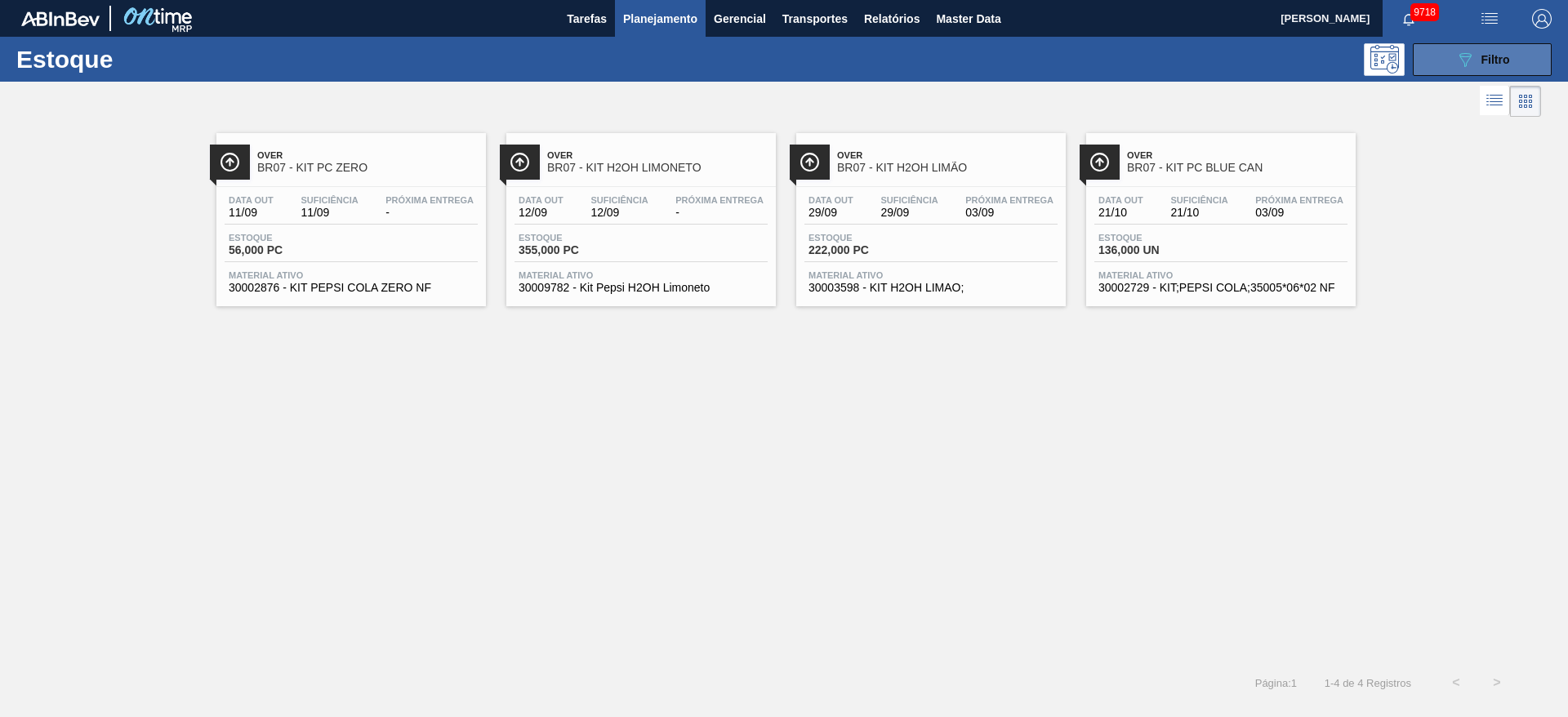
click at [1508, 54] on span "Filtro" at bounding box center [1496, 59] width 29 height 13
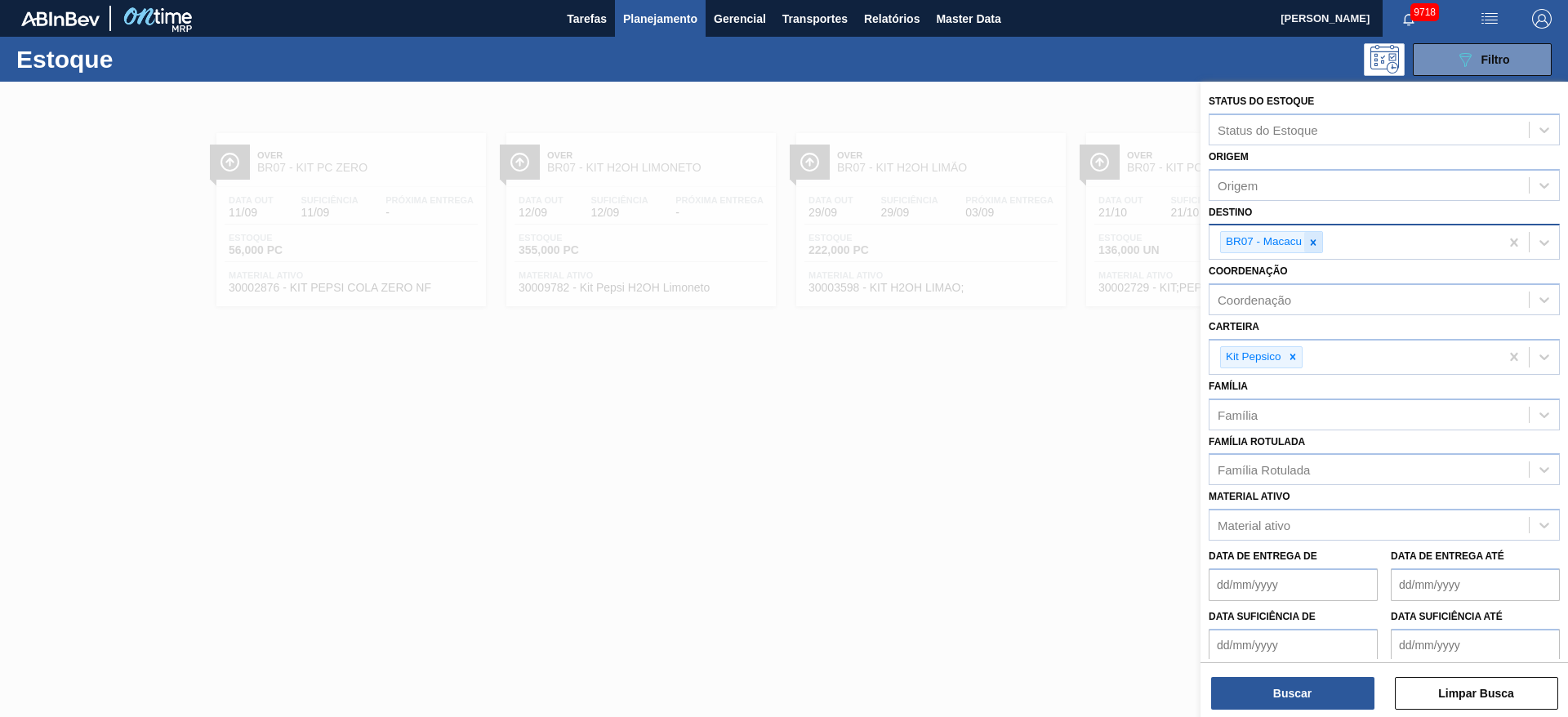
click at [1319, 245] on icon at bounding box center [1313, 242] width 11 height 11
type input "3"
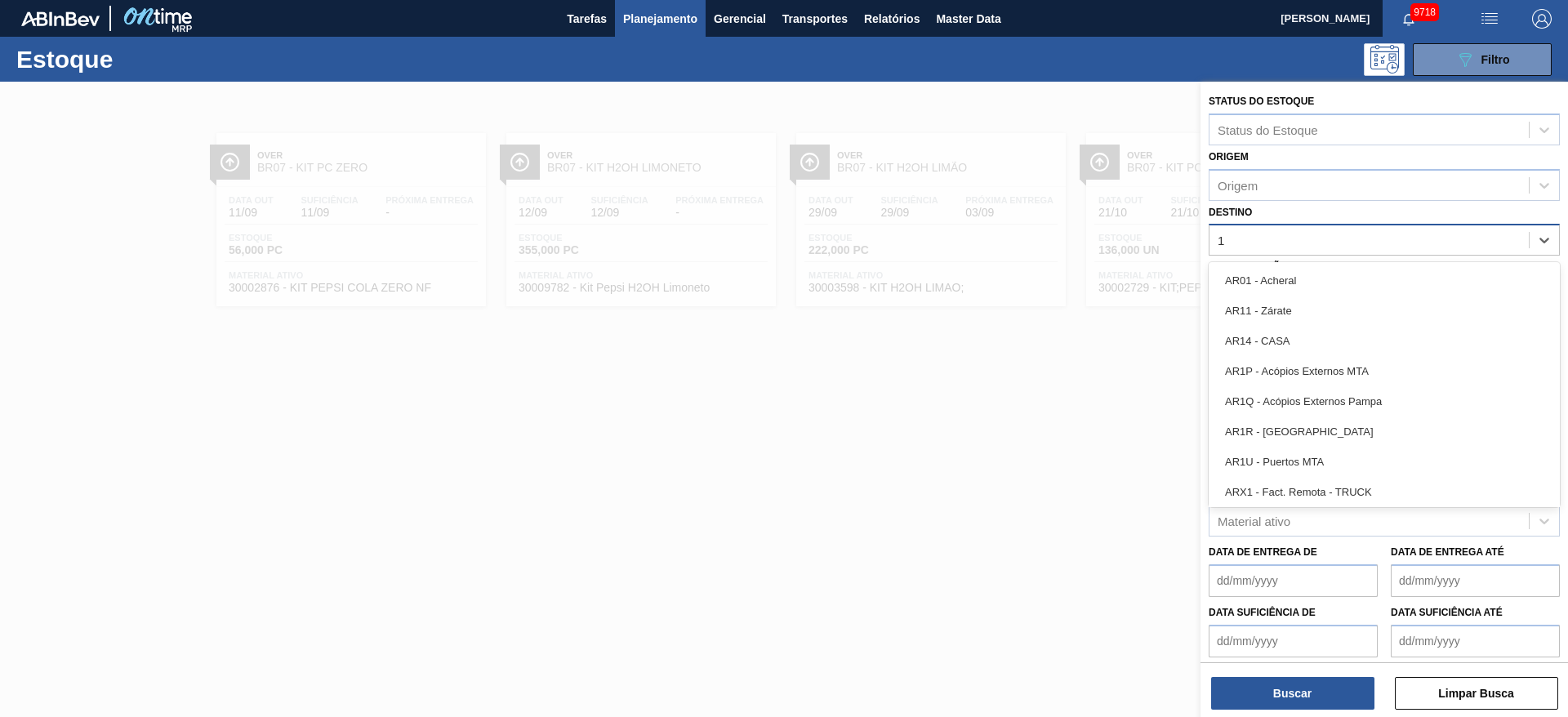
type input "13"
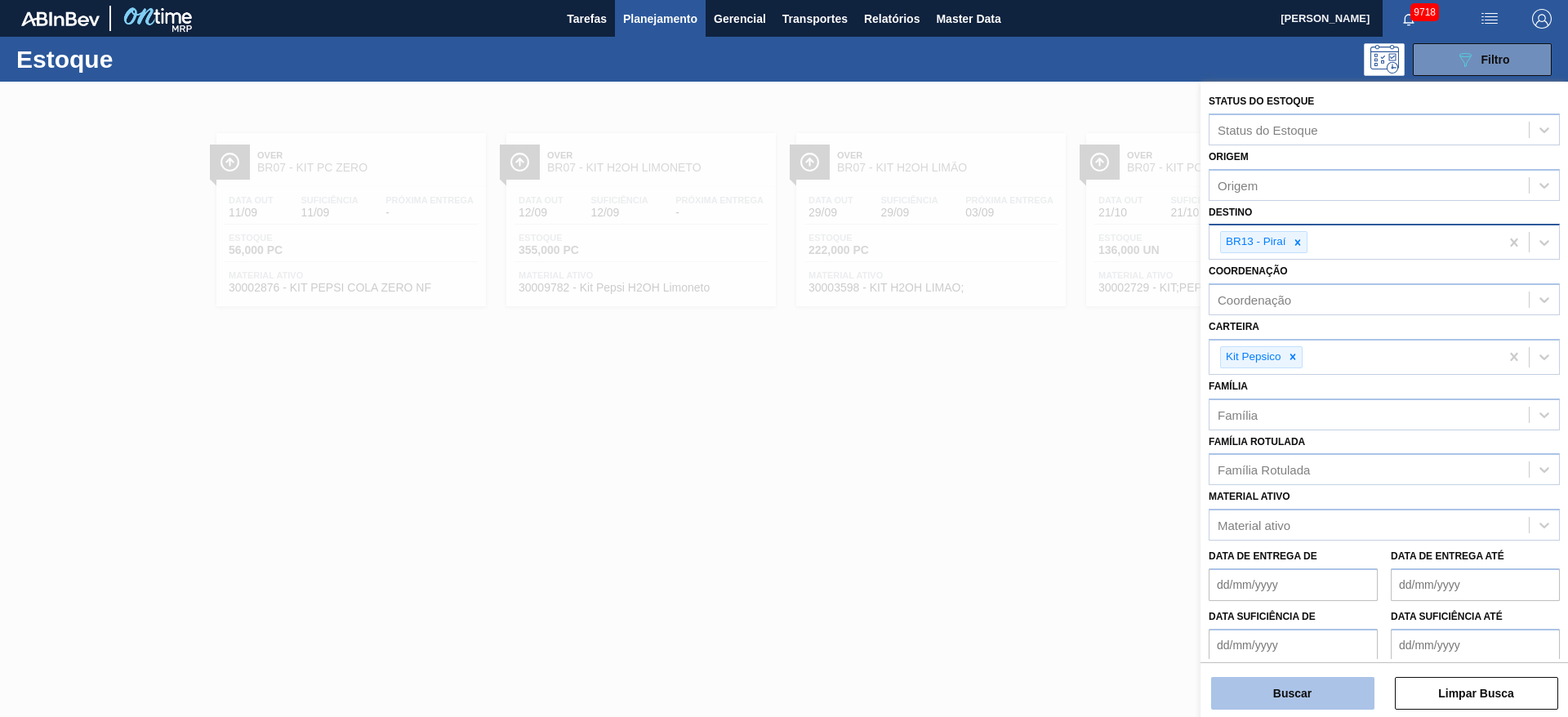
click at [1290, 683] on button "Buscar" at bounding box center [1293, 693] width 164 height 33
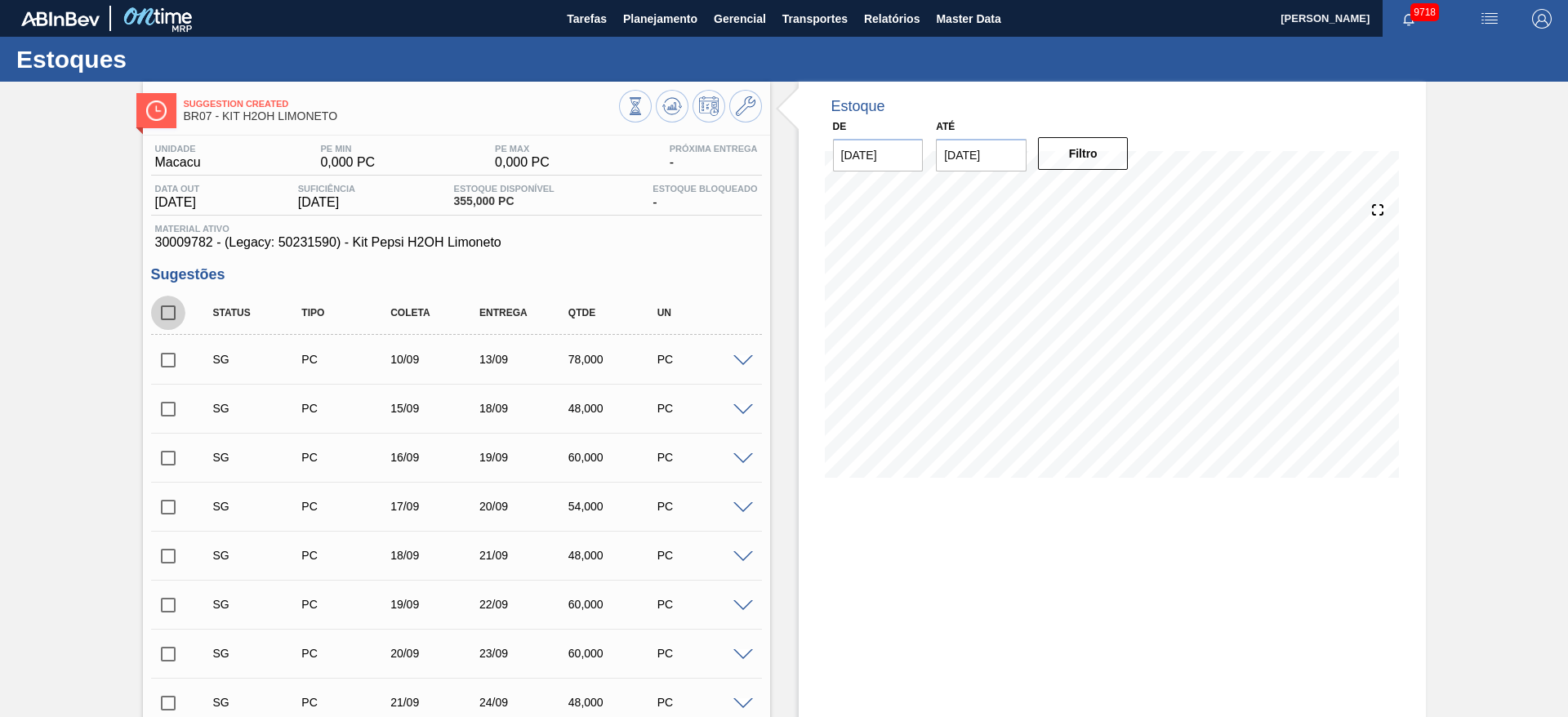
click at [170, 315] on input "checkbox" at bounding box center [168, 312] width 34 height 34
checkbox input "true"
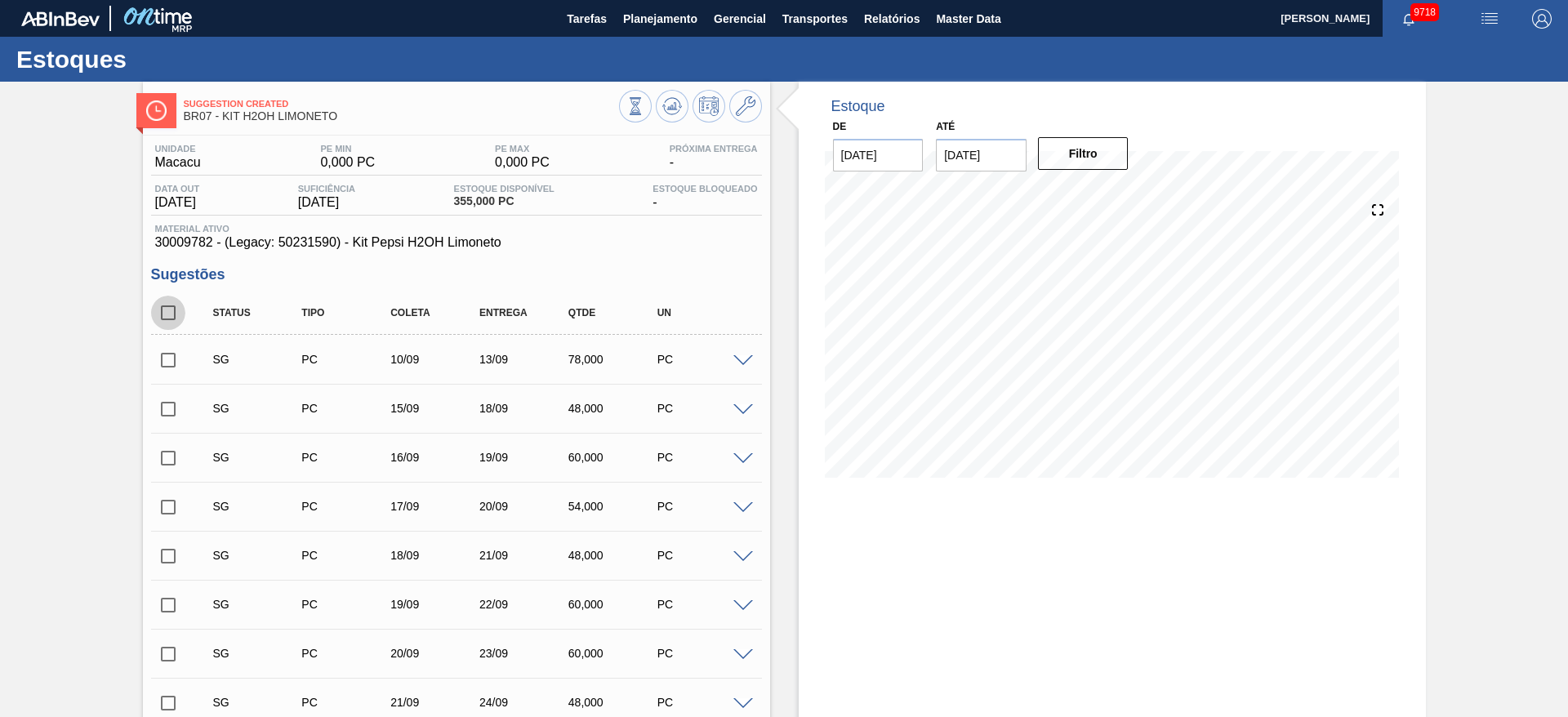
checkbox input "true"
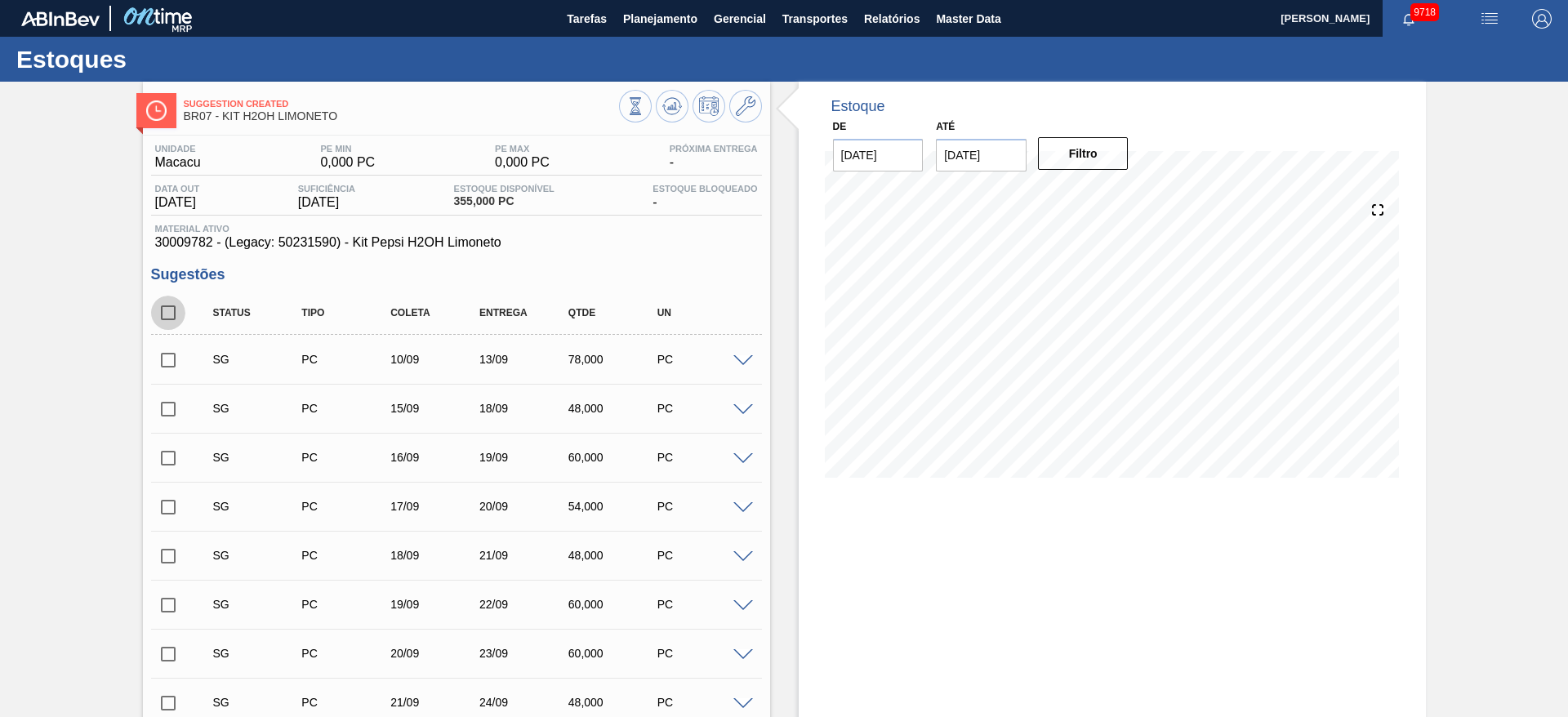
checkbox input "true"
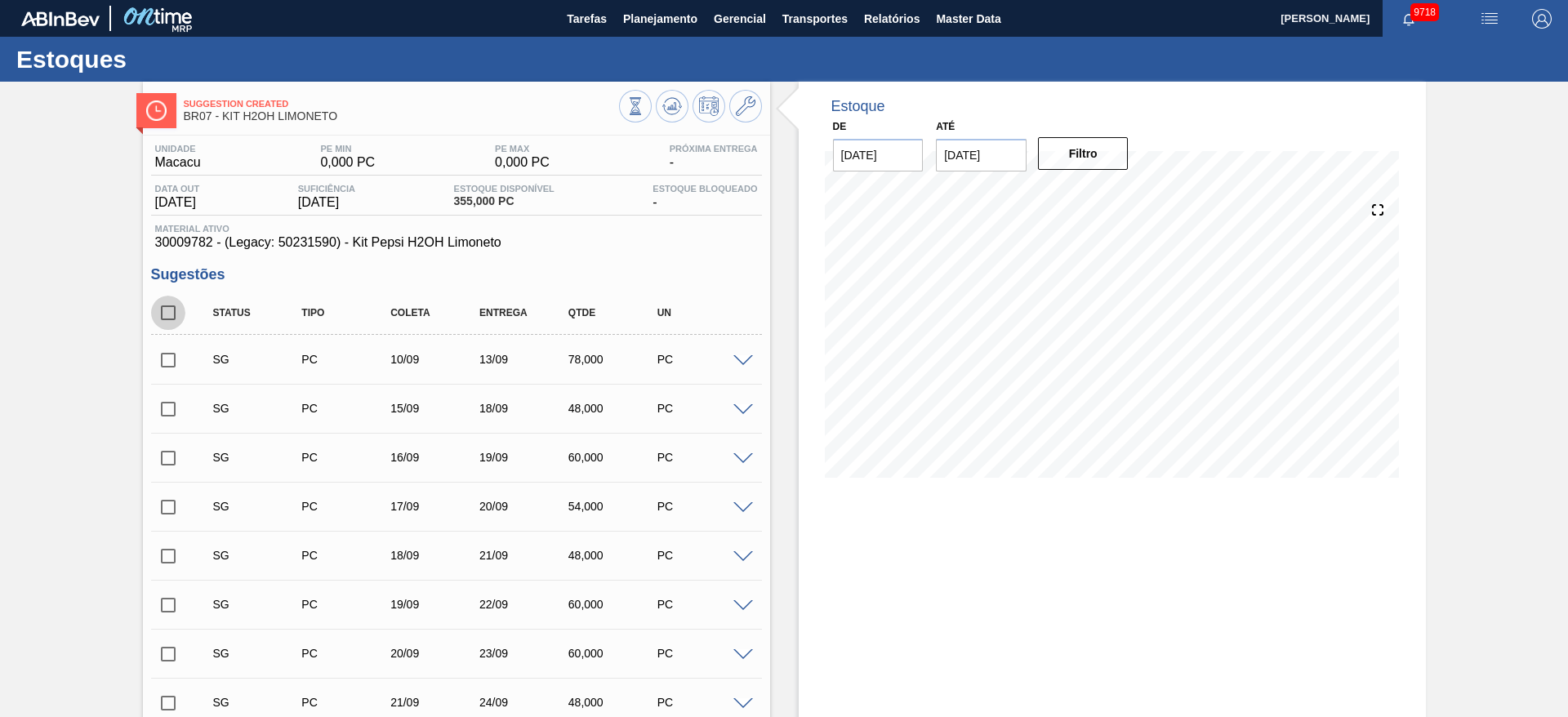
checkbox input "true"
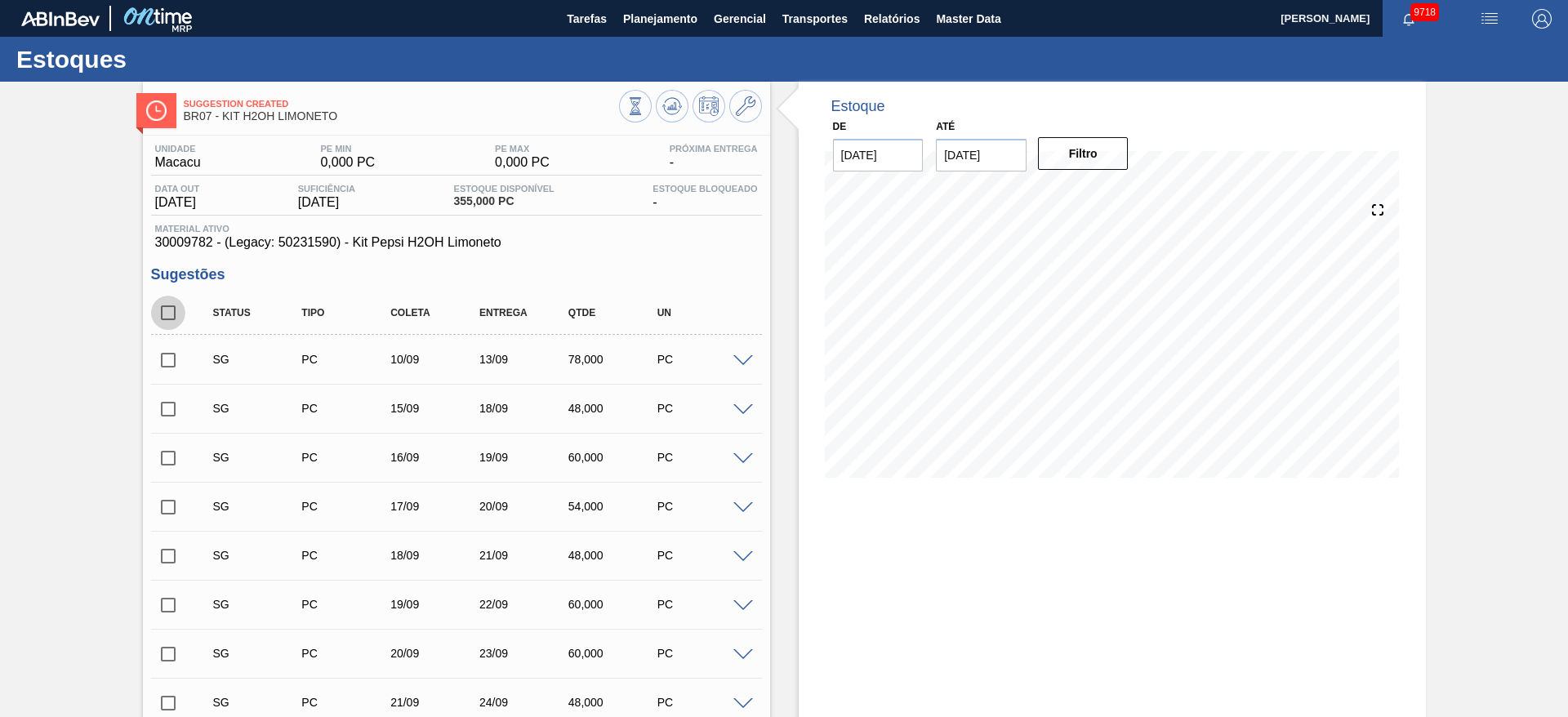
checkbox input "true"
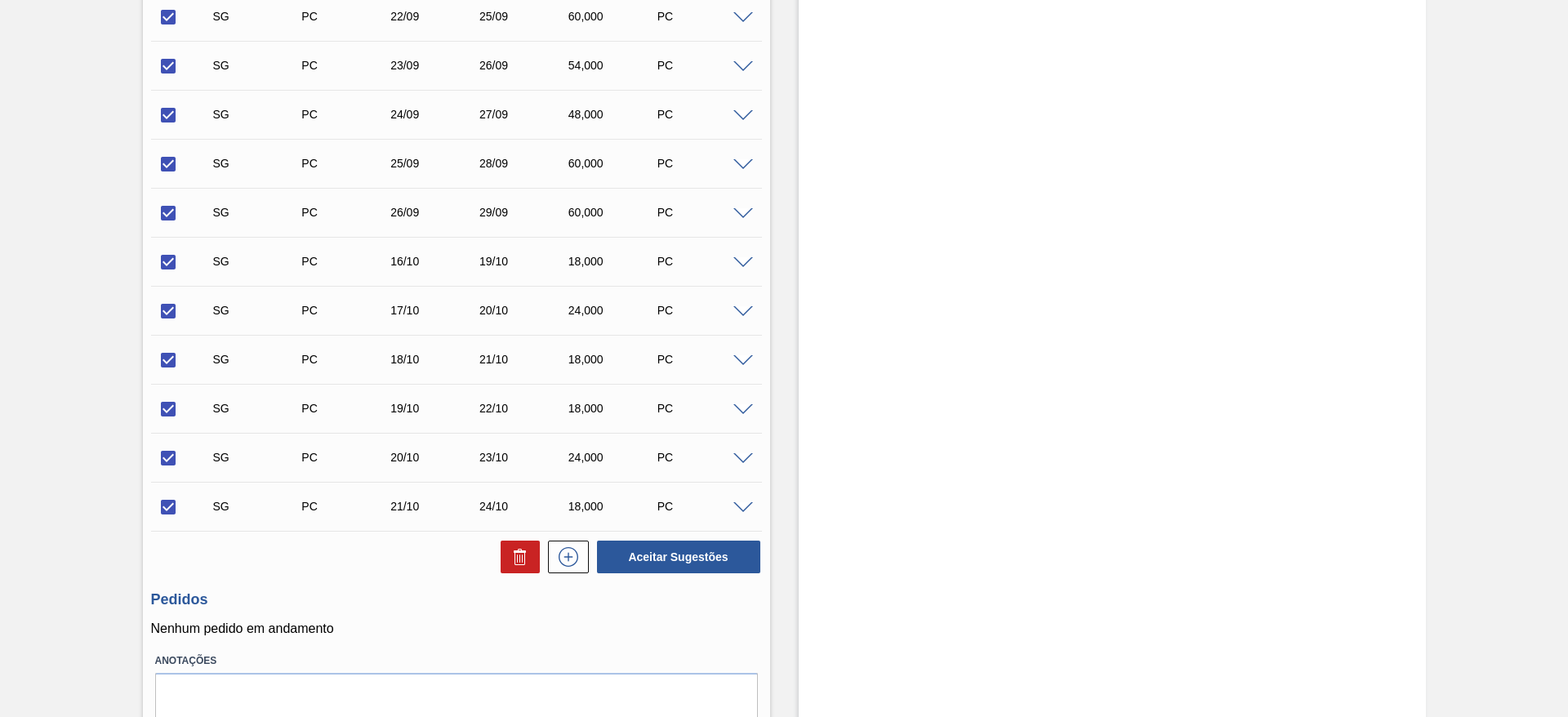
scroll to position [801, 0]
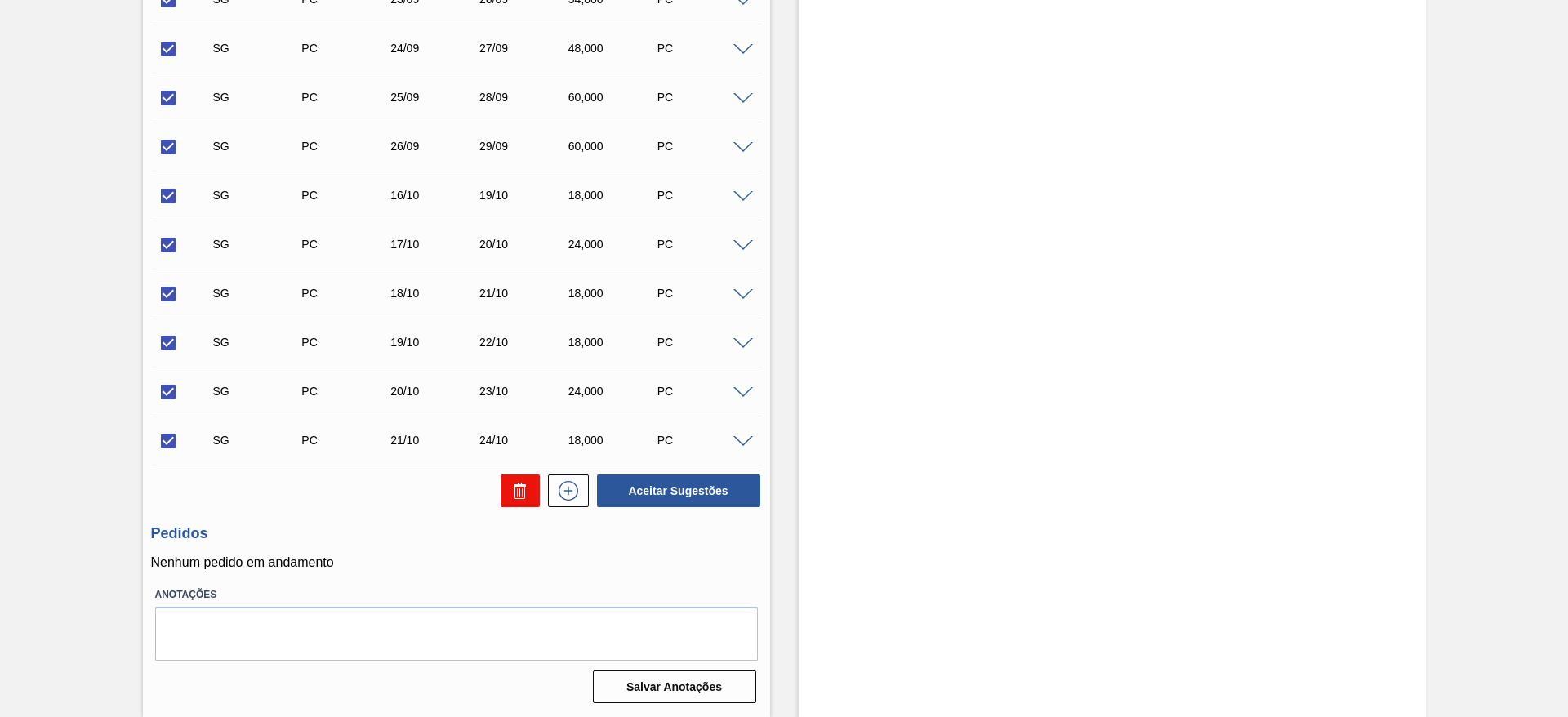
click at [521, 494] on icon at bounding box center [521, 492] width 1 height 8
checkbox input "false"
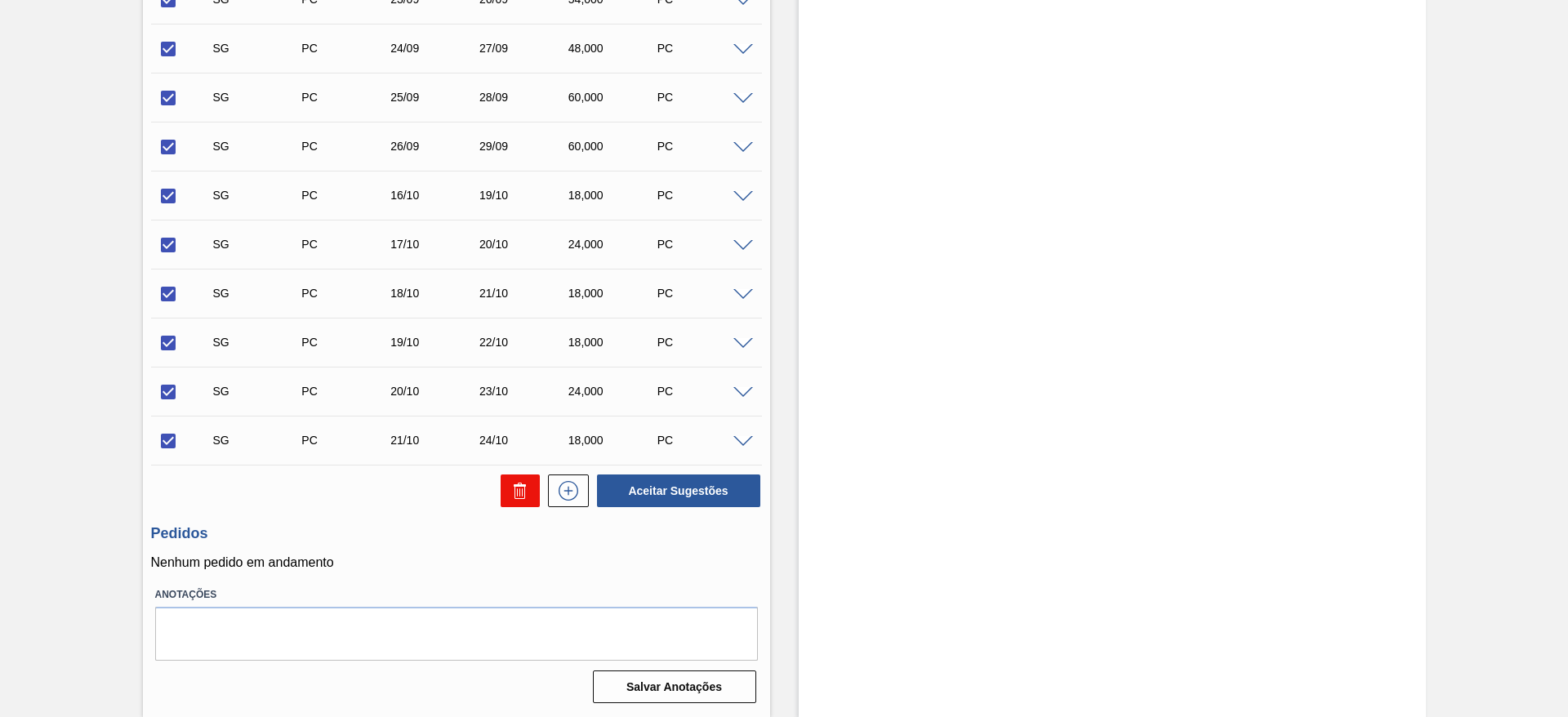
checkbox input "false"
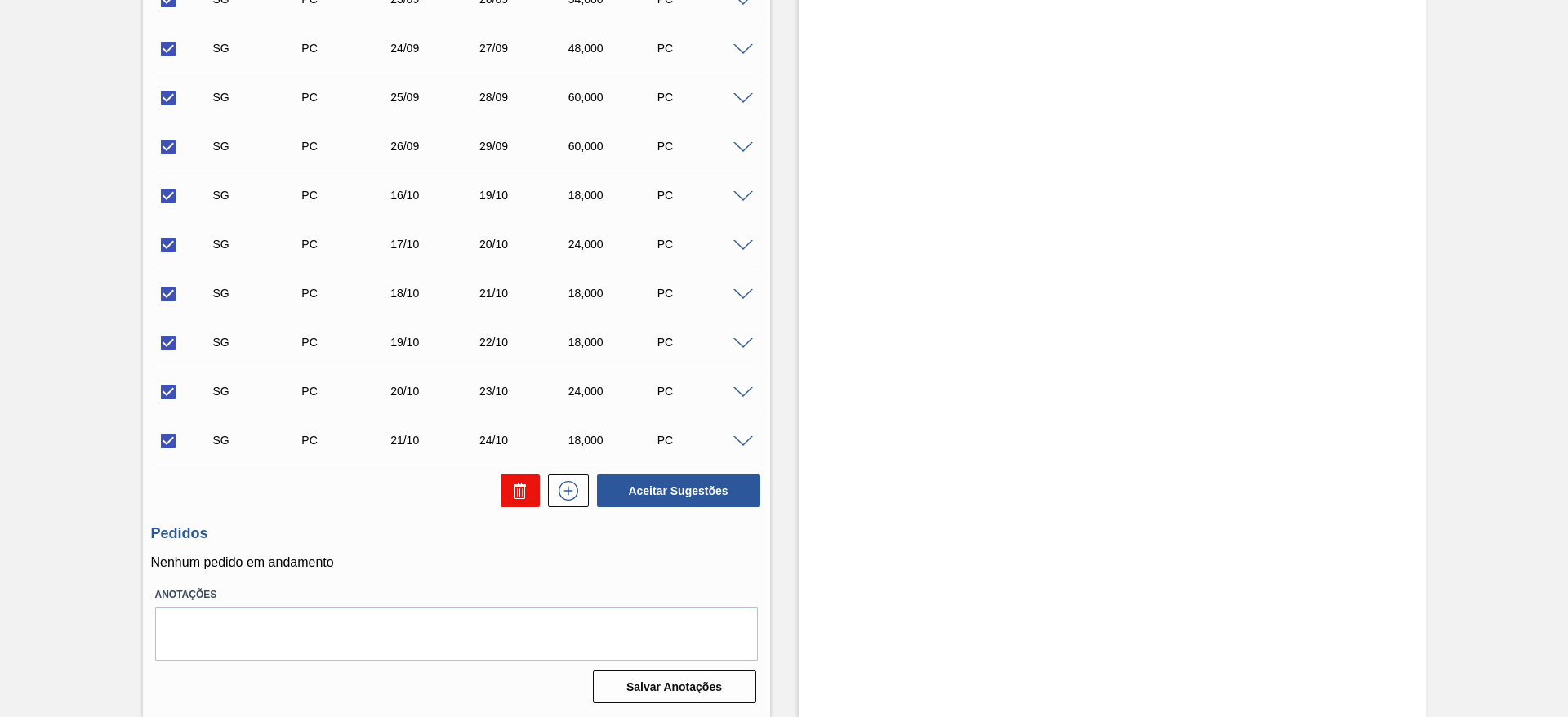
checkbox input "false"
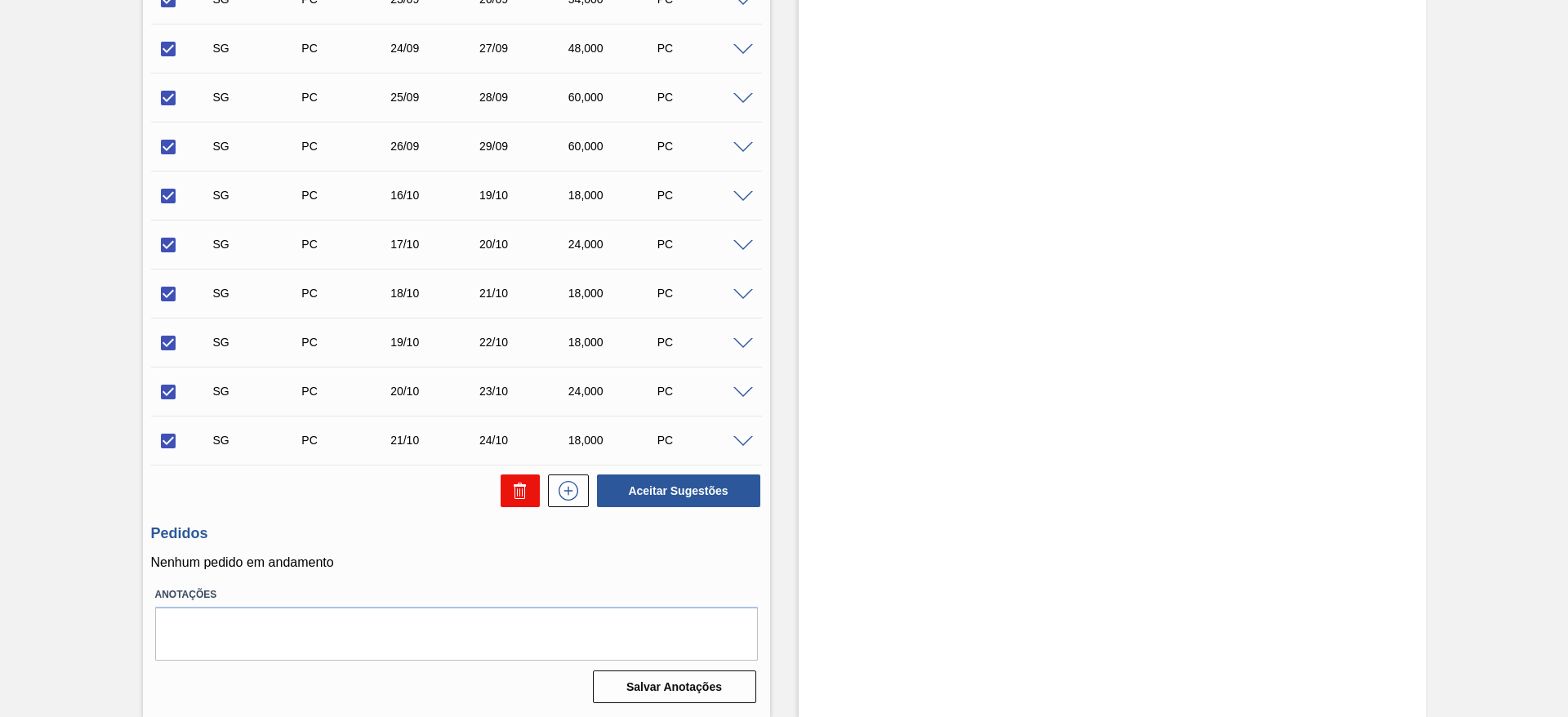
checkbox input "false"
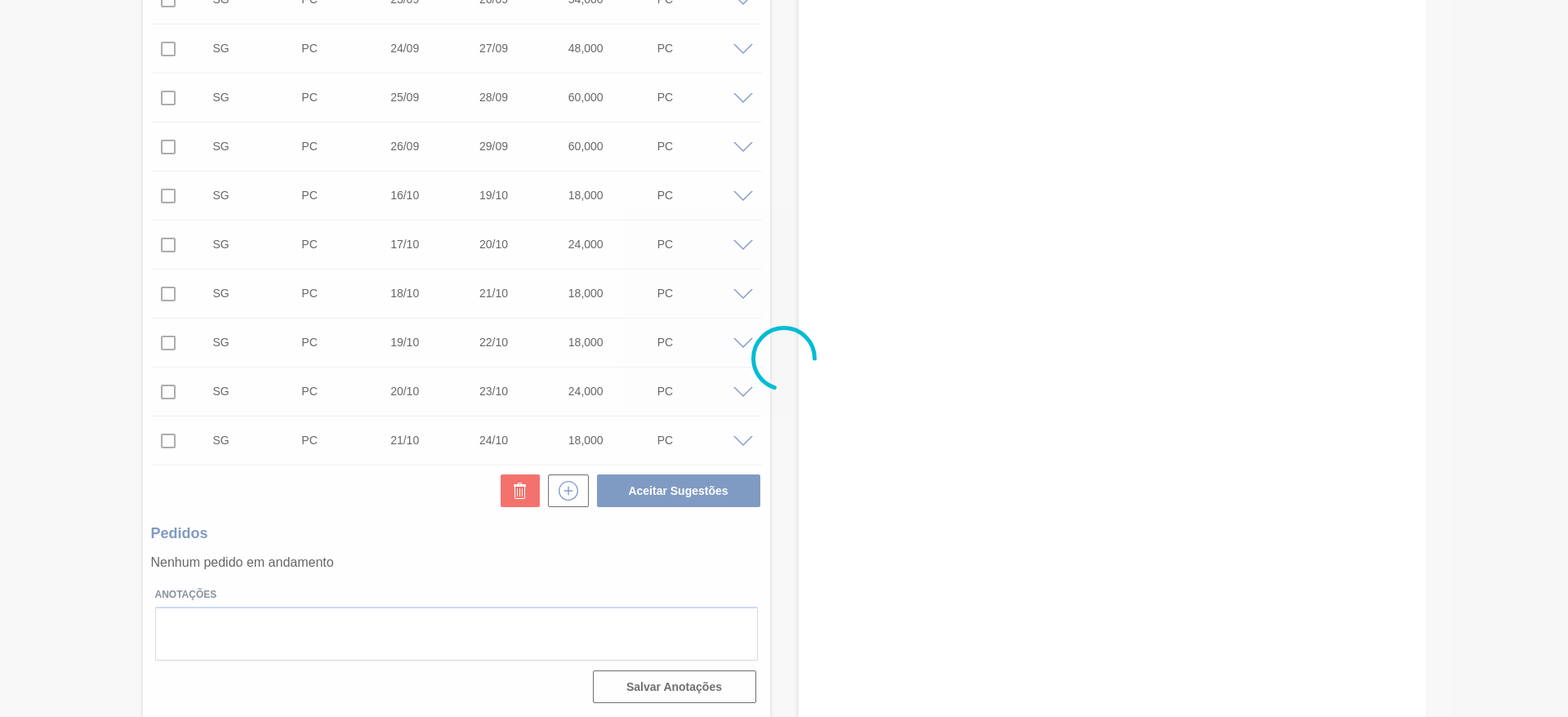
scroll to position [0, 0]
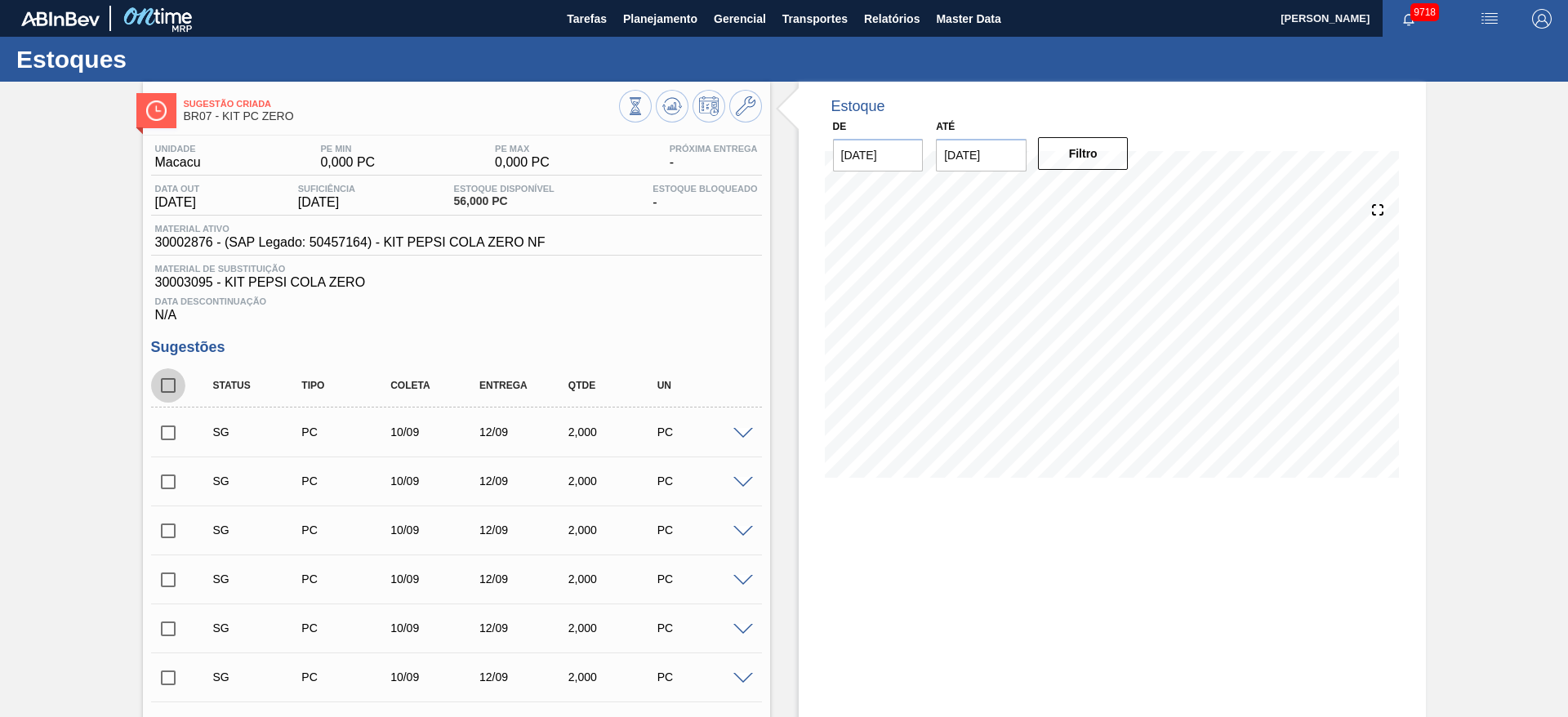
click at [173, 390] on input "checkbox" at bounding box center [168, 385] width 34 height 34
checkbox input "true"
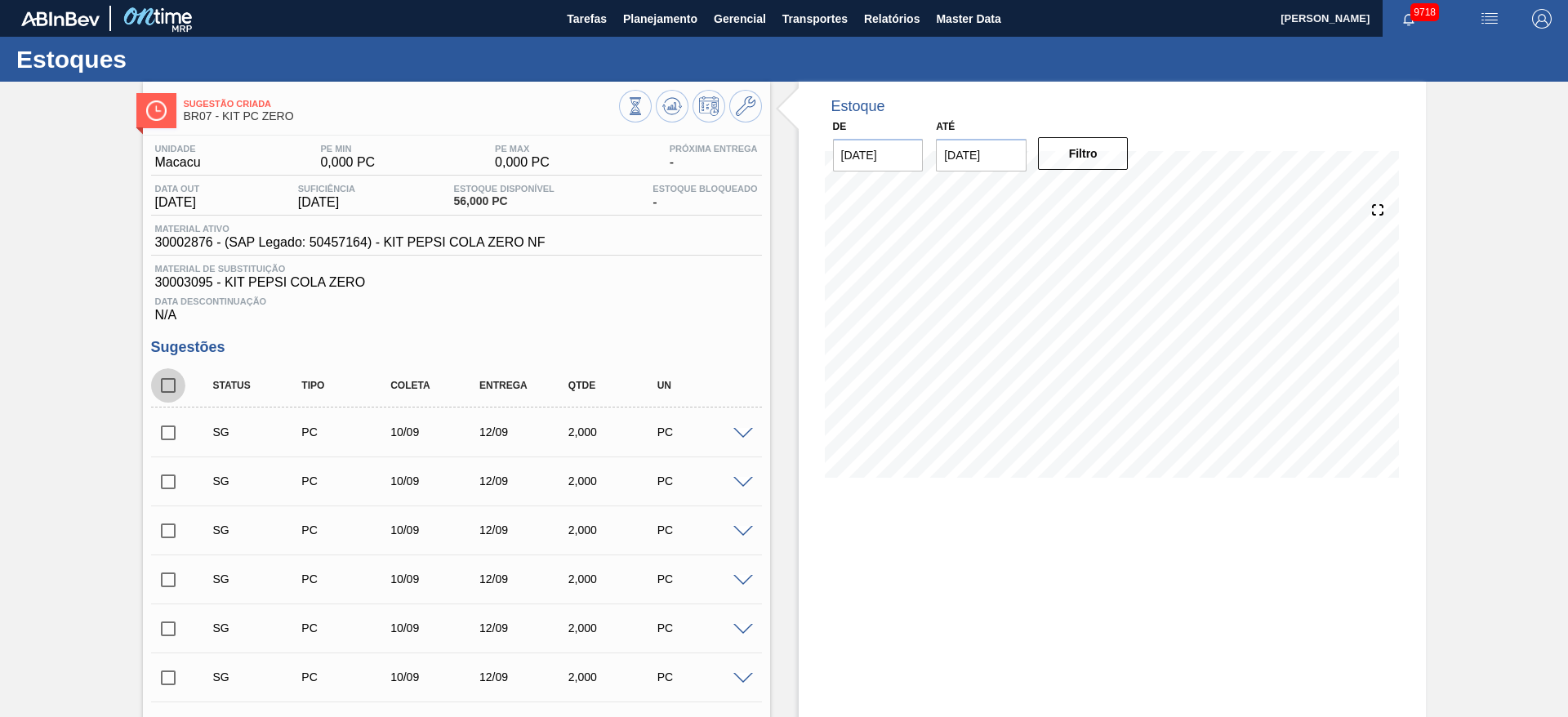
checkbox input "true"
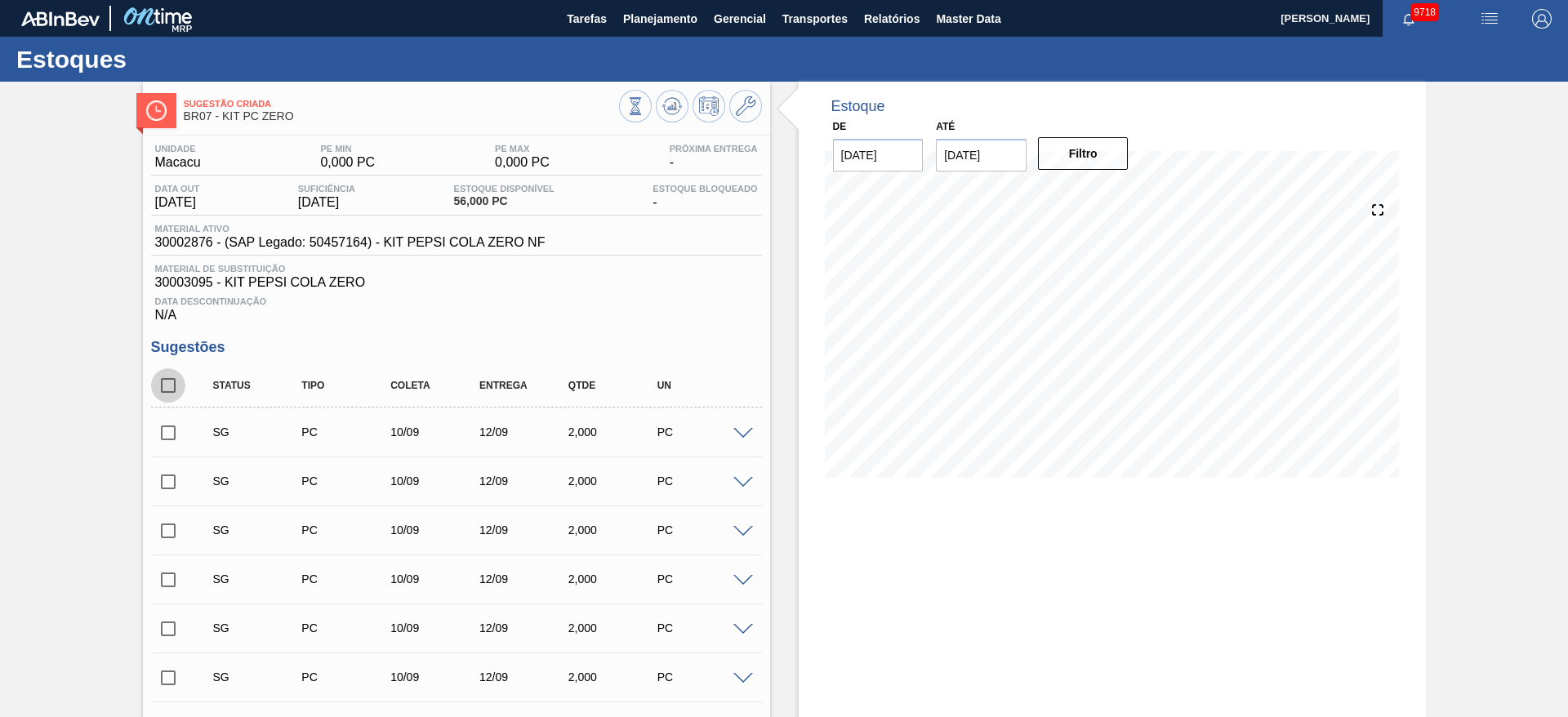
checkbox input "true"
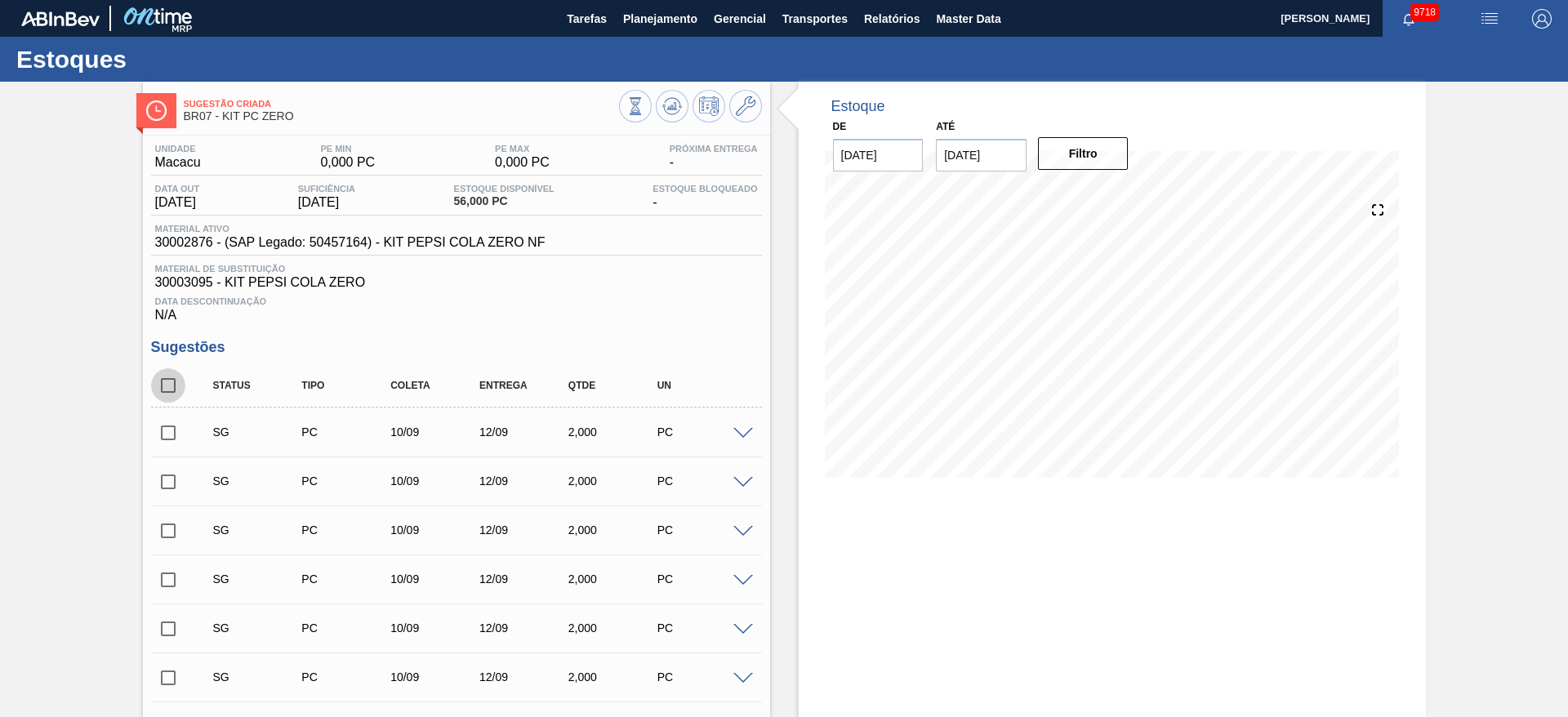
checkbox input "true"
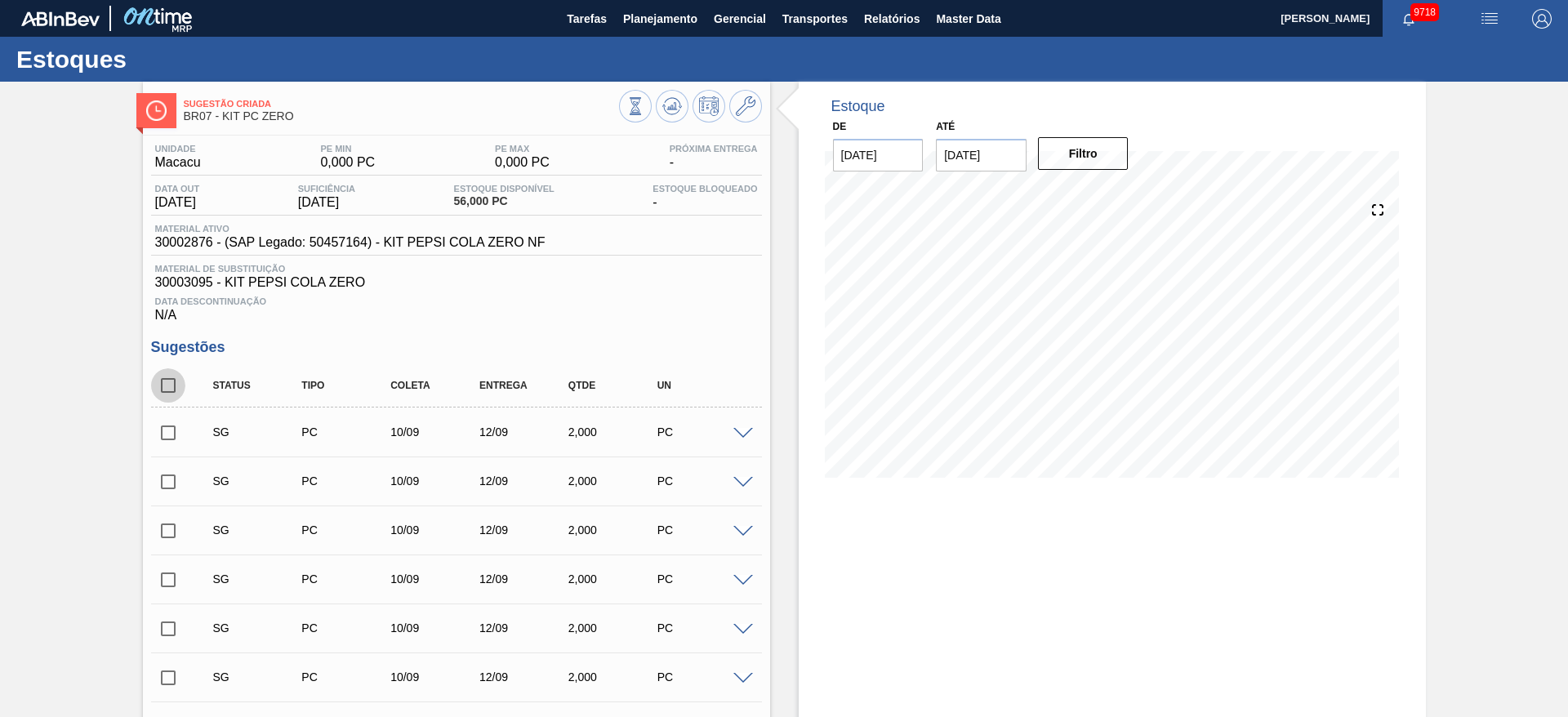
checkbox input "true"
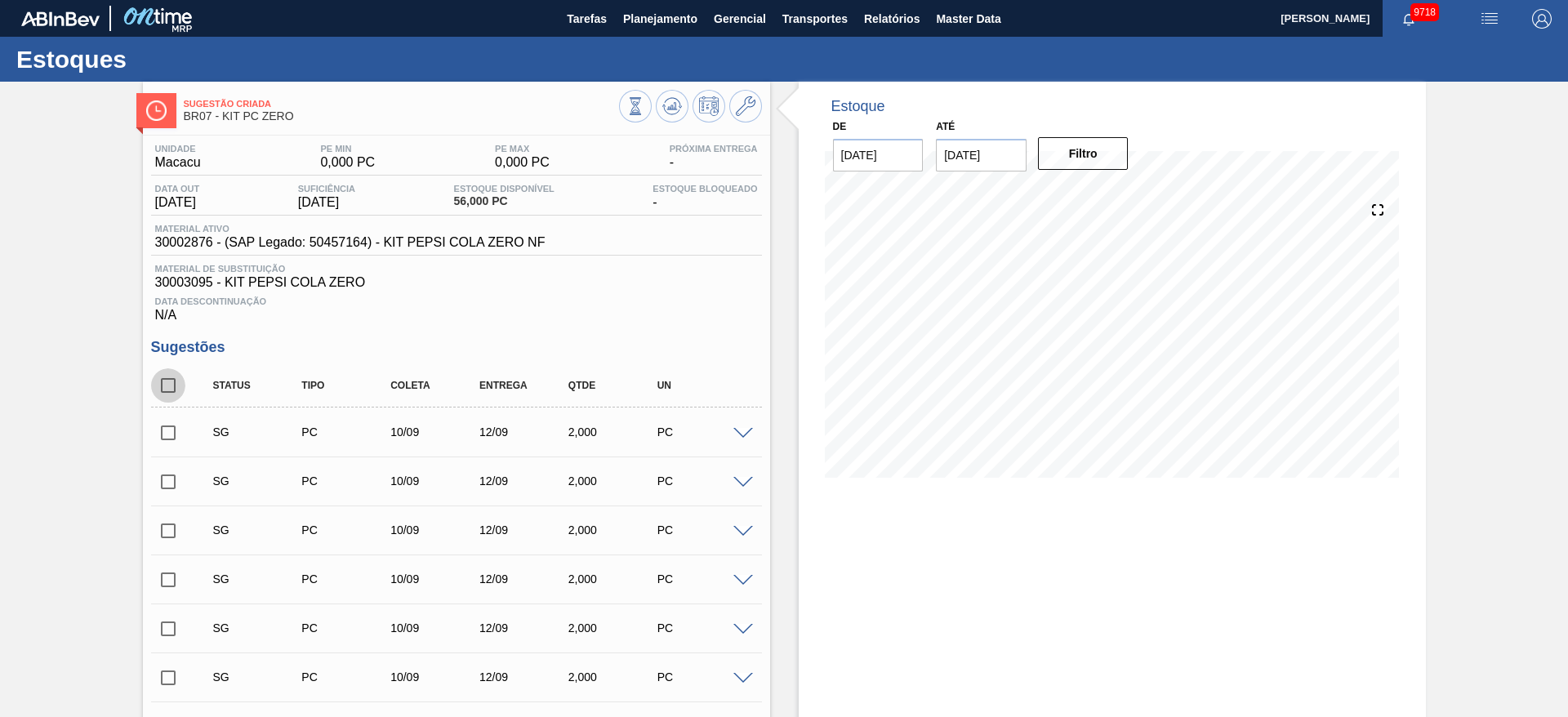
checkbox input "true"
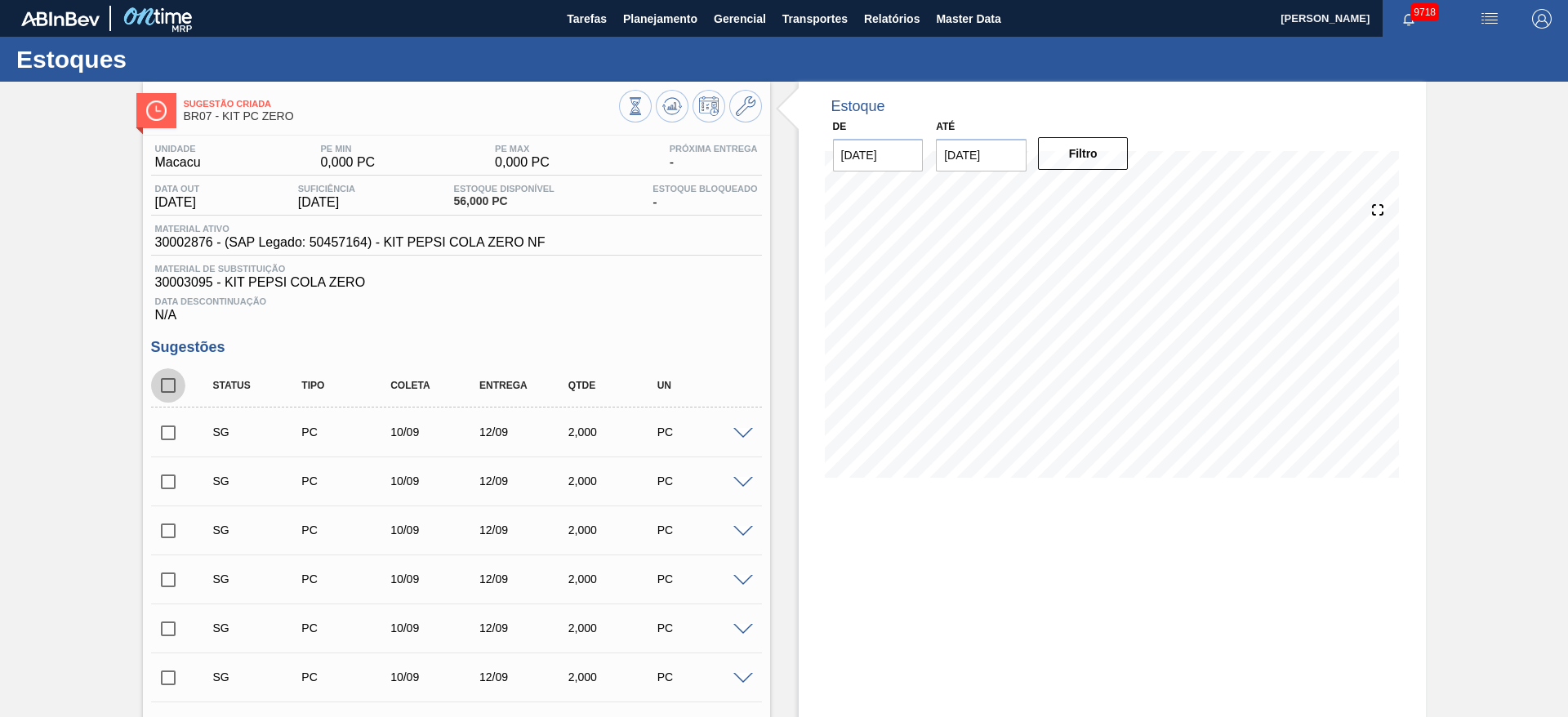
checkbox input "true"
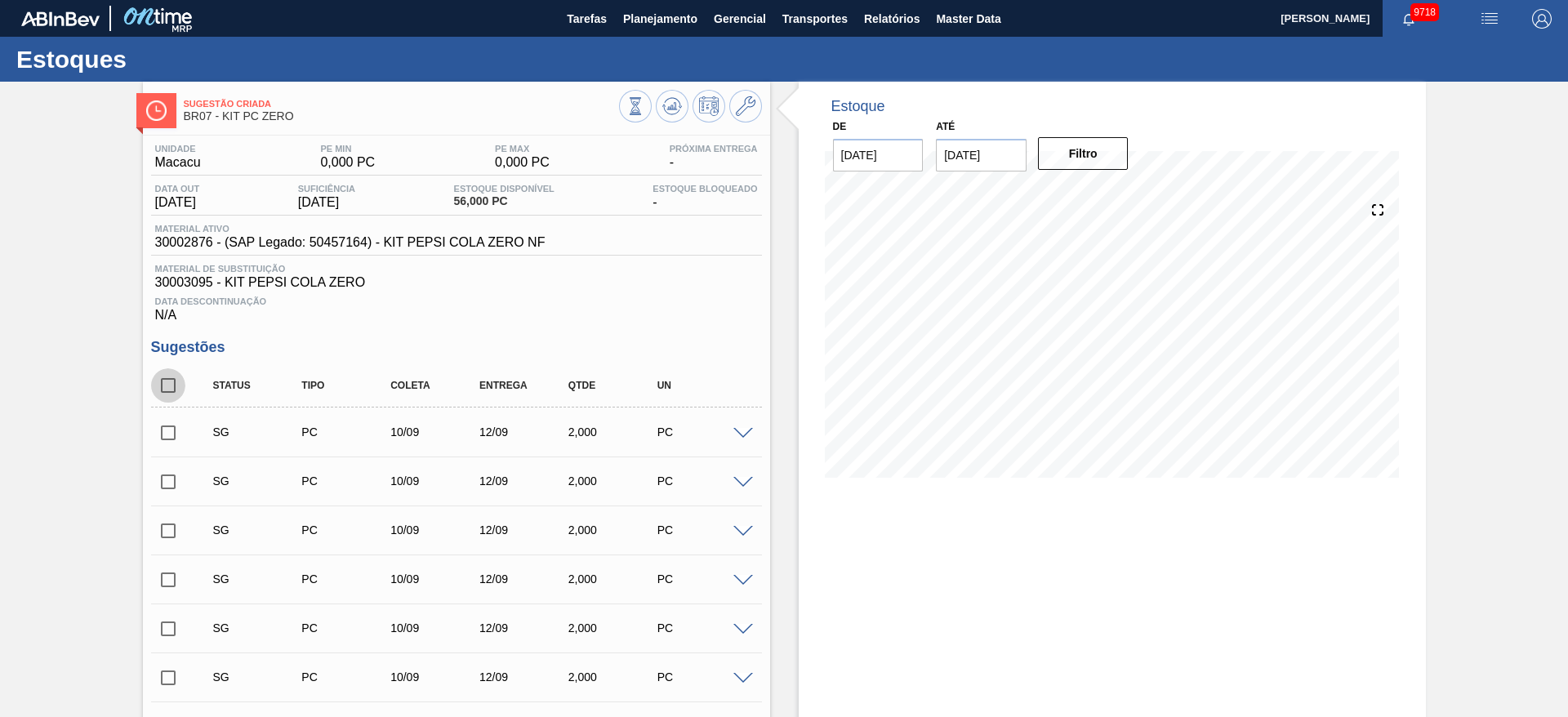
checkbox input "true"
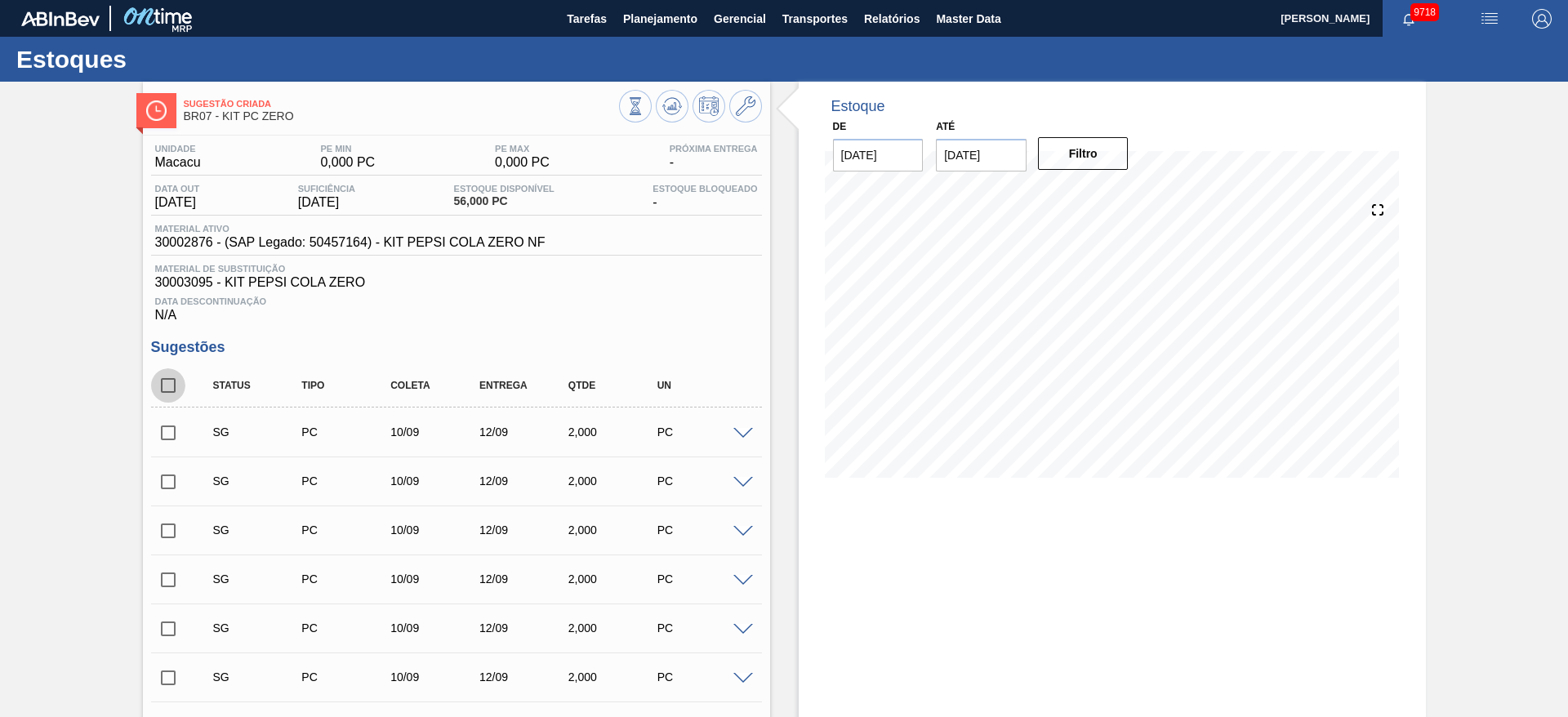
checkbox input "true"
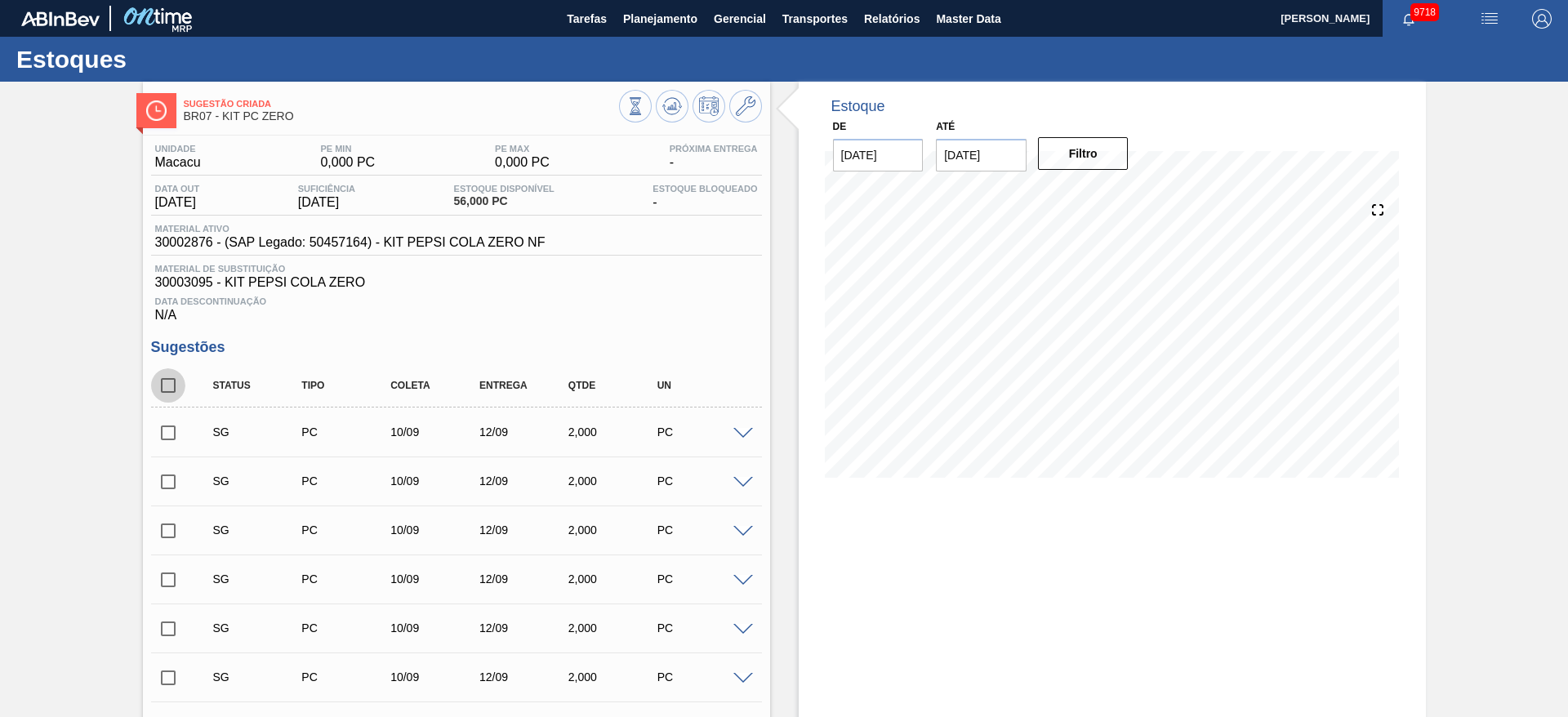
checkbox input "true"
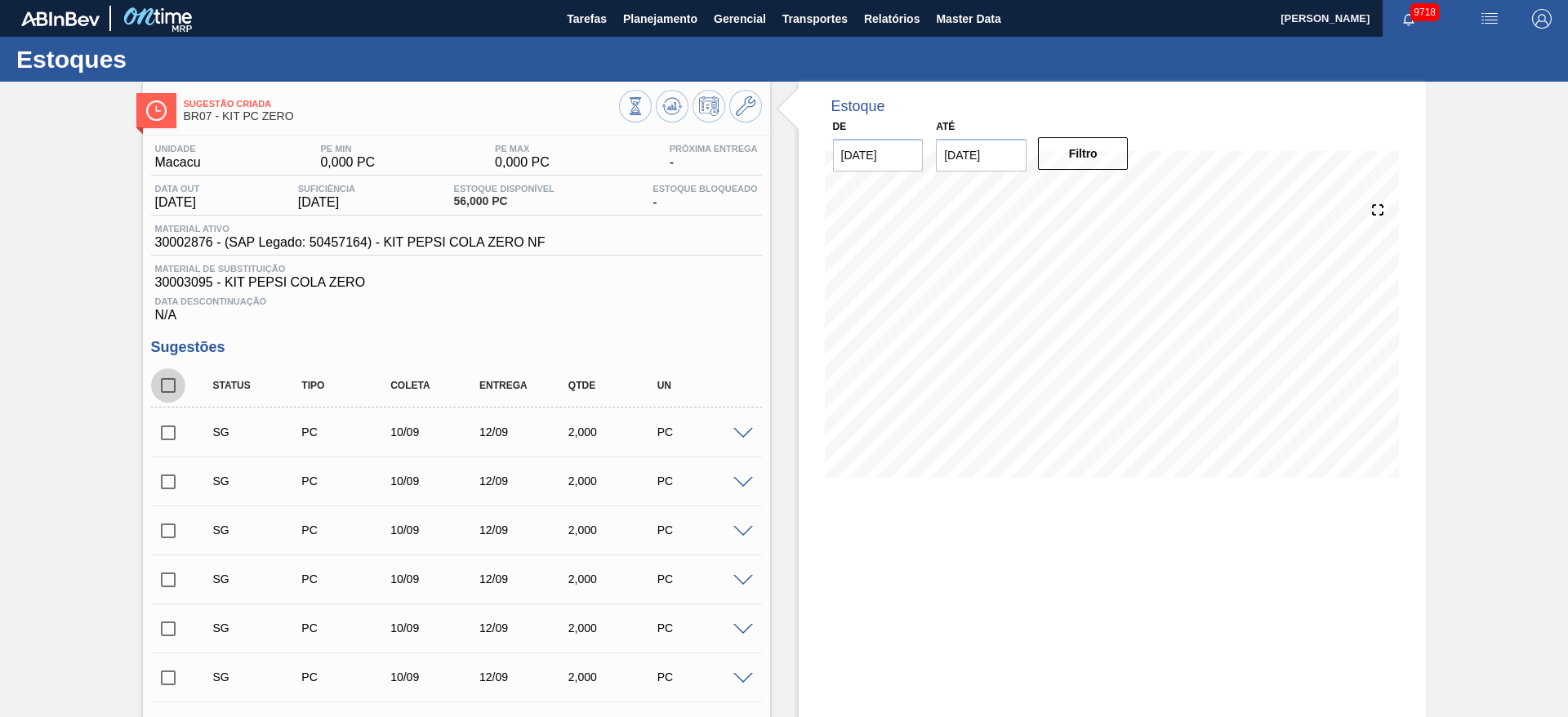
checkbox input "true"
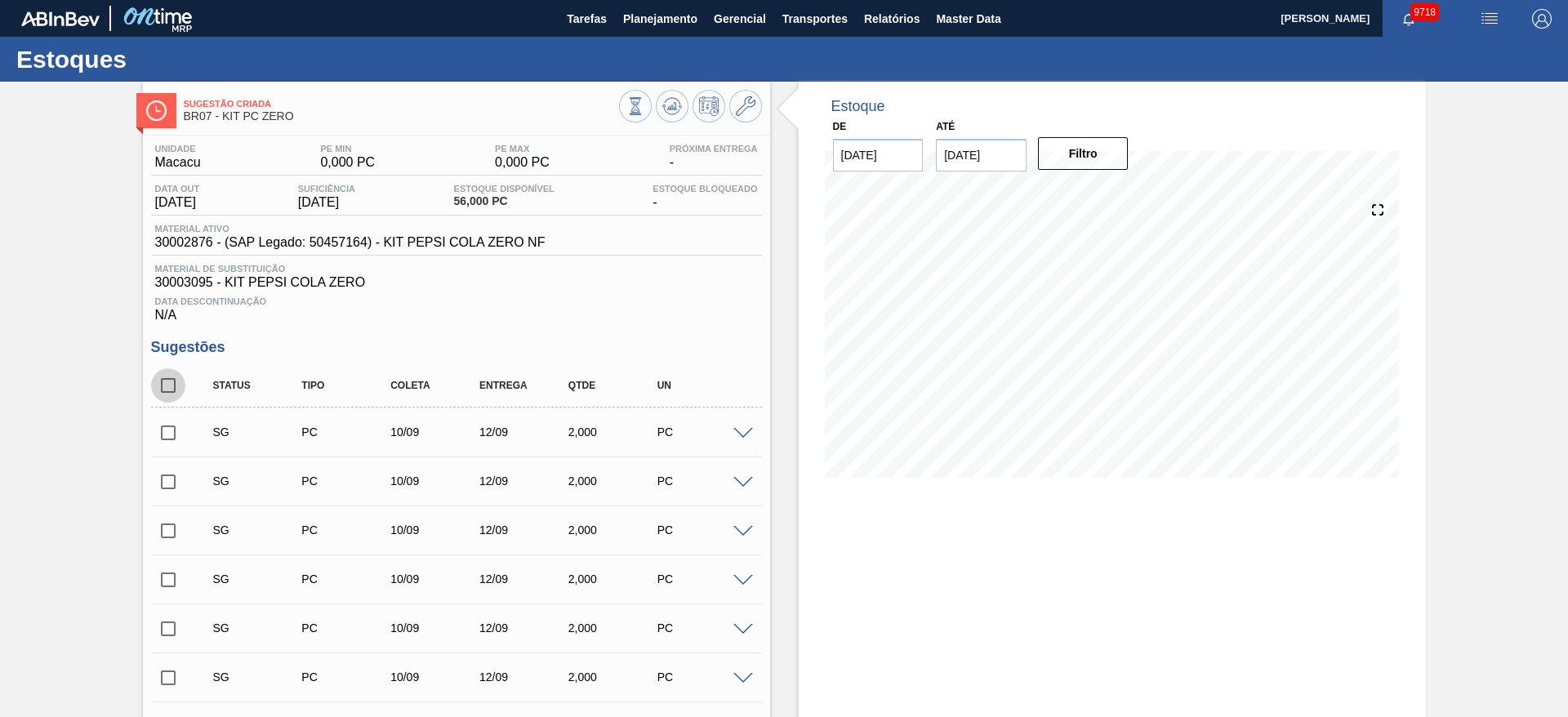
checkbox input "true"
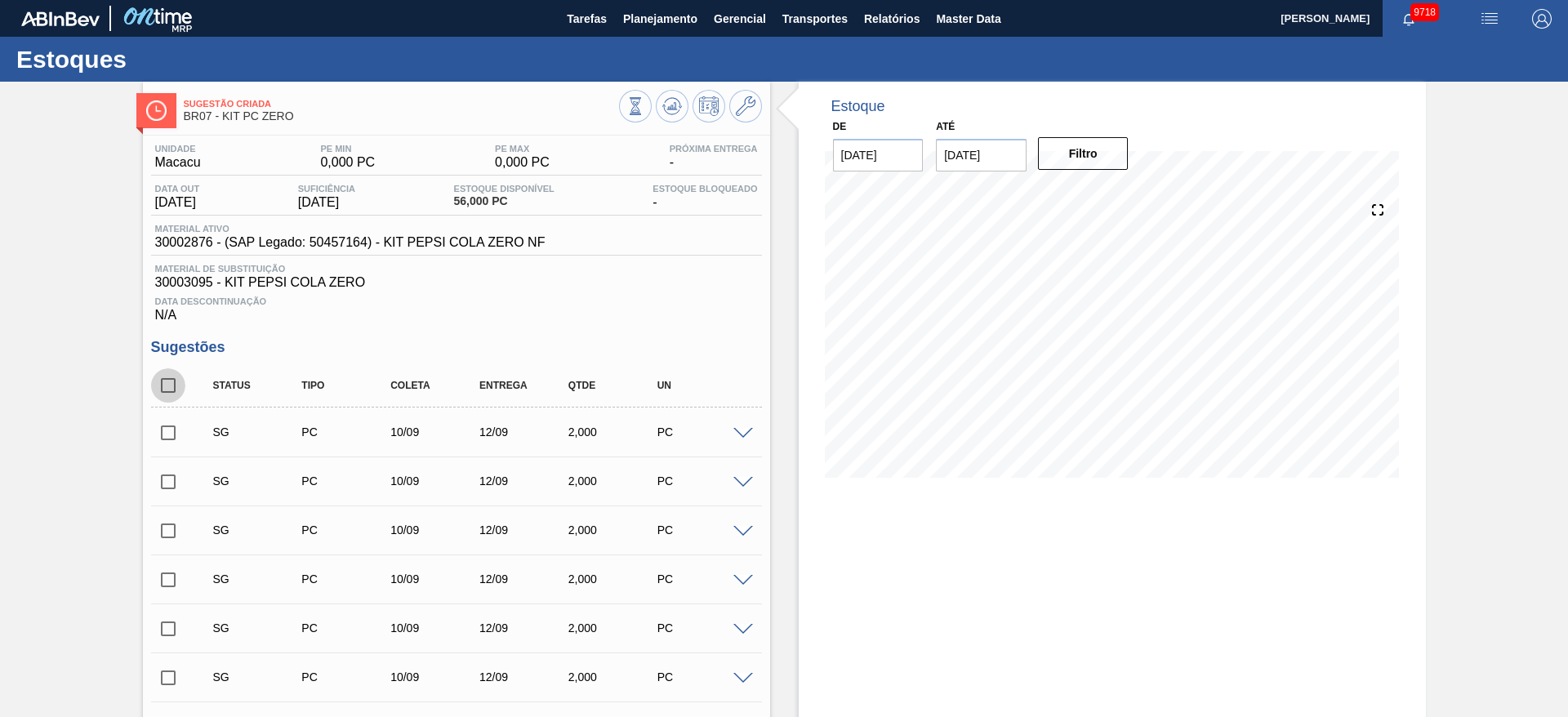
checkbox input "true"
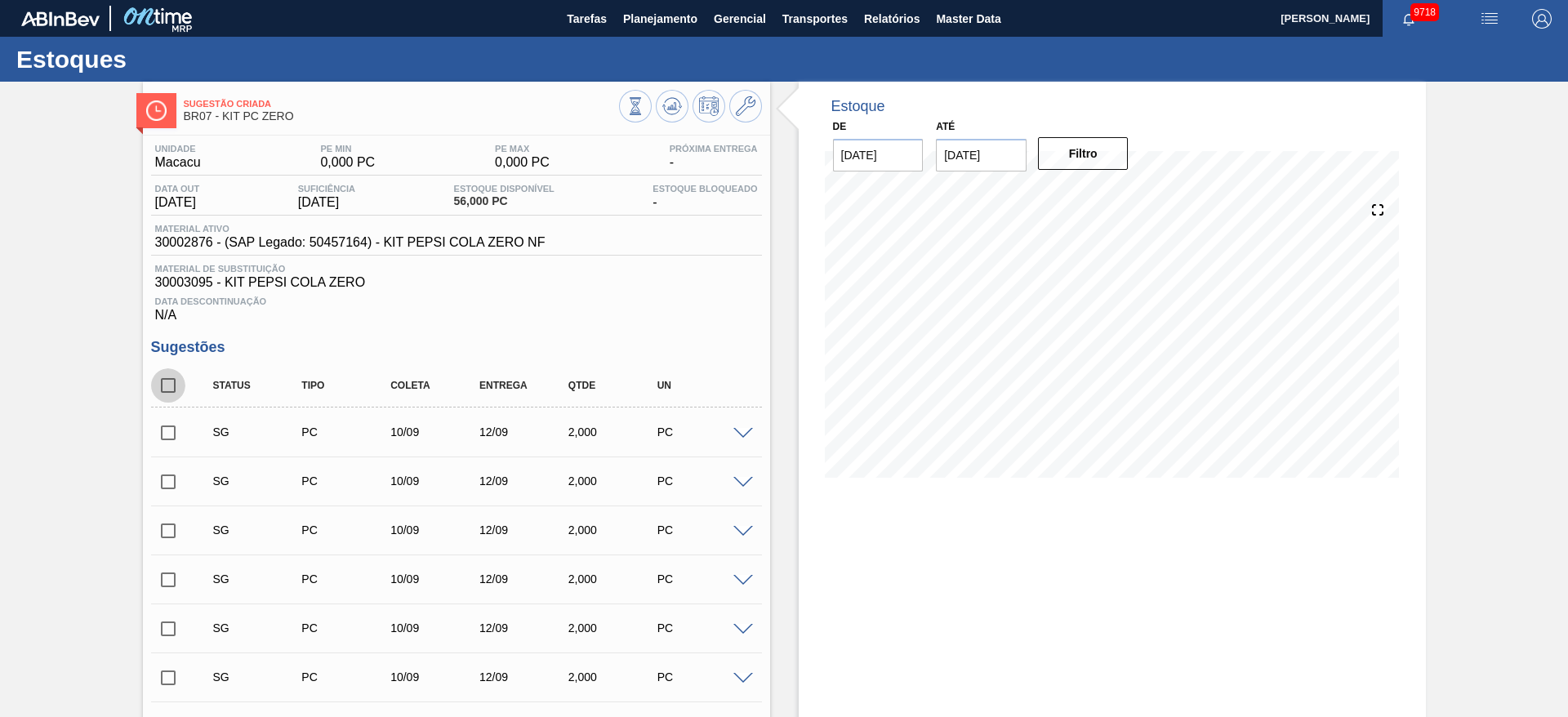
checkbox input "true"
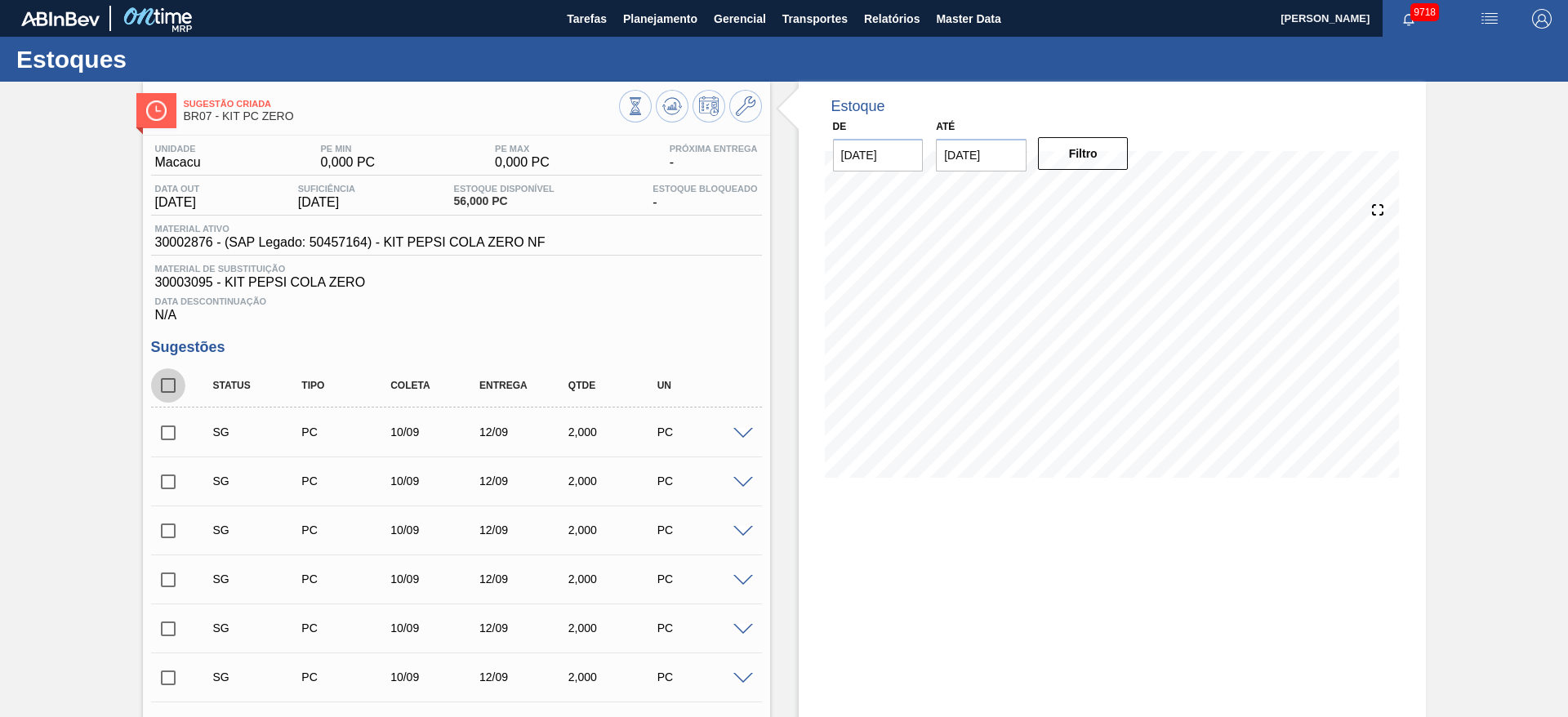
checkbox input "true"
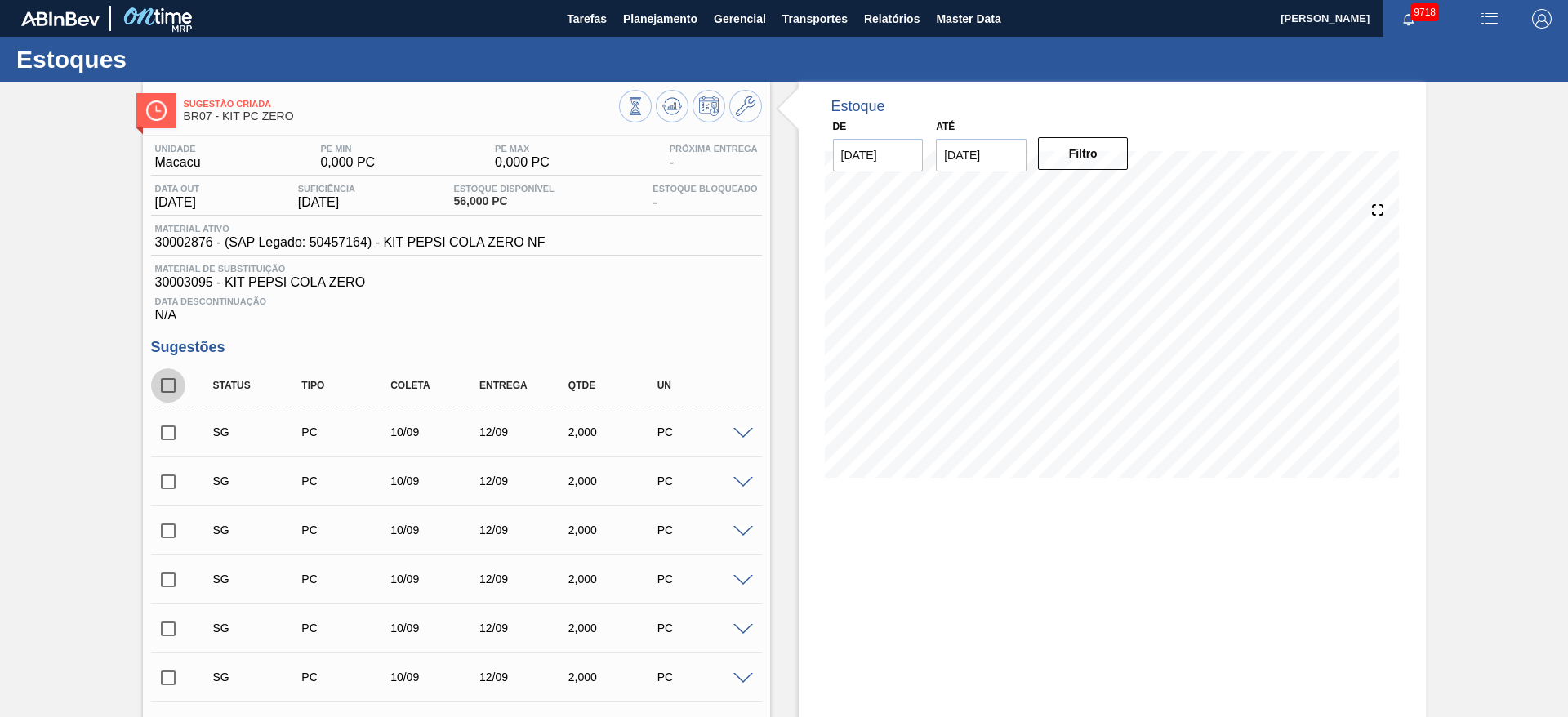
checkbox input "true"
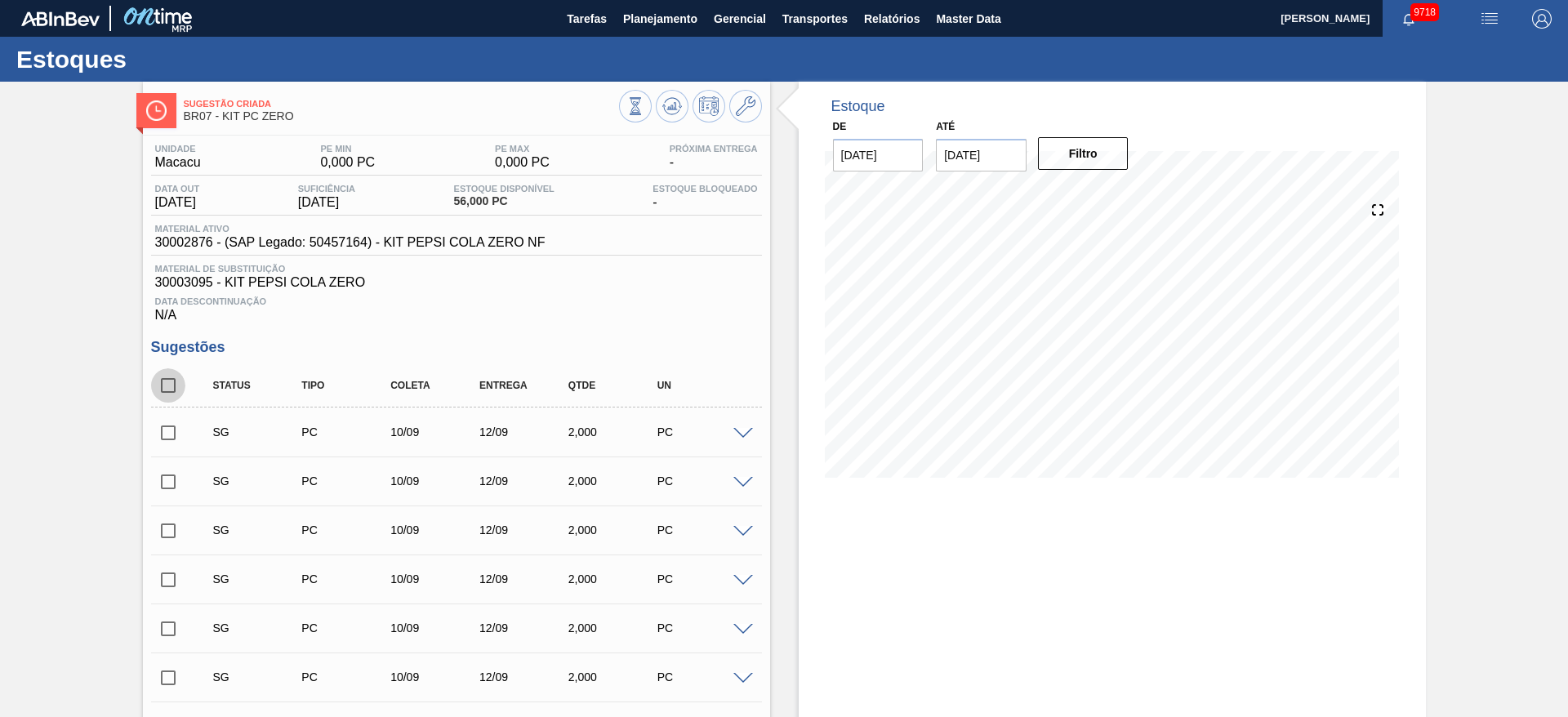
checkbox input "true"
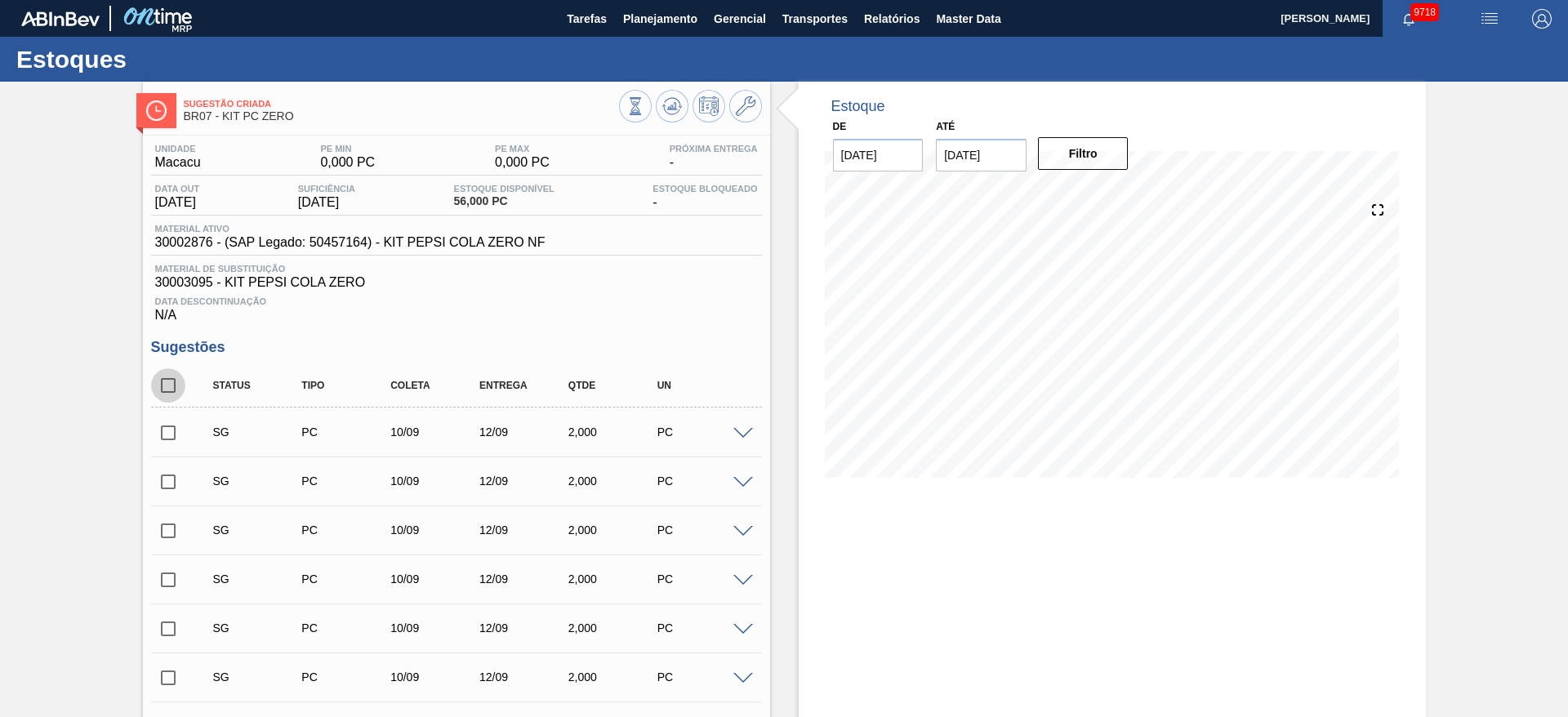
checkbox input "true"
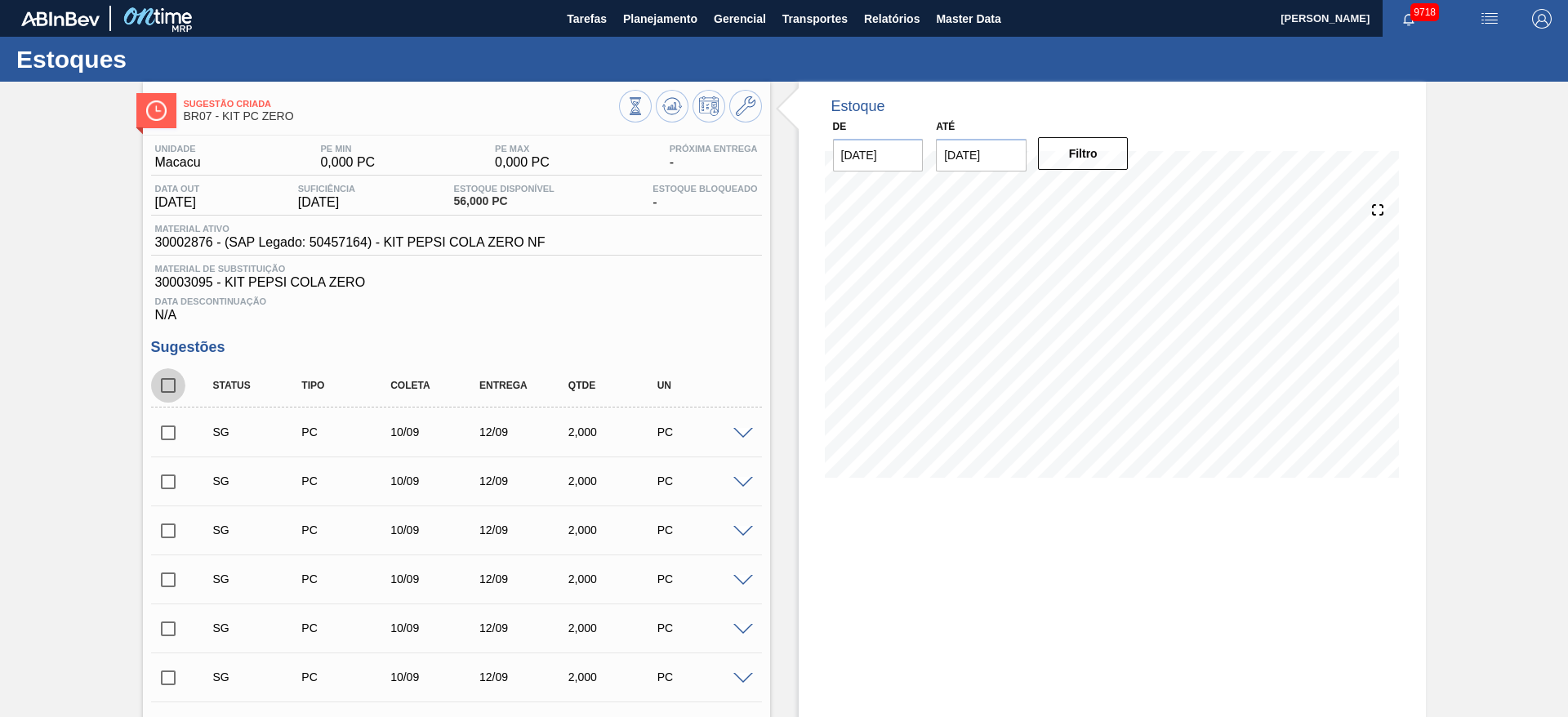
checkbox input "true"
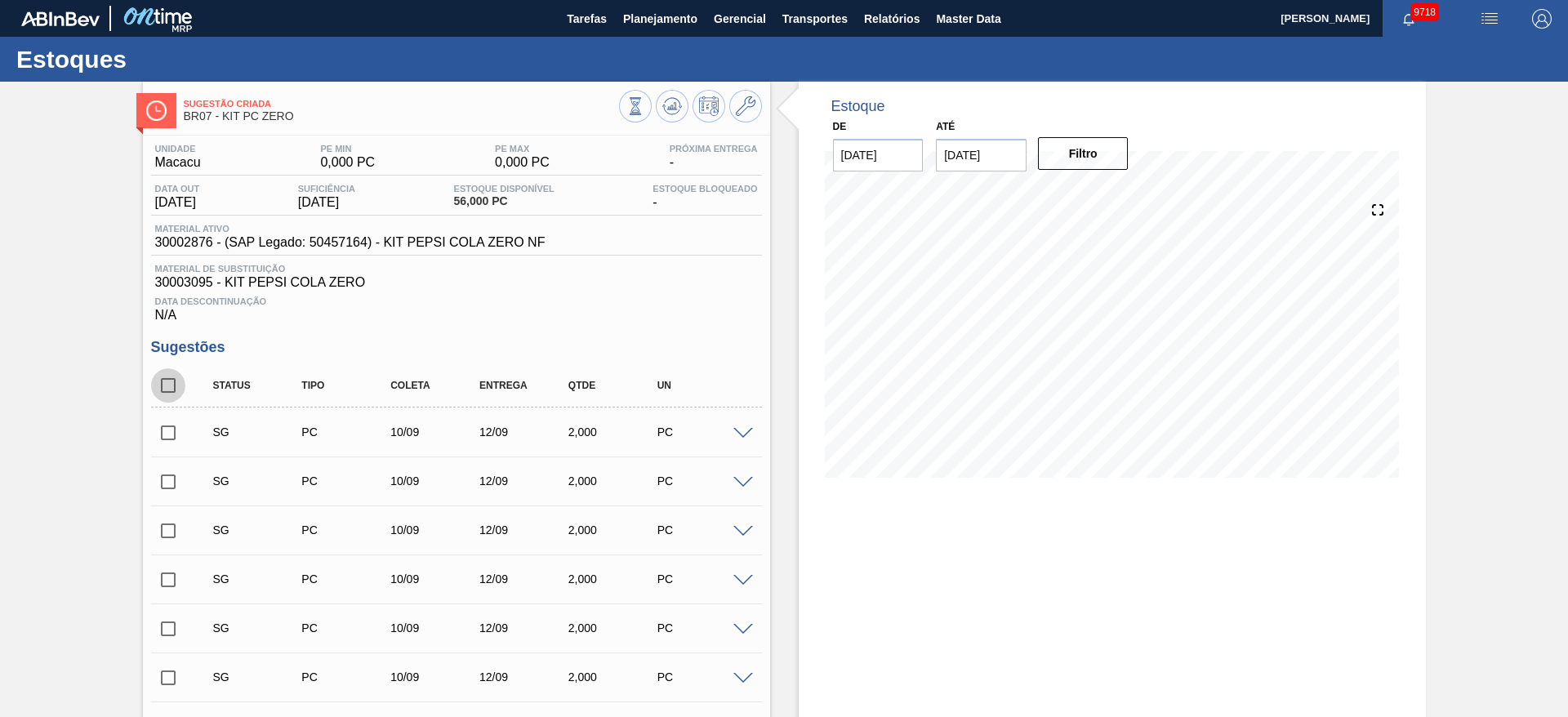
checkbox input "true"
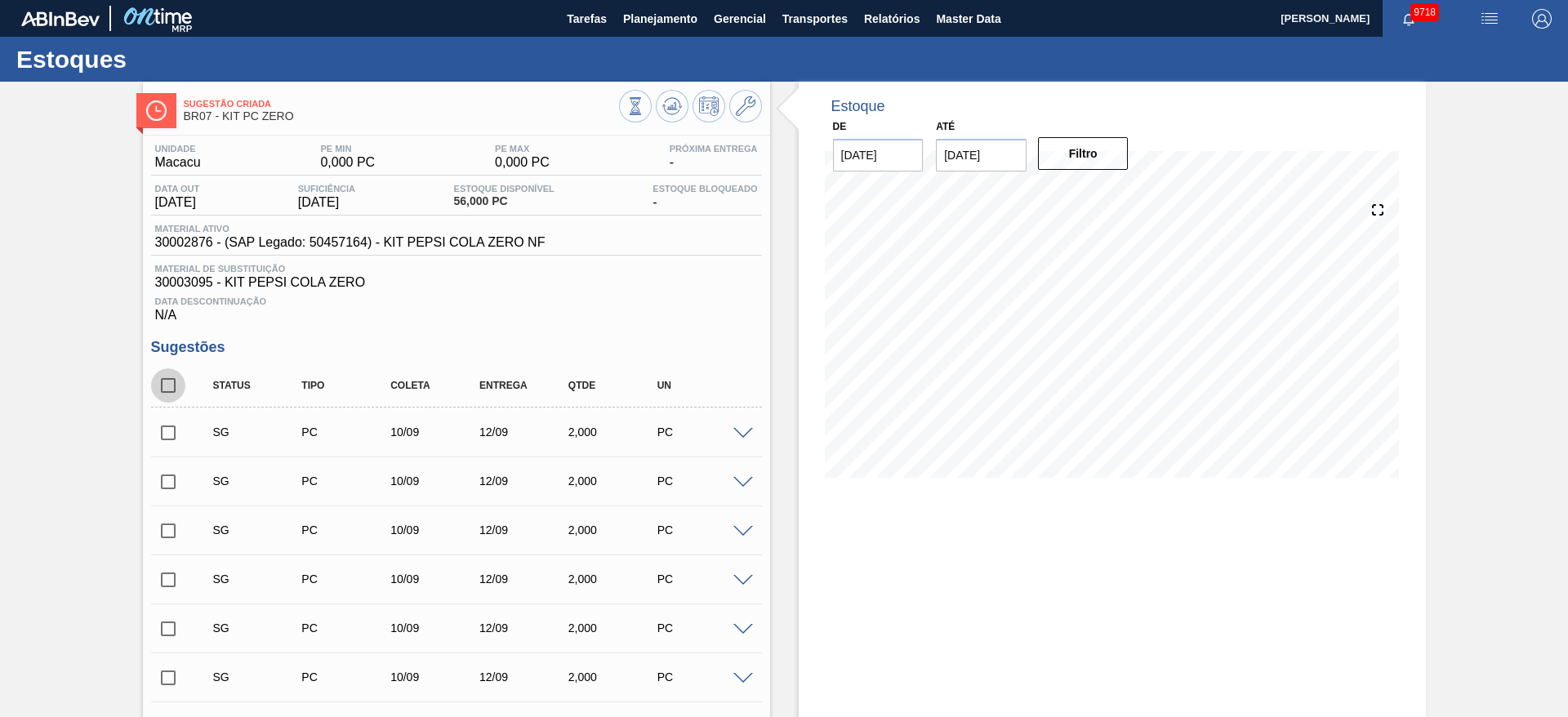
checkbox input "true"
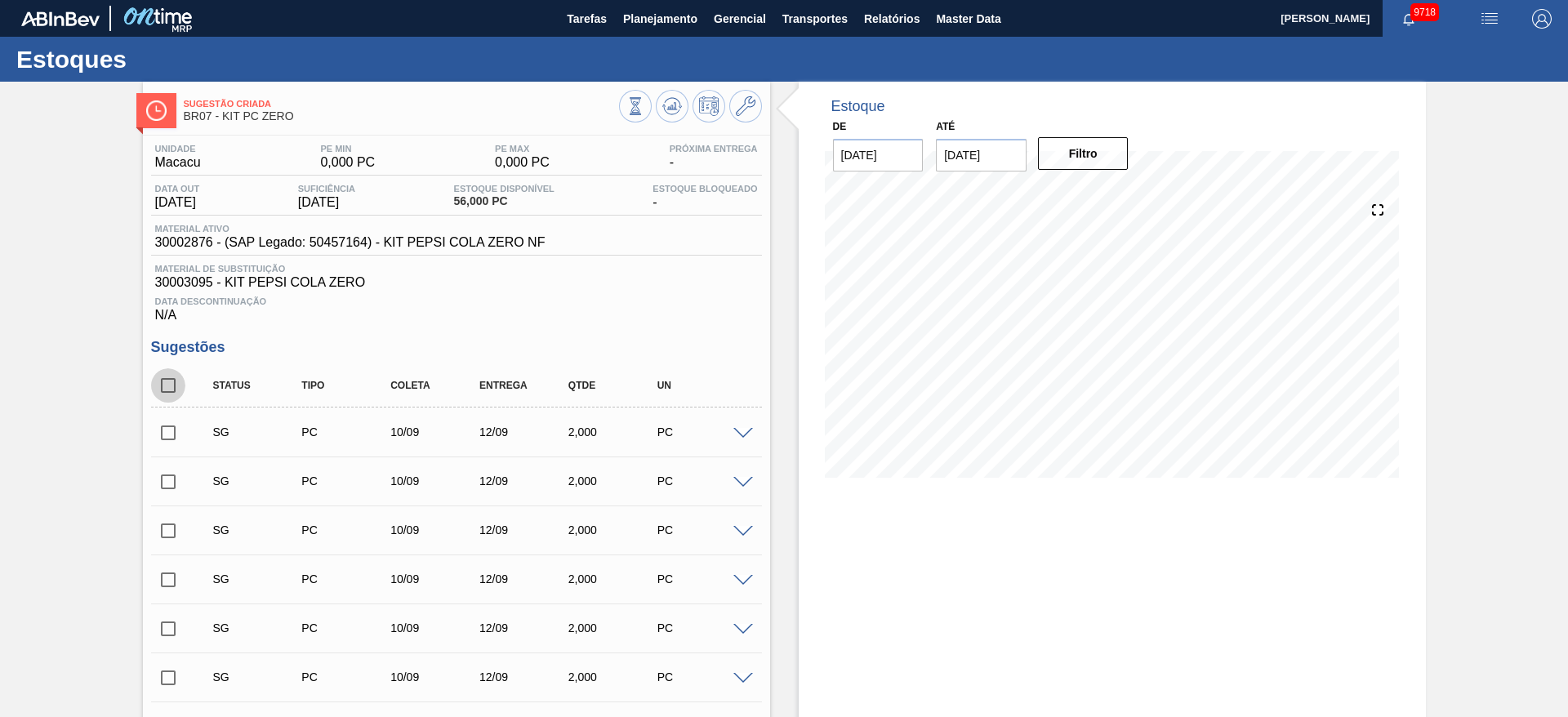
checkbox input "true"
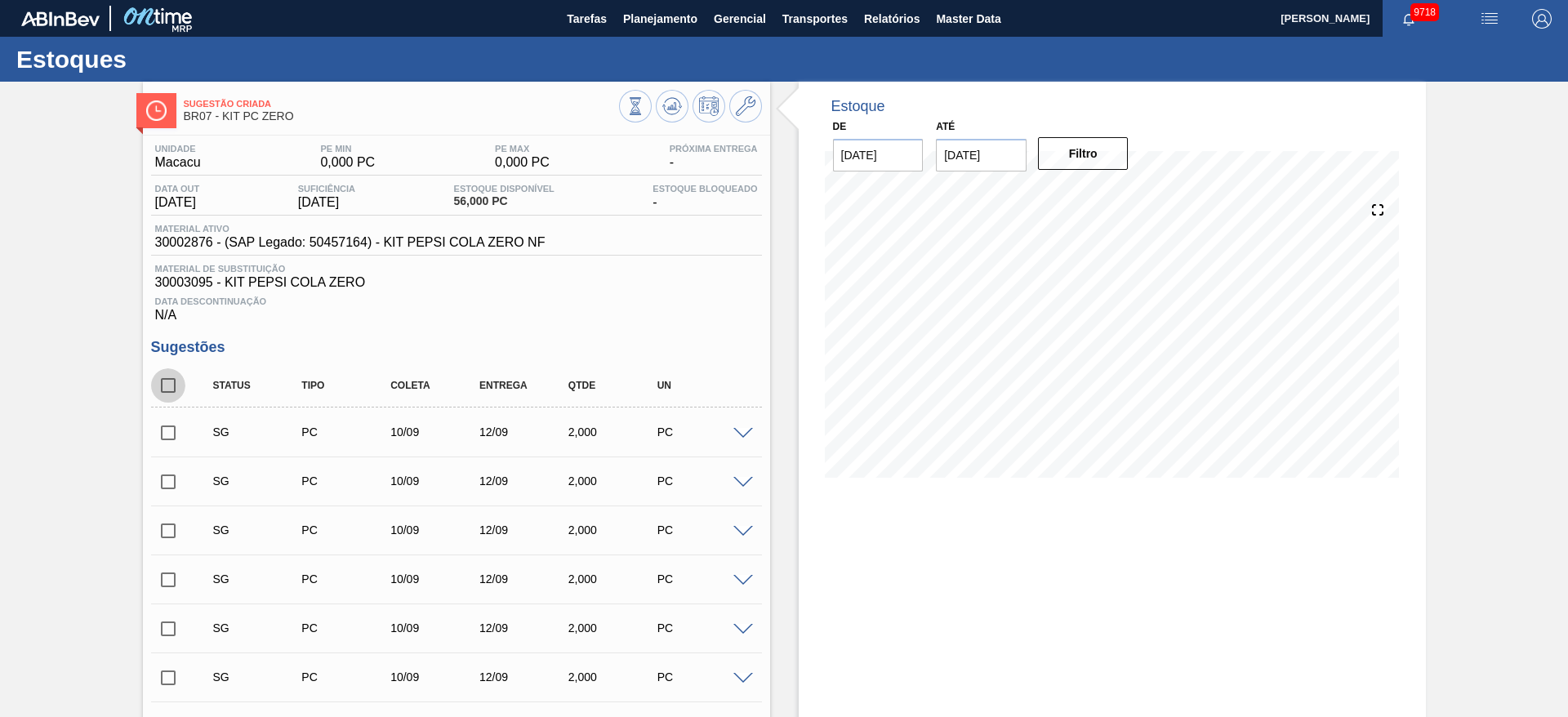
checkbox input "true"
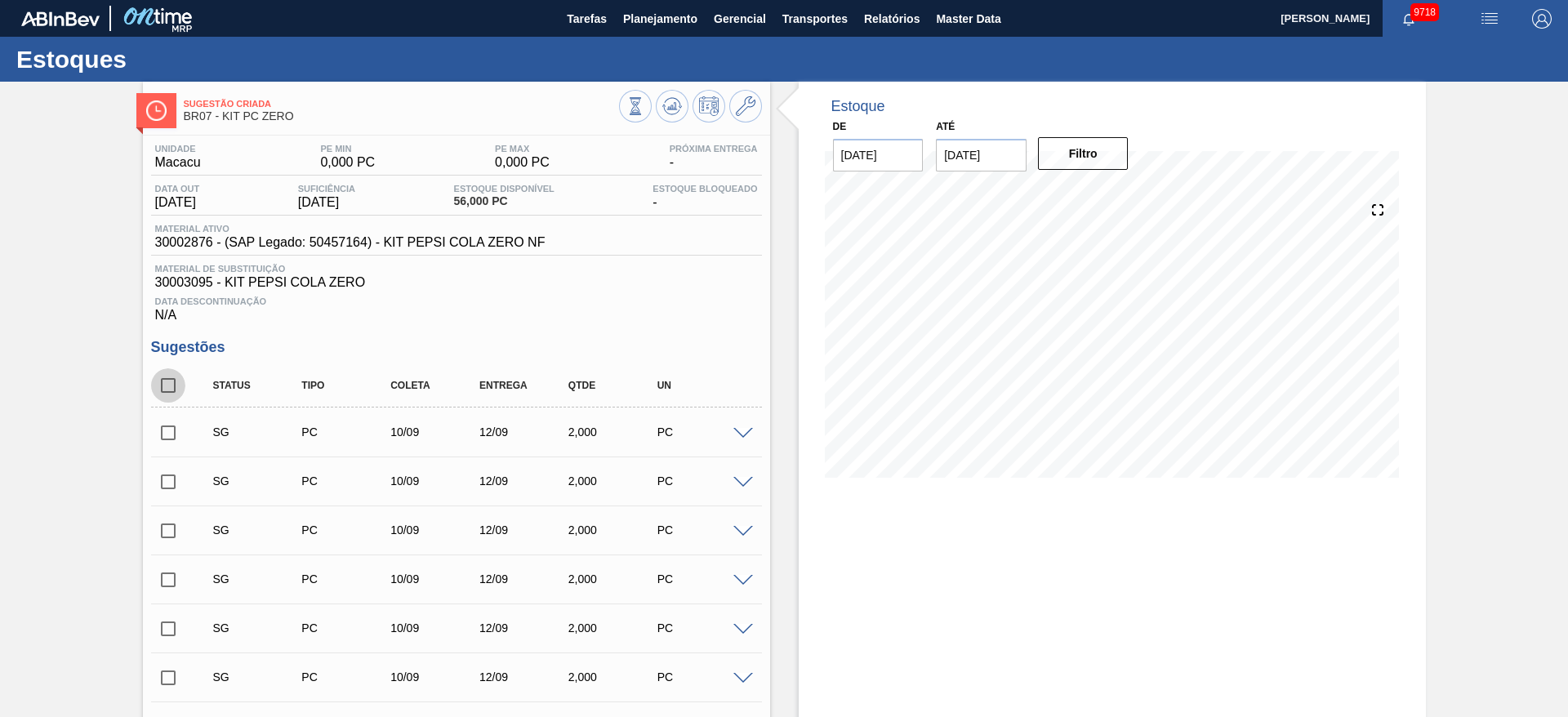
checkbox input "true"
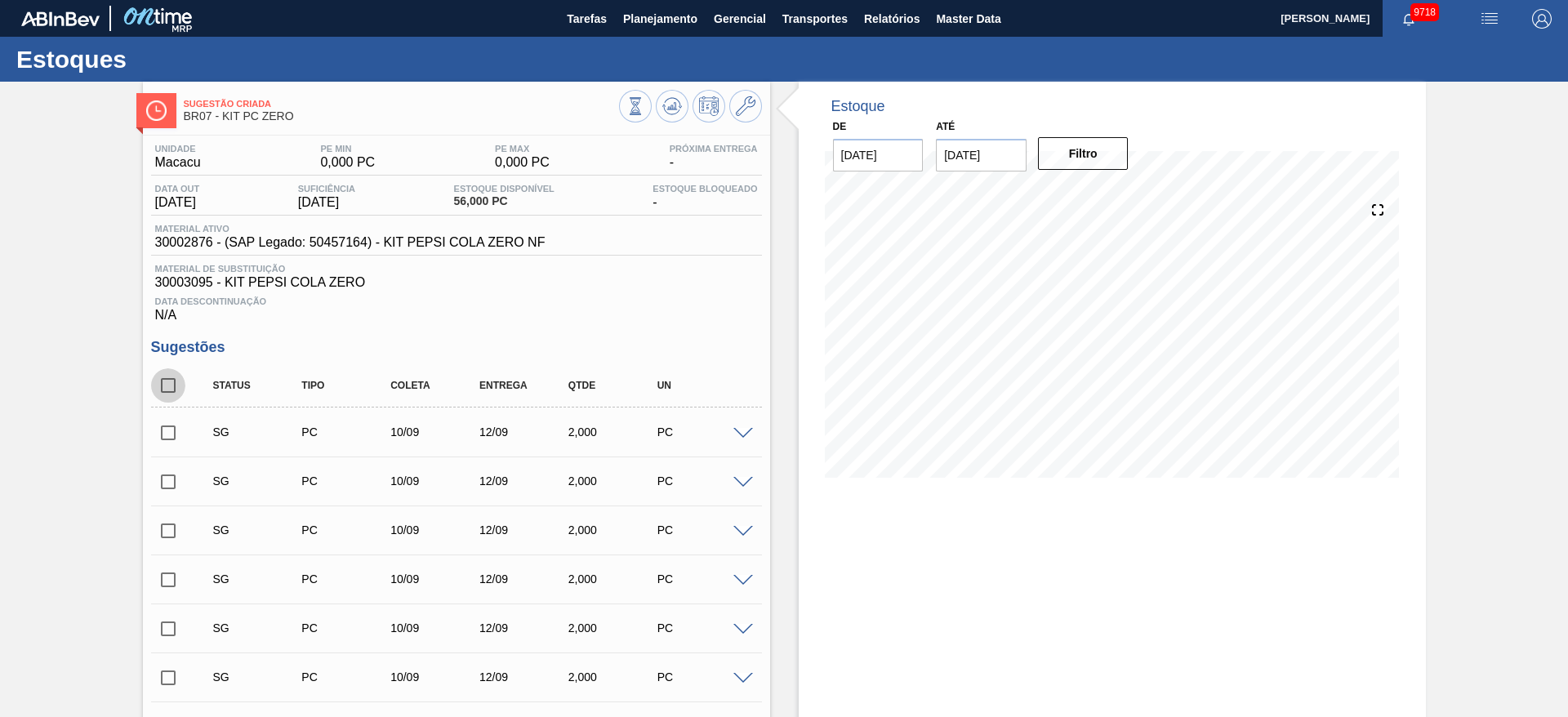
checkbox input "true"
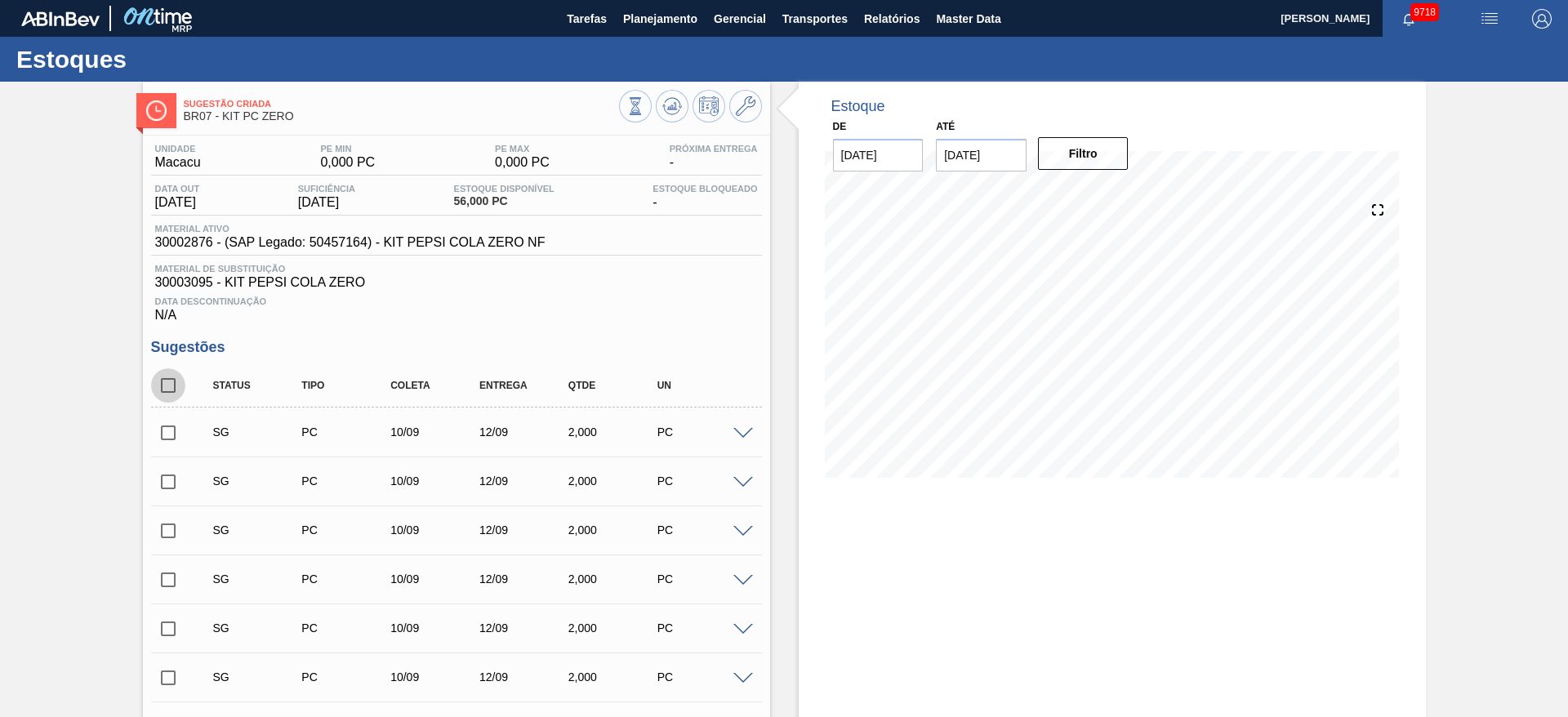
checkbox input "true"
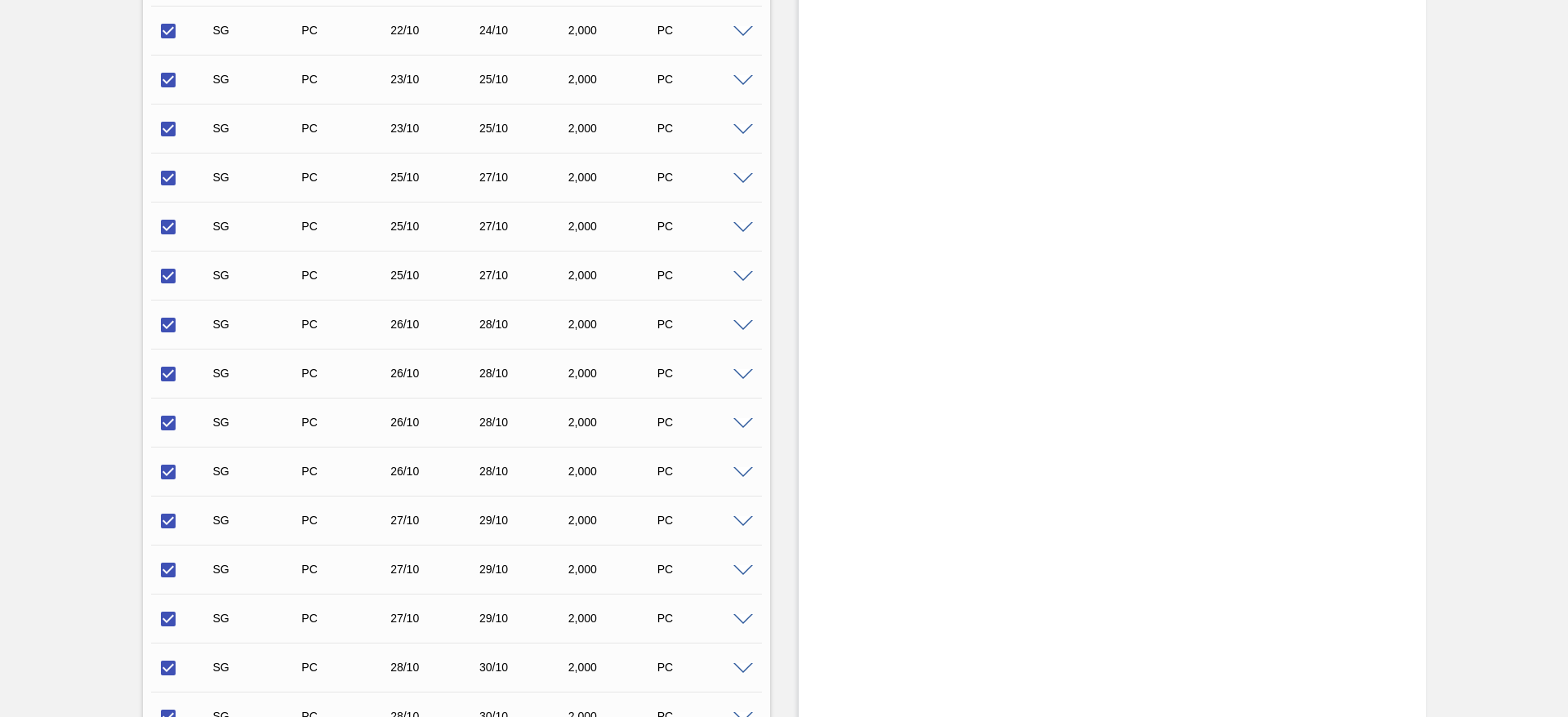
scroll to position [6021, 0]
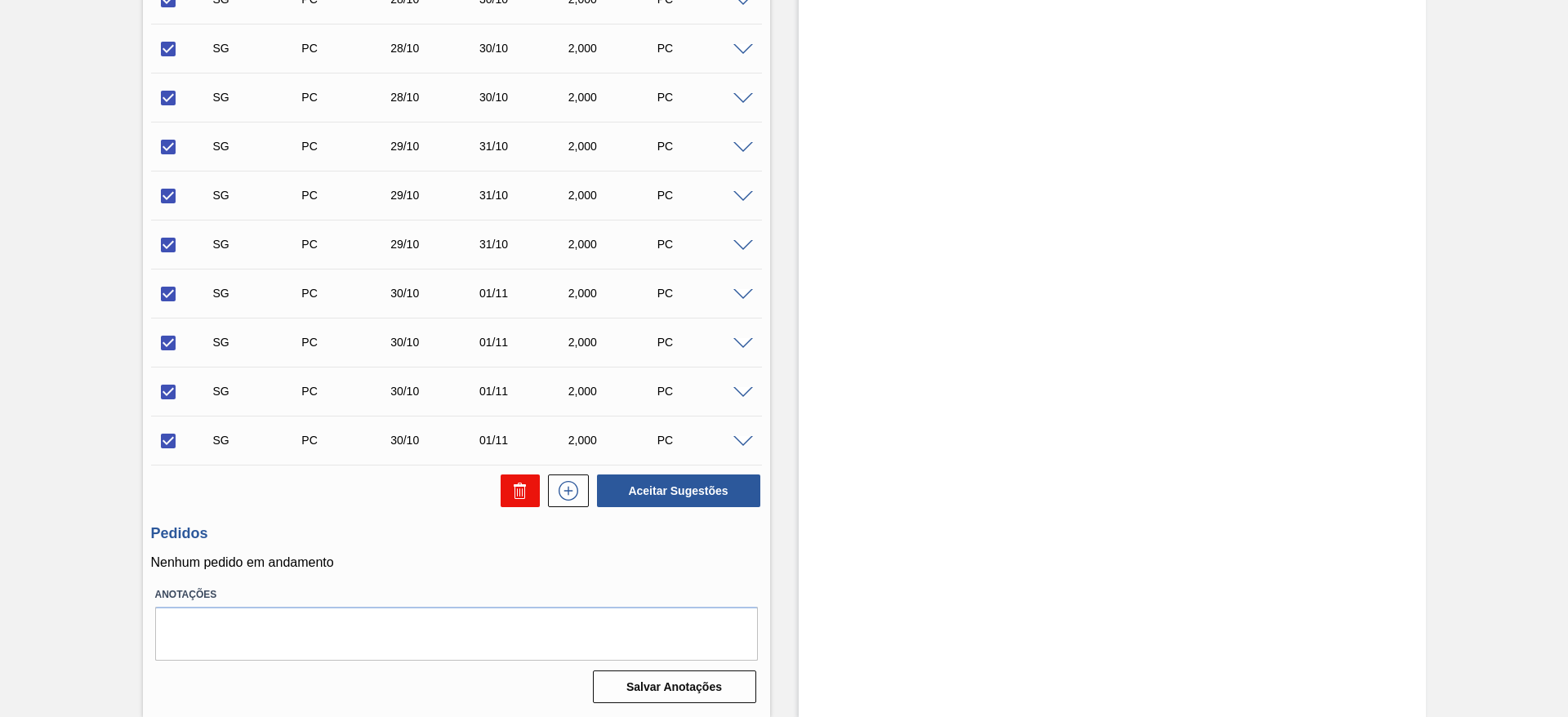
click at [517, 488] on icon at bounding box center [517, 492] width 1 height 8
checkbox input "false"
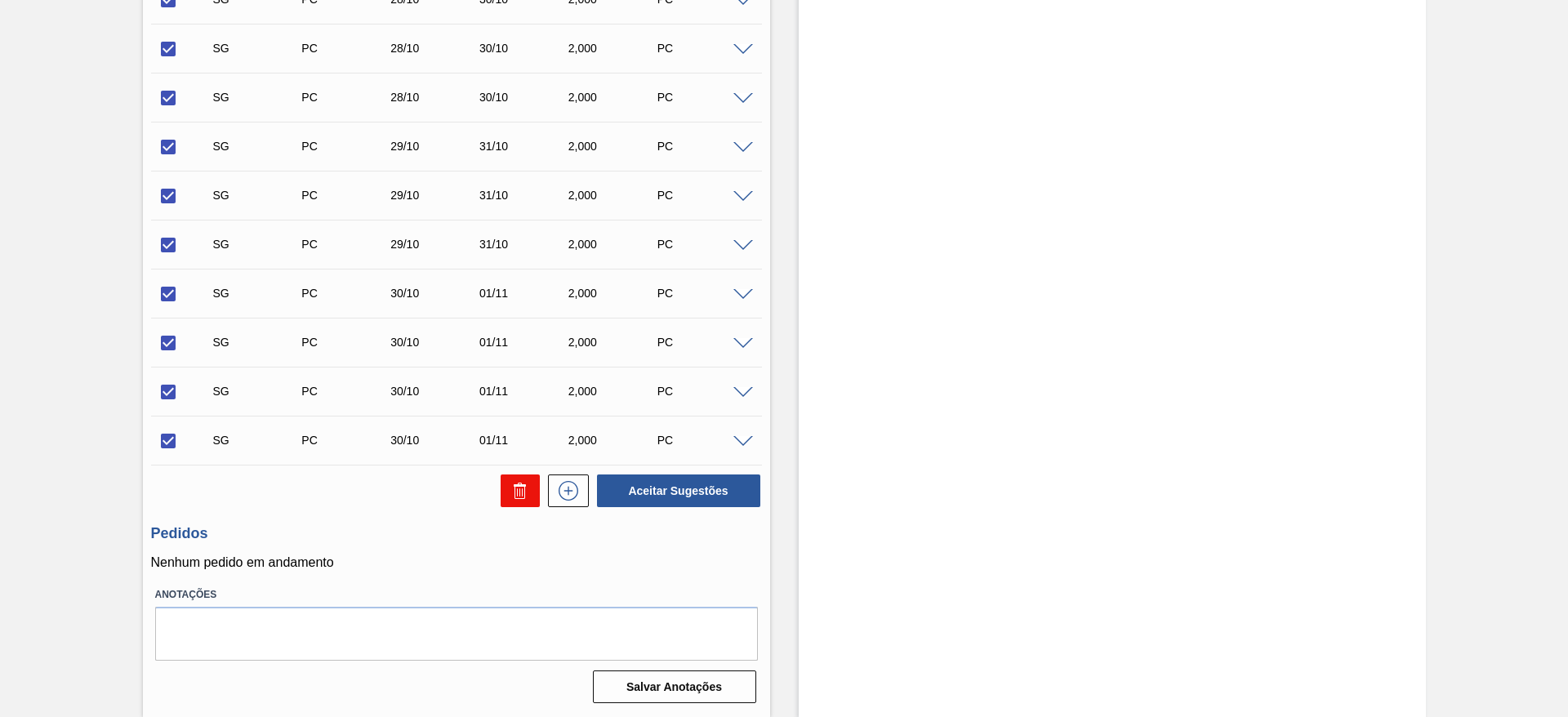
checkbox input "false"
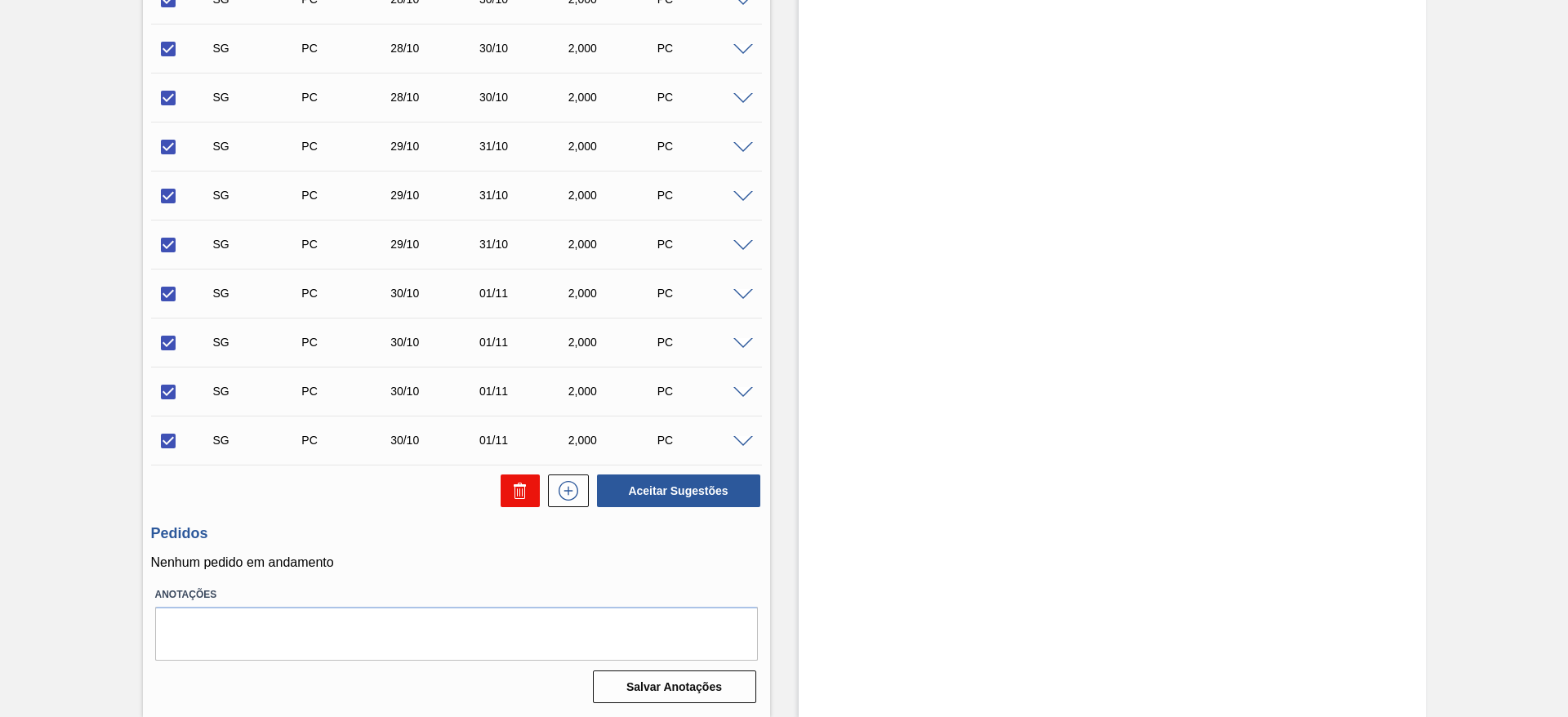
checkbox input "false"
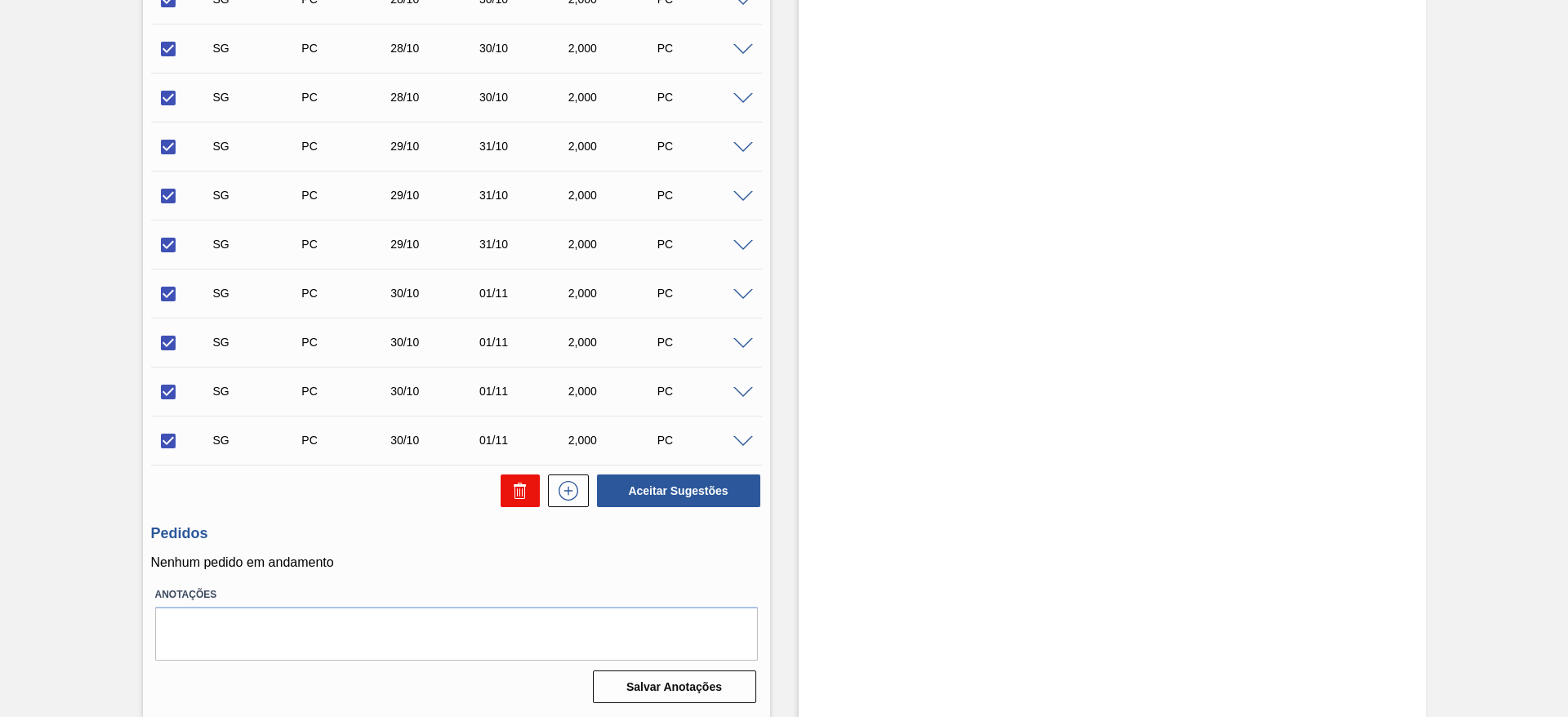
checkbox input "false"
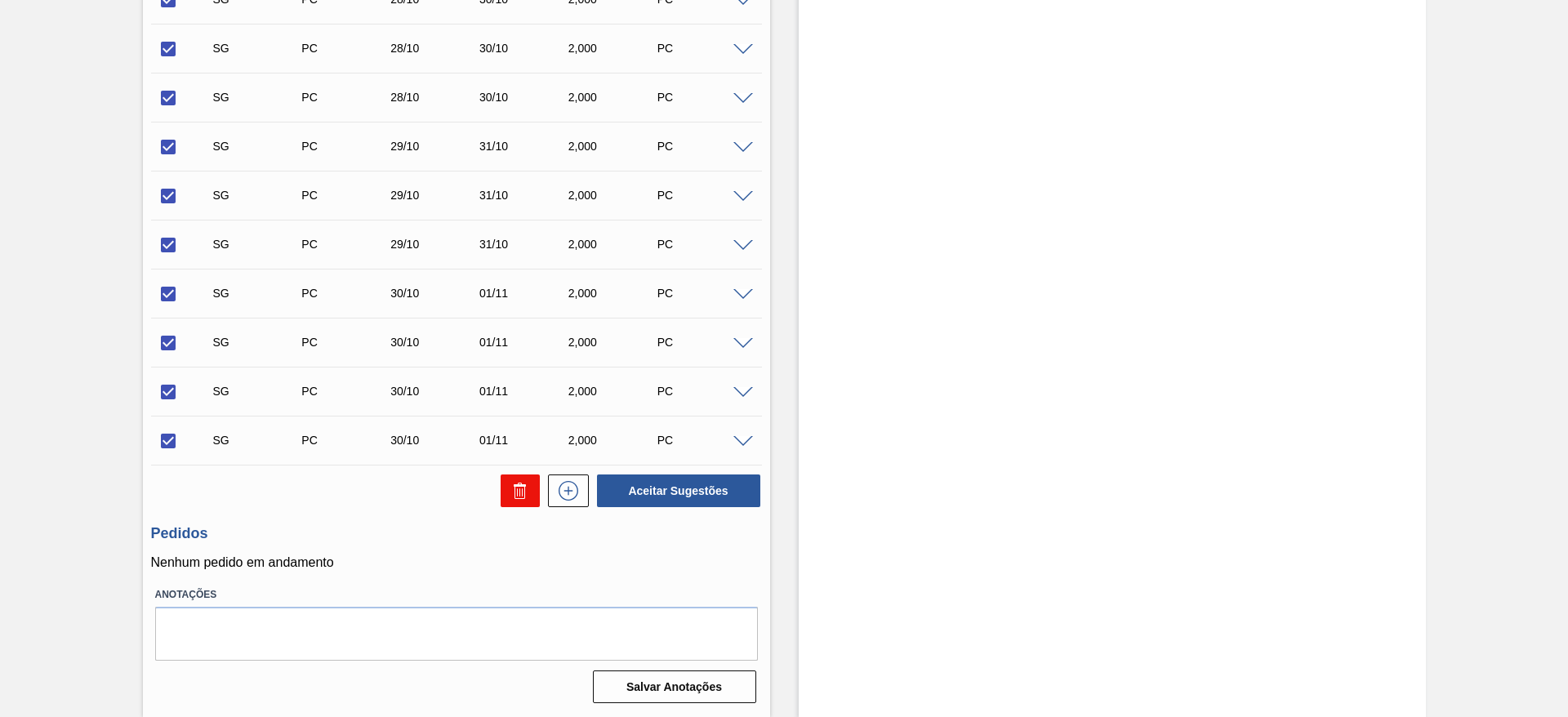
checkbox input "false"
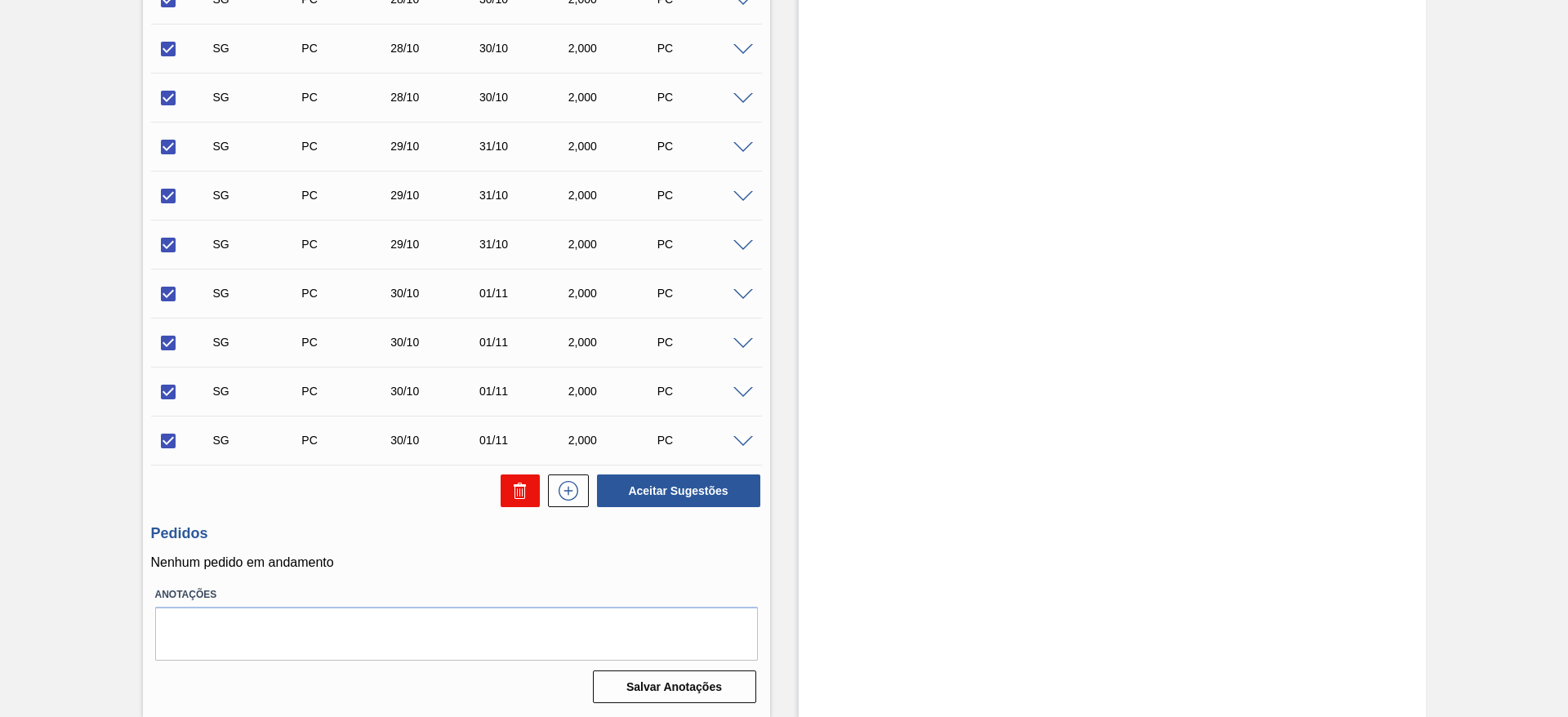
checkbox input "false"
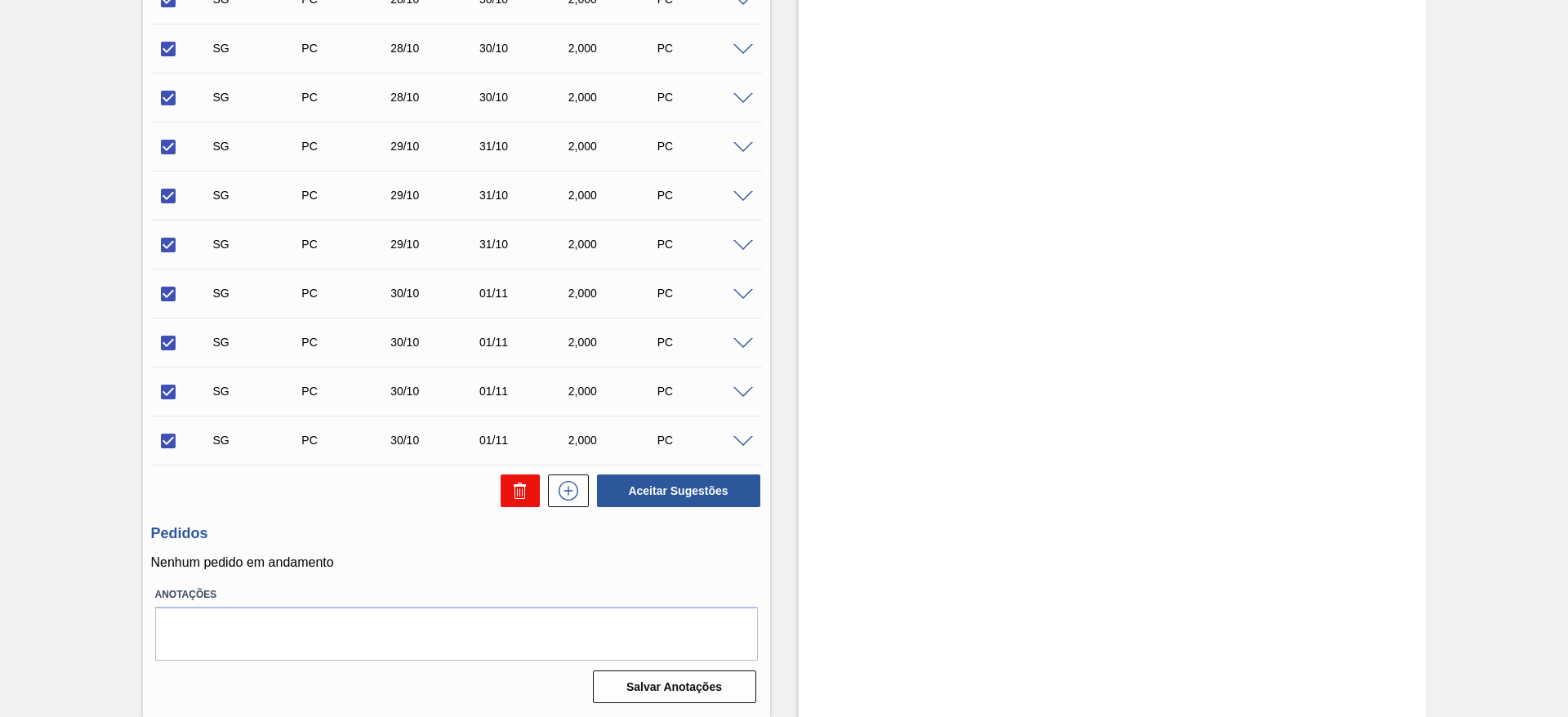
checkbox input "false"
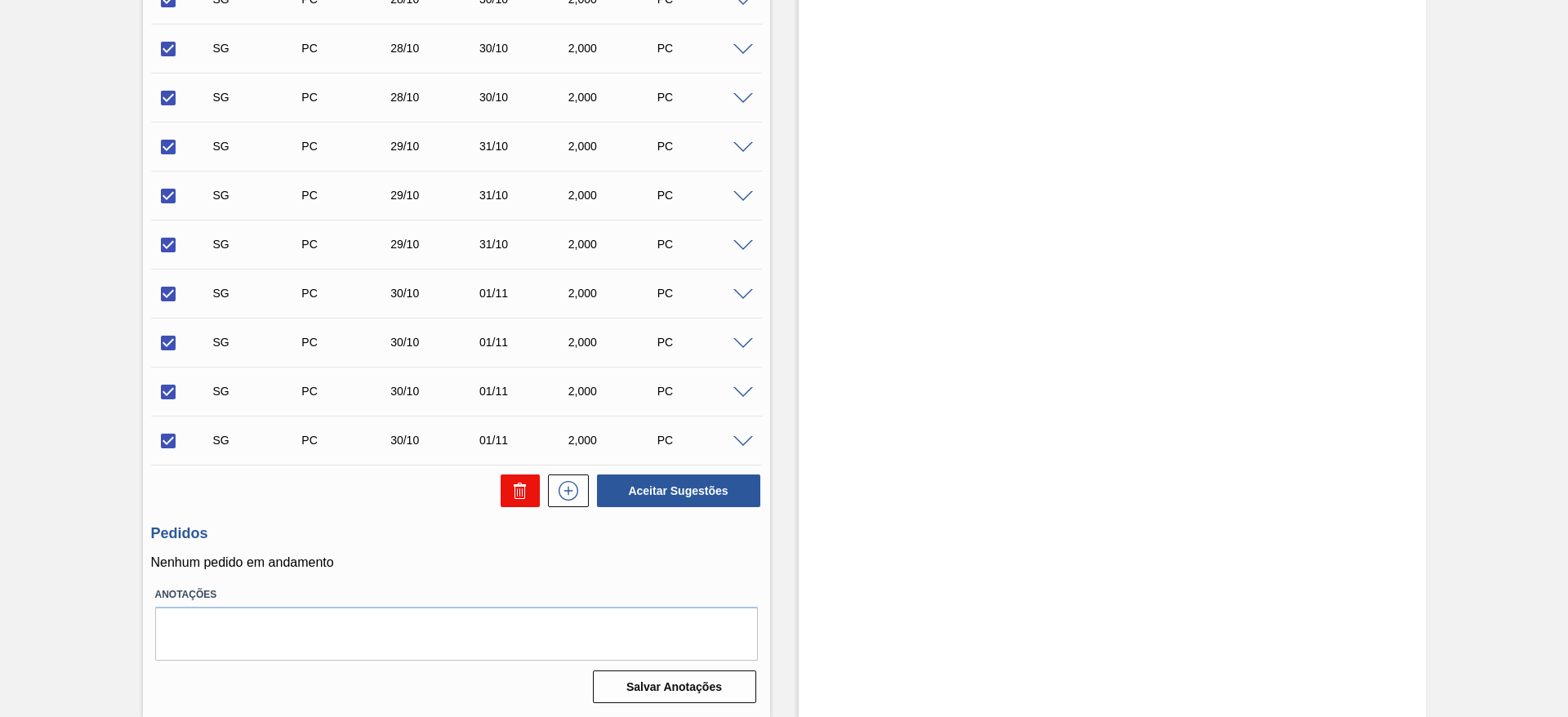
checkbox input "false"
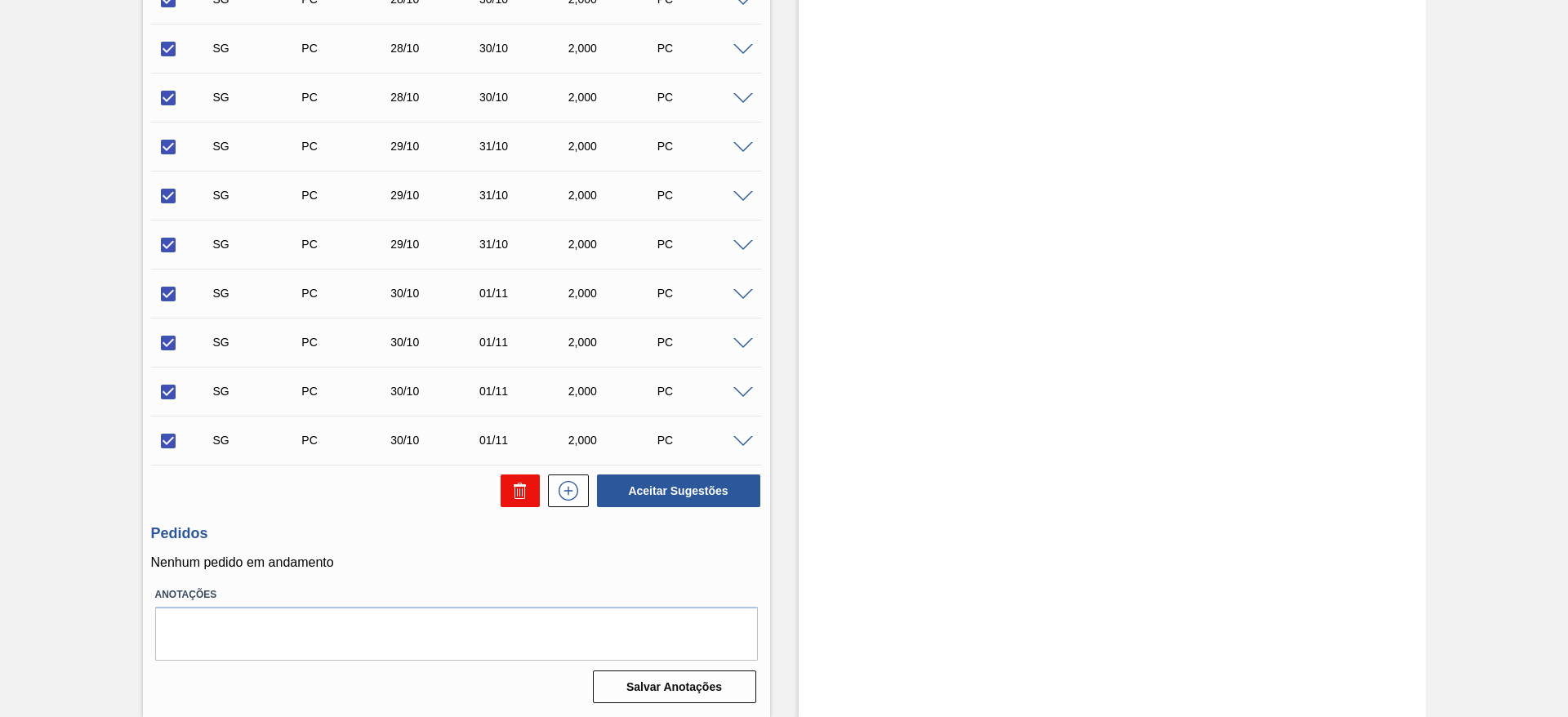
checkbox input "false"
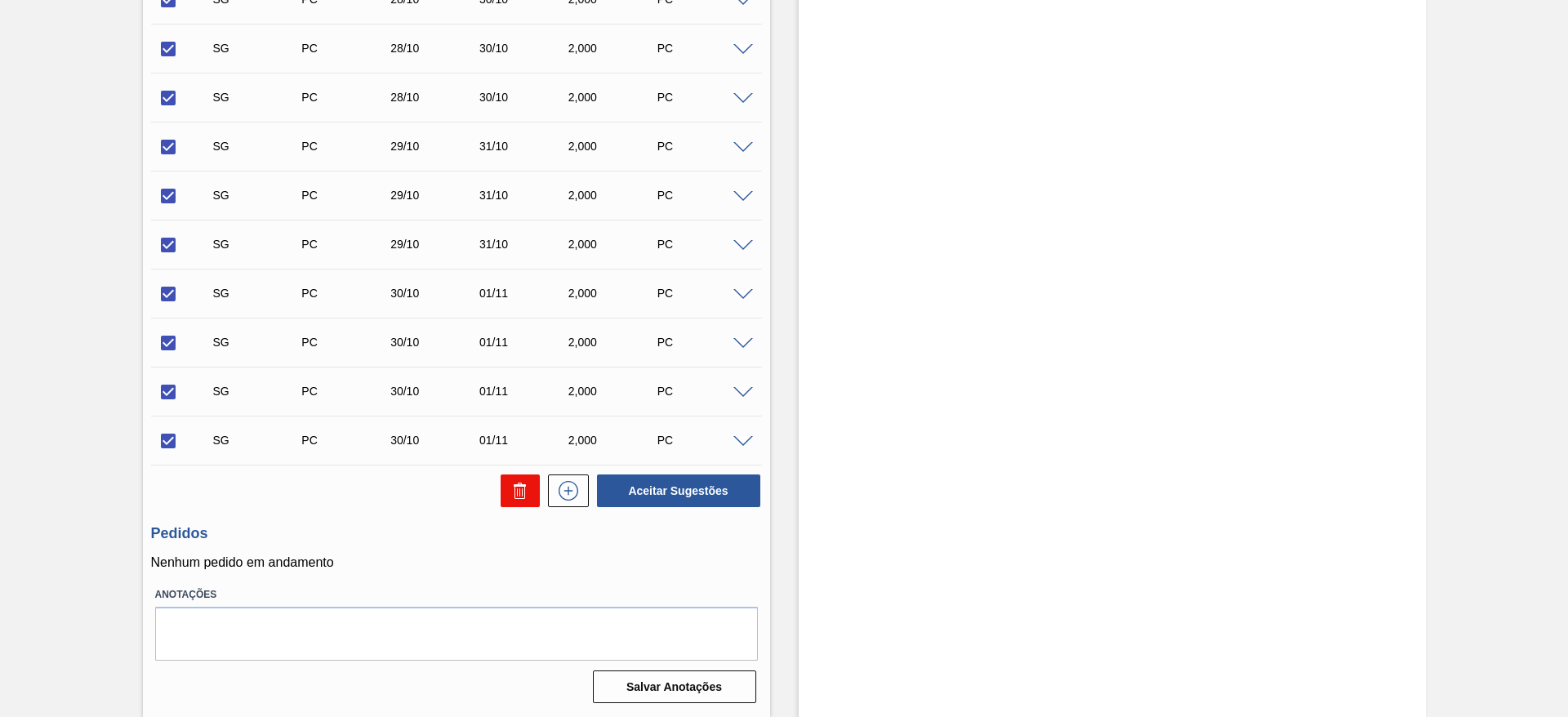
checkbox input "false"
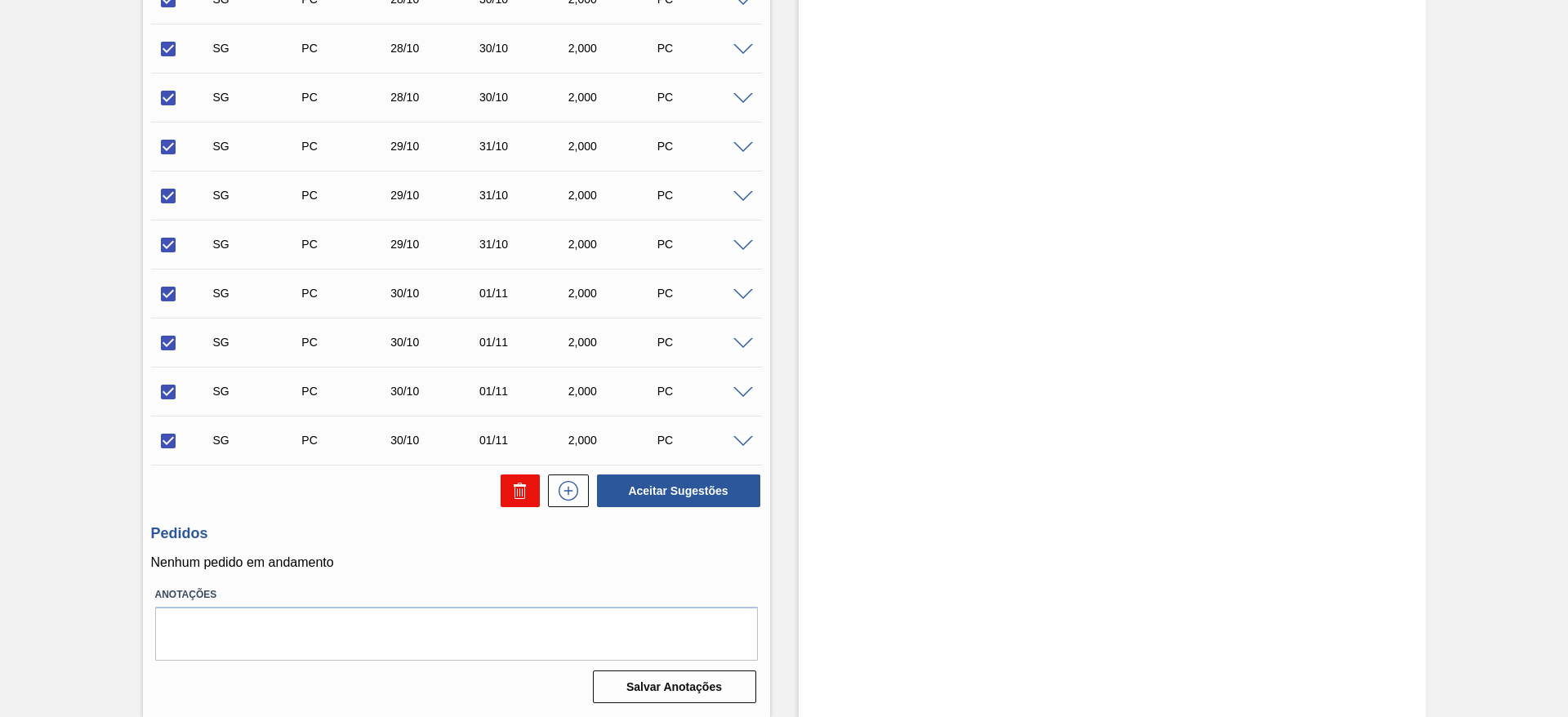
checkbox input "false"
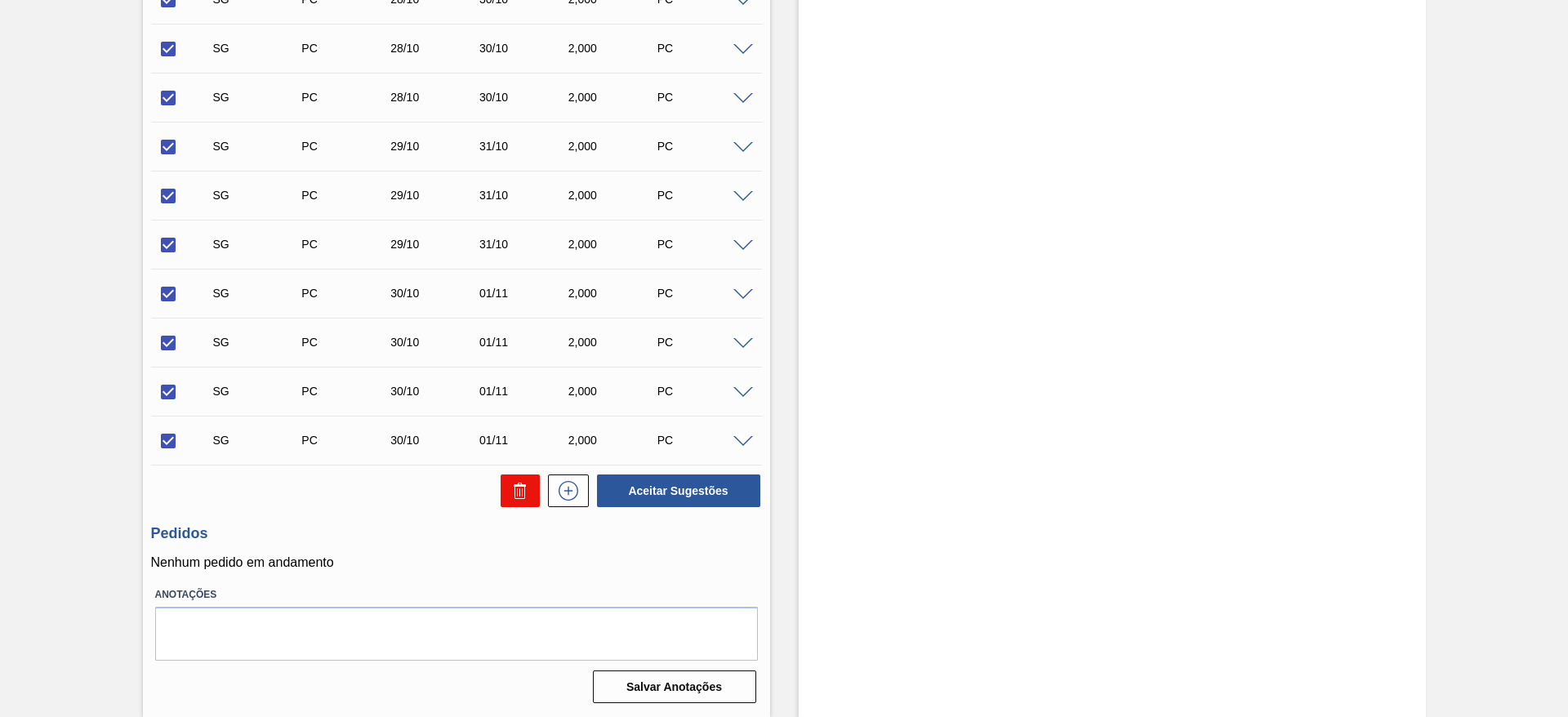
checkbox input "false"
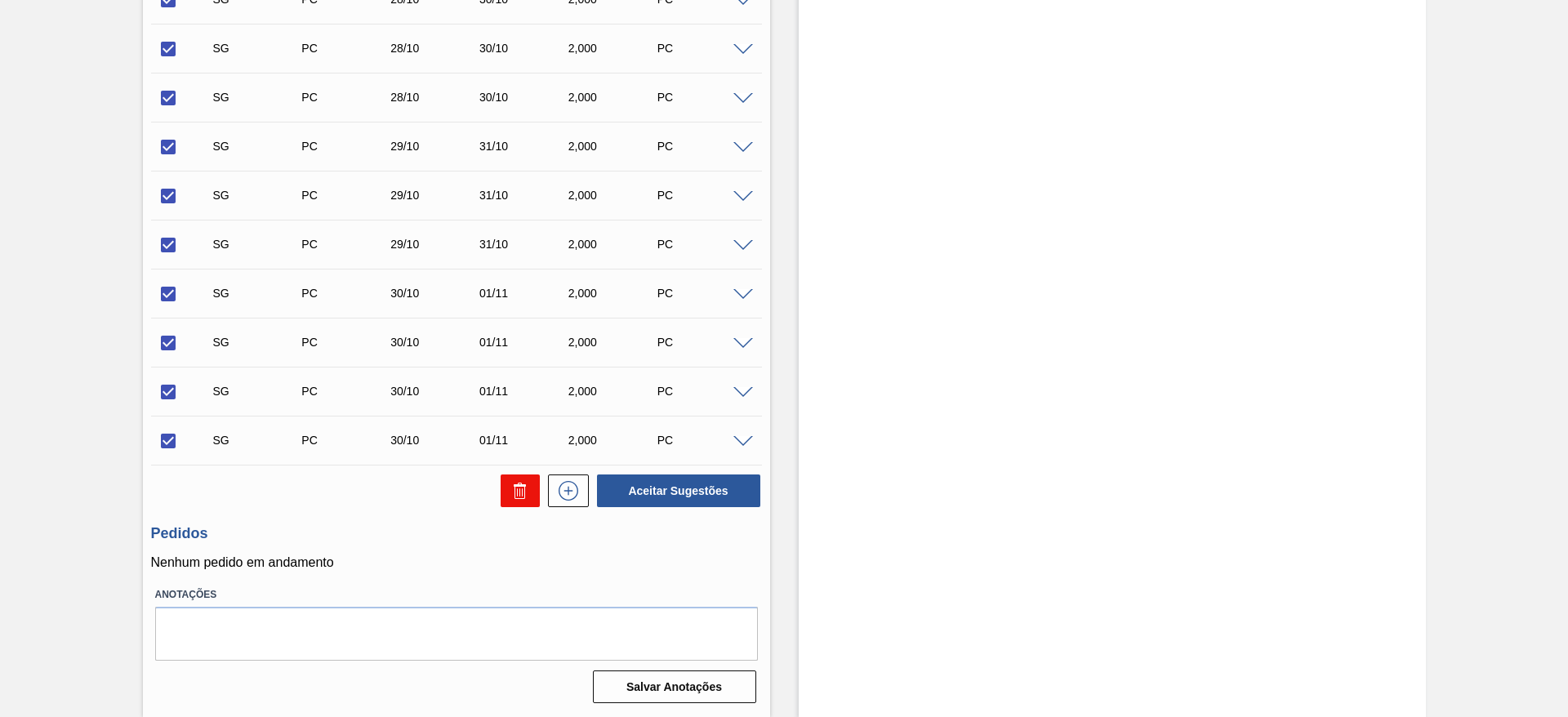
checkbox input "false"
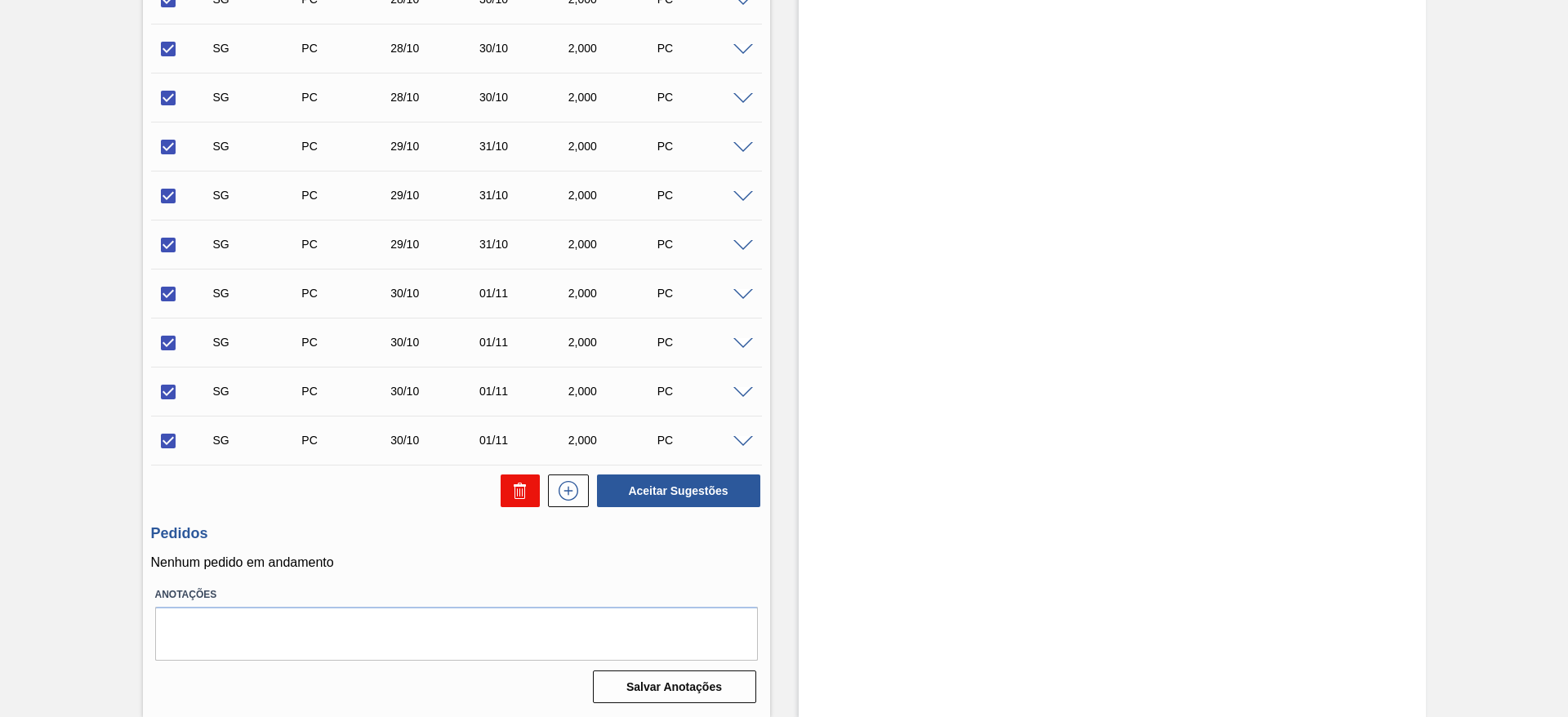
checkbox input "false"
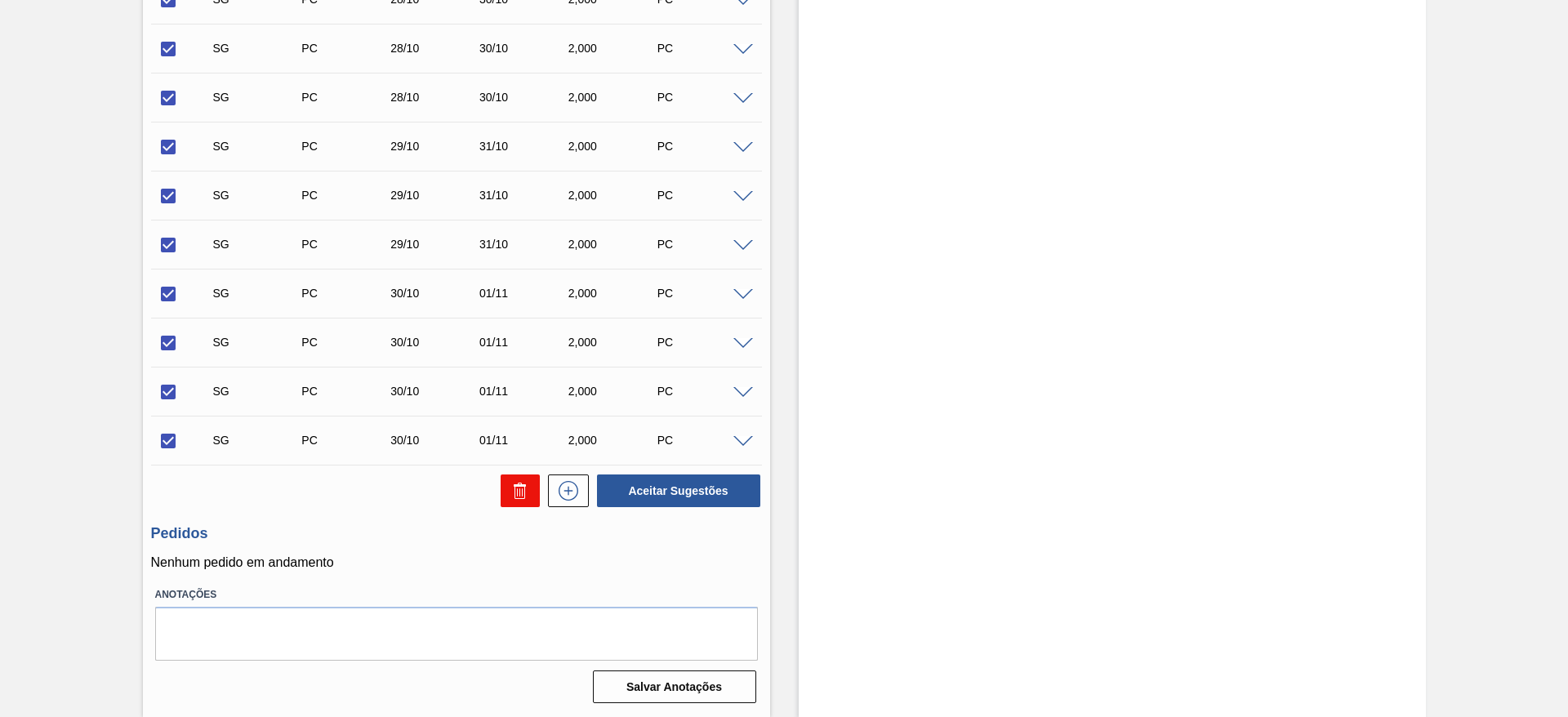
checkbox input "false"
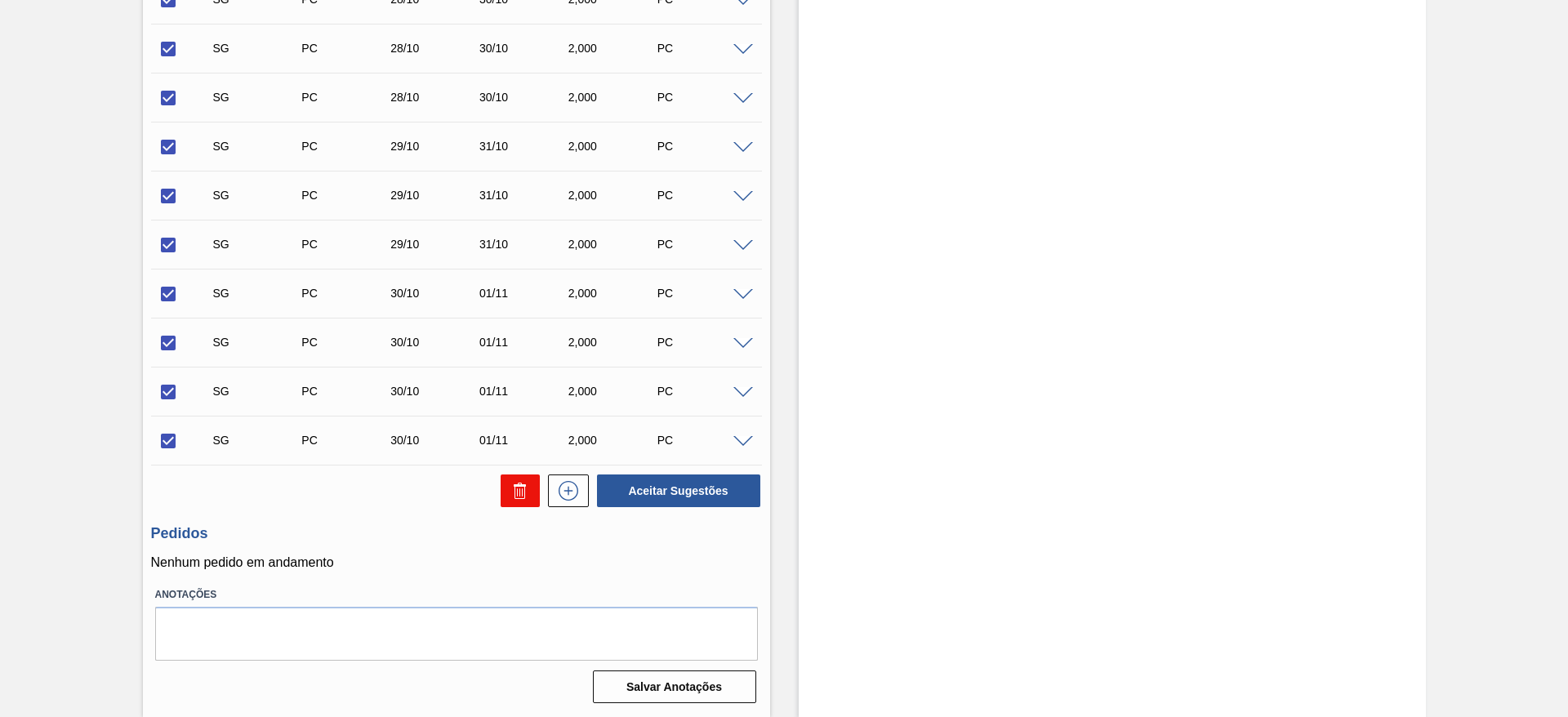
checkbox input "false"
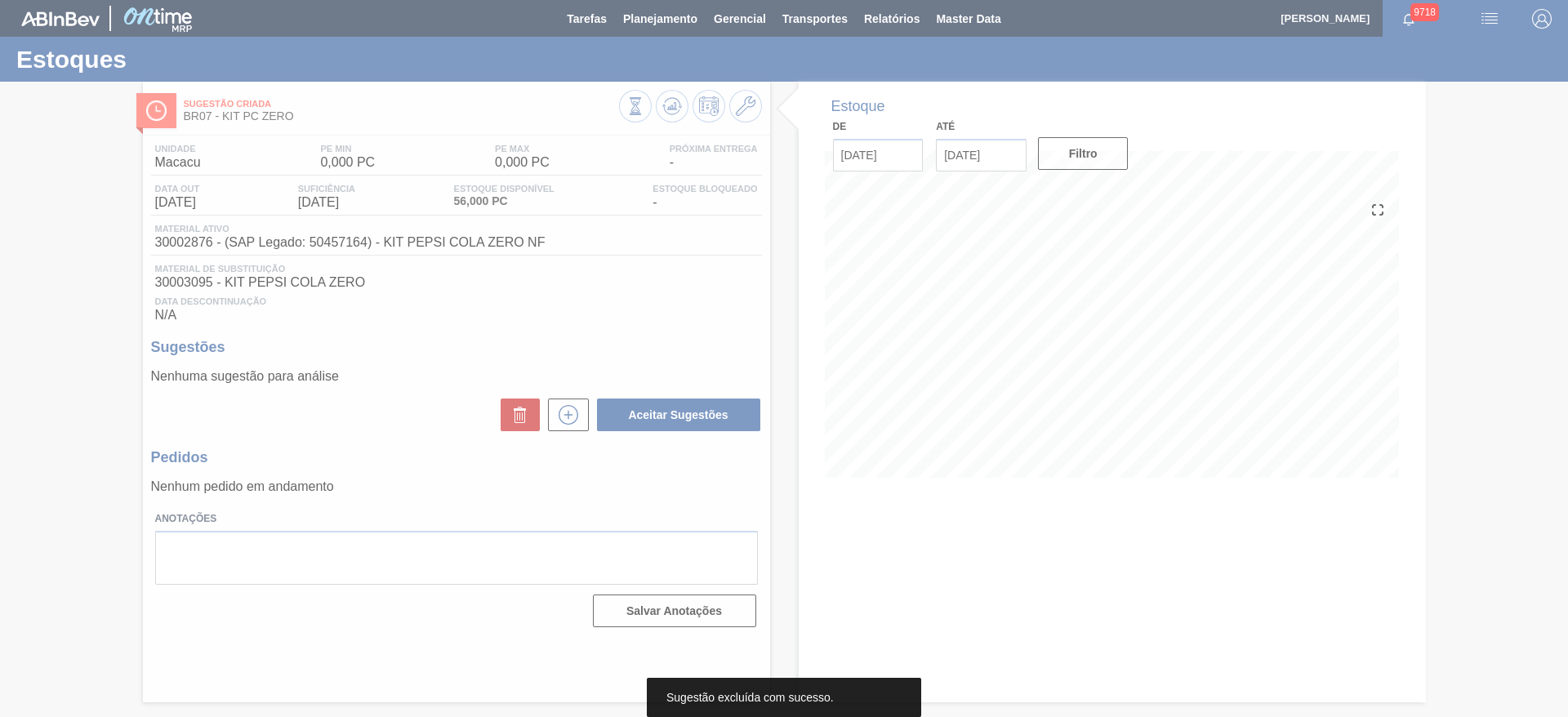
scroll to position [0, 0]
